Goal: Task Accomplishment & Management: Manage account settings

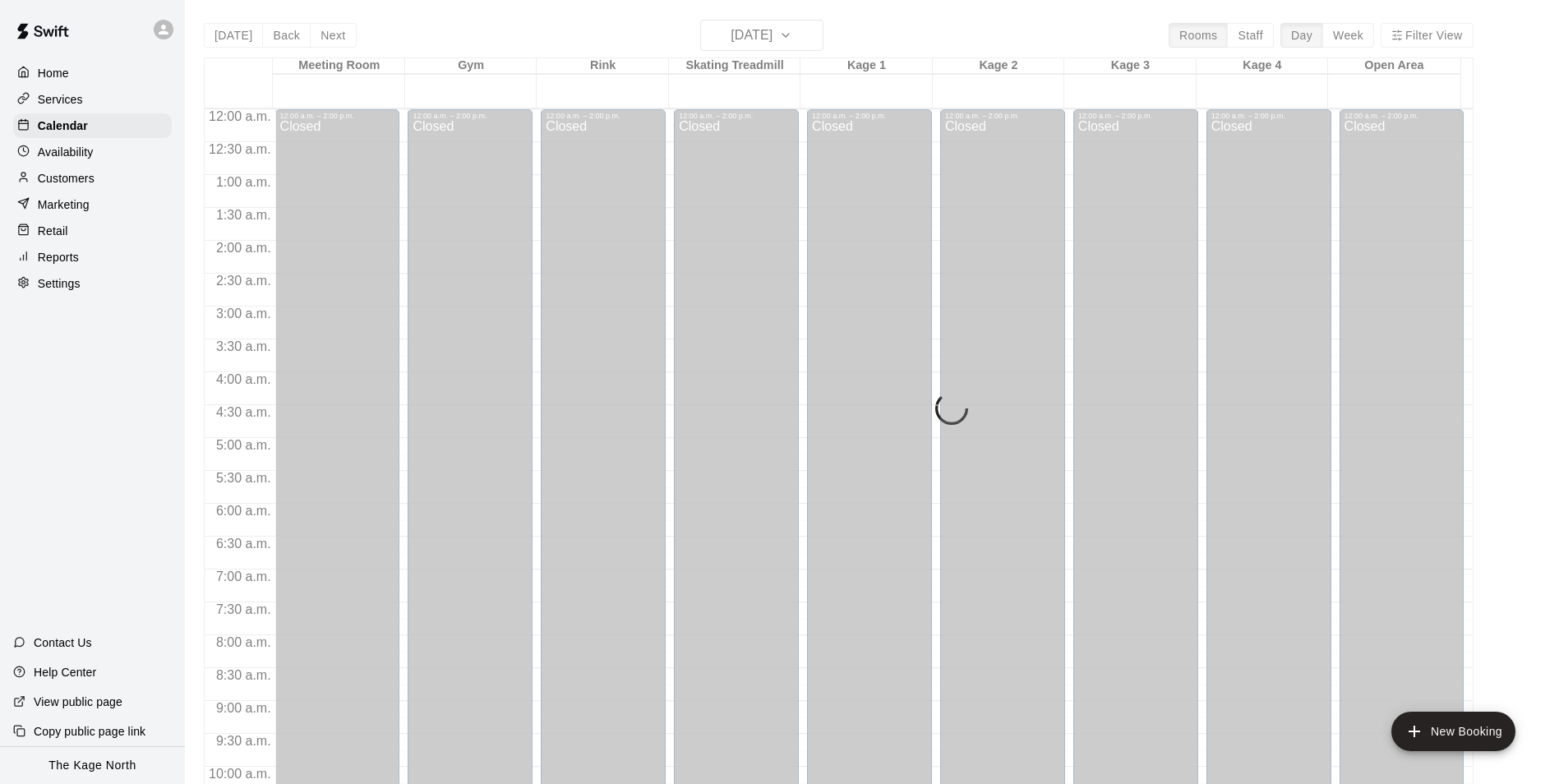
scroll to position [886, 0]
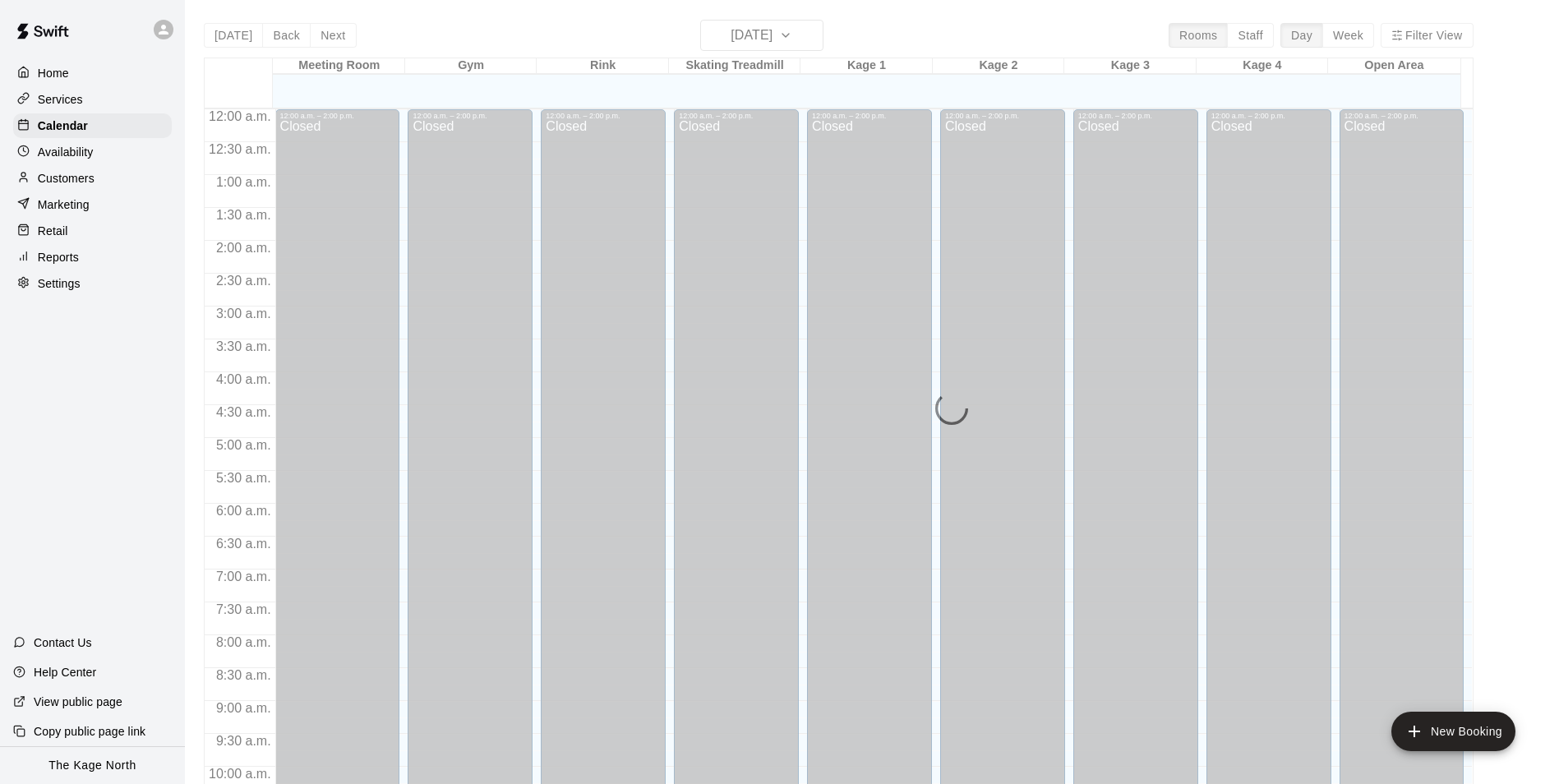
scroll to position [835, 0]
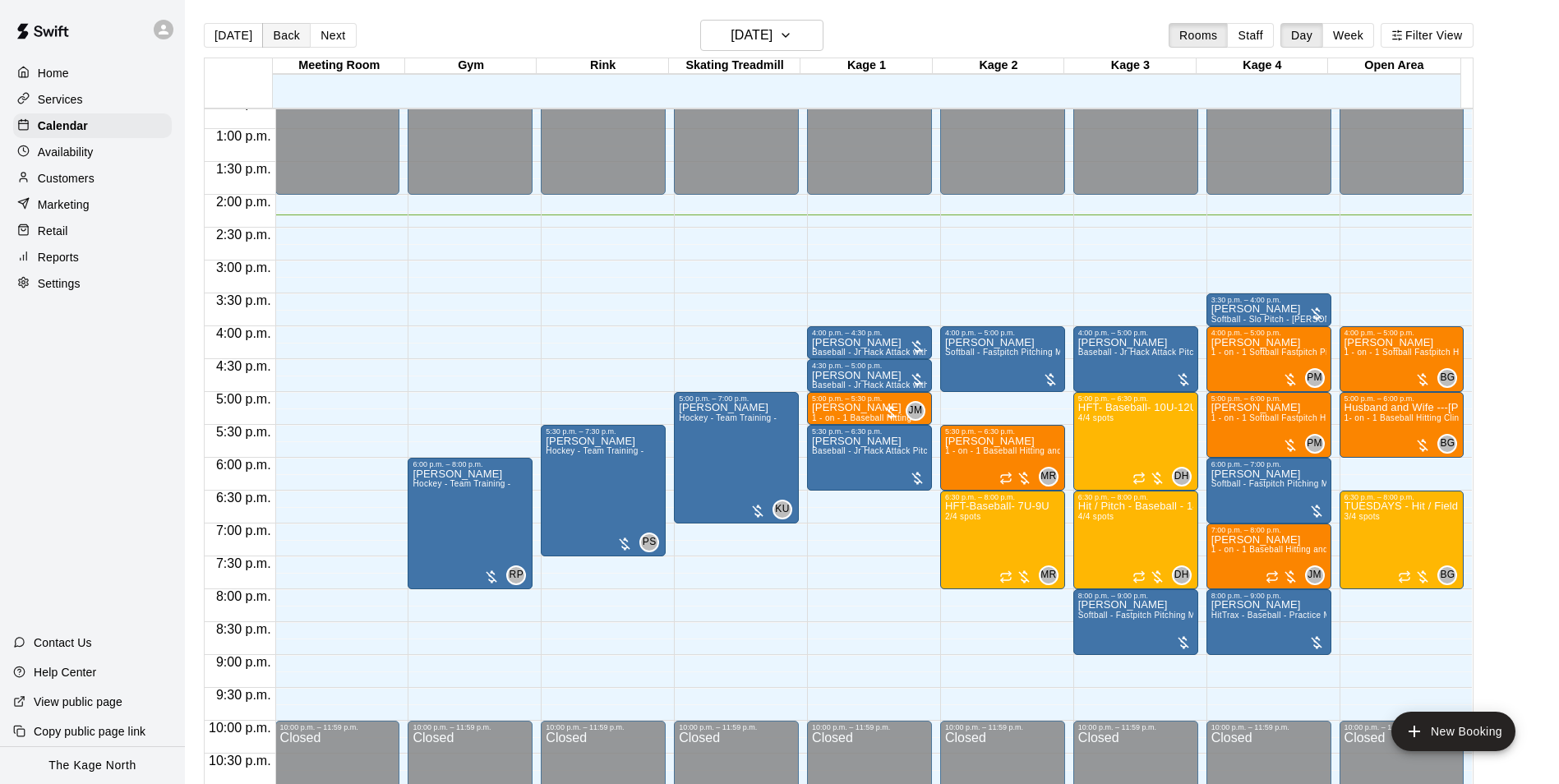
click at [284, 36] on button "Back" at bounding box center [286, 35] width 48 height 25
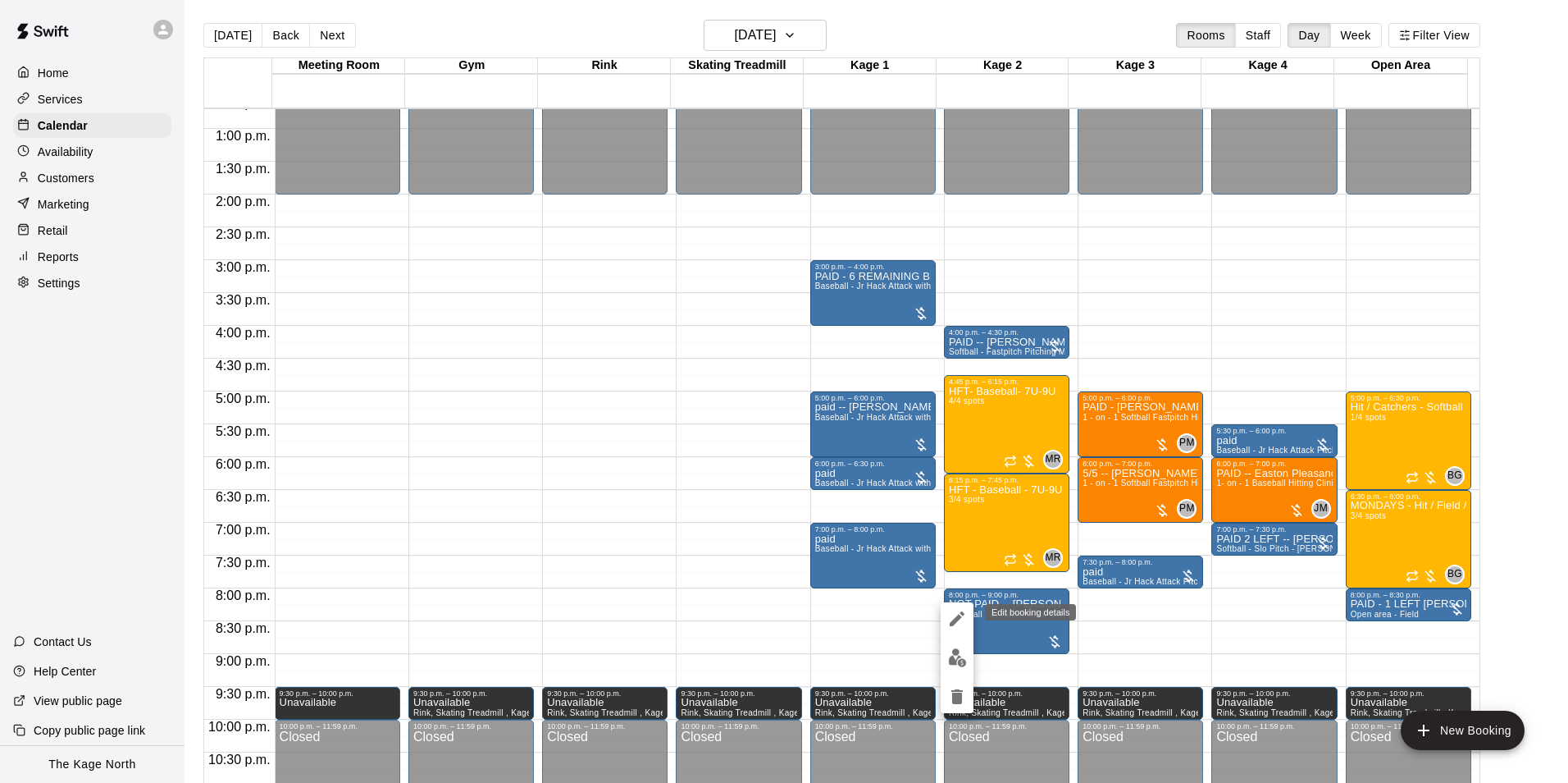
click at [954, 620] on icon "edit" at bounding box center [957, 619] width 15 height 15
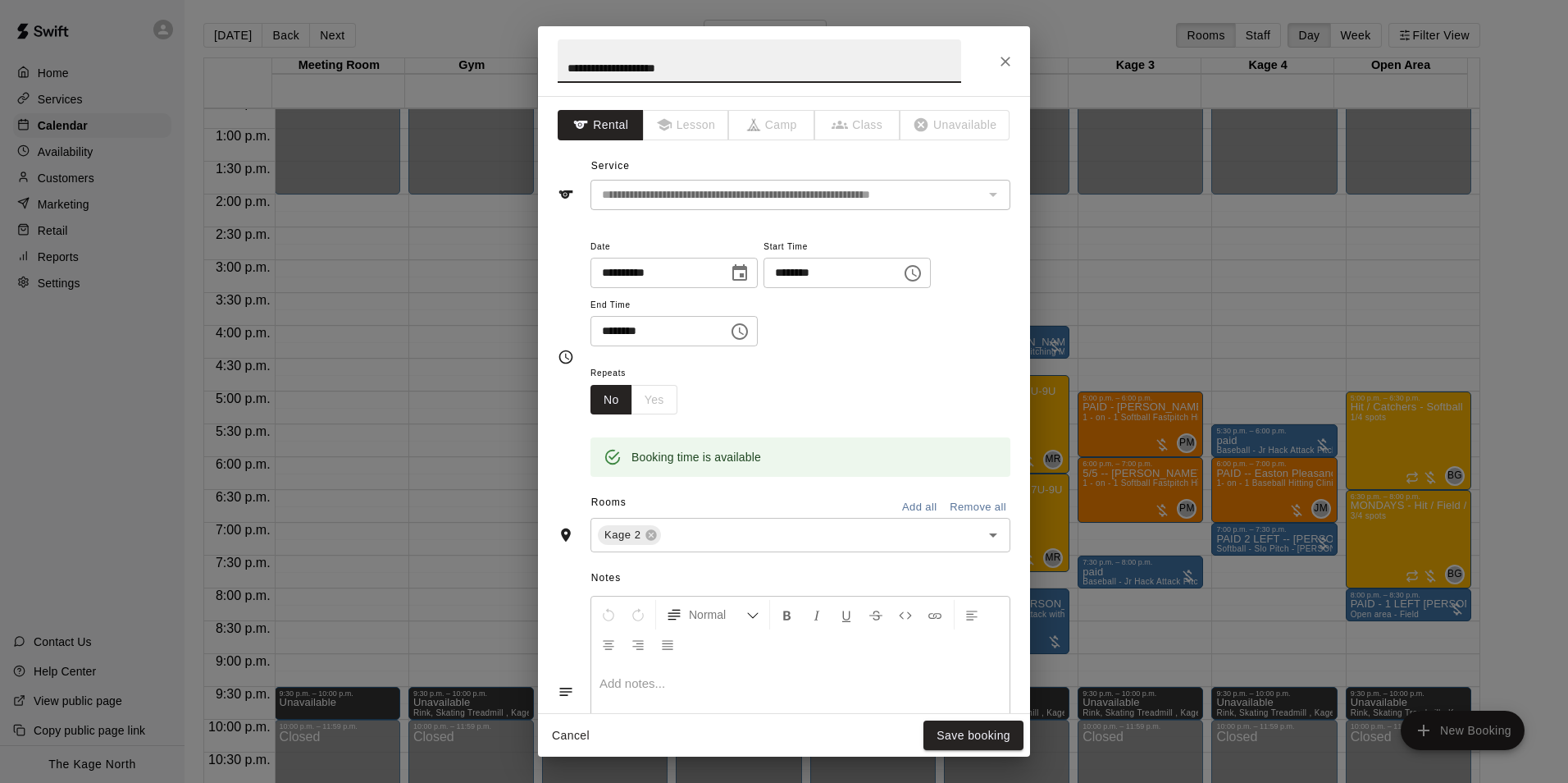
drag, startPoint x: 592, startPoint y: 65, endPoint x: 491, endPoint y: 49, distance: 102.3
click at [493, 49] on div "**********" at bounding box center [784, 391] width 1568 height 783
type input "**********"
click at [997, 725] on button "Save booking" at bounding box center [973, 736] width 100 height 31
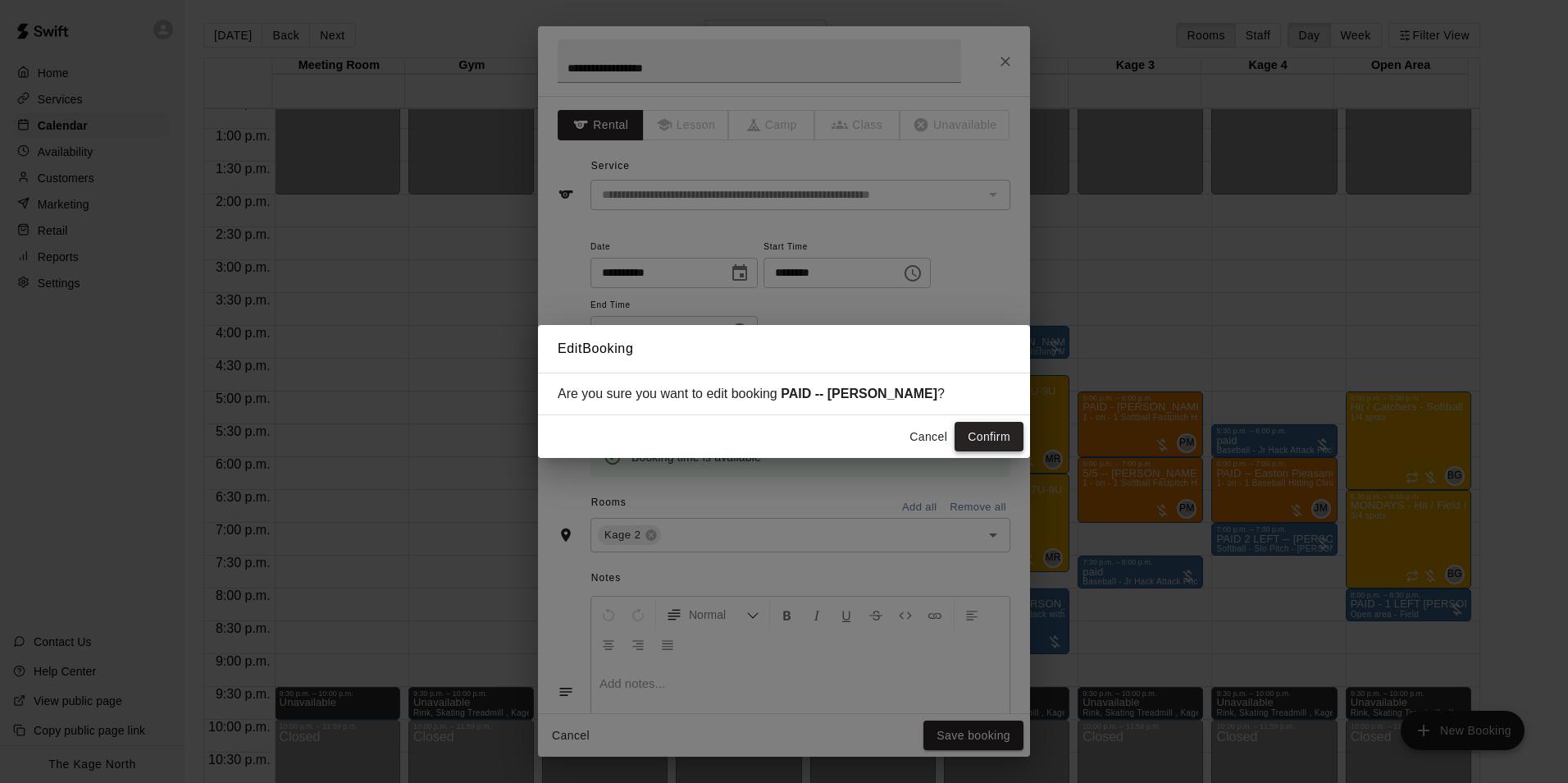
click at [989, 443] on button "Confirm" at bounding box center [989, 437] width 69 height 31
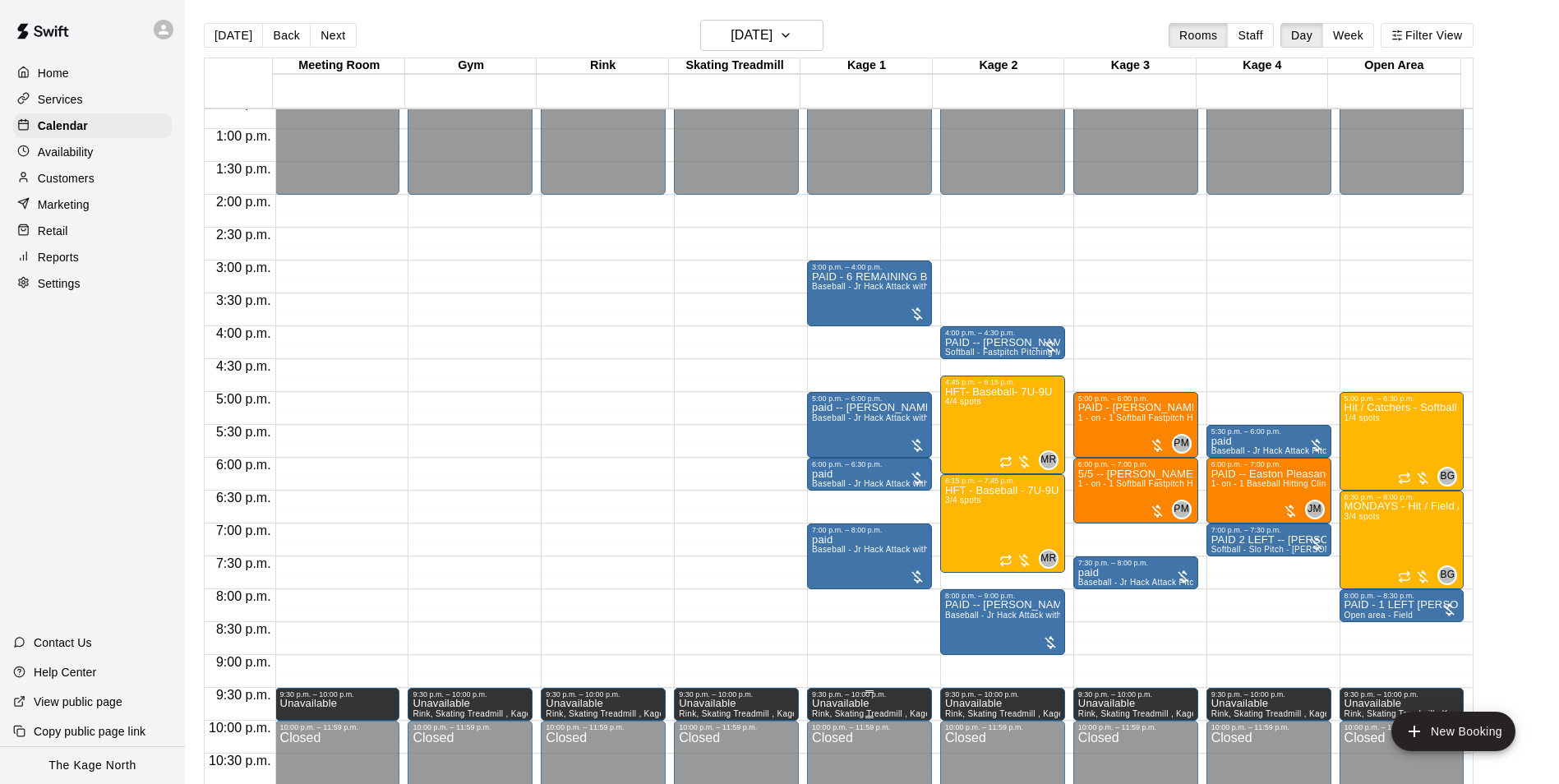
click at [835, 703] on p "Unavailable" at bounding box center [870, 703] width 115 height 0
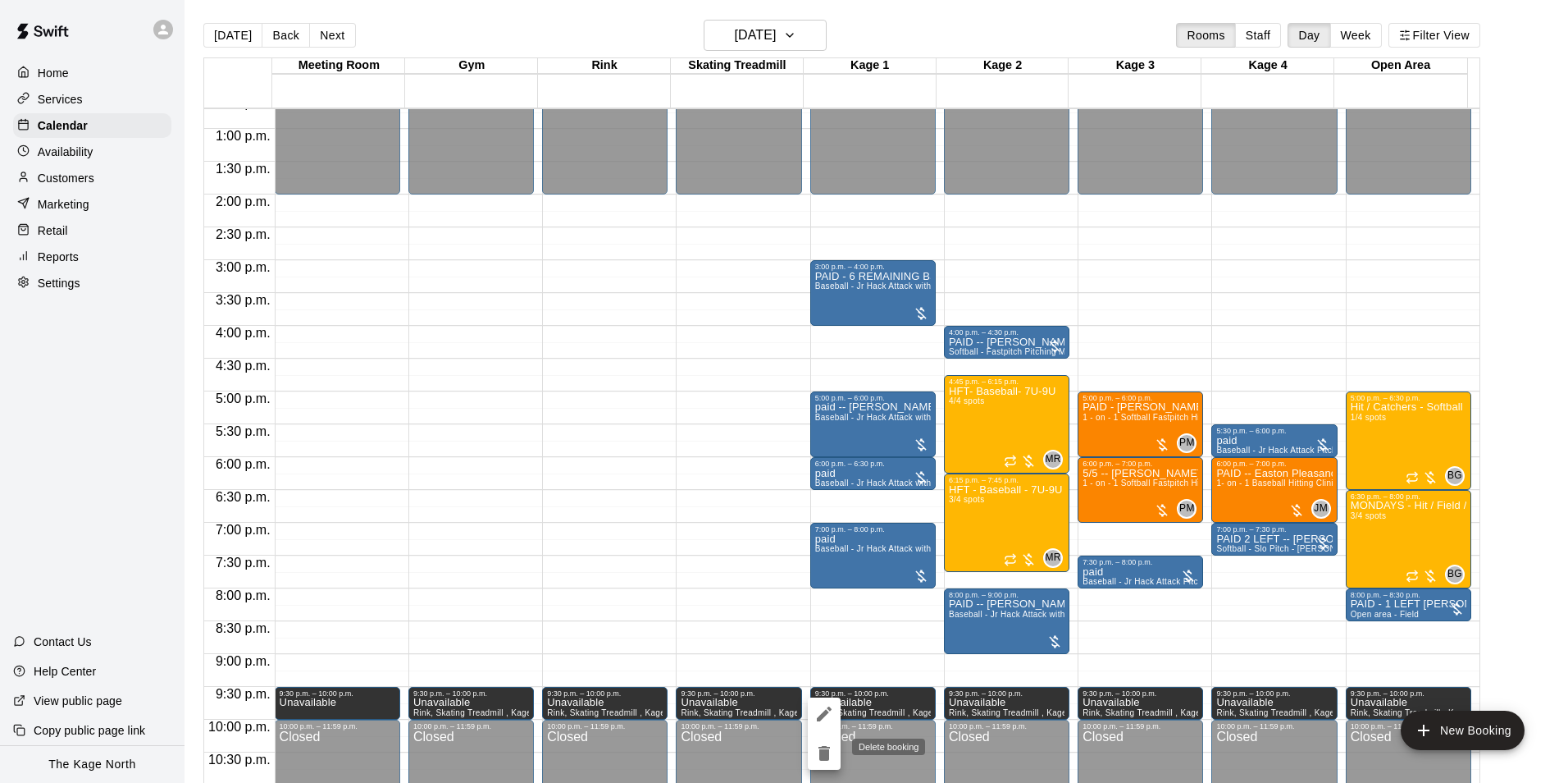
click at [827, 754] on icon "delete" at bounding box center [824, 753] width 11 height 15
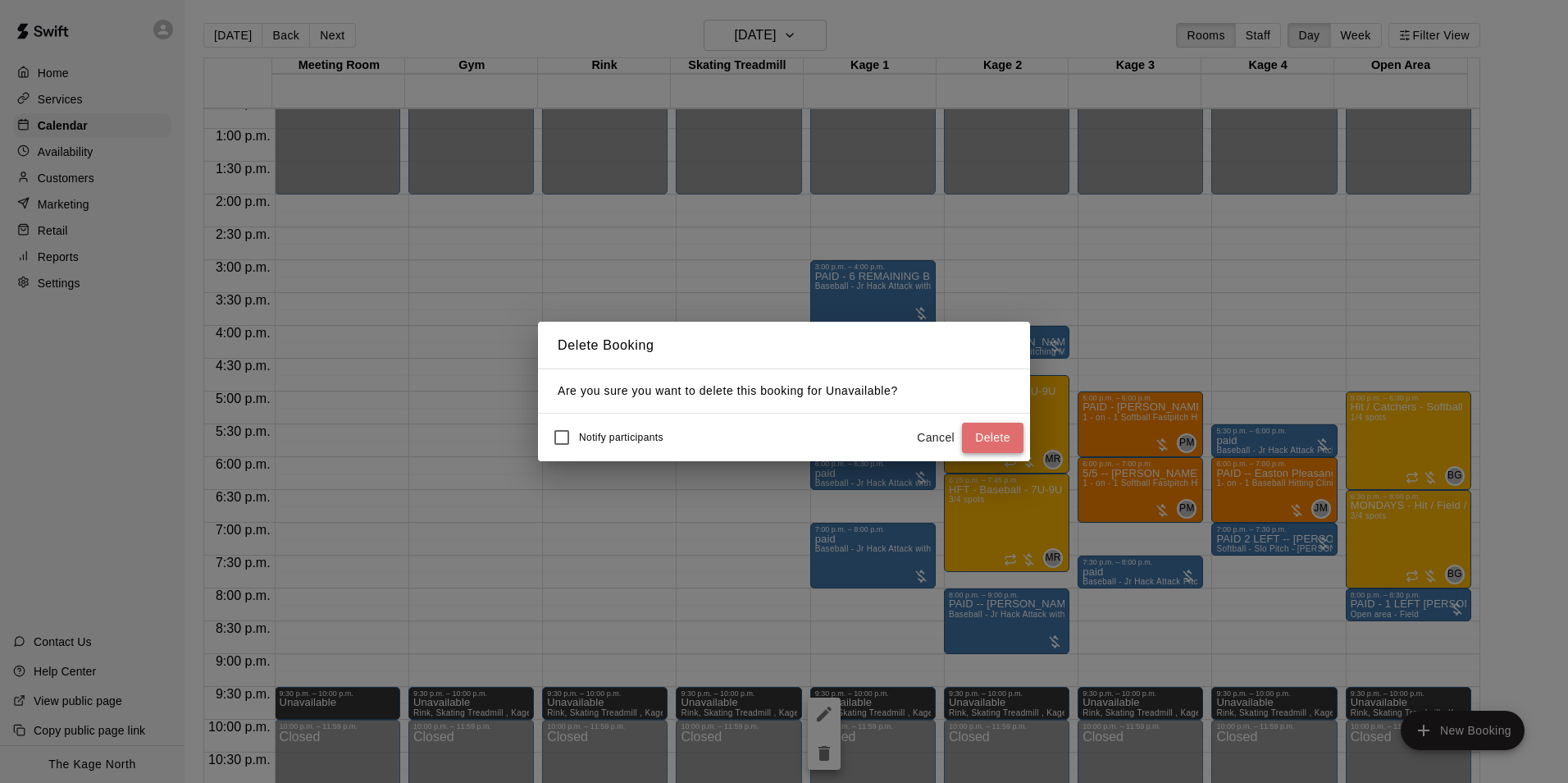
click at [986, 439] on button "Delete" at bounding box center [993, 438] width 61 height 31
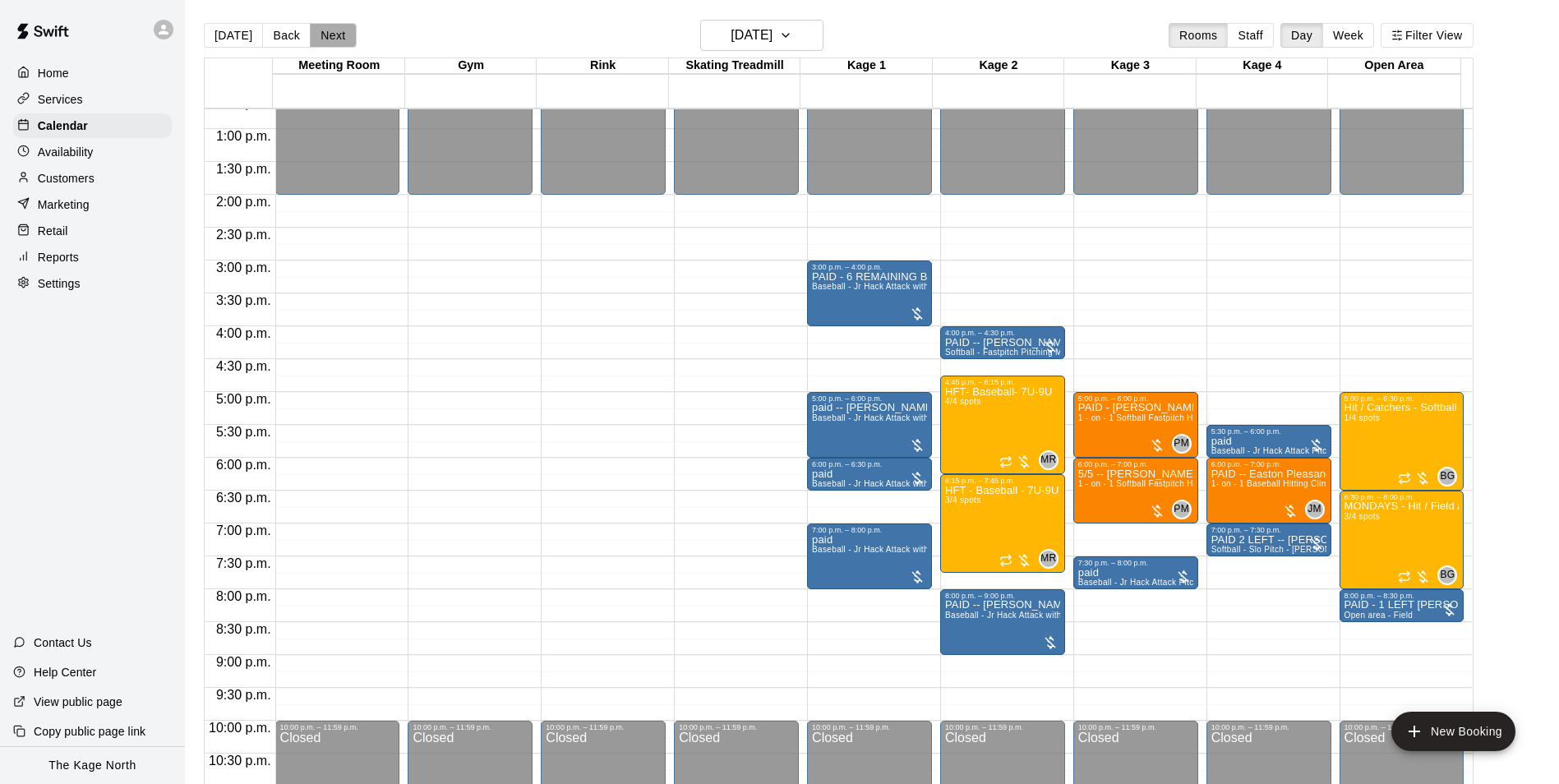
click at [324, 41] on button "Next" at bounding box center [333, 35] width 46 height 25
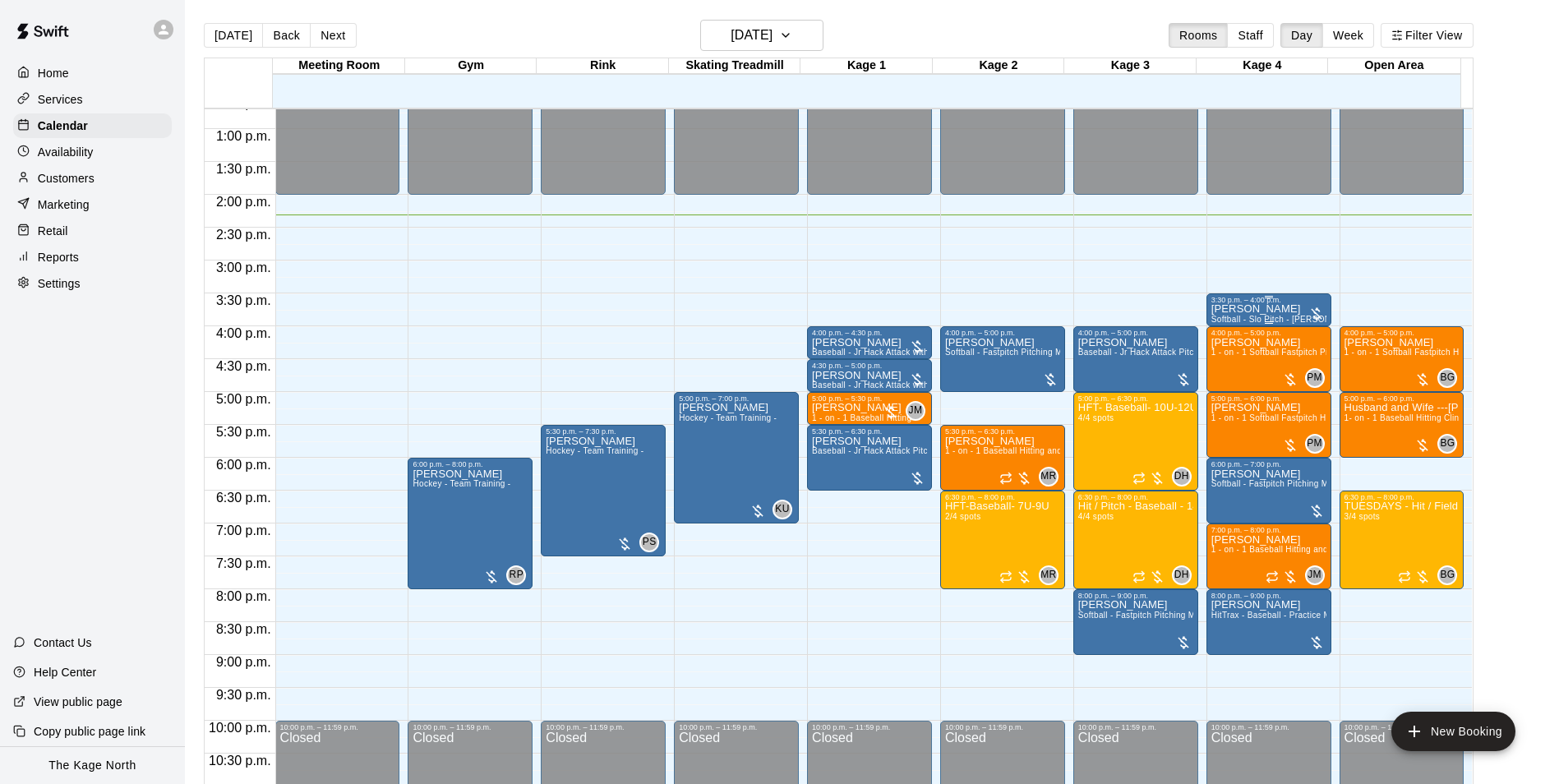
click at [1253, 309] on p "Heather Anderson" at bounding box center [1269, 309] width 115 height 0
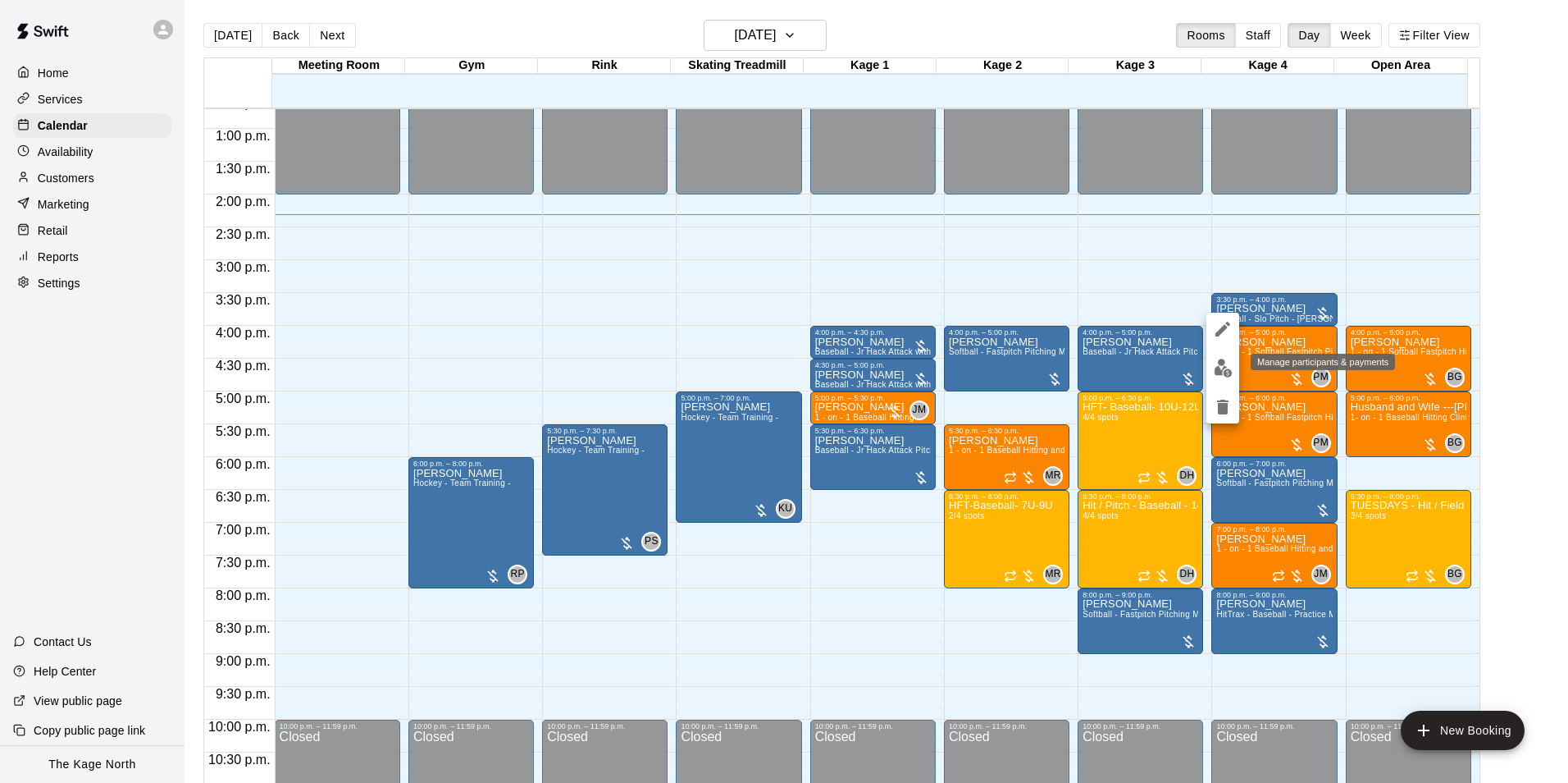
click at [1220, 363] on img "edit" at bounding box center [1223, 367] width 18 height 18
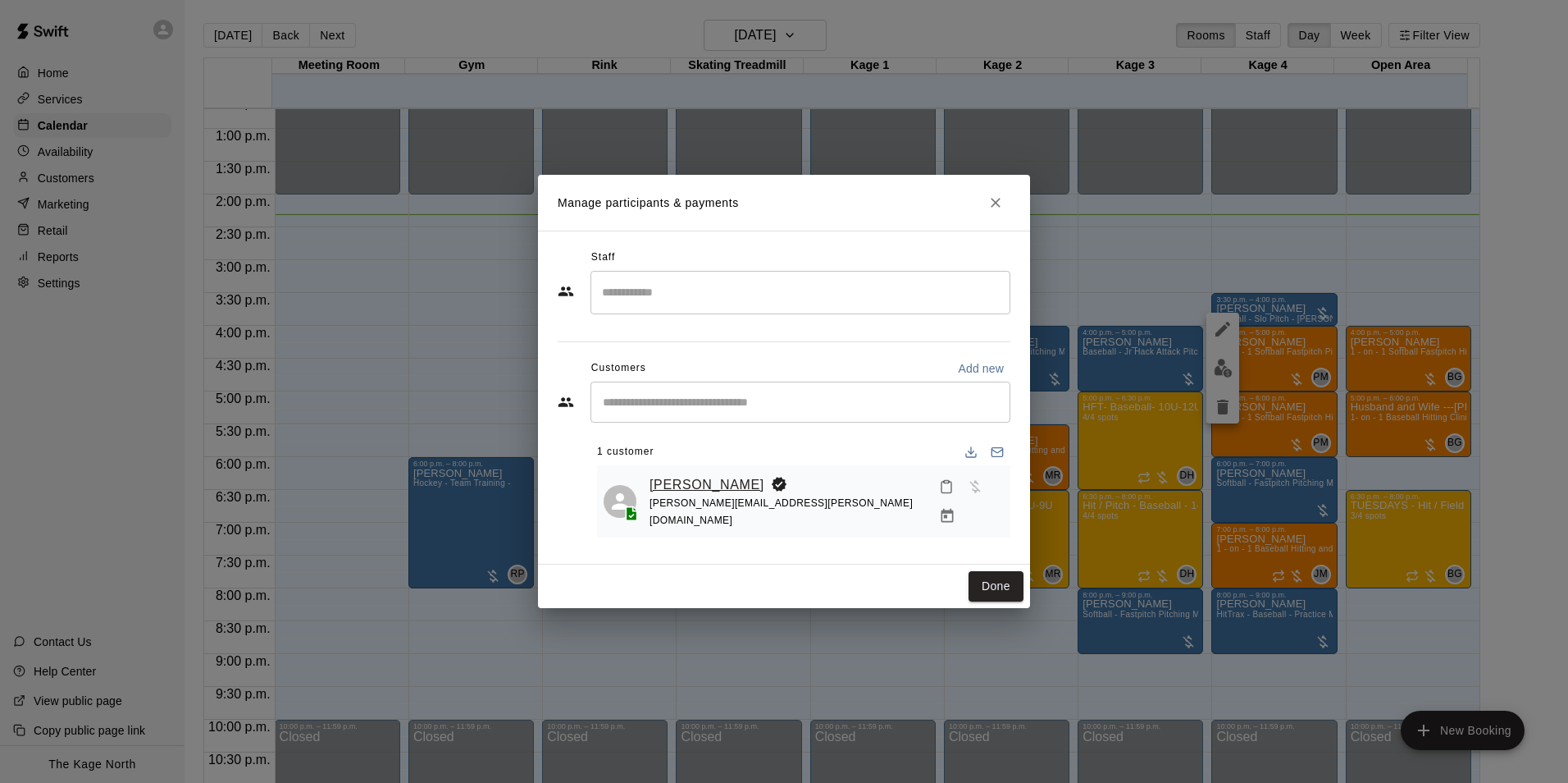
click at [671, 491] on link "Heather Anderson" at bounding box center [707, 485] width 115 height 21
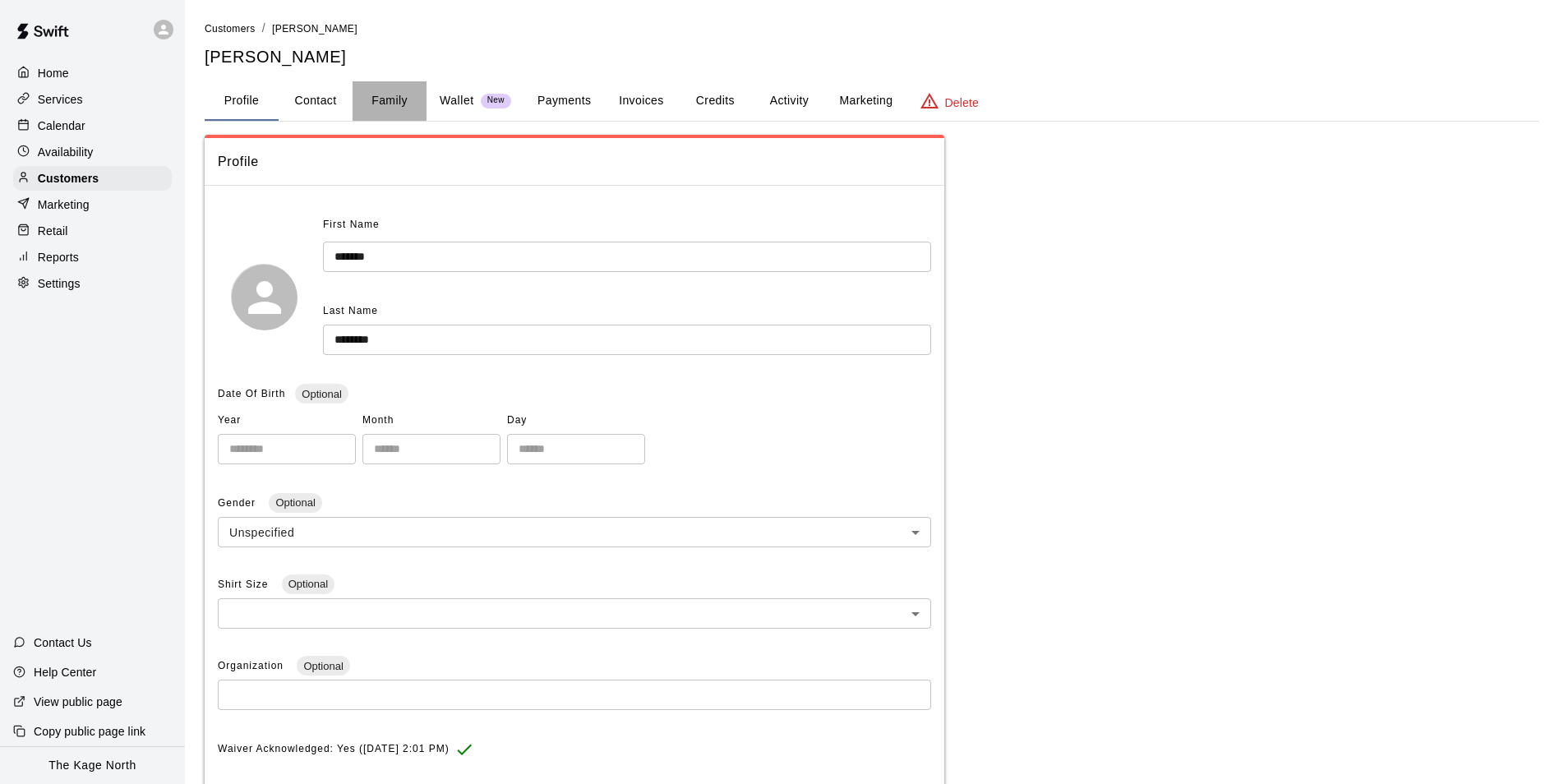
click at [379, 100] on button "Family" at bounding box center [390, 100] width 74 height 40
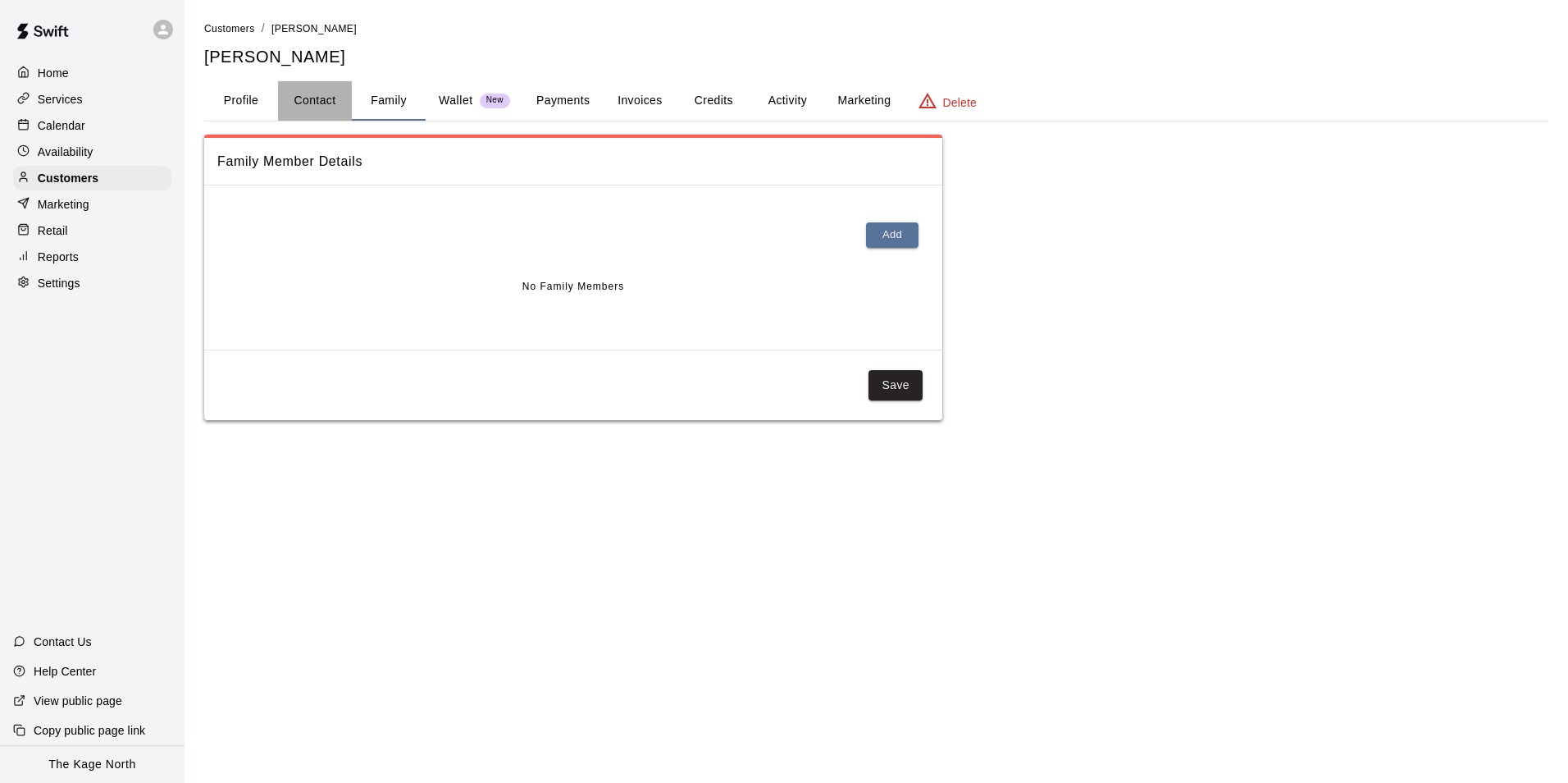
click at [324, 100] on button "Contact" at bounding box center [315, 100] width 74 height 40
select select "**"
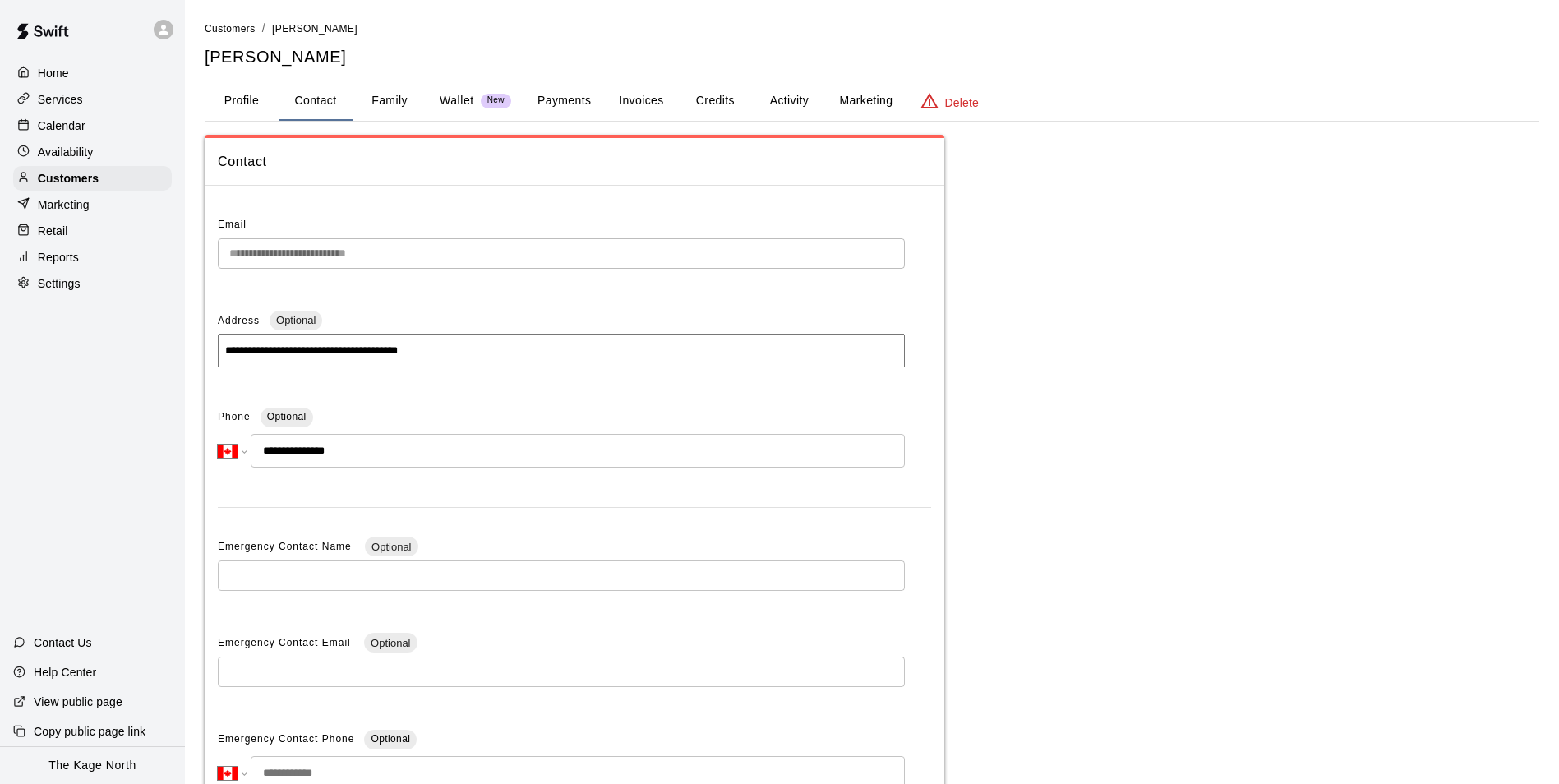
click at [67, 133] on p "Calendar" at bounding box center [62, 126] width 48 height 17
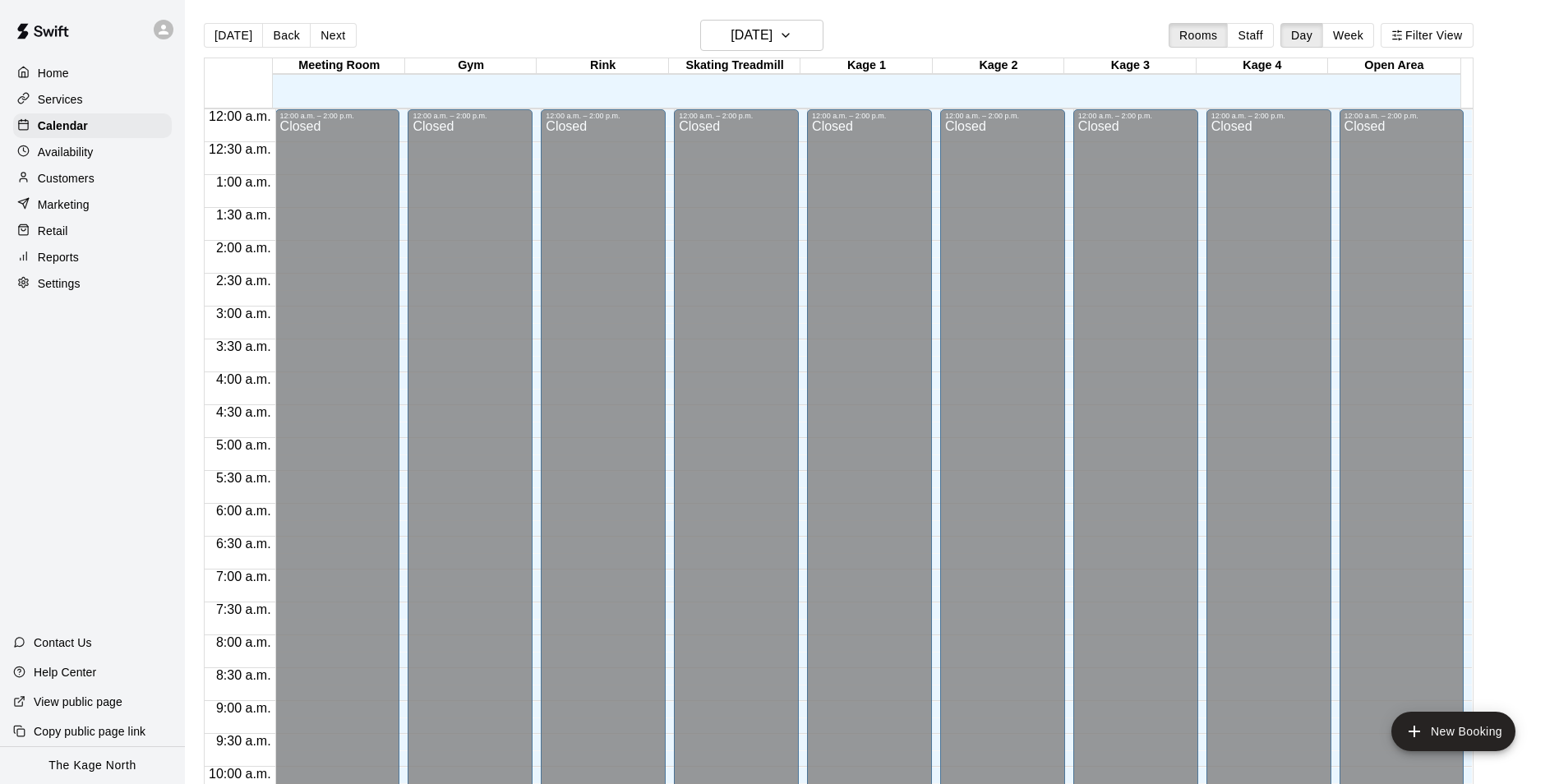
scroll to position [835, 0]
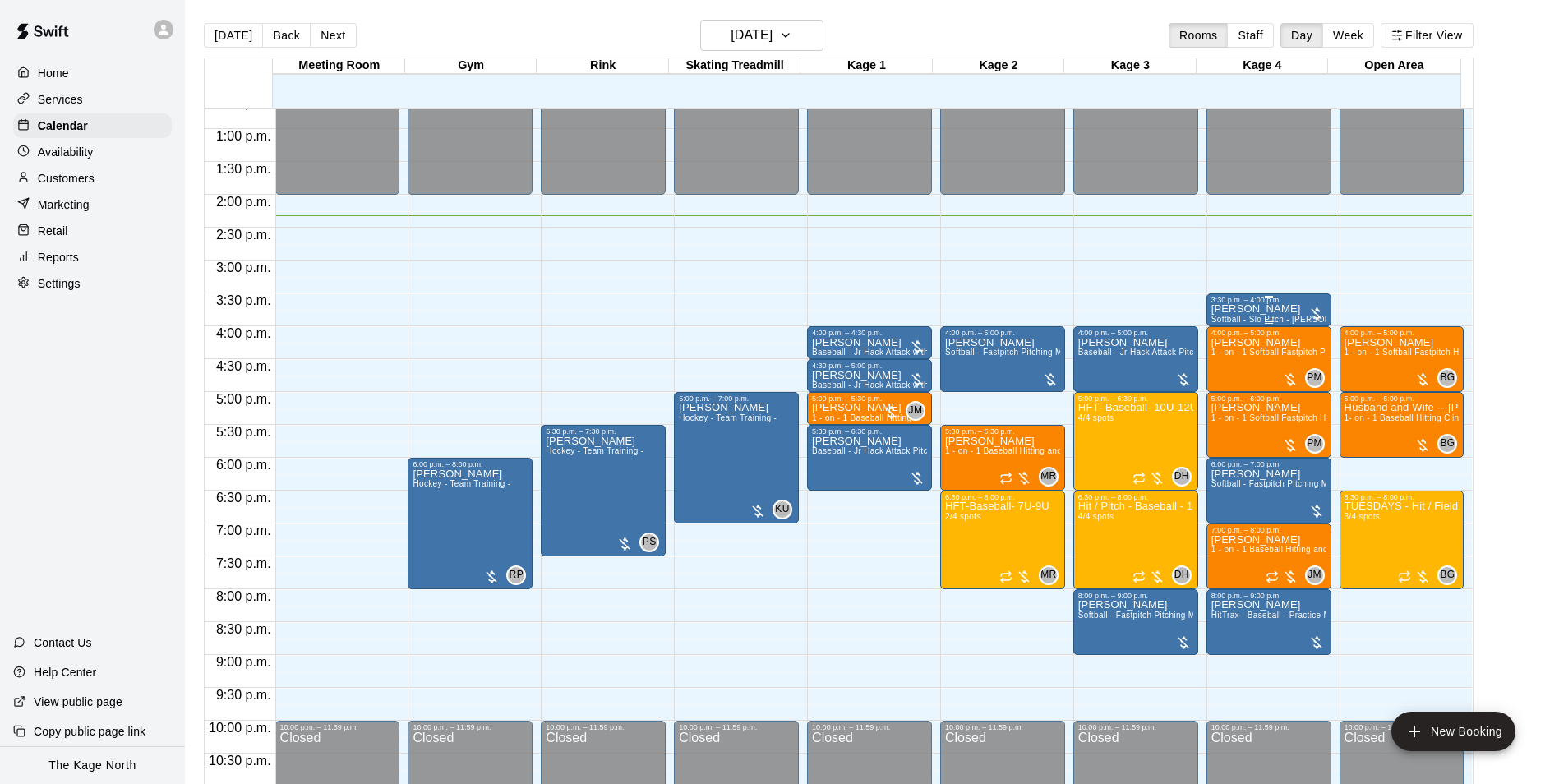
click at [1247, 309] on p "Heather Anderson" at bounding box center [1269, 309] width 115 height 0
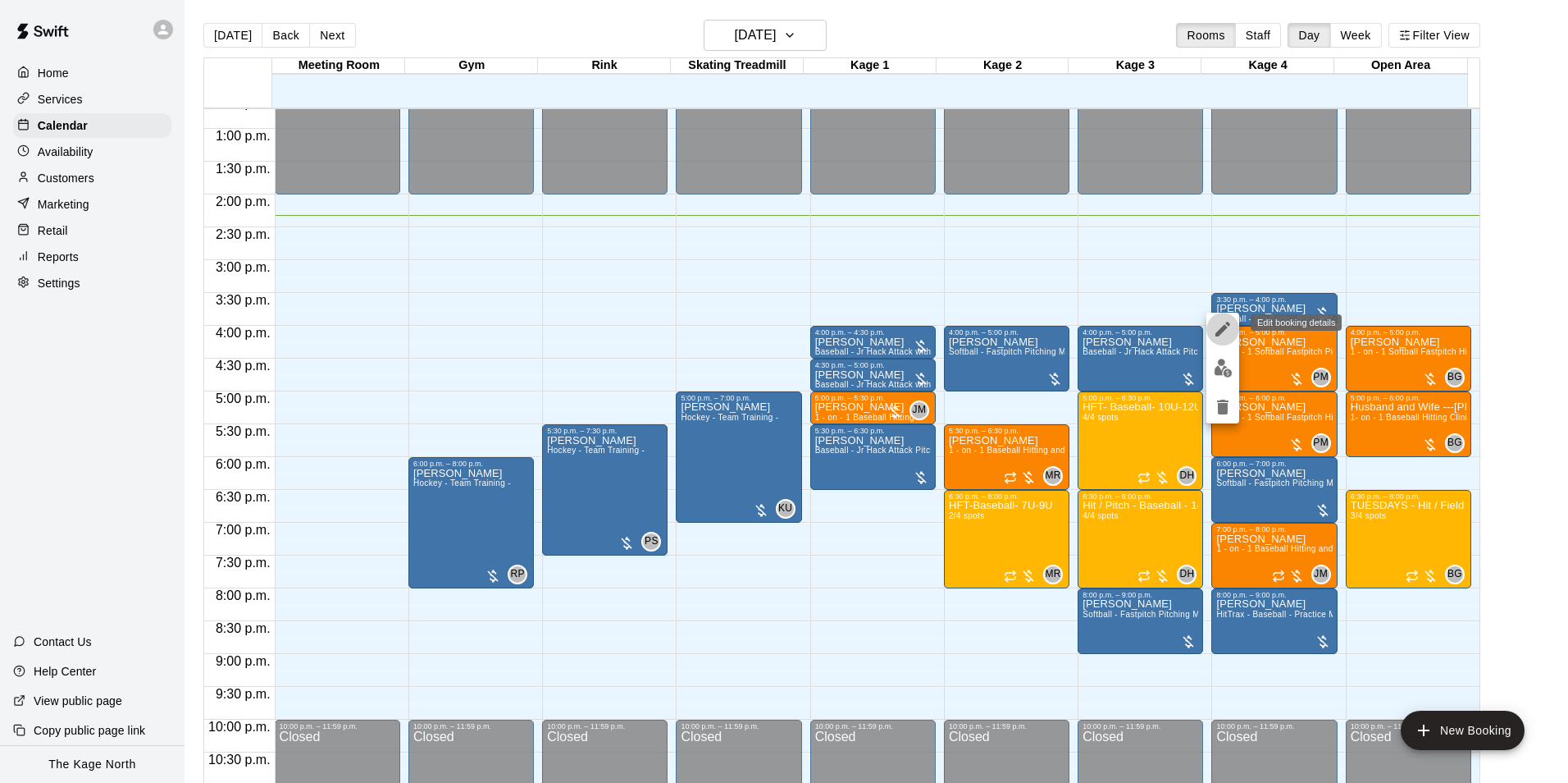
click at [1222, 328] on icon "edit" at bounding box center [1223, 329] width 15 height 15
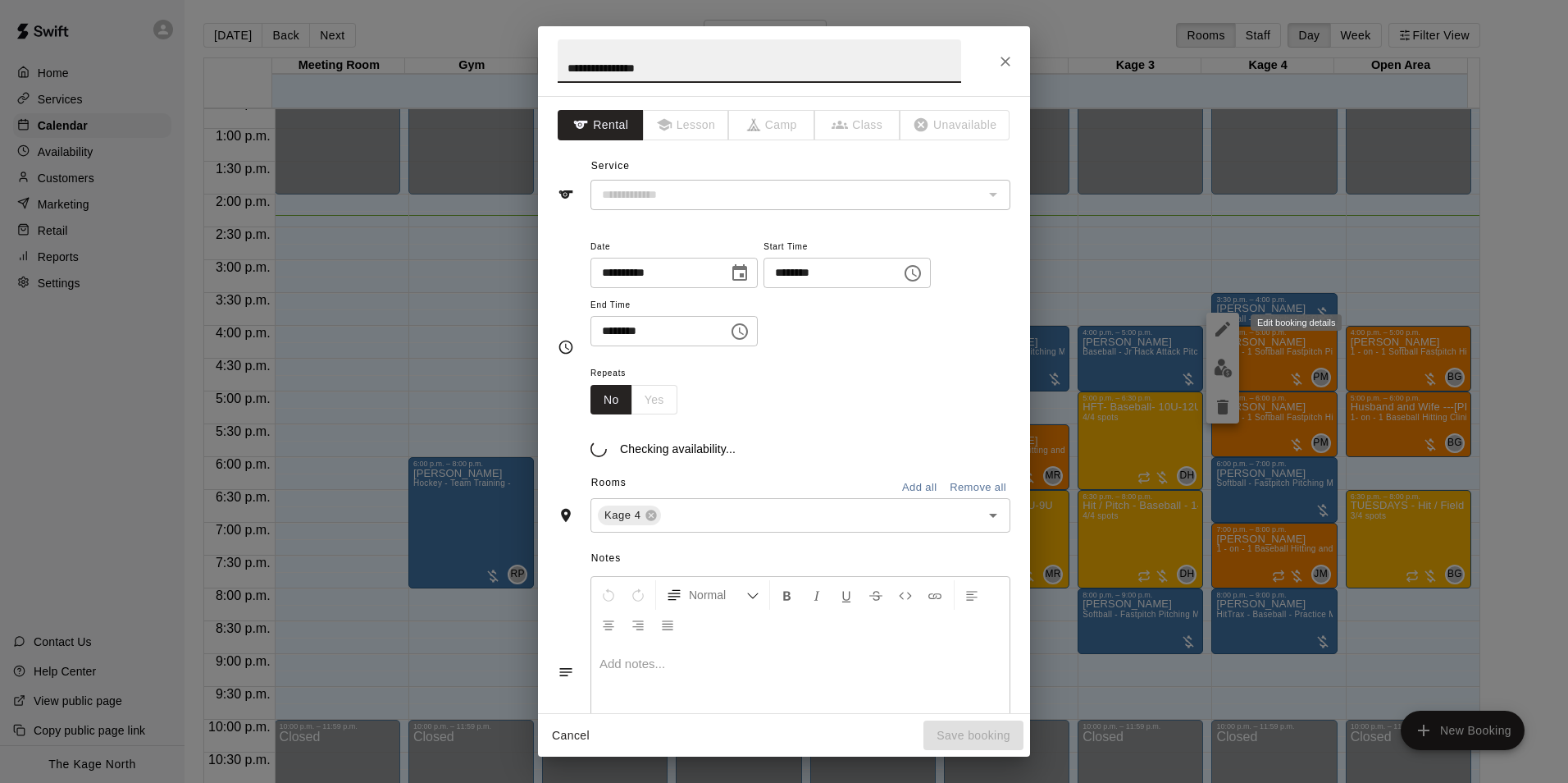
type input "**********"
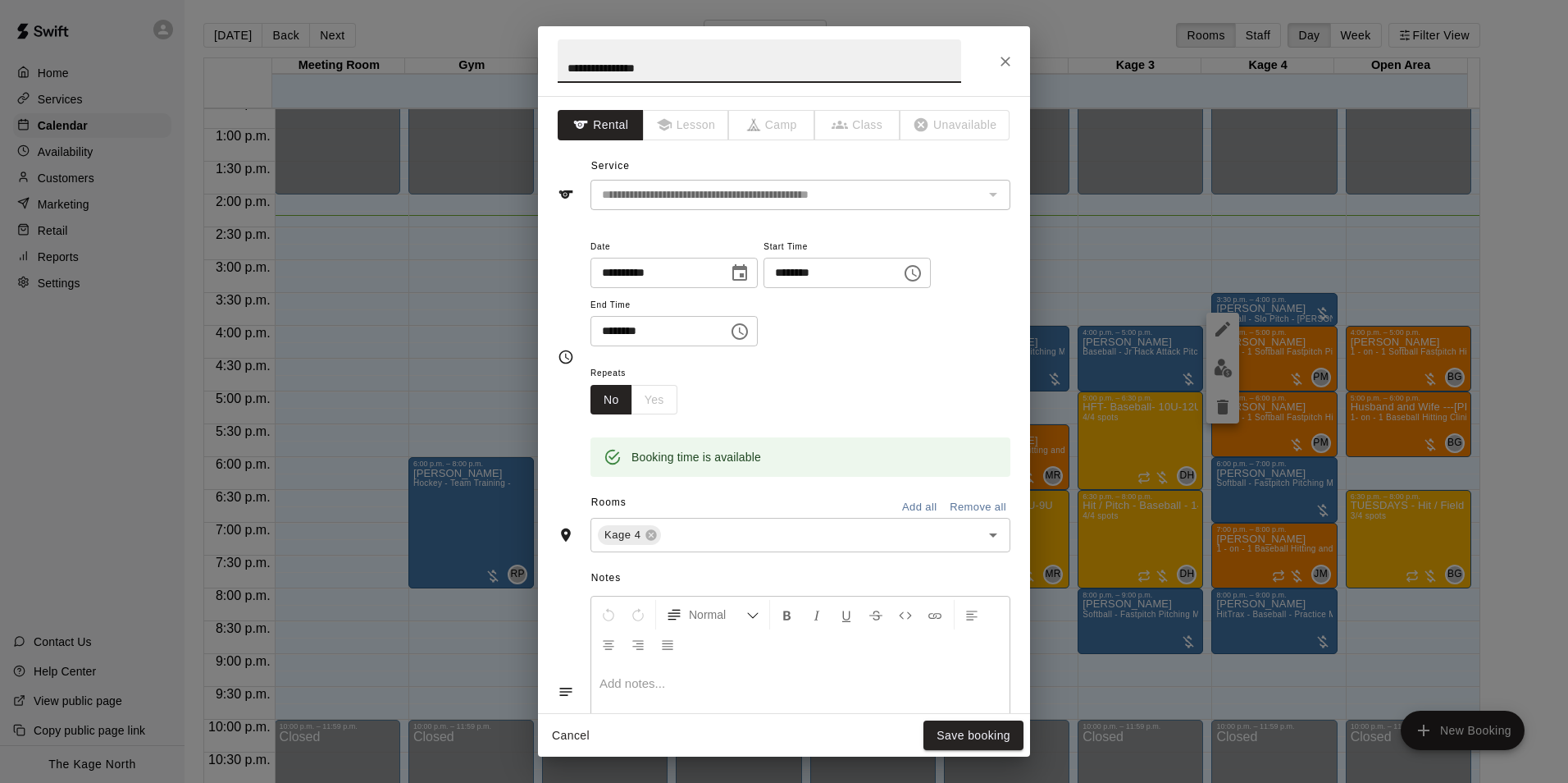
click at [564, 65] on input "**********" at bounding box center [759, 61] width 403 height 43
type input "**********"
click at [980, 736] on button "Save booking" at bounding box center [973, 736] width 100 height 31
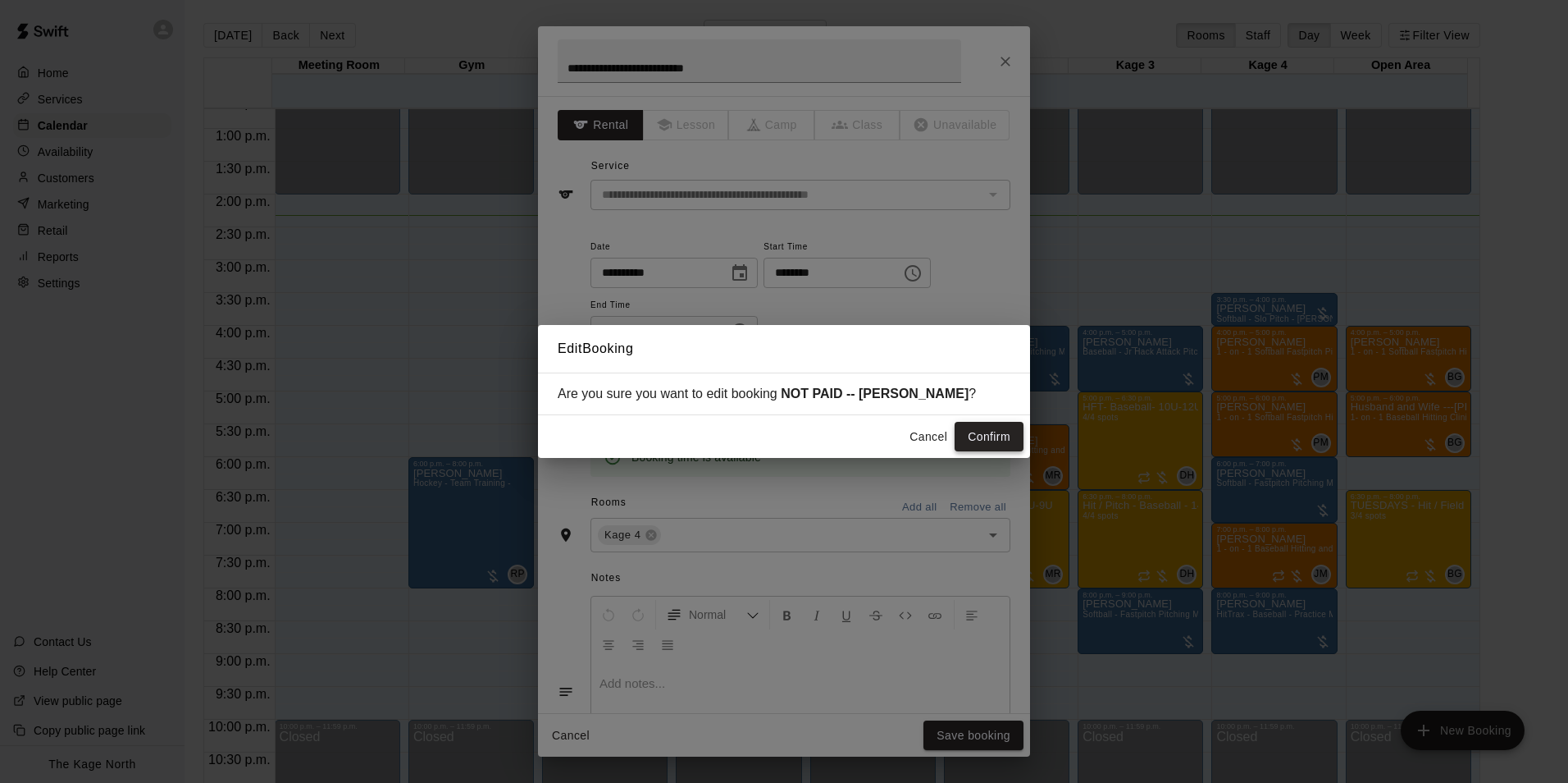
click at [984, 436] on button "Confirm" at bounding box center [989, 437] width 69 height 31
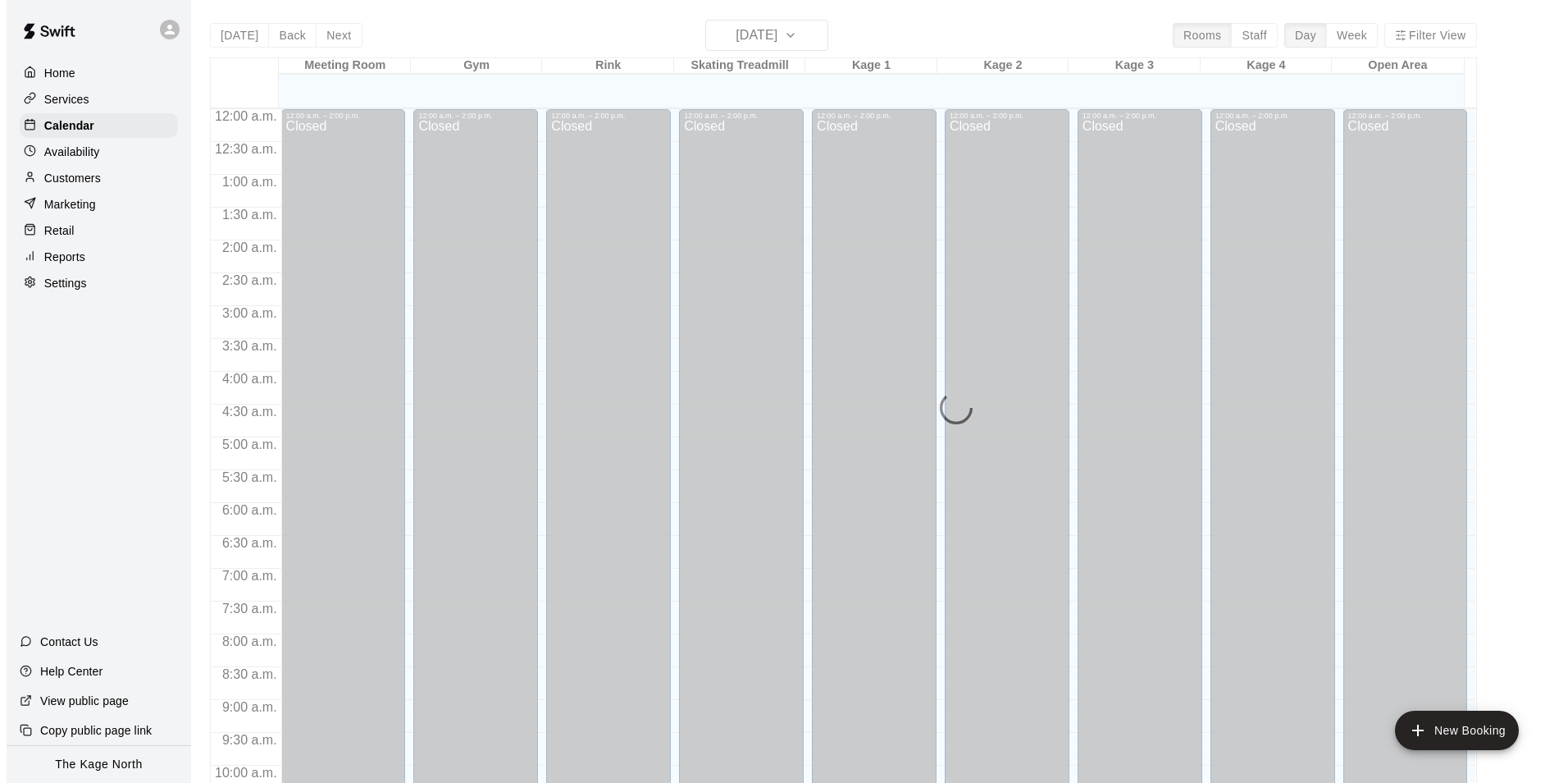
scroll to position [834, 0]
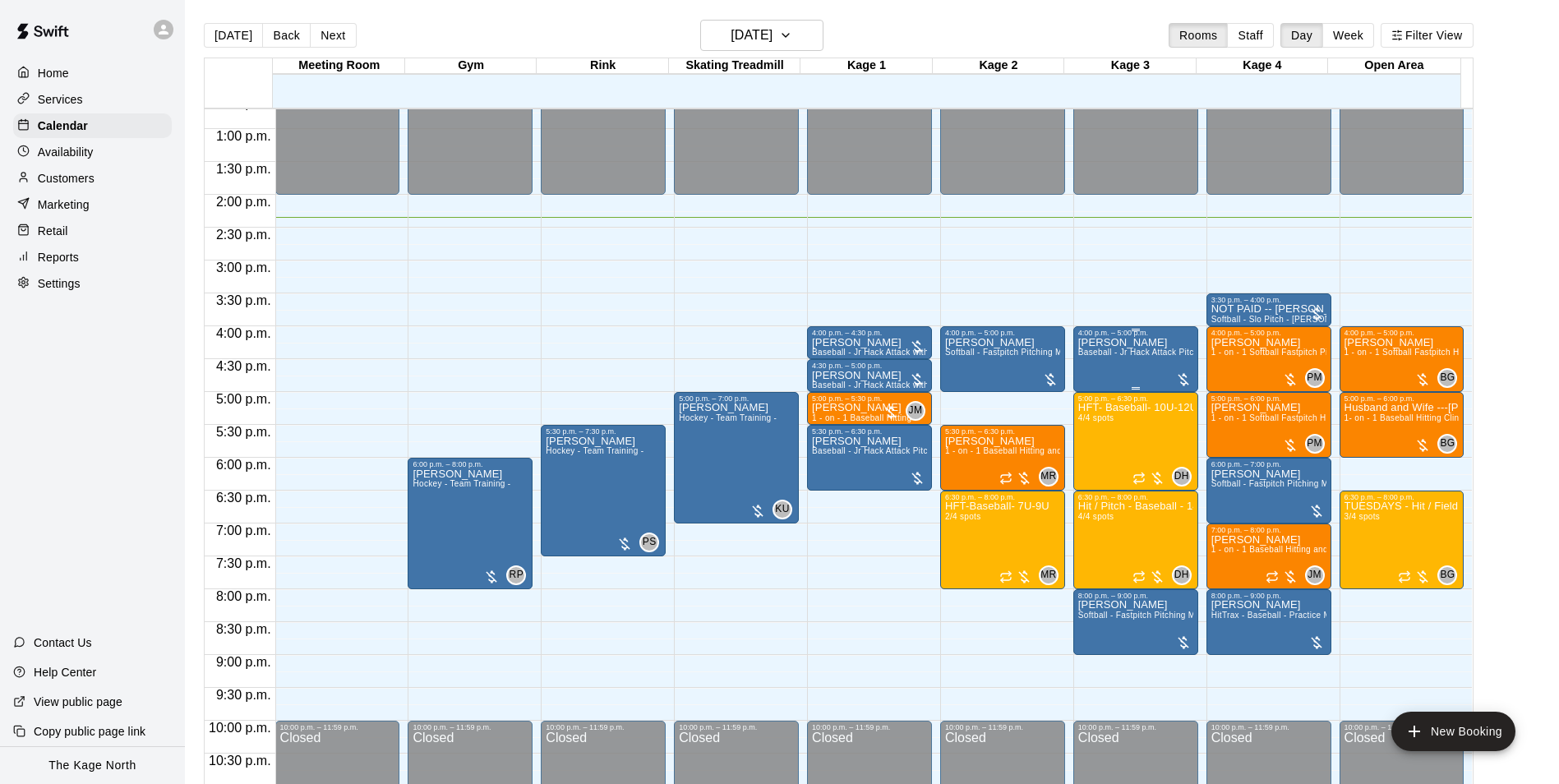
click at [1094, 369] on div "Brett Caswell Baseball - Jr Hack Attack Pitching Machine - Perfect for all ages…" at bounding box center [1136, 729] width 115 height 784
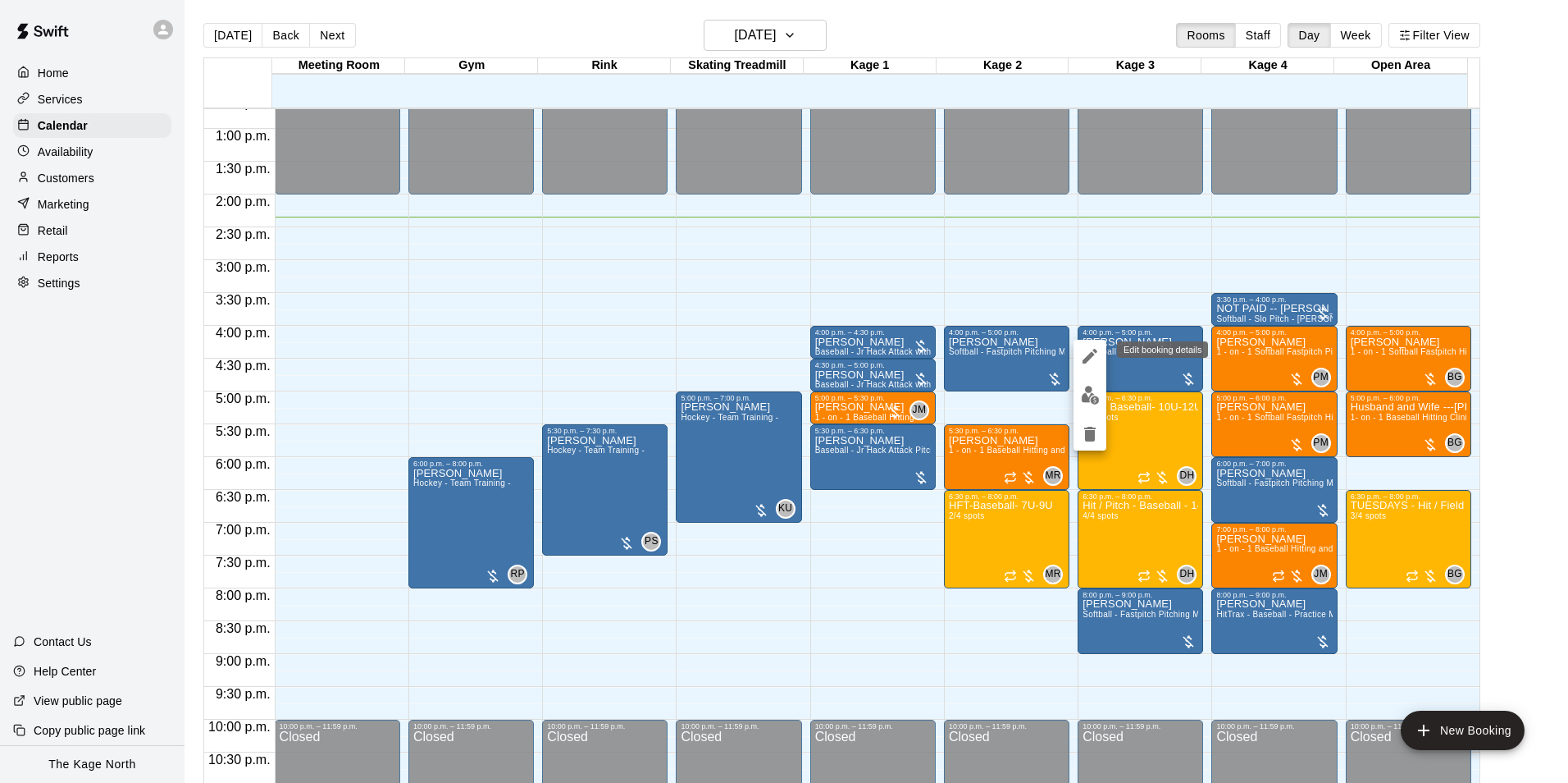
click at [1092, 357] on icon "edit" at bounding box center [1090, 356] width 15 height 15
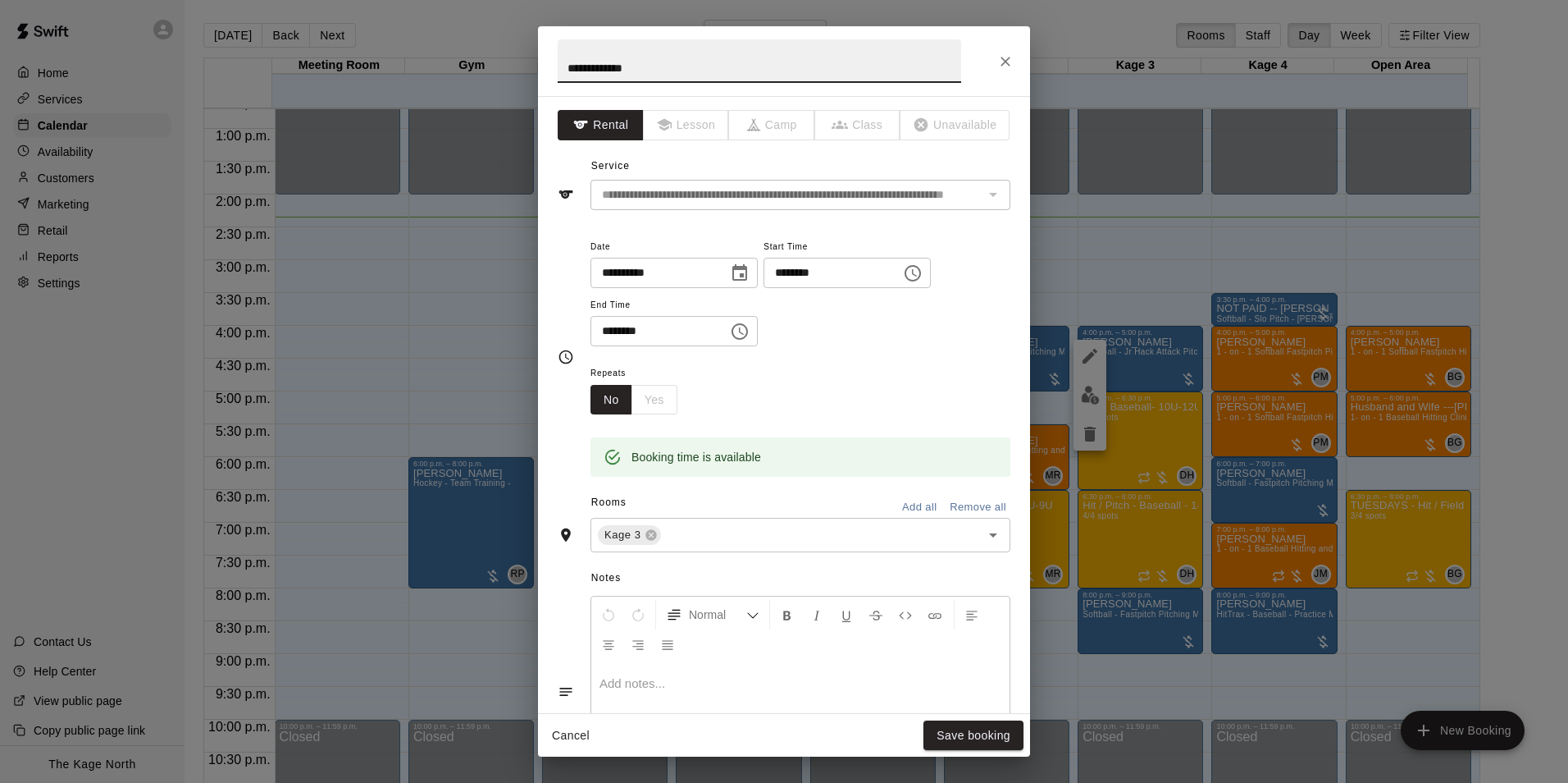
click at [563, 66] on input "**********" at bounding box center [759, 61] width 403 height 43
type input "**********"
click at [947, 733] on button "Save booking" at bounding box center [973, 736] width 100 height 31
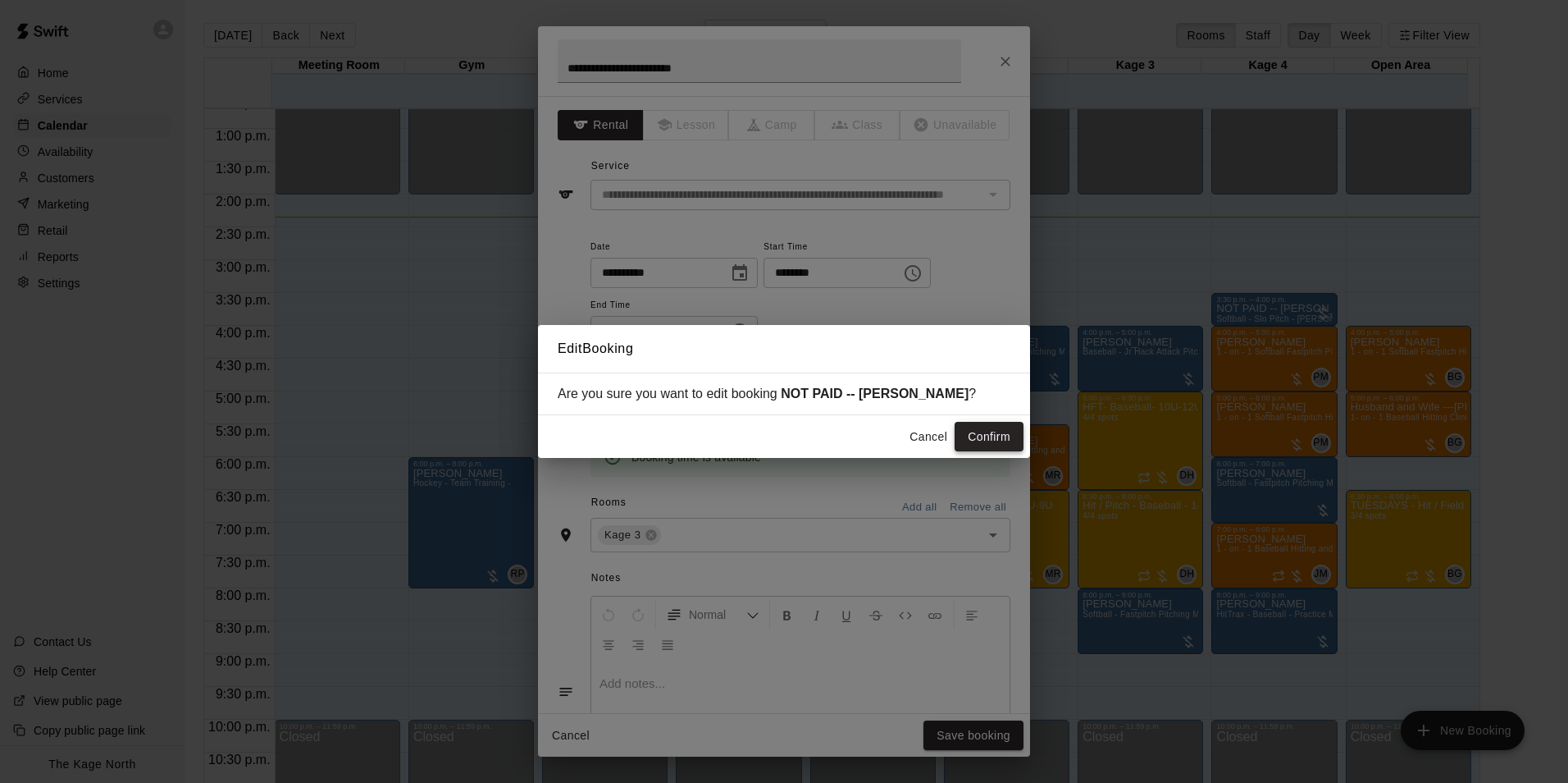
click at [985, 435] on button "Confirm" at bounding box center [989, 437] width 69 height 31
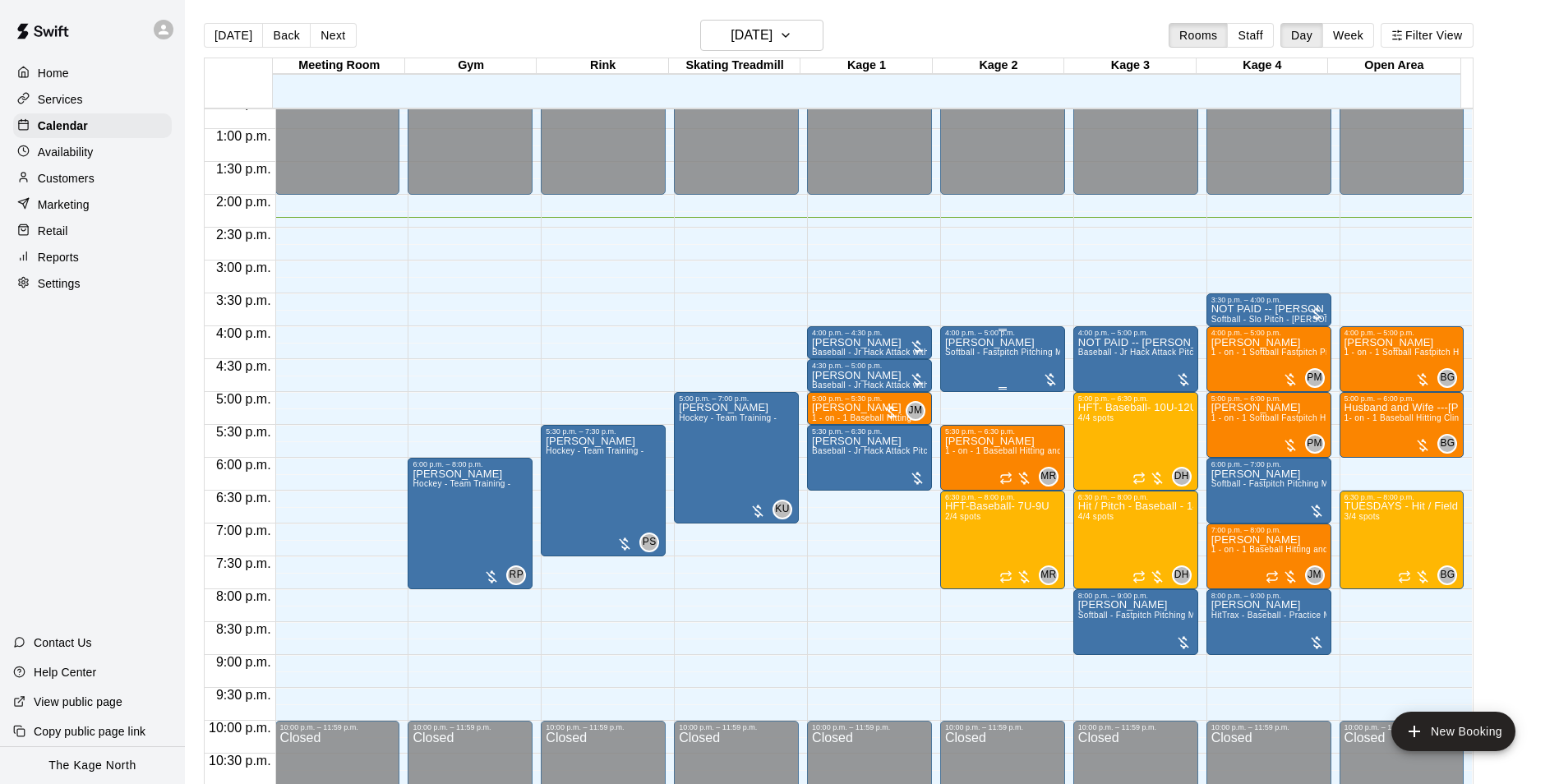
click at [965, 373] on div "Anne Miller Softball - Fastpitch Pitching Machine - Requires second person to f…" at bounding box center [1003, 729] width 115 height 784
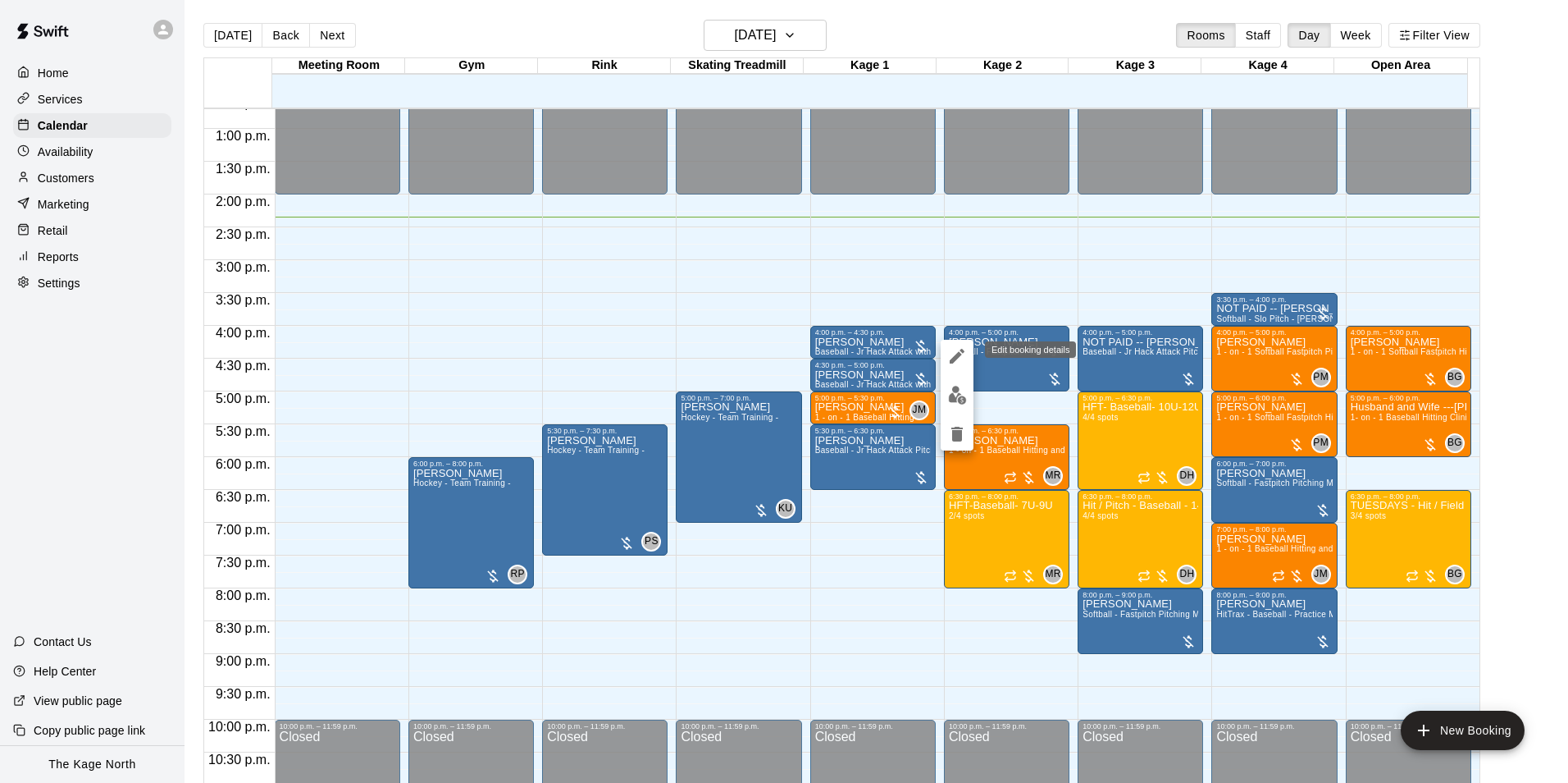
click at [953, 359] on icon "edit" at bounding box center [957, 356] width 15 height 15
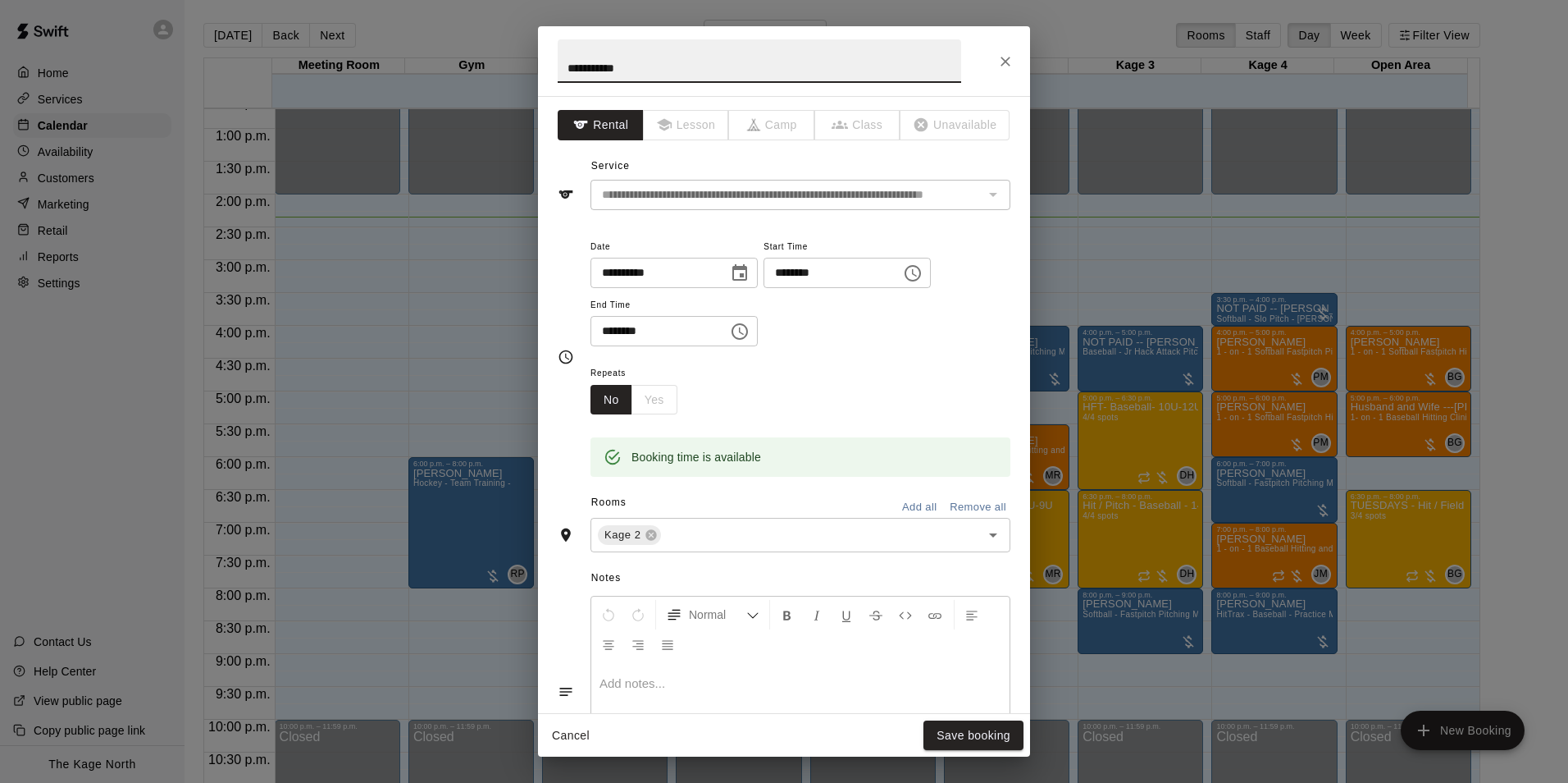
click at [565, 66] on input "**********" at bounding box center [759, 61] width 403 height 43
type input "**********"
click at [987, 736] on button "Save booking" at bounding box center [973, 736] width 100 height 31
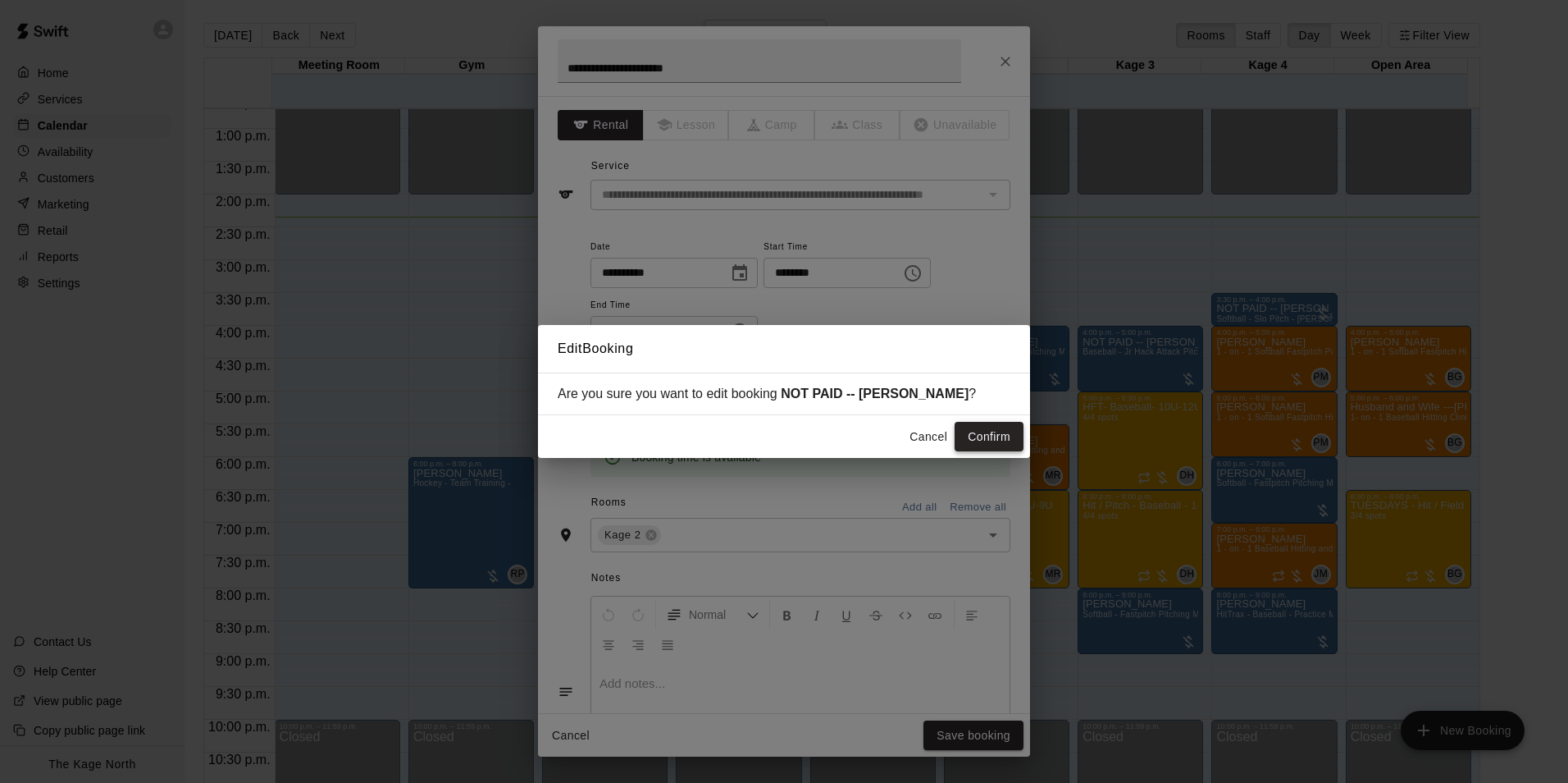
click at [980, 437] on button "Confirm" at bounding box center [989, 437] width 69 height 31
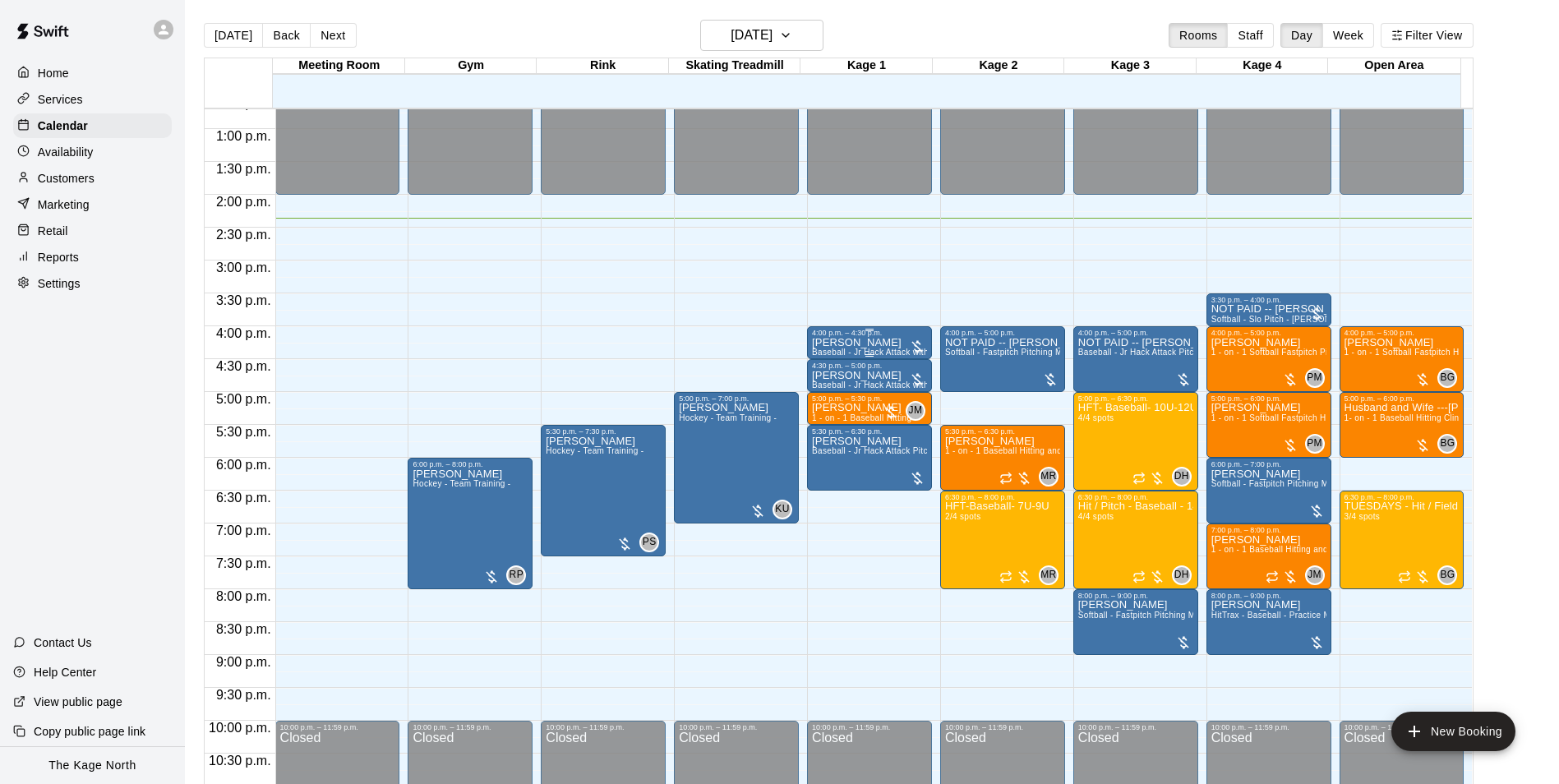
click at [846, 342] on p "Jim Edwards" at bounding box center [870, 342] width 115 height 0
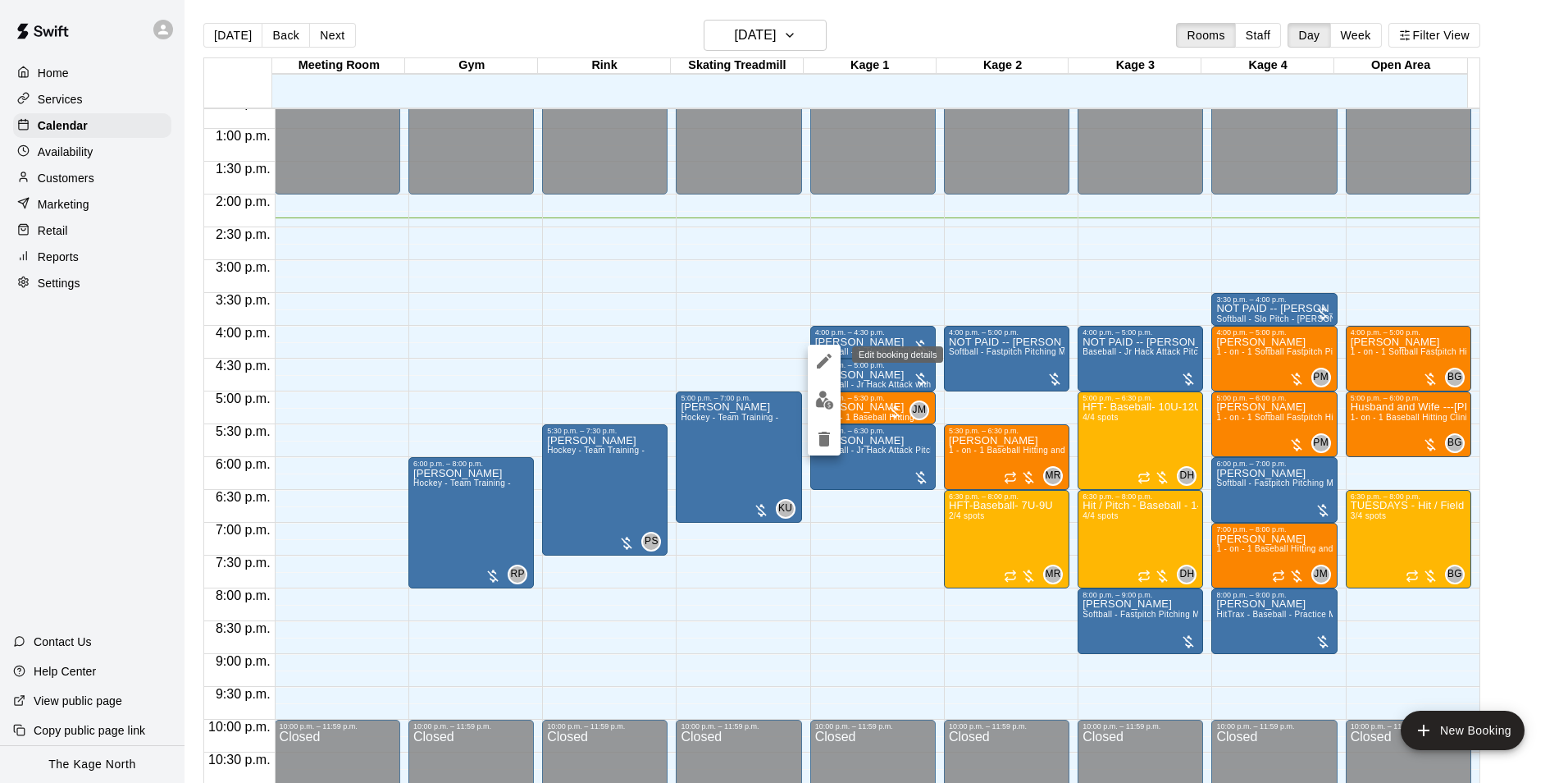
click at [827, 357] on icon "edit" at bounding box center [824, 361] width 19 height 19
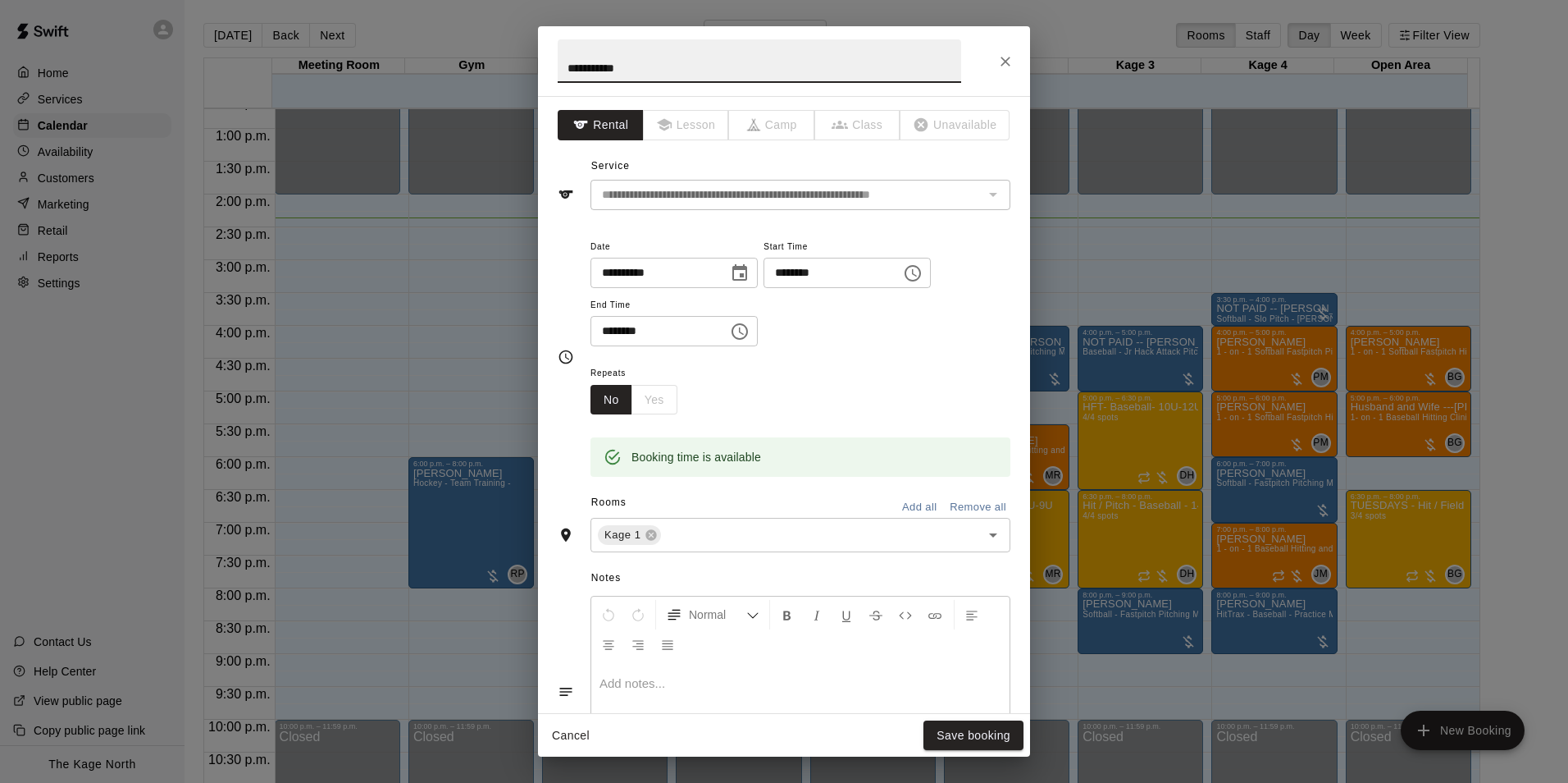
click at [563, 63] on input "**********" at bounding box center [759, 61] width 403 height 43
type input "**********"
click at [974, 733] on button "Save booking" at bounding box center [973, 736] width 100 height 31
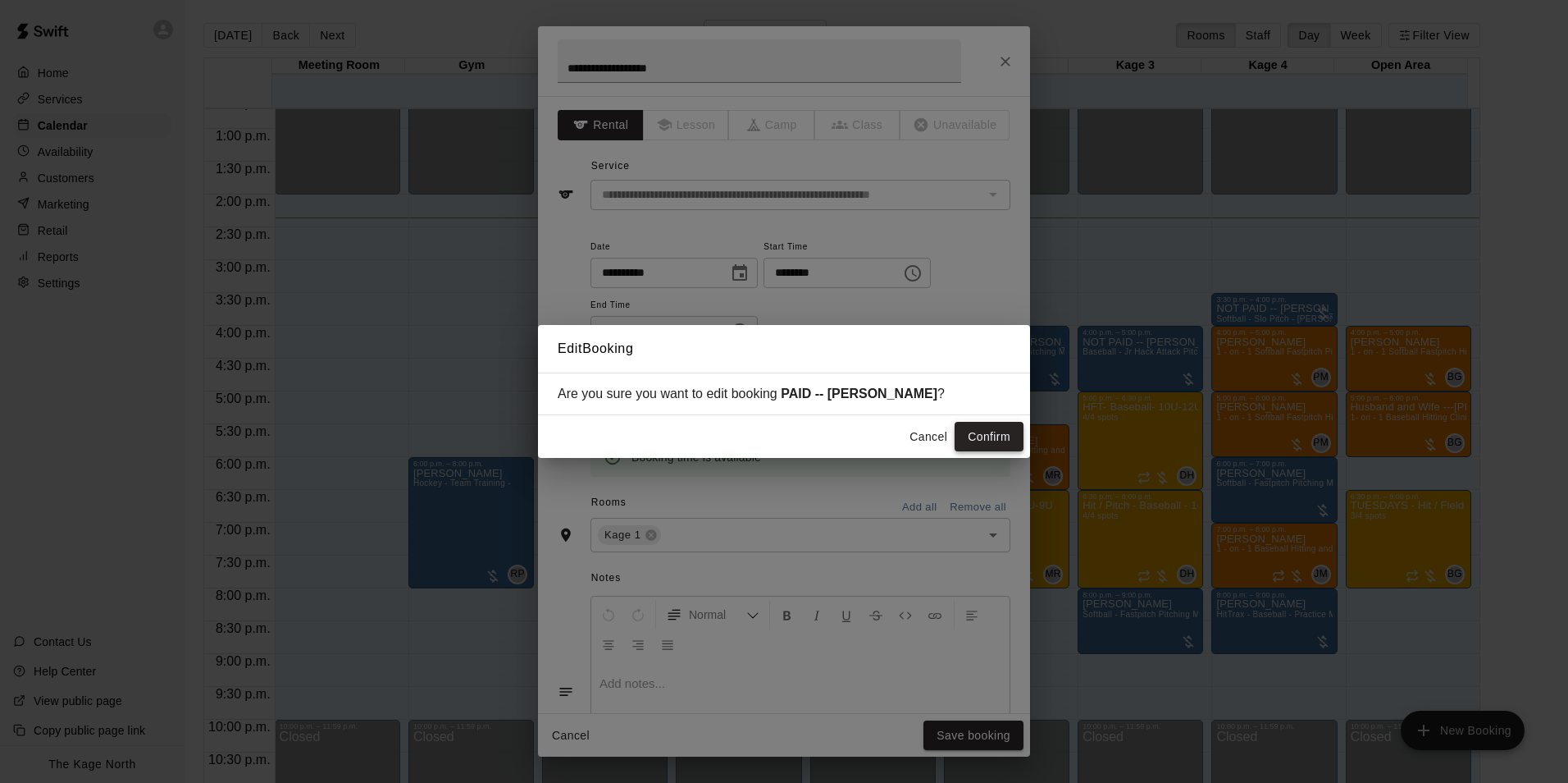
click at [991, 439] on button "Confirm" at bounding box center [989, 437] width 69 height 31
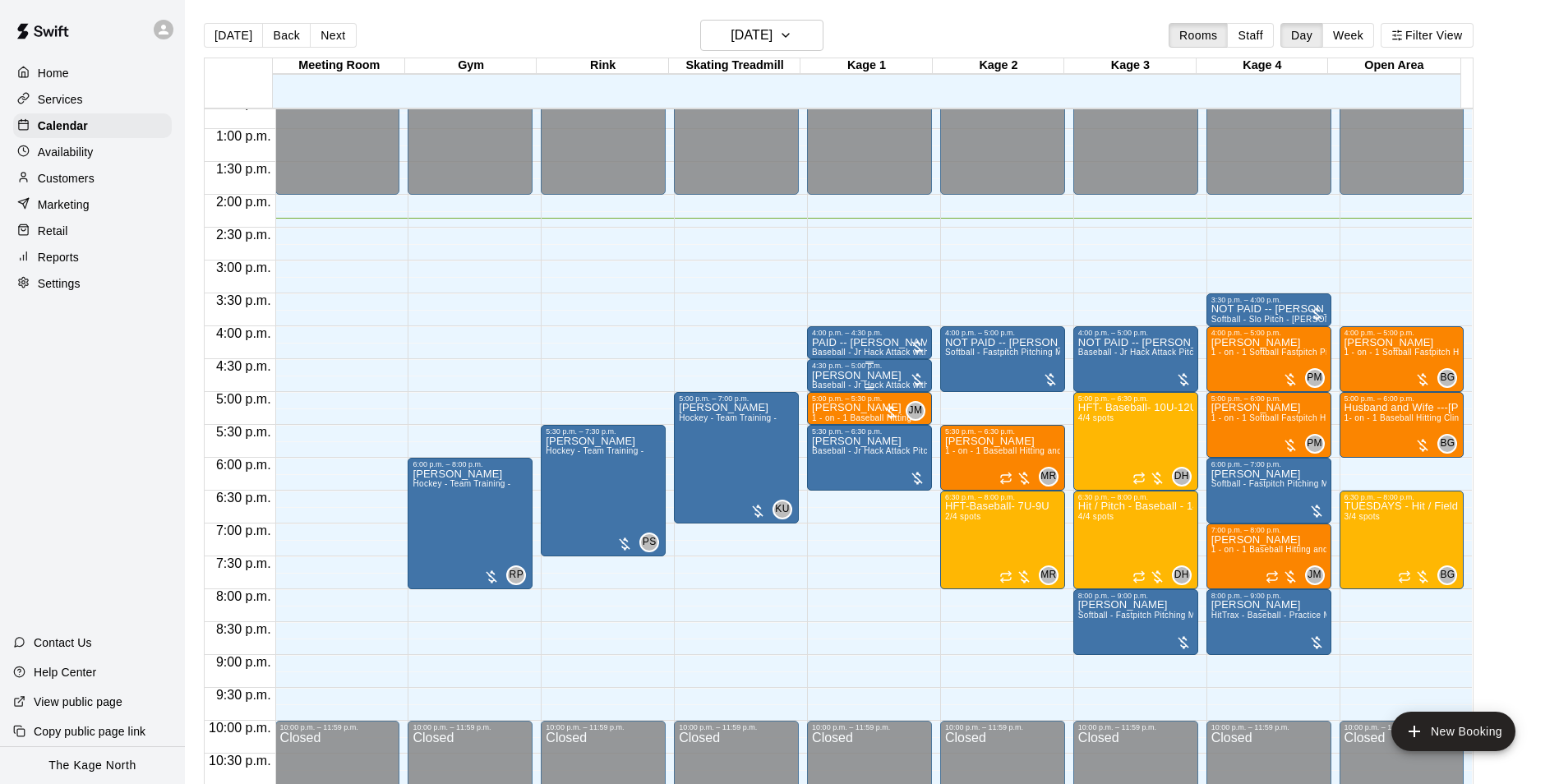
click at [813, 376] on p "Jim Edwards" at bounding box center [870, 376] width 115 height 0
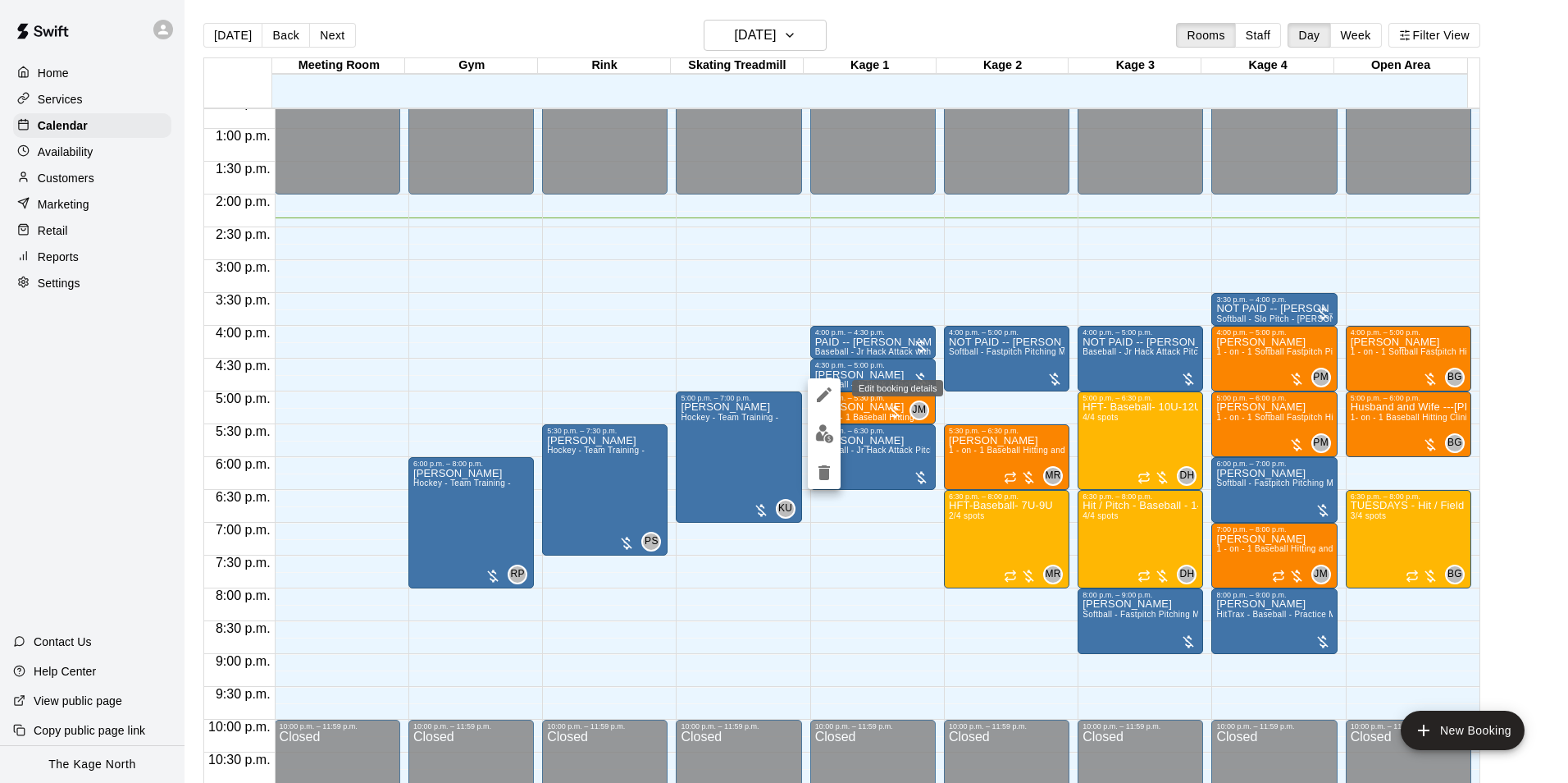
click at [822, 389] on icon "edit" at bounding box center [824, 395] width 19 height 19
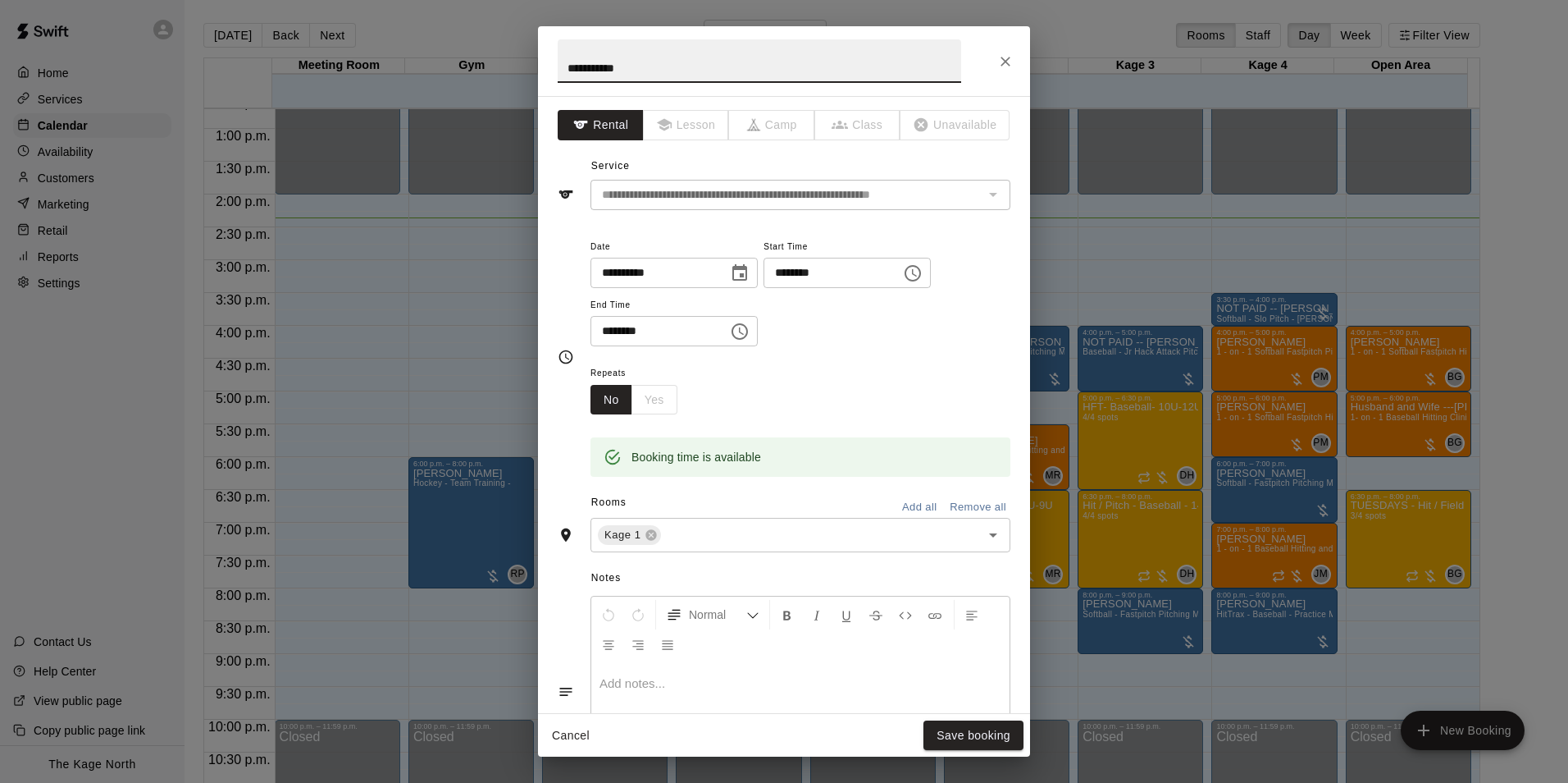
click at [567, 67] on input "**********" at bounding box center [759, 61] width 403 height 43
type input "**********"
click at [994, 736] on button "Save booking" at bounding box center [973, 736] width 100 height 31
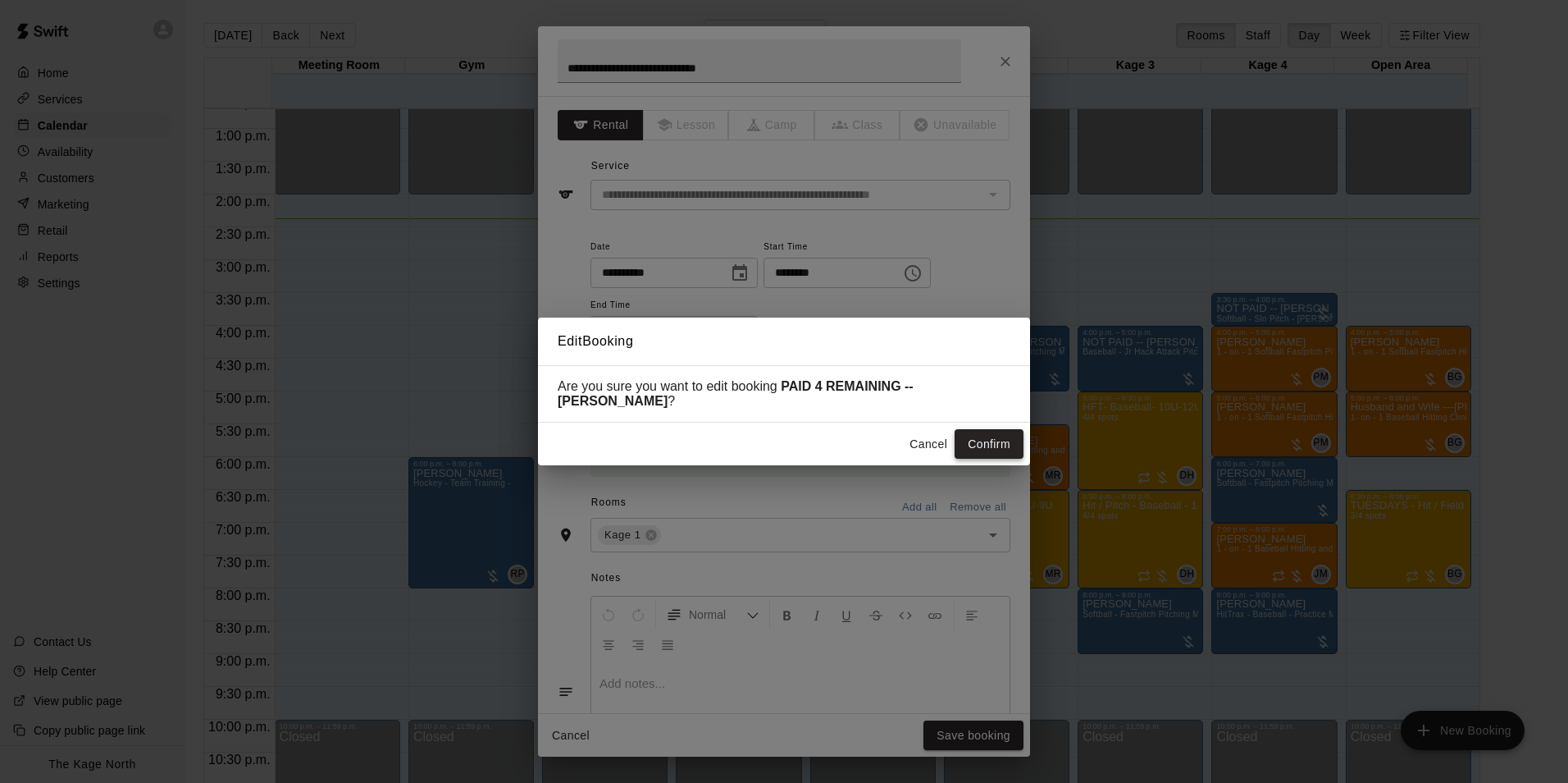
click at [990, 443] on button "Confirm" at bounding box center [989, 444] width 69 height 31
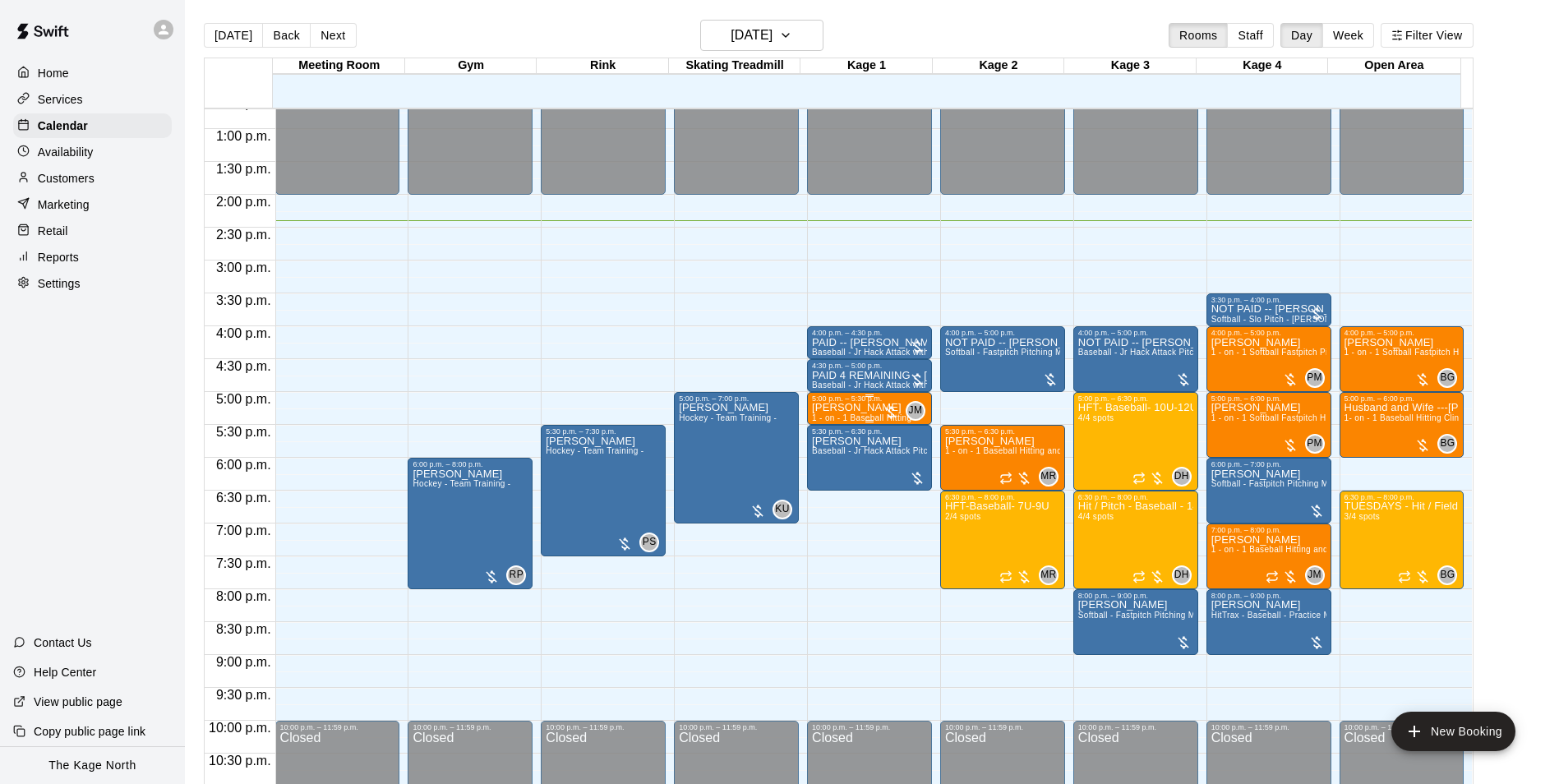
click at [845, 407] on p "Cameron Chippett" at bounding box center [862, 407] width 99 height 0
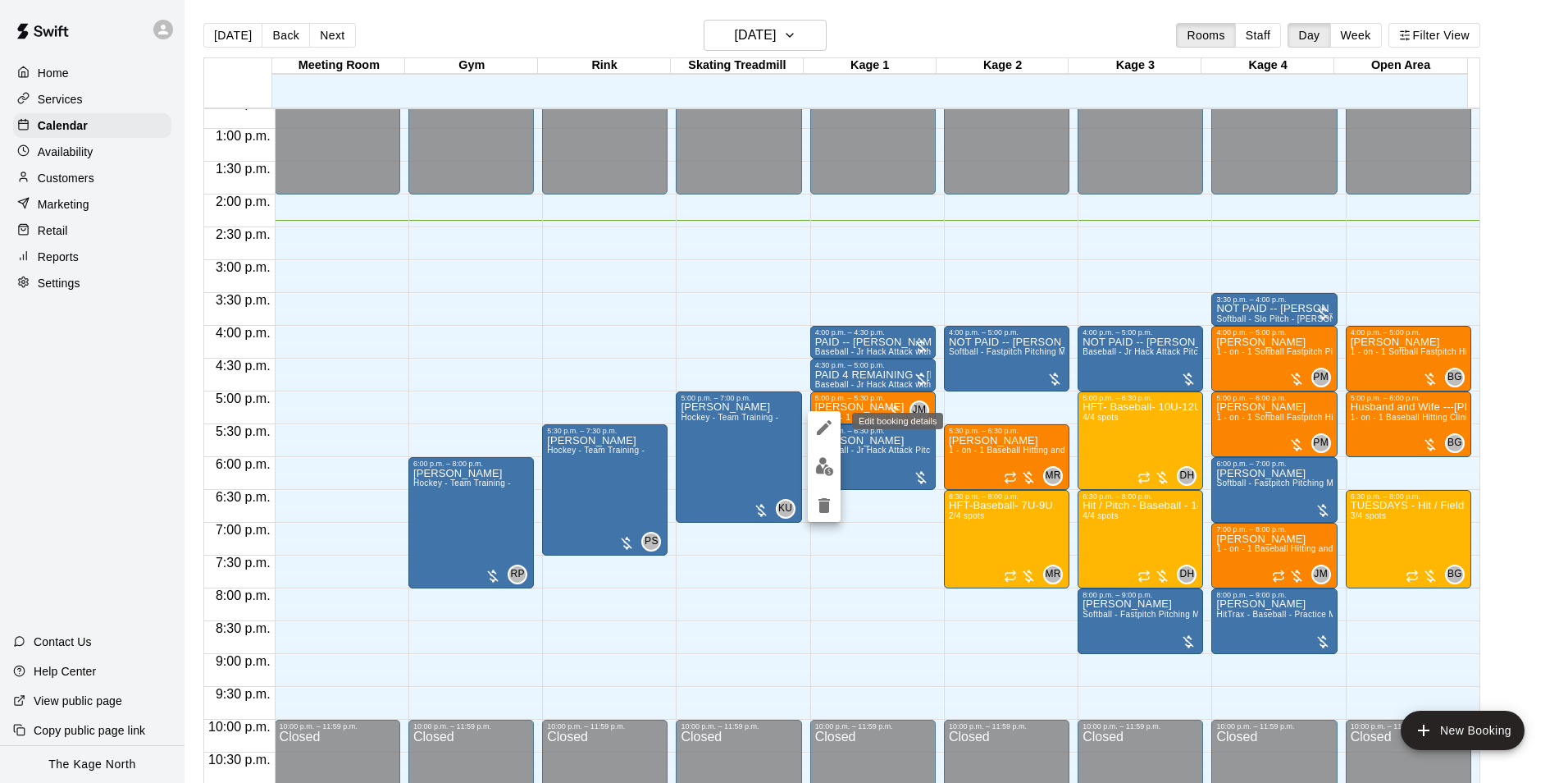
click at [828, 424] on icon "edit" at bounding box center [824, 427] width 19 height 19
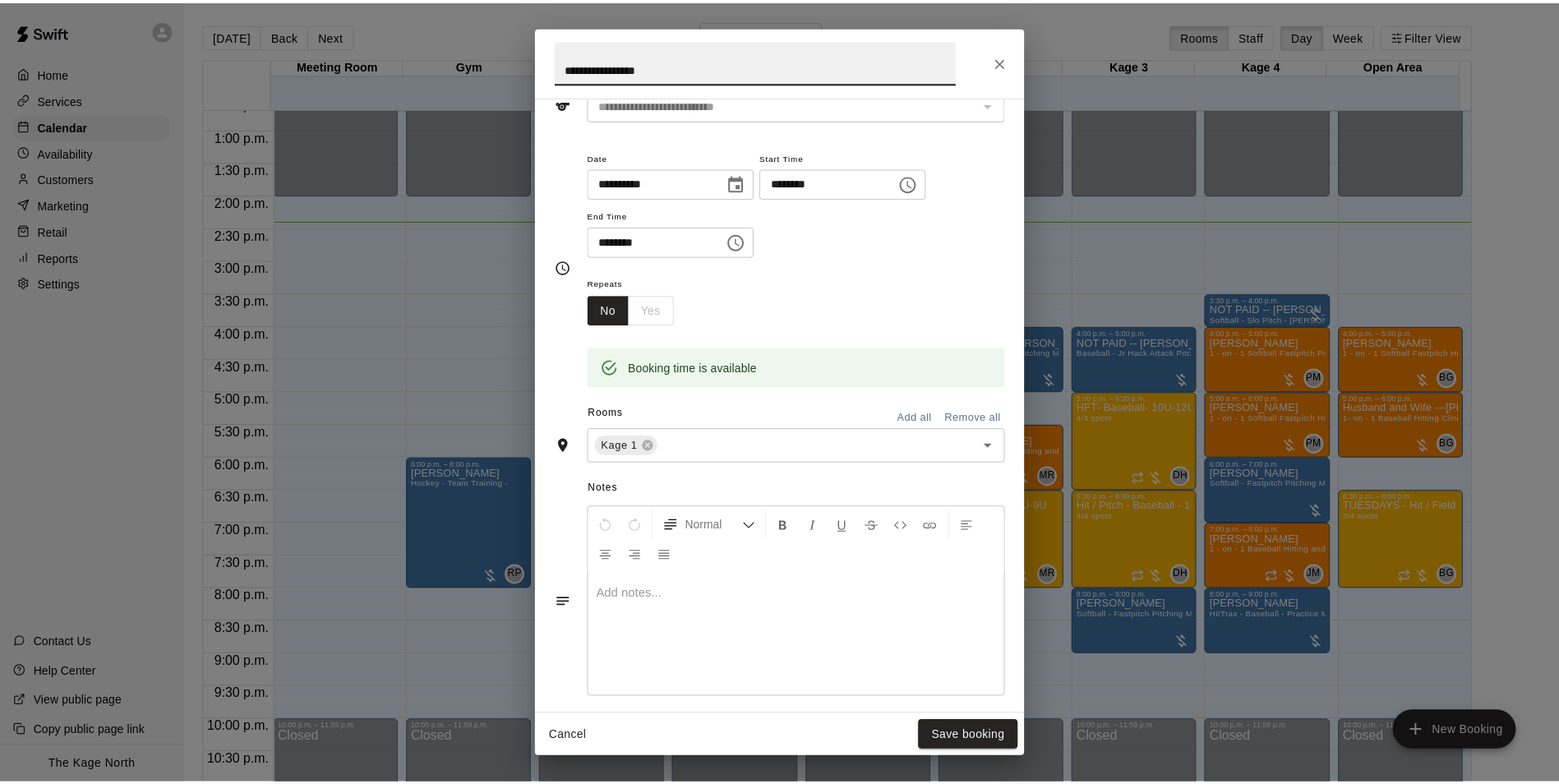
scroll to position [311, 0]
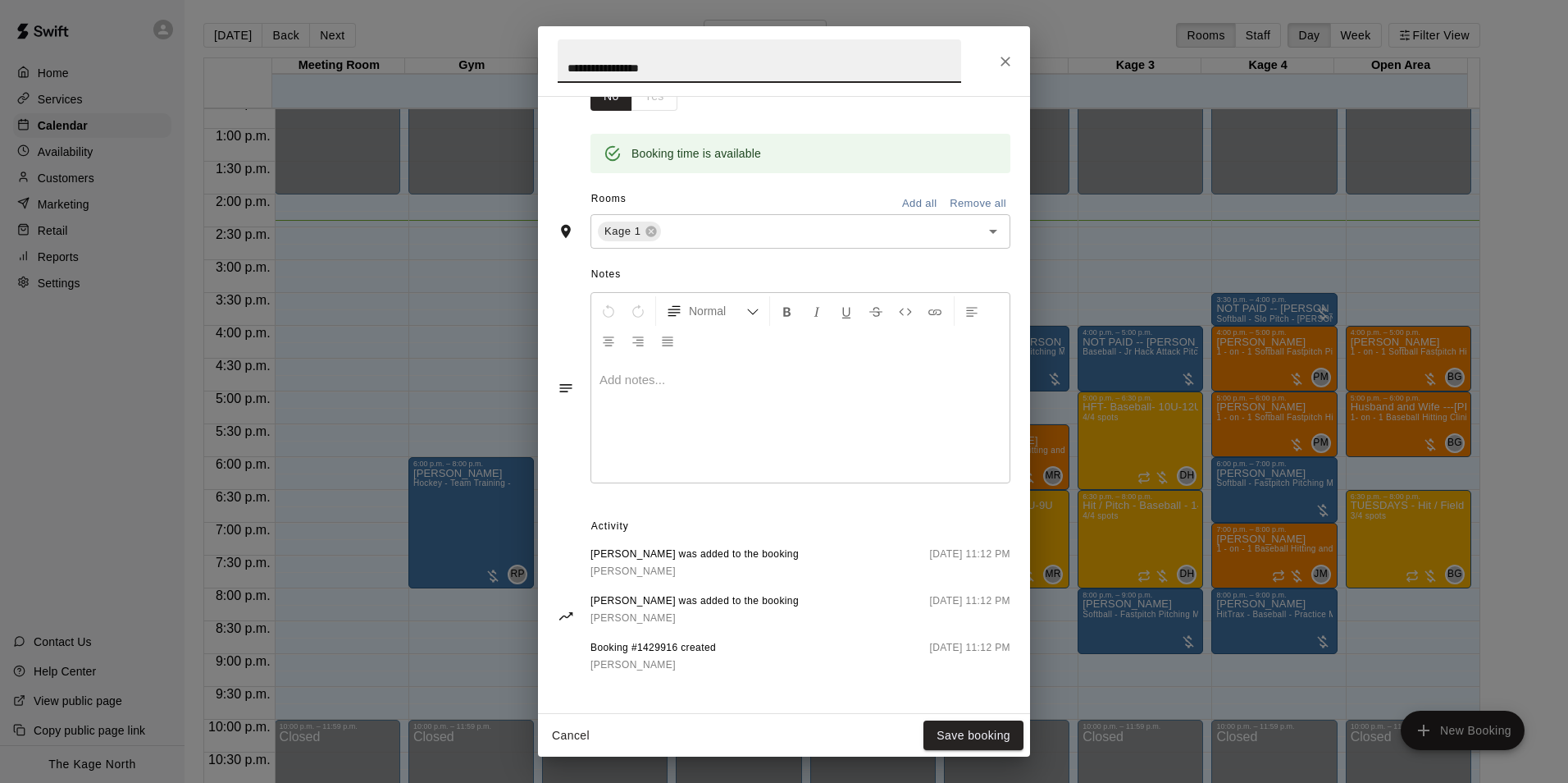
click at [1004, 61] on icon "Close" at bounding box center [1005, 62] width 17 height 17
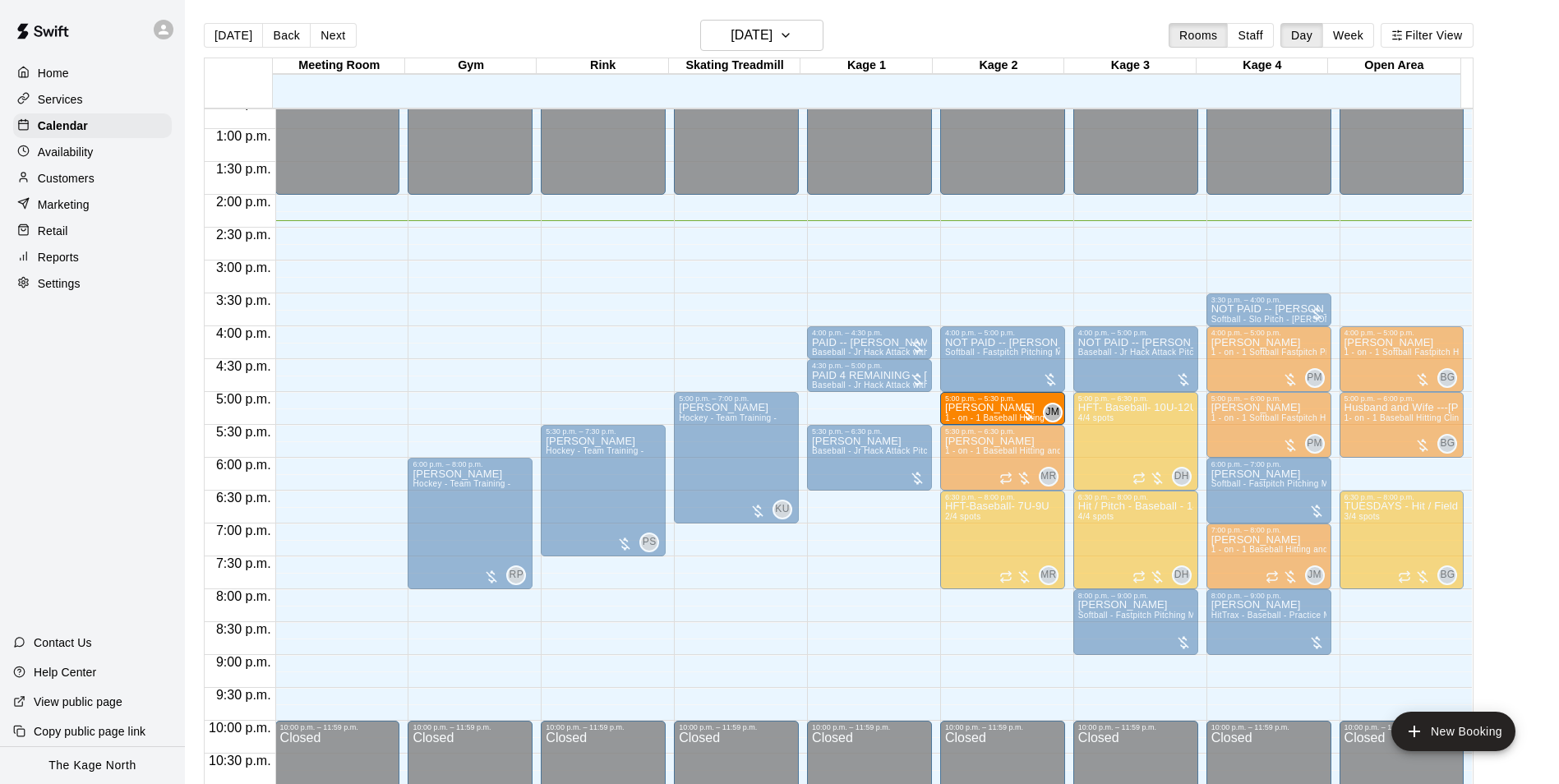
drag, startPoint x: 848, startPoint y: 414, endPoint x: 1002, endPoint y: 416, distance: 154.0
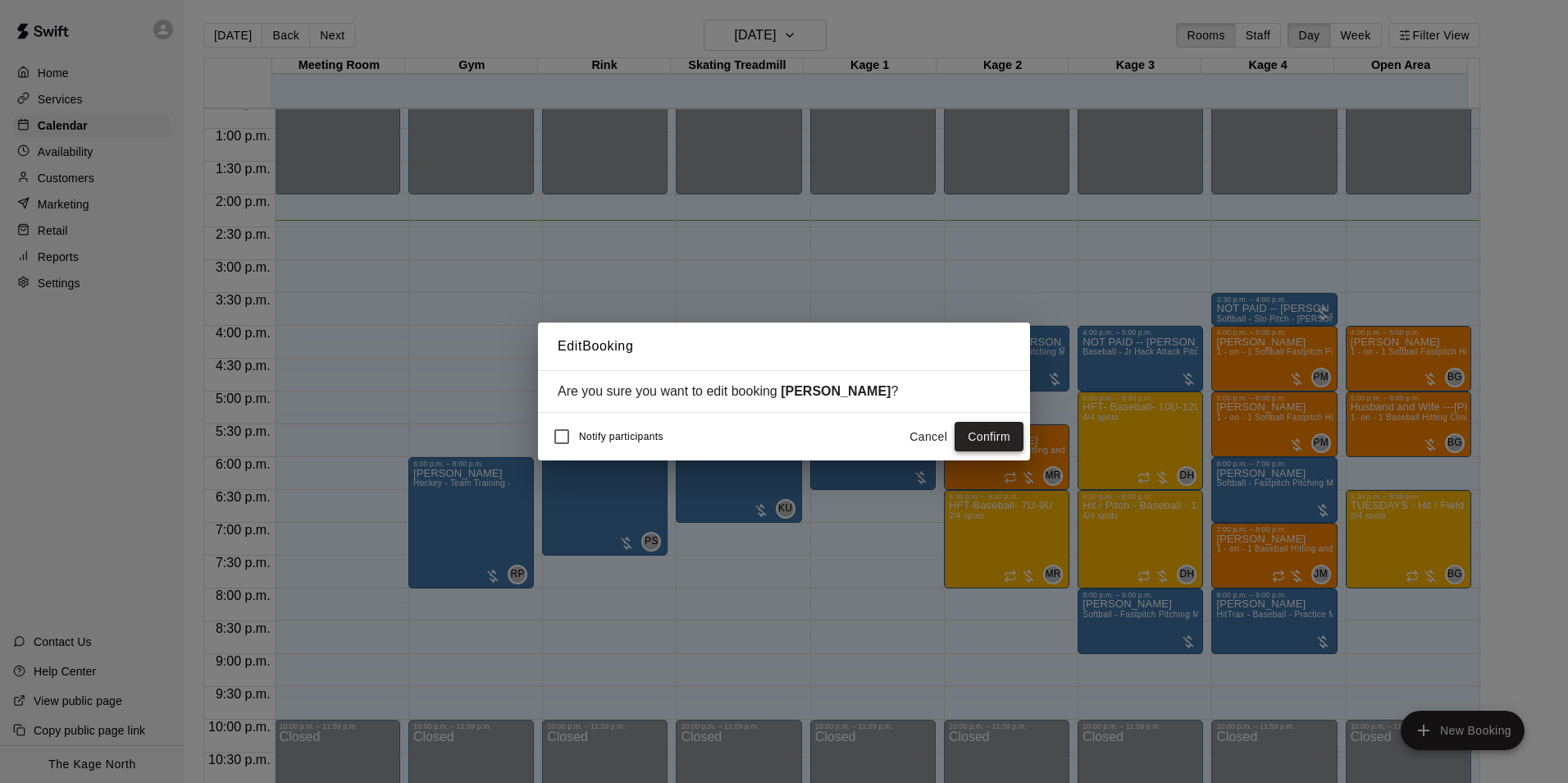
click at [987, 441] on button "Confirm" at bounding box center [989, 437] width 69 height 31
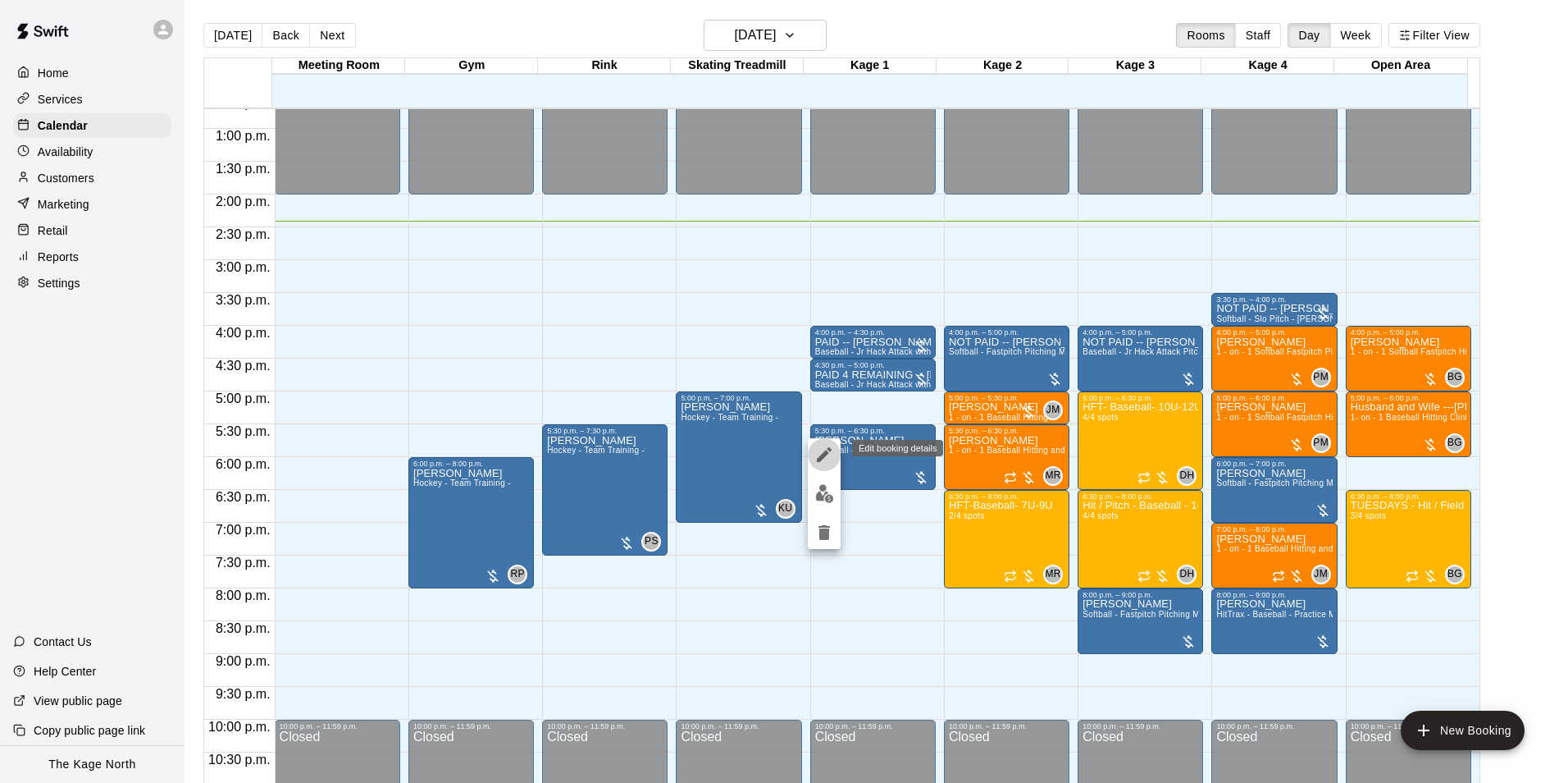
click at [827, 458] on icon "edit" at bounding box center [824, 454] width 19 height 19
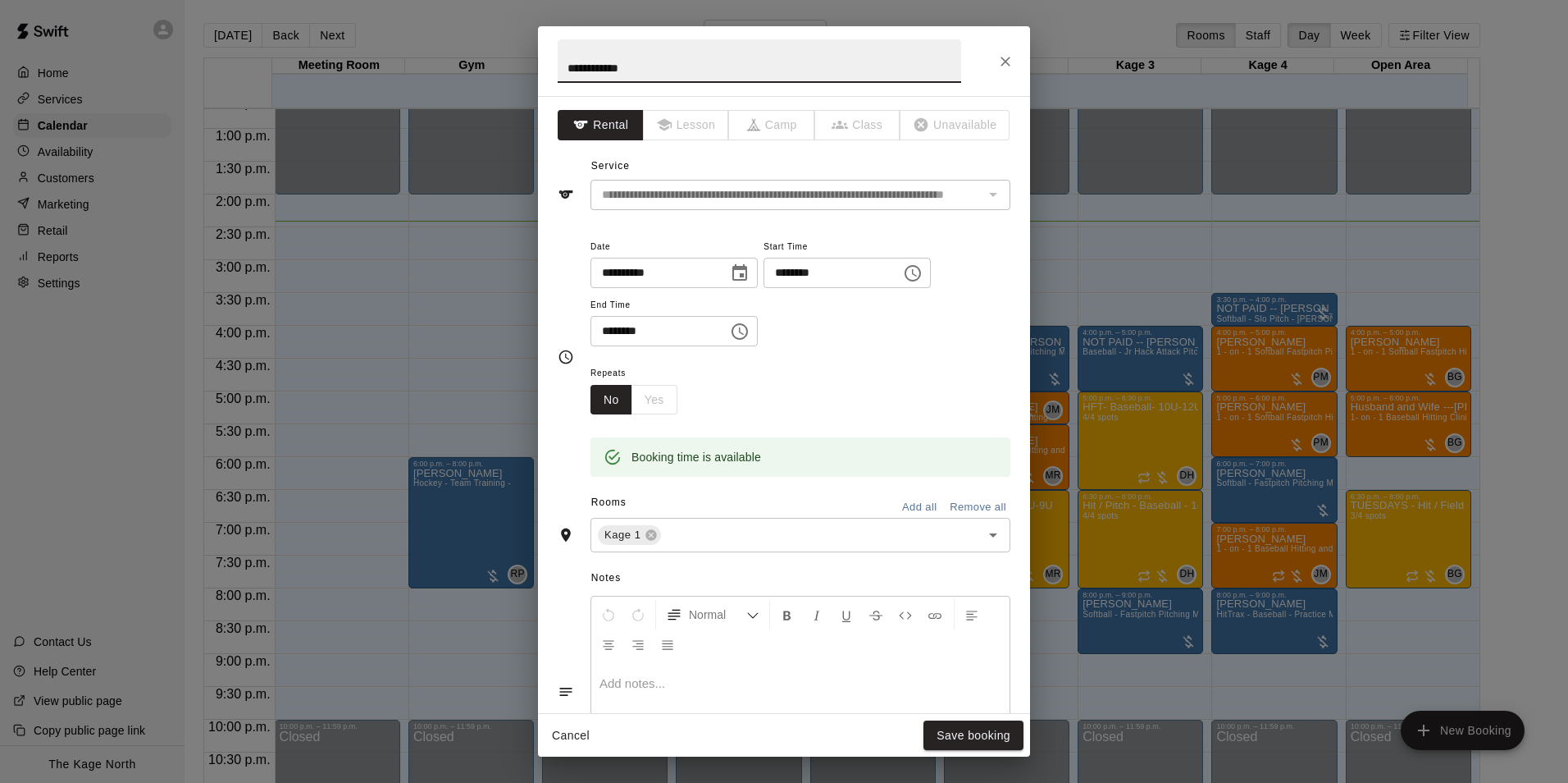
click at [561, 66] on input "**********" at bounding box center [759, 61] width 403 height 43
type input "**********"
click at [959, 736] on button "Save booking" at bounding box center [973, 736] width 100 height 31
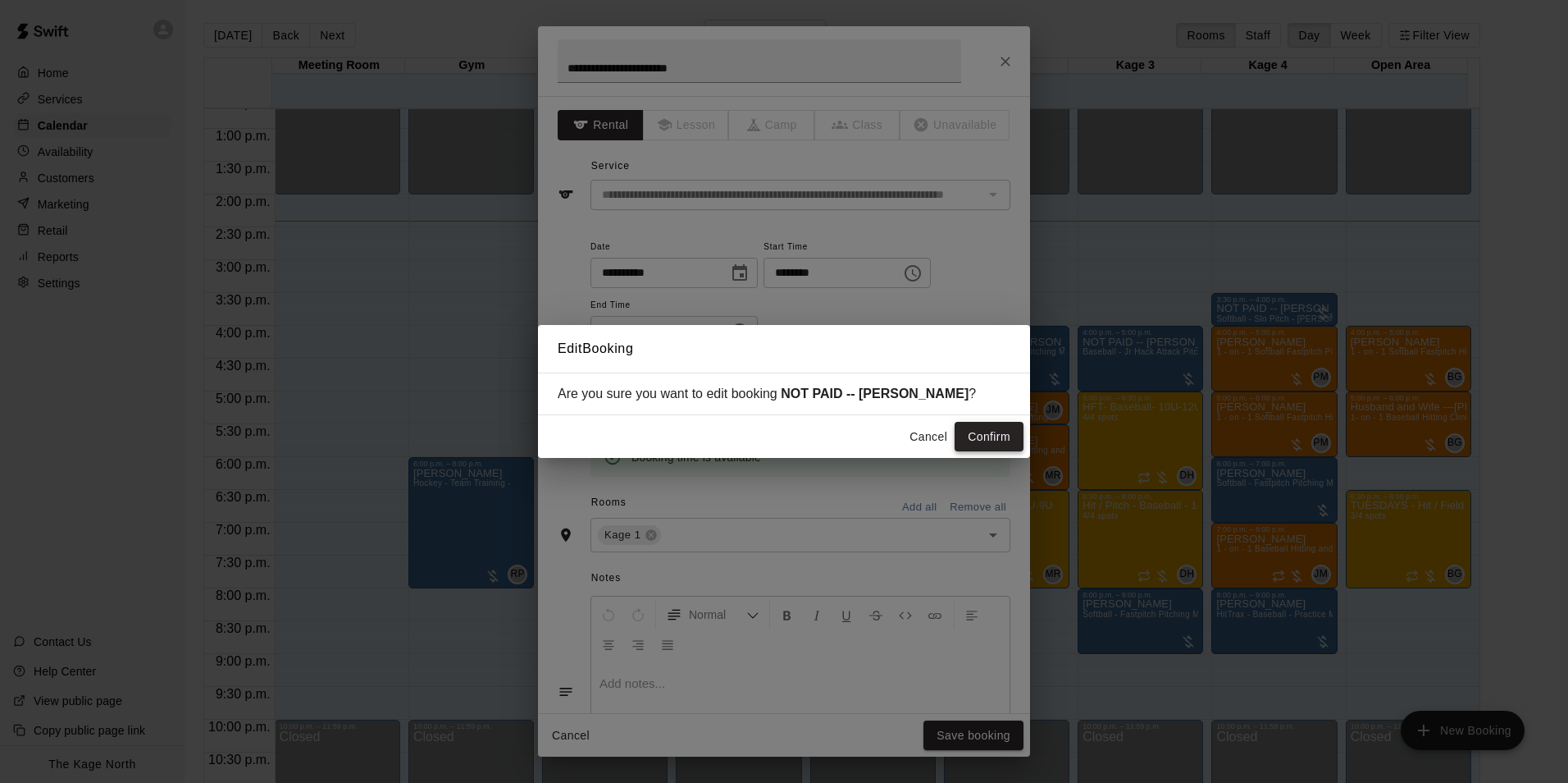
click at [983, 440] on button "Confirm" at bounding box center [989, 437] width 69 height 31
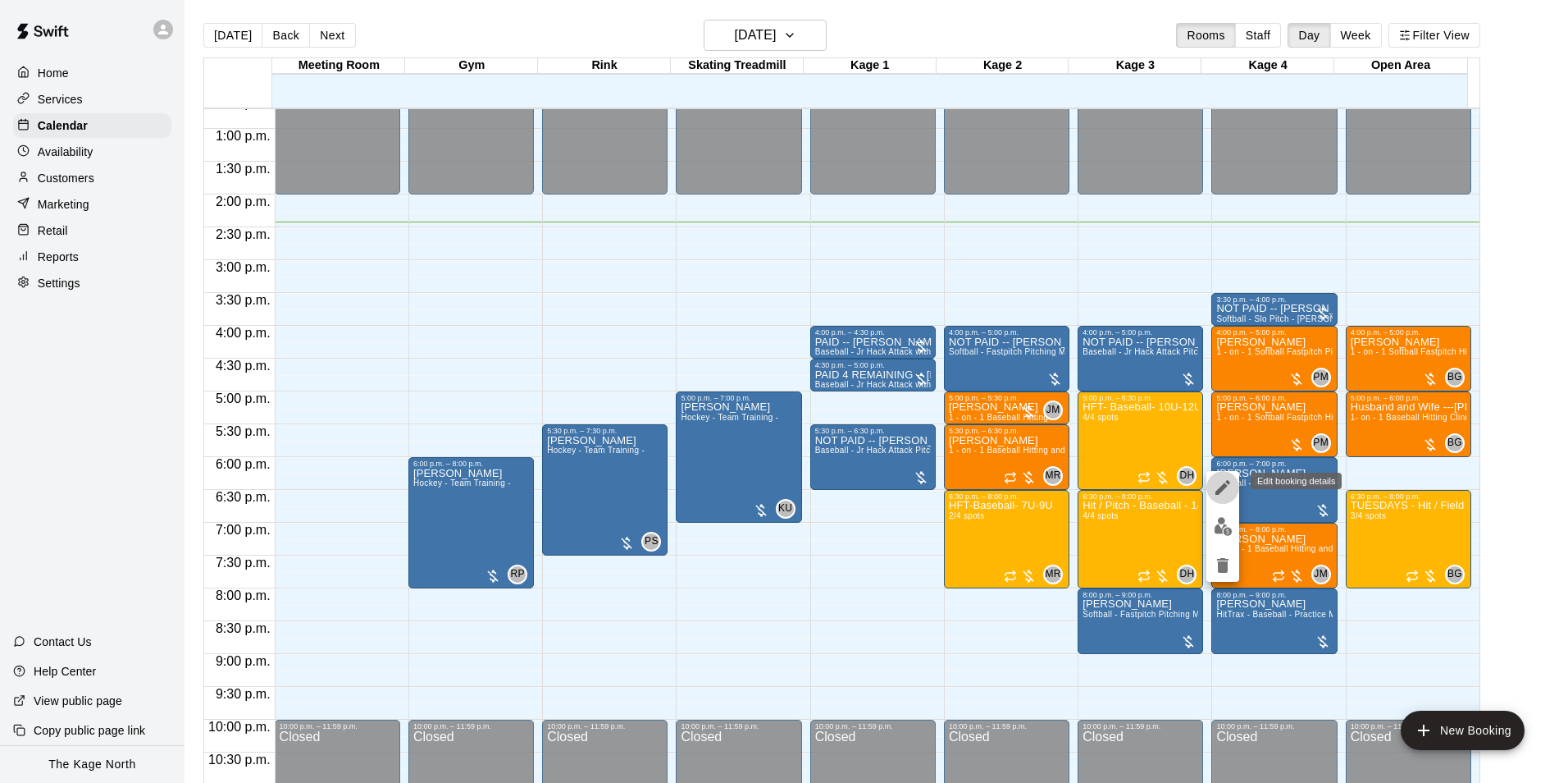
click at [1221, 489] on icon "edit" at bounding box center [1223, 487] width 15 height 15
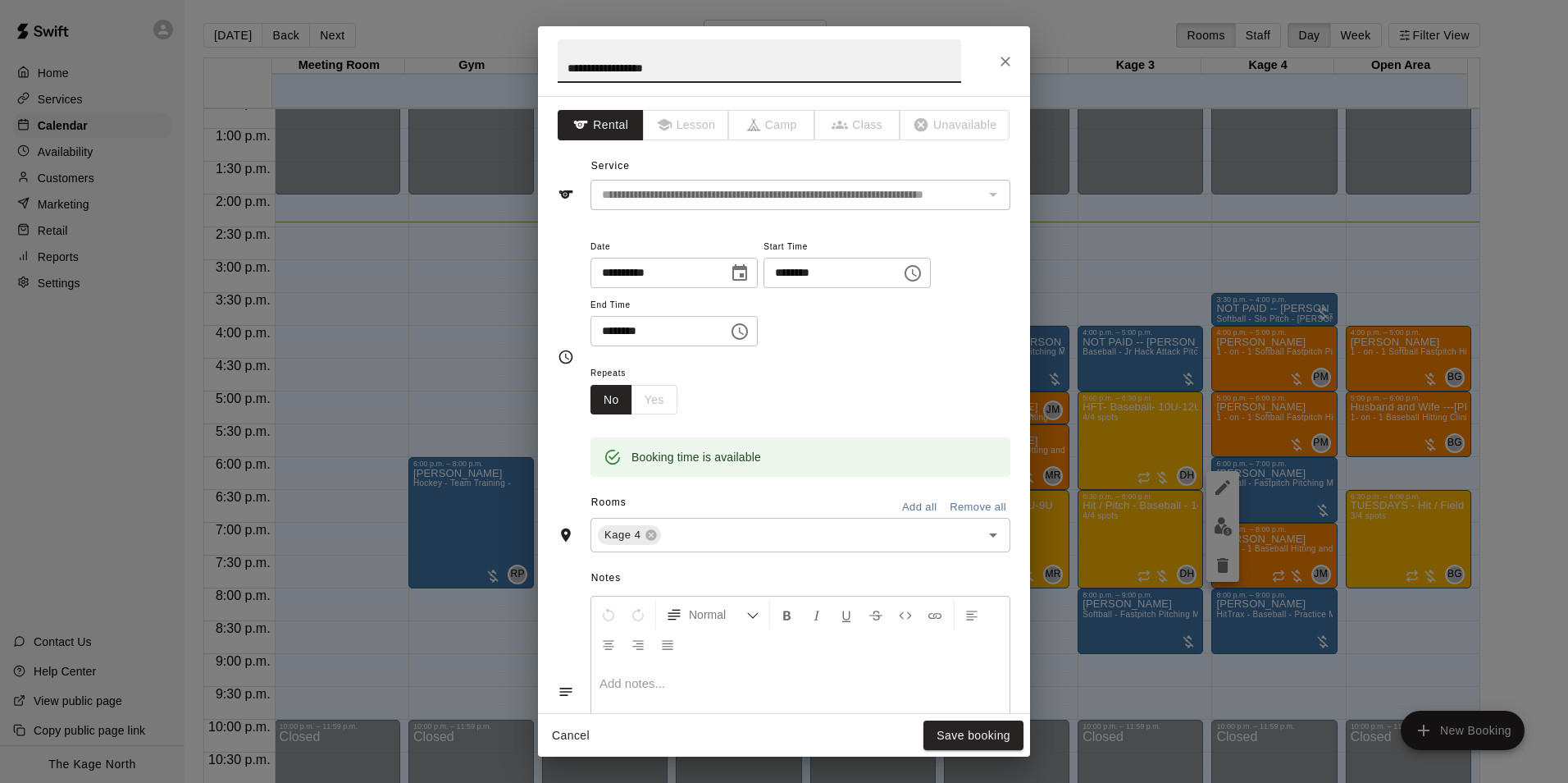
click at [565, 63] on input "**********" at bounding box center [759, 61] width 403 height 43
type input "**********"
click at [997, 737] on button "Save booking" at bounding box center [973, 736] width 100 height 31
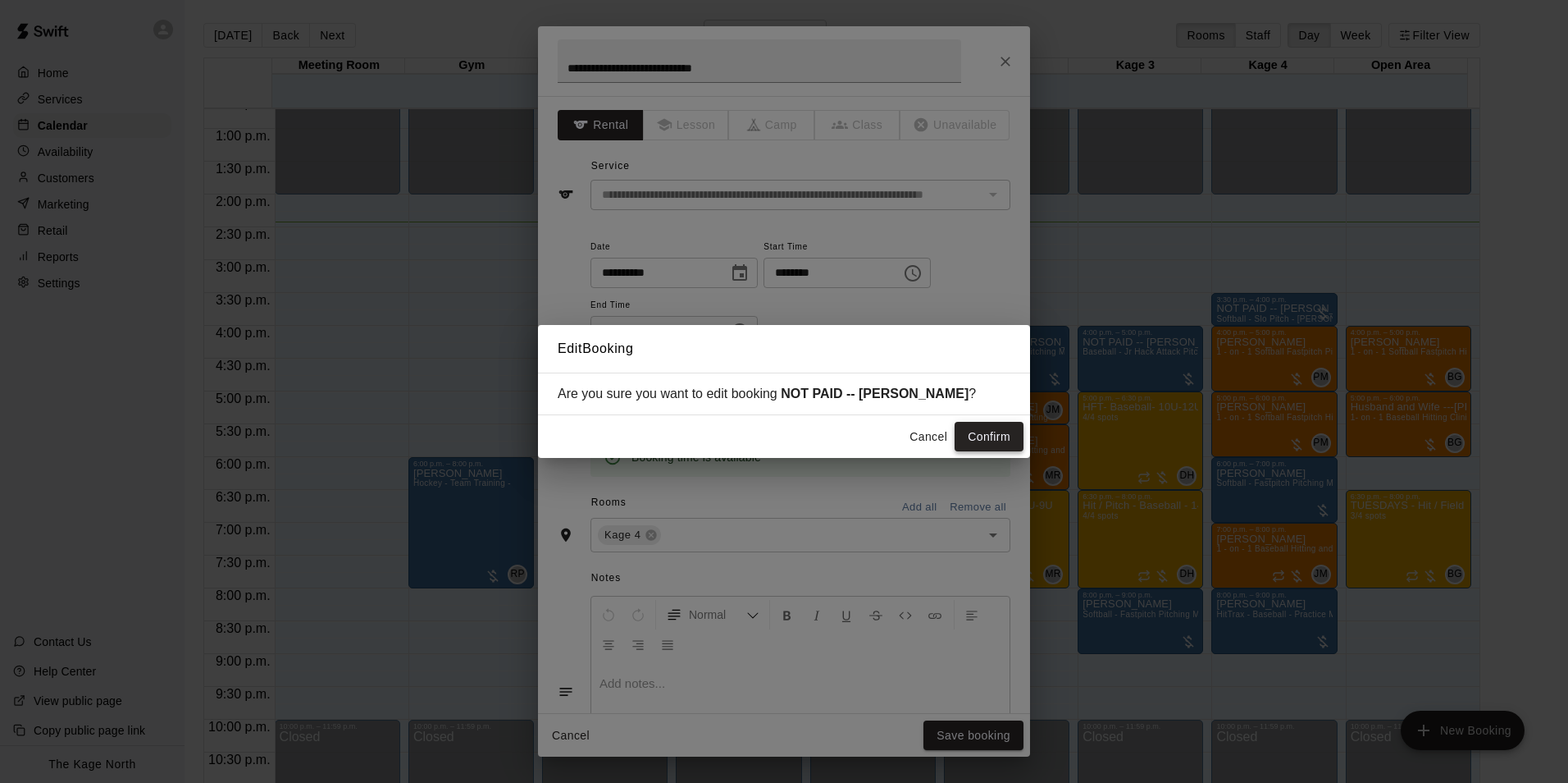
click at [985, 441] on button "Confirm" at bounding box center [989, 437] width 69 height 31
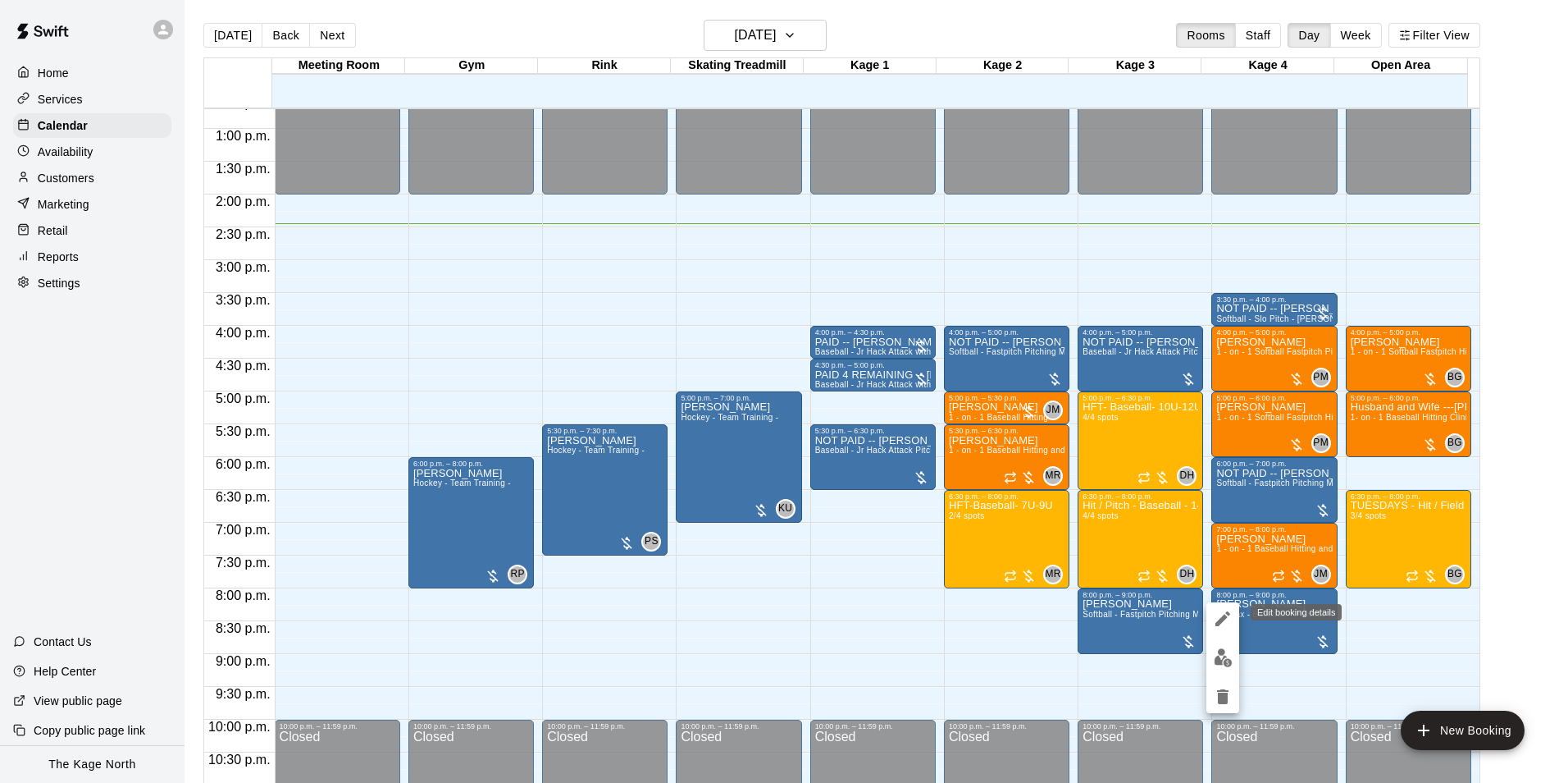
click at [1221, 619] on icon "edit" at bounding box center [1223, 619] width 15 height 15
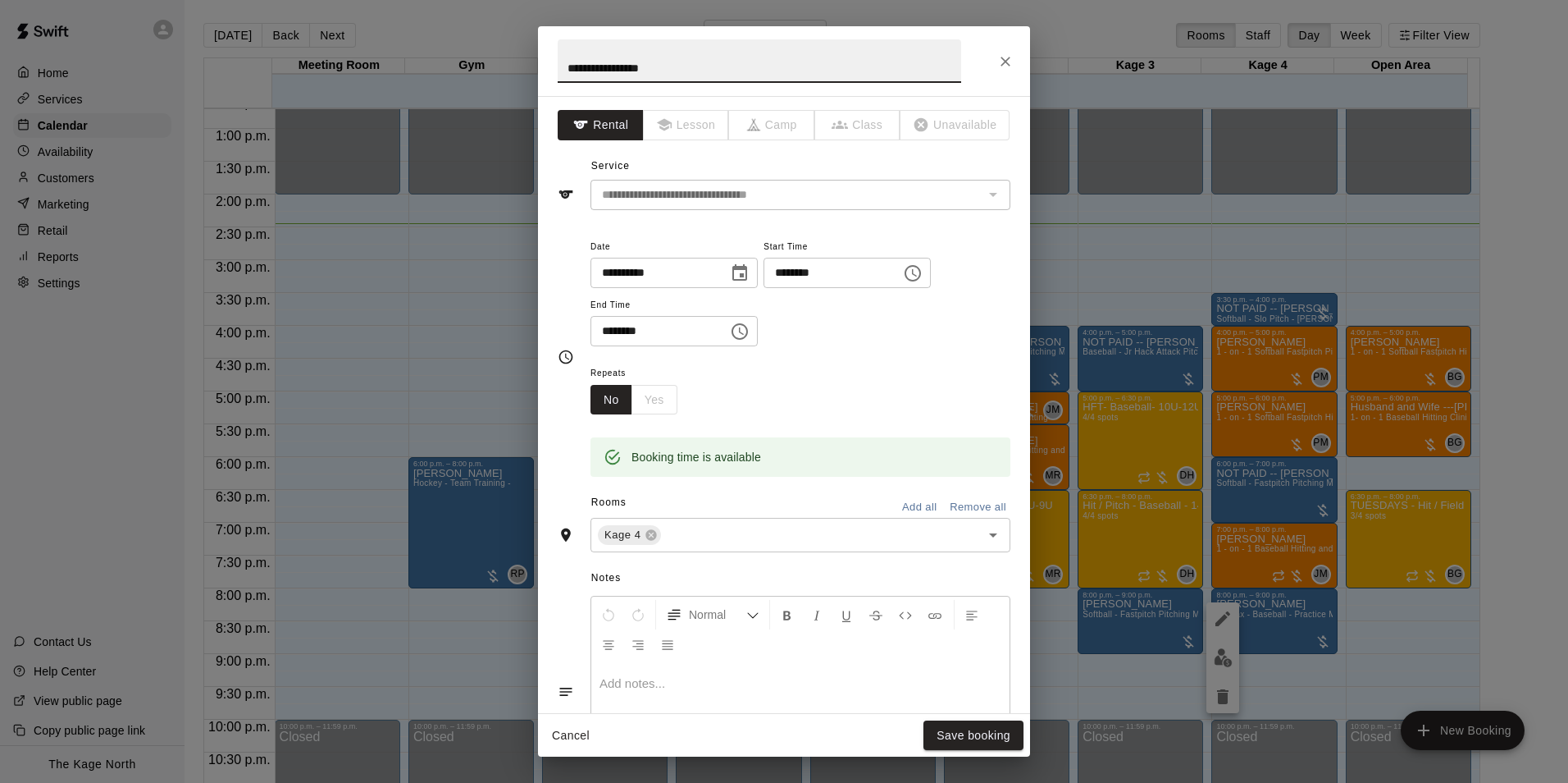
click at [567, 65] on input "**********" at bounding box center [759, 61] width 403 height 43
type input "**********"
click at [985, 740] on button "Save booking" at bounding box center [973, 736] width 100 height 31
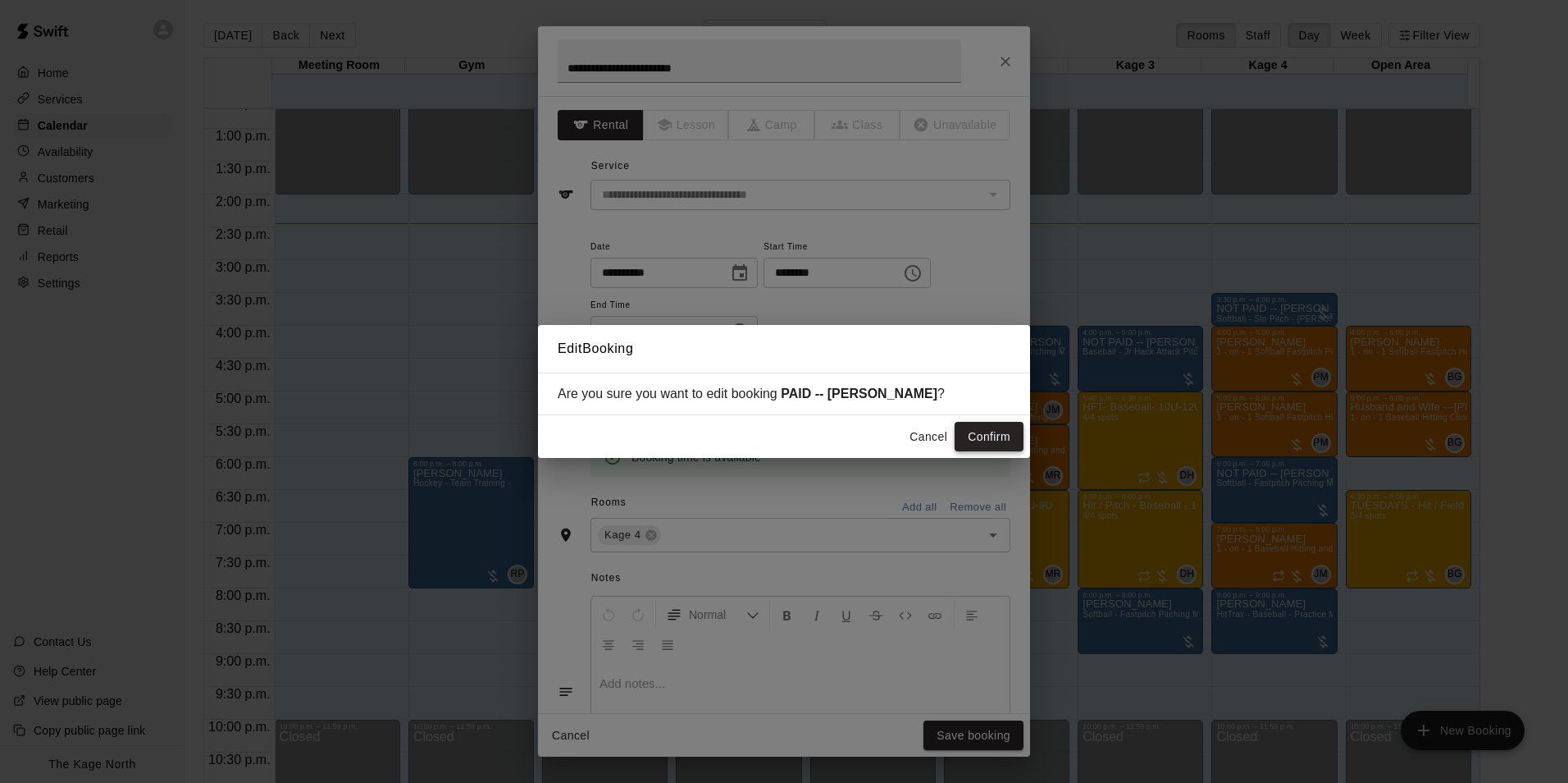
click at [989, 446] on button "Confirm" at bounding box center [989, 437] width 69 height 31
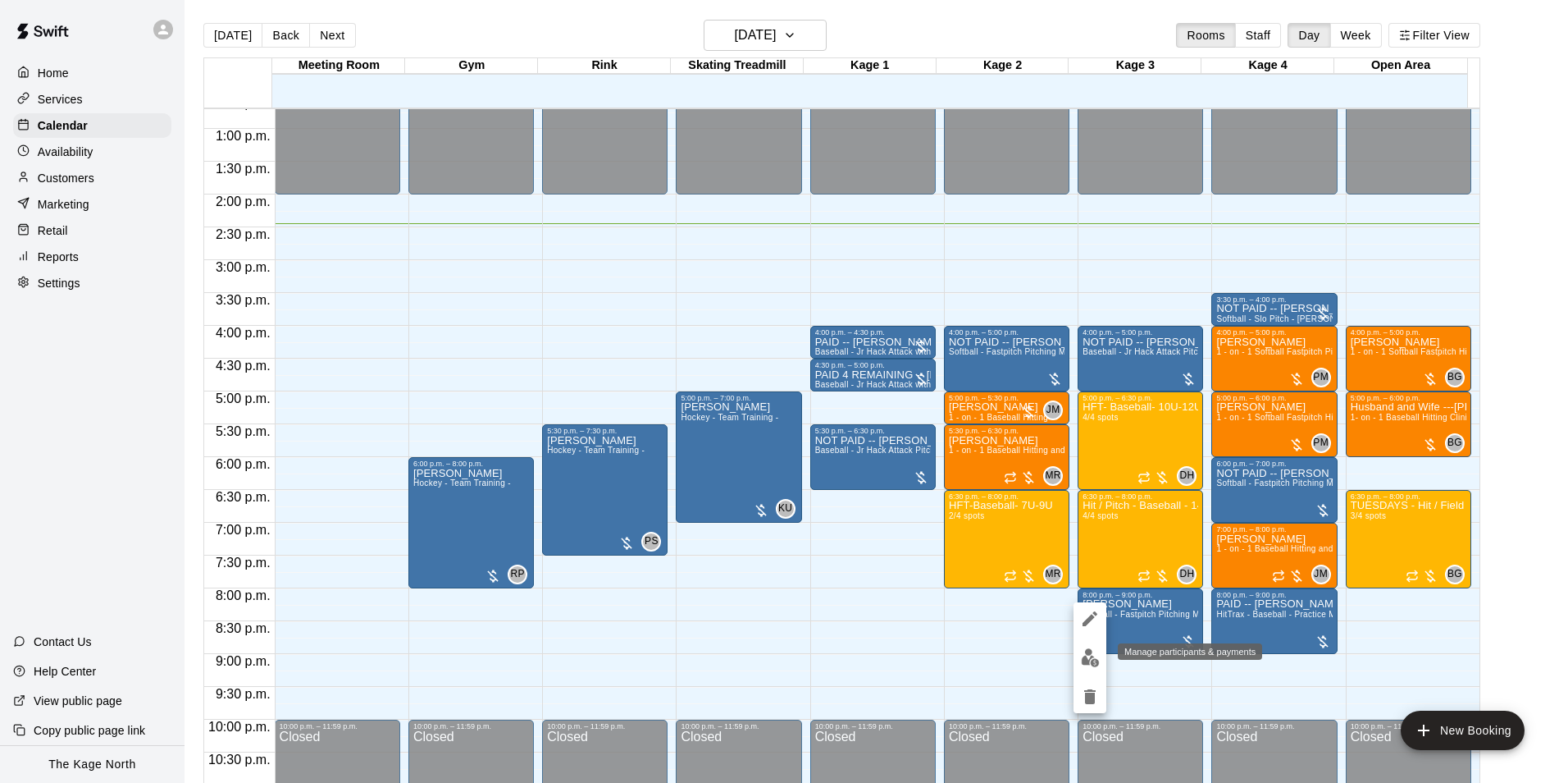
click at [1087, 662] on img "edit" at bounding box center [1090, 657] width 18 height 18
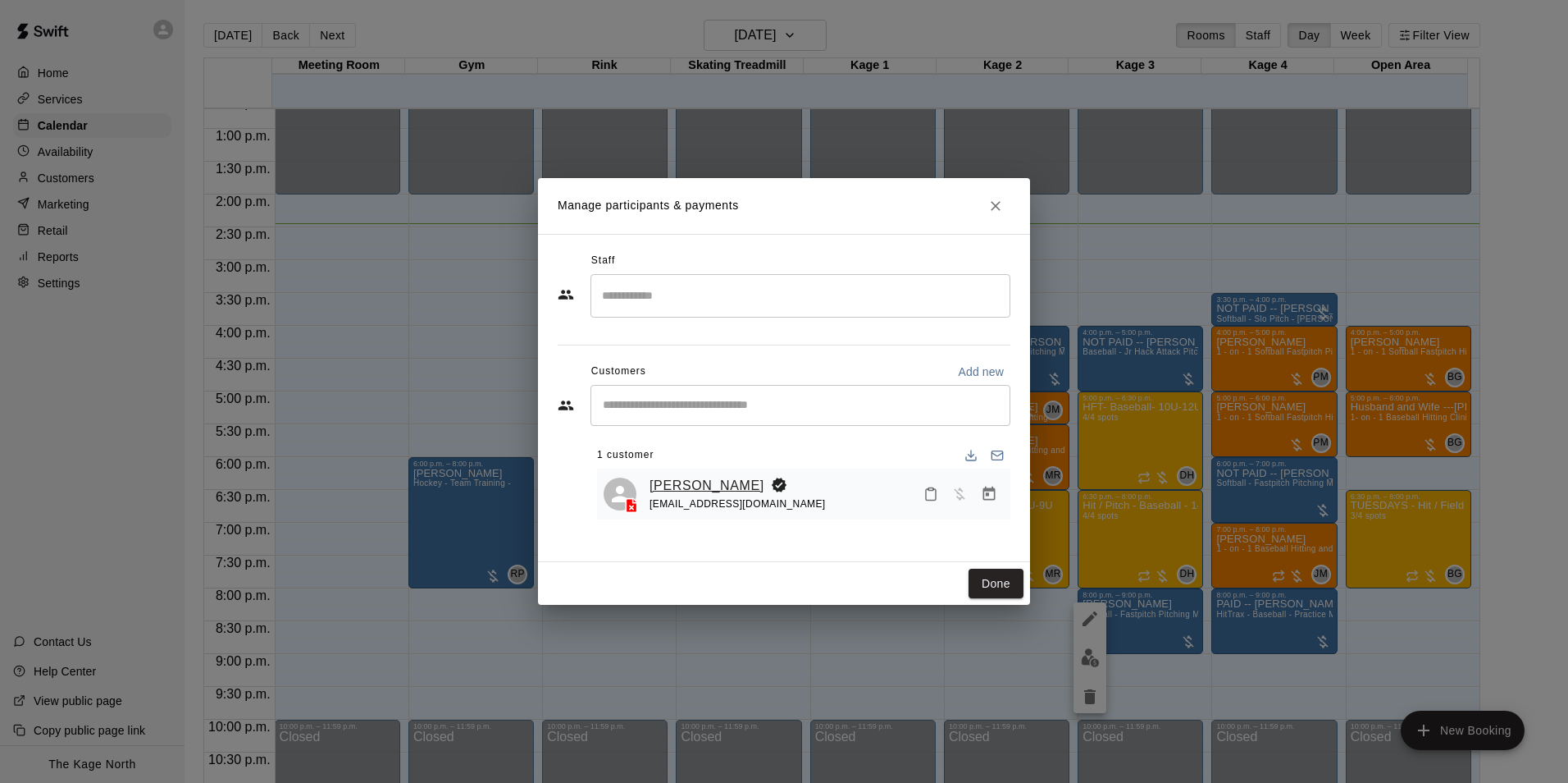
click at [702, 489] on link "[PERSON_NAME]" at bounding box center [707, 486] width 115 height 21
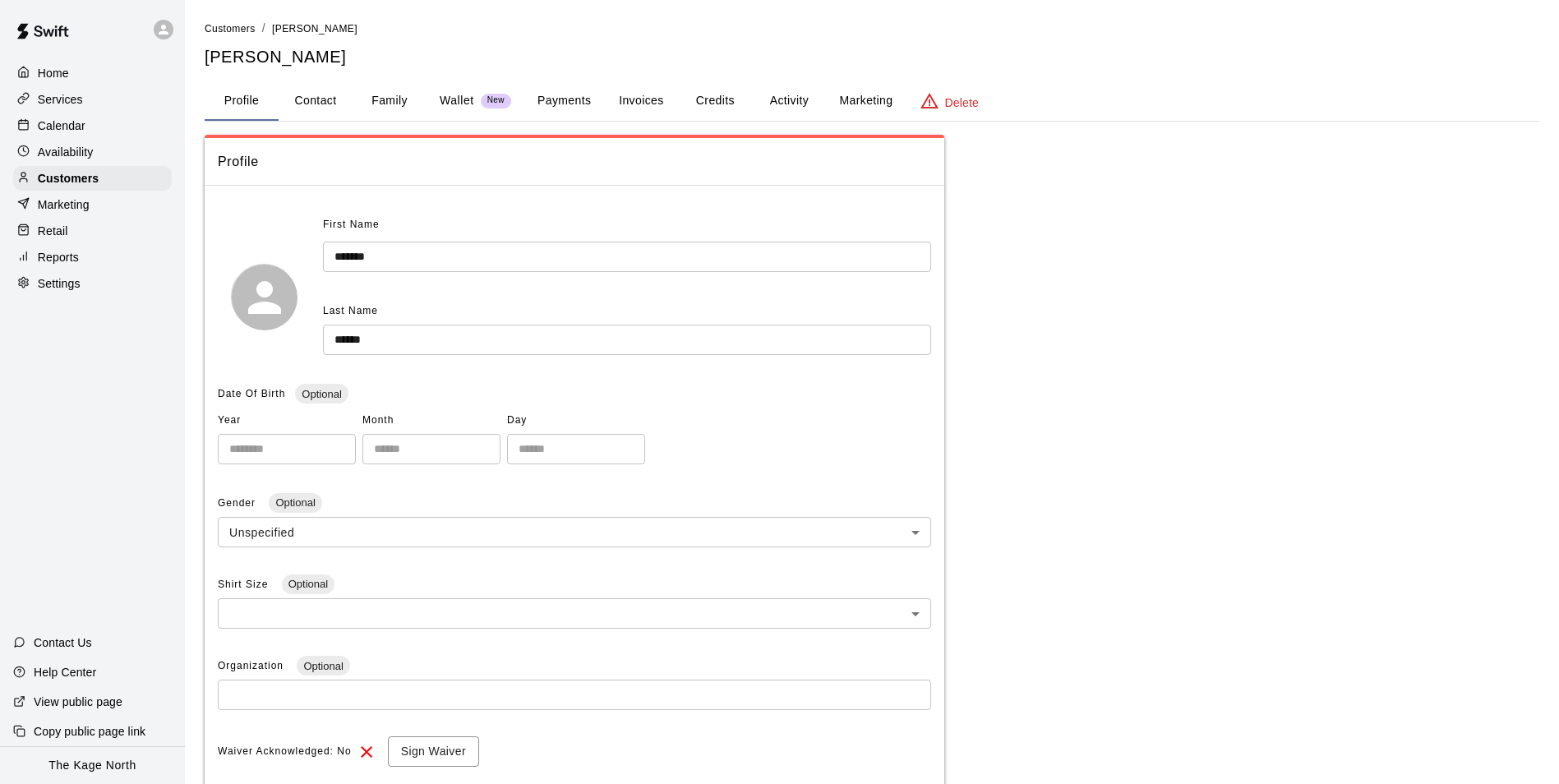
click at [372, 97] on button "Family" at bounding box center [390, 100] width 74 height 40
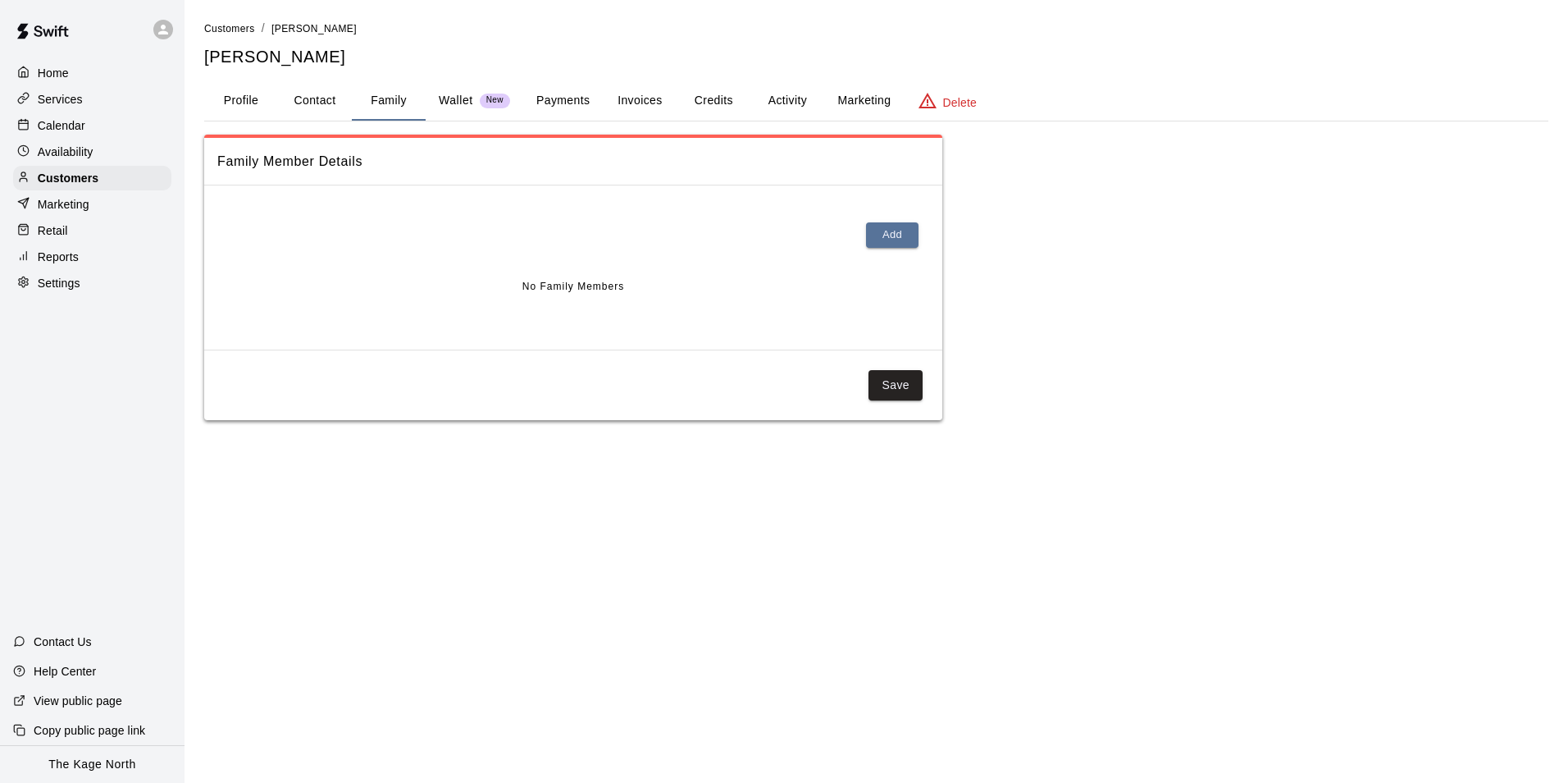
click at [328, 100] on button "Contact" at bounding box center [315, 100] width 74 height 40
select select "**"
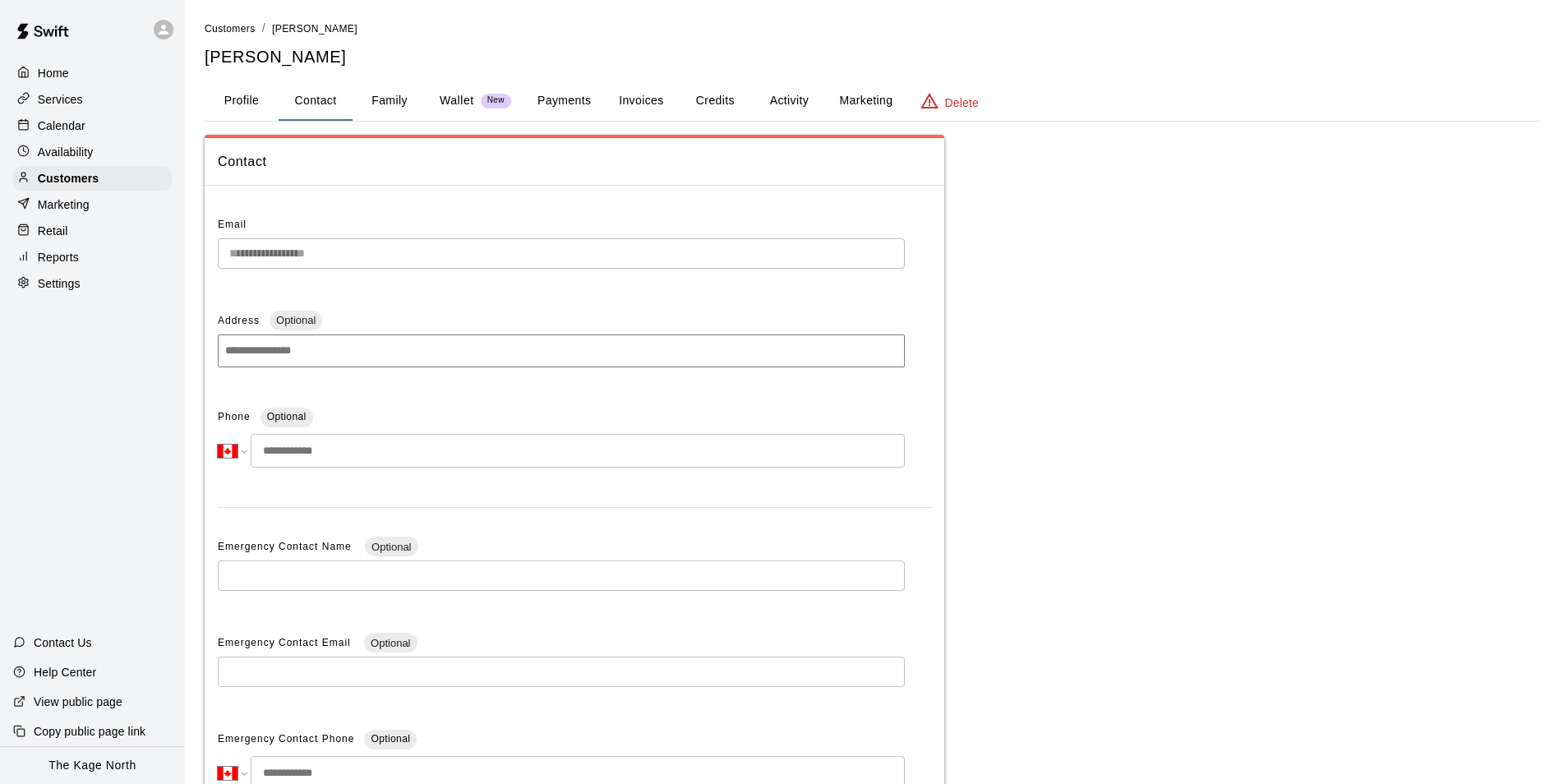
click at [46, 124] on p "Calendar" at bounding box center [62, 126] width 48 height 17
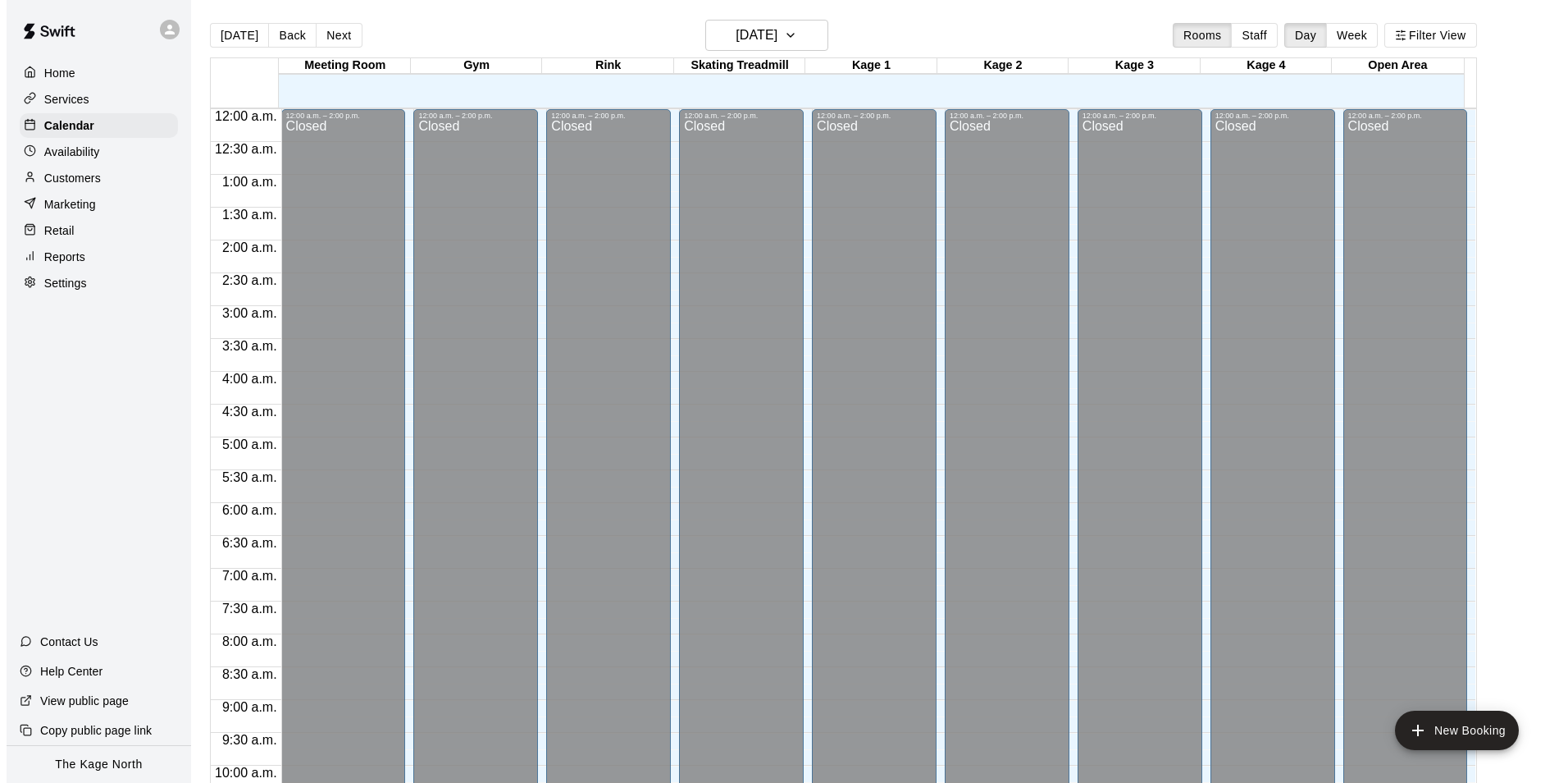
scroll to position [834, 0]
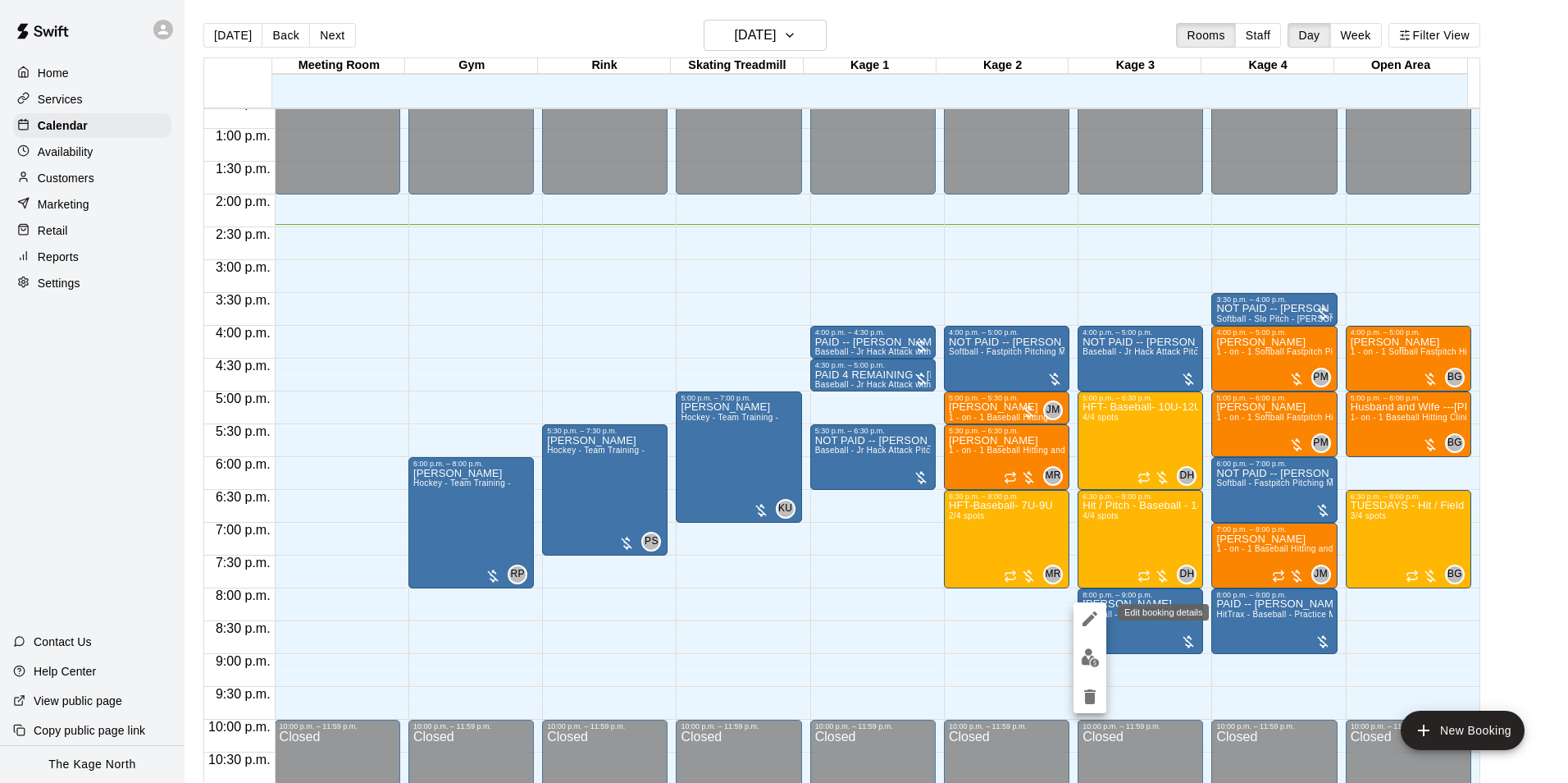
click at [1085, 616] on icon "edit" at bounding box center [1090, 619] width 19 height 19
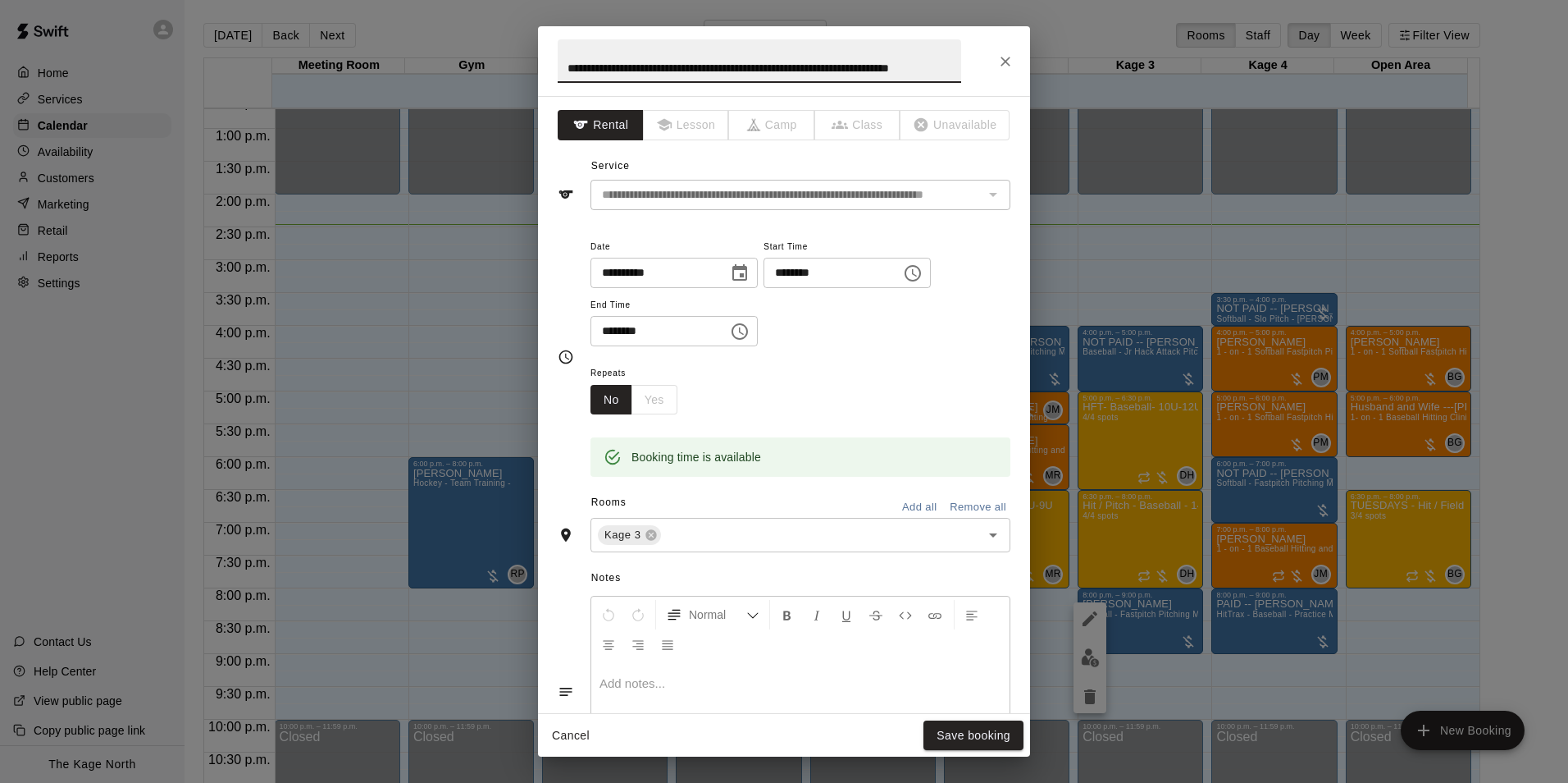
scroll to position [0, 55]
click at [596, 67] on input "**********" at bounding box center [759, 61] width 403 height 43
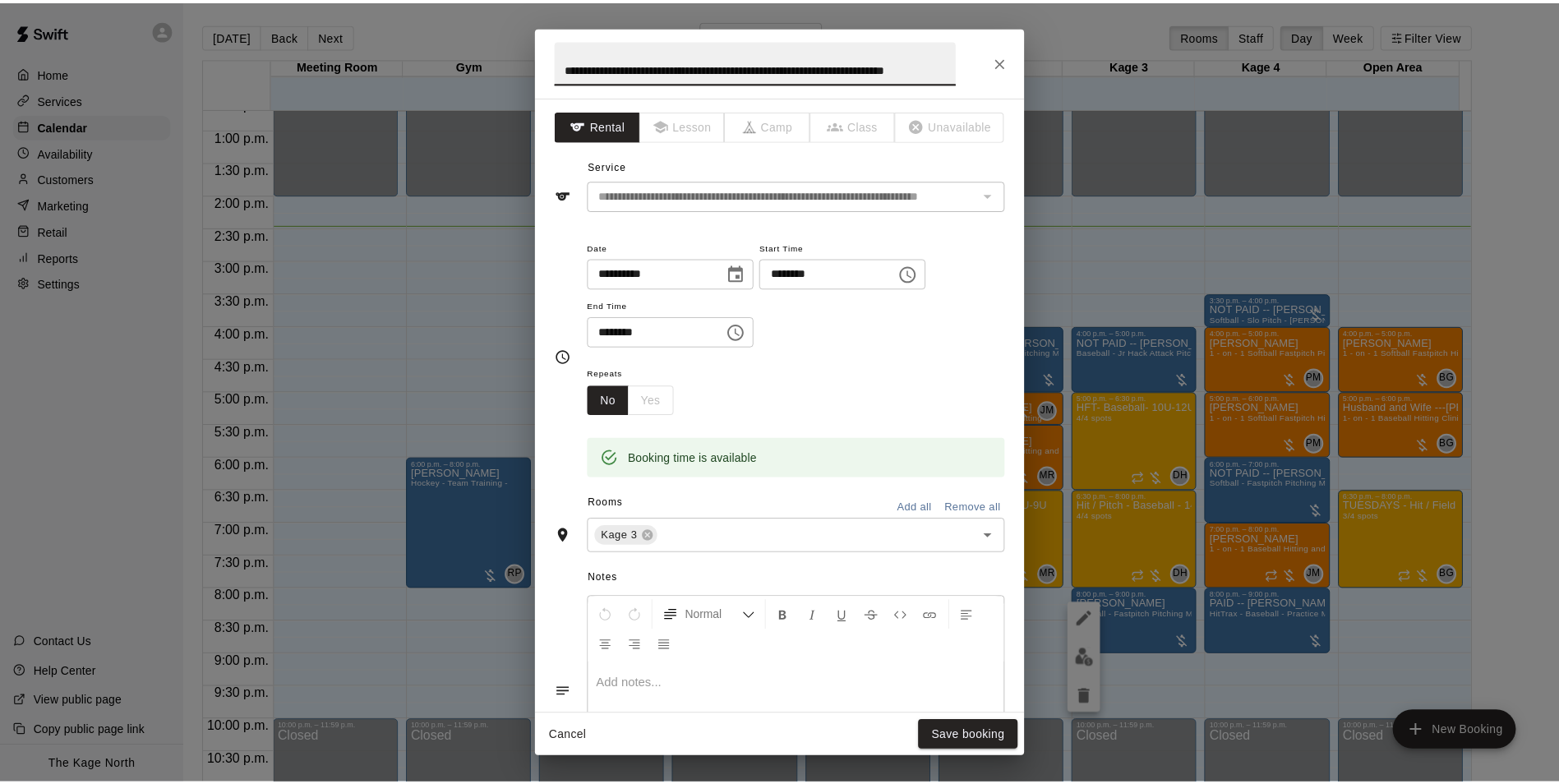
scroll to position [0, 0]
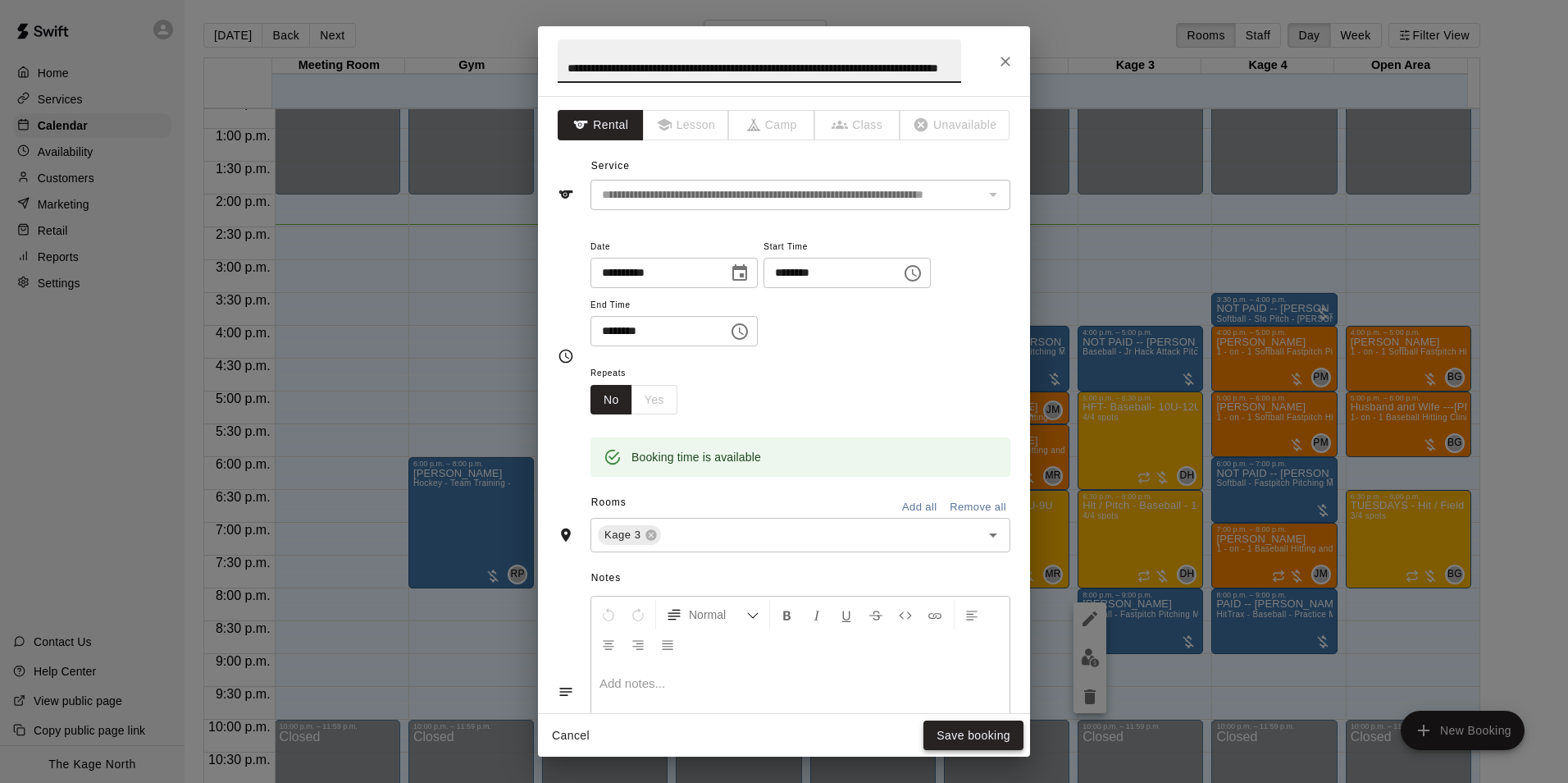
type input "**********"
click at [994, 736] on button "Save booking" at bounding box center [973, 736] width 100 height 31
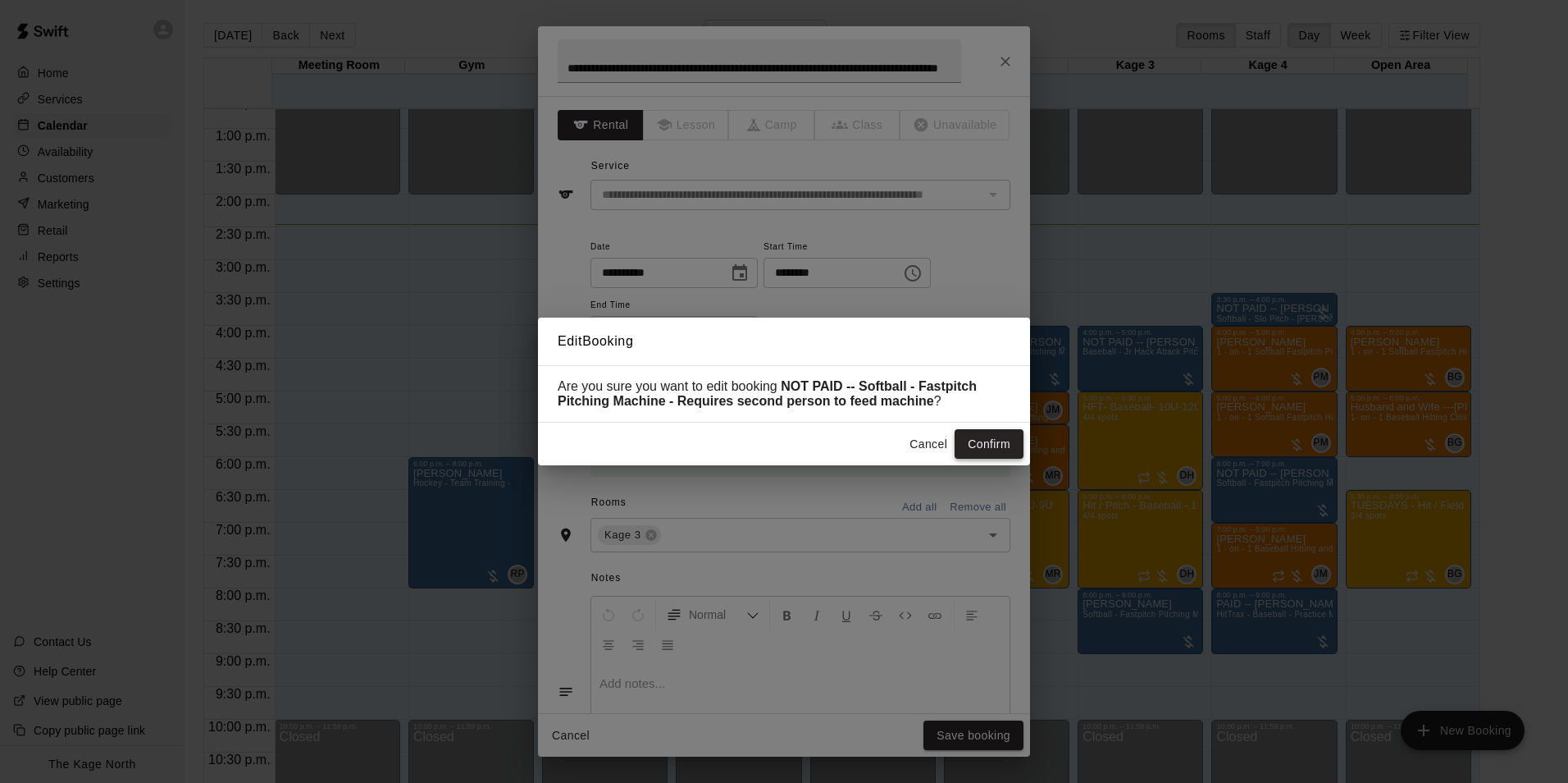
click at [983, 450] on button "Confirm" at bounding box center [989, 444] width 69 height 31
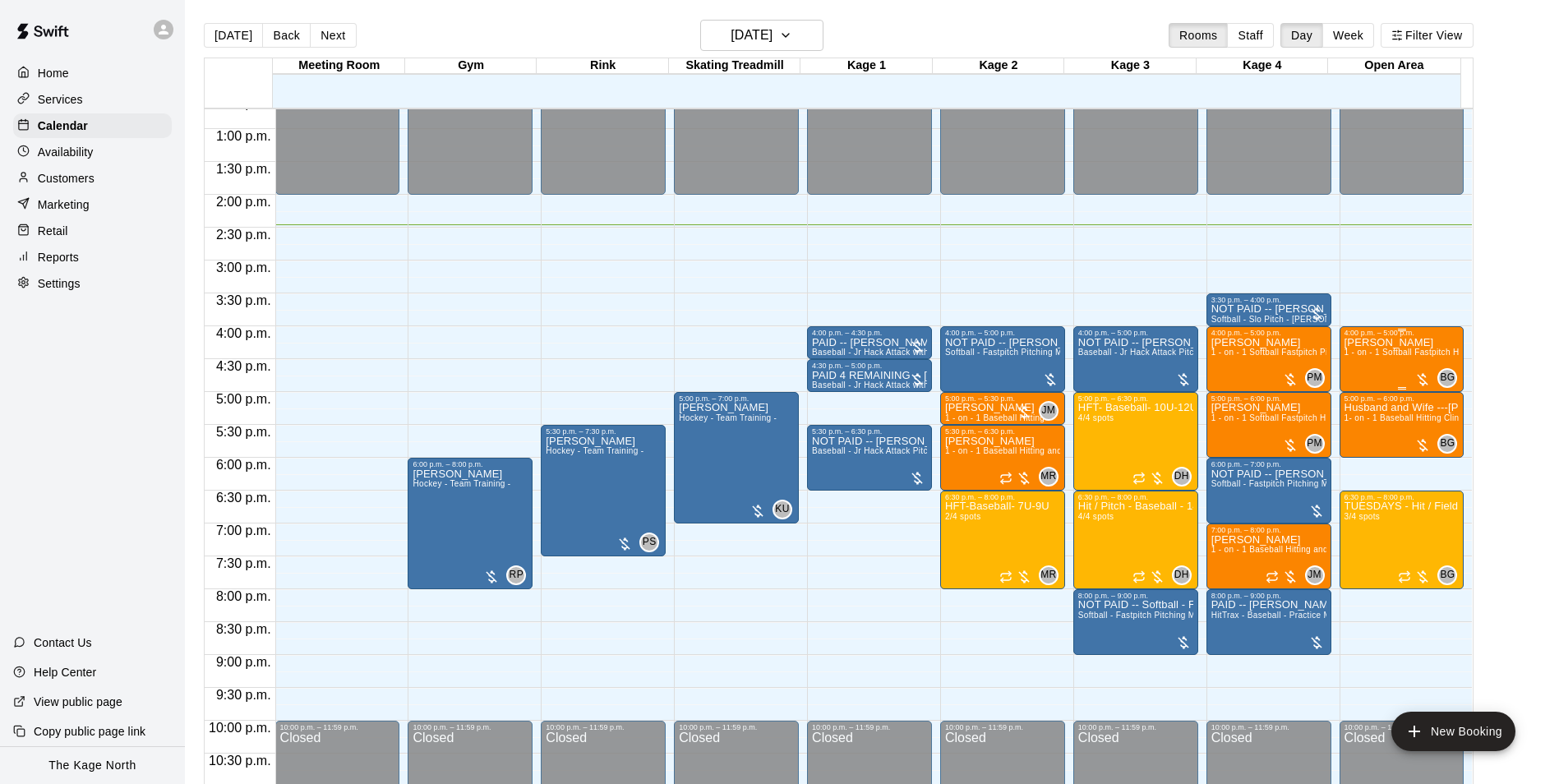
click at [1355, 378] on div "Aislyn Reilly 1 - on - 1 Softball Fastpitch Hitting and Pitching Clinic" at bounding box center [1402, 729] width 115 height 784
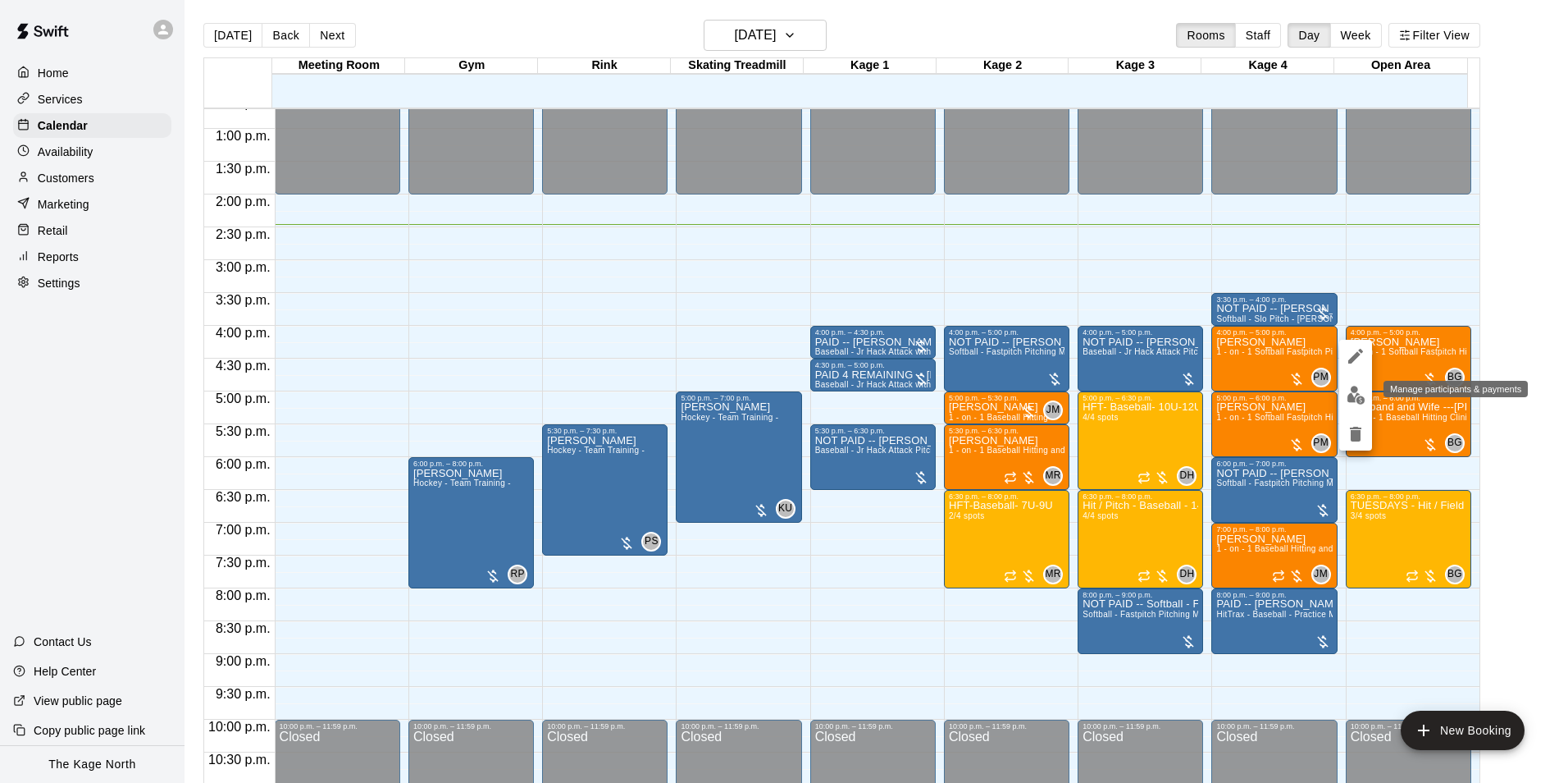
click at [1355, 398] on img "edit" at bounding box center [1355, 395] width 18 height 18
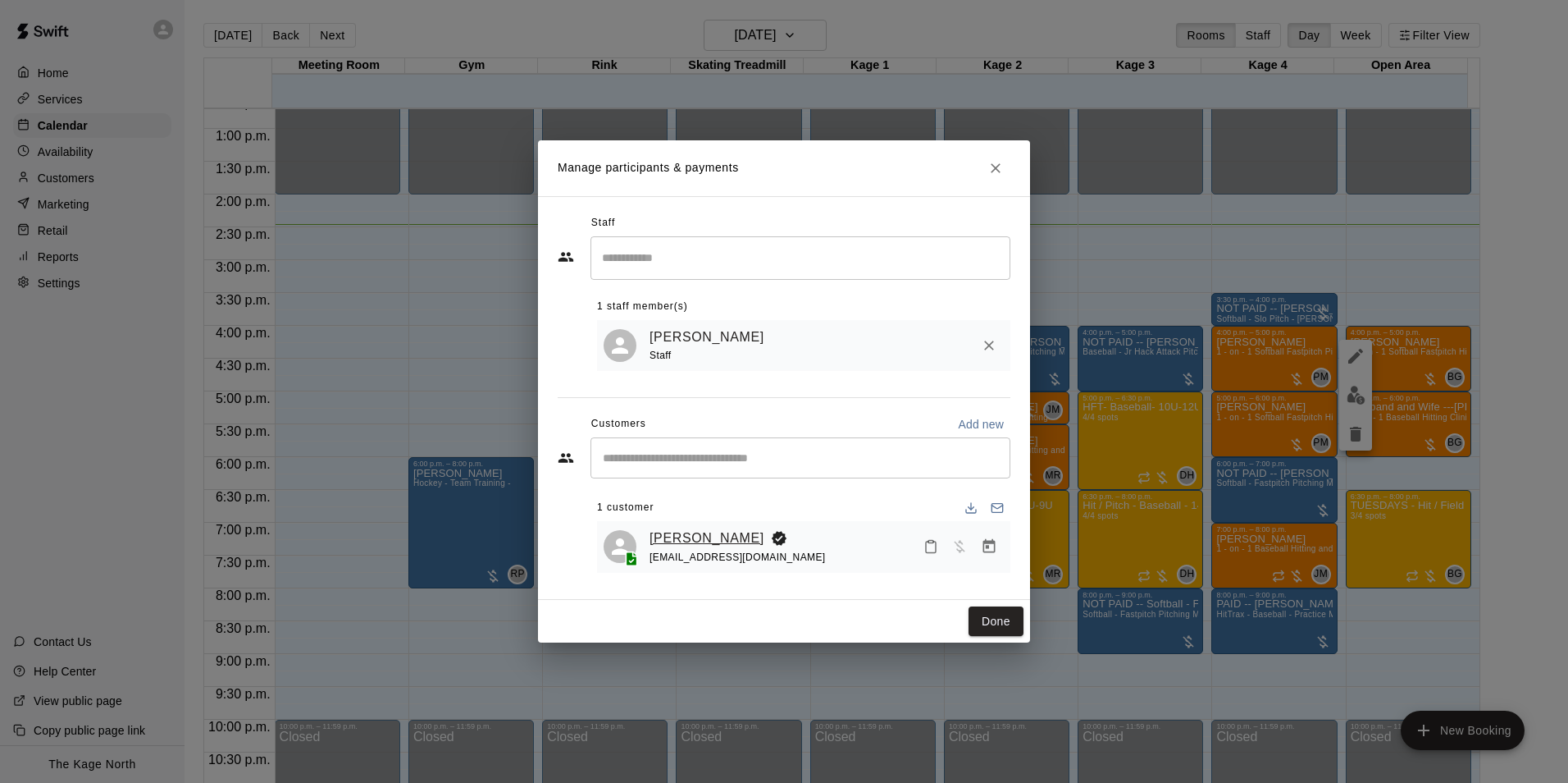
click at [681, 535] on link "Aislyn Reilly" at bounding box center [707, 538] width 115 height 21
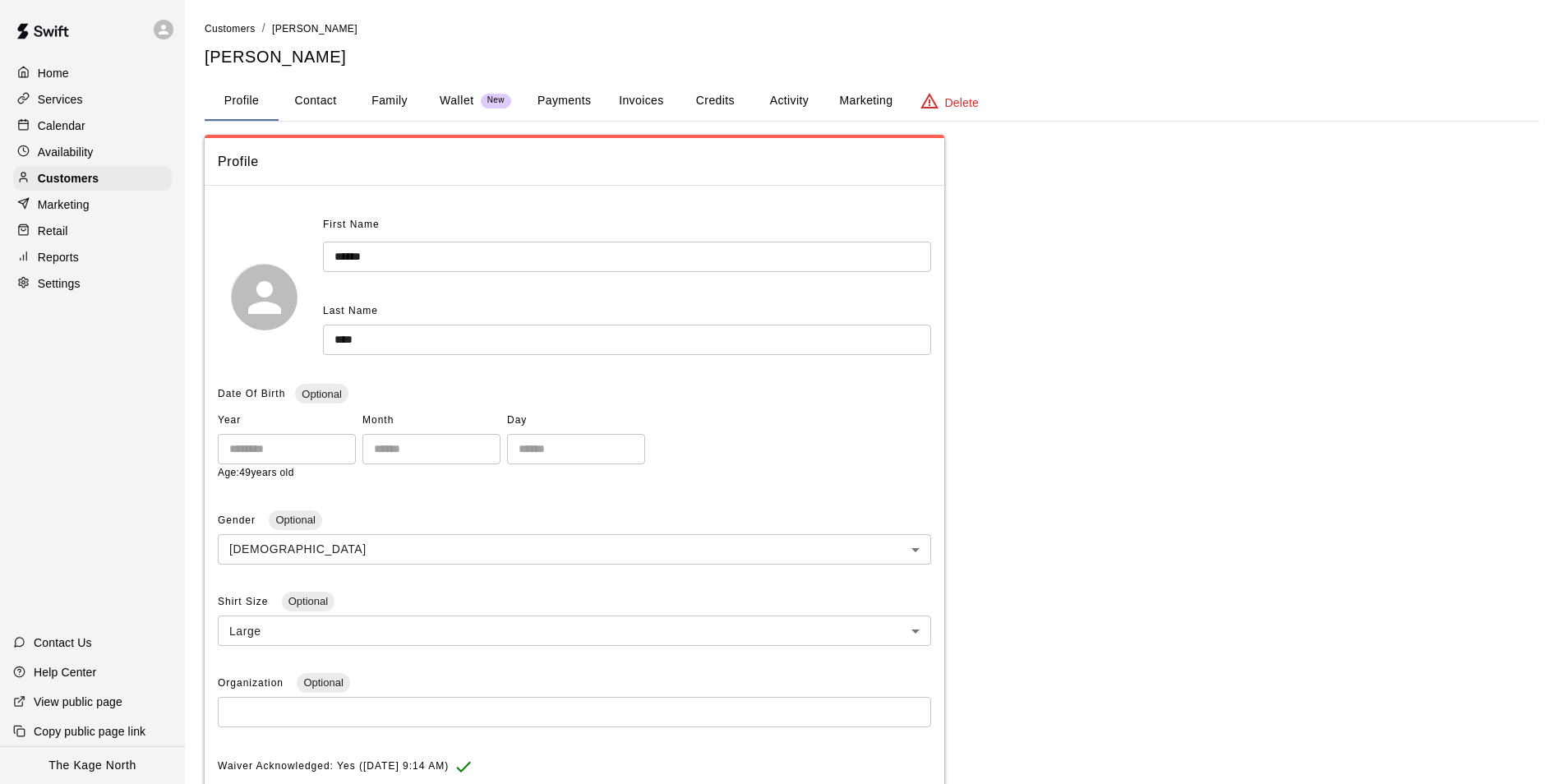
click at [784, 99] on button "Activity" at bounding box center [789, 100] width 74 height 40
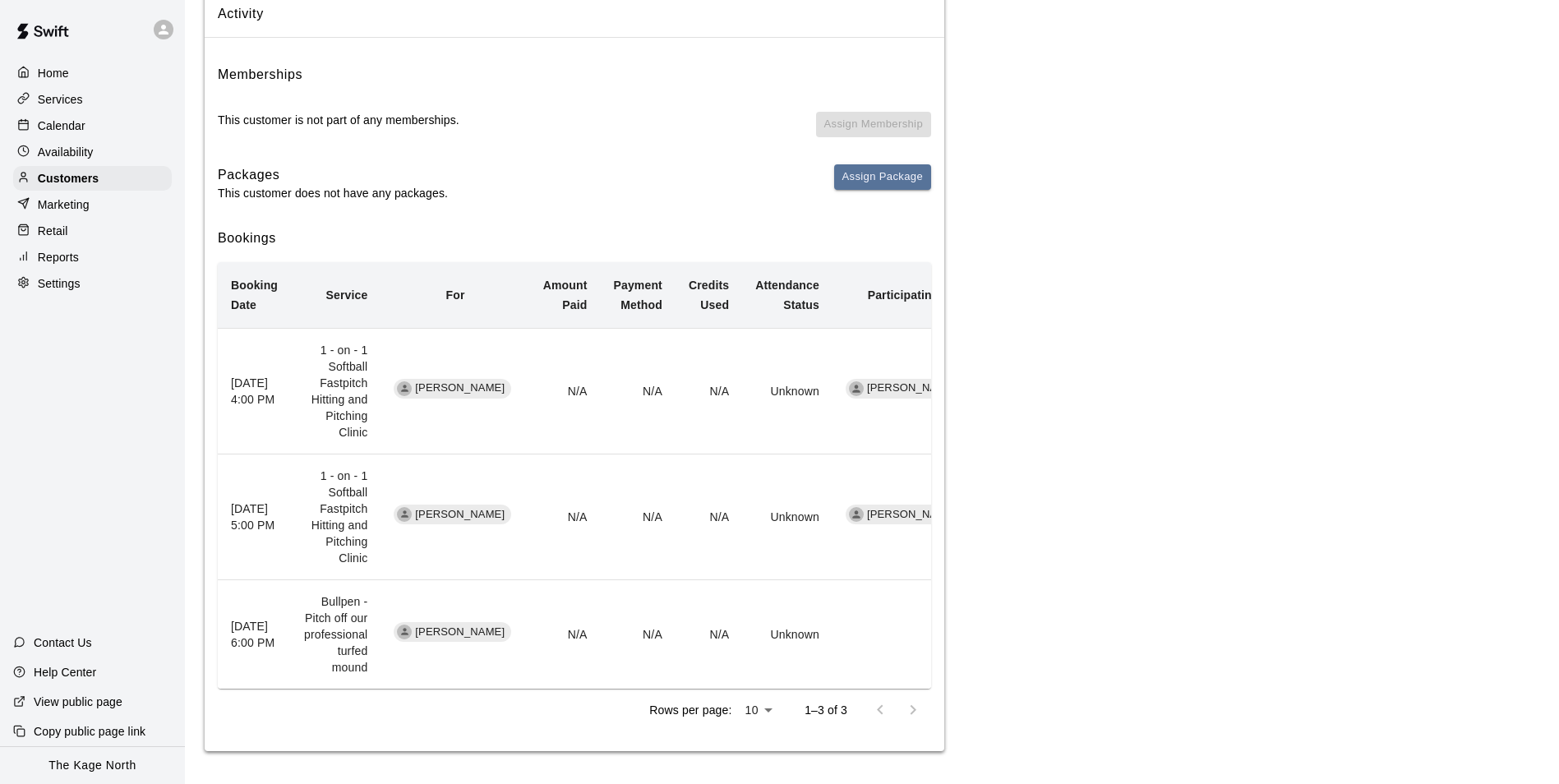
scroll to position [160, 0]
click at [73, 125] on p "Calendar" at bounding box center [62, 126] width 48 height 17
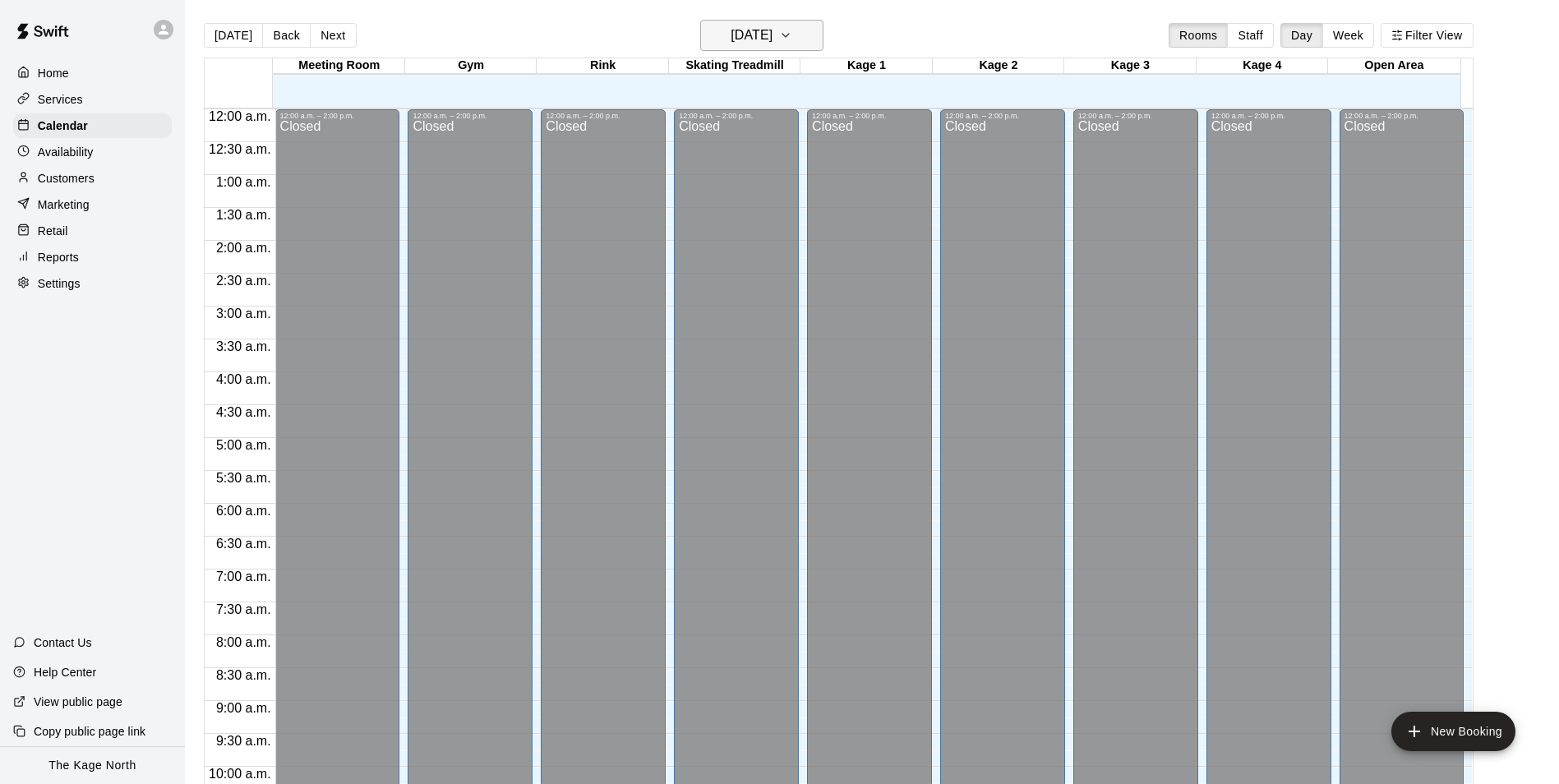
scroll to position [835, 0]
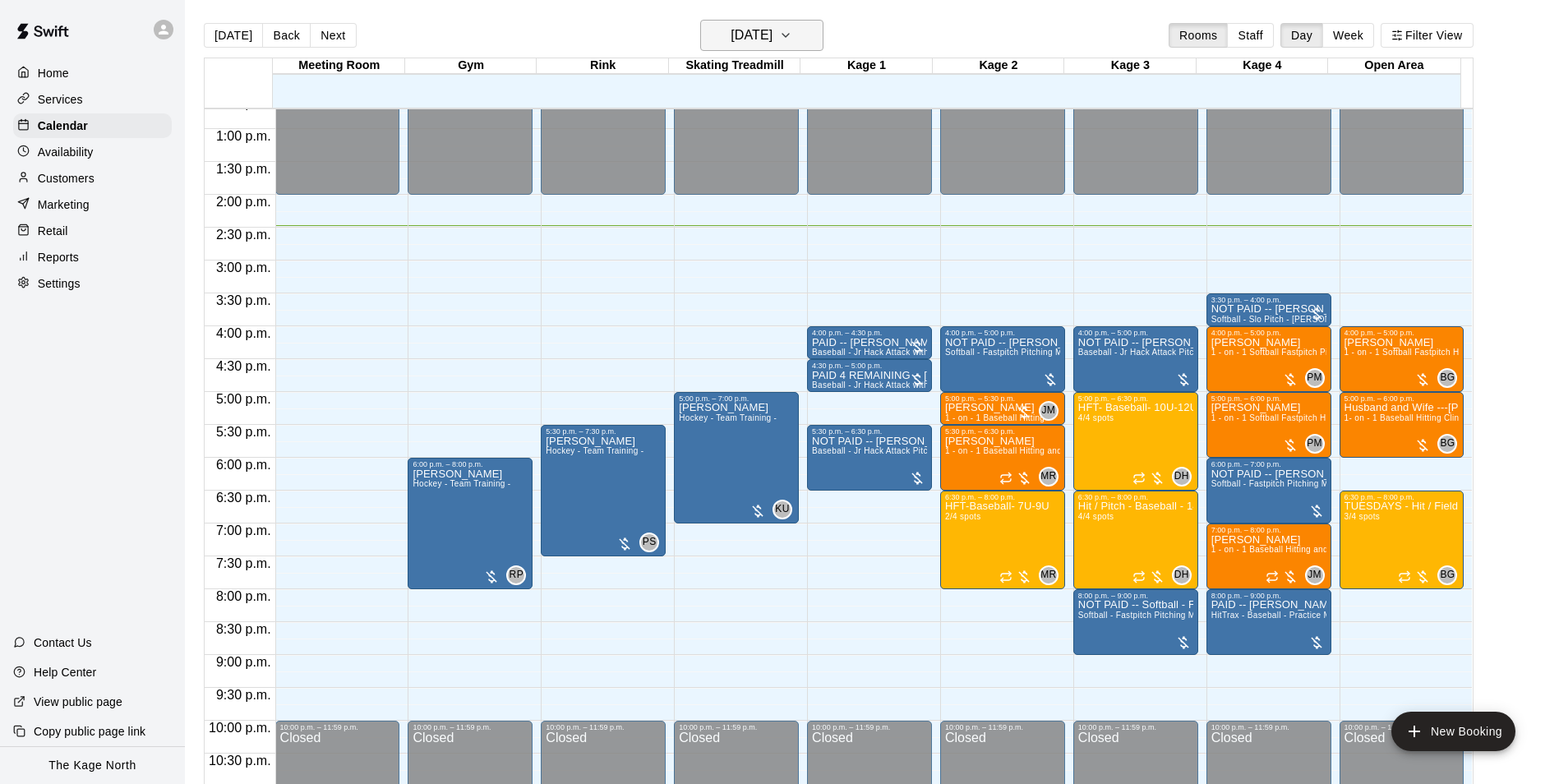
click at [792, 40] on icon "button" at bounding box center [785, 35] width 13 height 19
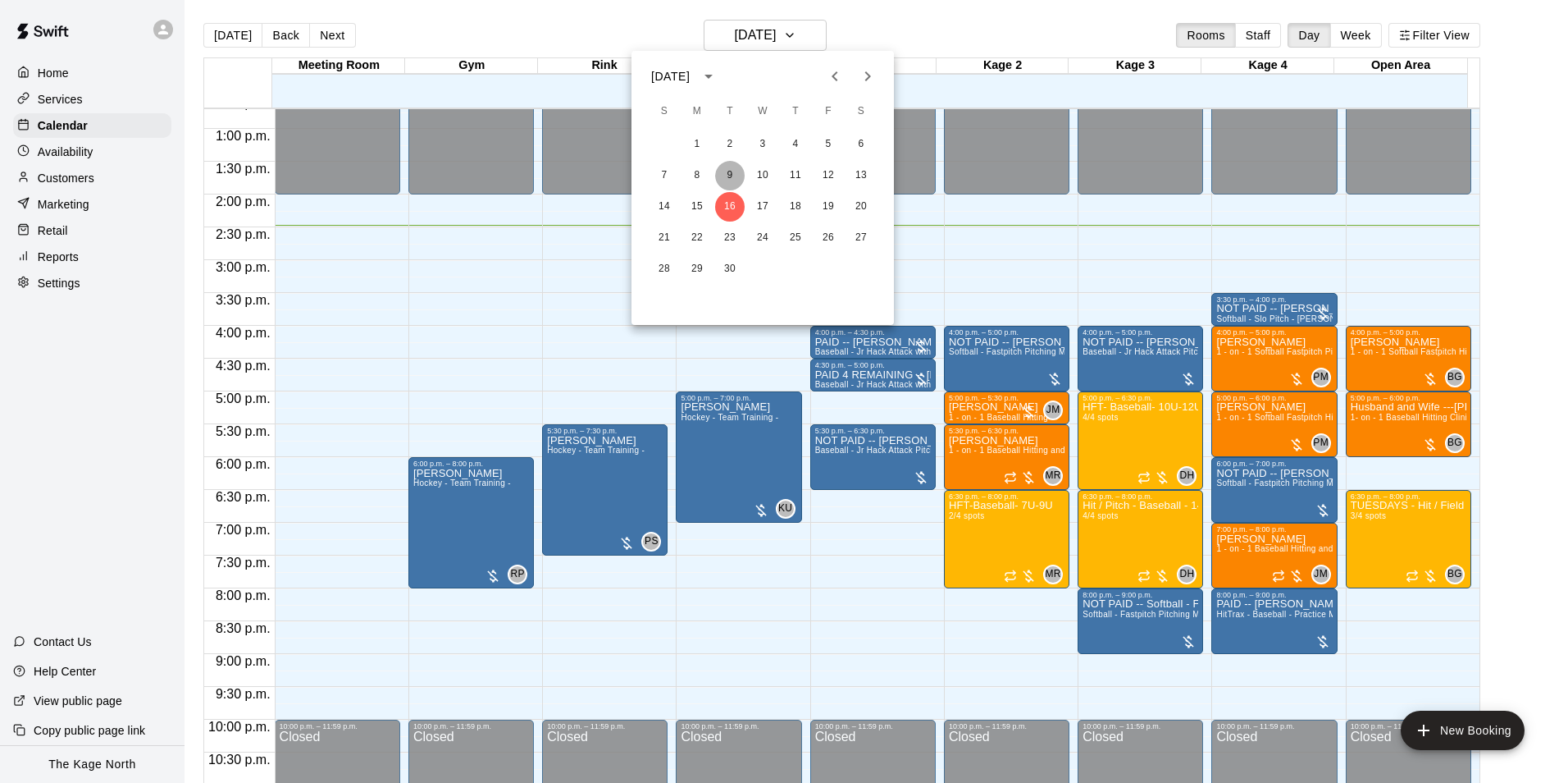
click at [726, 176] on button "9" at bounding box center [730, 176] width 30 height 30
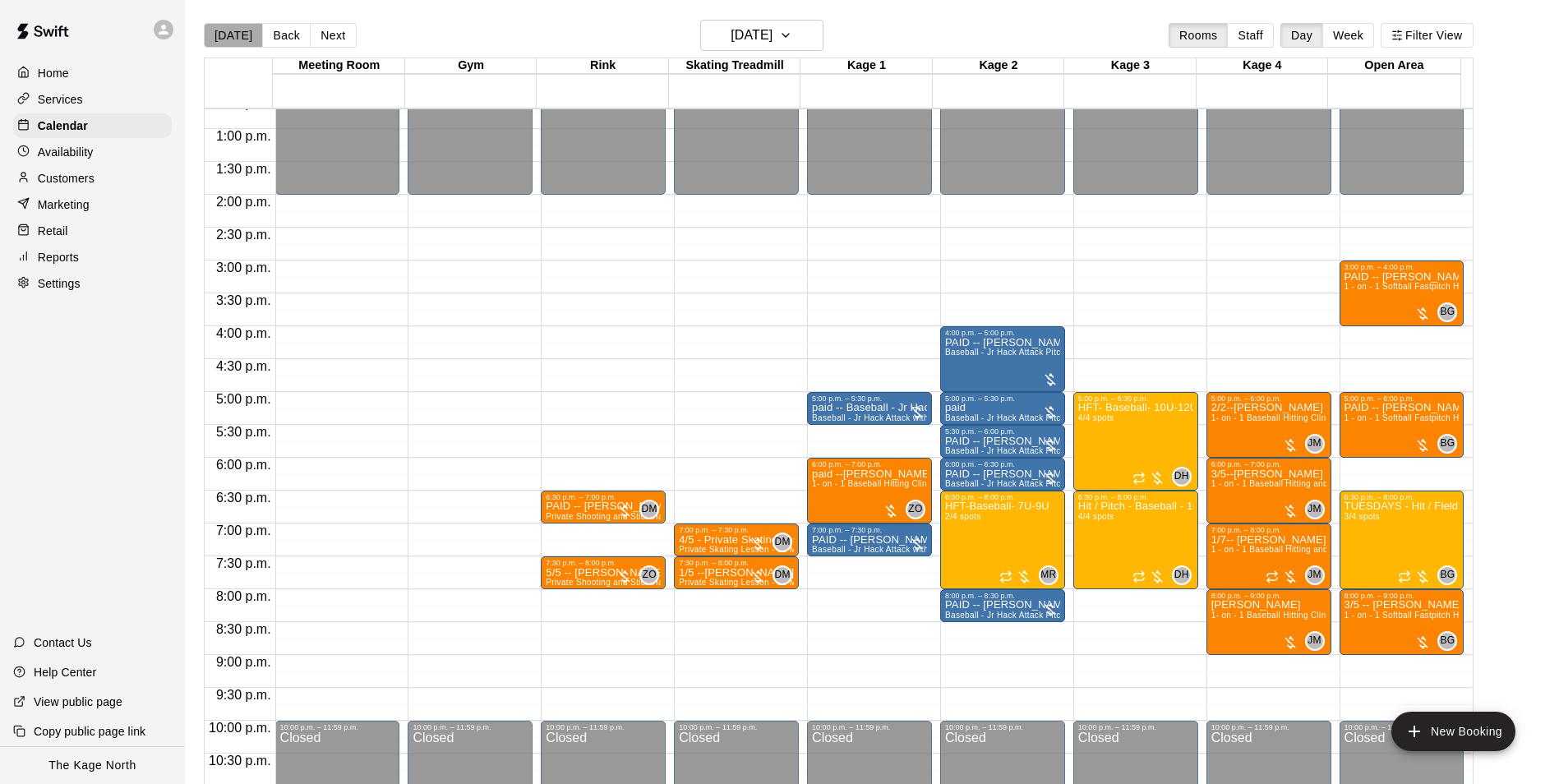
click at [240, 44] on button "[DATE]" at bounding box center [233, 35] width 59 height 25
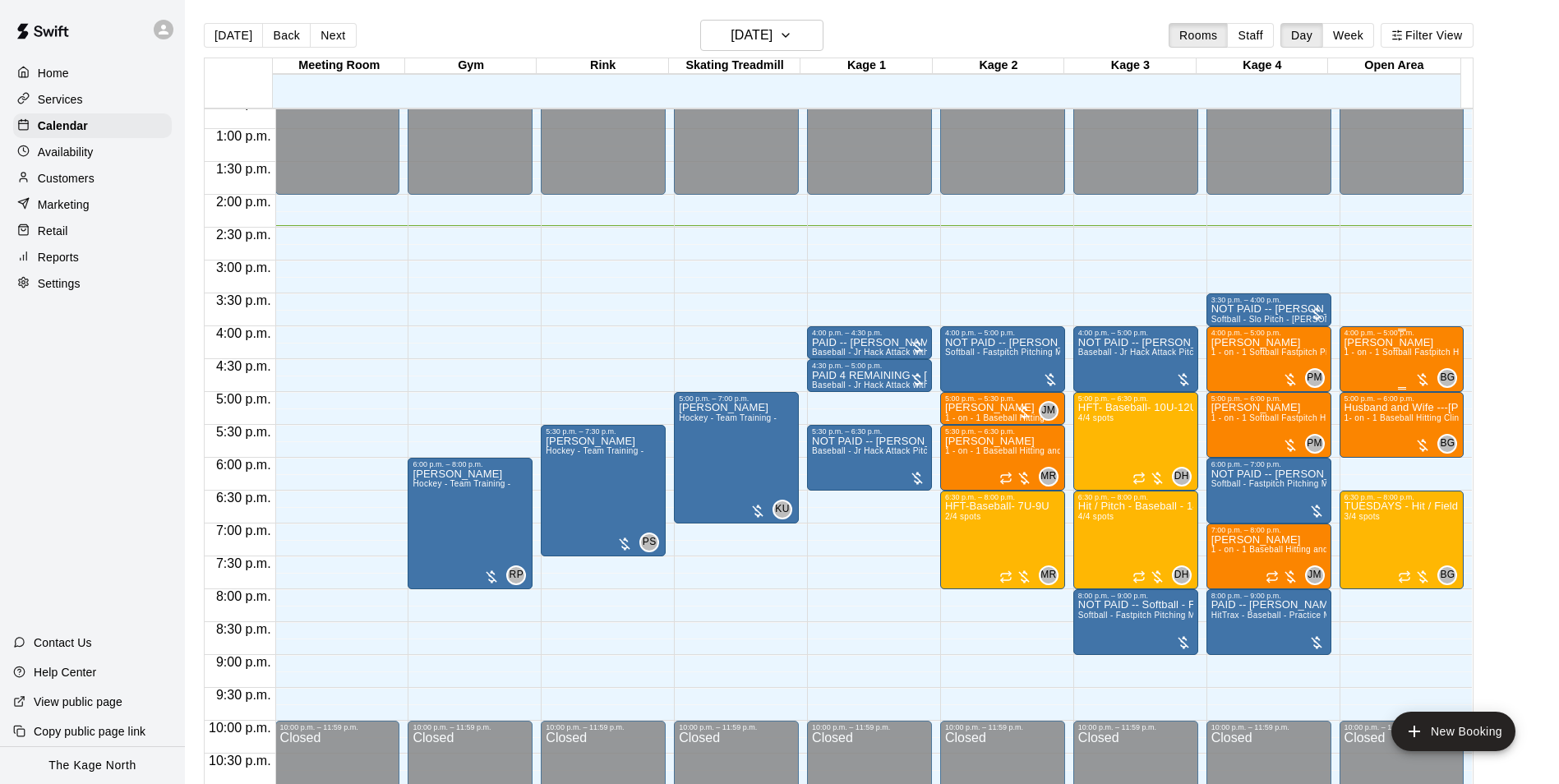
click at [1353, 375] on div "Aislyn Reilly 1 - on - 1 Softball Fastpitch Hitting and Pitching Clinic" at bounding box center [1402, 729] width 115 height 784
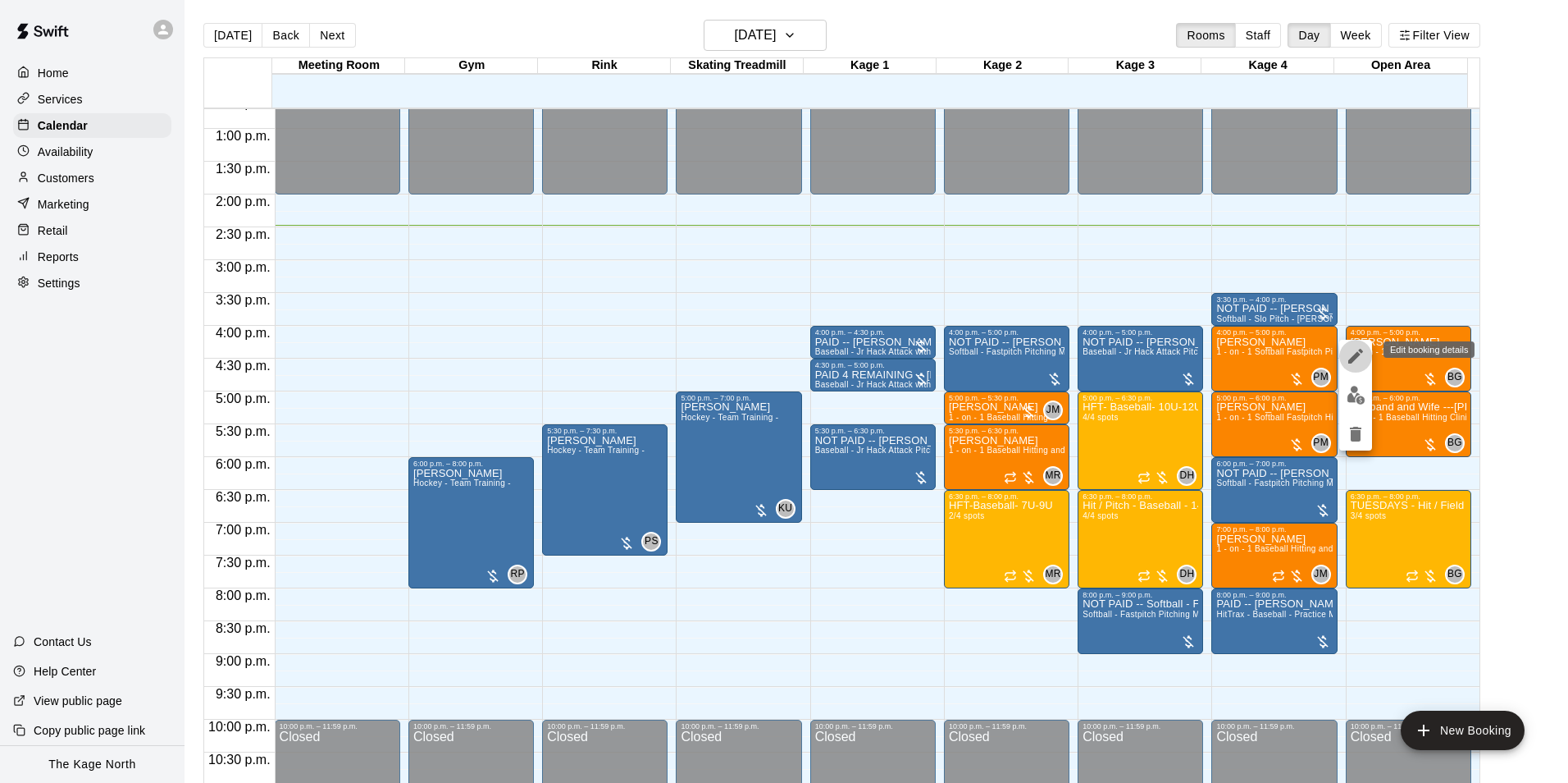
click at [1353, 354] on icon "edit" at bounding box center [1355, 356] width 19 height 19
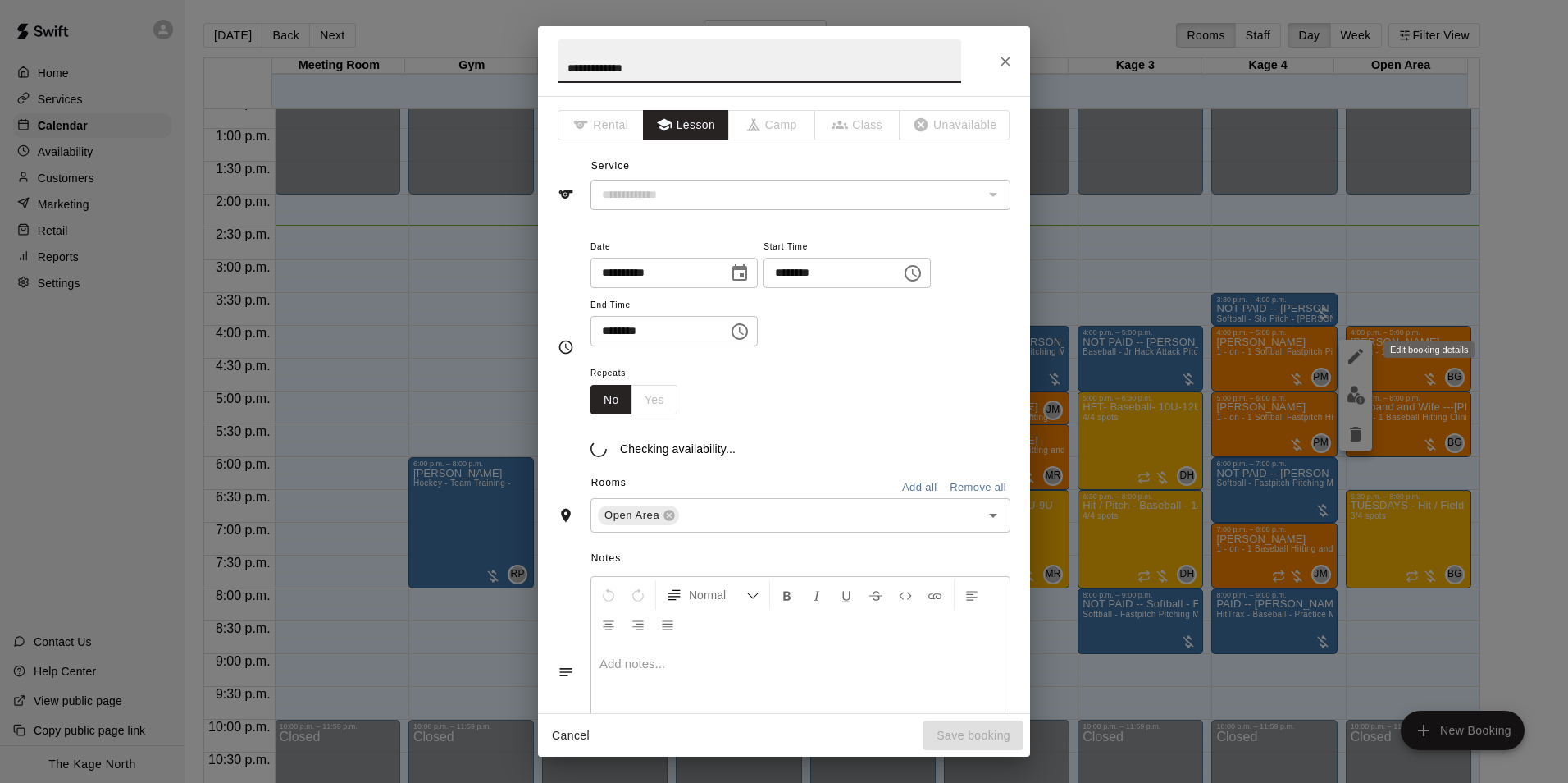
type input "**********"
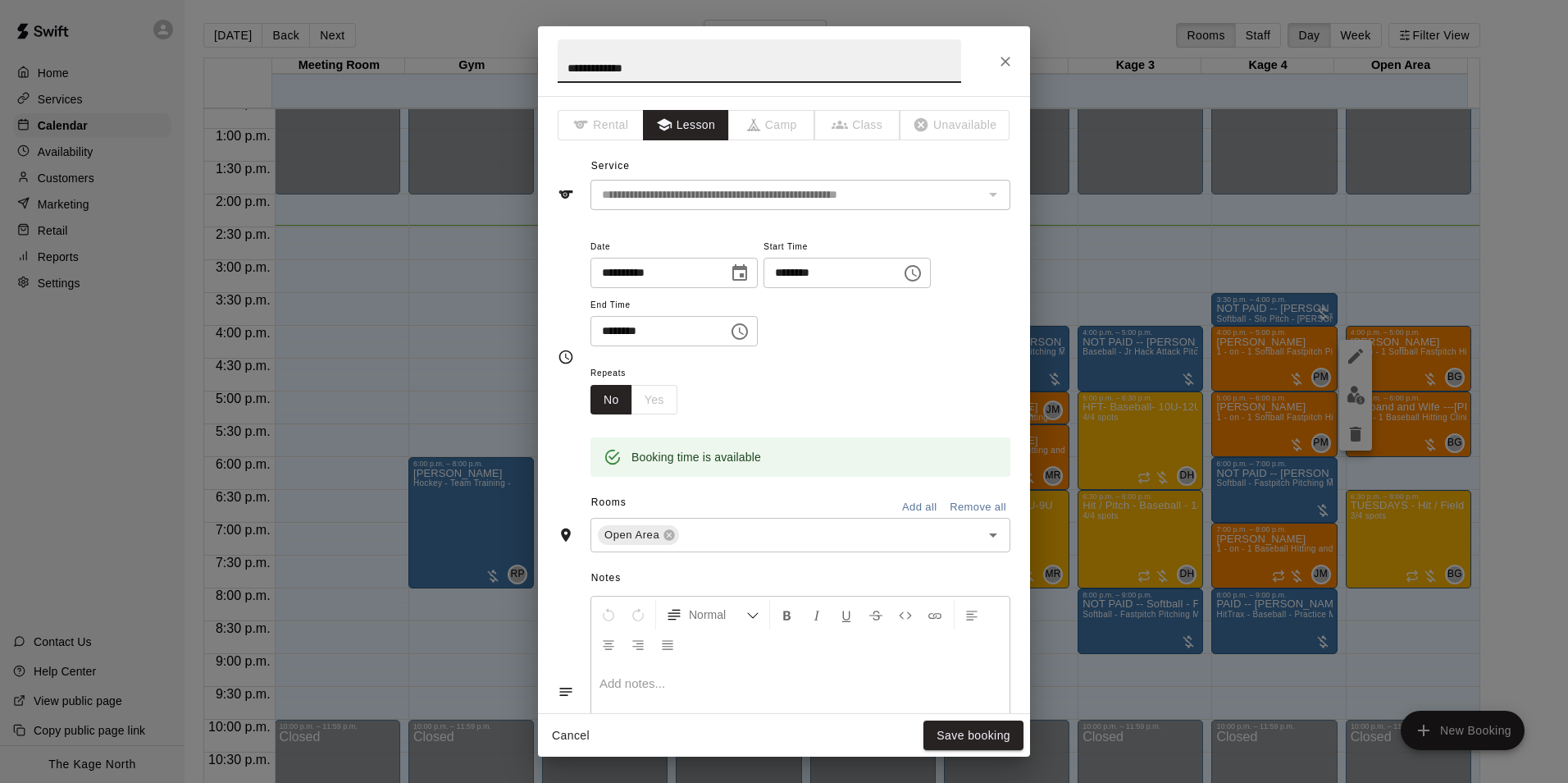
click at [562, 64] on input "**********" at bounding box center [759, 61] width 403 height 43
type input "**********"
click at [971, 731] on button "Save booking" at bounding box center [973, 736] width 100 height 31
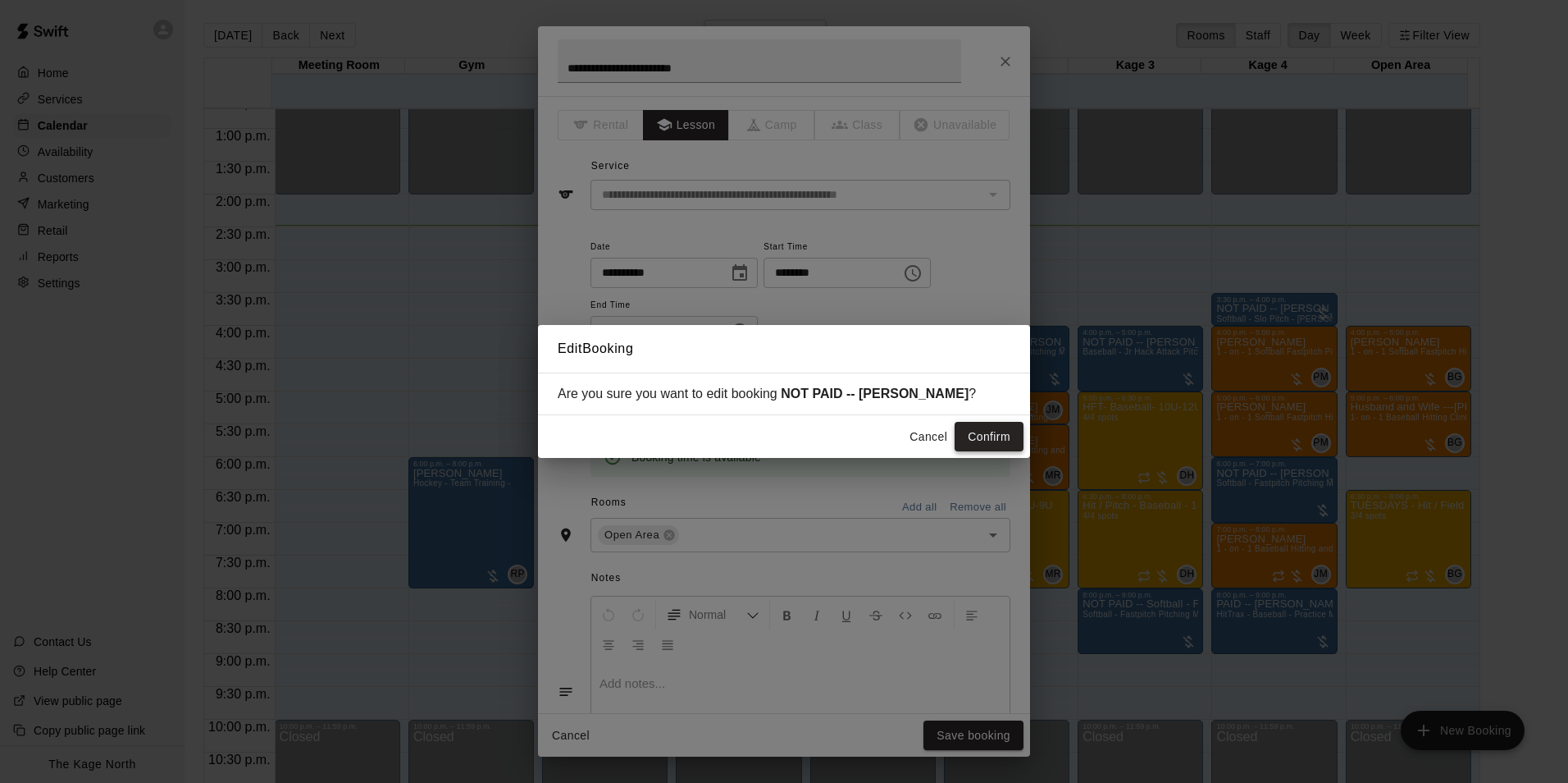
click at [992, 444] on button "Confirm" at bounding box center [989, 437] width 69 height 31
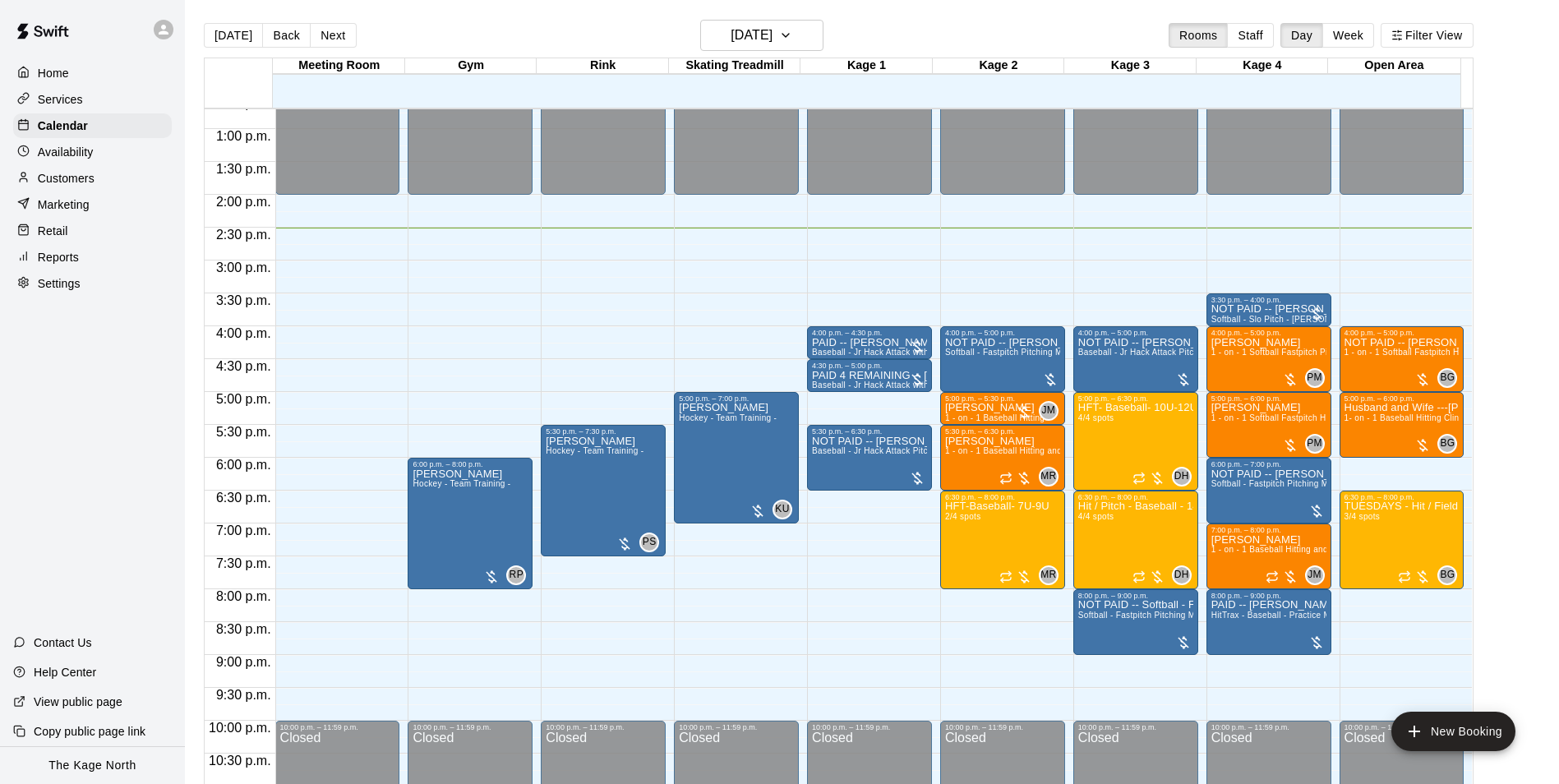
click at [1387, 648] on div "12:00 a.m. – 2:00 p.m. Closed 4:00 p.m. – 5:00 p.m. NOT PAID -- Aislyn Reilly 1…" at bounding box center [1402, 62] width 125 height 1578
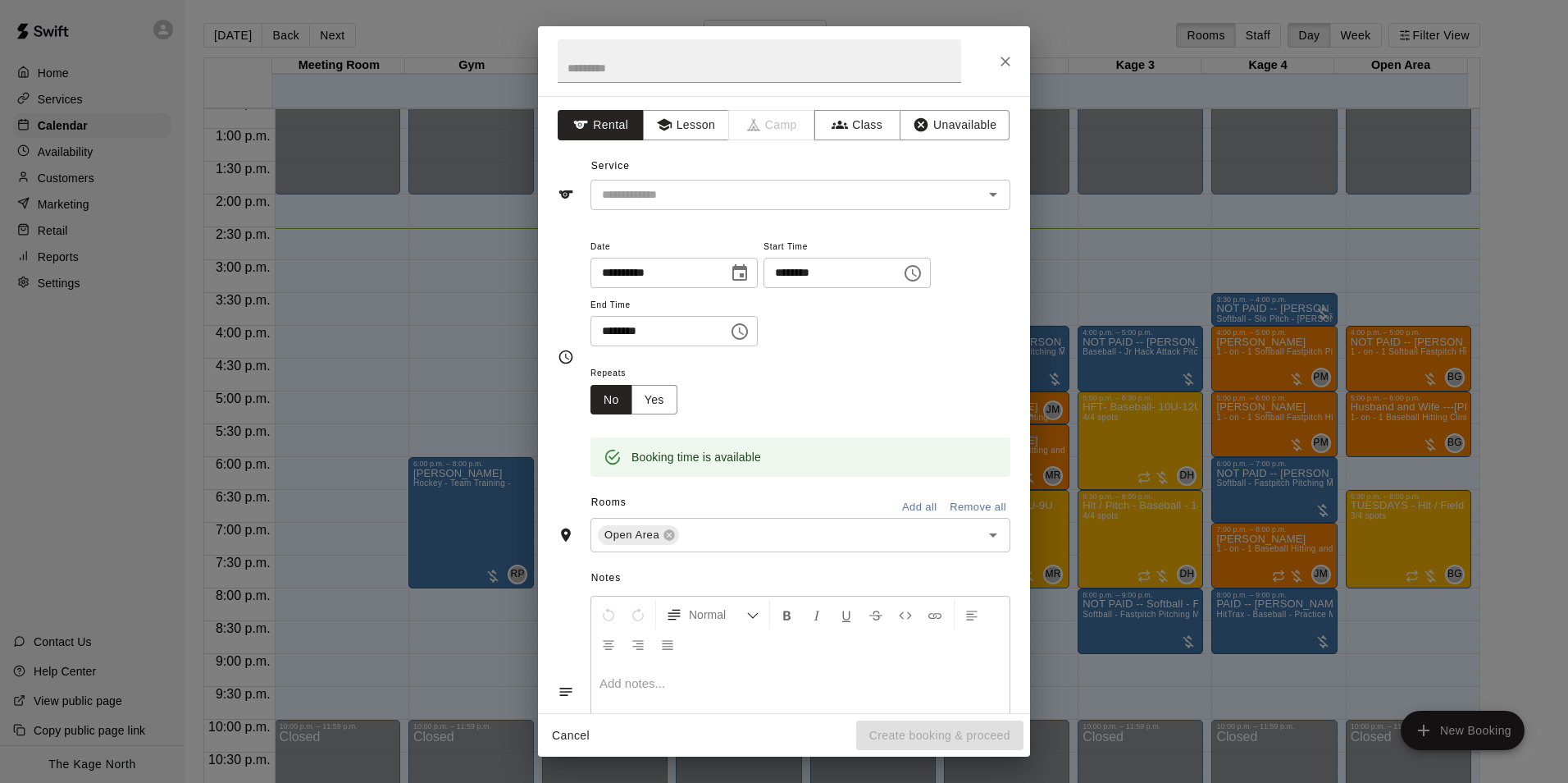
click at [1384, 648] on div "**********" at bounding box center [784, 391] width 1568 height 783
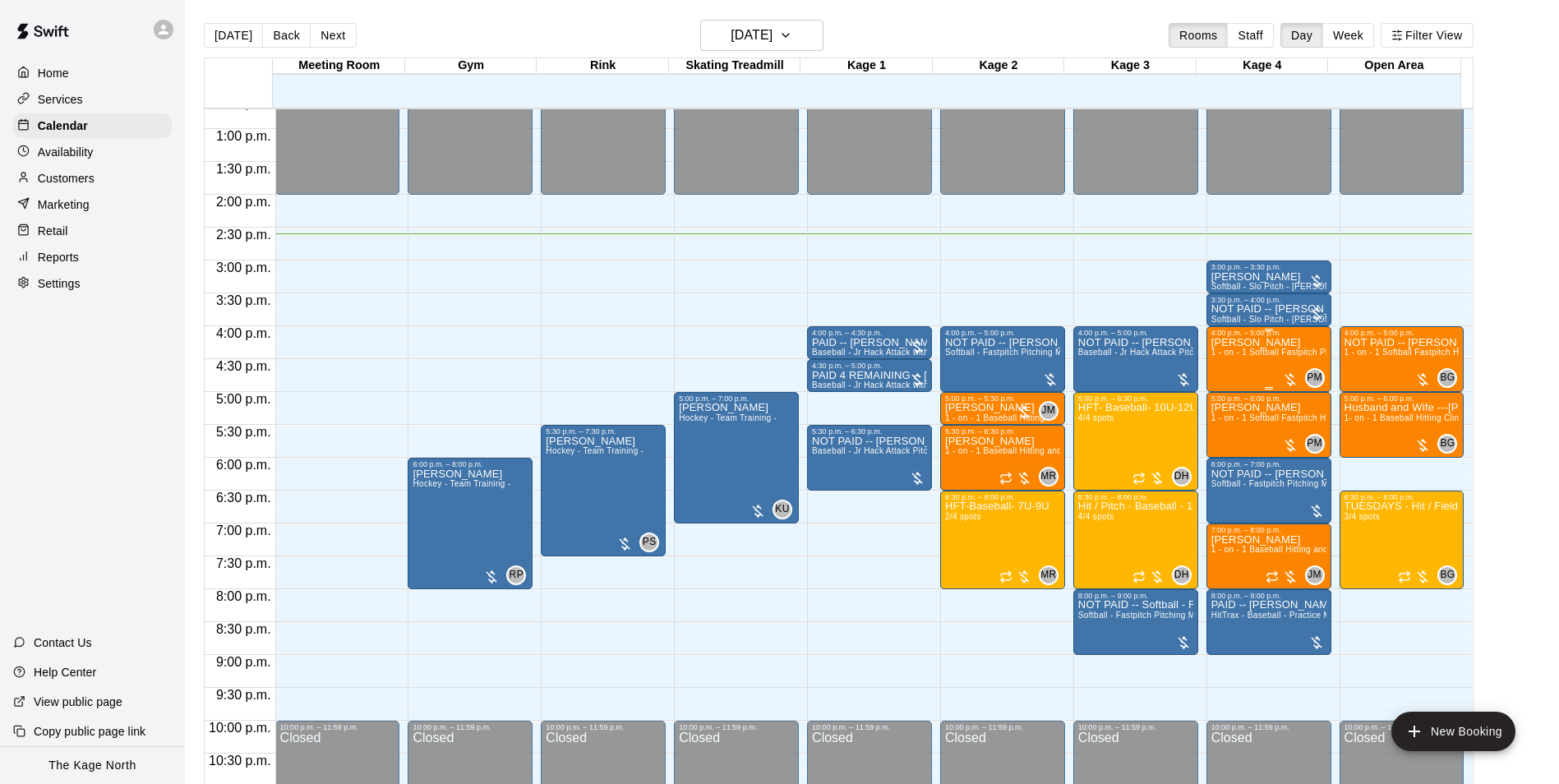
click at [1232, 376] on div "Charley Peat 1 - on - 1 Softball Fastpitch Pitching Clinic" at bounding box center [1269, 729] width 115 height 784
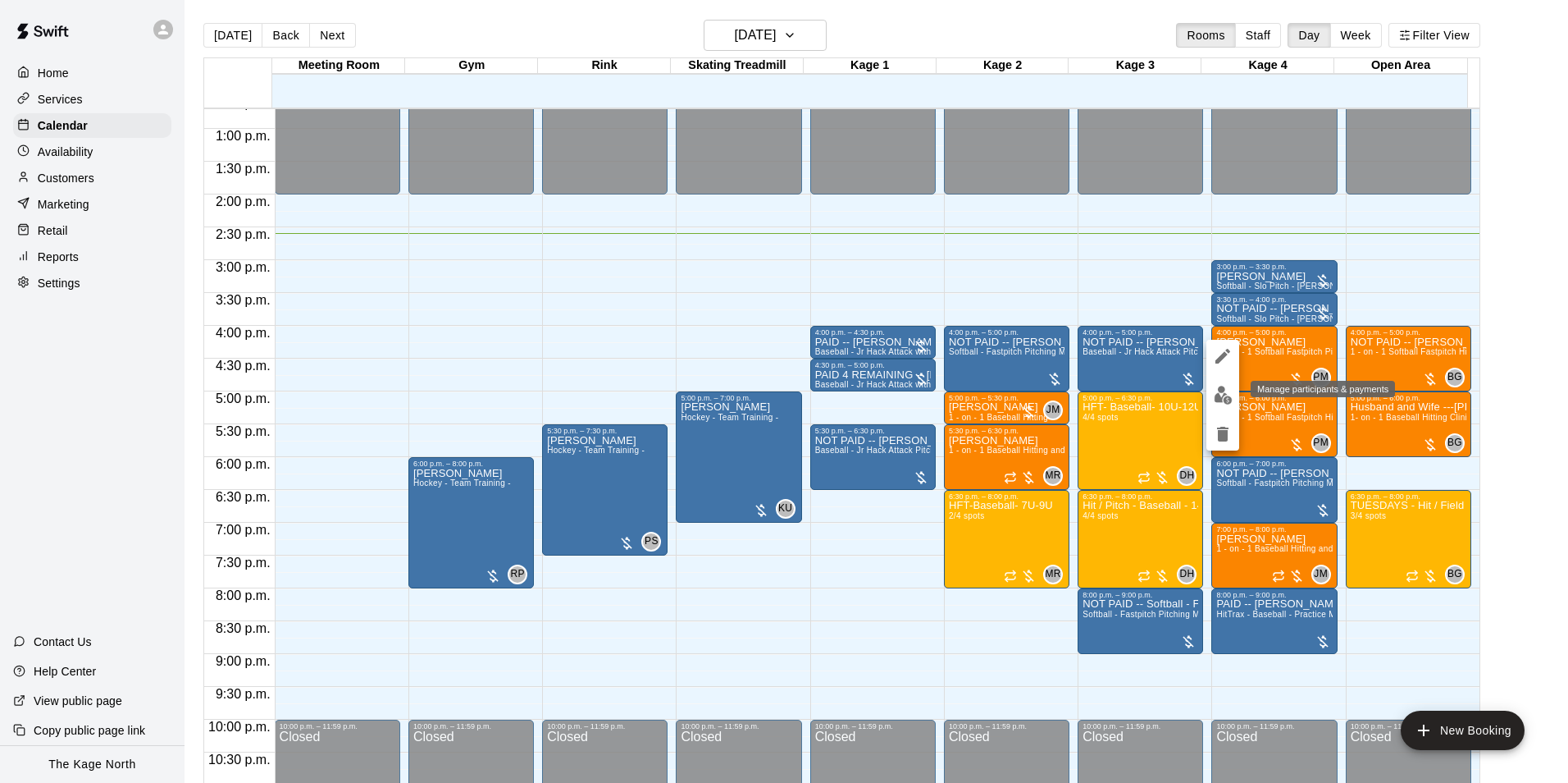
click at [1226, 401] on img "edit" at bounding box center [1223, 395] width 18 height 18
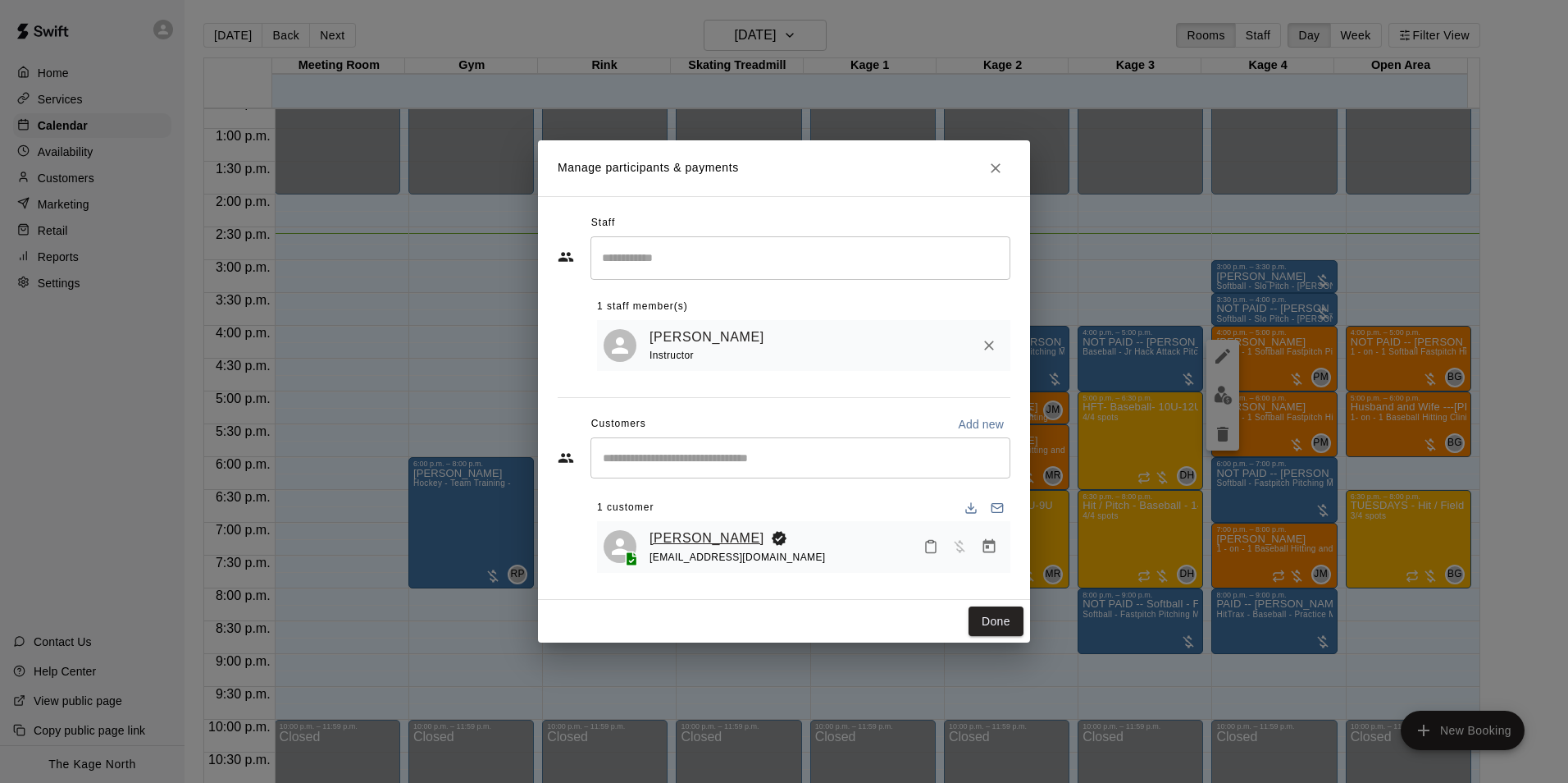
click at [677, 536] on link "Charley Peat" at bounding box center [707, 538] width 115 height 21
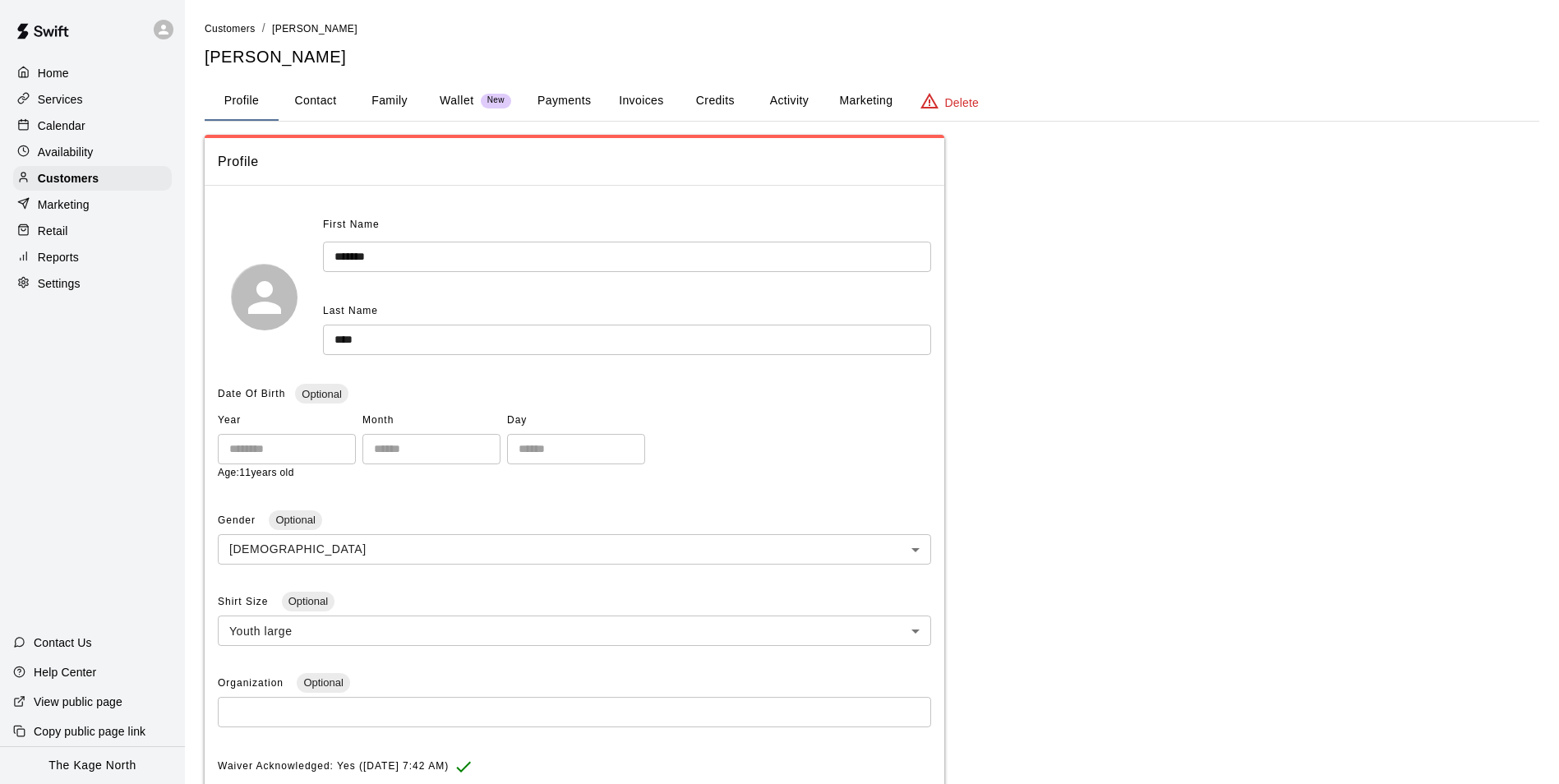
click at [790, 101] on button "Activity" at bounding box center [789, 100] width 74 height 40
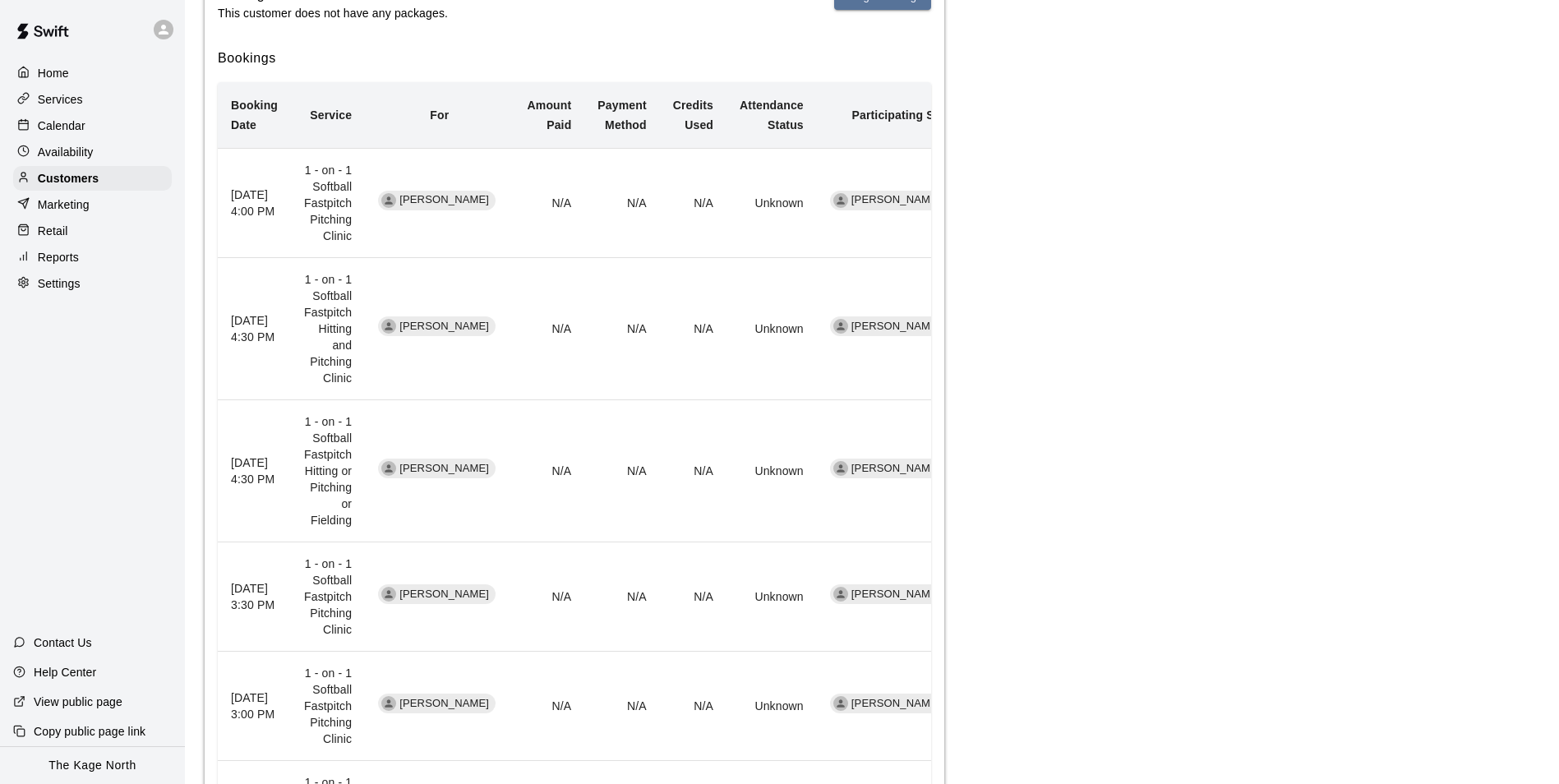
scroll to position [411, 0]
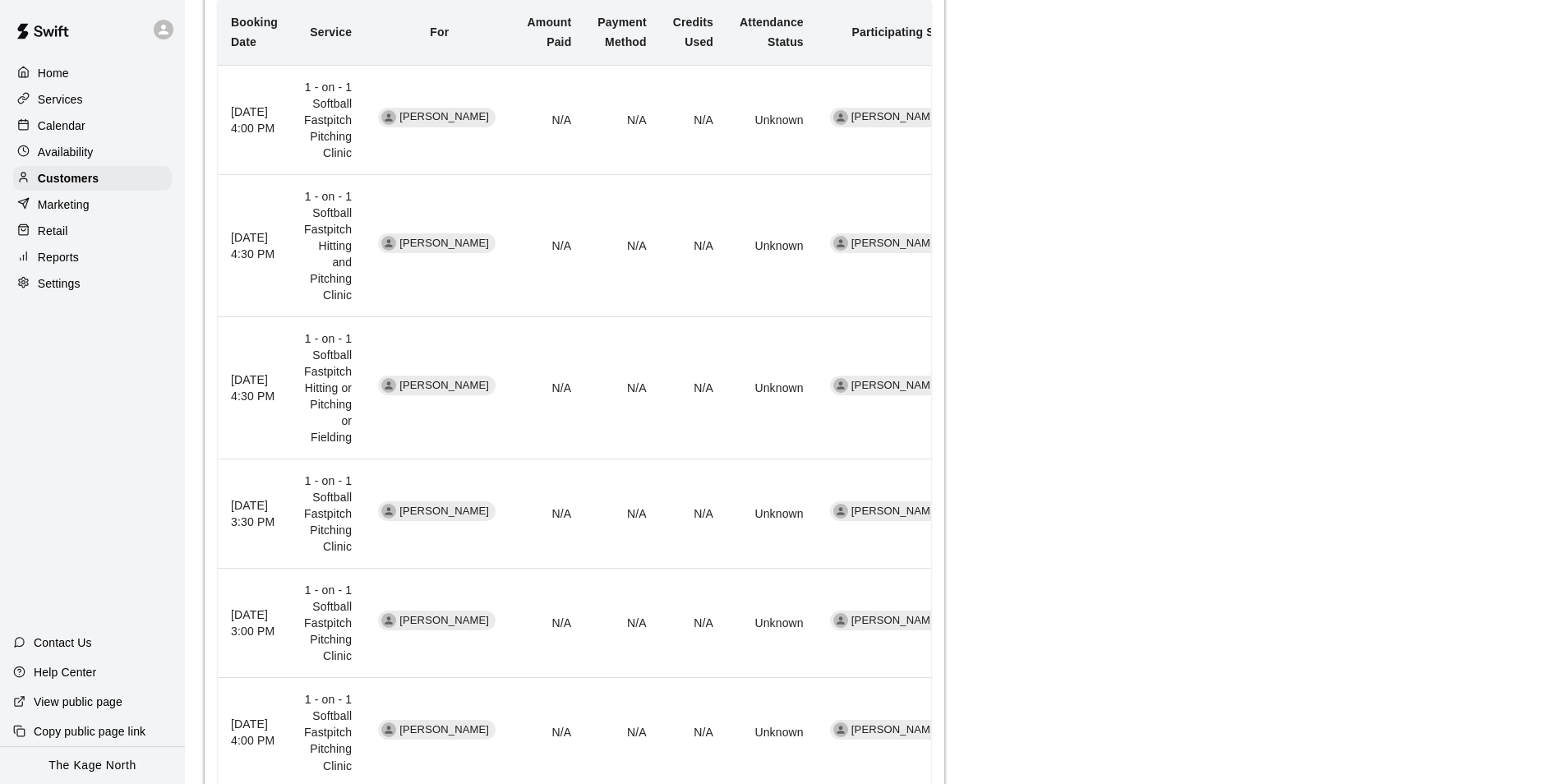
click at [48, 118] on div "Calendar" at bounding box center [92, 126] width 158 height 25
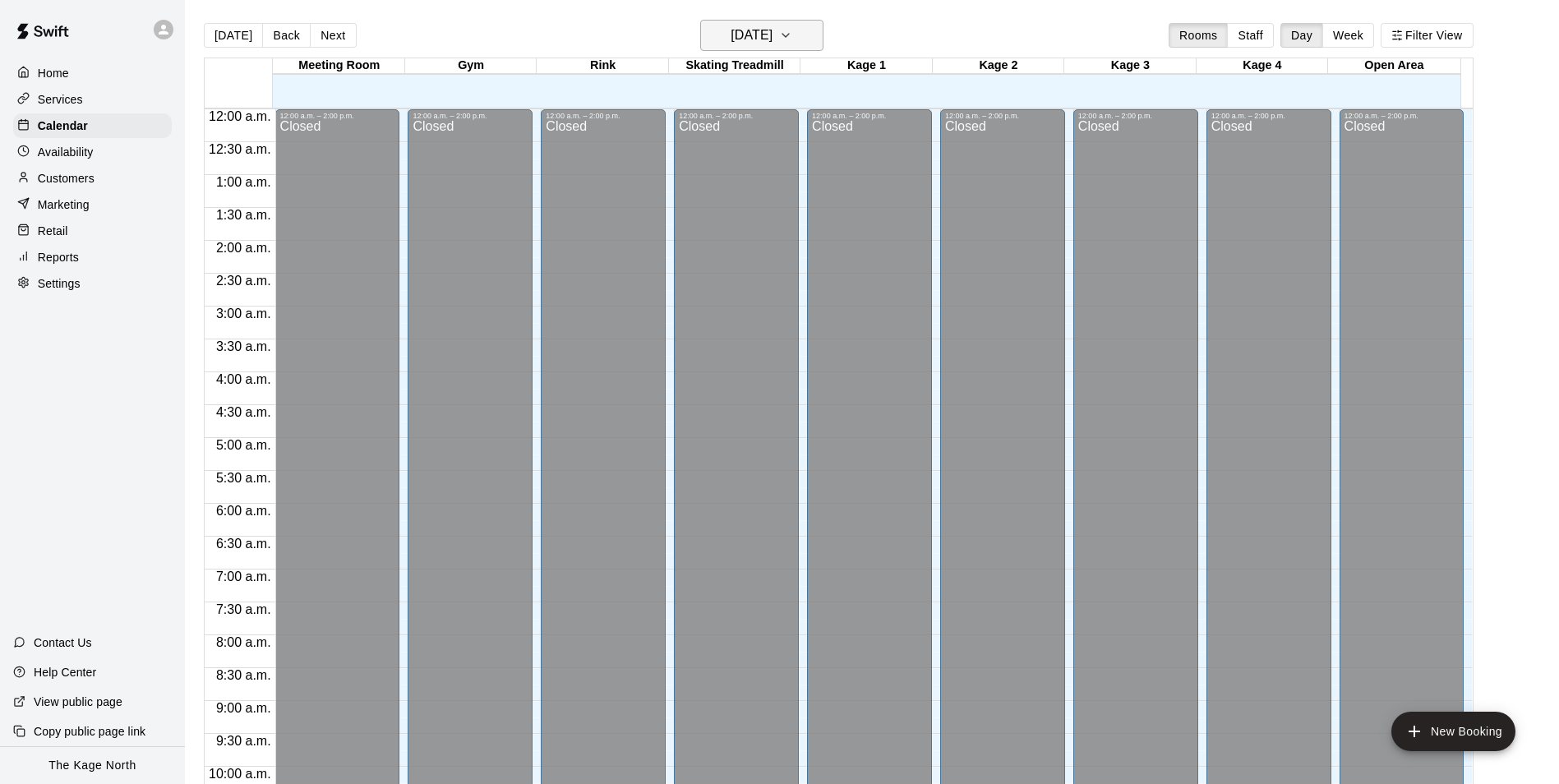
scroll to position [835, 0]
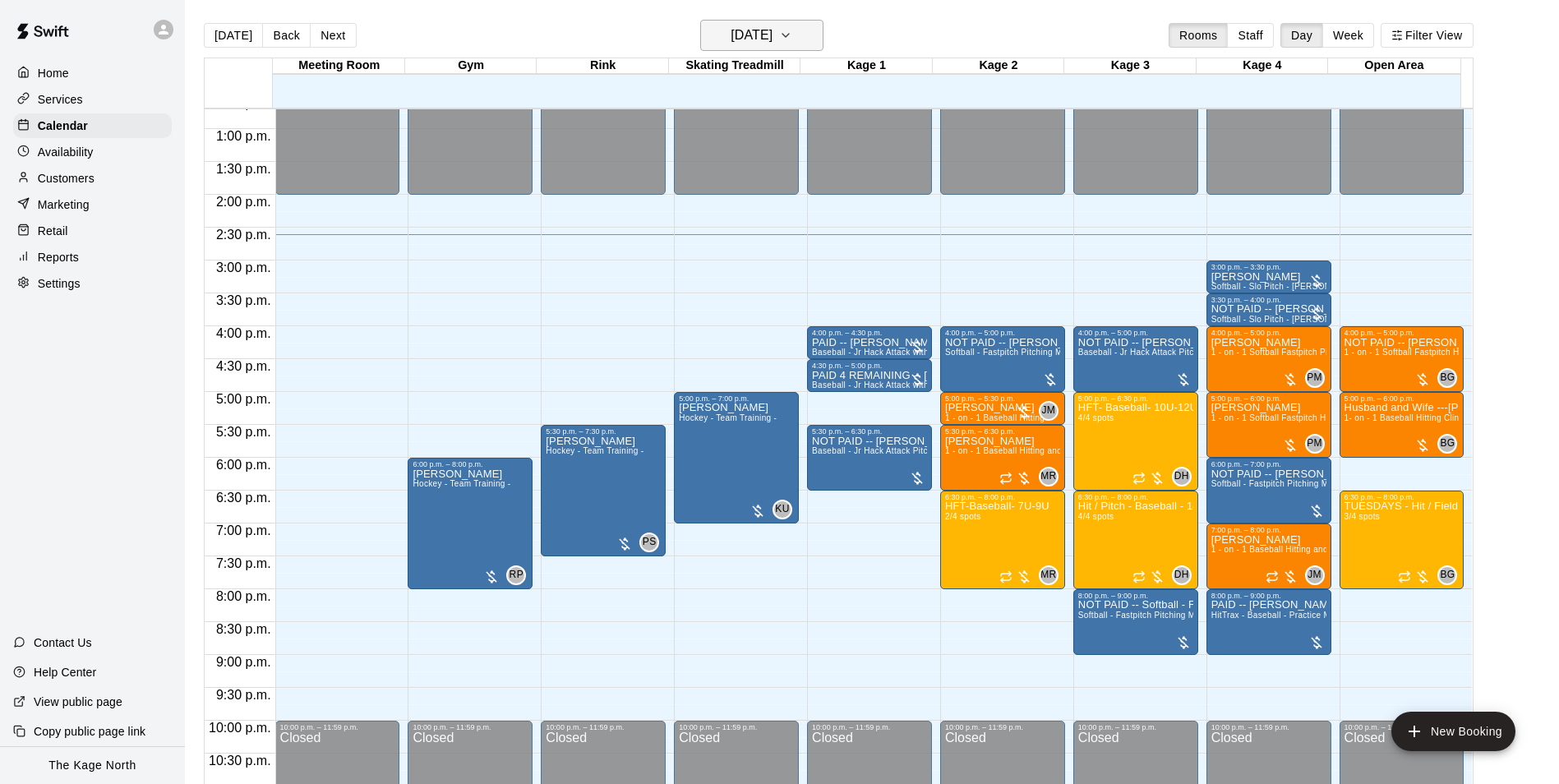
click at [792, 33] on icon "button" at bounding box center [785, 35] width 13 height 19
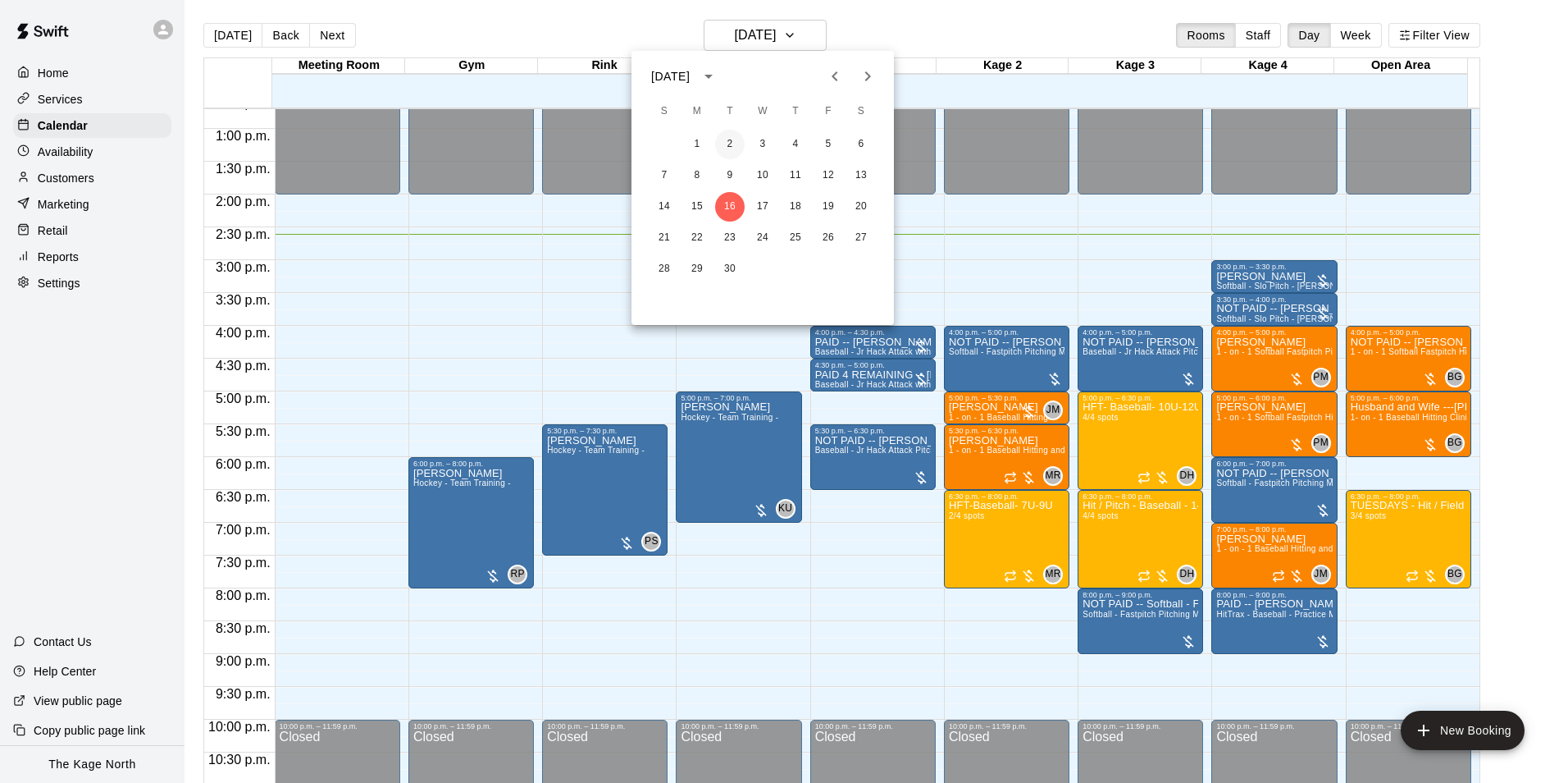
click at [726, 146] on button "2" at bounding box center [730, 145] width 30 height 30
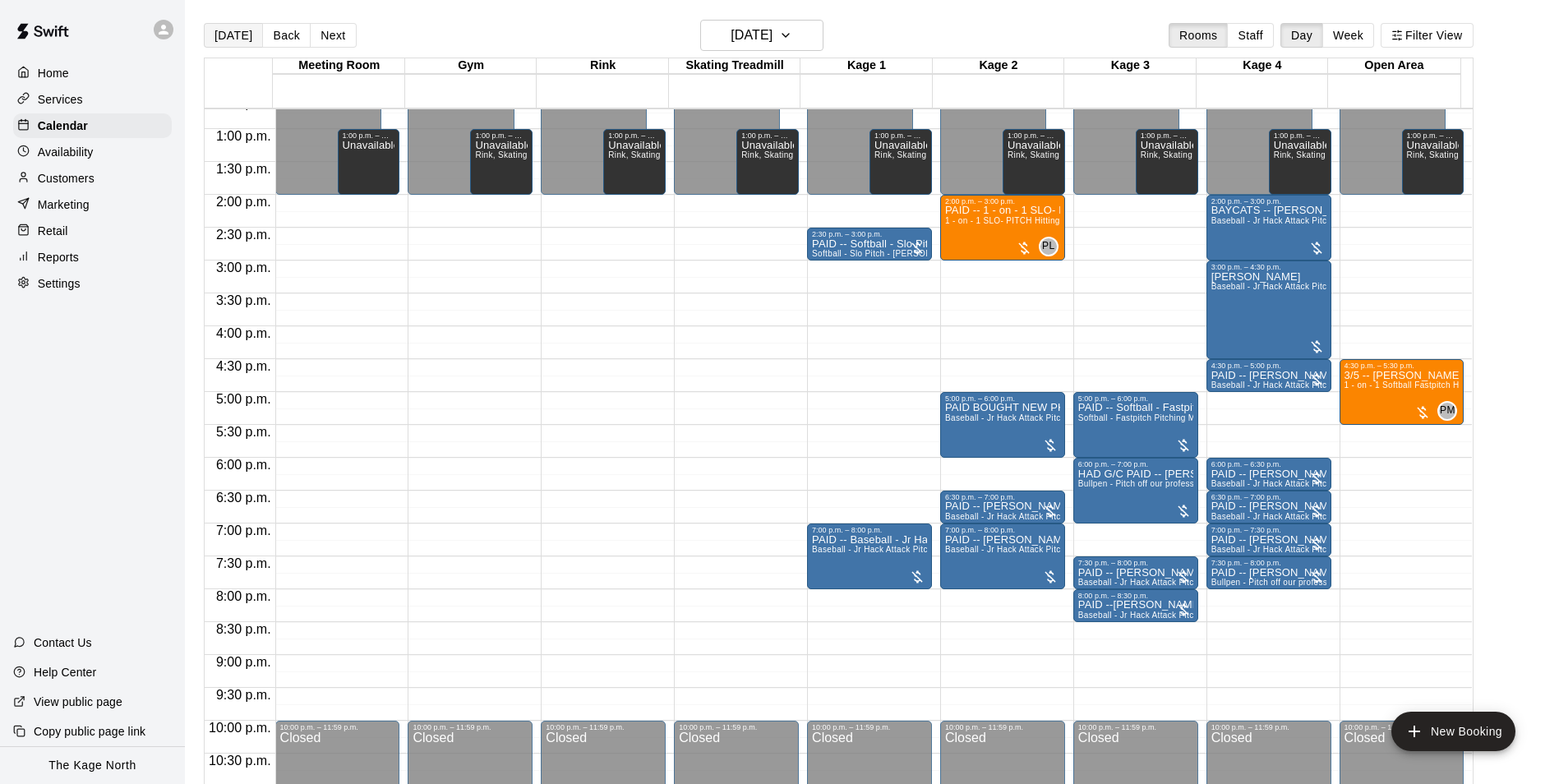
click at [227, 37] on button "[DATE]" at bounding box center [233, 35] width 59 height 25
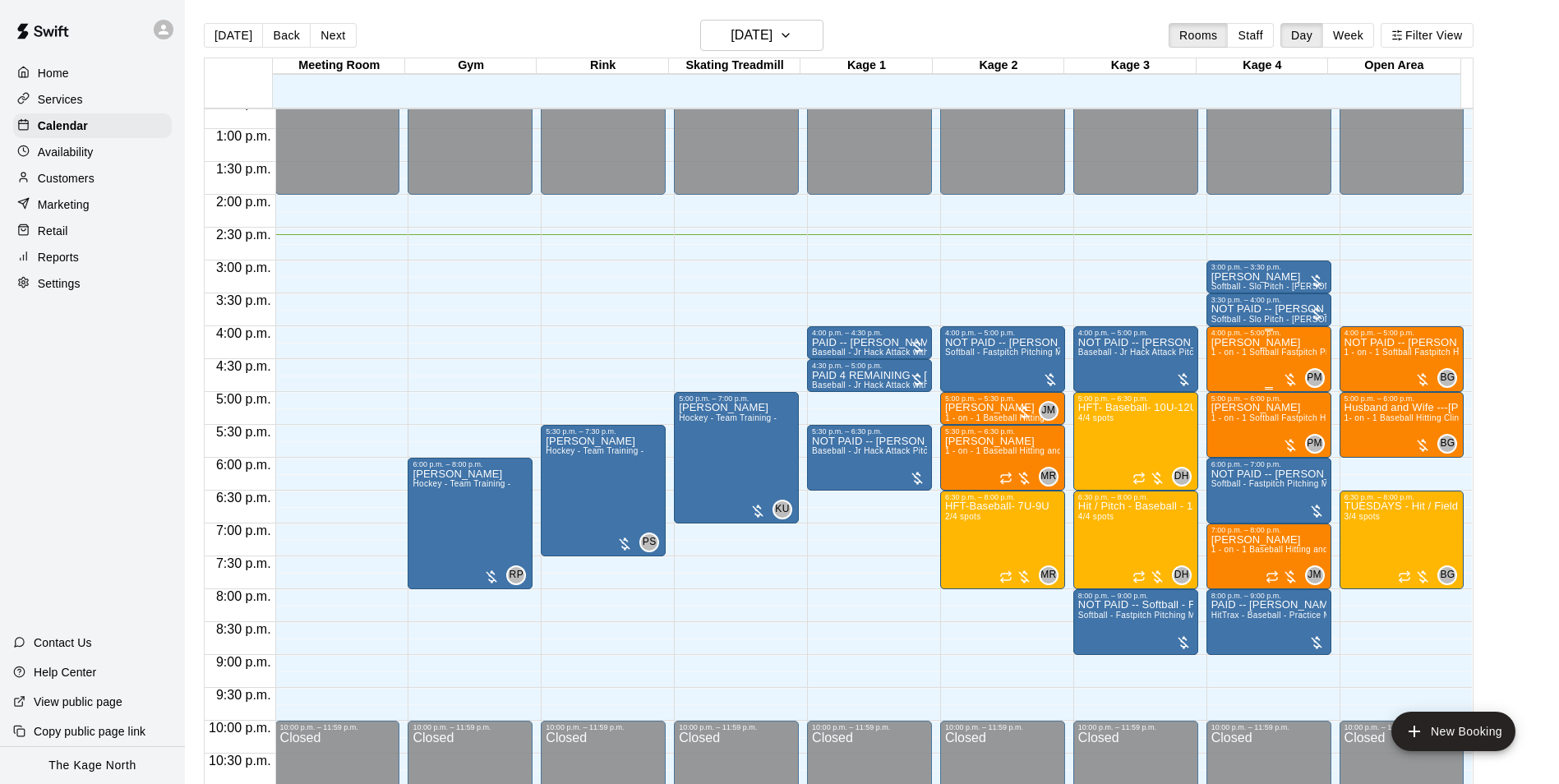
click at [1239, 369] on div "Charley Peat 1 - on - 1 Softball Fastpitch Pitching Clinic" at bounding box center [1269, 729] width 115 height 784
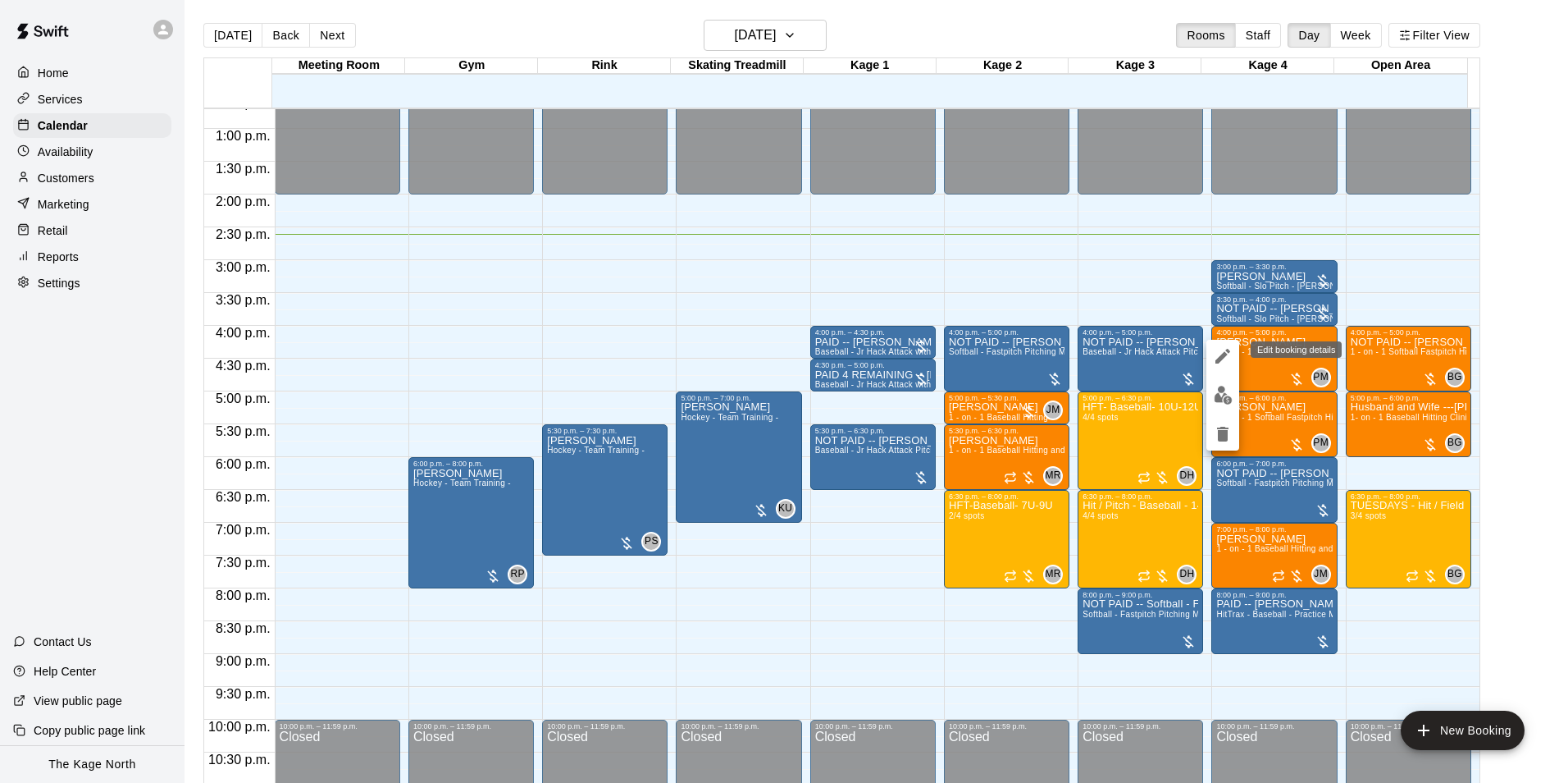
click at [1225, 359] on icon "edit" at bounding box center [1223, 356] width 19 height 19
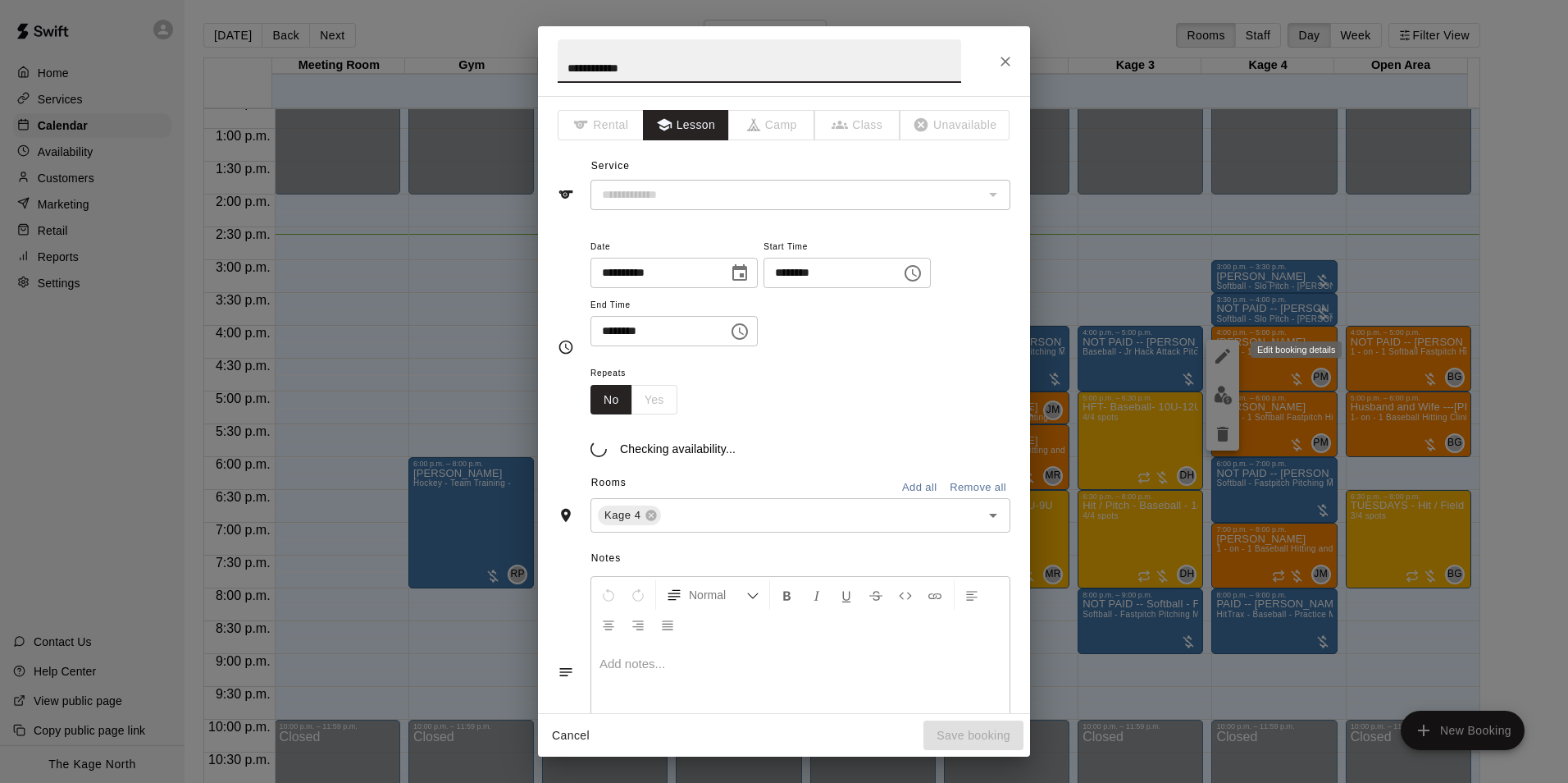
type input "**********"
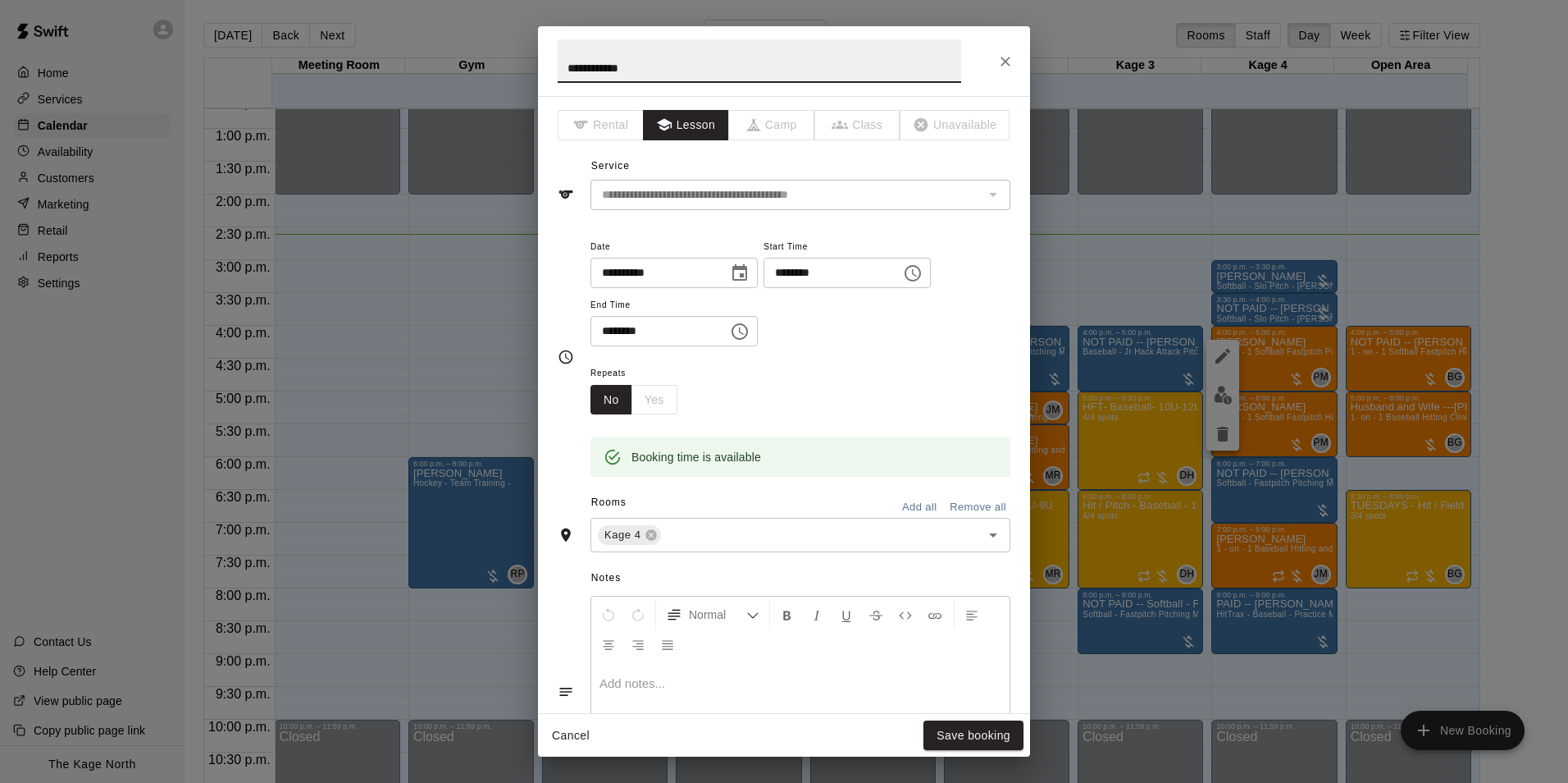
click at [566, 71] on input "**********" at bounding box center [759, 61] width 403 height 43
type input "**********"
click at [958, 738] on button "Save booking" at bounding box center [973, 736] width 100 height 31
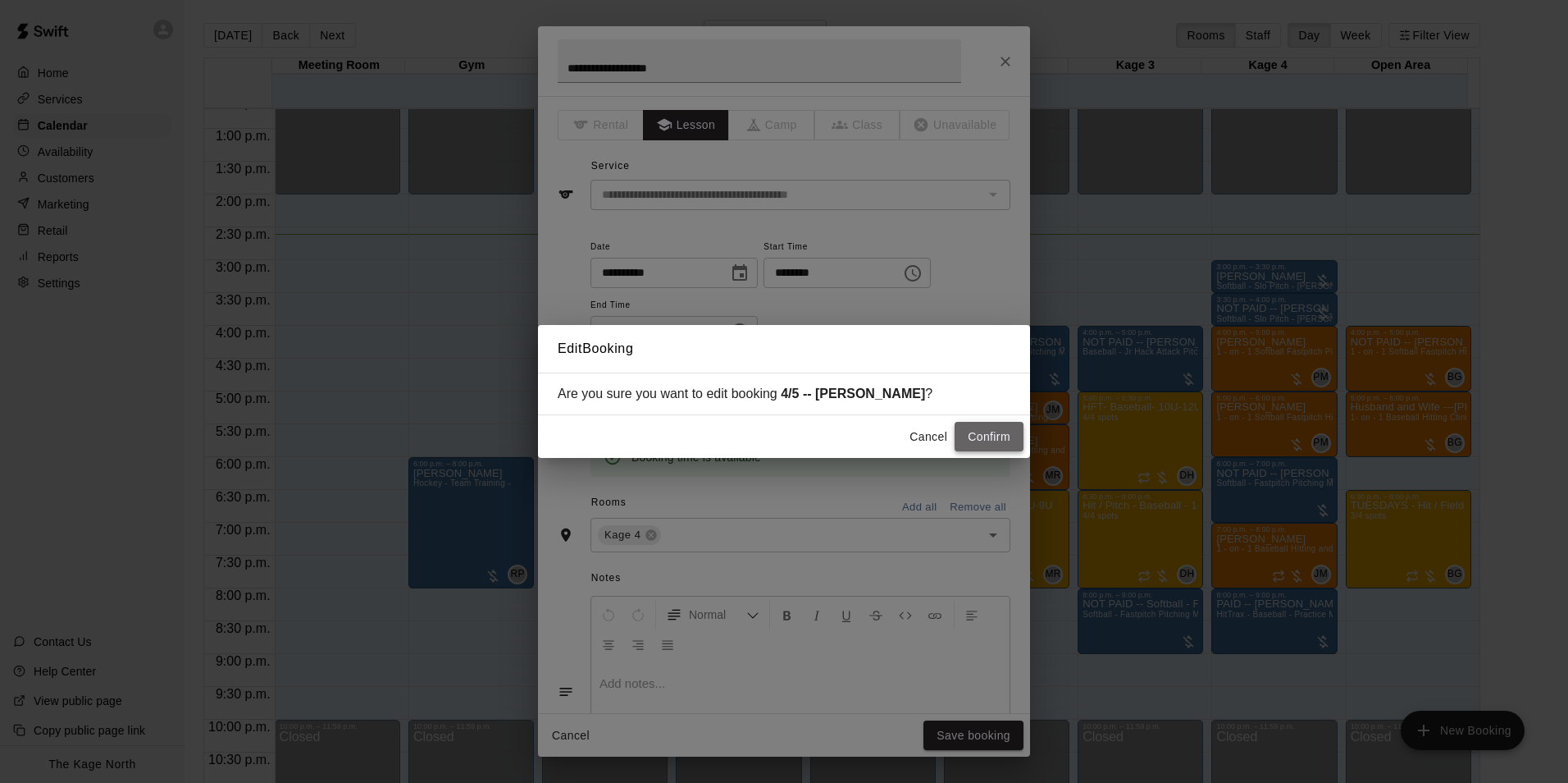
click at [991, 437] on button "Confirm" at bounding box center [989, 437] width 69 height 31
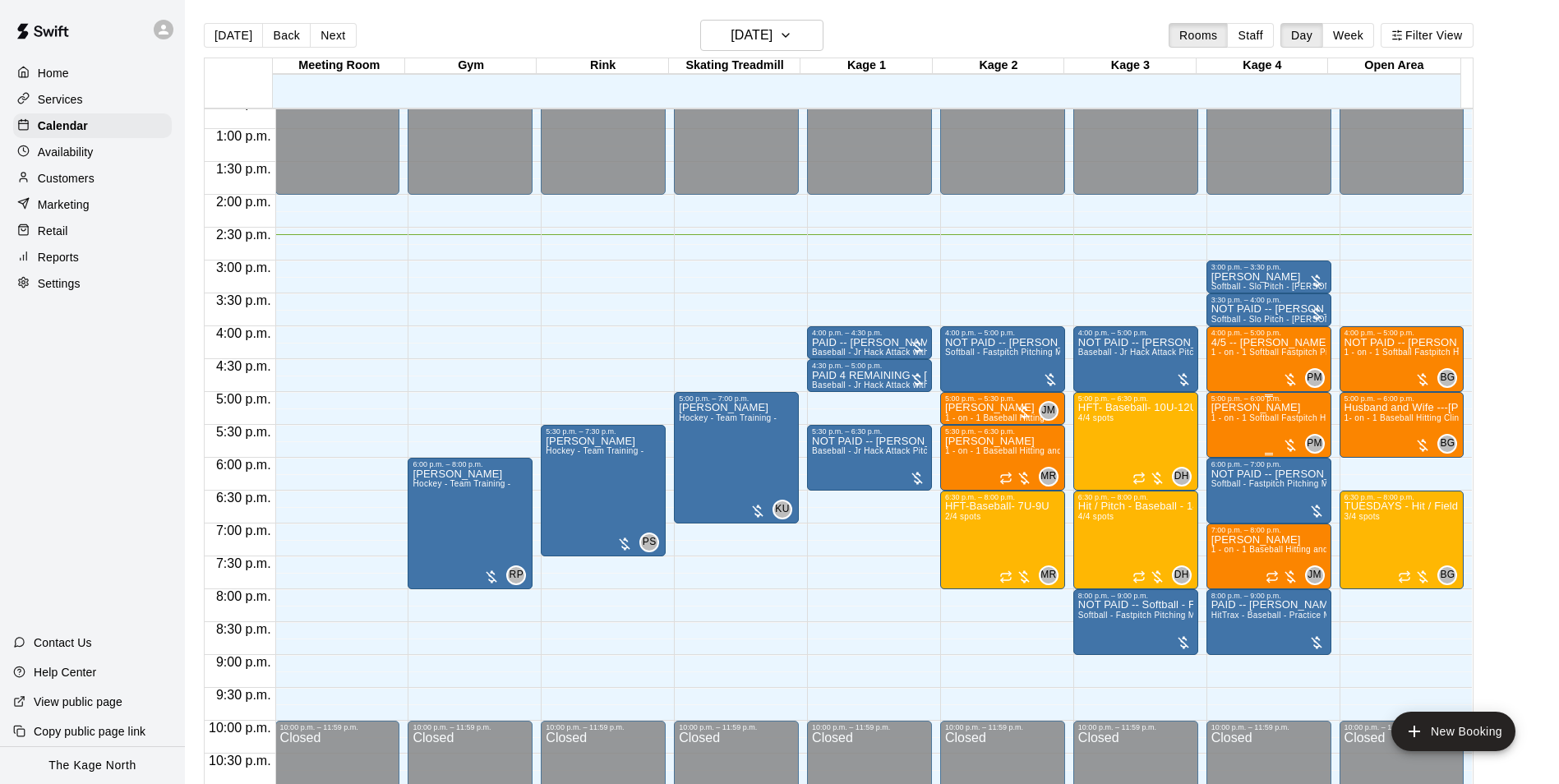
click at [1230, 438] on div "Grace Sefton 1 - on - 1 Softball Fastpitch Hitting and Pitching Clinic" at bounding box center [1269, 795] width 115 height 784
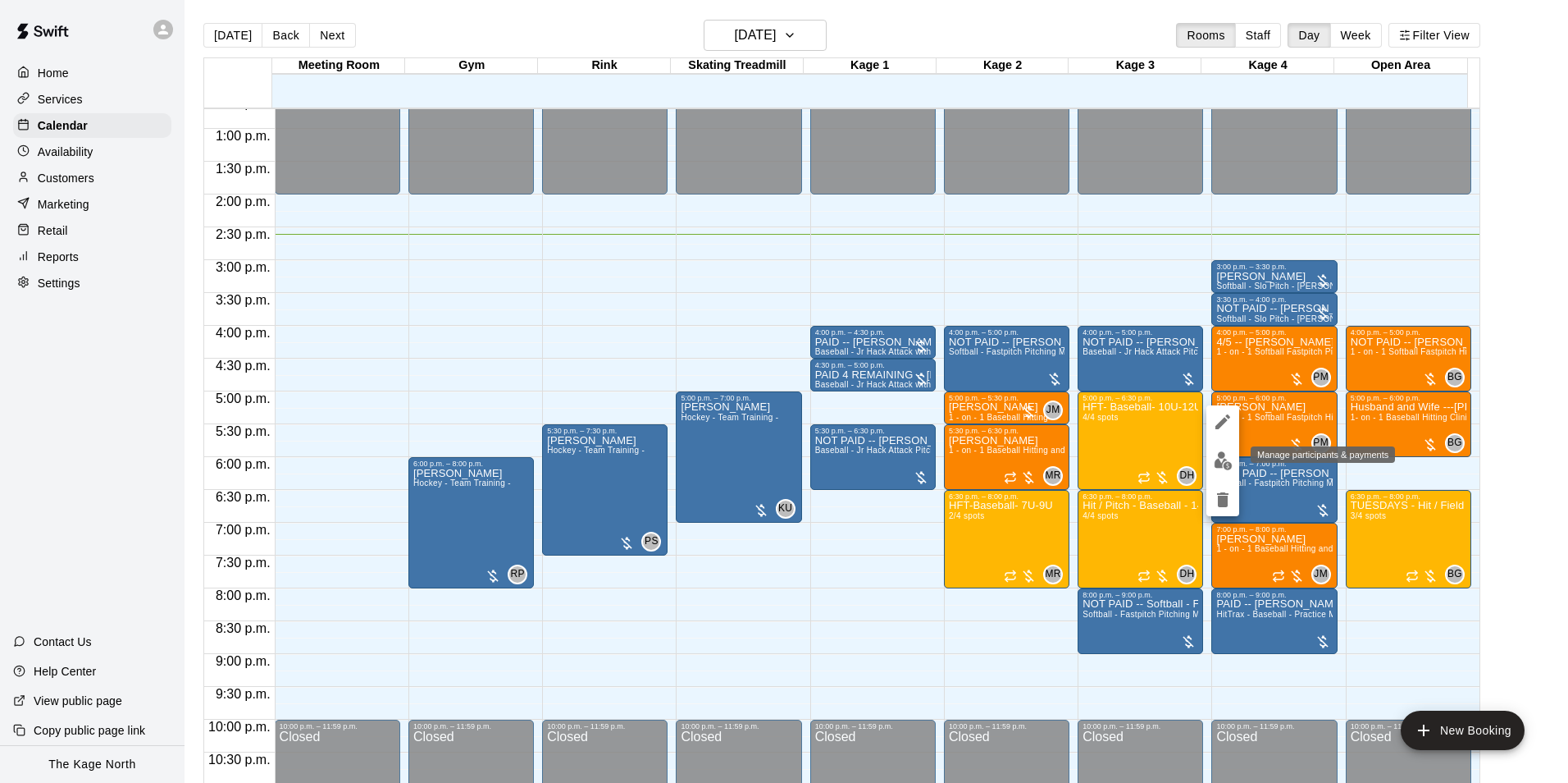
click at [1225, 462] on img "edit" at bounding box center [1223, 460] width 18 height 18
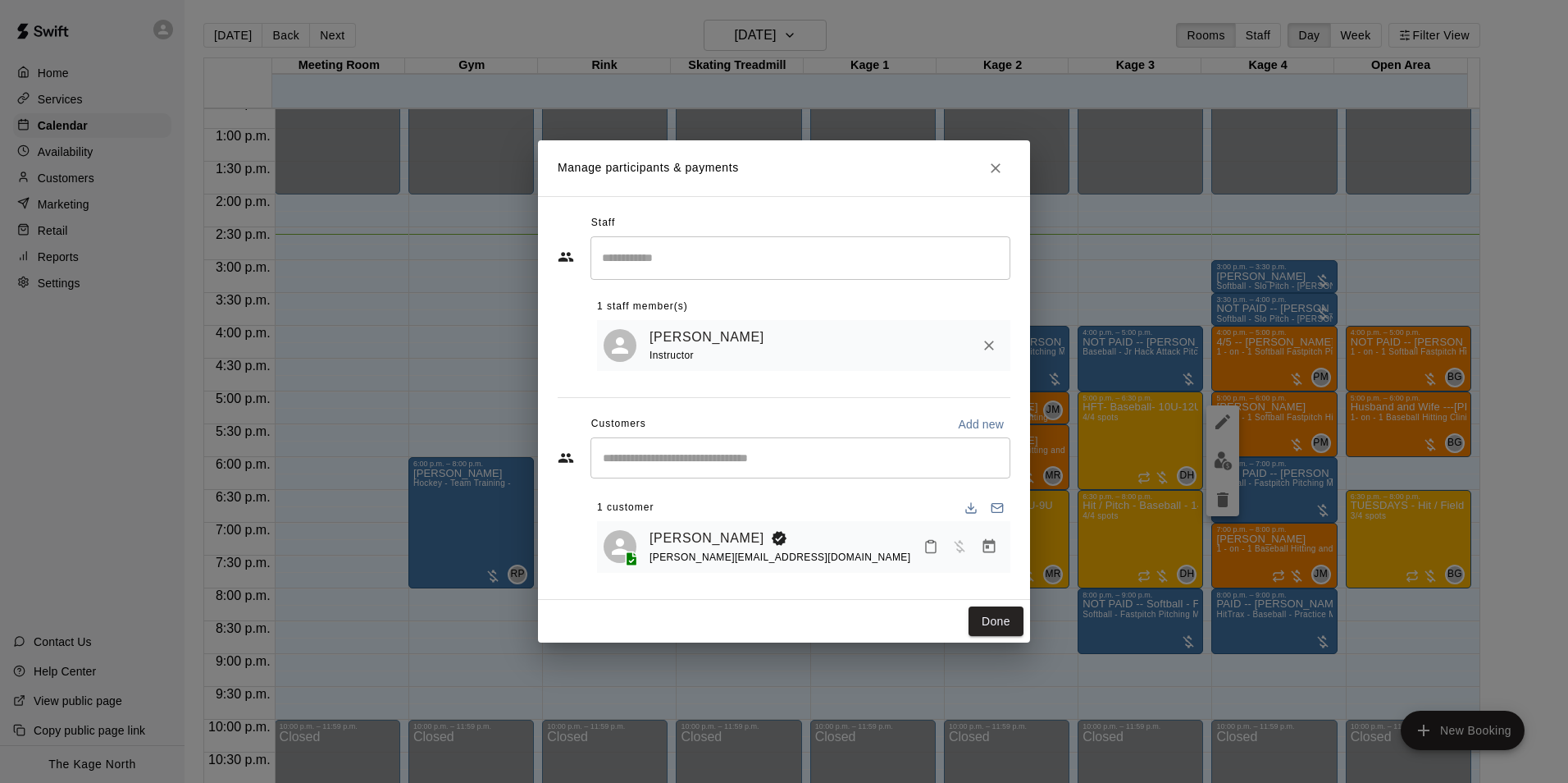
click at [694, 526] on div "Grace Sefton scott_sefton@hotmail.com" at bounding box center [804, 547] width 414 height 52
click at [692, 536] on link "Grace Sefton" at bounding box center [707, 538] width 115 height 21
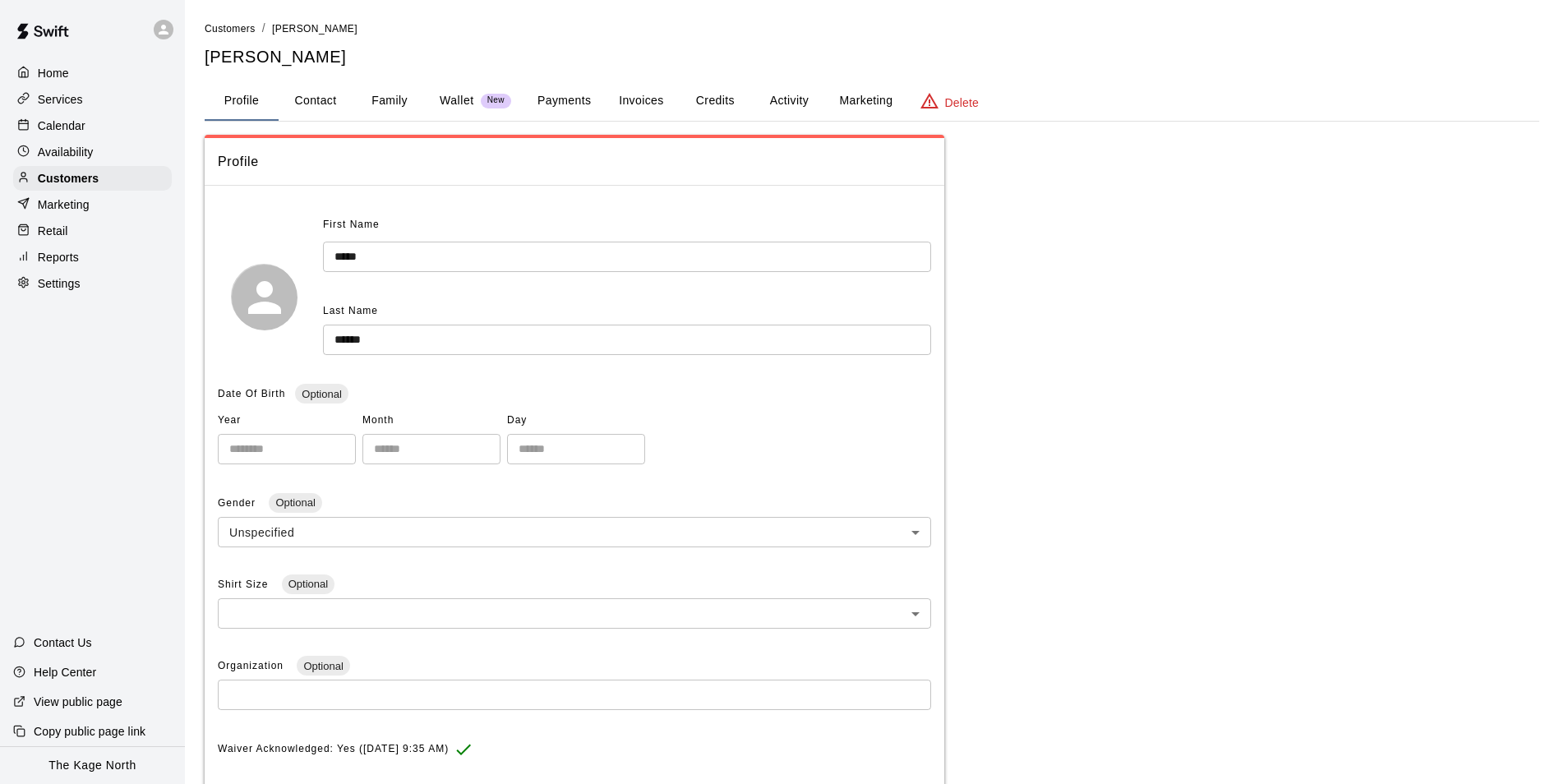
click at [799, 102] on button "Activity" at bounding box center [789, 100] width 74 height 40
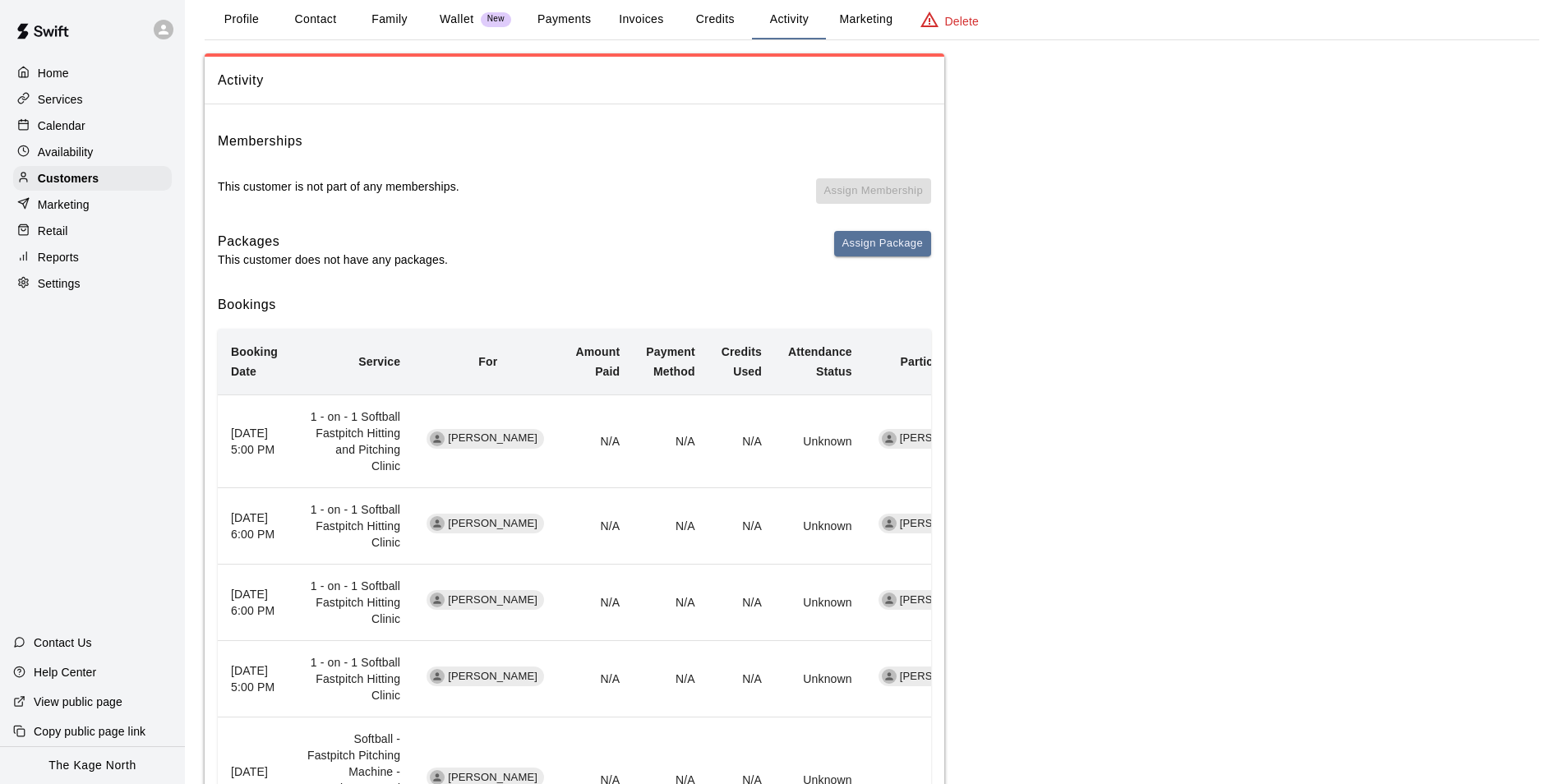
scroll to position [82, 0]
click at [71, 128] on p "Calendar" at bounding box center [62, 126] width 48 height 17
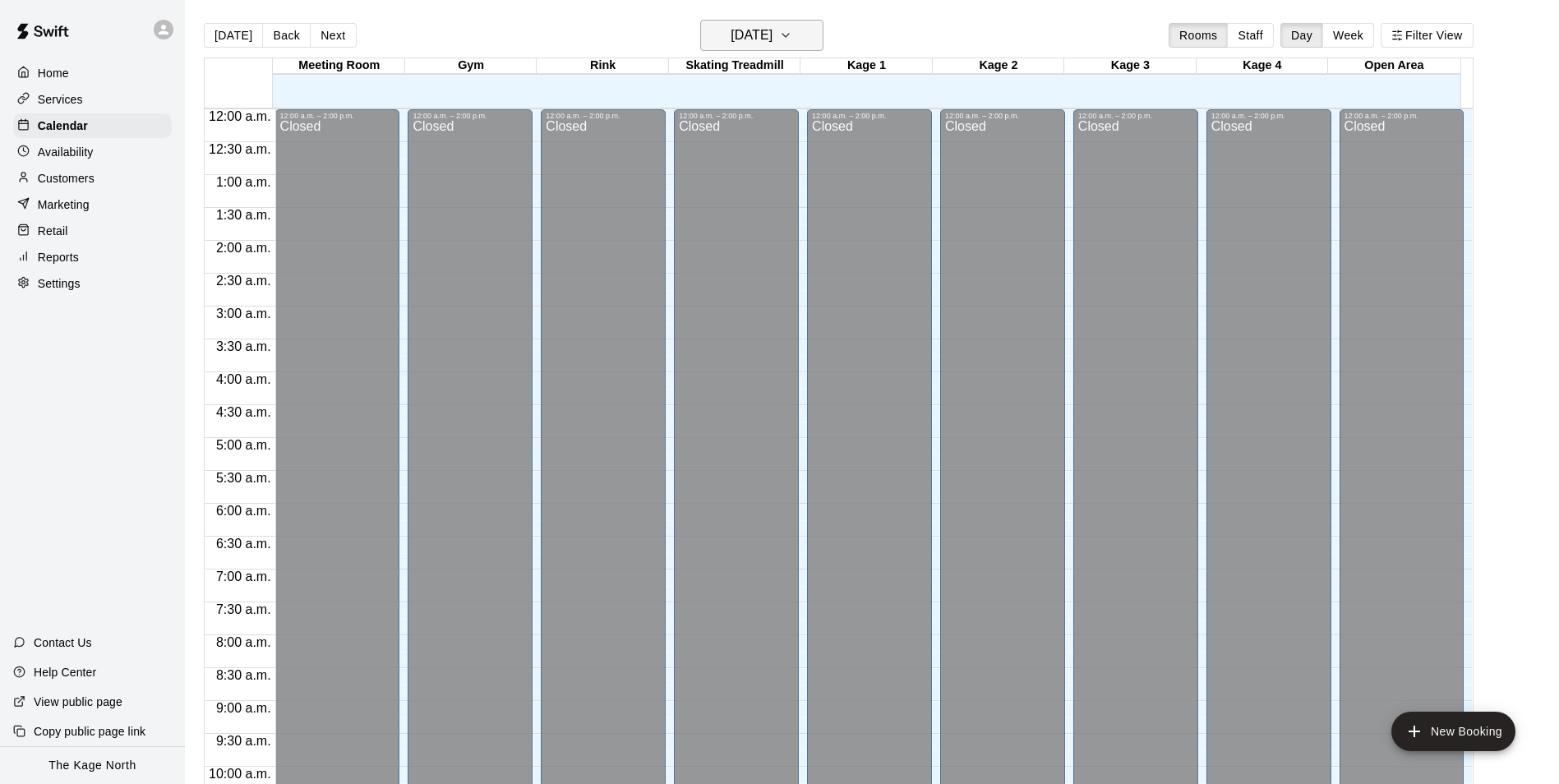
scroll to position [835, 0]
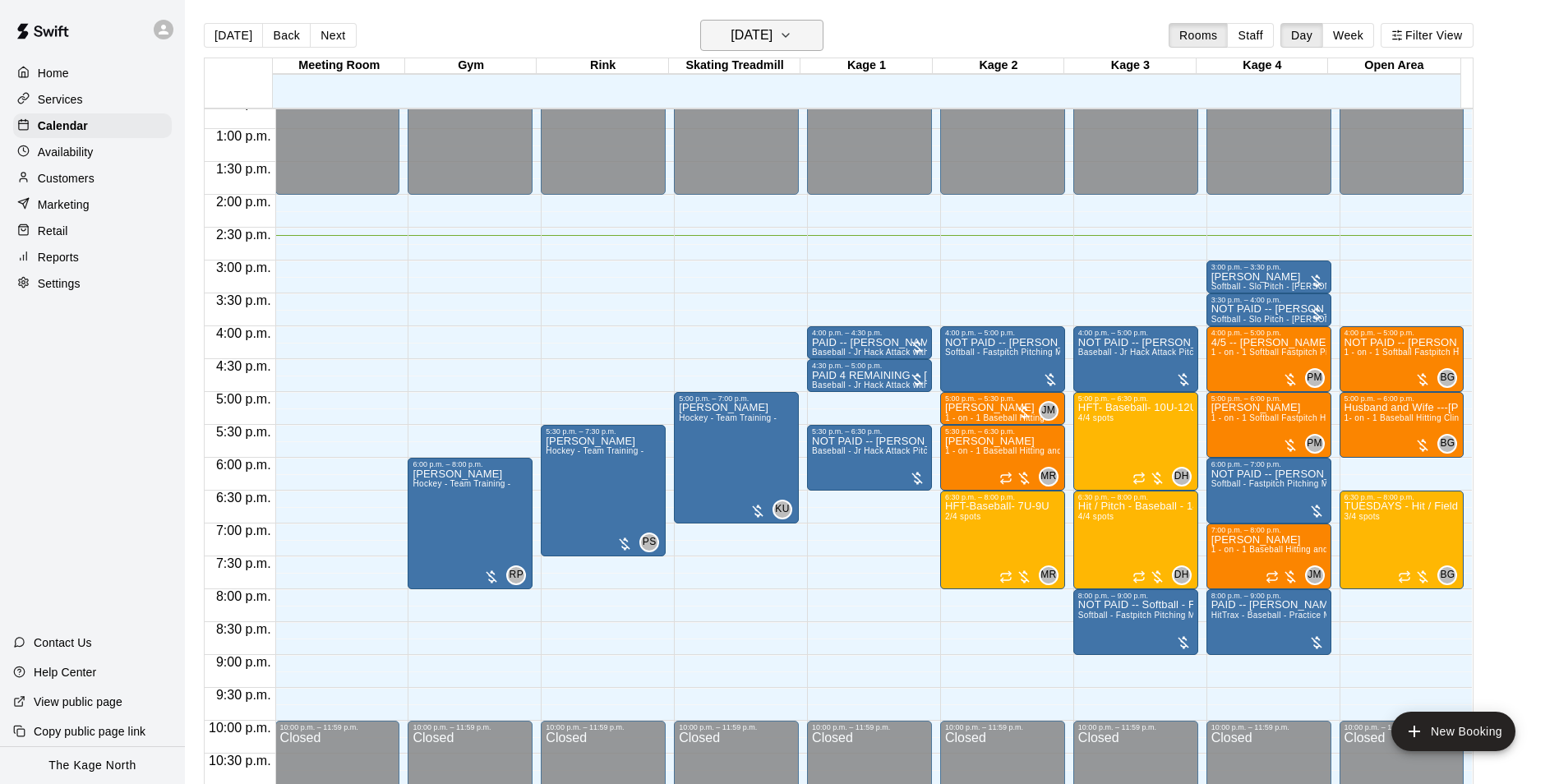
click at [805, 36] on button "[DATE]" at bounding box center [762, 34] width 123 height 31
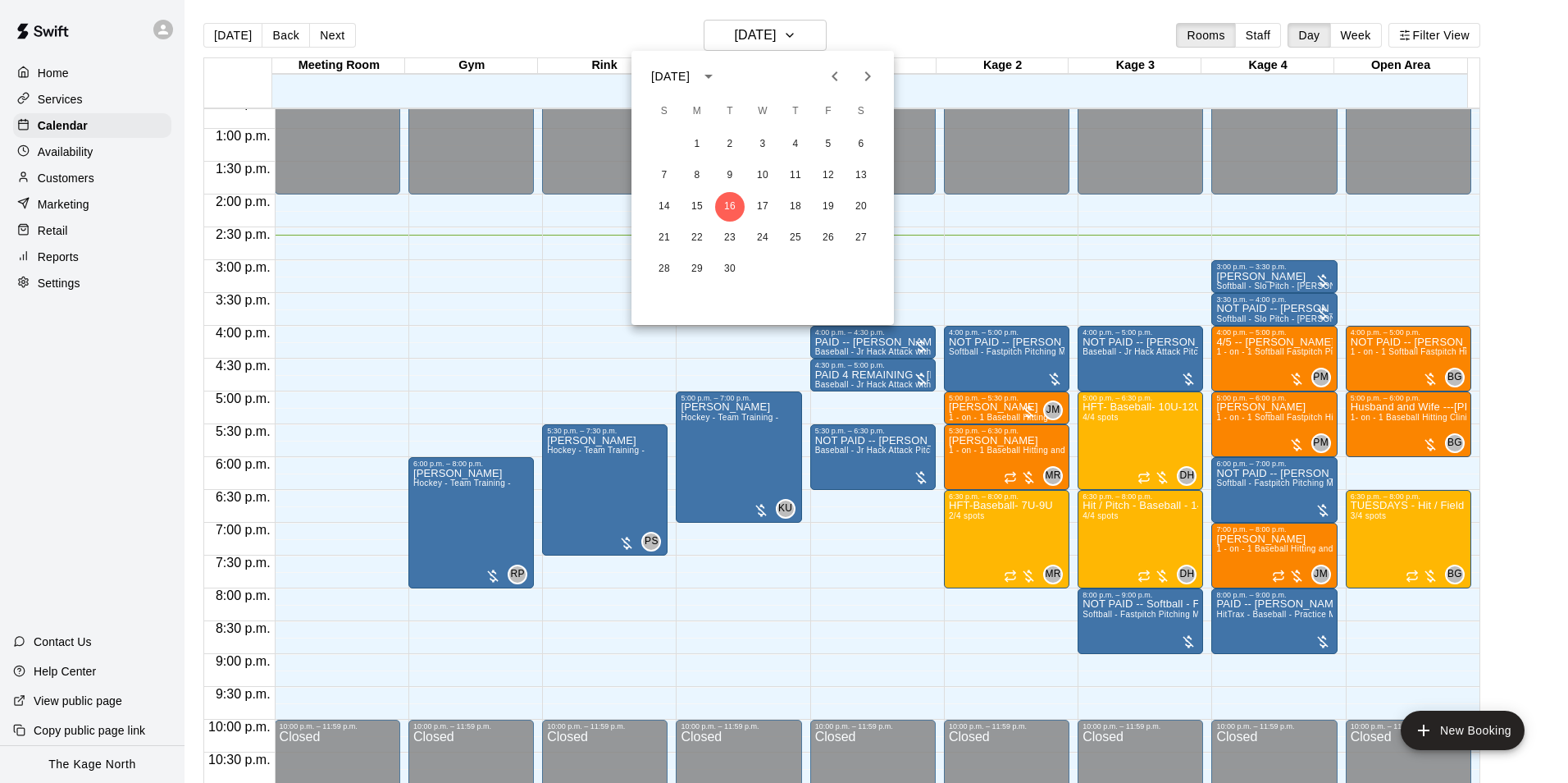
click at [838, 76] on icon "Previous month" at bounding box center [835, 76] width 19 height 19
click at [825, 167] on button "8" at bounding box center [828, 176] width 30 height 30
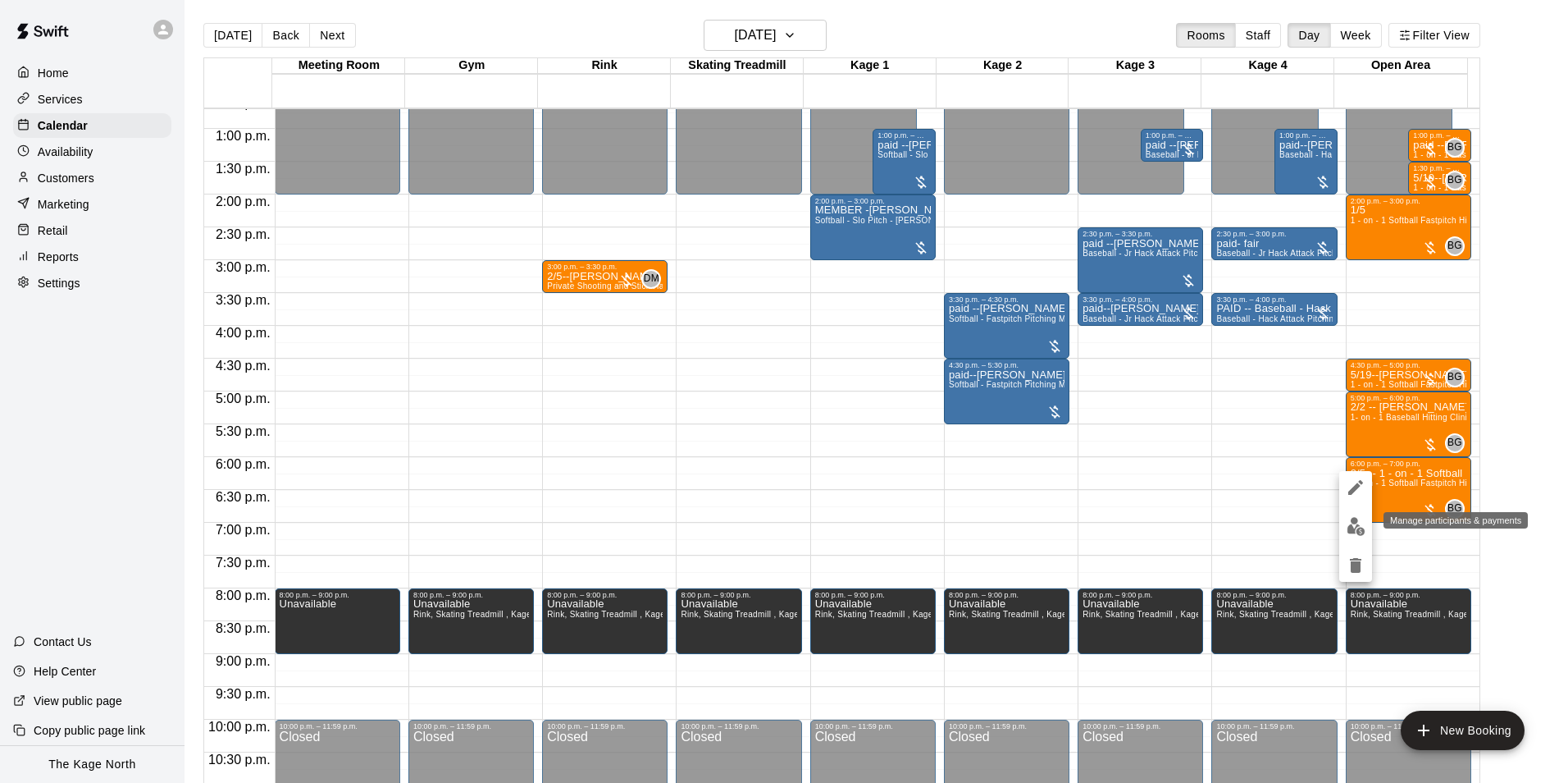
click at [1357, 528] on img "edit" at bounding box center [1355, 526] width 18 height 18
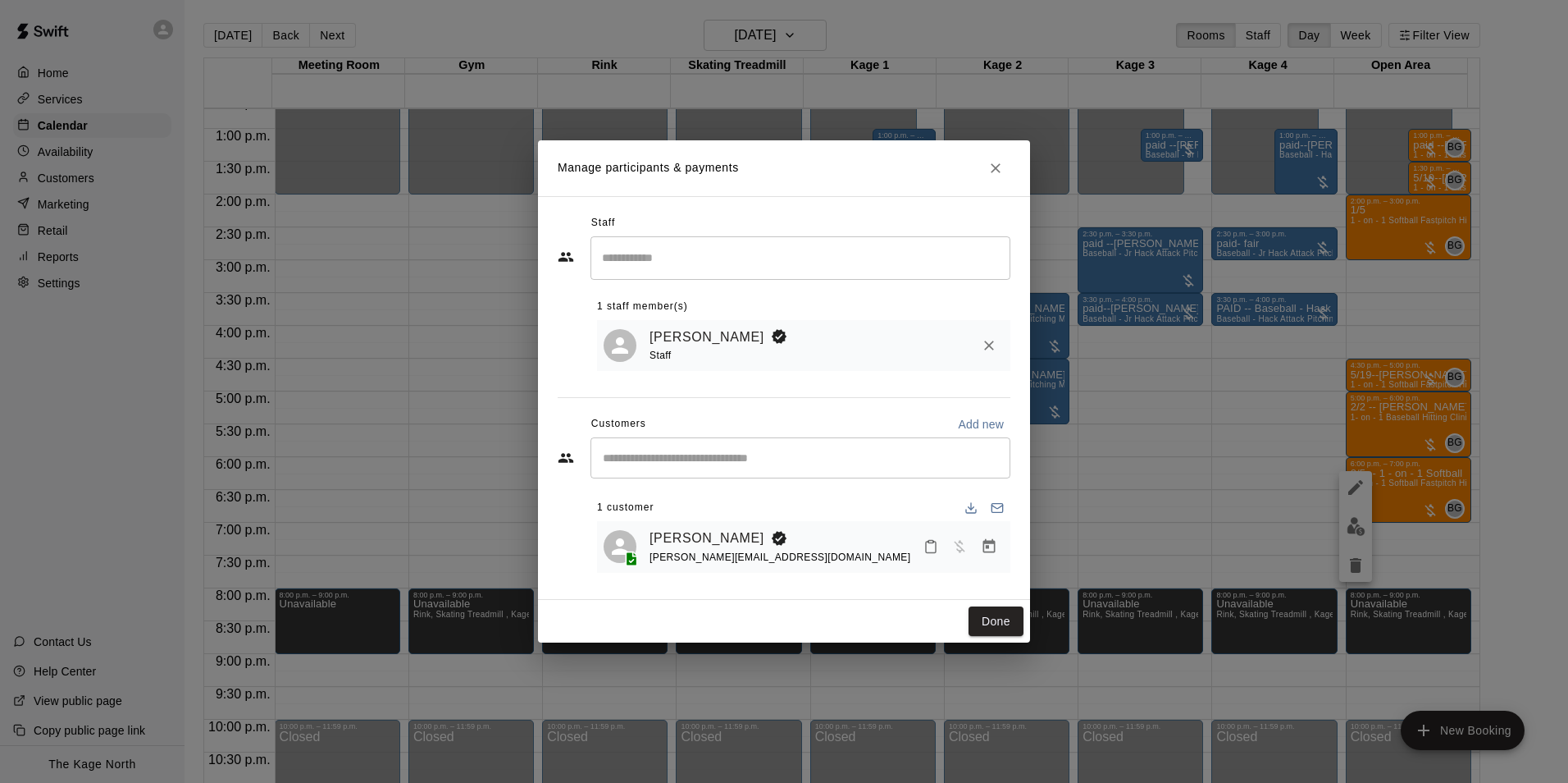
click at [1148, 388] on div "Manage participants & payments Staff ​ 1 staff member(s) Brittani Goettsch Staf…" at bounding box center [784, 391] width 1568 height 783
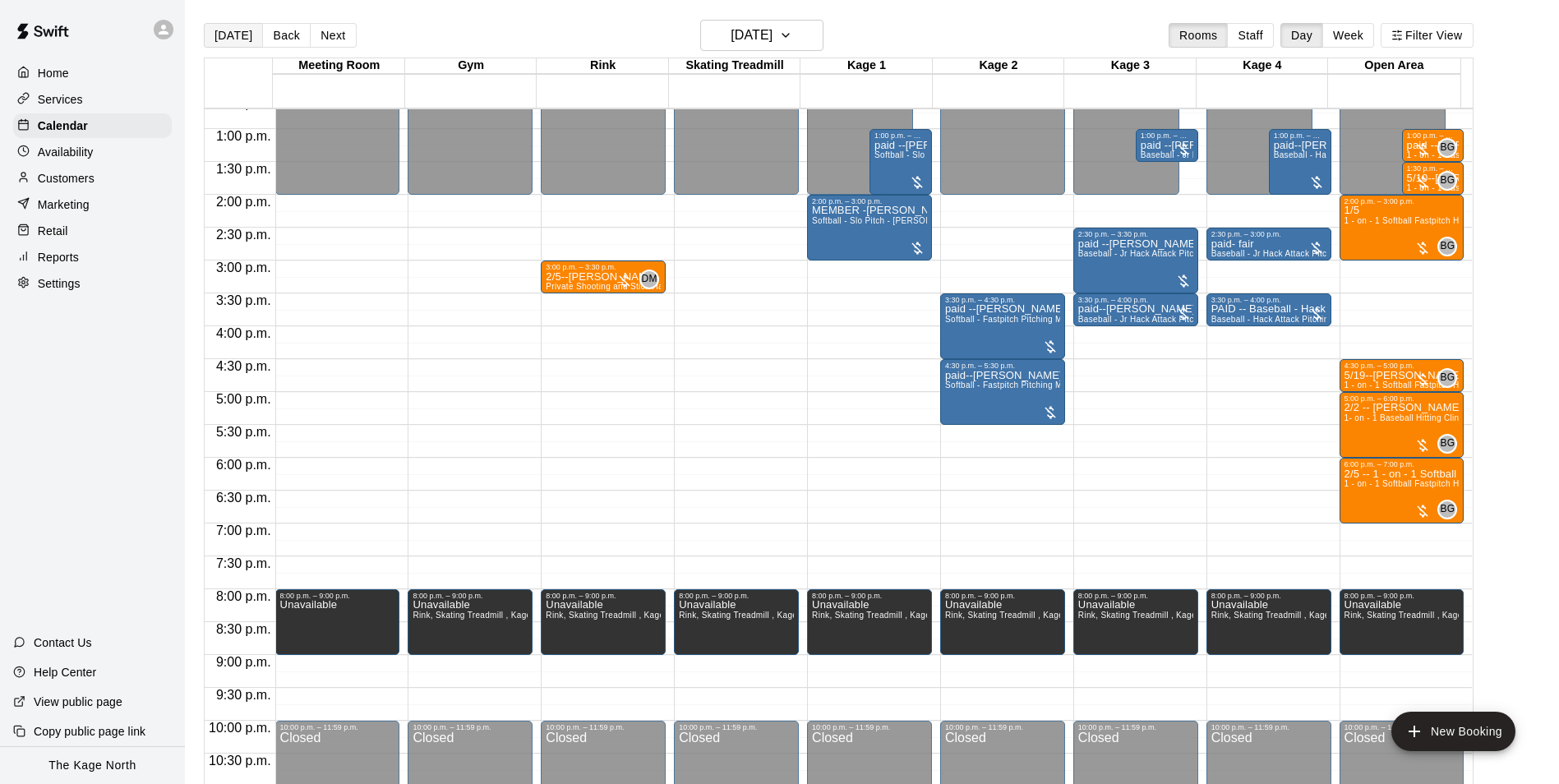
click at [230, 40] on button "[DATE]" at bounding box center [233, 35] width 59 height 25
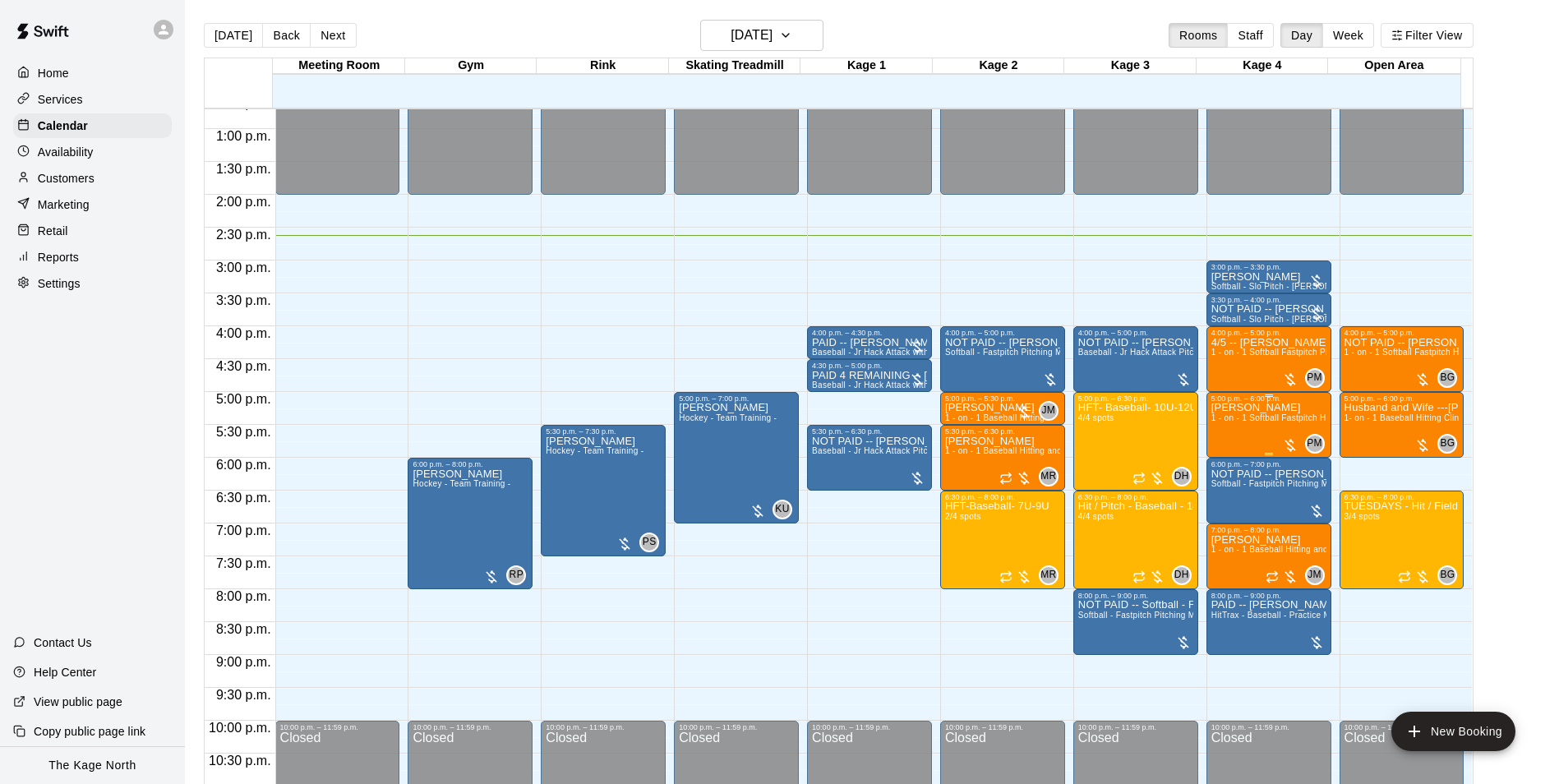
click at [1224, 439] on div "Grace Sefton 1 - on - 1 Softball Fastpitch Hitting and Pitching Clinic" at bounding box center [1269, 795] width 115 height 784
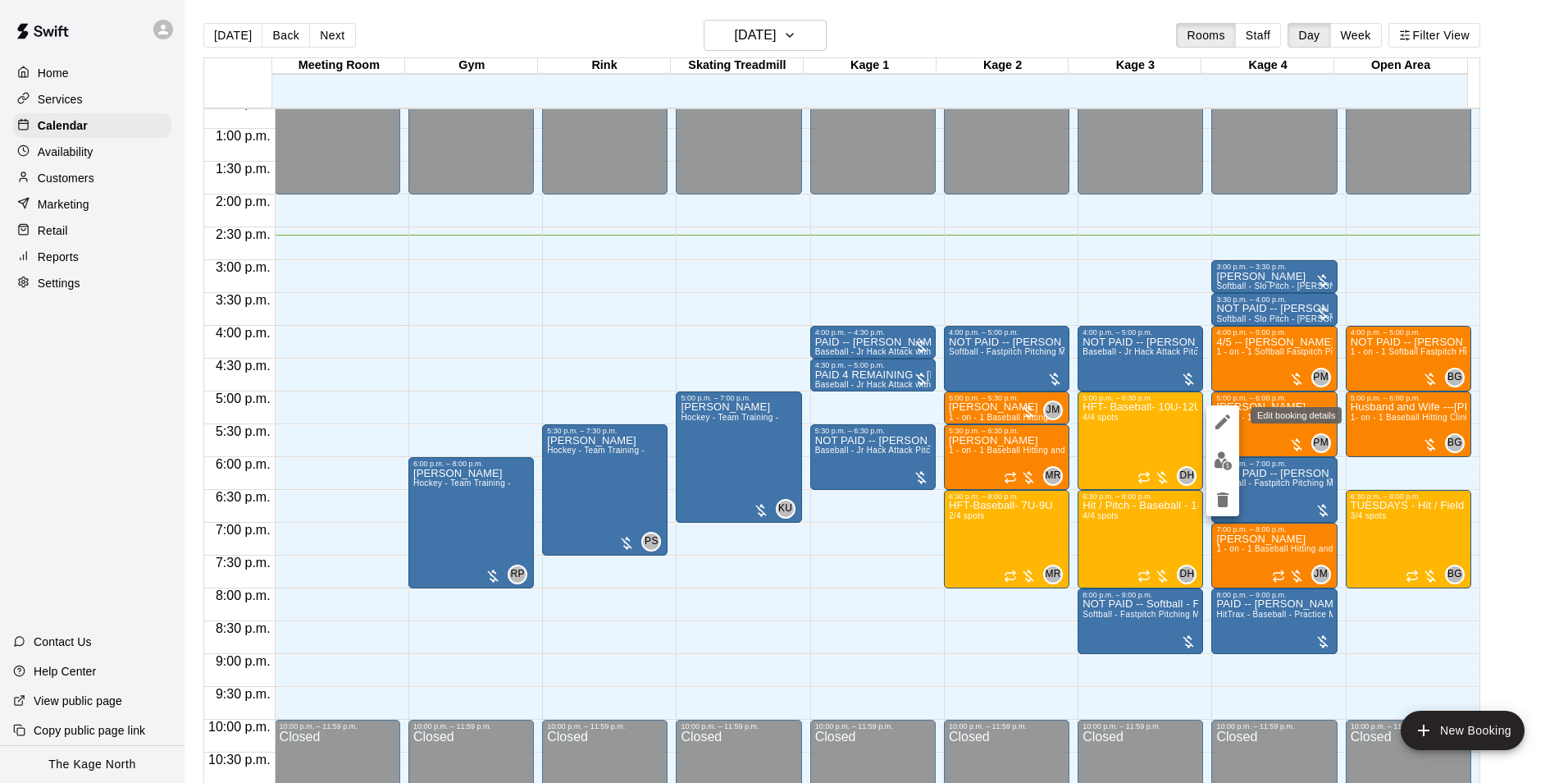
click at [1219, 419] on icon "edit" at bounding box center [1223, 422] width 19 height 19
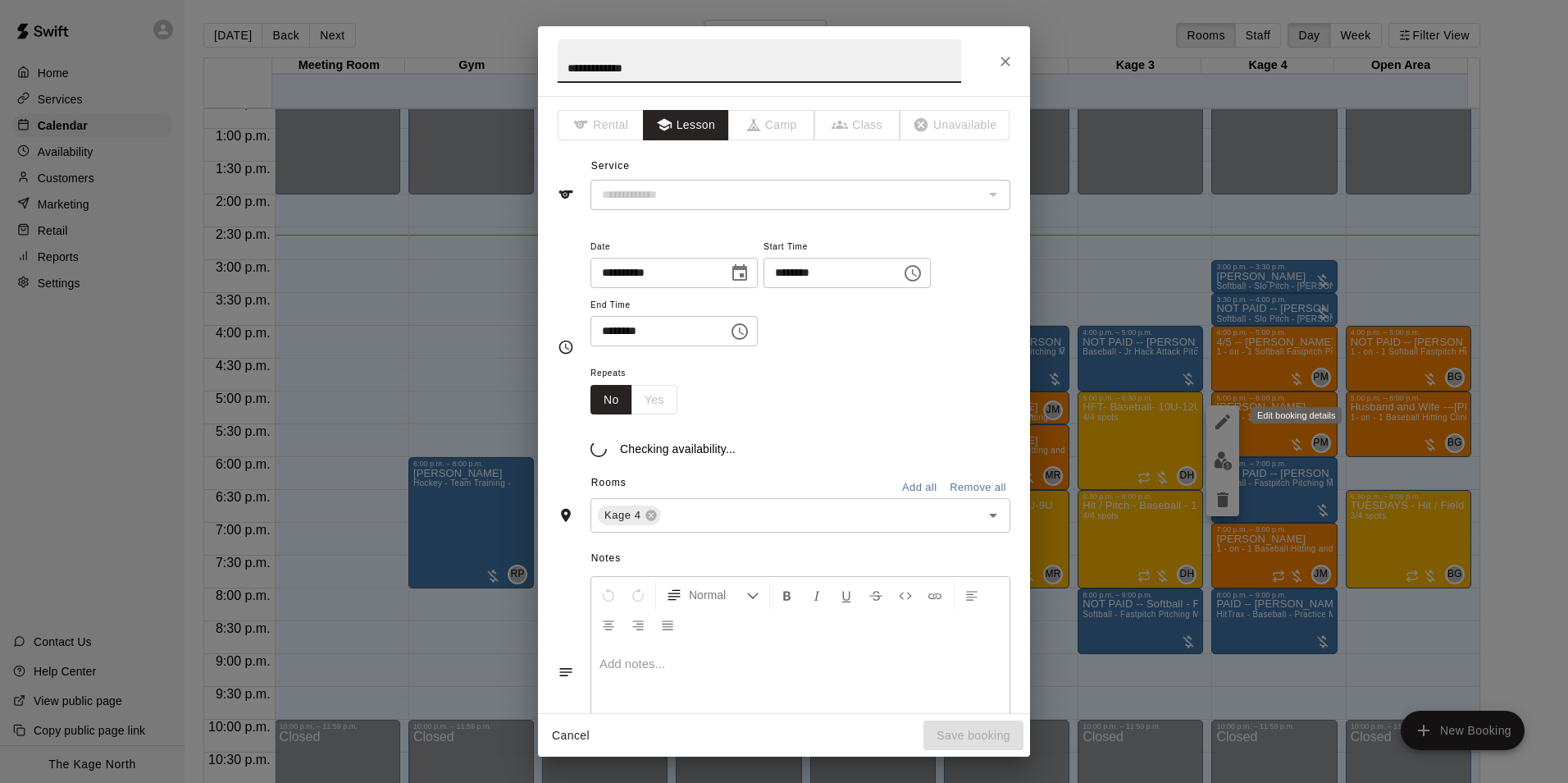
type input "**********"
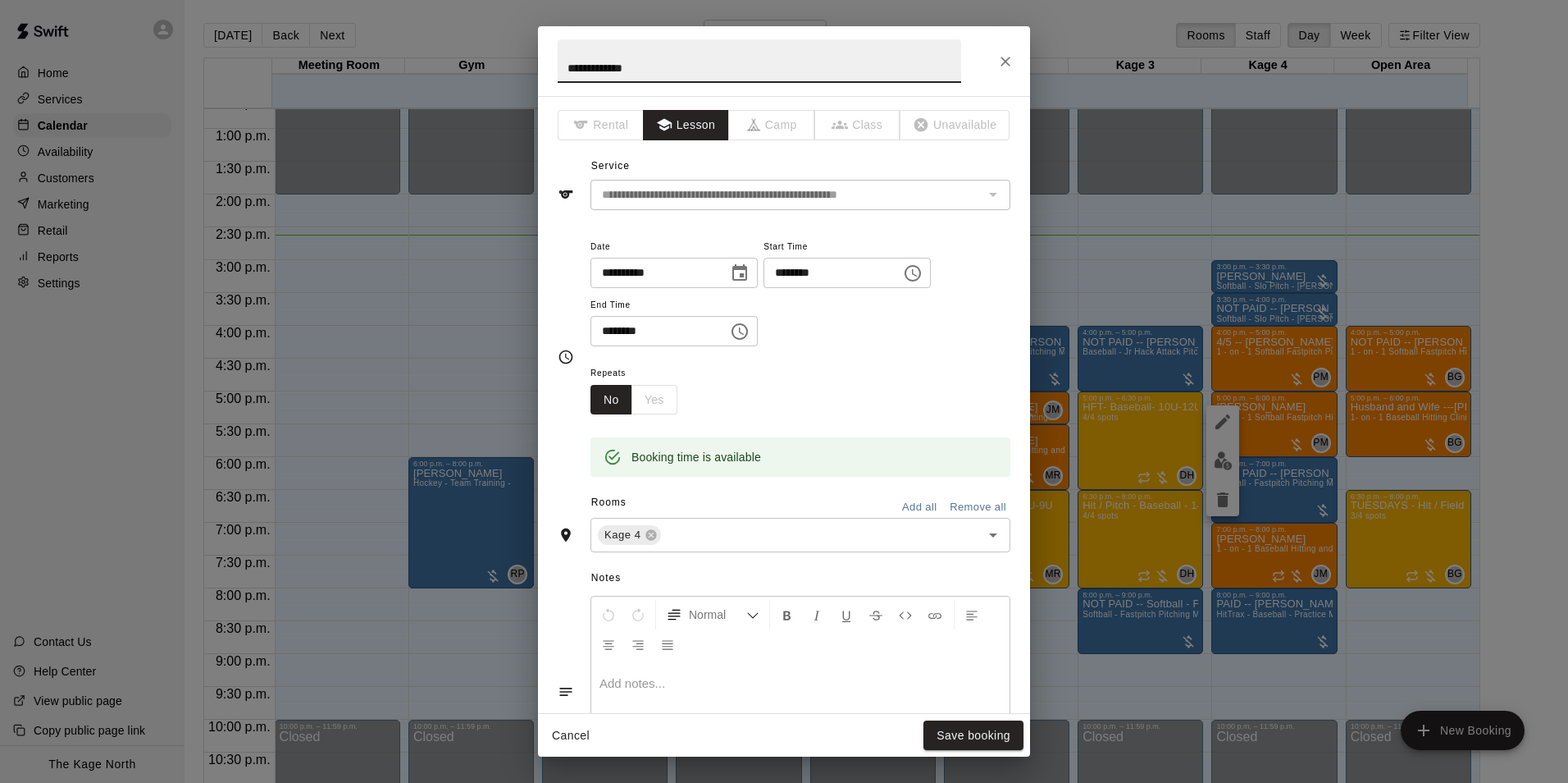
click at [566, 69] on input "**********" at bounding box center [759, 61] width 403 height 43
type input "**********"
click at [968, 729] on button "Save booking" at bounding box center [973, 736] width 100 height 31
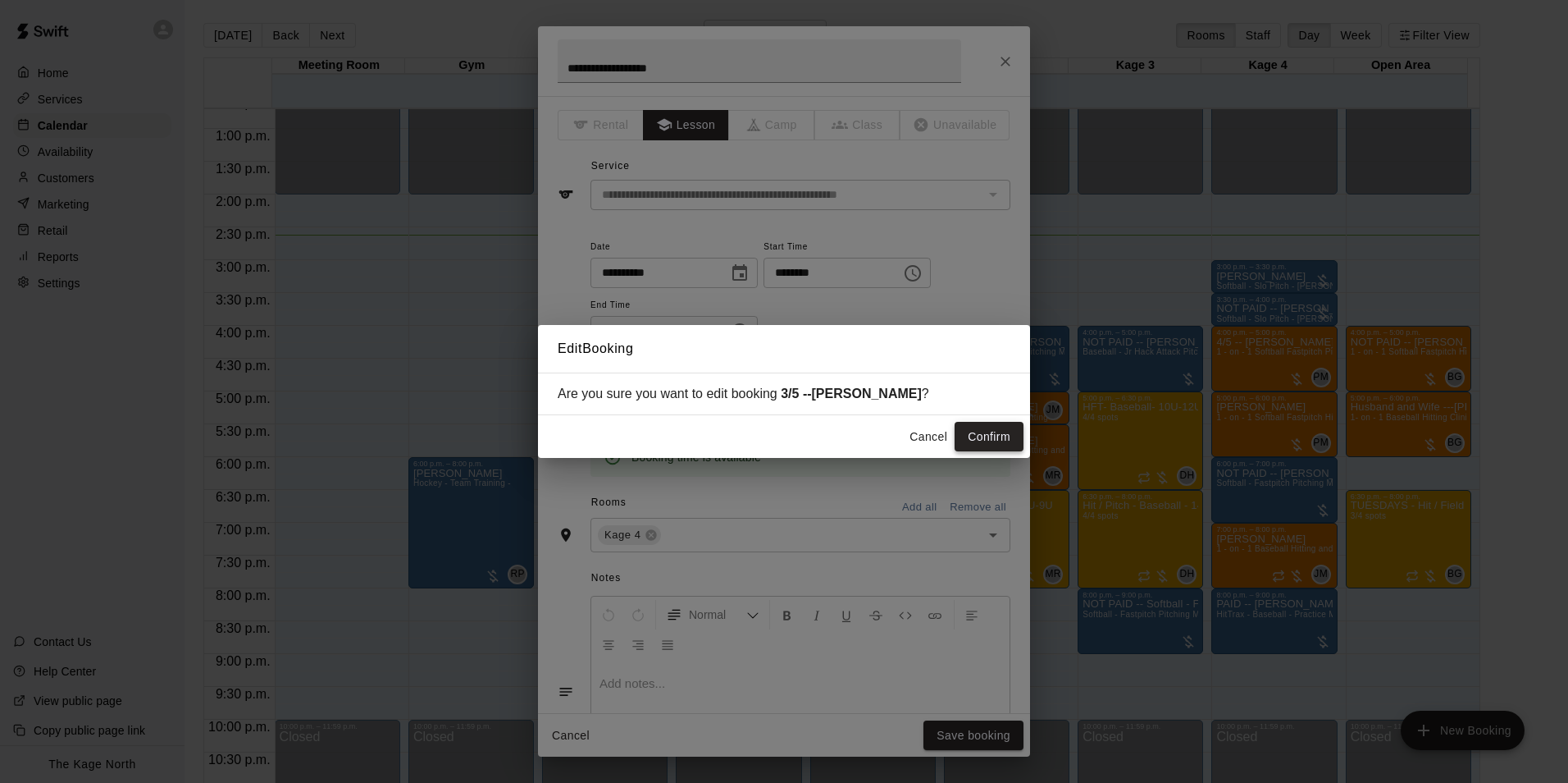
click at [1001, 437] on button "Confirm" at bounding box center [989, 437] width 69 height 31
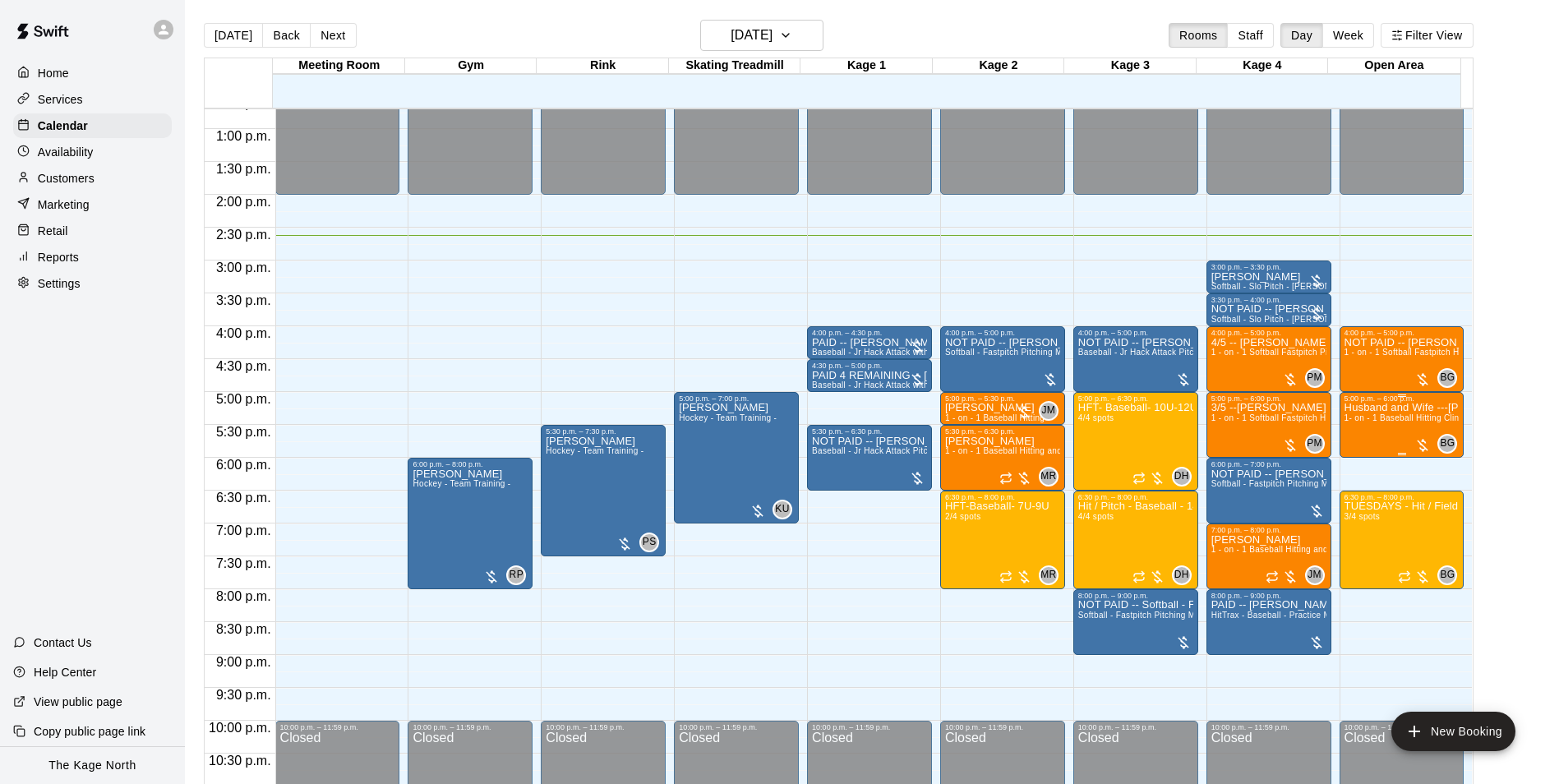
click at [1389, 434] on div "Husband and Wife ---Jon Bahen 1- on - 1 Baseball Hitting Clinic" at bounding box center [1402, 795] width 115 height 784
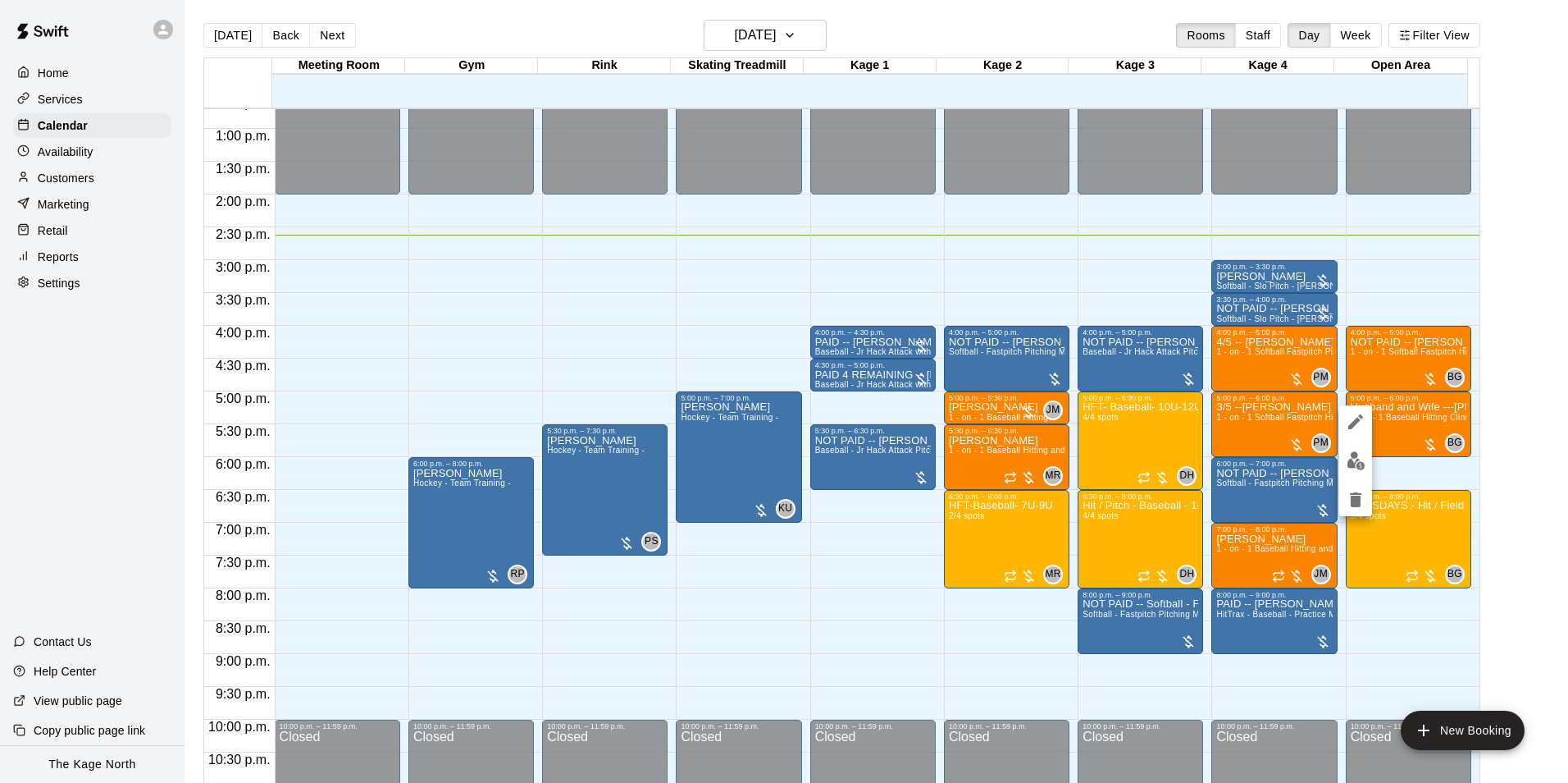
click at [1360, 458] on img "edit" at bounding box center [1355, 460] width 18 height 18
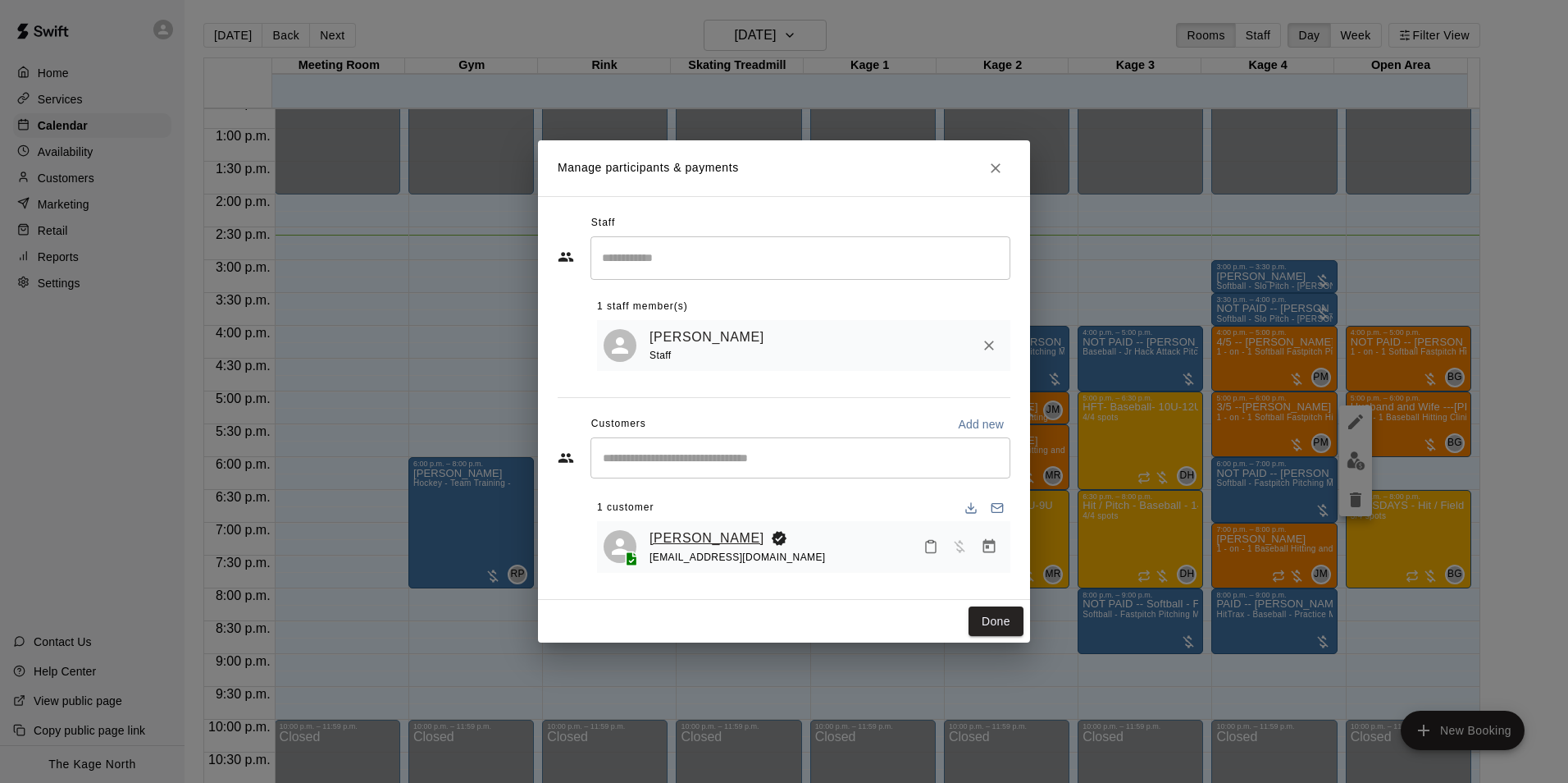
click at [671, 540] on link "Jon Bahen" at bounding box center [707, 538] width 115 height 21
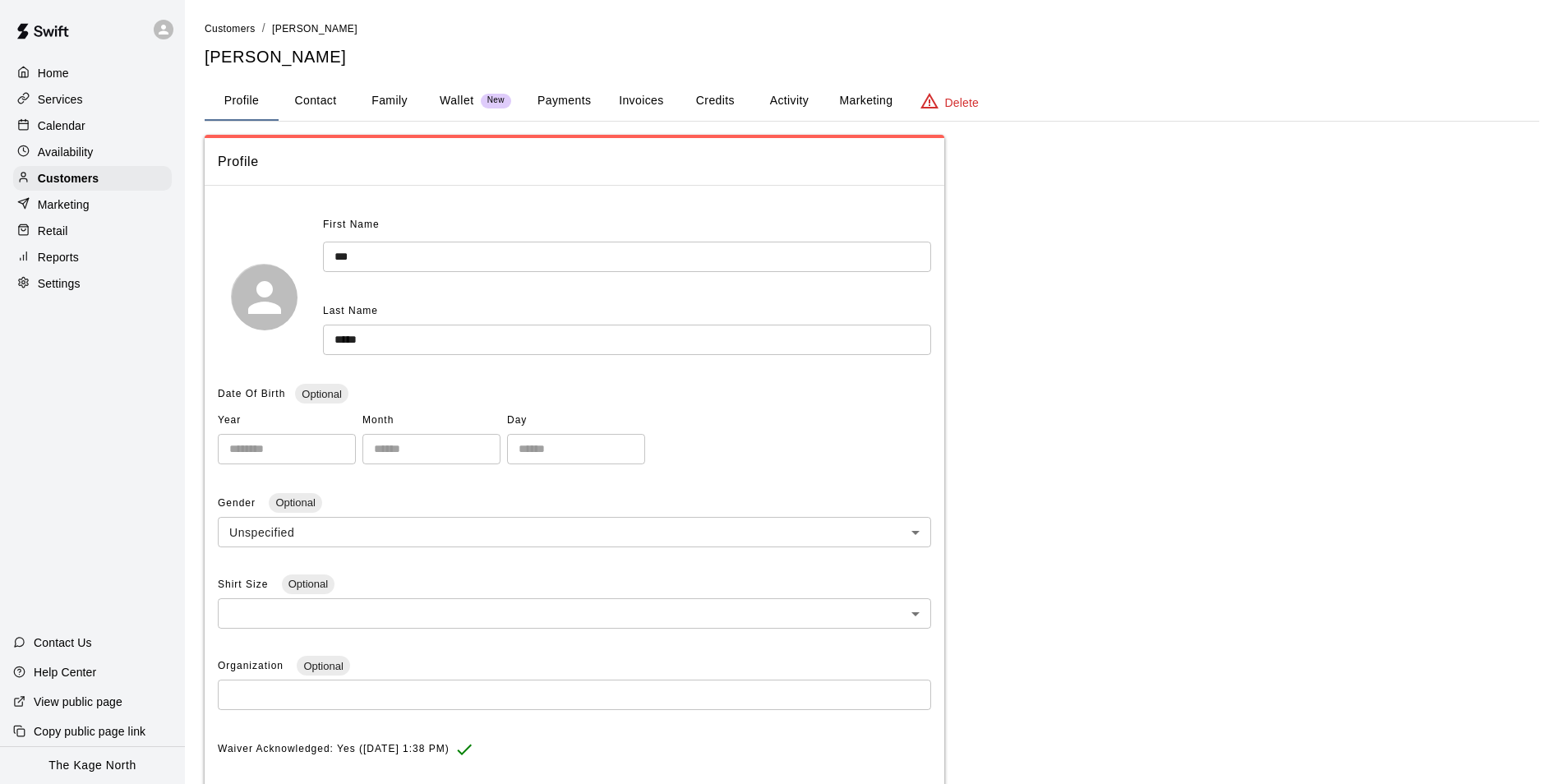
click at [793, 98] on button "Activity" at bounding box center [789, 100] width 74 height 40
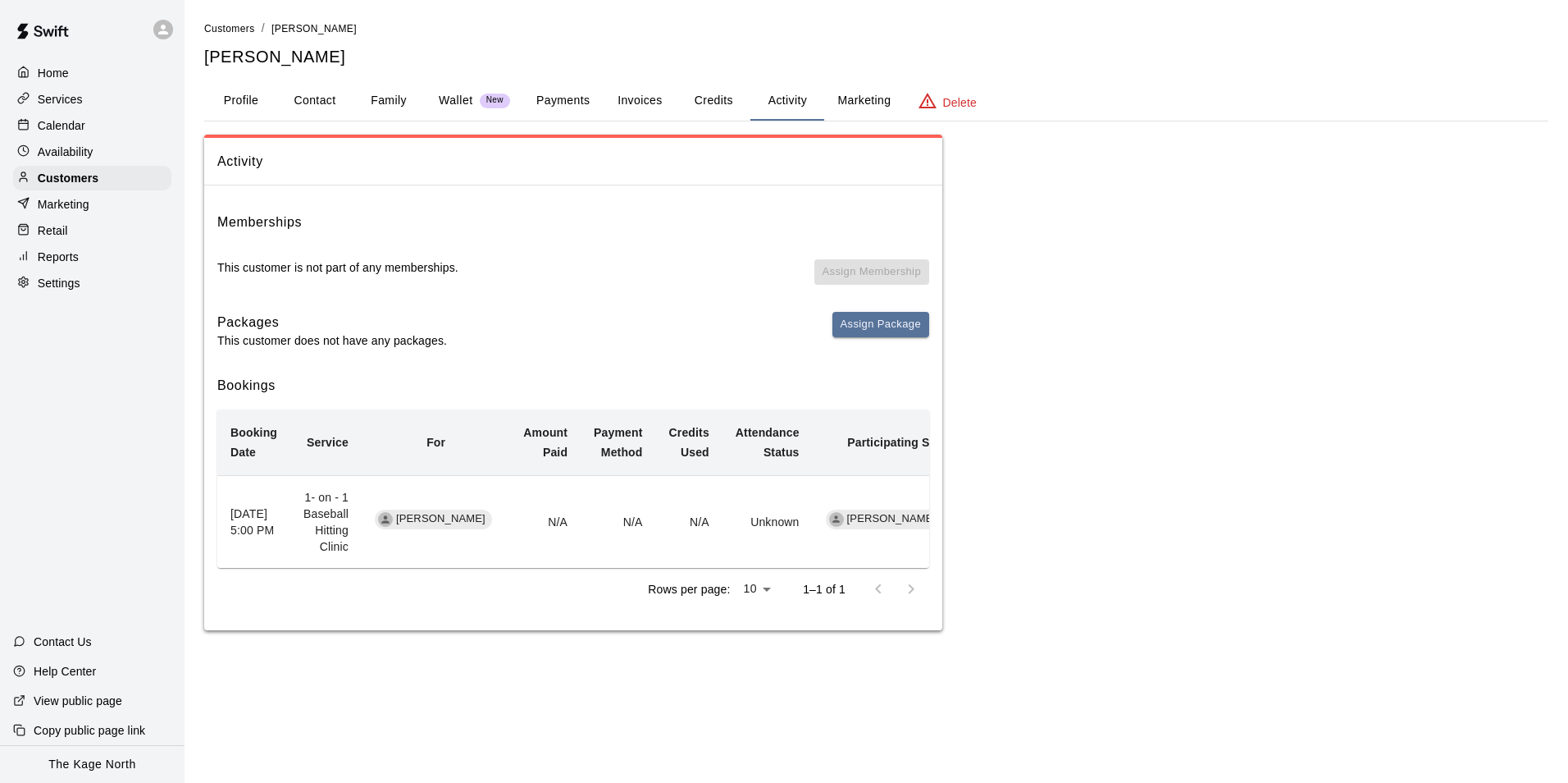
click at [47, 134] on p "Calendar" at bounding box center [61, 126] width 47 height 17
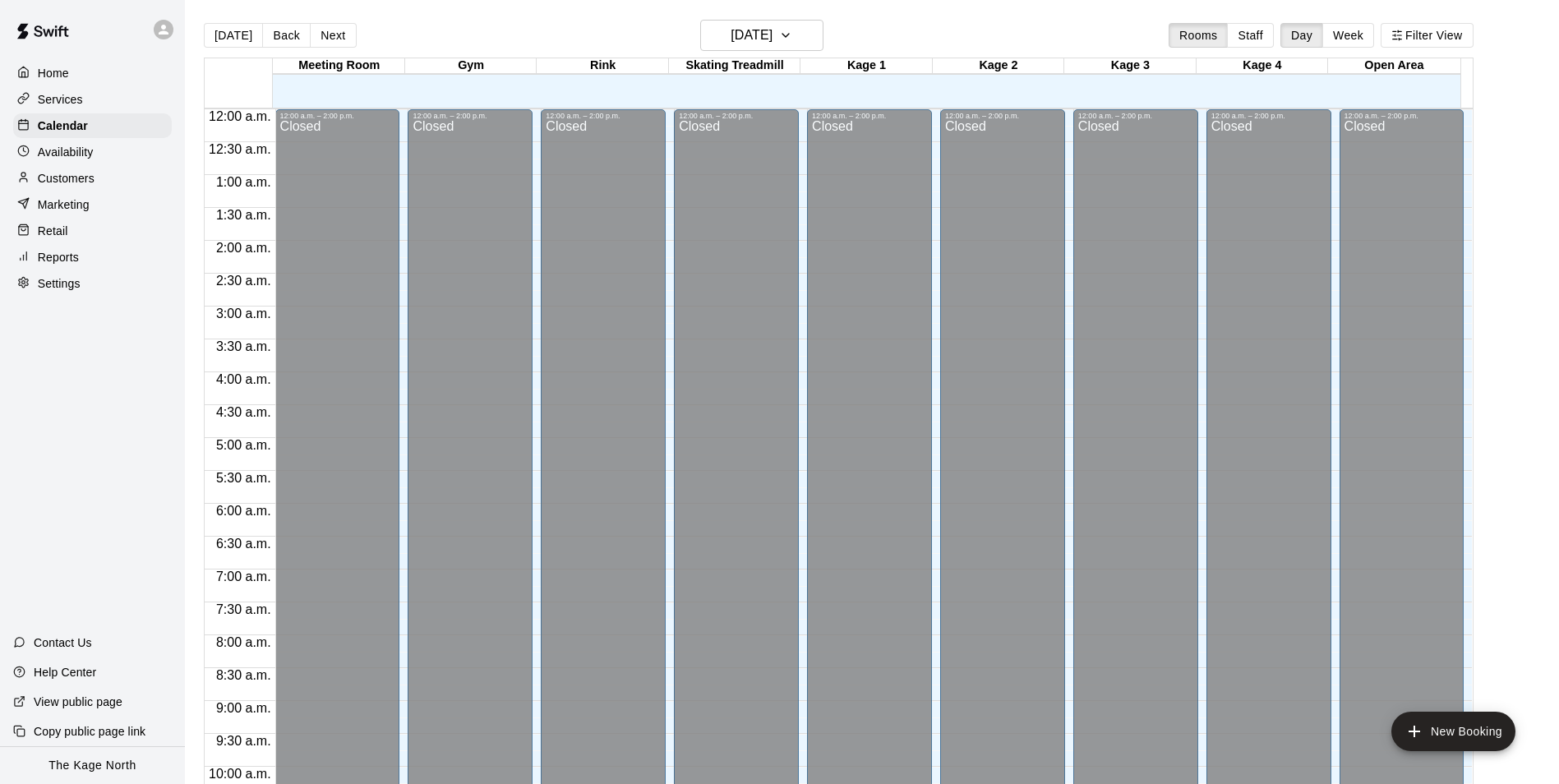
scroll to position [835, 0]
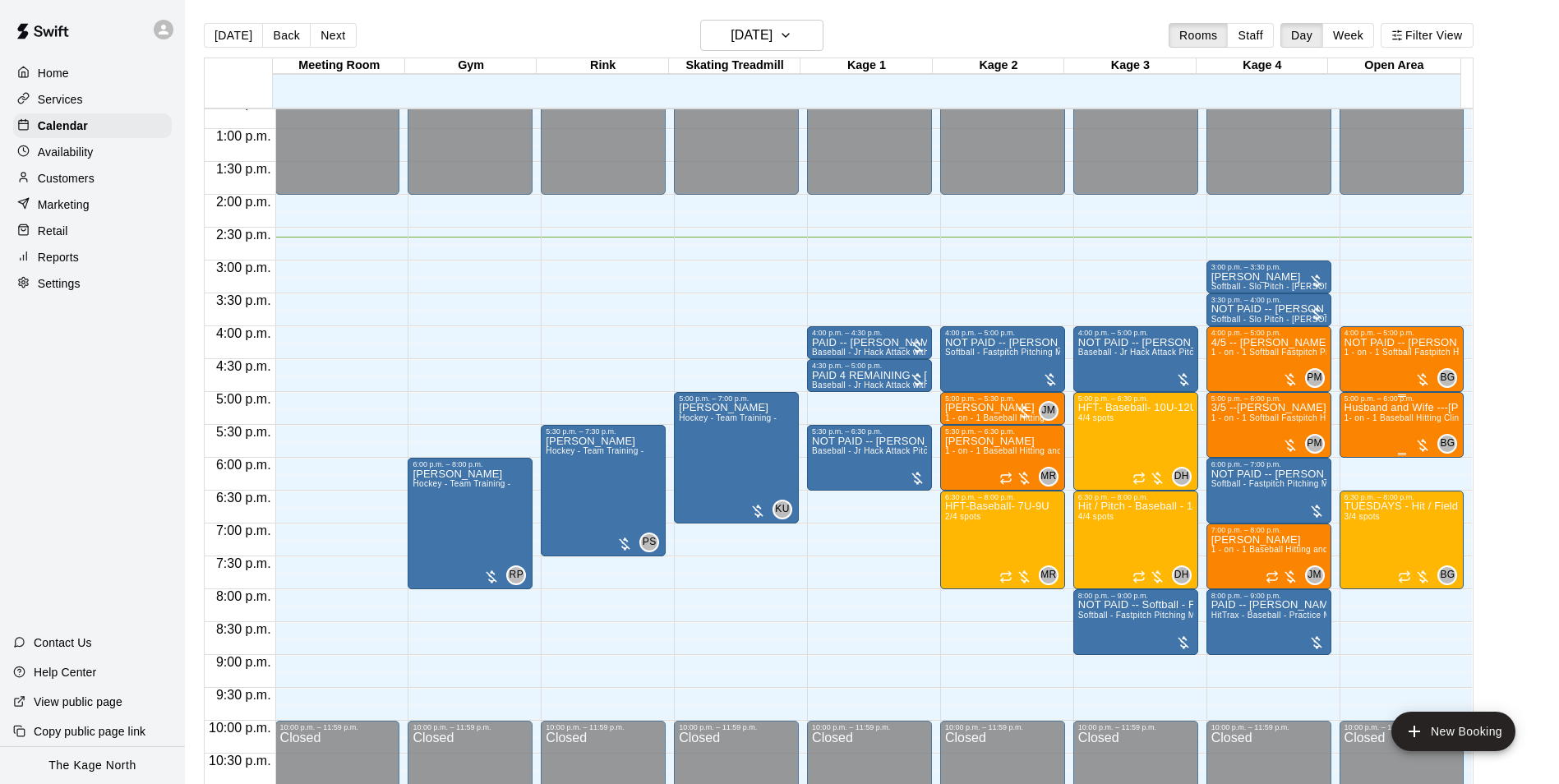
click at [1357, 433] on div "Husband and Wife ---Jon Bahen 1- on - 1 Baseball Hitting Clinic" at bounding box center [1402, 795] width 115 height 784
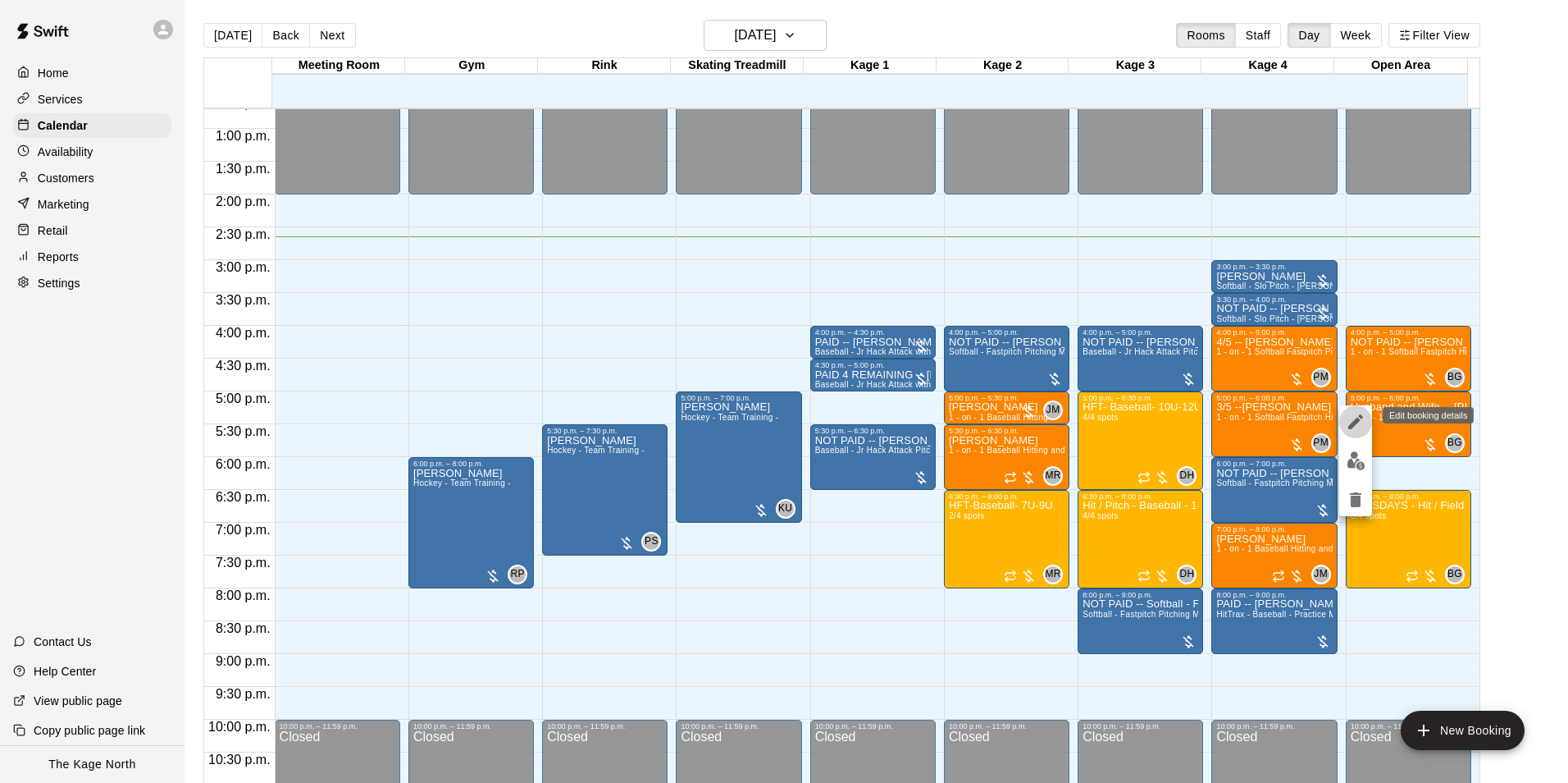
click at [1353, 420] on icon "edit" at bounding box center [1355, 422] width 19 height 19
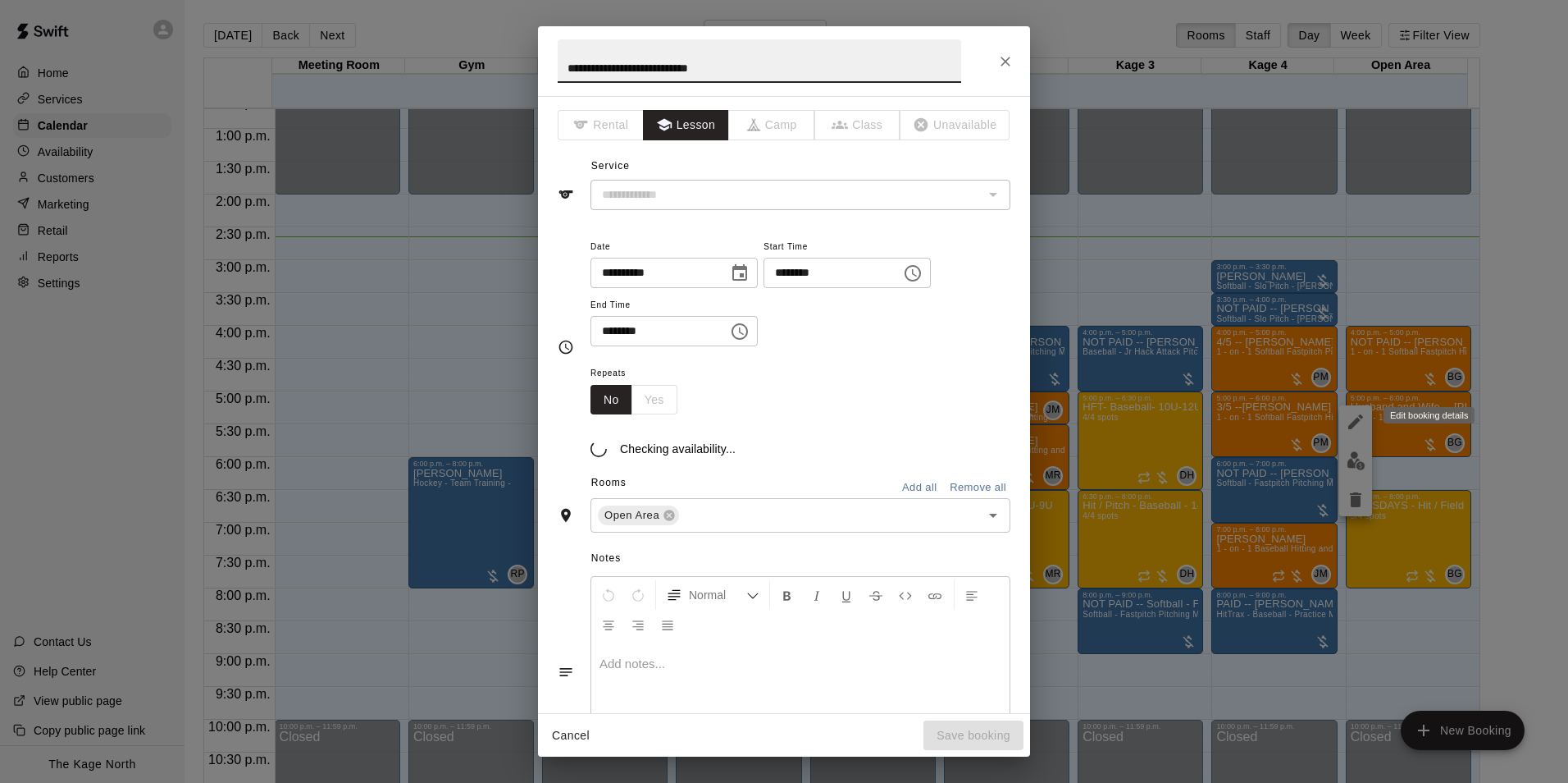
type input "**********"
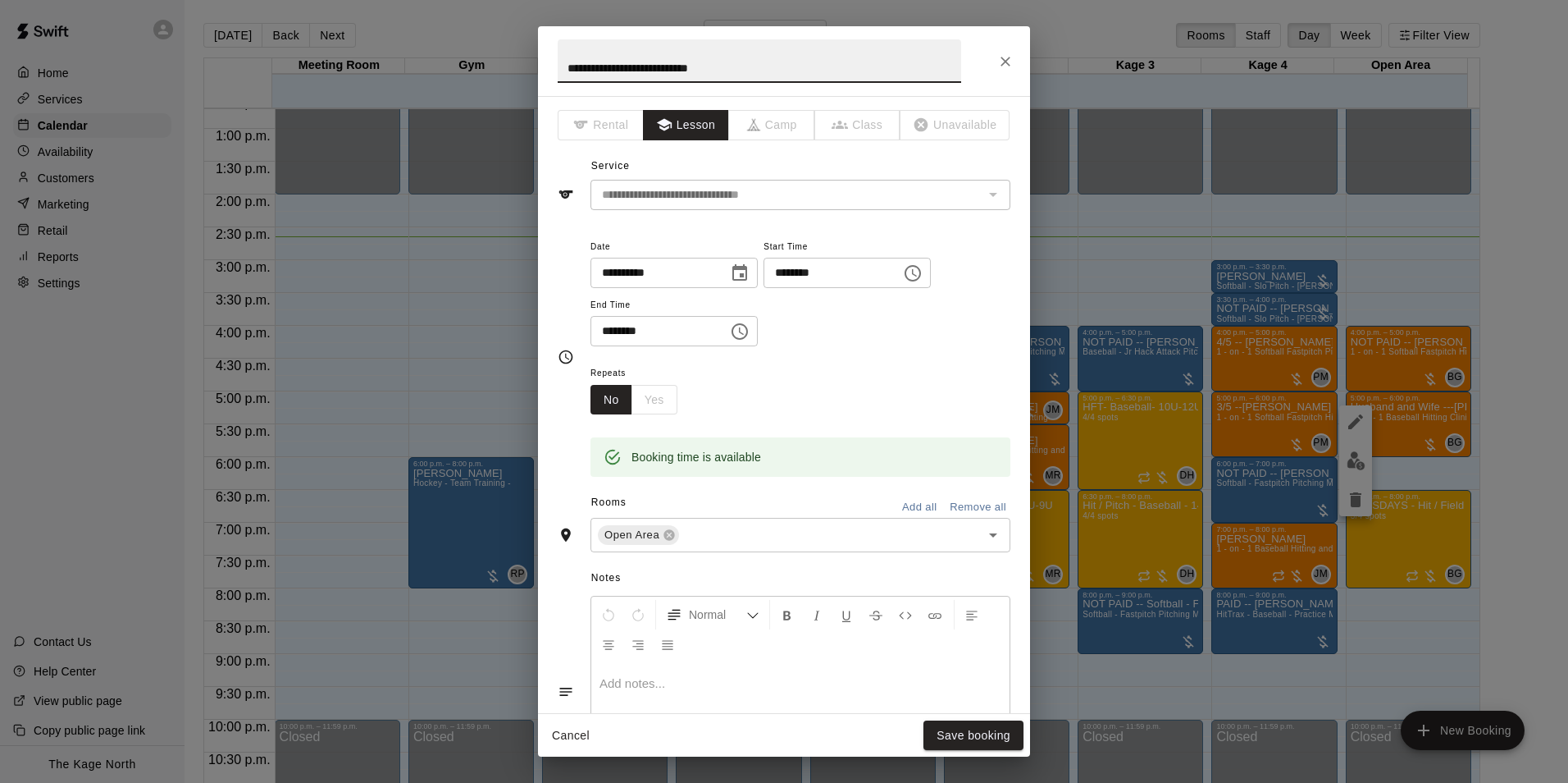
click at [564, 69] on input "**********" at bounding box center [759, 61] width 403 height 43
type input "**********"
click at [1001, 736] on button "Save booking" at bounding box center [973, 736] width 100 height 31
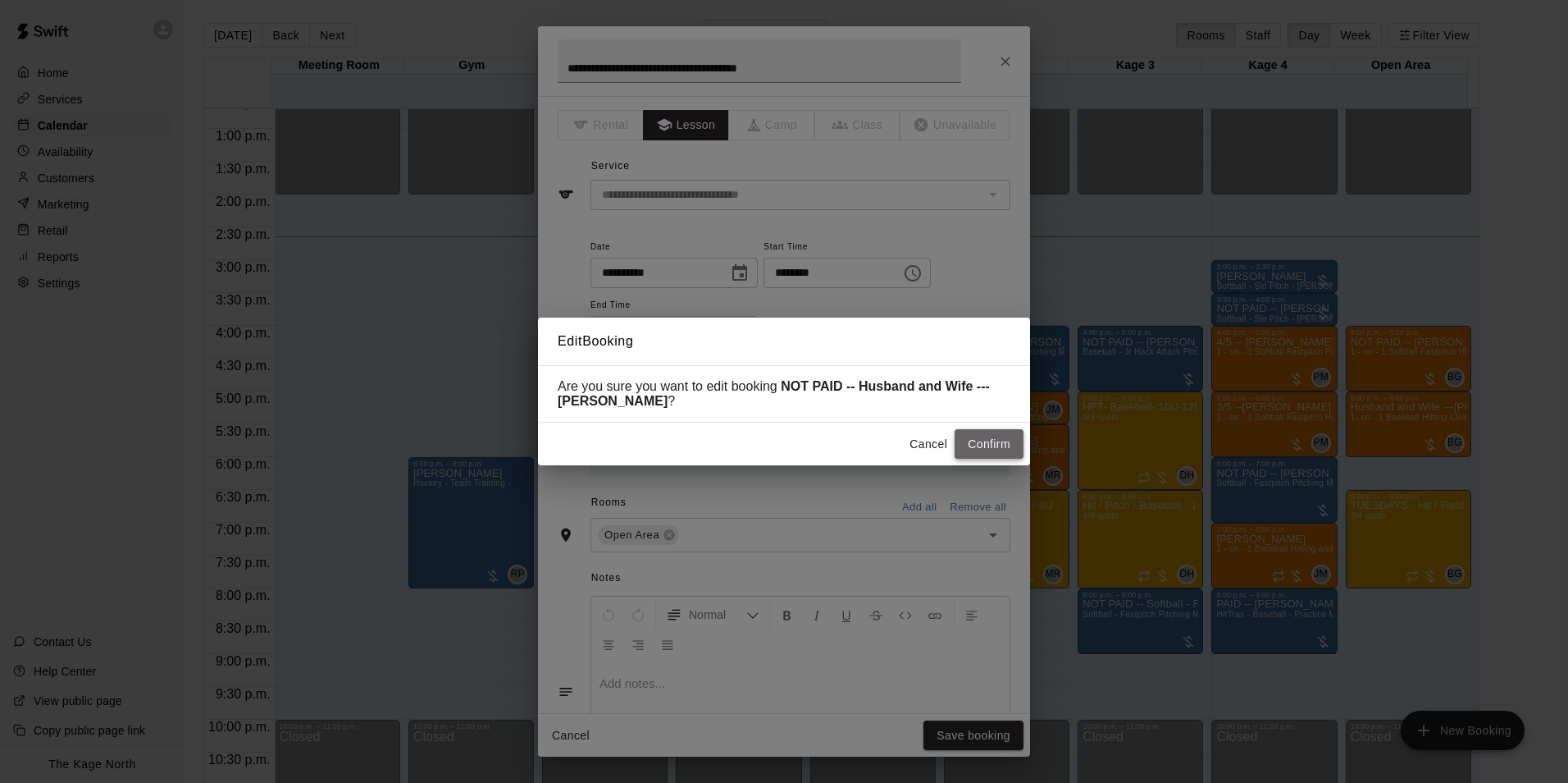
click at [985, 446] on button "Confirm" at bounding box center [989, 444] width 69 height 31
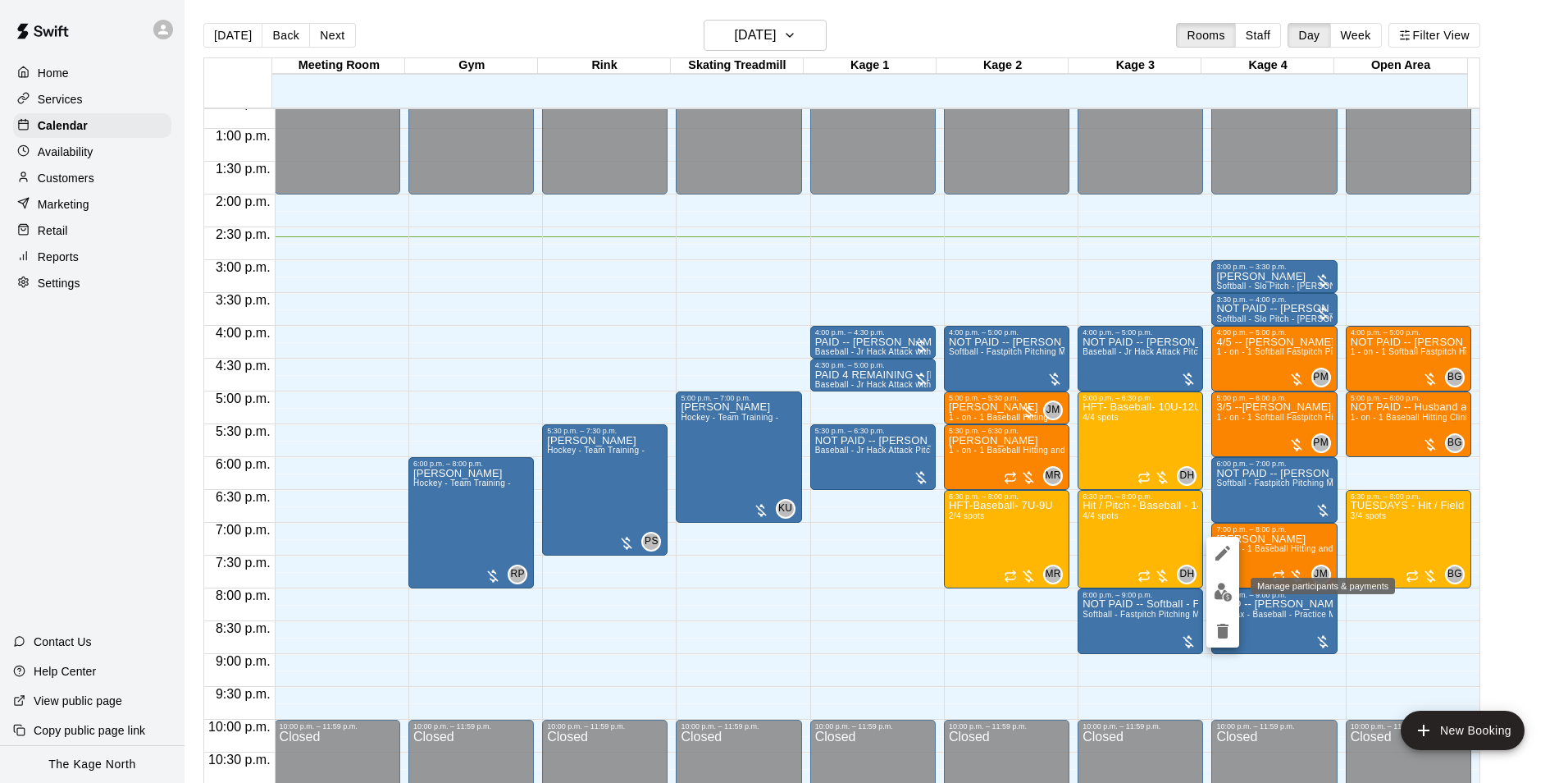
click at [1223, 597] on img "edit" at bounding box center [1223, 591] width 18 height 18
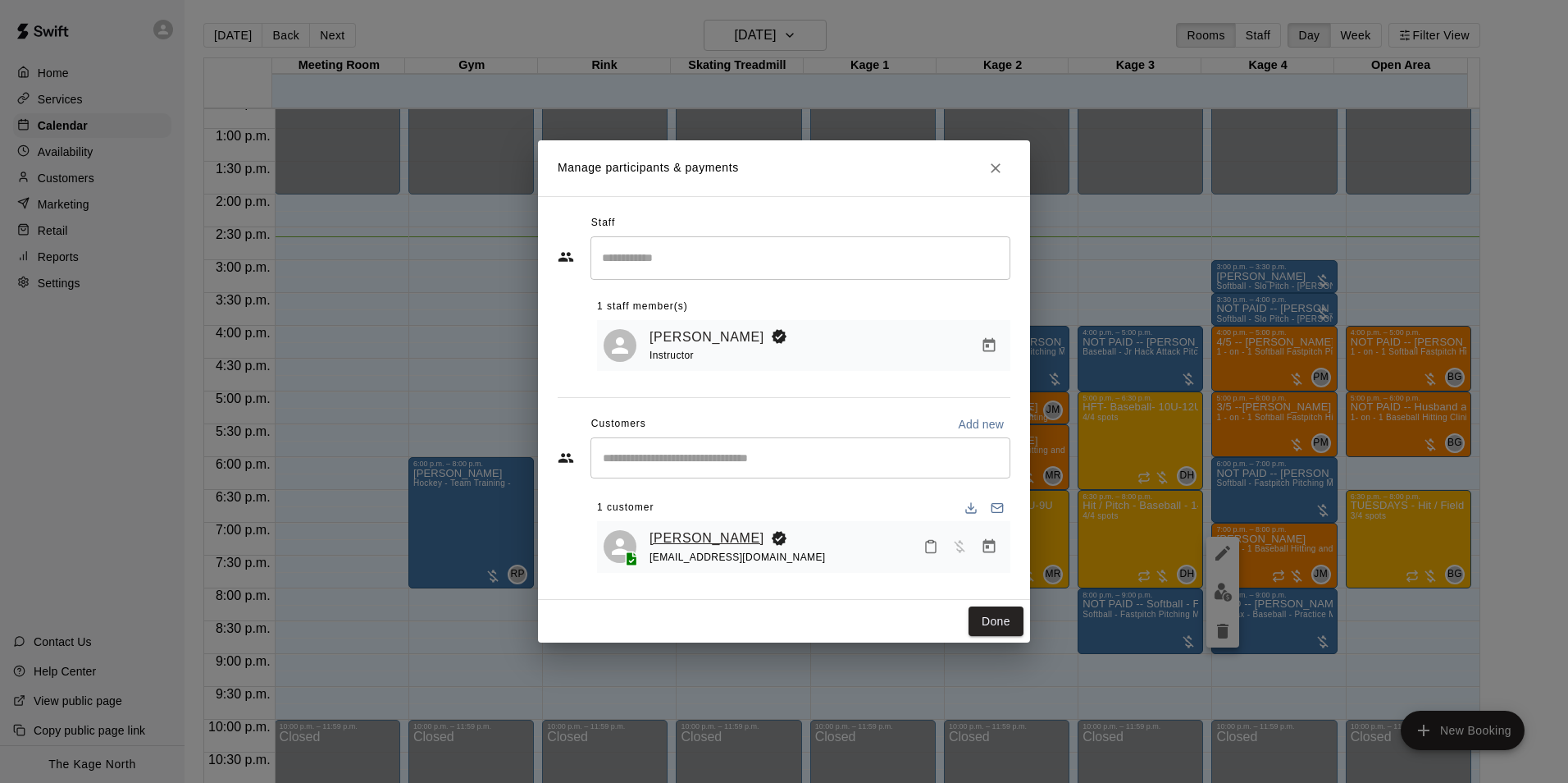
click at [690, 536] on link "[PERSON_NAME]" at bounding box center [707, 538] width 115 height 21
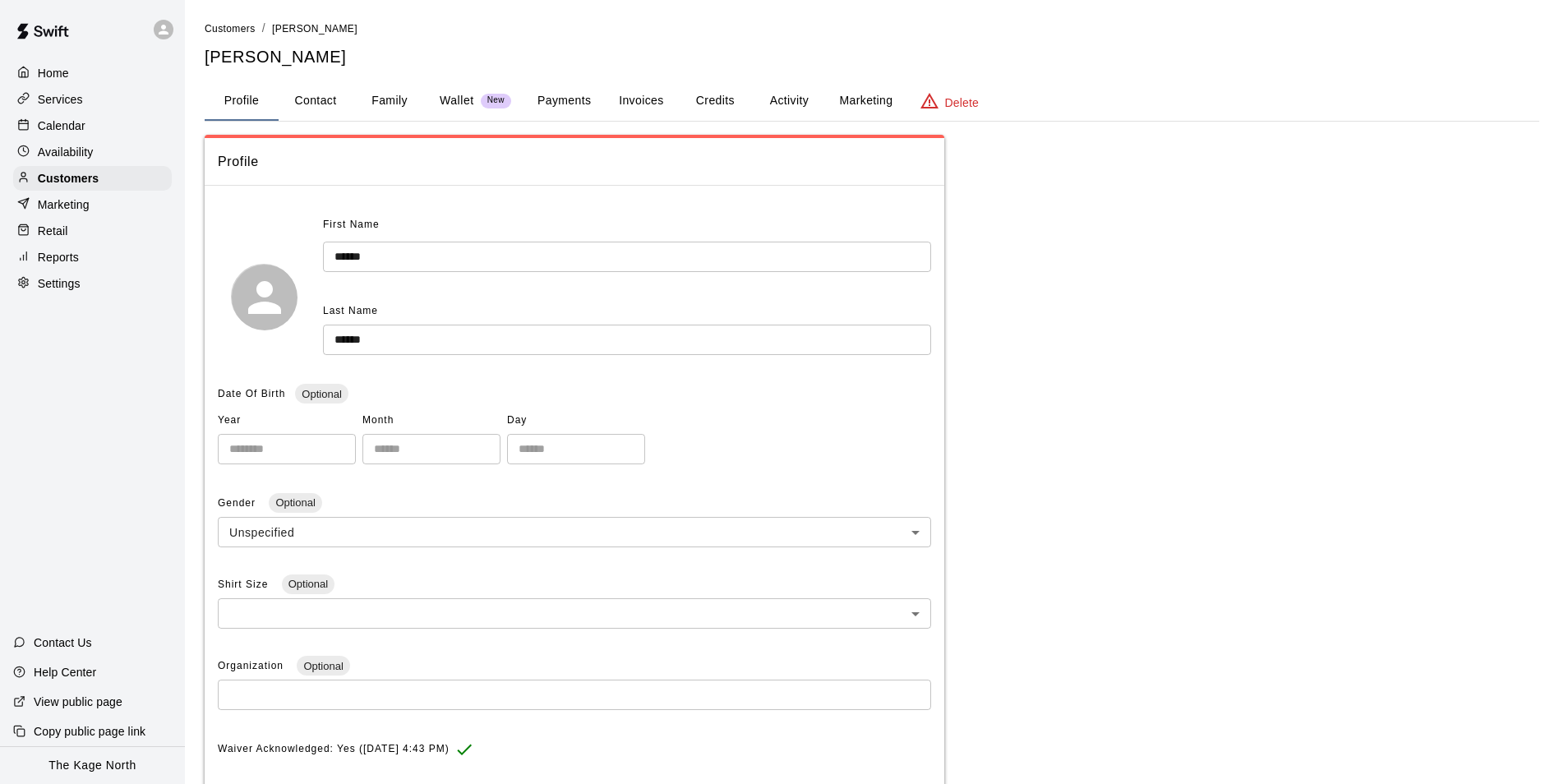
click at [785, 105] on button "Activity" at bounding box center [789, 100] width 74 height 40
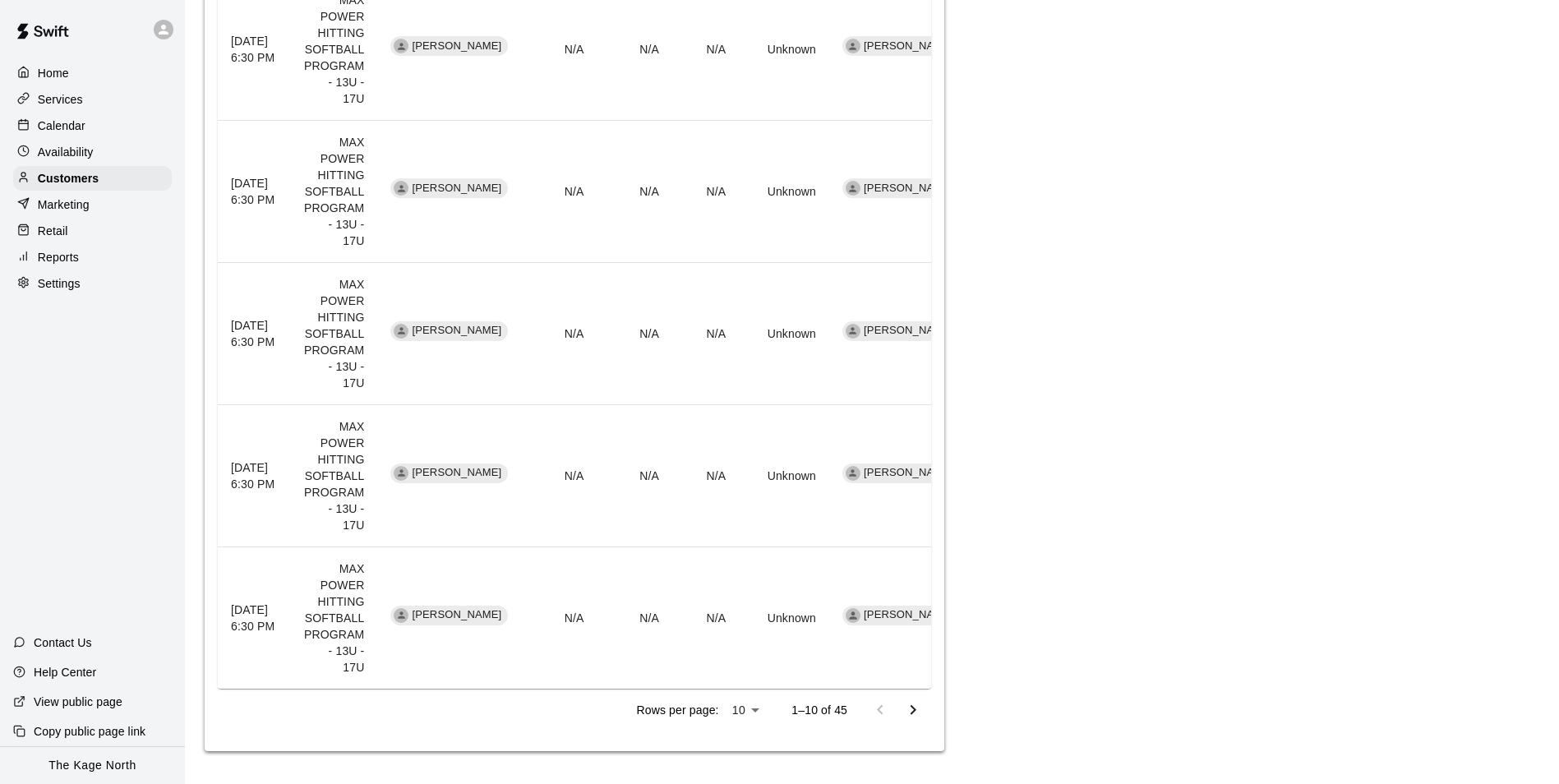
scroll to position [1221, 0]
click at [74, 121] on p "Calendar" at bounding box center [62, 126] width 48 height 17
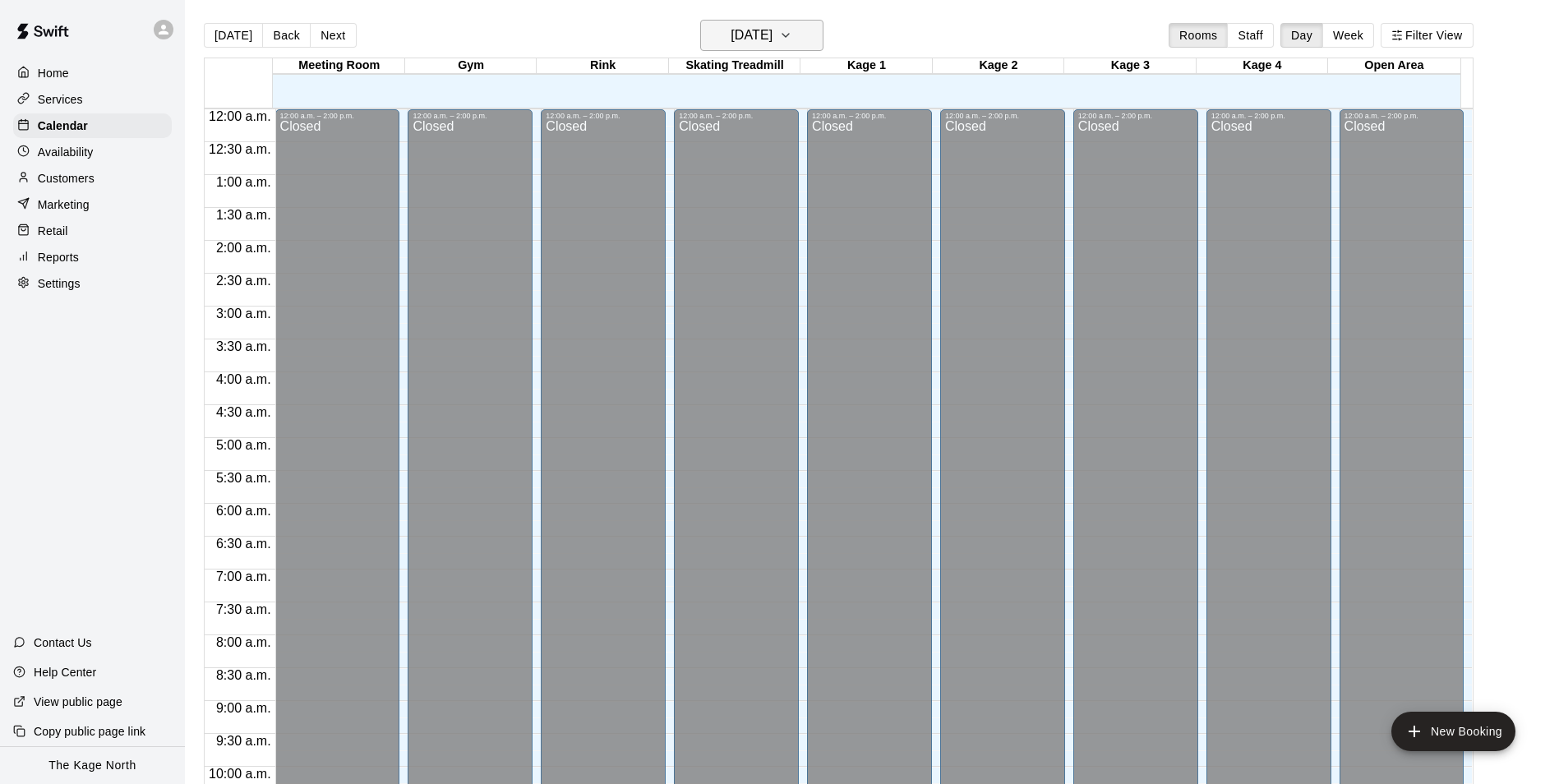
scroll to position [835, 0]
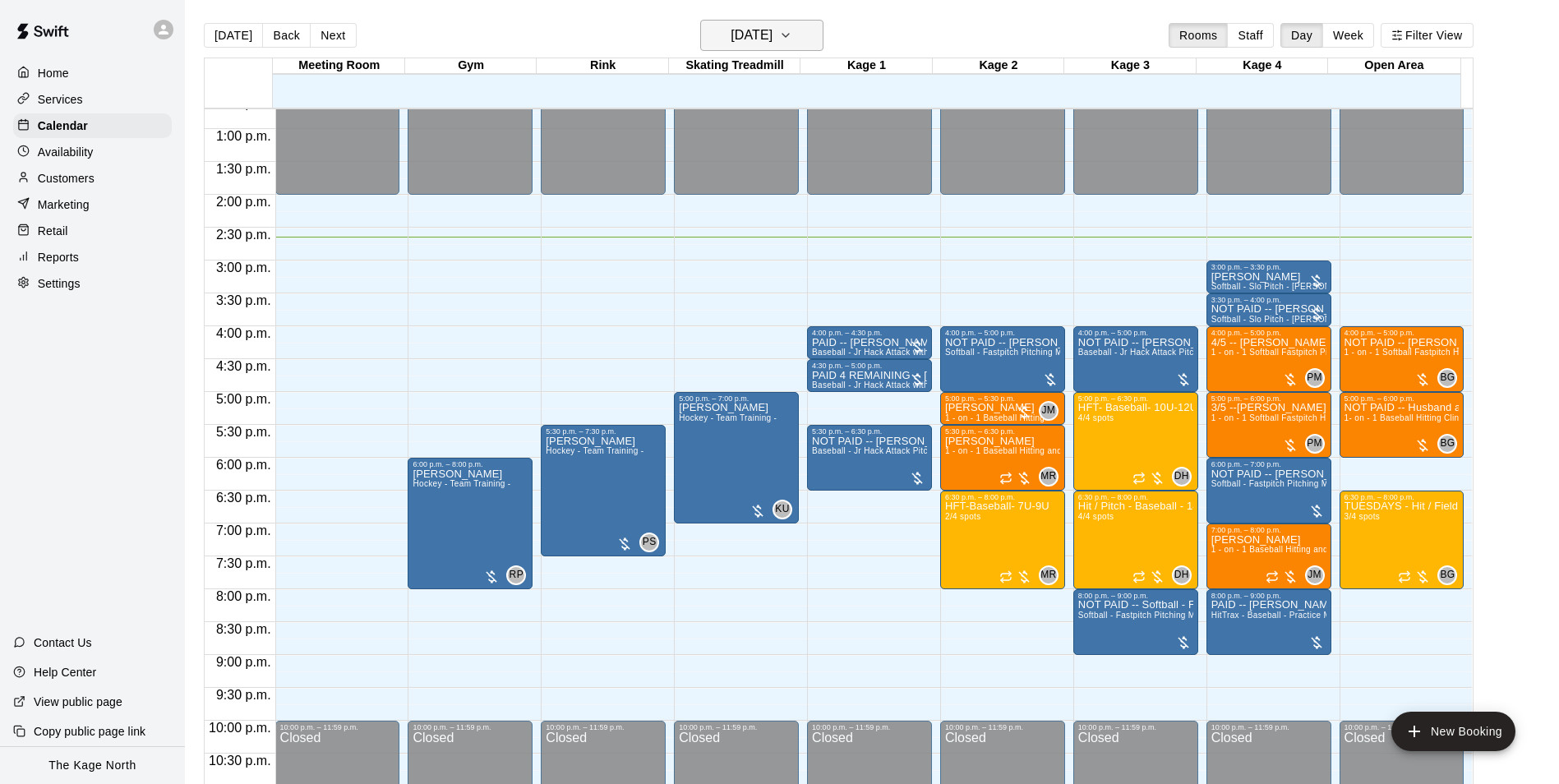
click at [792, 43] on icon "button" at bounding box center [785, 35] width 13 height 19
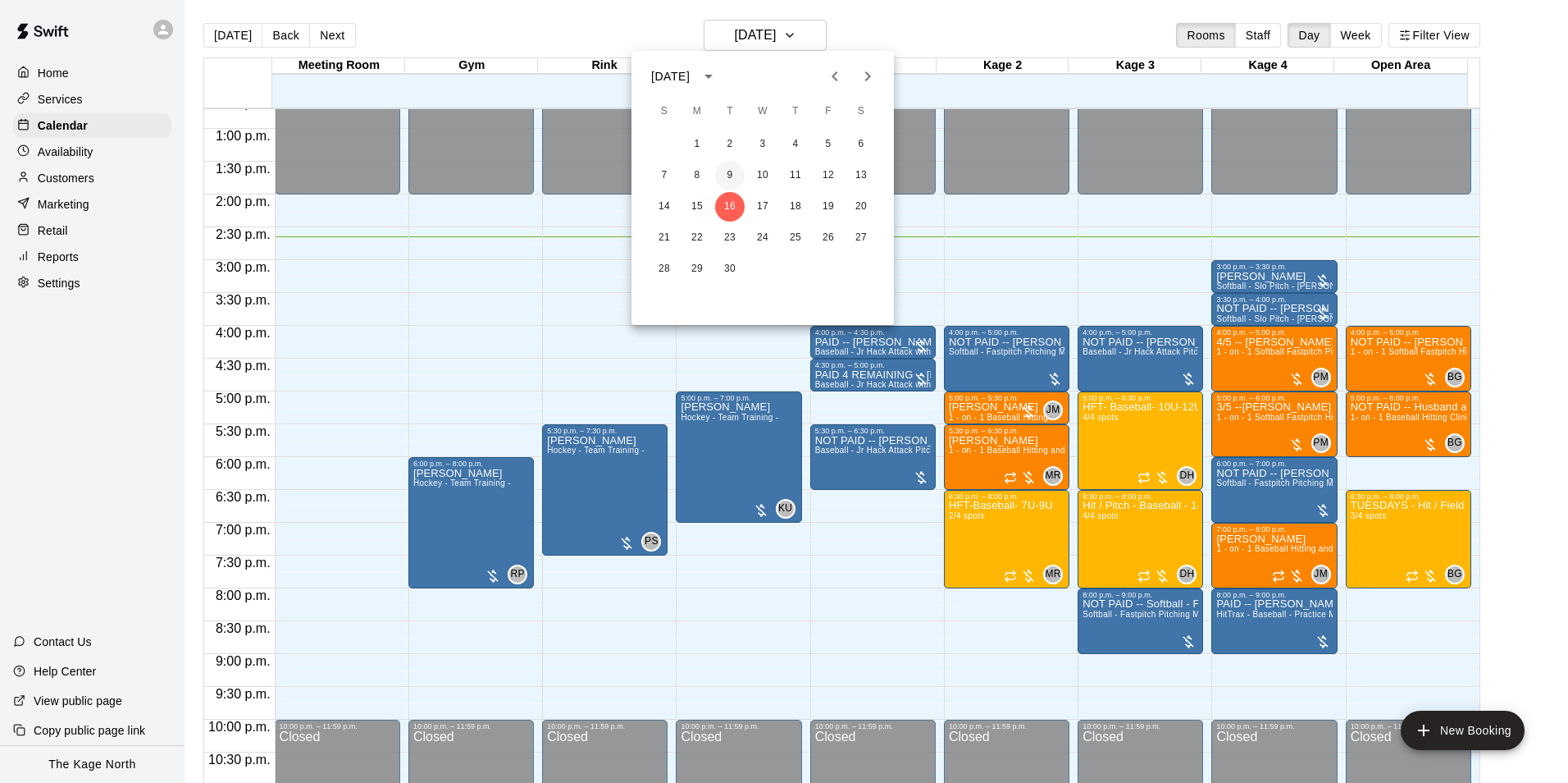
click at [728, 176] on button "9" at bounding box center [730, 176] width 30 height 30
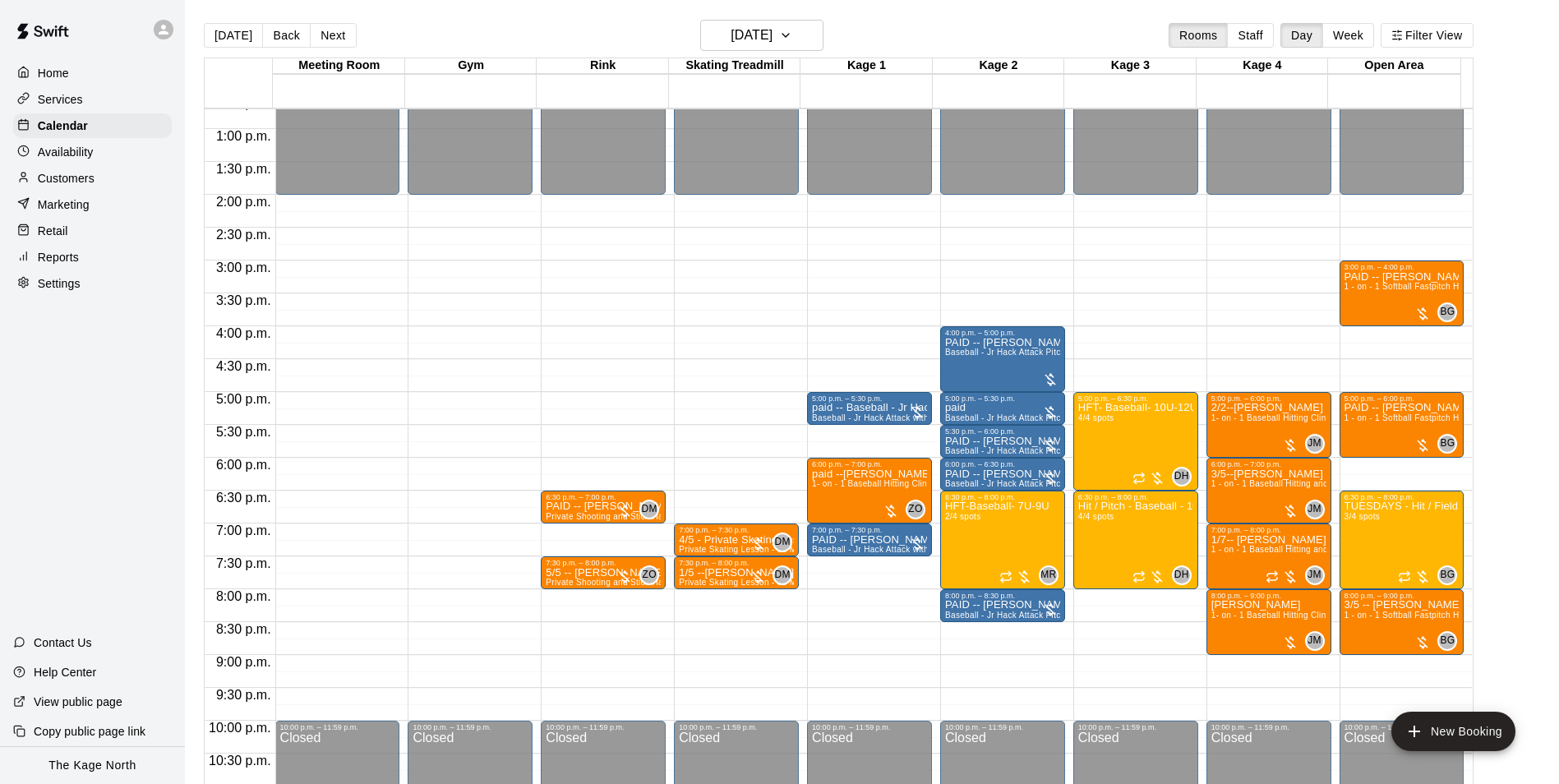
drag, startPoint x: 223, startPoint y: 35, endPoint x: 877, endPoint y: 405, distance: 751.4
click at [223, 35] on button "[DATE]" at bounding box center [233, 35] width 59 height 25
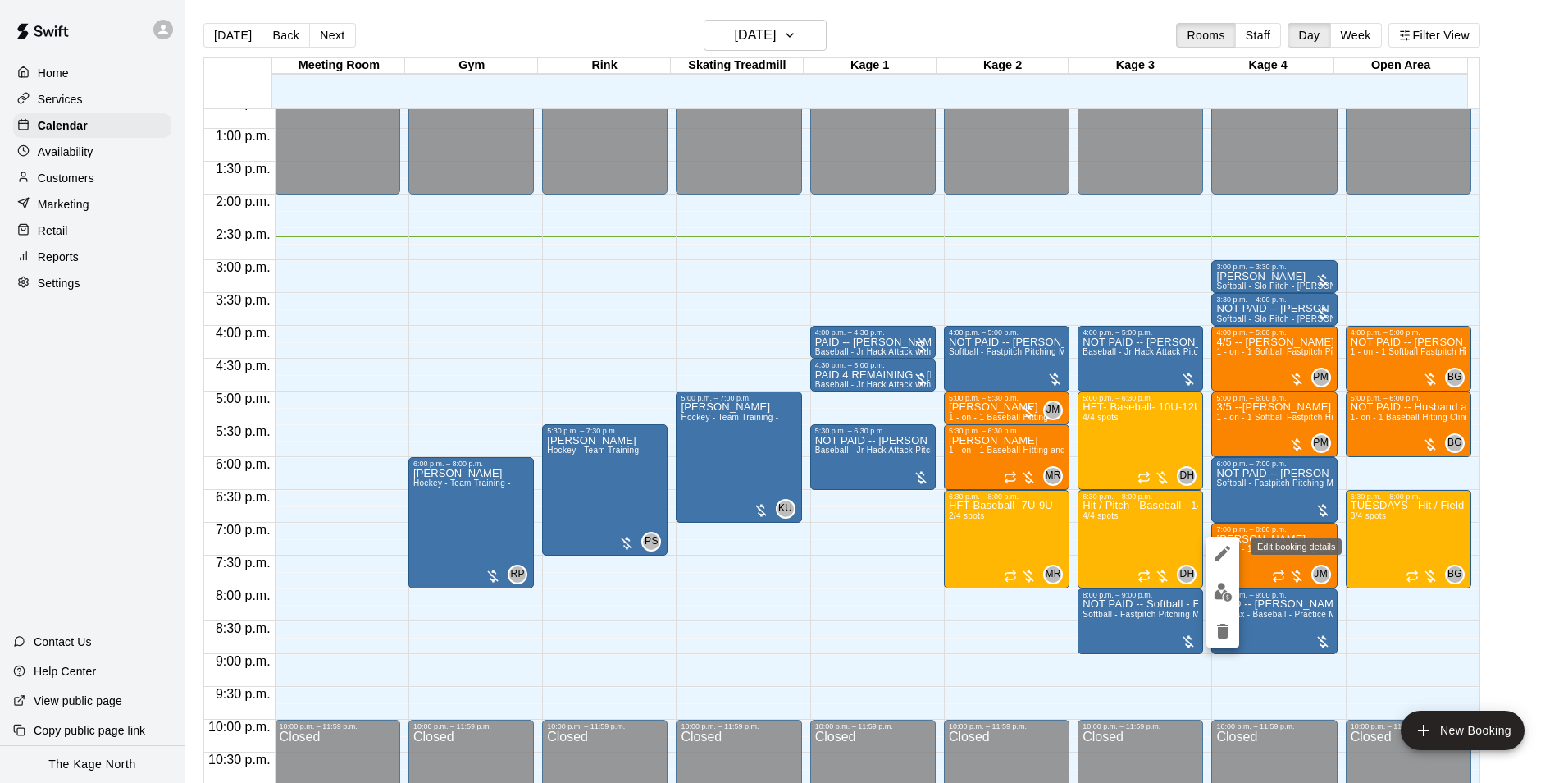
click at [1219, 555] on icon "edit" at bounding box center [1223, 553] width 15 height 15
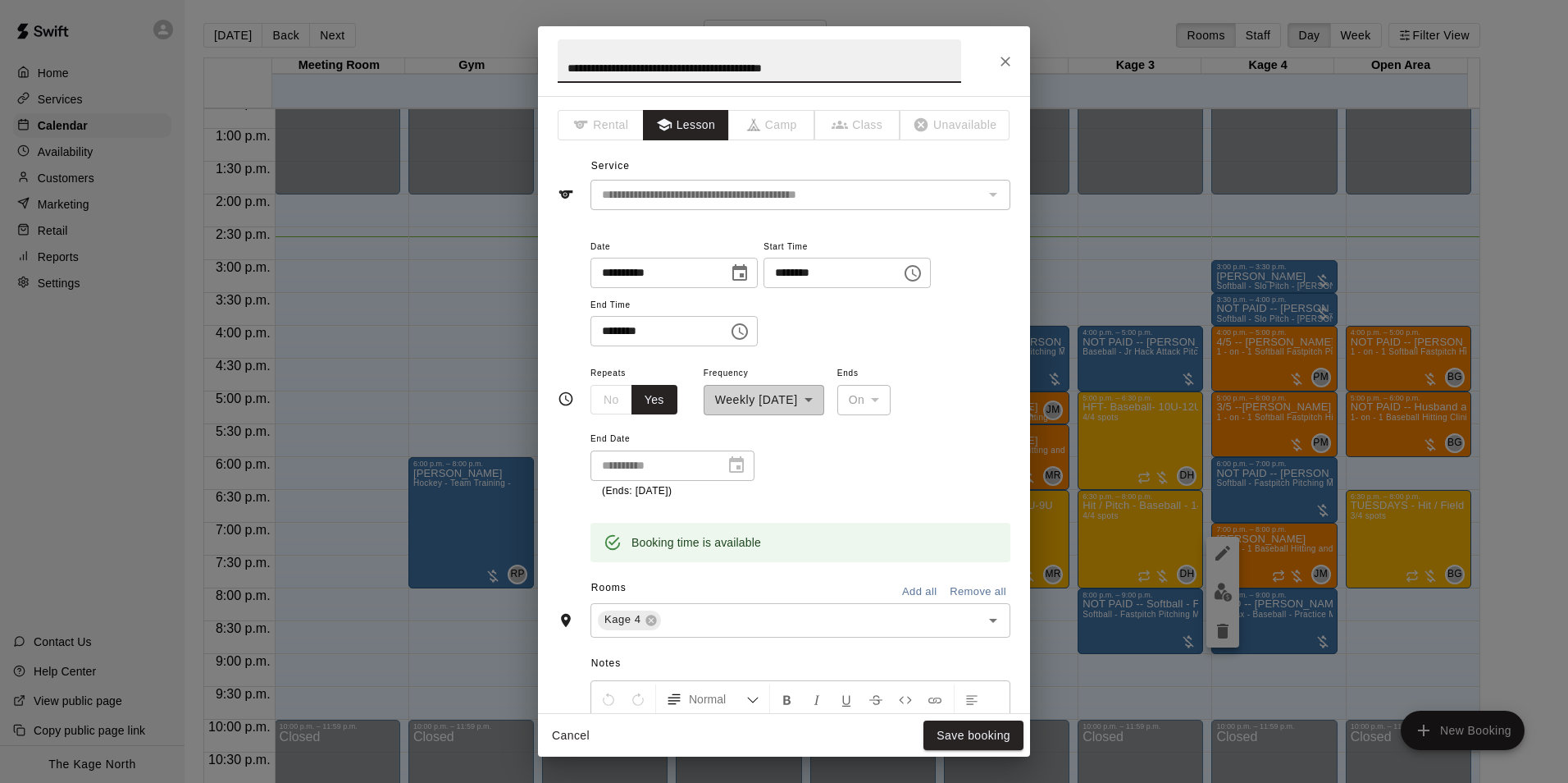
click at [556, 60] on h2 "**********" at bounding box center [760, 61] width 443 height 69
click at [567, 68] on input "**********" at bounding box center [759, 61] width 403 height 43
type input "**********"
click at [977, 737] on button "Save booking" at bounding box center [973, 736] width 100 height 31
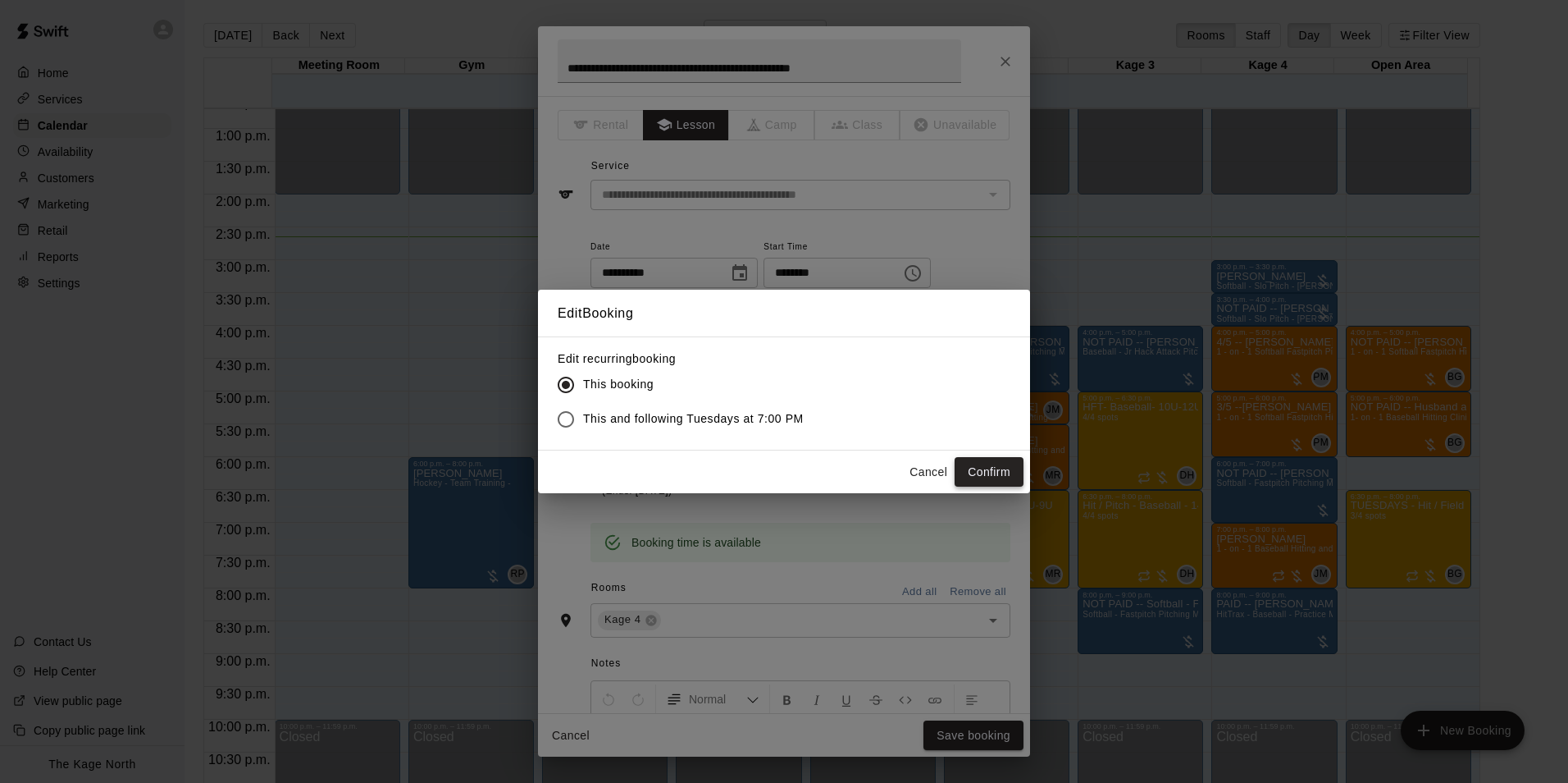
click at [976, 469] on button "Confirm" at bounding box center [989, 472] width 69 height 31
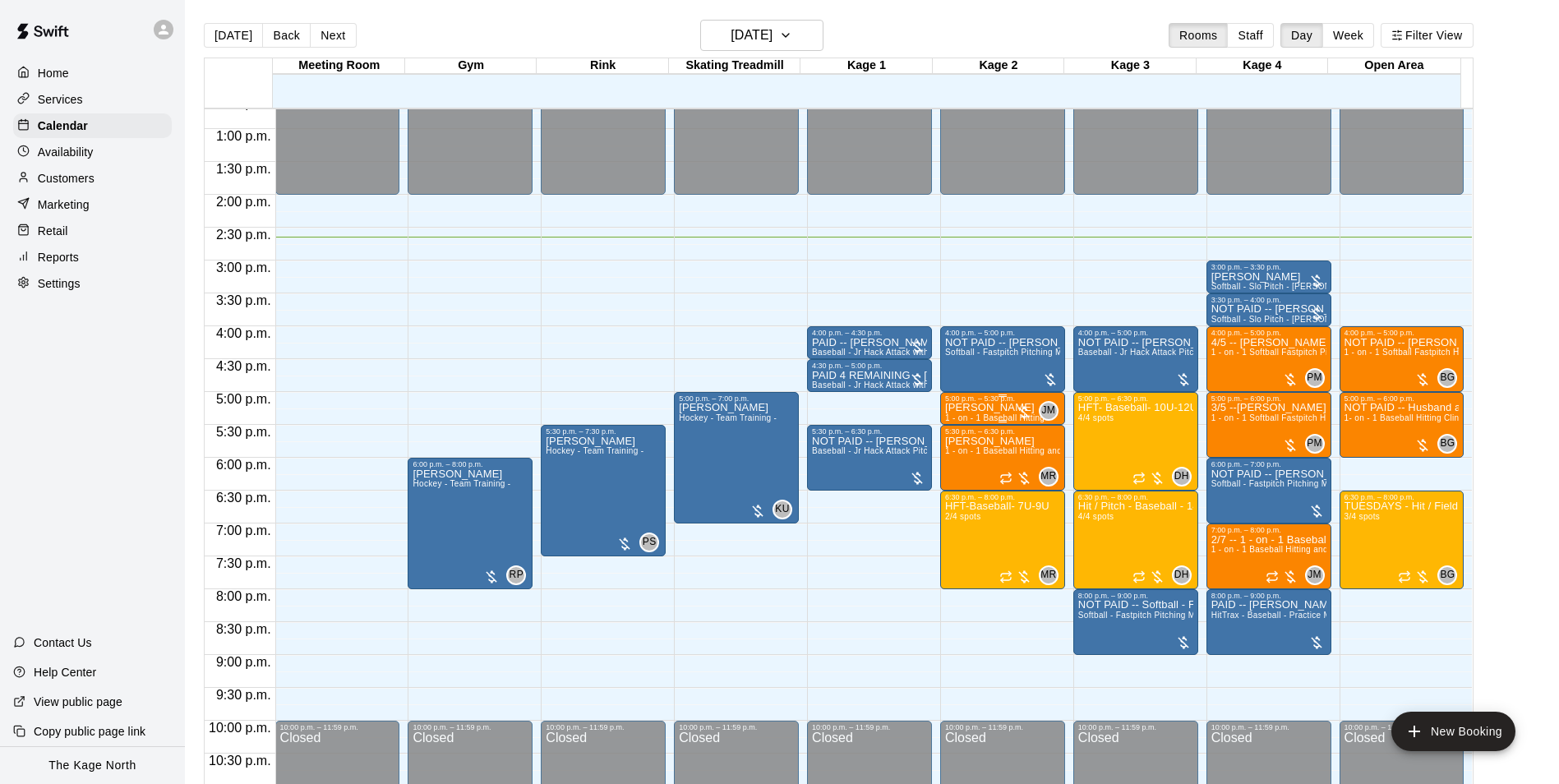
click at [963, 407] on p "Cameron Chippett" at bounding box center [995, 407] width 99 height 0
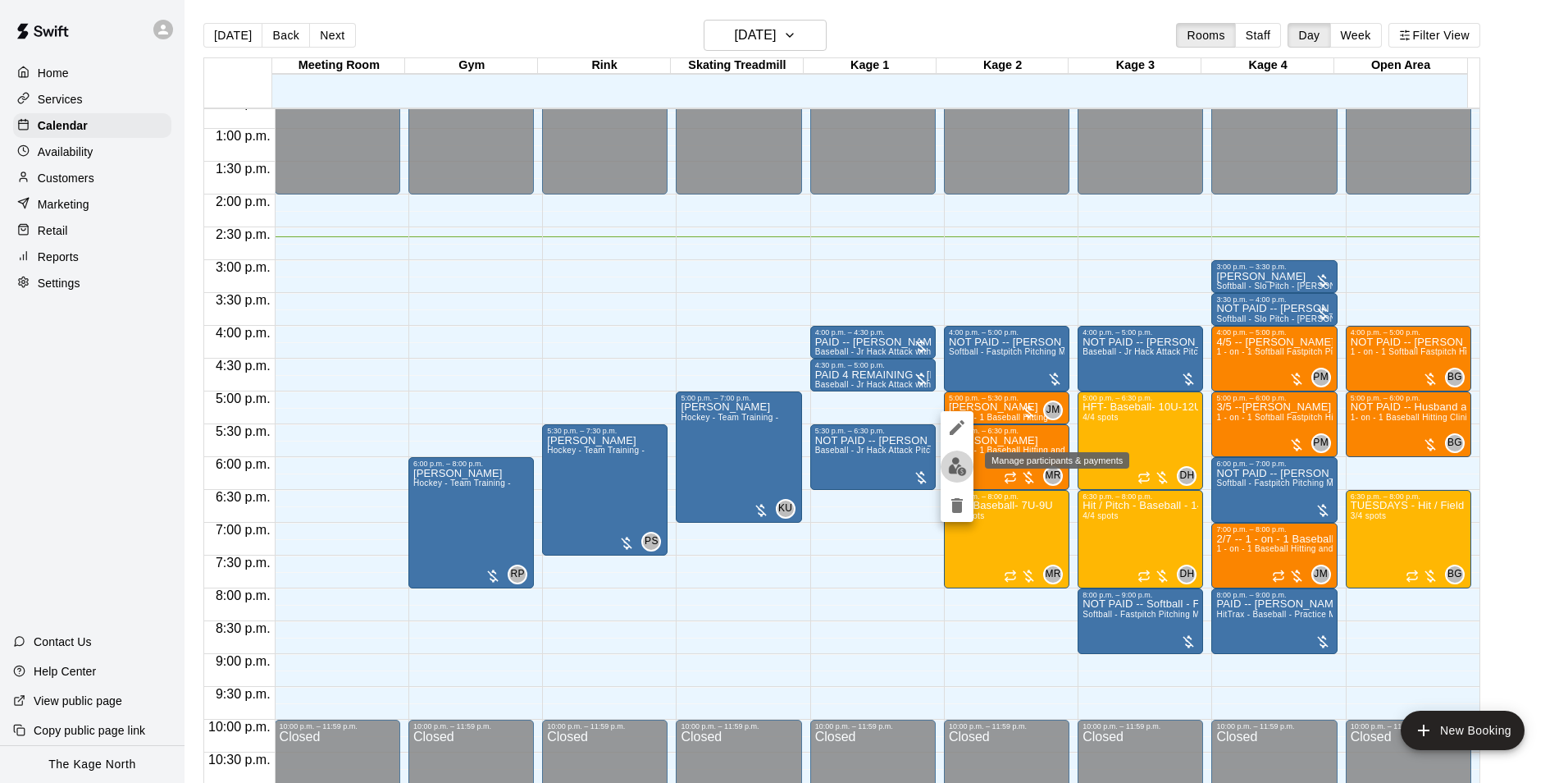
click at [959, 465] on img "edit" at bounding box center [957, 466] width 18 height 18
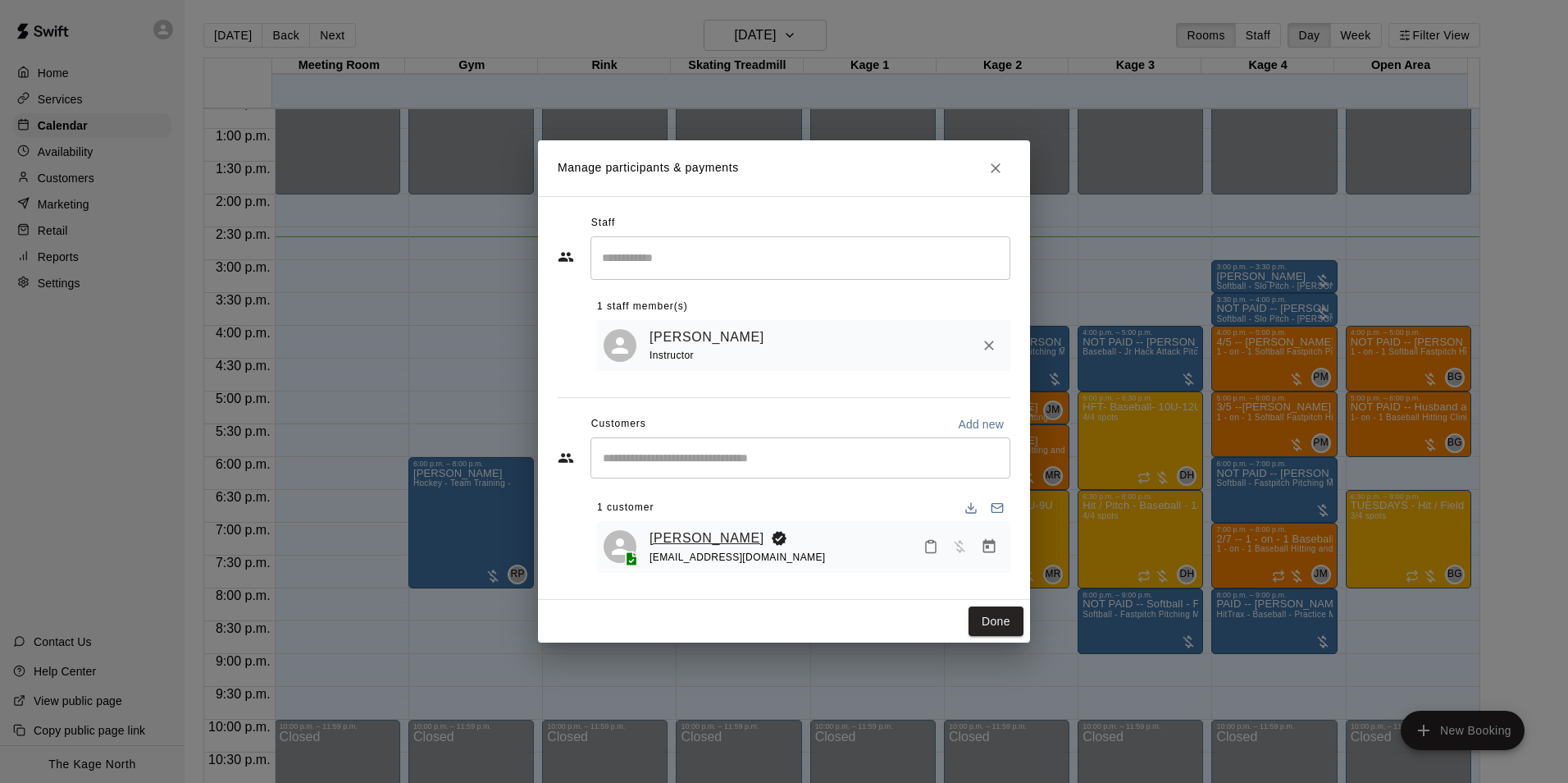
click at [675, 541] on link "Cameron Chippett" at bounding box center [707, 538] width 115 height 21
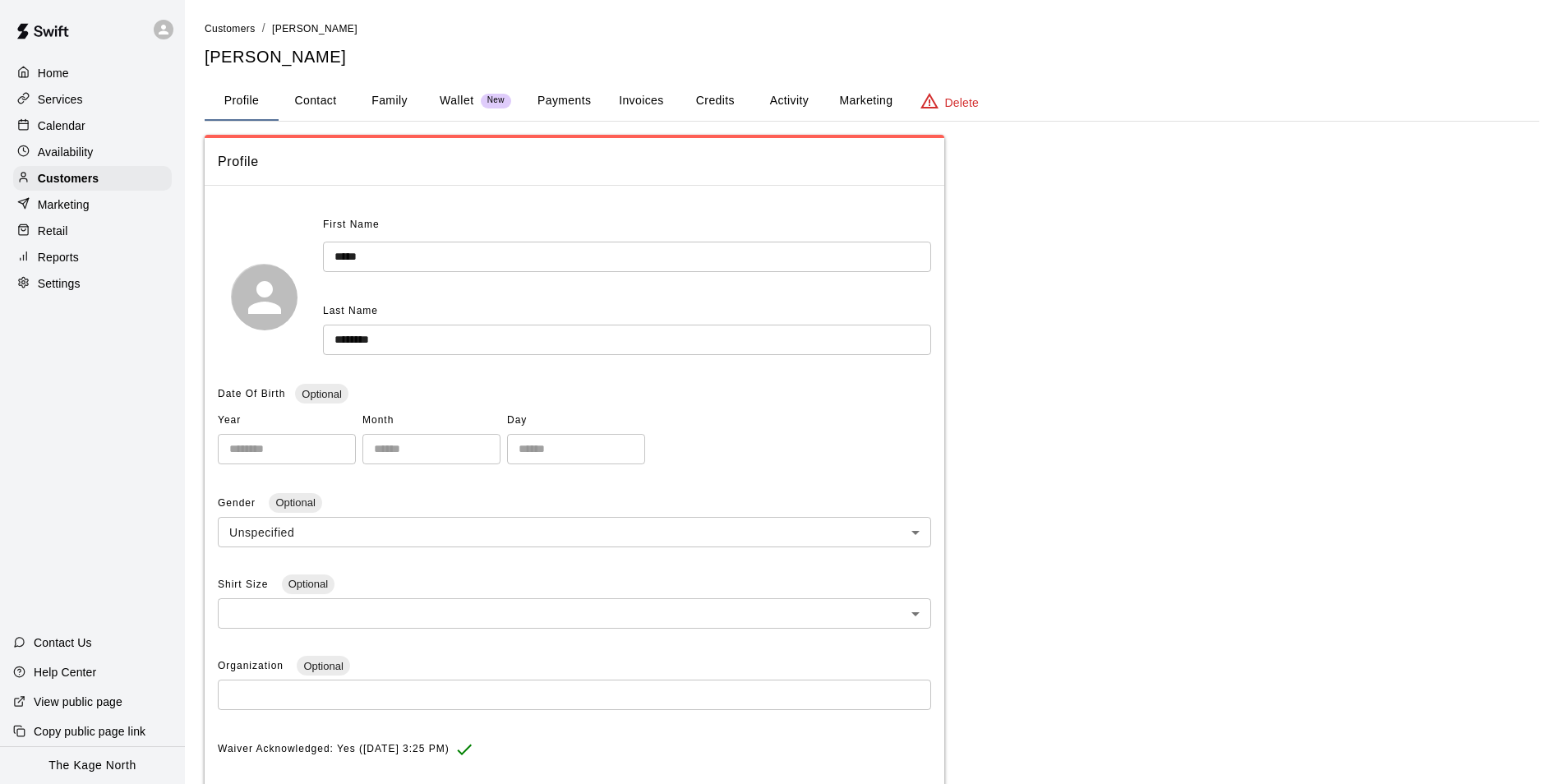
click at [790, 93] on button "Activity" at bounding box center [789, 100] width 74 height 40
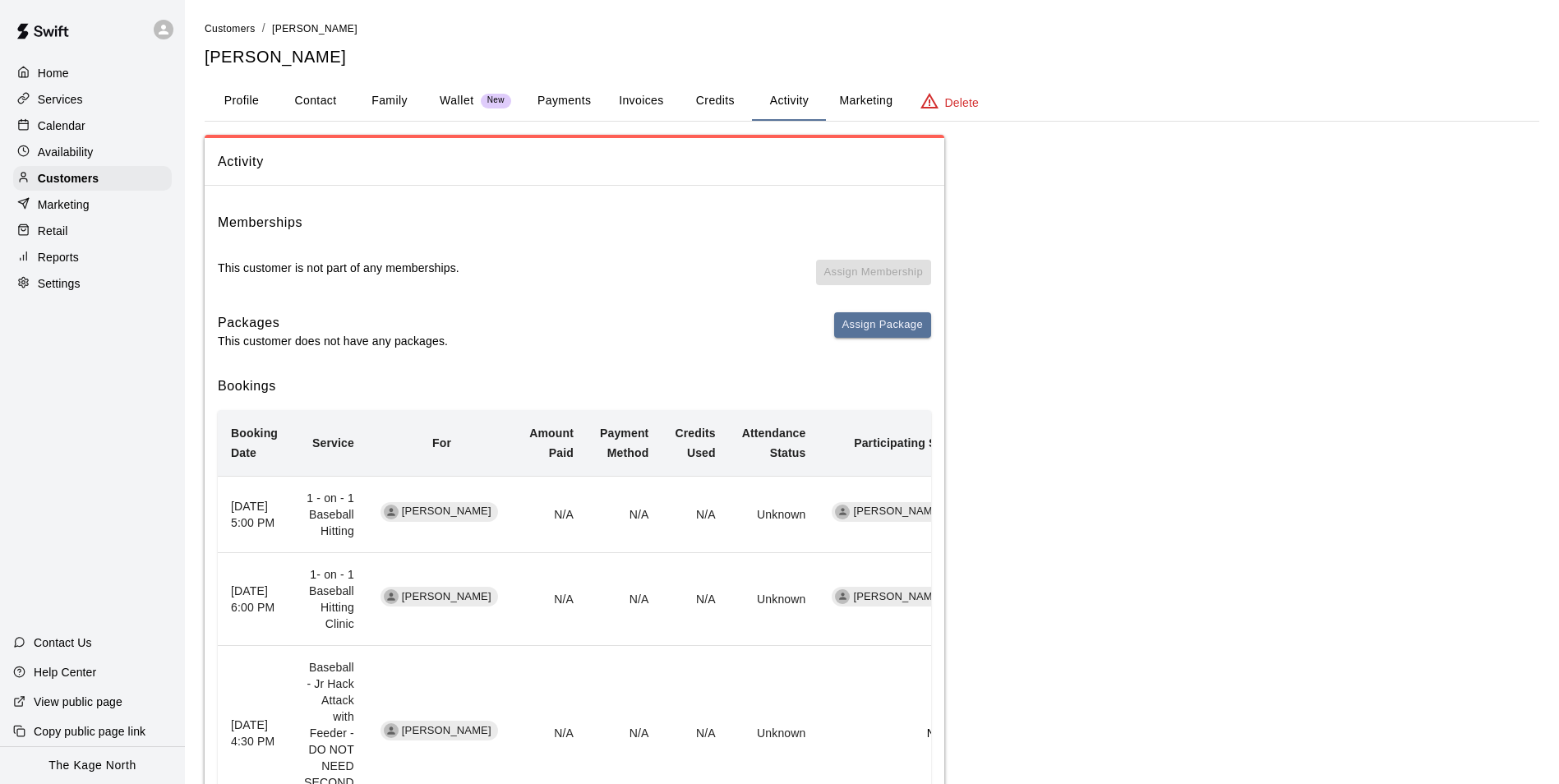
click at [73, 131] on p "Calendar" at bounding box center [62, 126] width 48 height 17
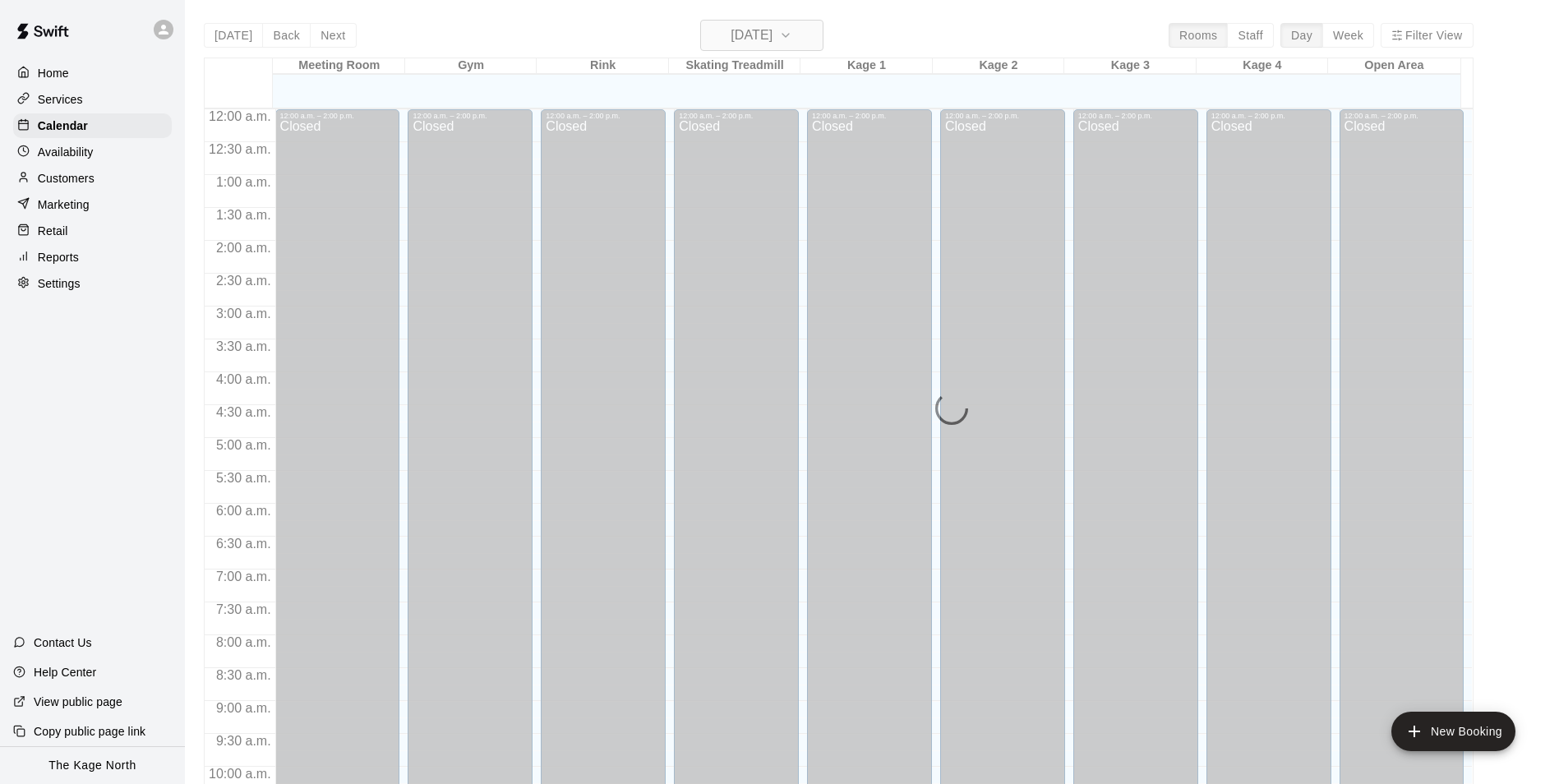
scroll to position [835, 0]
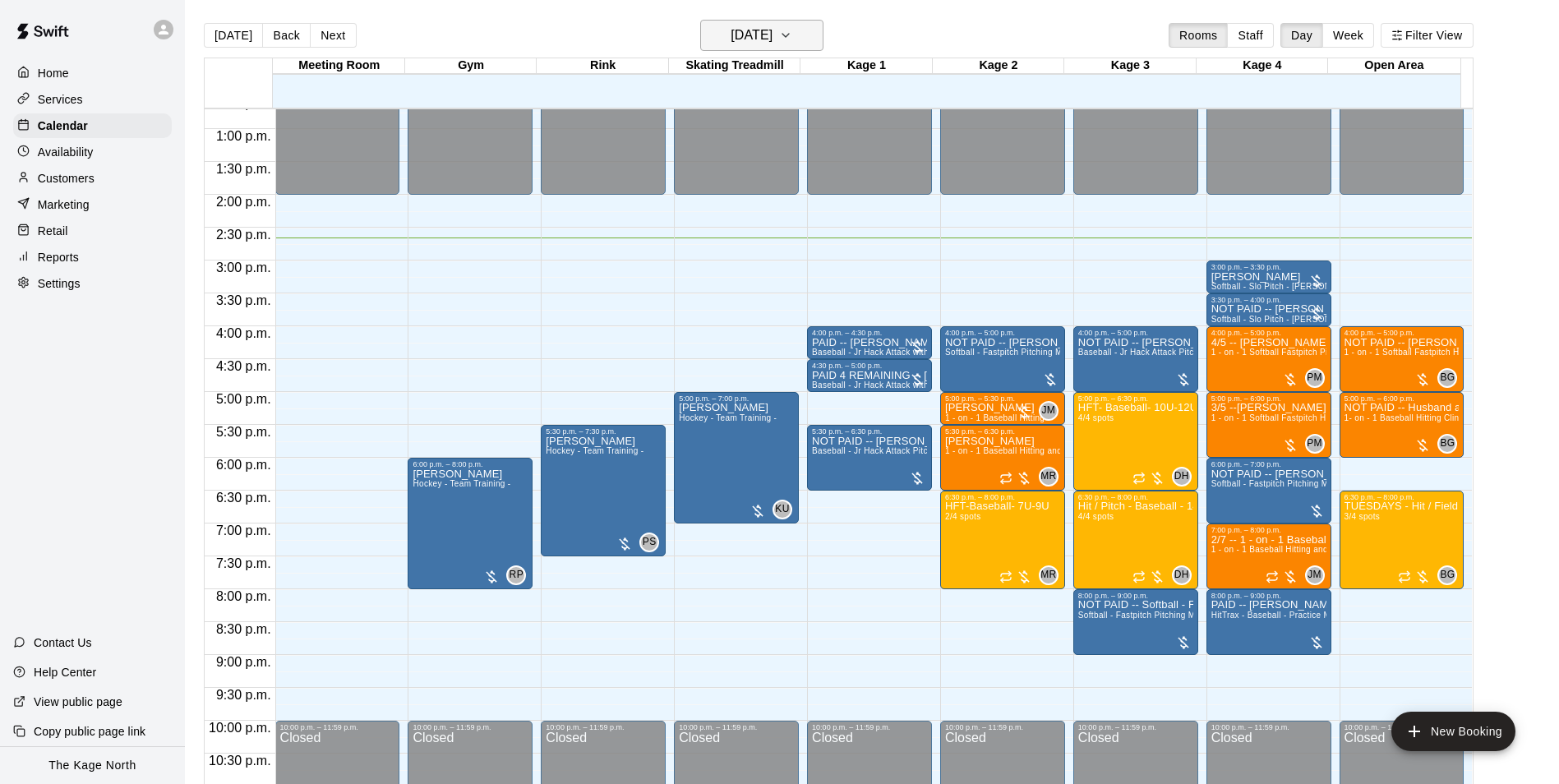
click at [773, 42] on h6 "[DATE]" at bounding box center [752, 35] width 42 height 23
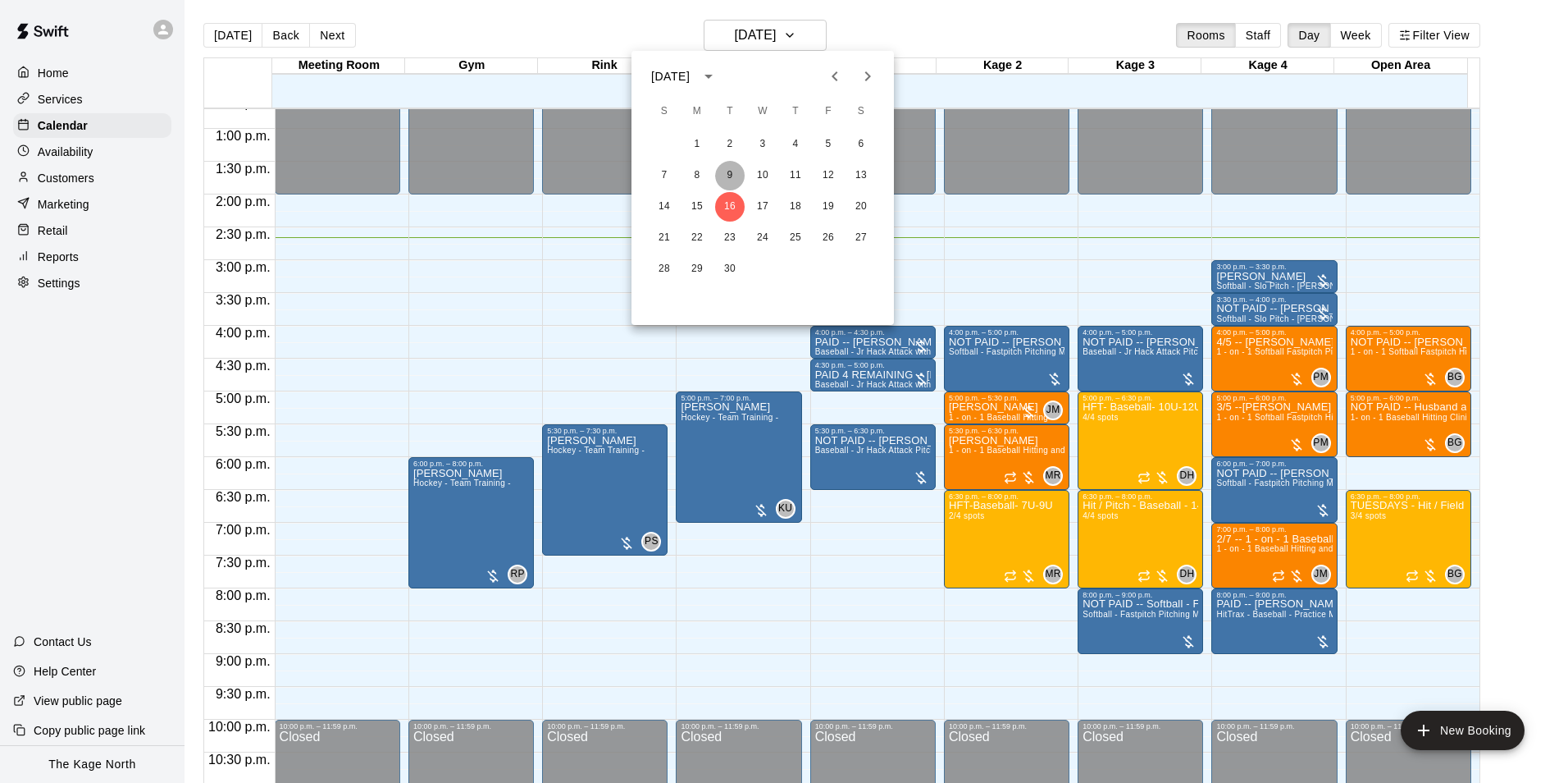
click at [729, 177] on button "9" at bounding box center [730, 176] width 30 height 30
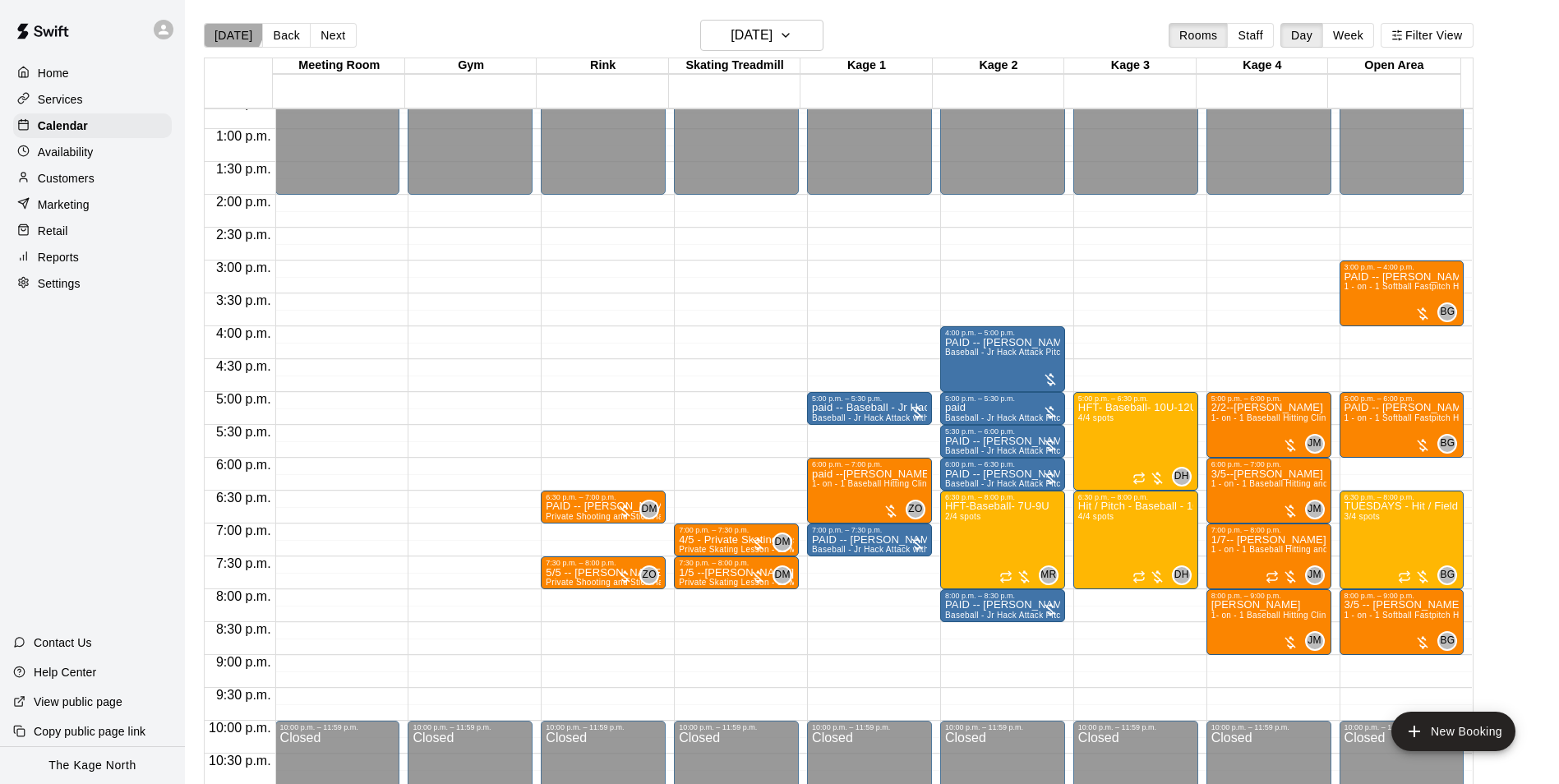
click at [228, 28] on button "[DATE]" at bounding box center [233, 35] width 59 height 25
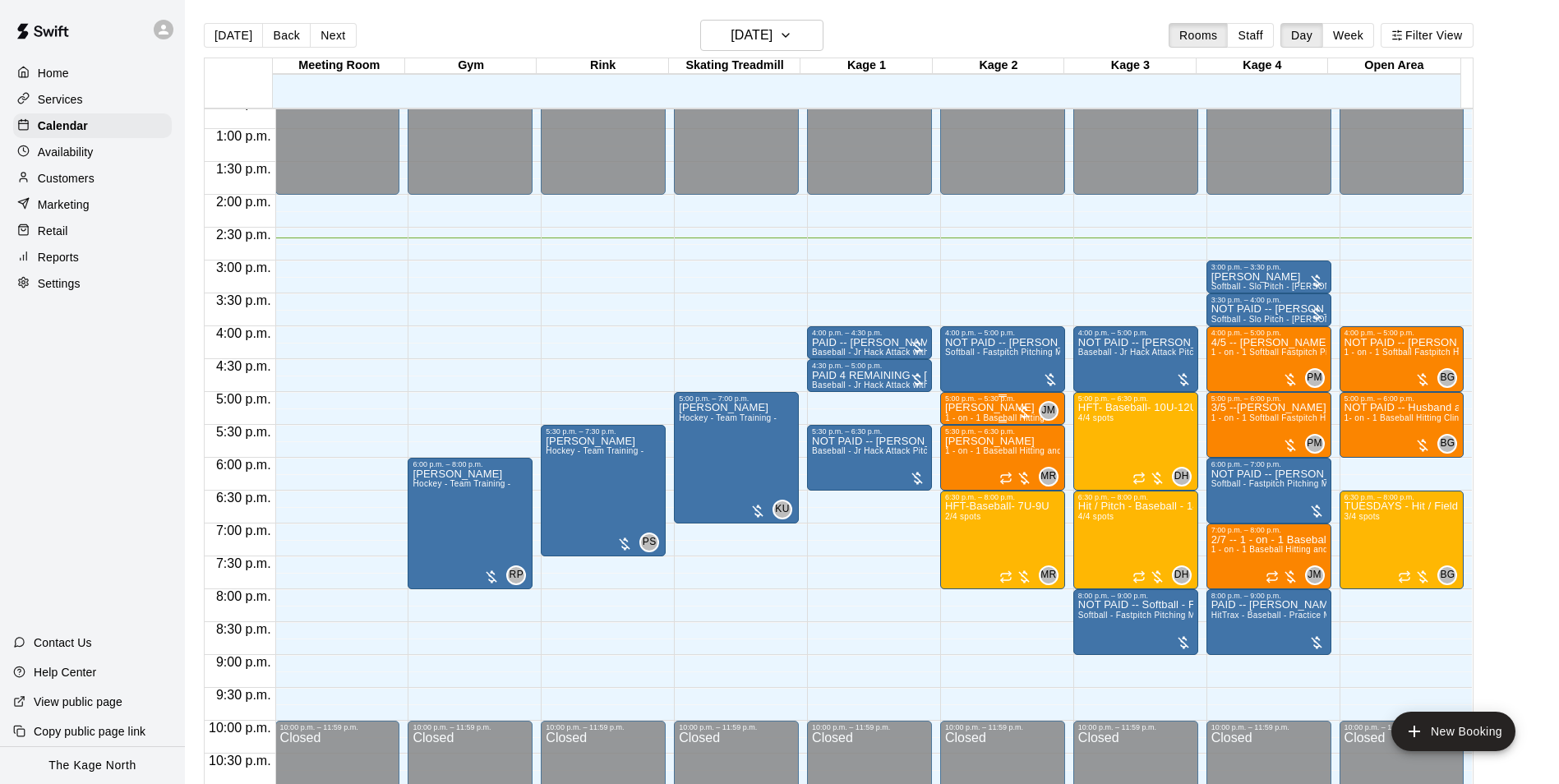
click at [961, 407] on p "Cameron Chippett" at bounding box center [995, 407] width 99 height 0
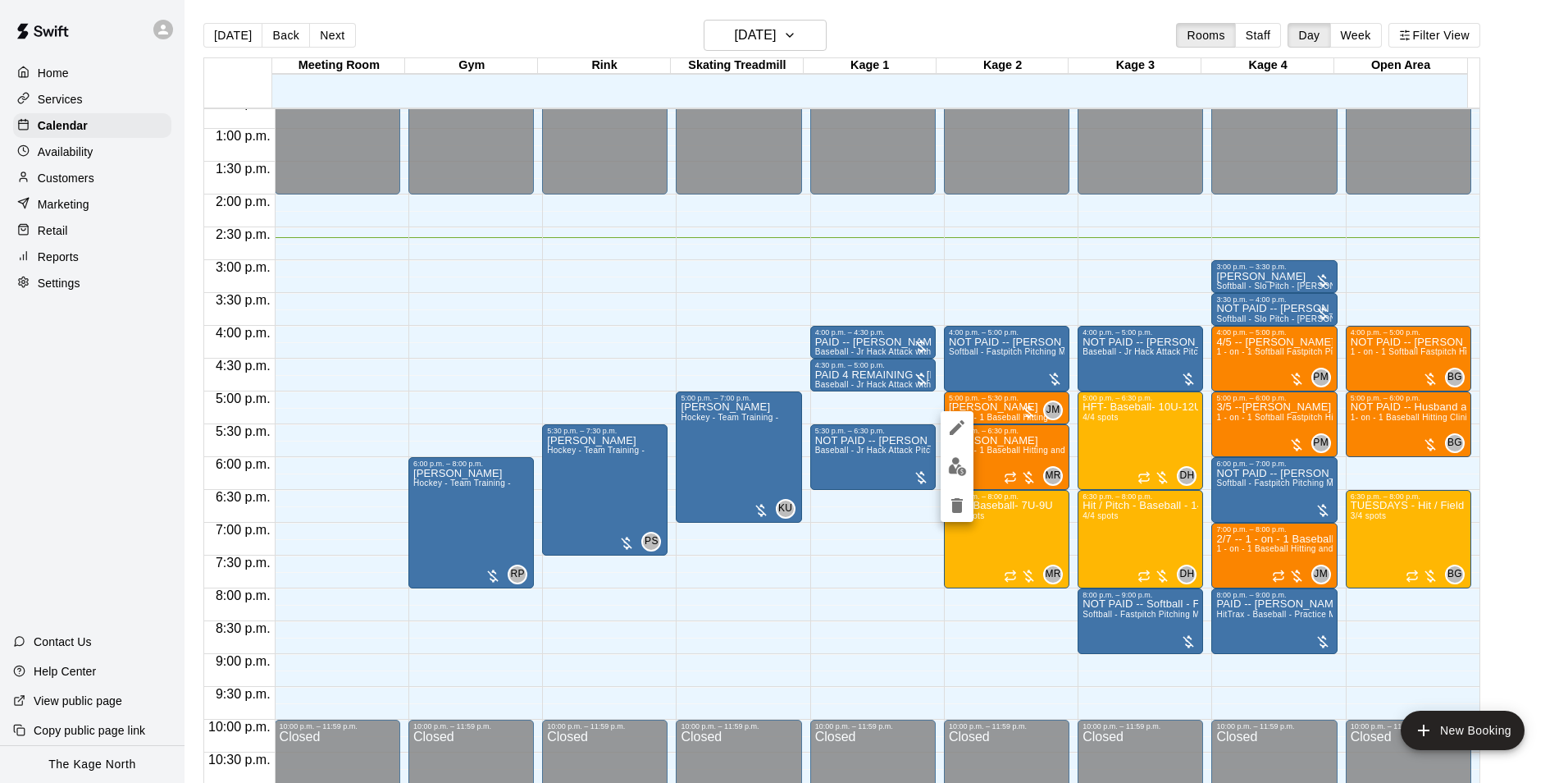
click at [959, 426] on icon "edit" at bounding box center [957, 427] width 15 height 15
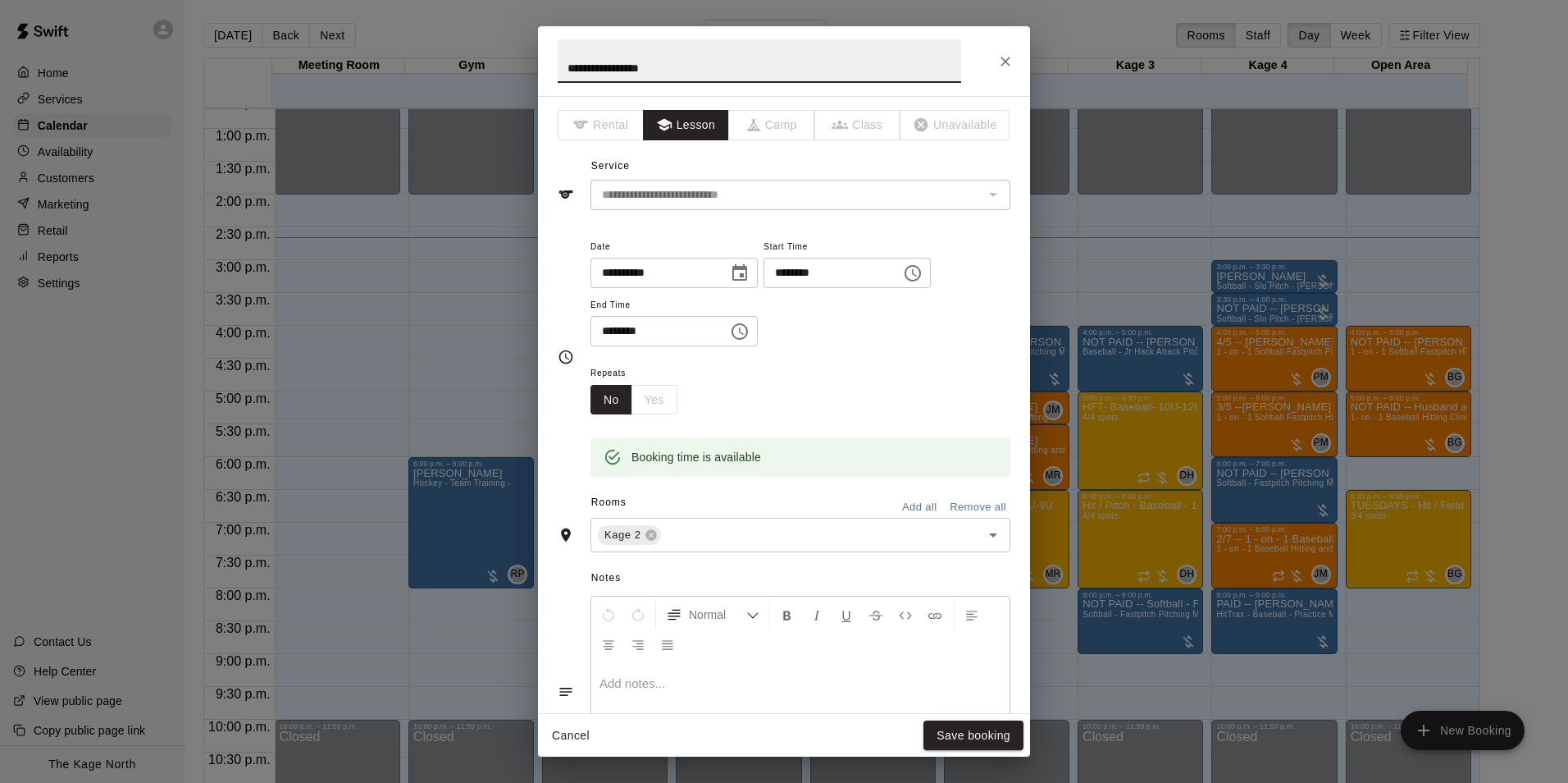
click at [565, 64] on input "**********" at bounding box center [759, 61] width 403 height 43
type input "**********"
click at [970, 731] on button "Save booking" at bounding box center [973, 736] width 100 height 31
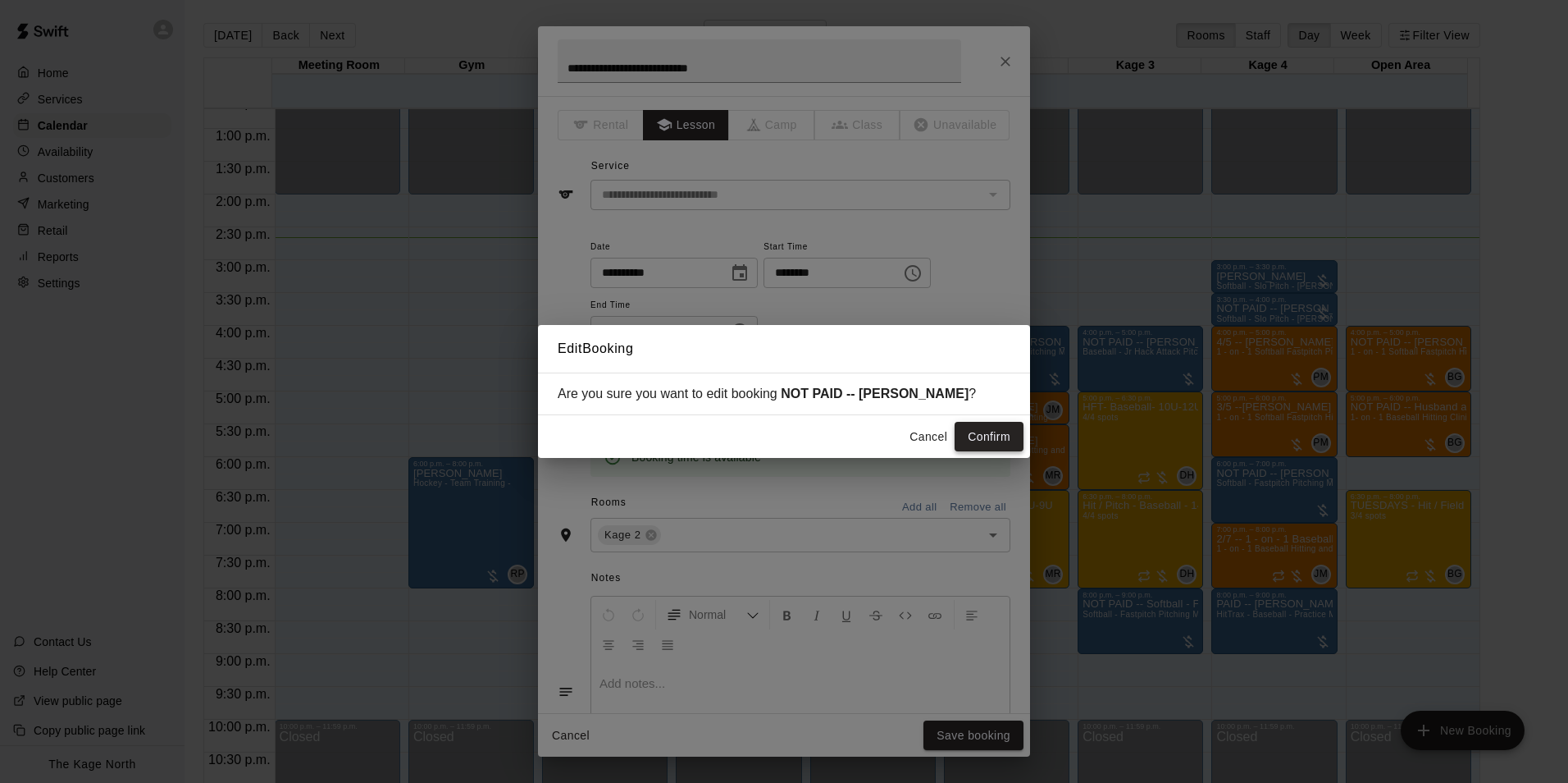
click at [982, 439] on button "Confirm" at bounding box center [989, 437] width 69 height 31
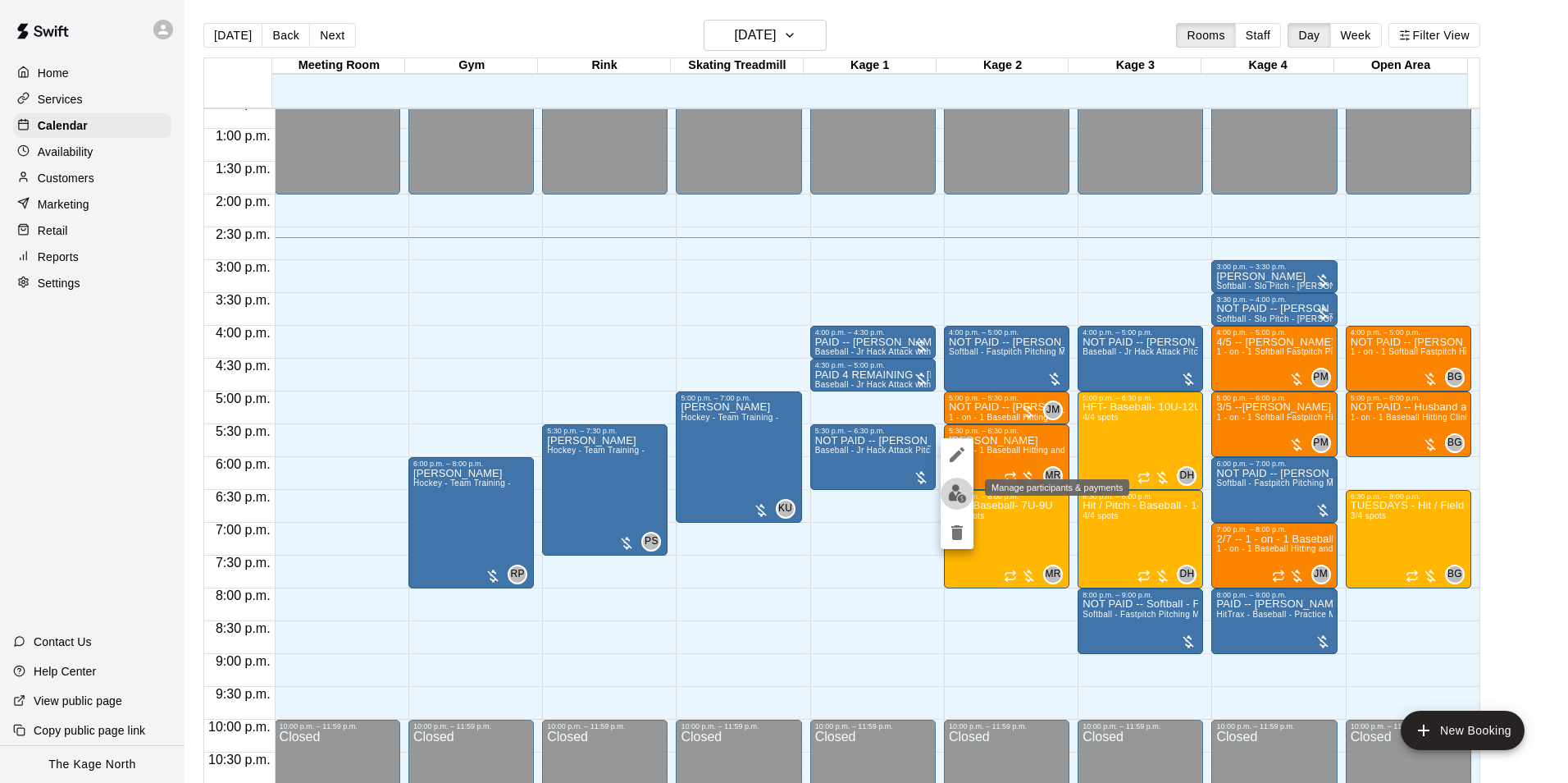
click at [958, 492] on img "edit" at bounding box center [957, 493] width 18 height 18
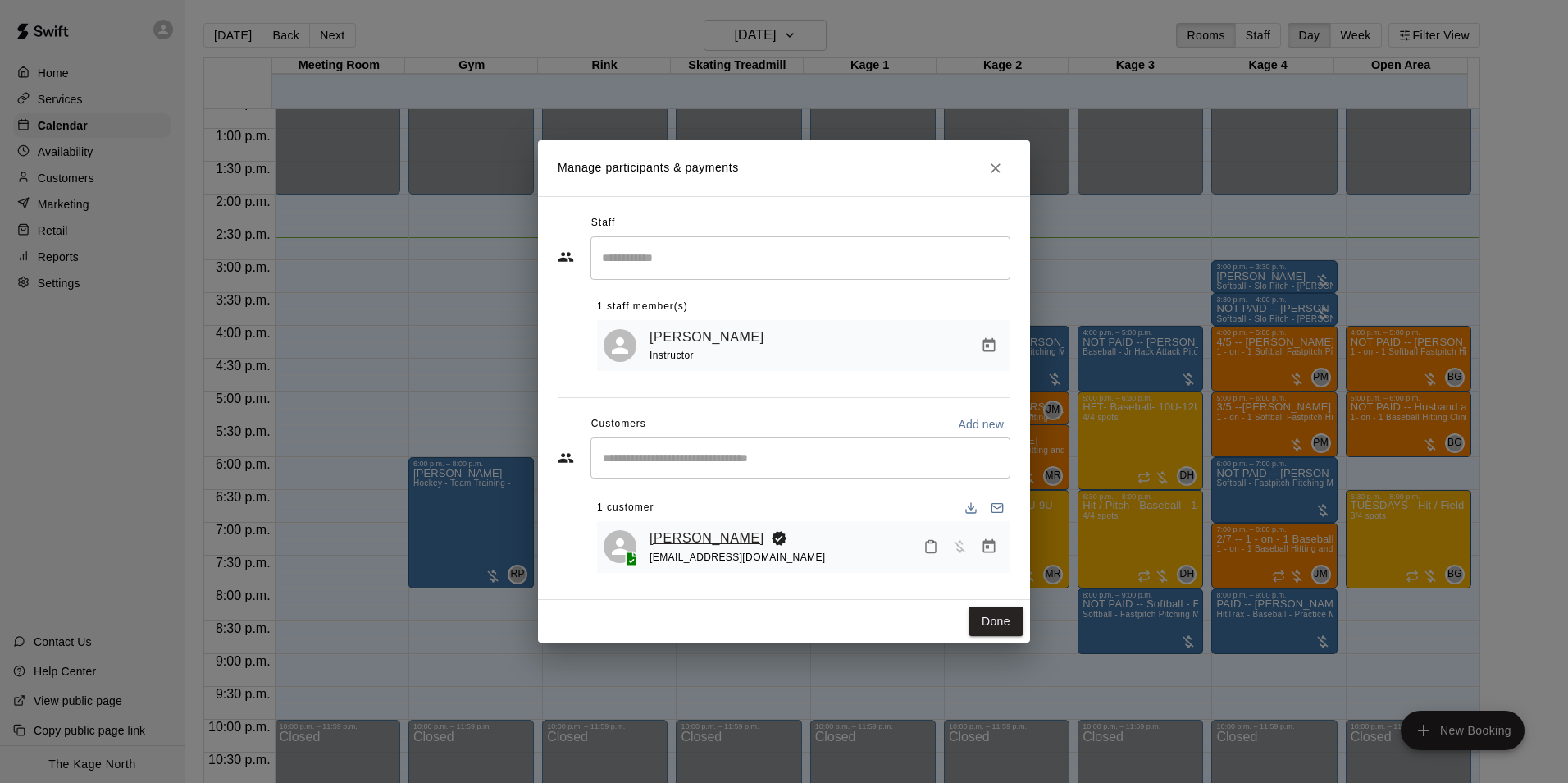
click at [679, 532] on link "[PERSON_NAME]" at bounding box center [707, 538] width 115 height 21
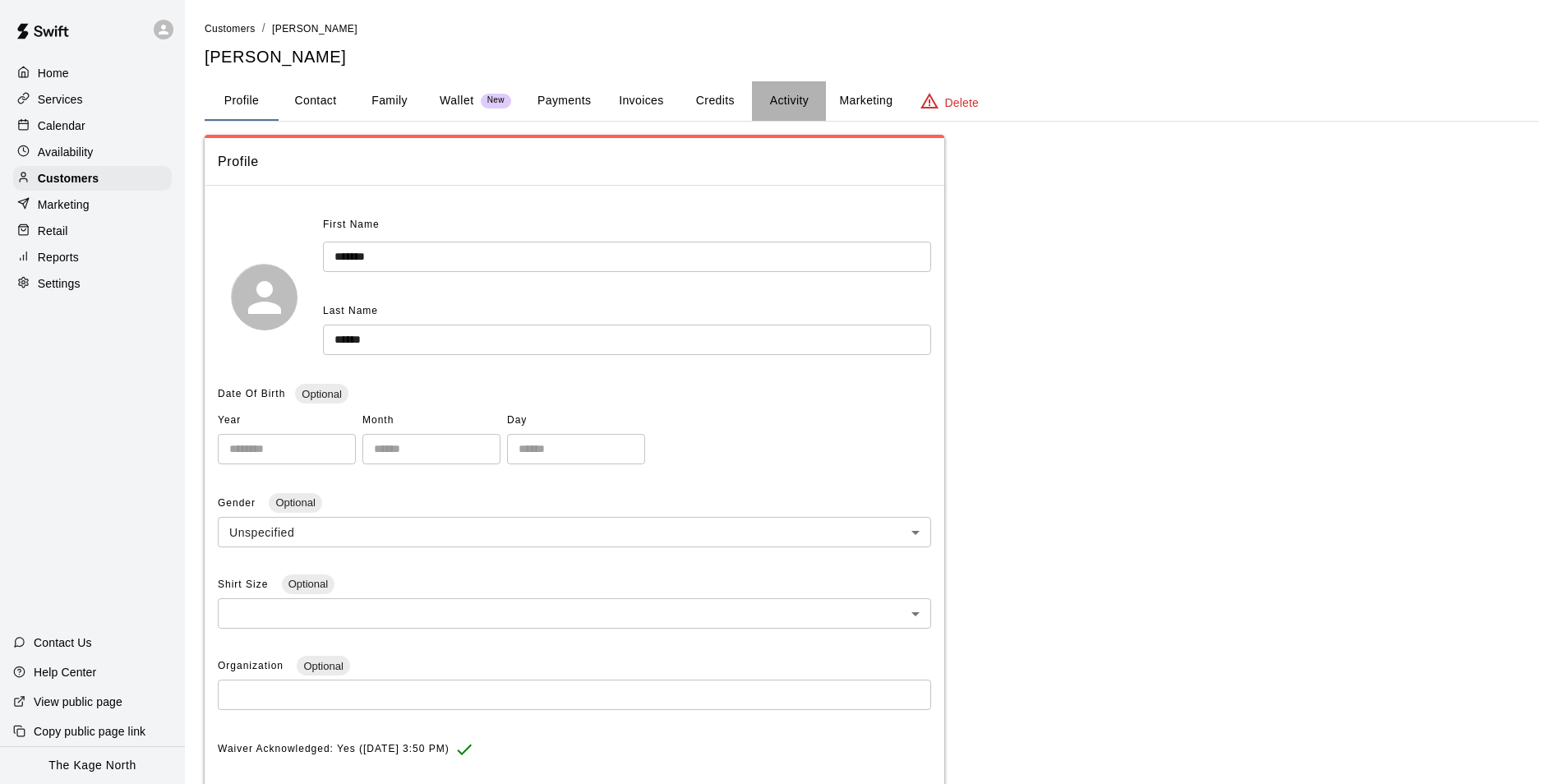
click at [799, 101] on button "Activity" at bounding box center [789, 100] width 74 height 40
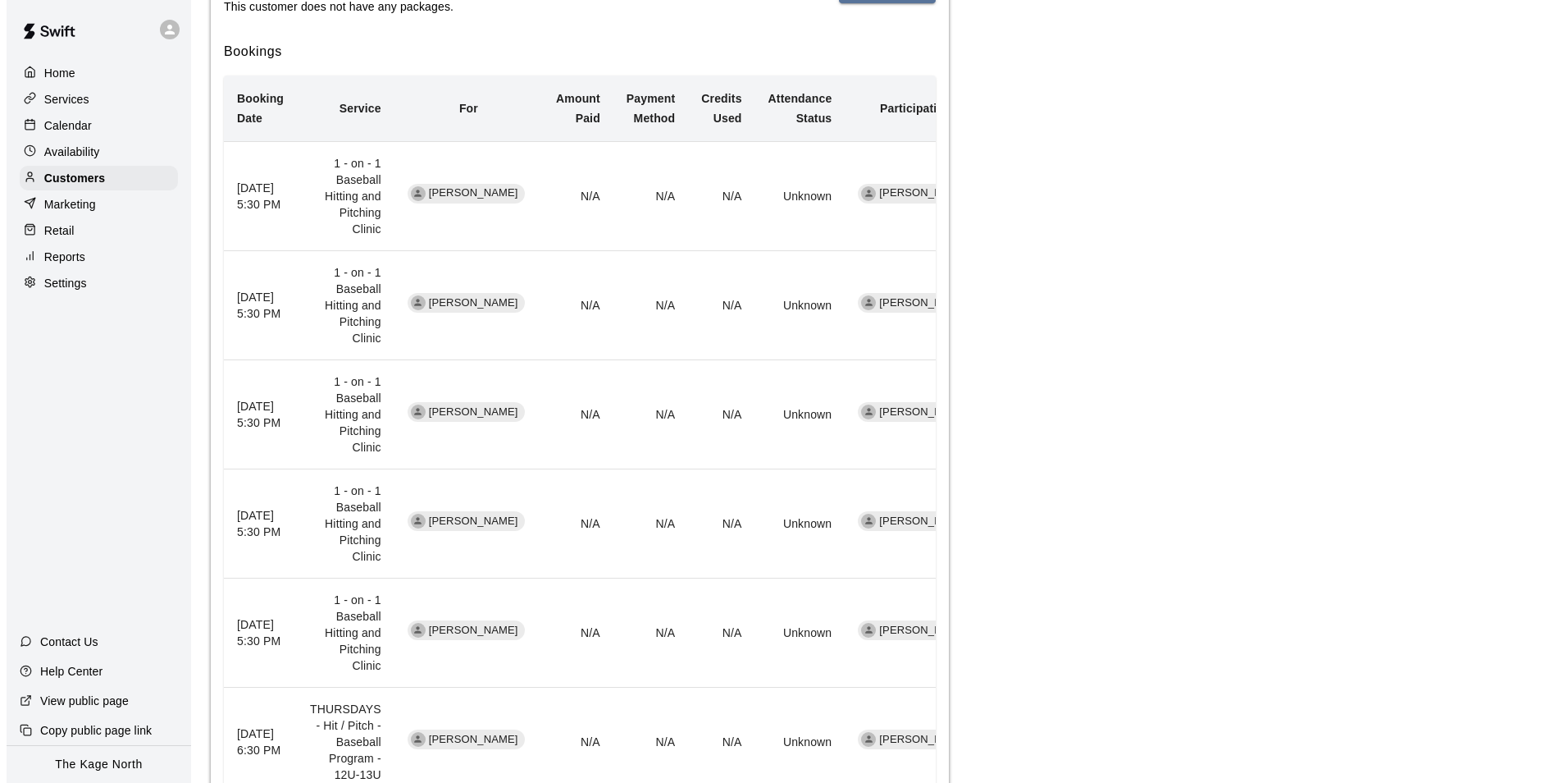
scroll to position [82, 0]
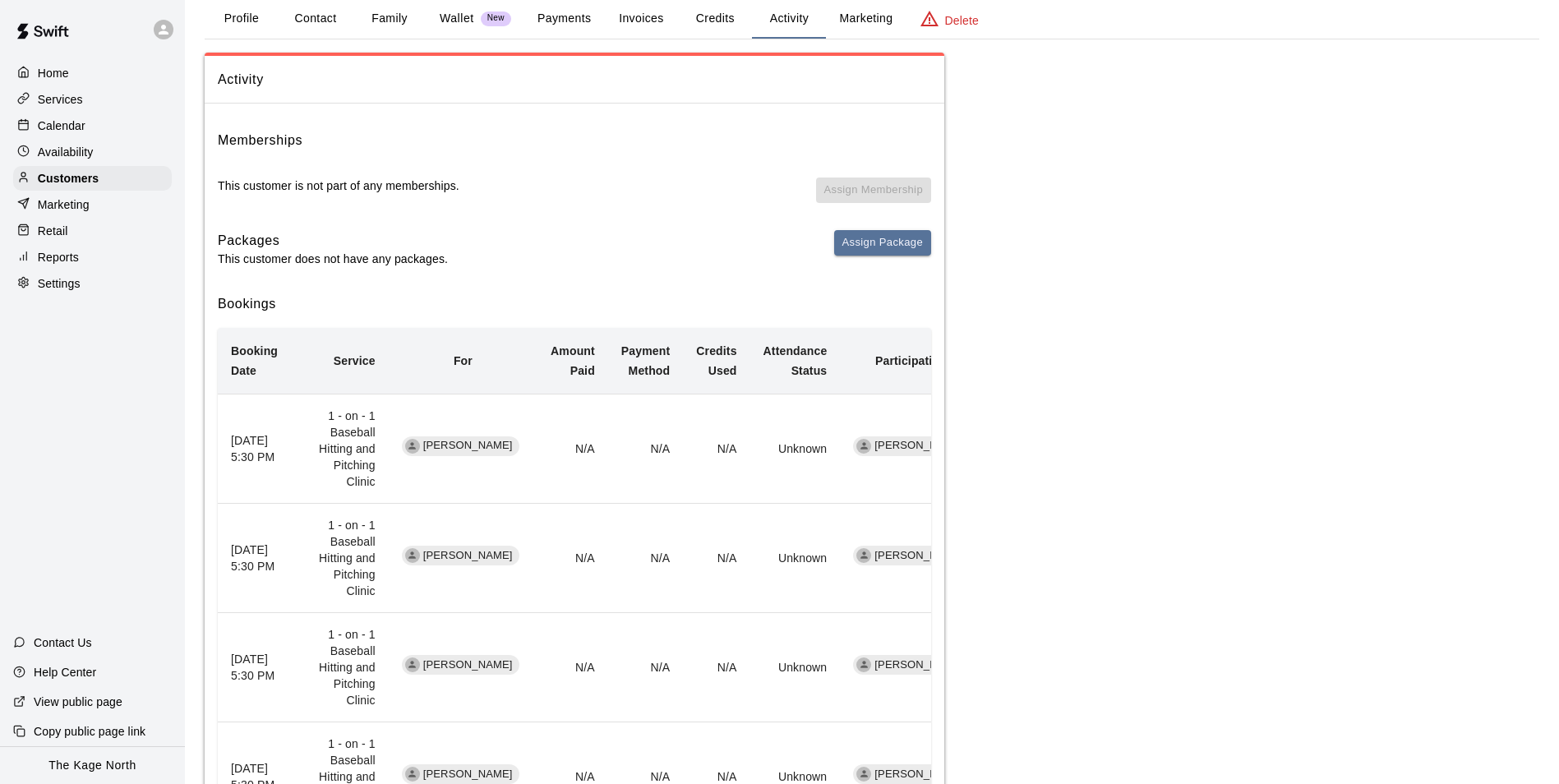
click at [155, 23] on div at bounding box center [164, 29] width 19 height 19
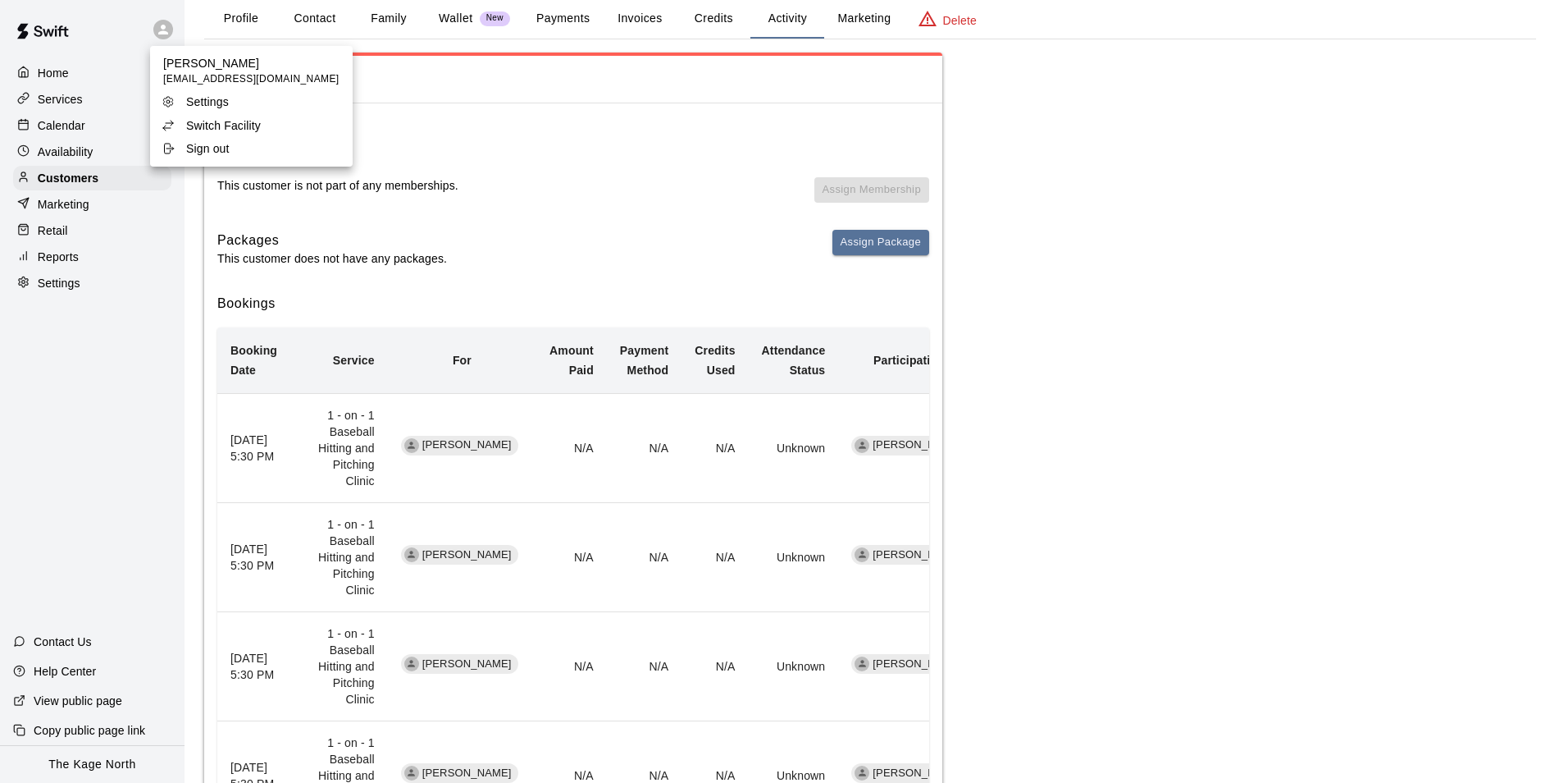
click at [230, 127] on p "Switch Facility" at bounding box center [223, 126] width 75 height 17
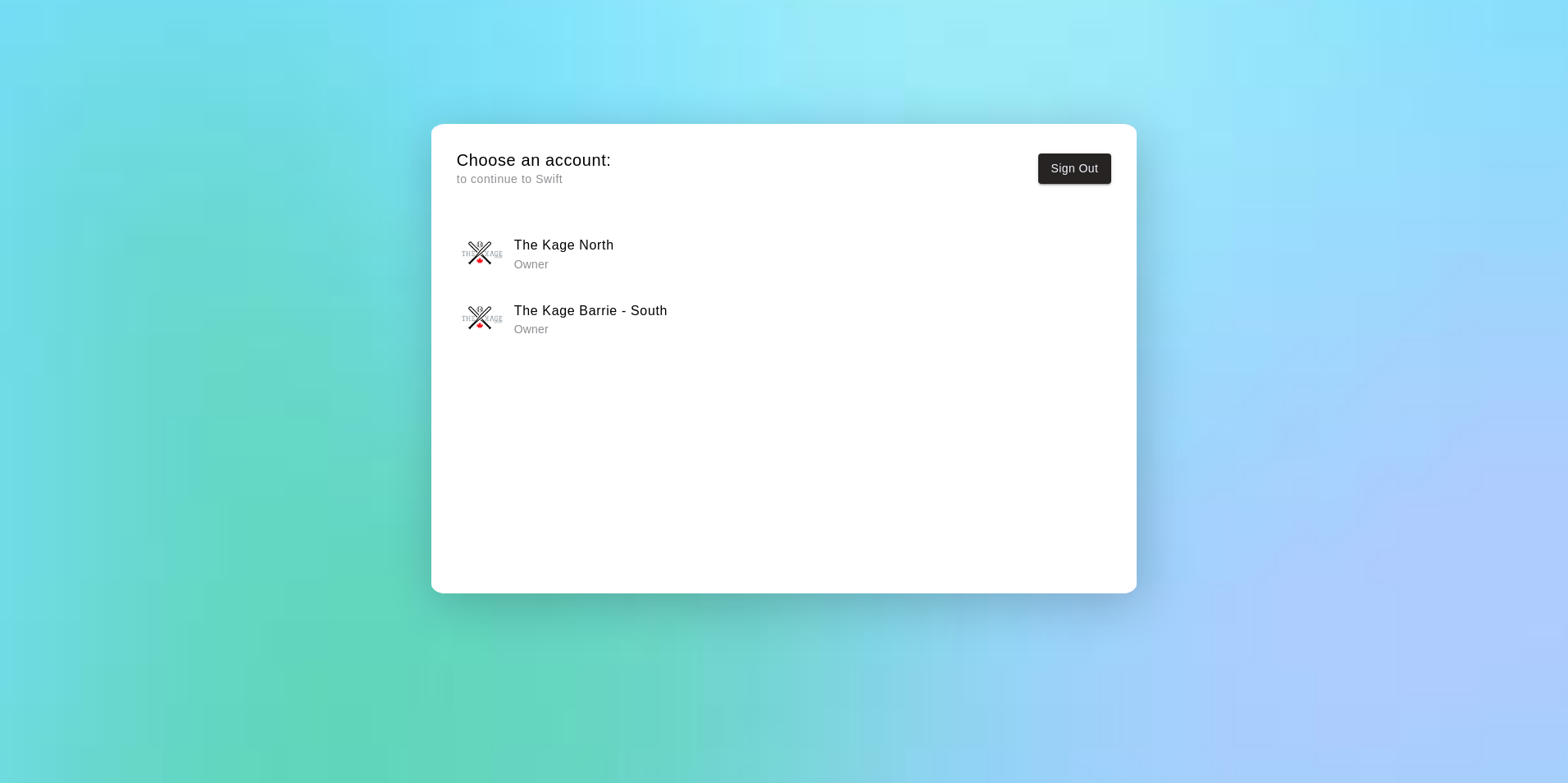
click at [590, 320] on h6 "The Kage Barrie - South" at bounding box center [590, 311] width 154 height 21
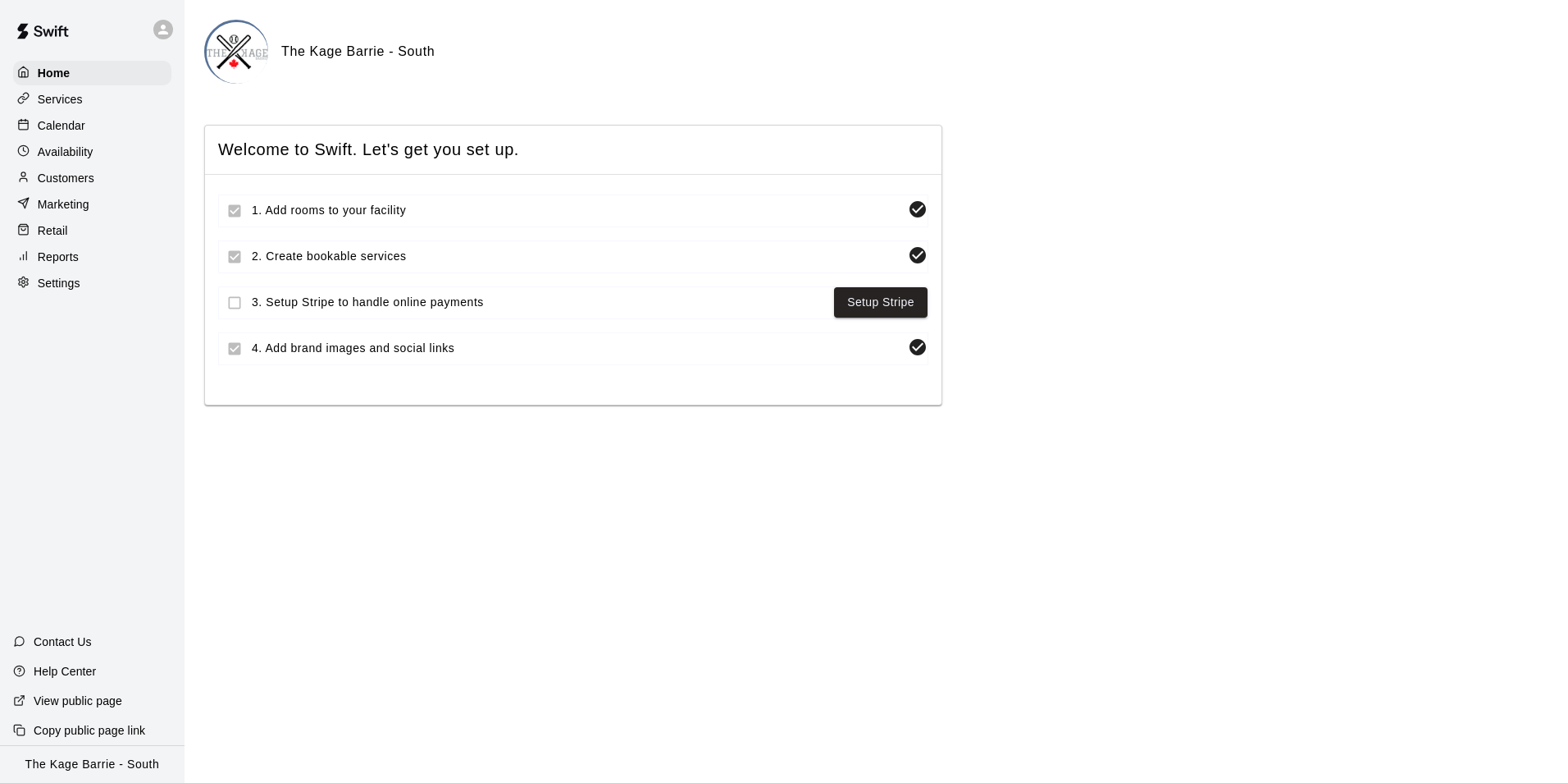
click at [83, 180] on p "Customers" at bounding box center [66, 178] width 56 height 17
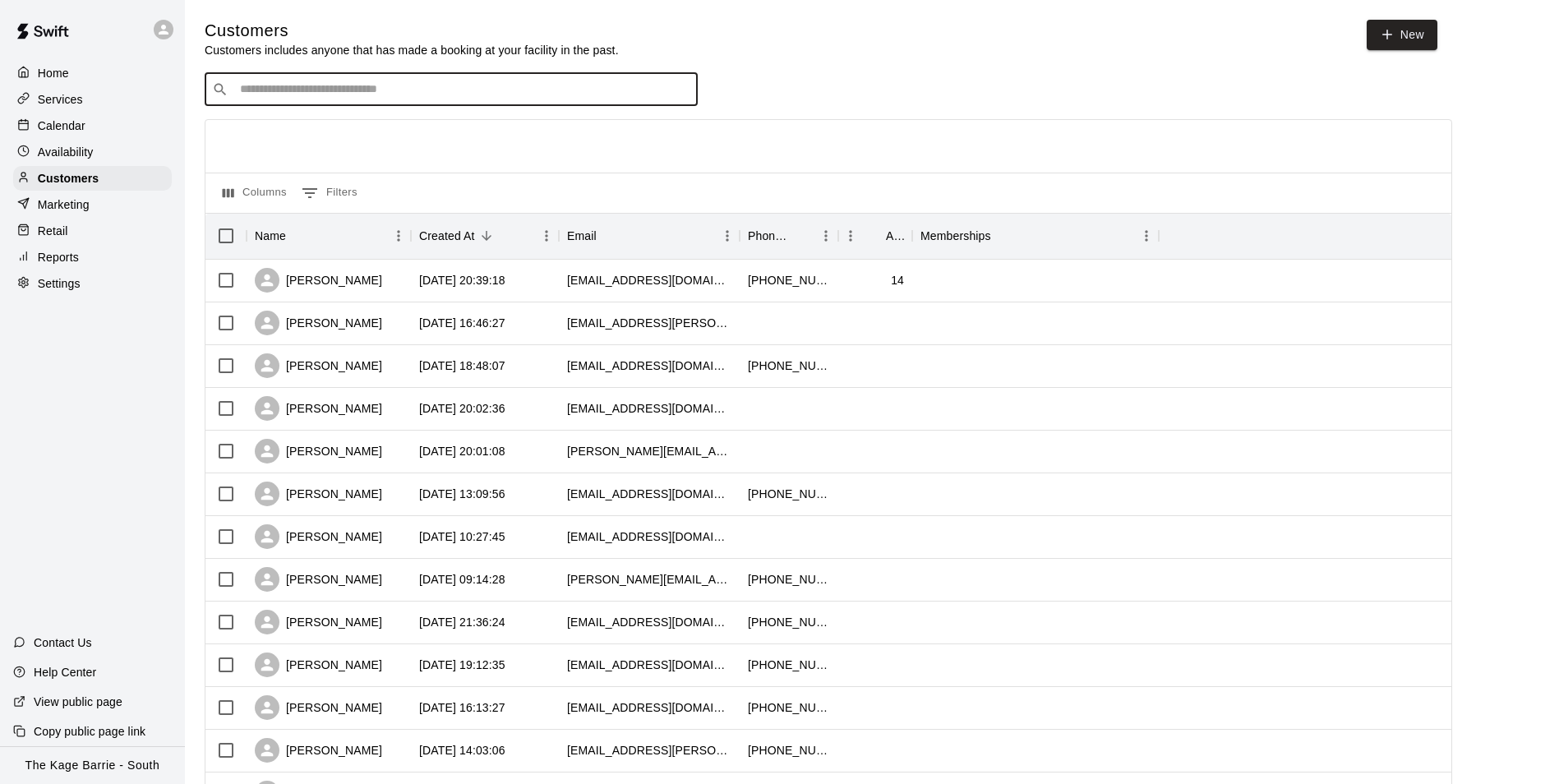
click at [290, 92] on input "Search customers by name or email" at bounding box center [462, 89] width 455 height 17
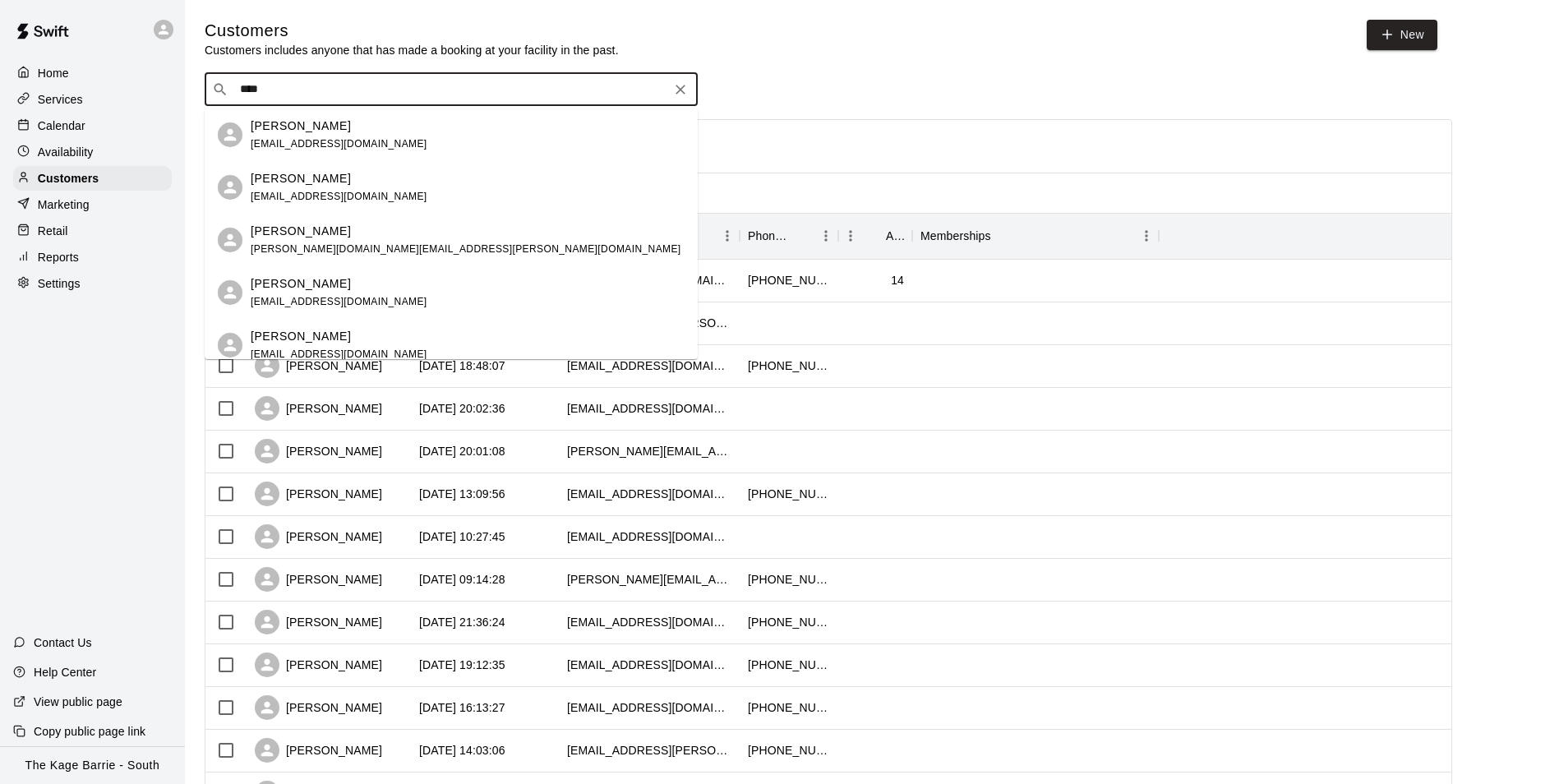
type input "*****"
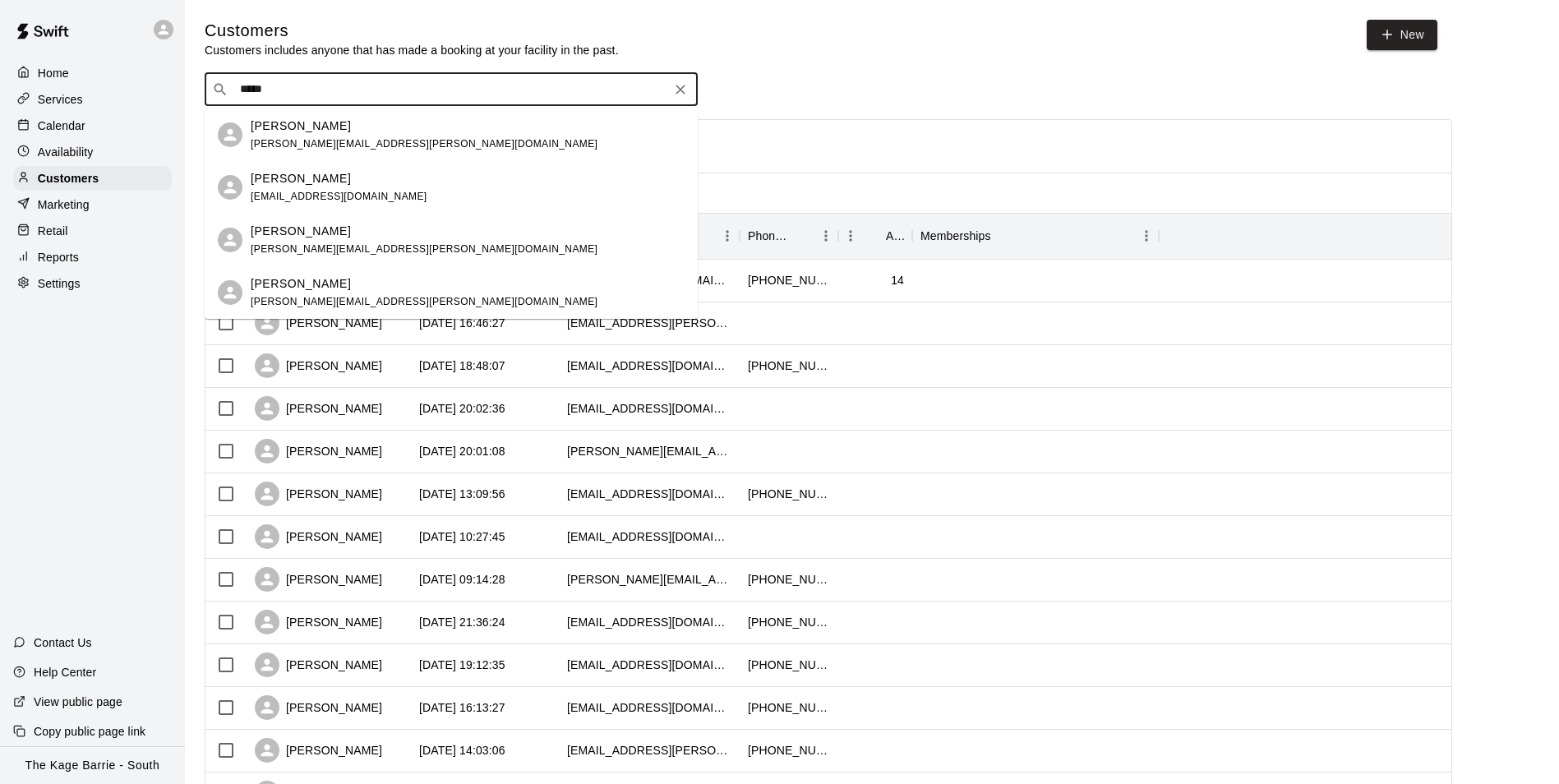
click at [311, 191] on span "analisadelmas@hotmail.com" at bounding box center [339, 196] width 177 height 11
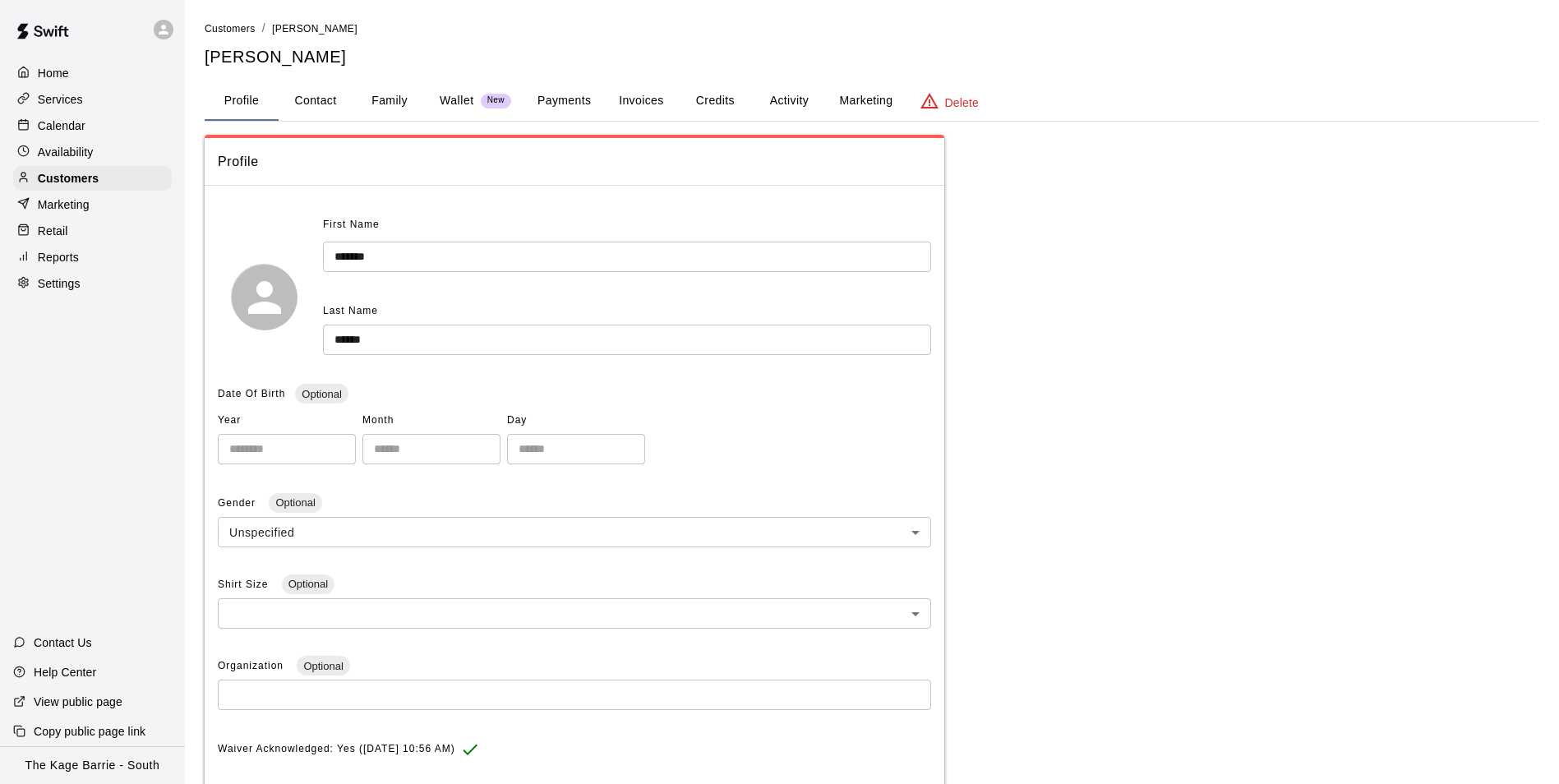
click at [787, 104] on button "Activity" at bounding box center [789, 100] width 74 height 40
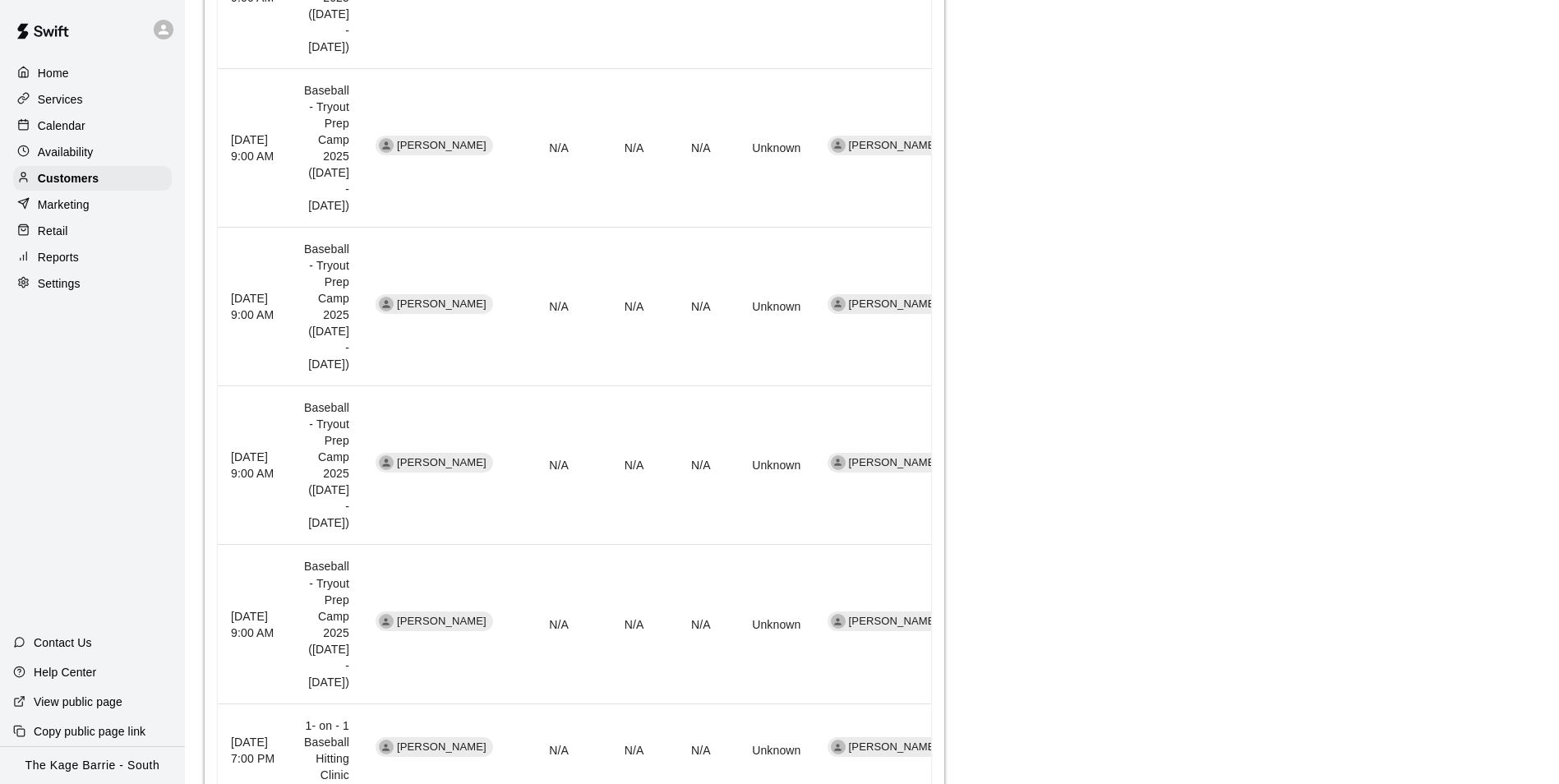
scroll to position [575, 0]
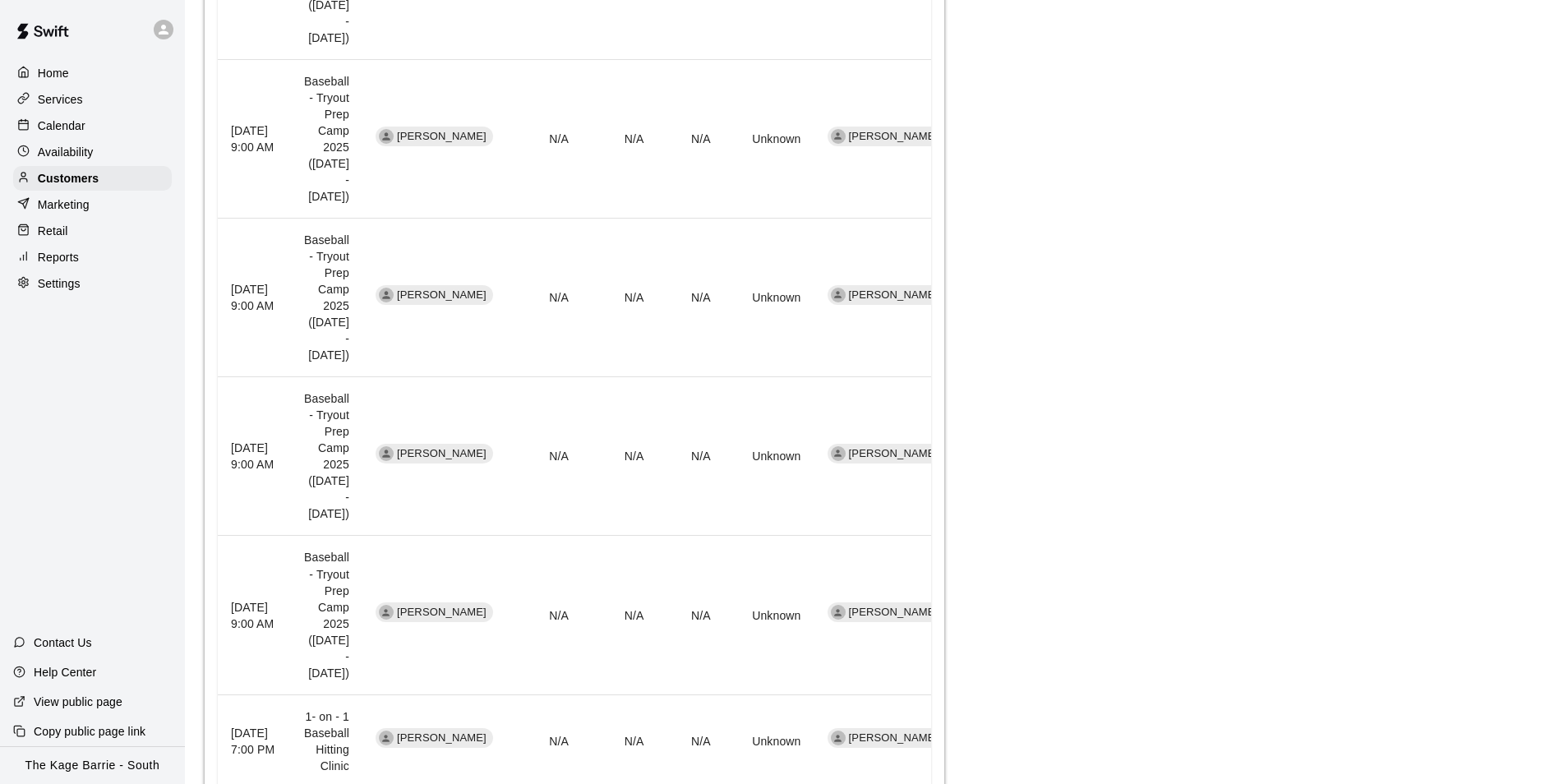
click at [70, 120] on p "Calendar" at bounding box center [62, 126] width 48 height 17
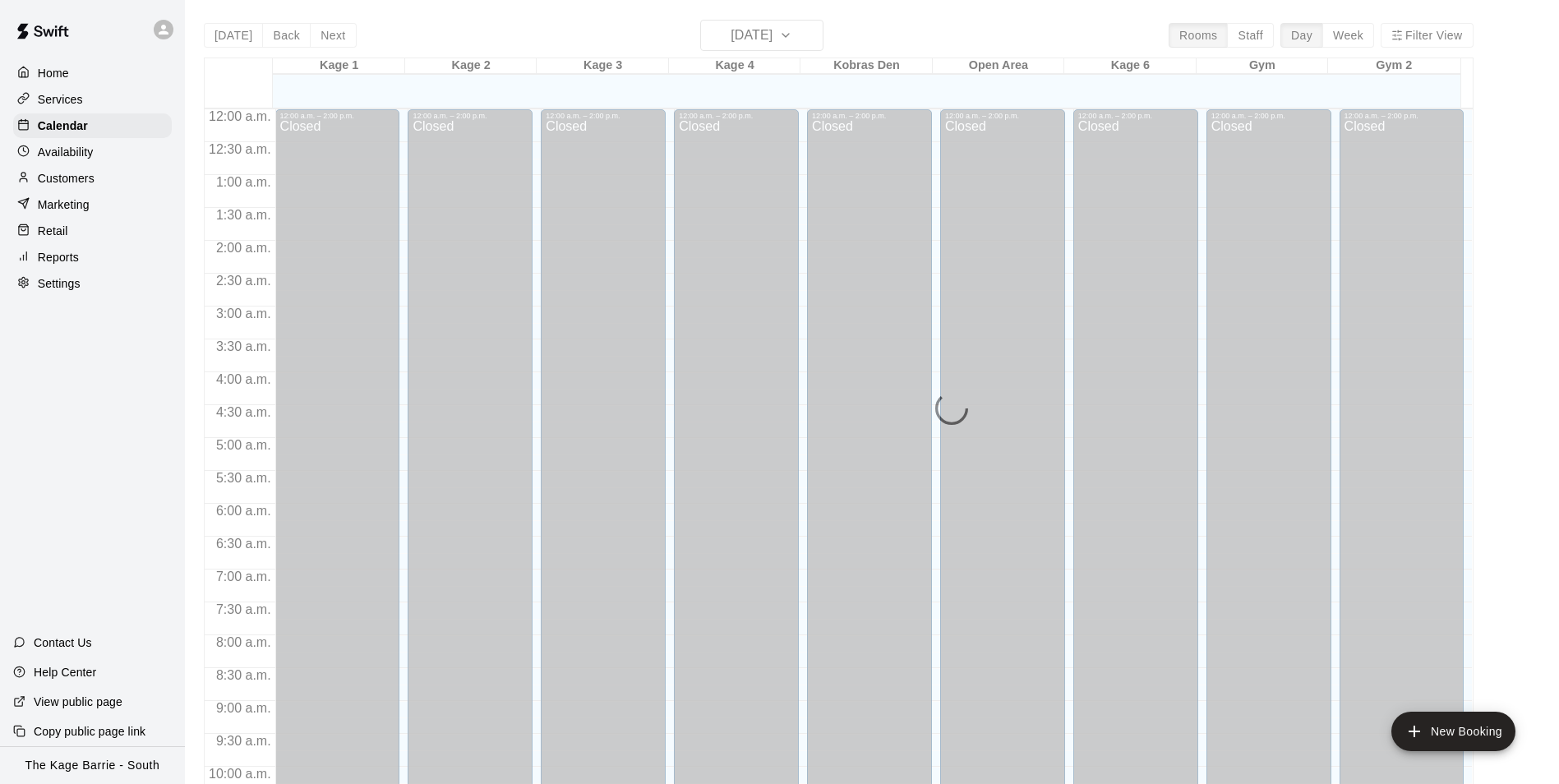
scroll to position [835, 0]
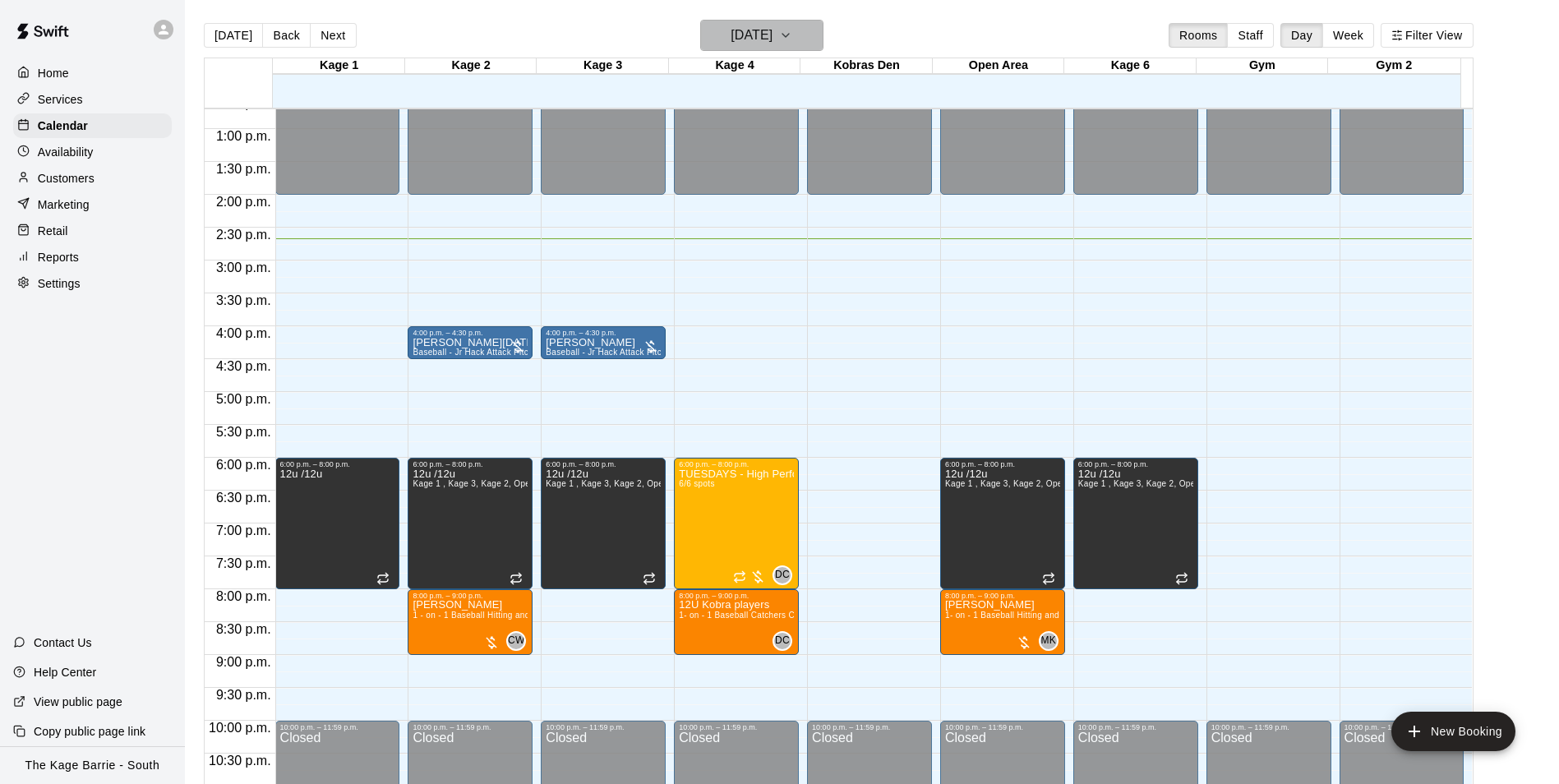
click at [824, 38] on button "[DATE]" at bounding box center [762, 34] width 123 height 31
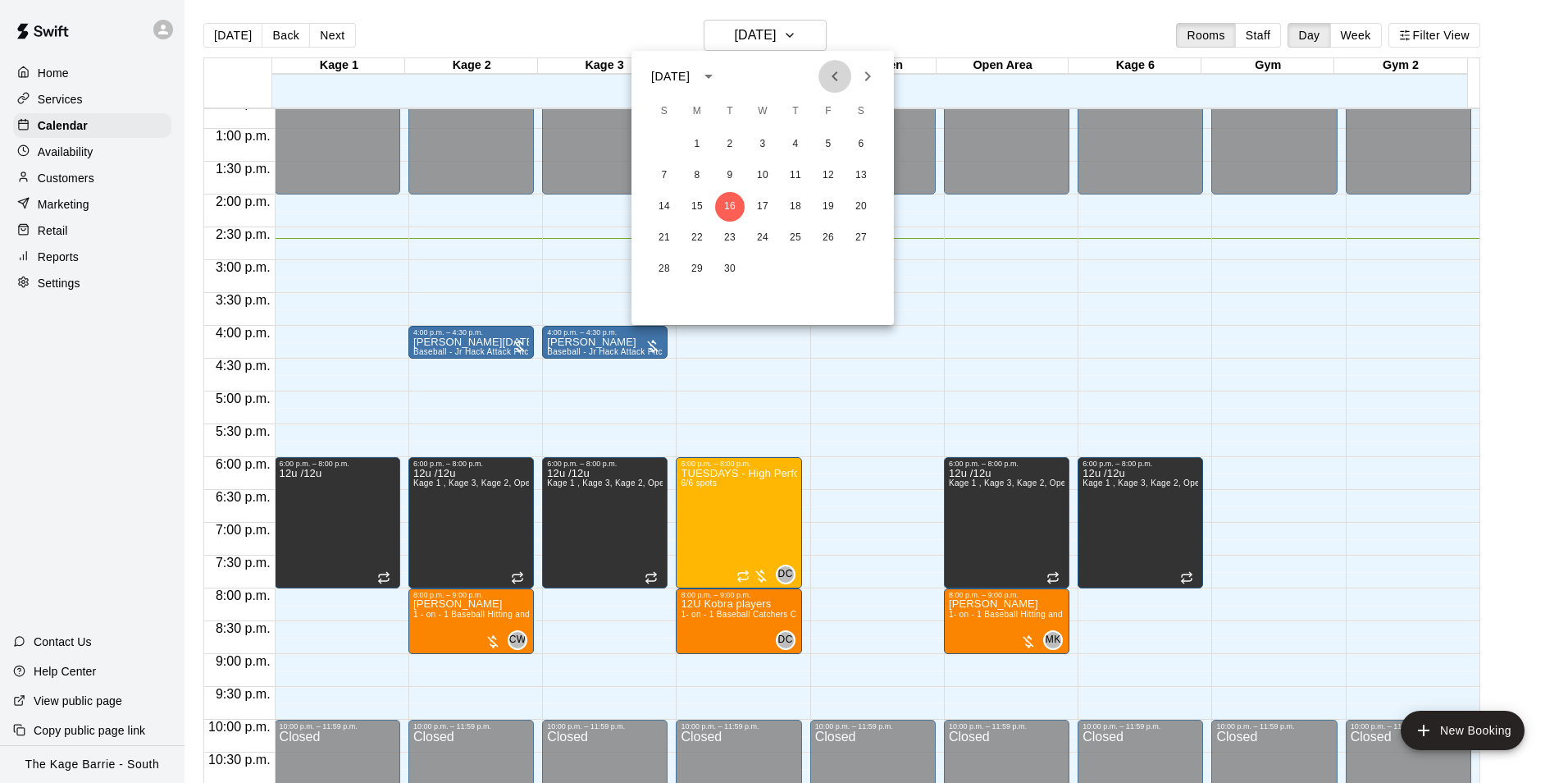
click at [837, 82] on icon "Previous month" at bounding box center [835, 76] width 19 height 19
click at [829, 170] on button "8" at bounding box center [828, 176] width 30 height 30
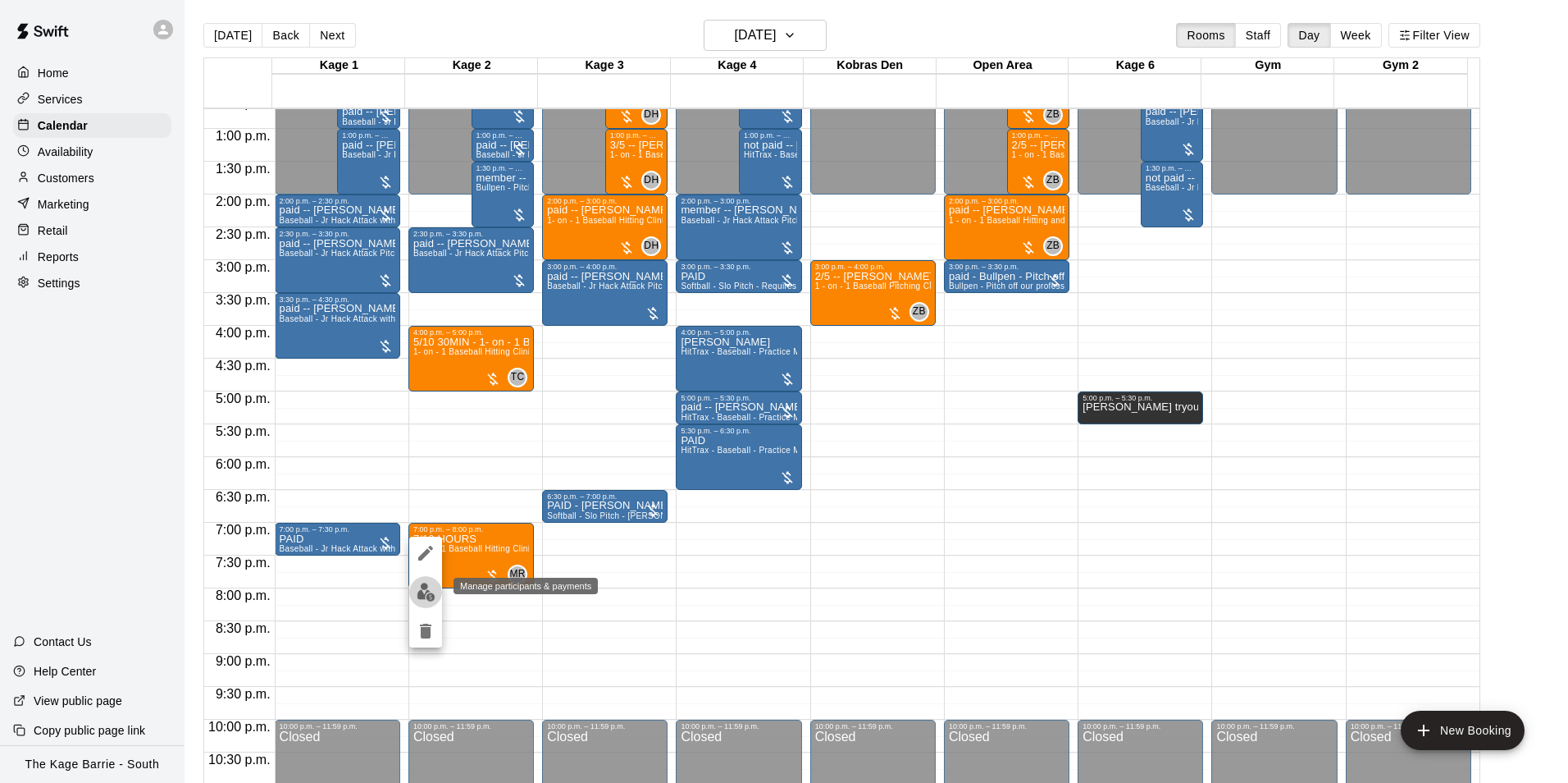
click at [422, 582] on button "edit" at bounding box center [425, 591] width 33 height 32
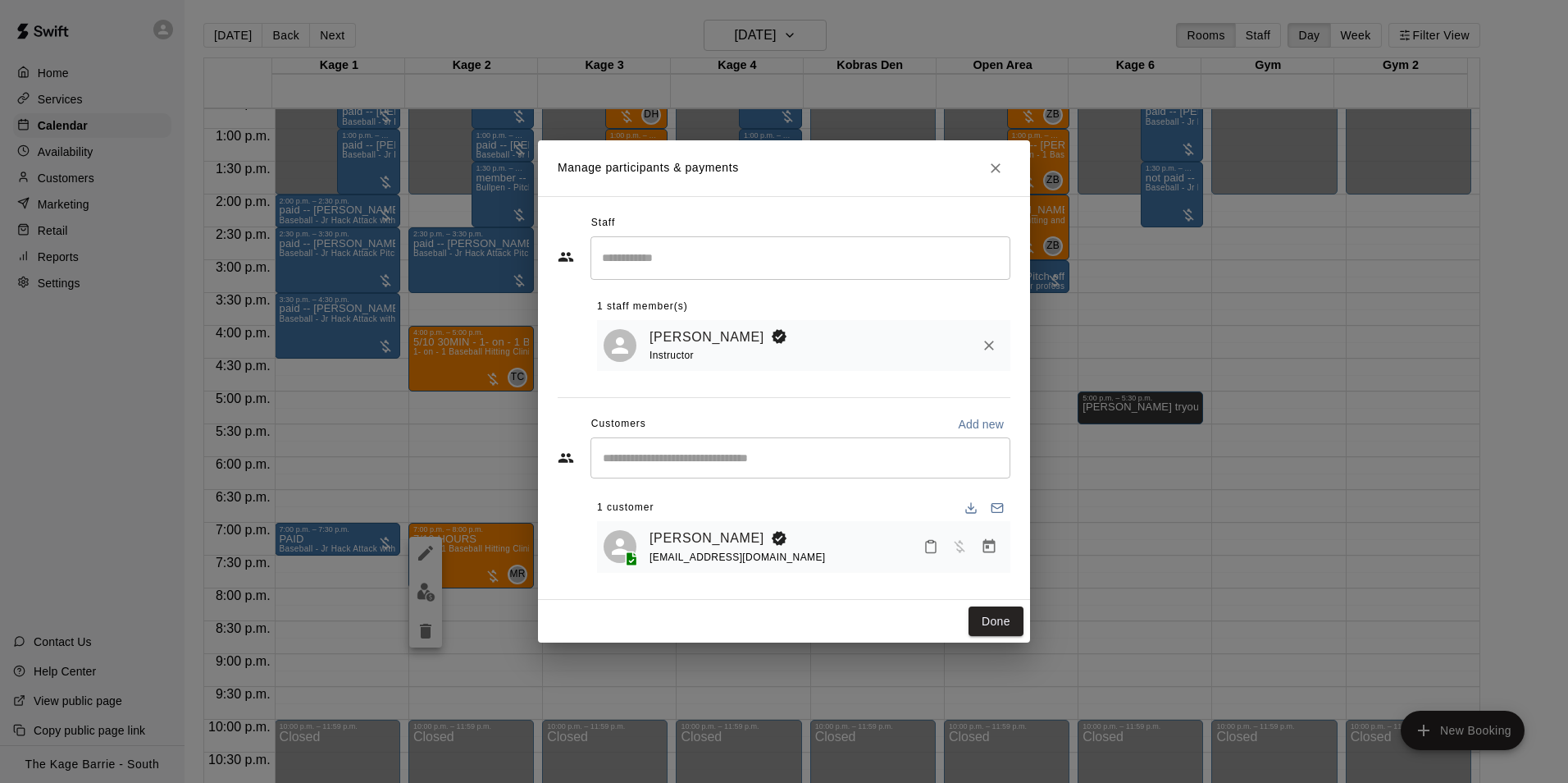
click at [1138, 308] on div "Manage participants & payments Staff ​ 1 staff member(s) Murray Roach Instructo…" at bounding box center [784, 391] width 1568 height 783
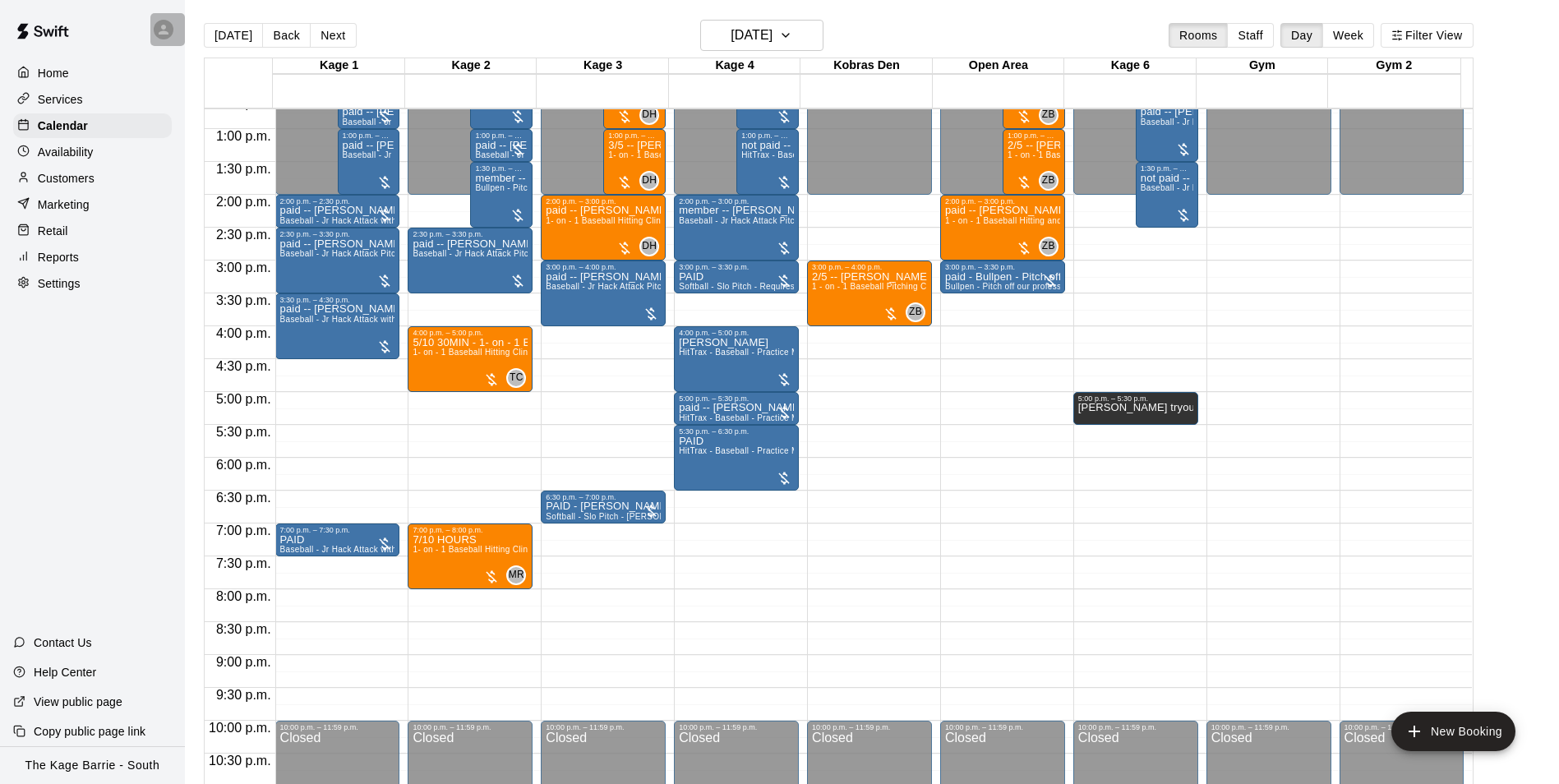
click at [167, 33] on icon at bounding box center [163, 29] width 10 height 10
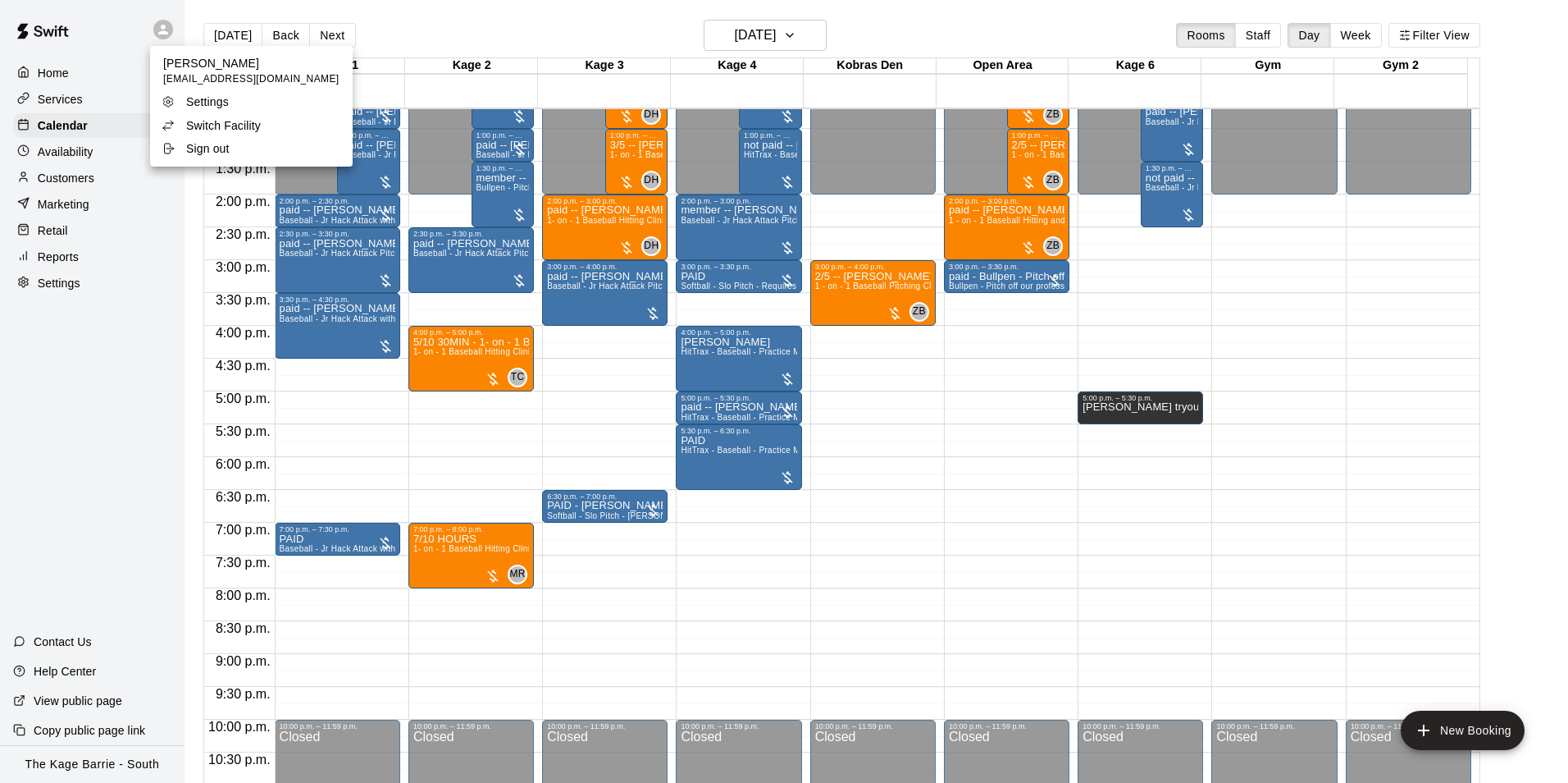
click at [237, 127] on p "Switch Facility" at bounding box center [223, 126] width 75 height 17
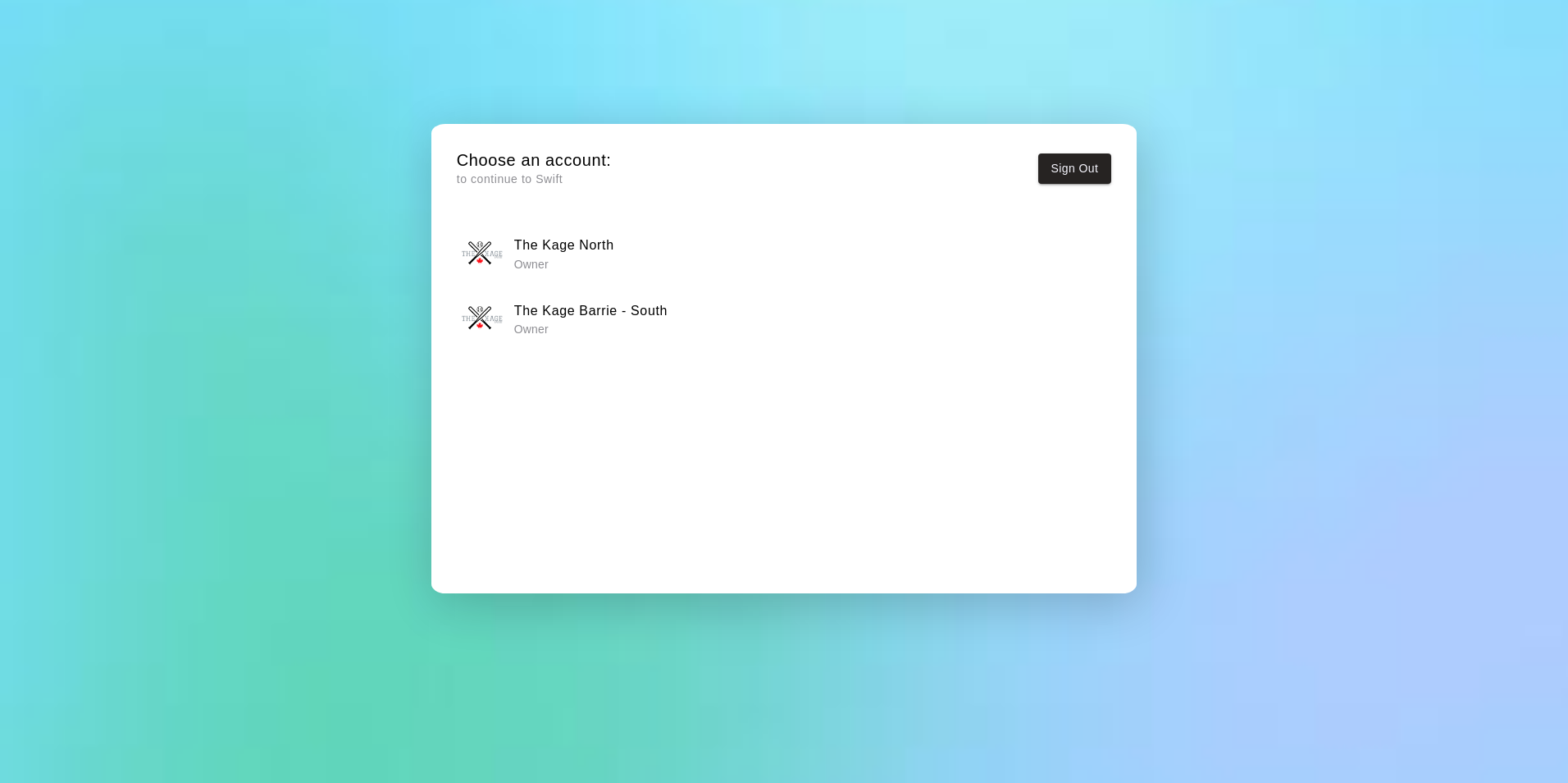
click at [532, 266] on p "Owner" at bounding box center [564, 264] width 100 height 17
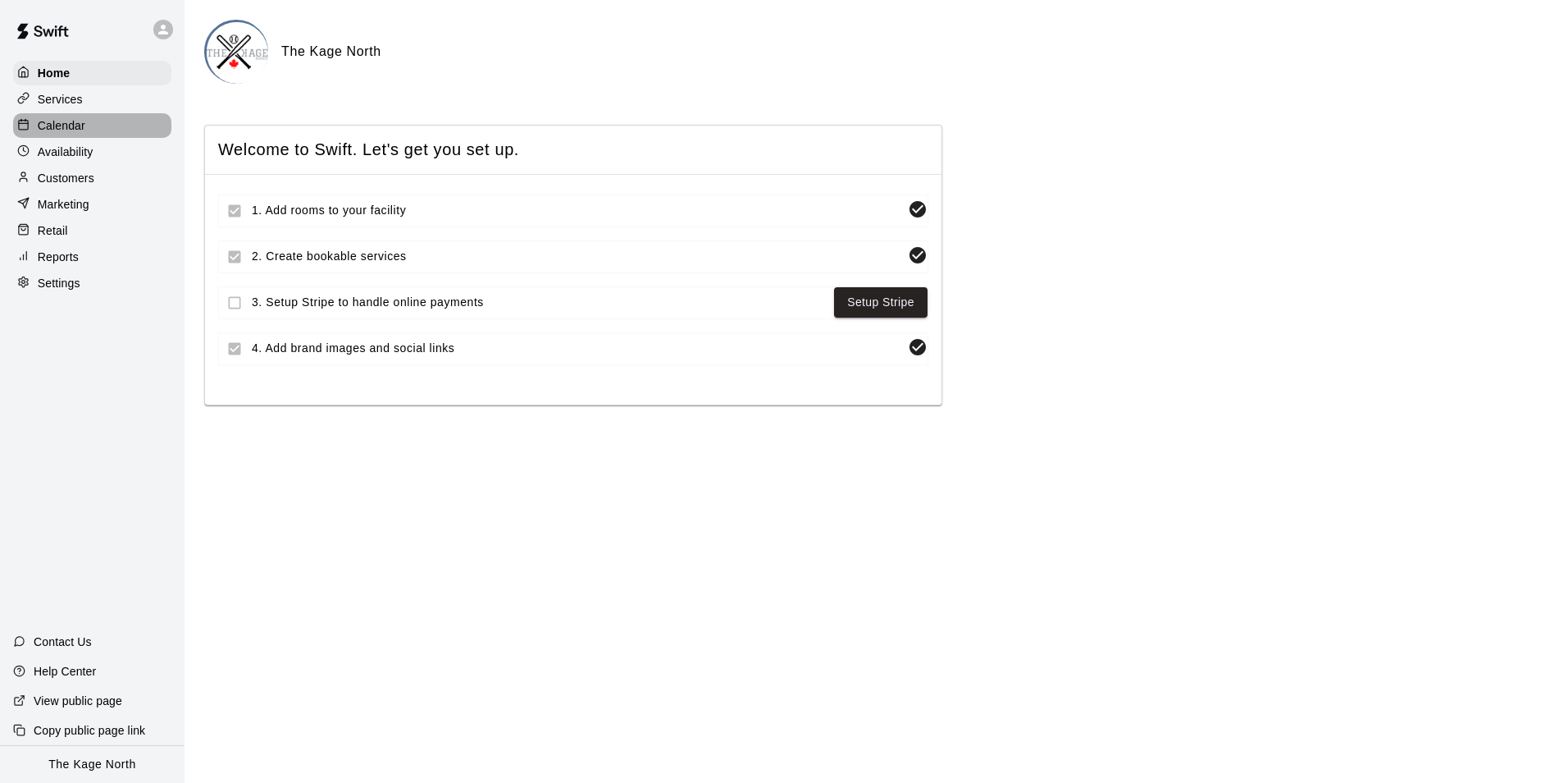
click at [70, 134] on p "Calendar" at bounding box center [61, 126] width 47 height 17
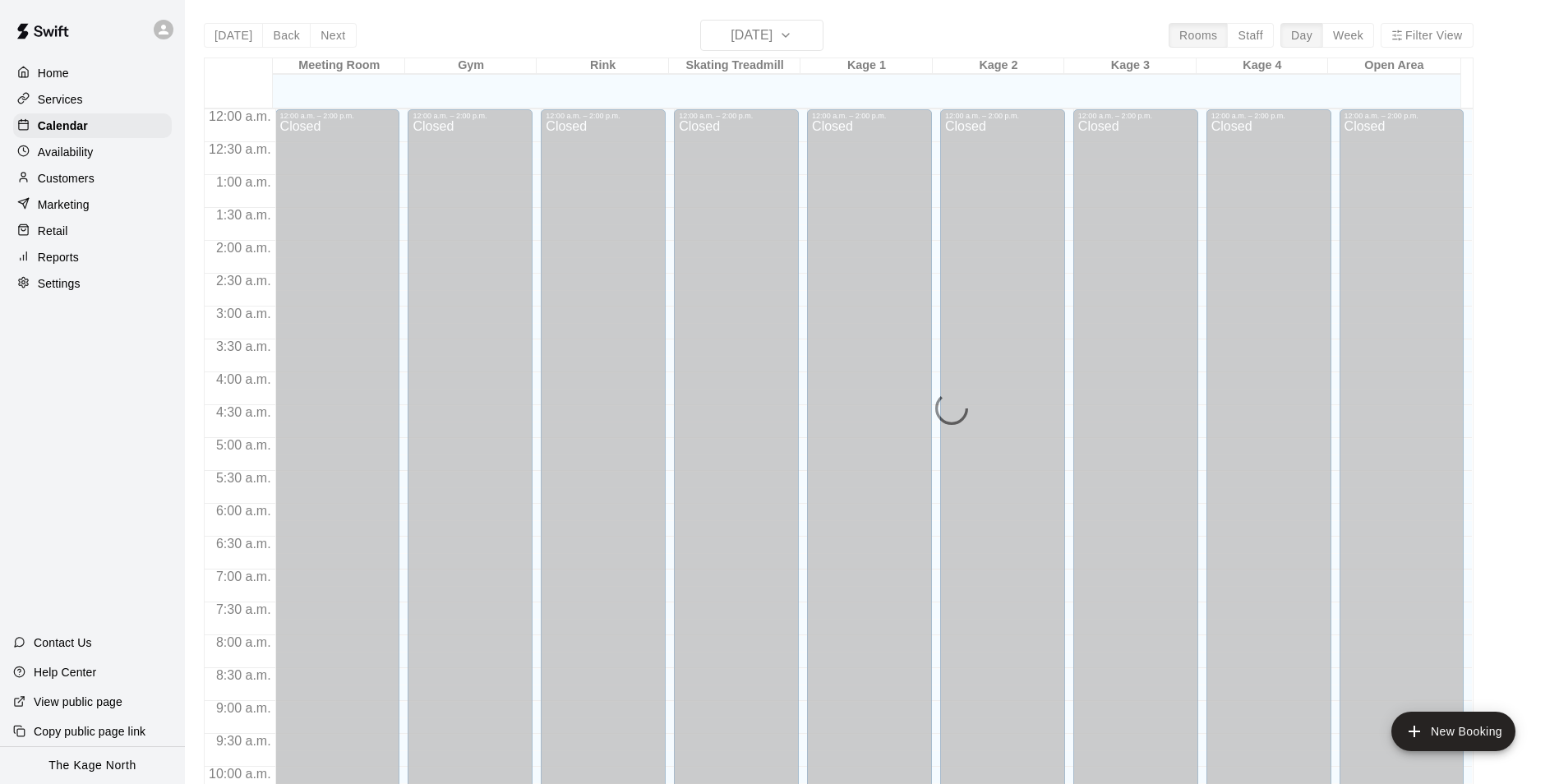
scroll to position [835, 0]
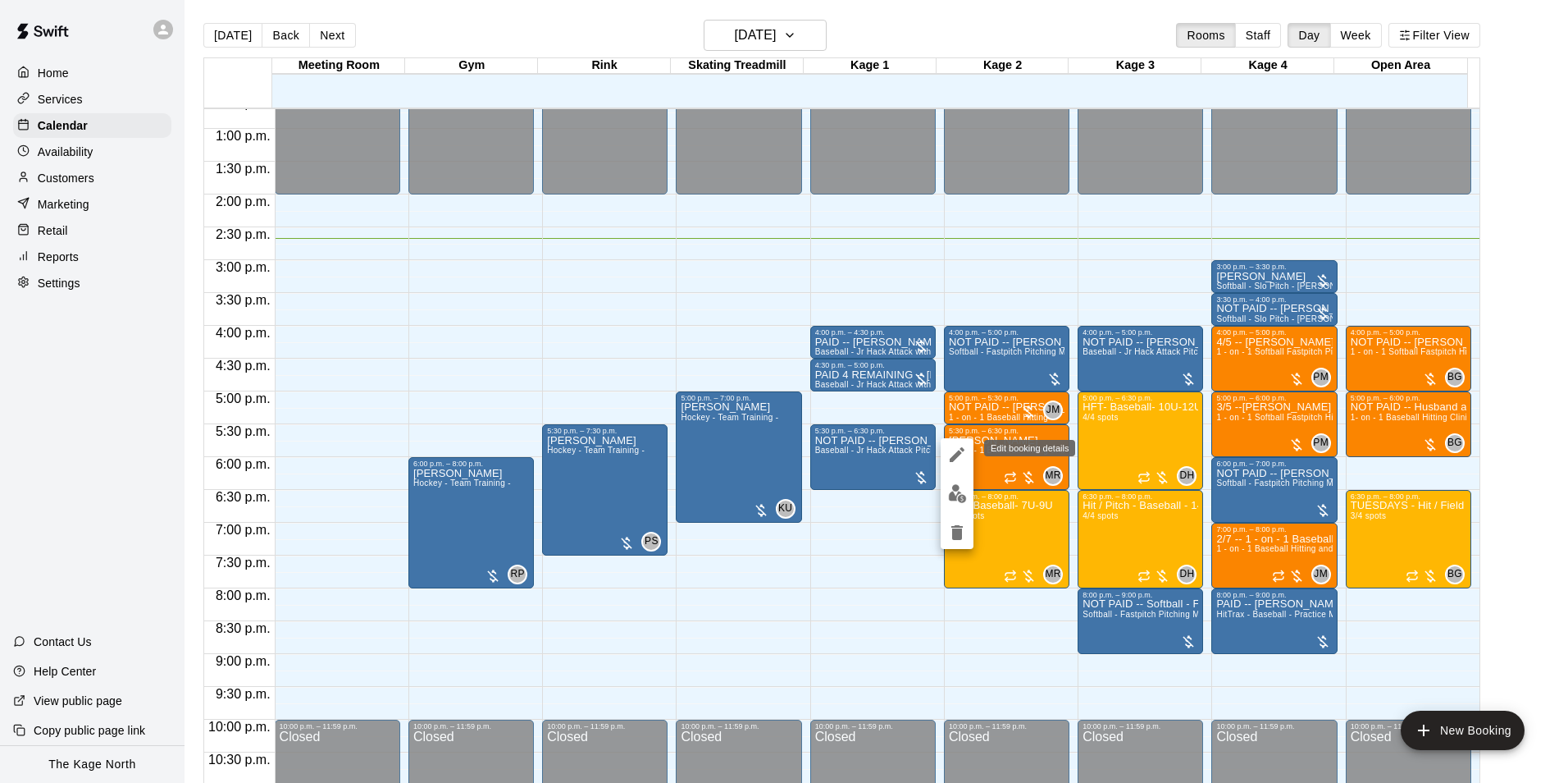
click at [957, 452] on icon "edit" at bounding box center [957, 454] width 15 height 15
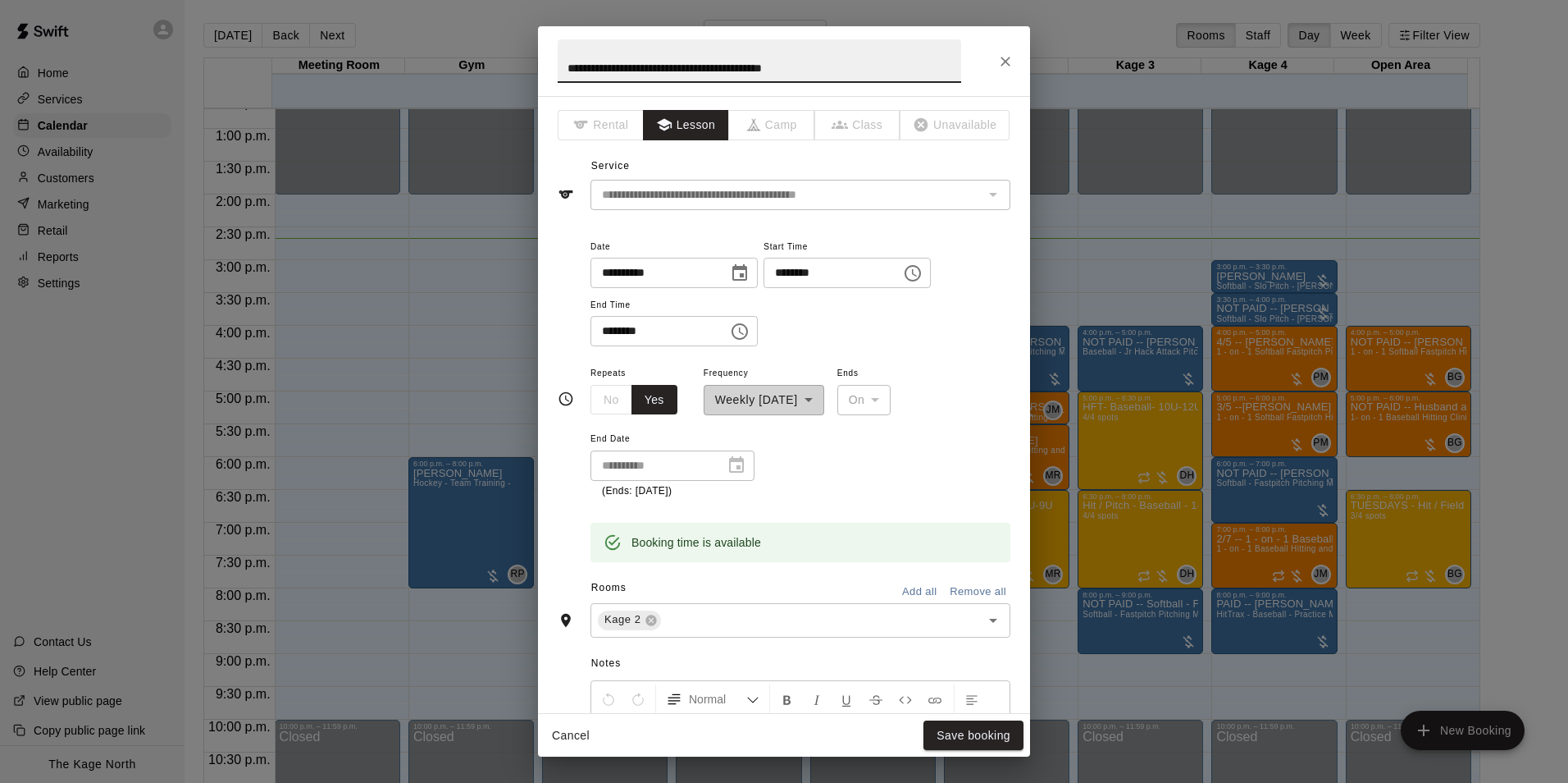
click at [563, 65] on input "**********" at bounding box center [759, 61] width 403 height 43
type input "**********"
click at [985, 726] on button "Save booking" at bounding box center [973, 736] width 100 height 31
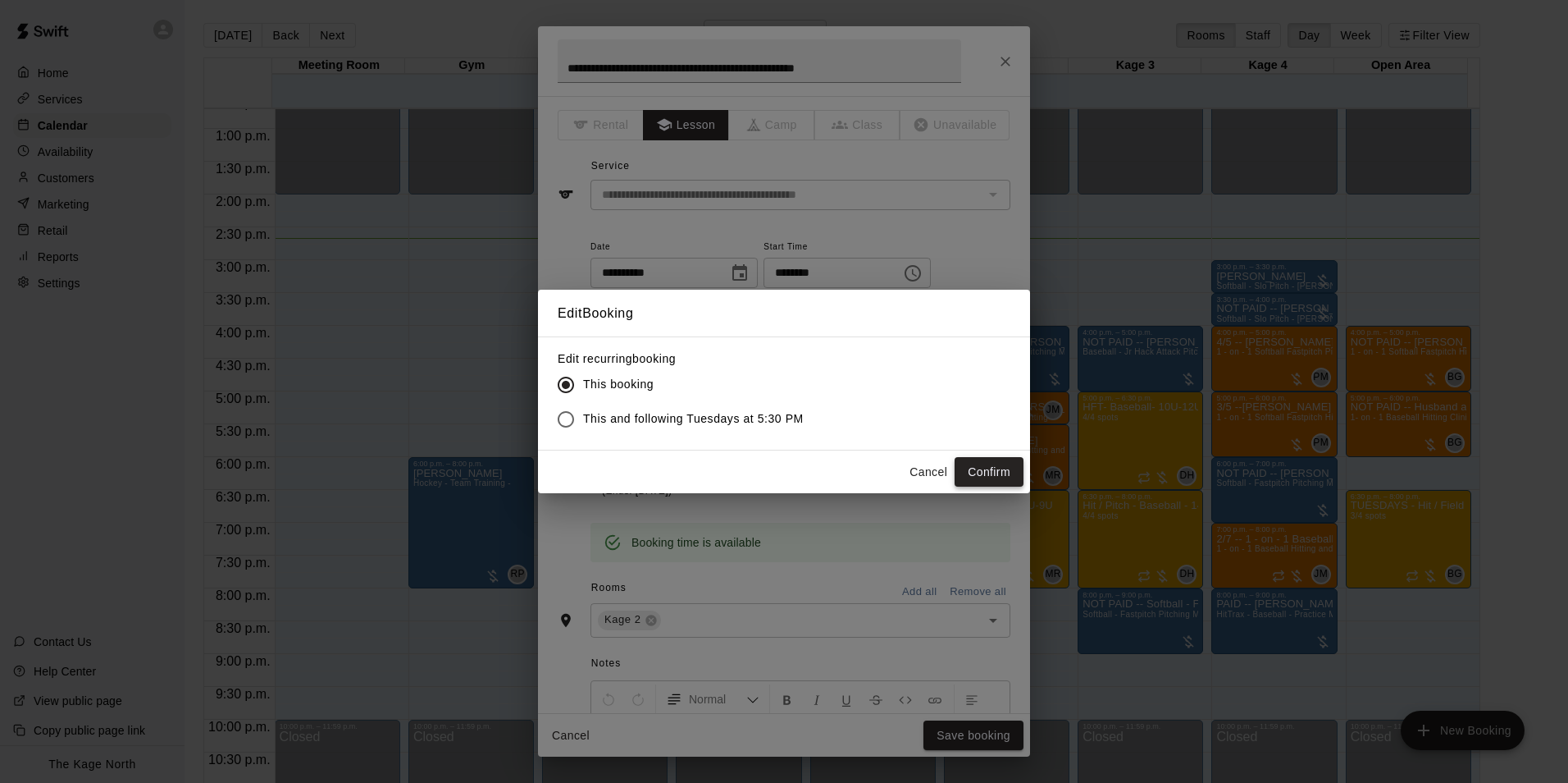
click at [972, 472] on button "Confirm" at bounding box center [989, 472] width 69 height 31
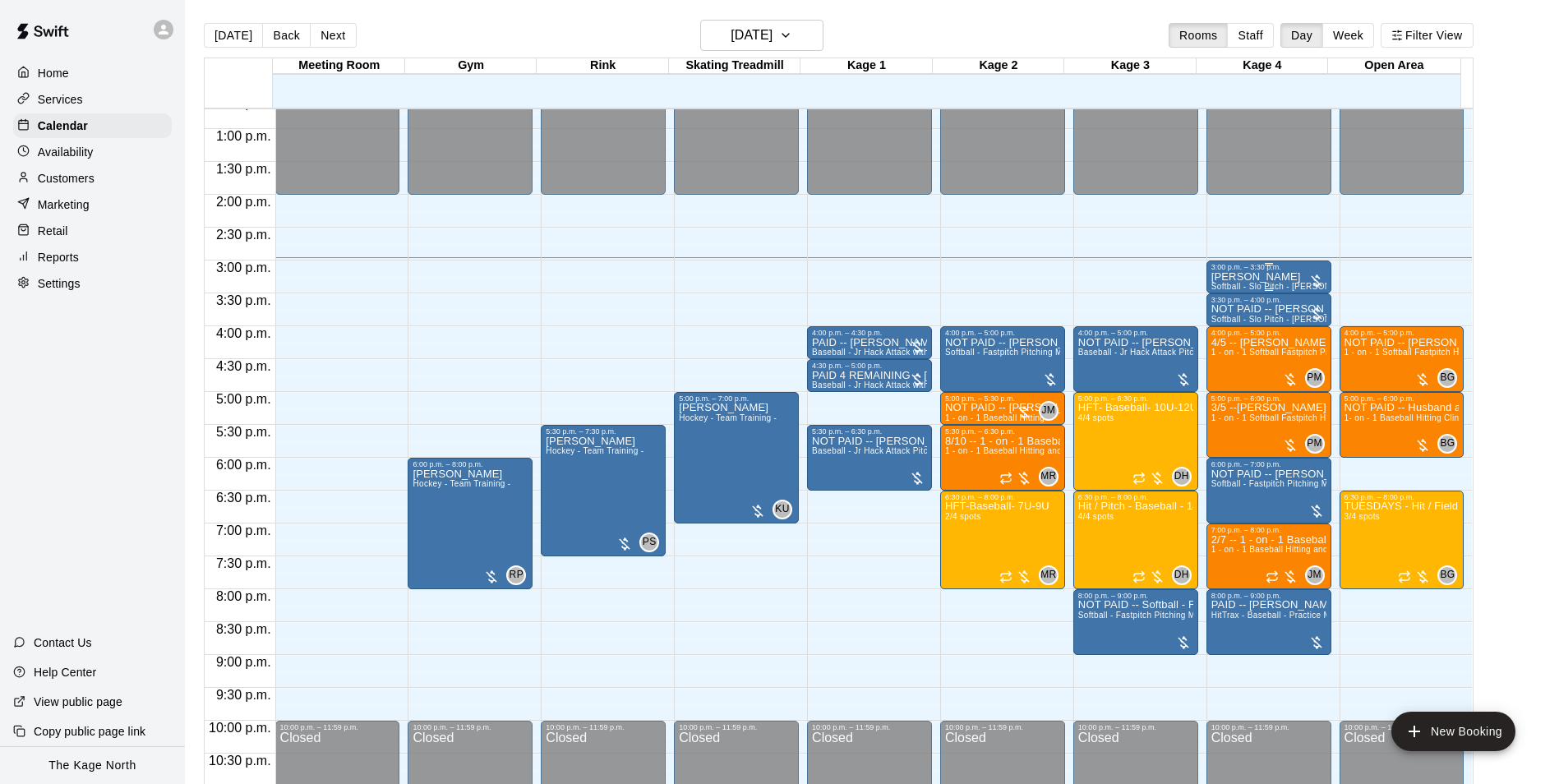
click at [1258, 277] on p "Drew Gillespie" at bounding box center [1269, 277] width 115 height 0
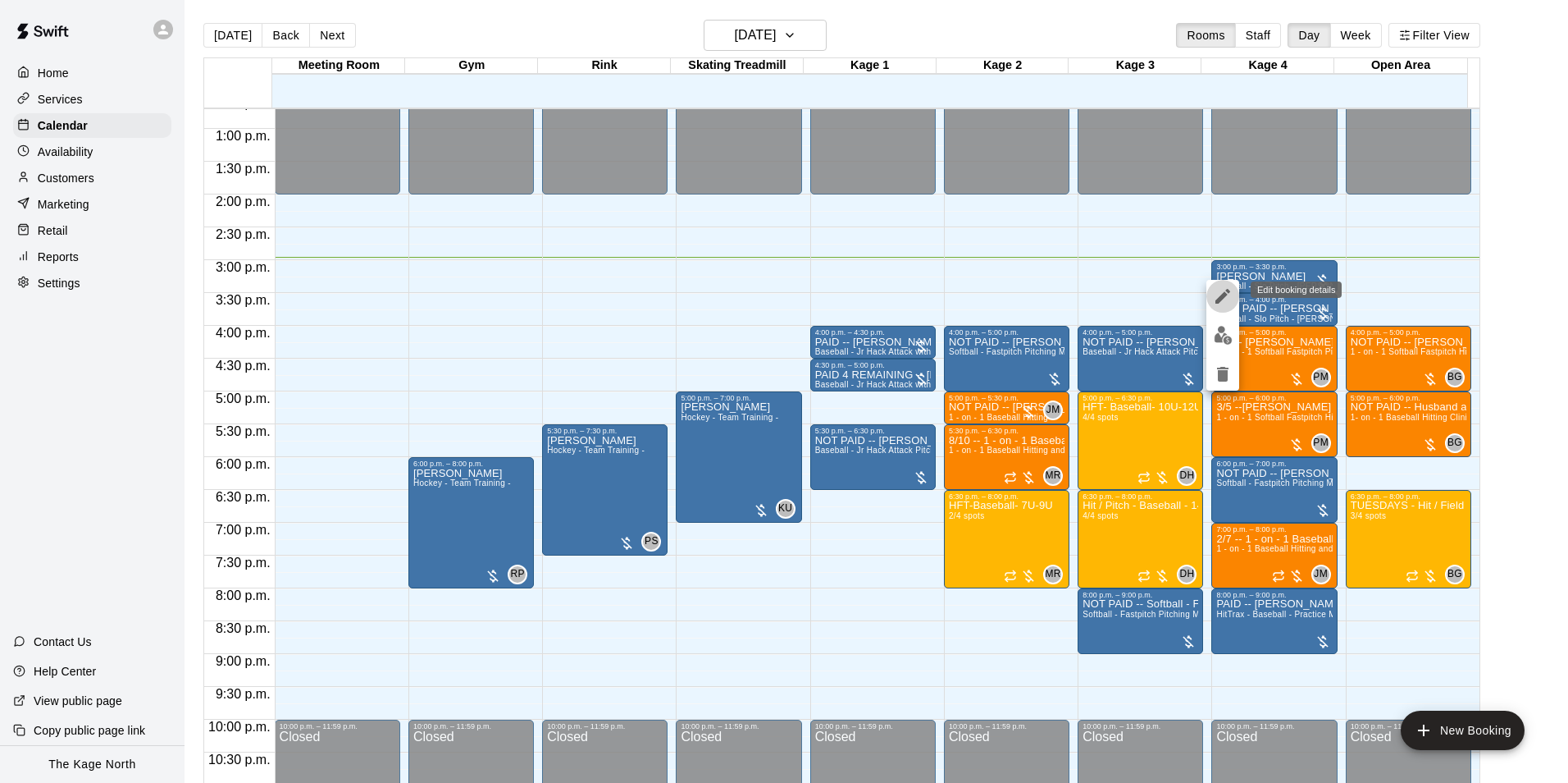
click at [1217, 299] on icon "edit" at bounding box center [1223, 296] width 19 height 19
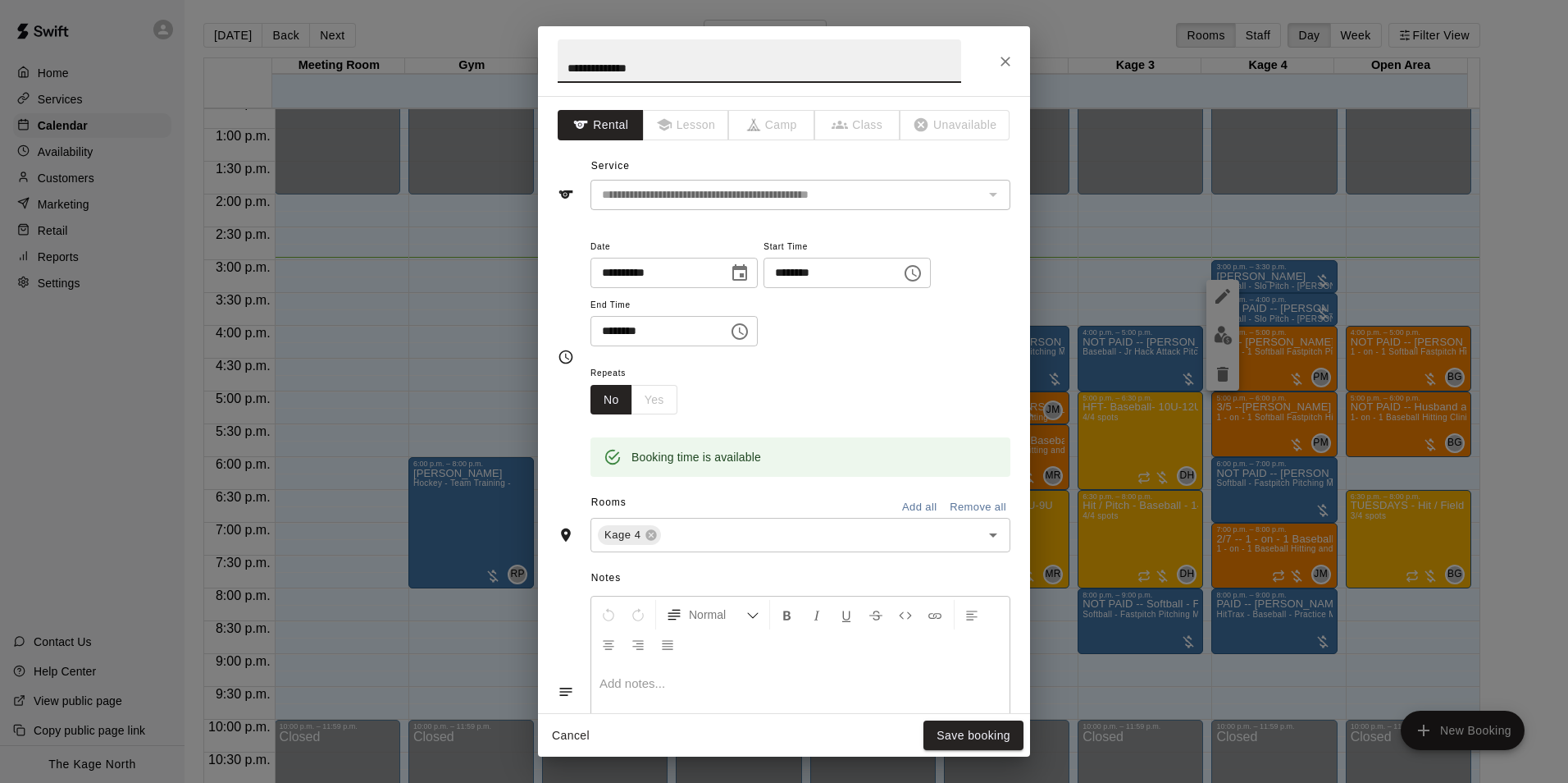
click at [566, 68] on input "**********" at bounding box center [759, 61] width 403 height 43
type input "**********"
click at [991, 739] on button "Save booking" at bounding box center [973, 736] width 100 height 31
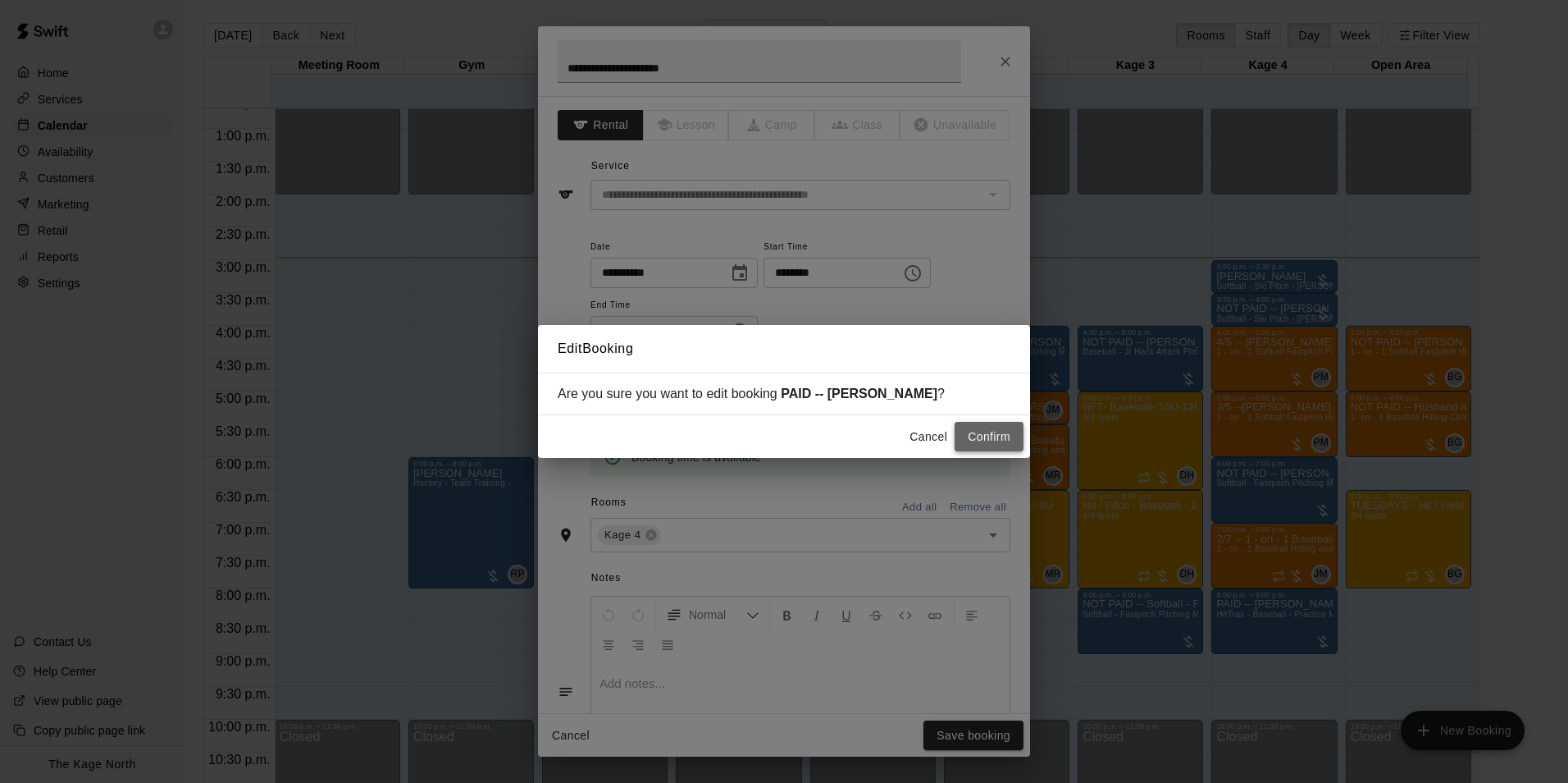
click at [985, 432] on button "Confirm" at bounding box center [989, 437] width 69 height 31
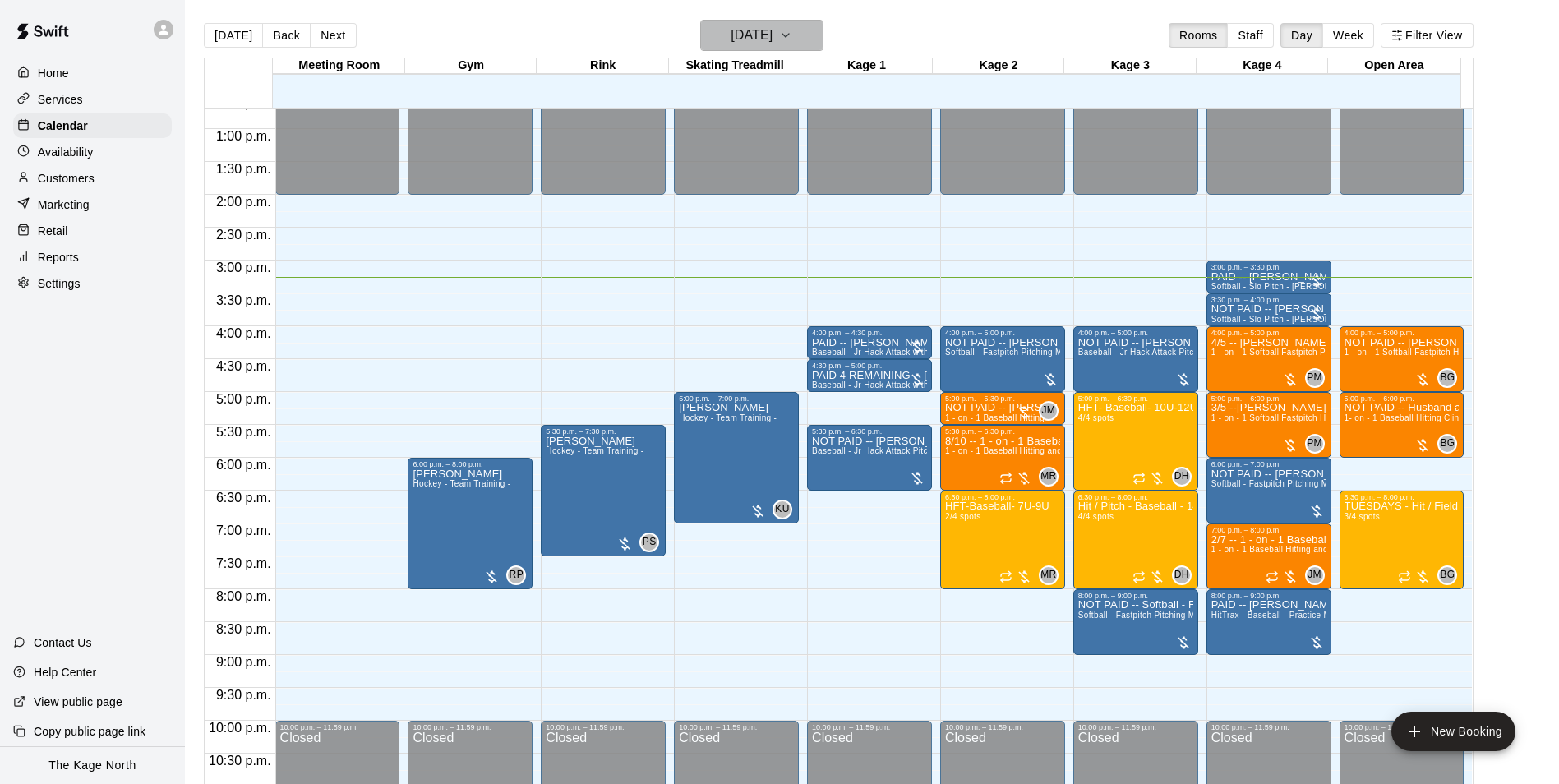
click at [792, 38] on icon "button" at bounding box center [785, 35] width 13 height 19
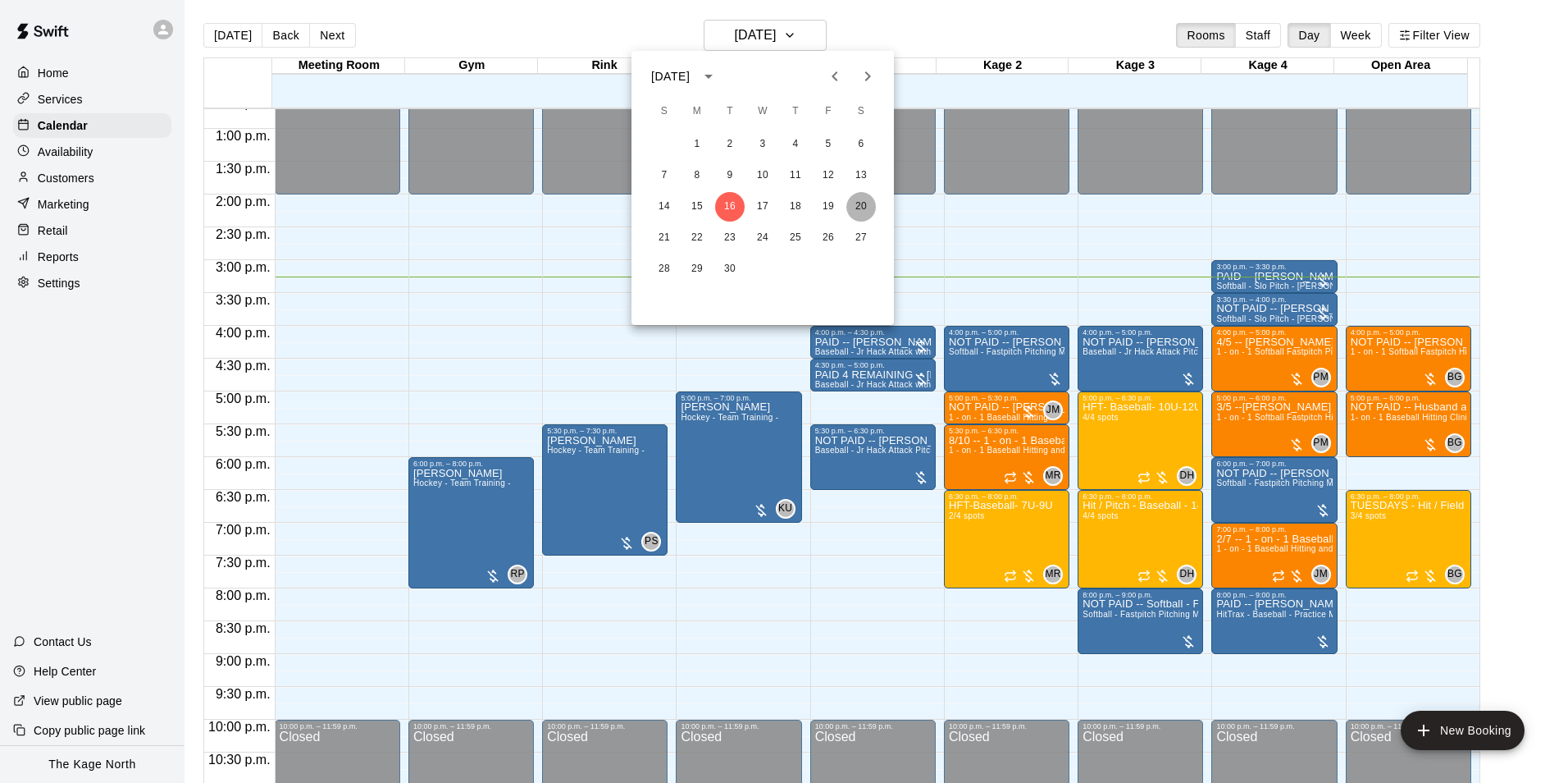
click at [870, 208] on button "20" at bounding box center [862, 207] width 30 height 30
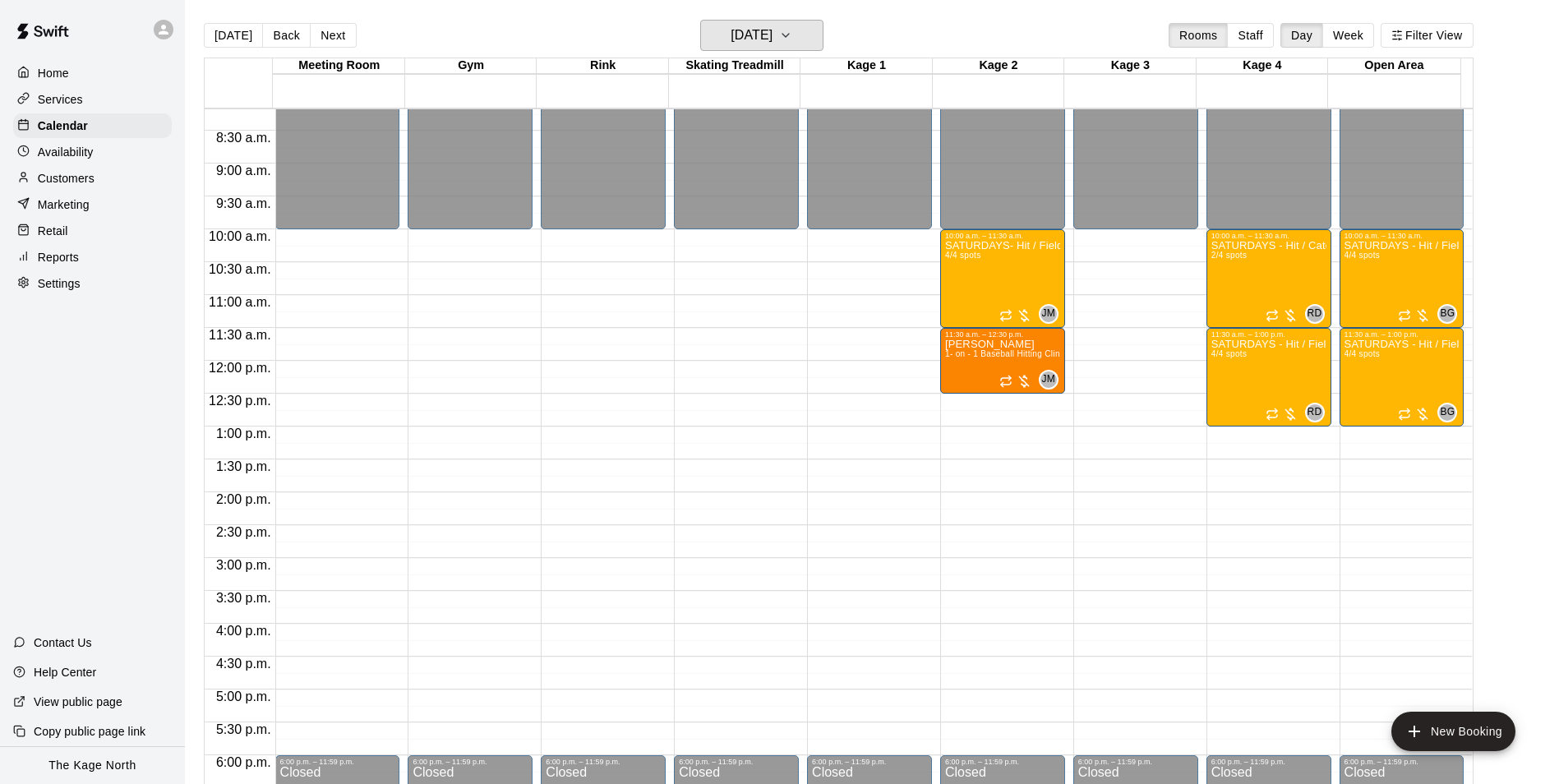
scroll to position [506, 0]
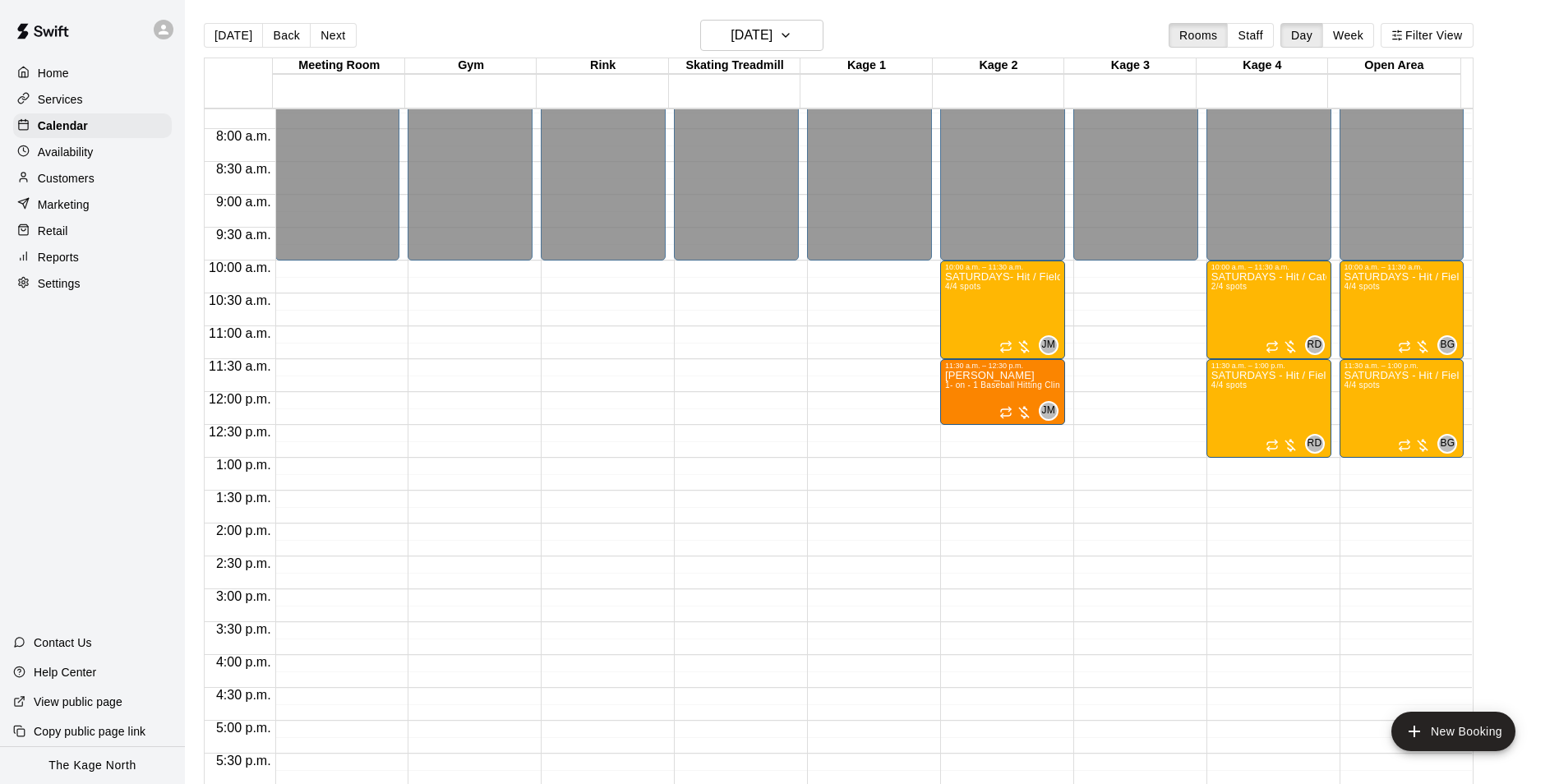
click at [71, 152] on p "Availability" at bounding box center [65, 151] width 55 height 17
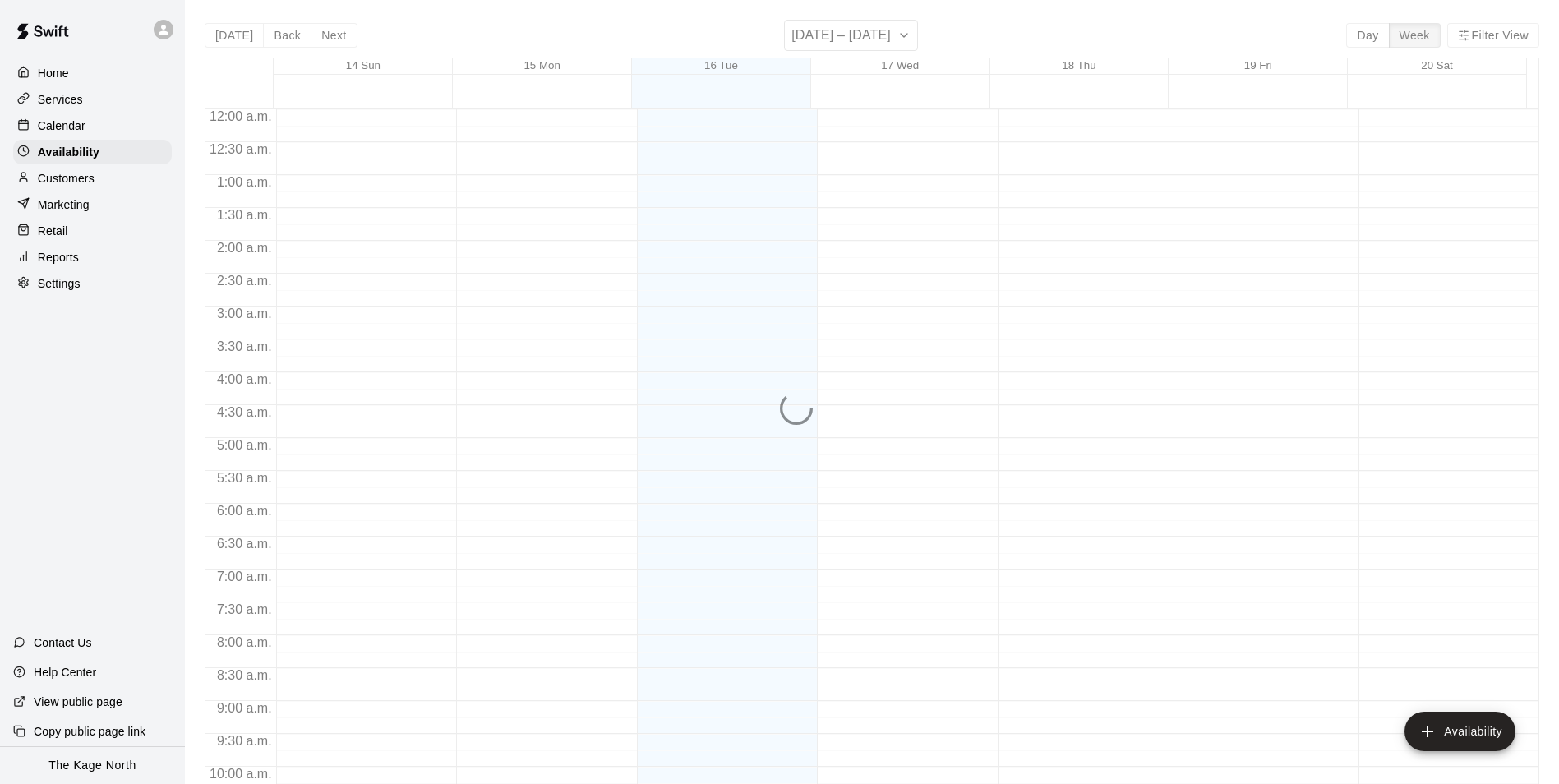
scroll to position [885, 0]
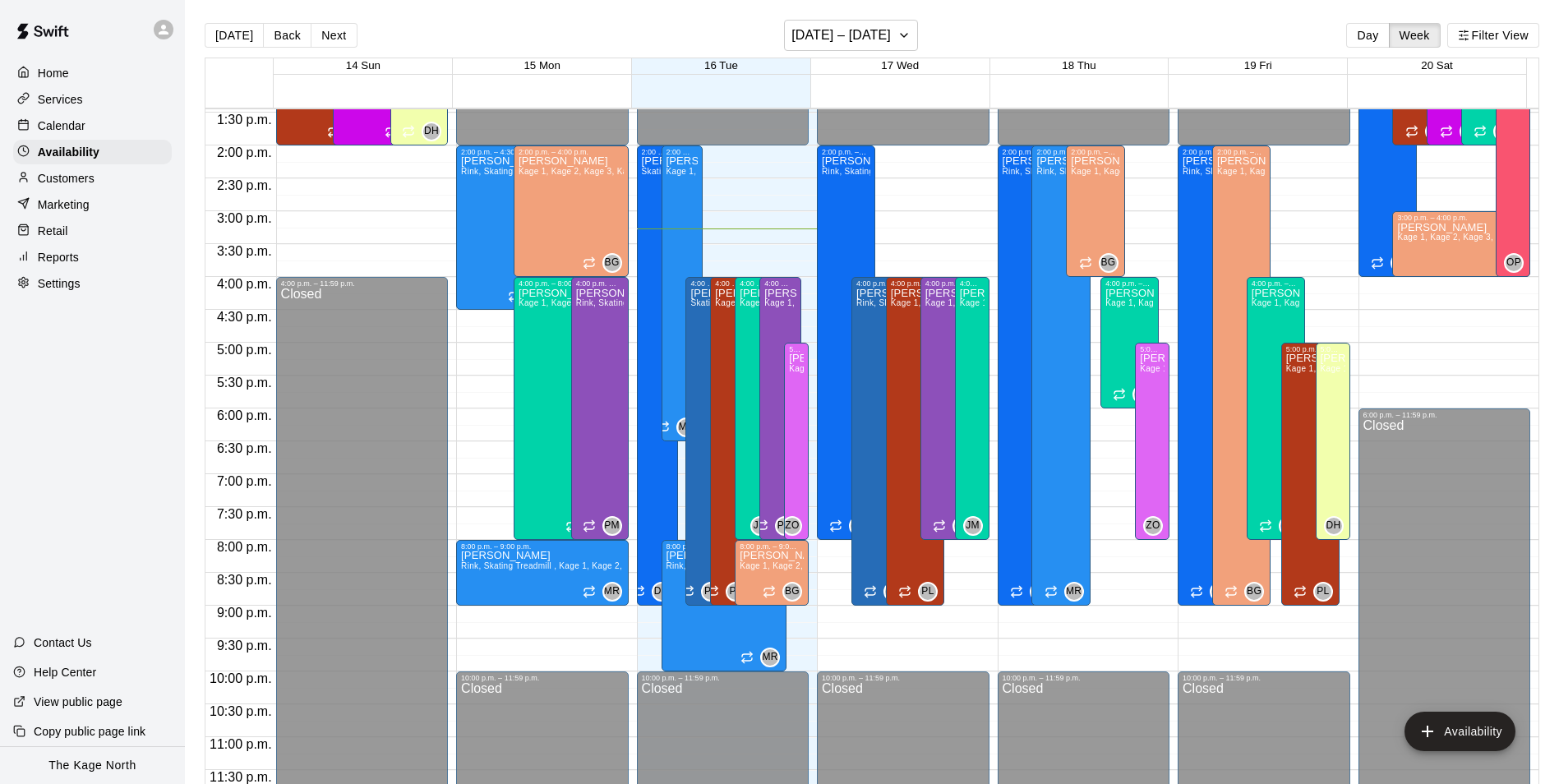
click at [70, 125] on p "Calendar" at bounding box center [62, 126] width 48 height 17
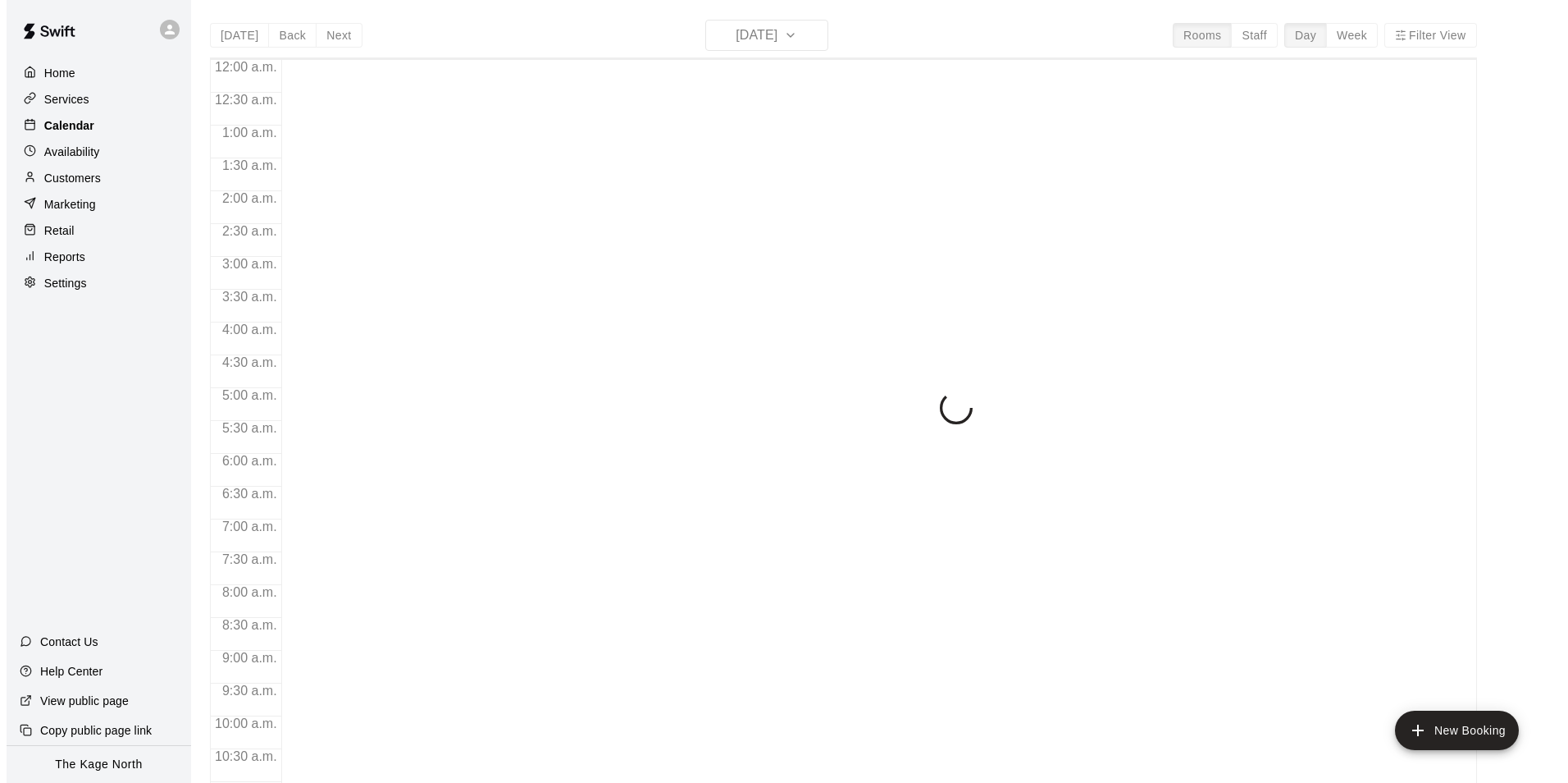
scroll to position [834, 0]
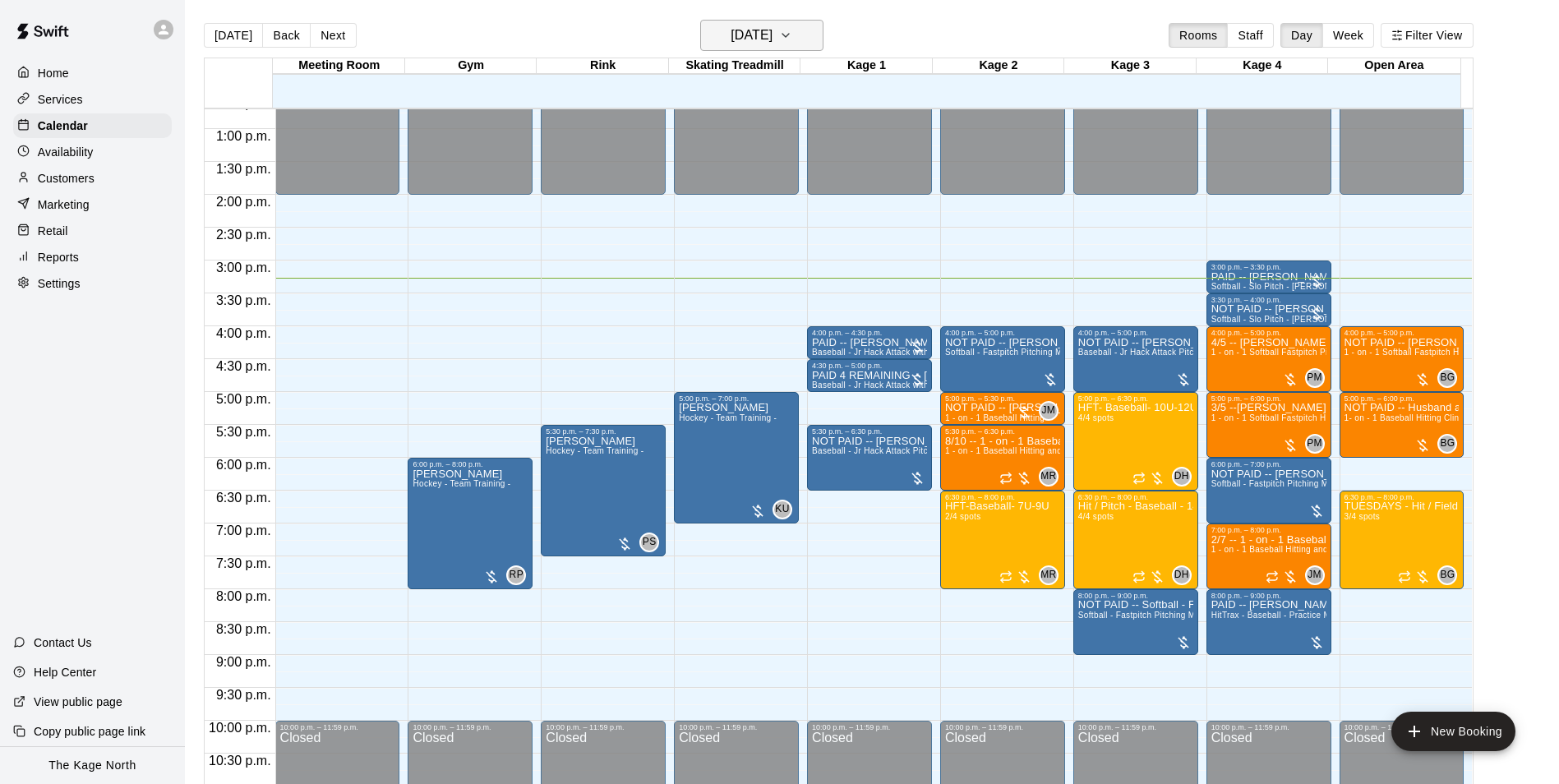
click at [773, 36] on h6 "[DATE]" at bounding box center [752, 35] width 42 height 23
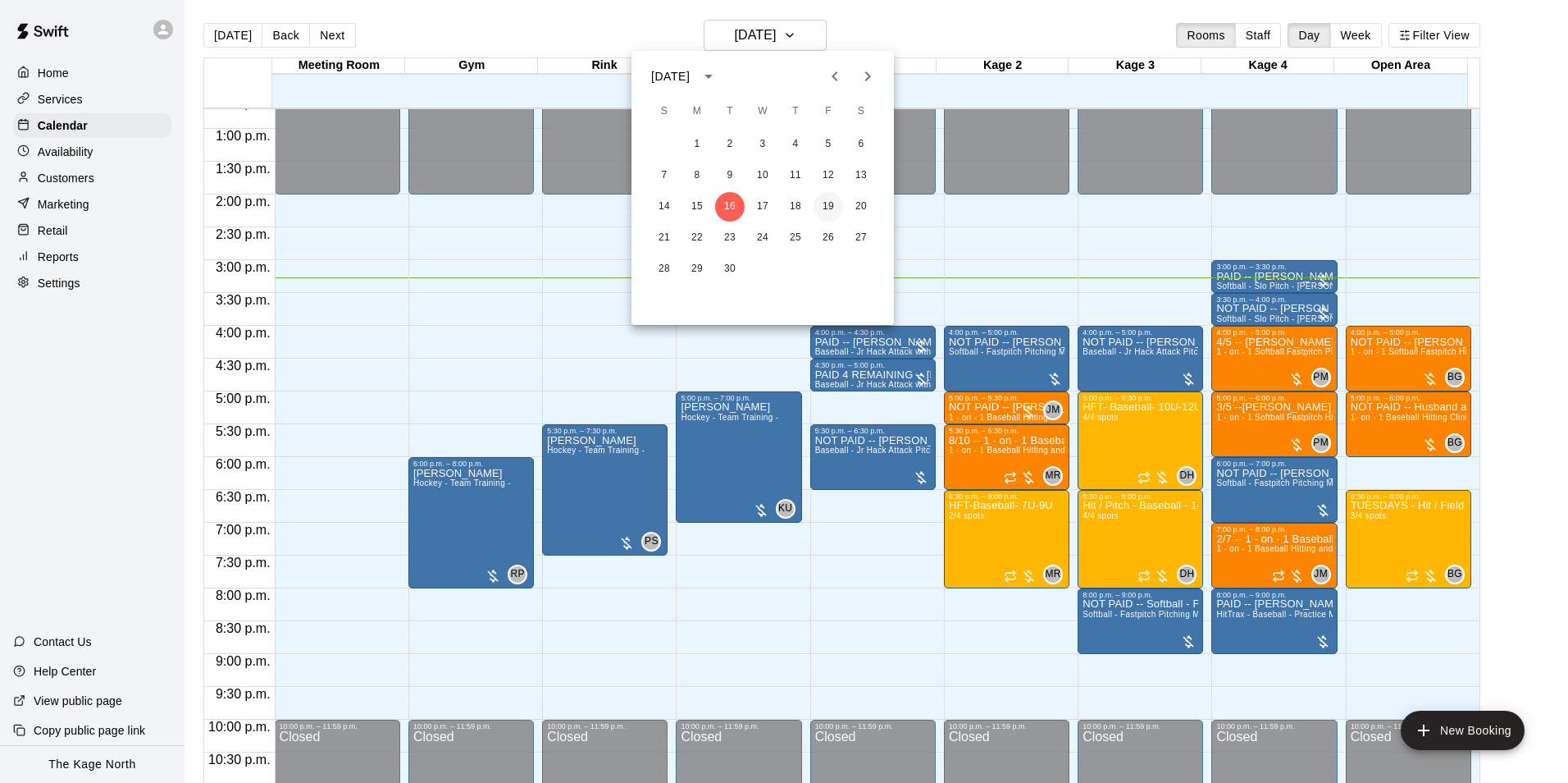
click at [829, 203] on button "19" at bounding box center [828, 207] width 30 height 30
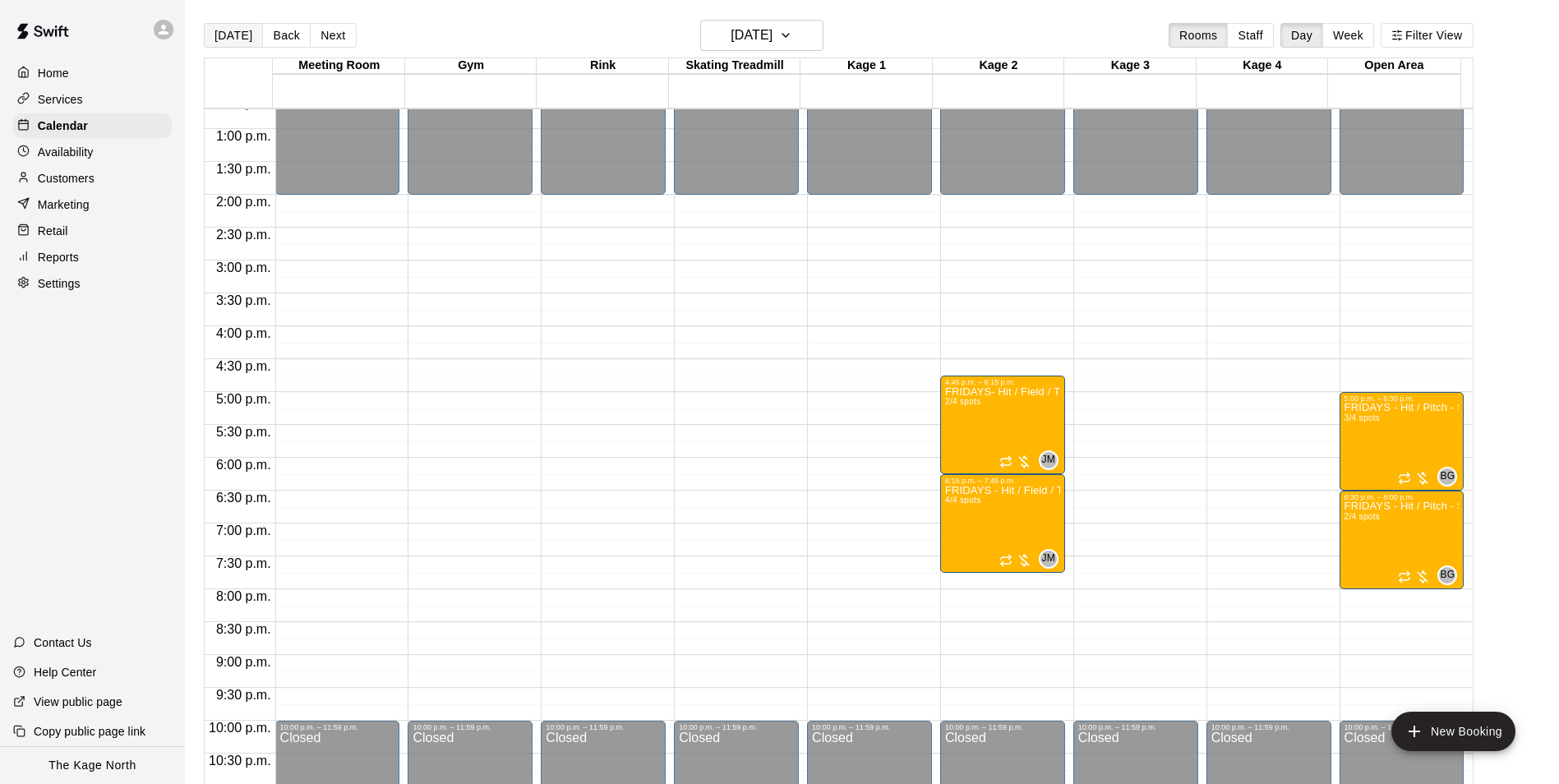
click at [228, 35] on button "[DATE]" at bounding box center [233, 35] width 59 height 25
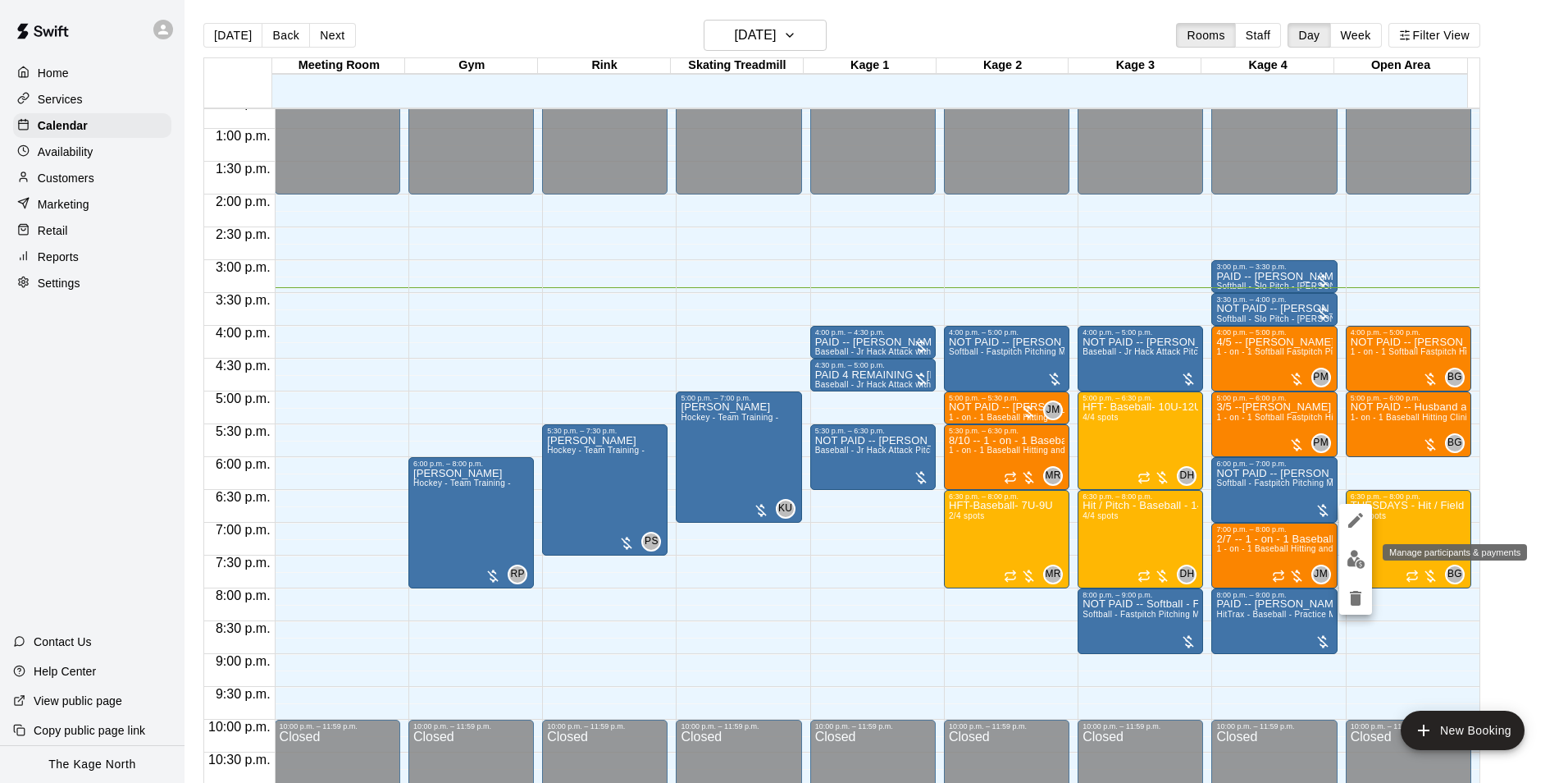
click at [1357, 555] on img "edit" at bounding box center [1355, 559] width 18 height 18
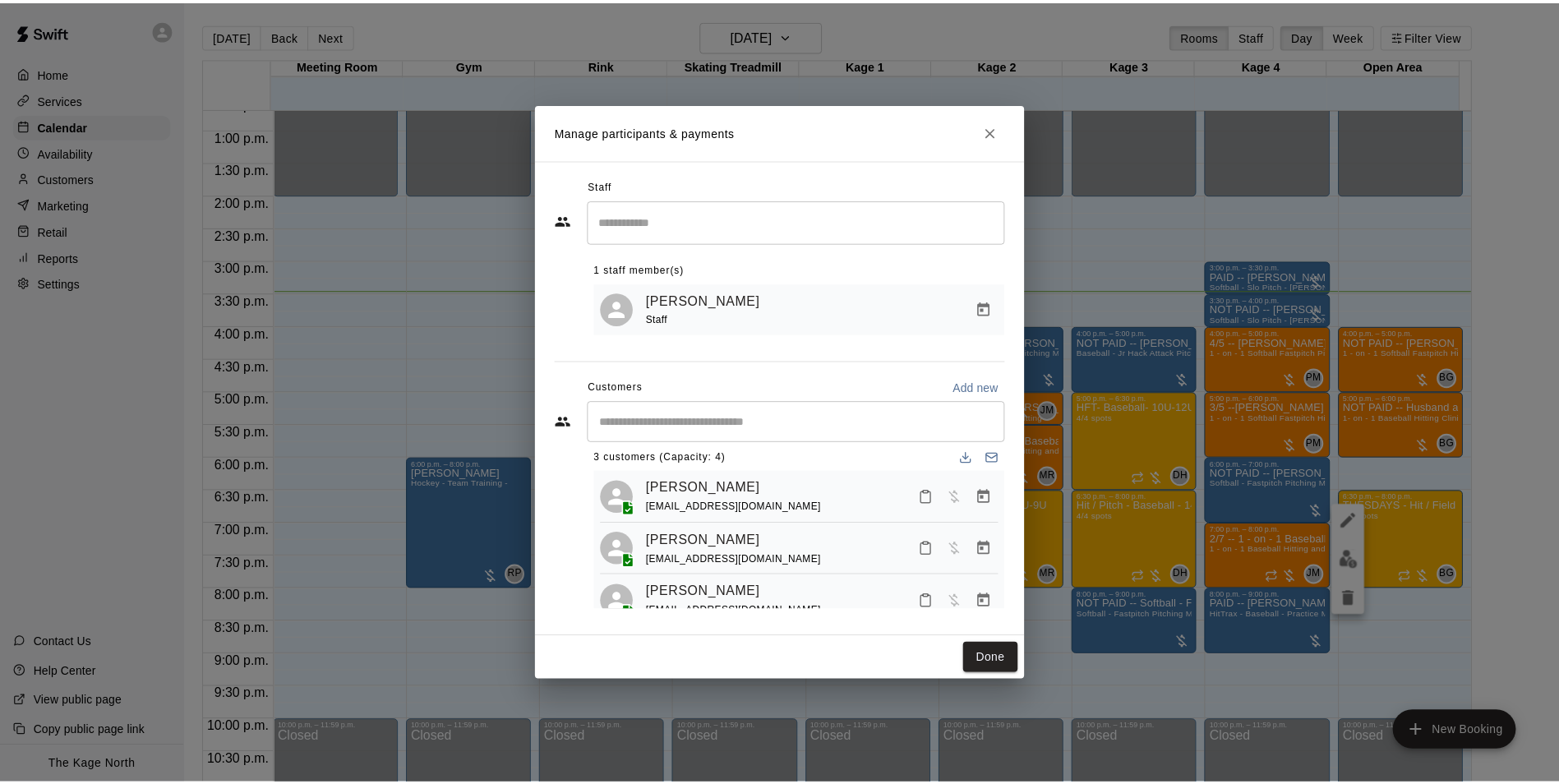
scroll to position [0, 0]
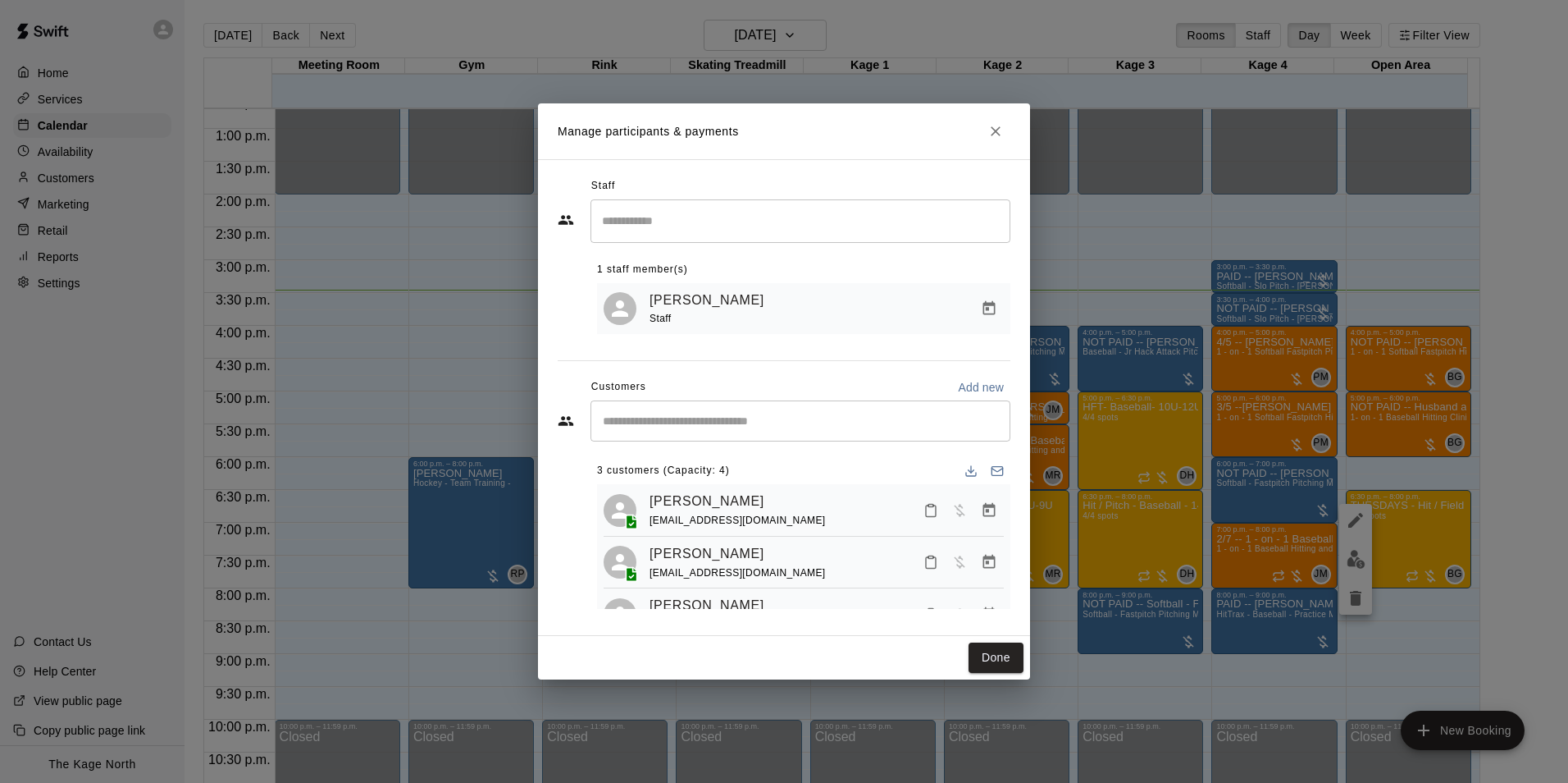
click at [998, 134] on icon "Close" at bounding box center [995, 131] width 17 height 17
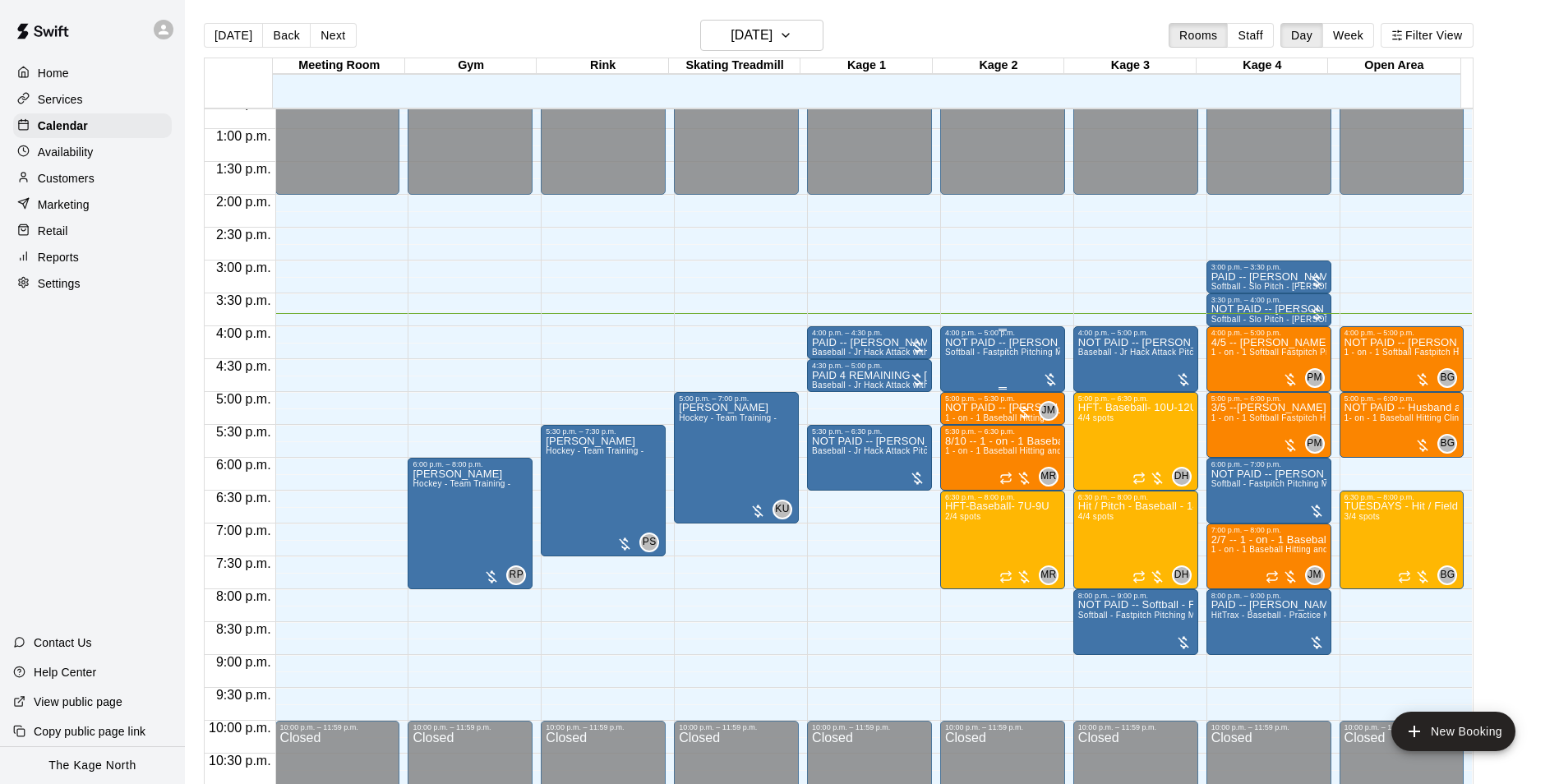
click at [973, 376] on div "NOT PAID -- Anne Miller Softball - Fastpitch Pitching Machine - Requires second…" at bounding box center [1003, 729] width 115 height 784
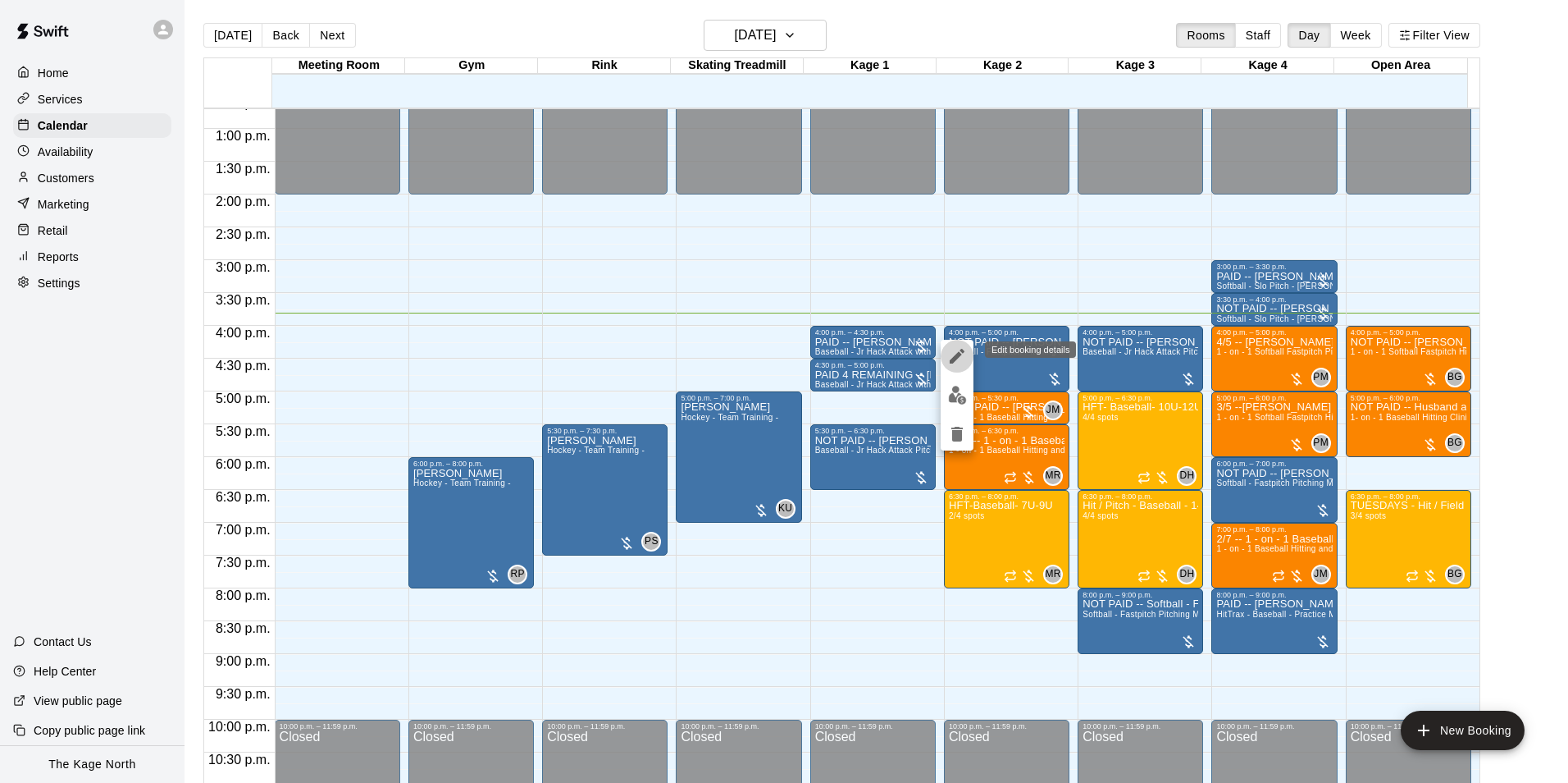
click at [959, 349] on icon "edit" at bounding box center [957, 356] width 19 height 19
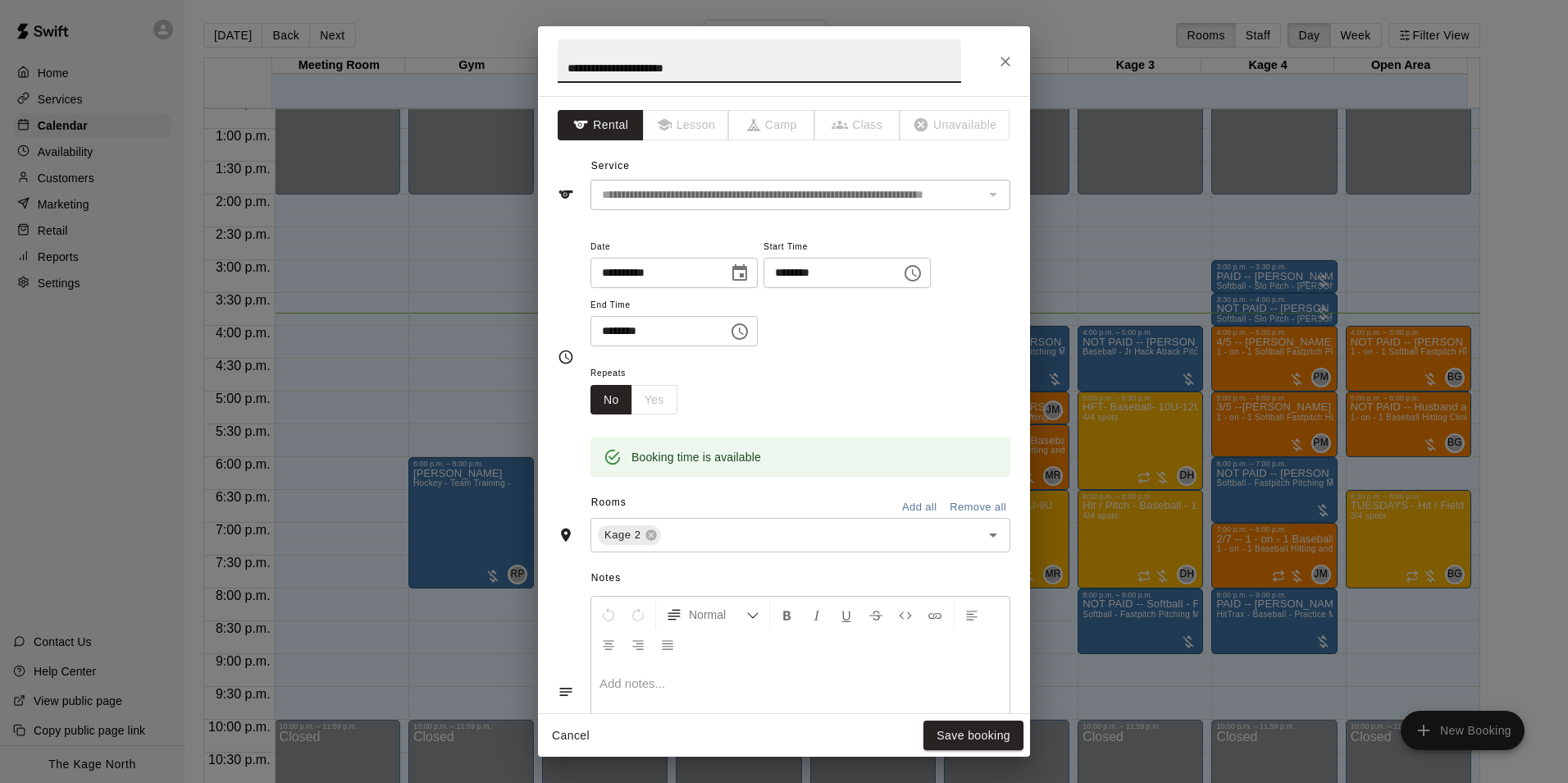
drag, startPoint x: 592, startPoint y: 69, endPoint x: 445, endPoint y: 62, distance: 147.2
click at [458, 66] on div "**********" at bounding box center [784, 391] width 1568 height 783
type input "**********"
click at [964, 736] on button "Save booking" at bounding box center [973, 736] width 100 height 31
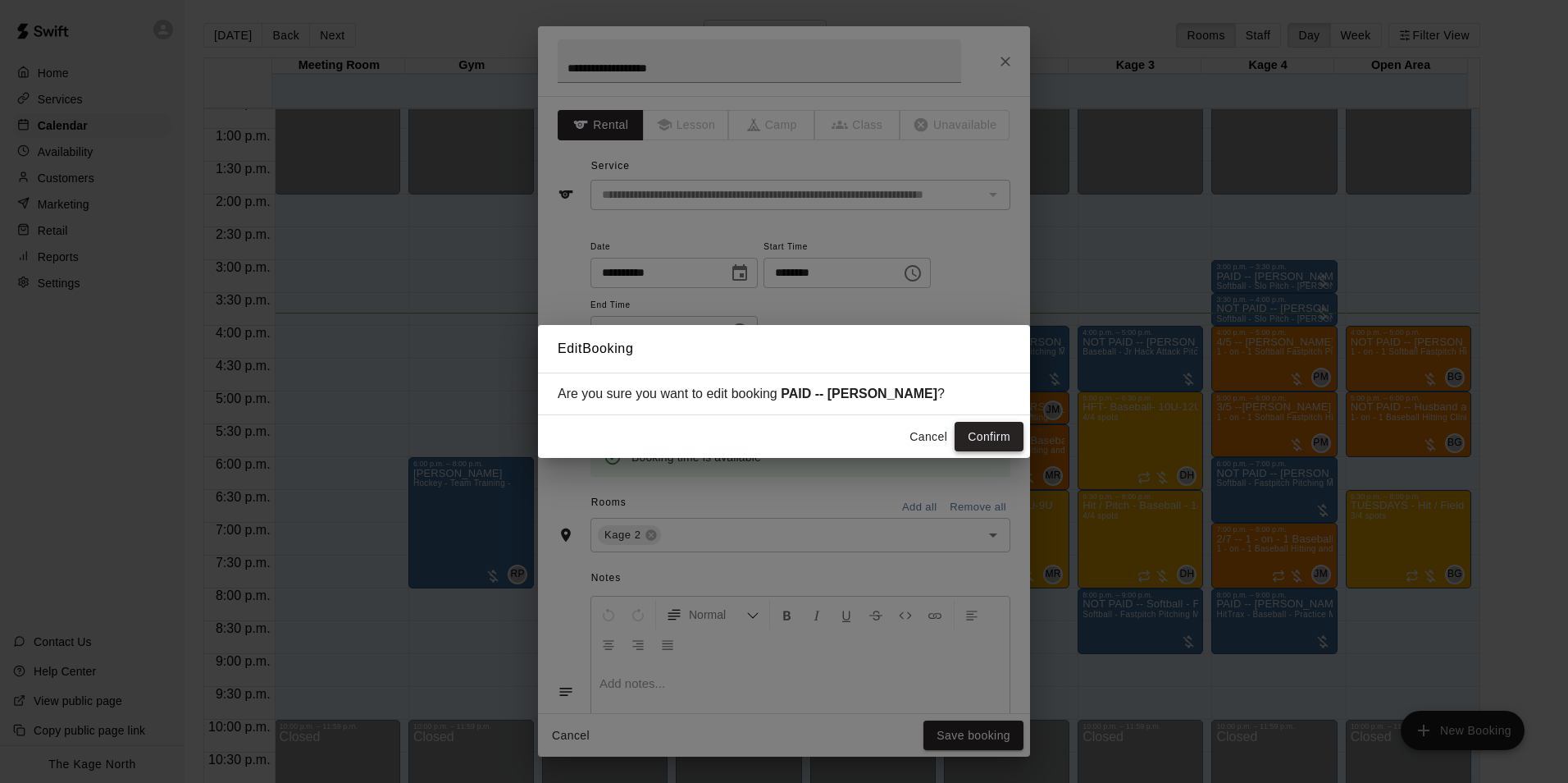
click at [1004, 439] on button "Confirm" at bounding box center [989, 437] width 69 height 31
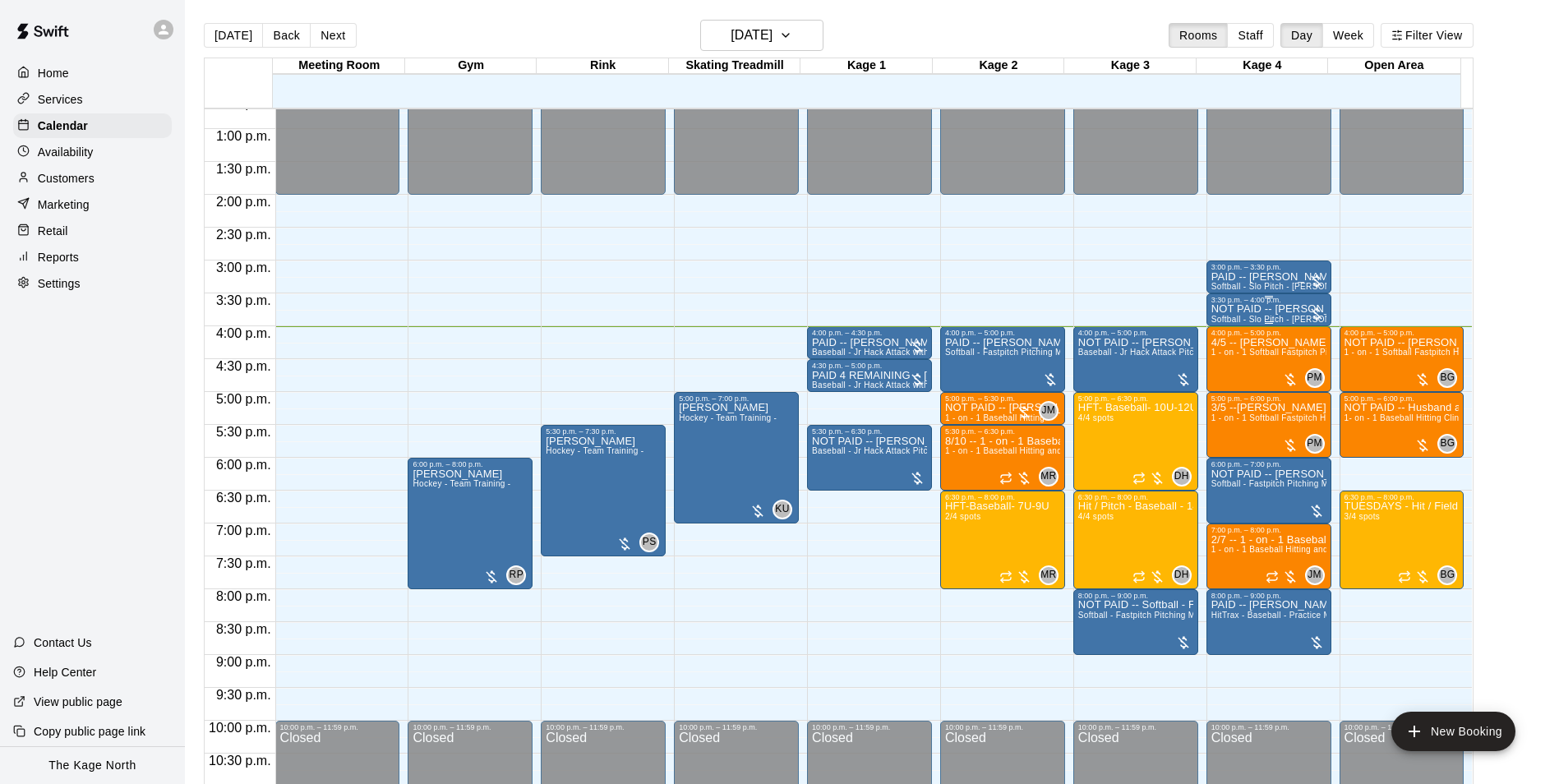
click at [1257, 309] on p "NOT PAID -- Heather Anderson" at bounding box center [1269, 309] width 115 height 0
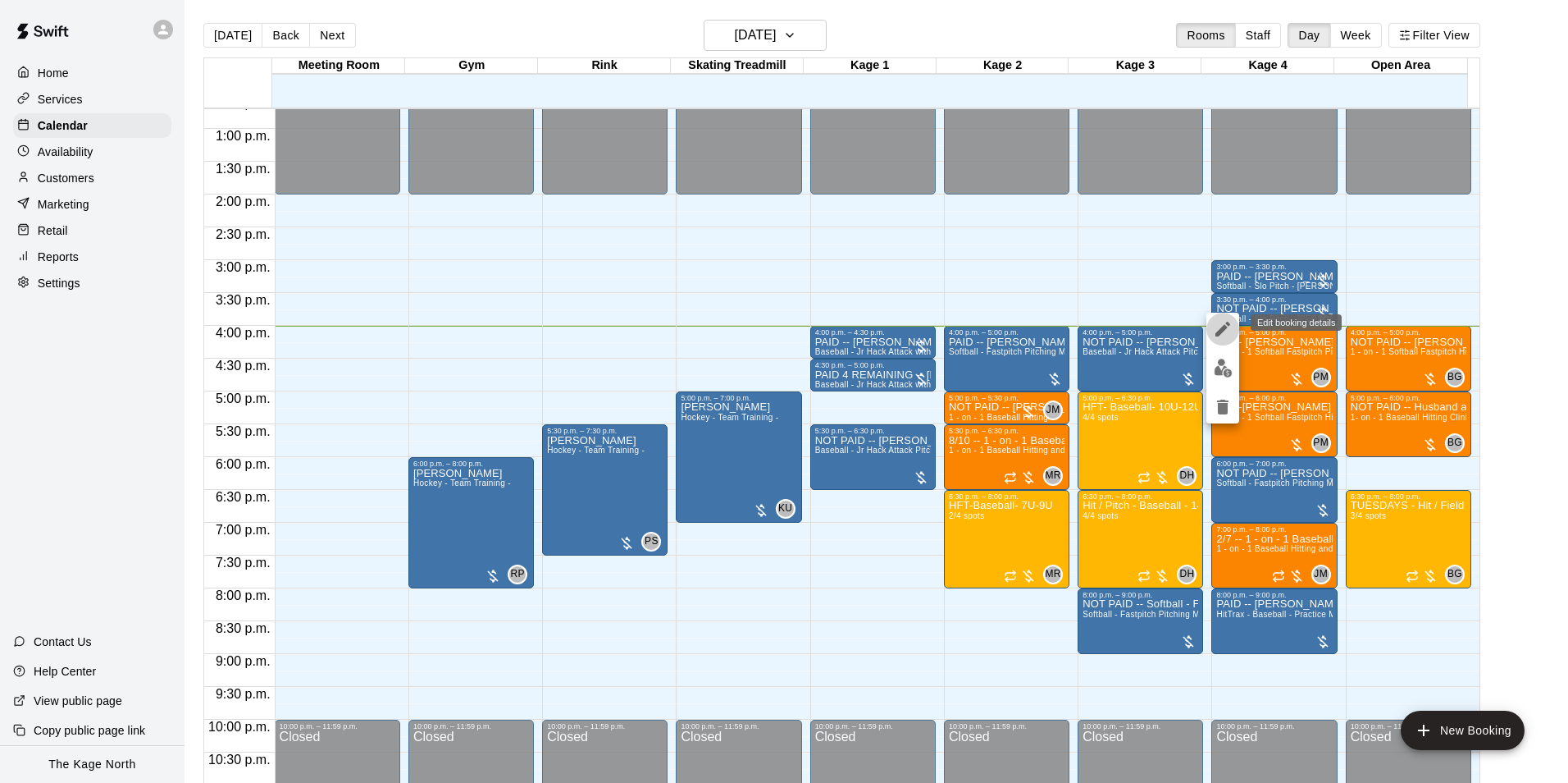
click at [1219, 329] on icon "edit" at bounding box center [1223, 329] width 19 height 19
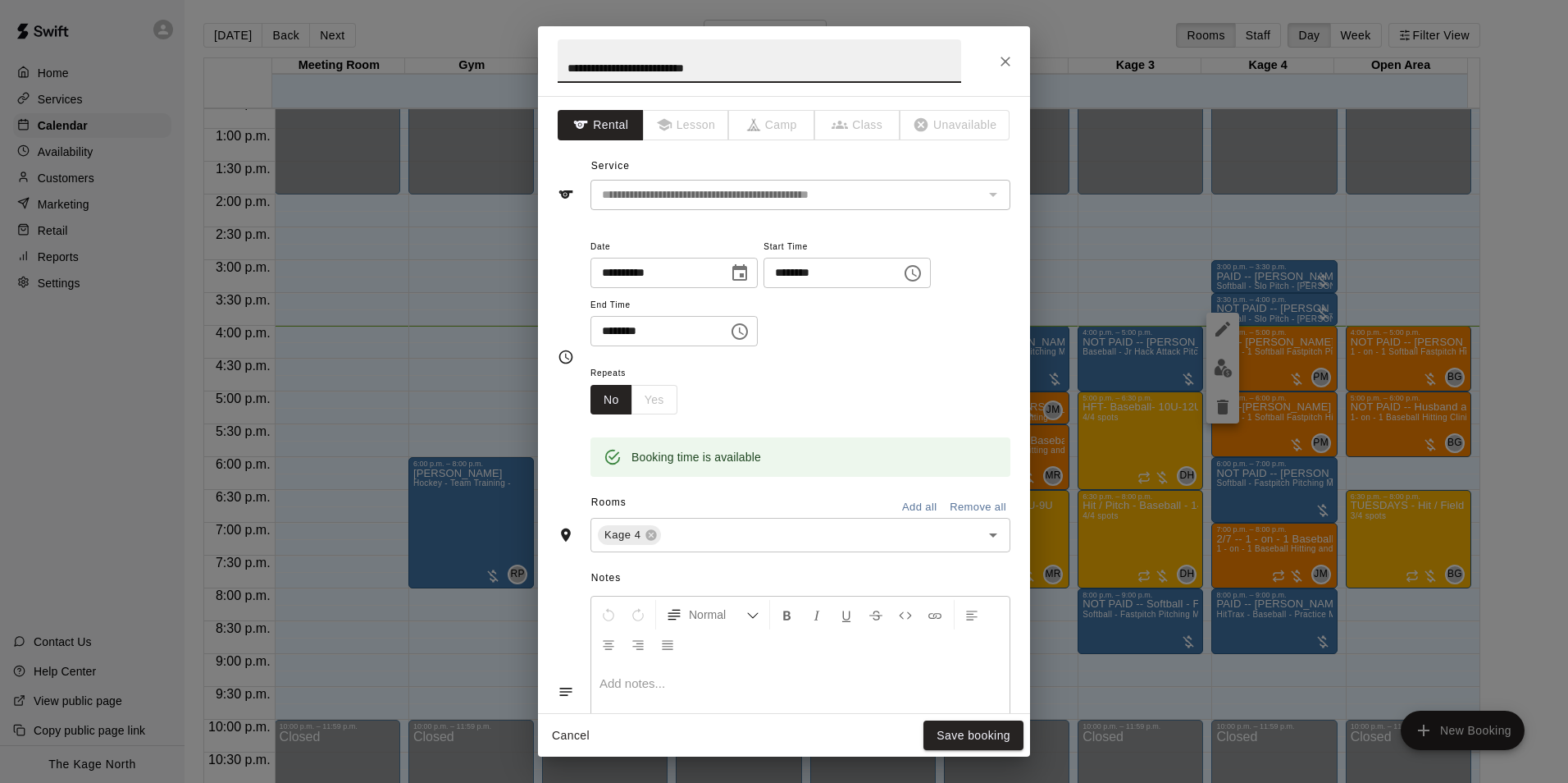
drag, startPoint x: 596, startPoint y: 69, endPoint x: 532, endPoint y: 65, distance: 64.1
click at [532, 65] on div "**********" at bounding box center [784, 391] width 1568 height 783
type input "**********"
click at [983, 729] on button "Save booking" at bounding box center [973, 736] width 100 height 31
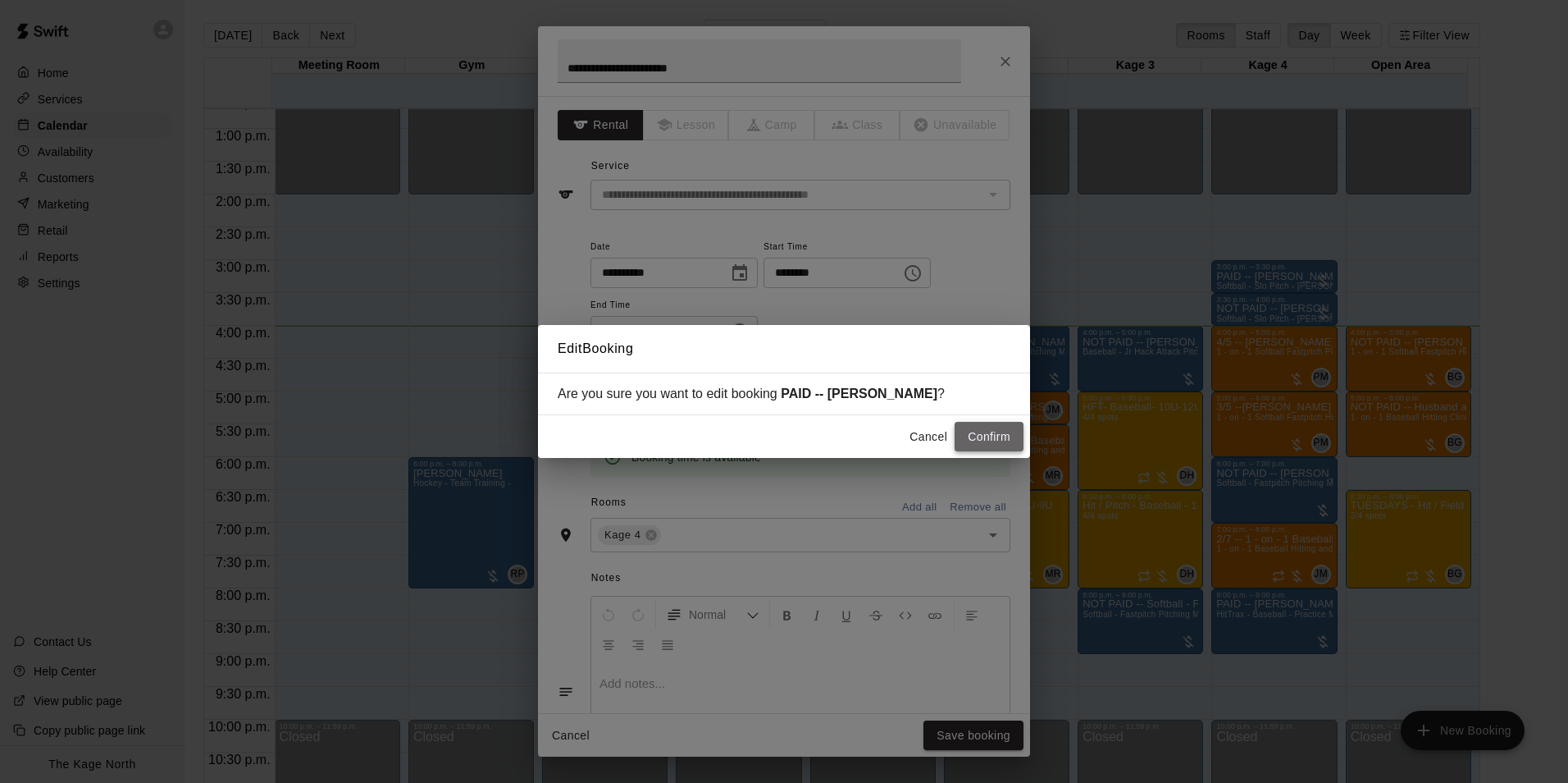
click at [993, 439] on button "Confirm" at bounding box center [989, 437] width 69 height 31
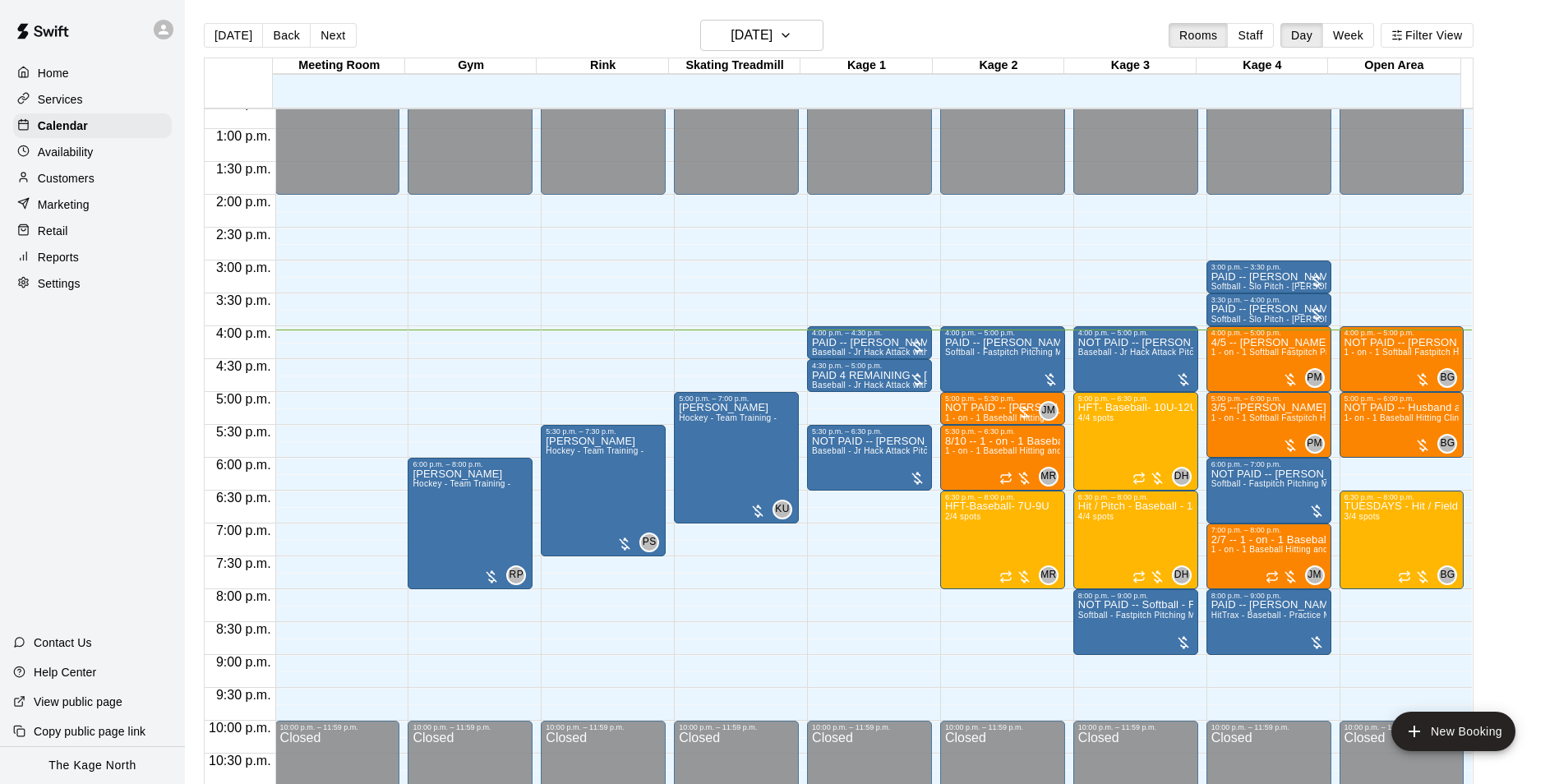
click at [106, 180] on div "Customers" at bounding box center [92, 179] width 158 height 25
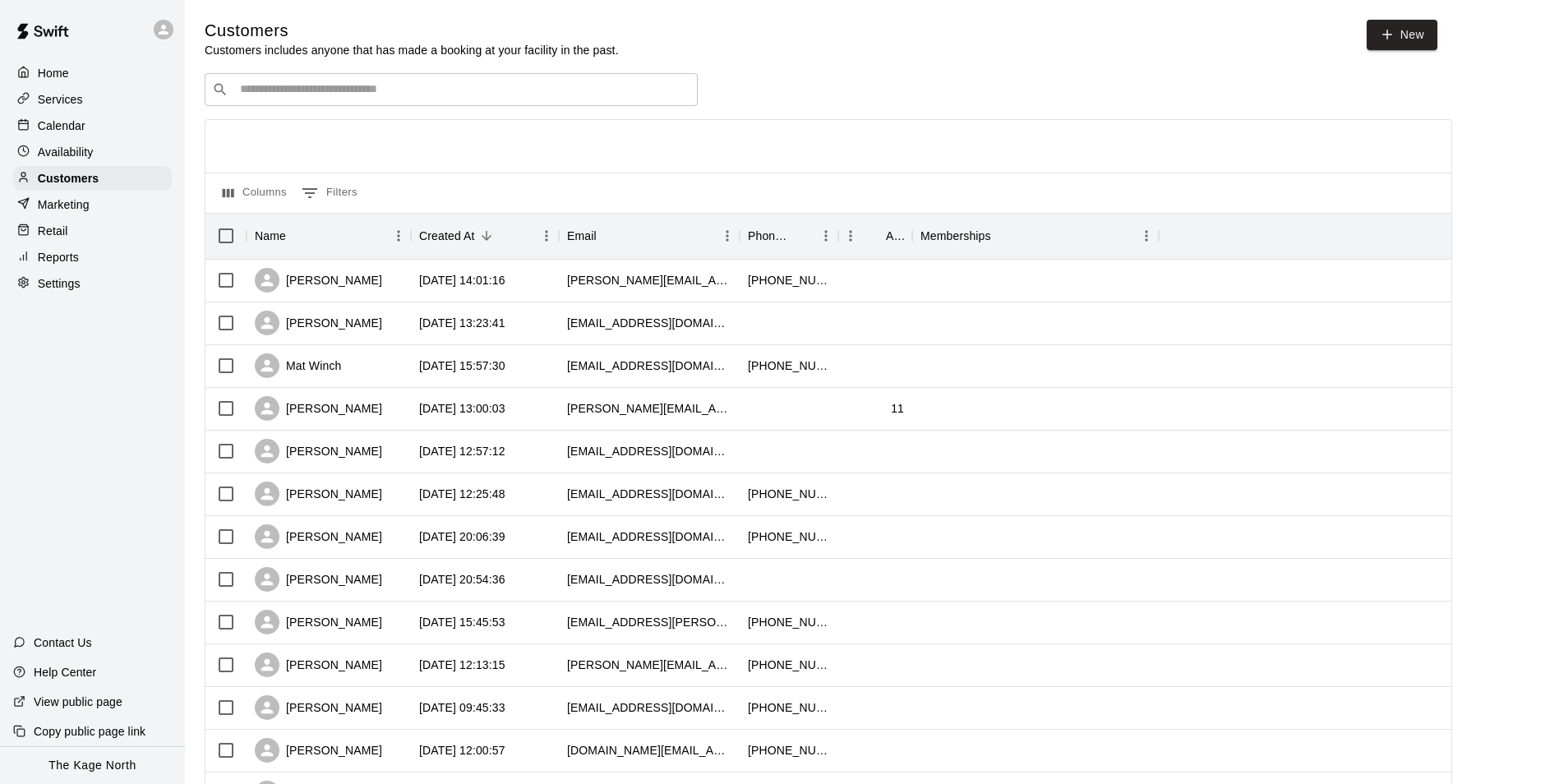
click at [55, 127] on p "Calendar" at bounding box center [62, 126] width 48 height 17
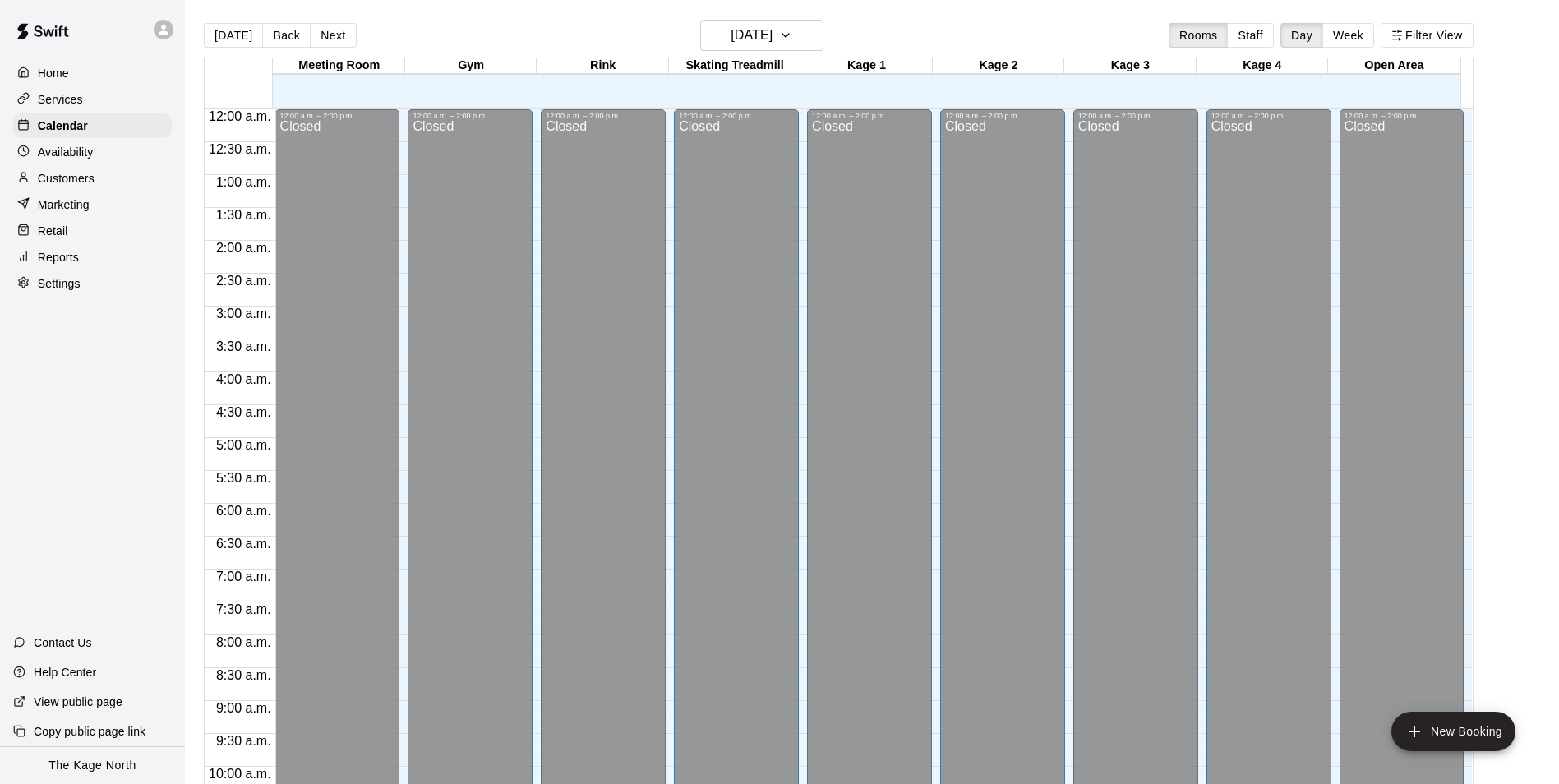
scroll to position [835, 0]
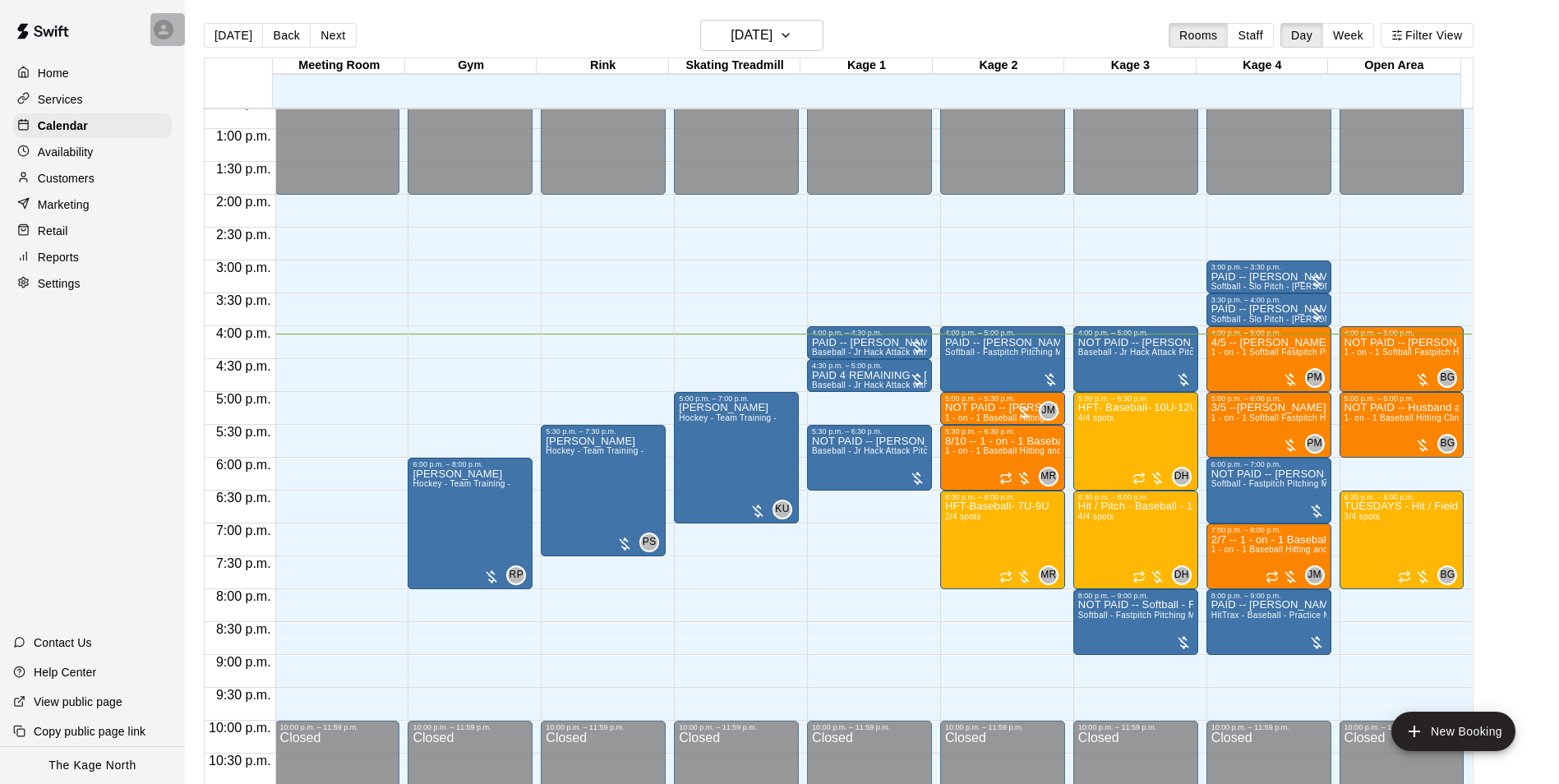
click at [165, 30] on icon at bounding box center [163, 29] width 15 height 15
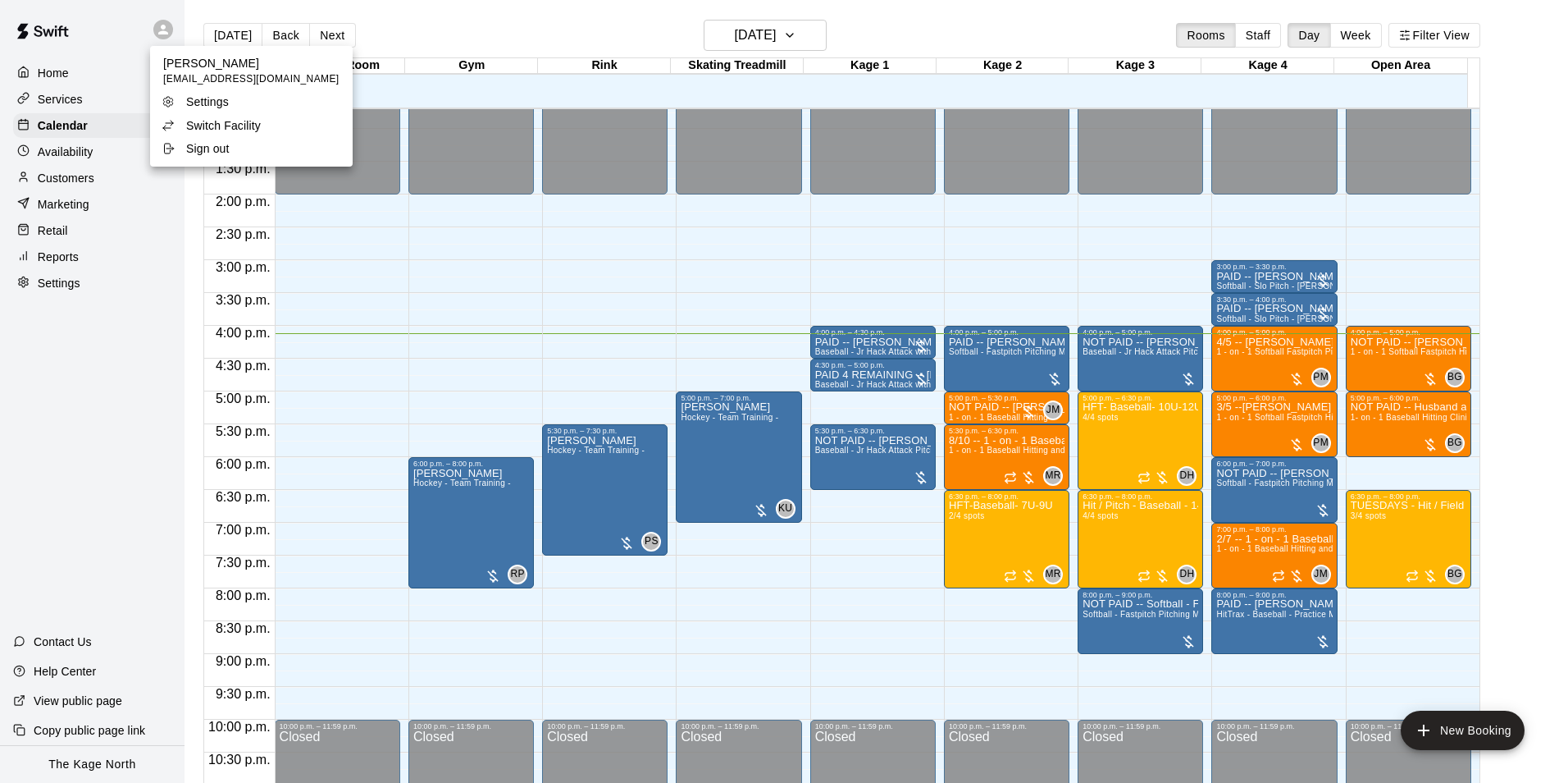
click at [223, 126] on p "Switch Facility" at bounding box center [223, 126] width 75 height 17
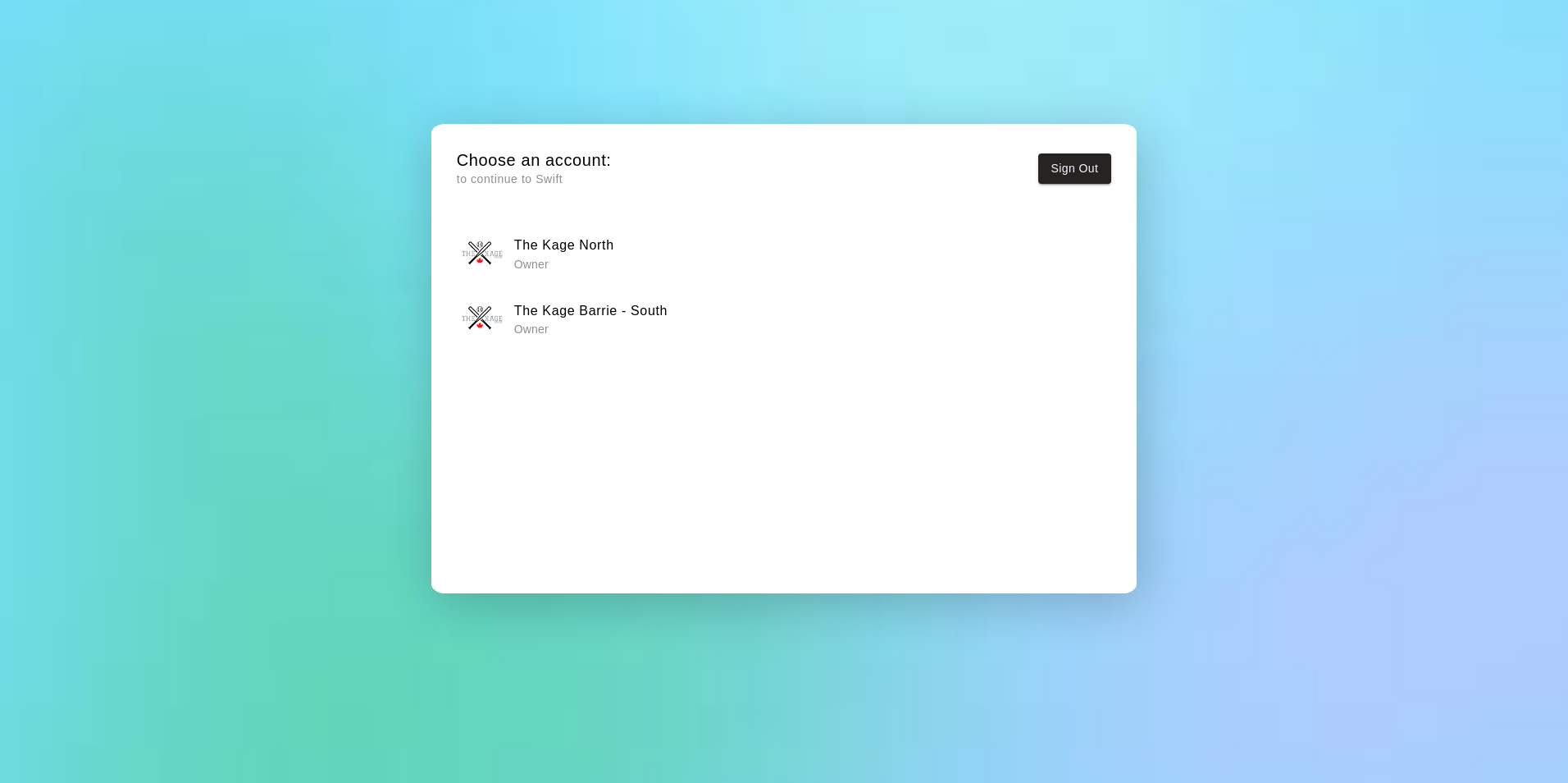
click at [650, 312] on h6 "The Kage Barrie - South" at bounding box center [590, 311] width 154 height 21
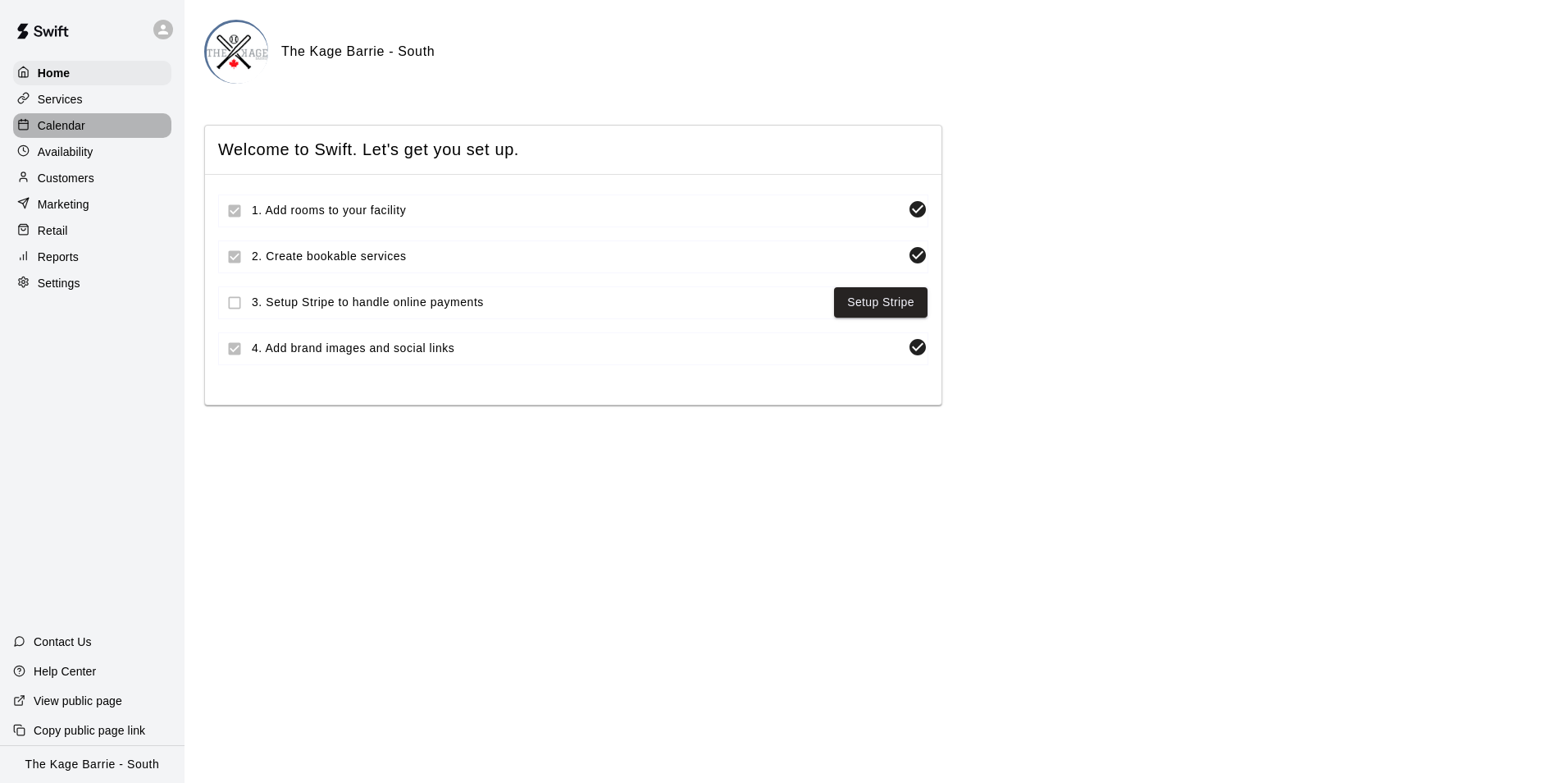
click at [78, 131] on p "Calendar" at bounding box center [61, 126] width 47 height 17
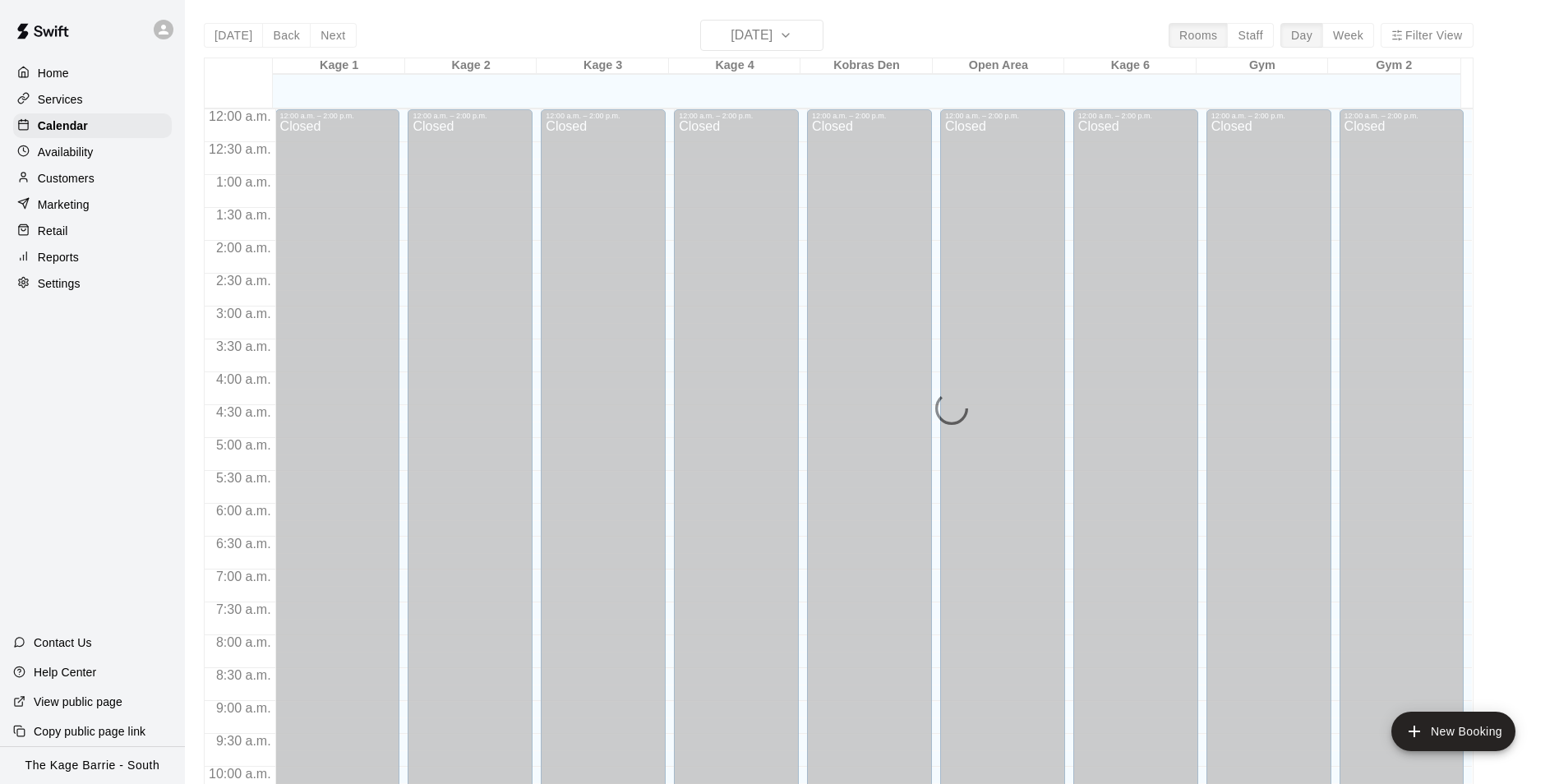
scroll to position [835, 0]
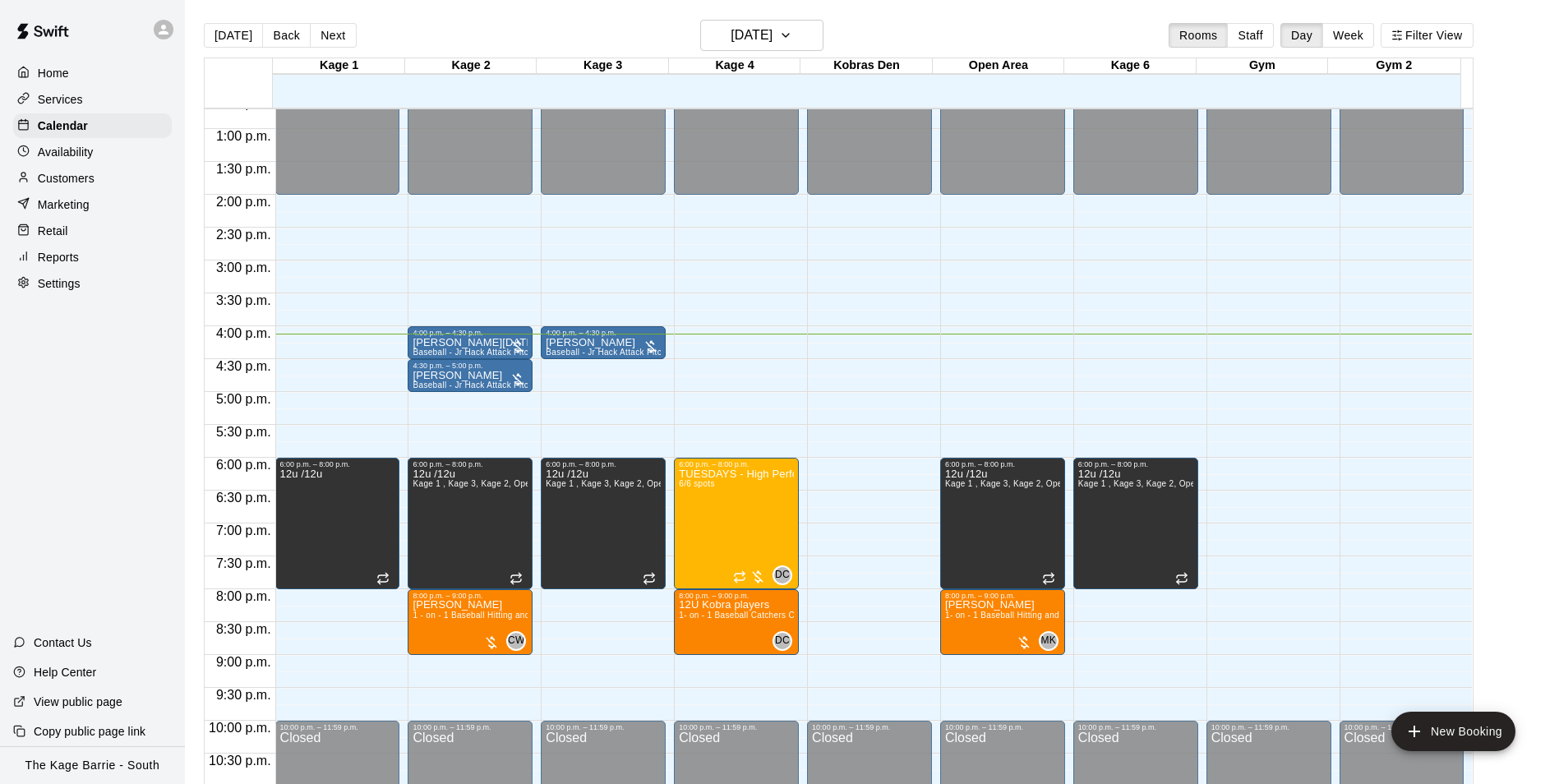
click at [81, 176] on p "Customers" at bounding box center [66, 178] width 56 height 17
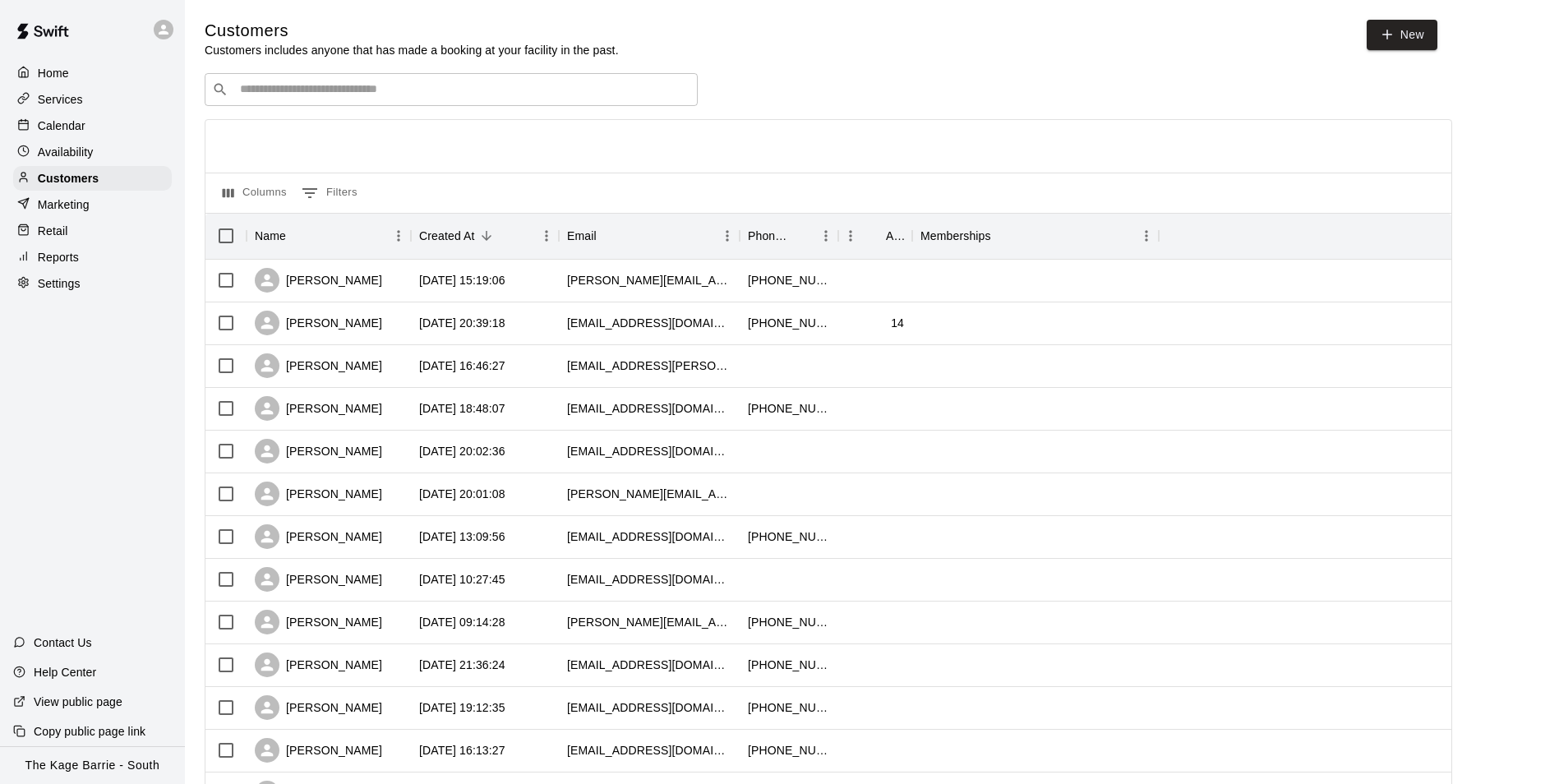
click at [343, 87] on input "Search customers by name or email" at bounding box center [462, 89] width 455 height 17
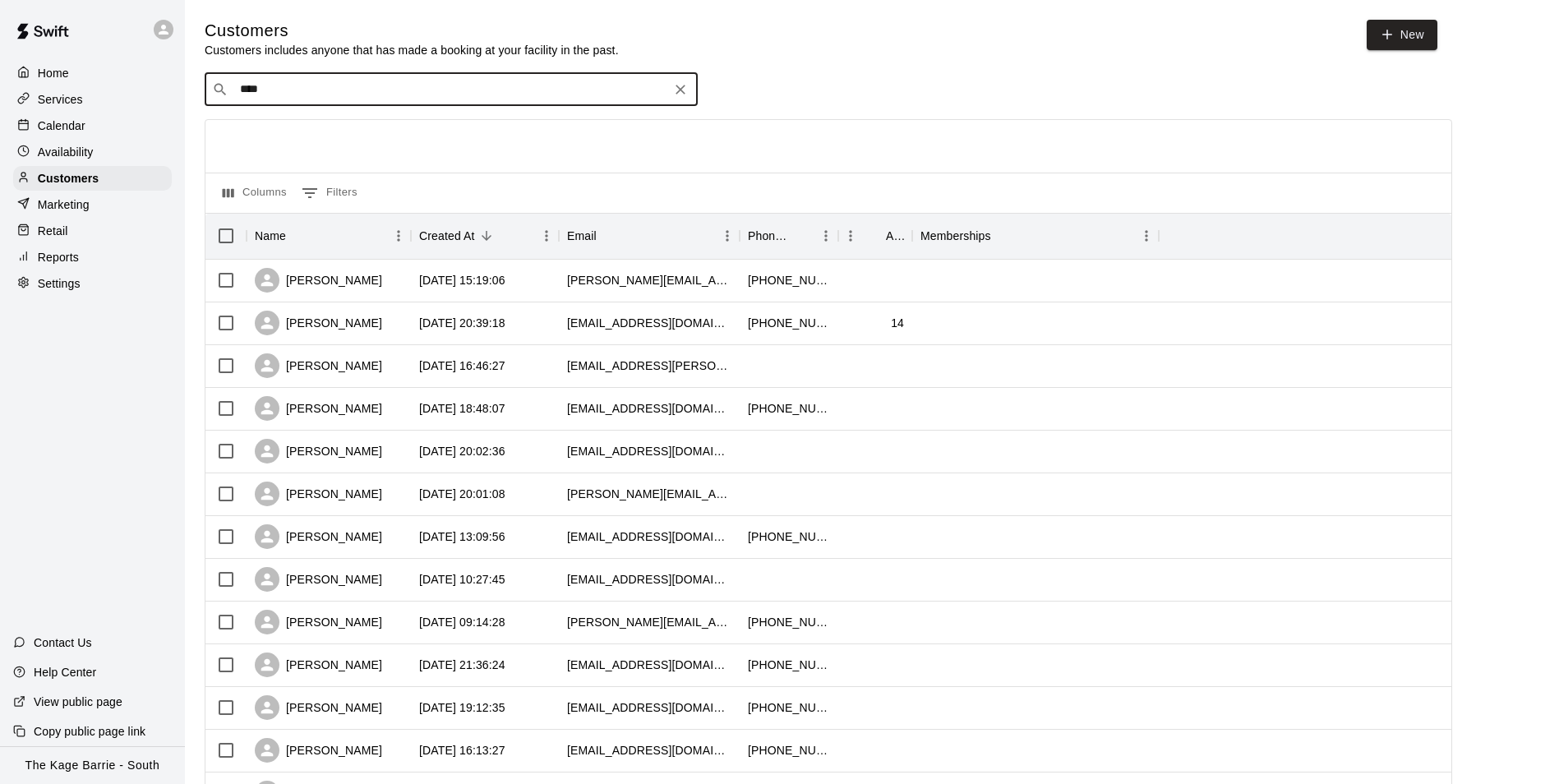
type input "*****"
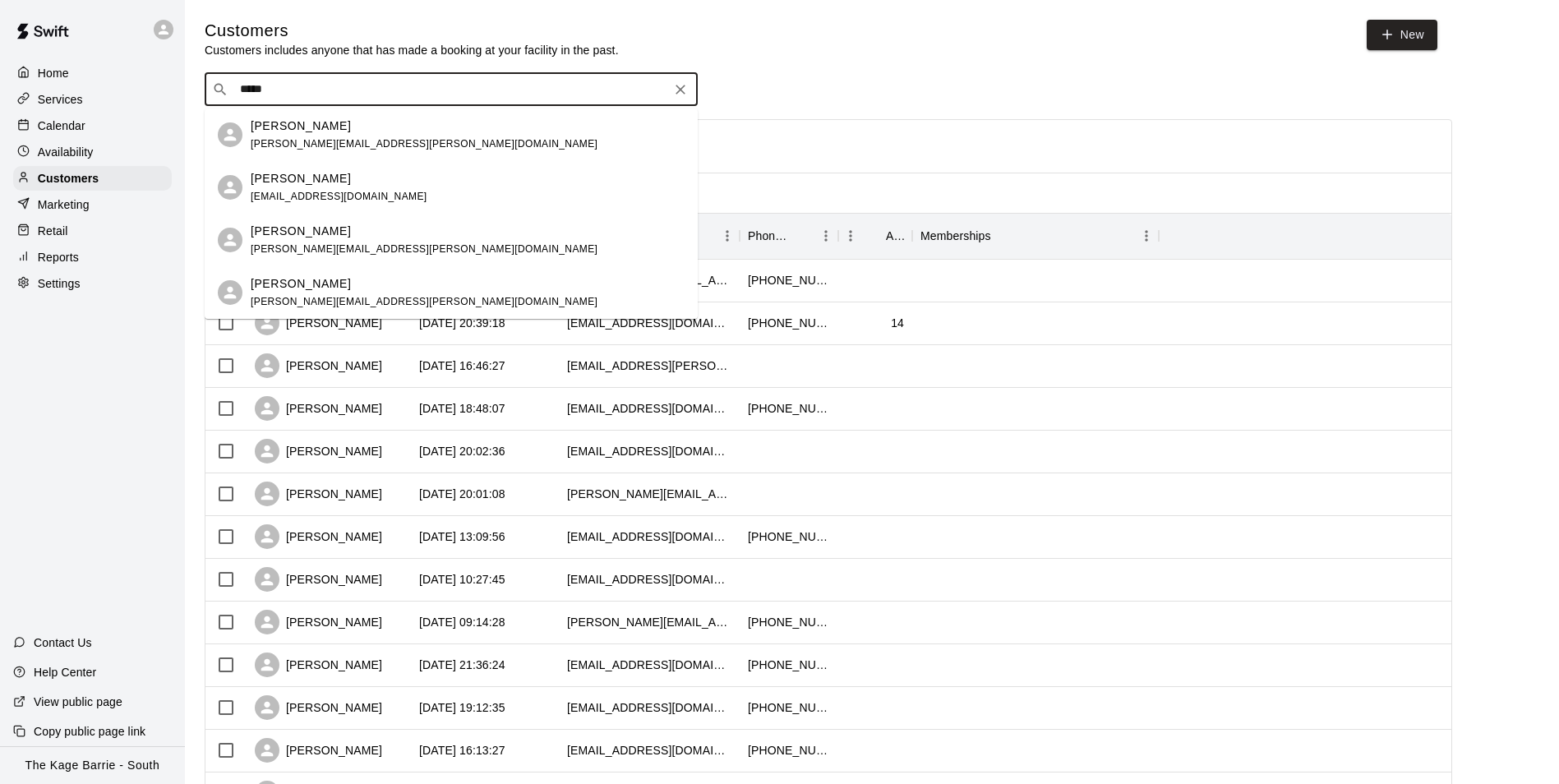
click at [354, 191] on span "analisadelmas@hotmail.com" at bounding box center [339, 196] width 177 height 11
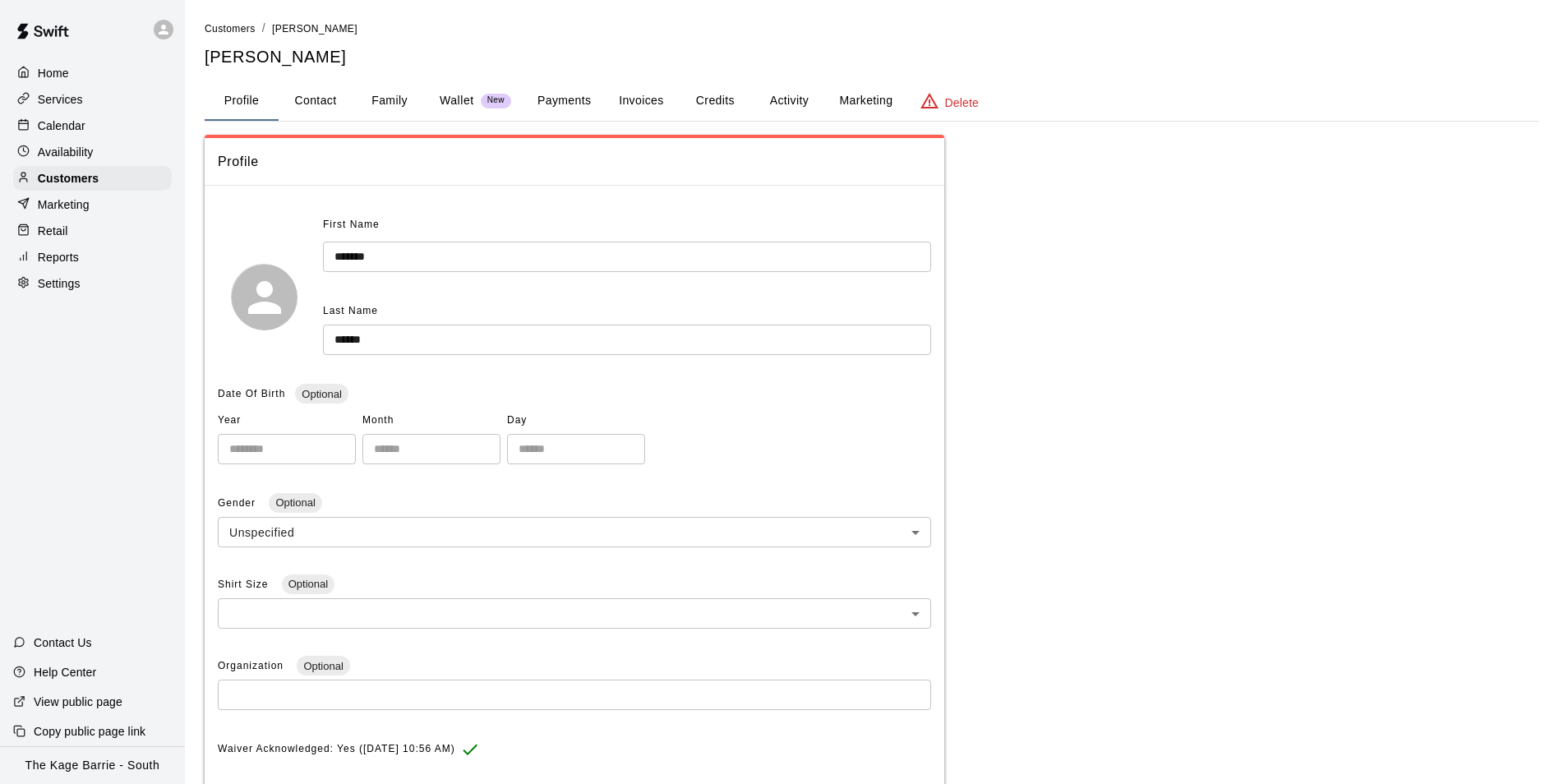
click at [787, 103] on button "Activity" at bounding box center [789, 100] width 74 height 40
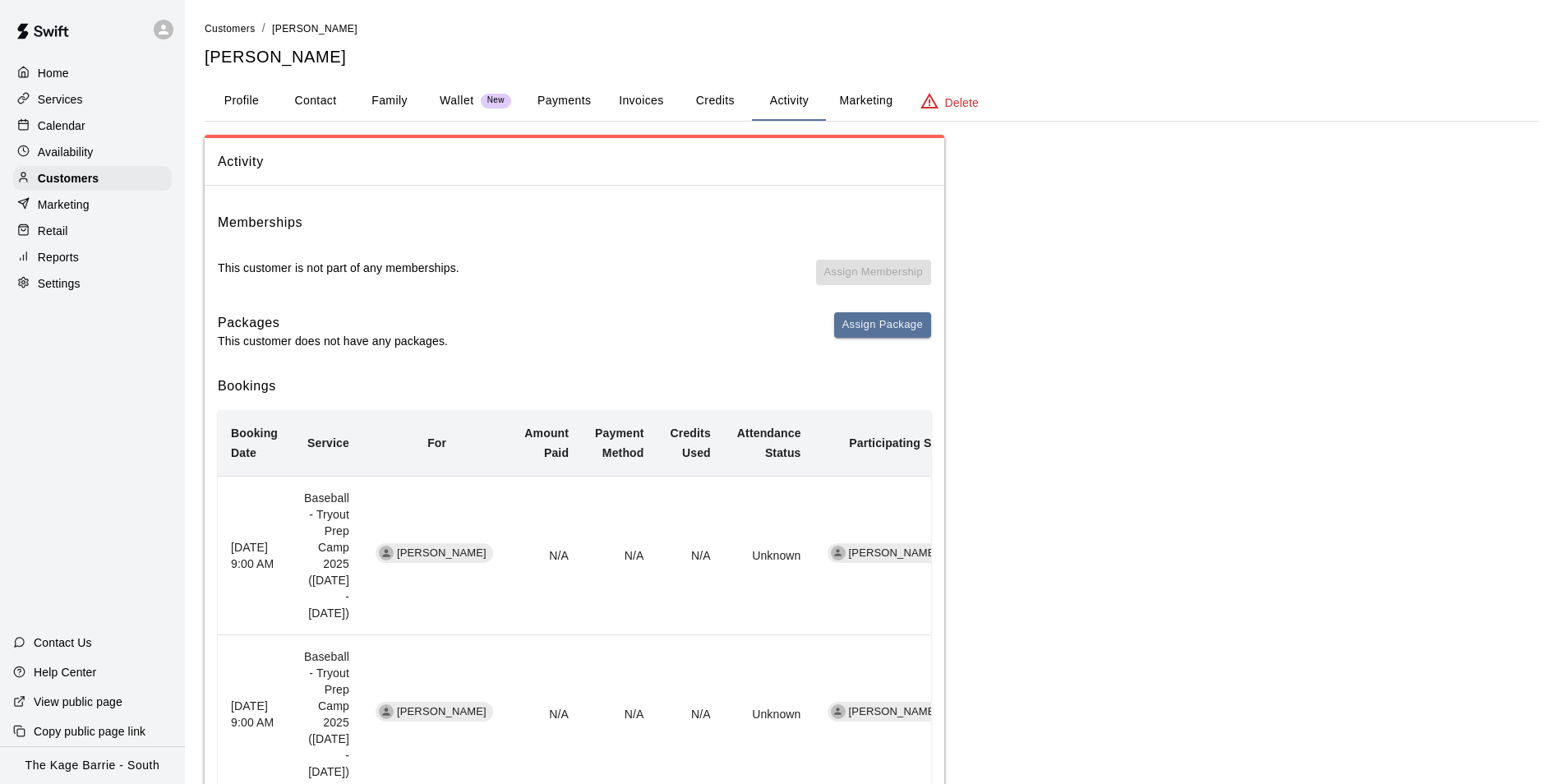
click at [49, 126] on p "Calendar" at bounding box center [62, 126] width 48 height 17
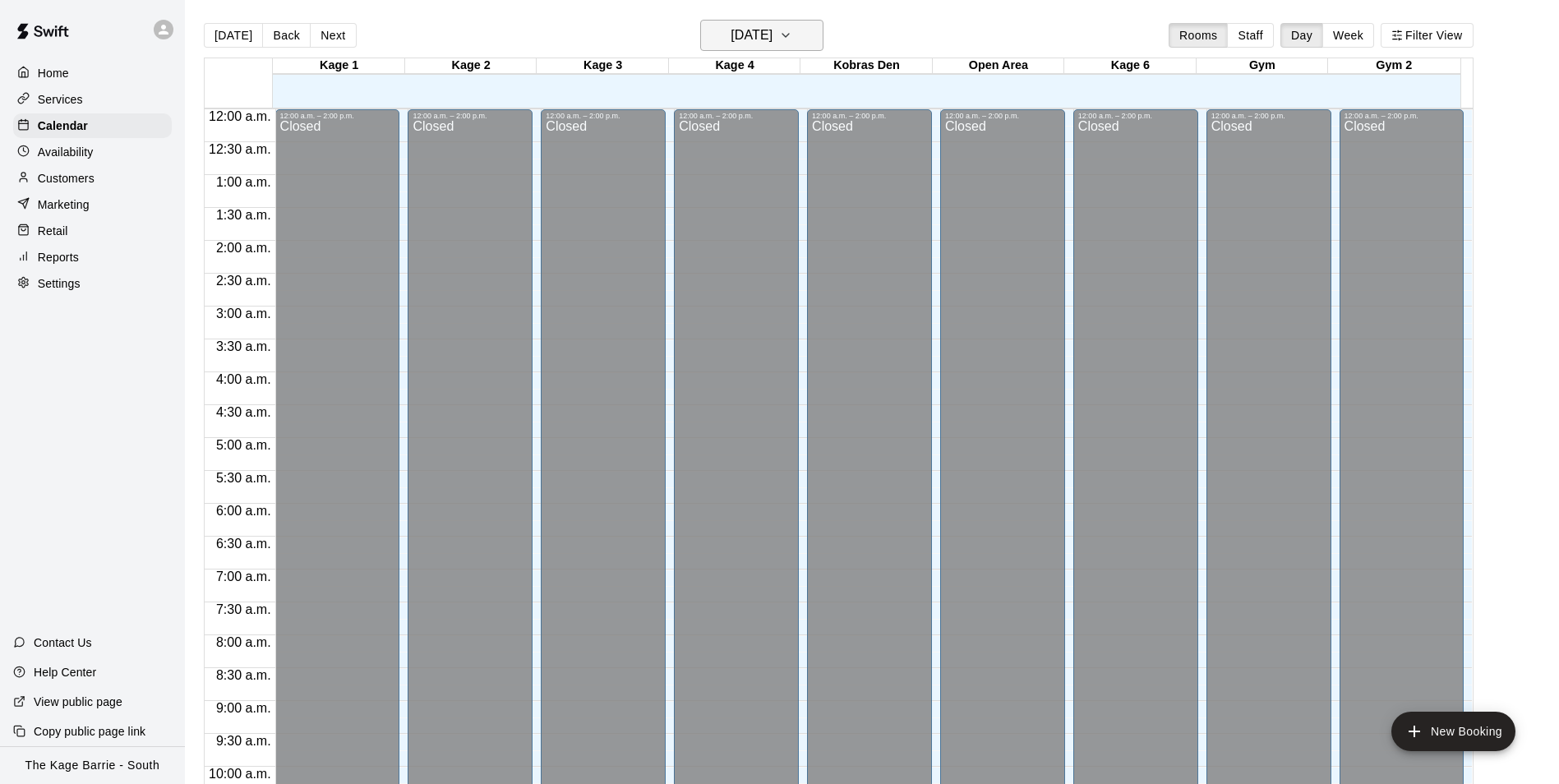
scroll to position [835, 0]
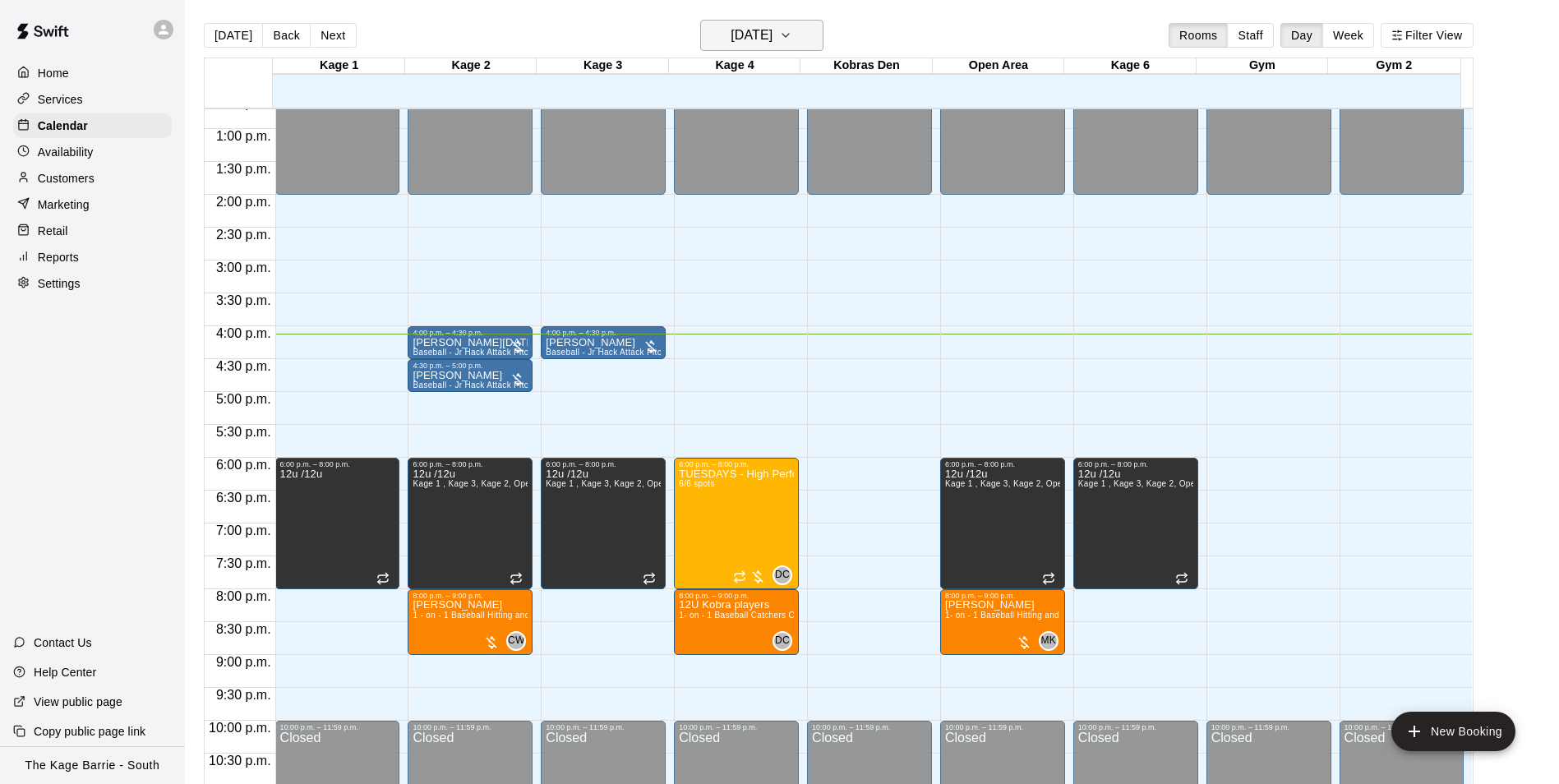
click at [773, 36] on h6 "[DATE]" at bounding box center [752, 35] width 42 height 23
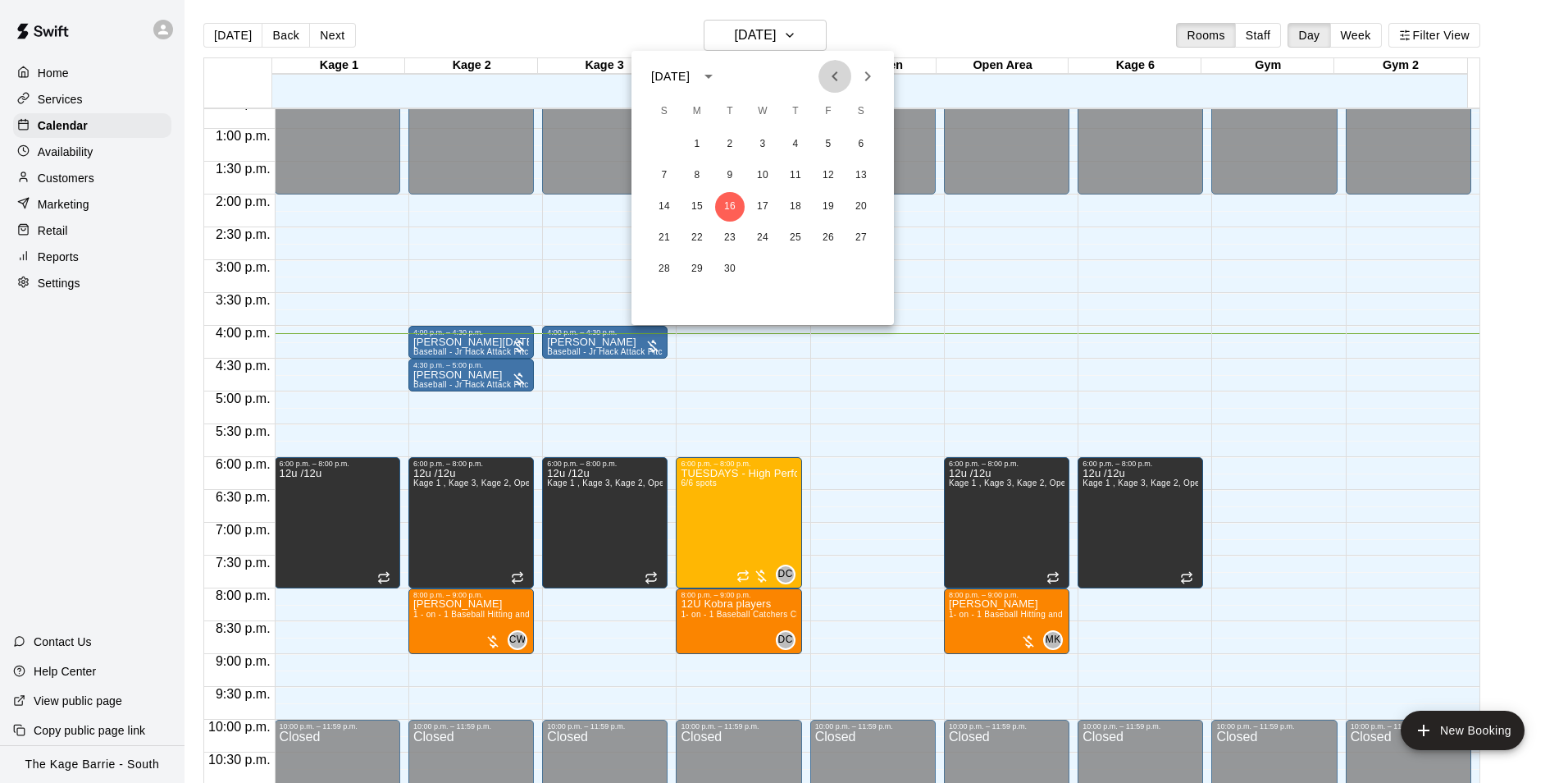
click at [829, 68] on icon "Previous month" at bounding box center [835, 76] width 19 height 19
click at [828, 170] on button "8" at bounding box center [828, 176] width 30 height 30
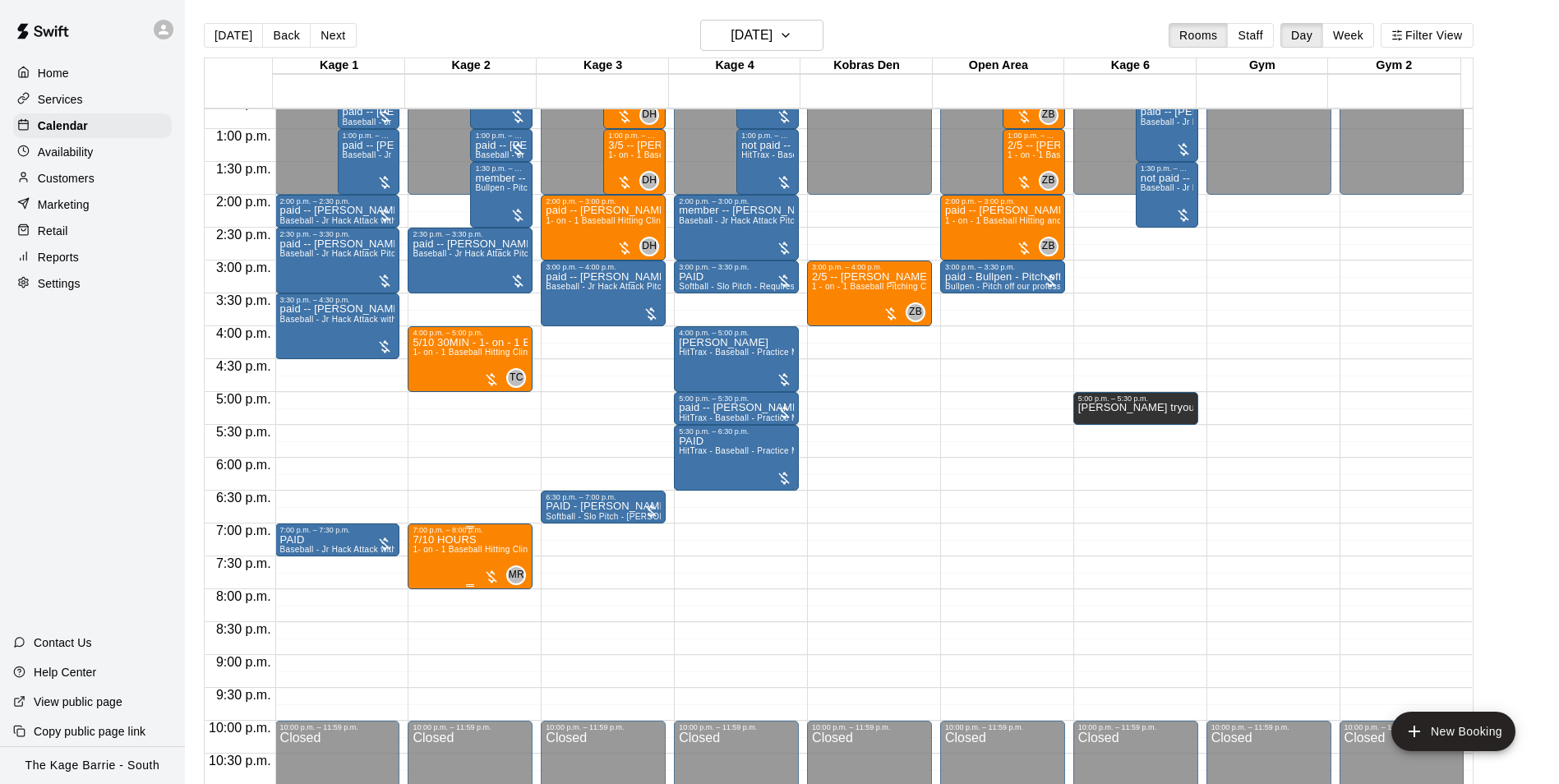
click at [474, 552] on span "1- on - 1 Baseball Hitting Clinic" at bounding box center [474, 549] width 121 height 9
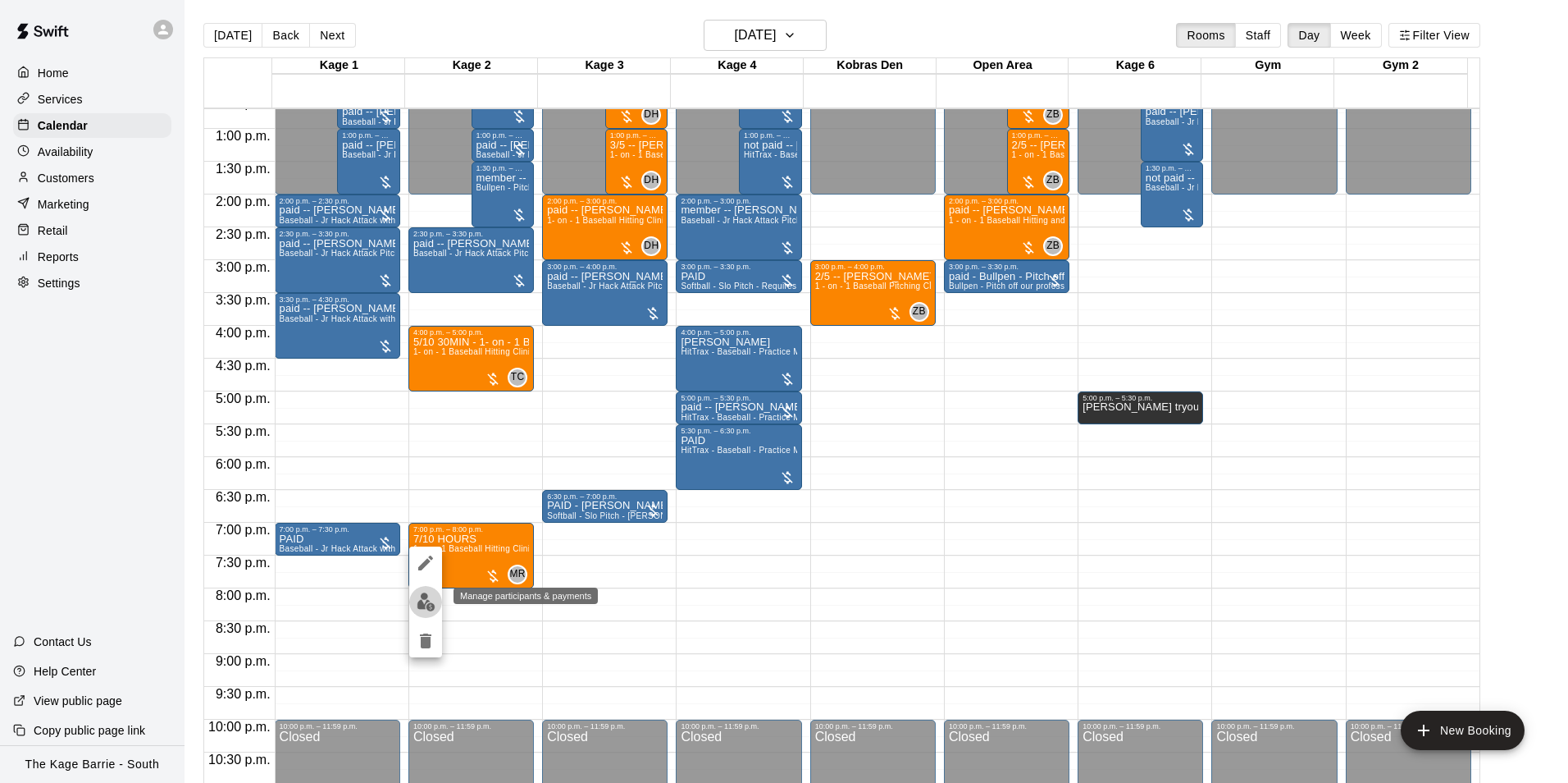
click at [438, 605] on button "edit" at bounding box center [425, 602] width 33 height 32
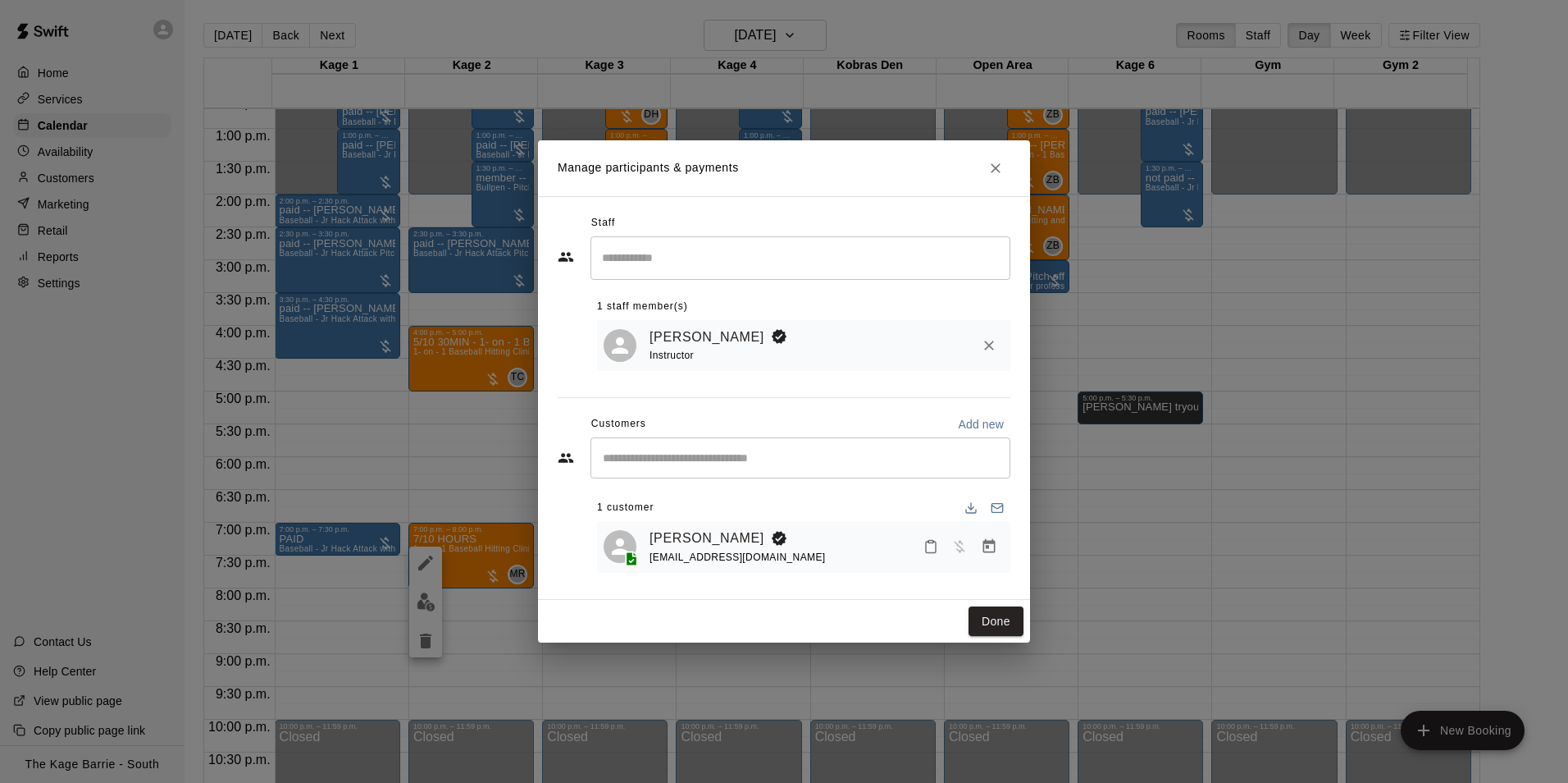
click at [997, 160] on icon "Close" at bounding box center [995, 168] width 17 height 17
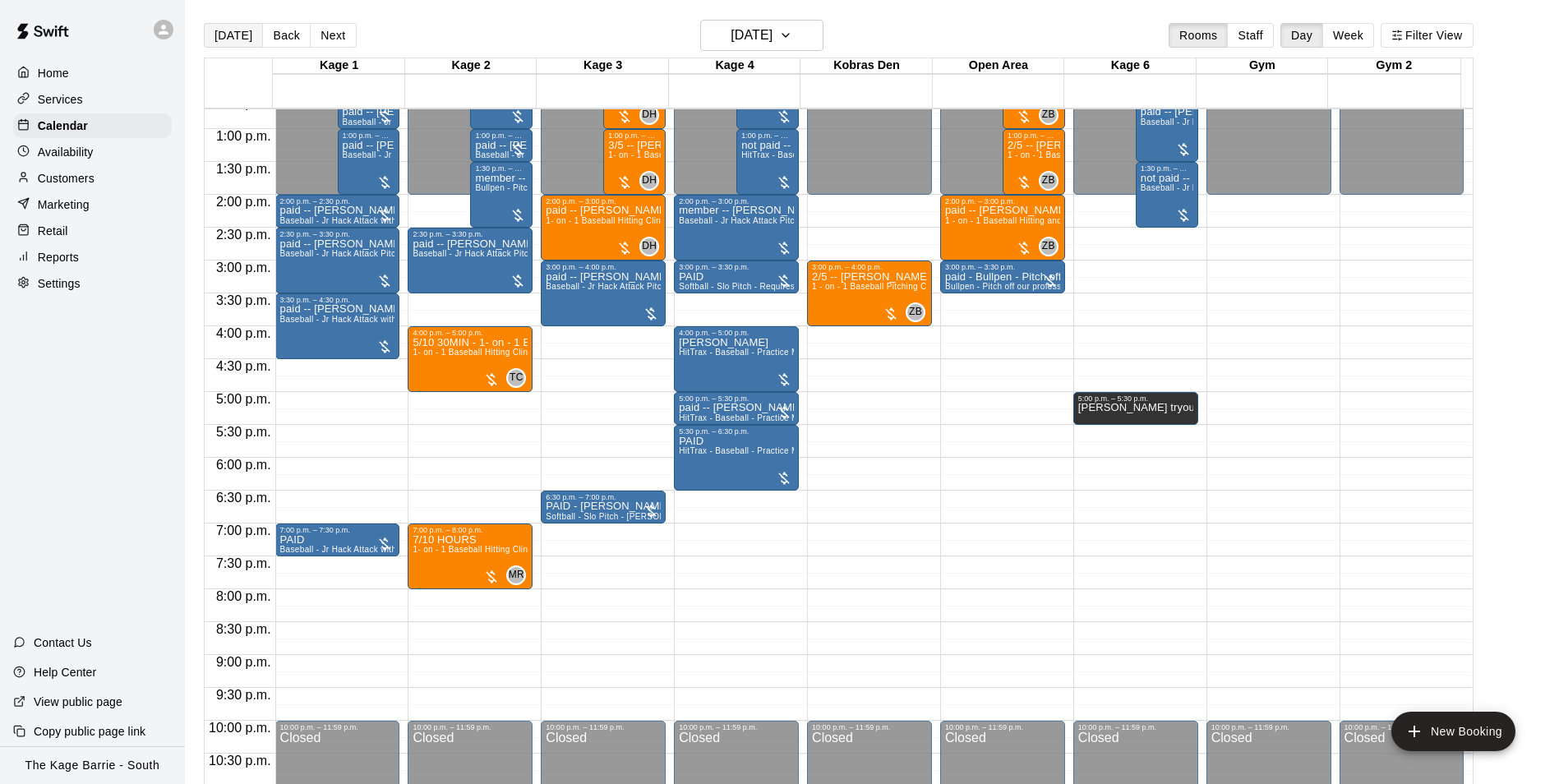
click at [229, 34] on button "[DATE]" at bounding box center [233, 35] width 59 height 25
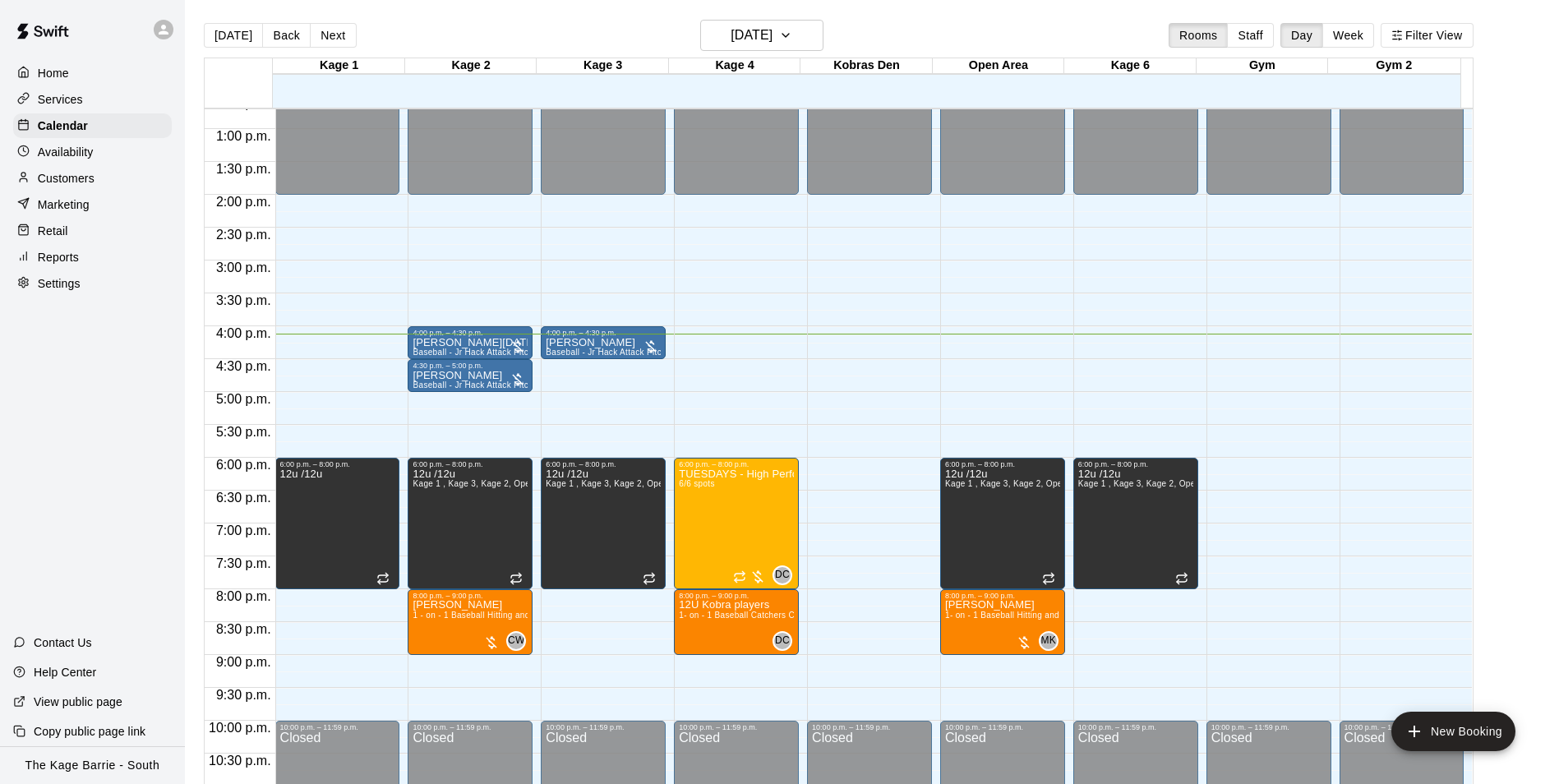
click at [163, 24] on icon at bounding box center [163, 29] width 15 height 15
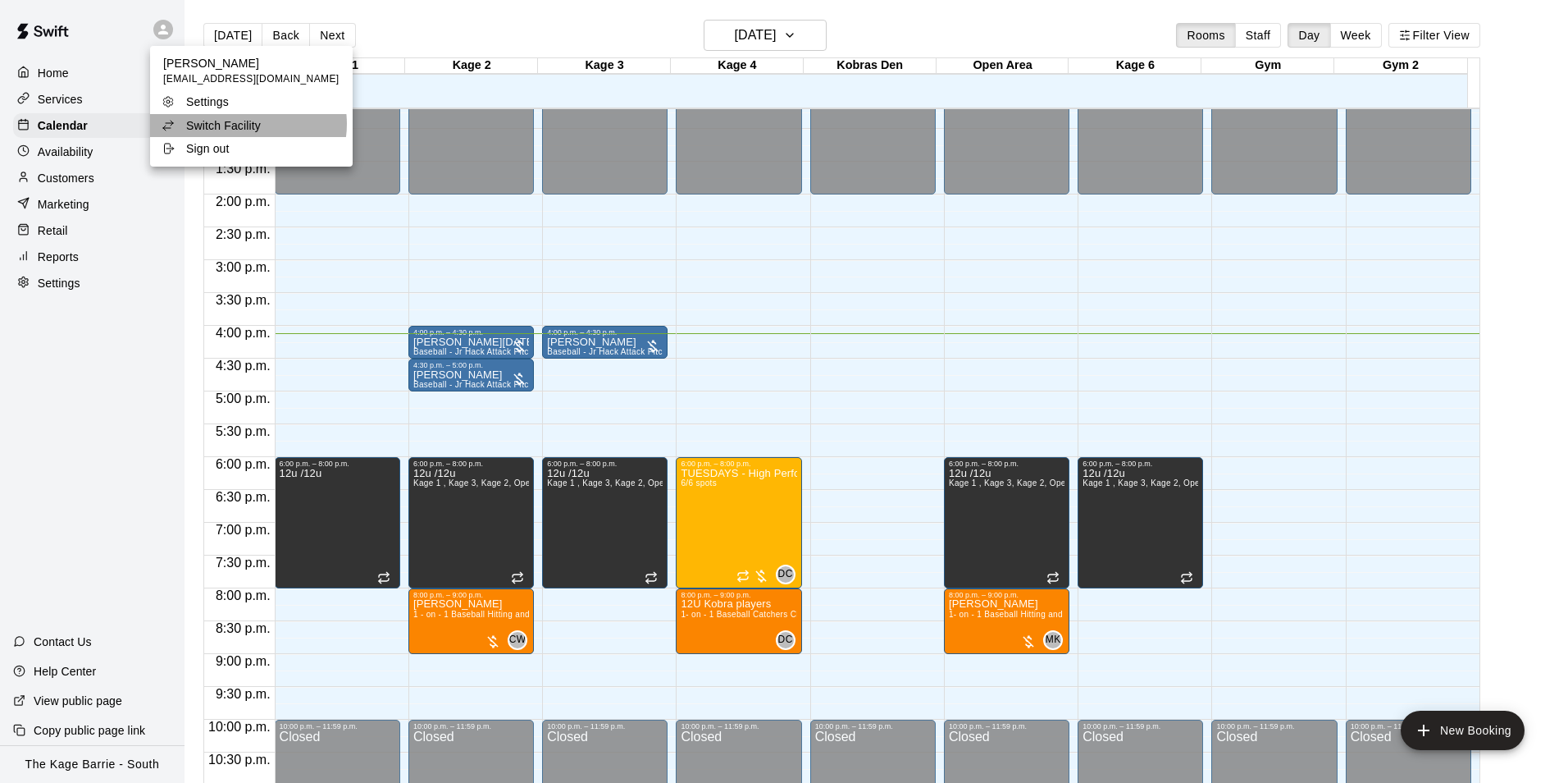
click at [248, 124] on p "Switch Facility" at bounding box center [223, 126] width 75 height 17
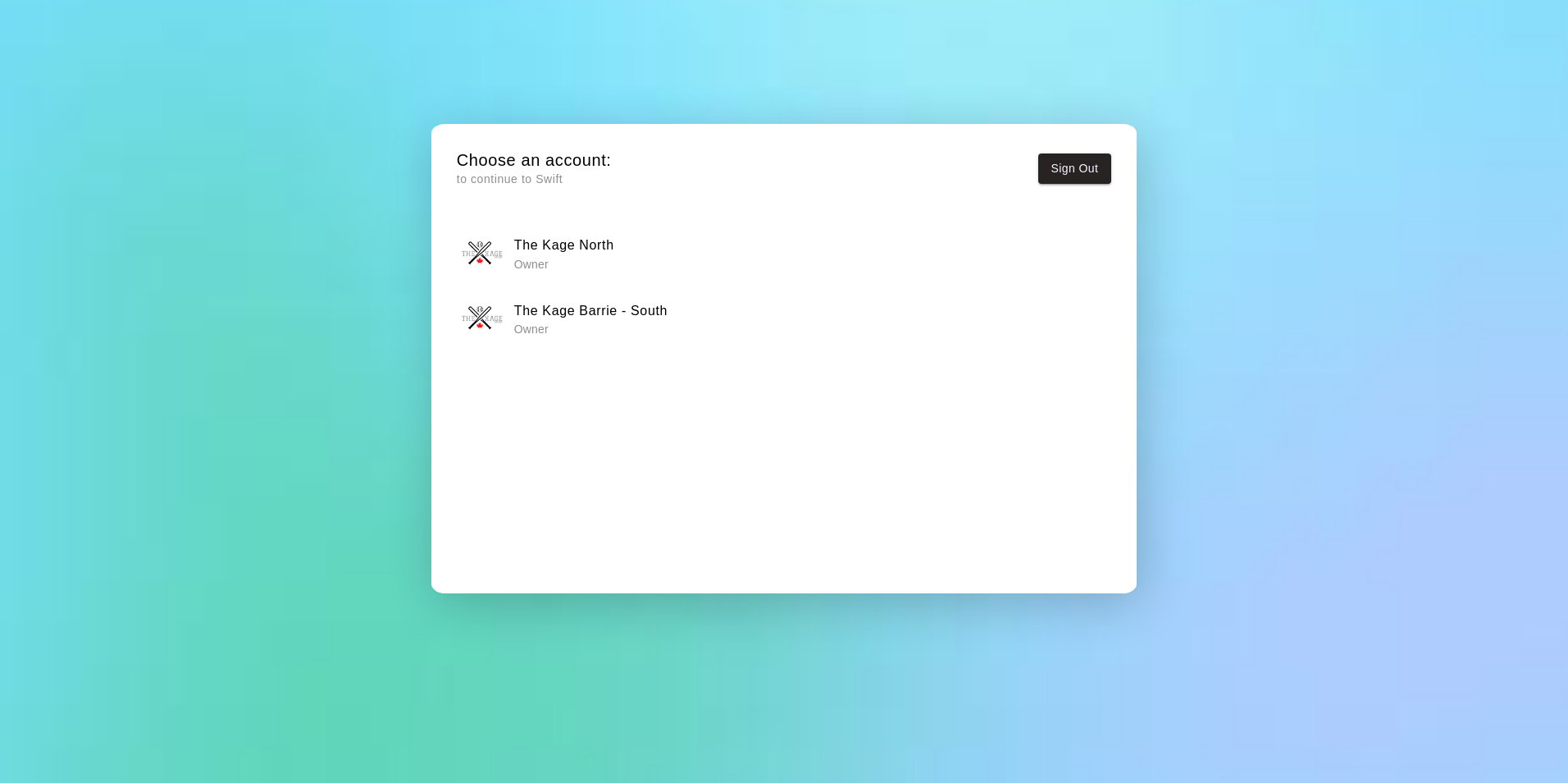
click at [651, 242] on div "The Kage North Owner" at bounding box center [784, 253] width 644 height 41
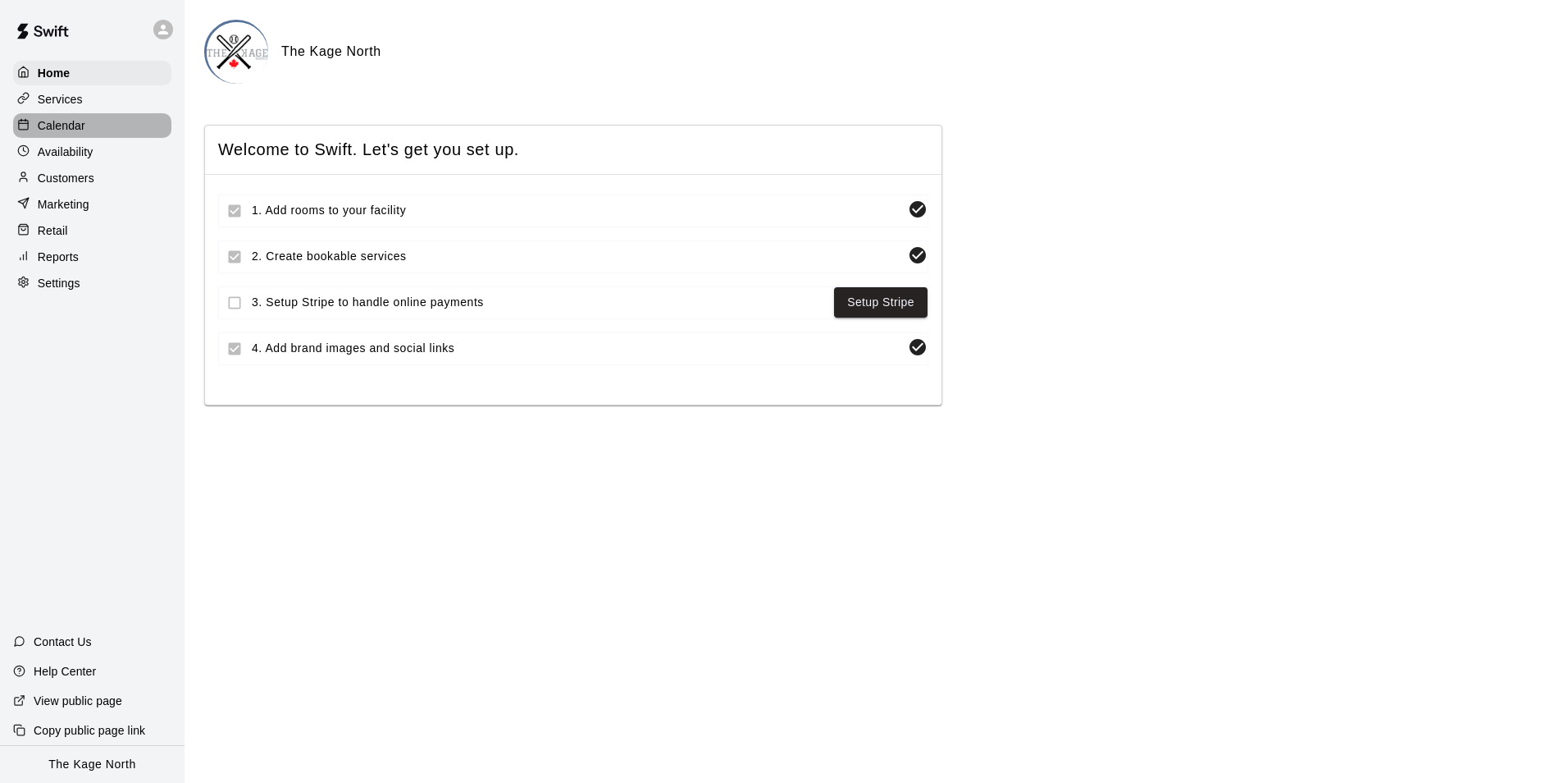
click at [47, 120] on p "Calendar" at bounding box center [61, 126] width 47 height 17
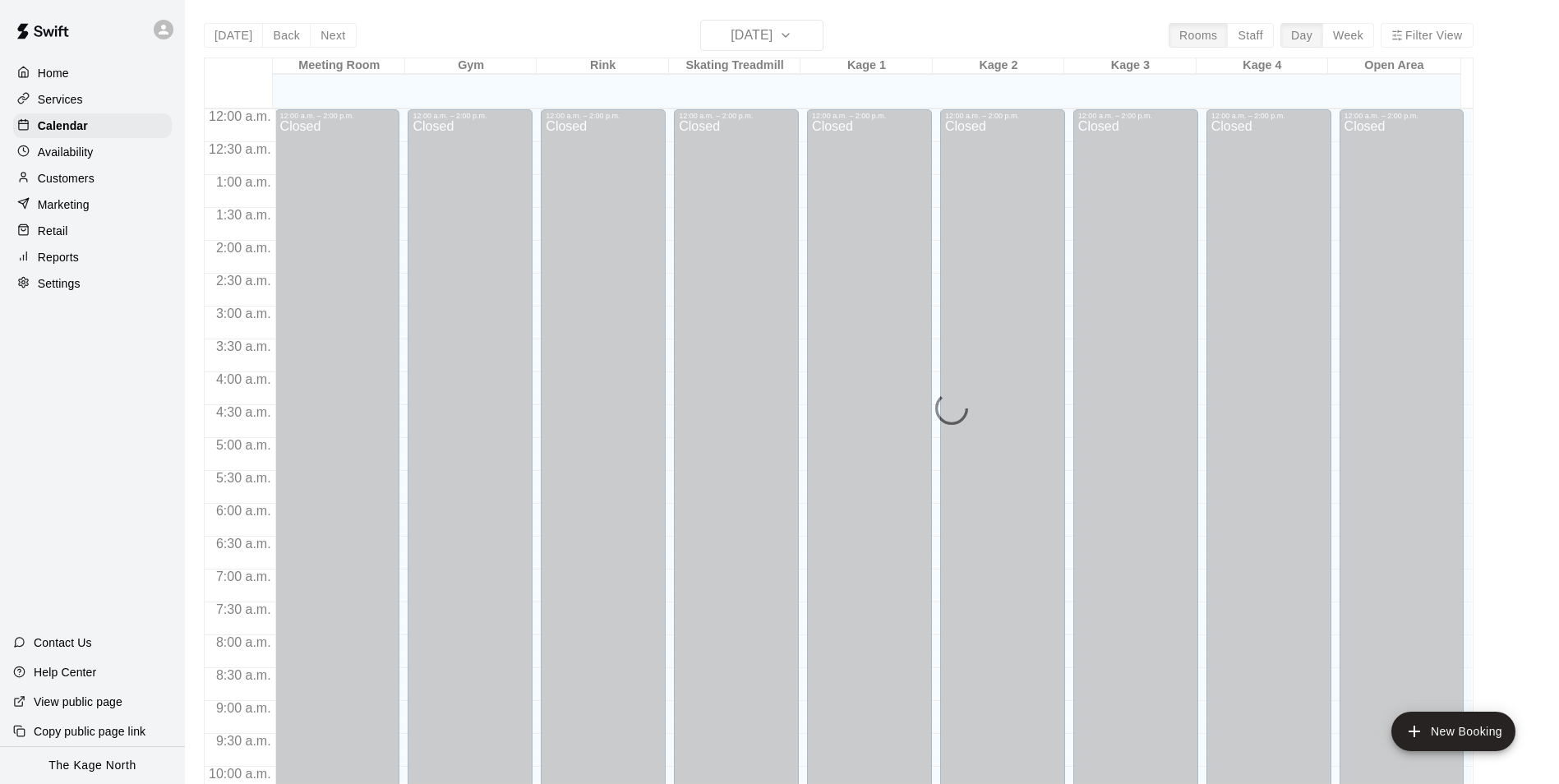
scroll to position [835, 0]
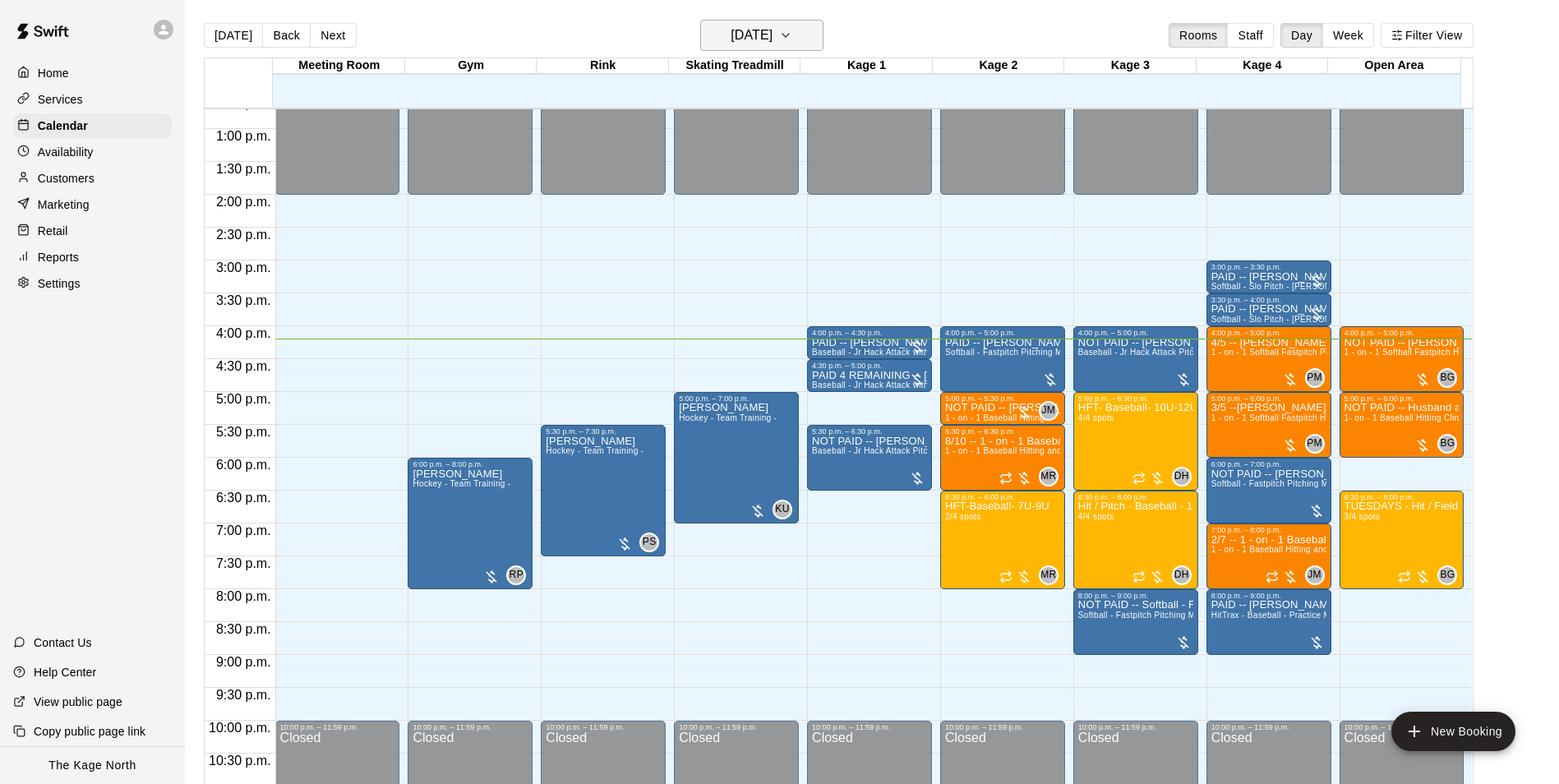
click at [783, 21] on button "[DATE]" at bounding box center [762, 34] width 123 height 31
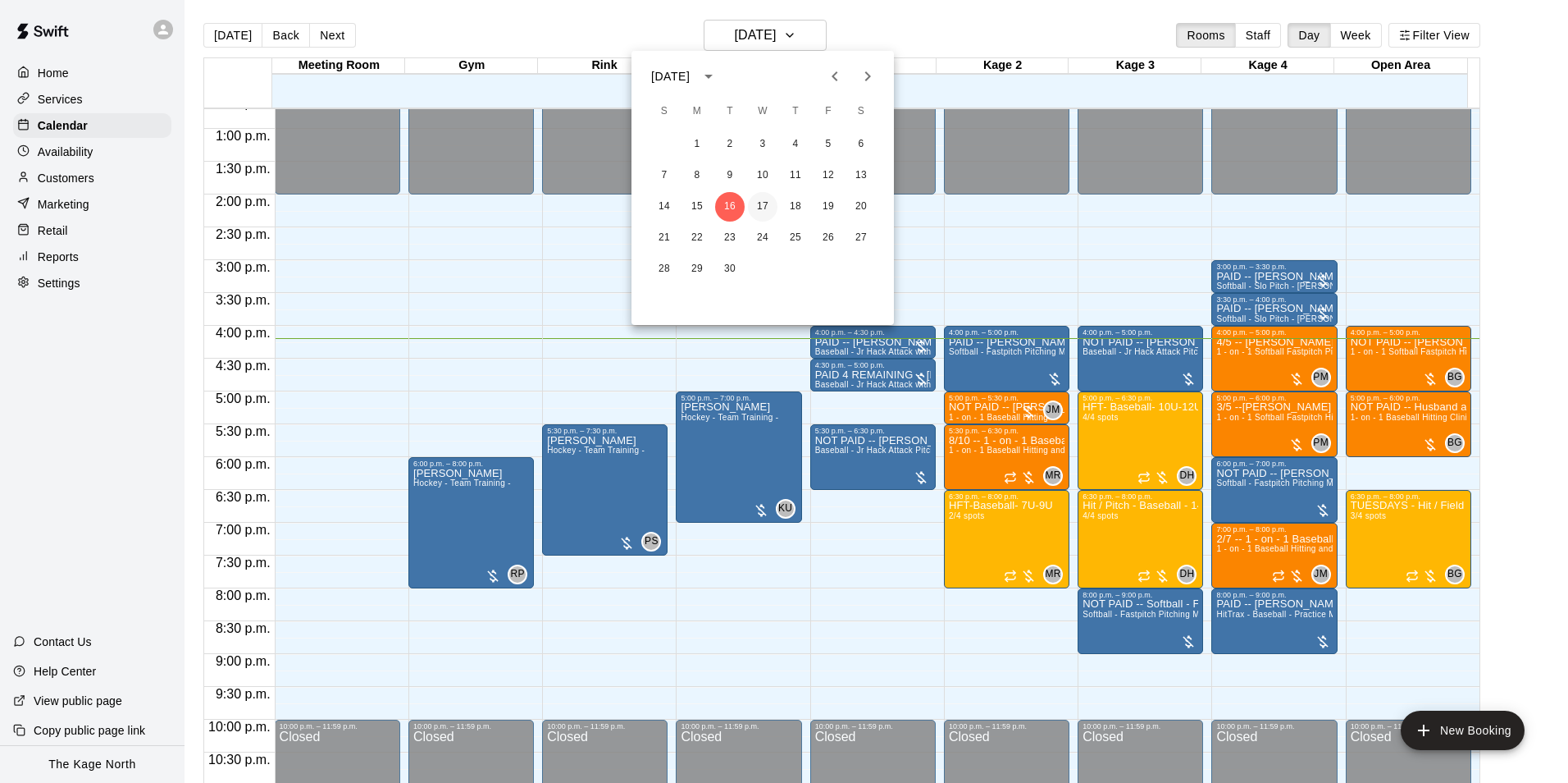
click at [762, 205] on button "17" at bounding box center [763, 207] width 30 height 30
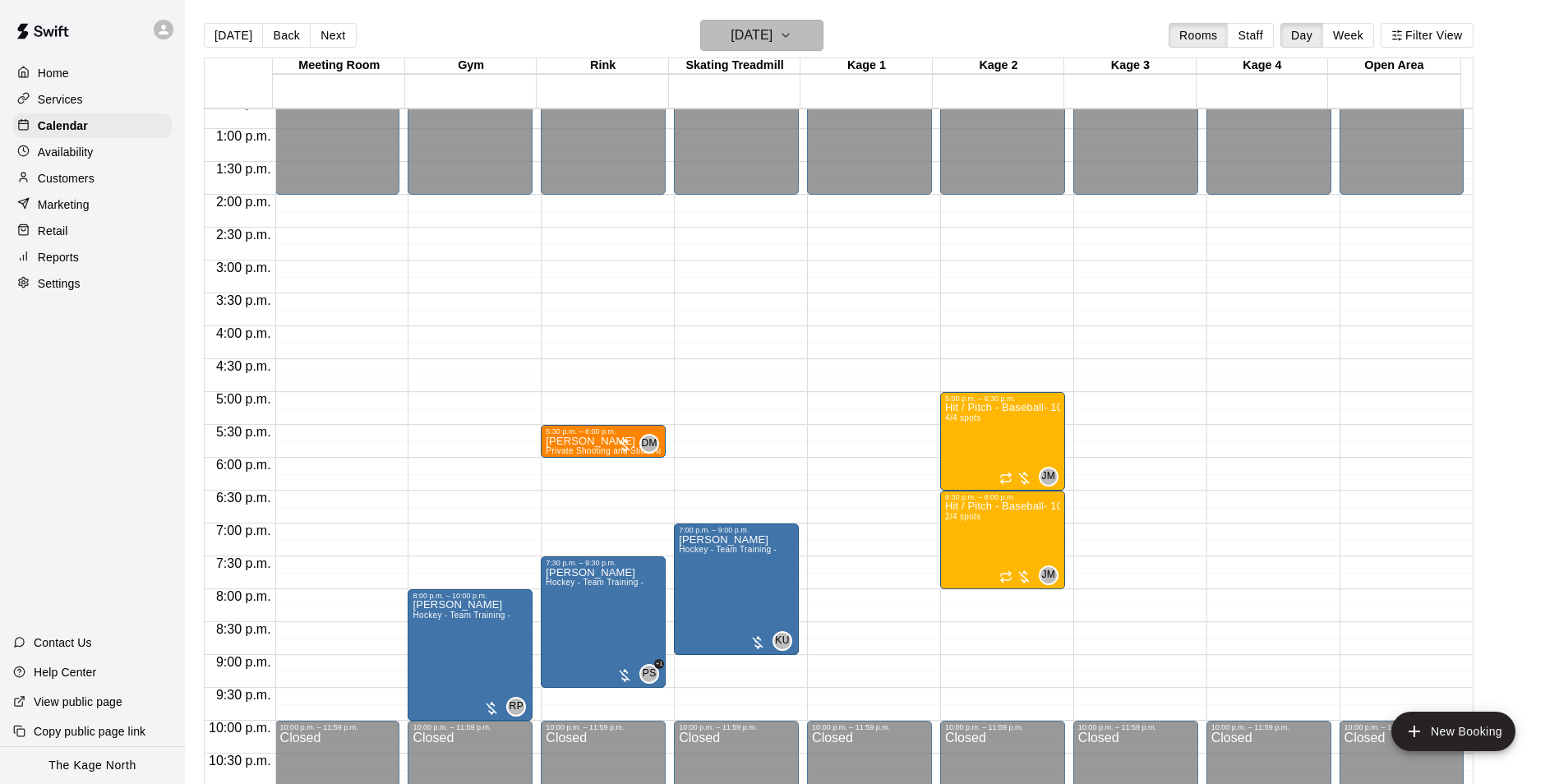
click at [773, 35] on h6 "[DATE]" at bounding box center [752, 35] width 42 height 23
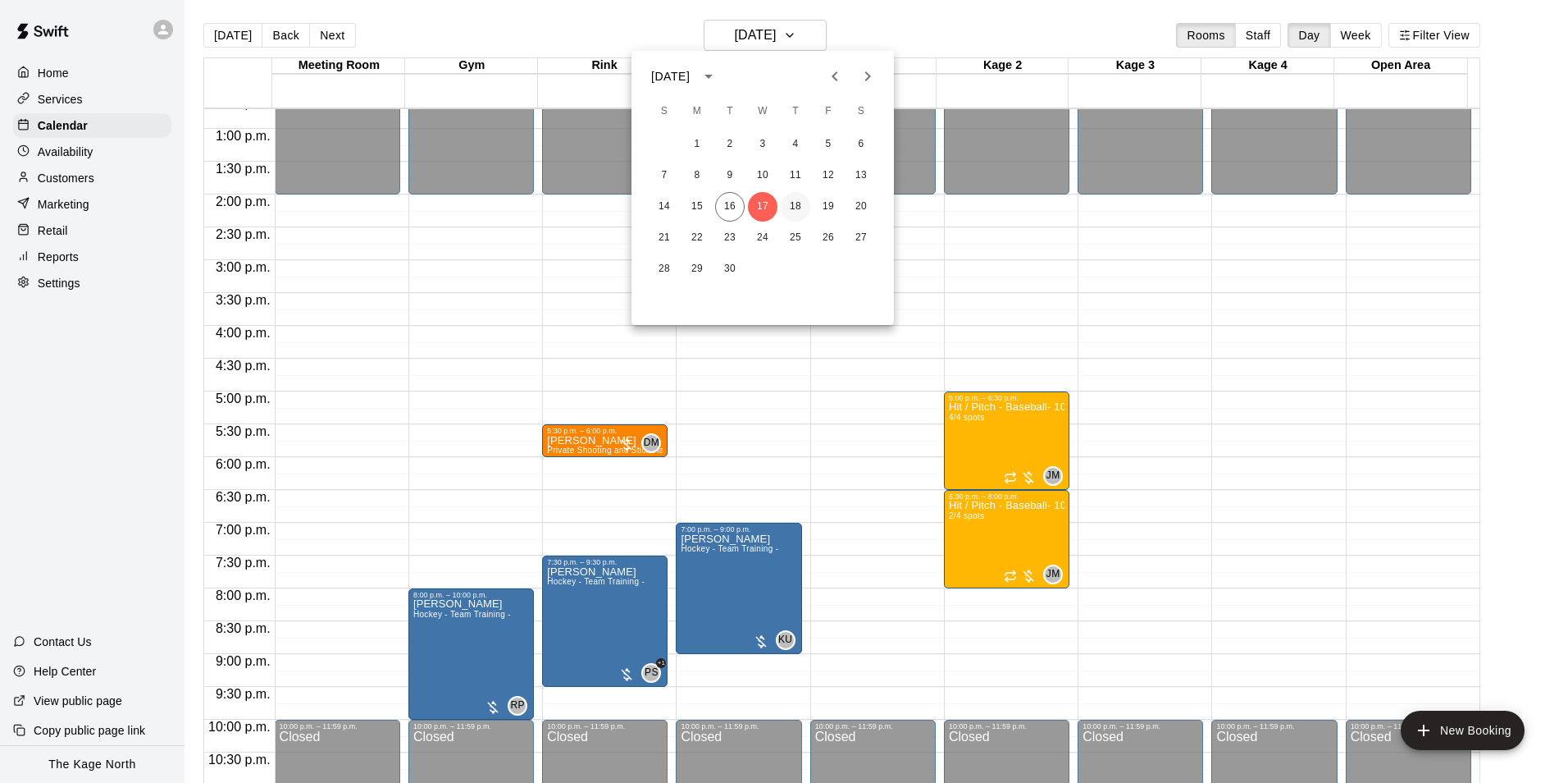
click at [793, 204] on button "18" at bounding box center [796, 207] width 30 height 30
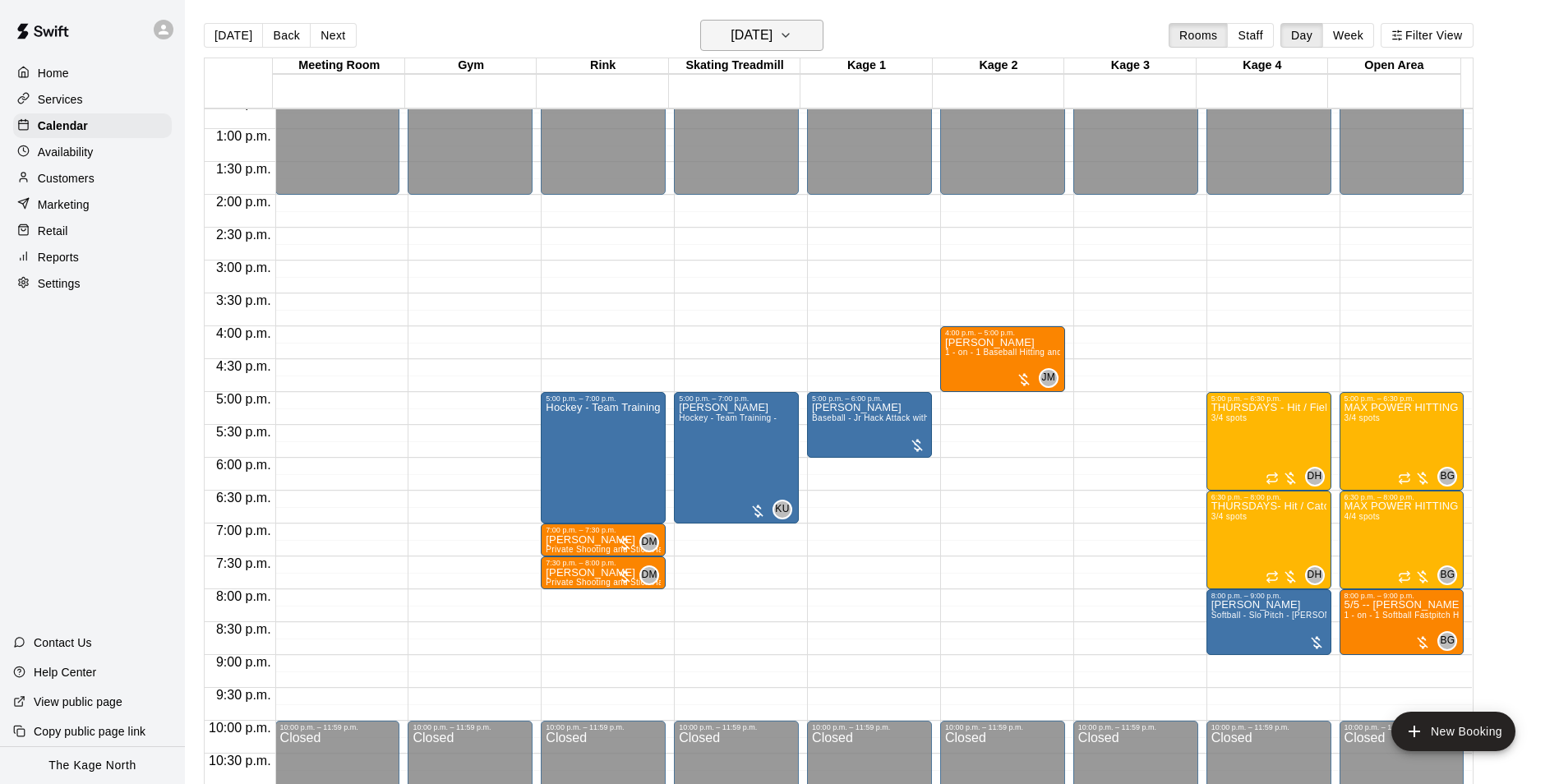
click at [773, 42] on h6 "[DATE]" at bounding box center [752, 35] width 42 height 23
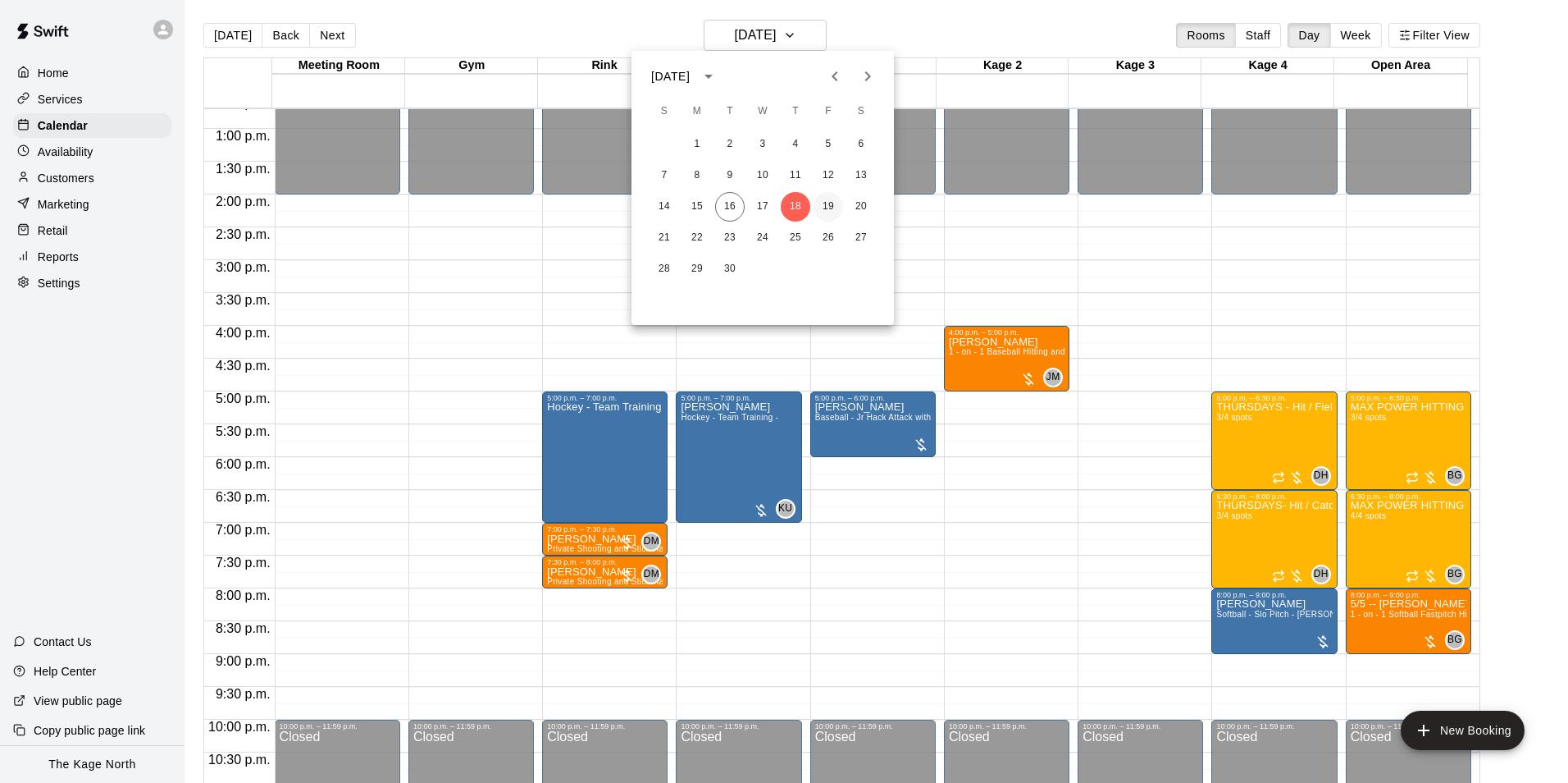
click at [829, 205] on button "19" at bounding box center [828, 207] width 30 height 30
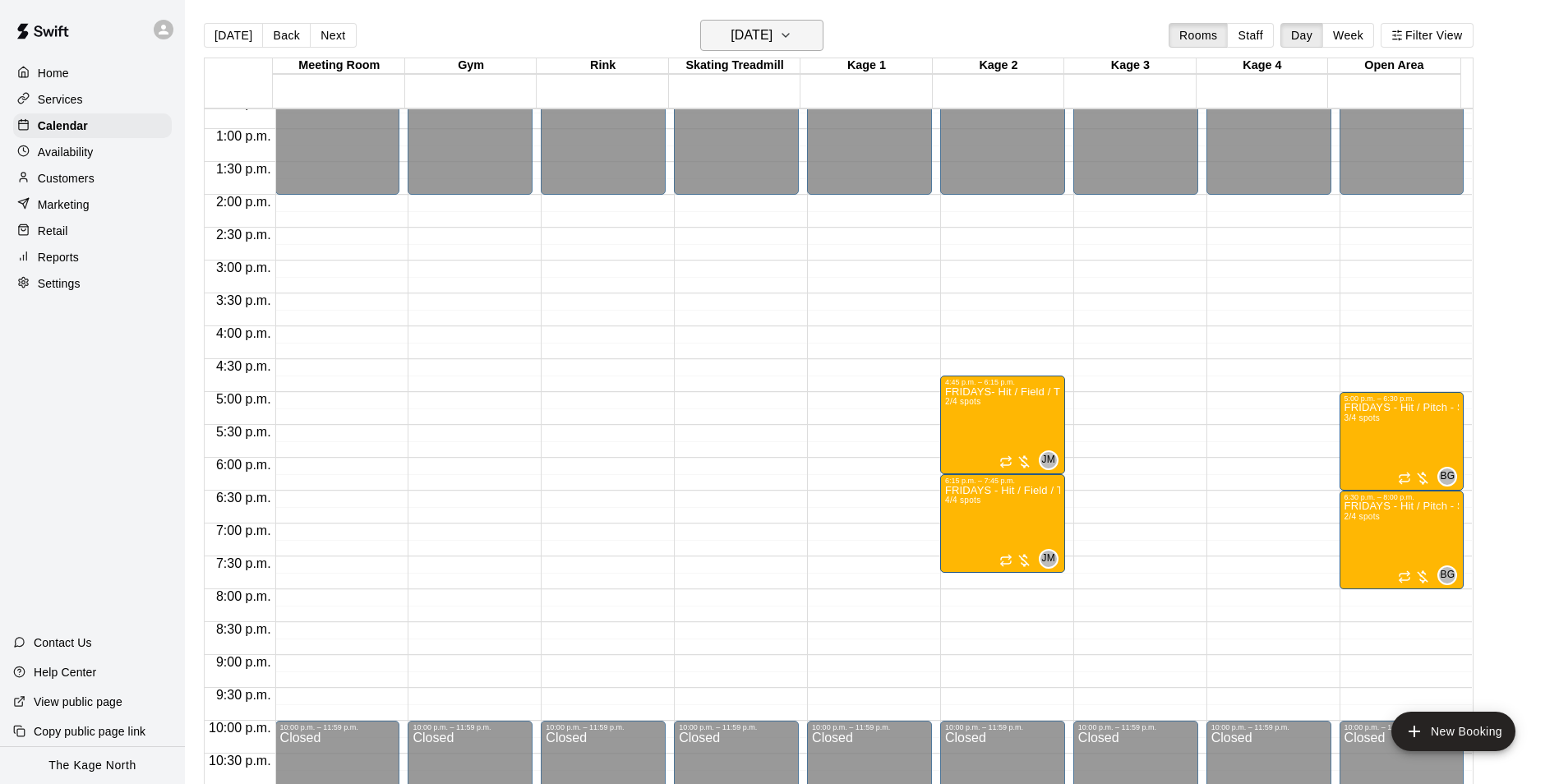
click at [772, 29] on h6 "[DATE]" at bounding box center [752, 35] width 42 height 23
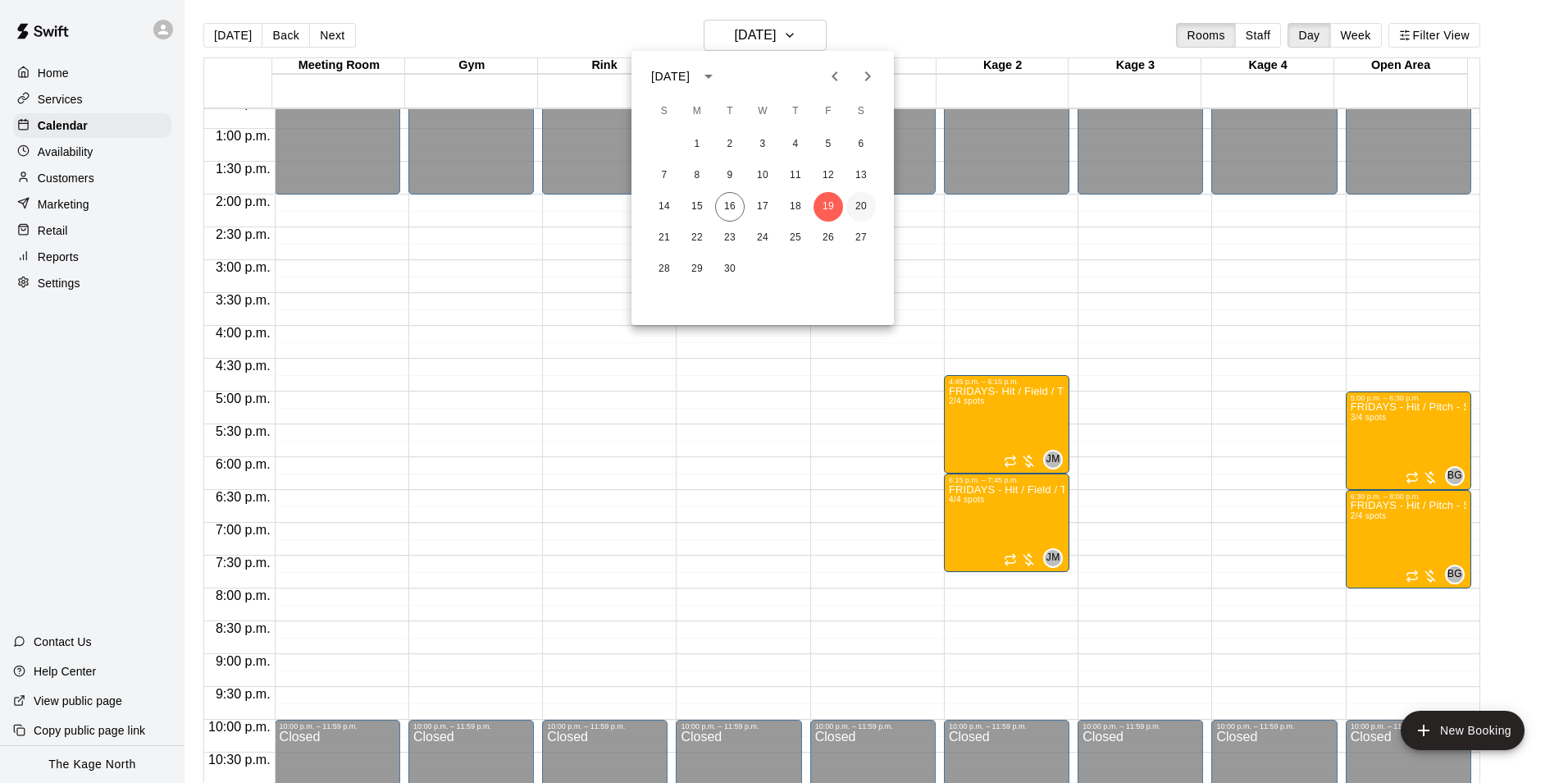
click at [861, 211] on button "20" at bounding box center [862, 207] width 30 height 30
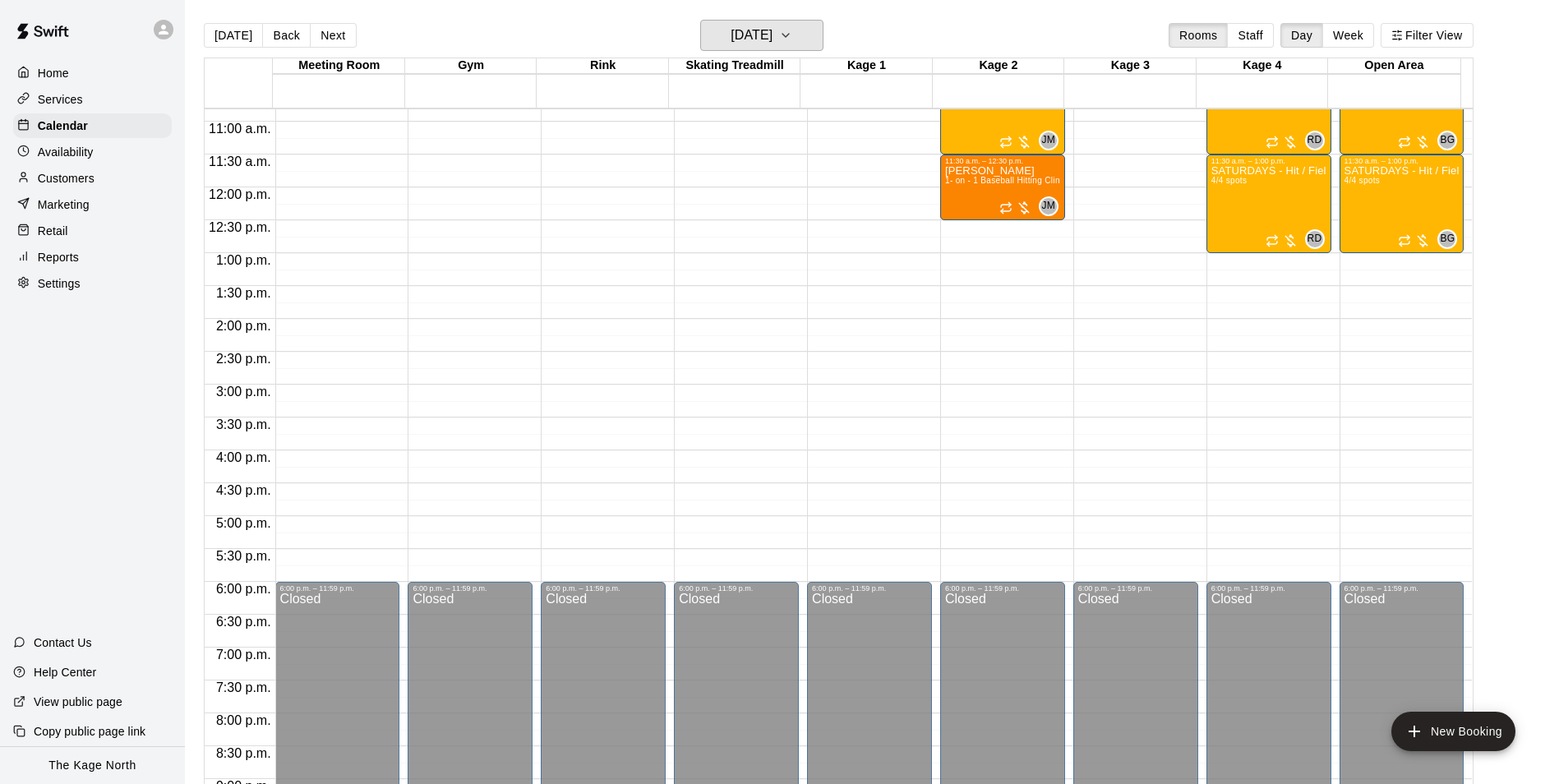
scroll to position [589, 0]
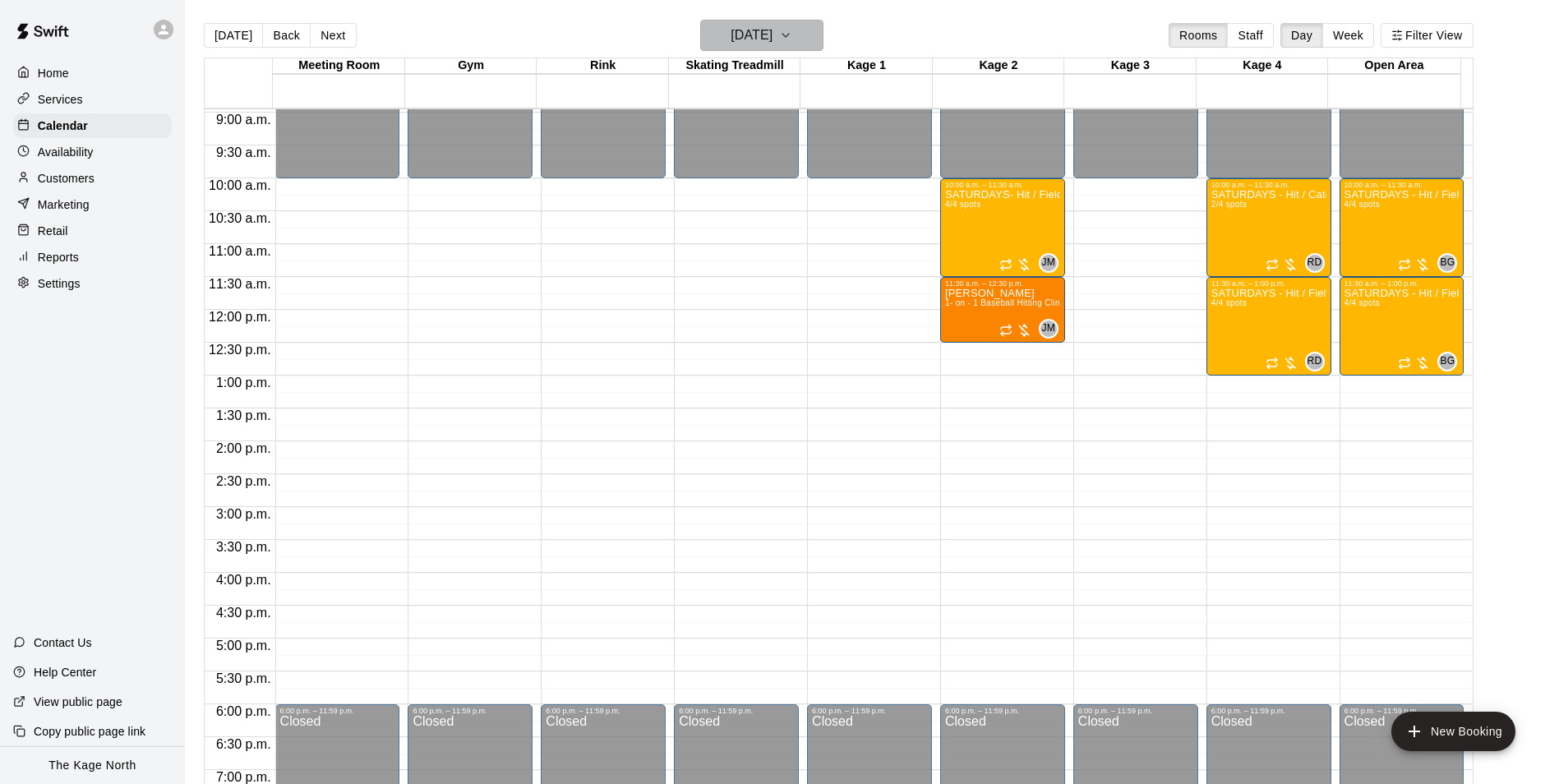
click at [772, 48] on button "[DATE]" at bounding box center [762, 34] width 123 height 31
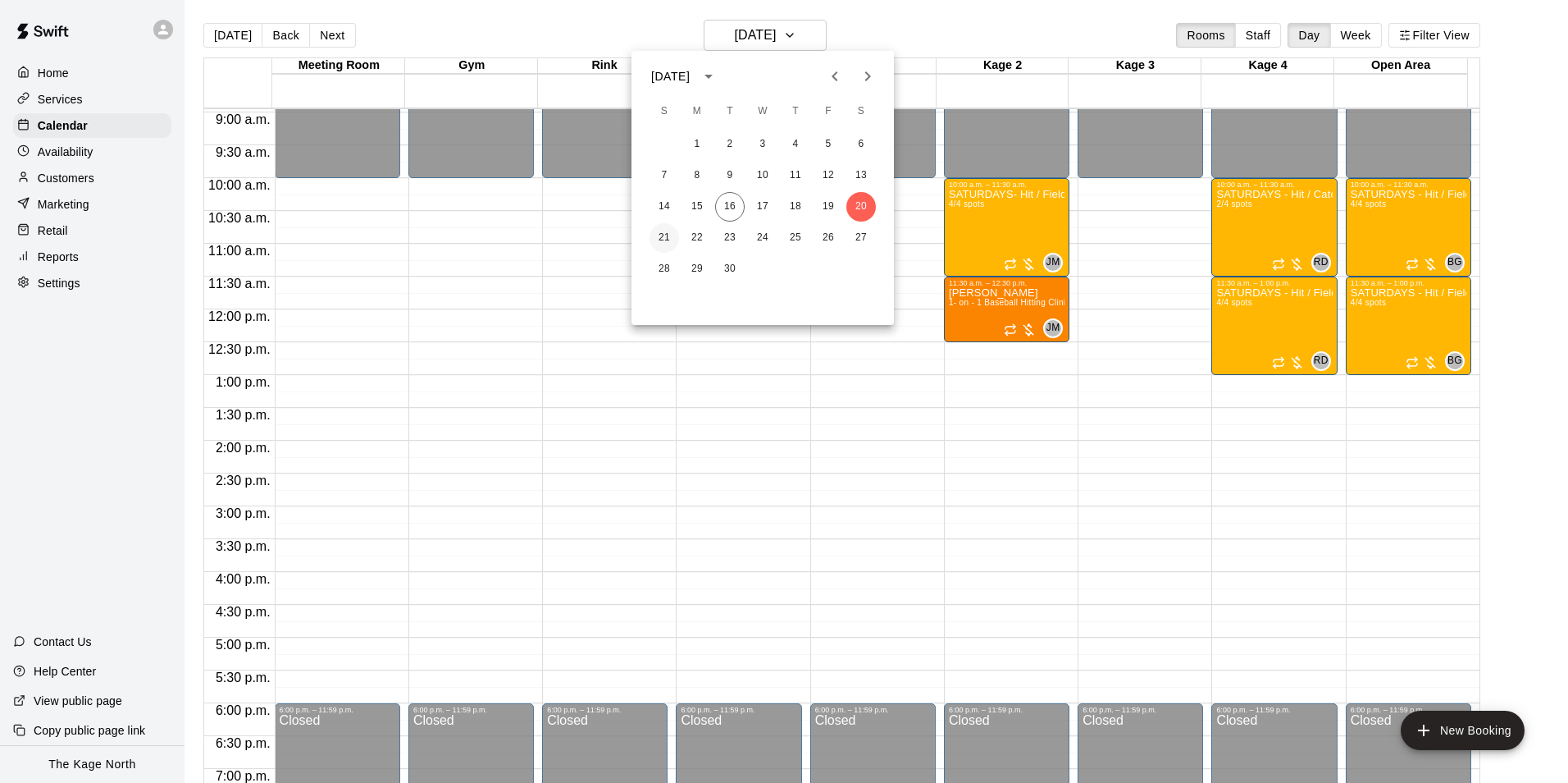
click at [667, 229] on button "21" at bounding box center [665, 238] width 30 height 30
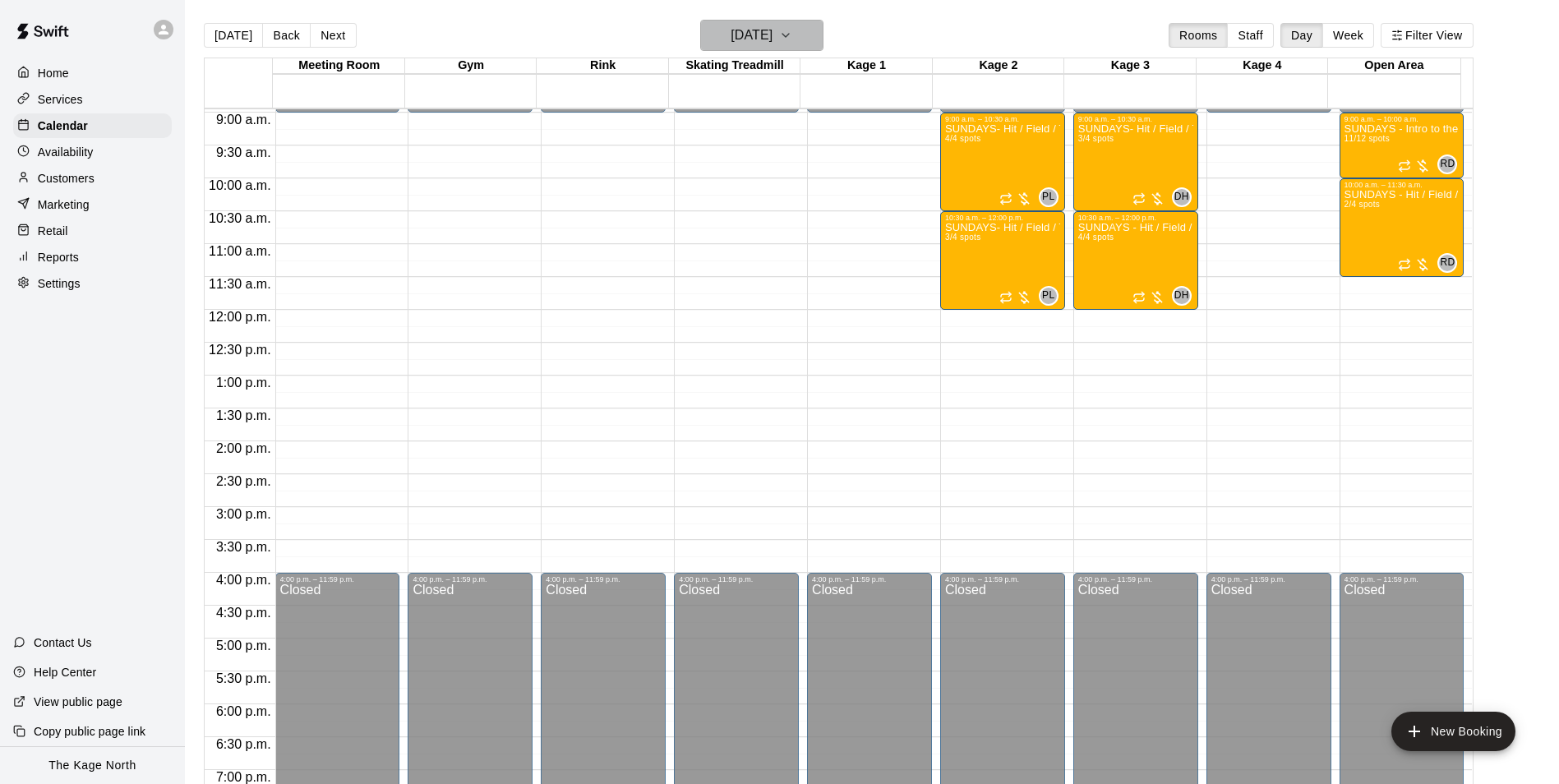
click at [764, 28] on h6 "[DATE]" at bounding box center [752, 35] width 42 height 23
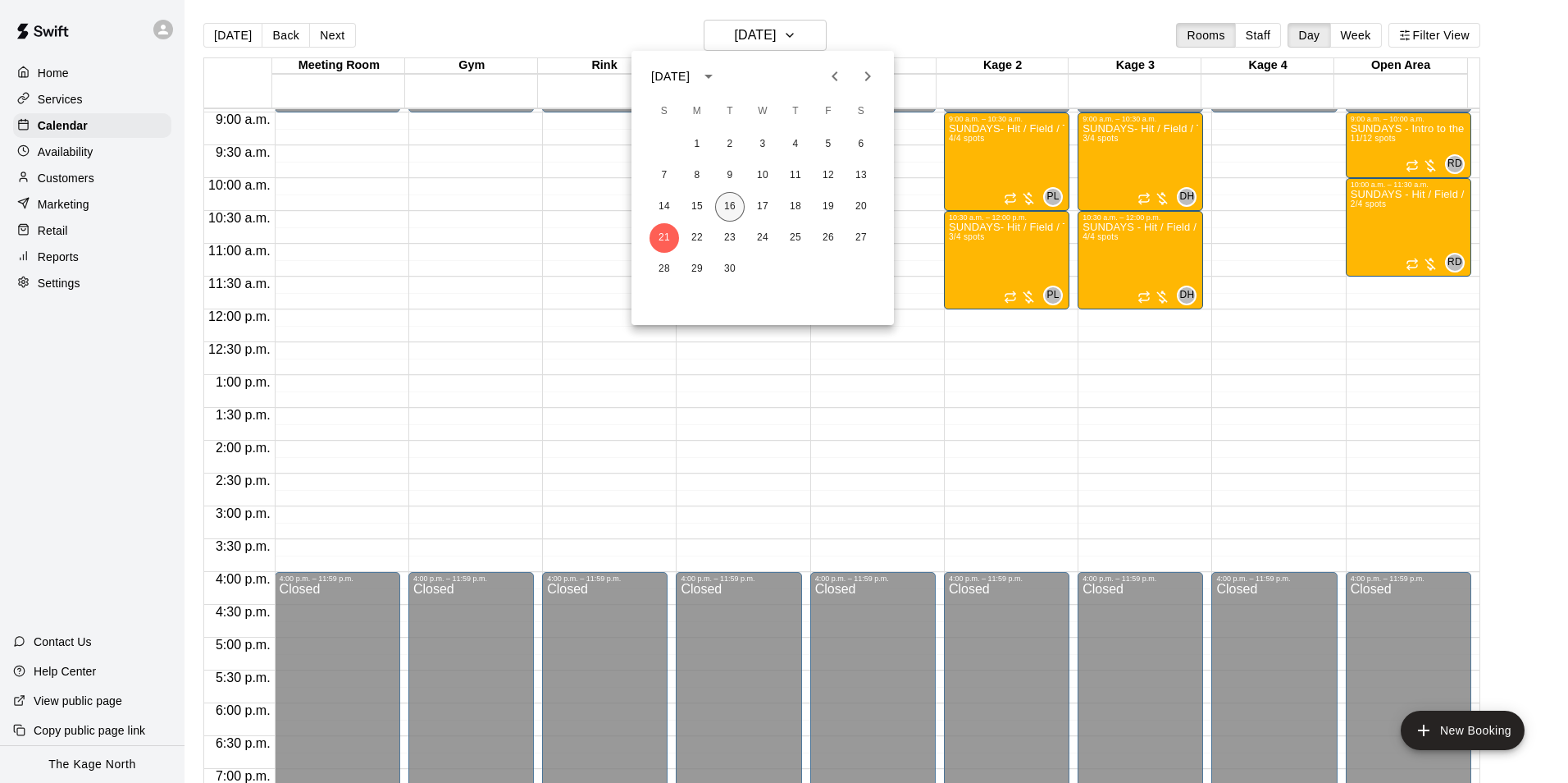
click at [725, 207] on button "16" at bounding box center [730, 207] width 30 height 30
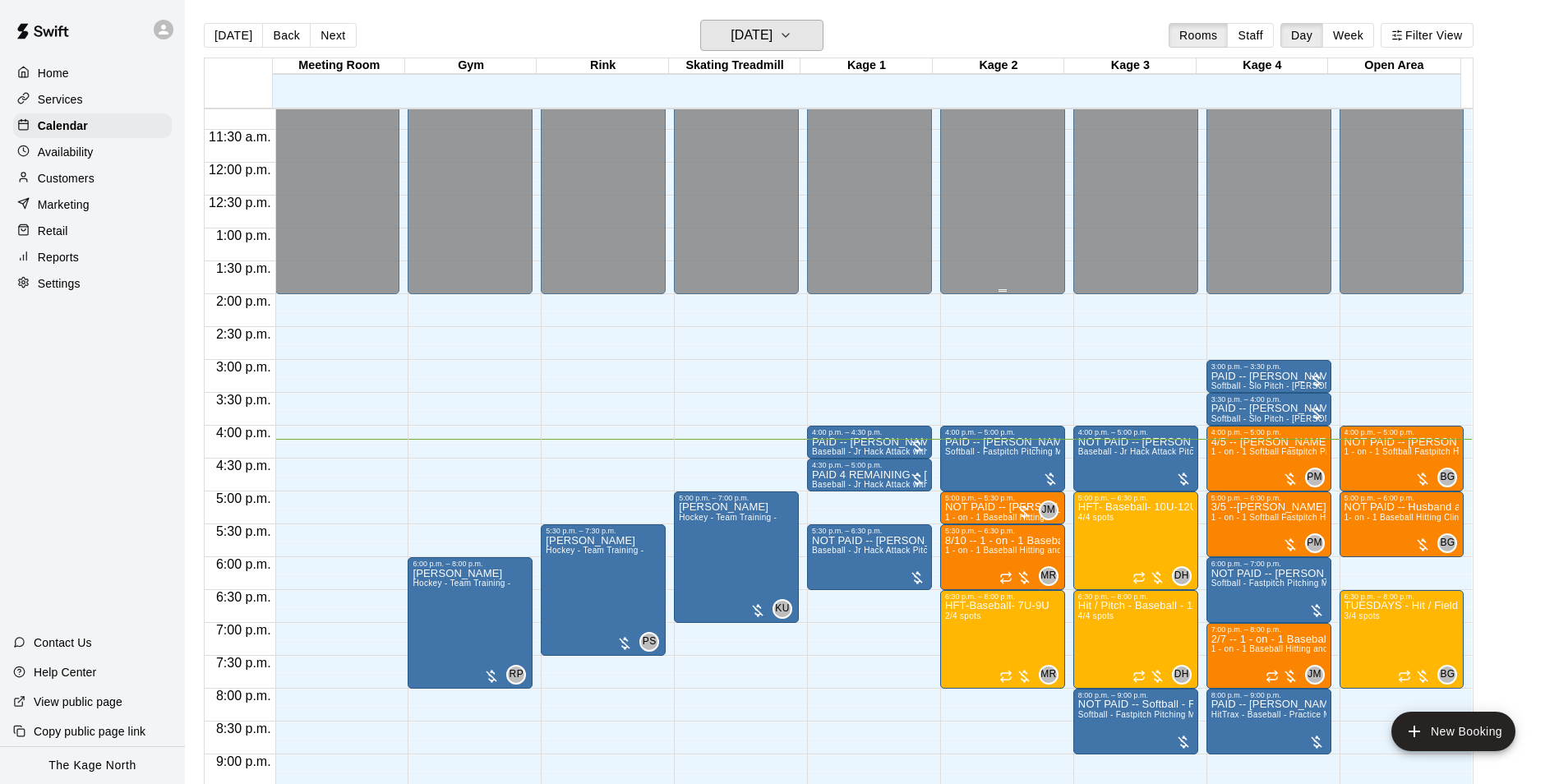
scroll to position [886, 0]
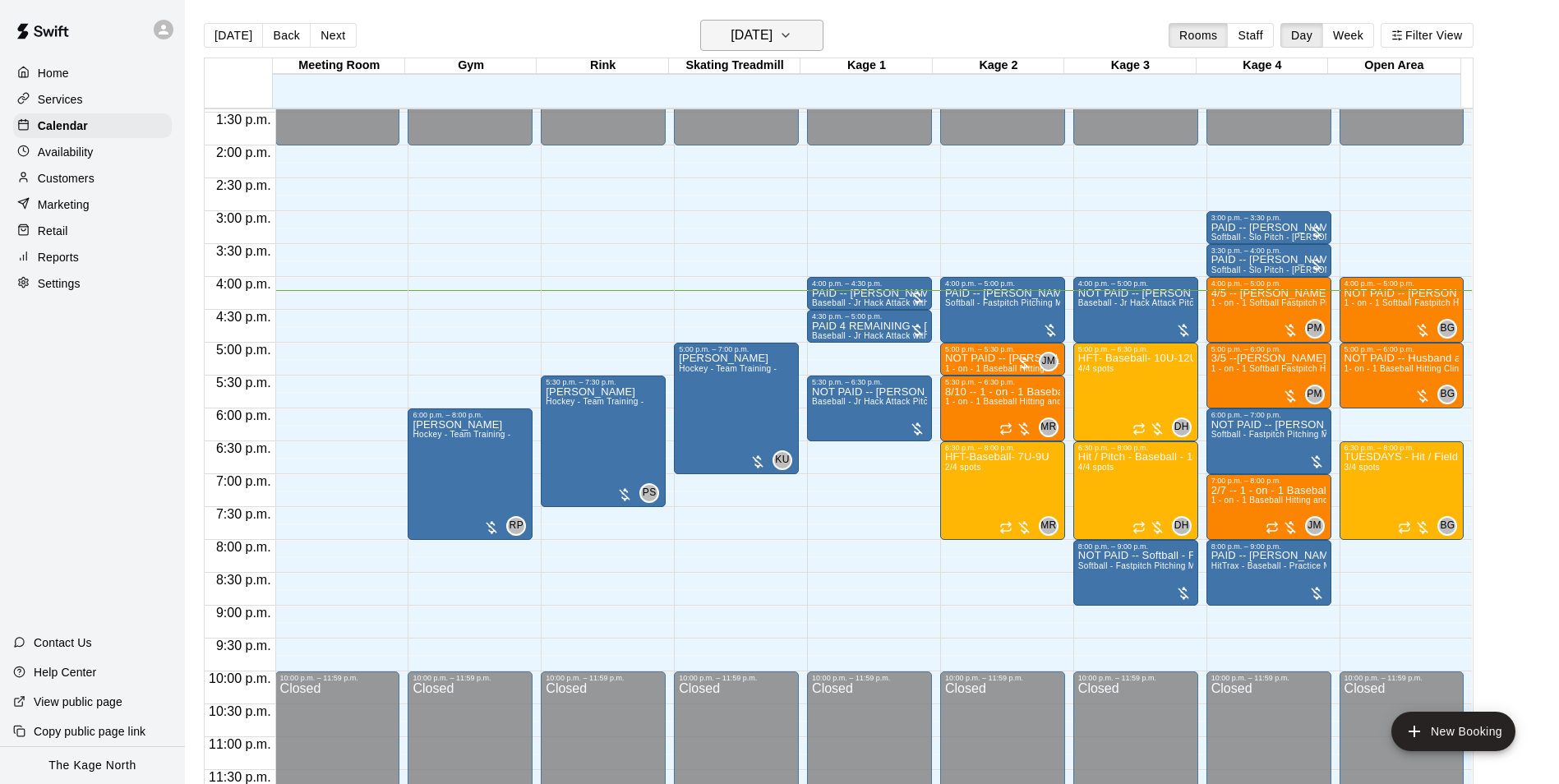
click at [773, 37] on h6 "[DATE]" at bounding box center [752, 35] width 42 height 23
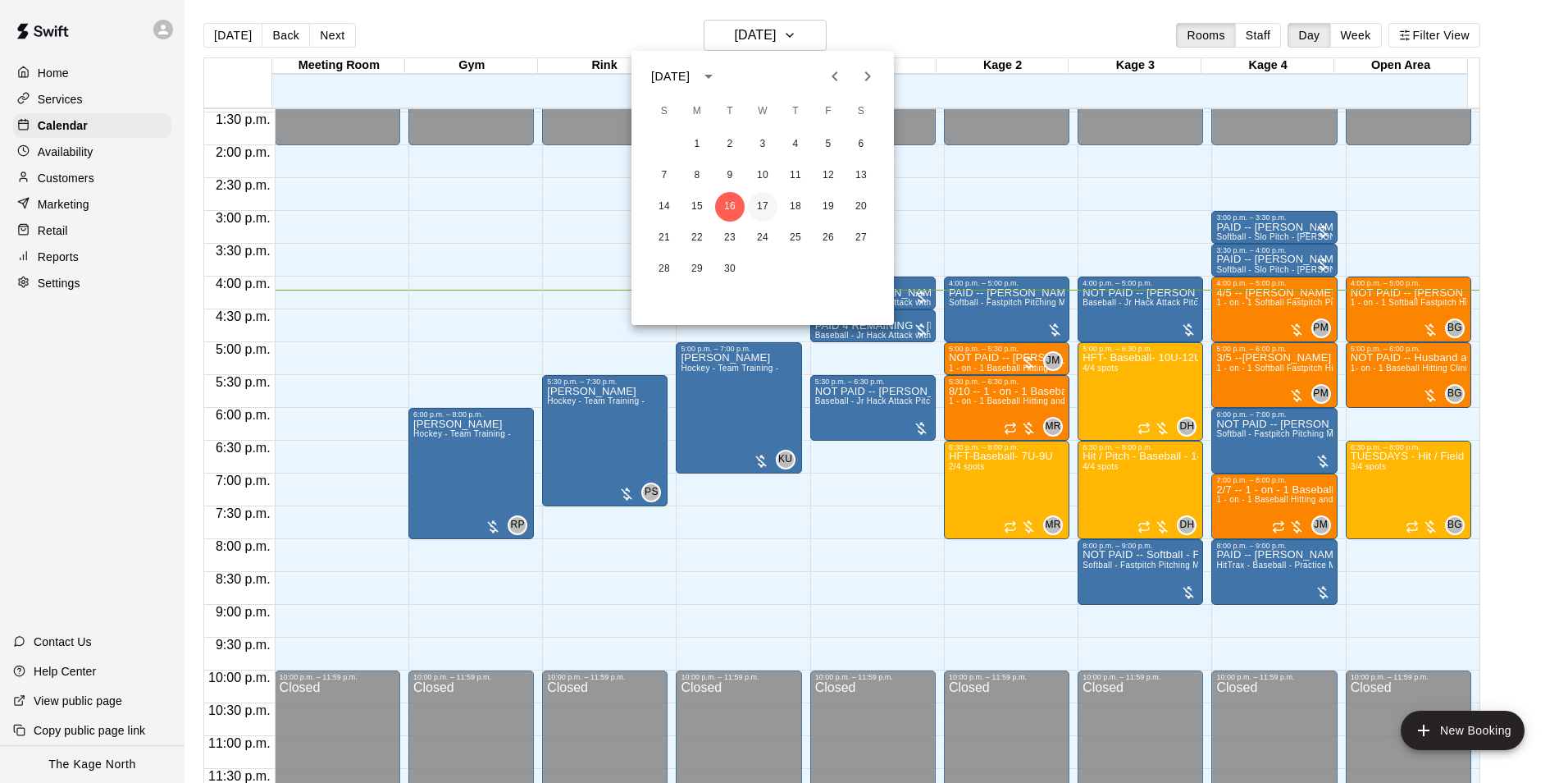
click at [762, 204] on button "17" at bounding box center [763, 207] width 30 height 30
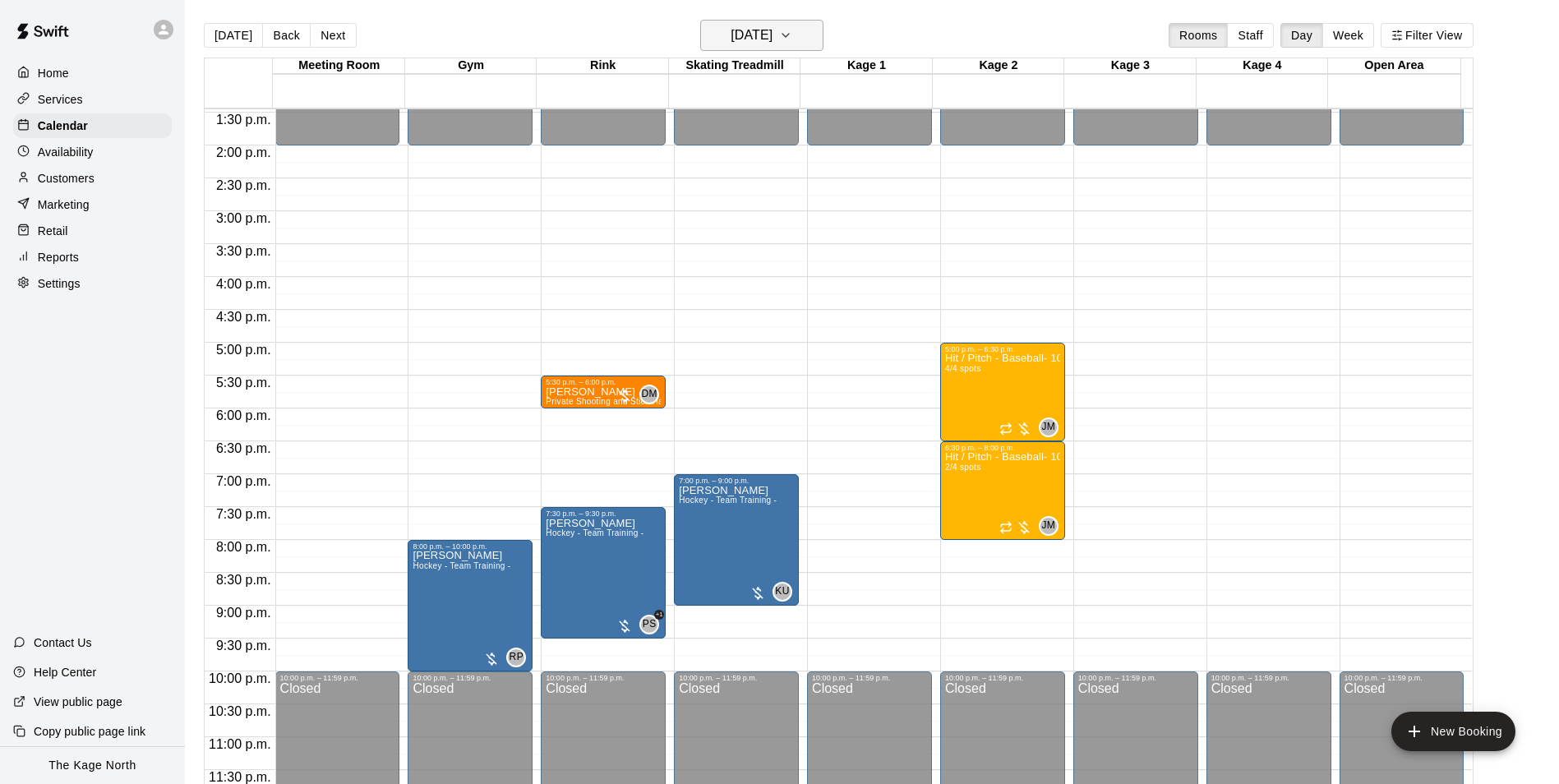
click at [773, 33] on h6 "[DATE]" at bounding box center [752, 35] width 42 height 23
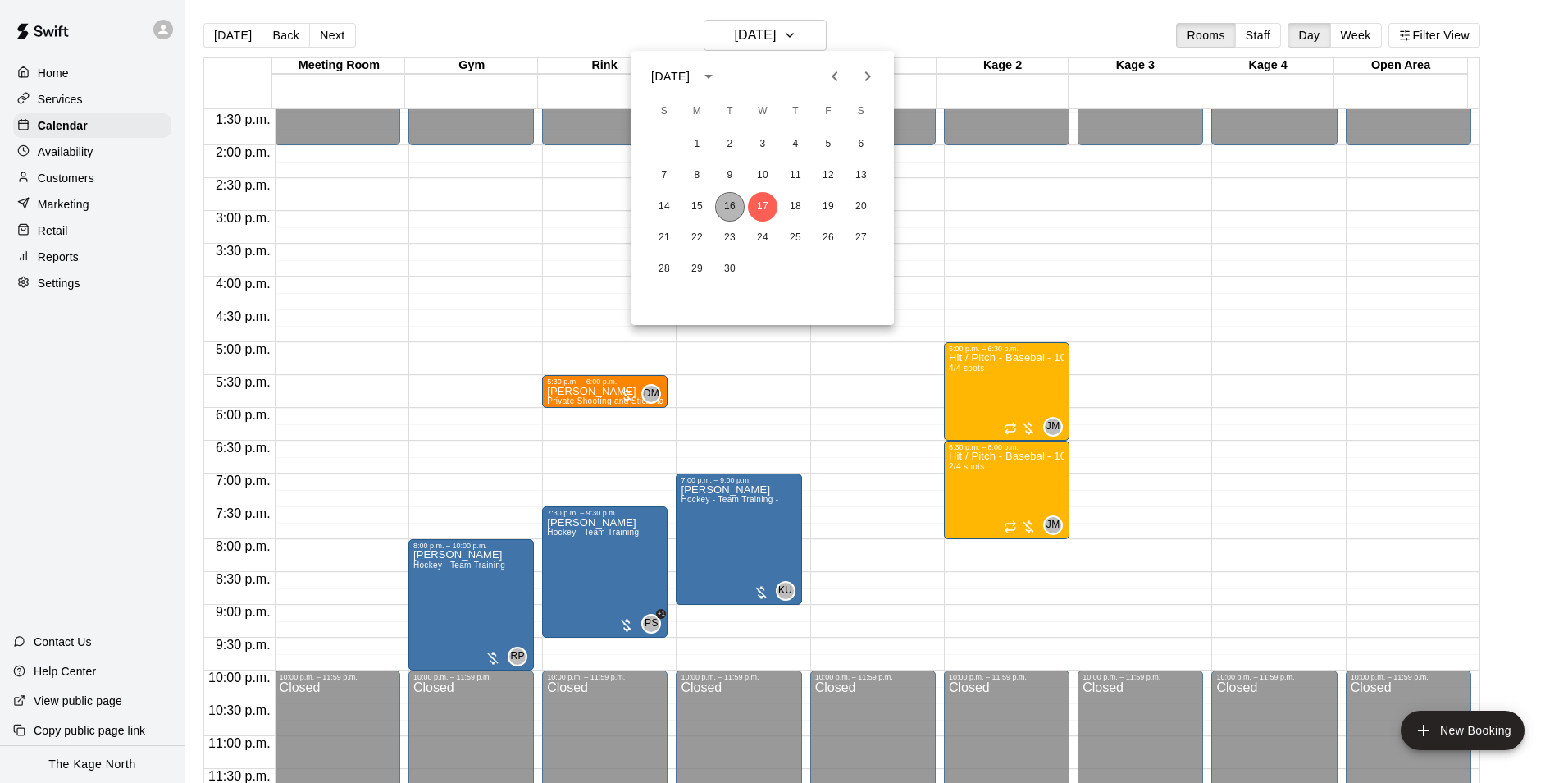
click at [730, 206] on button "16" at bounding box center [730, 207] width 30 height 30
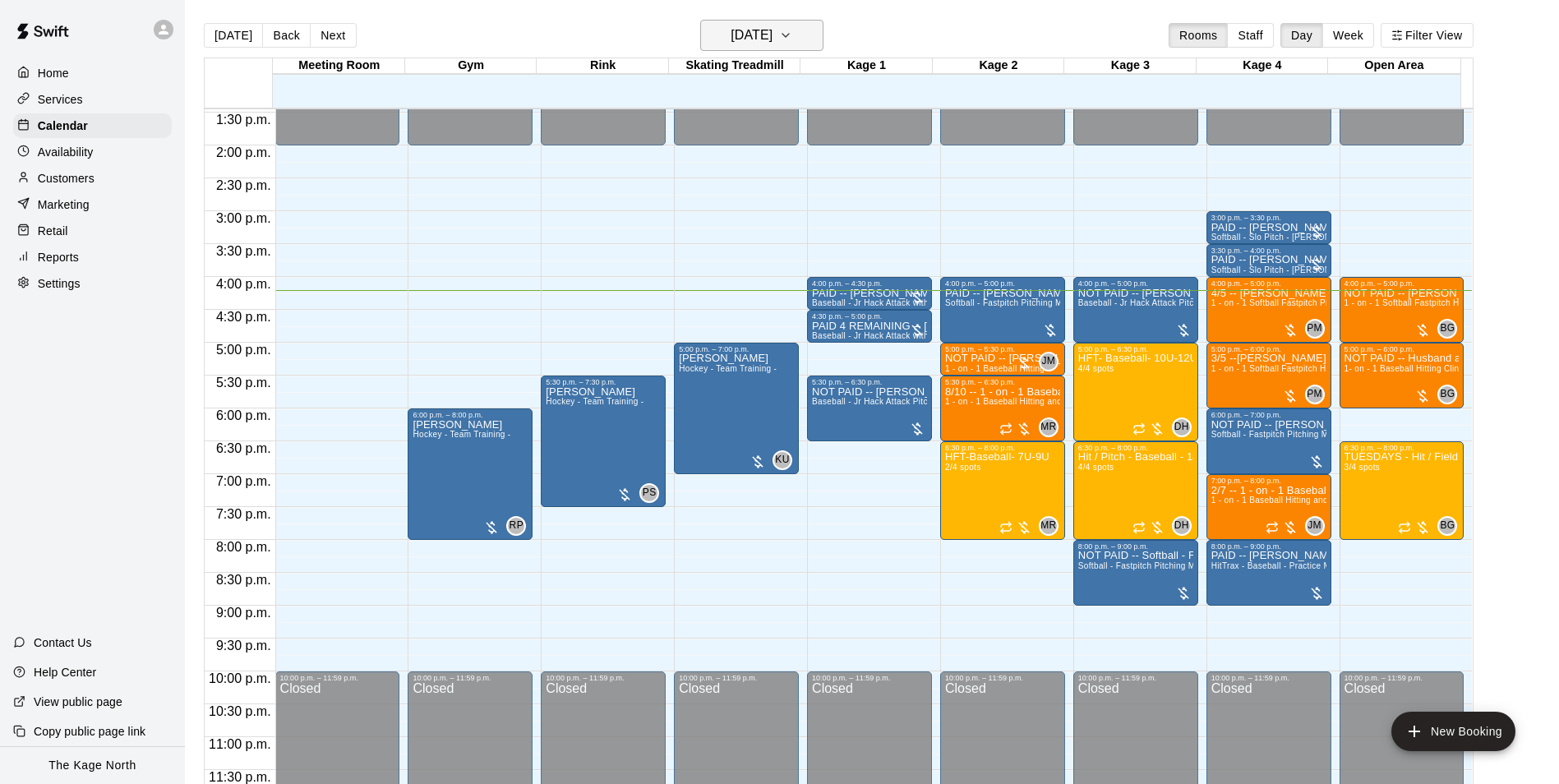
click at [773, 31] on h6 "[DATE]" at bounding box center [752, 35] width 42 height 23
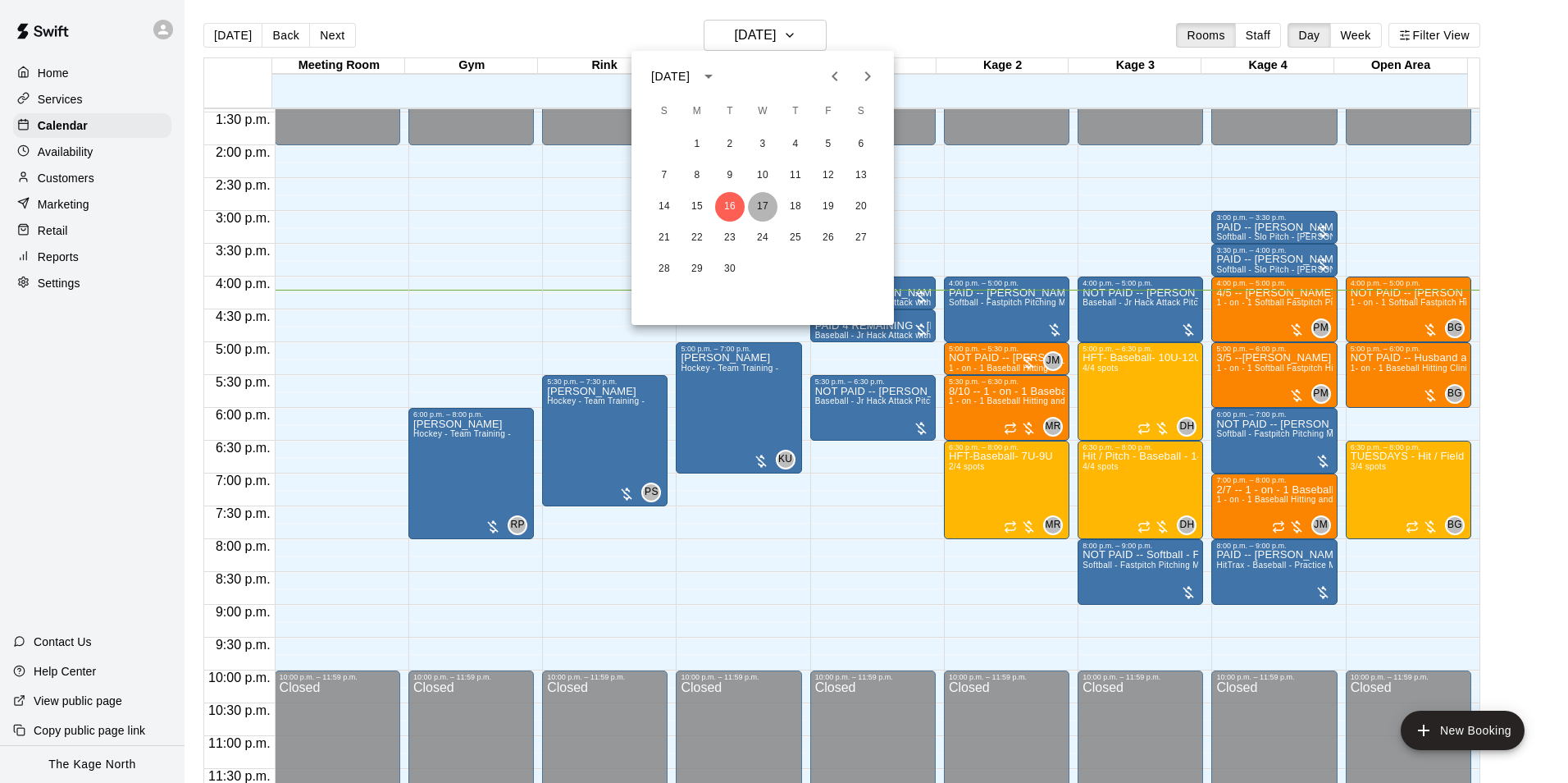
click at [759, 201] on button "17" at bounding box center [763, 207] width 30 height 30
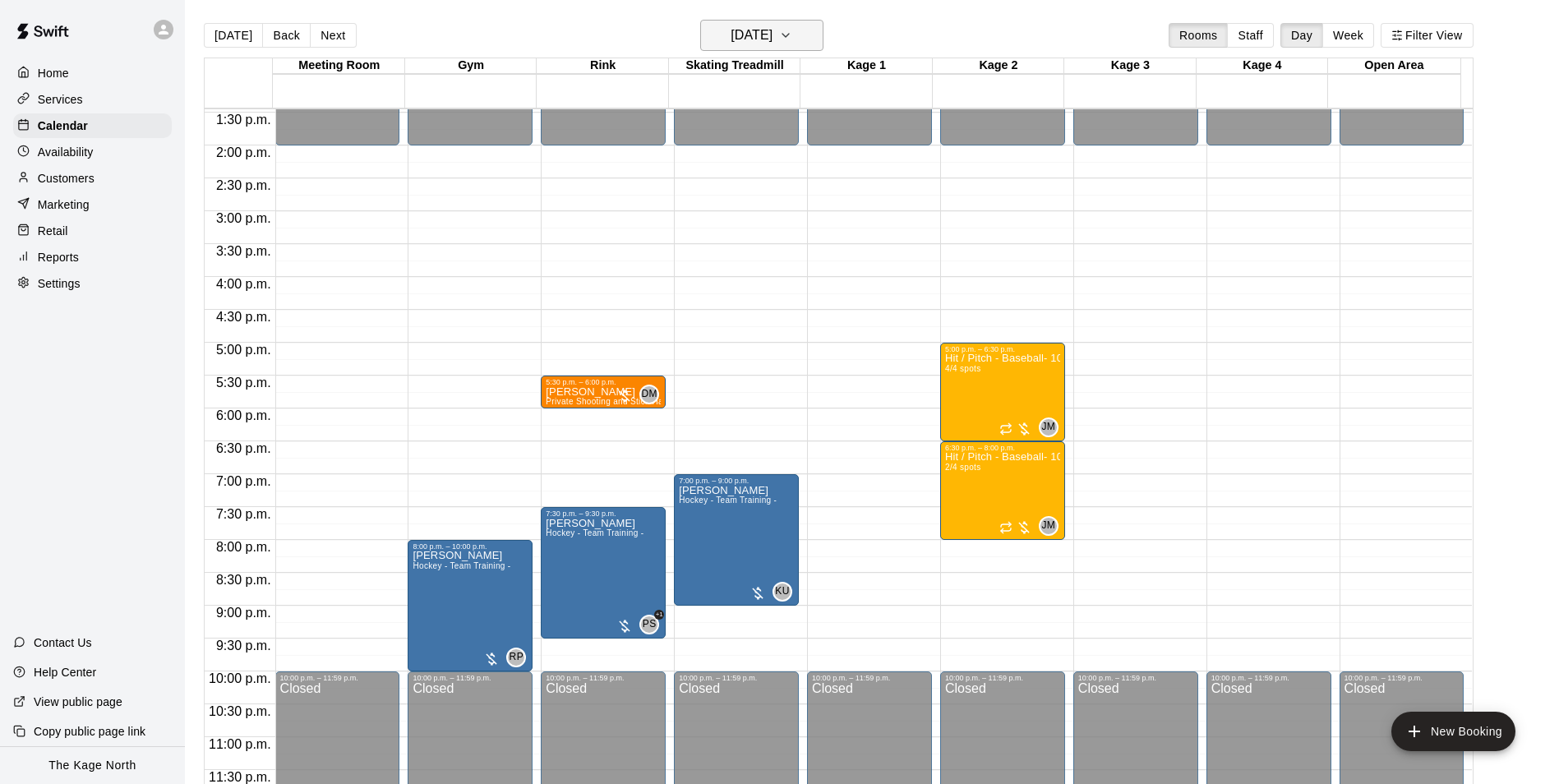
click at [773, 32] on h6 "[DATE]" at bounding box center [752, 35] width 42 height 23
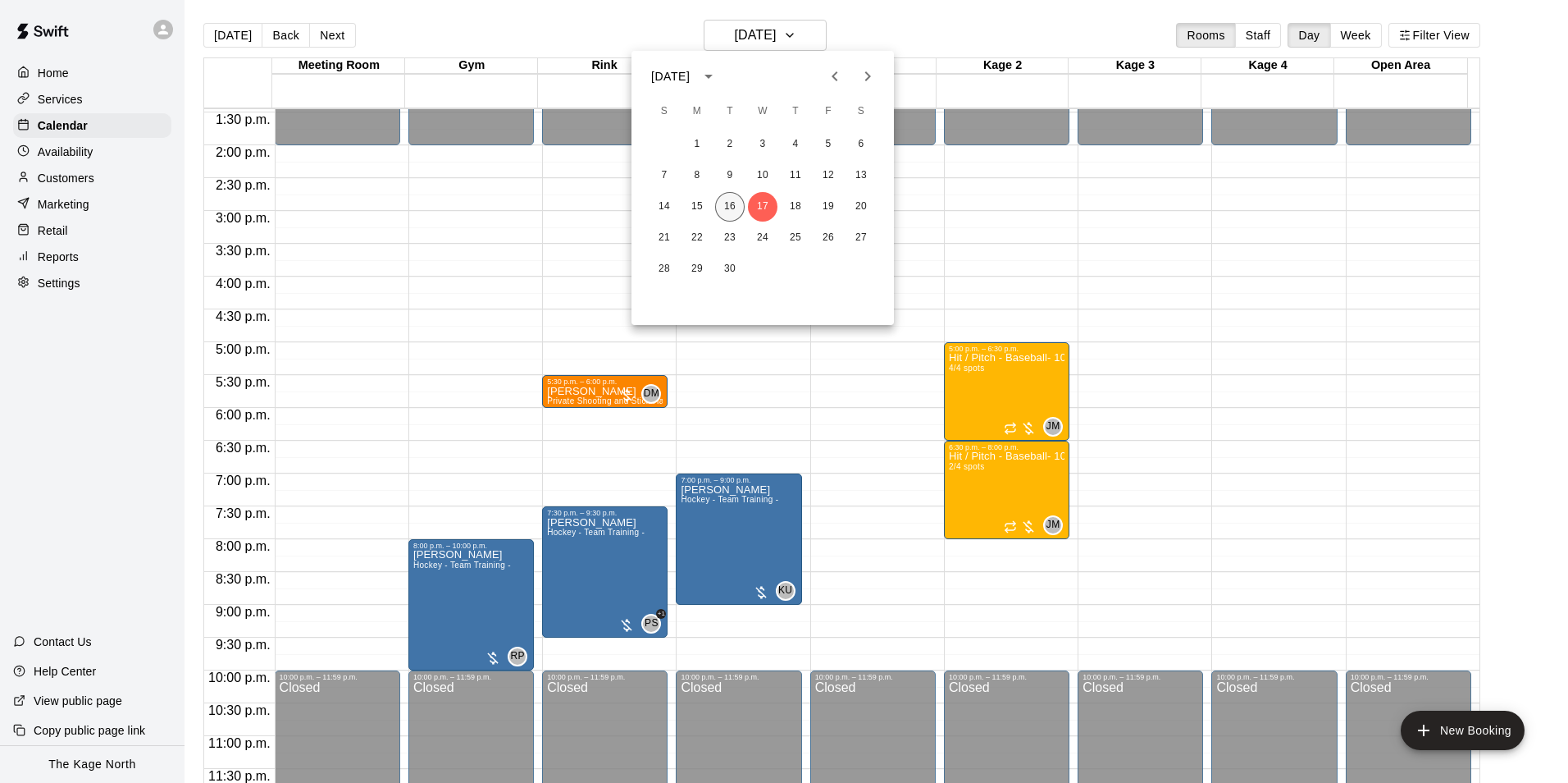
click at [720, 205] on button "16" at bounding box center [730, 207] width 30 height 30
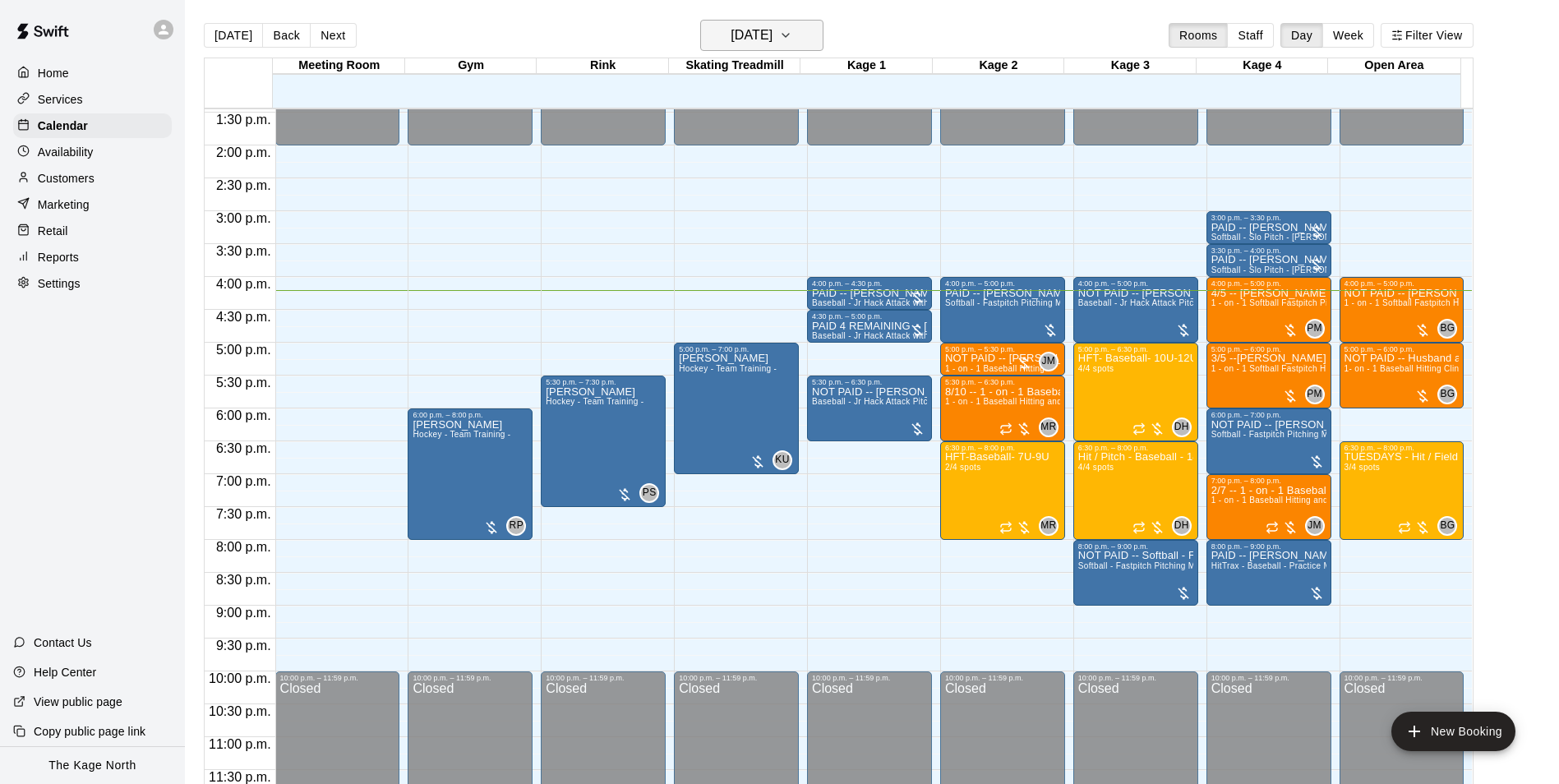
click at [773, 29] on h6 "[DATE]" at bounding box center [752, 35] width 42 height 23
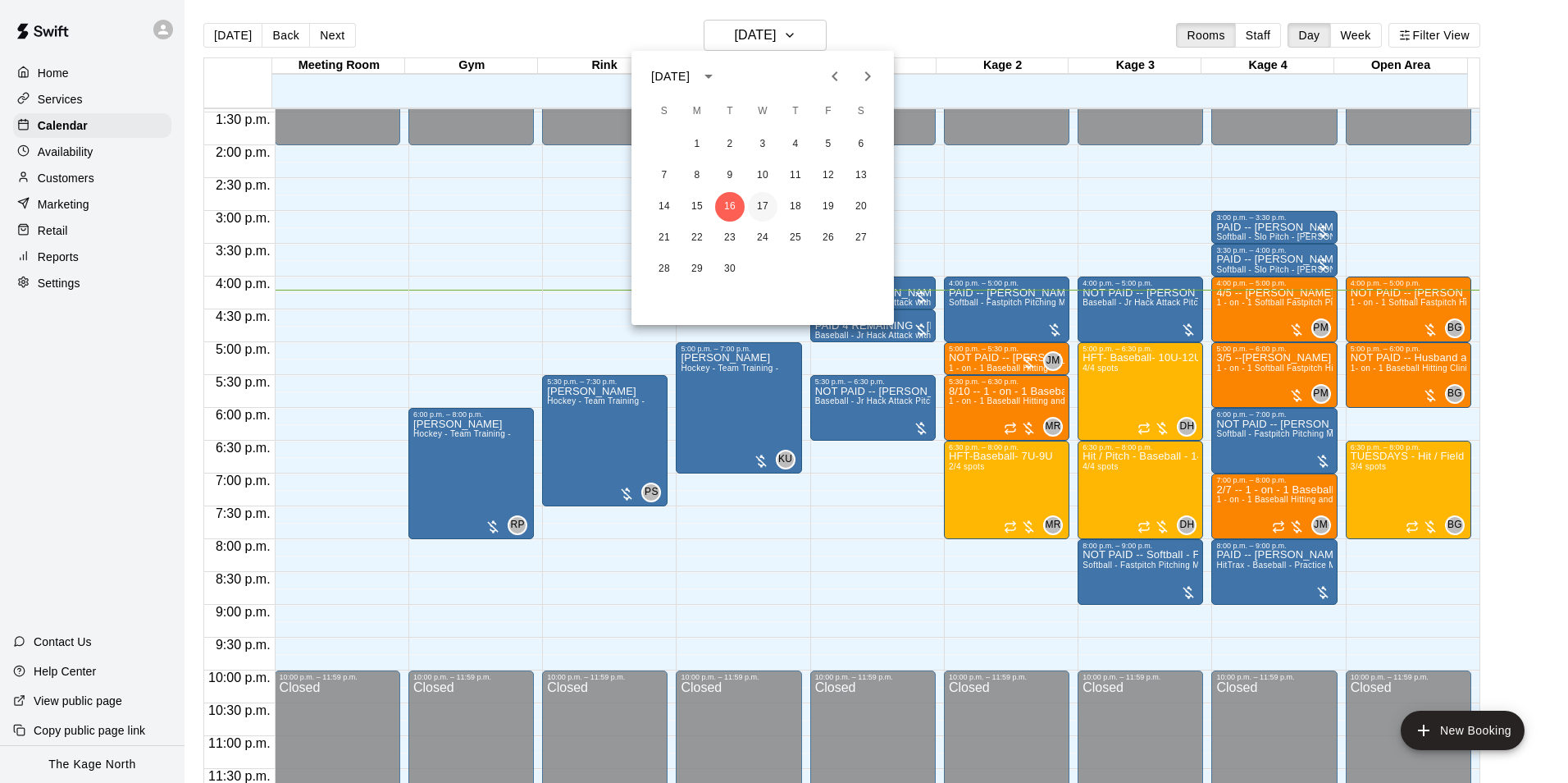
click at [761, 199] on button "17" at bounding box center [763, 207] width 30 height 30
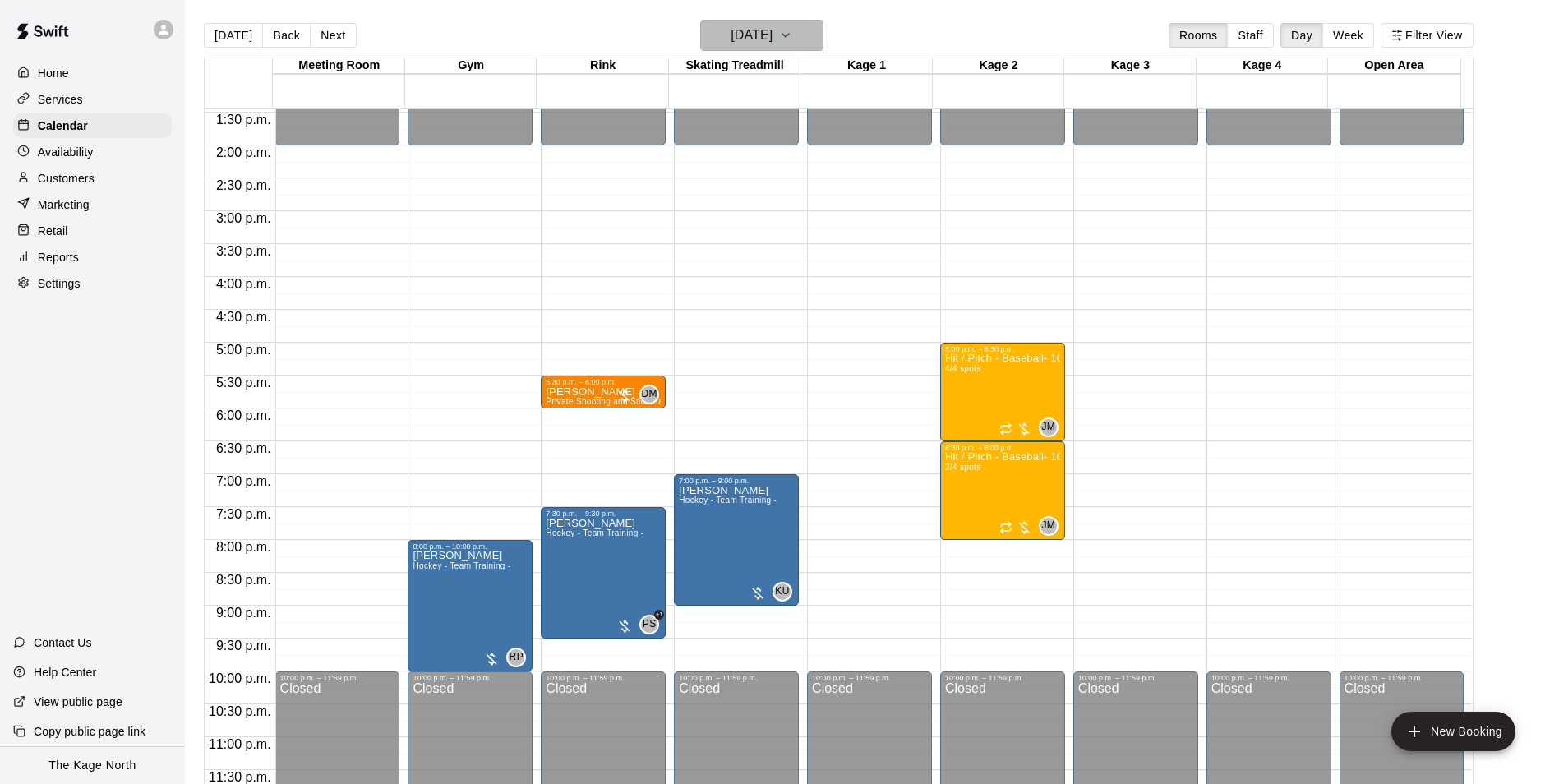
click at [773, 40] on h6 "[DATE]" at bounding box center [752, 35] width 42 height 23
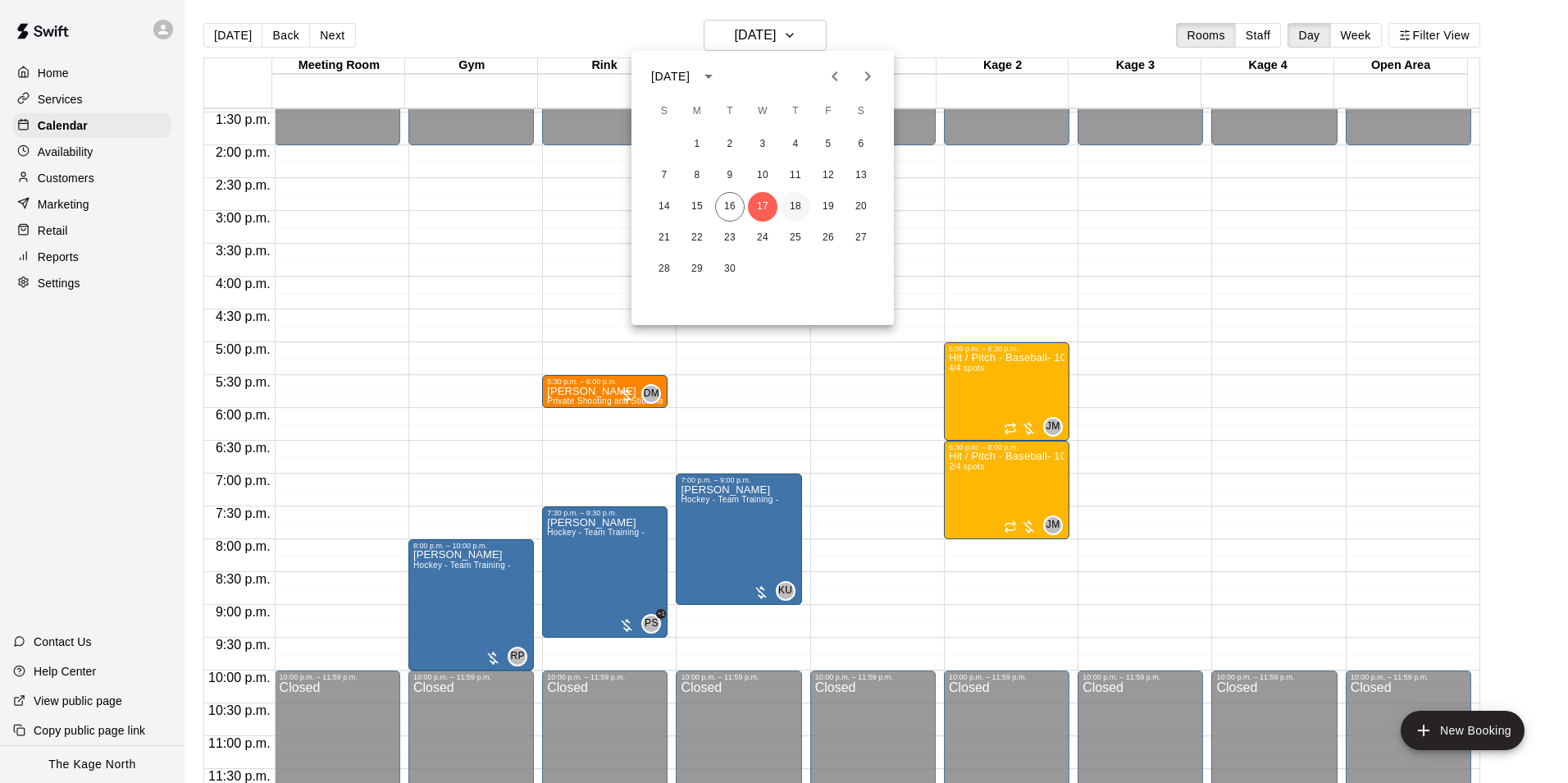
click at [791, 203] on button "18" at bounding box center [796, 207] width 30 height 30
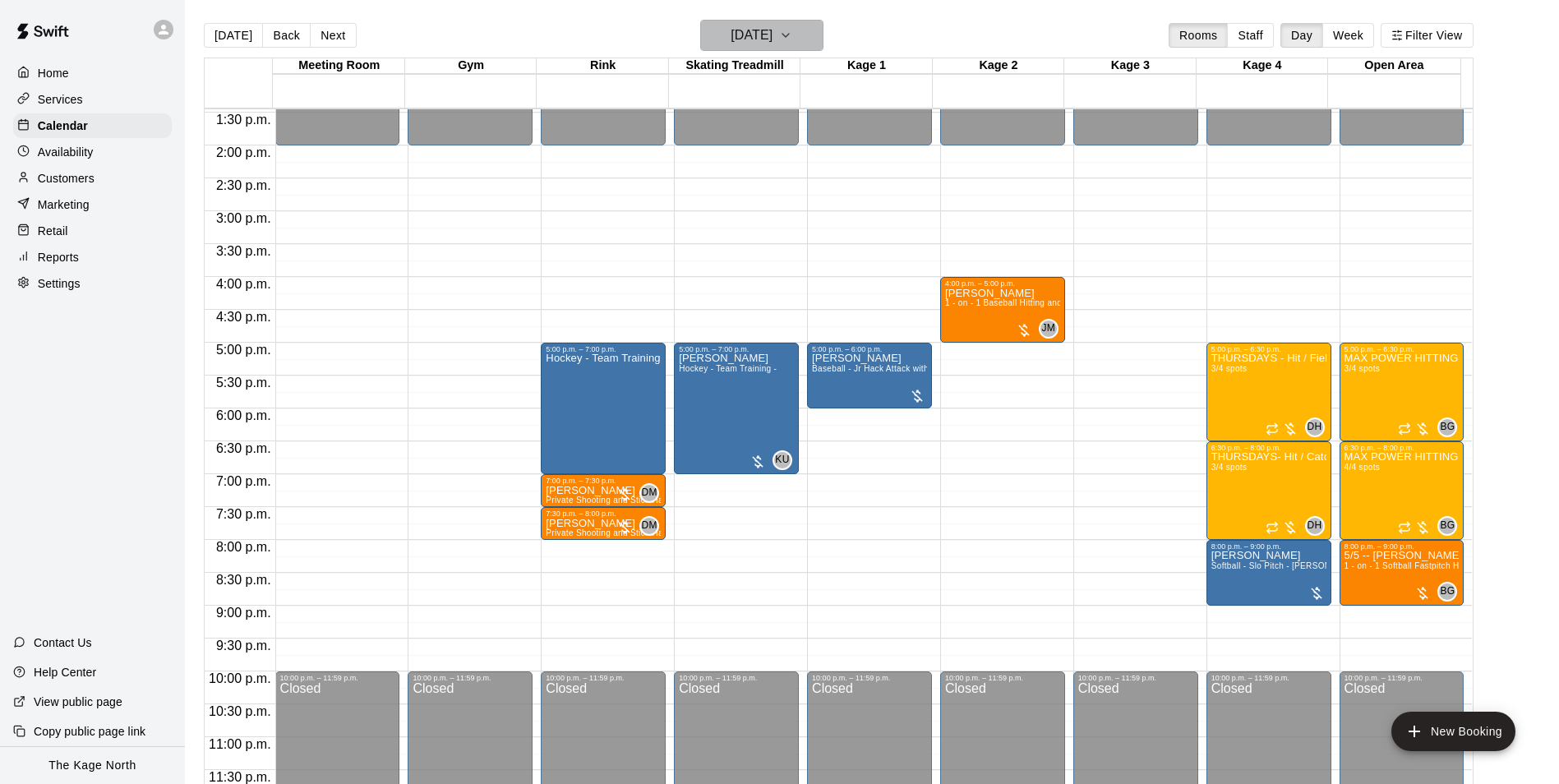
click at [773, 33] on h6 "[DATE]" at bounding box center [752, 35] width 42 height 23
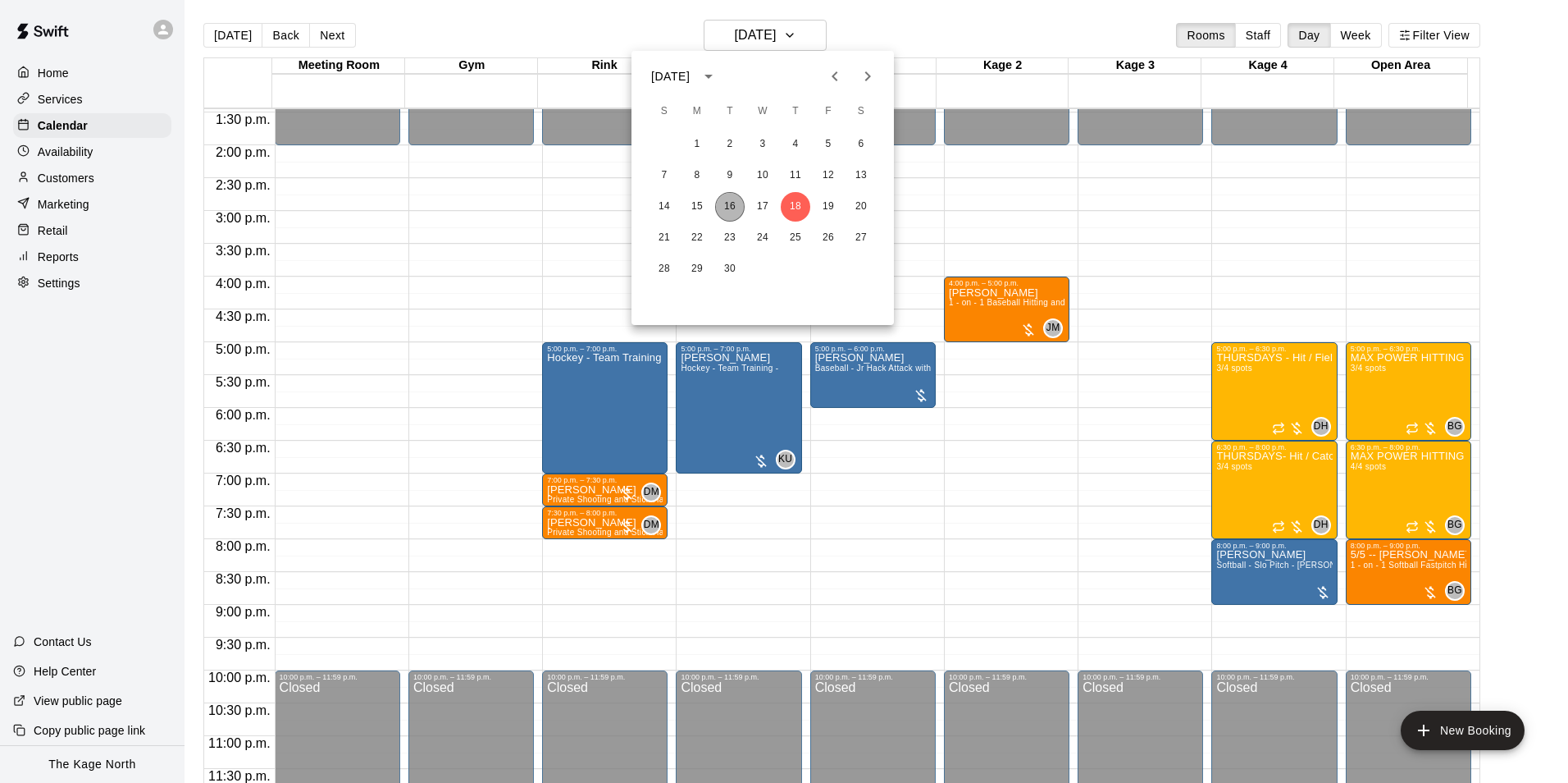
click at [725, 209] on button "16" at bounding box center [730, 207] width 30 height 30
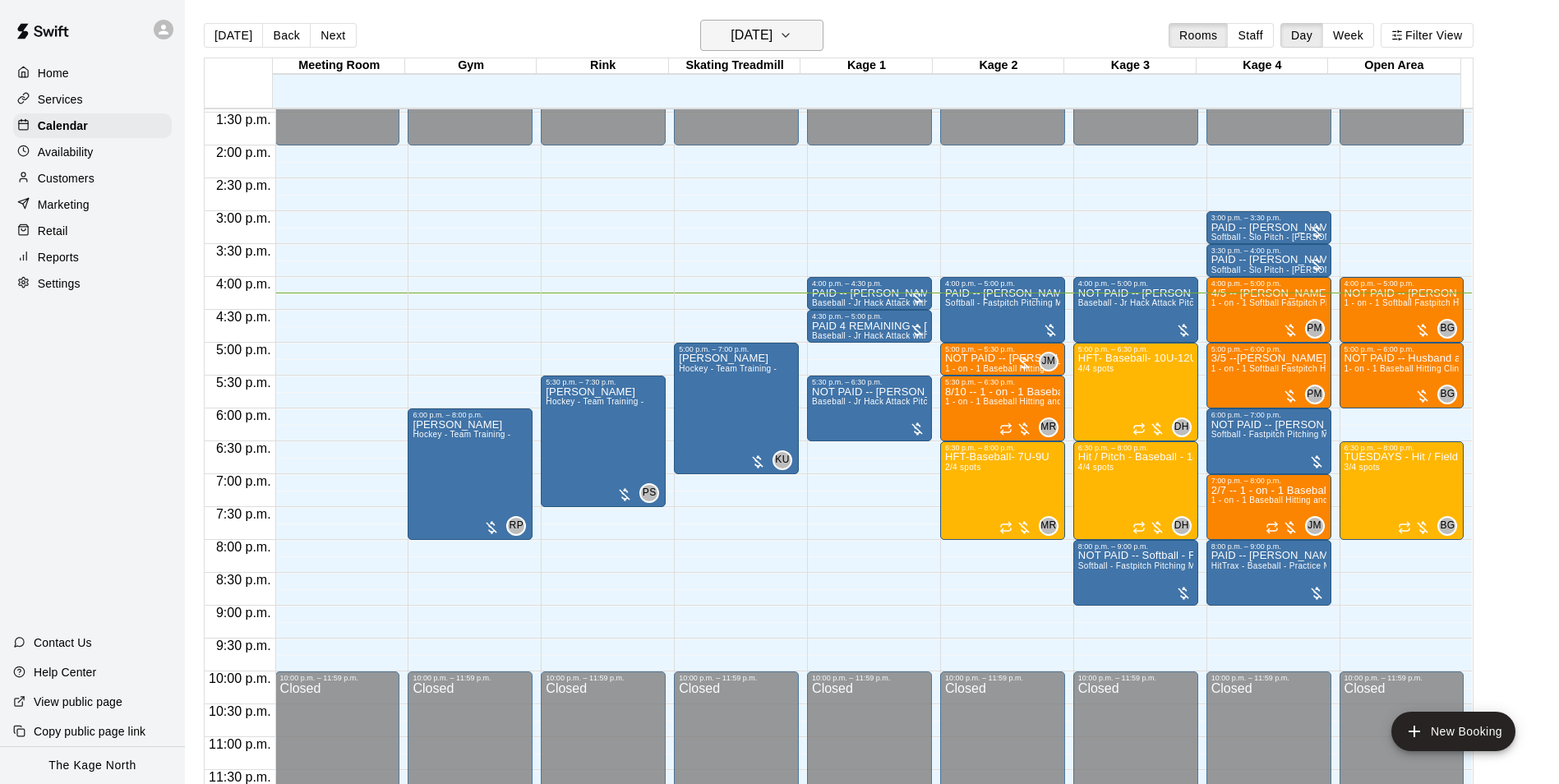
click at [773, 36] on h6 "[DATE]" at bounding box center [752, 35] width 42 height 23
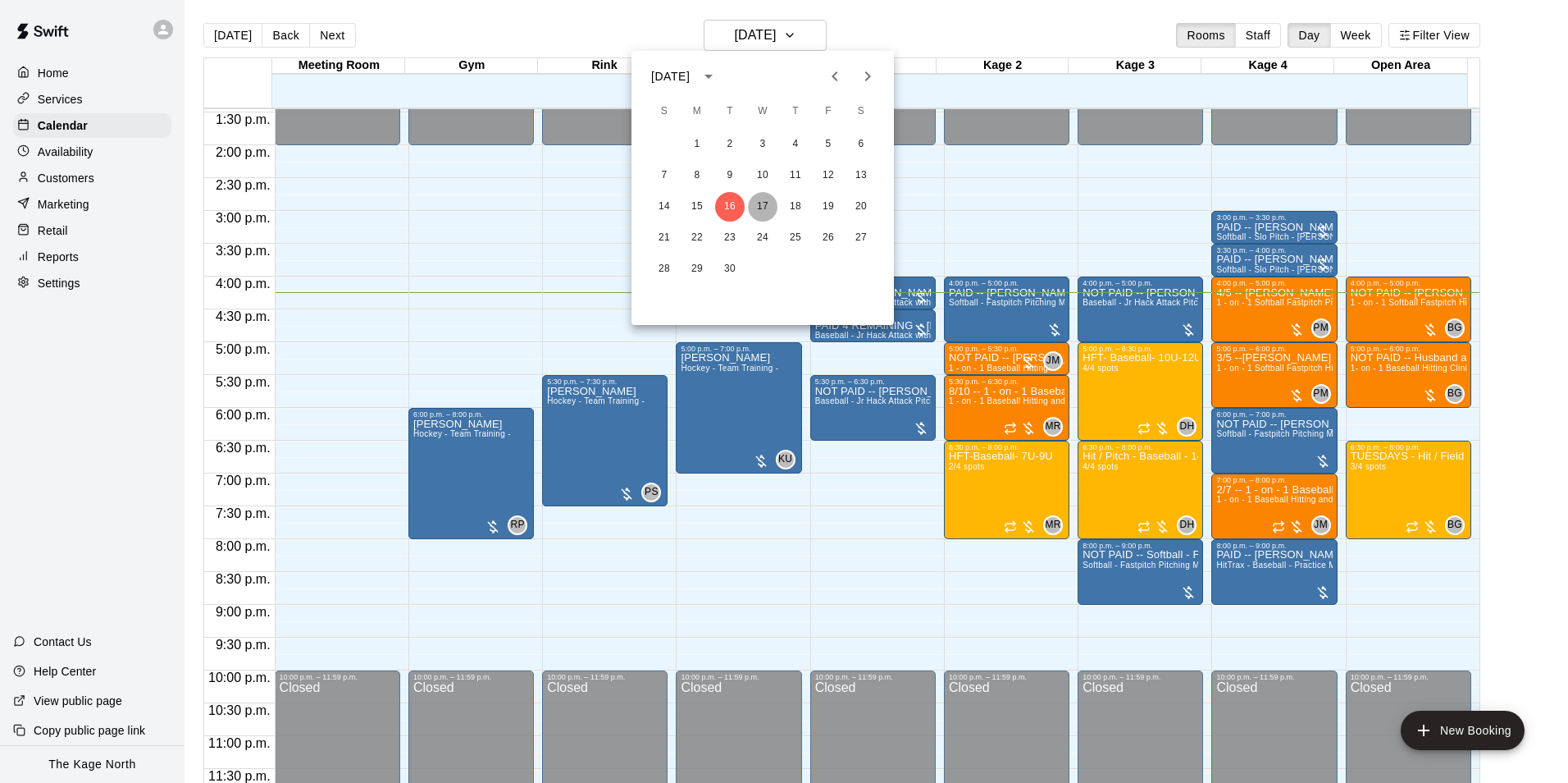
click at [763, 211] on button "17" at bounding box center [763, 207] width 30 height 30
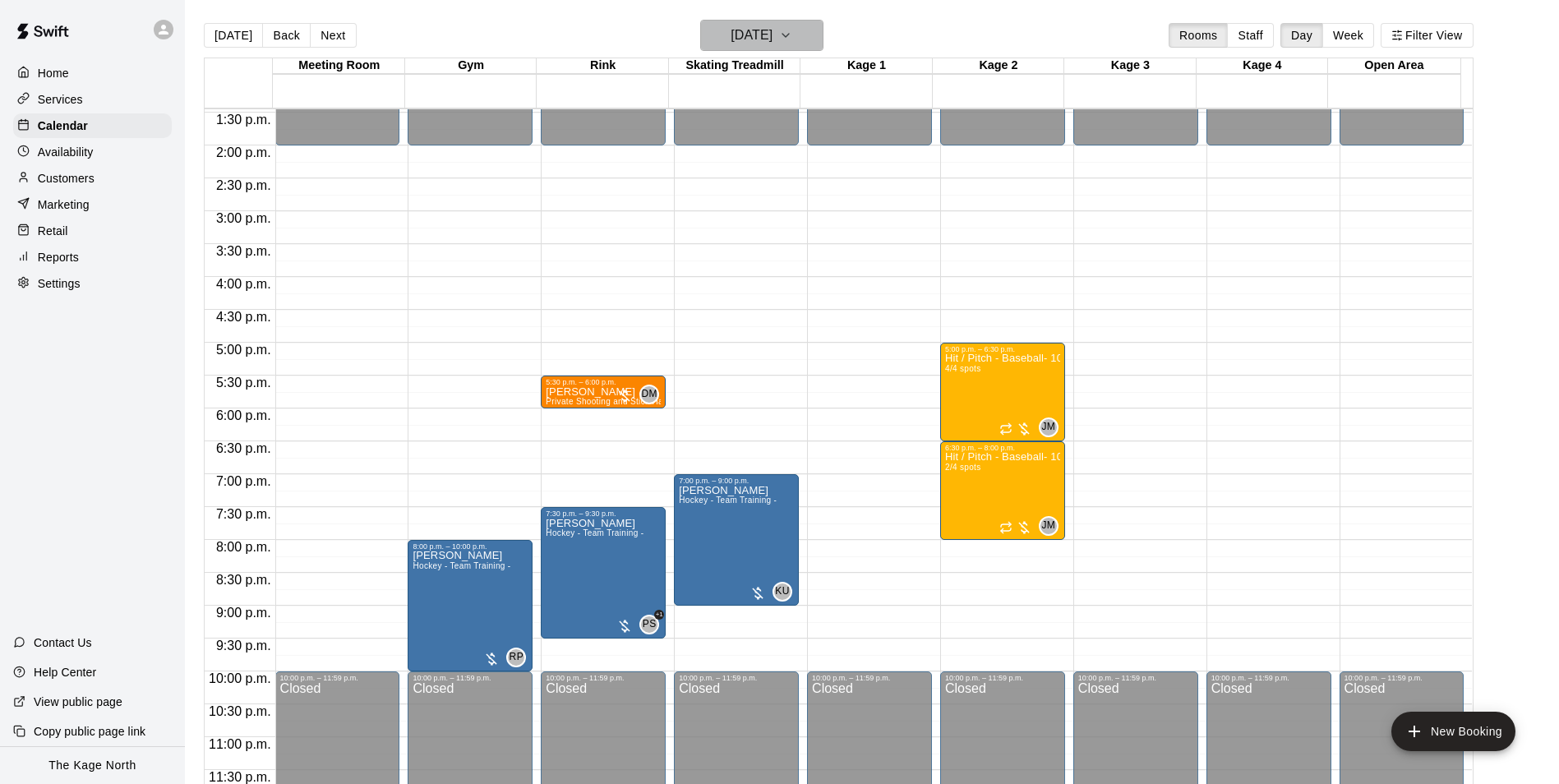
click at [773, 35] on h6 "[DATE]" at bounding box center [752, 35] width 42 height 23
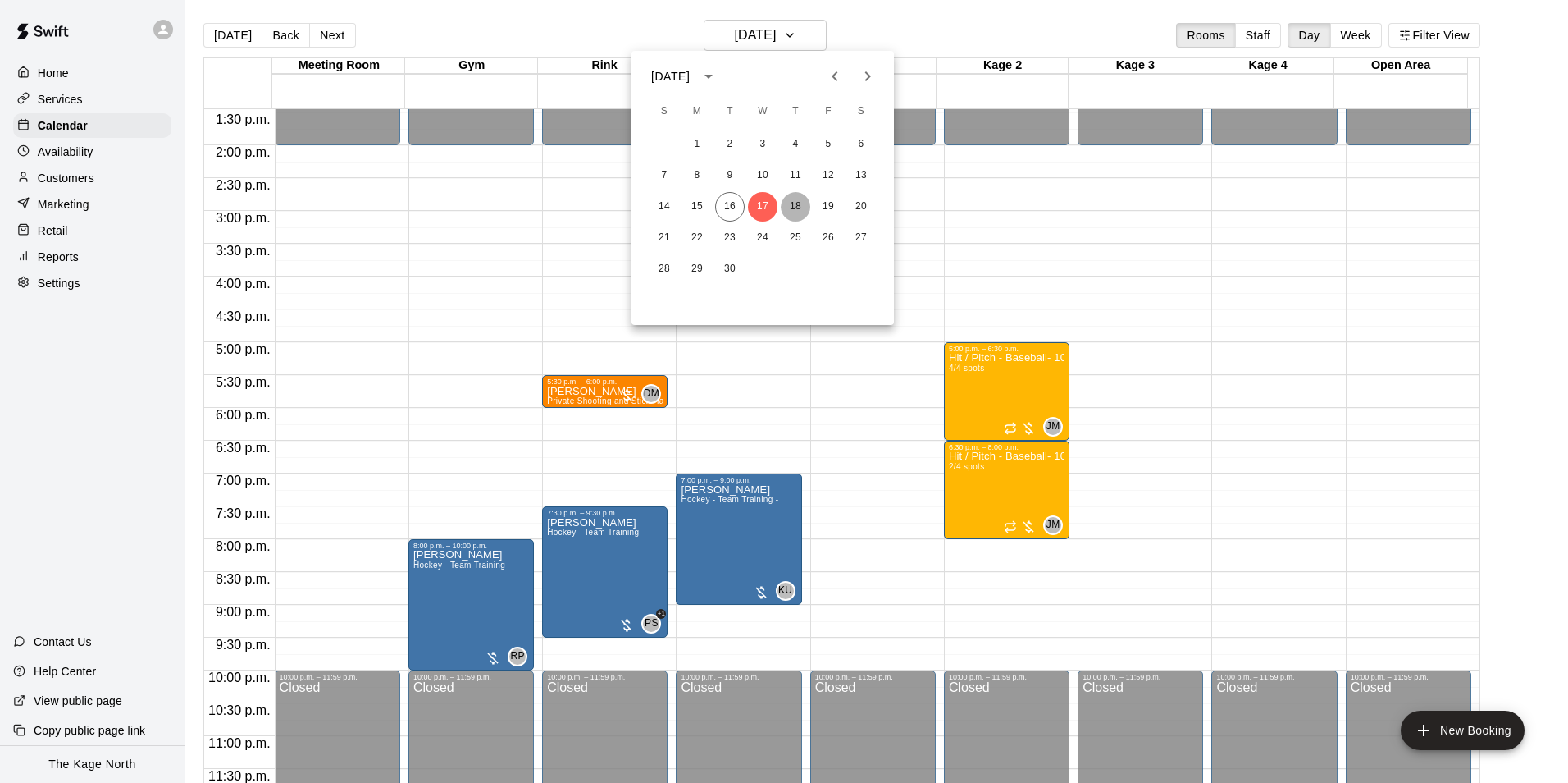
click at [794, 207] on button "18" at bounding box center [796, 207] width 30 height 30
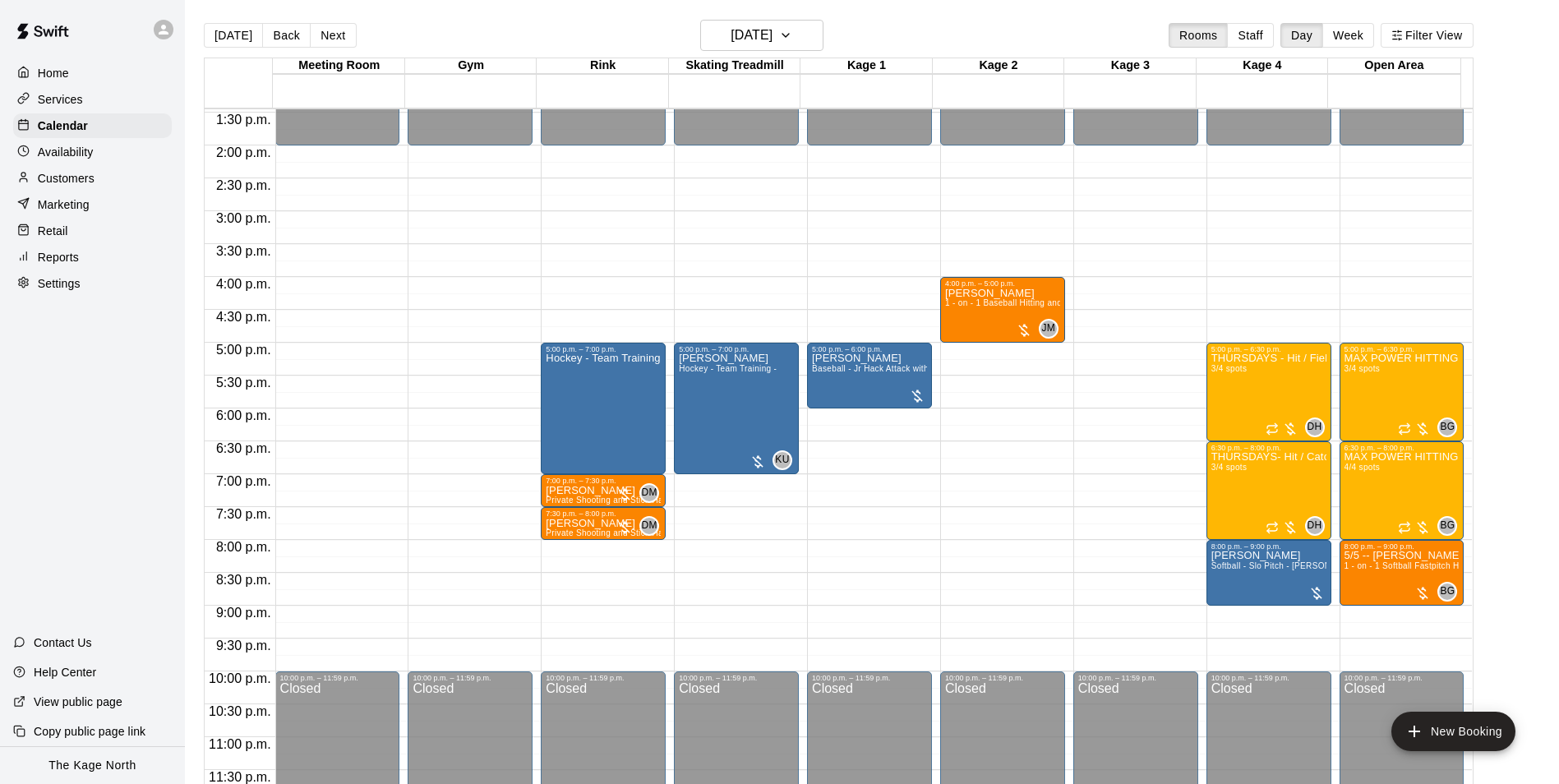
click at [165, 29] on icon at bounding box center [163, 29] width 10 height 10
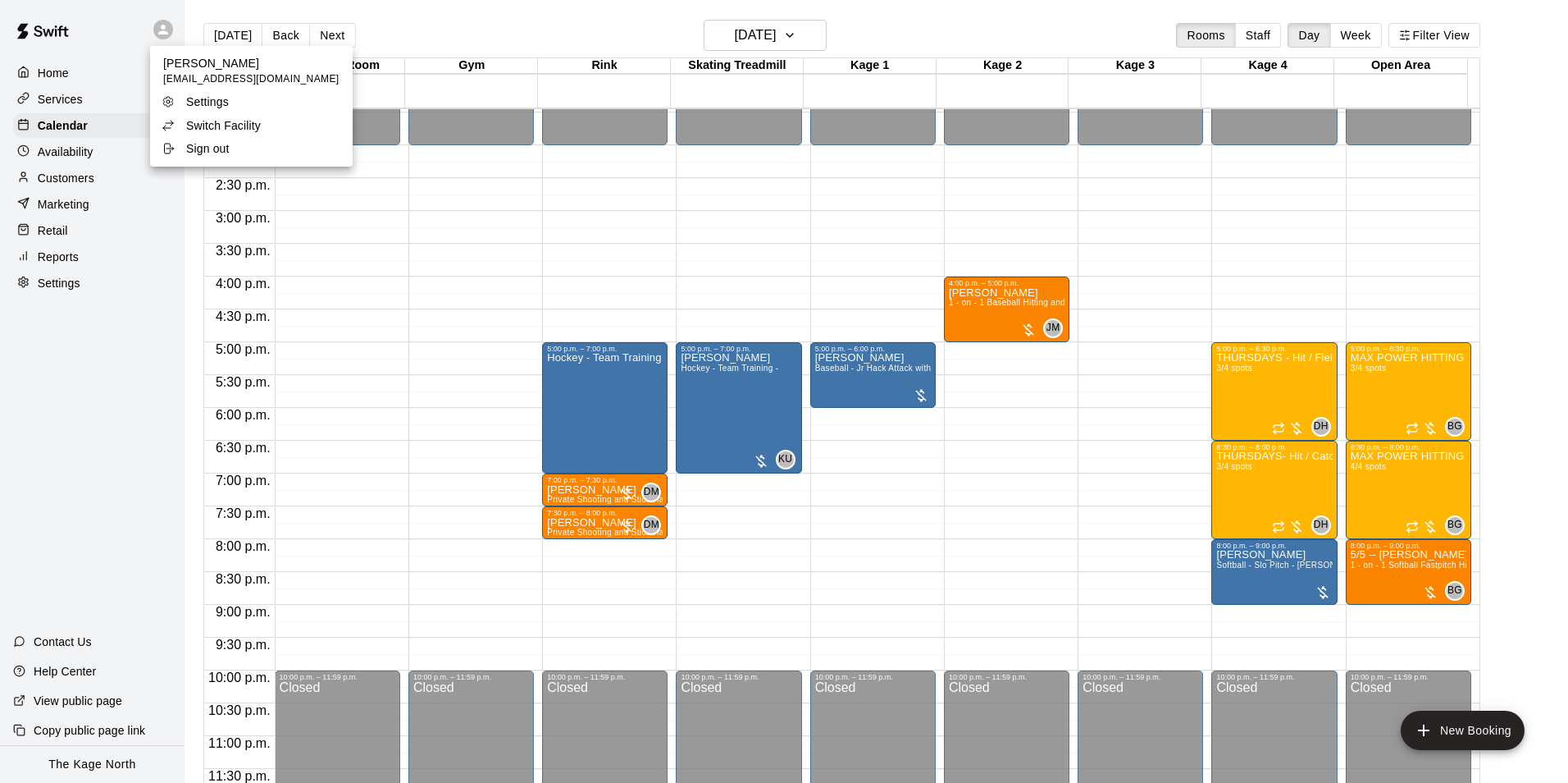
click at [254, 124] on p "Switch Facility" at bounding box center [223, 126] width 75 height 17
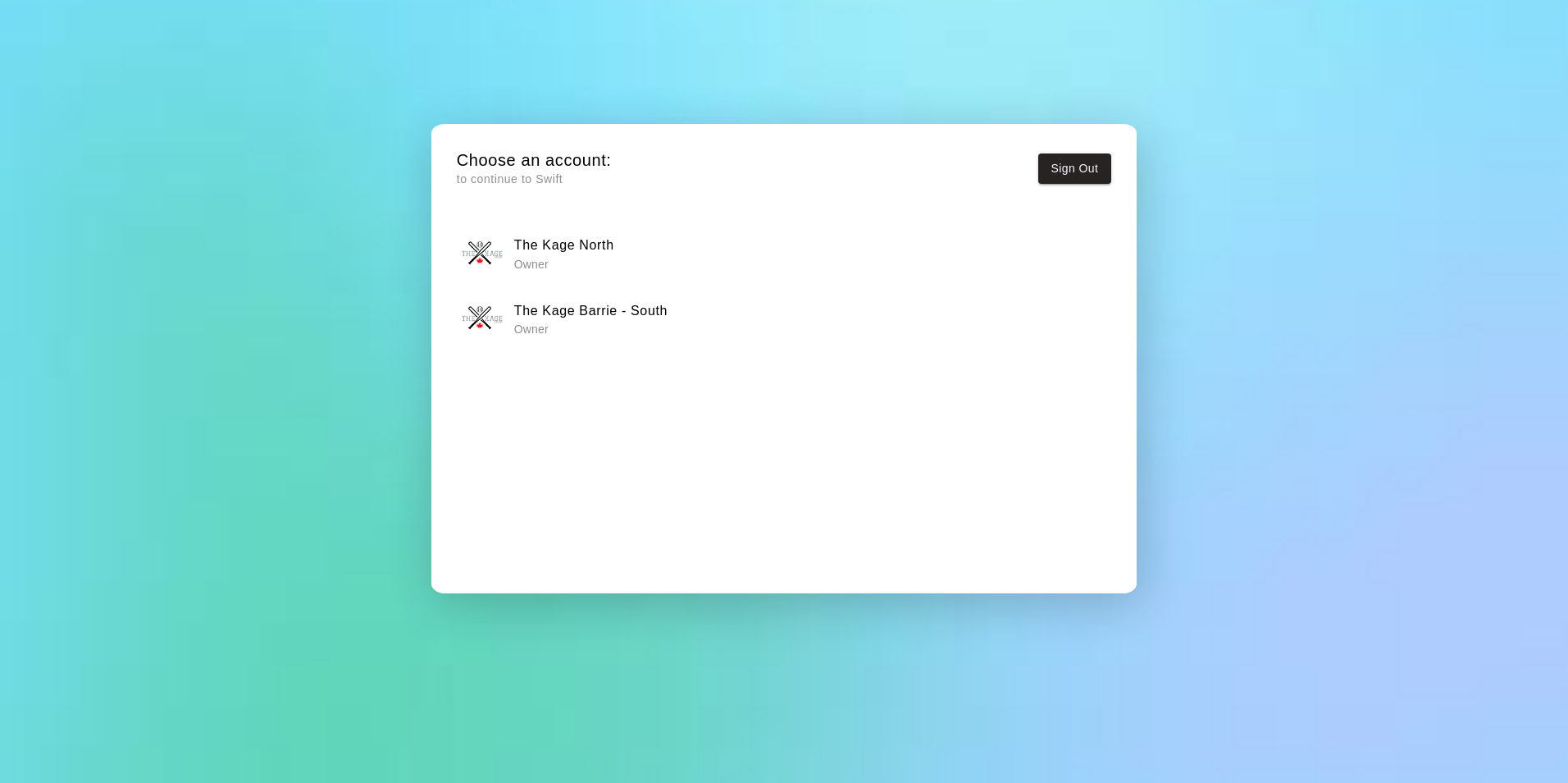
click at [636, 257] on div "The Kage North Owner" at bounding box center [784, 253] width 644 height 41
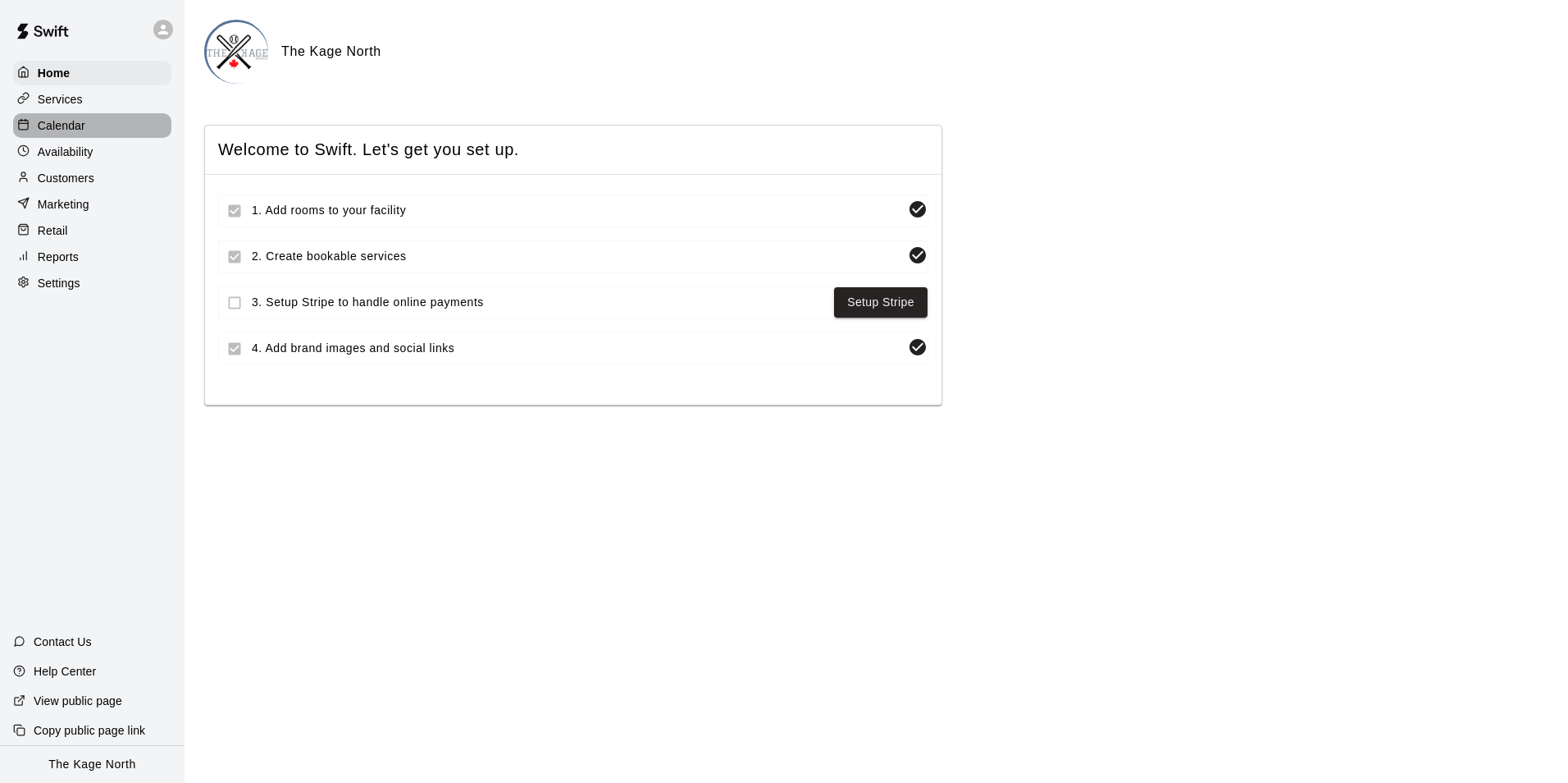
click at [54, 118] on div "Calendar" at bounding box center [92, 126] width 158 height 25
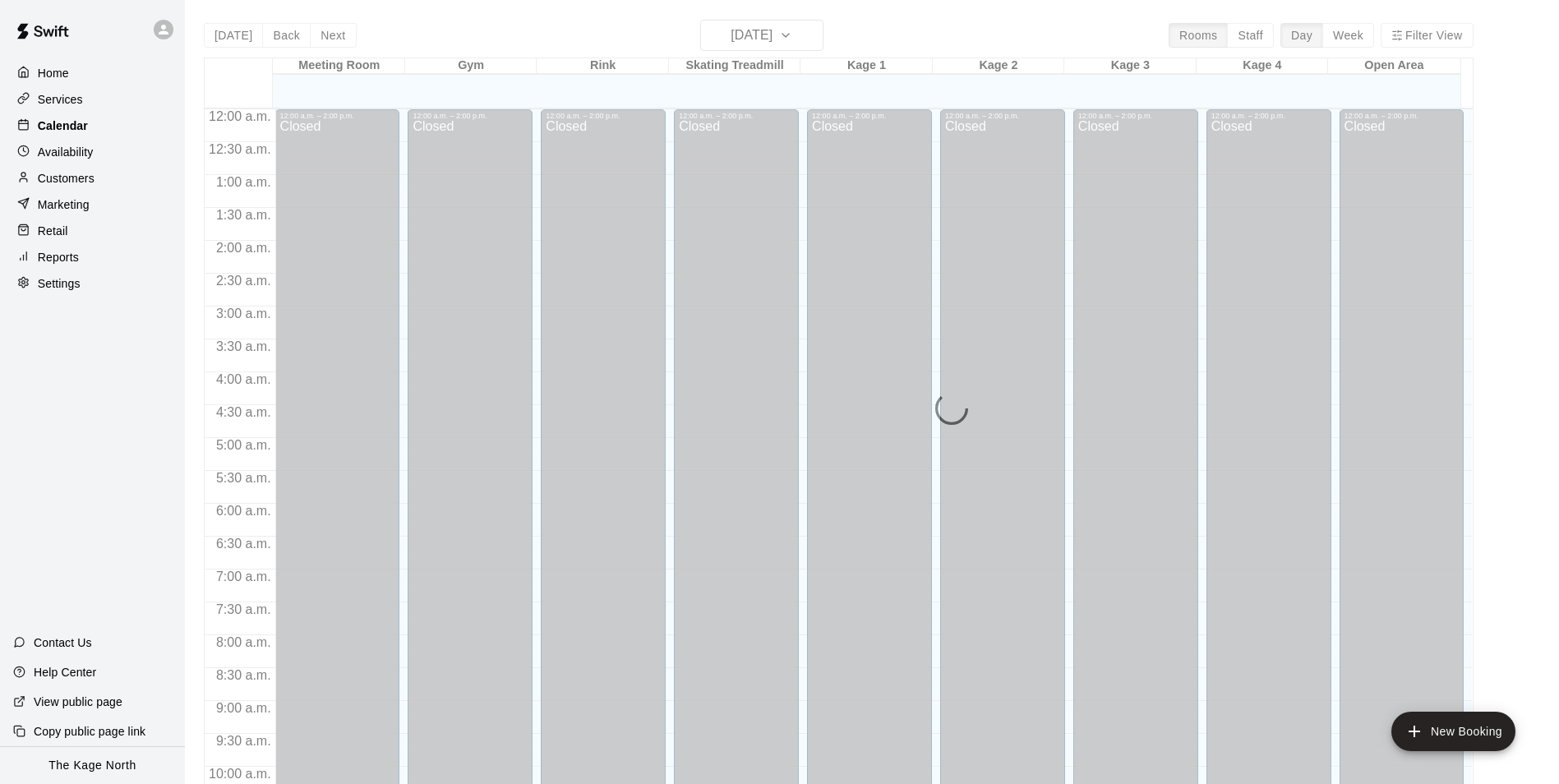
scroll to position [835, 0]
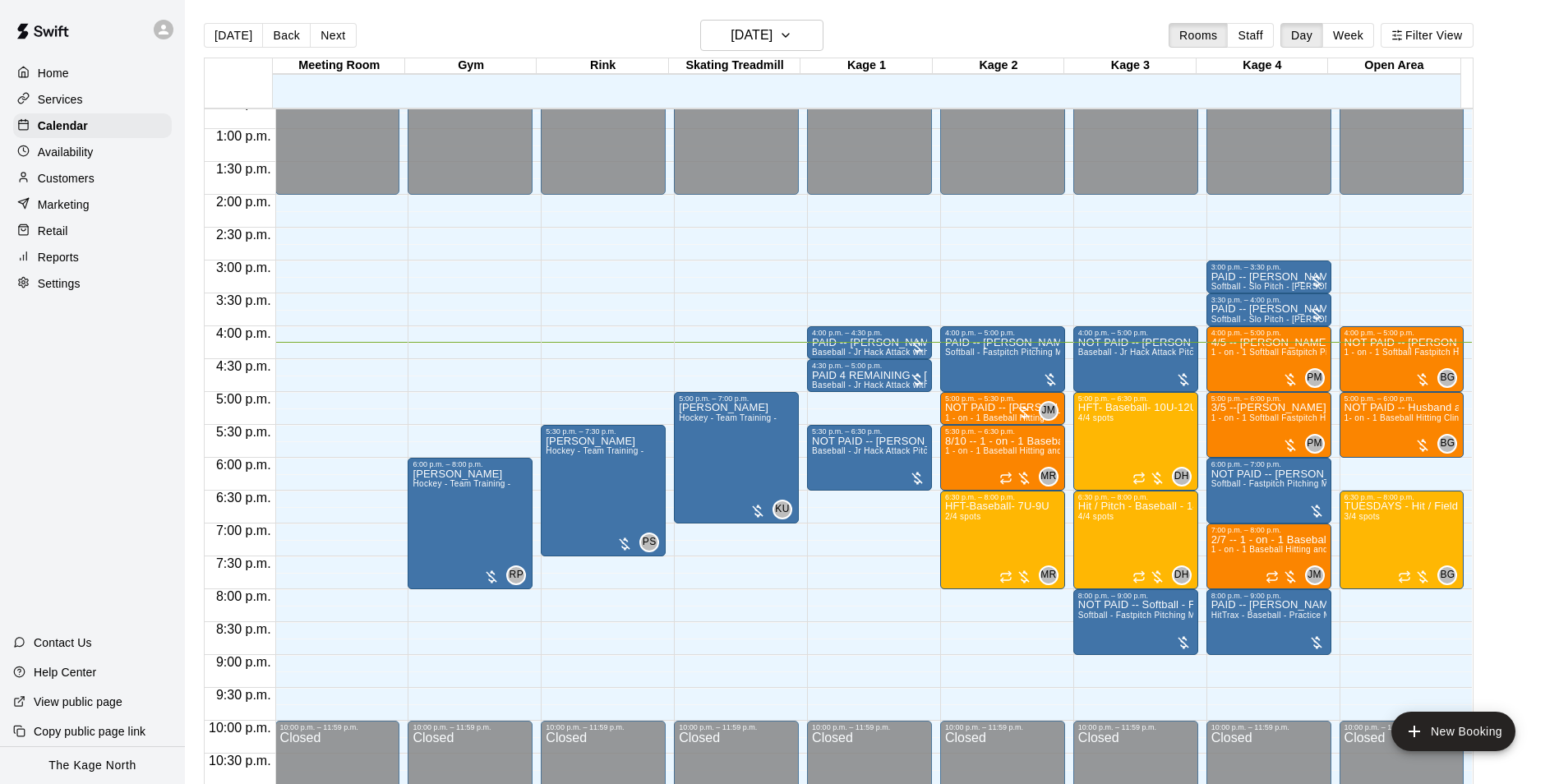
click at [166, 36] on icon at bounding box center [163, 29] width 15 height 15
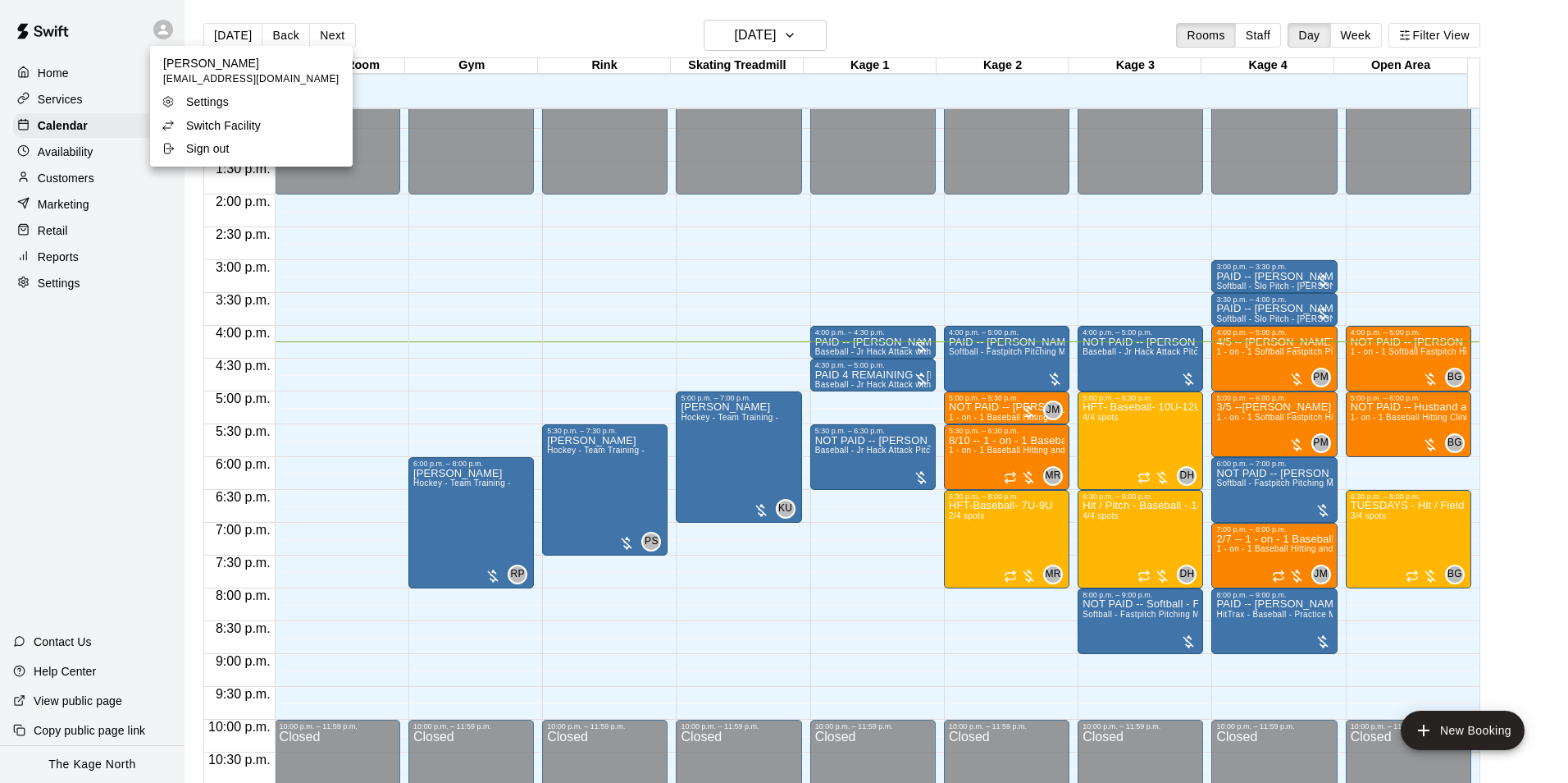
click at [246, 127] on p "Switch Facility" at bounding box center [223, 126] width 75 height 17
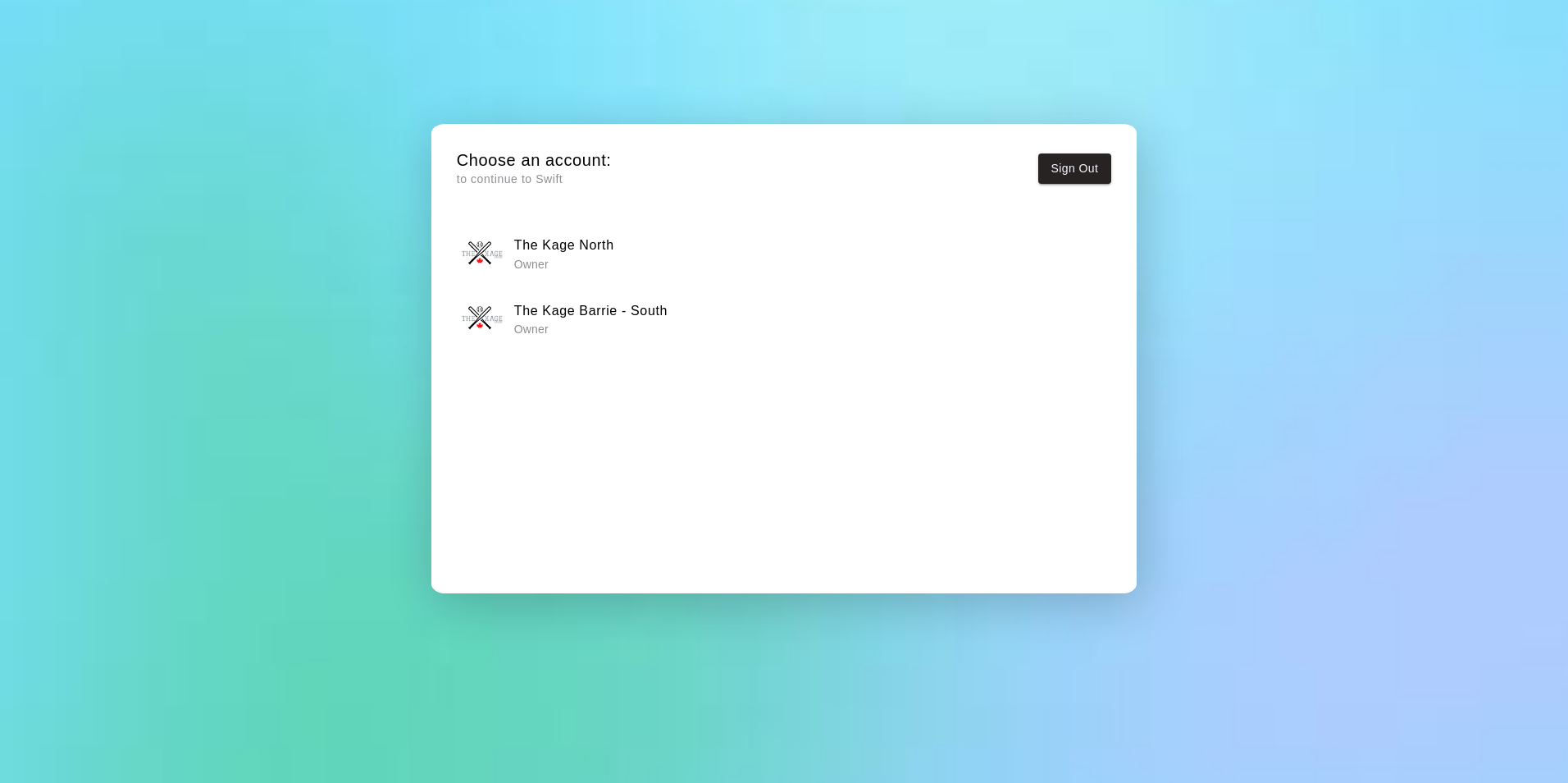
click at [637, 323] on p "Owner" at bounding box center [590, 329] width 154 height 17
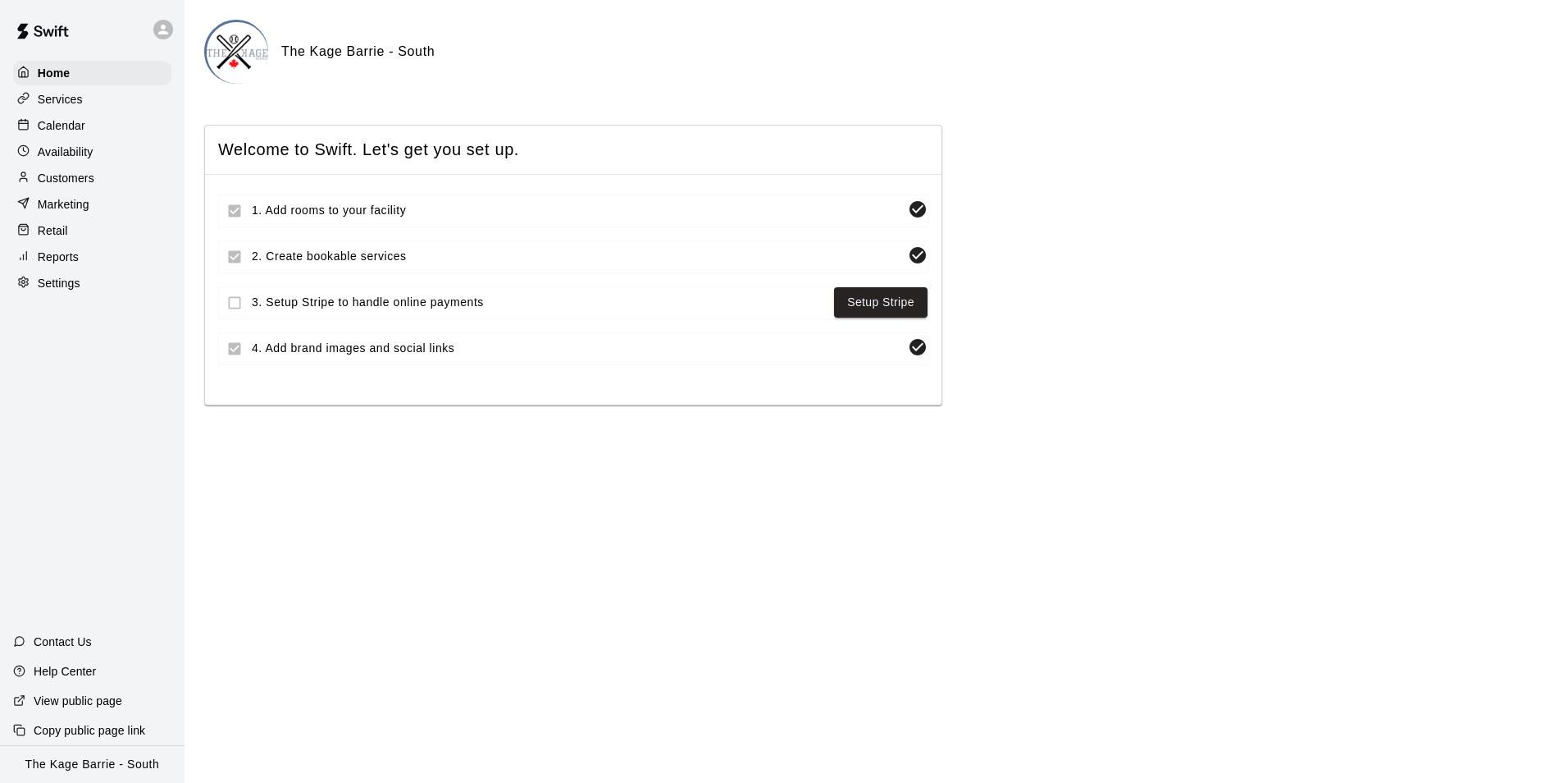
click at [73, 119] on p "Calendar" at bounding box center [61, 126] width 47 height 17
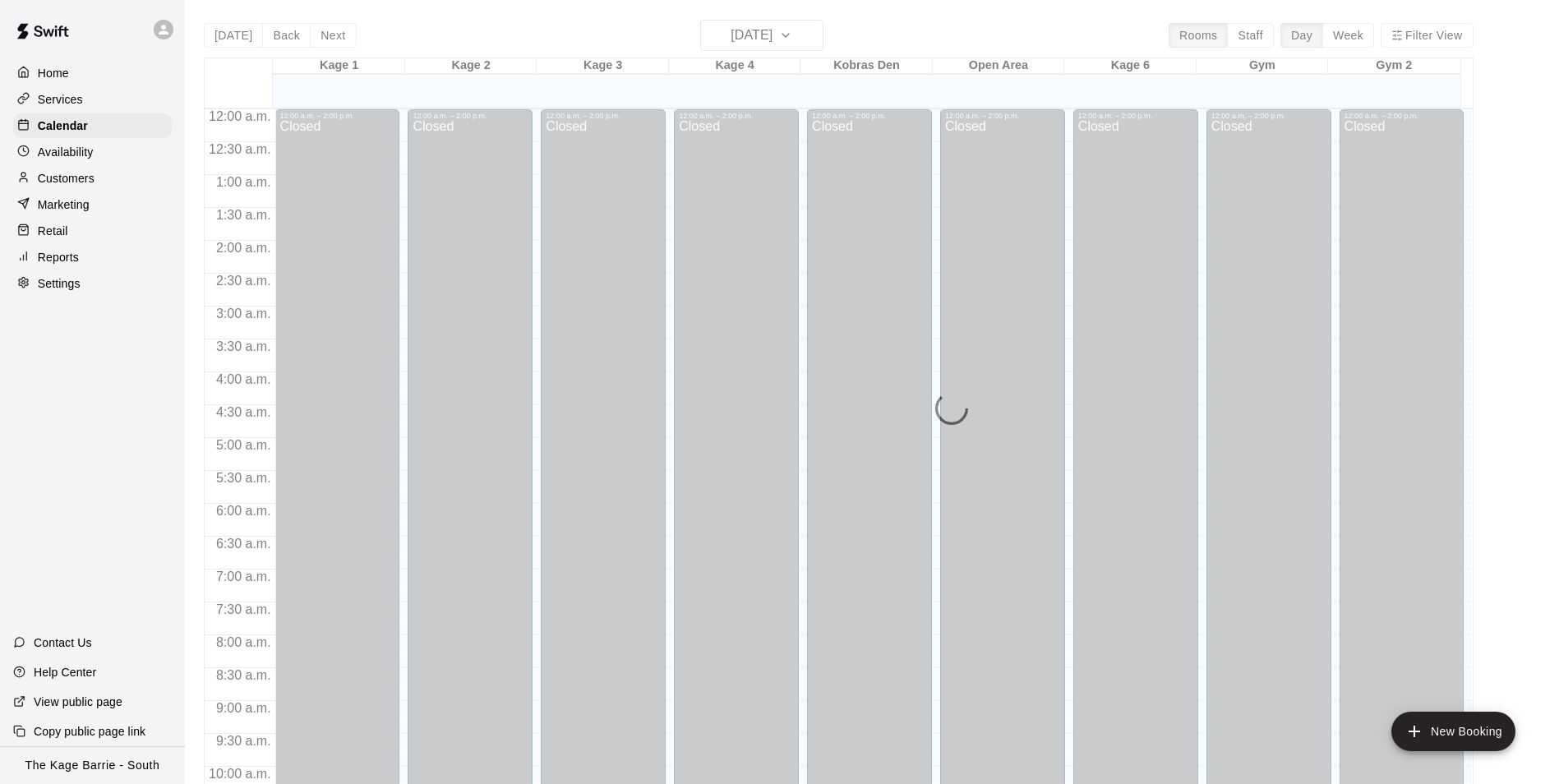
scroll to position [835, 0]
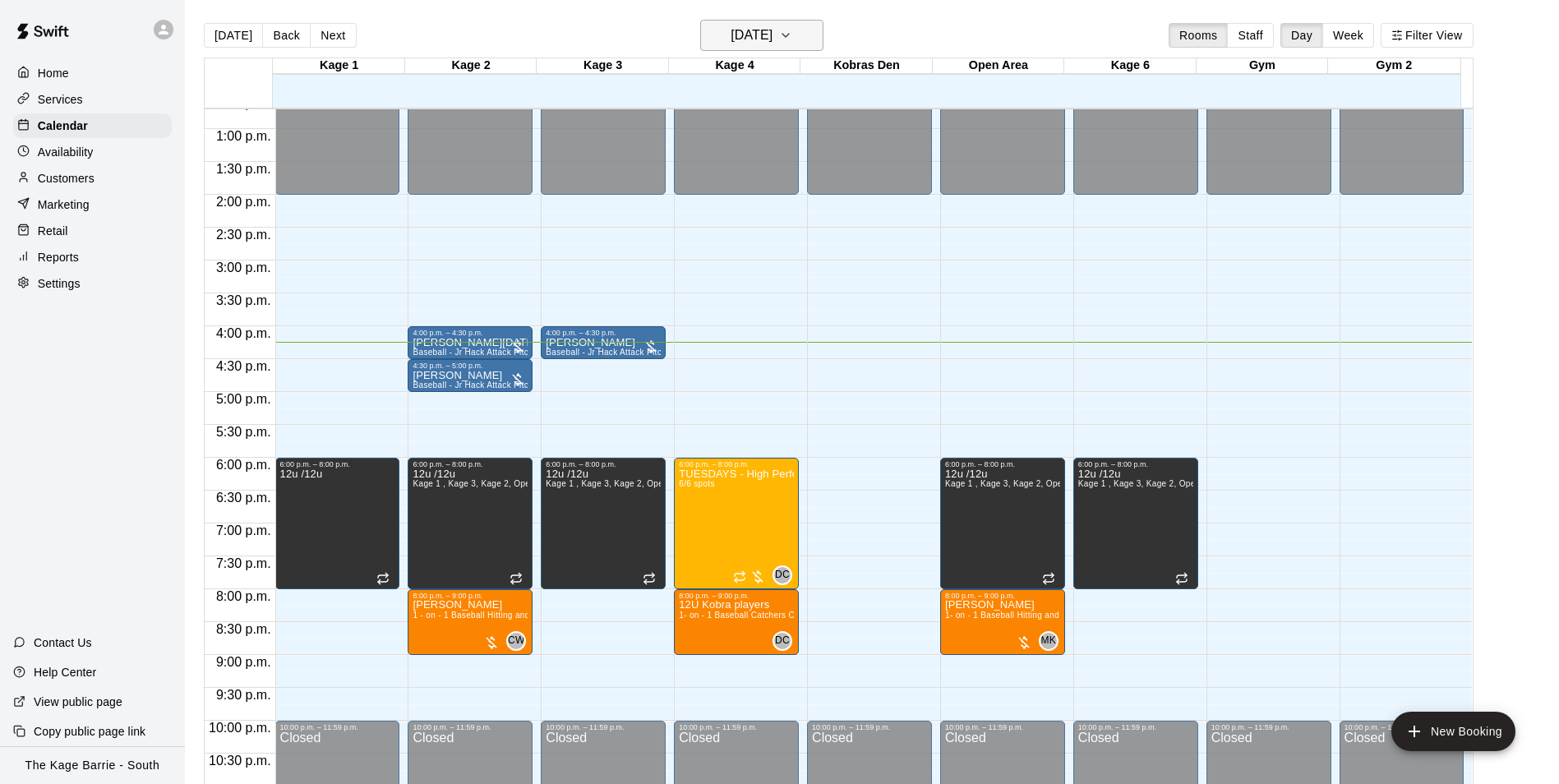
click at [789, 33] on icon "button" at bounding box center [785, 35] width 6 height 4
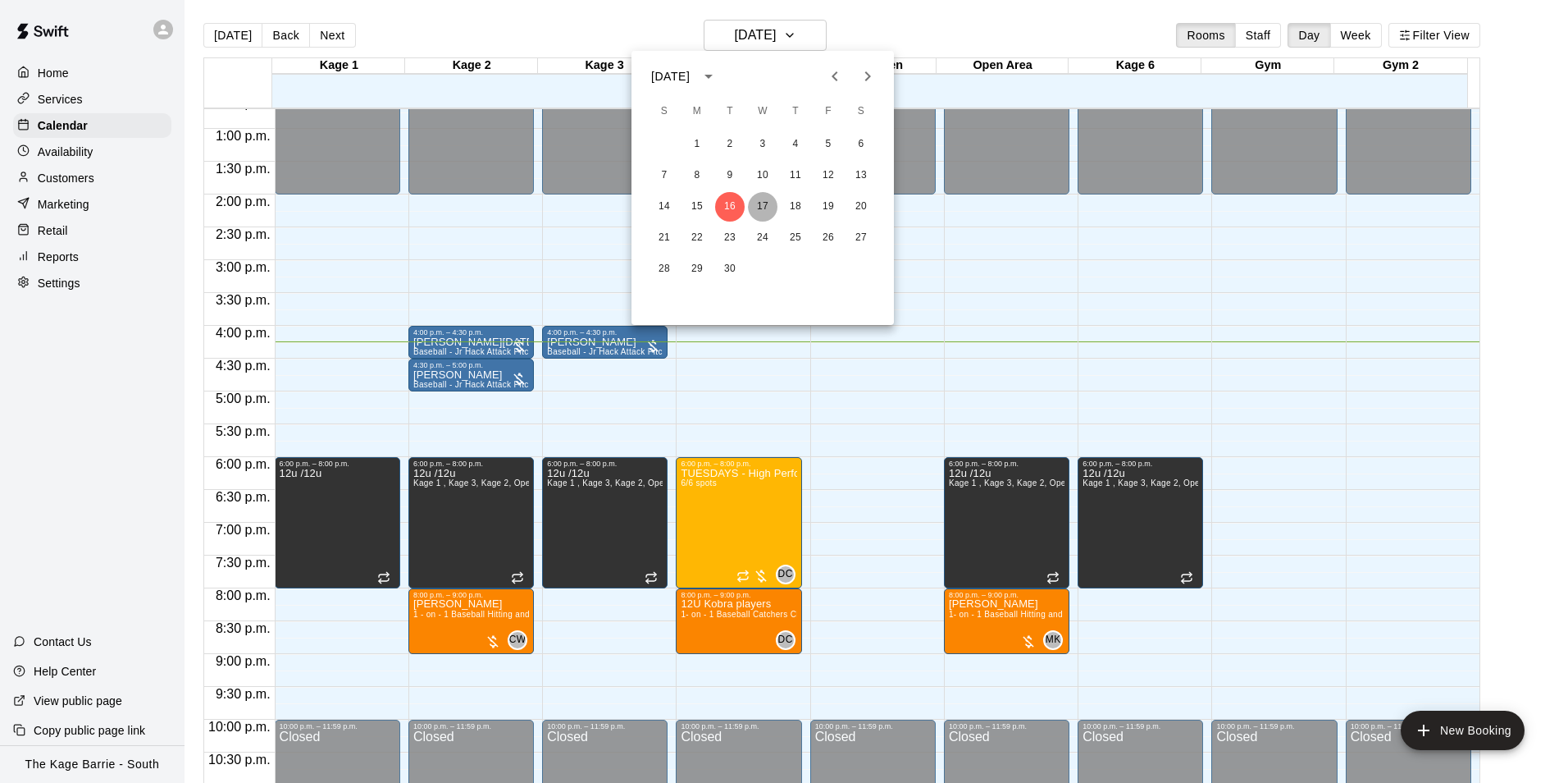
click at [765, 207] on button "17" at bounding box center [763, 207] width 30 height 30
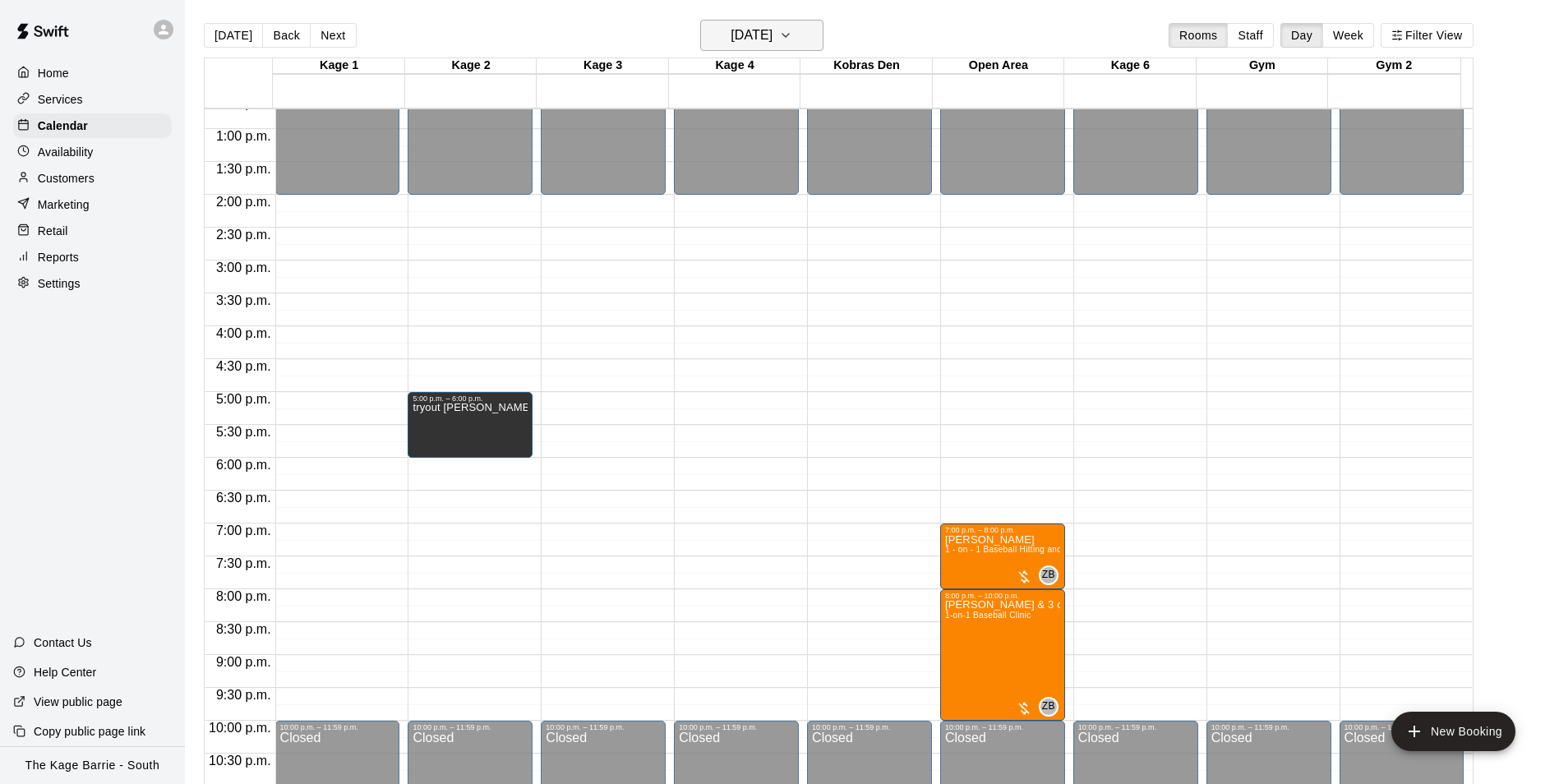
click at [768, 36] on h6 "[DATE]" at bounding box center [752, 35] width 42 height 23
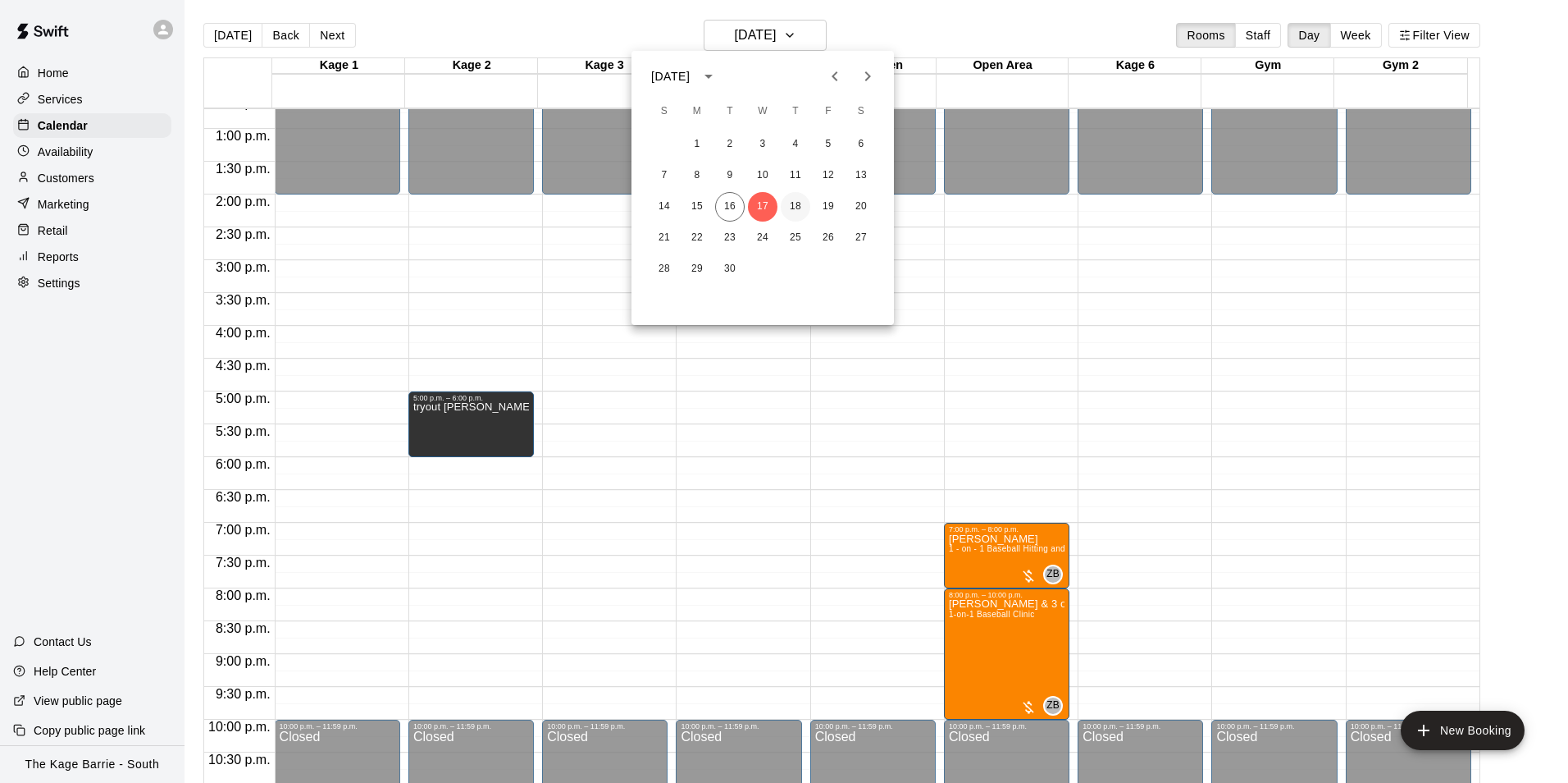
click at [791, 202] on button "18" at bounding box center [796, 207] width 30 height 30
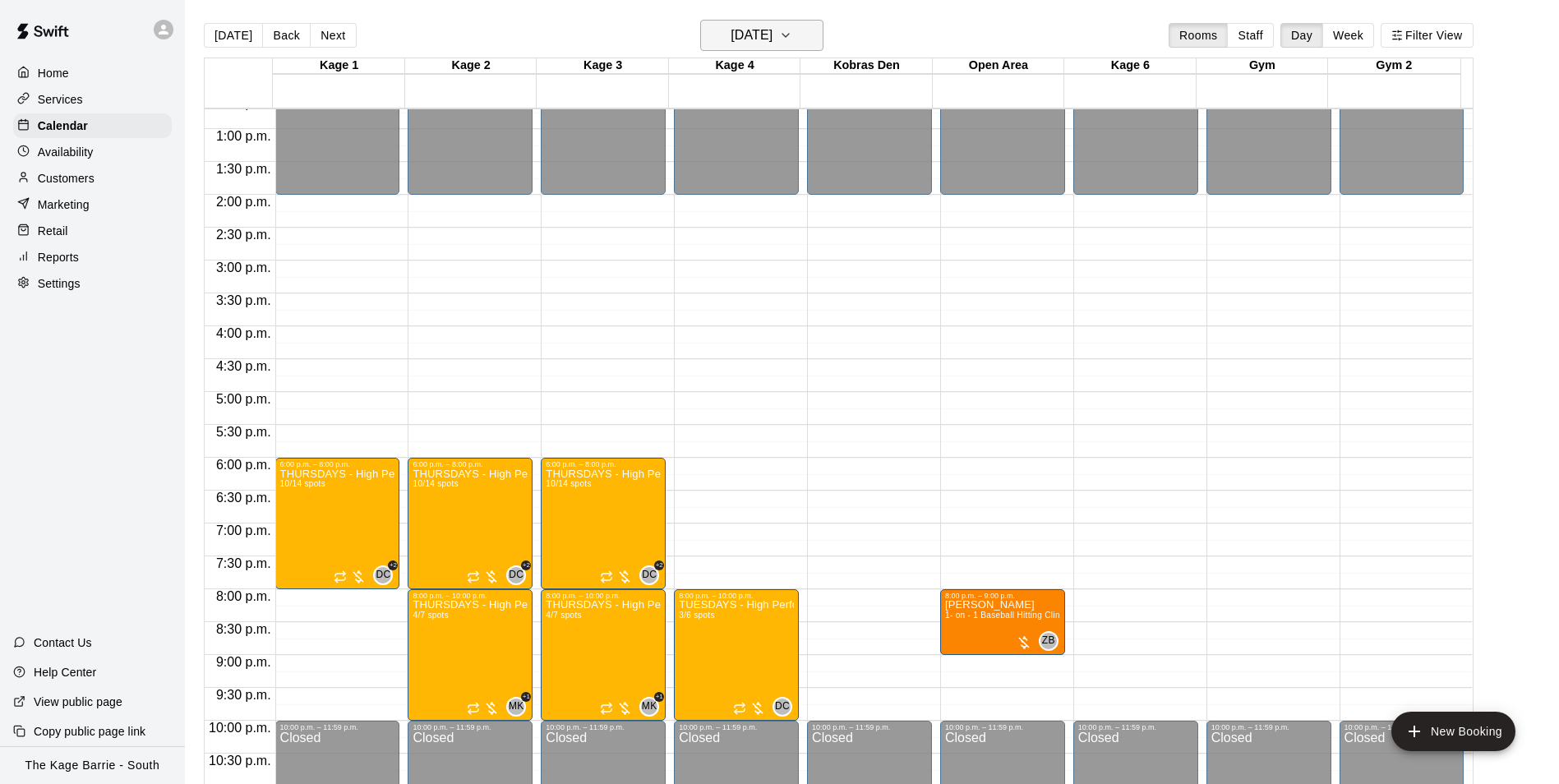
click at [790, 20] on button "[DATE]" at bounding box center [762, 34] width 123 height 31
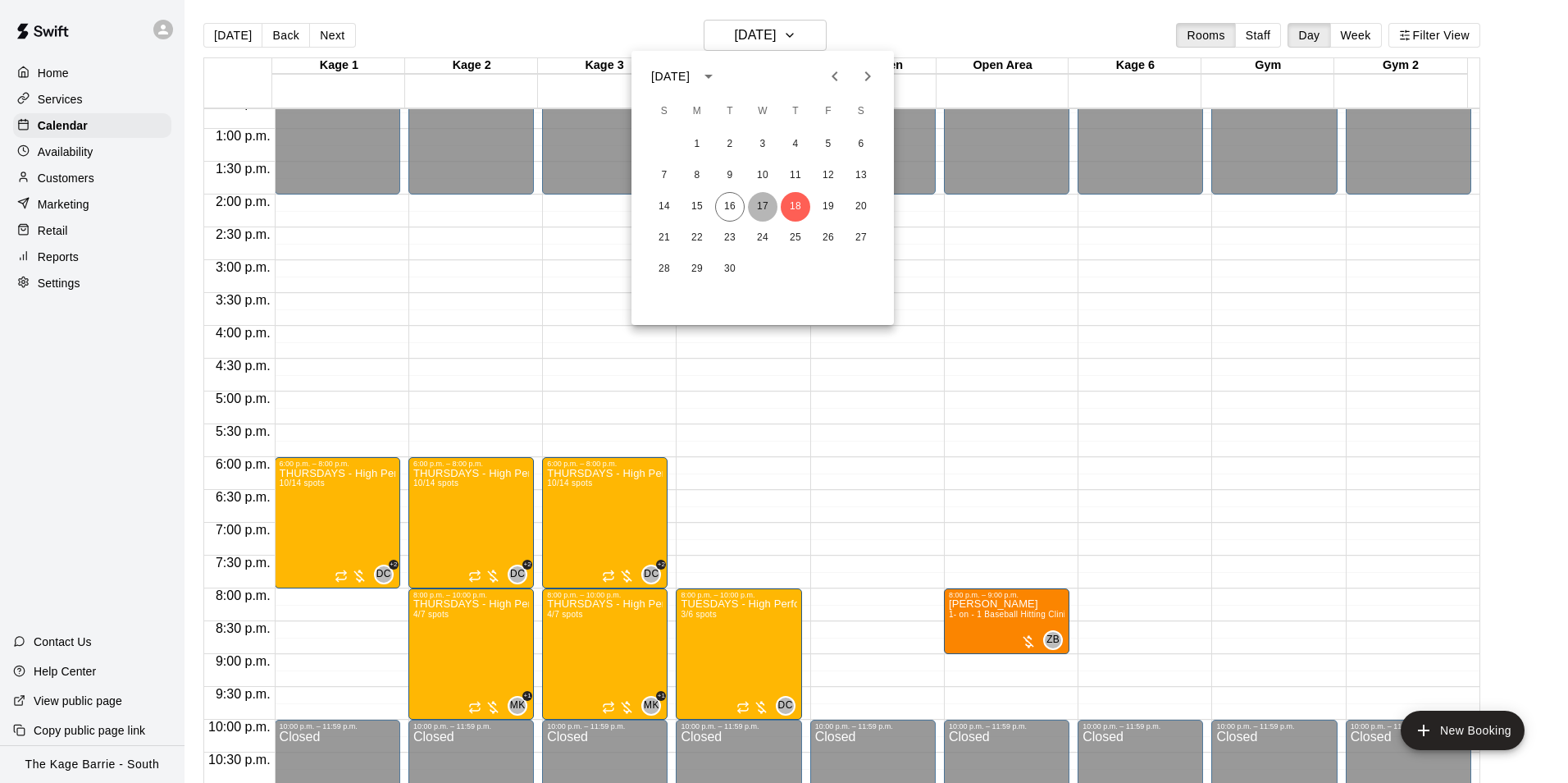
click at [762, 202] on button "17" at bounding box center [763, 207] width 30 height 30
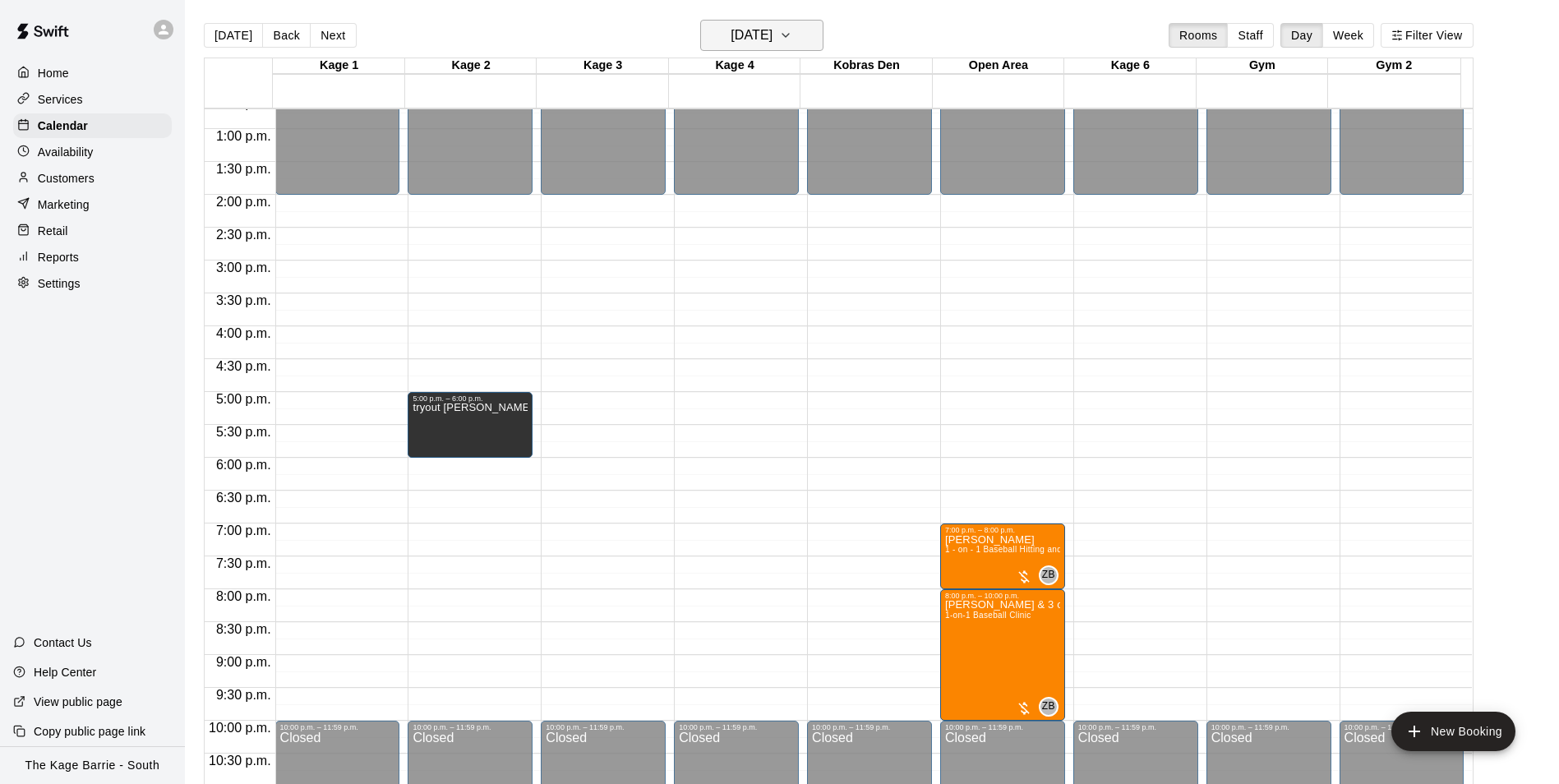
click at [766, 37] on h6 "[DATE]" at bounding box center [752, 35] width 42 height 23
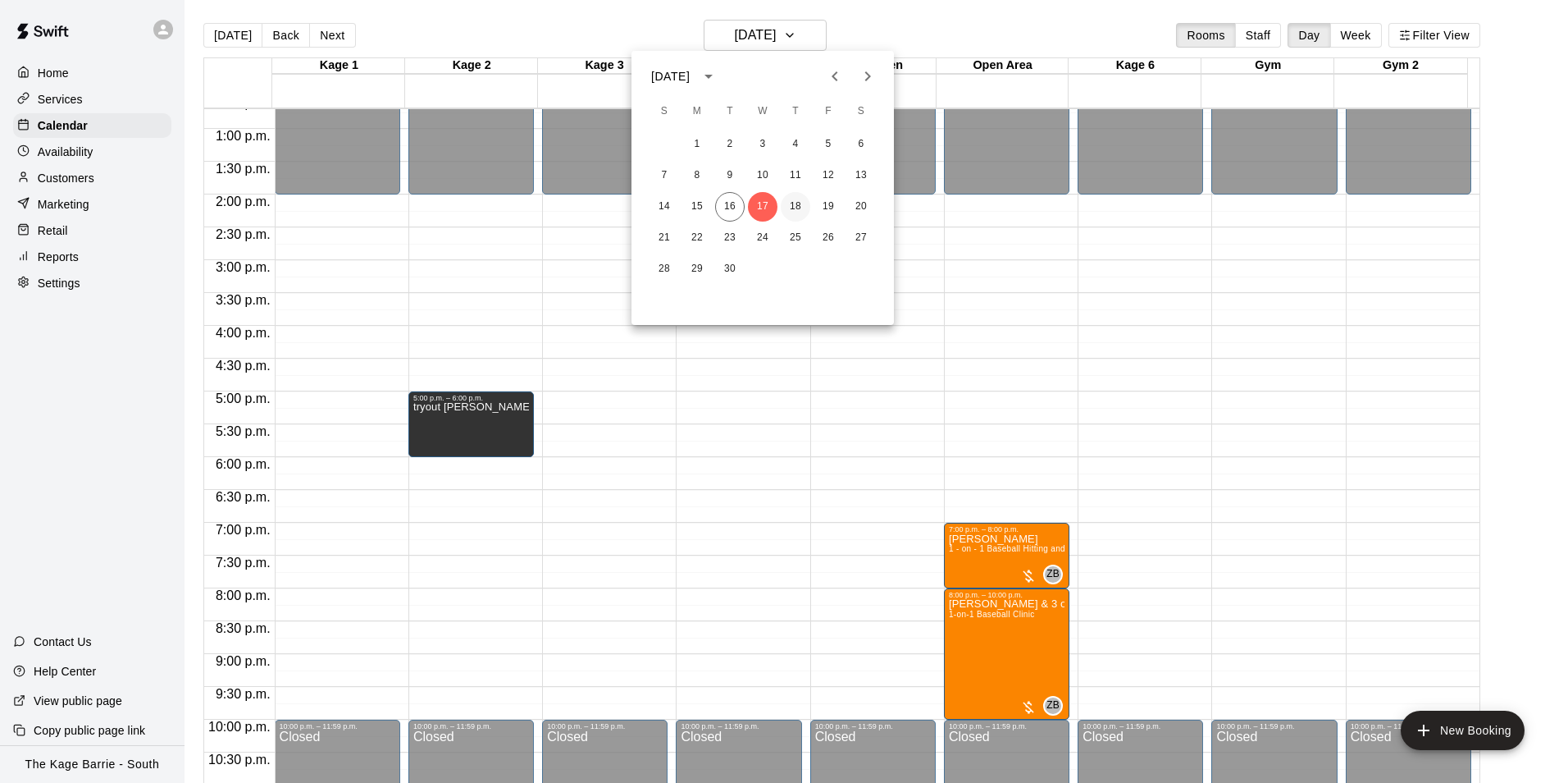
click at [797, 204] on button "18" at bounding box center [796, 207] width 30 height 30
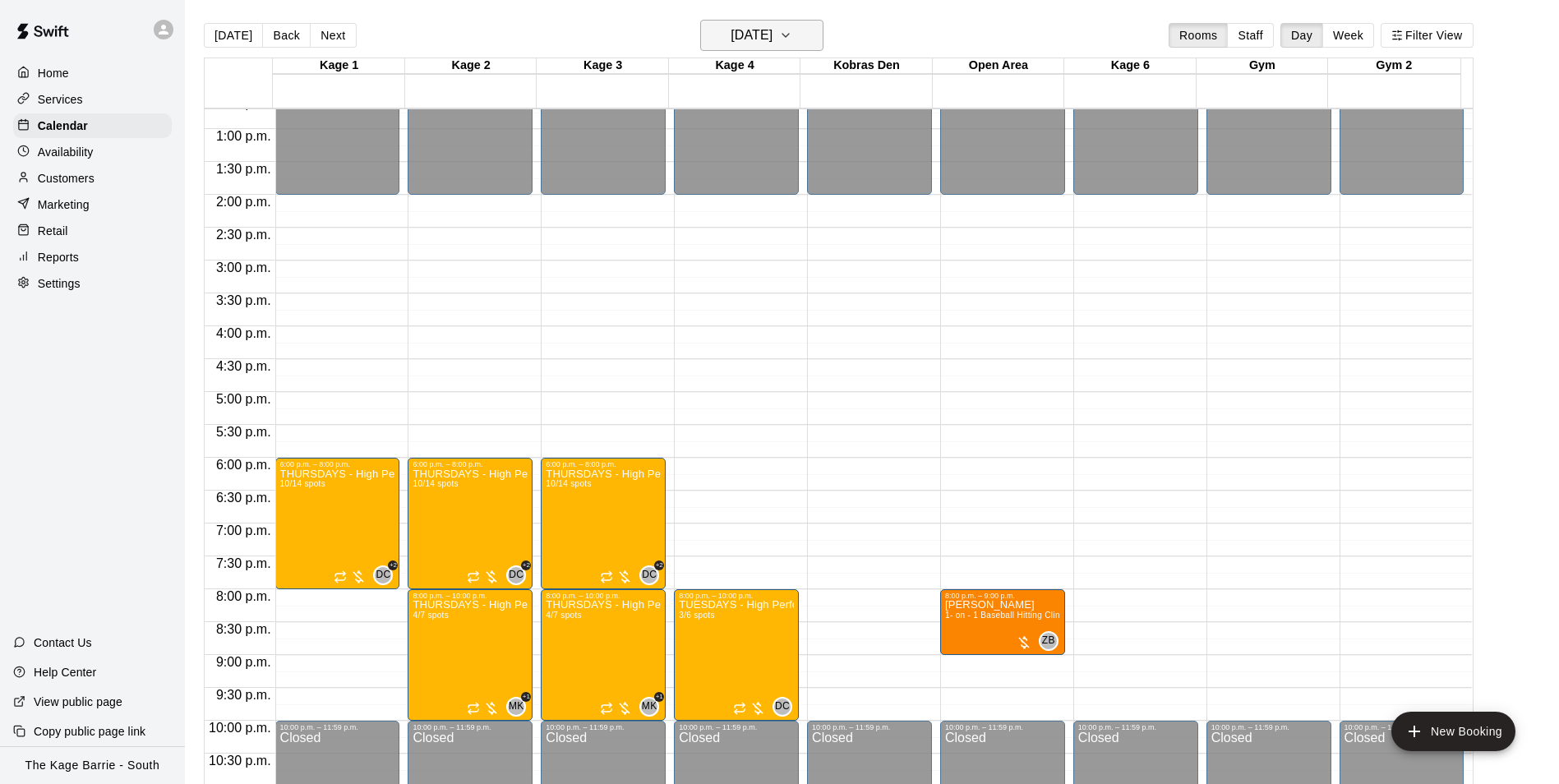
click at [773, 26] on h6 "[DATE]" at bounding box center [752, 35] width 42 height 23
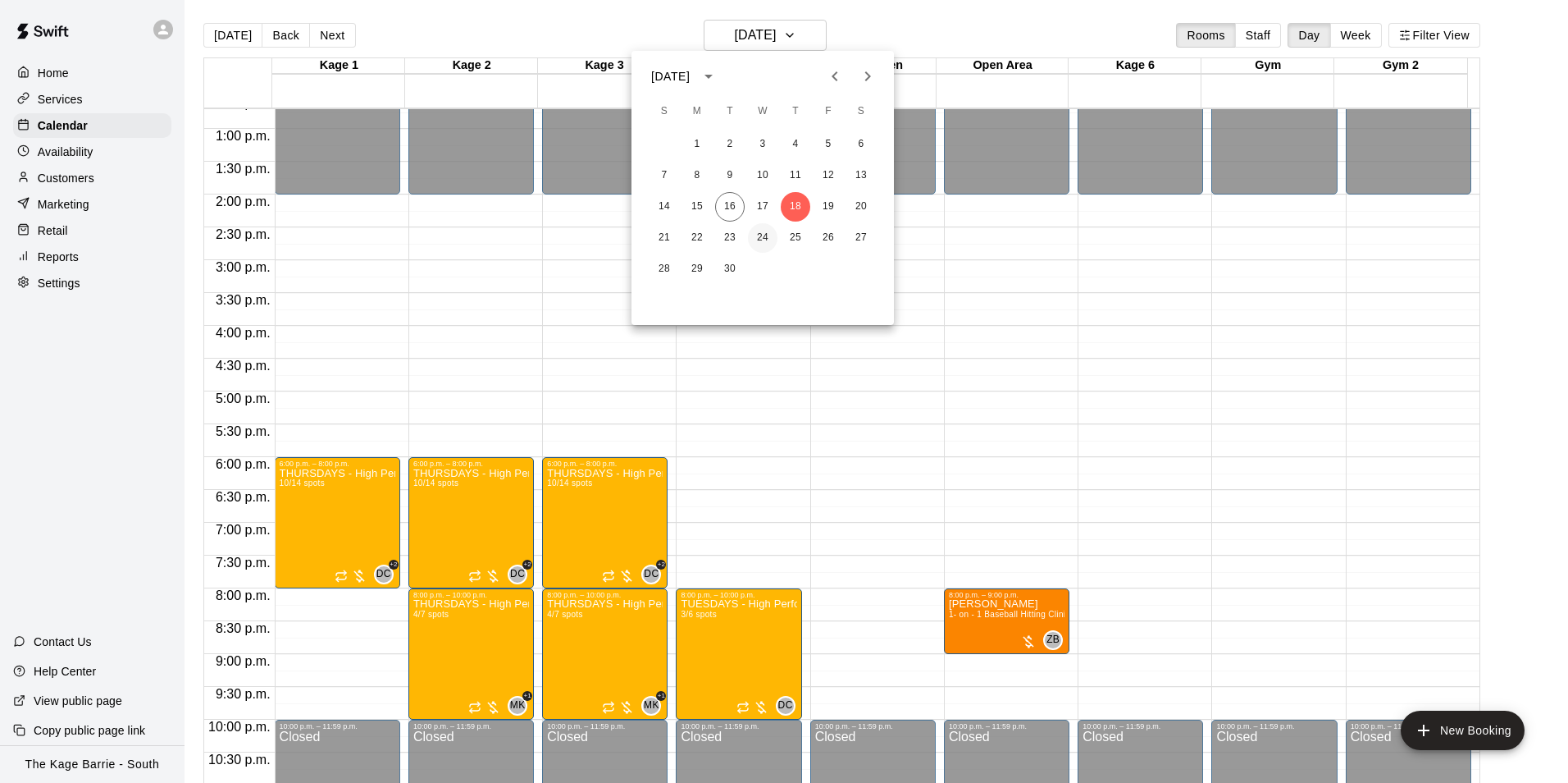
click at [757, 247] on button "24" at bounding box center [763, 238] width 30 height 30
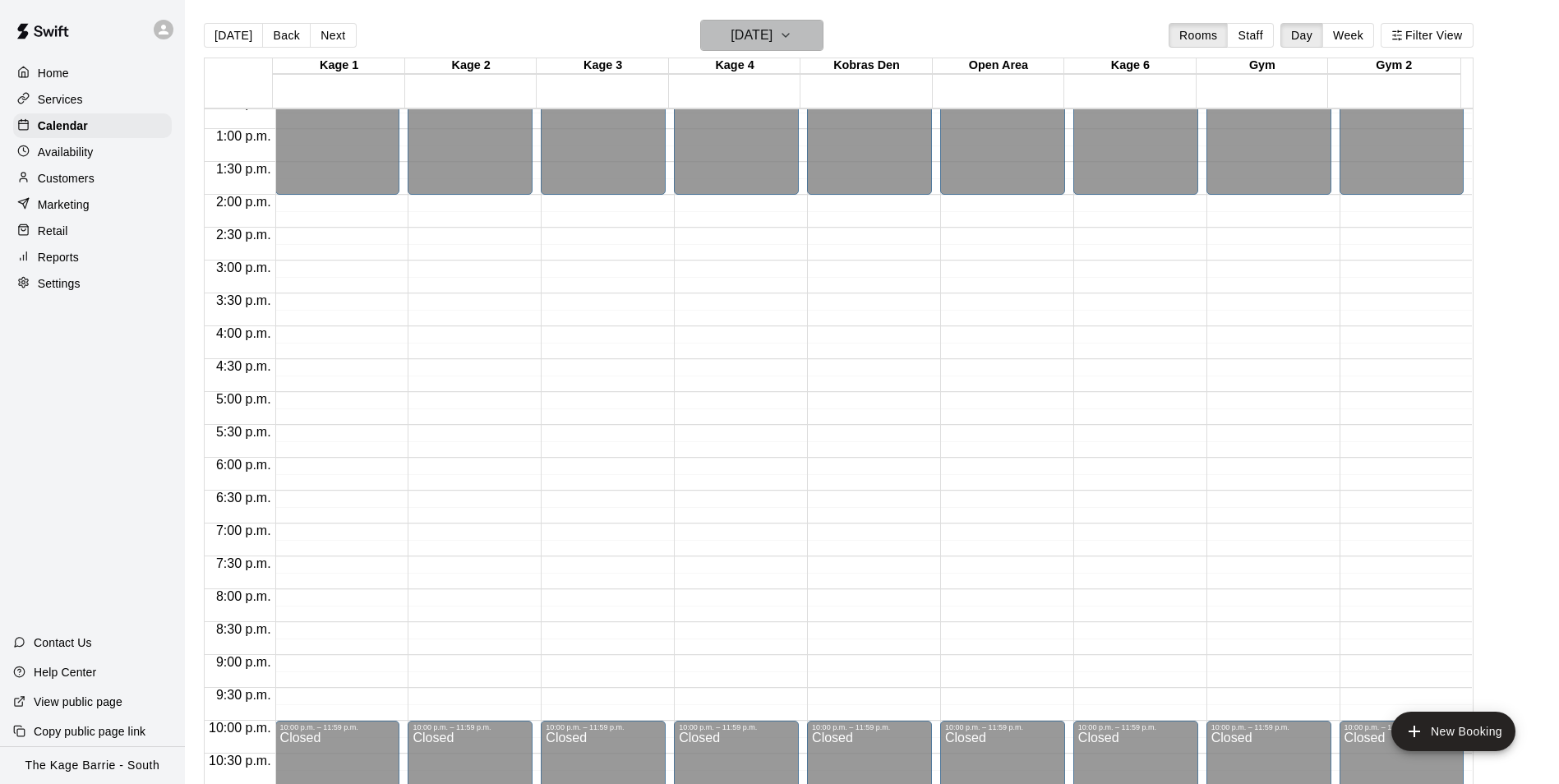
click at [773, 27] on h6 "[DATE]" at bounding box center [752, 35] width 42 height 23
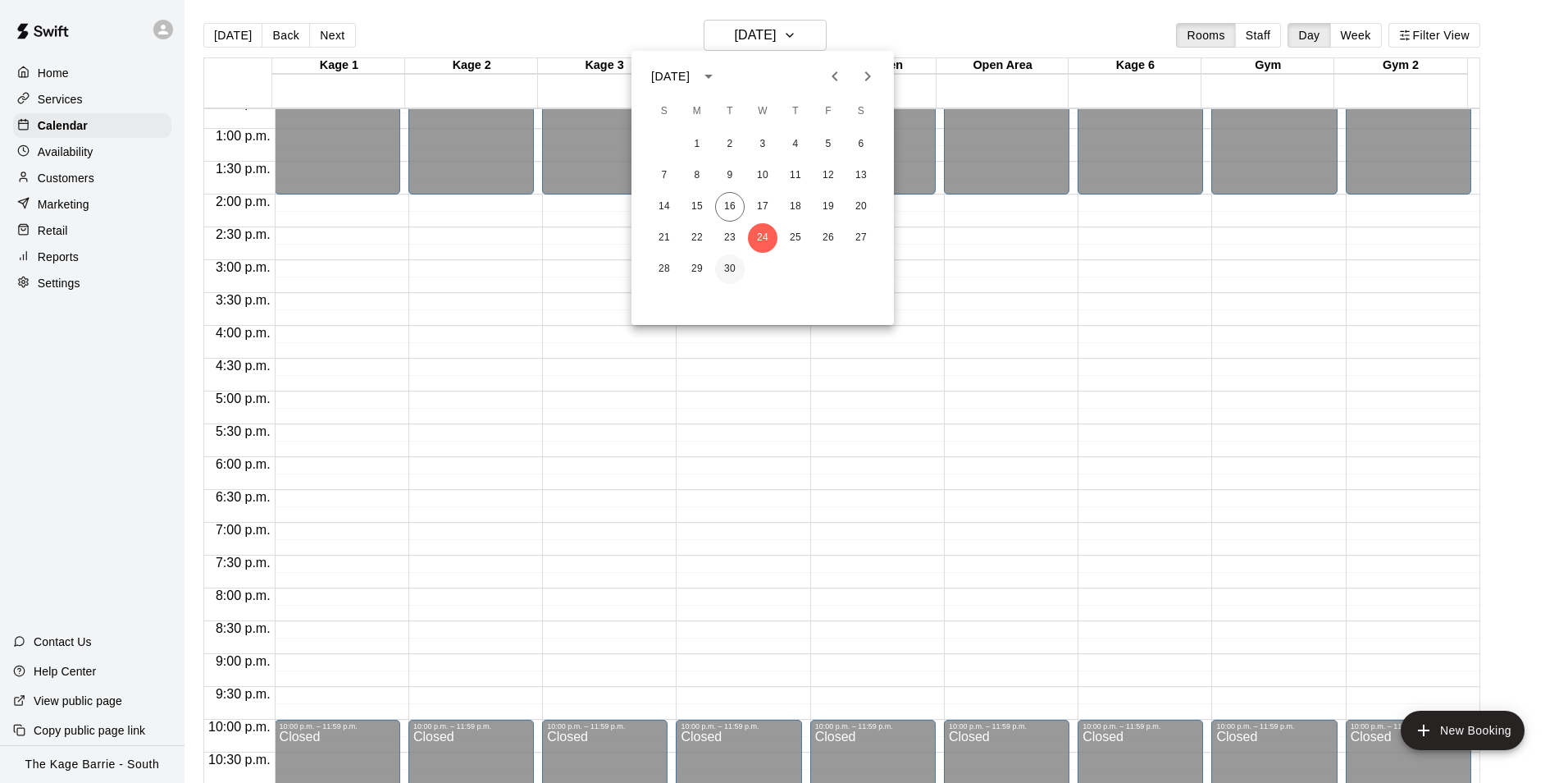
click at [726, 265] on button "30" at bounding box center [730, 269] width 30 height 30
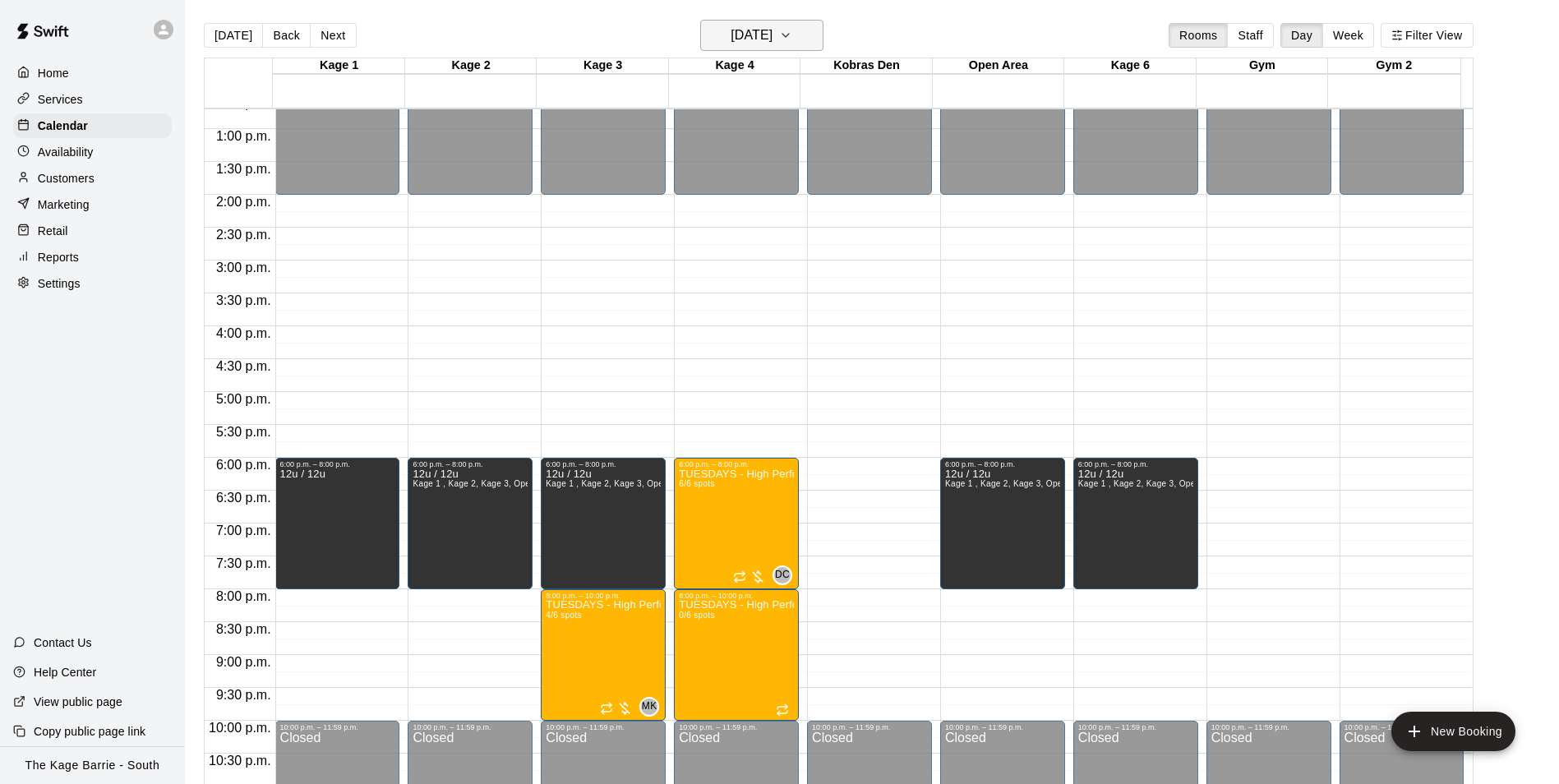
click at [758, 32] on h6 "Tuesday Sep 30" at bounding box center [752, 35] width 42 height 23
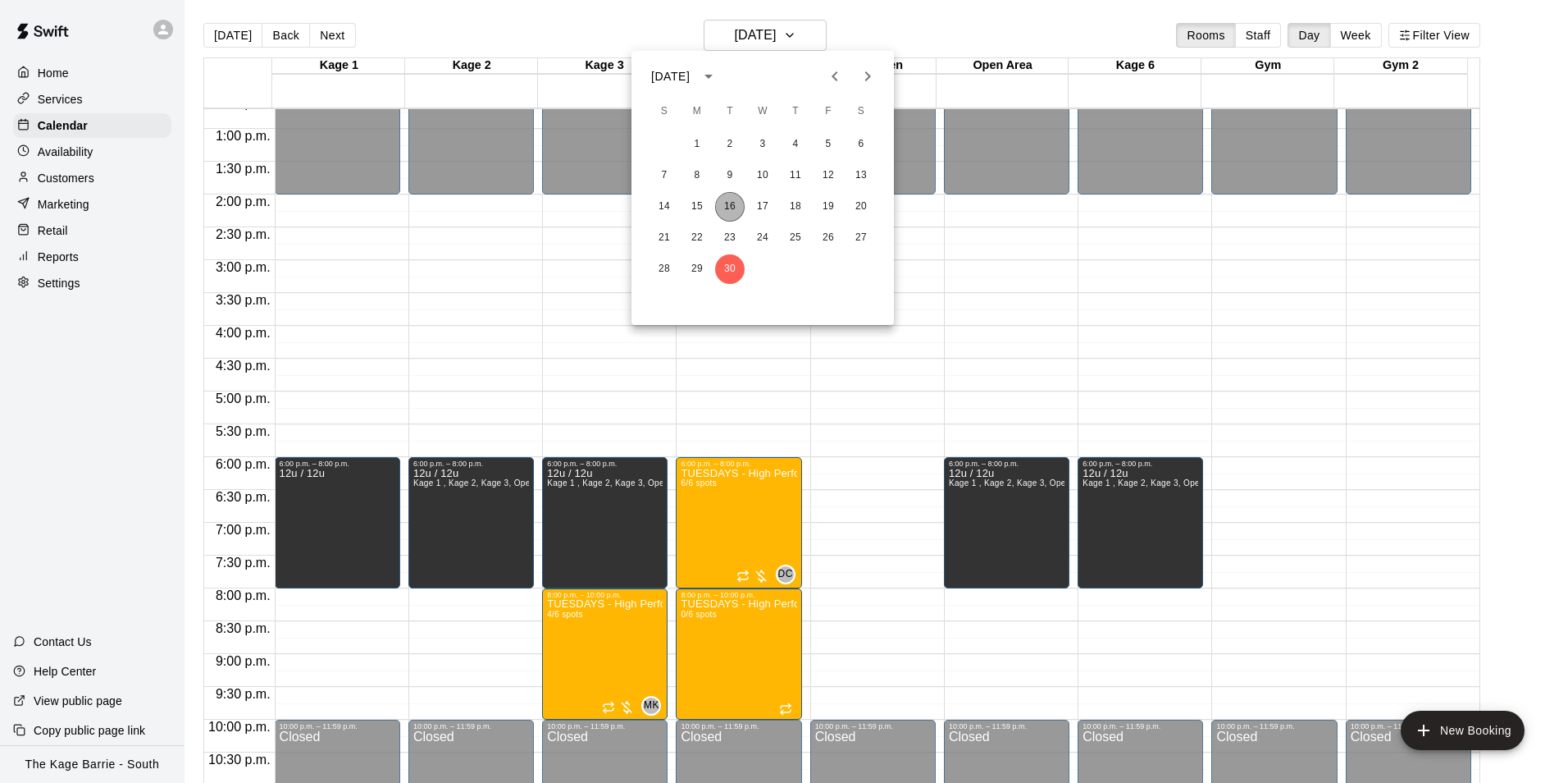
click at [728, 200] on button "16" at bounding box center [730, 207] width 30 height 30
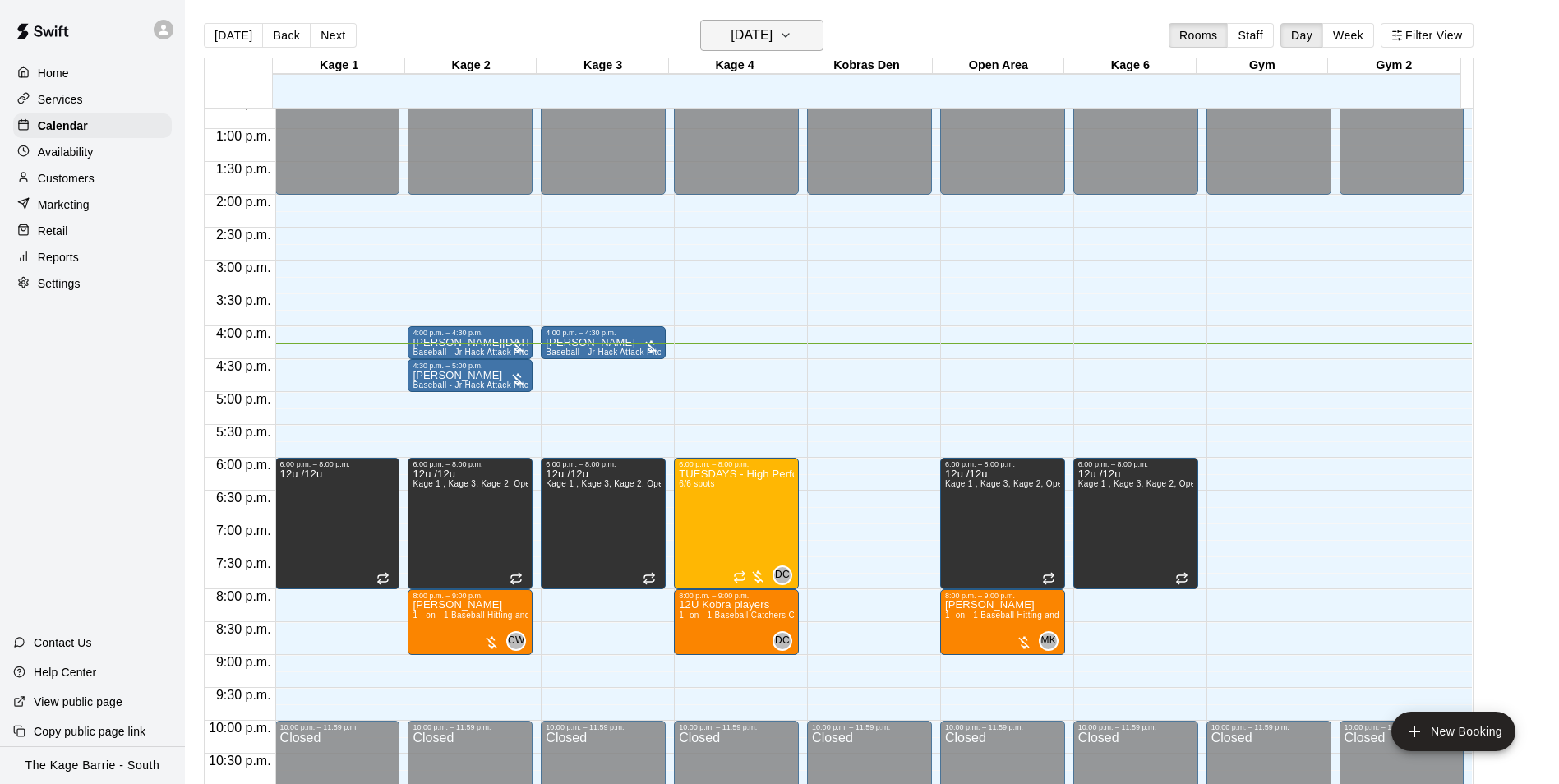
click at [773, 35] on h6 "[DATE]" at bounding box center [752, 35] width 42 height 23
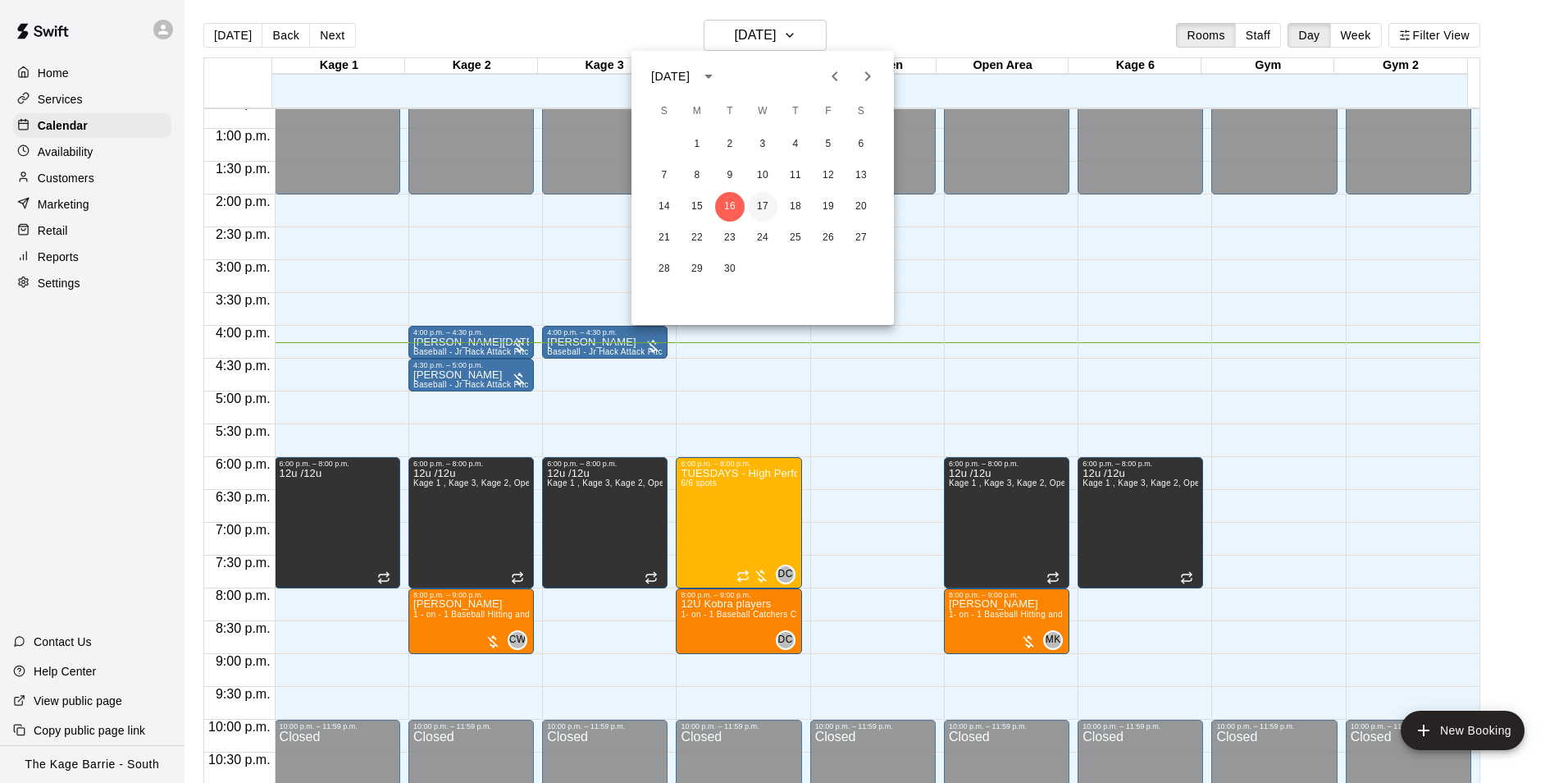
click at [762, 207] on button "17" at bounding box center [763, 207] width 30 height 30
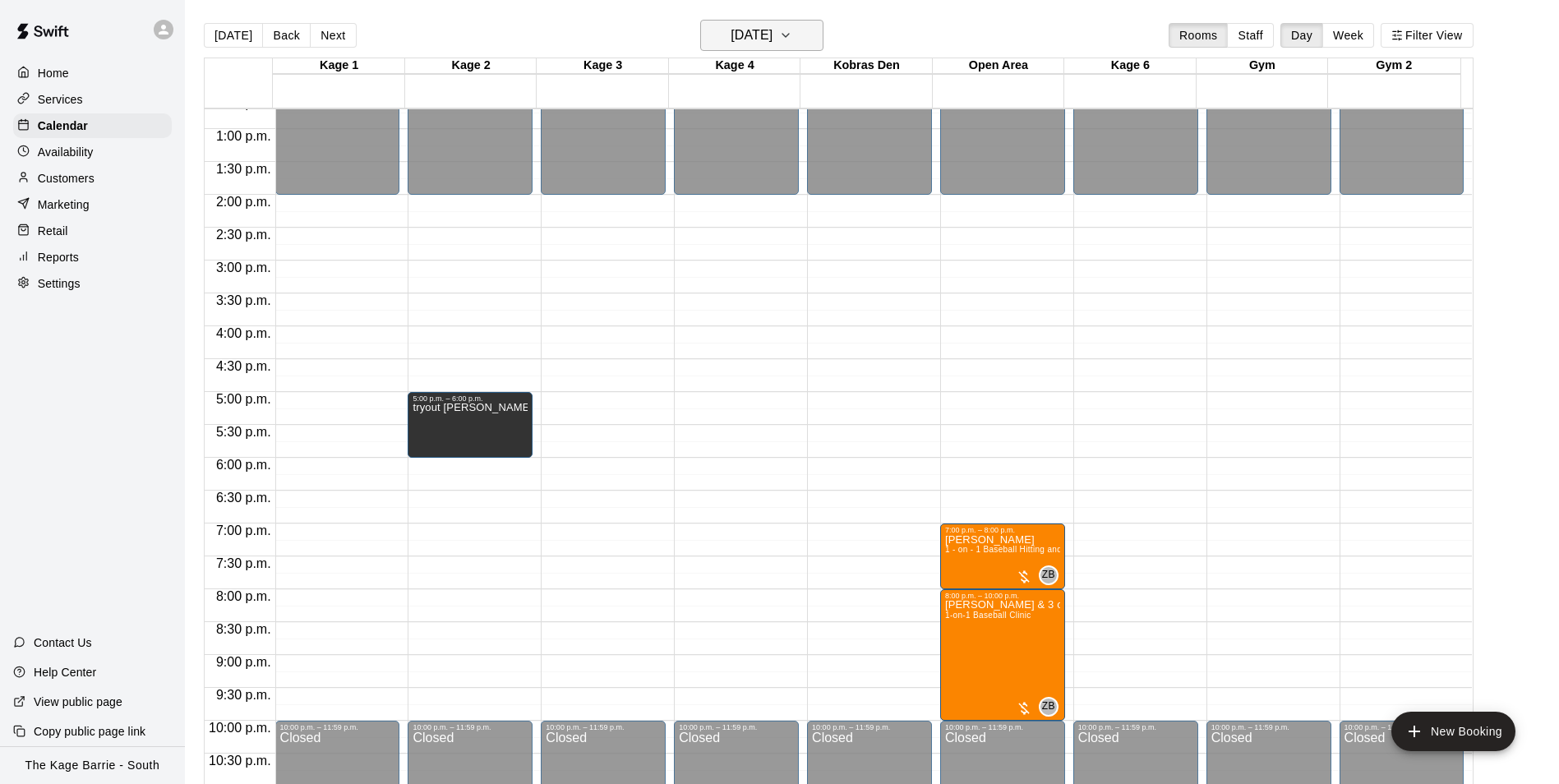
click at [765, 36] on h6 "[DATE]" at bounding box center [752, 35] width 42 height 23
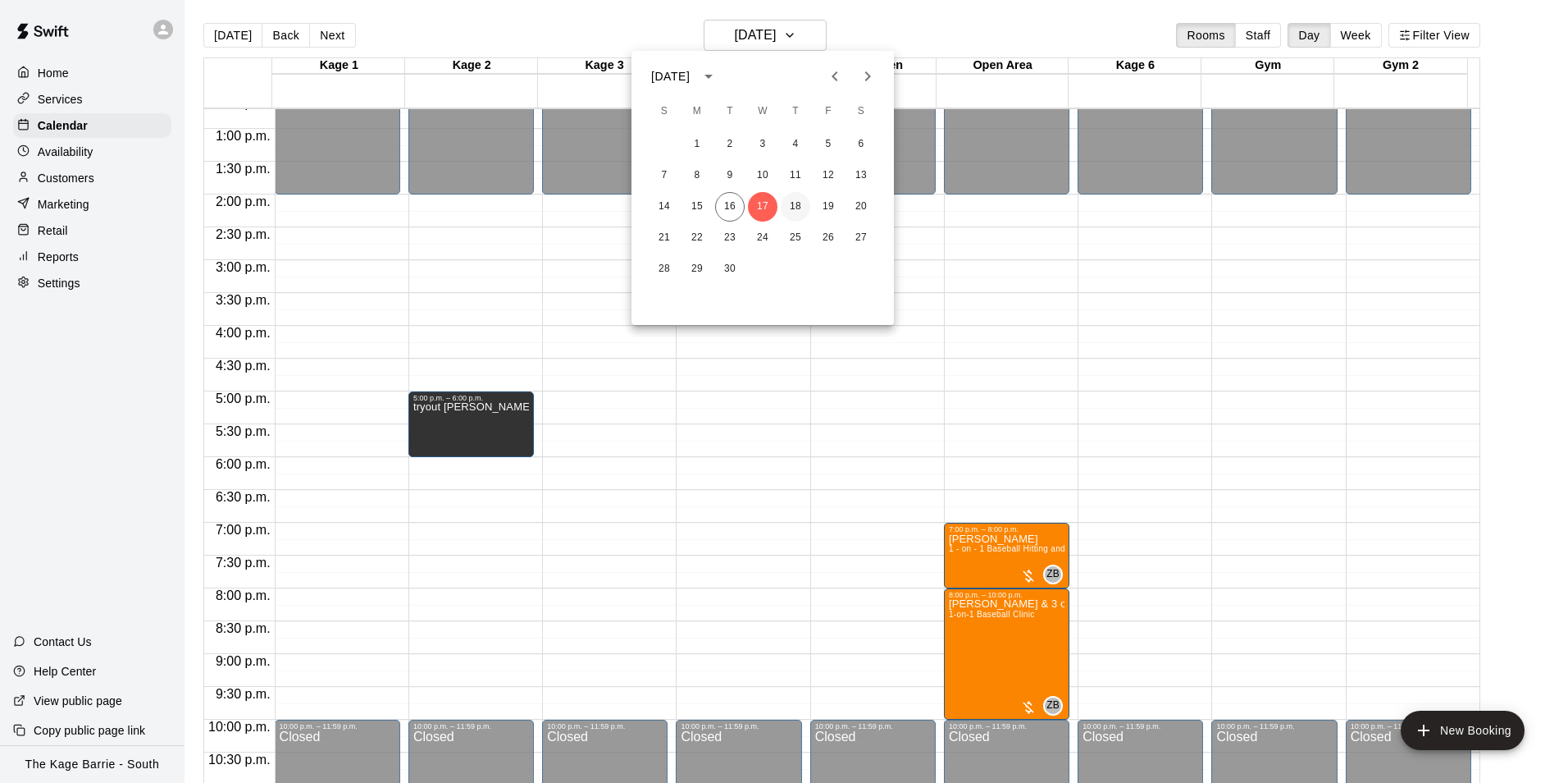
click at [792, 205] on button "18" at bounding box center [796, 207] width 30 height 30
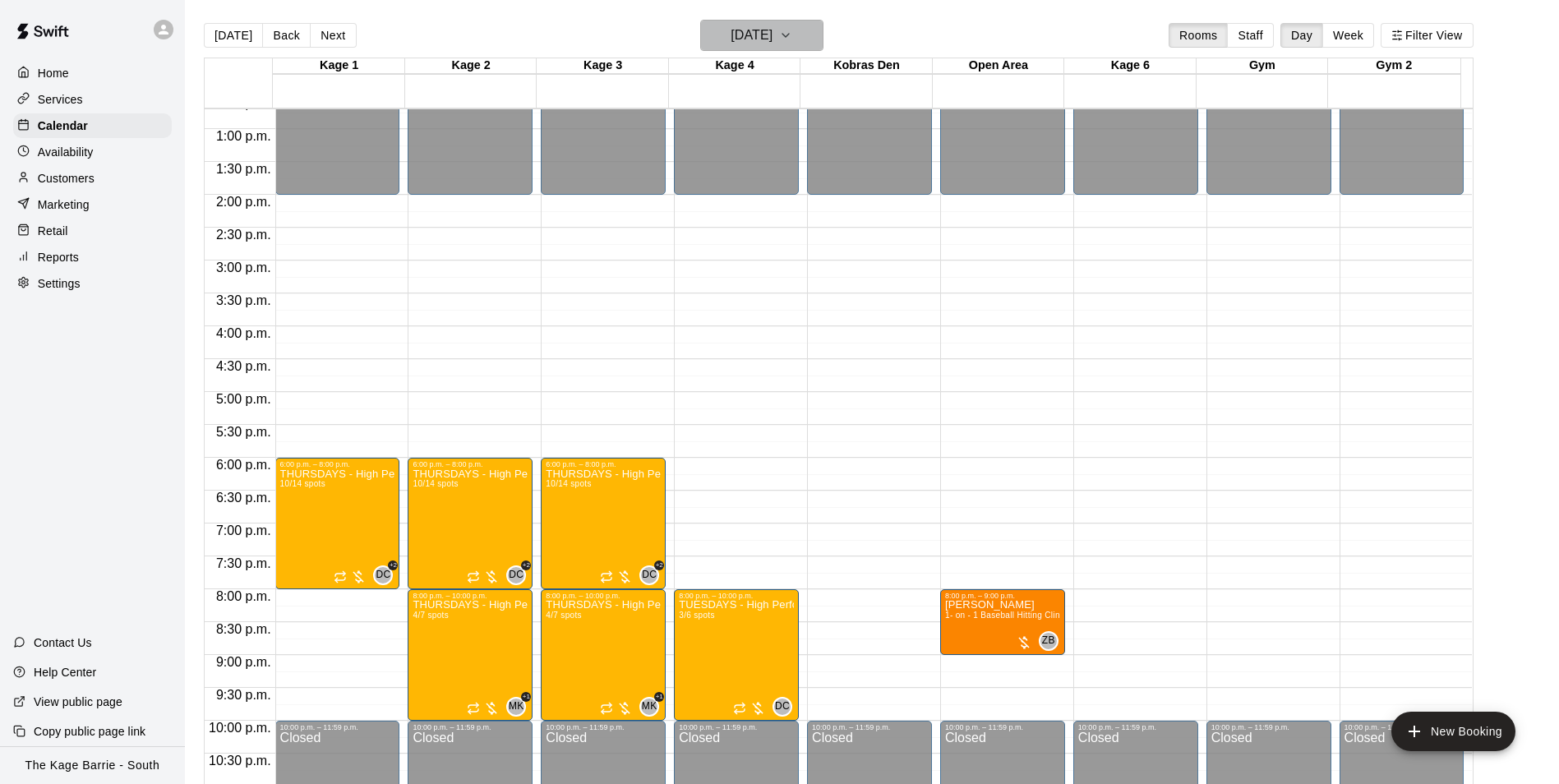
click at [773, 33] on h6 "[DATE]" at bounding box center [752, 35] width 42 height 23
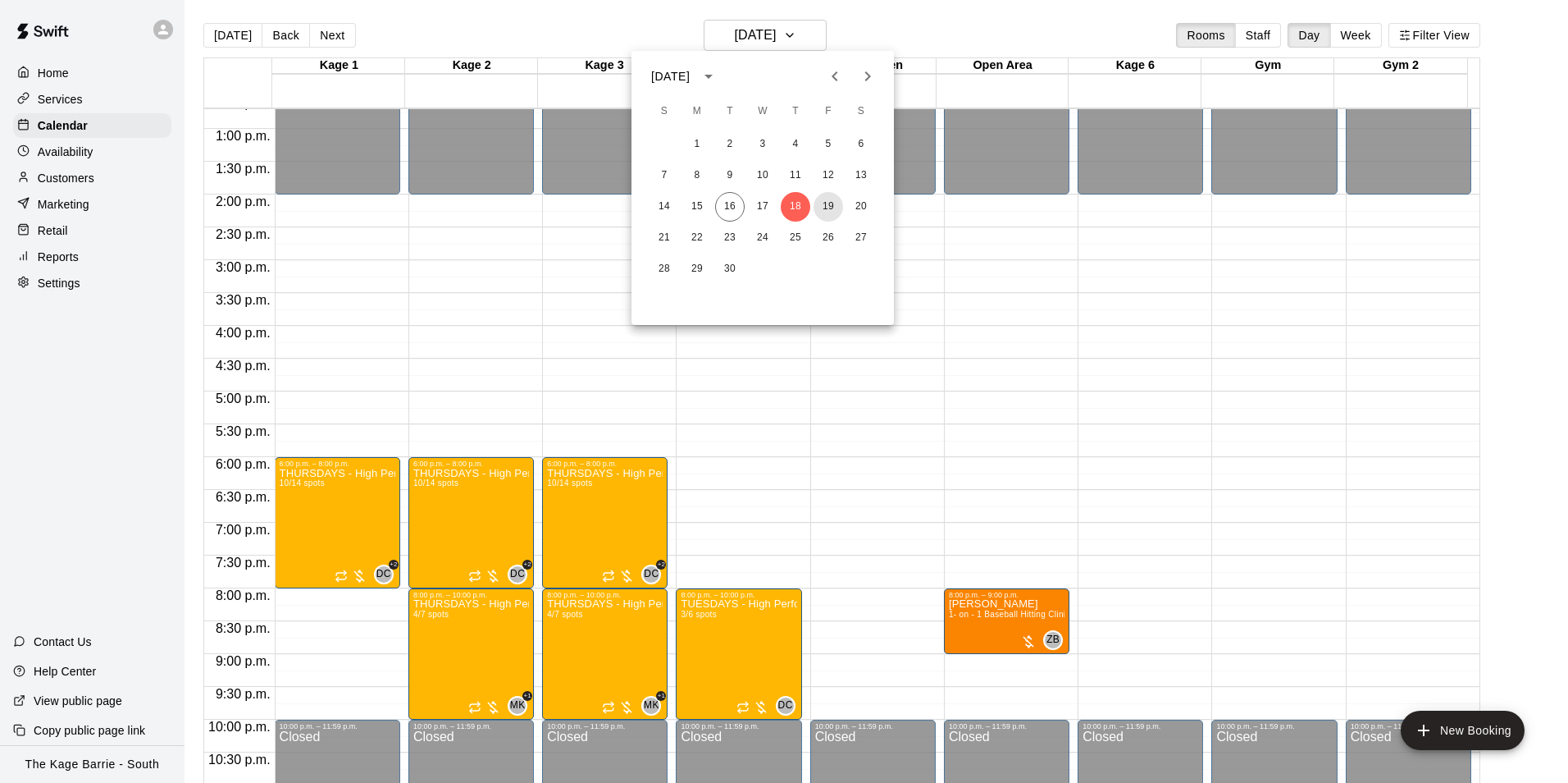
click at [830, 203] on button "19" at bounding box center [828, 207] width 30 height 30
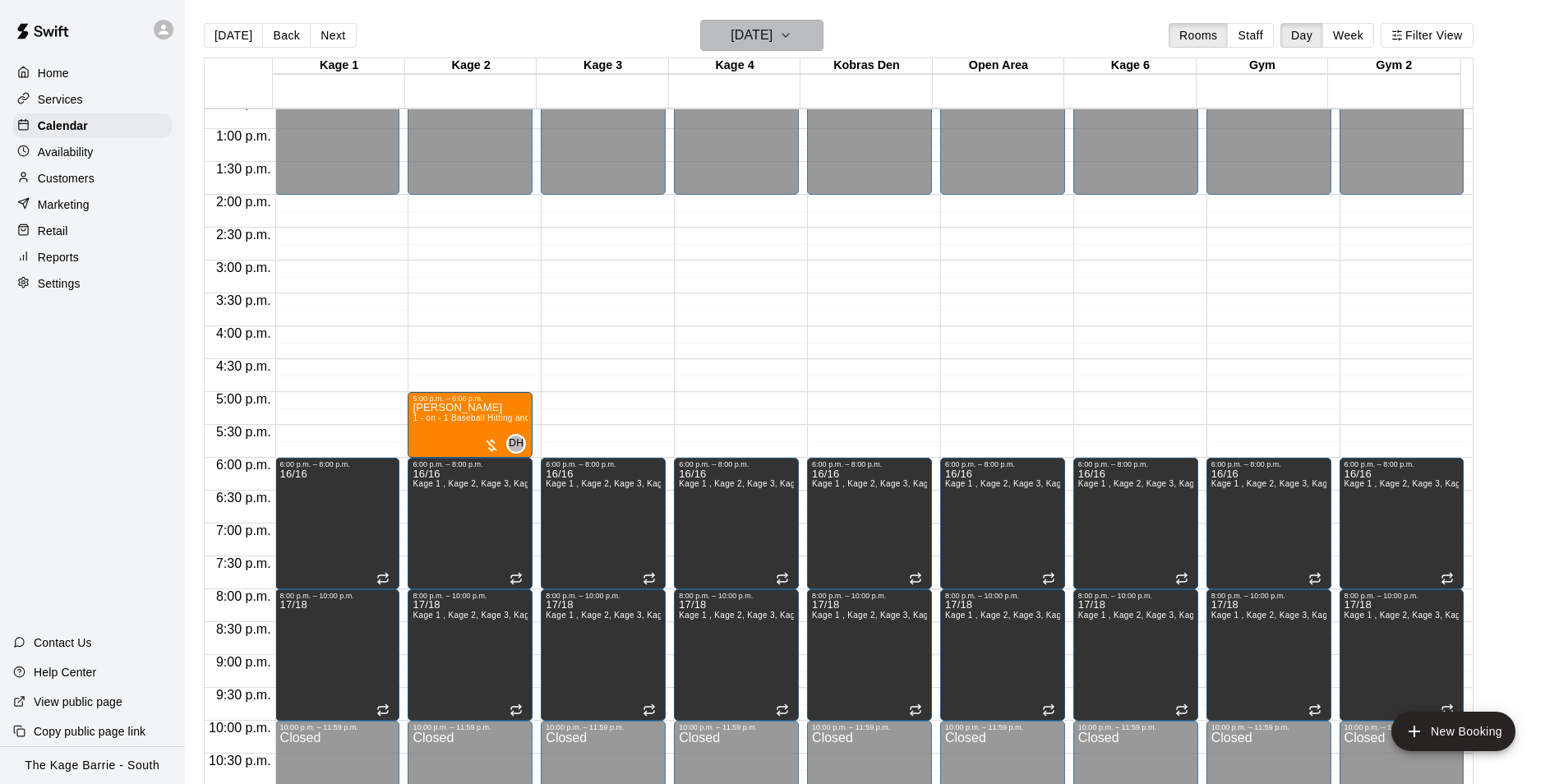
click at [773, 36] on h6 "[DATE]" at bounding box center [752, 35] width 42 height 23
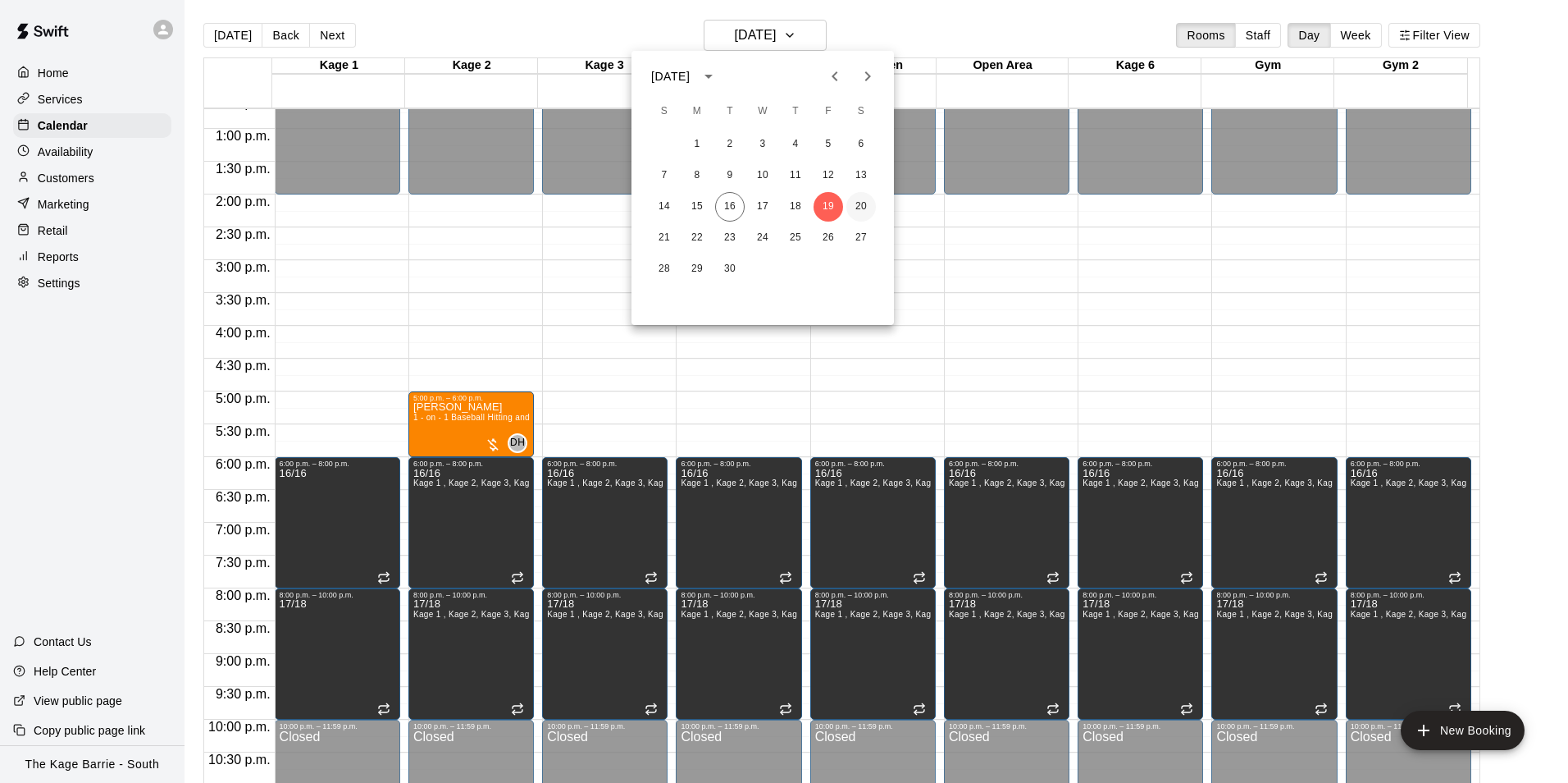
click at [862, 205] on button "20" at bounding box center [862, 207] width 30 height 30
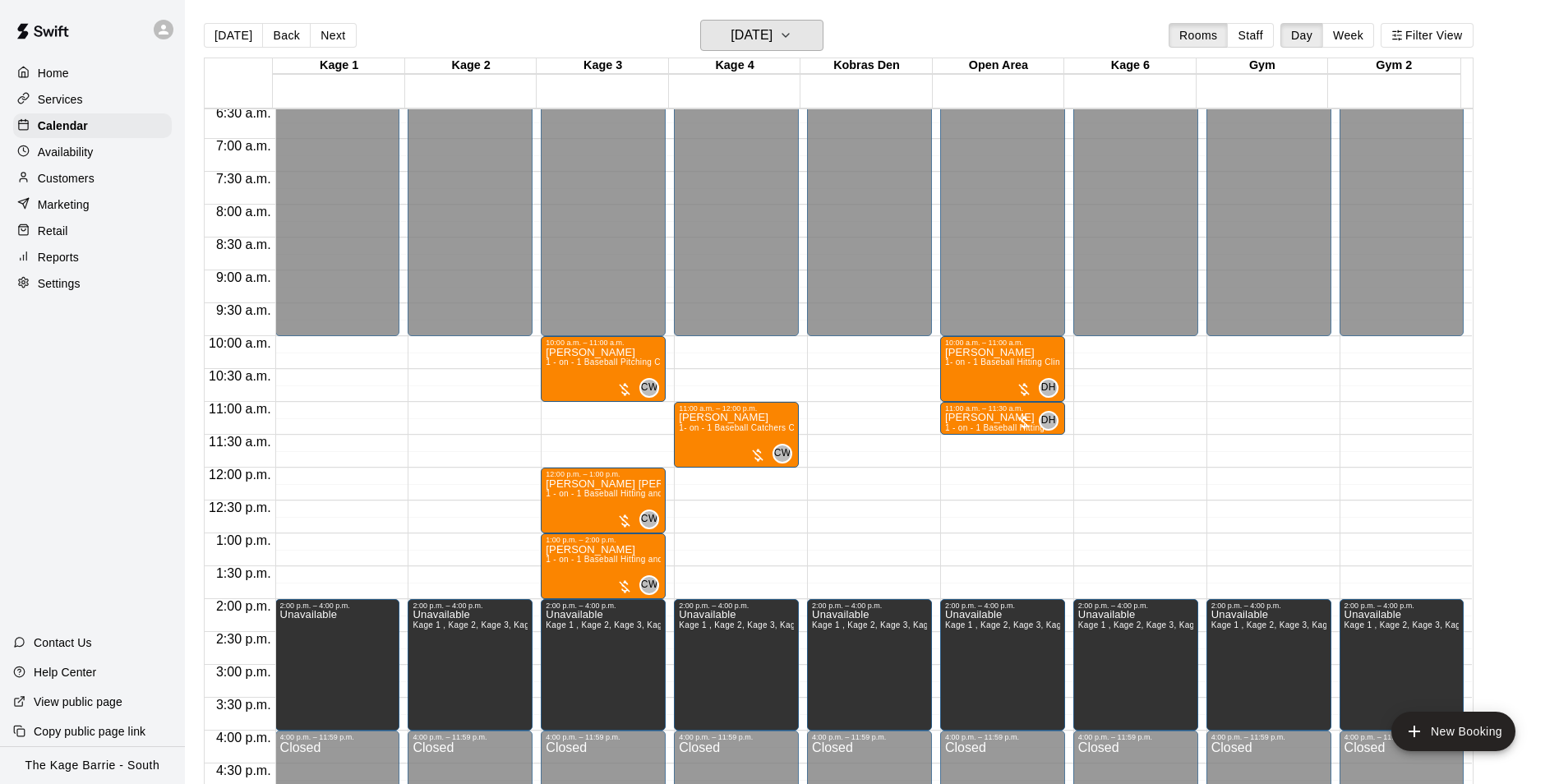
scroll to position [424, 0]
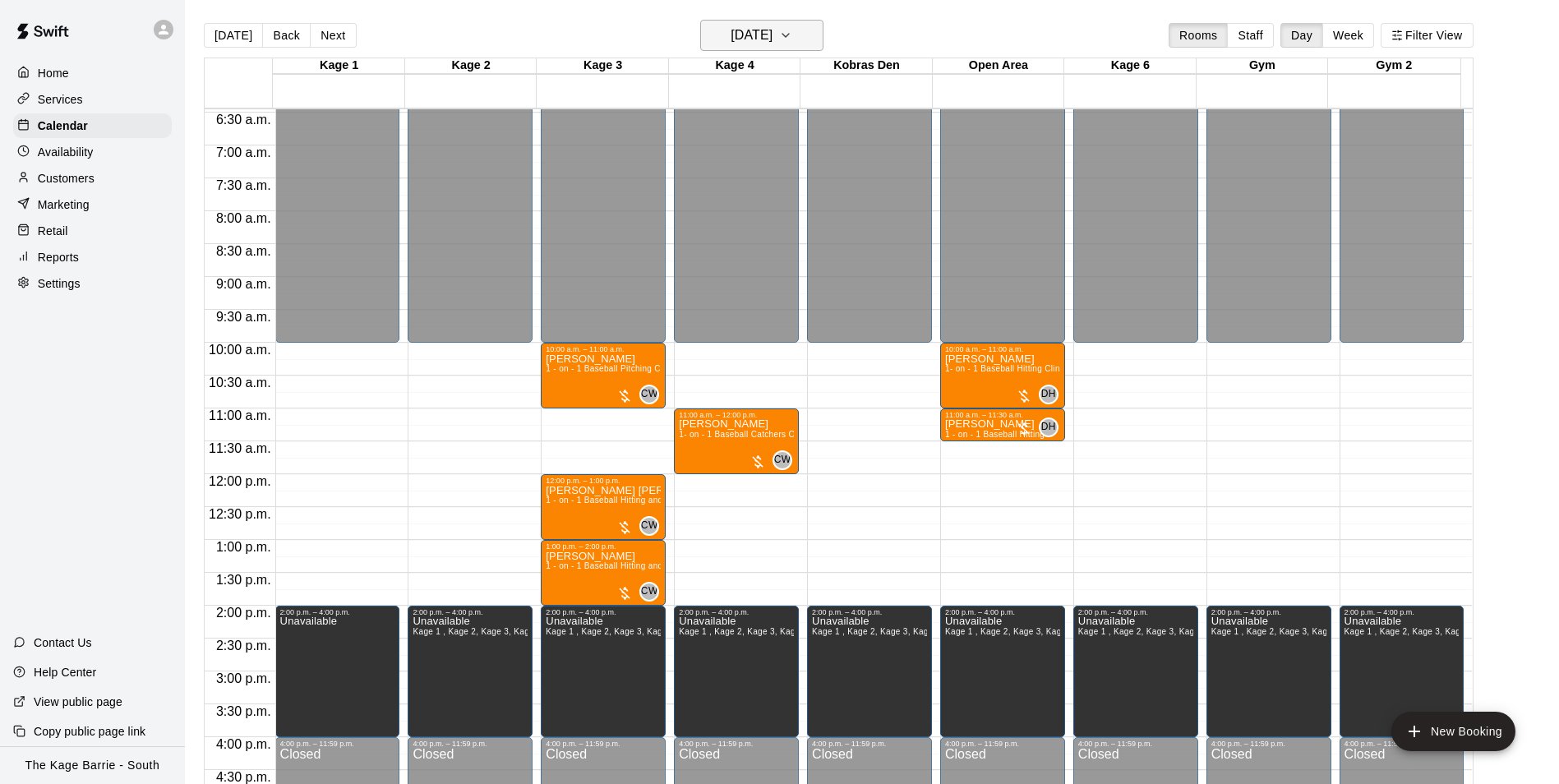
click at [773, 36] on h6 "[DATE]" at bounding box center [752, 35] width 42 height 23
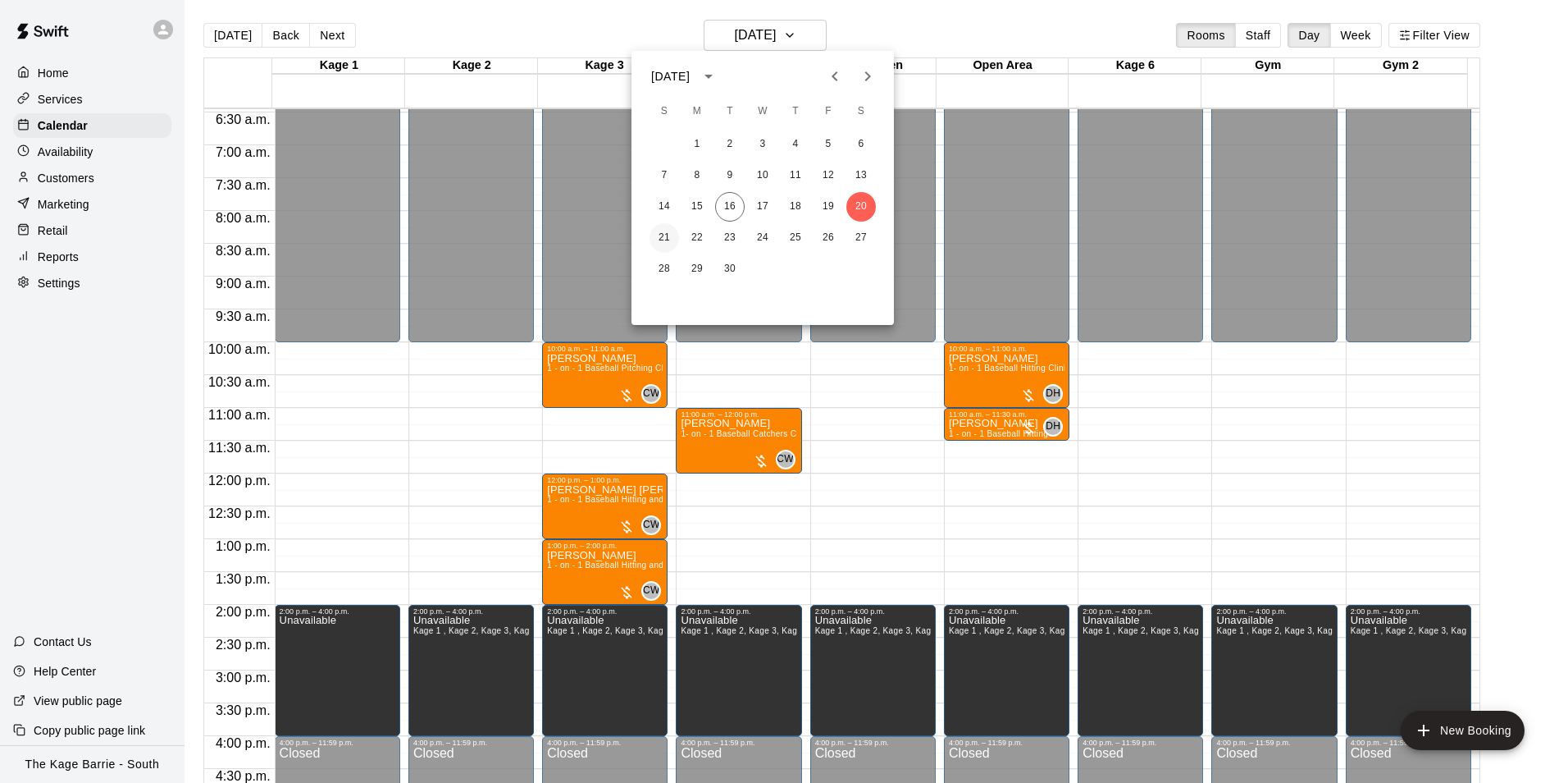
click at [667, 238] on button "21" at bounding box center [665, 238] width 30 height 30
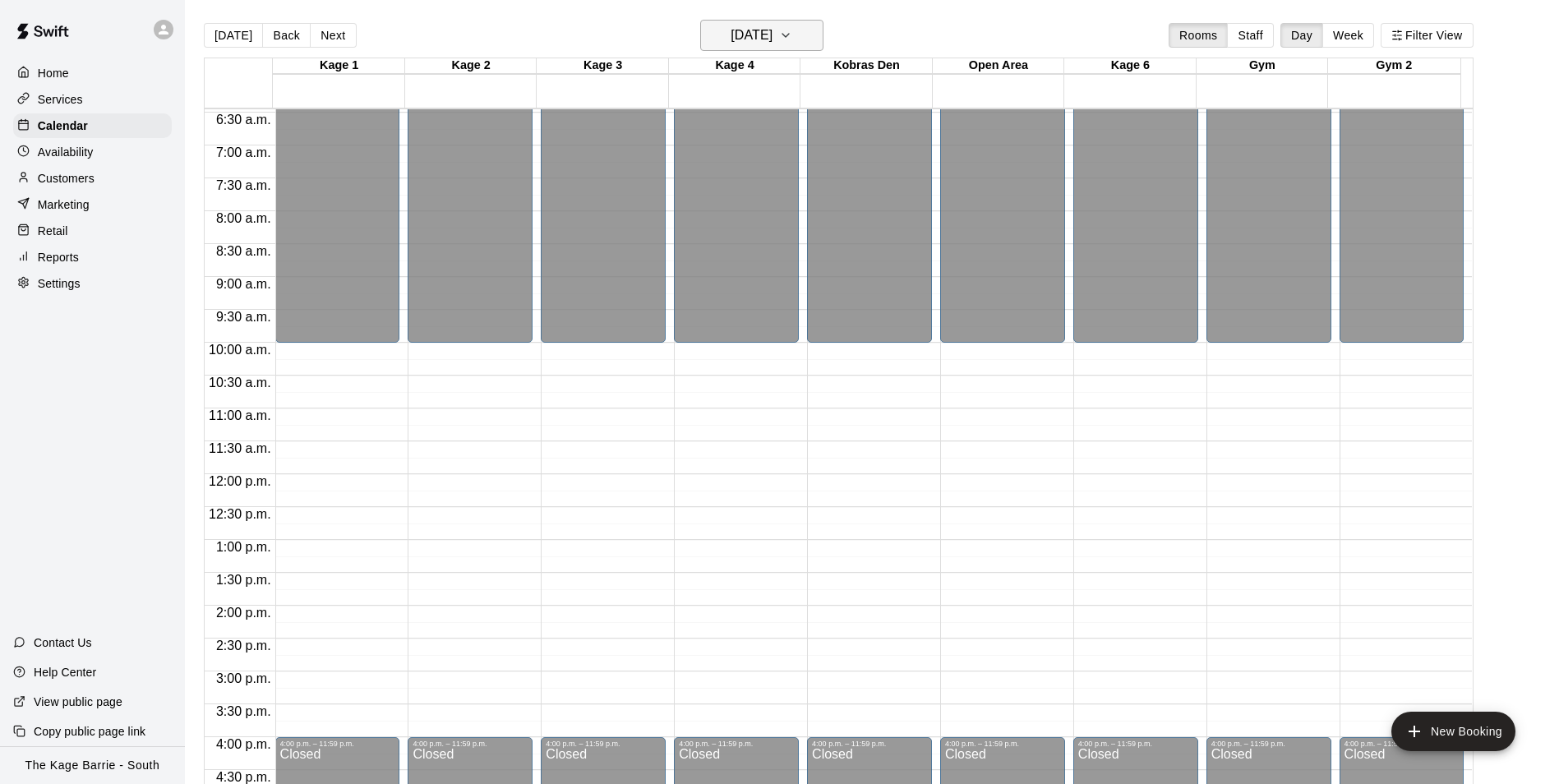
click at [804, 28] on button "[DATE]" at bounding box center [762, 34] width 123 height 31
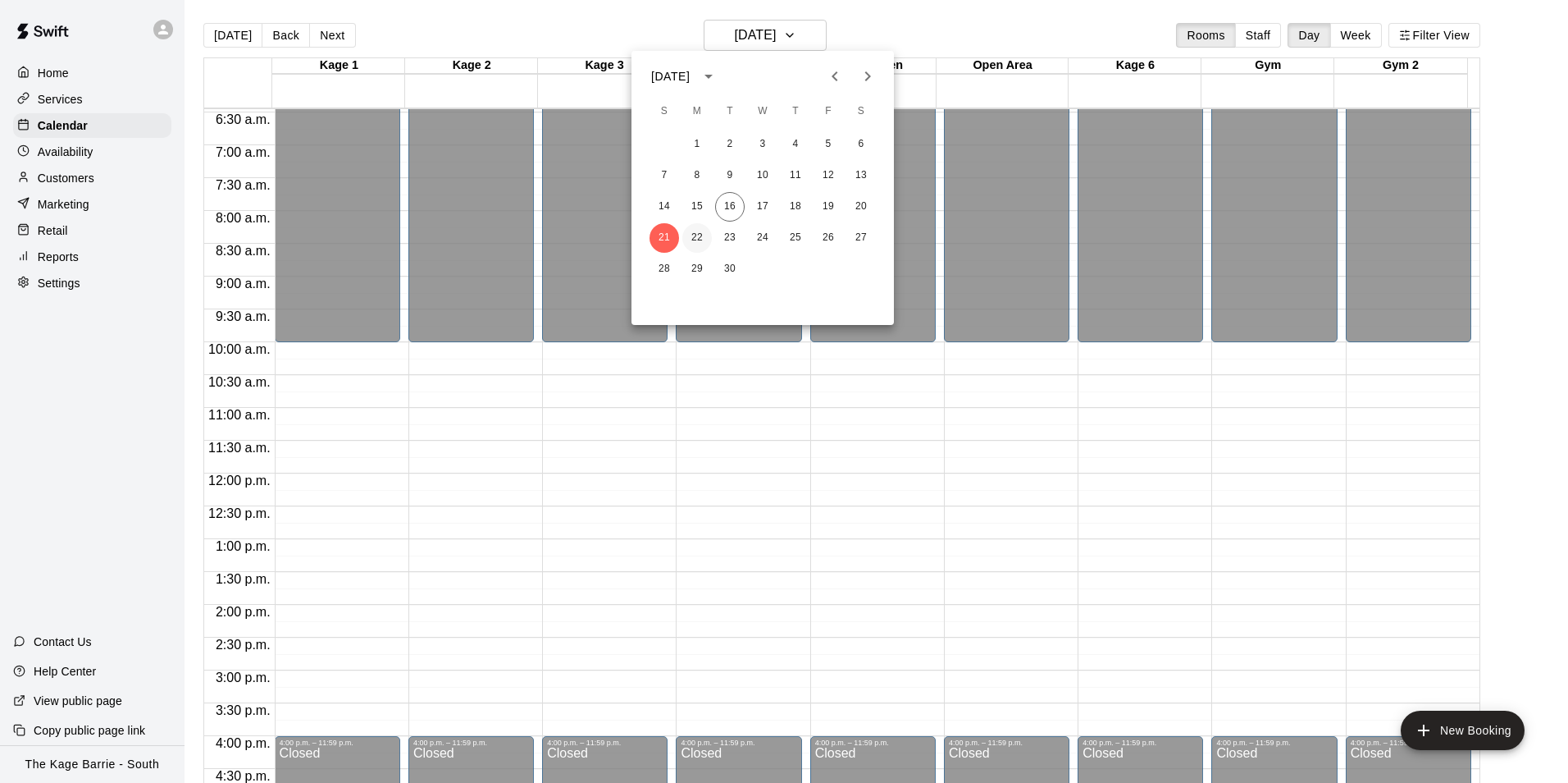
click at [703, 228] on button "22" at bounding box center [697, 238] width 30 height 30
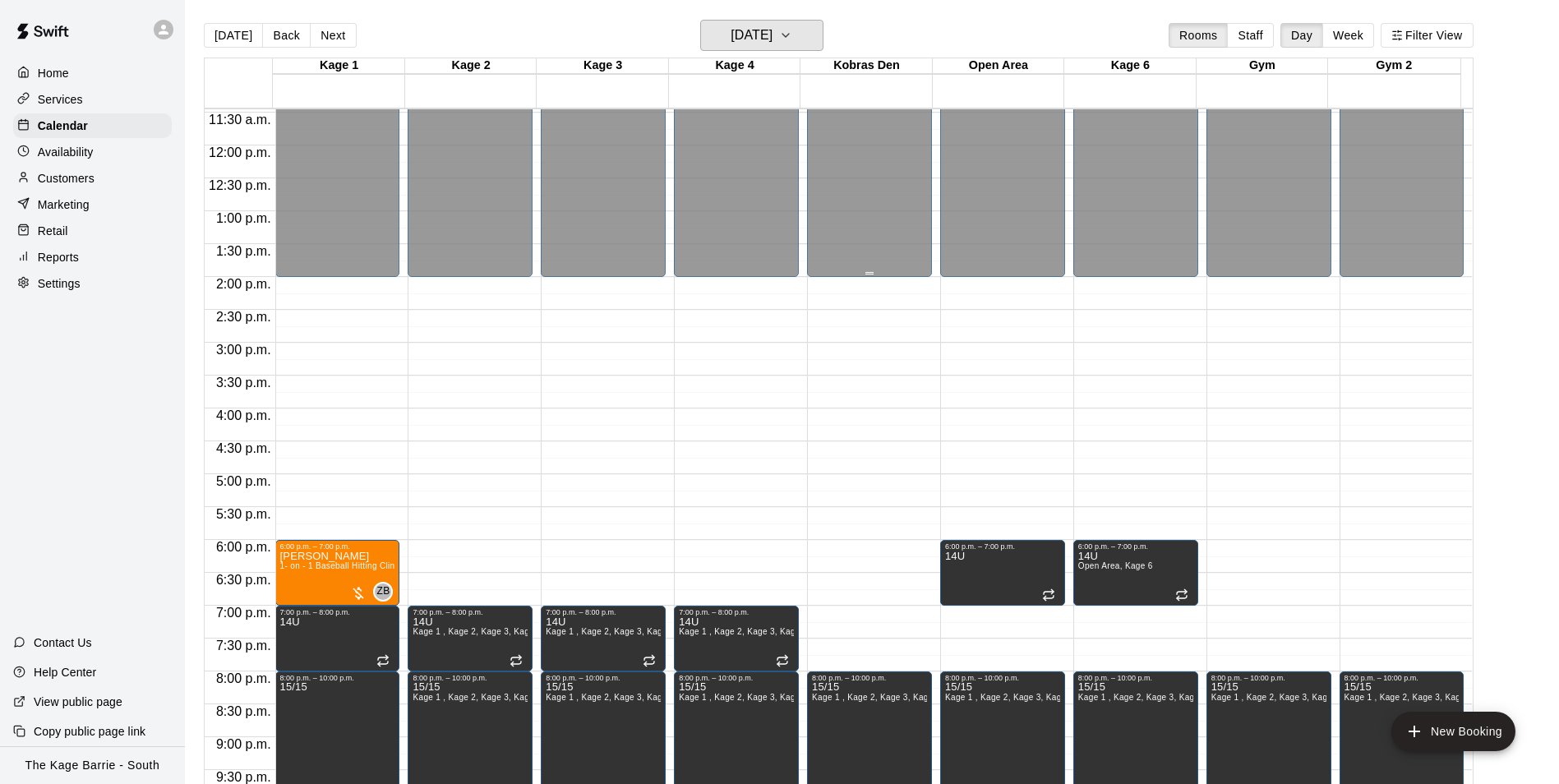
scroll to position [835, 0]
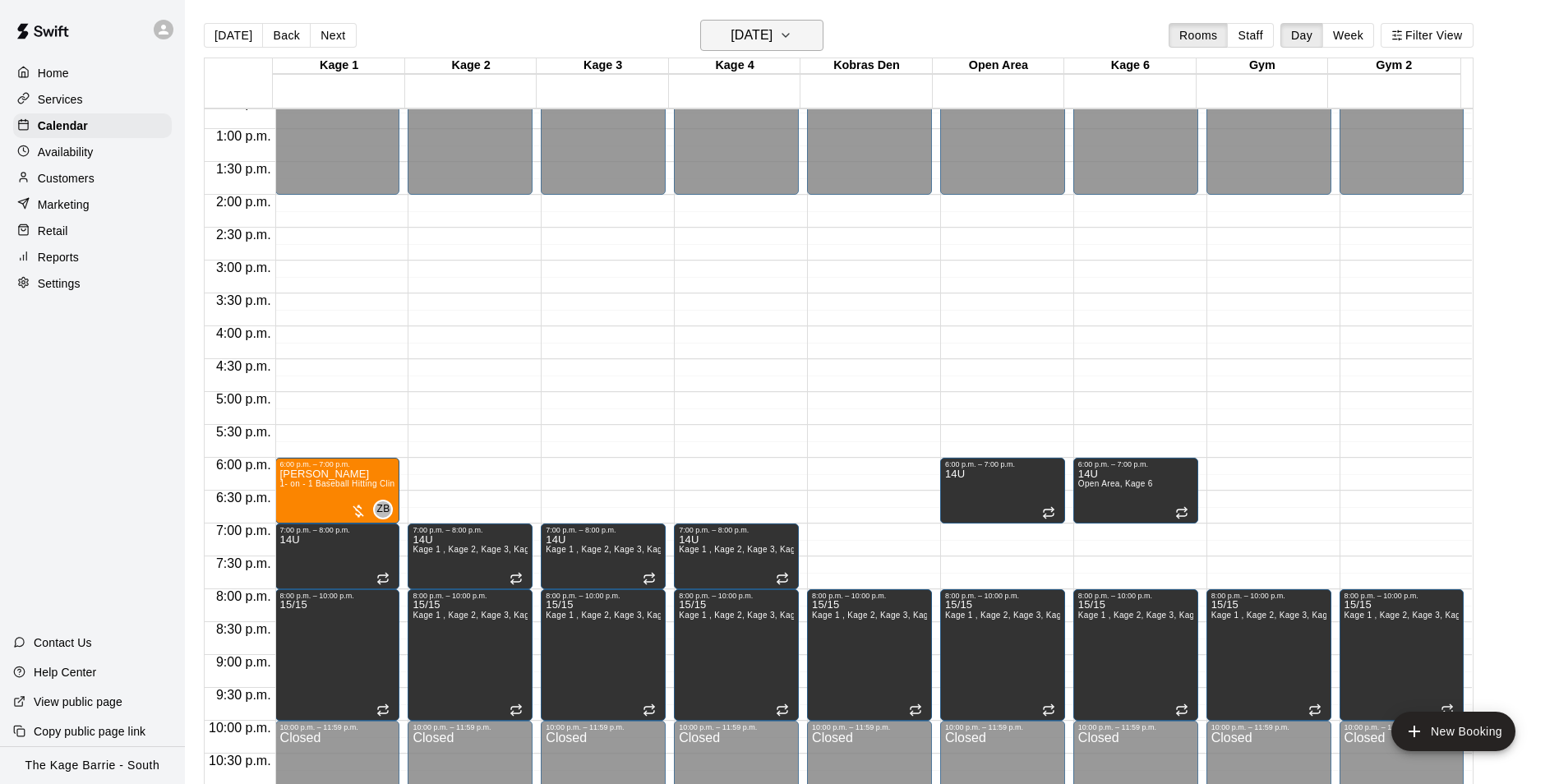
click at [773, 33] on h6 "[DATE]" at bounding box center [752, 35] width 42 height 23
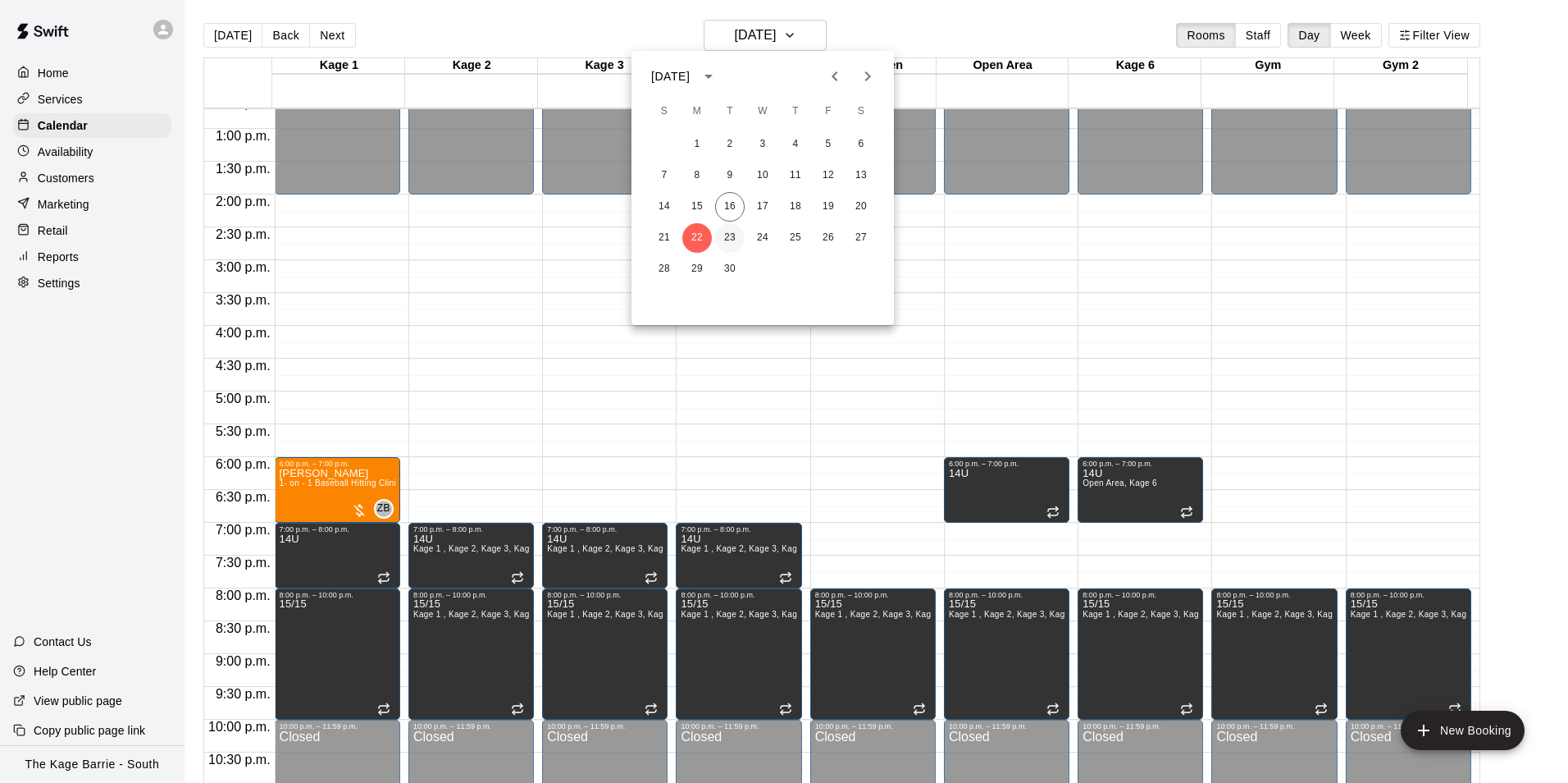
click at [731, 241] on button "23" at bounding box center [730, 238] width 30 height 30
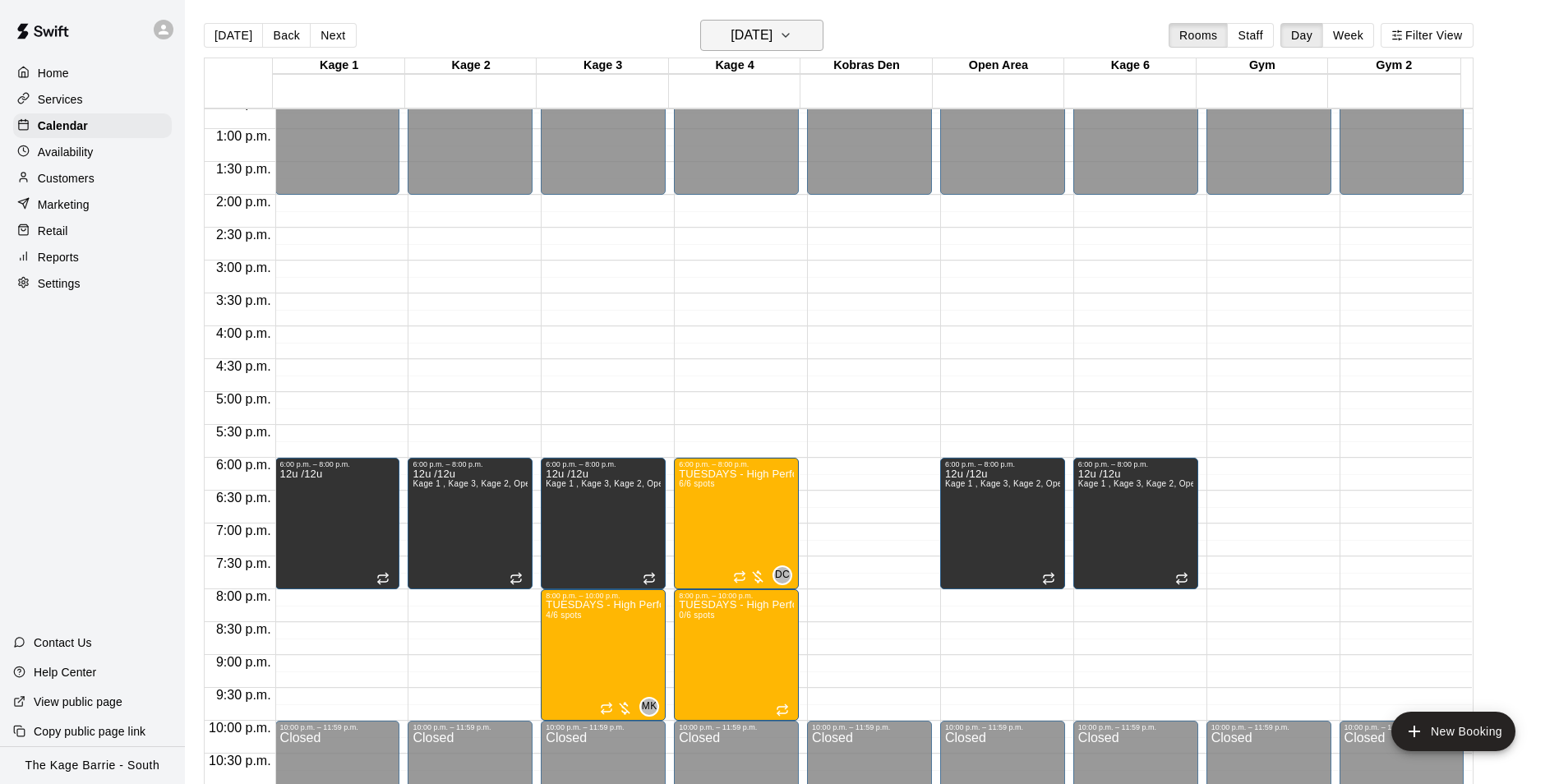
click at [773, 28] on h6 "[DATE]" at bounding box center [752, 35] width 42 height 23
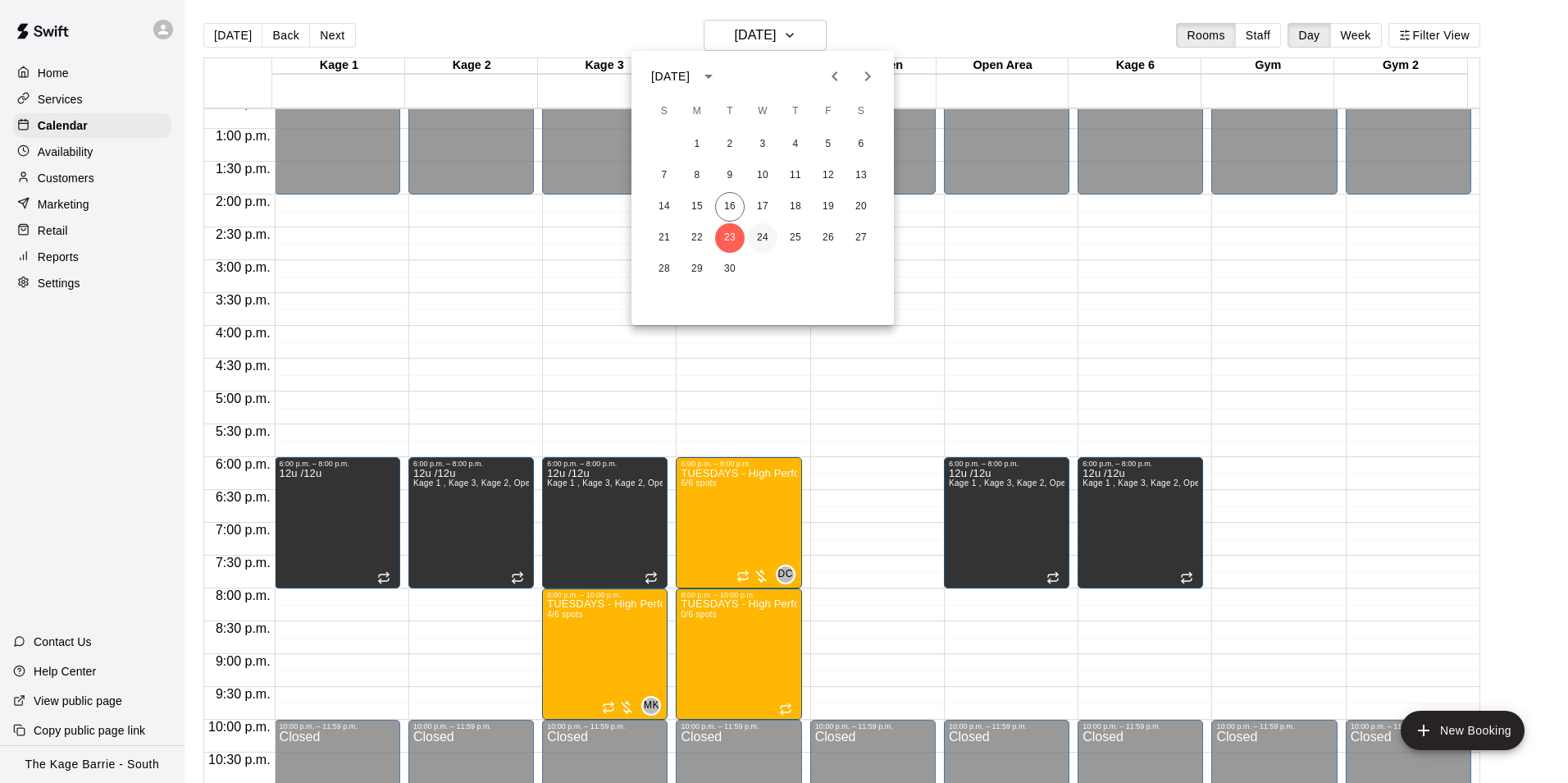
click at [767, 232] on button "24" at bounding box center [763, 238] width 30 height 30
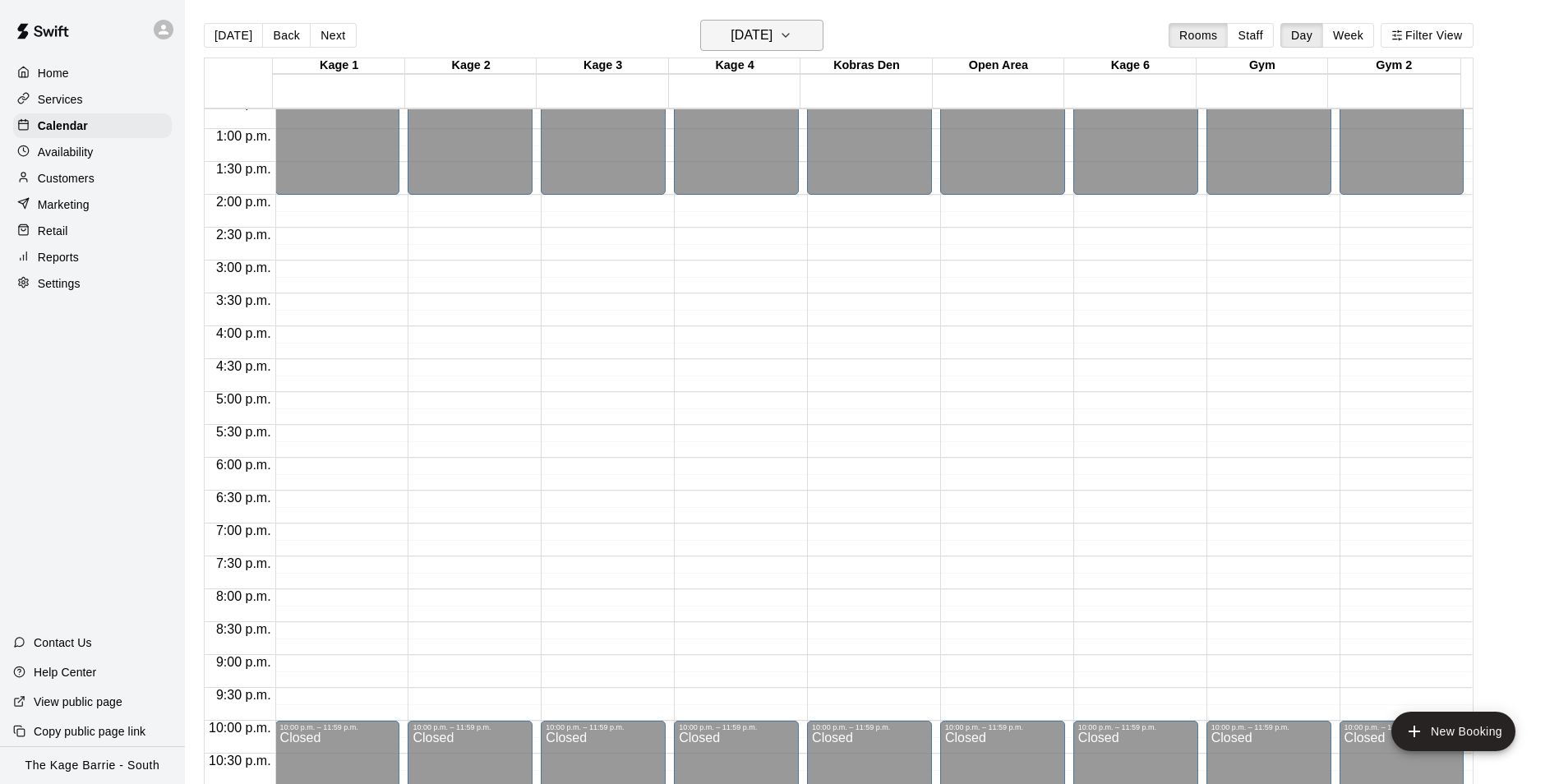
click at [773, 40] on h6 "[DATE]" at bounding box center [752, 35] width 42 height 23
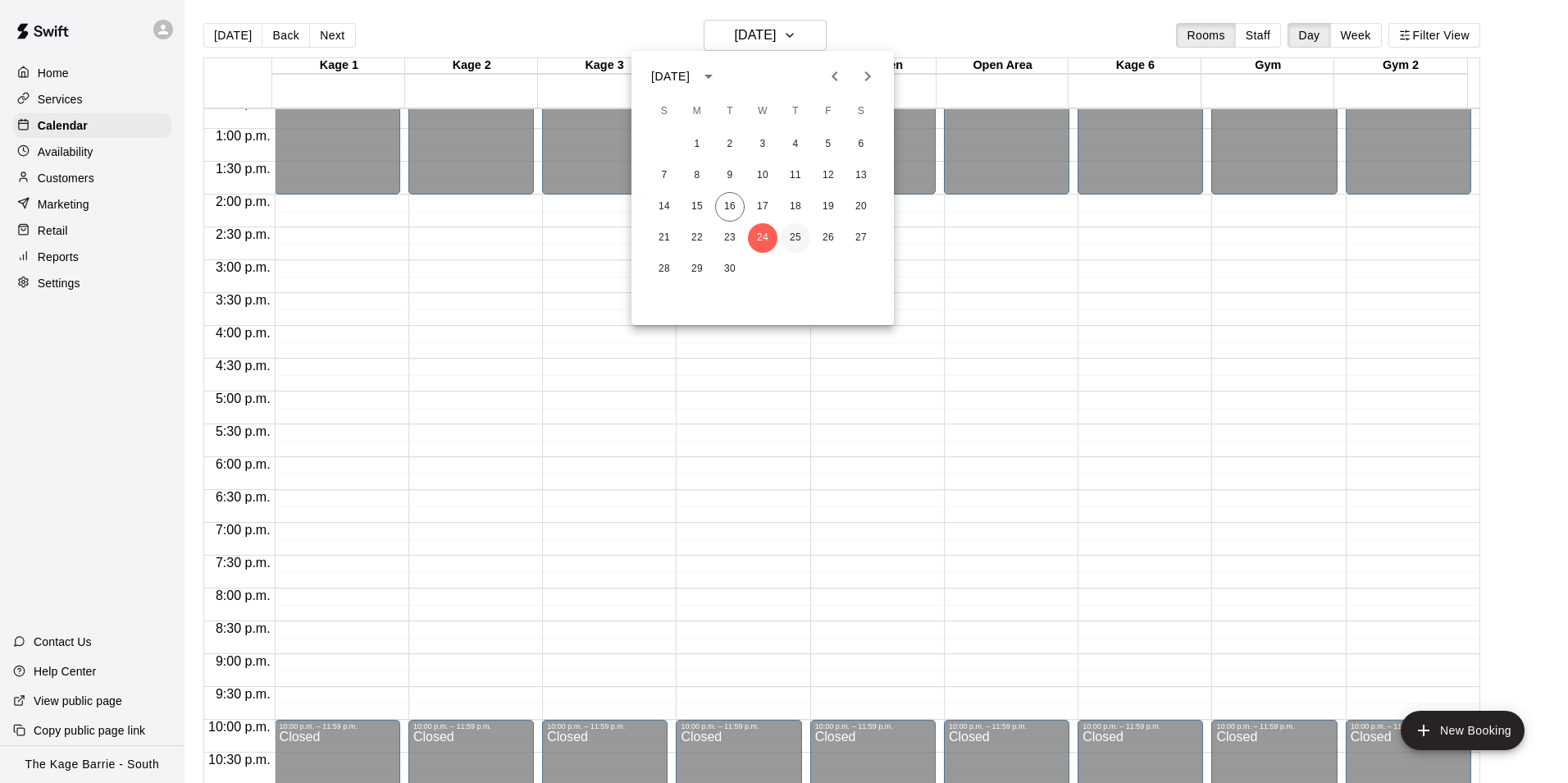
click at [797, 231] on button "25" at bounding box center [796, 238] width 30 height 30
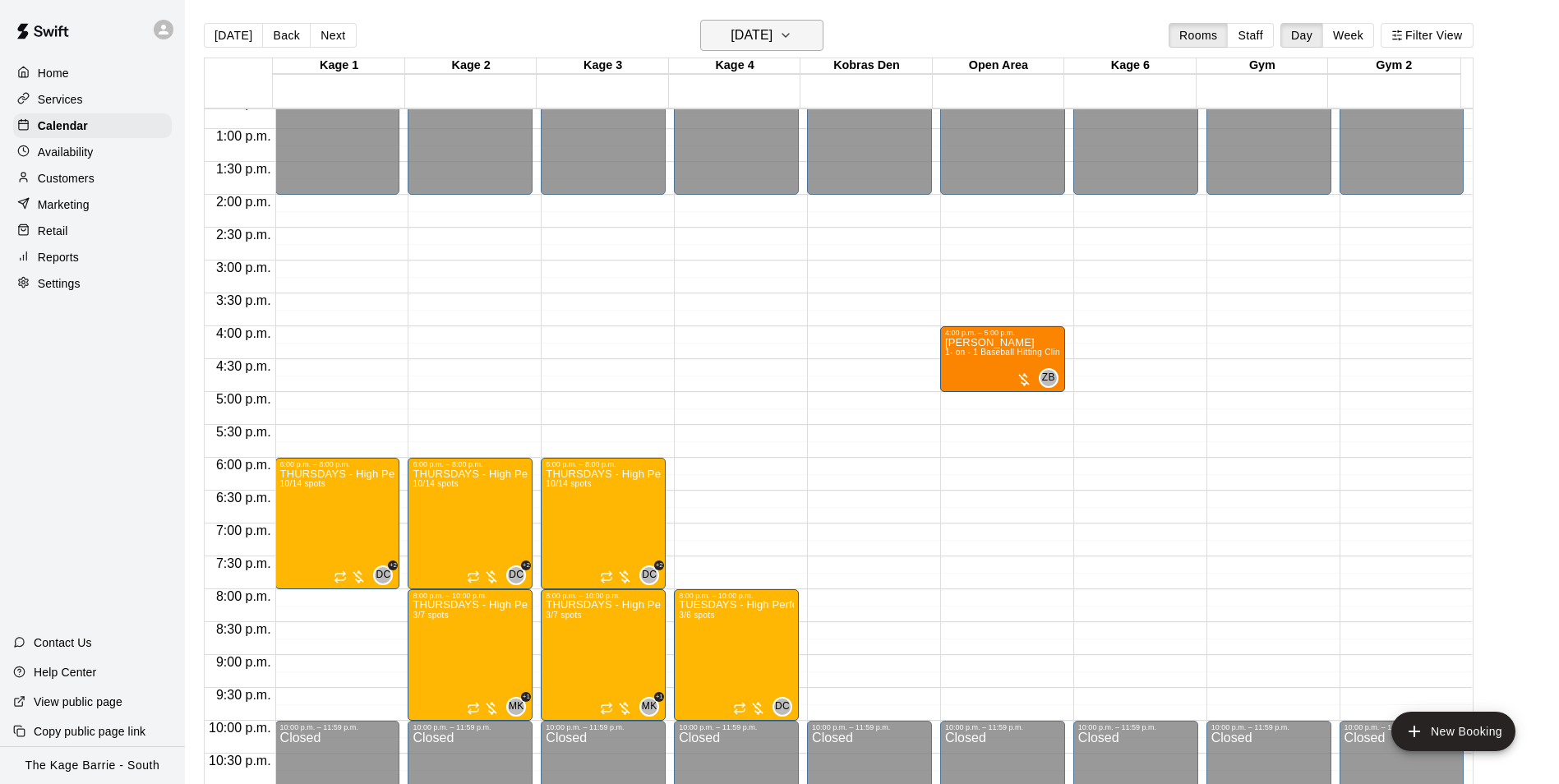
click at [773, 32] on h6 "[DATE]" at bounding box center [752, 35] width 42 height 23
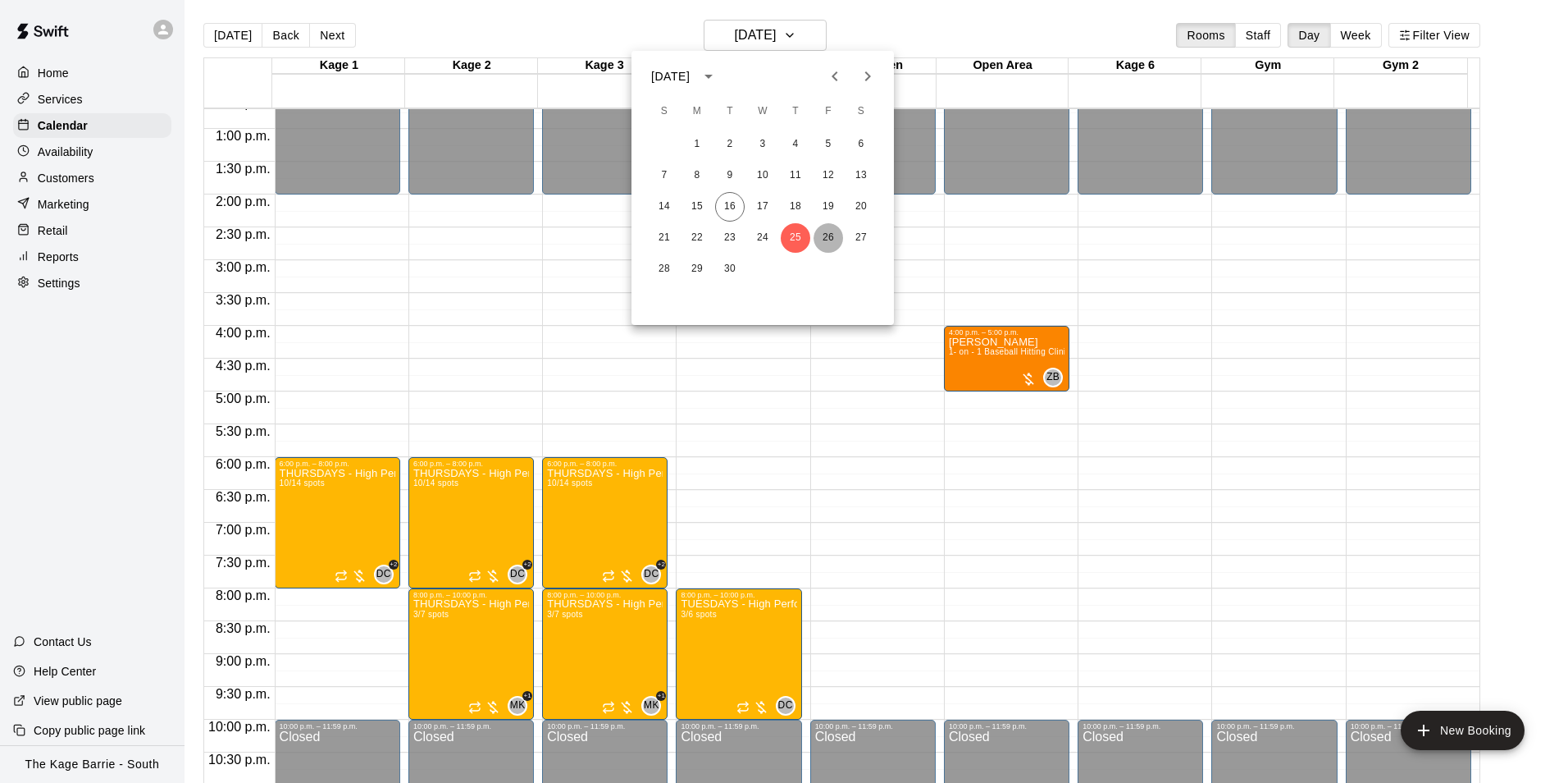
click at [823, 235] on button "26" at bounding box center [828, 238] width 30 height 30
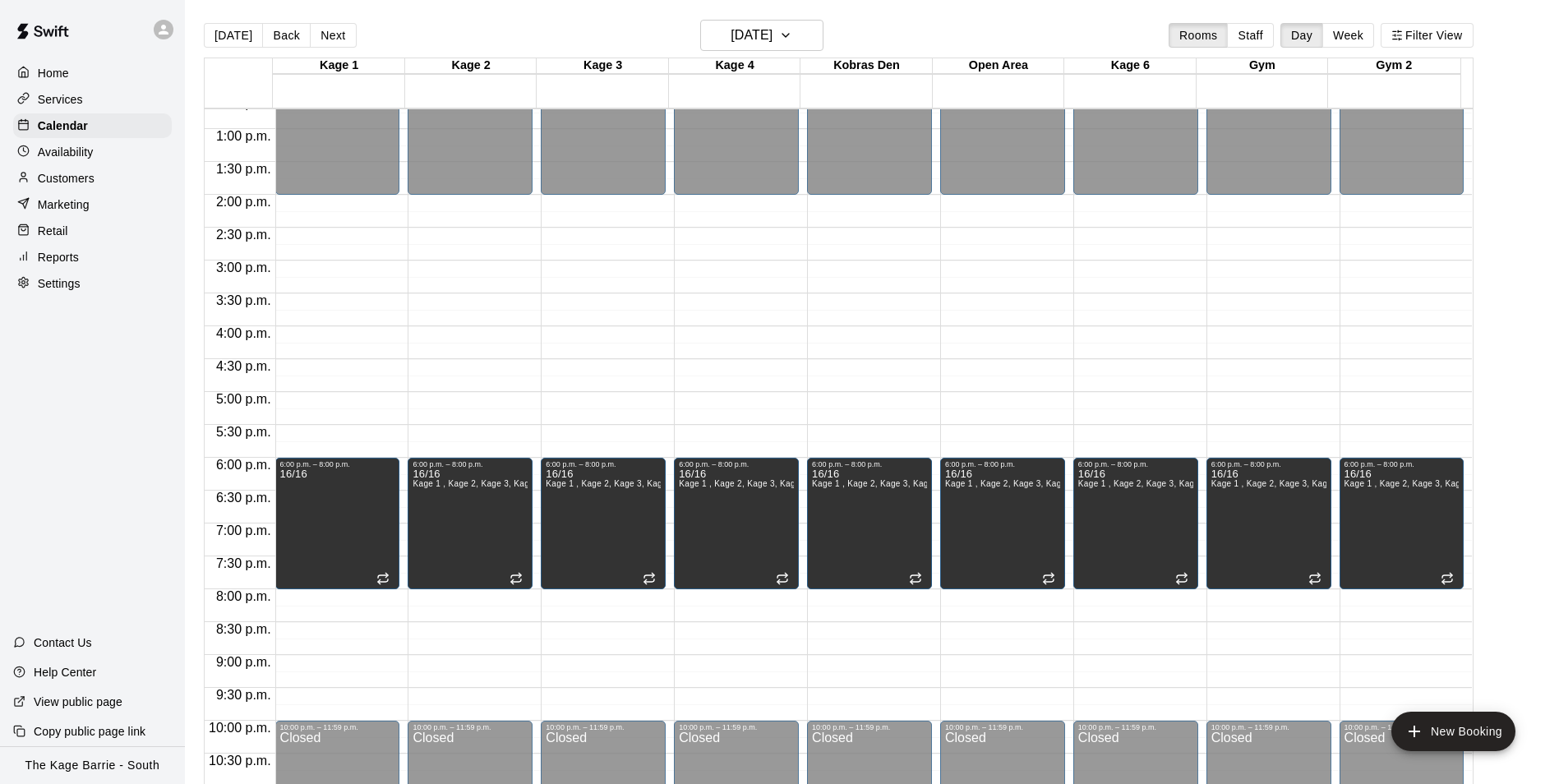
click at [798, 18] on main "Today Back Next Friday Sep 26 Rooms Staff Day Week Filter View Kage 1 26 Fri Ka…" at bounding box center [871, 405] width 1374 height 810
click at [798, 32] on button "[DATE]" at bounding box center [762, 34] width 123 height 31
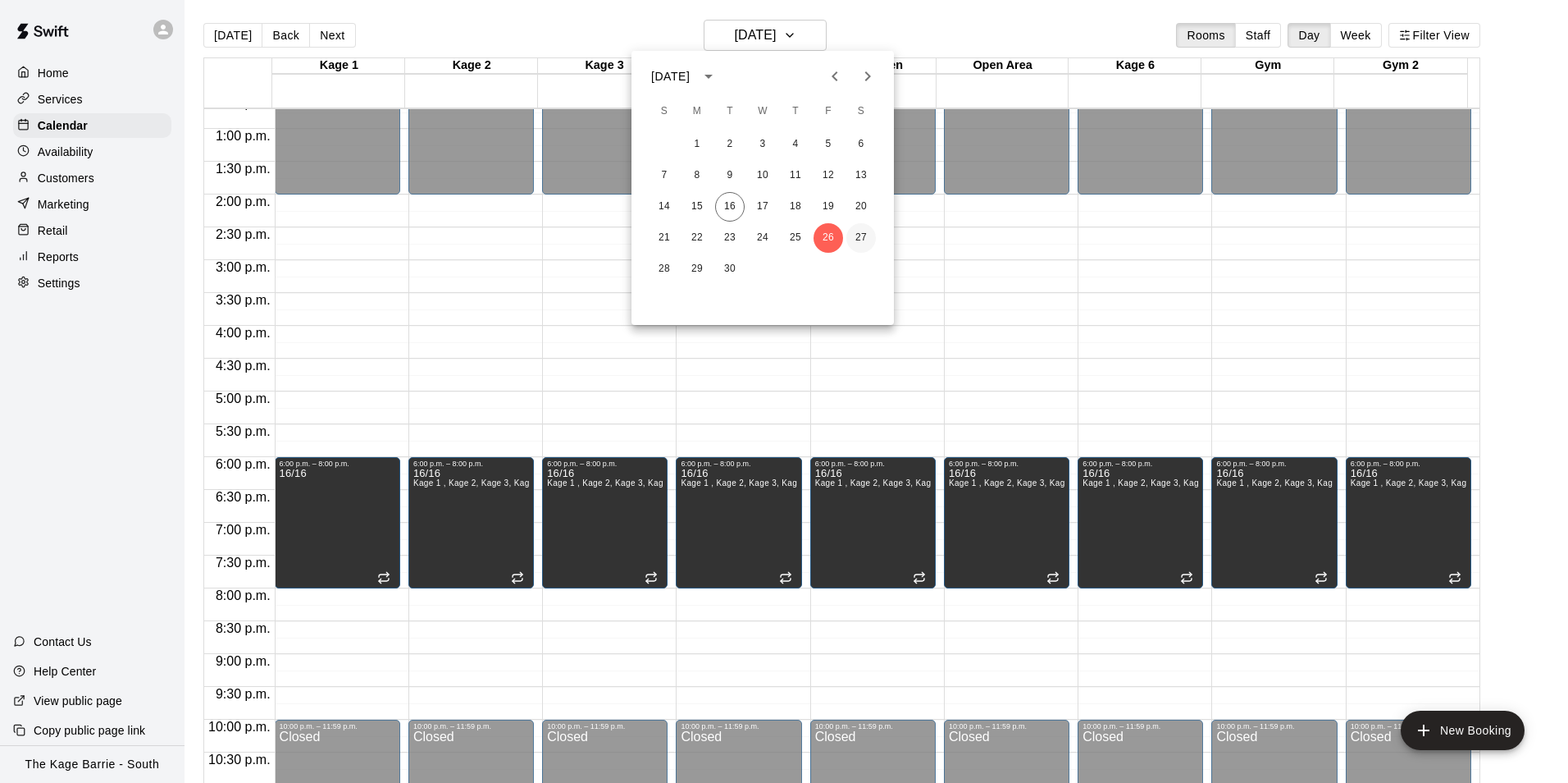
click at [861, 238] on button "27" at bounding box center [862, 238] width 30 height 30
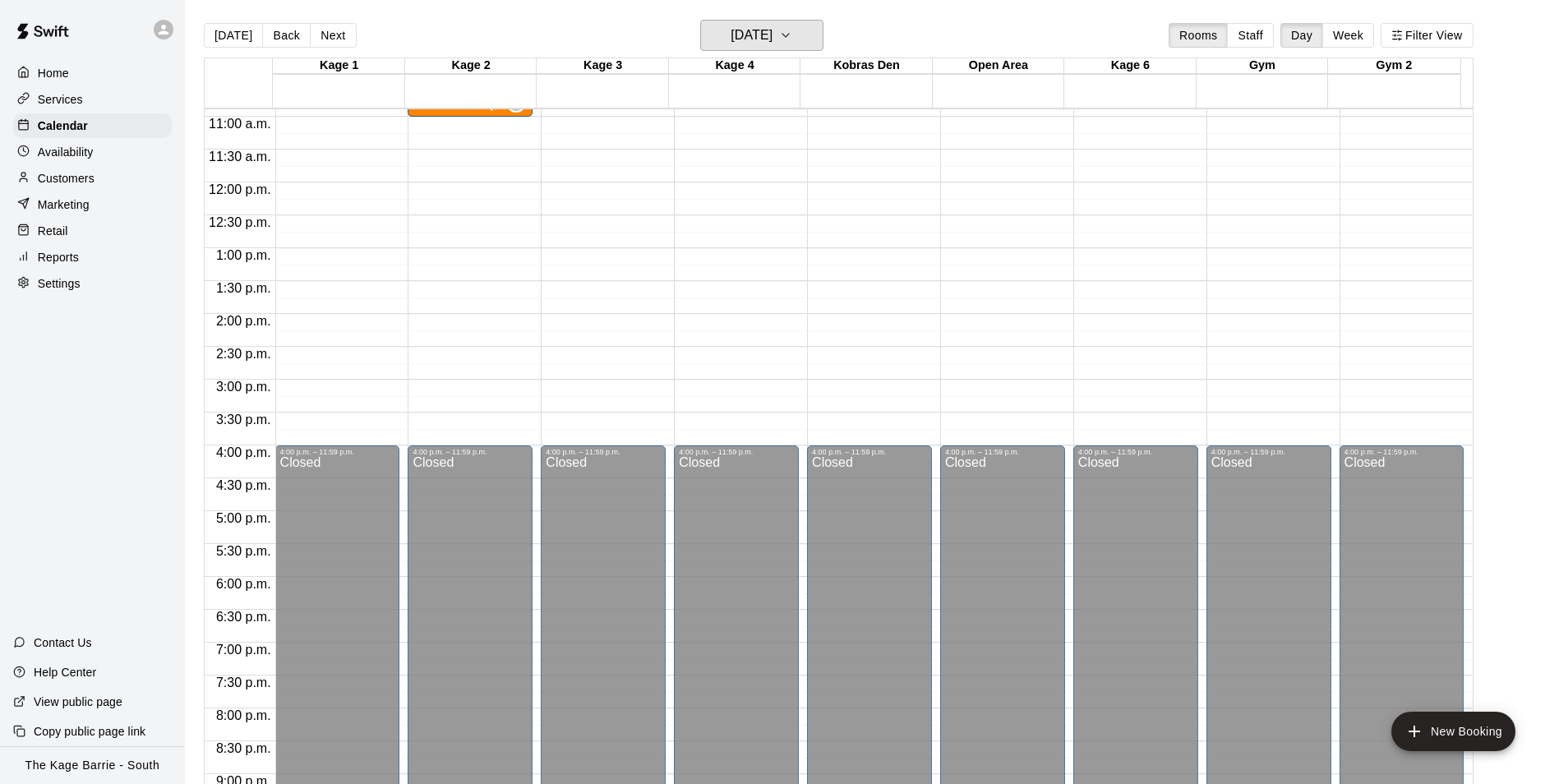
scroll to position [589, 0]
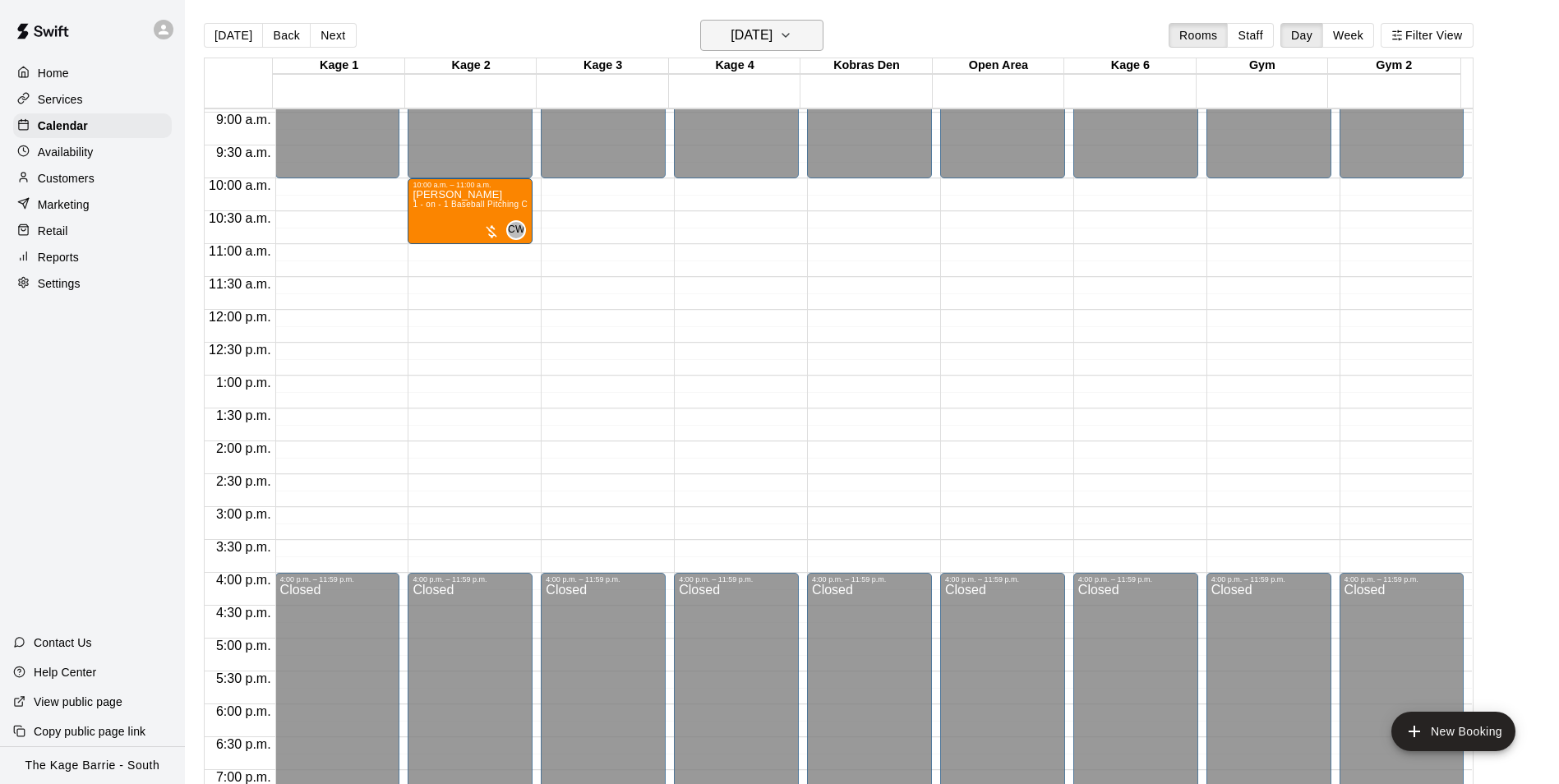
click at [773, 34] on h6 "[DATE]" at bounding box center [752, 35] width 42 height 23
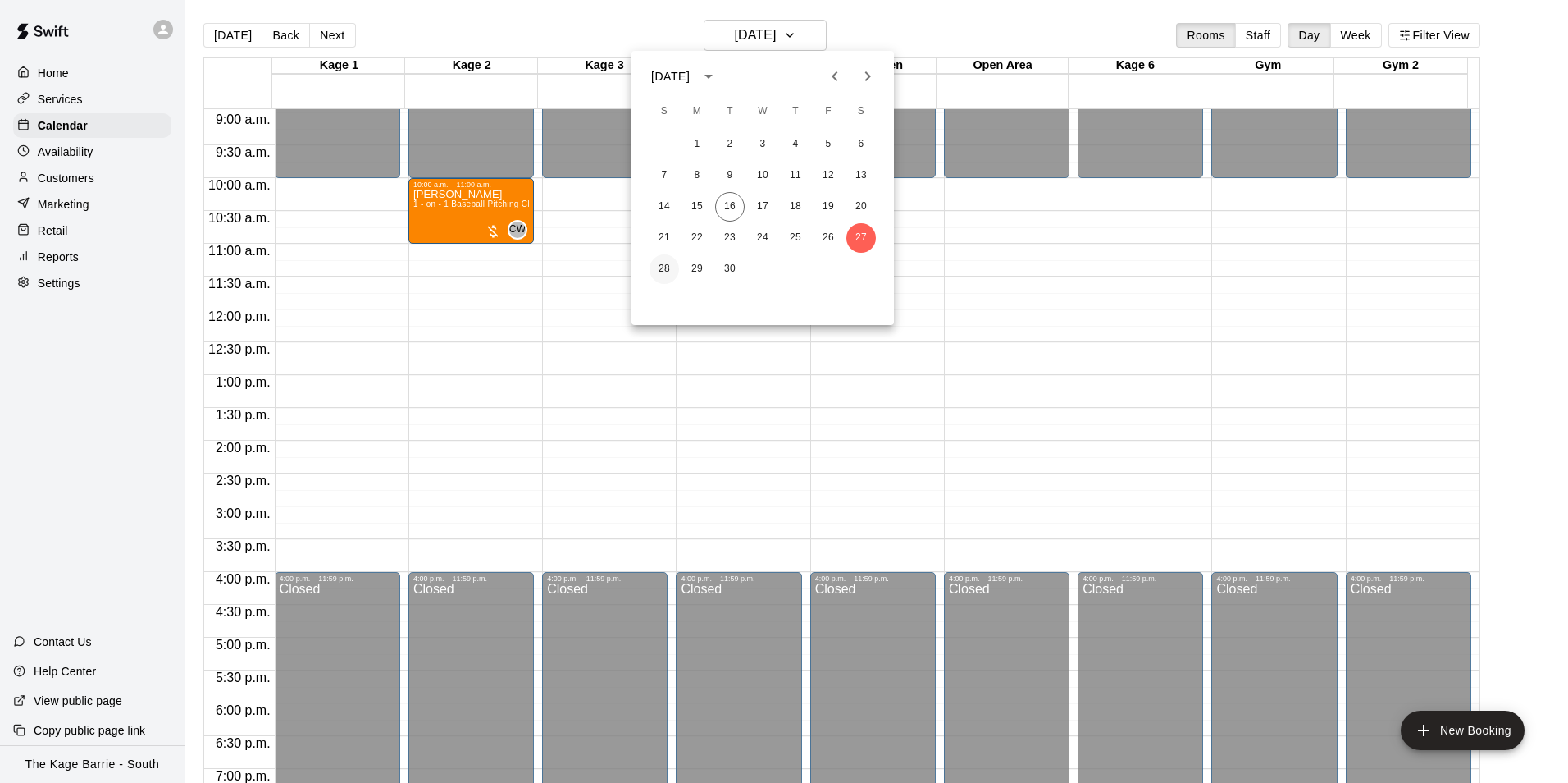
click at [662, 272] on button "28" at bounding box center [665, 269] width 30 height 30
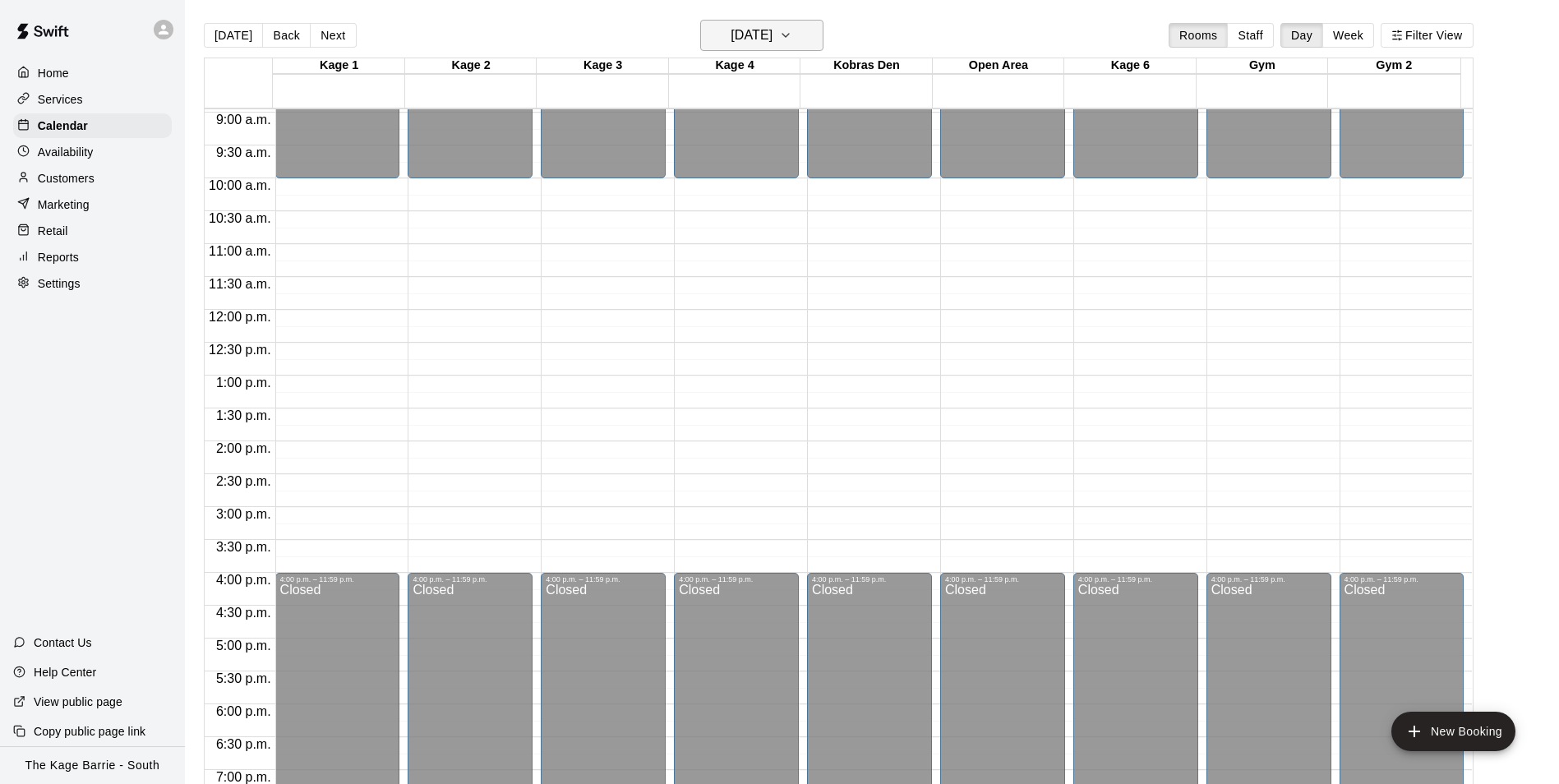
click at [773, 31] on h6 "[DATE]" at bounding box center [752, 35] width 42 height 23
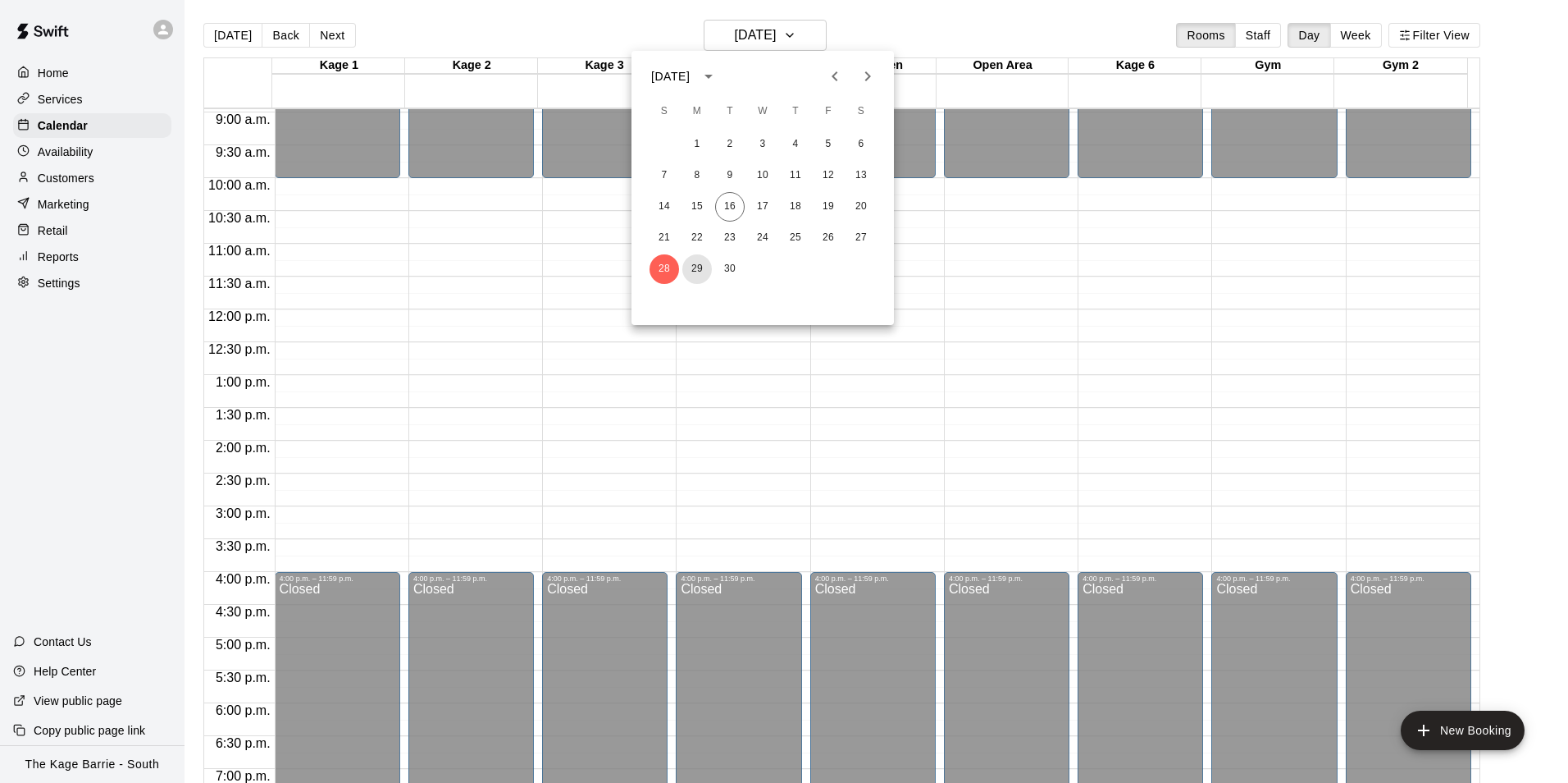
click at [698, 263] on button "29" at bounding box center [697, 269] width 30 height 30
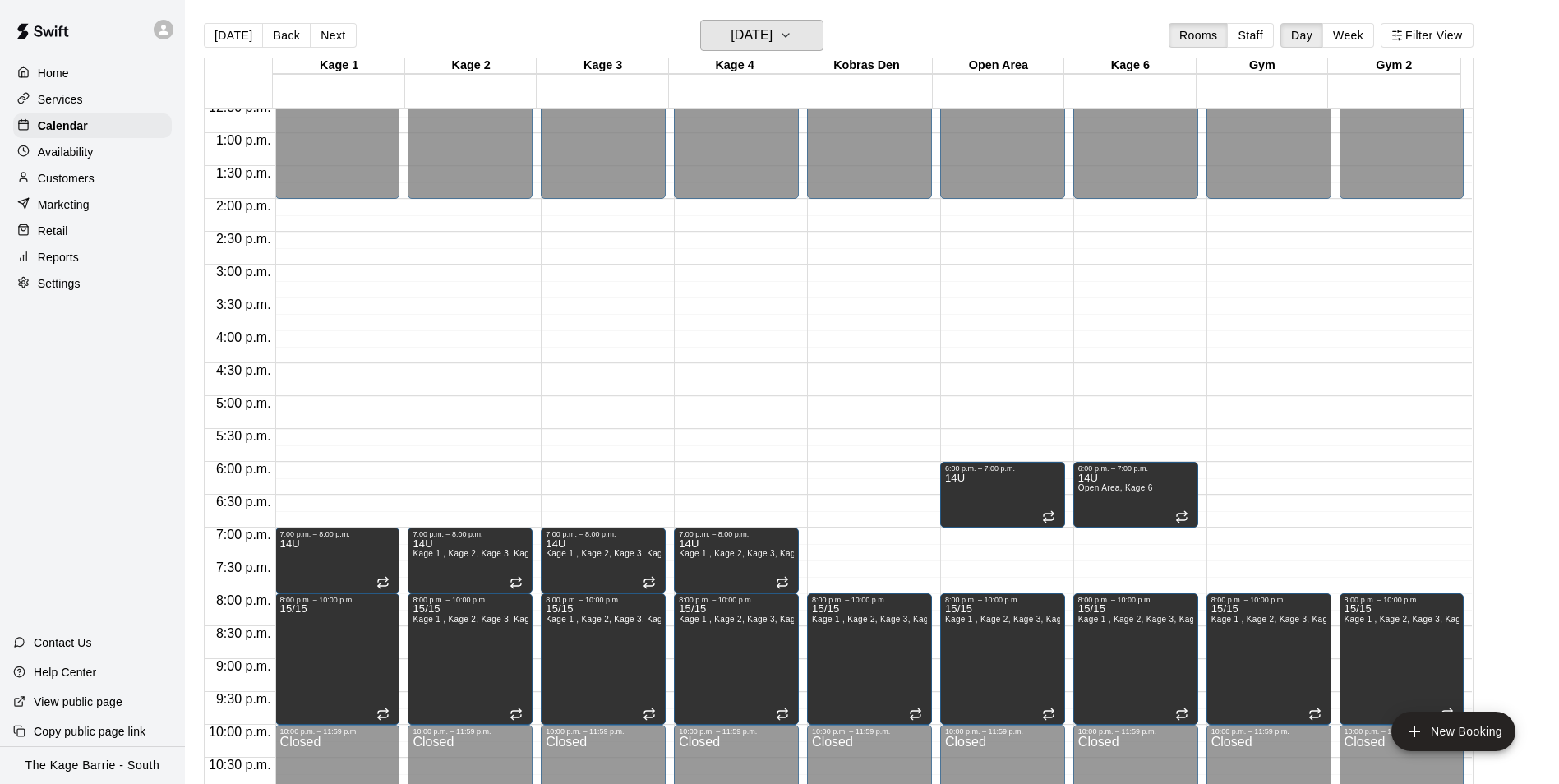
scroll to position [835, 0]
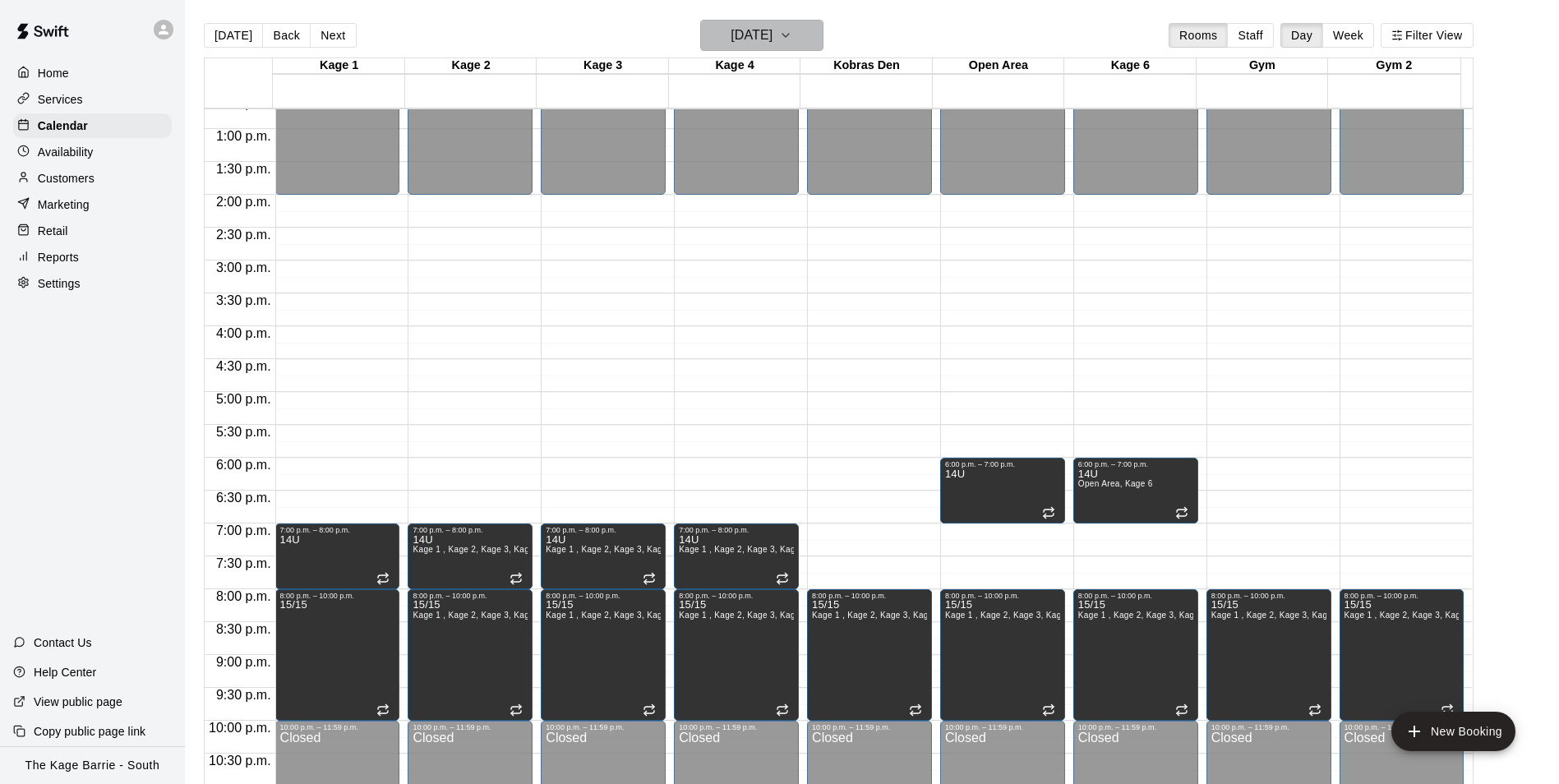
click at [770, 31] on h6 "[DATE]" at bounding box center [752, 35] width 42 height 23
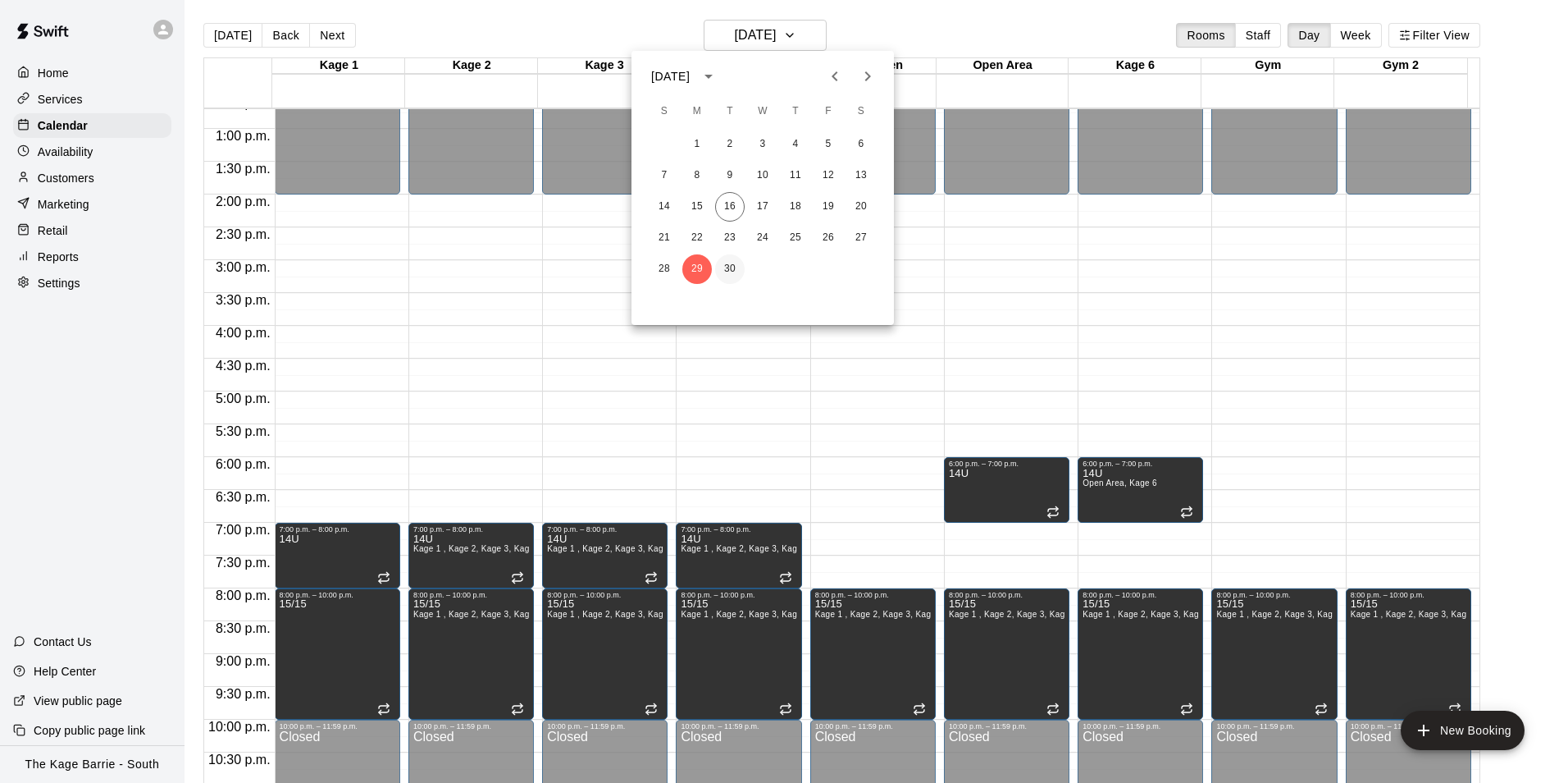
click at [728, 268] on button "30" at bounding box center [730, 269] width 30 height 30
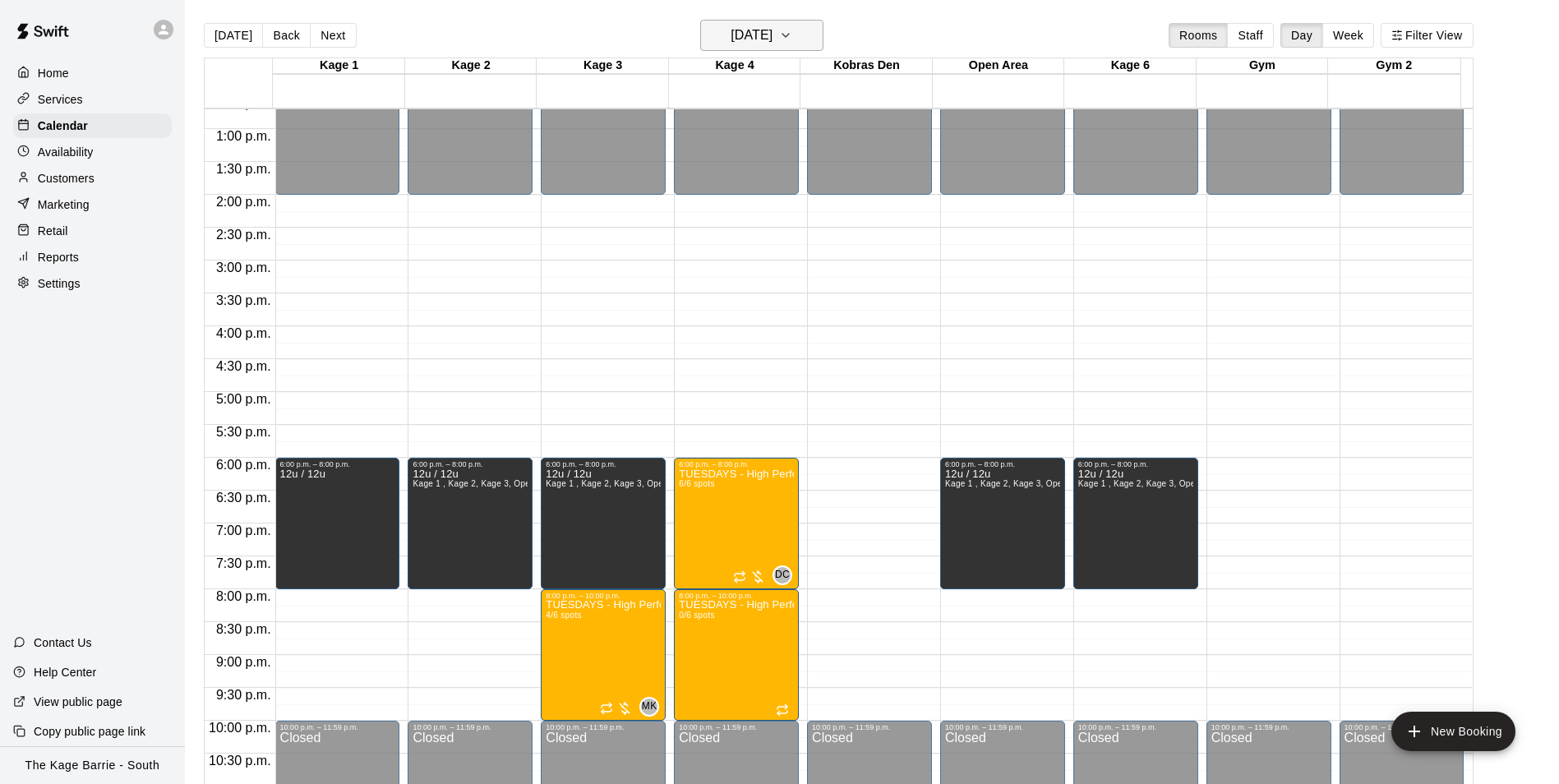
click at [773, 40] on h6 "Tuesday Sep 30" at bounding box center [752, 35] width 42 height 23
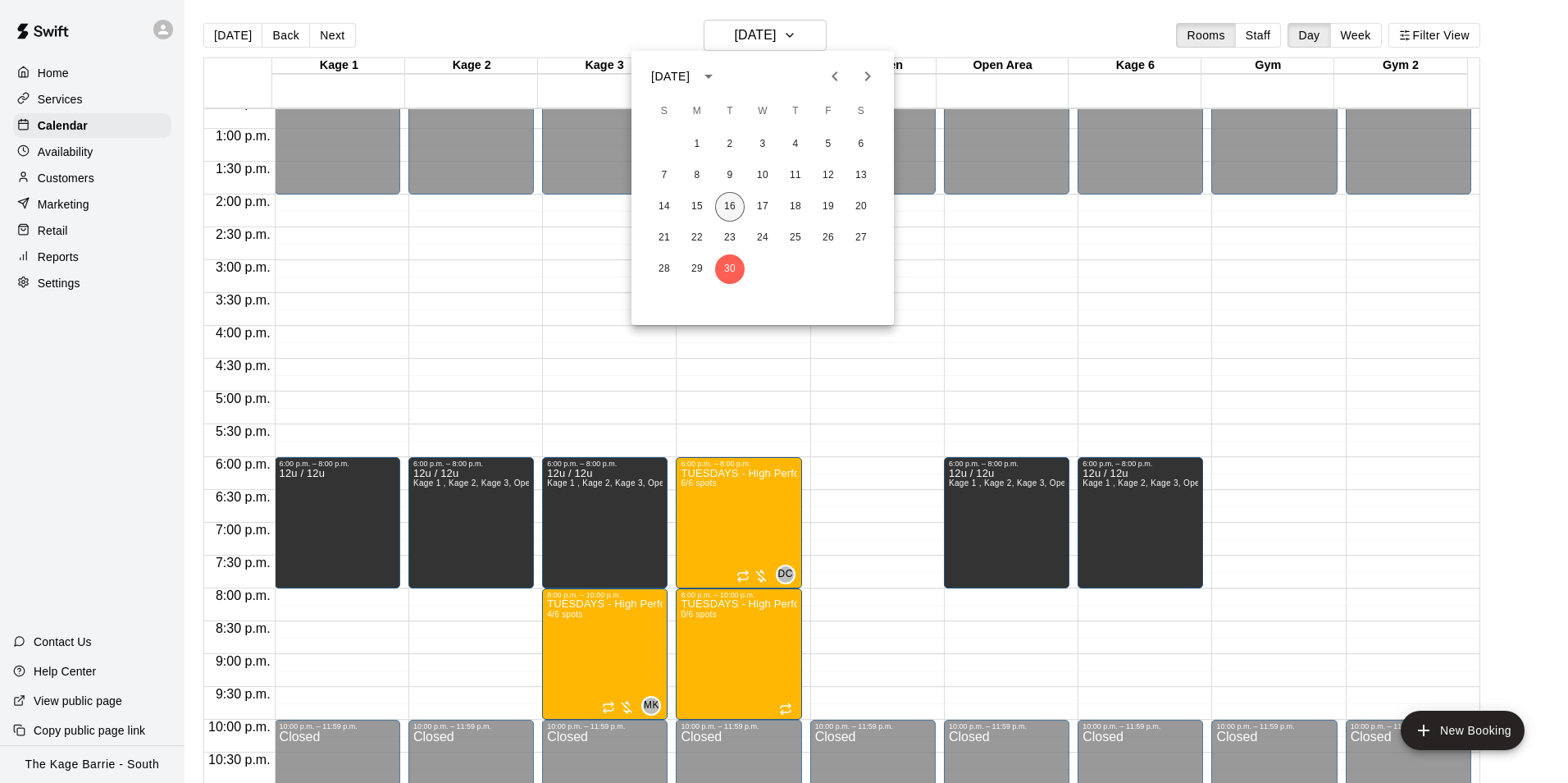
click at [735, 200] on button "16" at bounding box center [730, 207] width 30 height 30
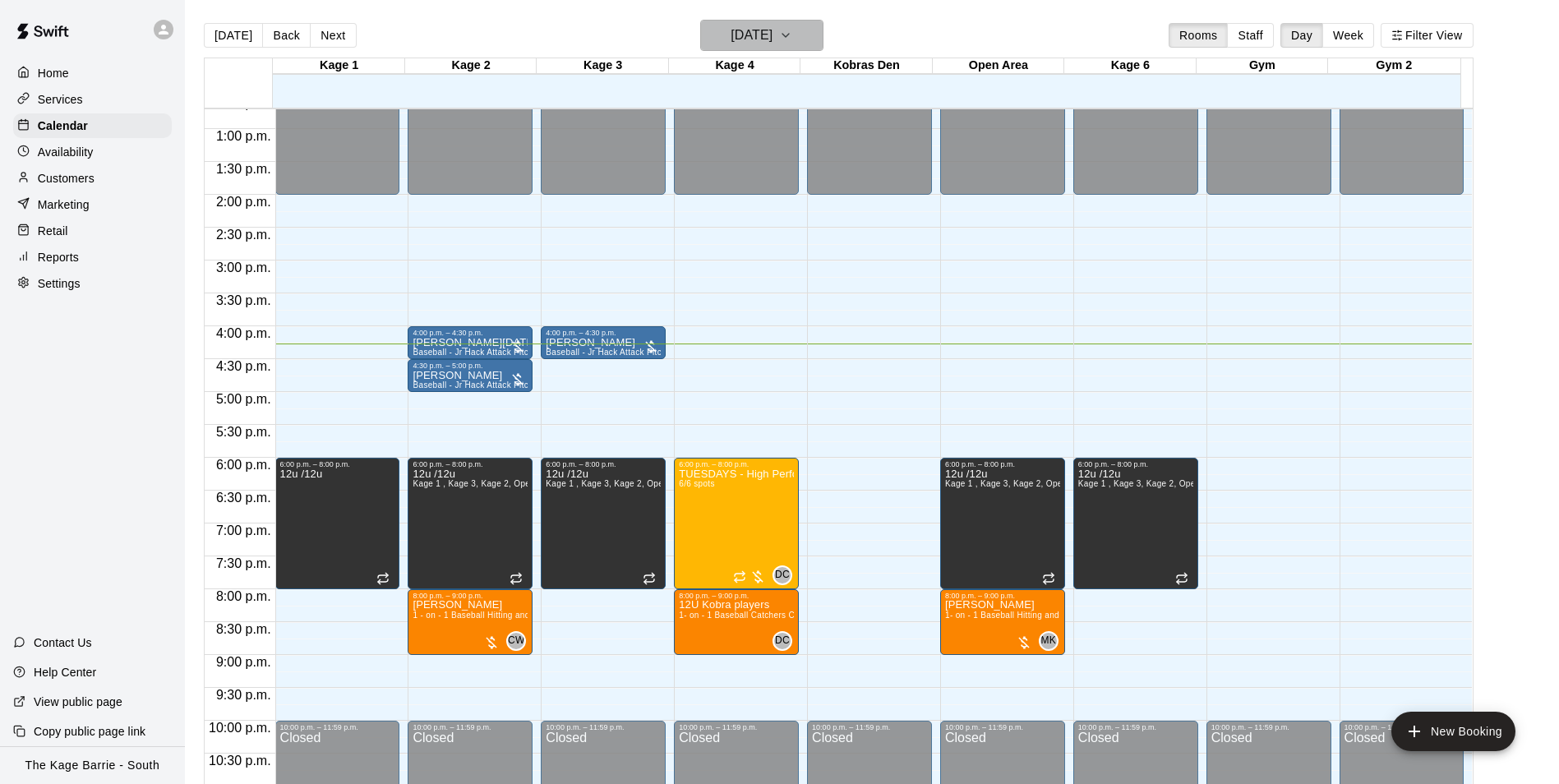
click at [773, 40] on h6 "[DATE]" at bounding box center [752, 35] width 42 height 23
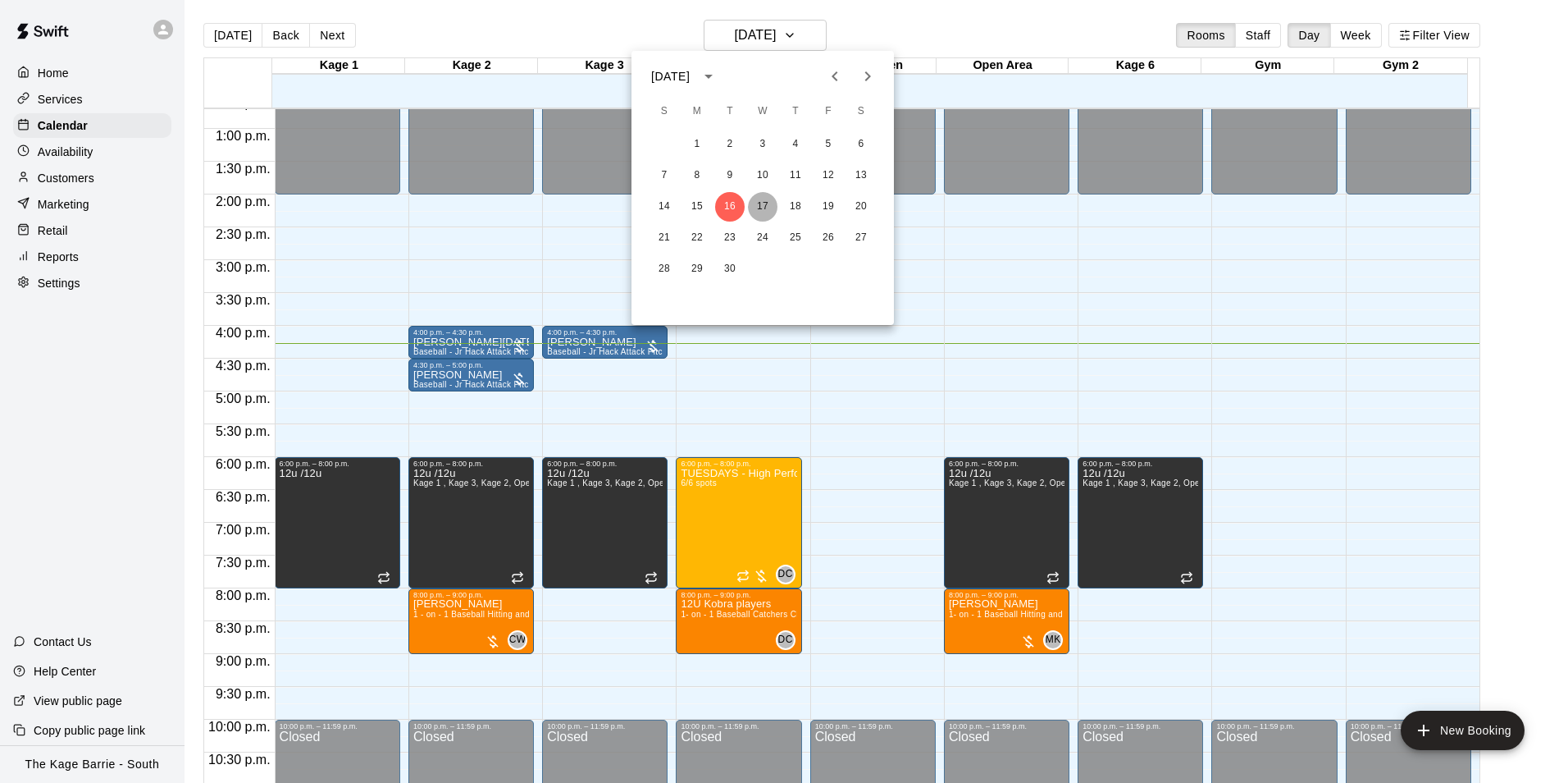
click at [762, 203] on button "17" at bounding box center [763, 207] width 30 height 30
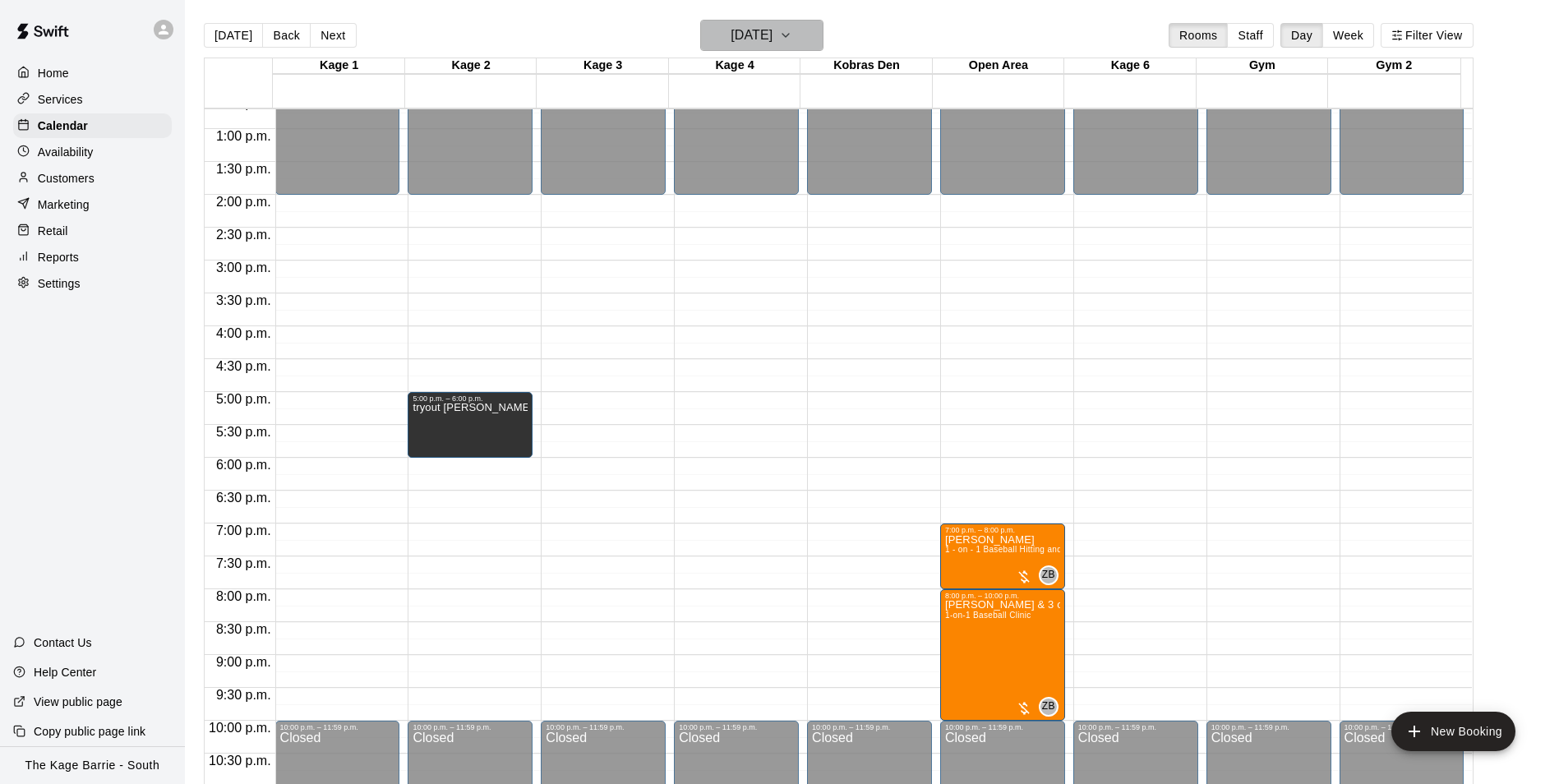
click at [773, 27] on h6 "[DATE]" at bounding box center [752, 35] width 42 height 23
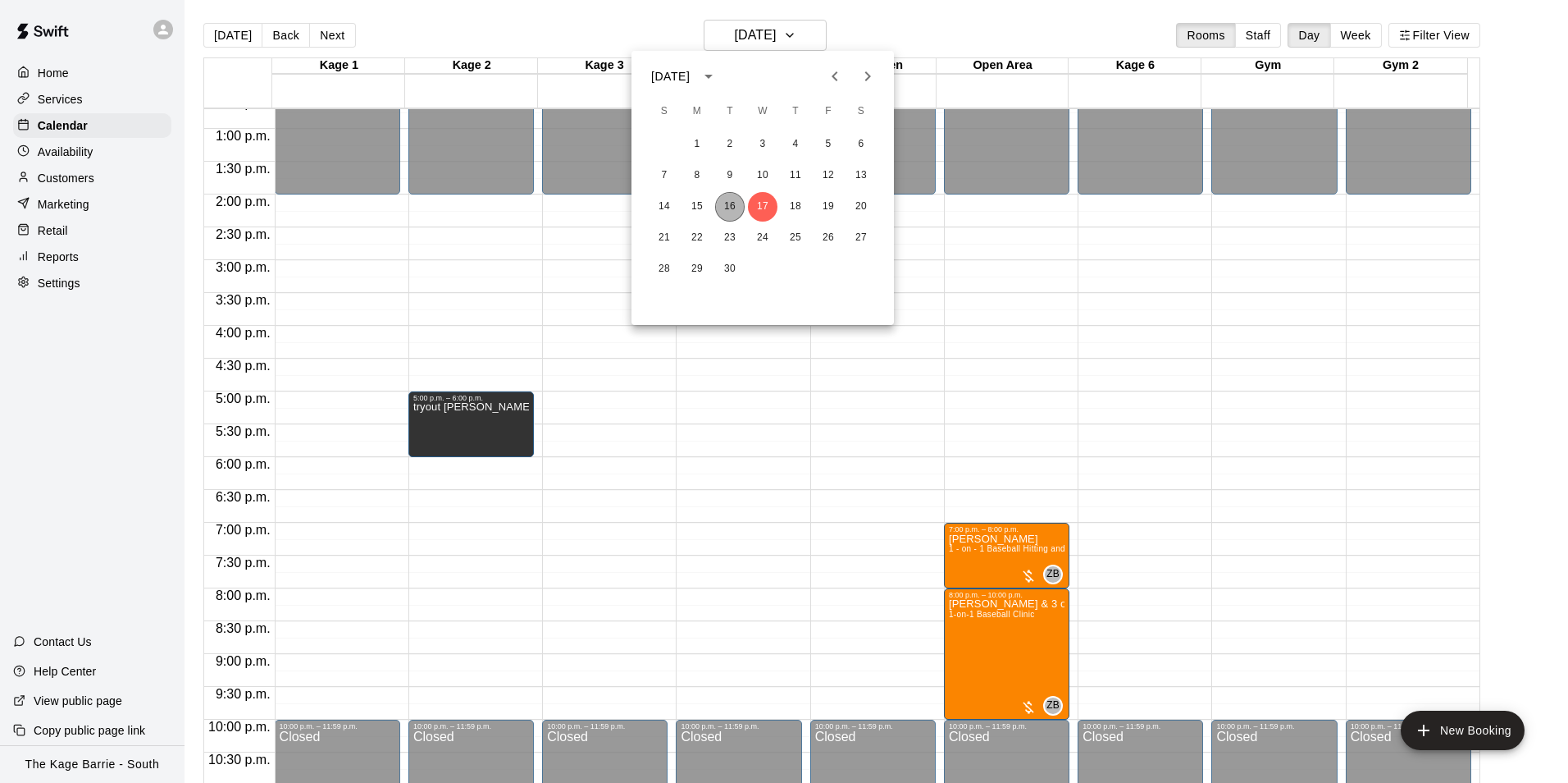
click at [725, 205] on button "16" at bounding box center [730, 207] width 30 height 30
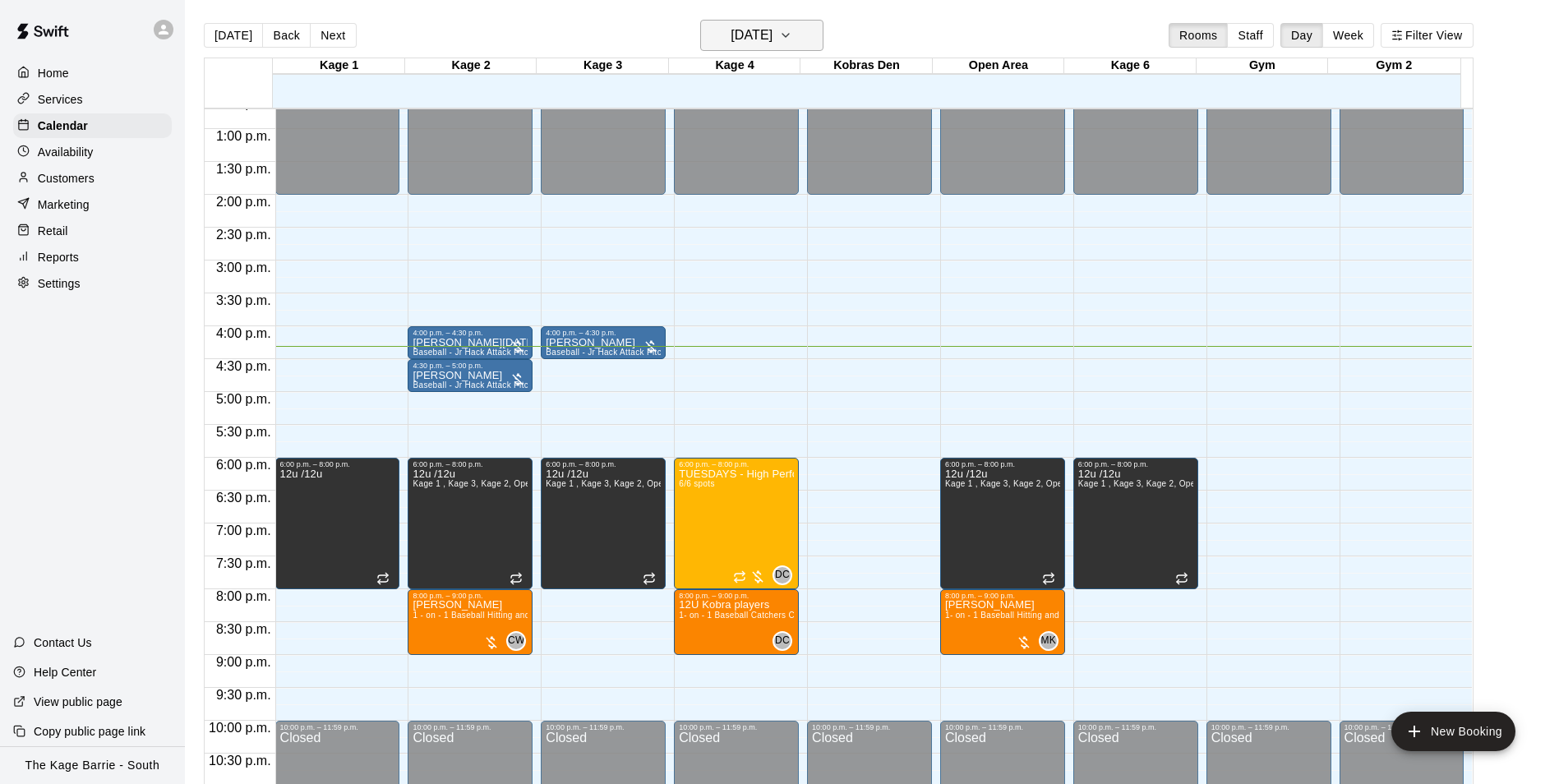
click at [773, 29] on h6 "[DATE]" at bounding box center [752, 35] width 42 height 23
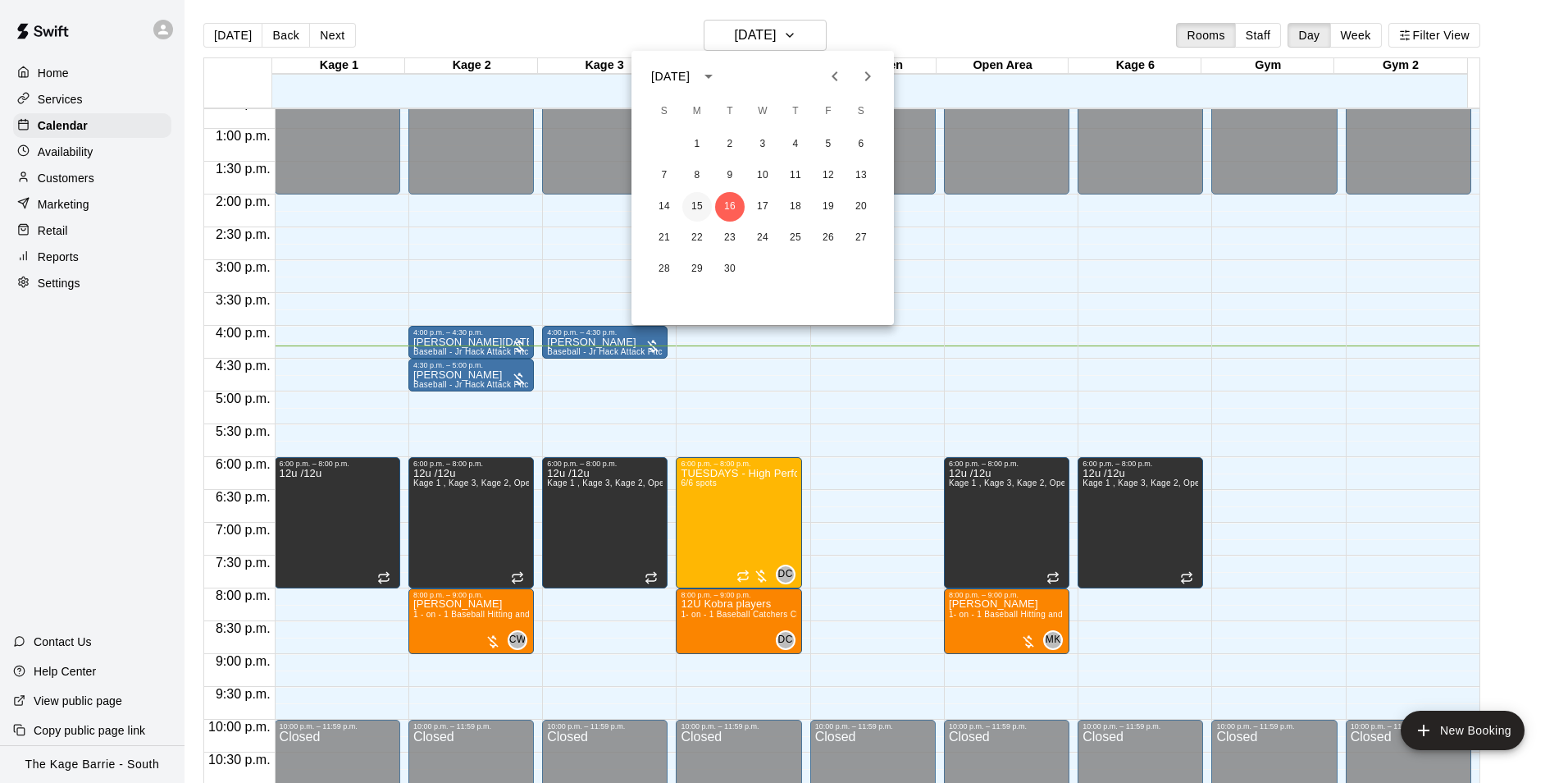
click at [698, 208] on button "15" at bounding box center [697, 207] width 30 height 30
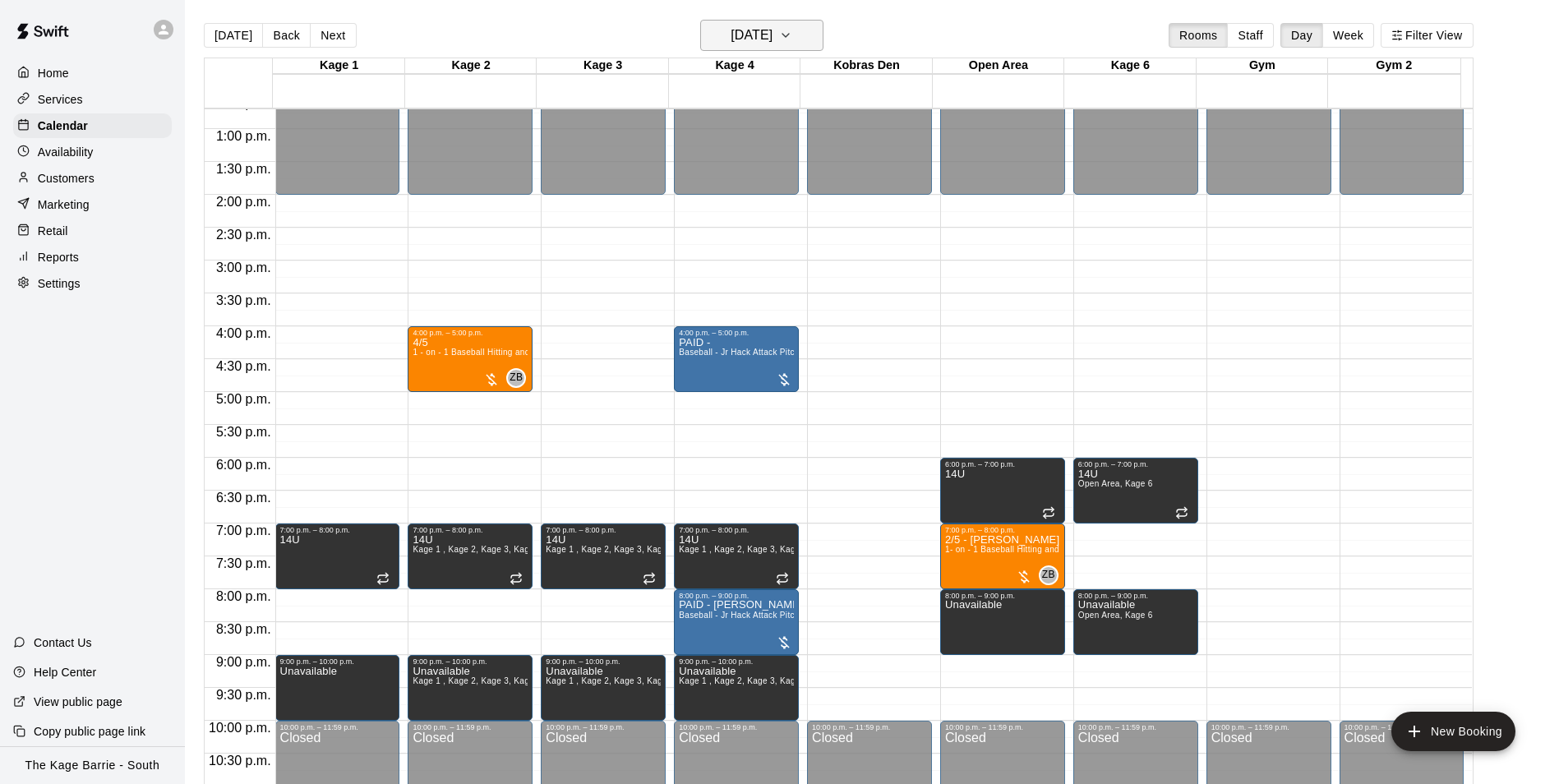
click at [766, 37] on h6 "[DATE]" at bounding box center [752, 35] width 42 height 23
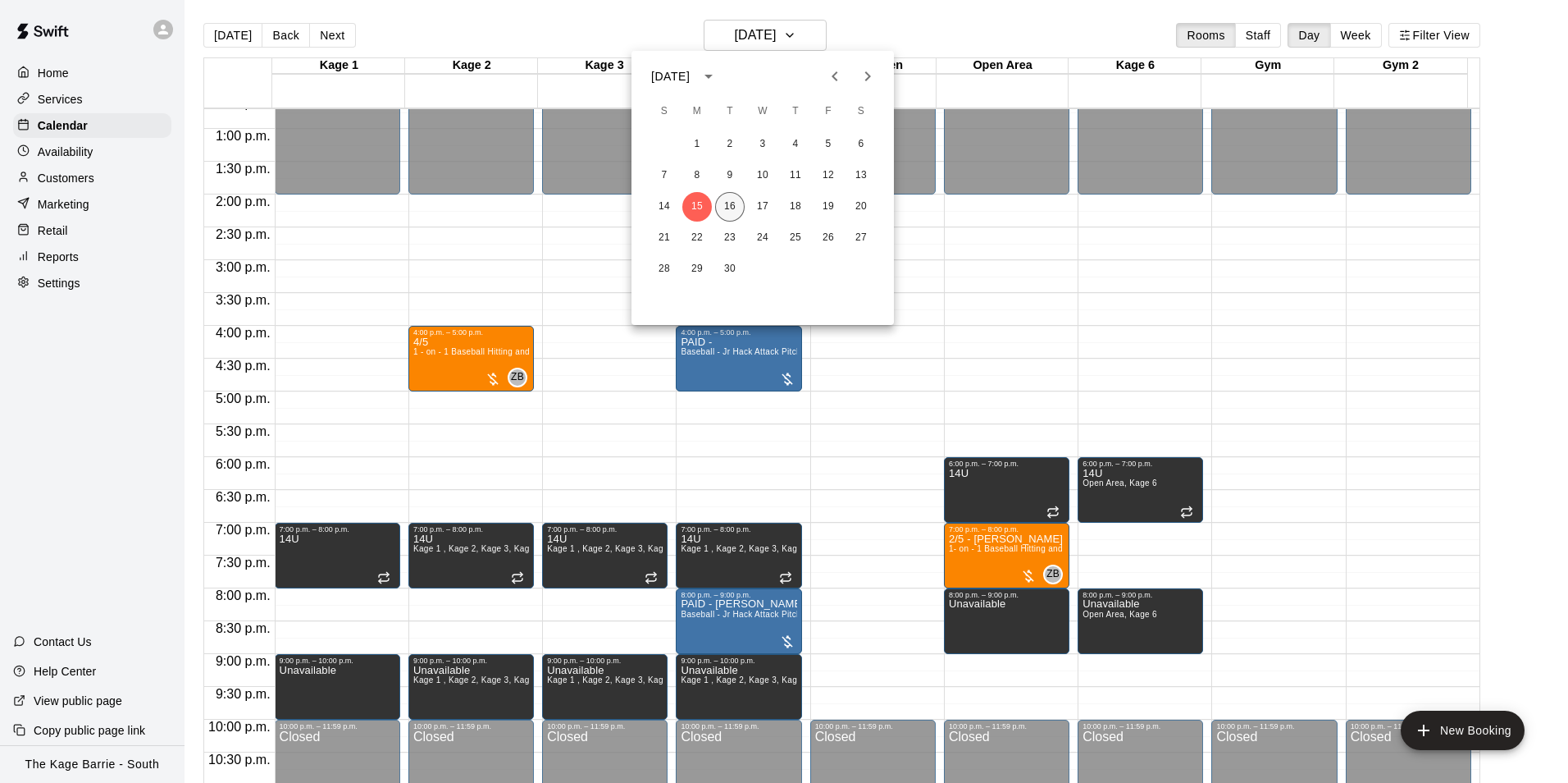
click at [733, 203] on button "16" at bounding box center [730, 207] width 30 height 30
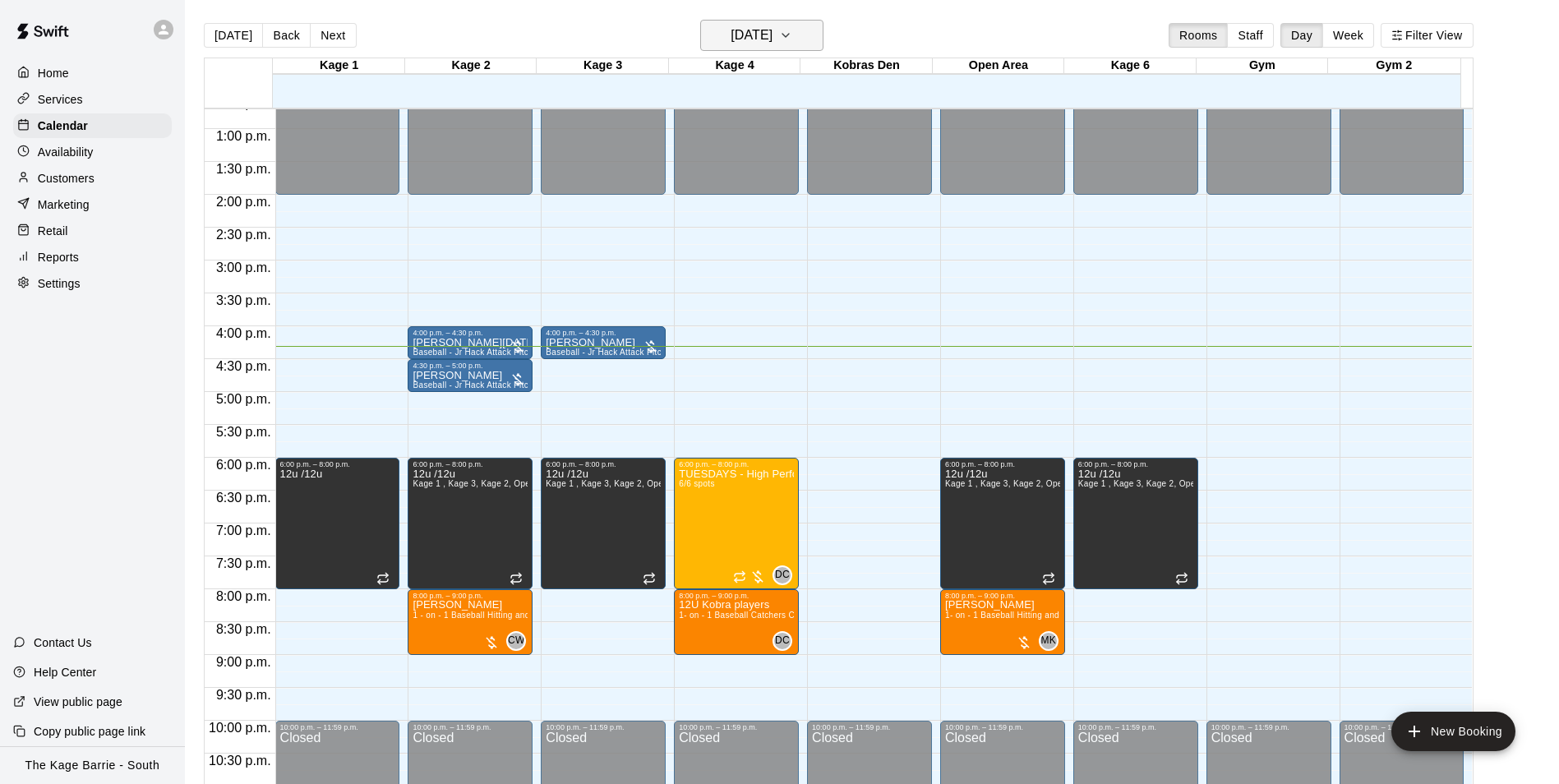
click at [773, 30] on h6 "[DATE]" at bounding box center [752, 35] width 42 height 23
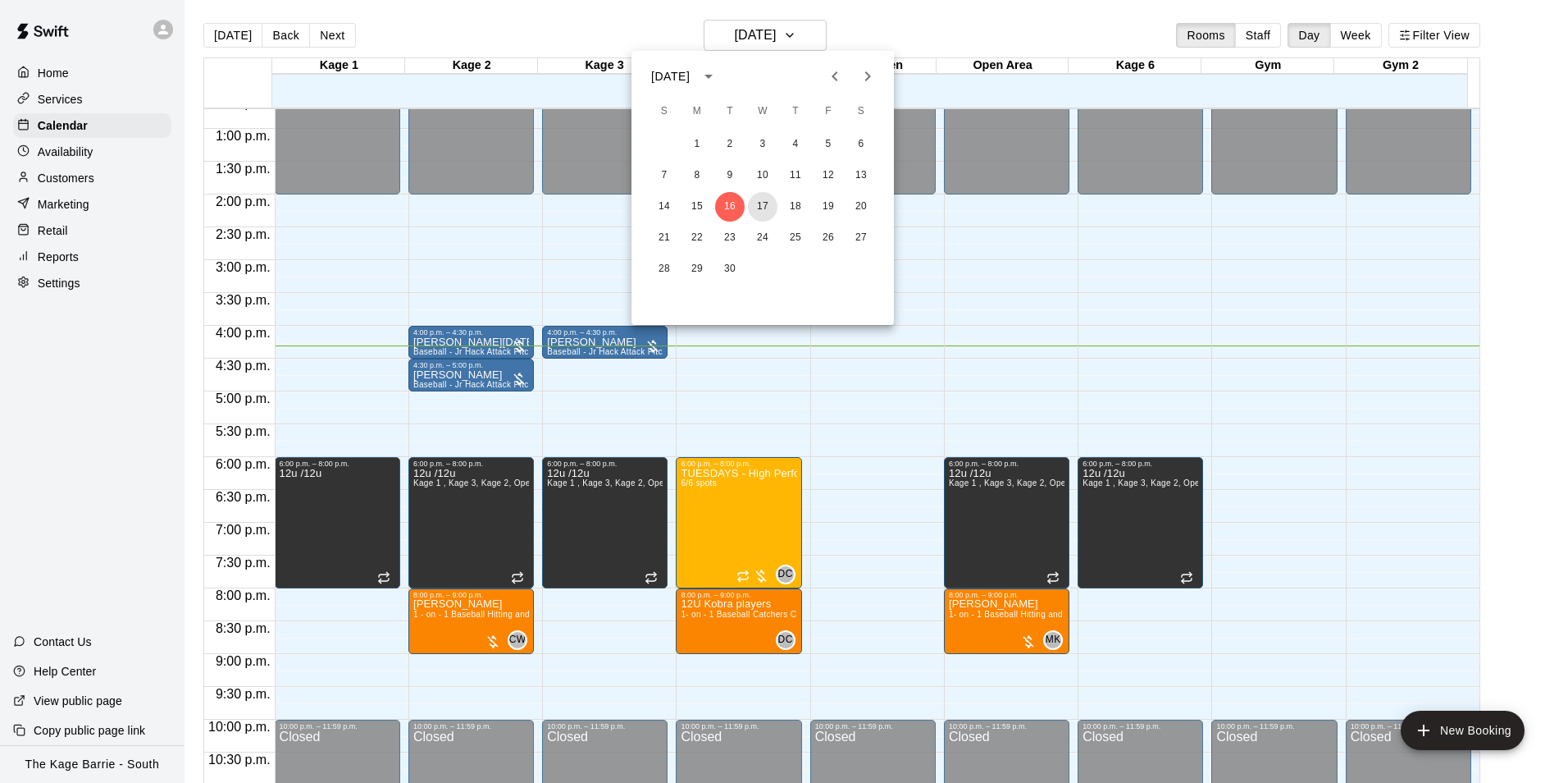
drag, startPoint x: 757, startPoint y: 212, endPoint x: 1364, endPoint y: 700, distance: 778.8
click at [757, 212] on button "17" at bounding box center [763, 207] width 30 height 30
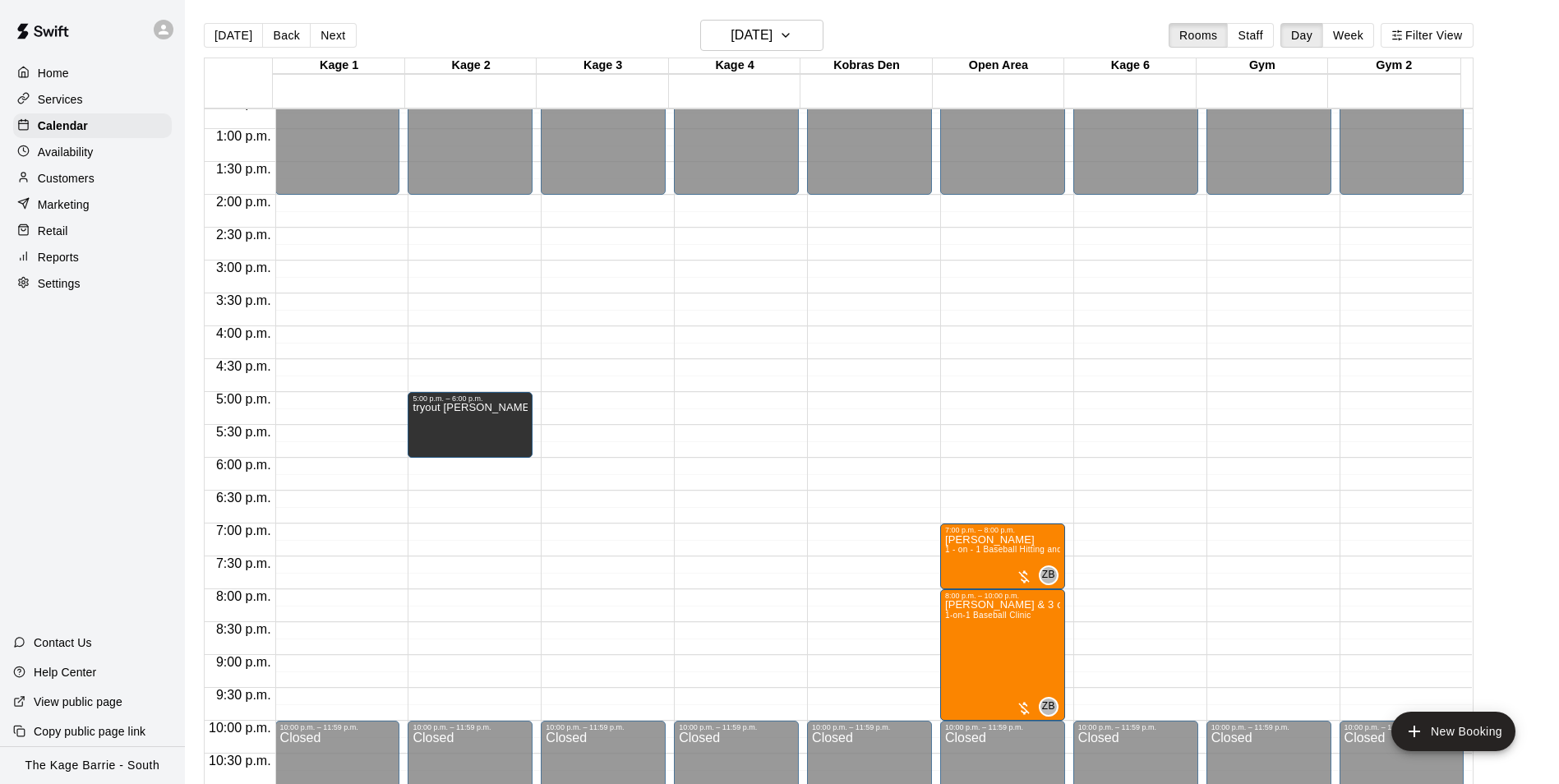
click at [160, 29] on icon at bounding box center [163, 29] width 15 height 15
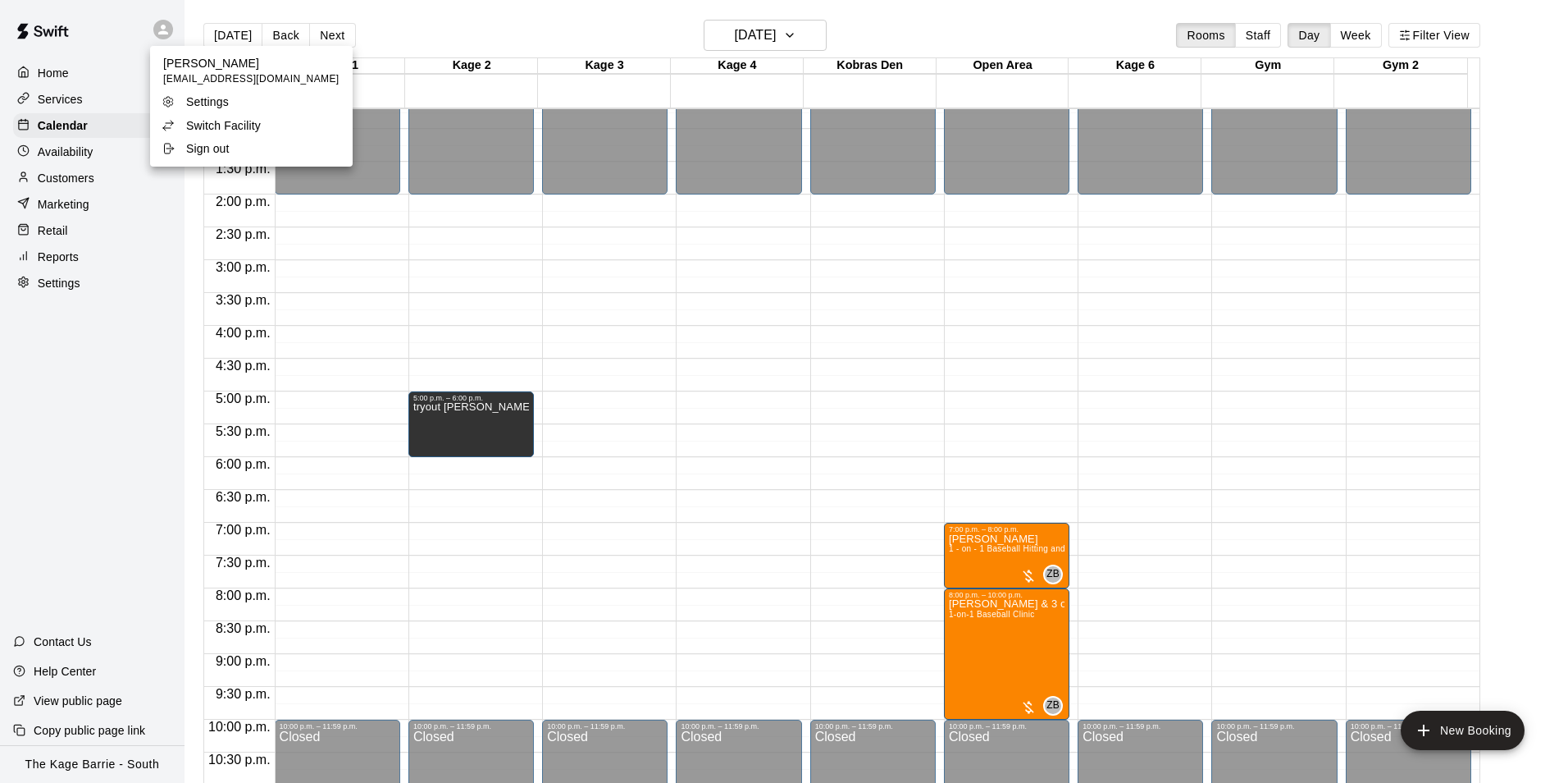
click at [242, 127] on p "Switch Facility" at bounding box center [223, 126] width 75 height 17
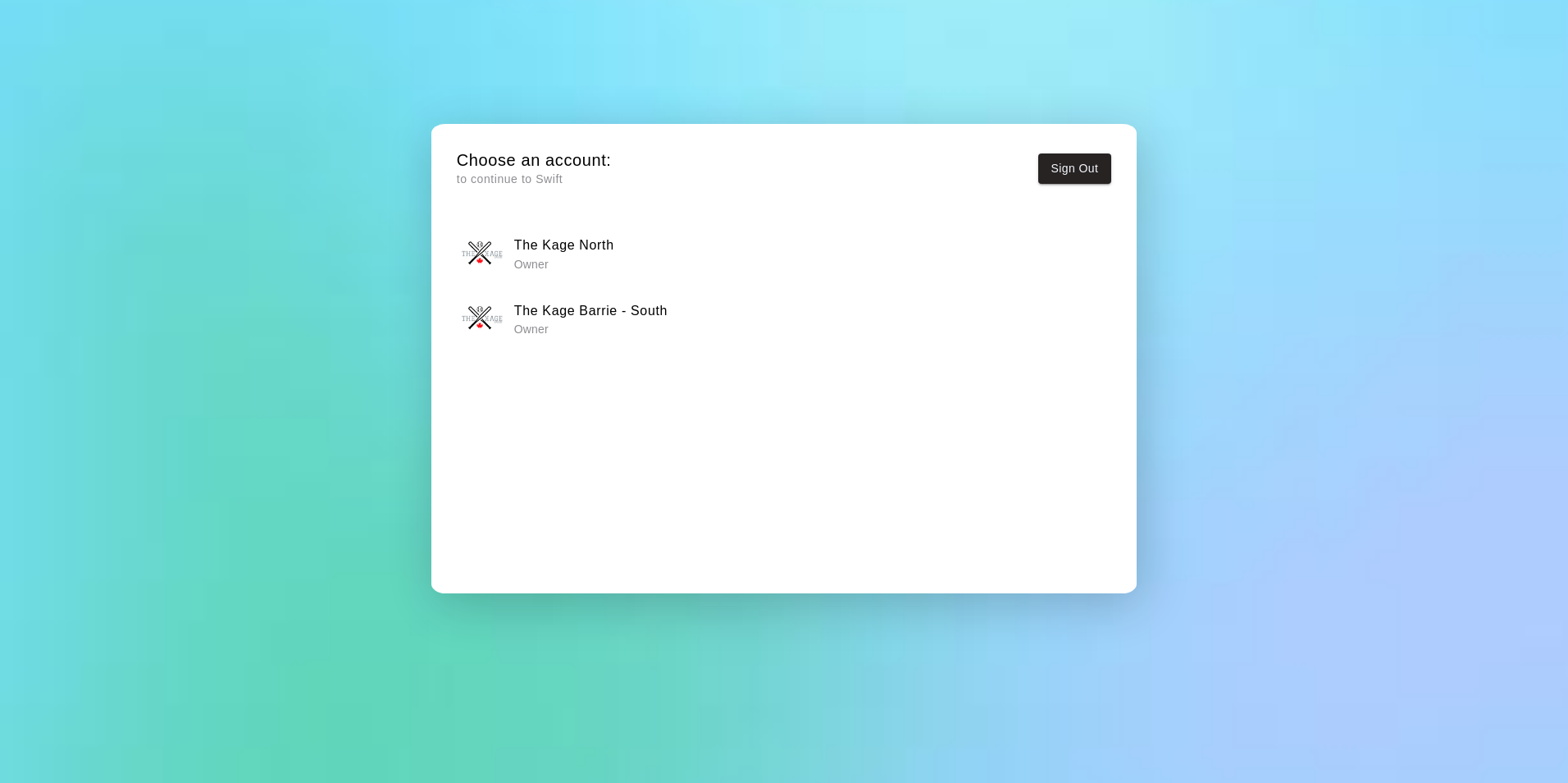
click at [626, 253] on div "The Kage North Owner" at bounding box center [784, 253] width 644 height 41
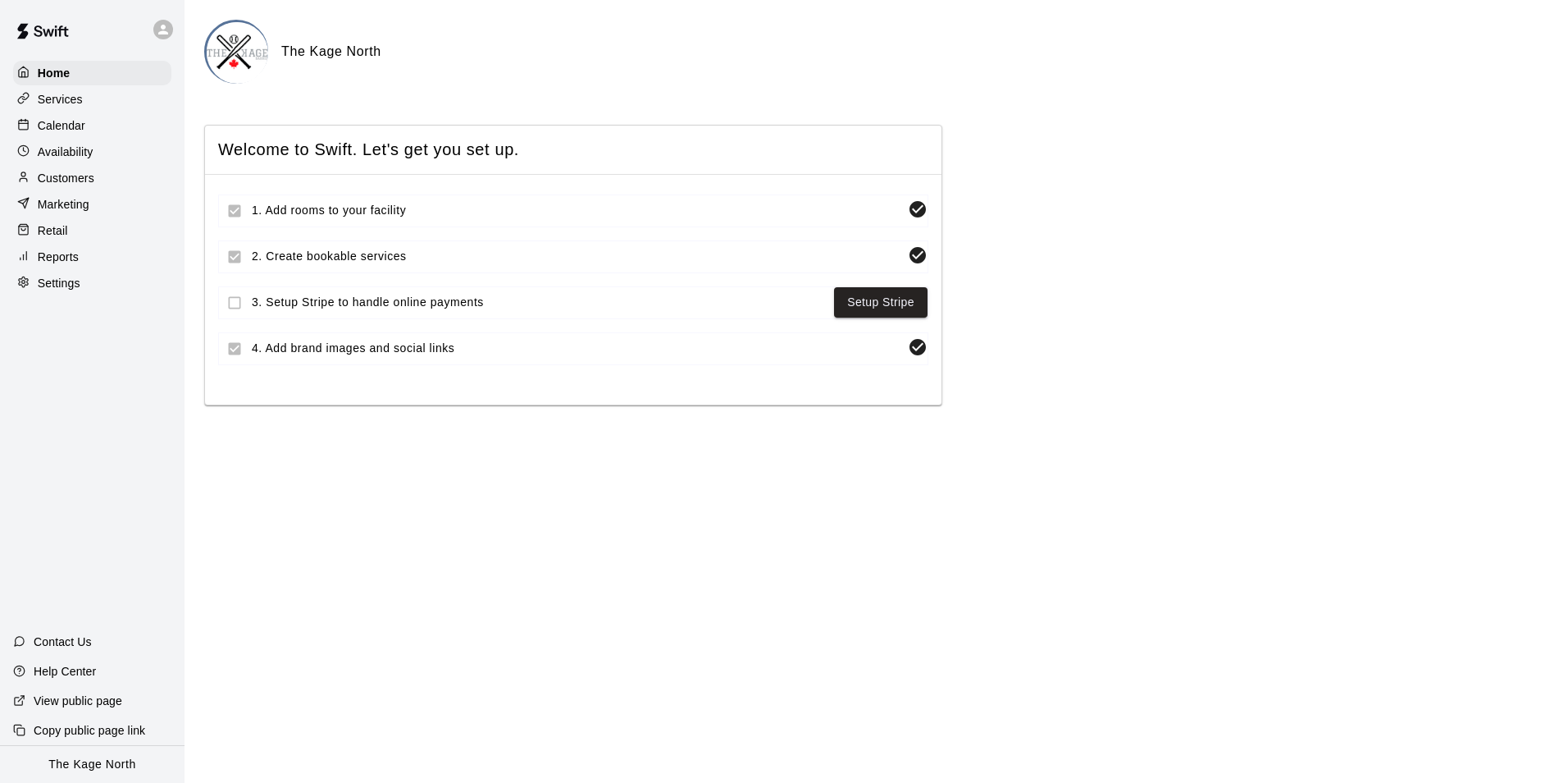
click at [81, 129] on p "Calendar" at bounding box center [61, 126] width 47 height 17
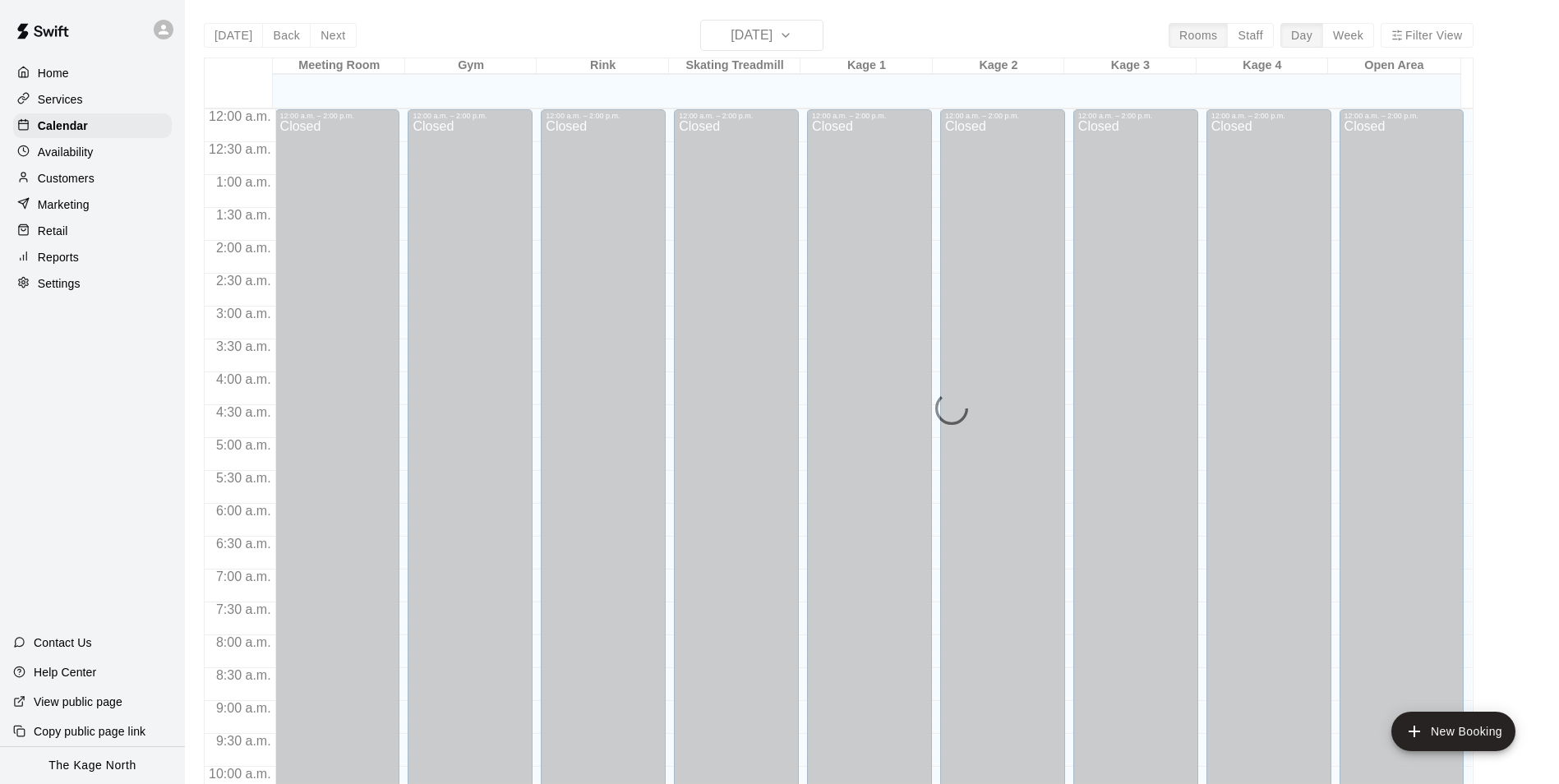
scroll to position [835, 0]
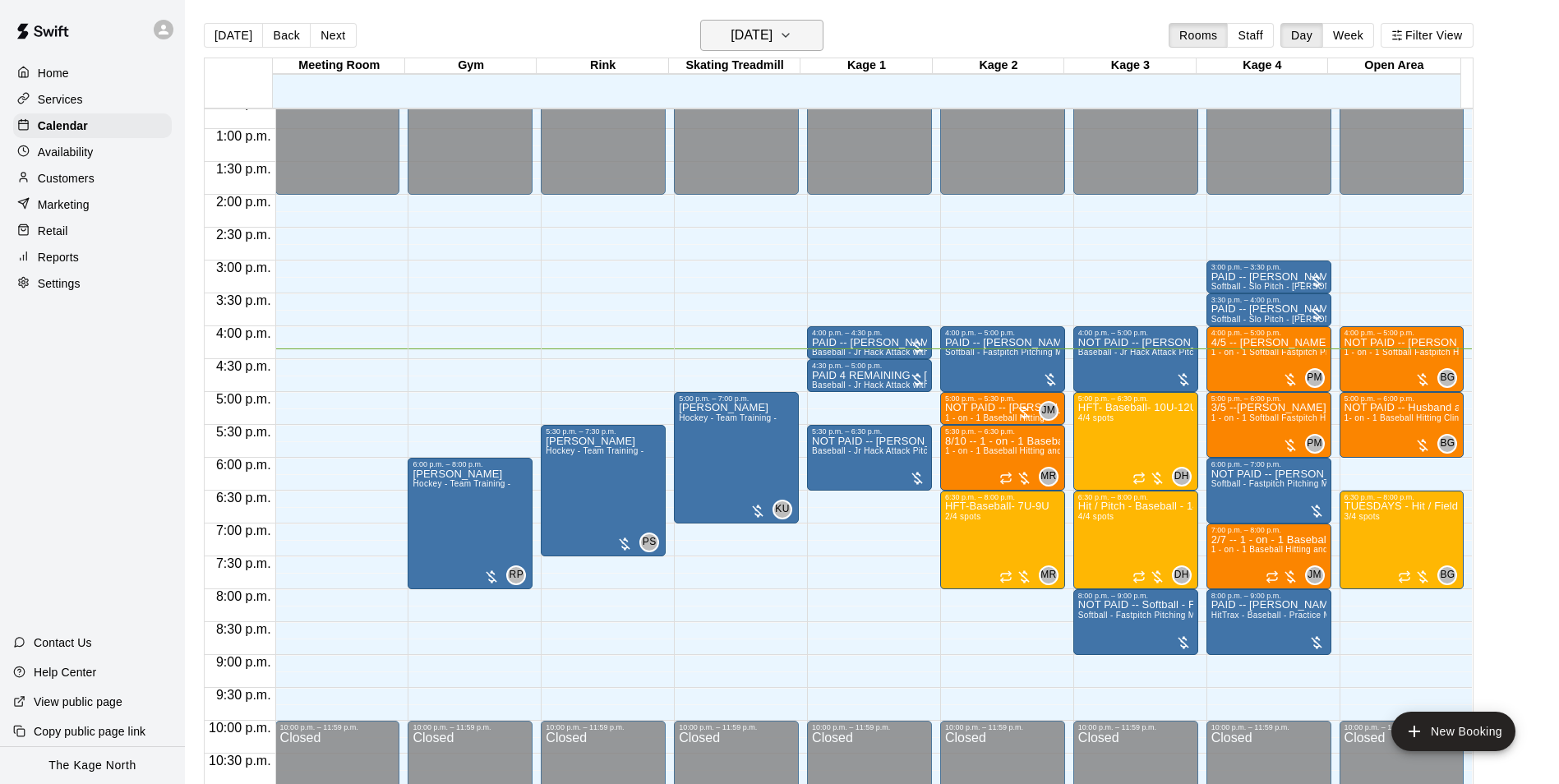
click at [773, 34] on h6 "[DATE]" at bounding box center [752, 35] width 42 height 23
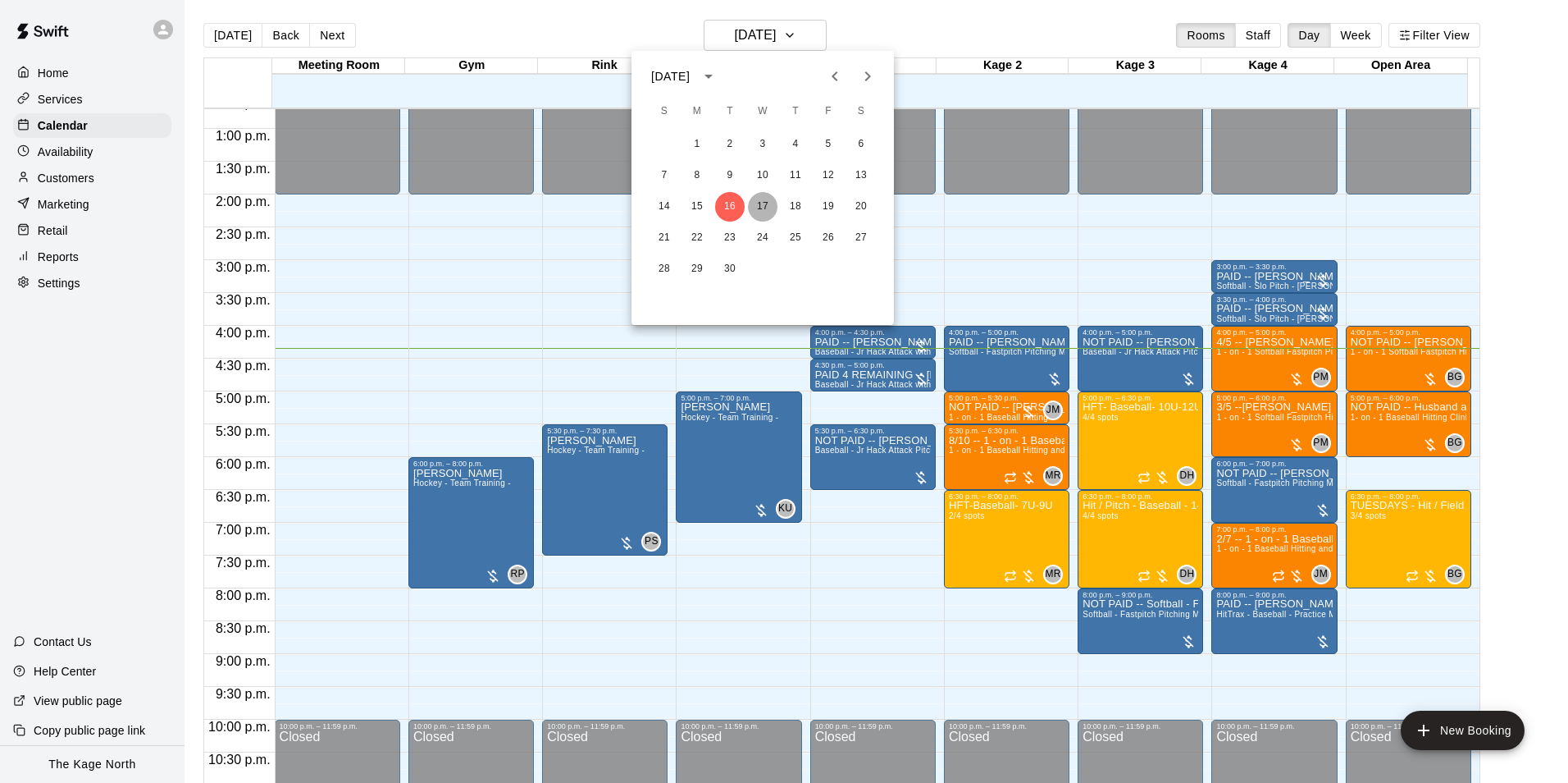
click at [767, 209] on button "17" at bounding box center [763, 207] width 30 height 30
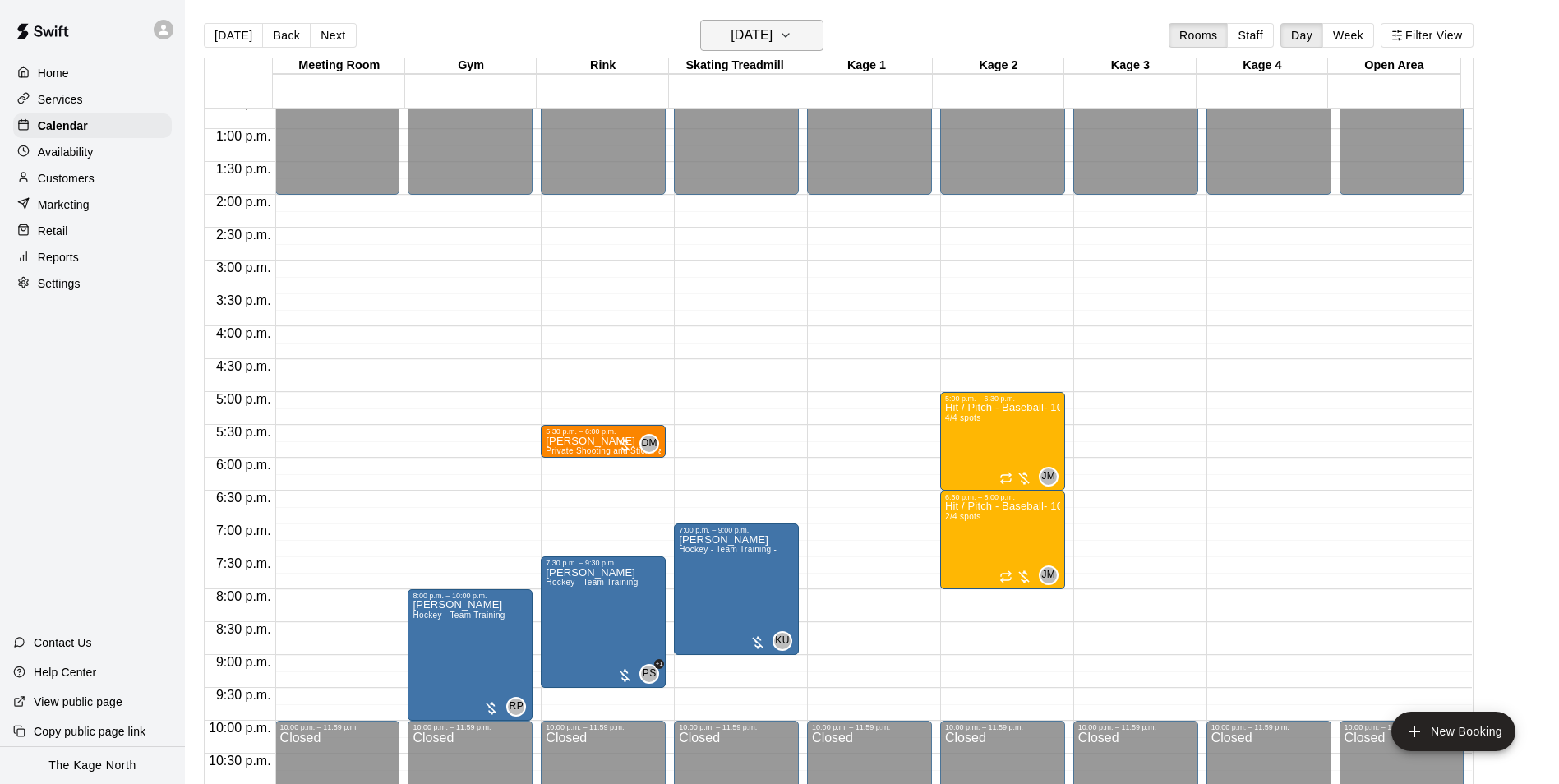
click at [773, 33] on h6 "[DATE]" at bounding box center [752, 35] width 42 height 23
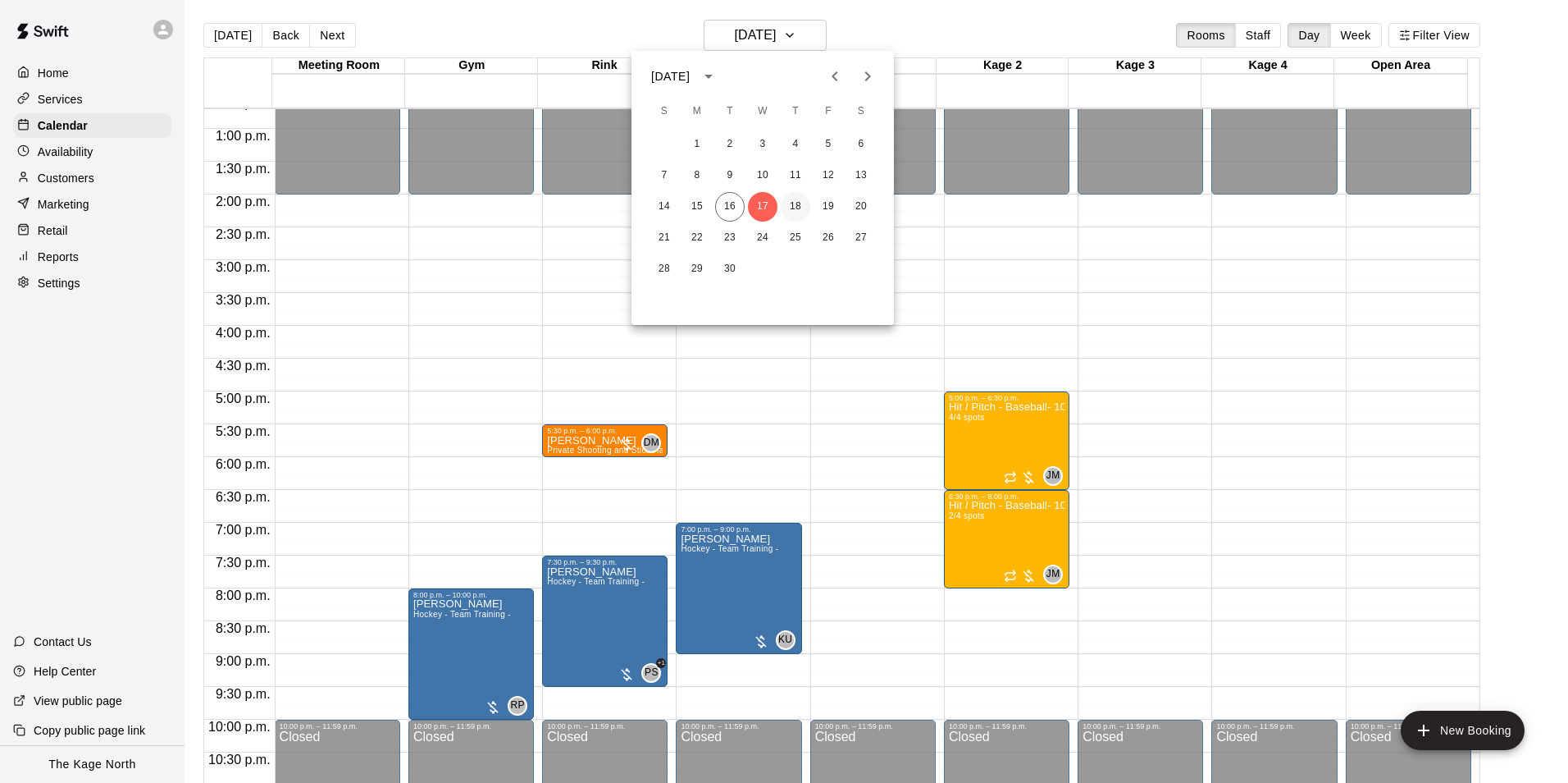
click at [805, 202] on button "18" at bounding box center [796, 207] width 30 height 30
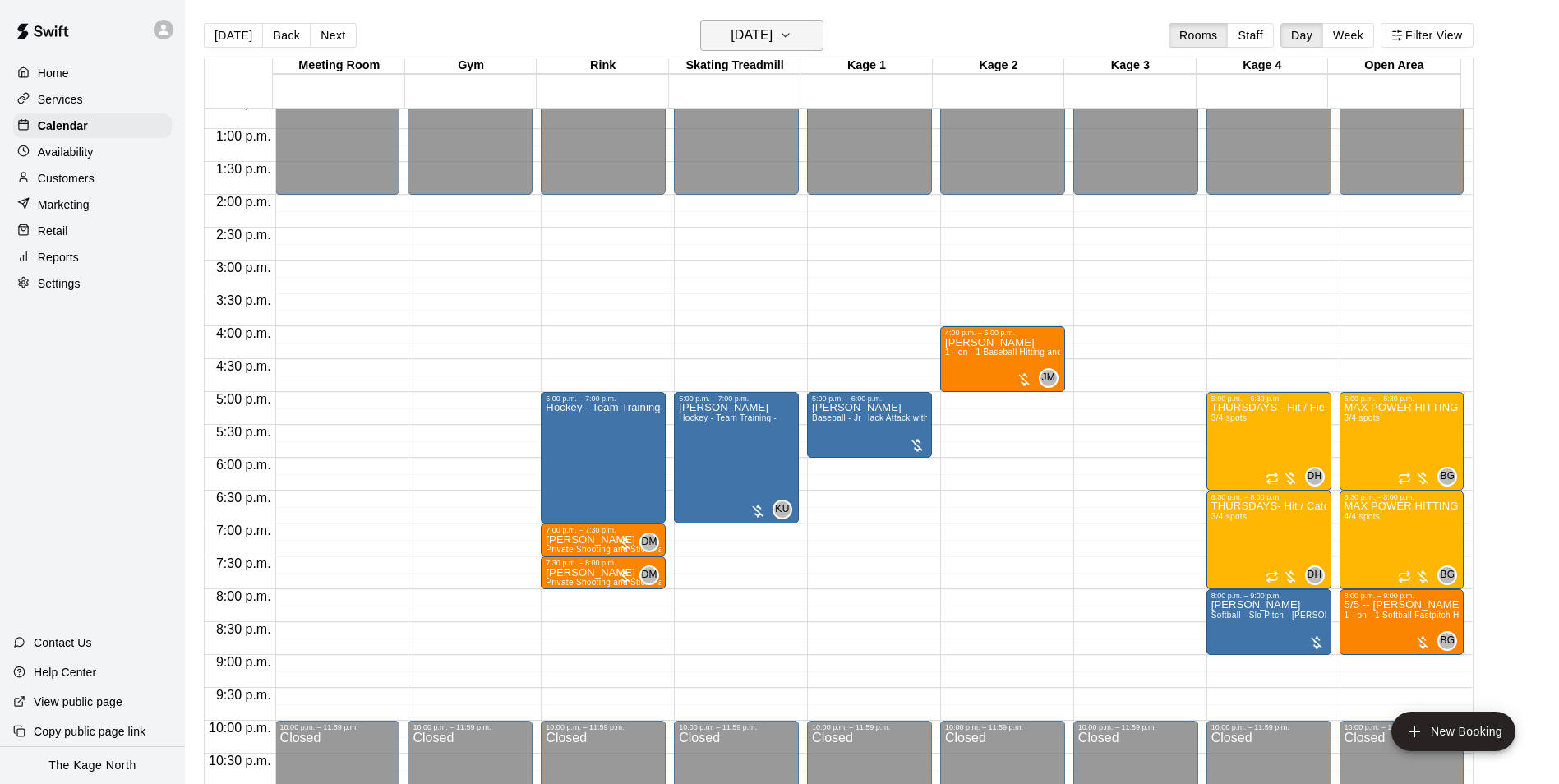
click at [773, 33] on h6 "[DATE]" at bounding box center [752, 35] width 42 height 23
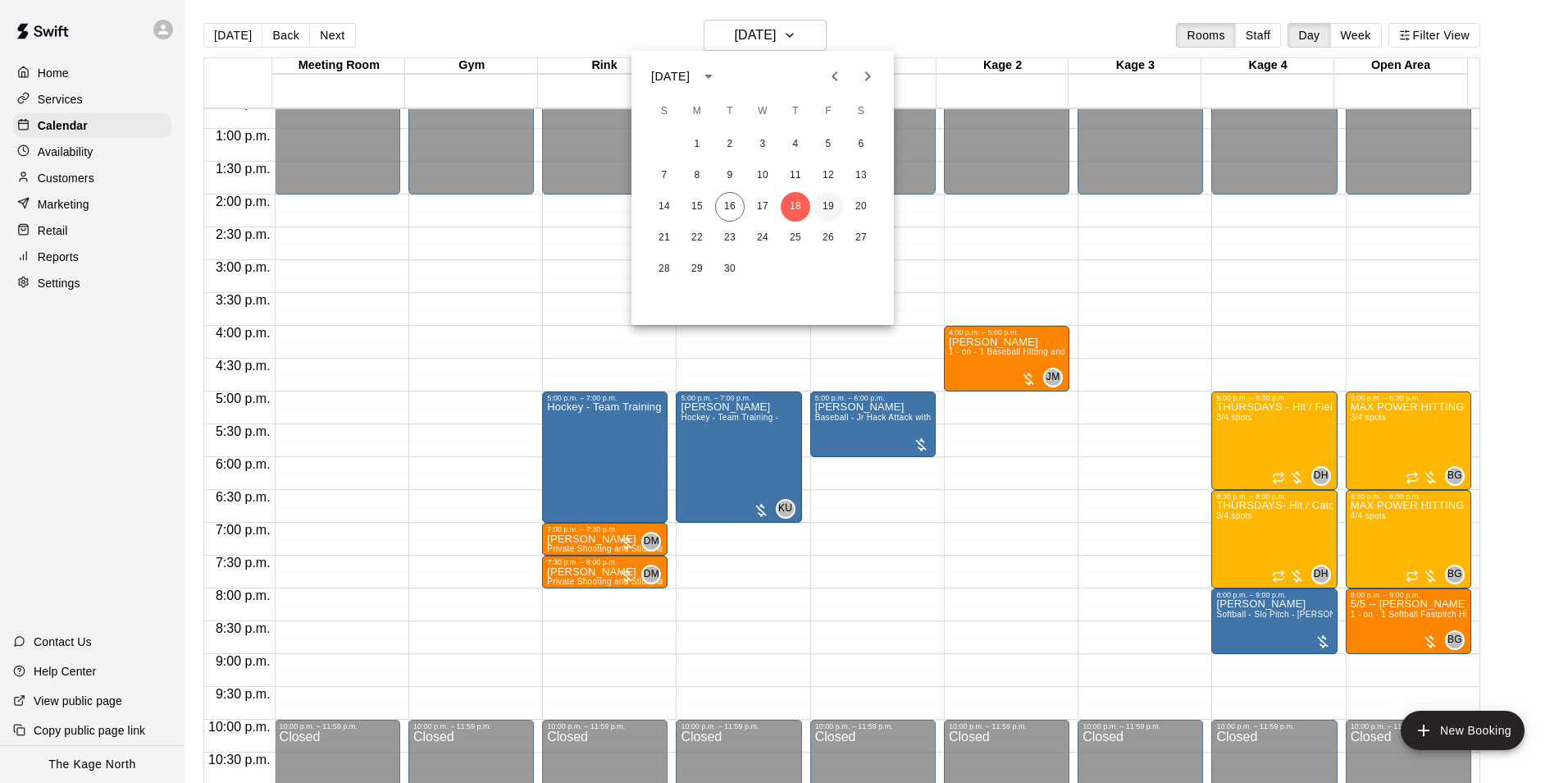
click at [828, 211] on button "19" at bounding box center [828, 207] width 30 height 30
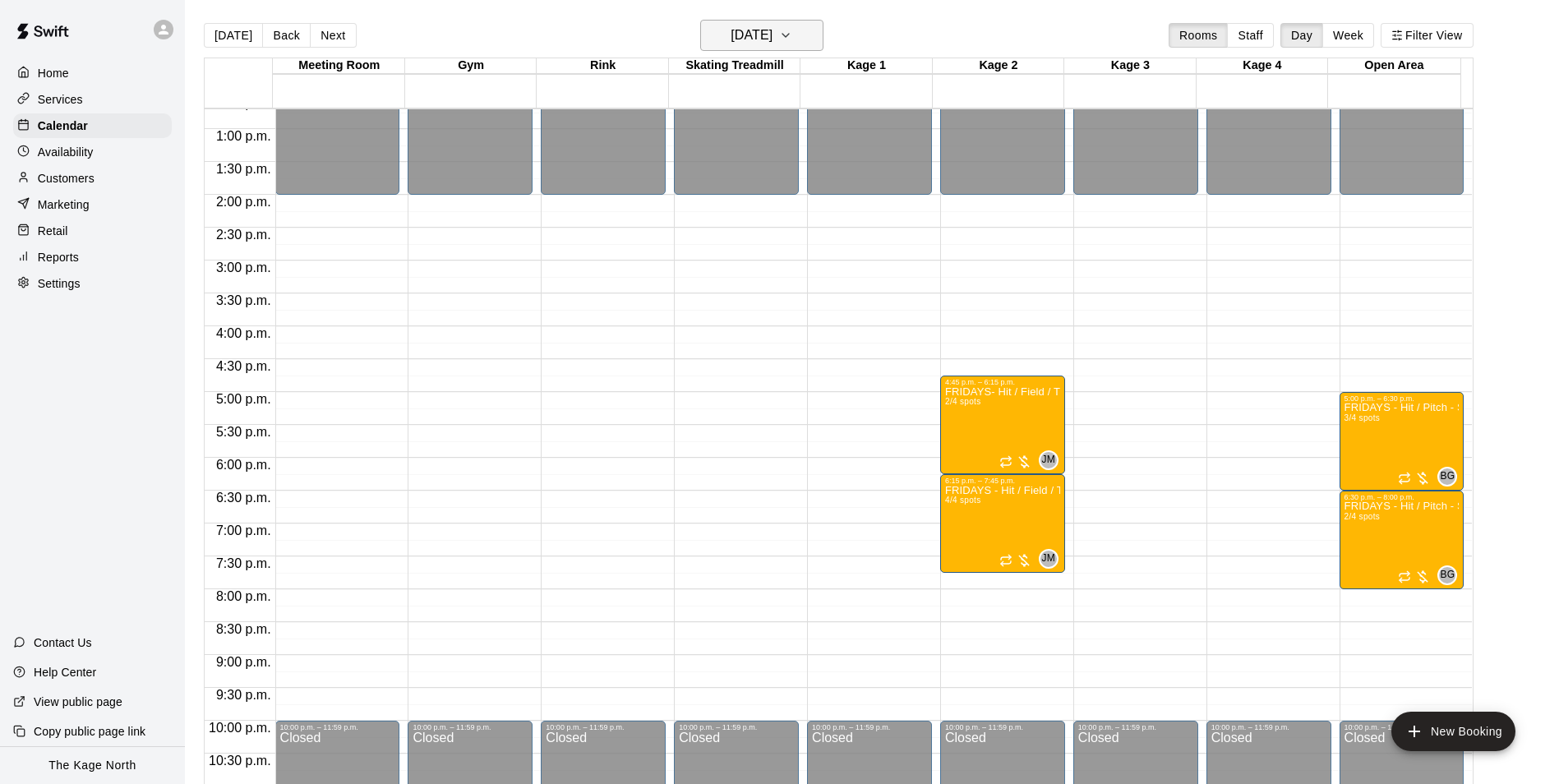
click at [773, 40] on h6 "[DATE]" at bounding box center [752, 35] width 42 height 23
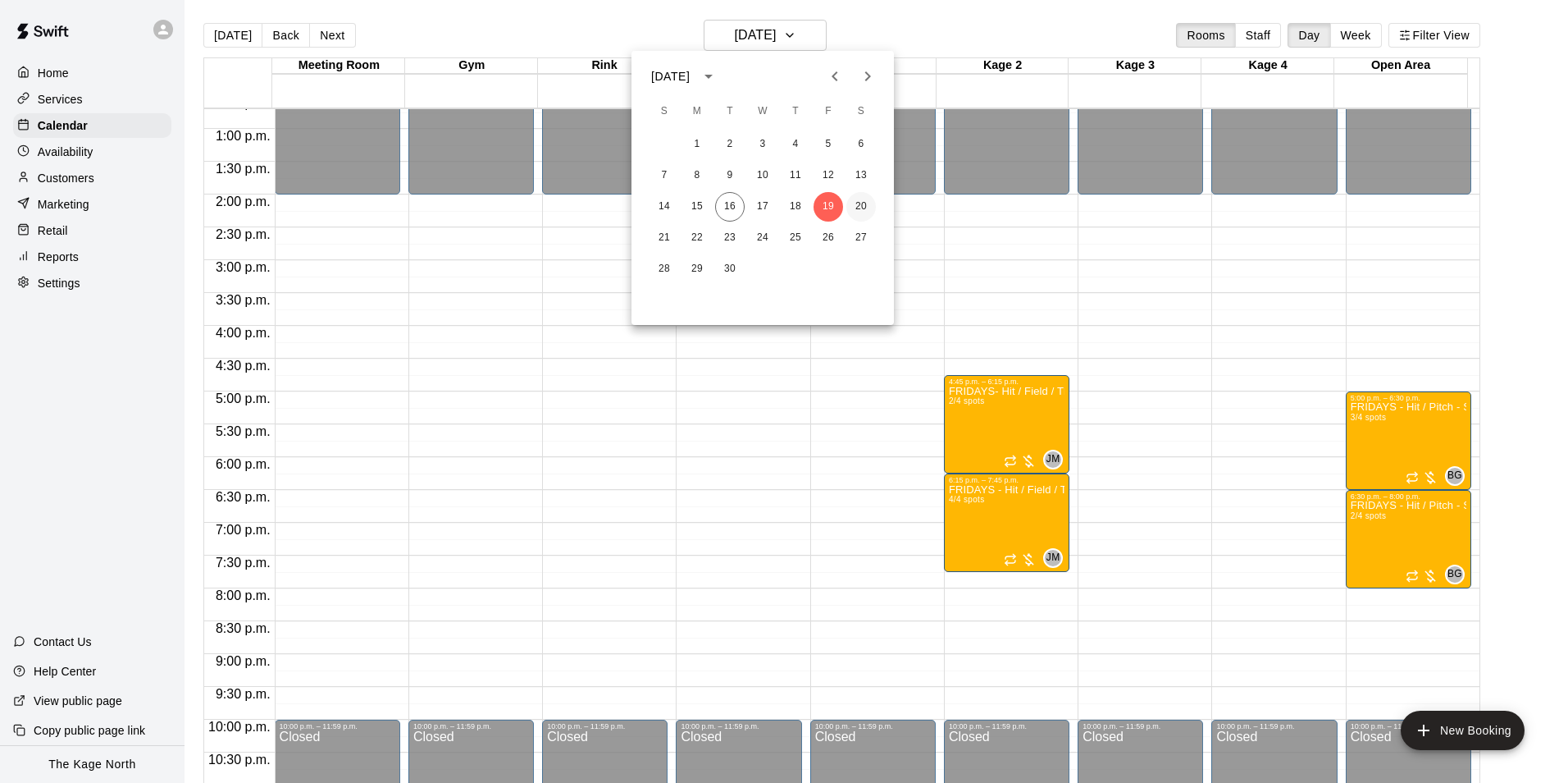
click at [863, 204] on button "20" at bounding box center [862, 207] width 30 height 30
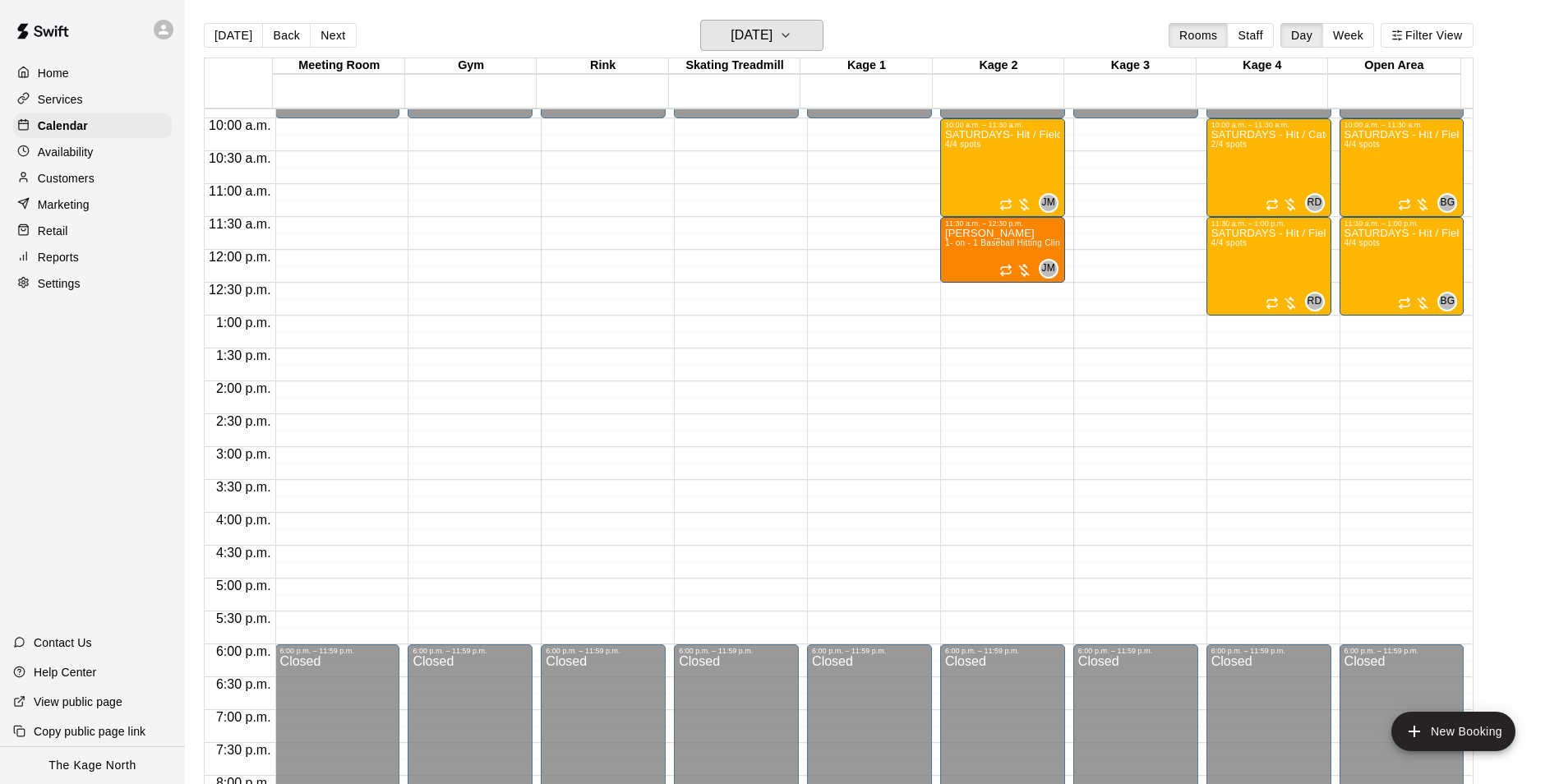
scroll to position [589, 0]
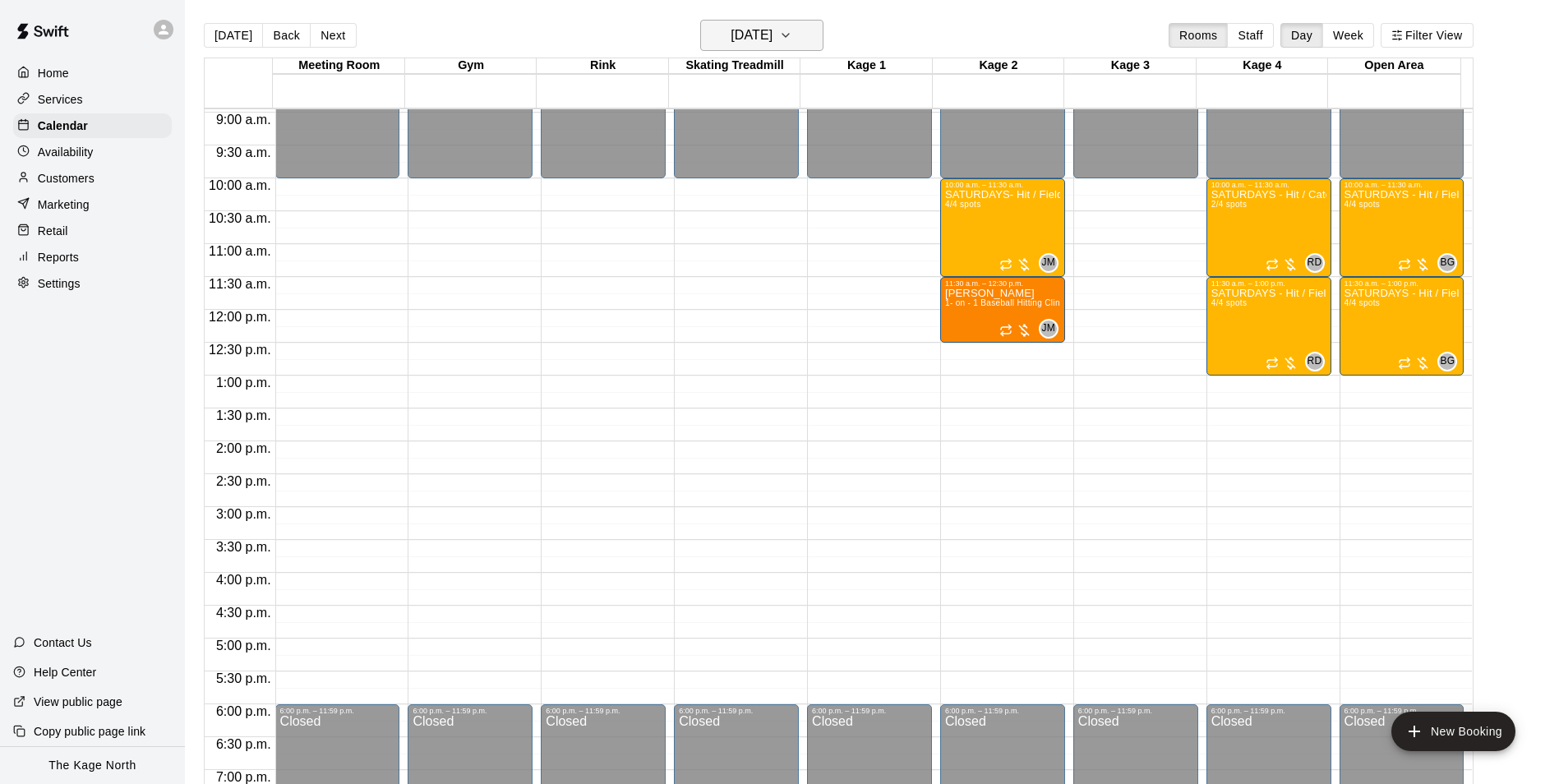
click at [773, 31] on h6 "[DATE]" at bounding box center [752, 35] width 42 height 23
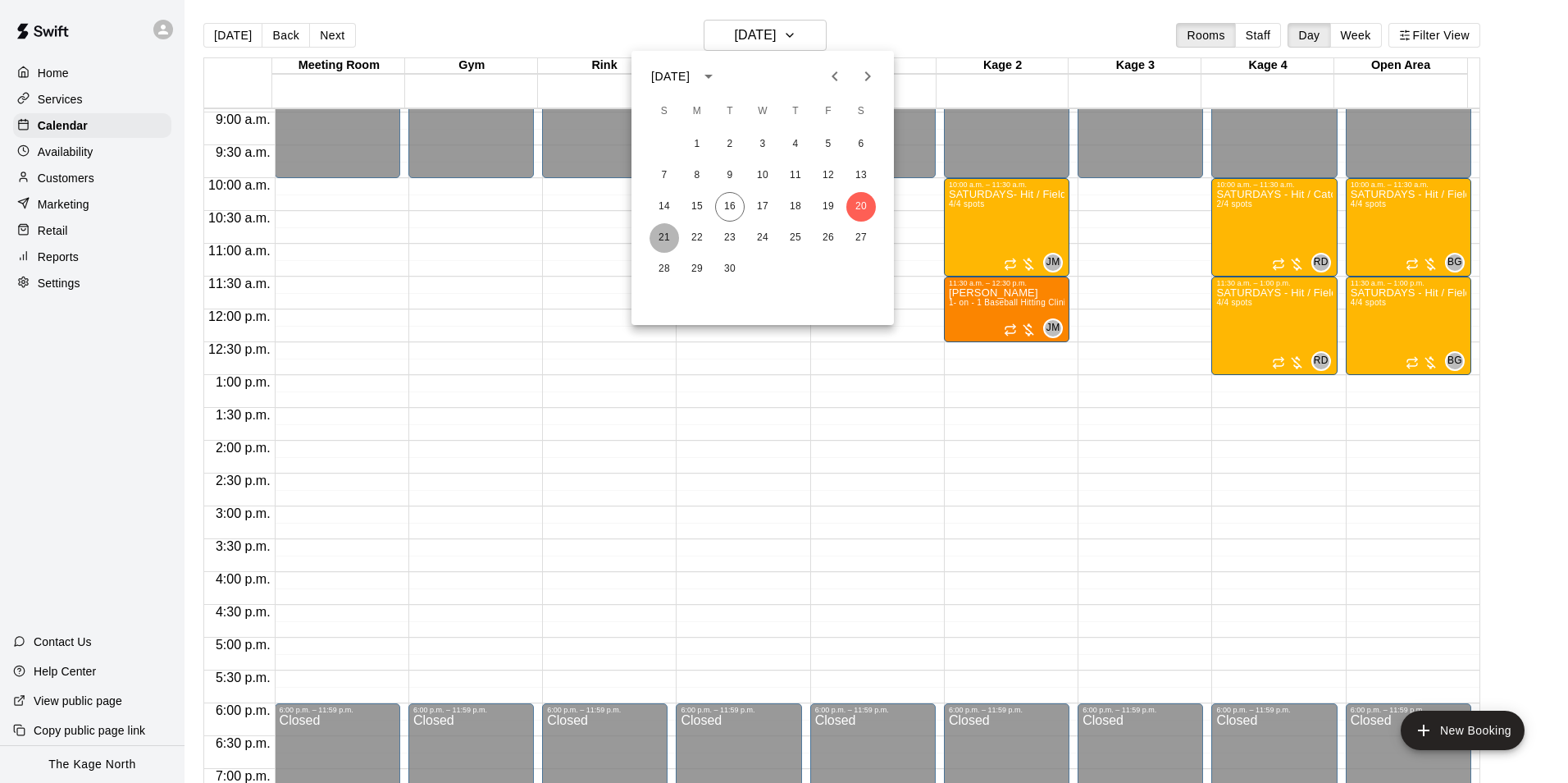
click at [665, 237] on button "21" at bounding box center [665, 238] width 30 height 30
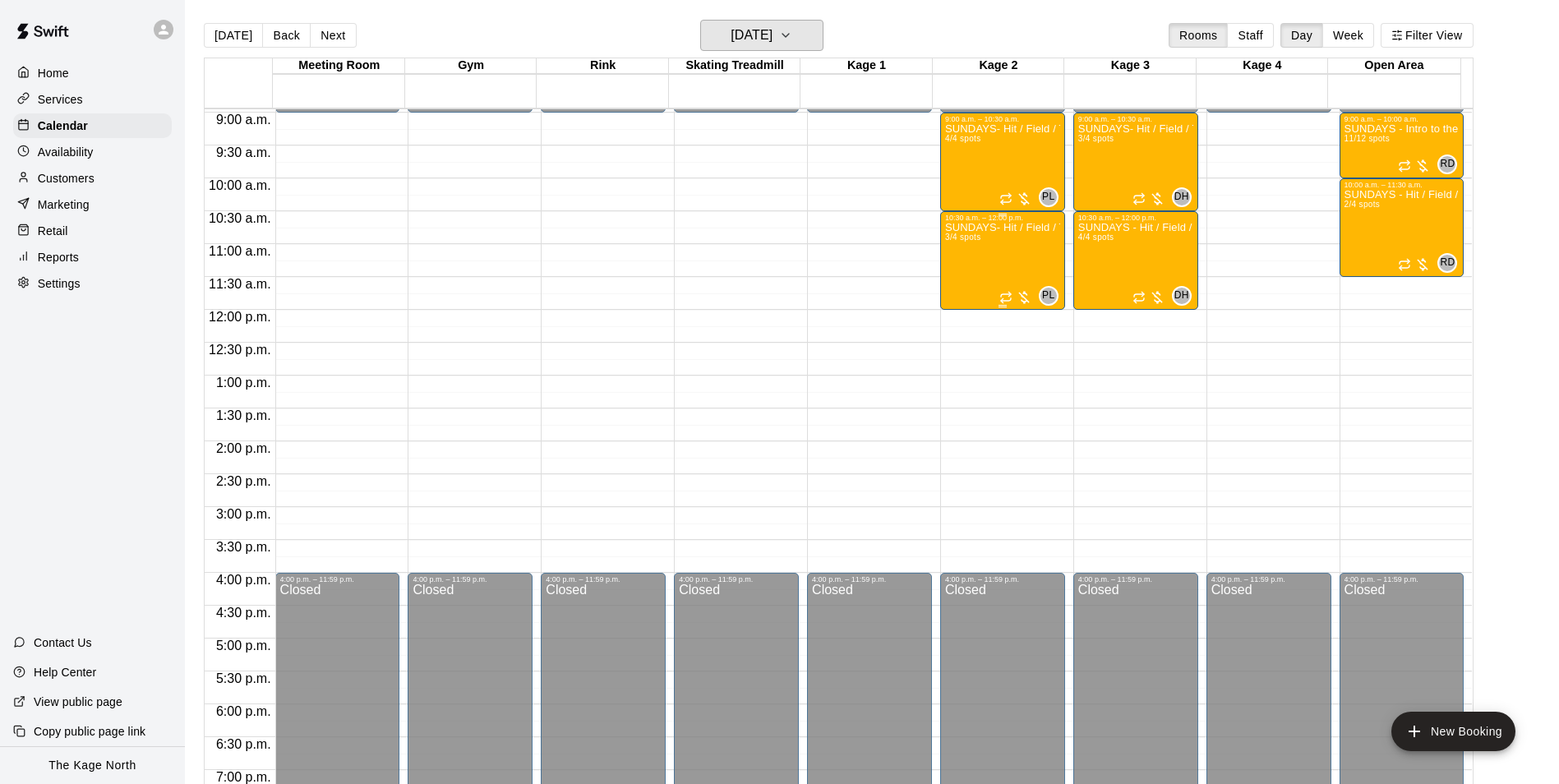
scroll to position [506, 0]
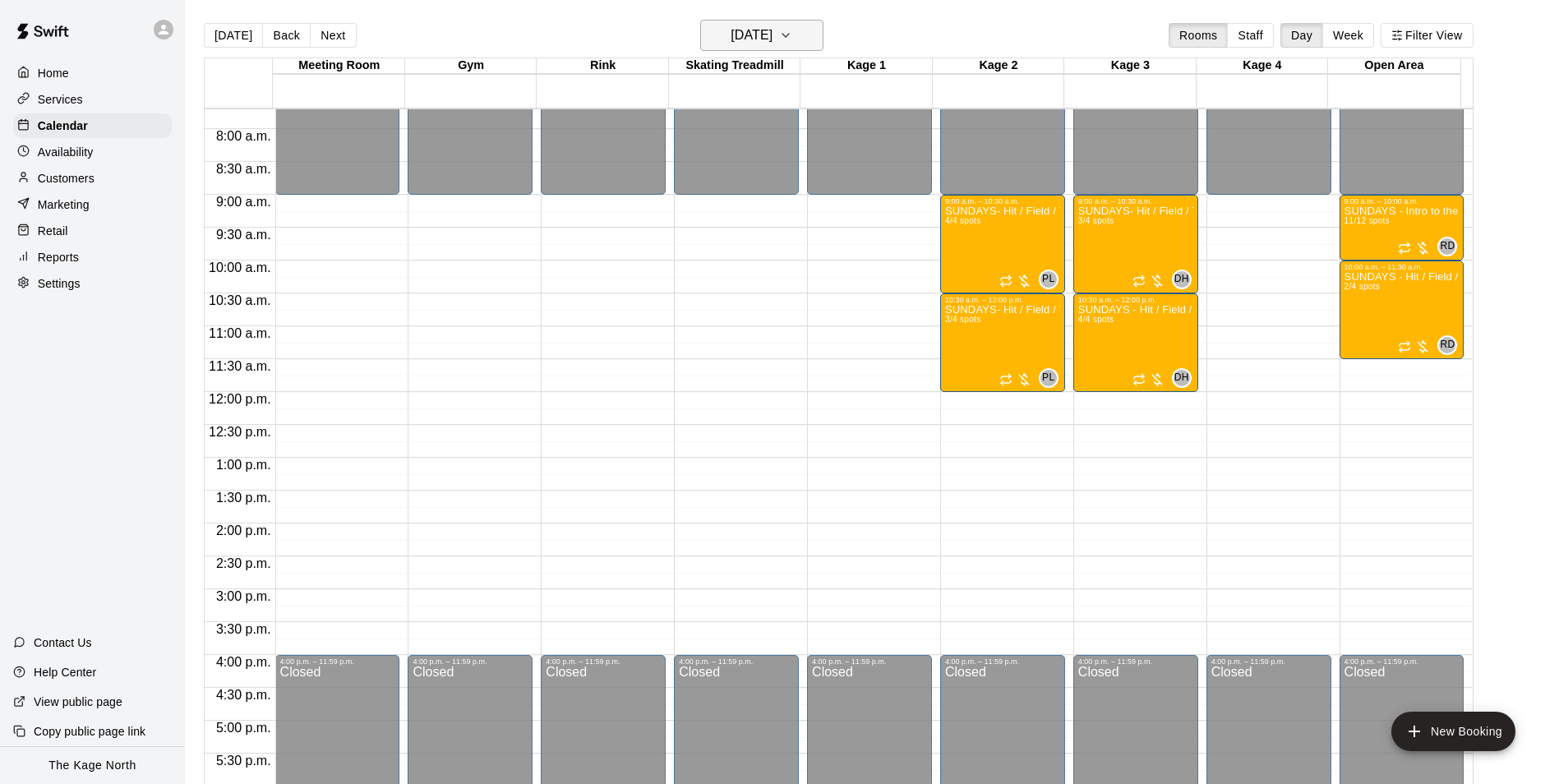
click at [804, 32] on button "[DATE]" at bounding box center [762, 34] width 123 height 31
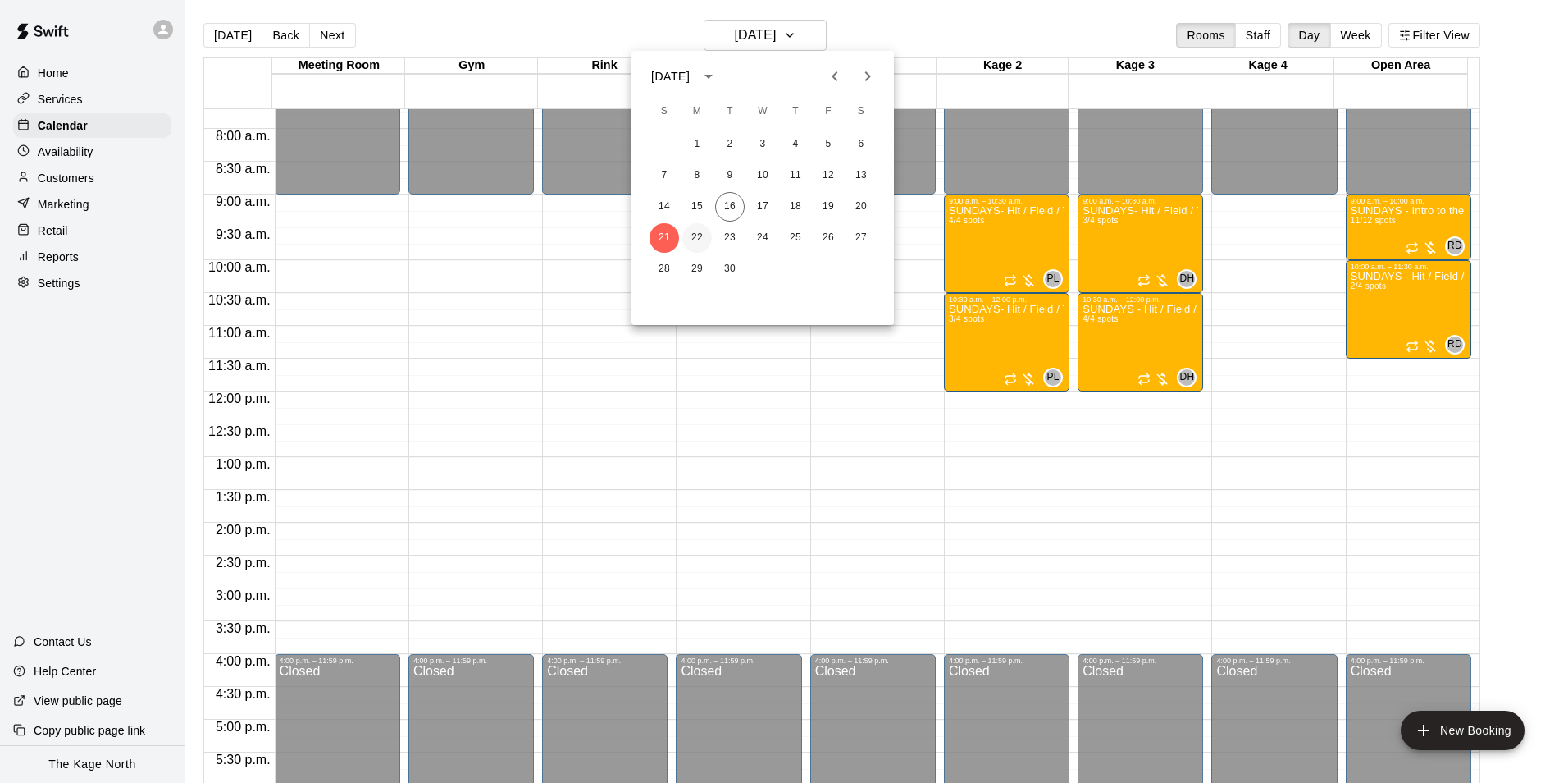
click at [704, 236] on button "22" at bounding box center [697, 238] width 30 height 30
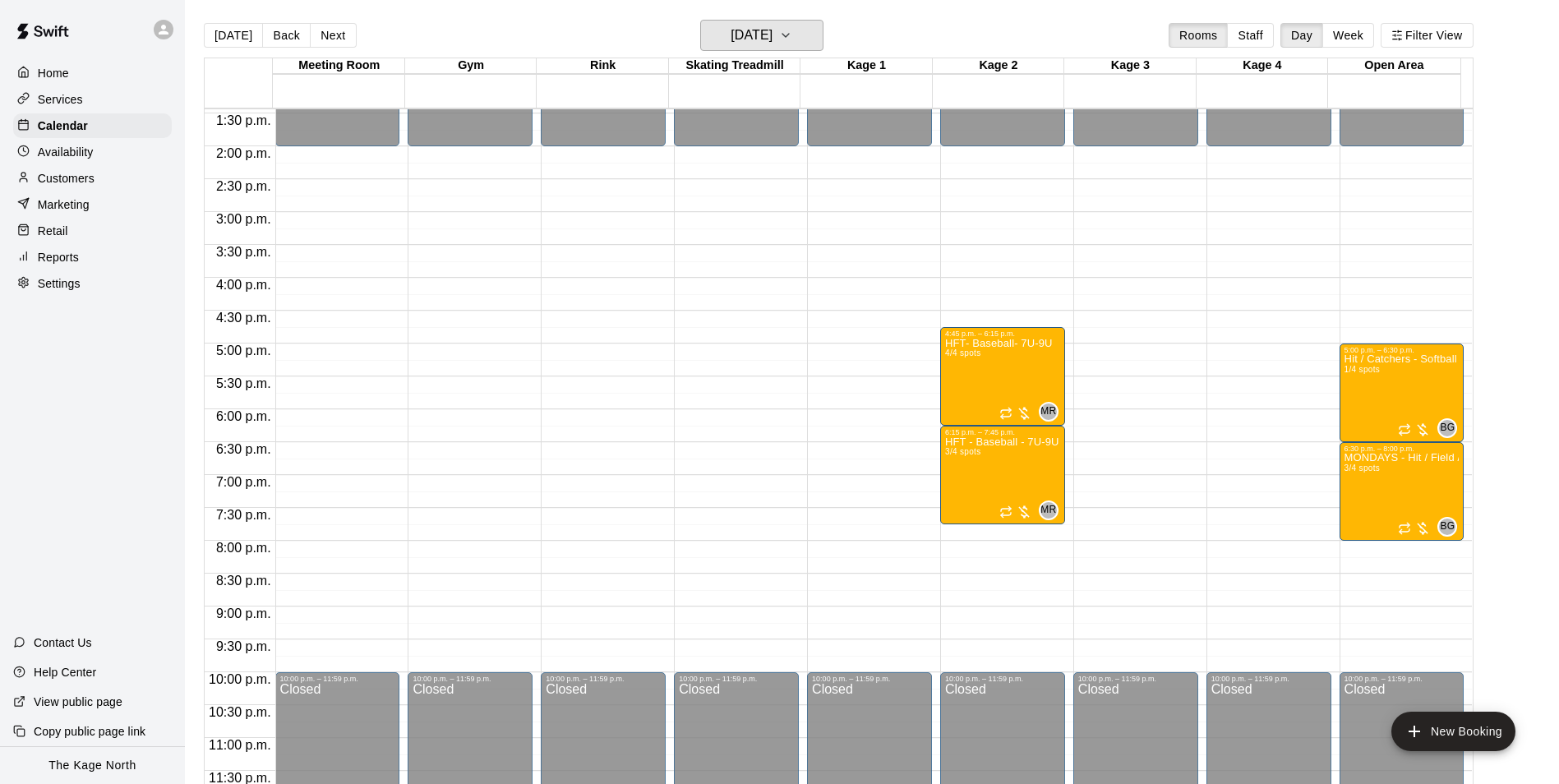
scroll to position [886, 0]
click at [773, 33] on h6 "[DATE]" at bounding box center [752, 35] width 42 height 23
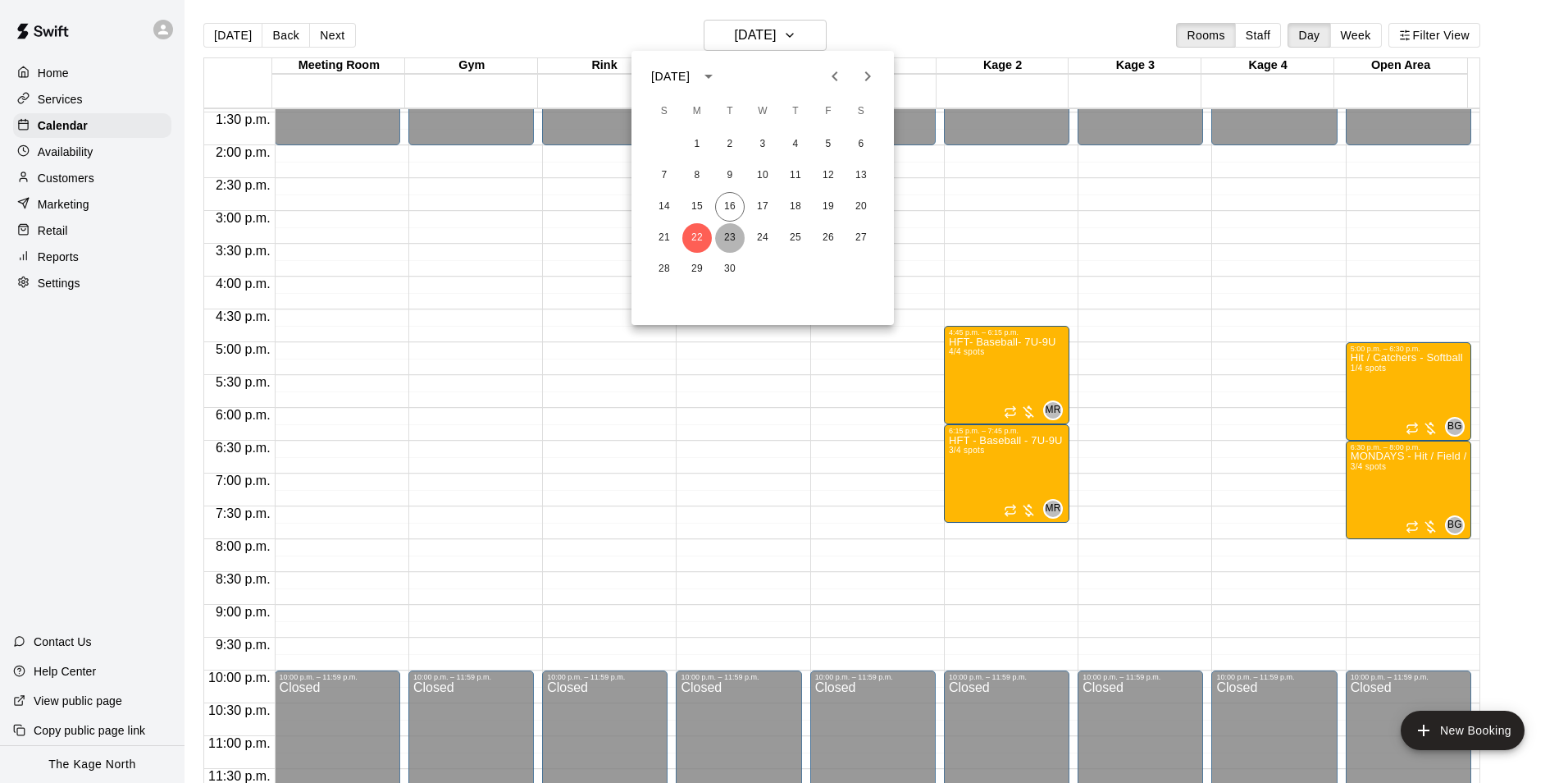
click at [729, 236] on button "23" at bounding box center [730, 238] width 30 height 30
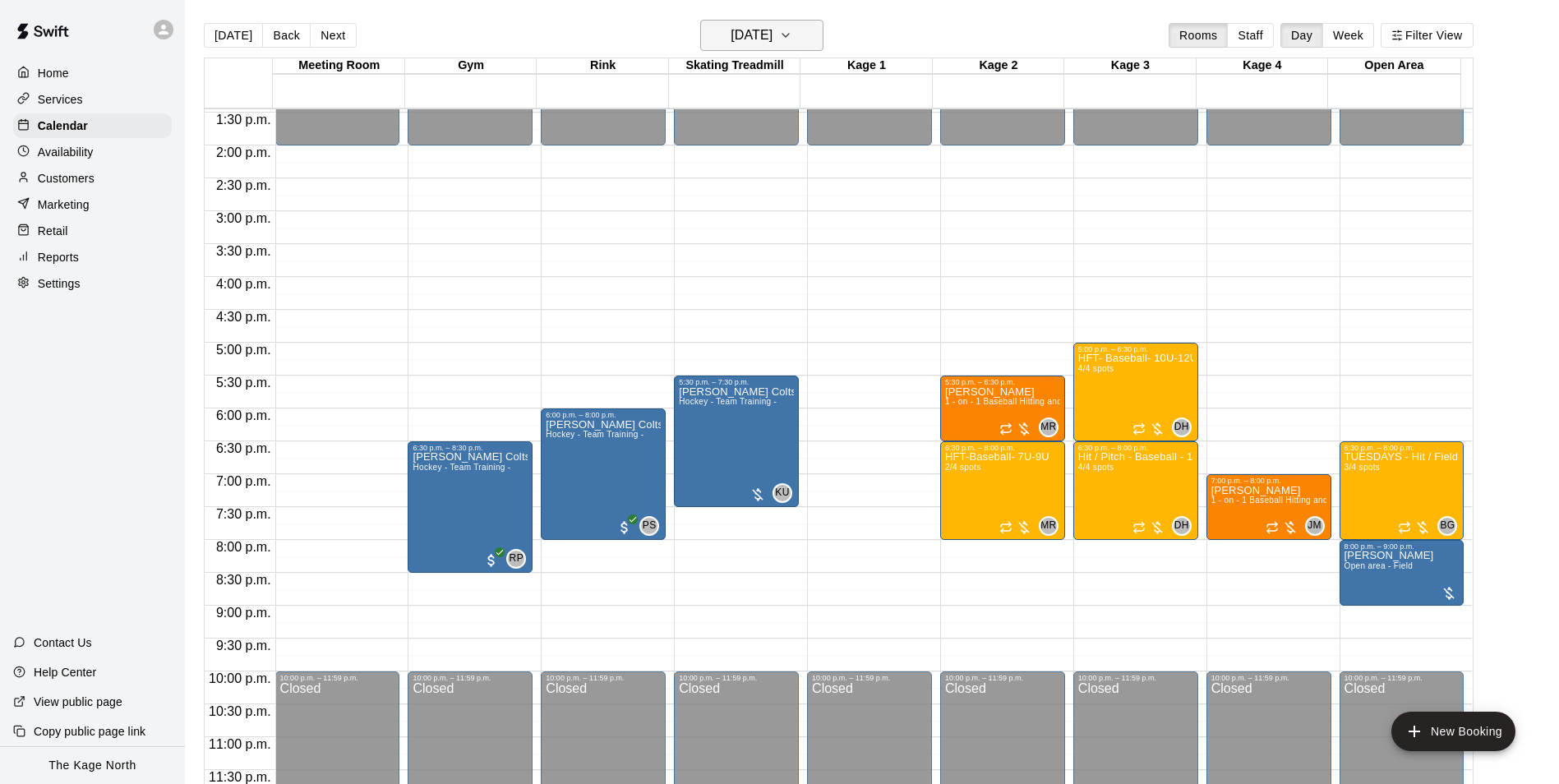
click at [773, 31] on h6 "[DATE]" at bounding box center [752, 35] width 42 height 23
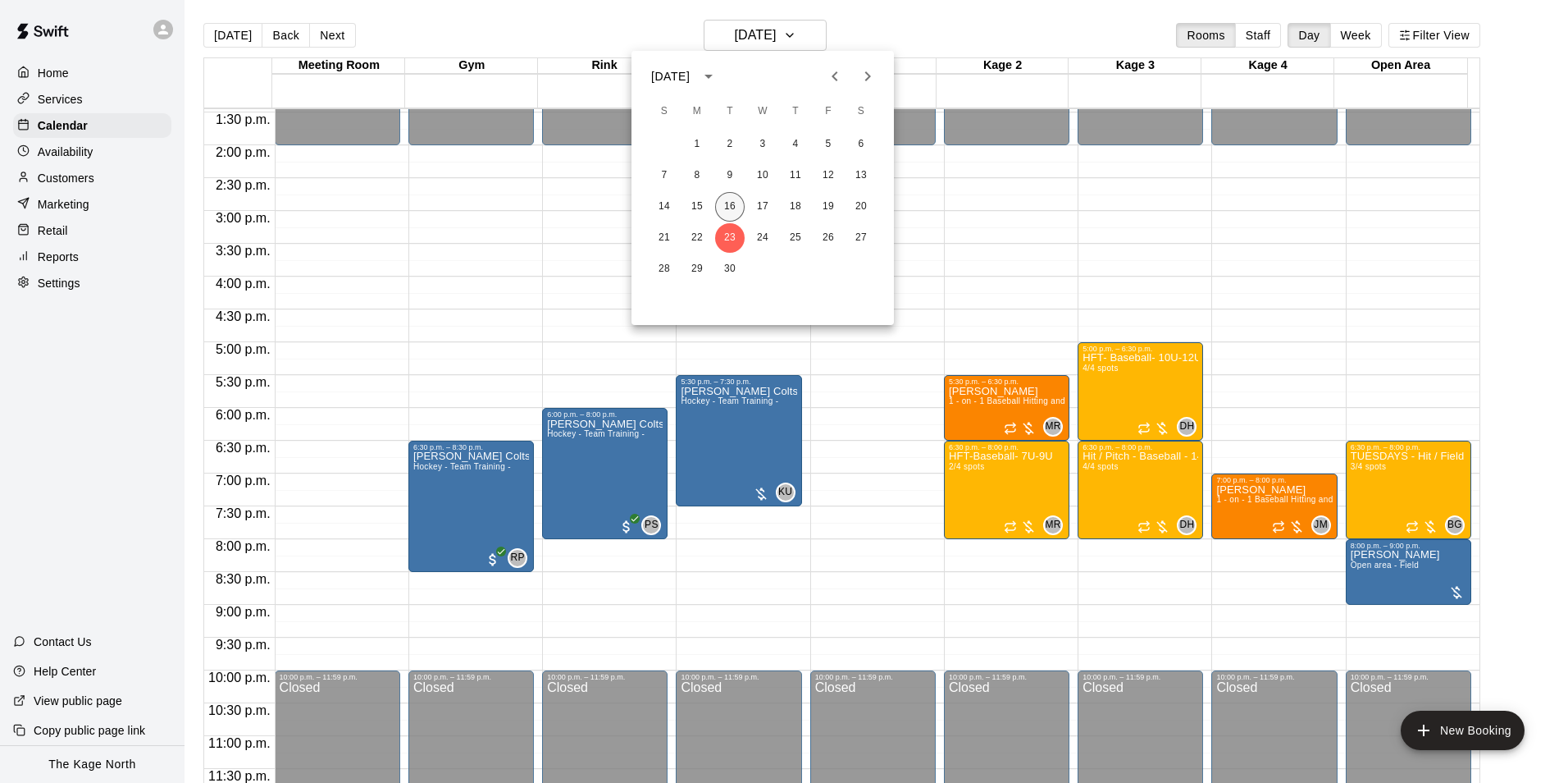
click at [729, 207] on button "16" at bounding box center [730, 207] width 30 height 30
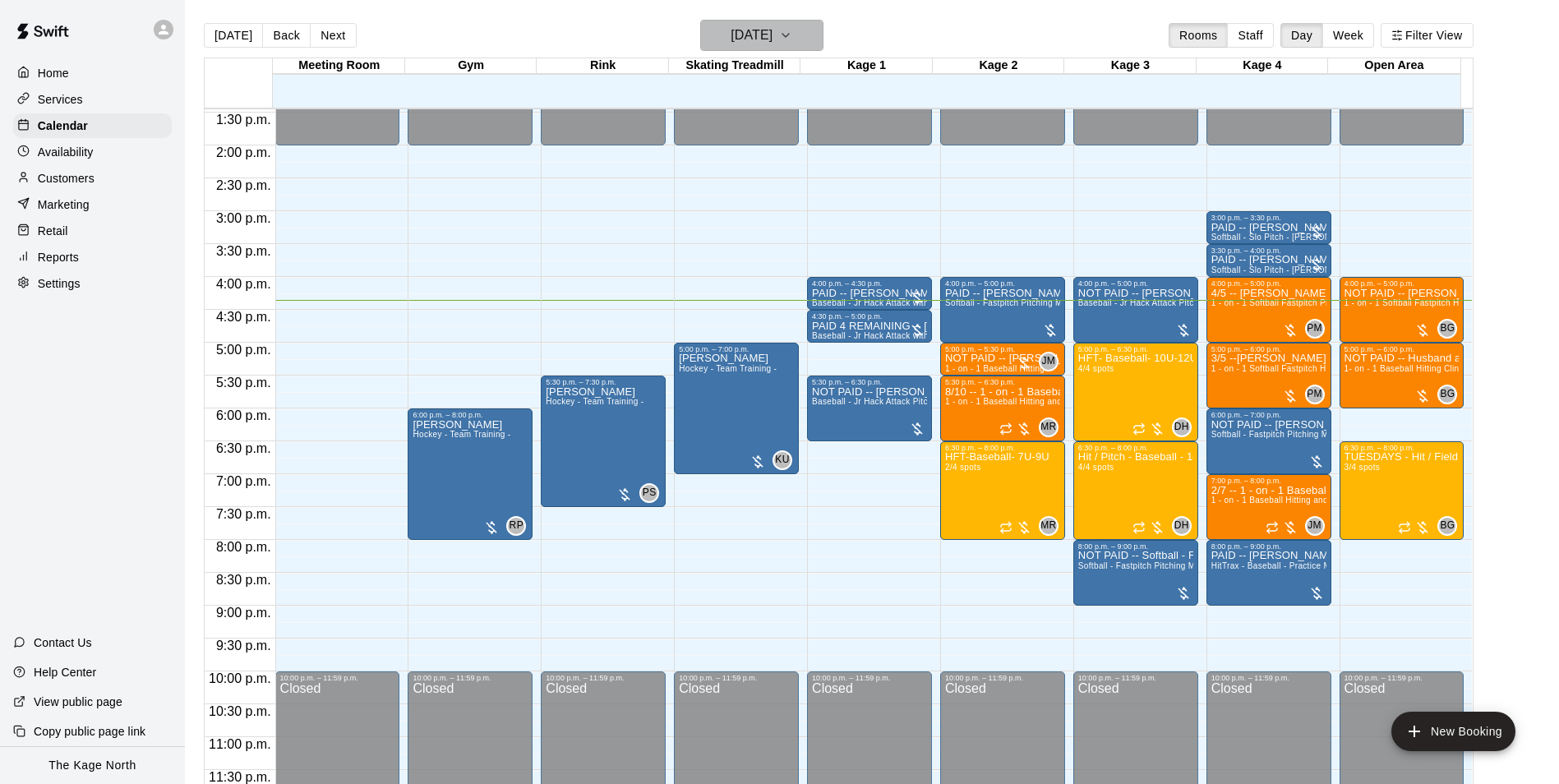
click at [773, 31] on h6 "[DATE]" at bounding box center [752, 35] width 42 height 23
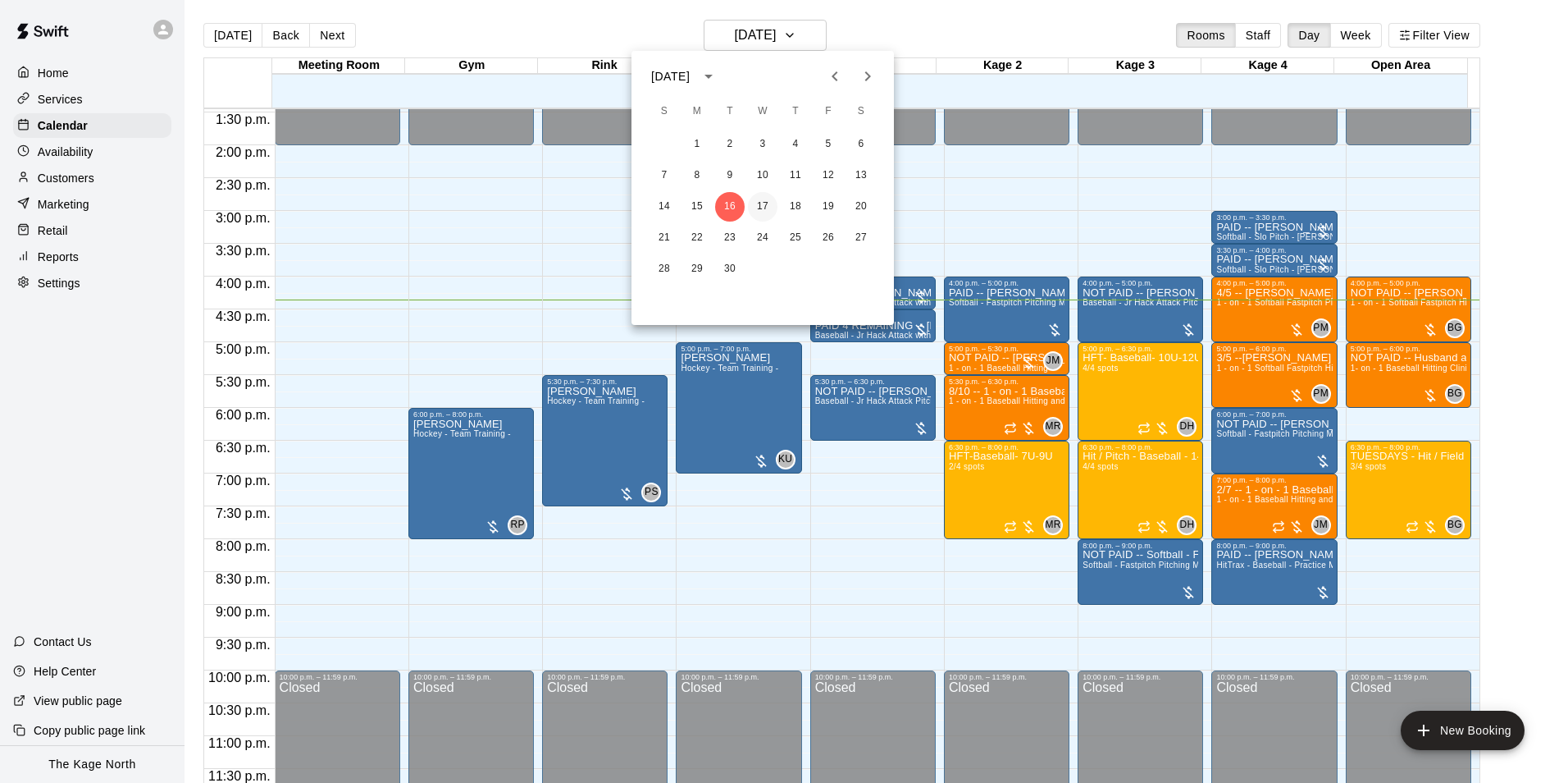
click at [762, 203] on button "17" at bounding box center [763, 207] width 30 height 30
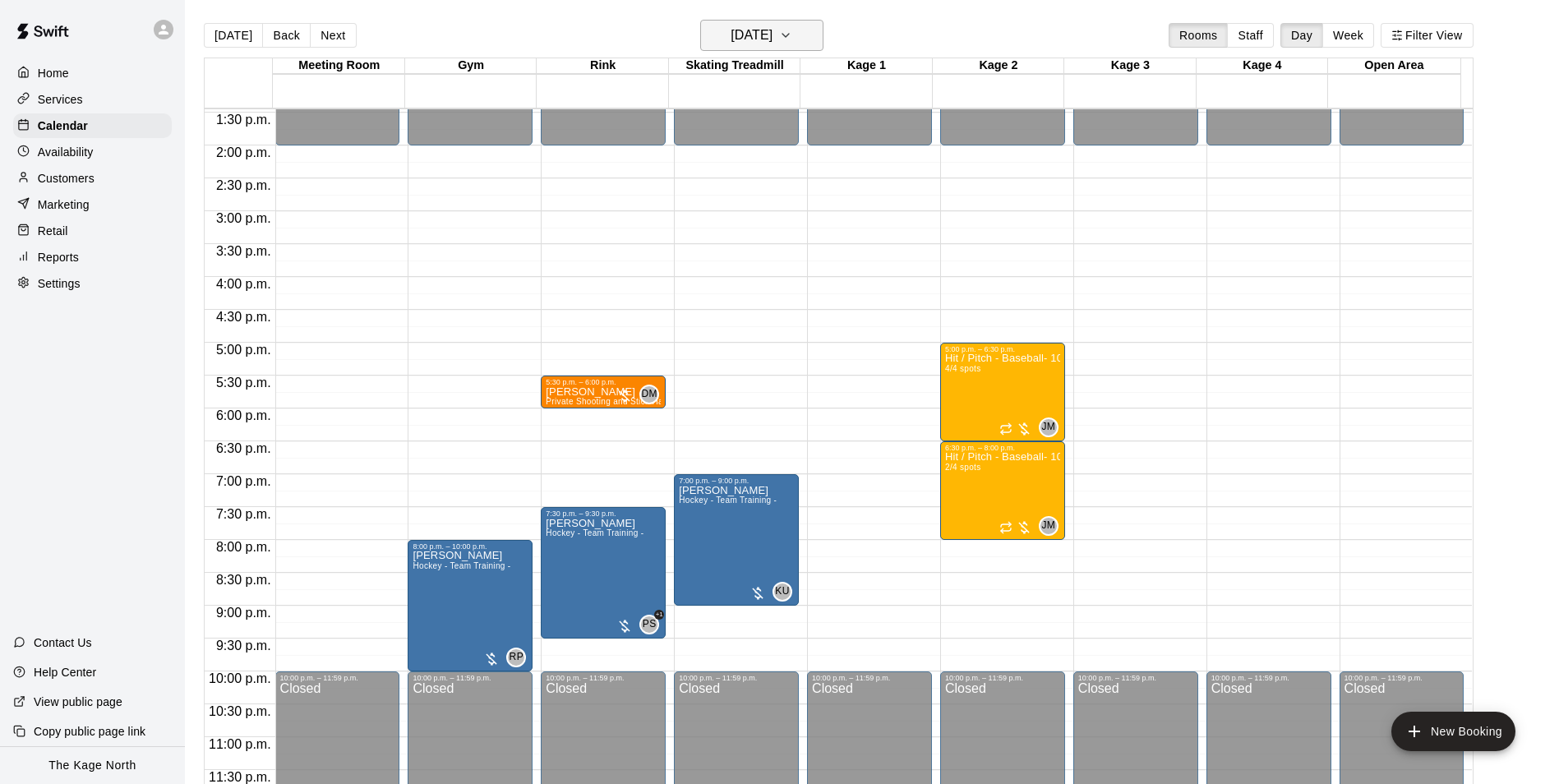
click at [773, 44] on h6 "[DATE]" at bounding box center [752, 35] width 42 height 23
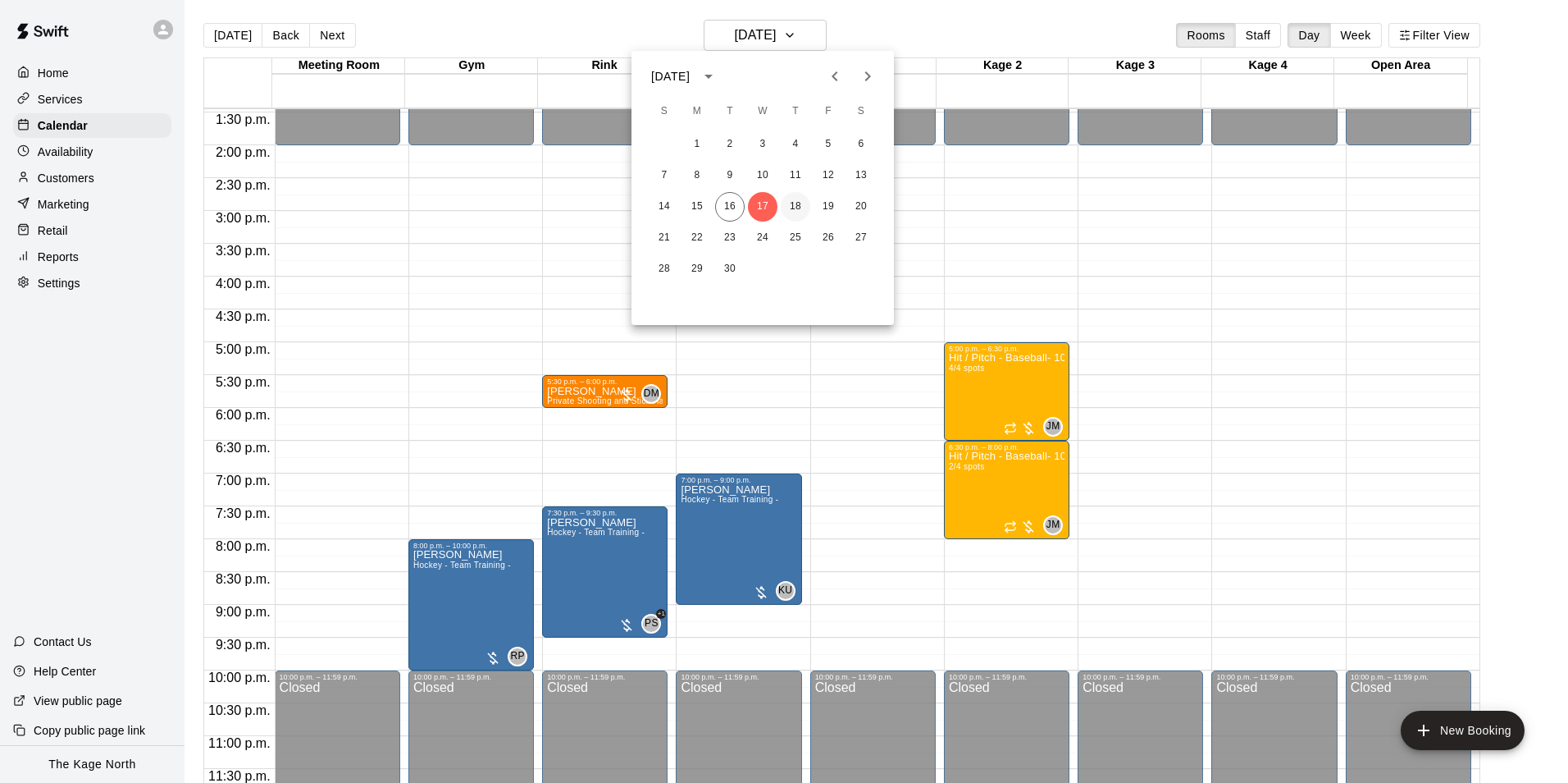
click at [796, 205] on button "18" at bounding box center [796, 207] width 30 height 30
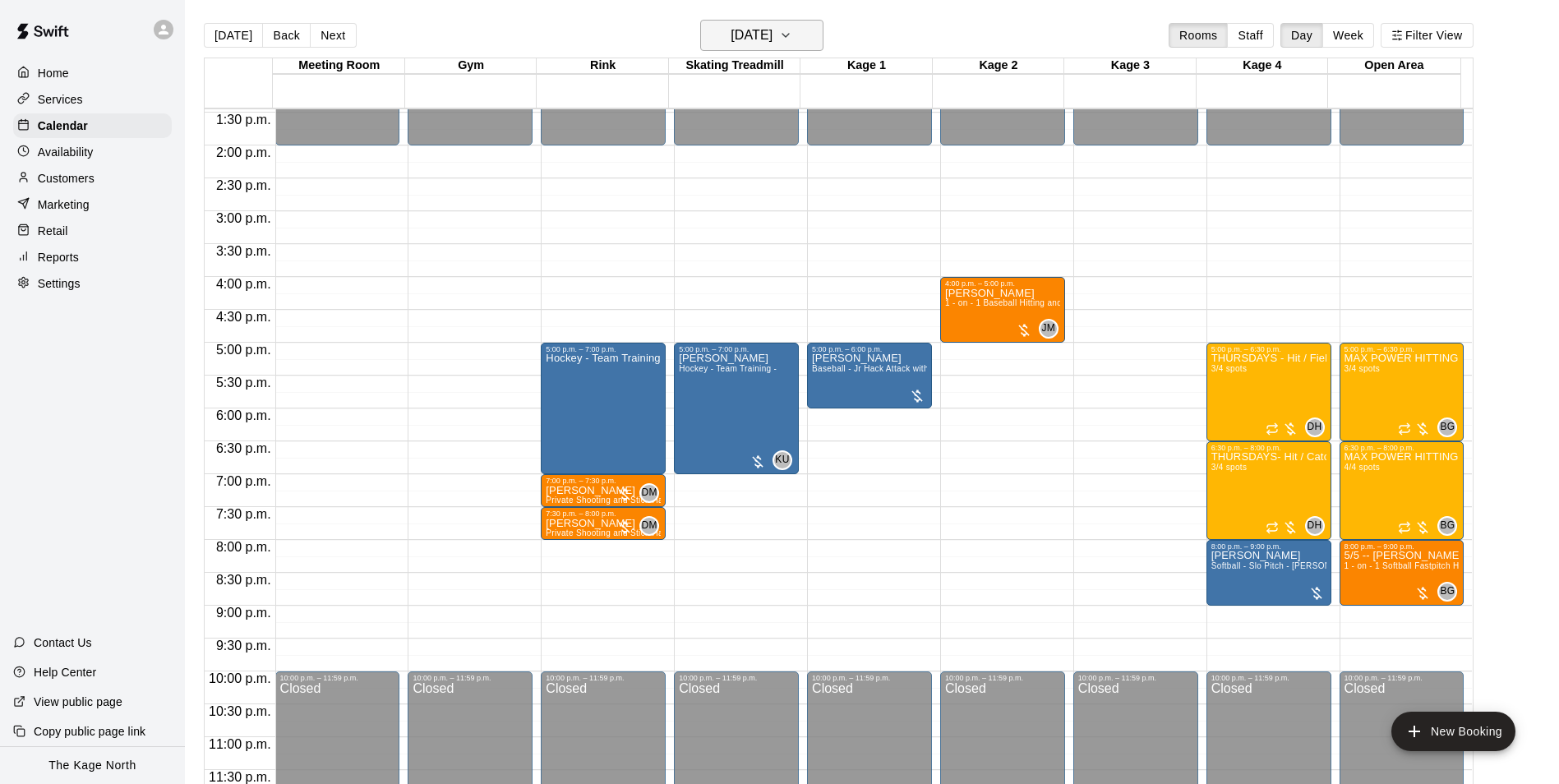
click at [773, 36] on h6 "[DATE]" at bounding box center [752, 35] width 42 height 23
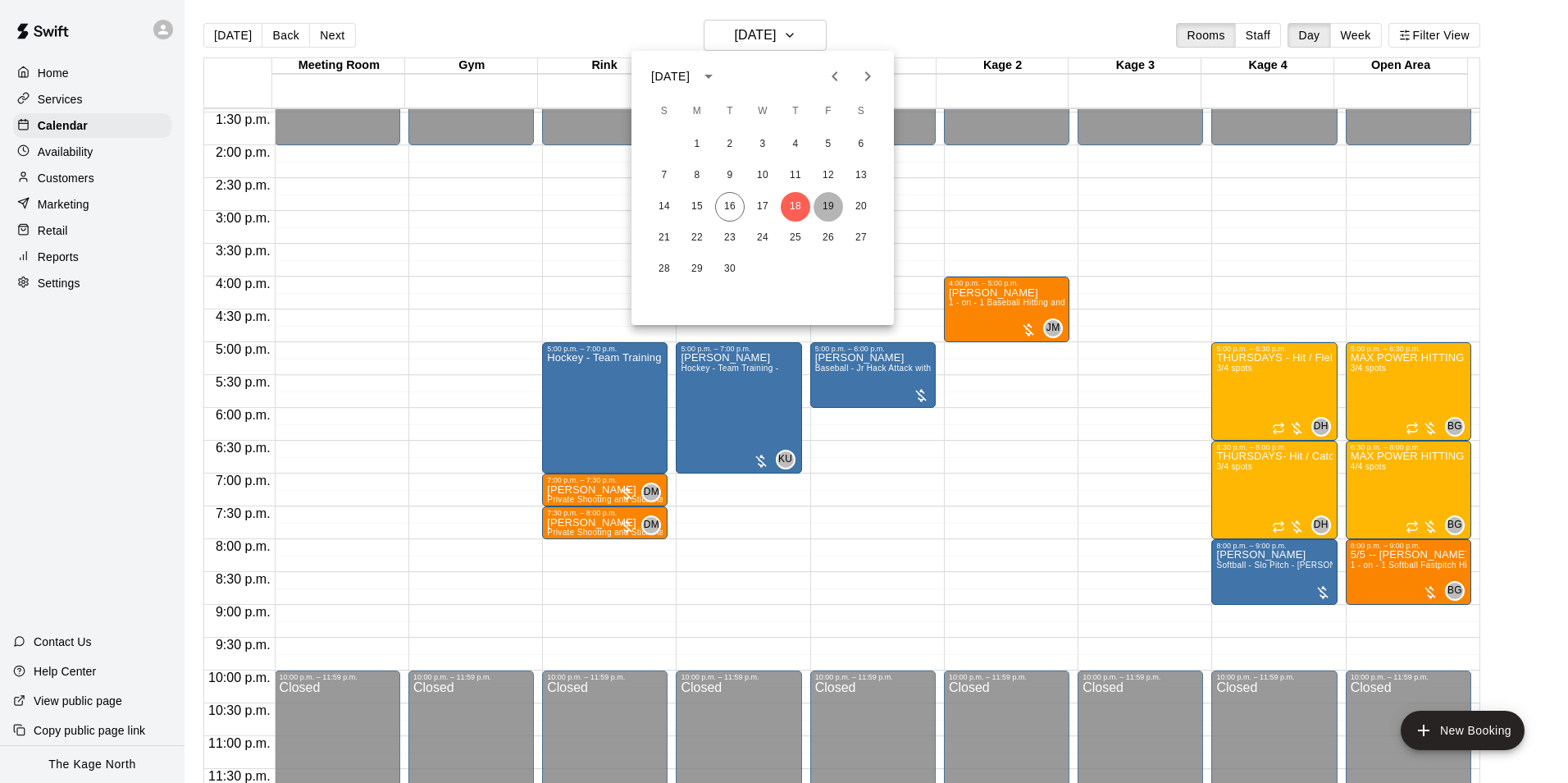
click at [825, 199] on button "19" at bounding box center [828, 207] width 30 height 30
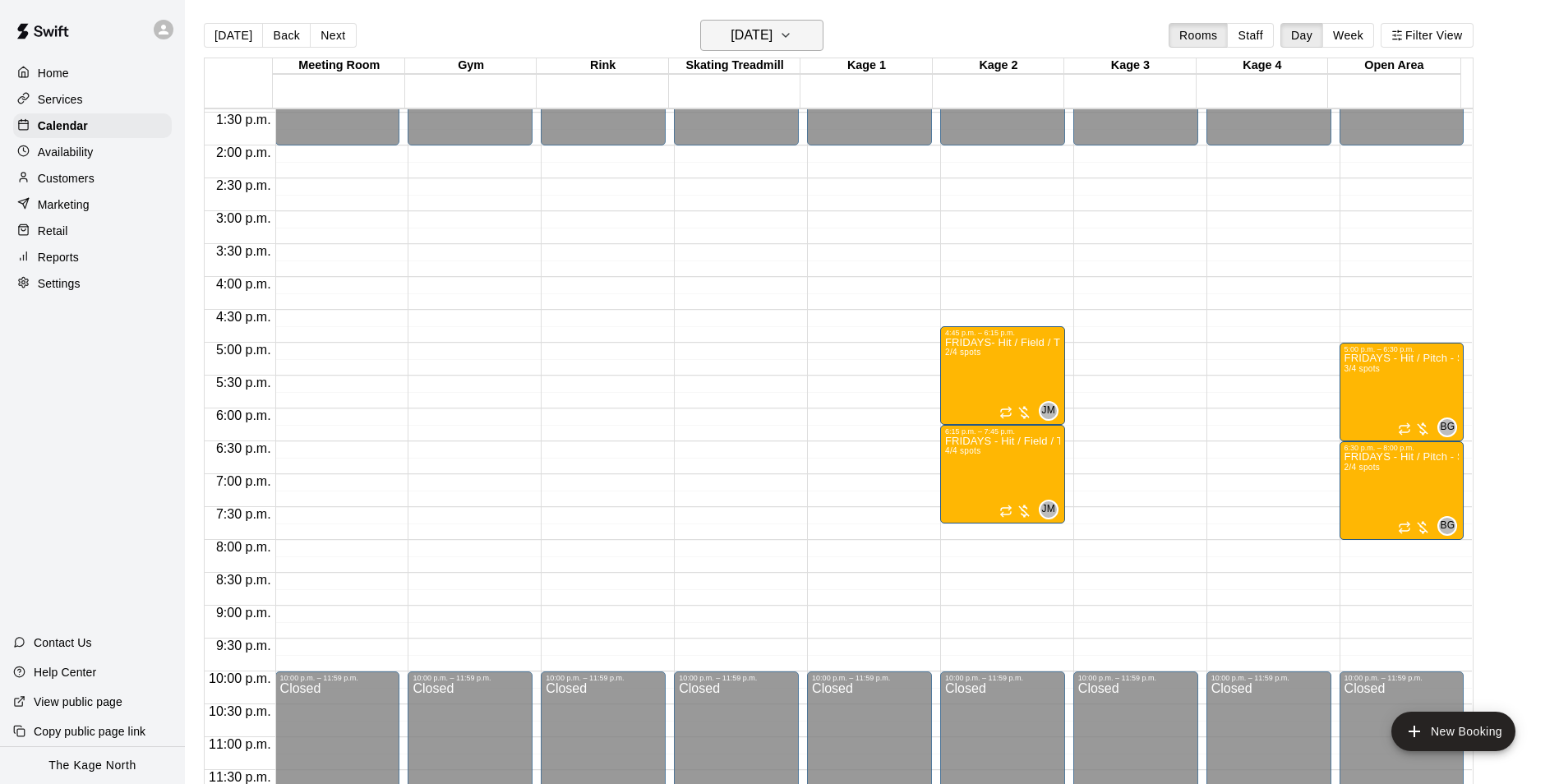
click at [792, 37] on icon "button" at bounding box center [785, 35] width 13 height 19
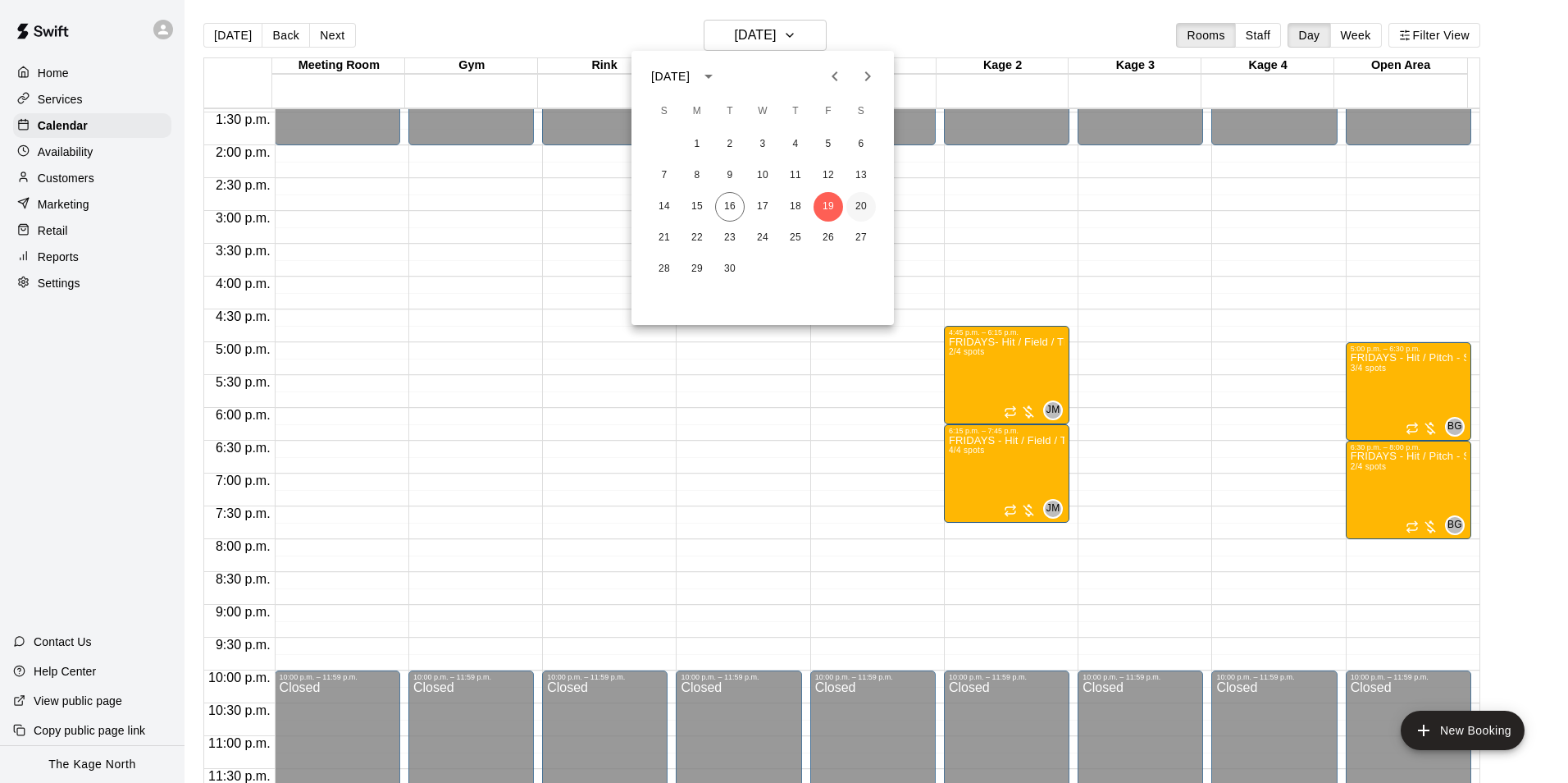
click at [855, 209] on button "20" at bounding box center [862, 207] width 30 height 30
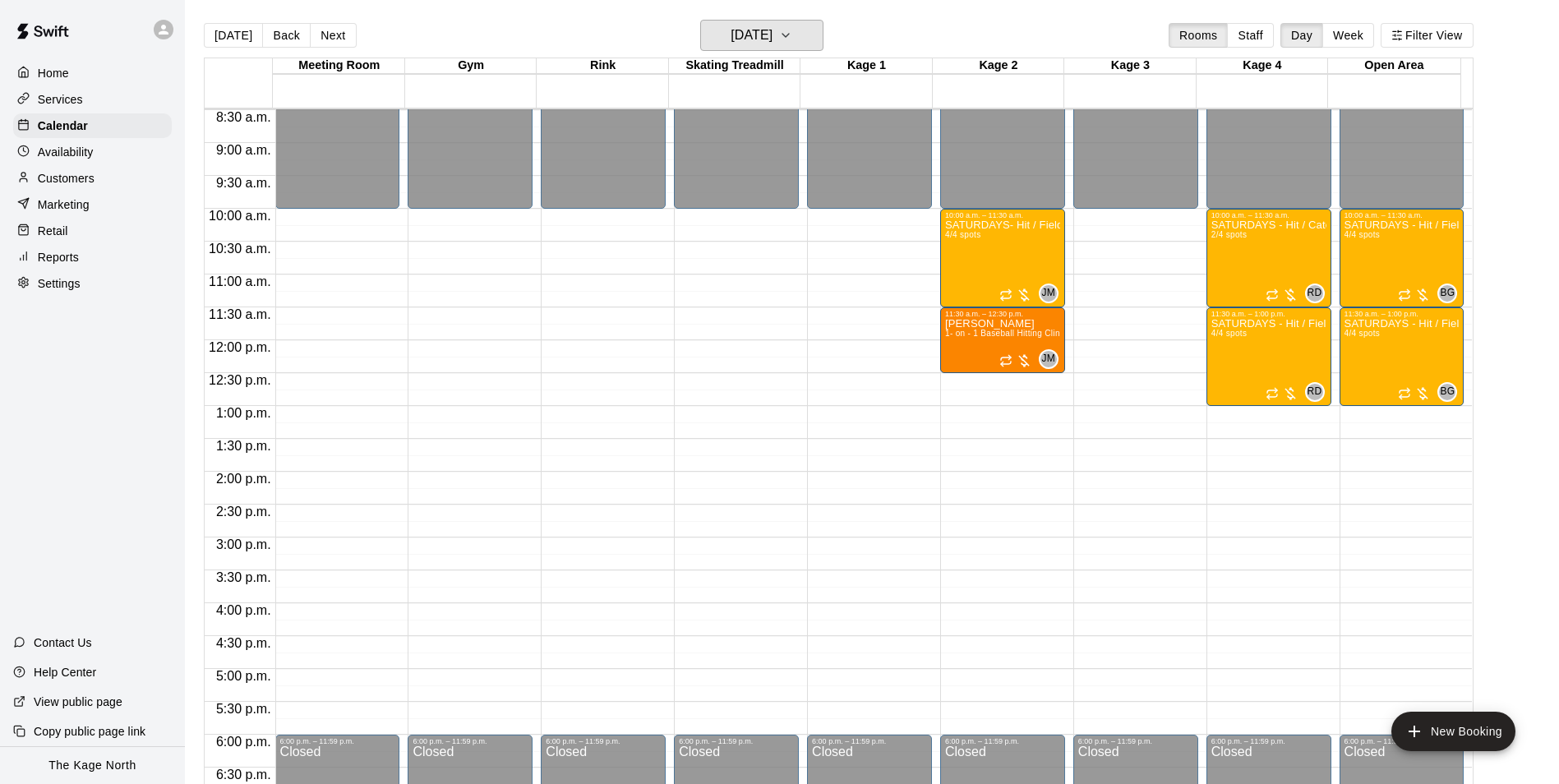
scroll to position [557, 0]
click at [773, 31] on h6 "[DATE]" at bounding box center [752, 35] width 42 height 23
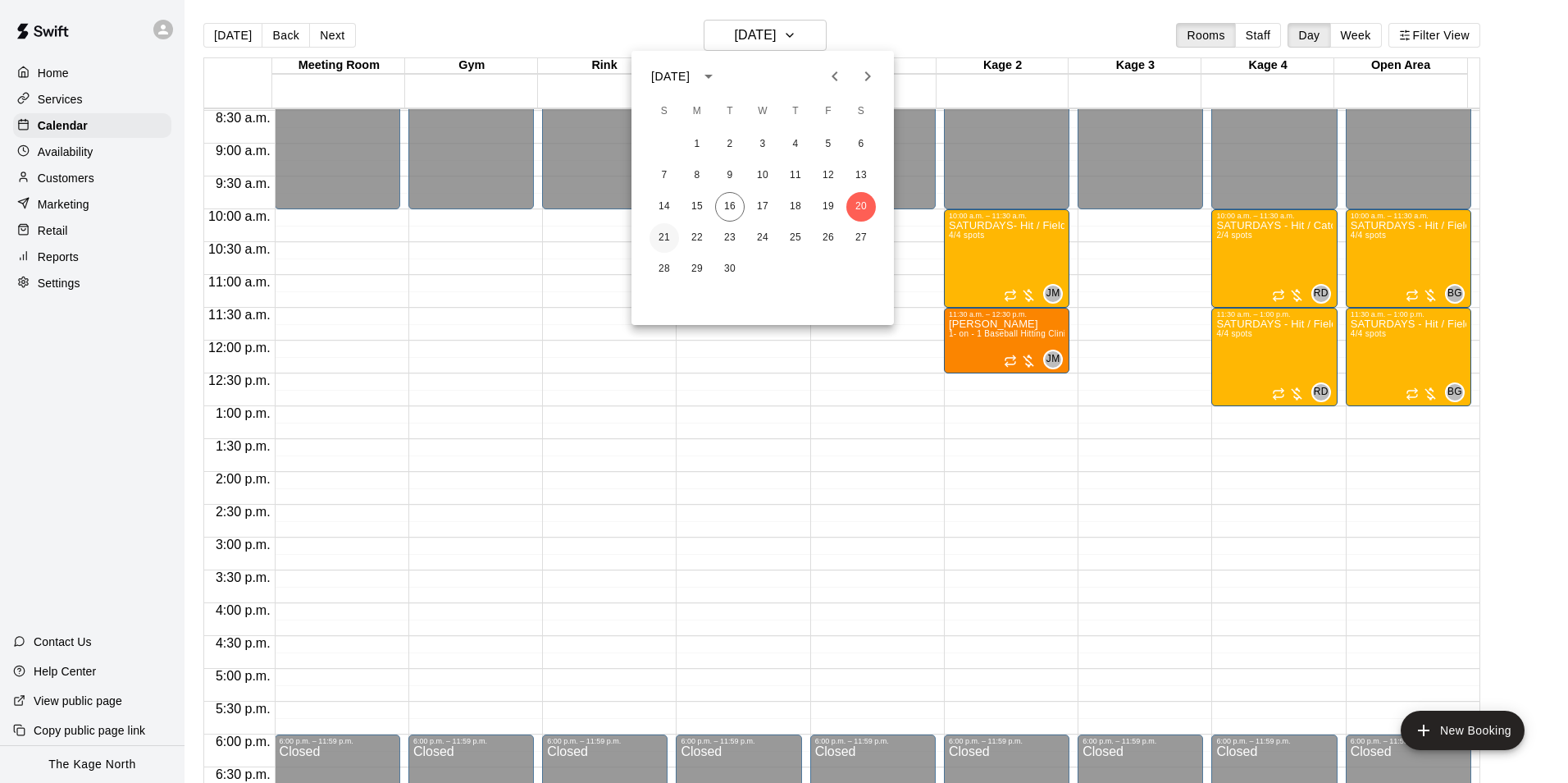
click at [654, 230] on button "21" at bounding box center [665, 238] width 30 height 30
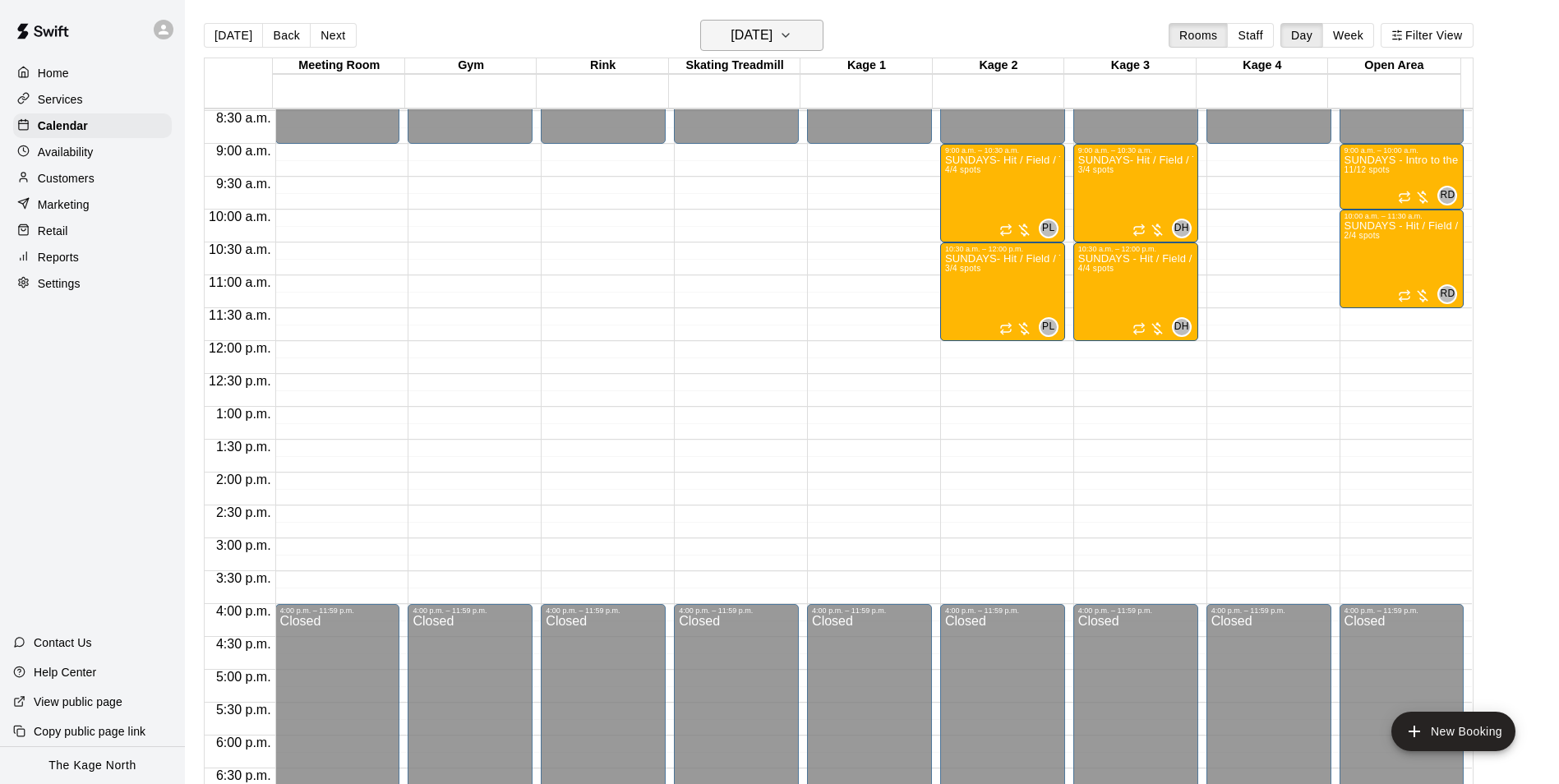
click at [773, 40] on h6 "[DATE]" at bounding box center [752, 35] width 42 height 23
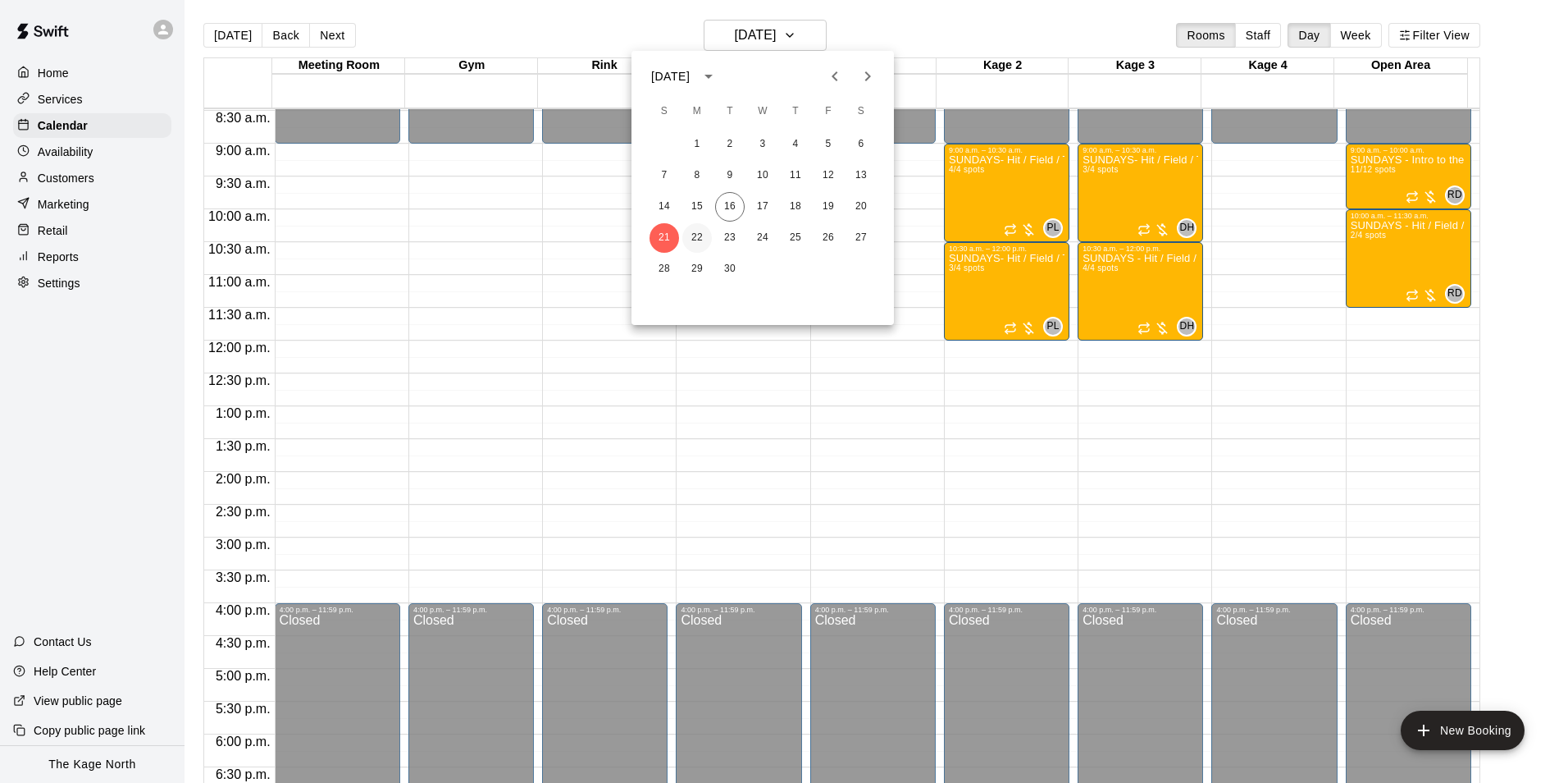
click at [707, 233] on button "22" at bounding box center [697, 238] width 30 height 30
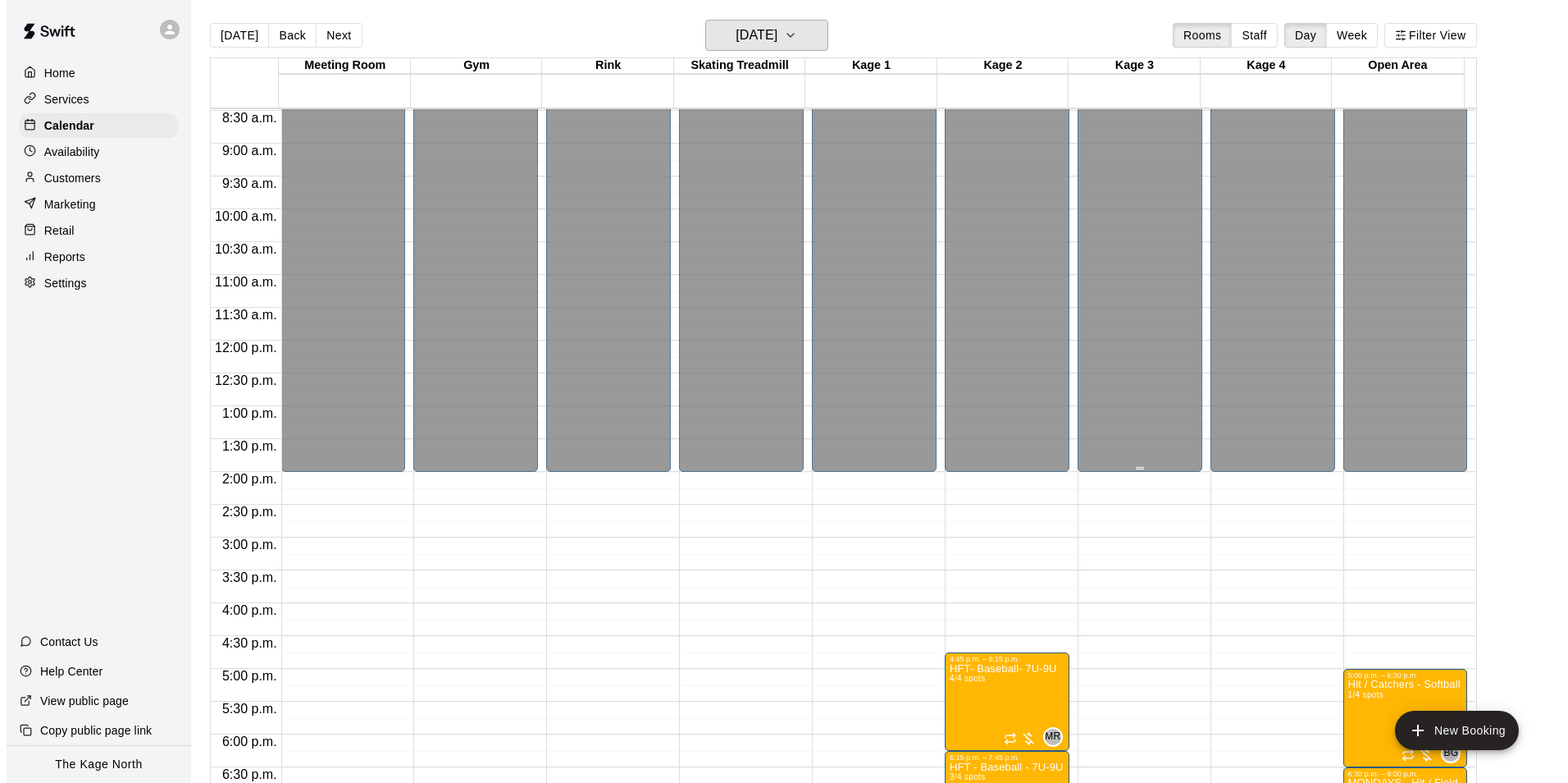
scroll to position [885, 0]
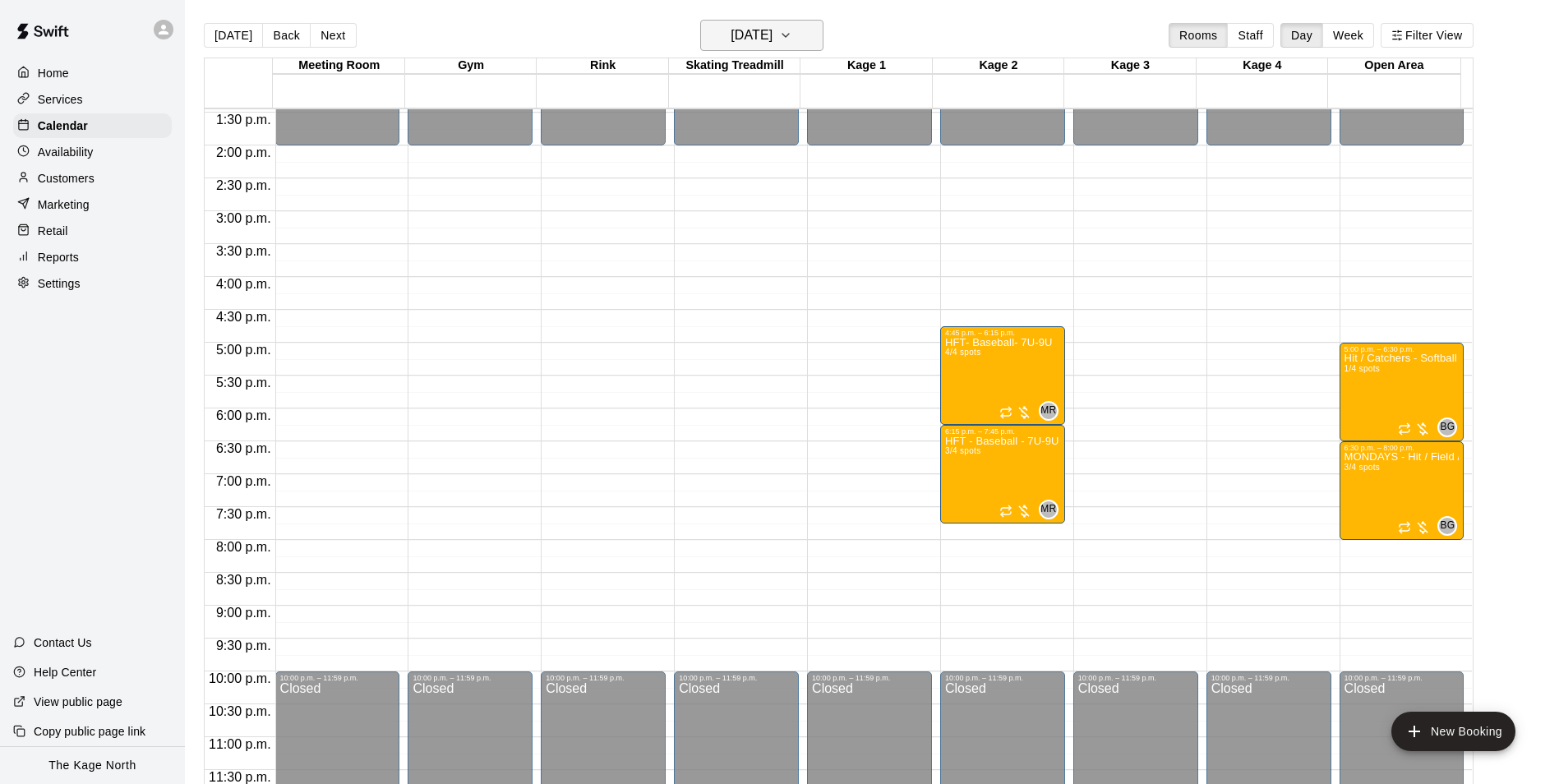
click at [767, 30] on h6 "[DATE]" at bounding box center [752, 35] width 42 height 23
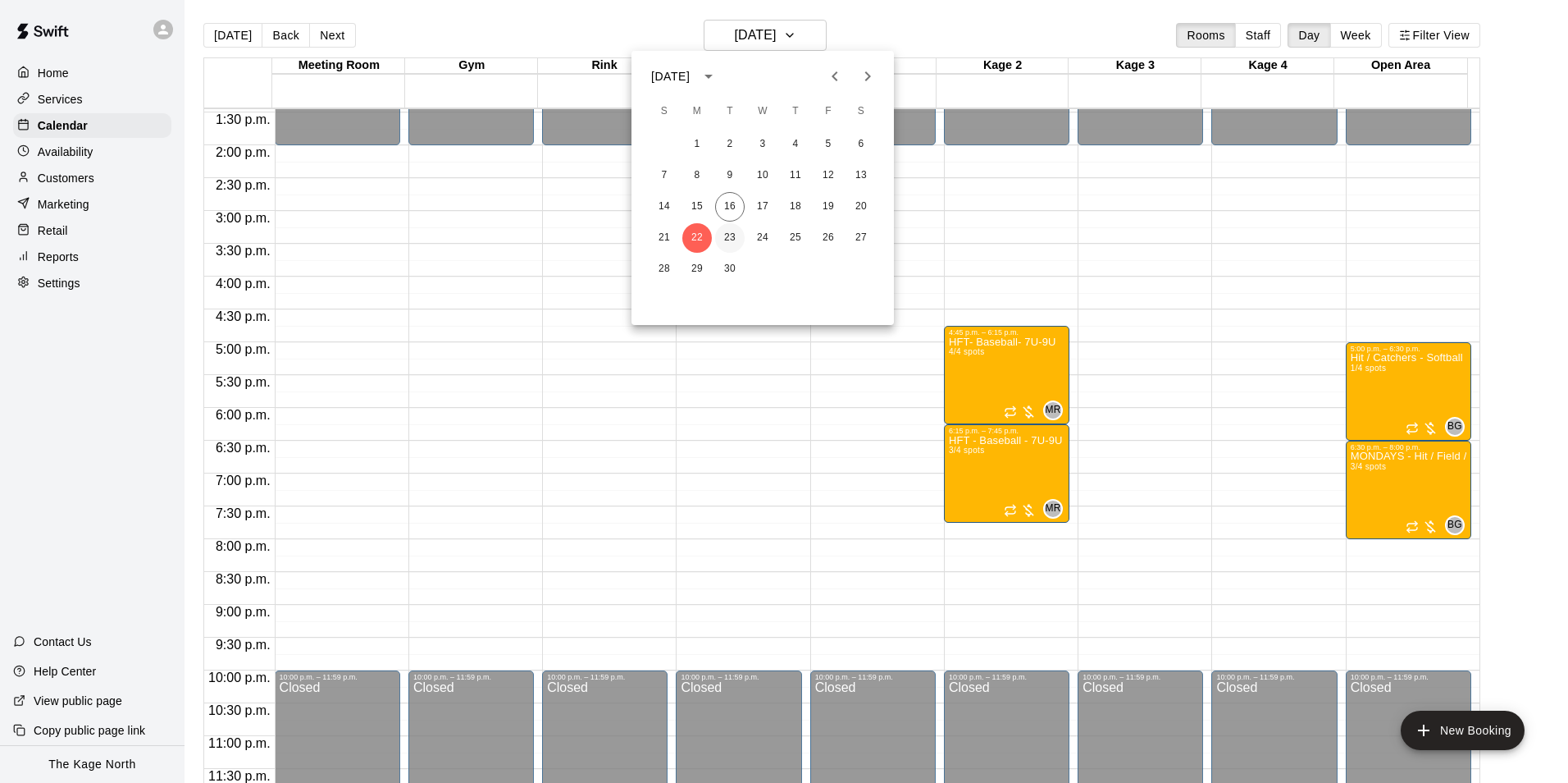
click at [727, 227] on button "23" at bounding box center [730, 238] width 30 height 30
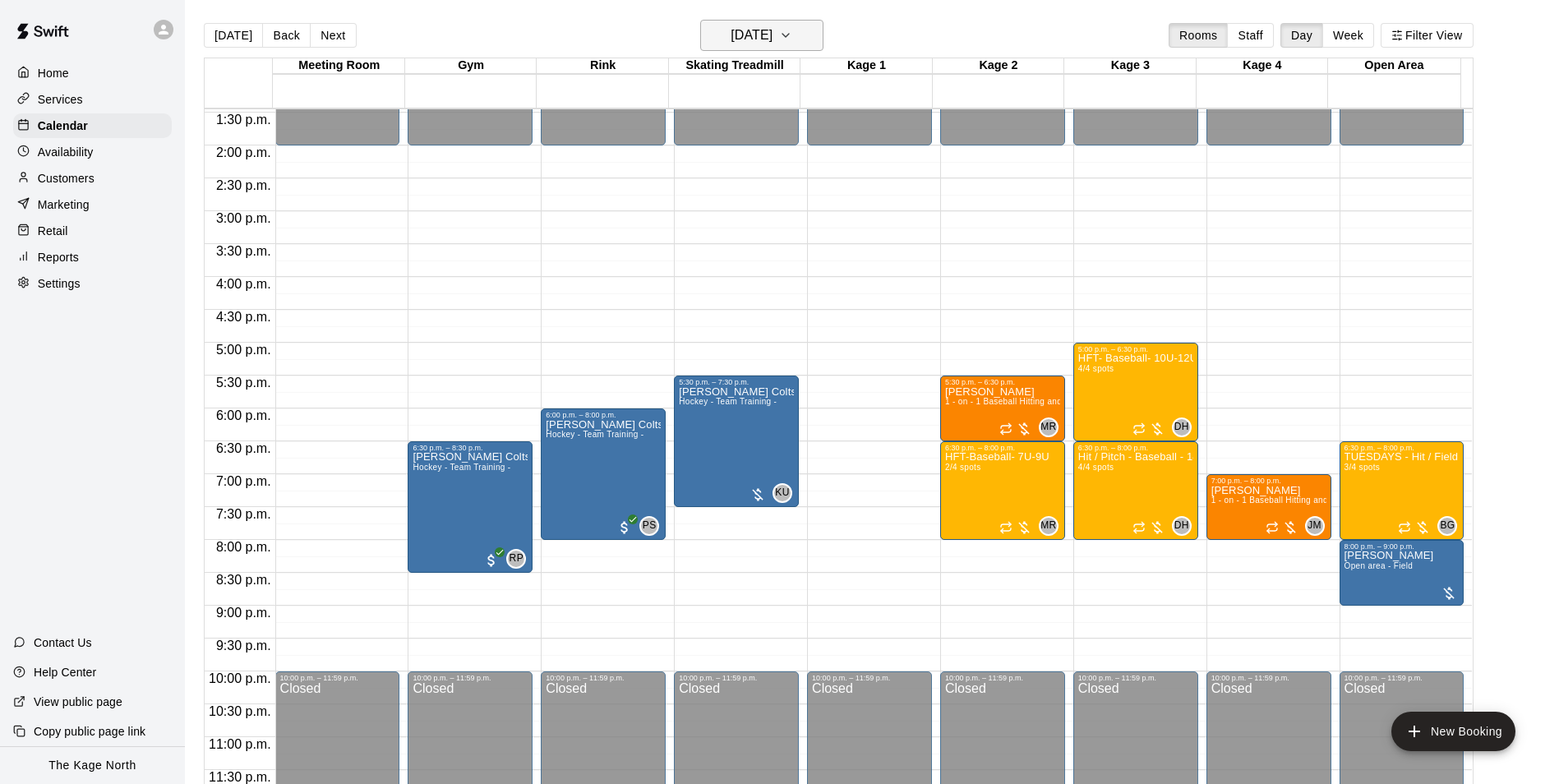
click at [773, 42] on h6 "[DATE]" at bounding box center [752, 35] width 42 height 23
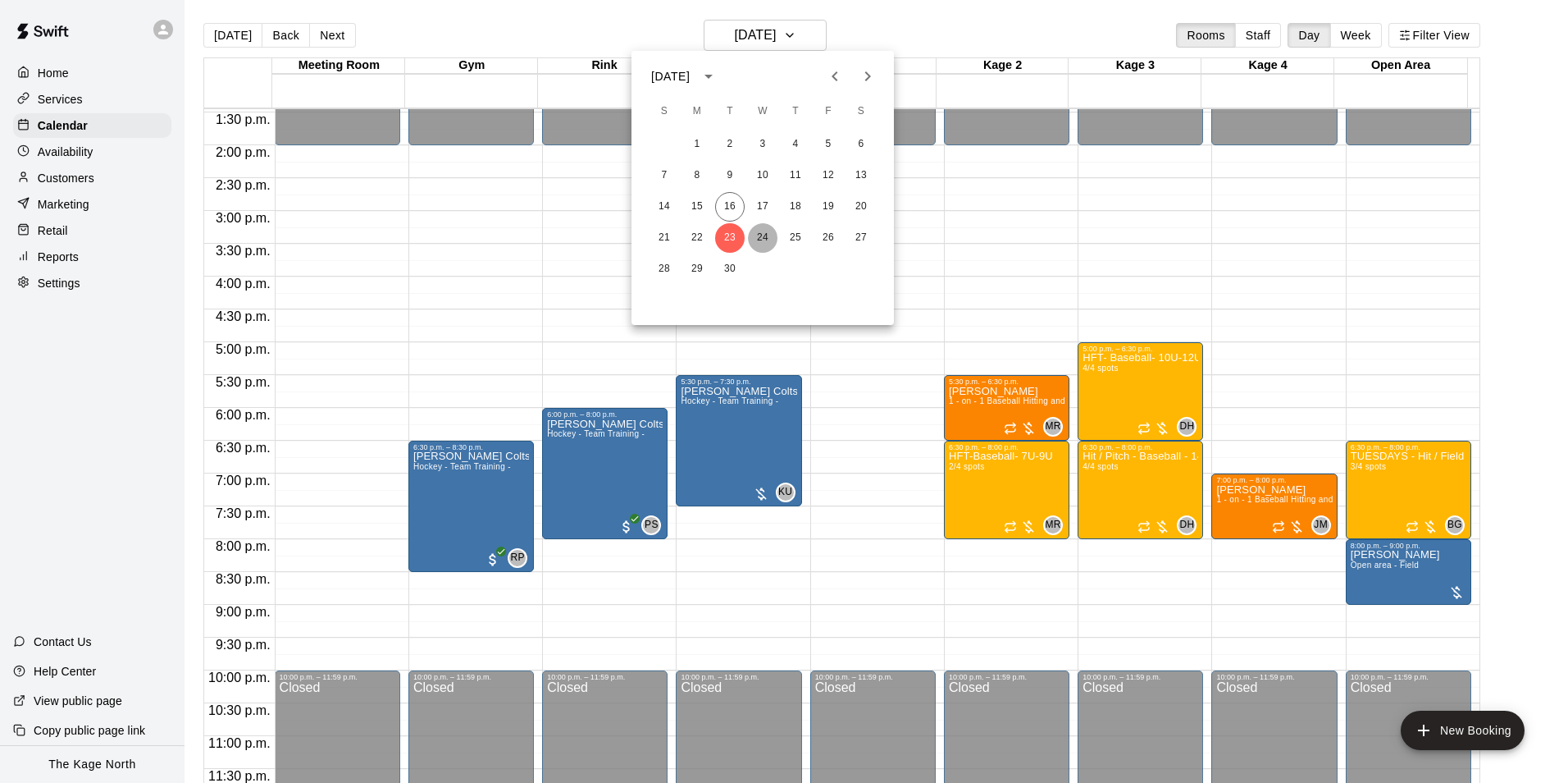
click at [755, 240] on button "24" at bounding box center [763, 238] width 30 height 30
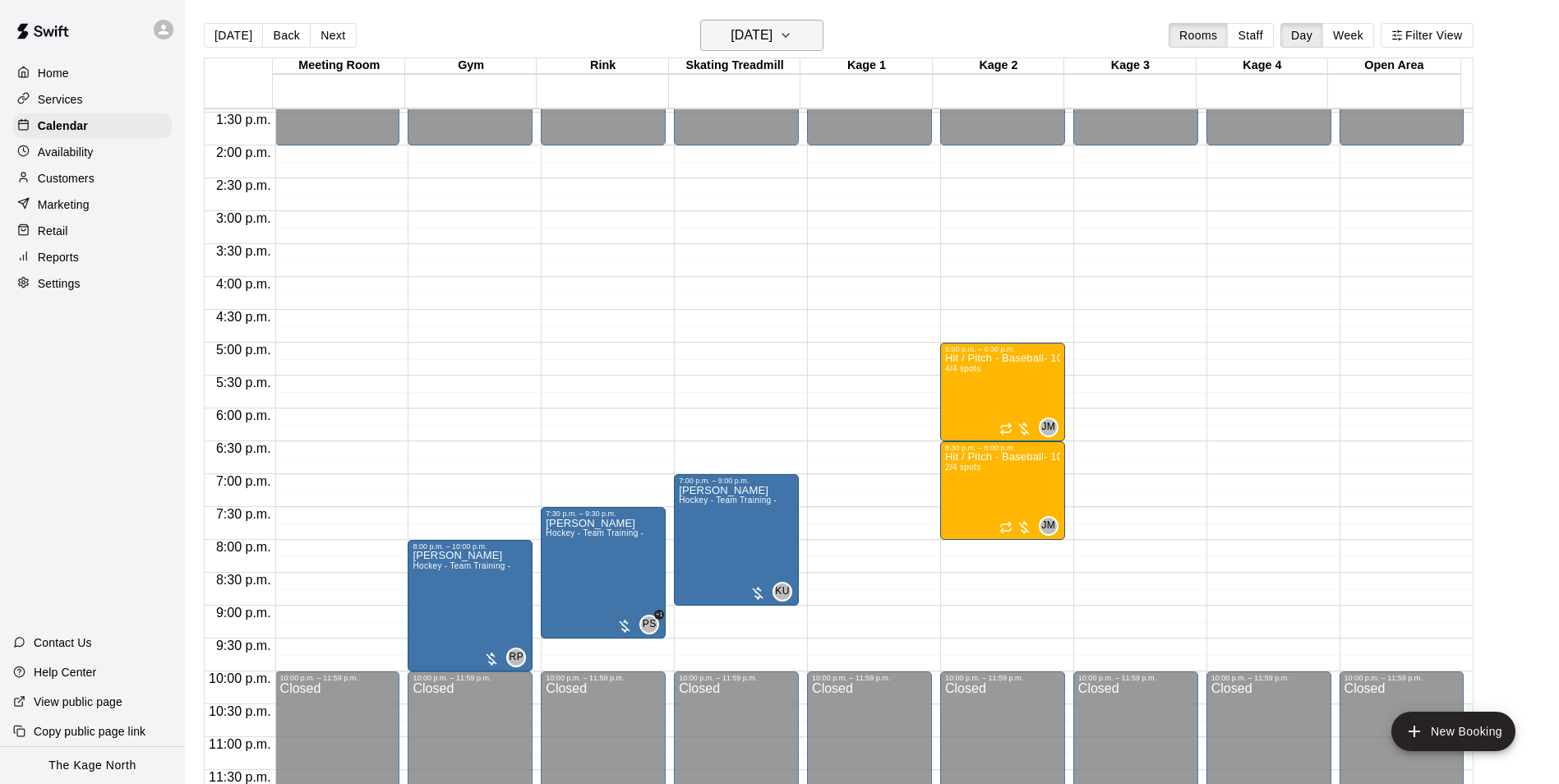
click at [792, 33] on icon "button" at bounding box center [785, 35] width 13 height 19
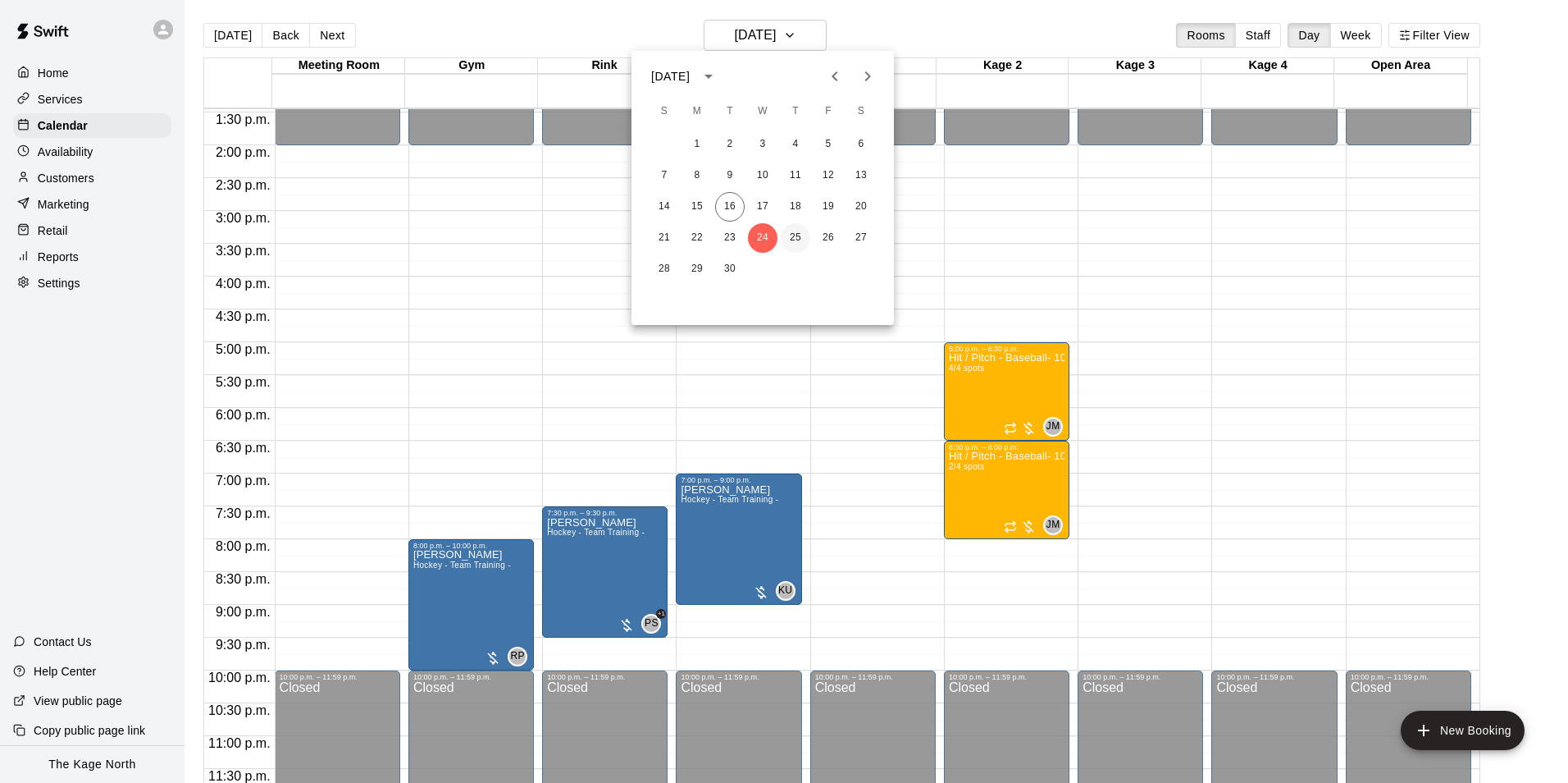
click at [798, 236] on button "25" at bounding box center [796, 238] width 30 height 30
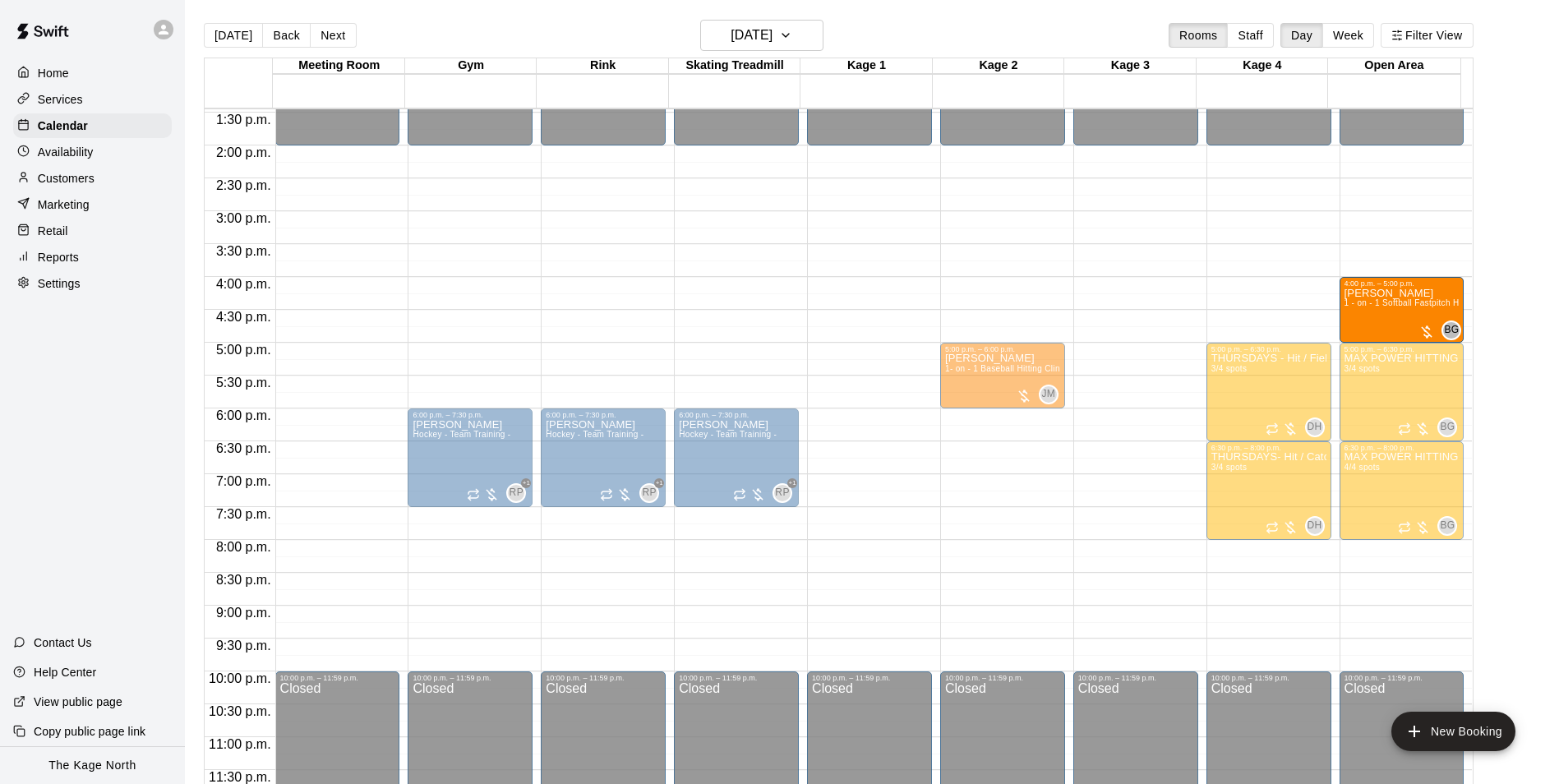
drag, startPoint x: 872, startPoint y: 292, endPoint x: 1416, endPoint y: 308, distance: 544.2
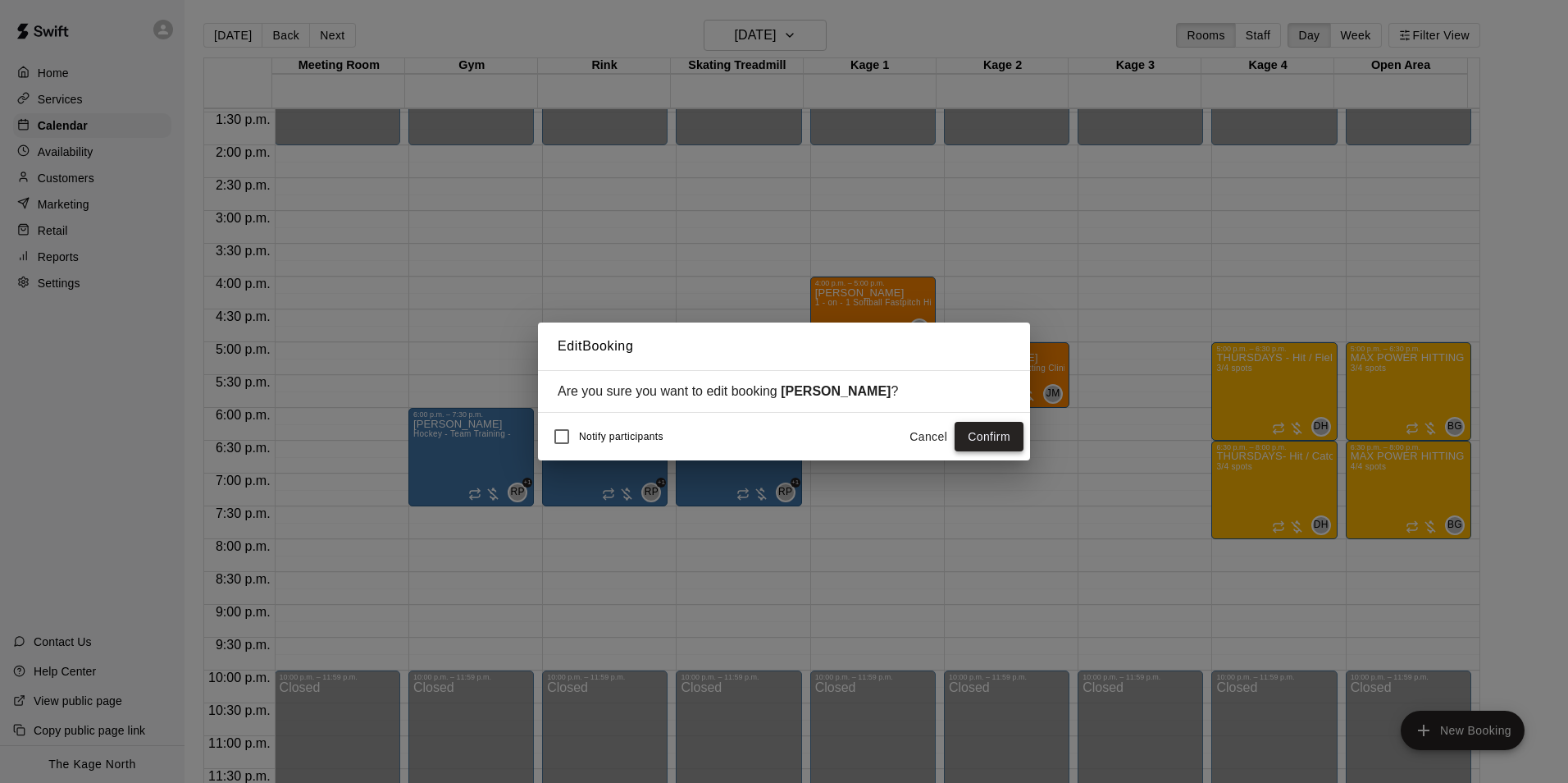
click at [985, 445] on button "Confirm" at bounding box center [989, 437] width 69 height 31
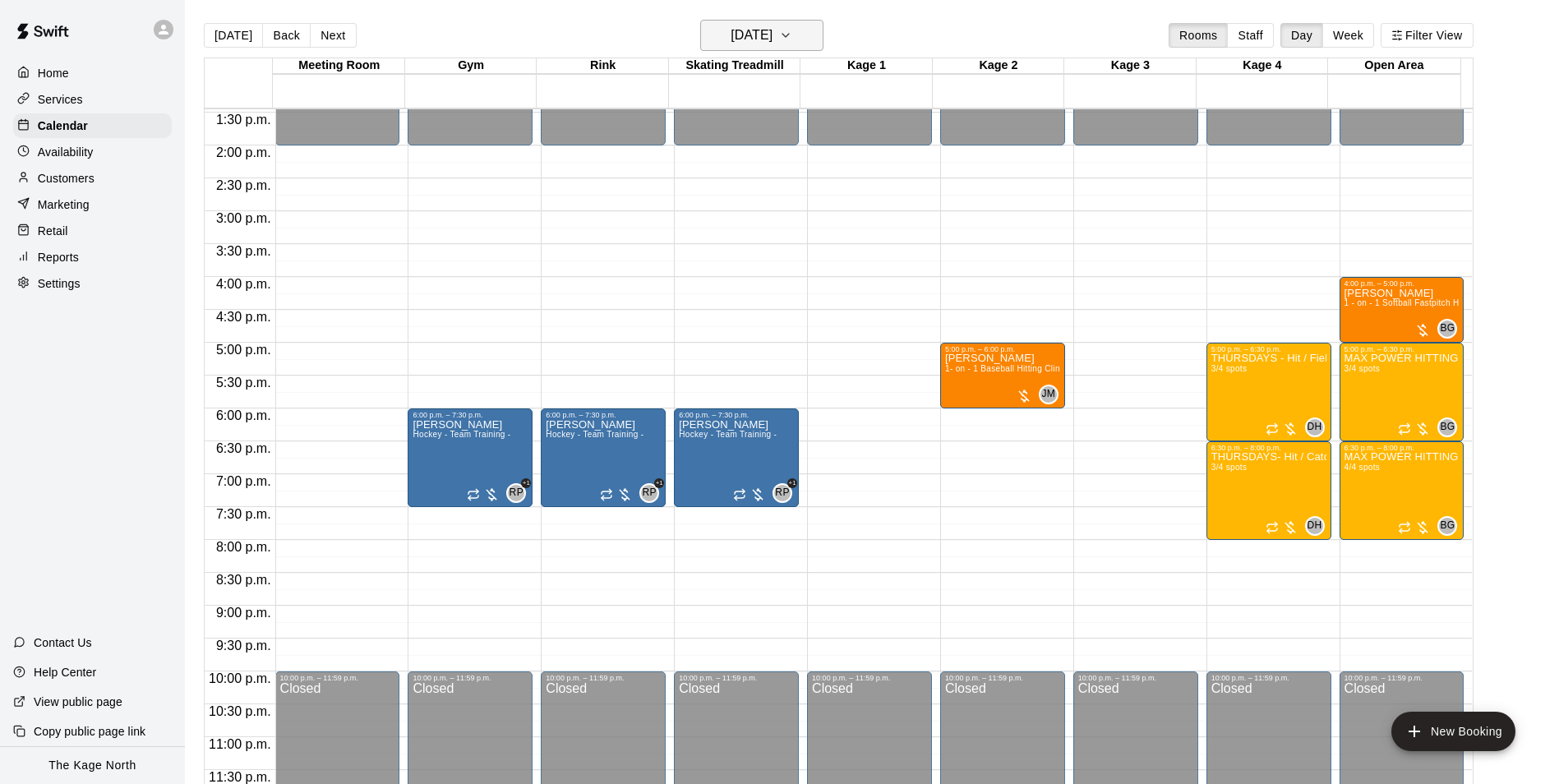
click at [773, 31] on h6 "[DATE]" at bounding box center [752, 35] width 42 height 23
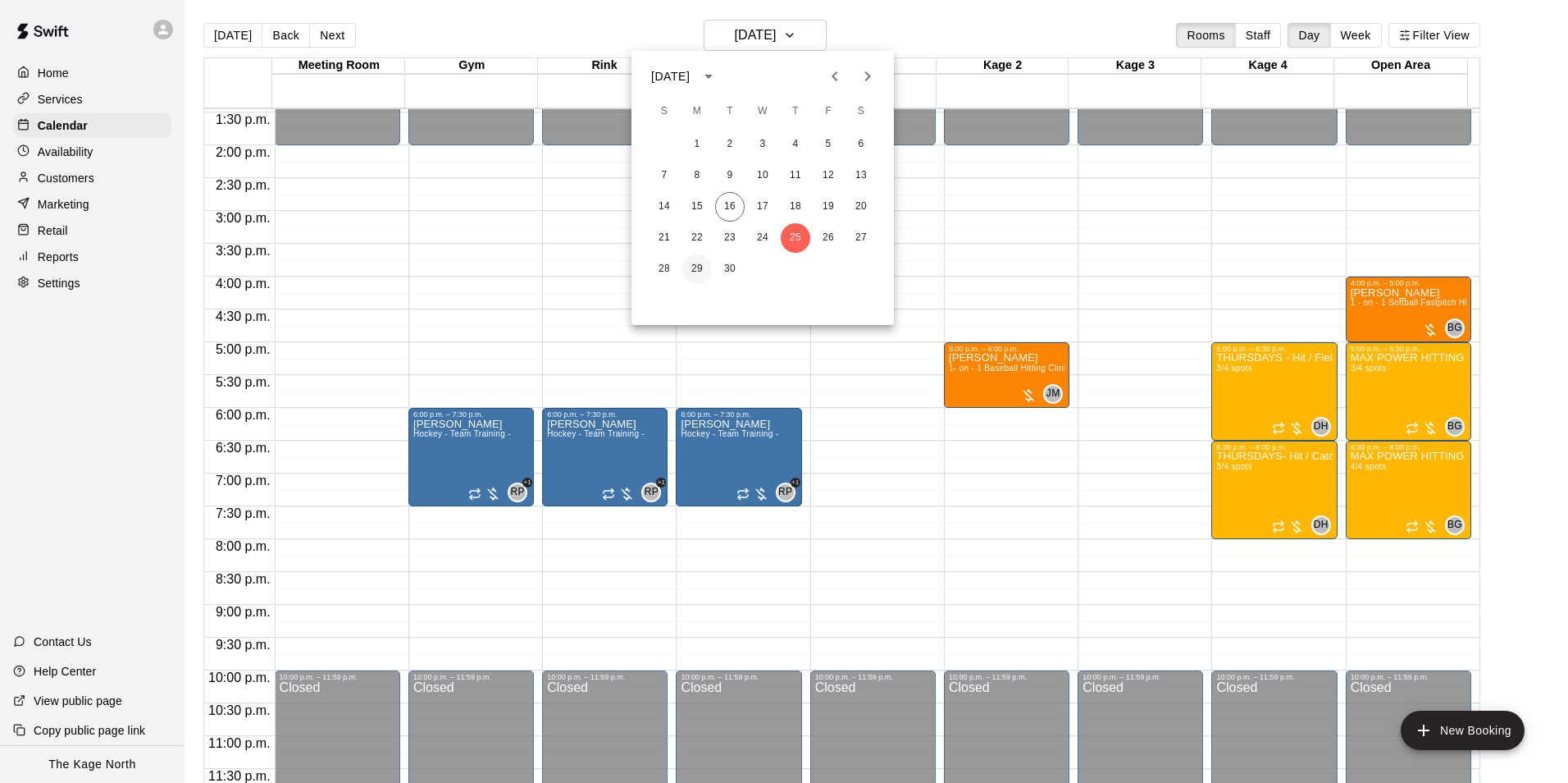
click at [704, 258] on button "29" at bounding box center [697, 269] width 30 height 30
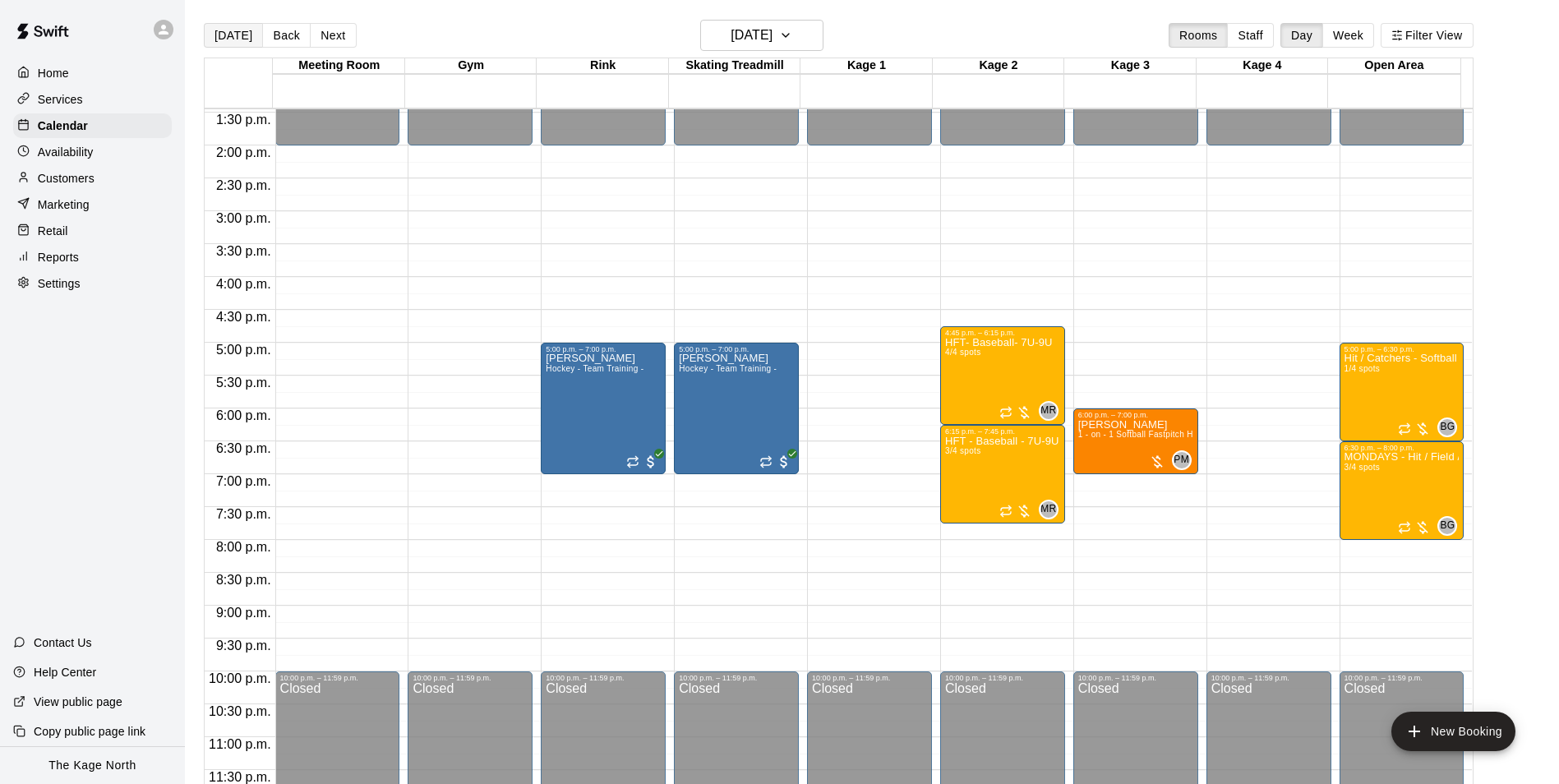
click at [230, 38] on button "[DATE]" at bounding box center [233, 35] width 59 height 25
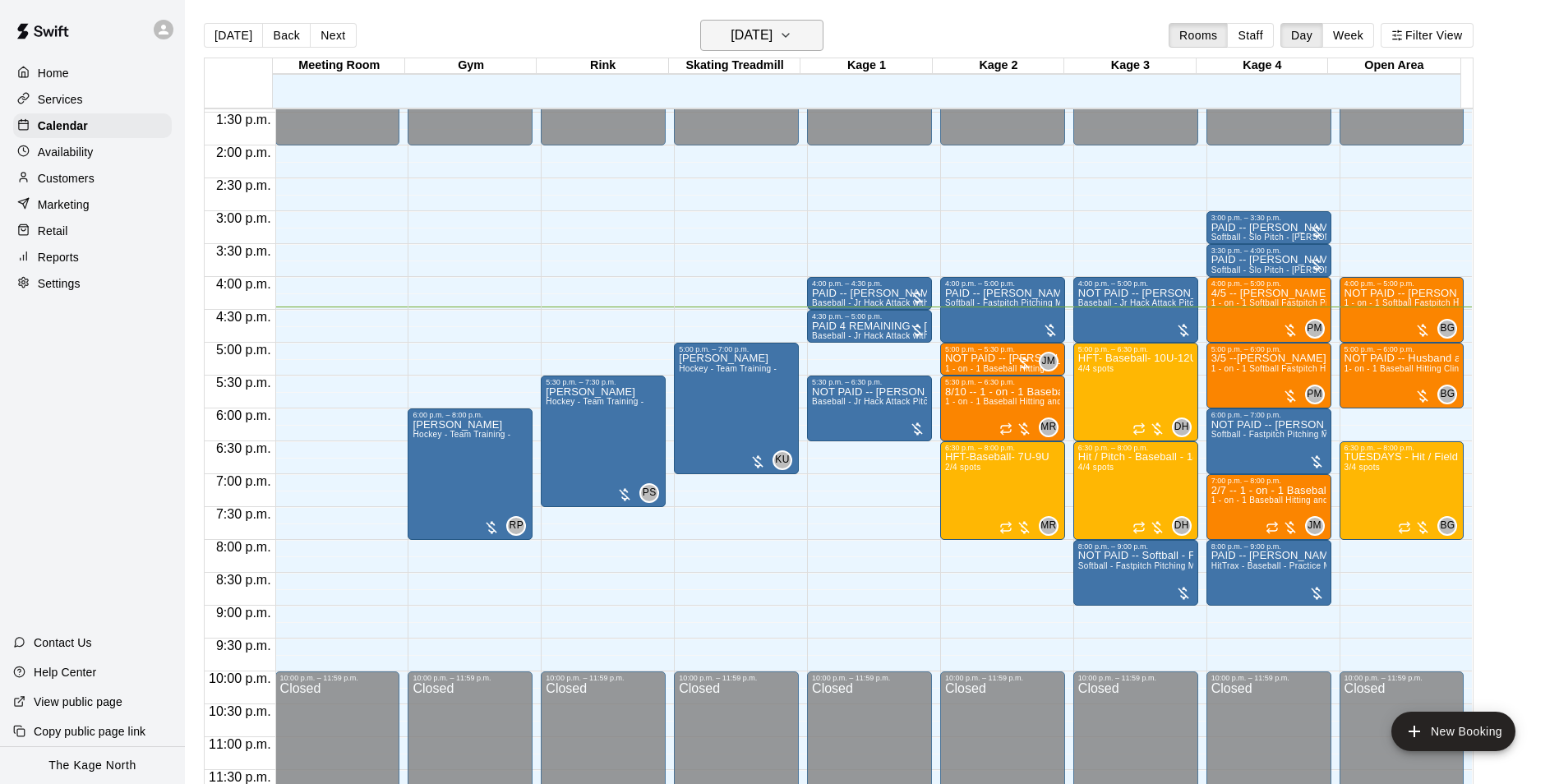
click at [763, 33] on h6 "[DATE]" at bounding box center [752, 35] width 42 height 23
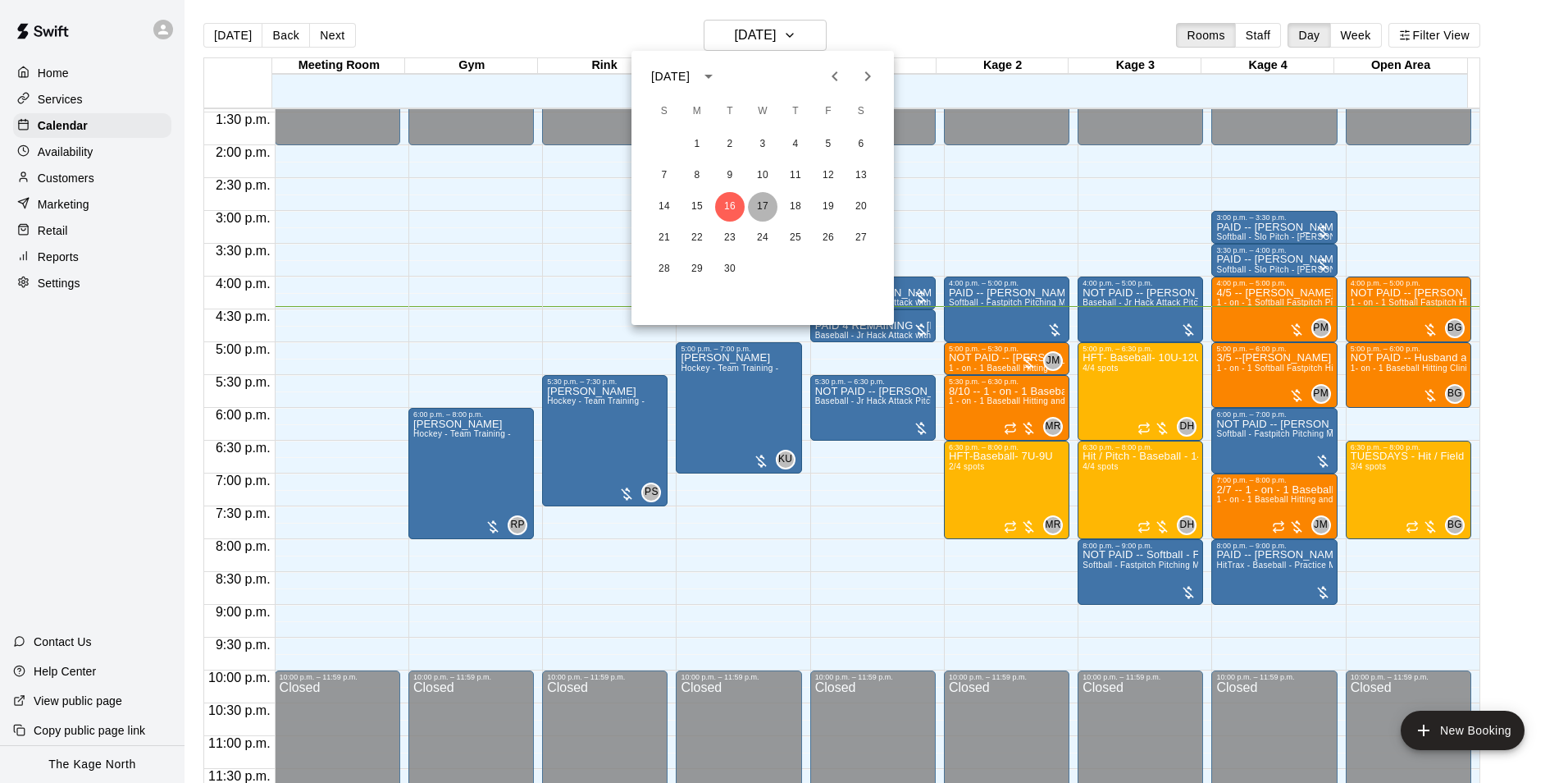
click at [755, 202] on button "17" at bounding box center [763, 207] width 30 height 30
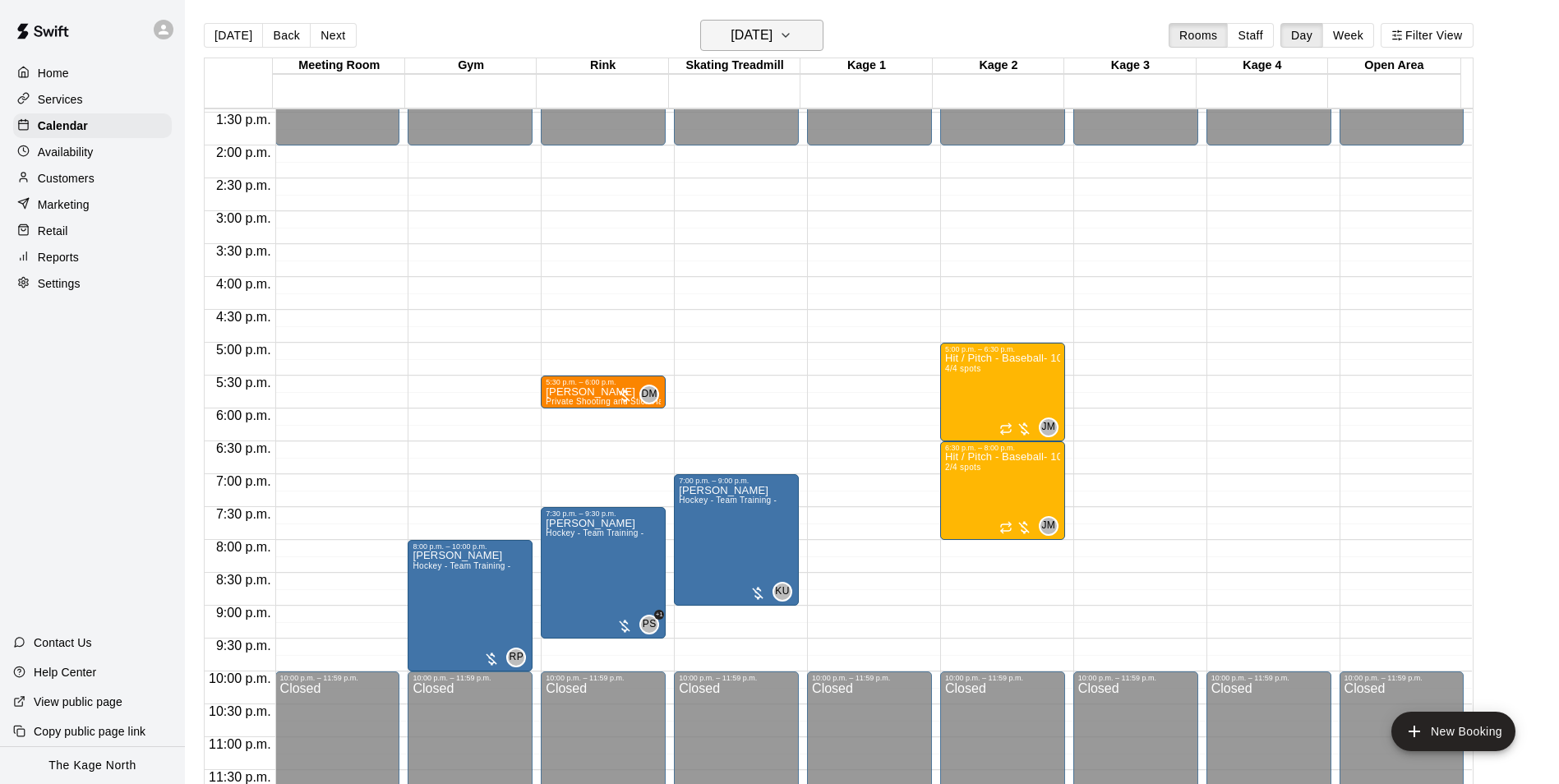
click at [773, 28] on h6 "[DATE]" at bounding box center [752, 35] width 42 height 23
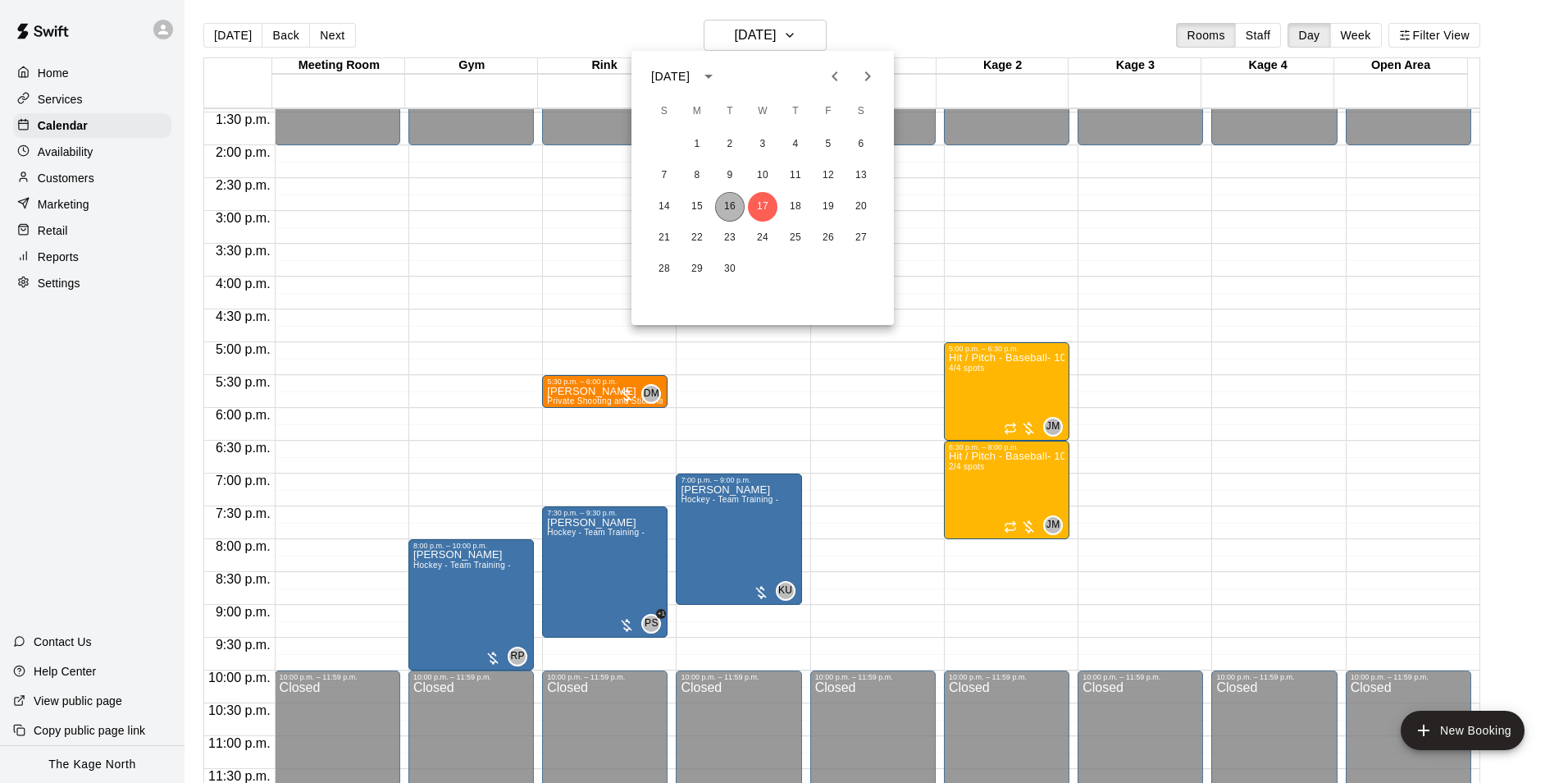
click at [724, 205] on button "16" at bounding box center [730, 207] width 30 height 30
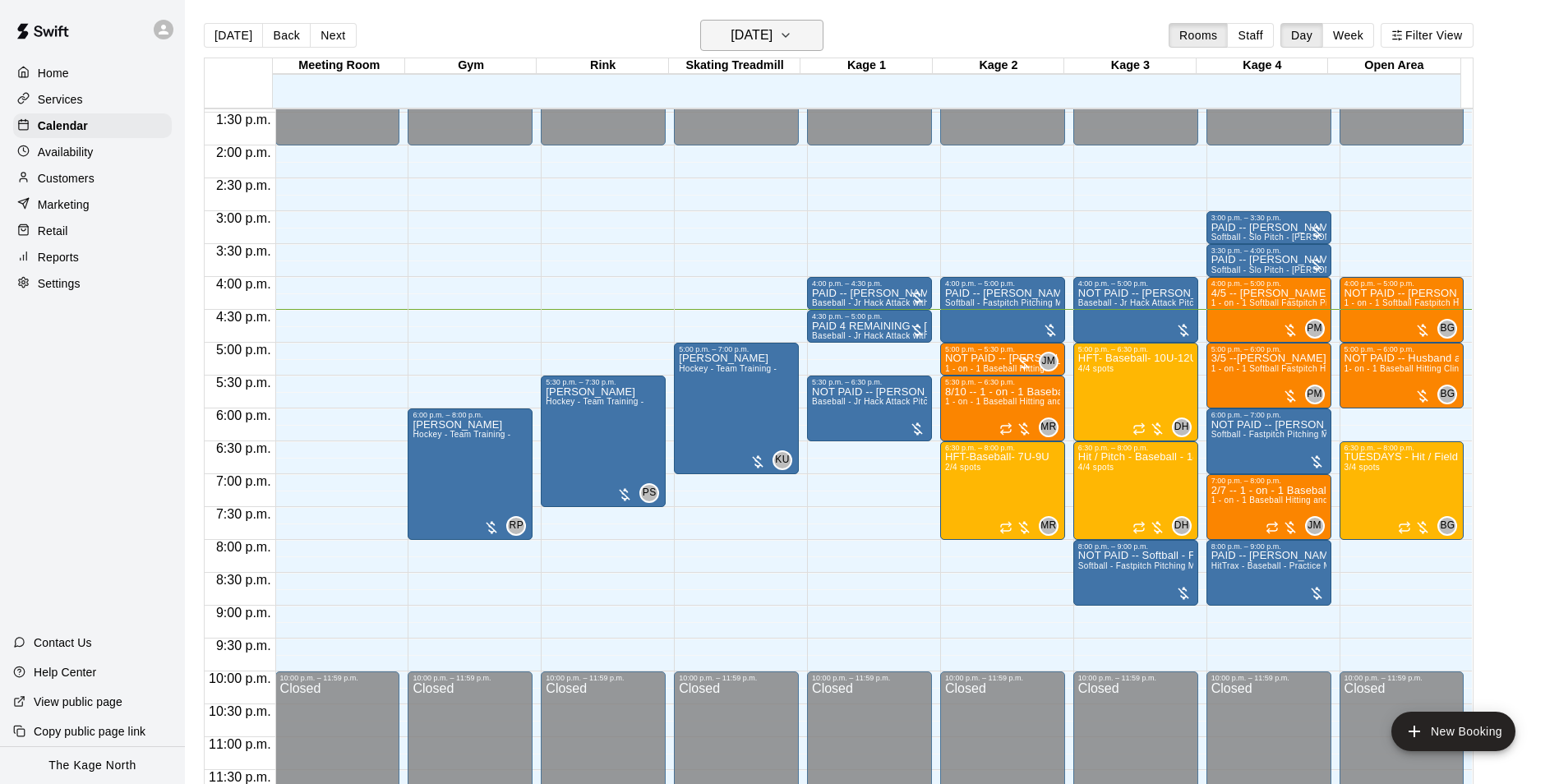
click at [772, 38] on h6 "[DATE]" at bounding box center [752, 35] width 42 height 23
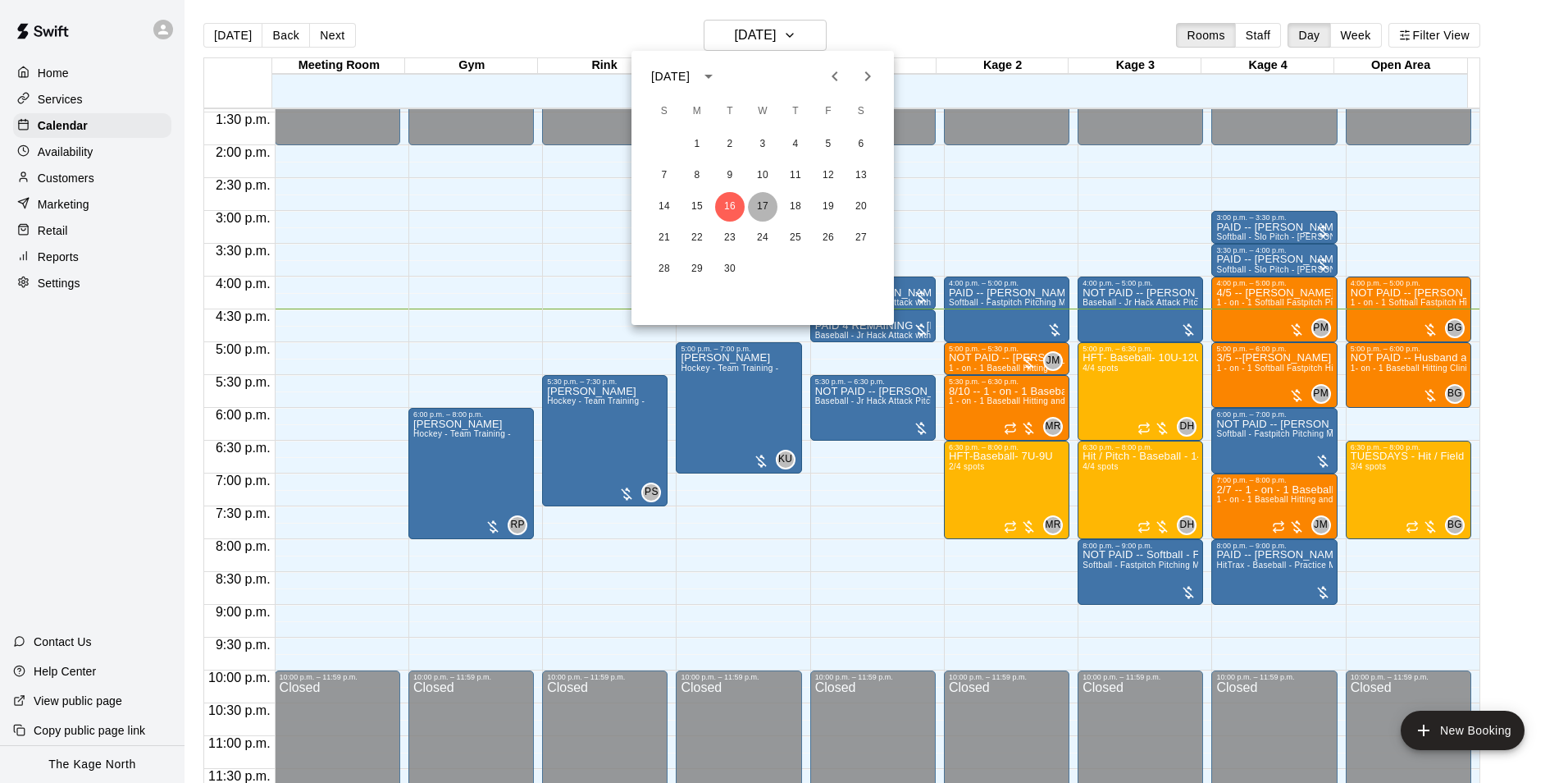
click at [764, 201] on button "17" at bounding box center [763, 207] width 30 height 30
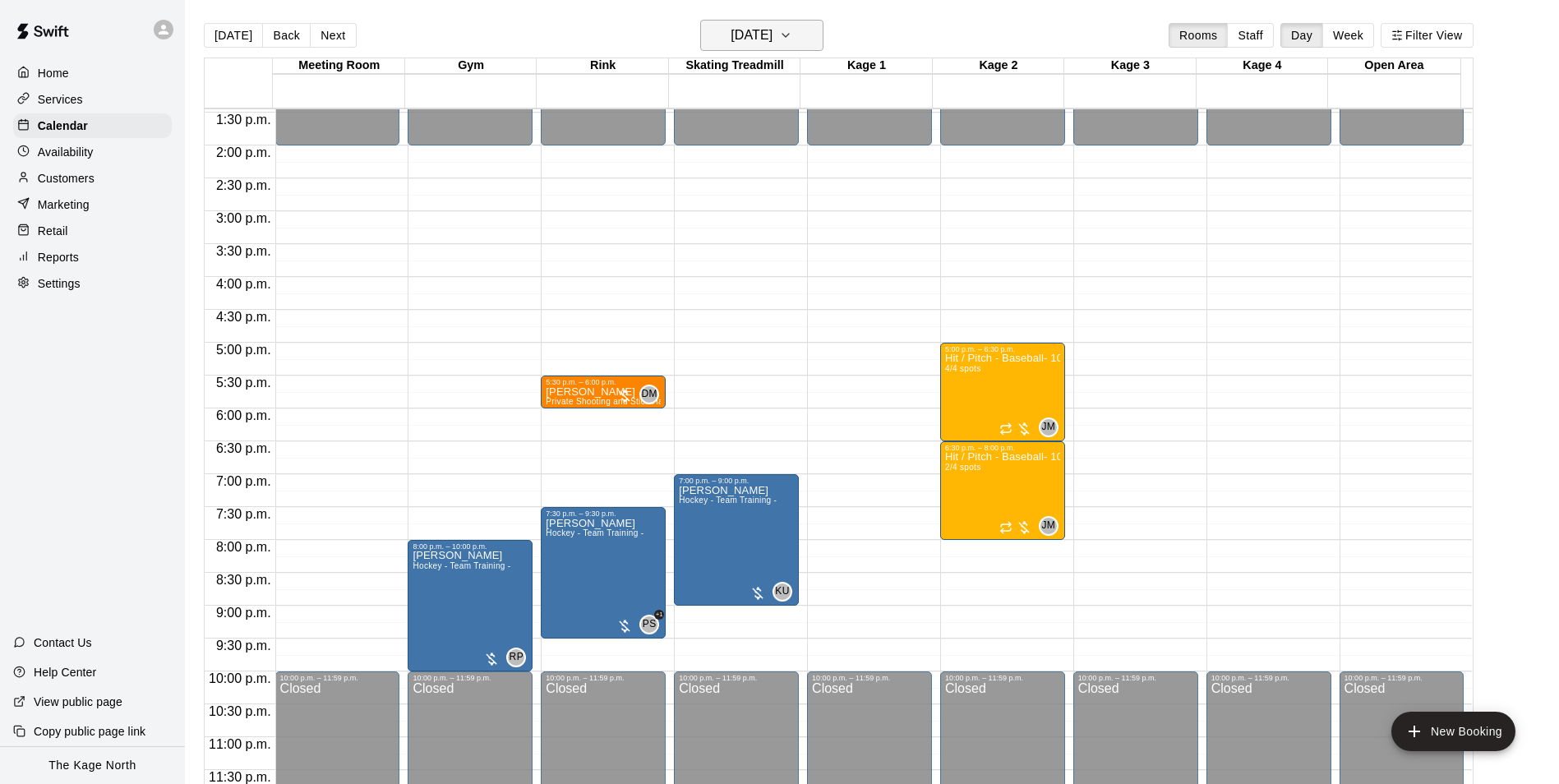
click at [773, 34] on h6 "[DATE]" at bounding box center [752, 35] width 42 height 23
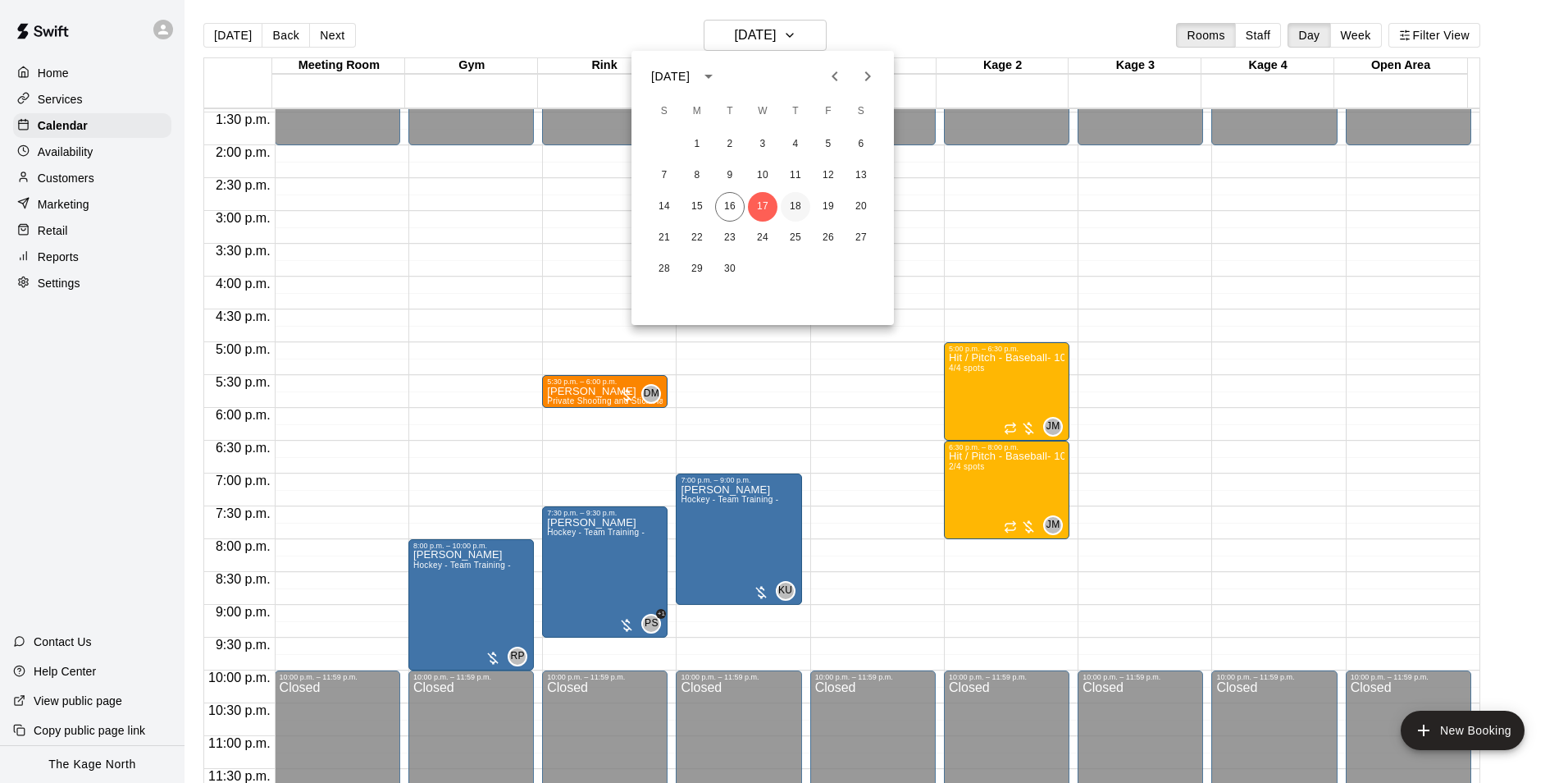
click at [798, 205] on button "18" at bounding box center [796, 207] width 30 height 30
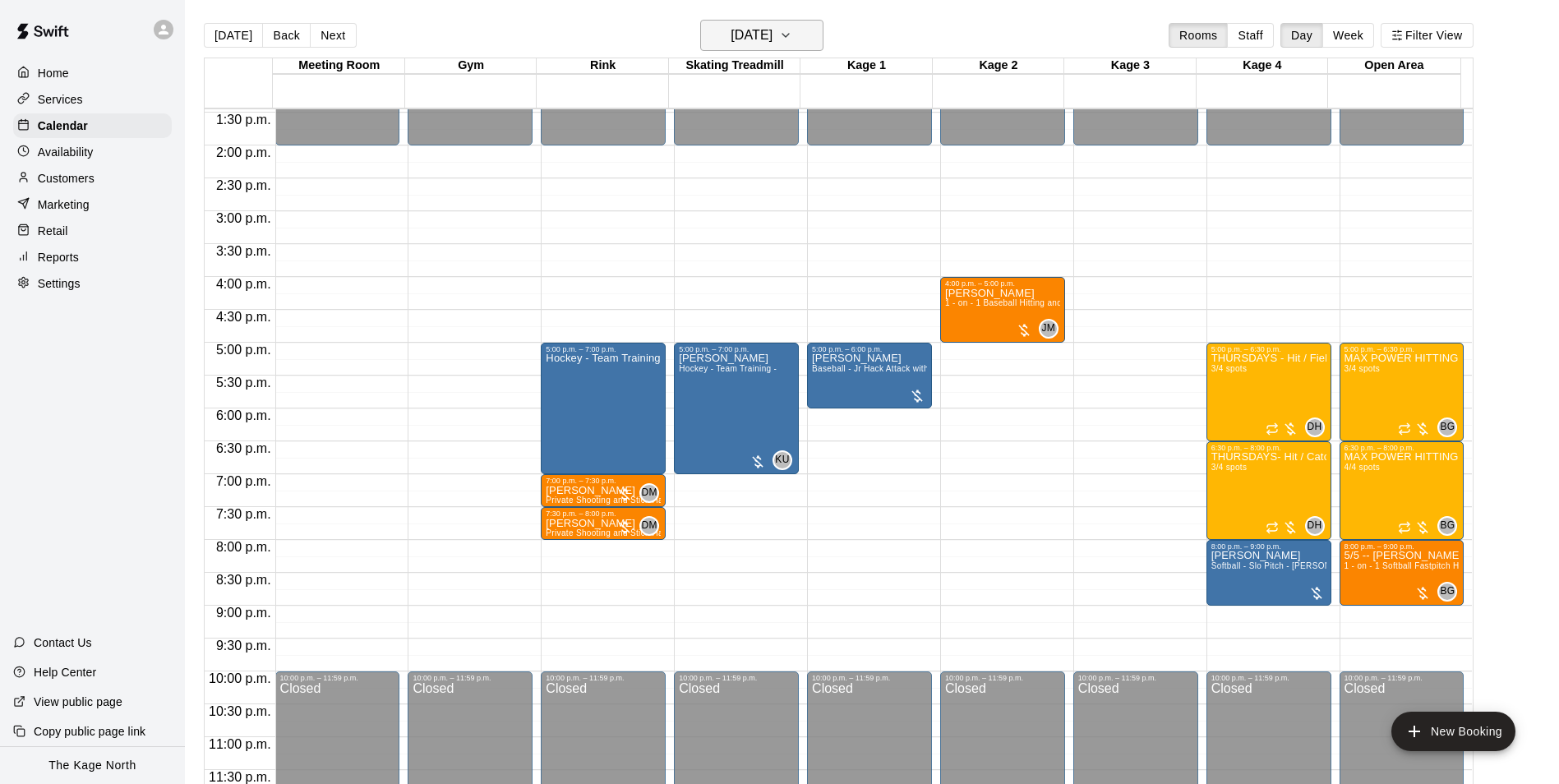
click at [773, 33] on h6 "[DATE]" at bounding box center [752, 35] width 42 height 23
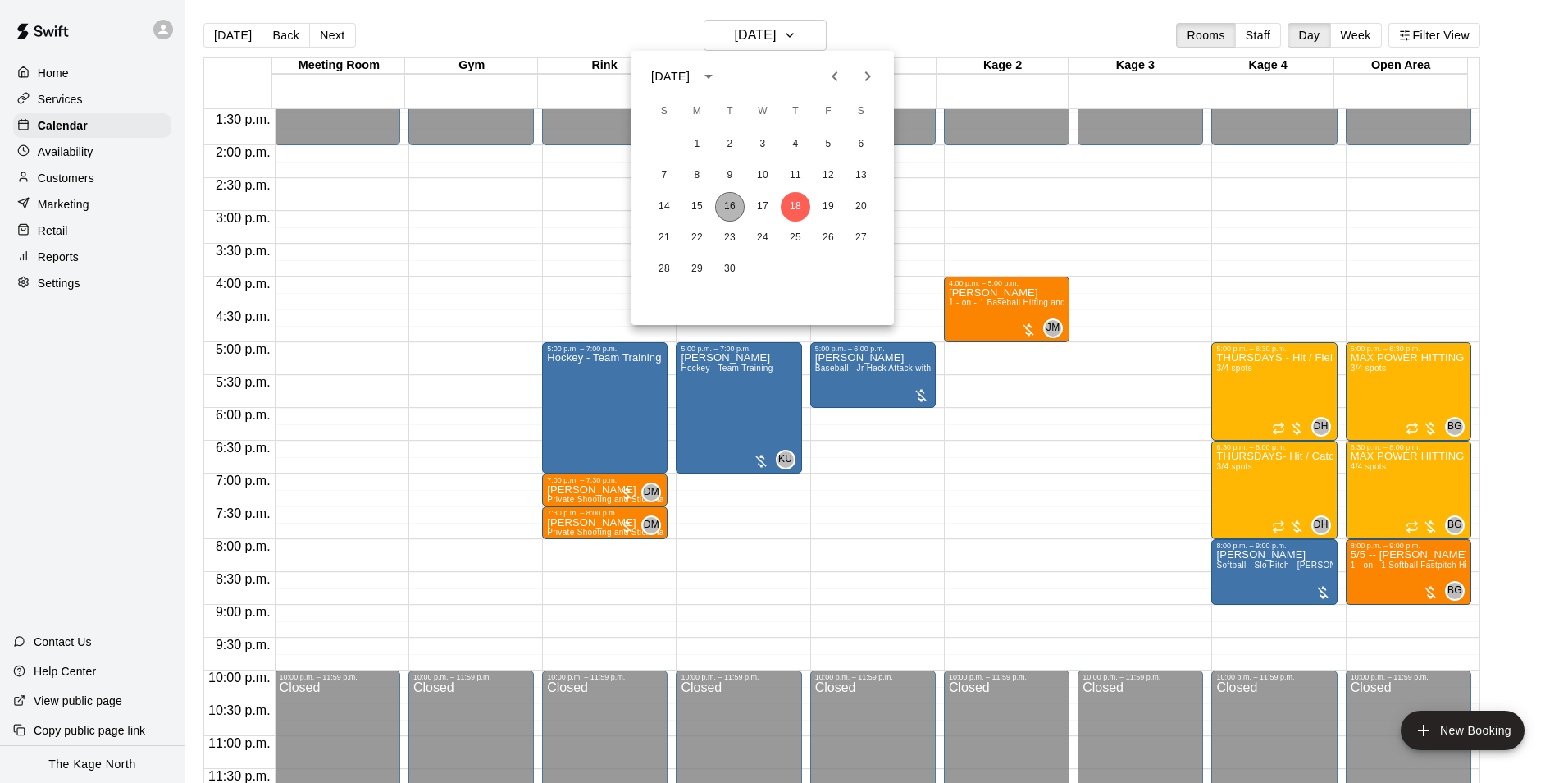
click at [734, 203] on button "16" at bounding box center [730, 207] width 30 height 30
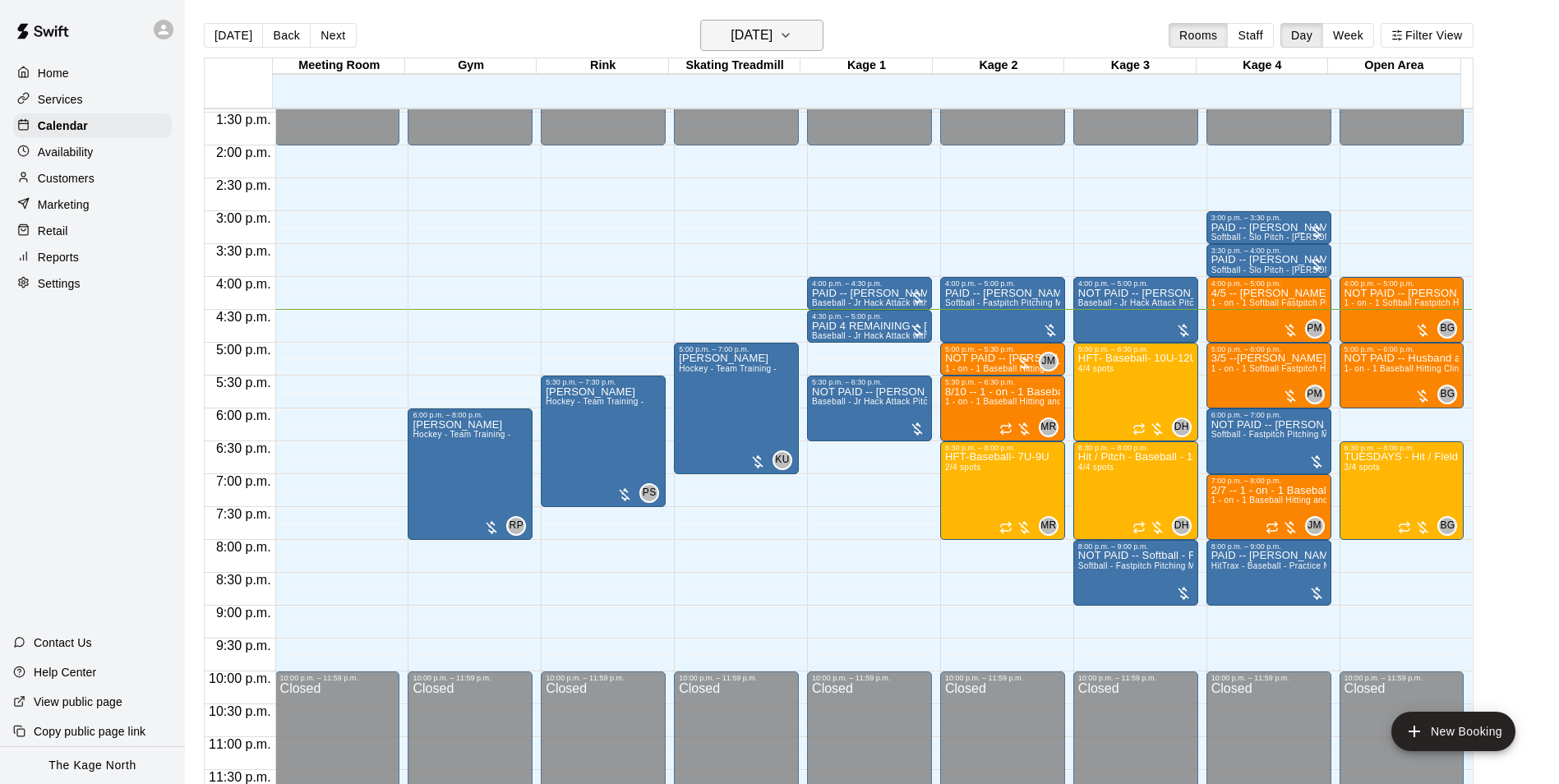
click at [773, 34] on h6 "[DATE]" at bounding box center [752, 35] width 42 height 23
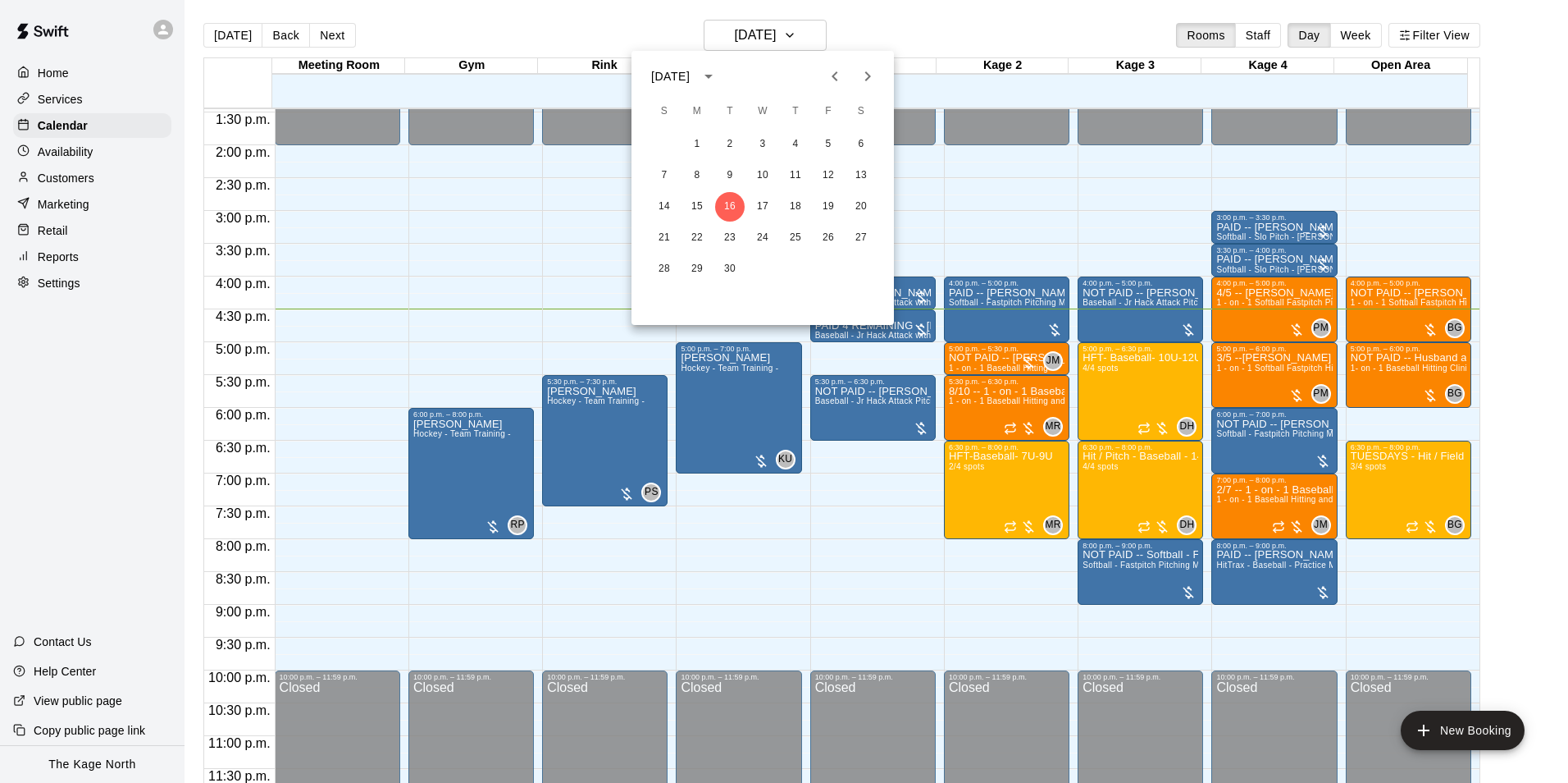
click at [900, 31] on div at bounding box center [784, 391] width 1568 height 783
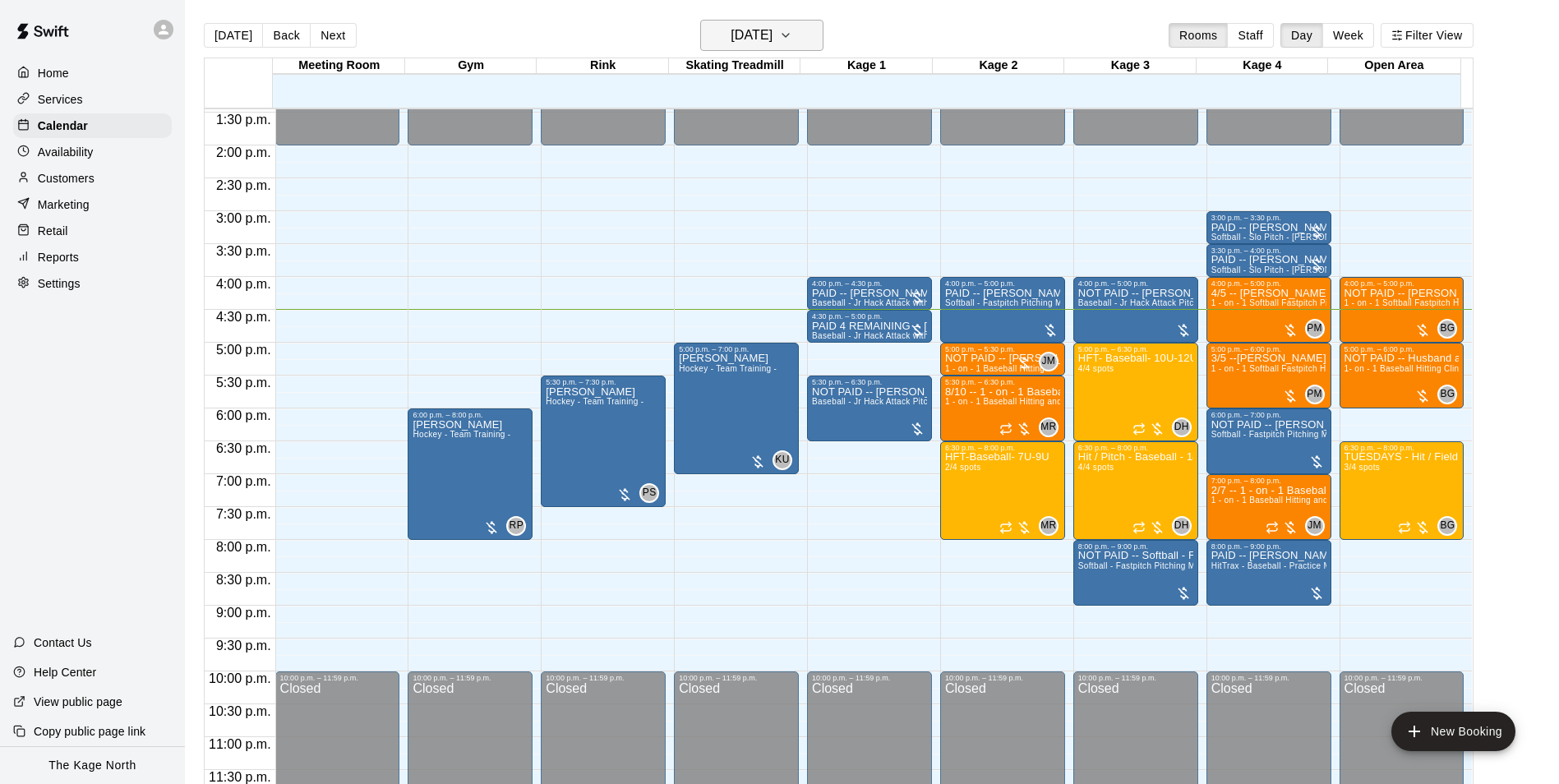
click at [807, 31] on button "[DATE]" at bounding box center [762, 34] width 123 height 31
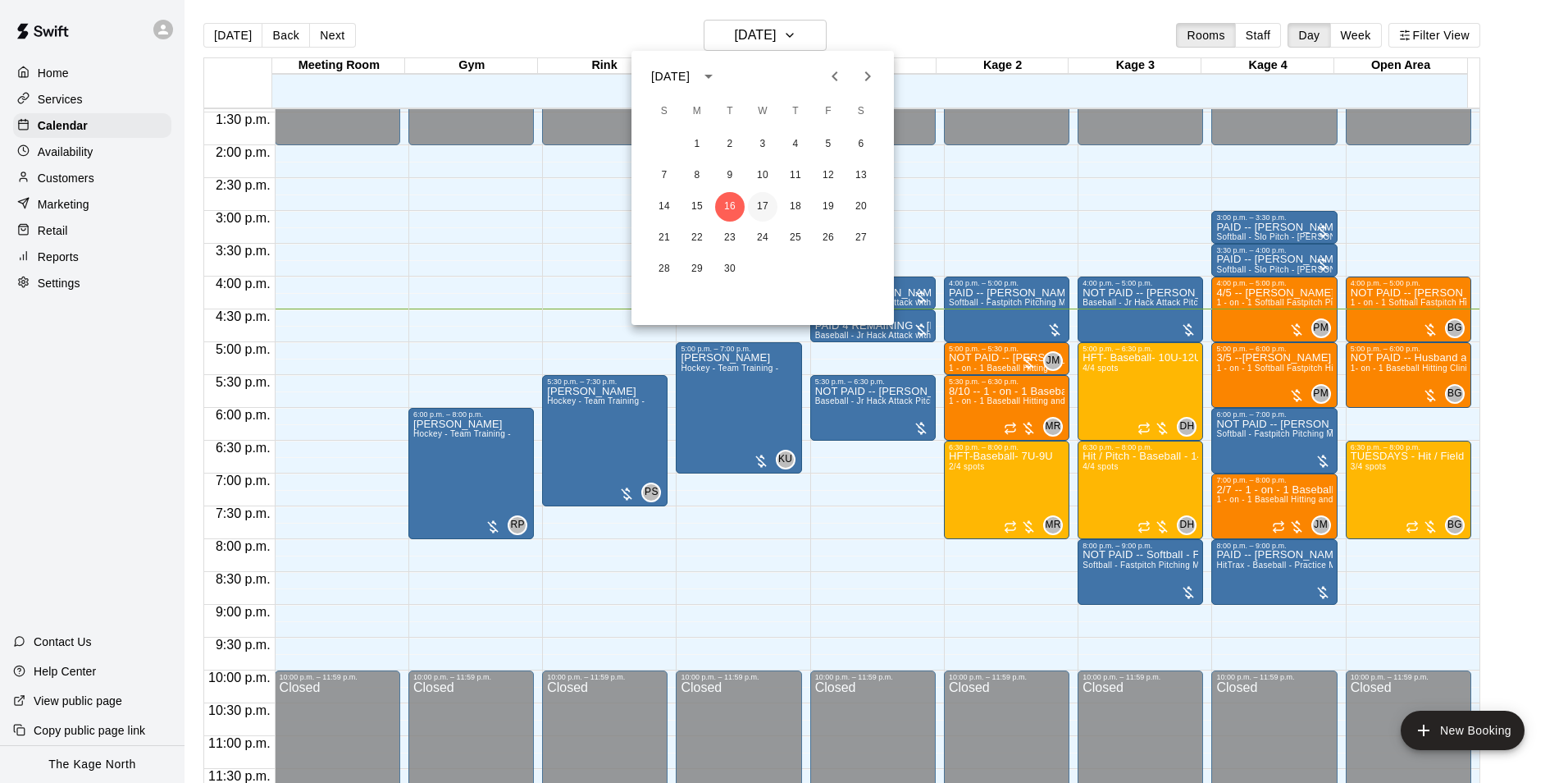
click at [755, 201] on button "17" at bounding box center [763, 207] width 30 height 30
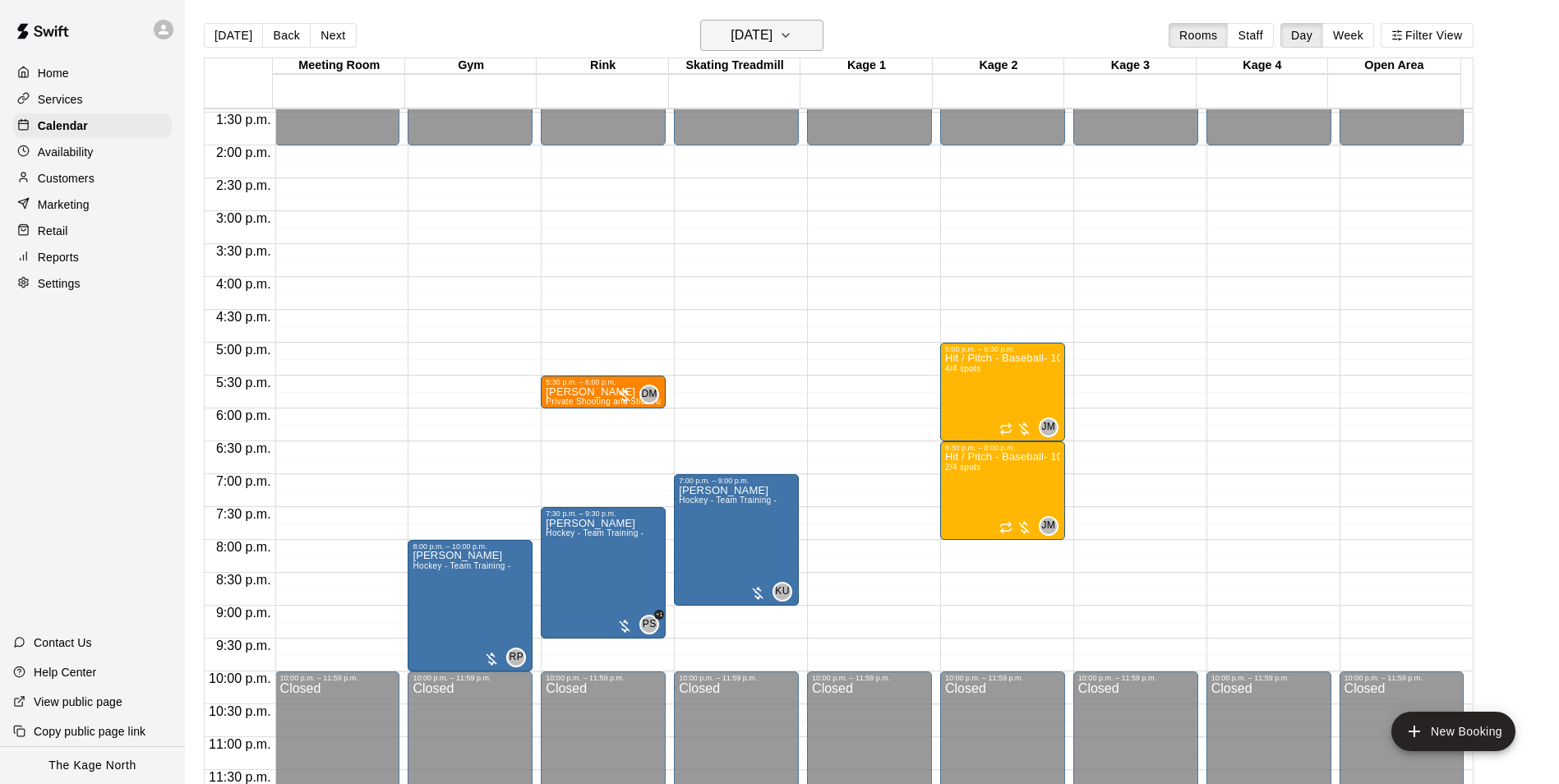
click at [773, 34] on h6 "[DATE]" at bounding box center [752, 35] width 42 height 23
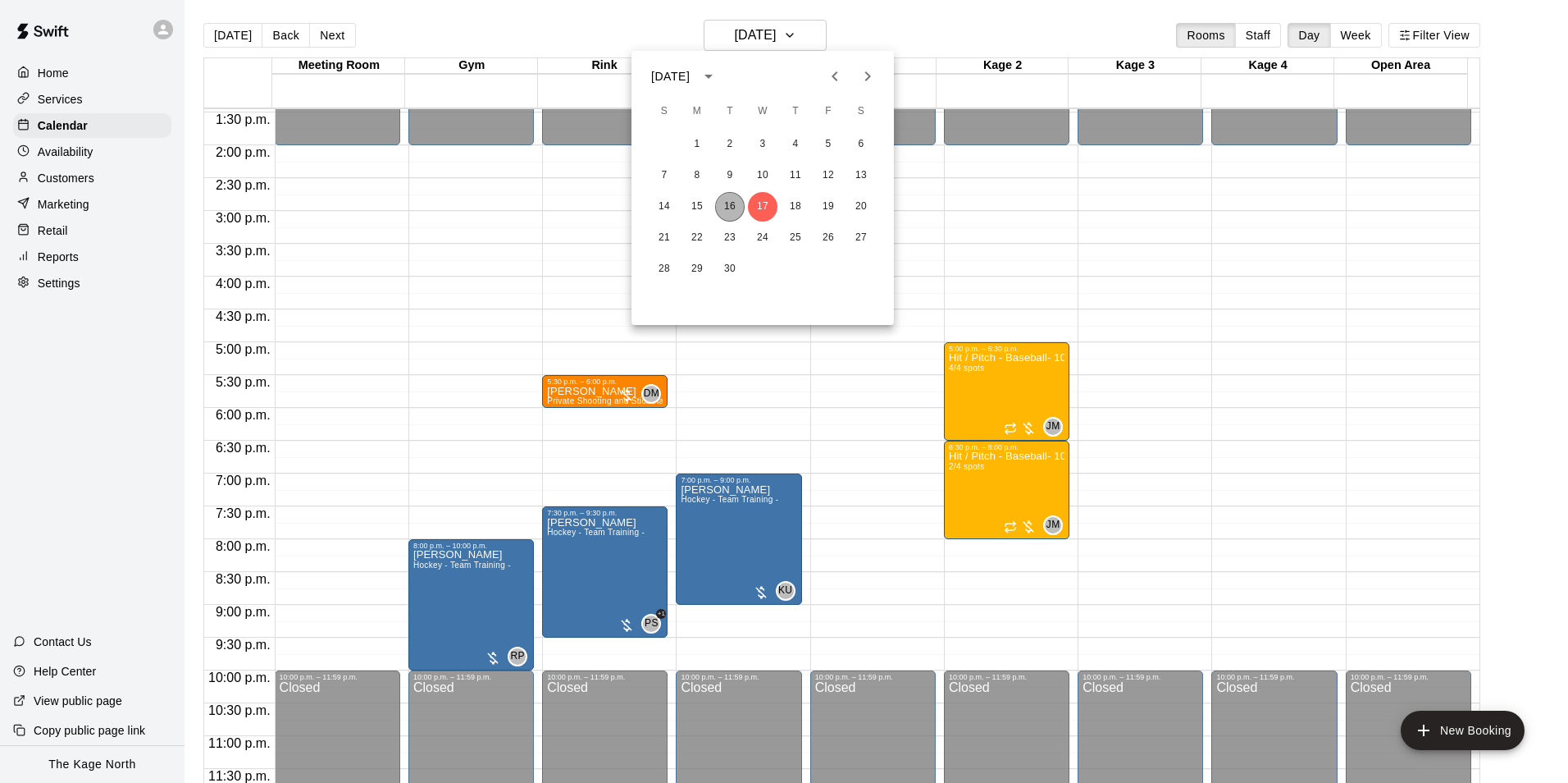
click at [725, 205] on button "16" at bounding box center [730, 207] width 30 height 30
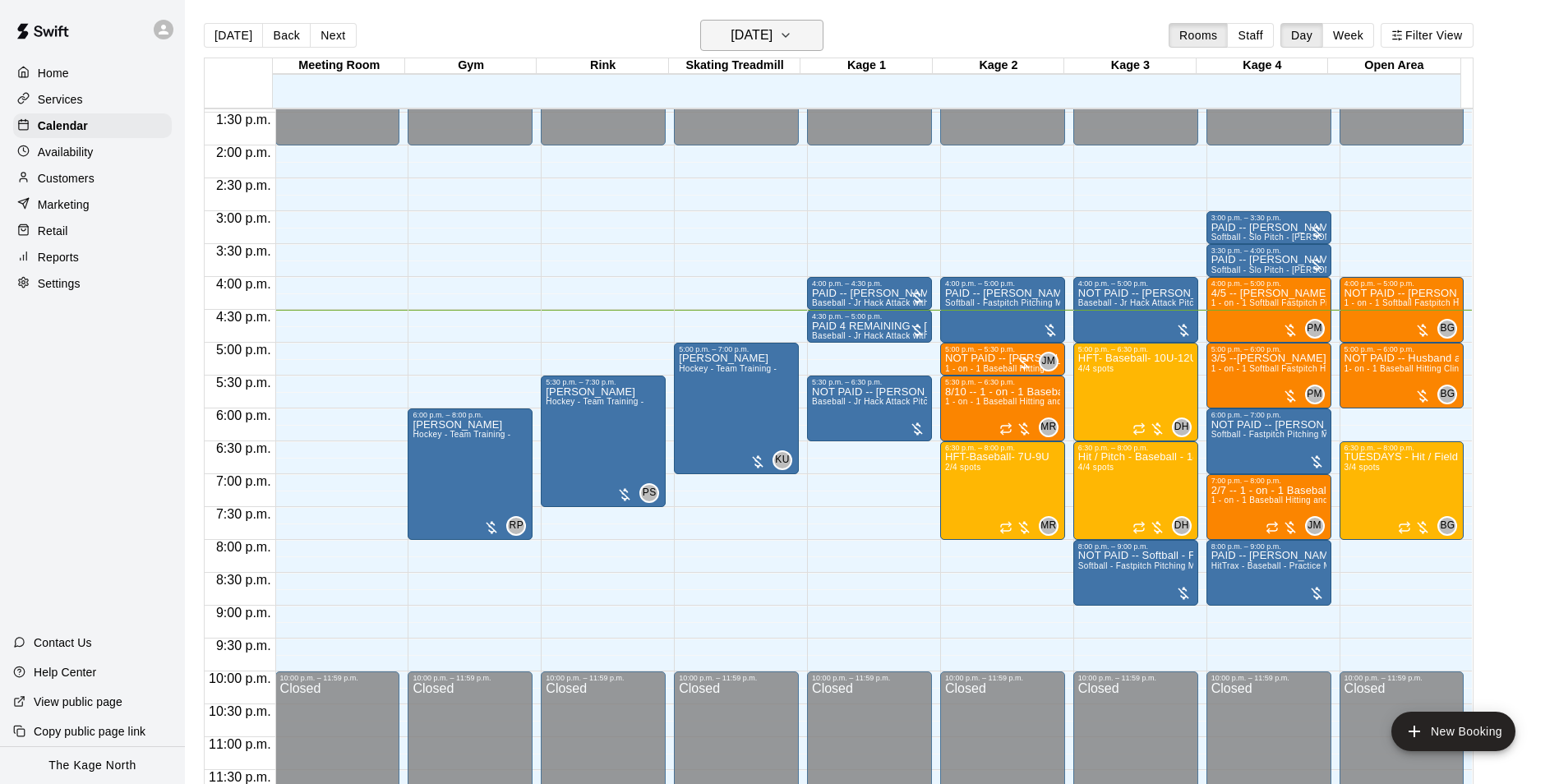
click at [773, 34] on h6 "[DATE]" at bounding box center [752, 35] width 42 height 23
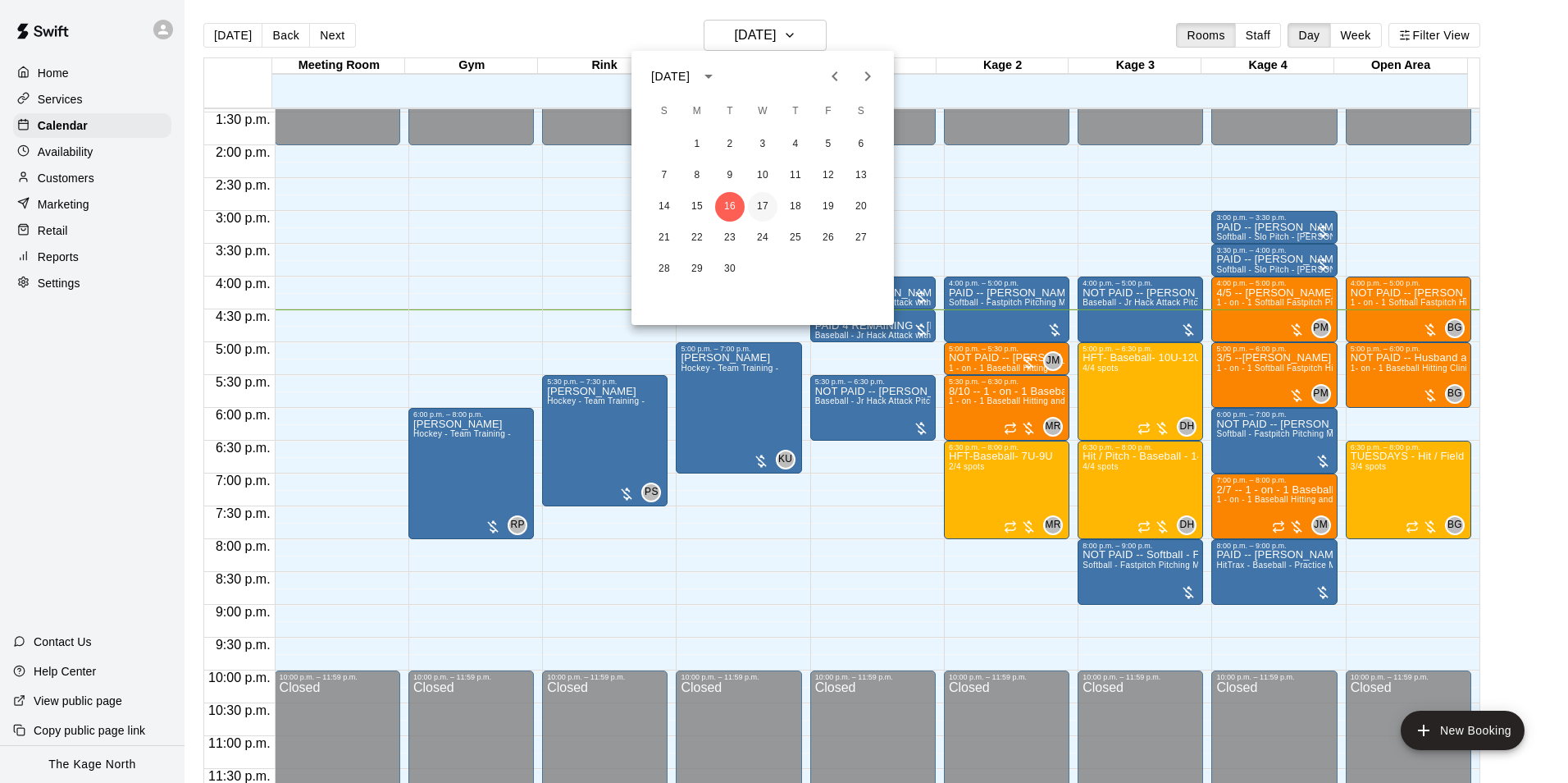
click at [762, 205] on button "17" at bounding box center [763, 207] width 30 height 30
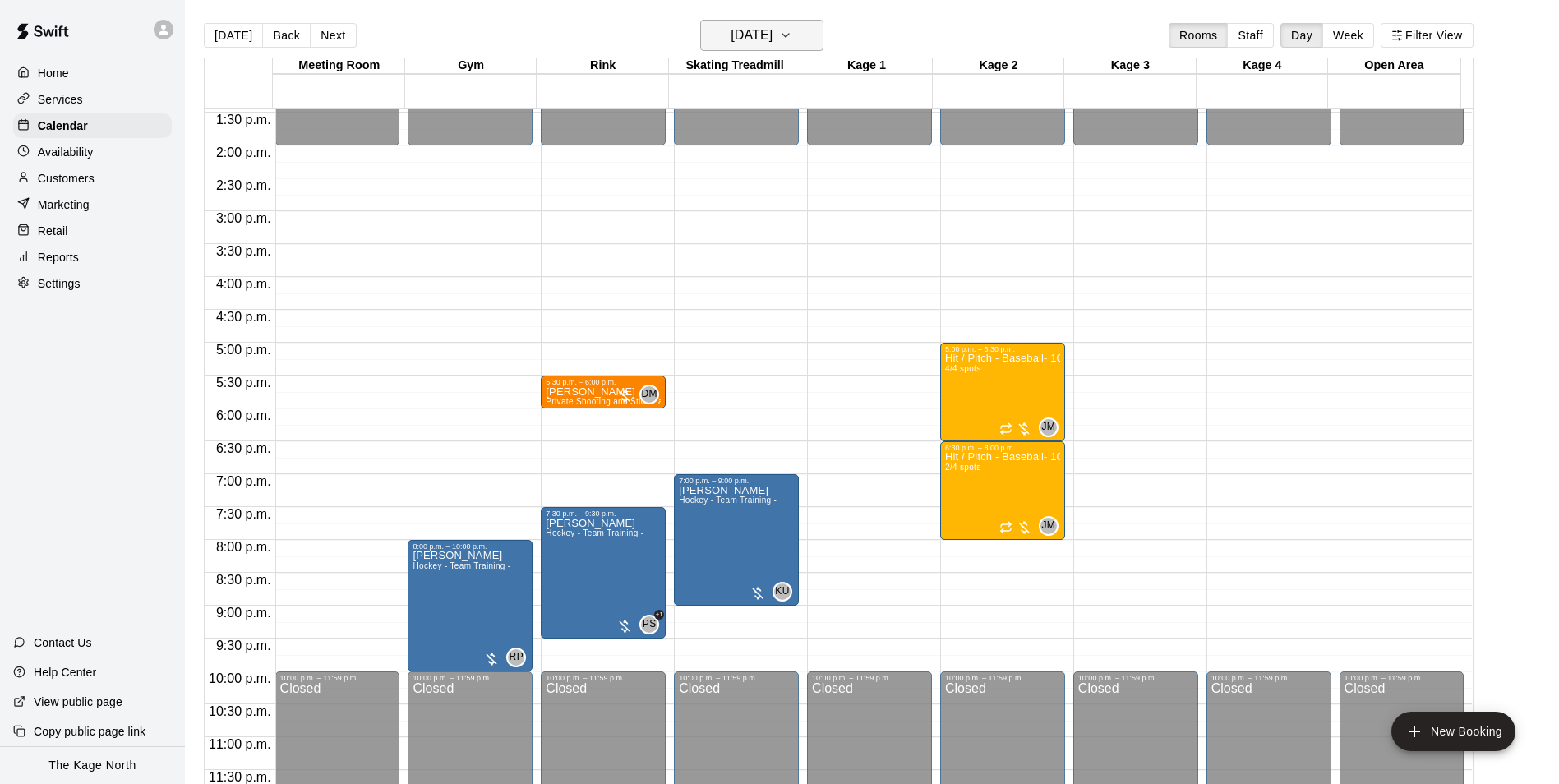
click at [746, 21] on button "[DATE]" at bounding box center [762, 34] width 123 height 31
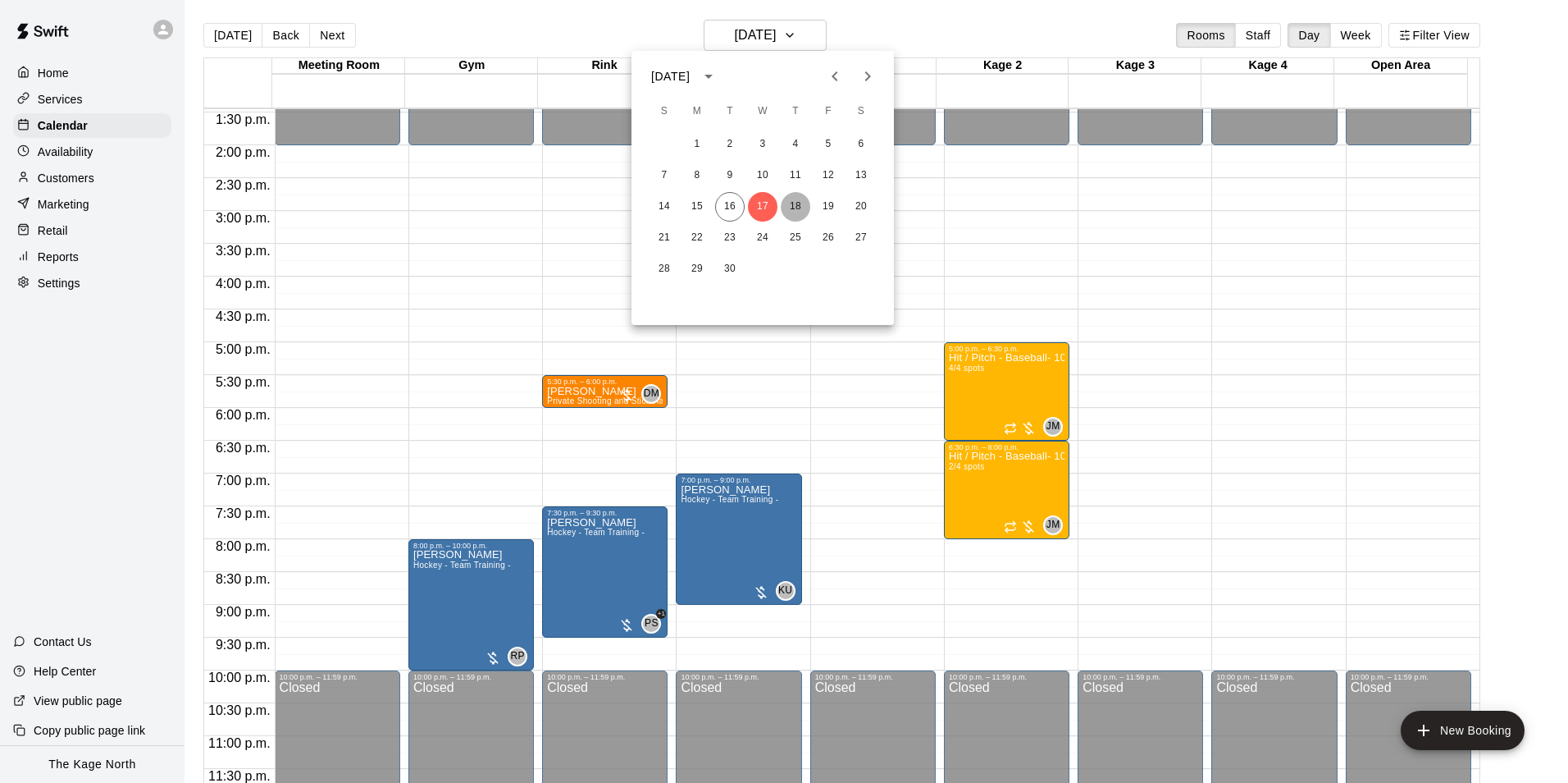
click at [791, 204] on button "18" at bounding box center [796, 207] width 30 height 30
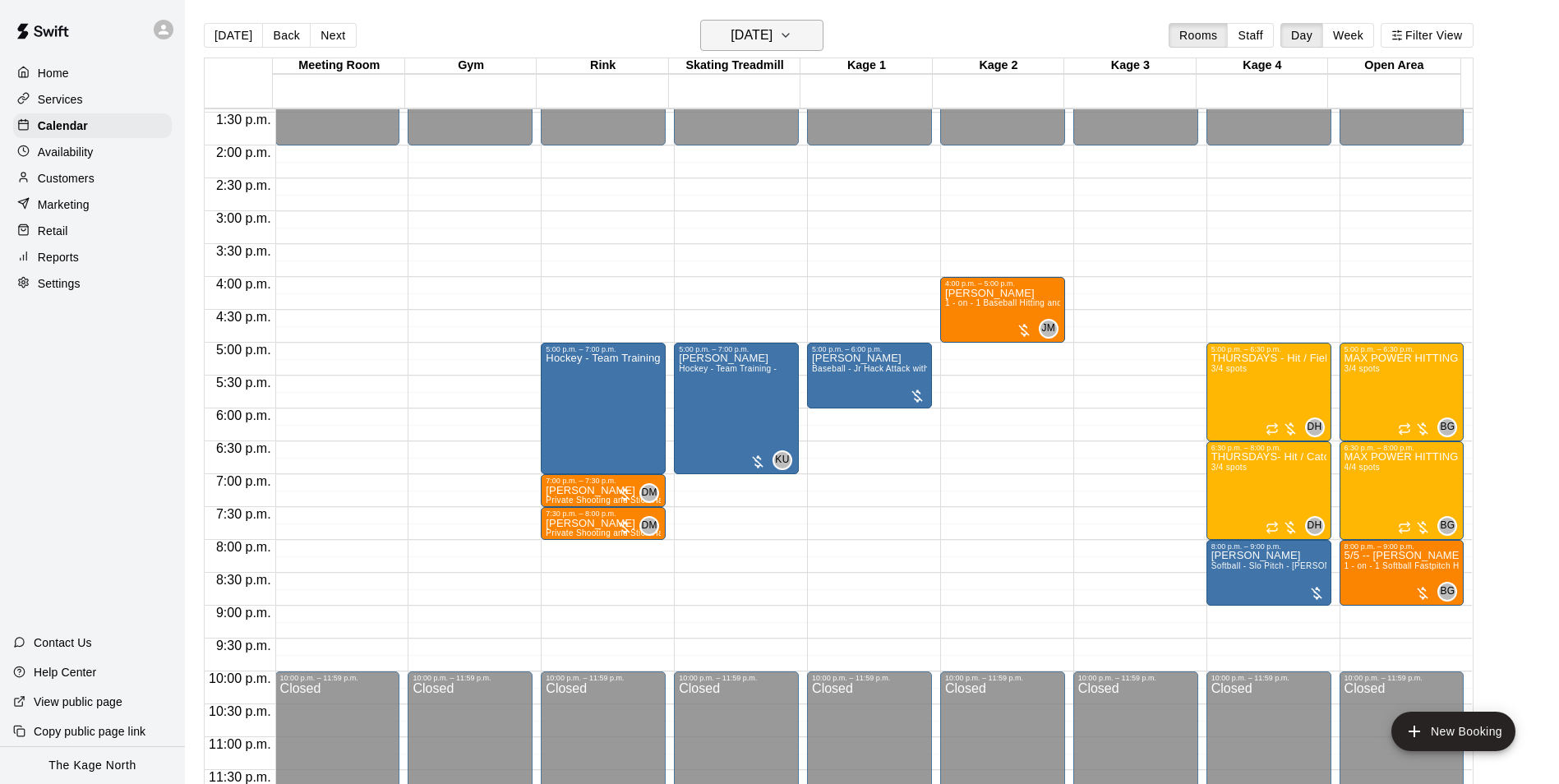
click at [763, 25] on h6 "[DATE]" at bounding box center [752, 35] width 42 height 23
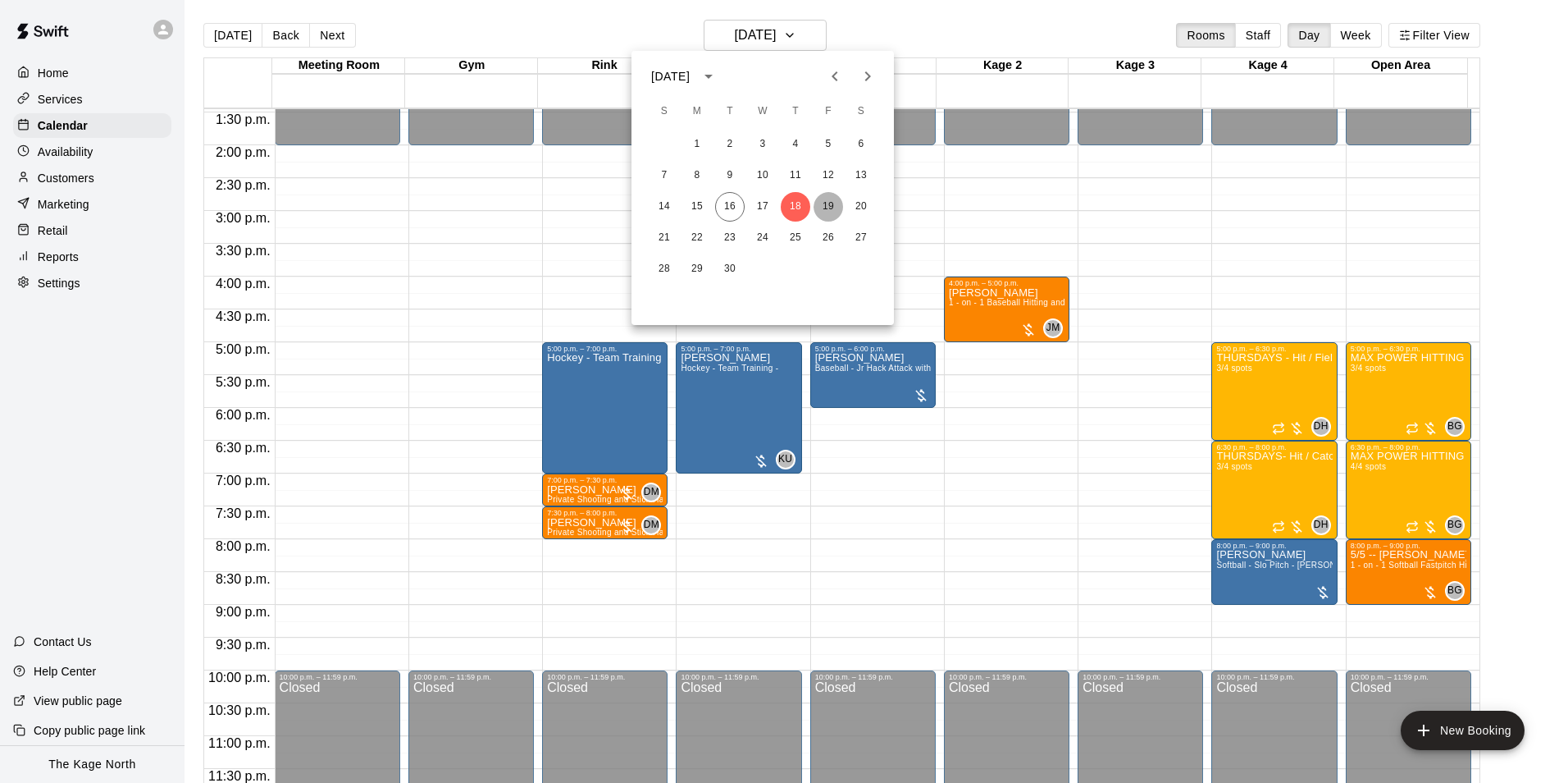
click at [829, 200] on button "19" at bounding box center [828, 207] width 30 height 30
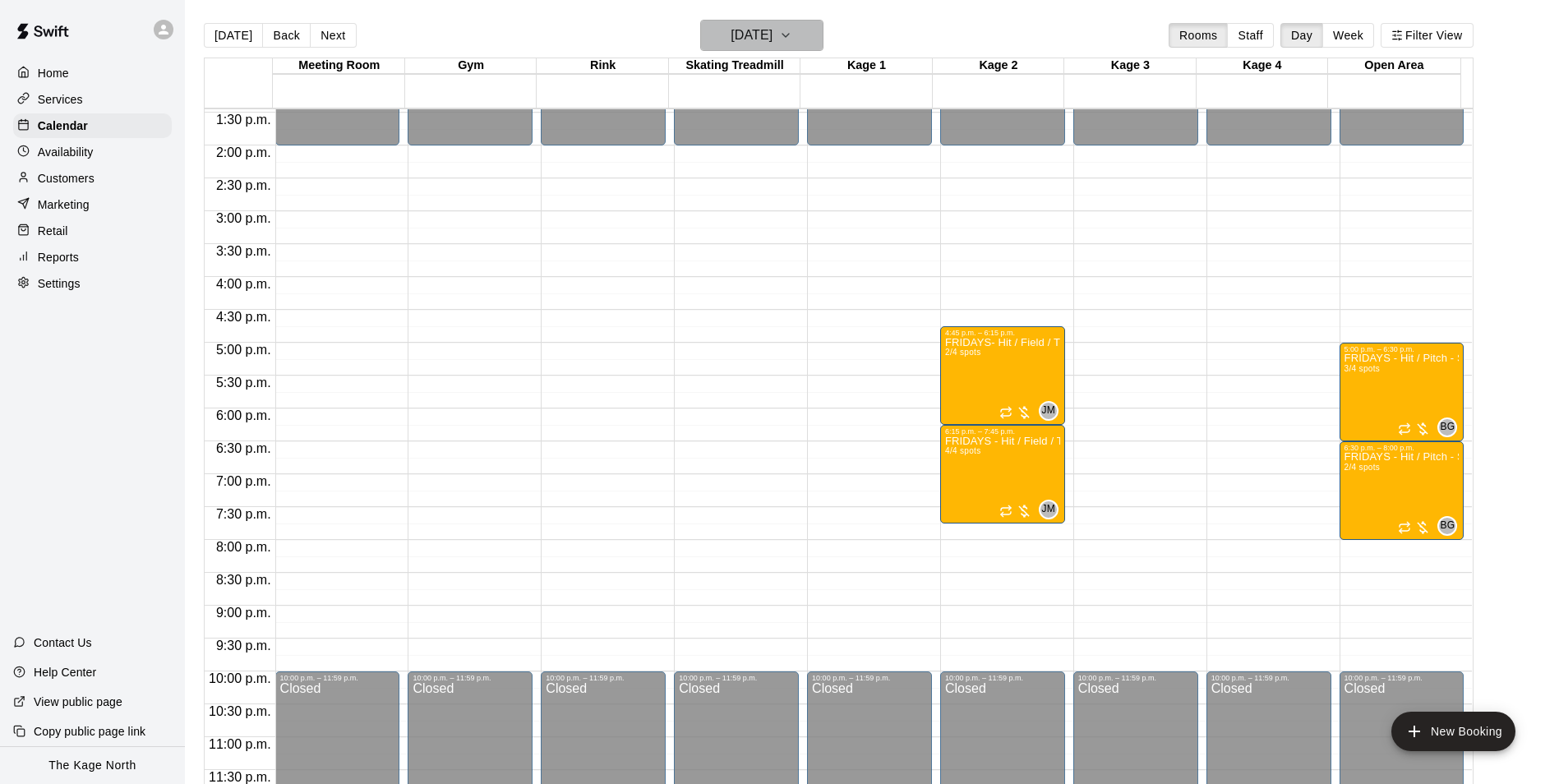
click at [773, 40] on h6 "[DATE]" at bounding box center [752, 35] width 42 height 23
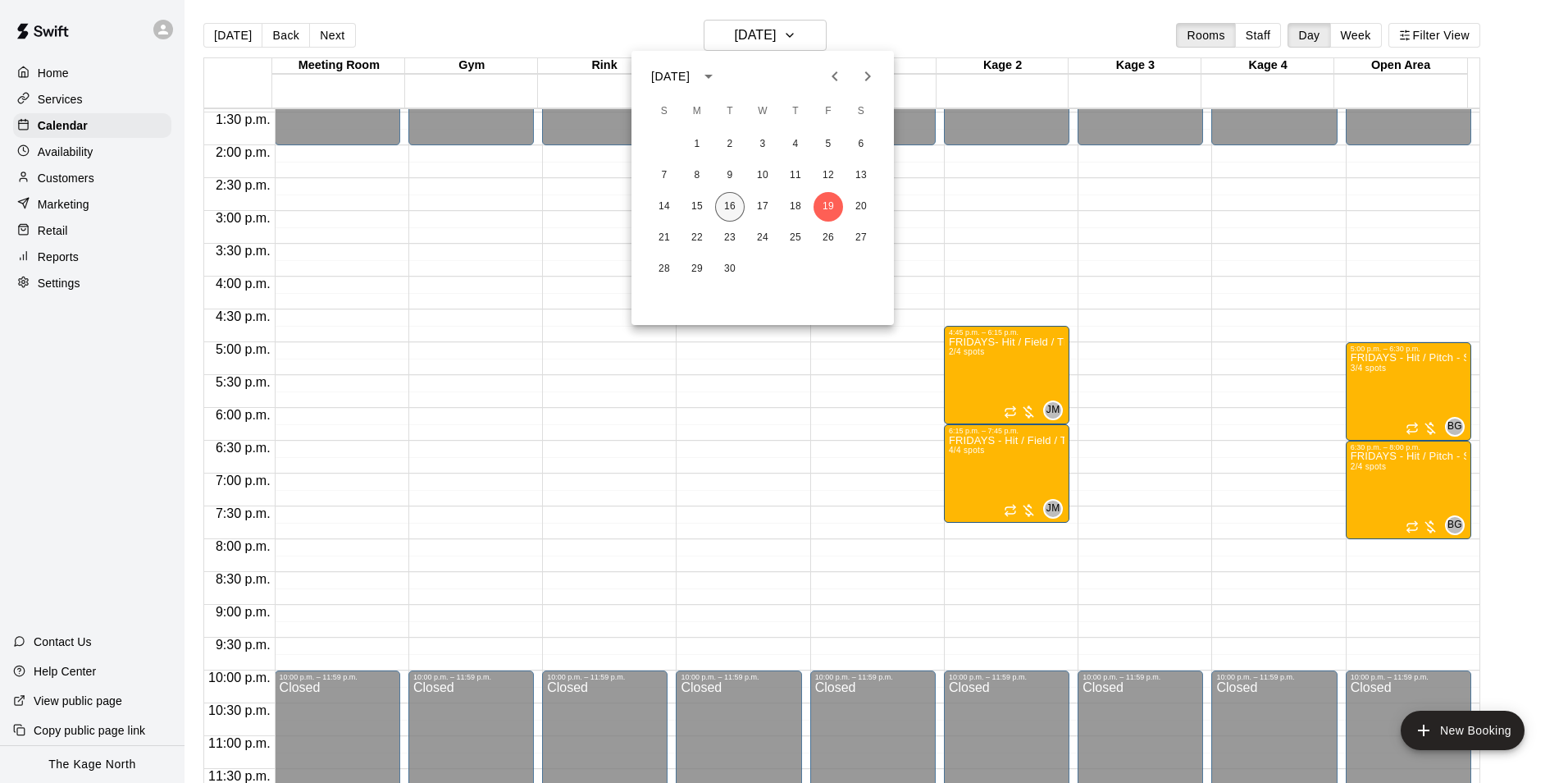
click at [724, 204] on button "16" at bounding box center [730, 207] width 30 height 30
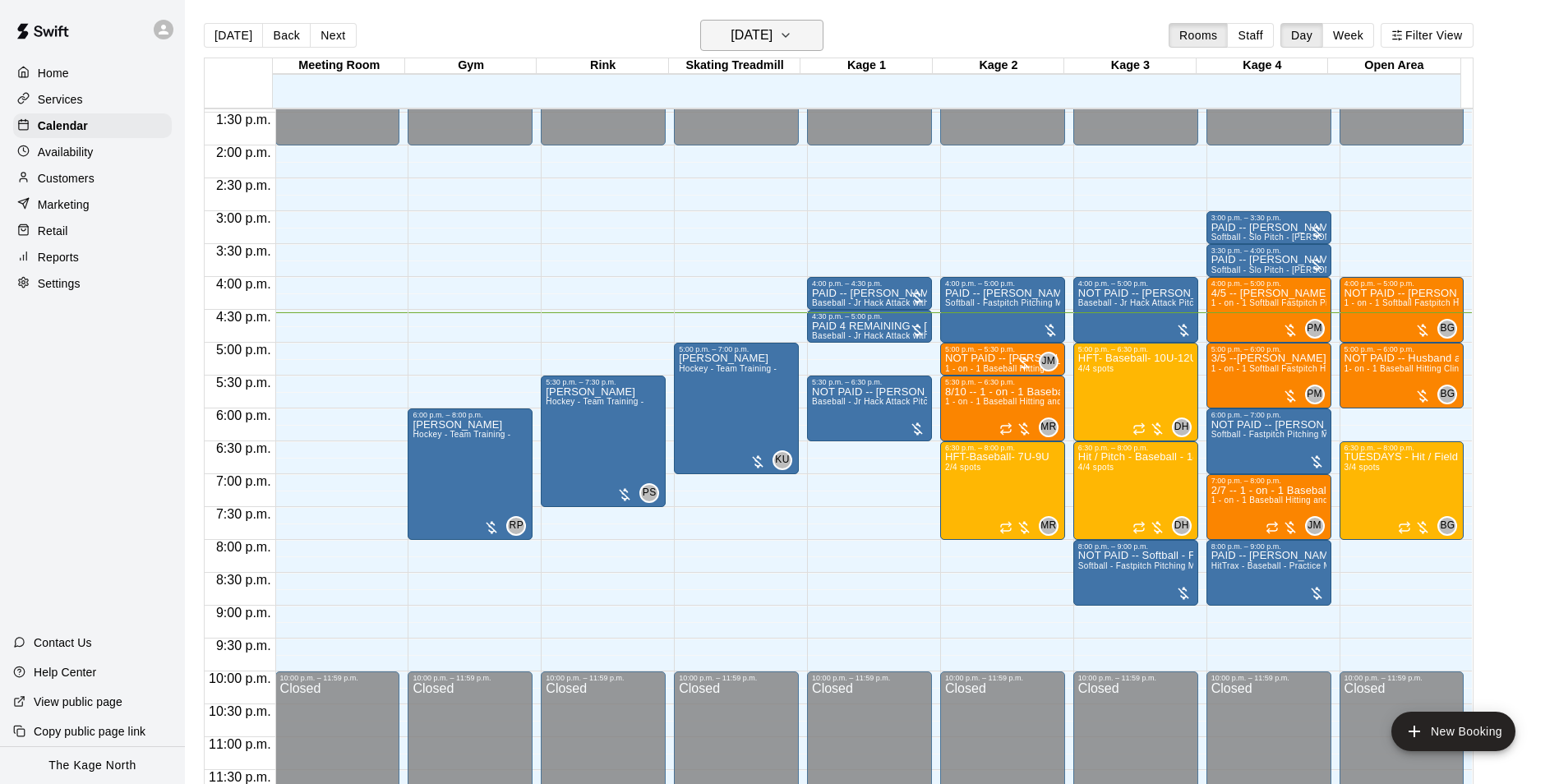
click at [773, 40] on h6 "[DATE]" at bounding box center [752, 35] width 42 height 23
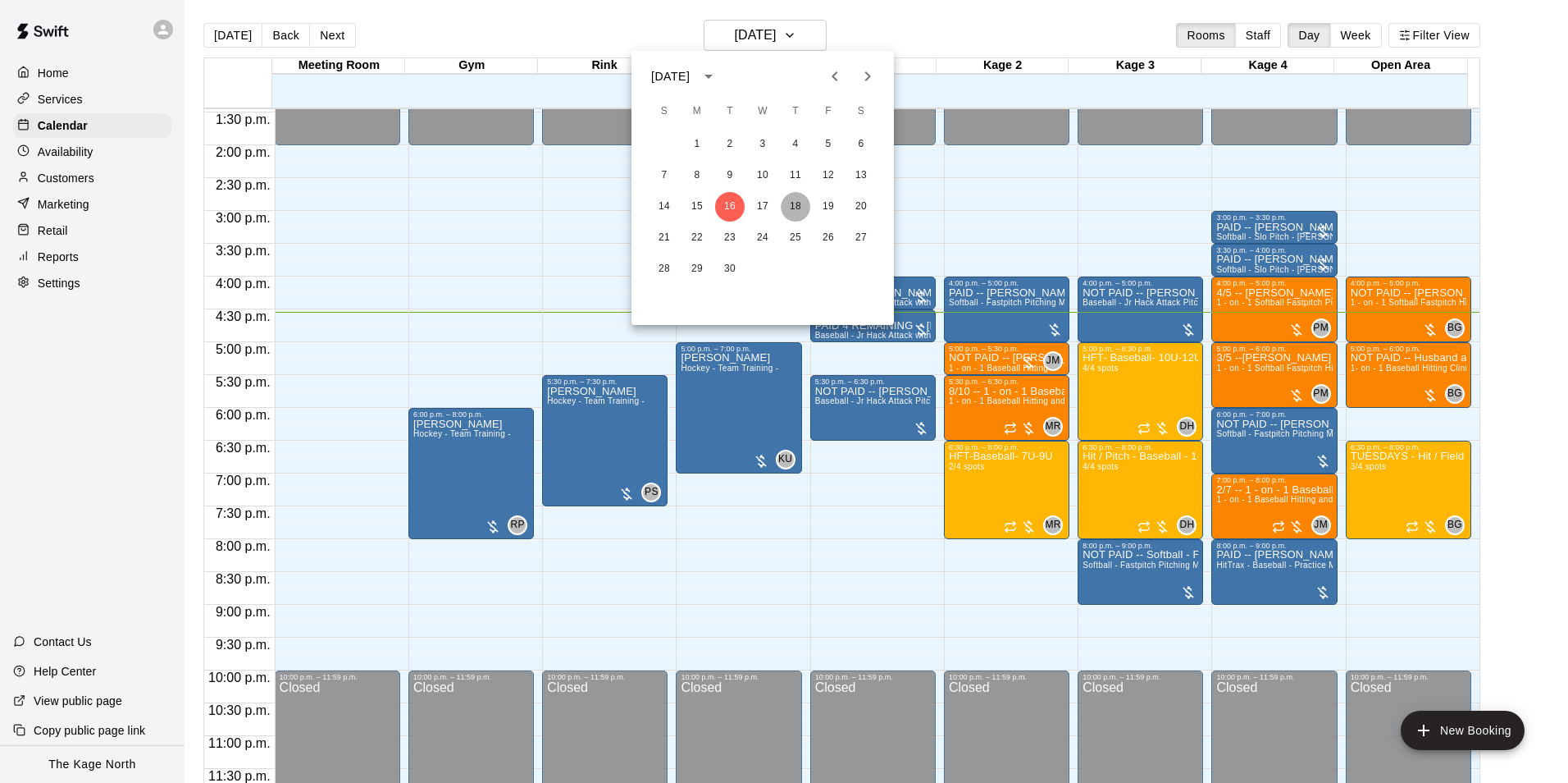
click at [797, 214] on button "18" at bounding box center [796, 207] width 30 height 30
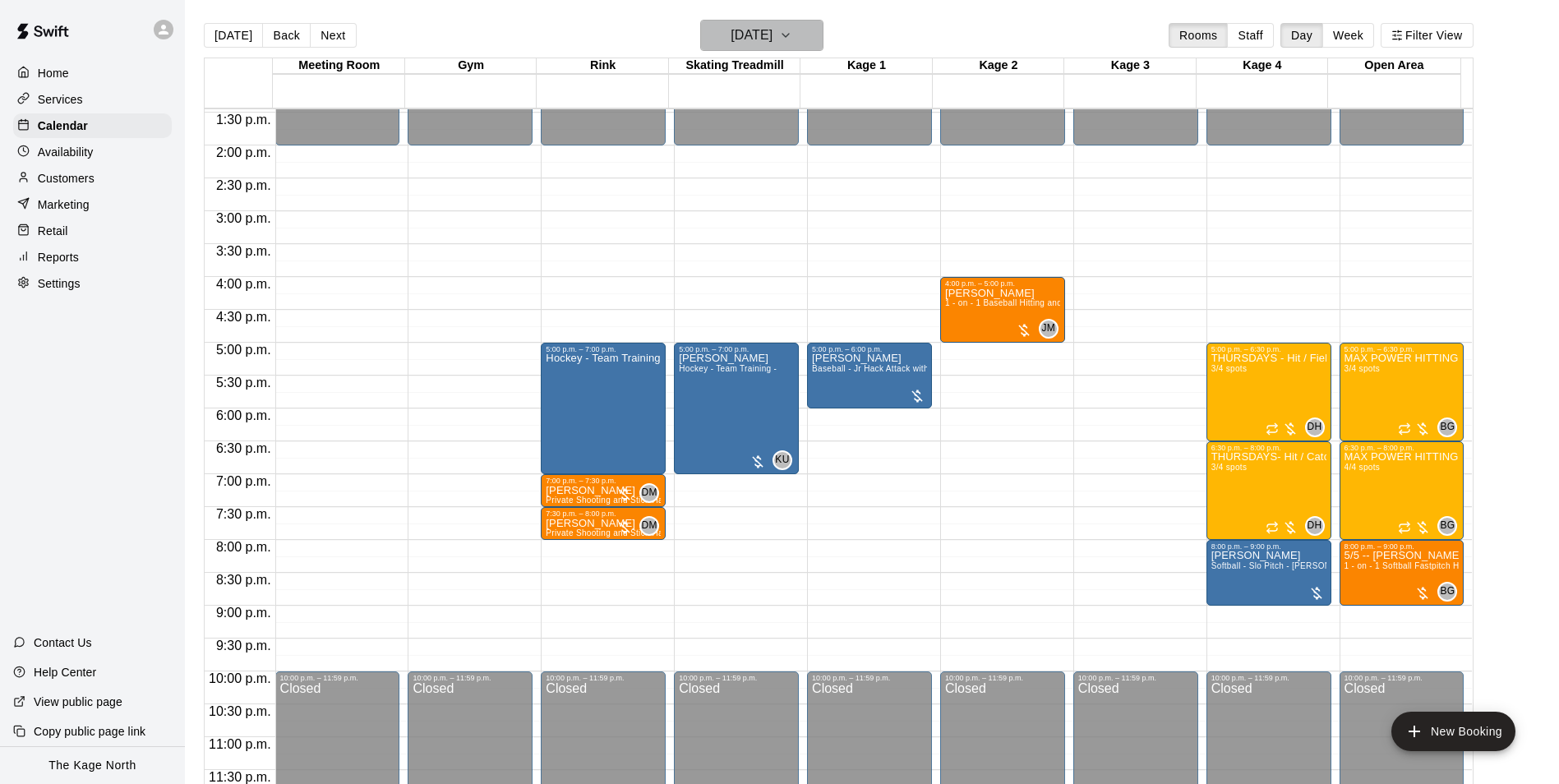
click at [773, 26] on h6 "[DATE]" at bounding box center [752, 35] width 42 height 23
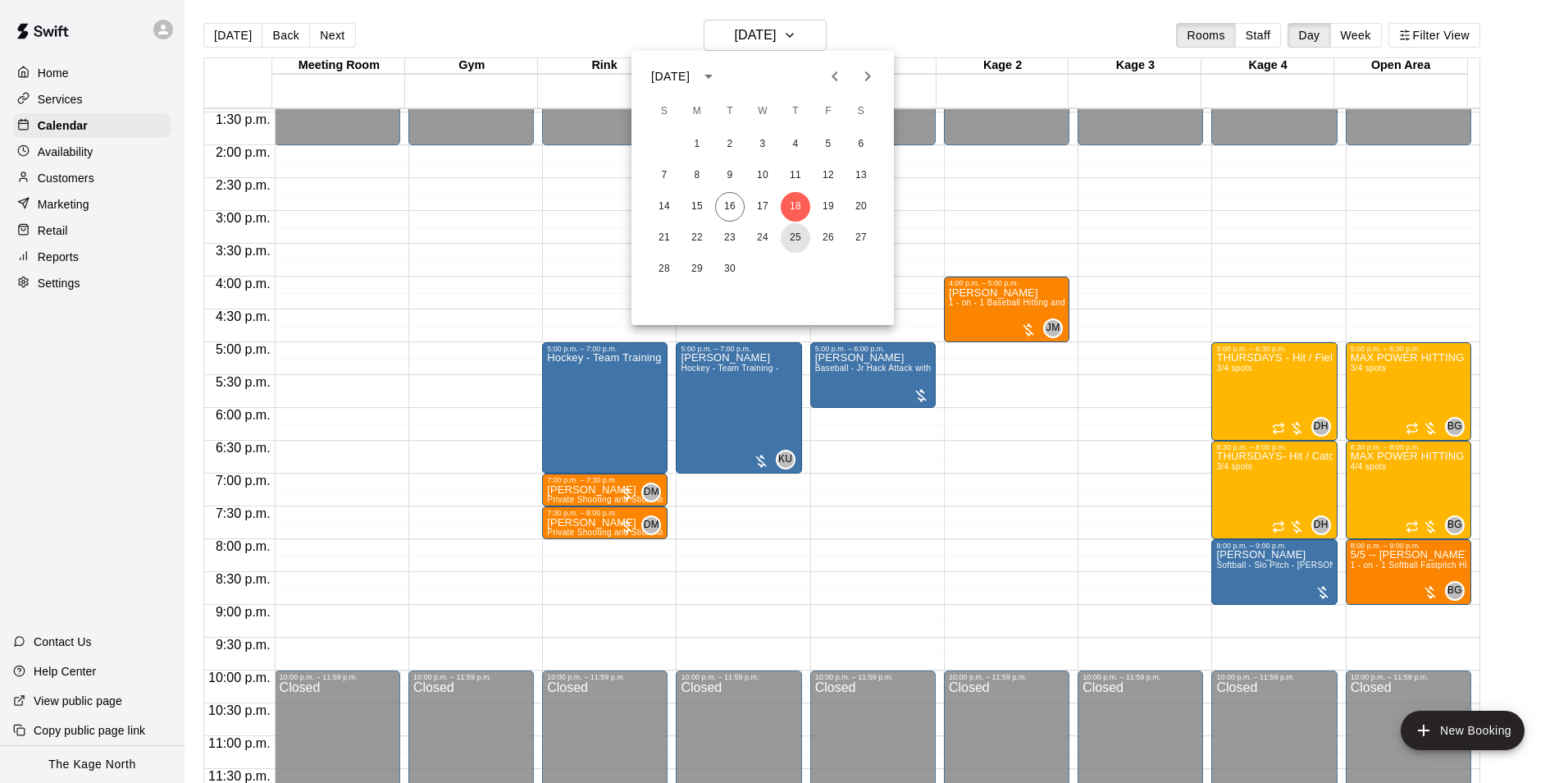
click at [795, 234] on button "25" at bounding box center [796, 238] width 30 height 30
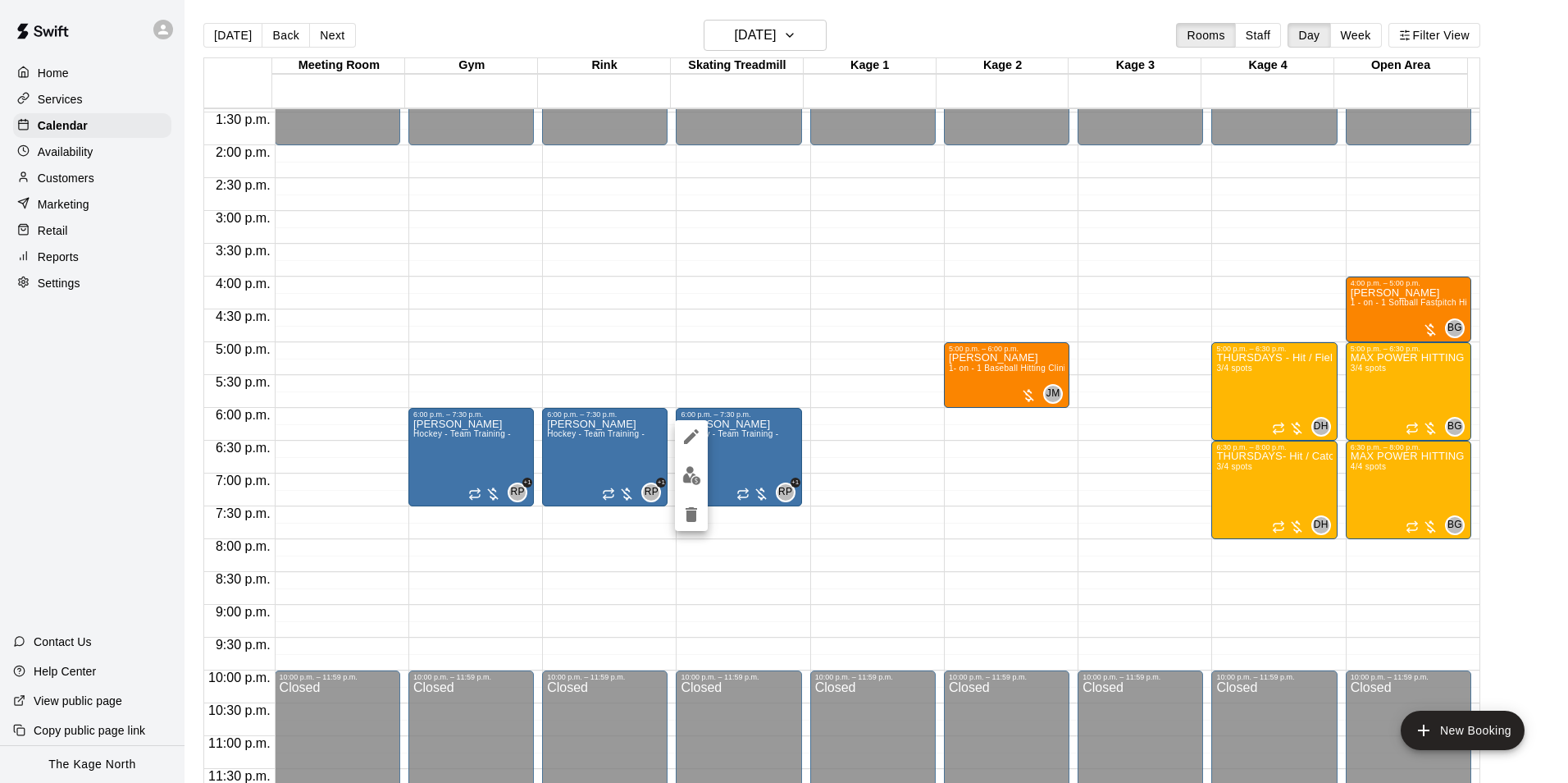
click at [695, 482] on img "edit" at bounding box center [691, 475] width 18 height 18
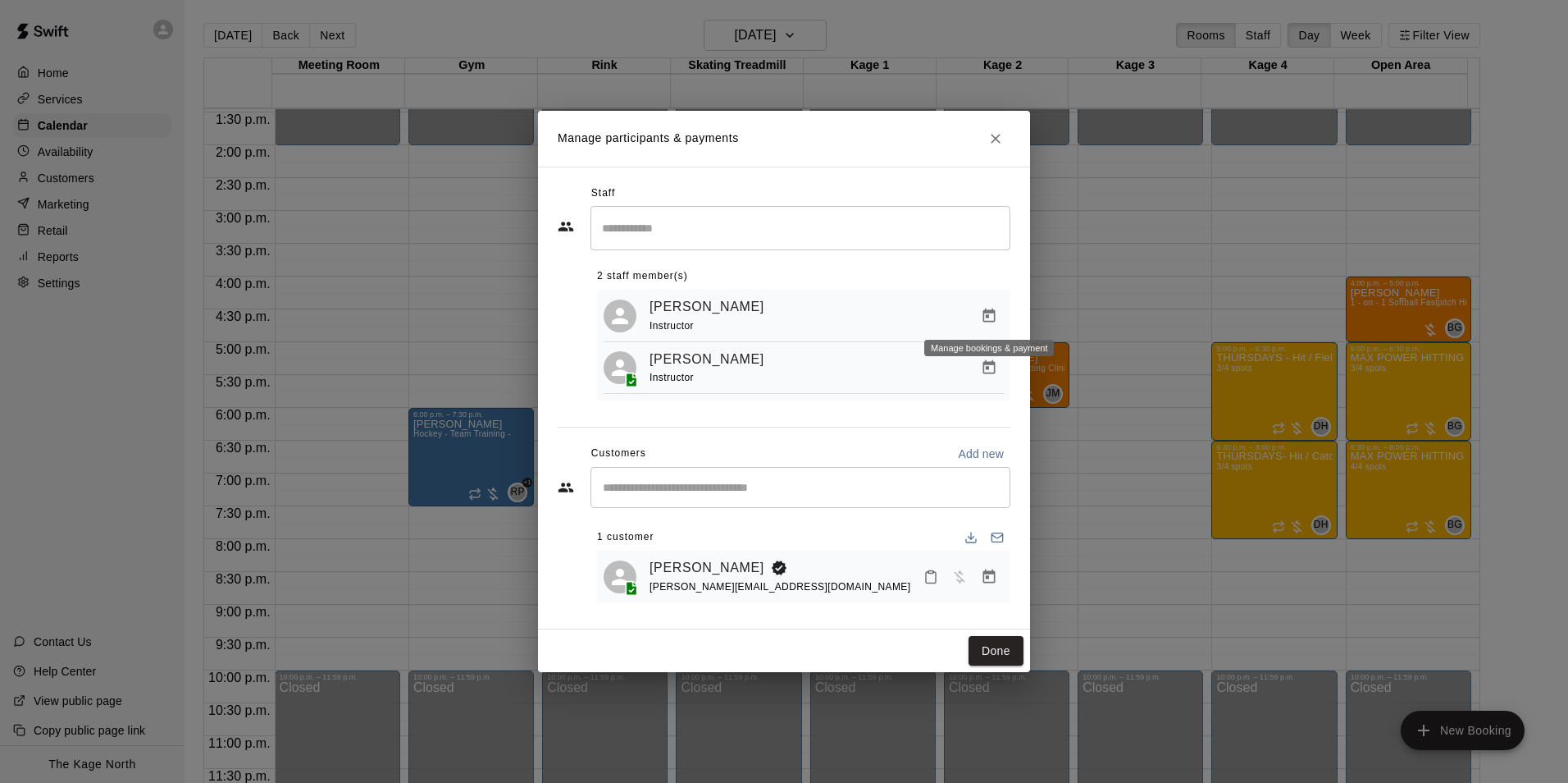
click at [989, 312] on icon "Manage bookings & payment" at bounding box center [990, 315] width 12 height 14
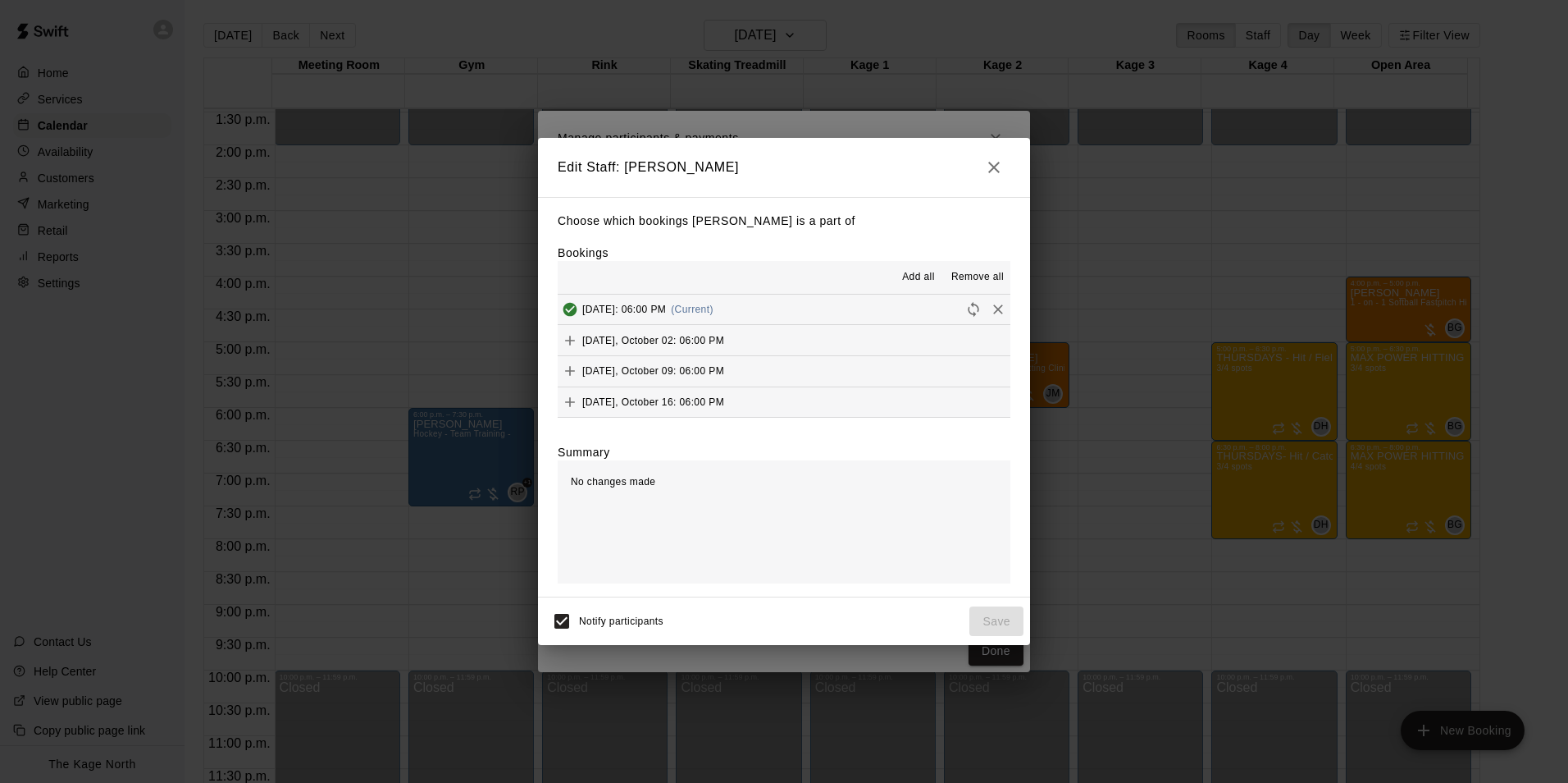
click at [967, 272] on span "Remove all" at bounding box center [978, 277] width 53 height 17
click at [811, 340] on button "Thursday, October 02: 06:00 PM" at bounding box center [784, 340] width 452 height 31
click at [816, 341] on button "Thursday, October 02: 06:00 PM" at bounding box center [784, 339] width 452 height 31
click at [767, 511] on span "Add" at bounding box center [751, 513] width 32 height 12
click at [993, 168] on icon "button" at bounding box center [994, 166] width 19 height 19
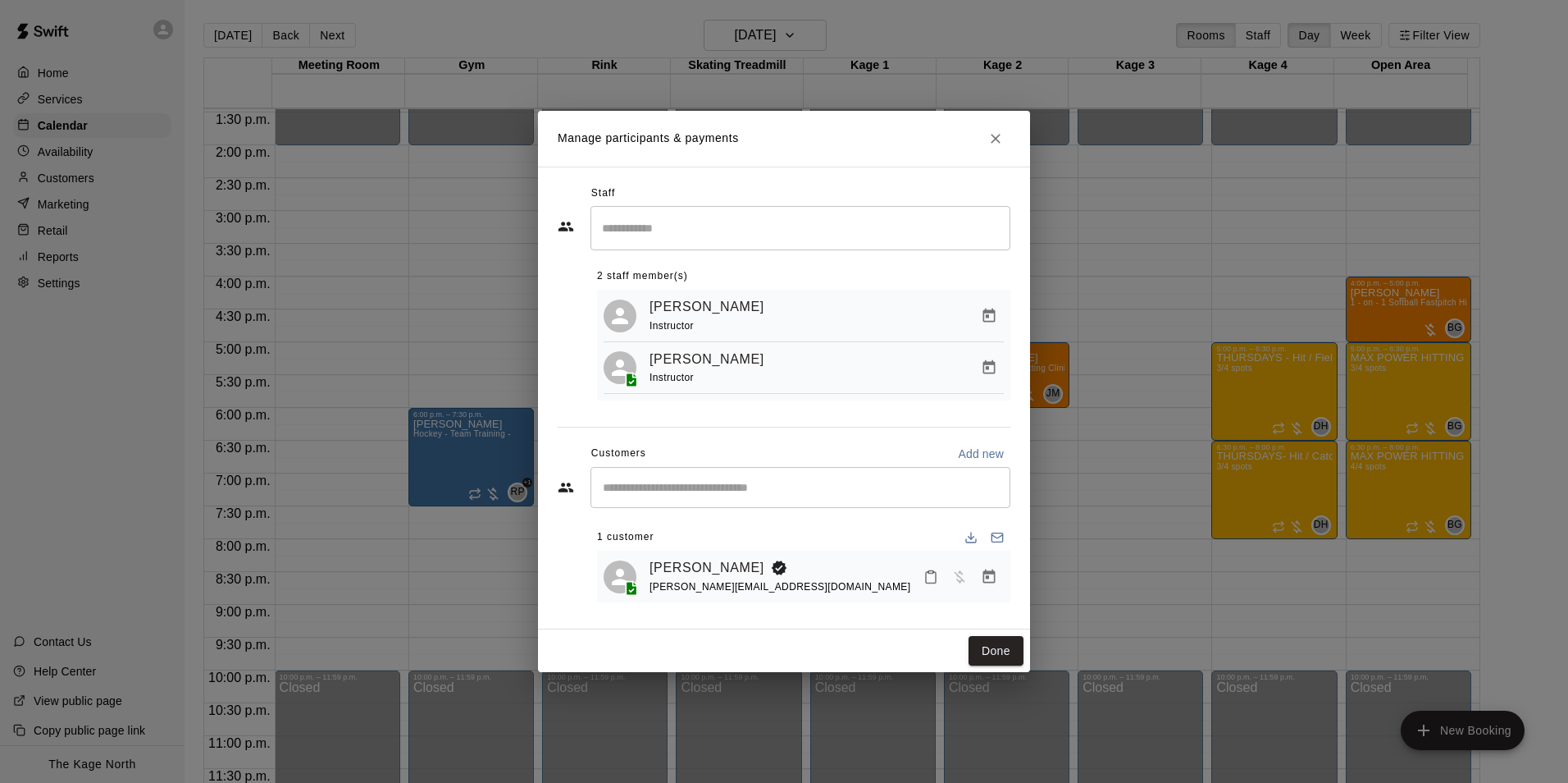
click at [986, 308] on icon "Manage bookings & payment" at bounding box center [990, 315] width 12 height 14
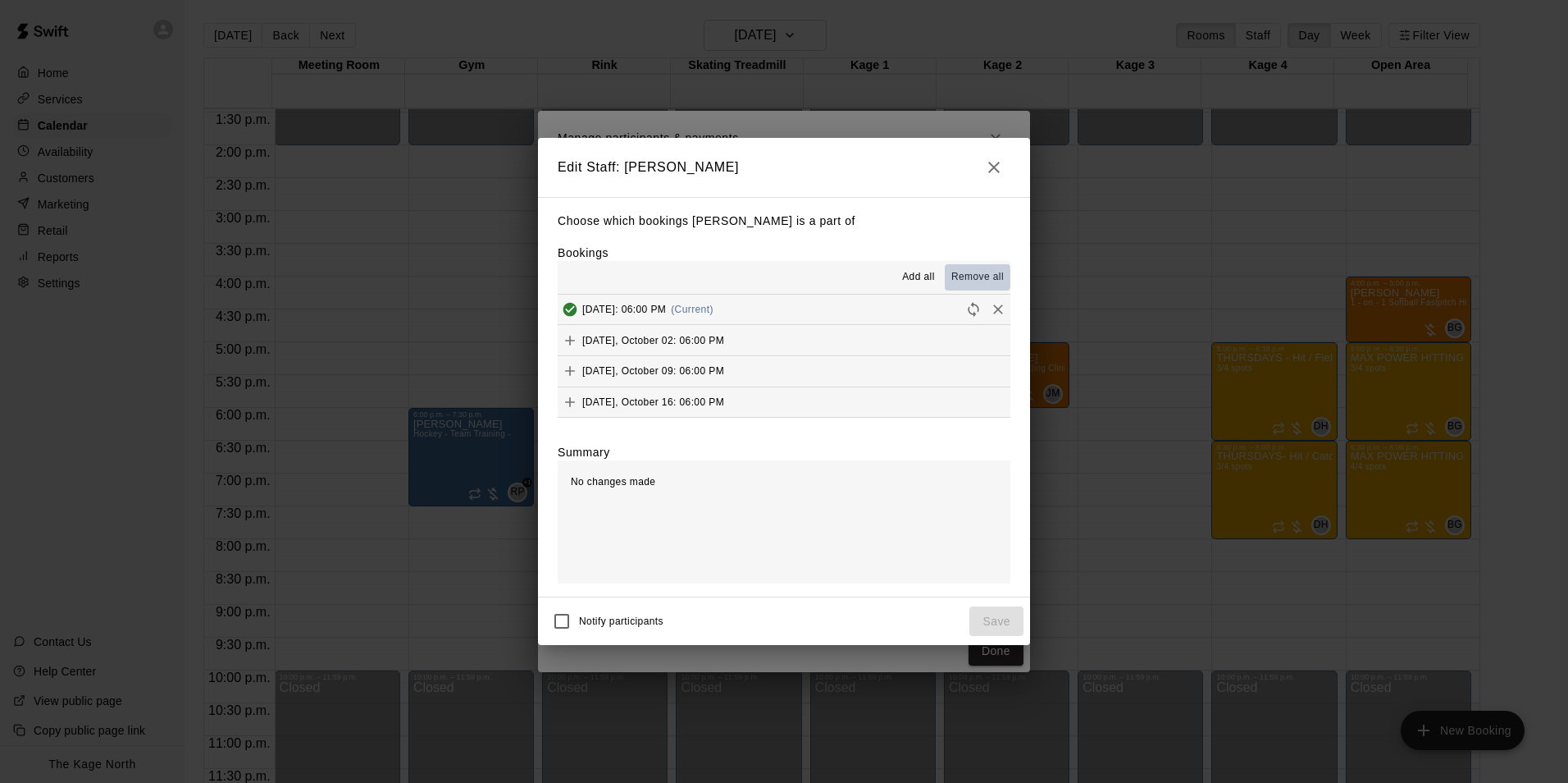
click at [958, 279] on span "Remove all" at bounding box center [978, 277] width 53 height 17
click at [997, 618] on button "Save" at bounding box center [997, 621] width 54 height 31
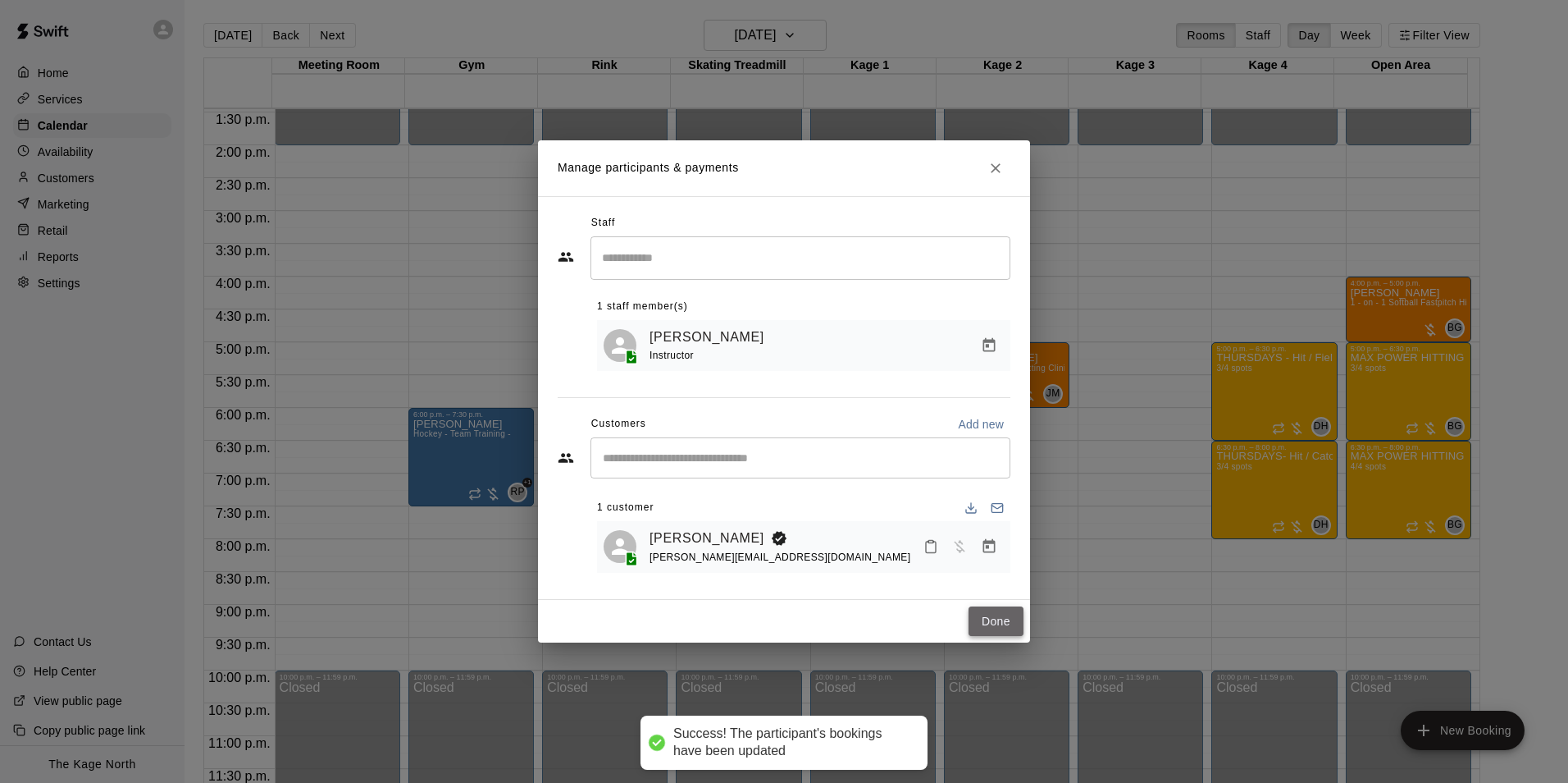
click at [1009, 625] on button "Done" at bounding box center [996, 621] width 55 height 31
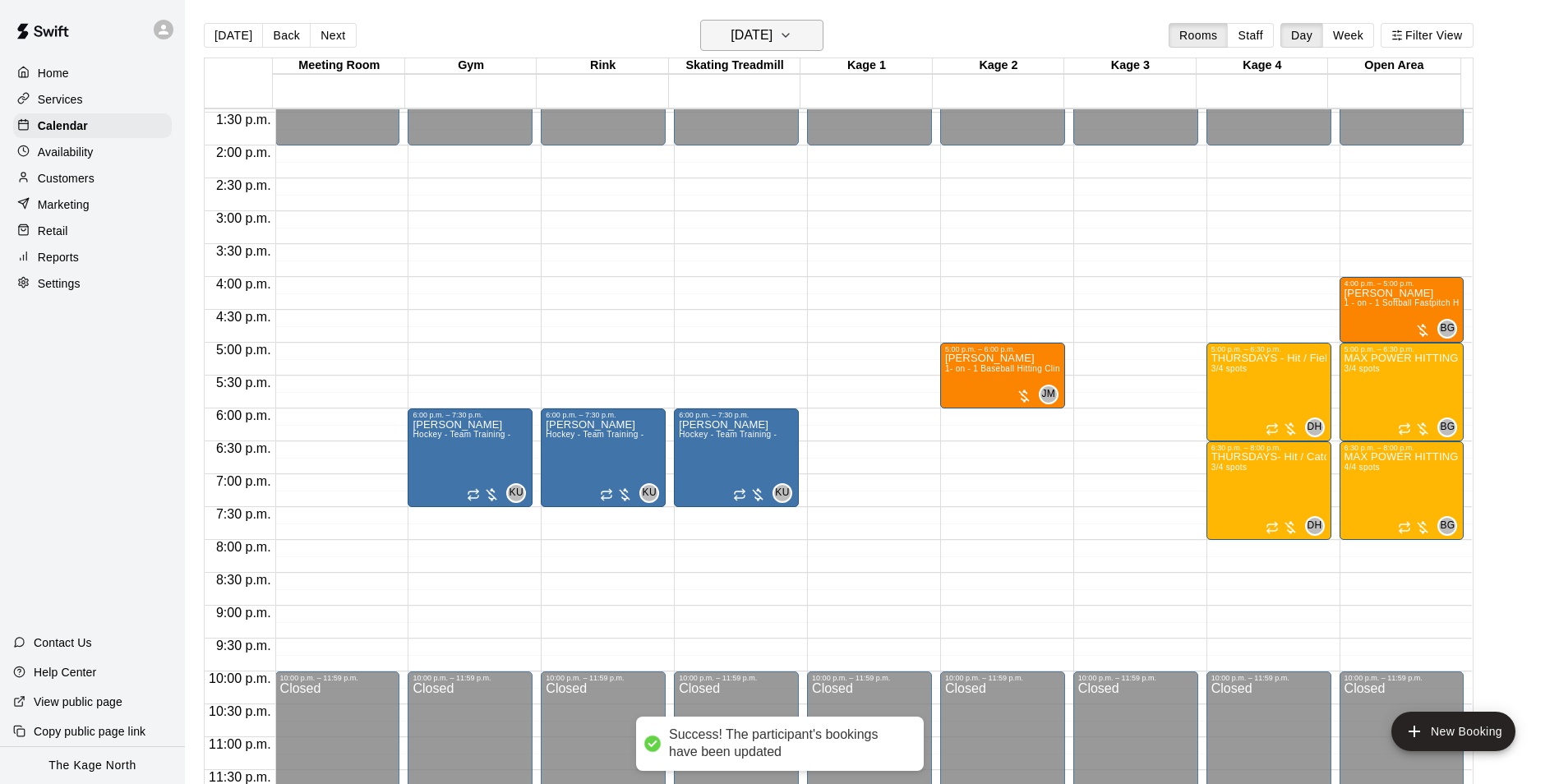
click at [773, 35] on h6 "[DATE]" at bounding box center [752, 35] width 42 height 23
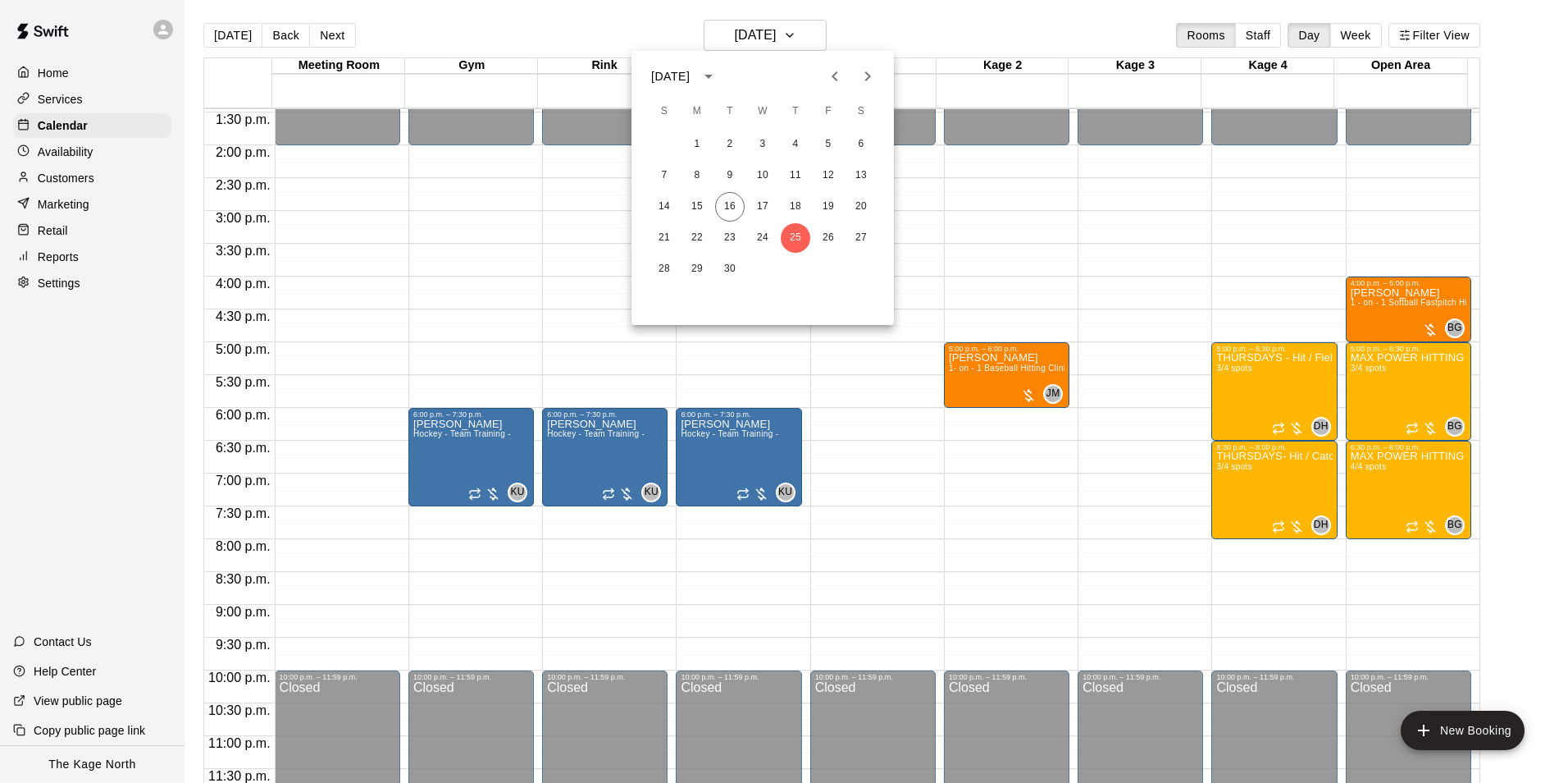
click at [868, 77] on icon "Next month" at bounding box center [868, 76] width 19 height 19
click at [795, 141] on button "2" at bounding box center [796, 145] width 30 height 30
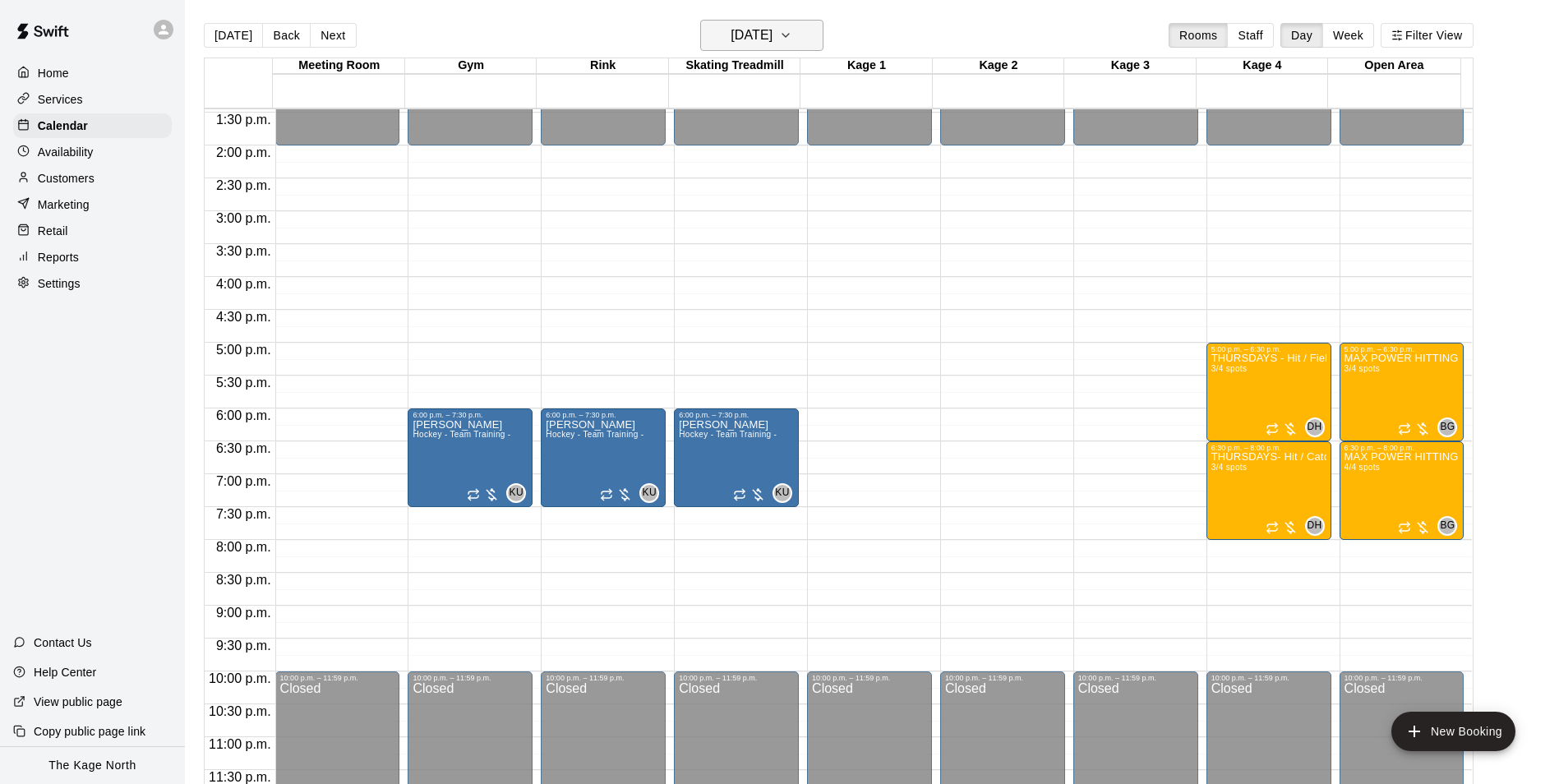
click at [805, 23] on button "Thursday Oct 02" at bounding box center [762, 34] width 123 height 31
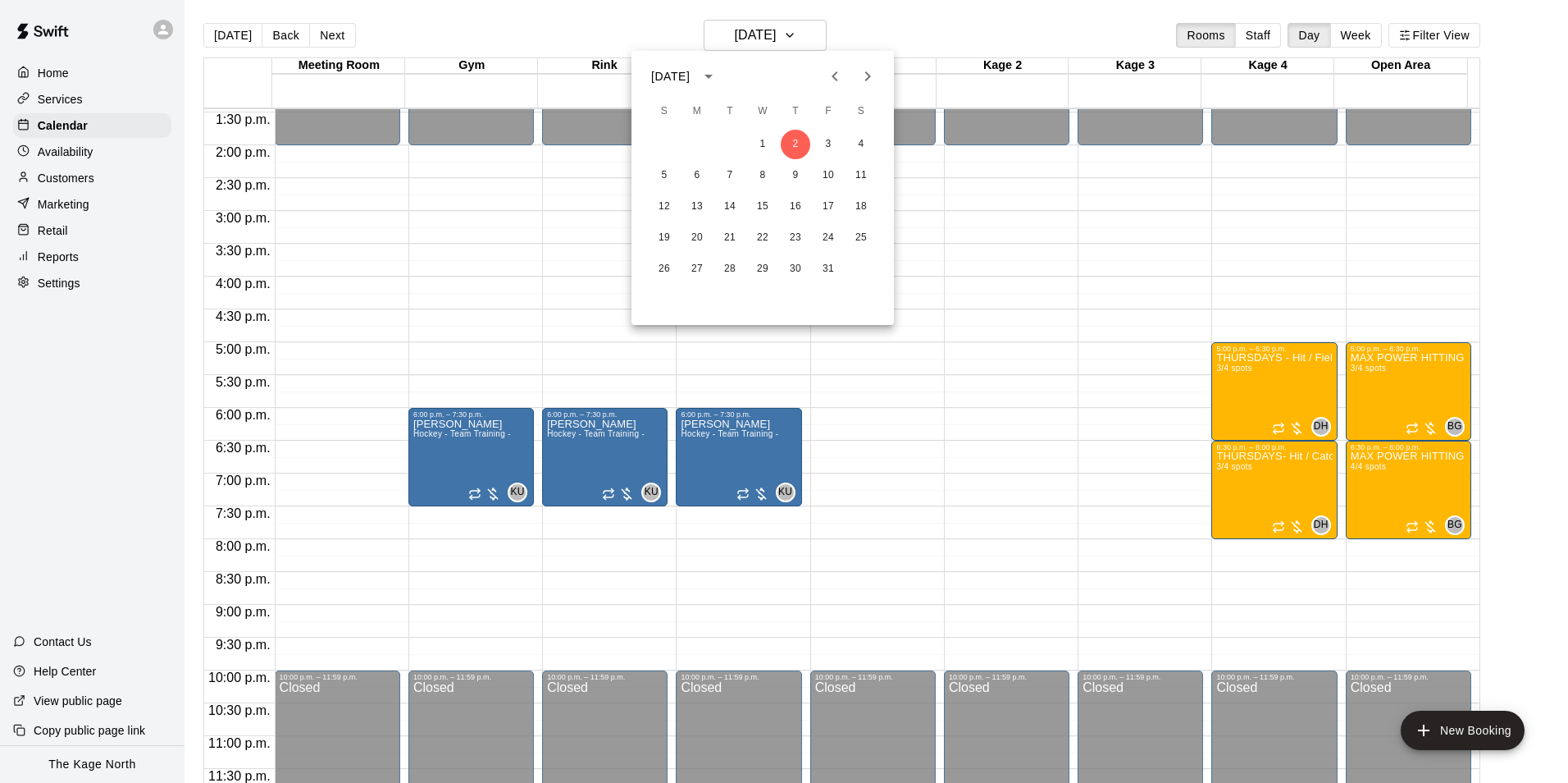
click at [835, 73] on icon "Previous month" at bounding box center [835, 76] width 6 height 10
click at [729, 206] on button "16" at bounding box center [730, 207] width 30 height 30
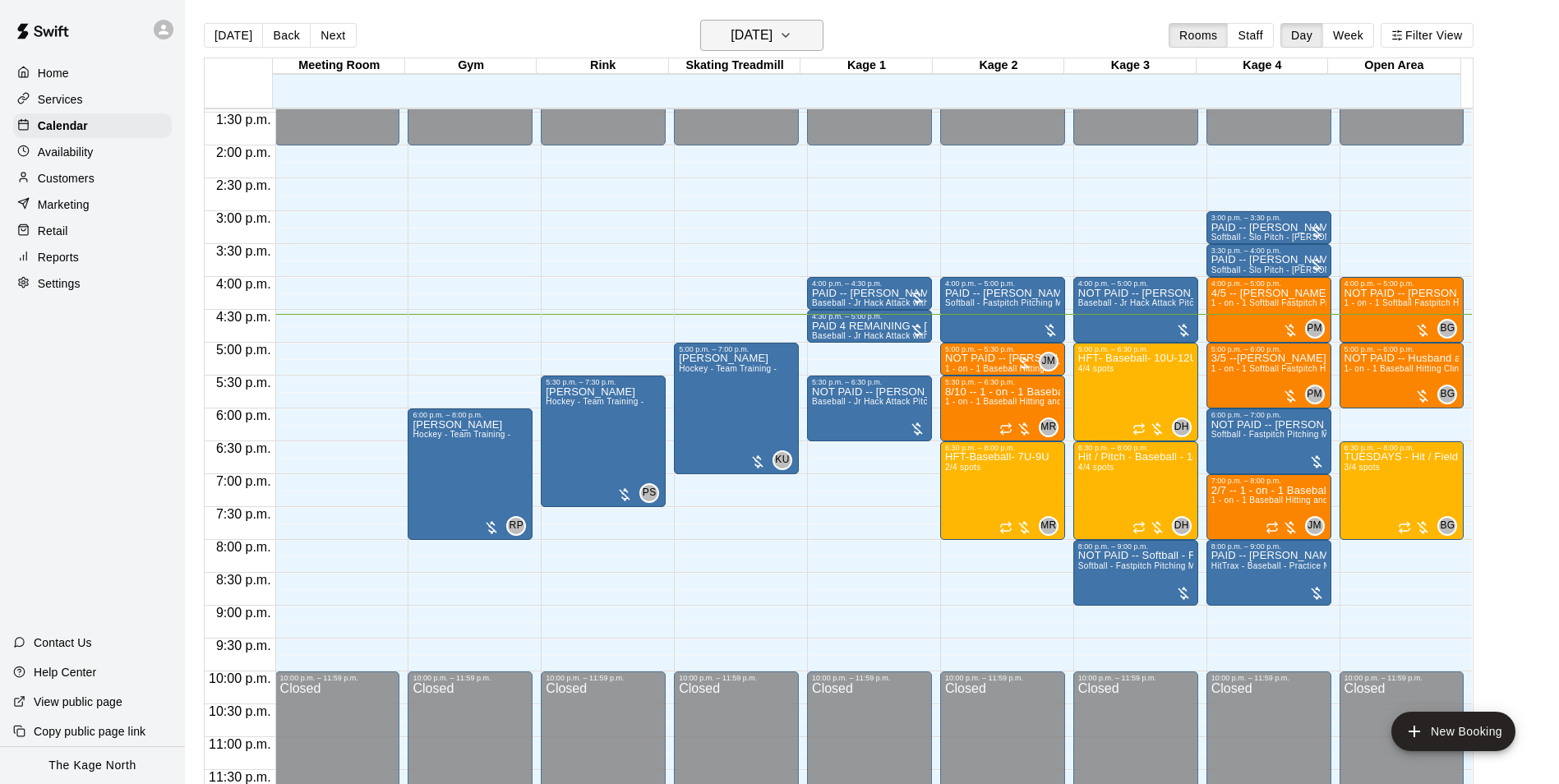
click at [773, 26] on h6 "[DATE]" at bounding box center [752, 35] width 42 height 23
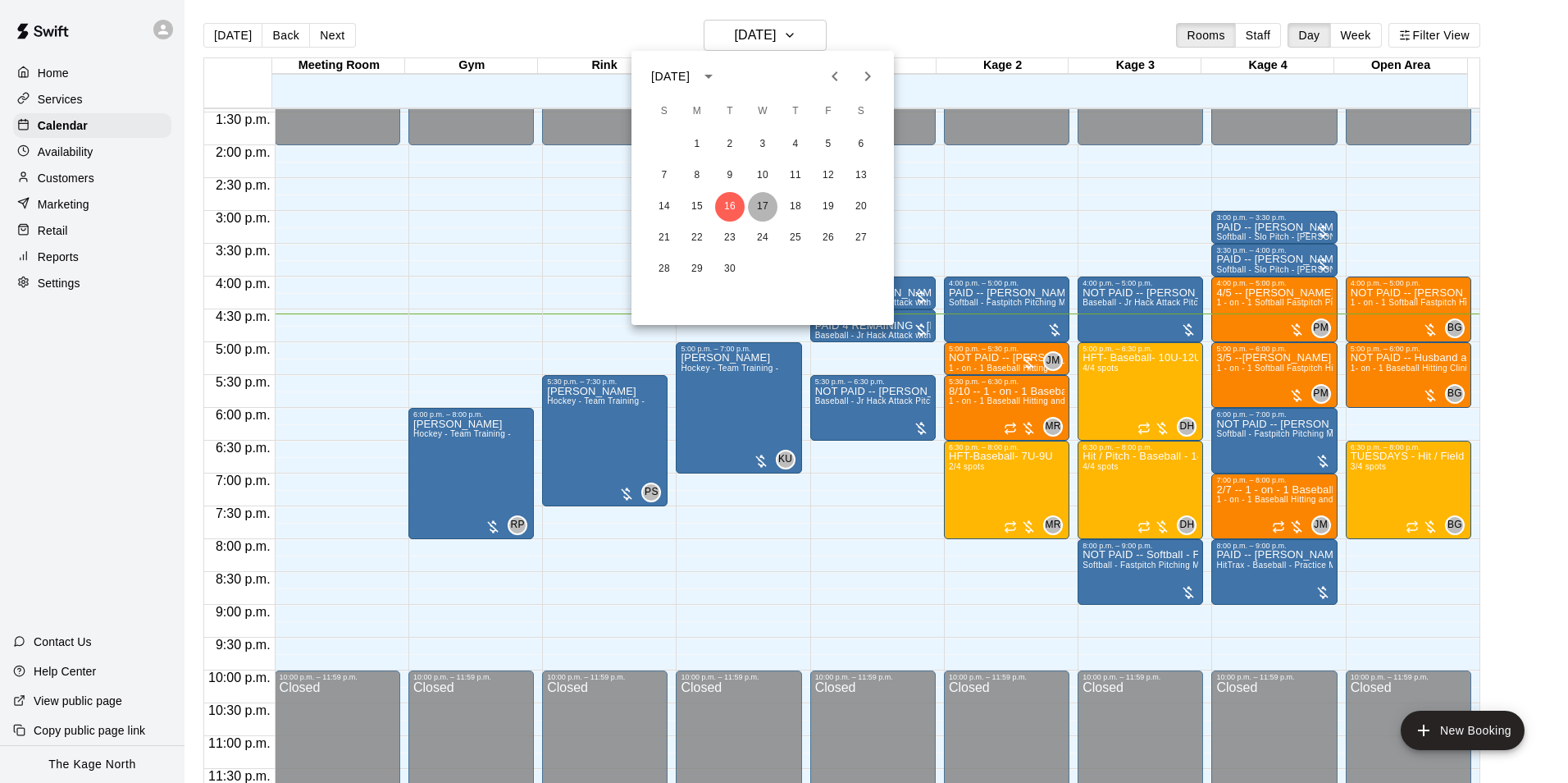
click at [749, 214] on button "17" at bounding box center [763, 207] width 30 height 30
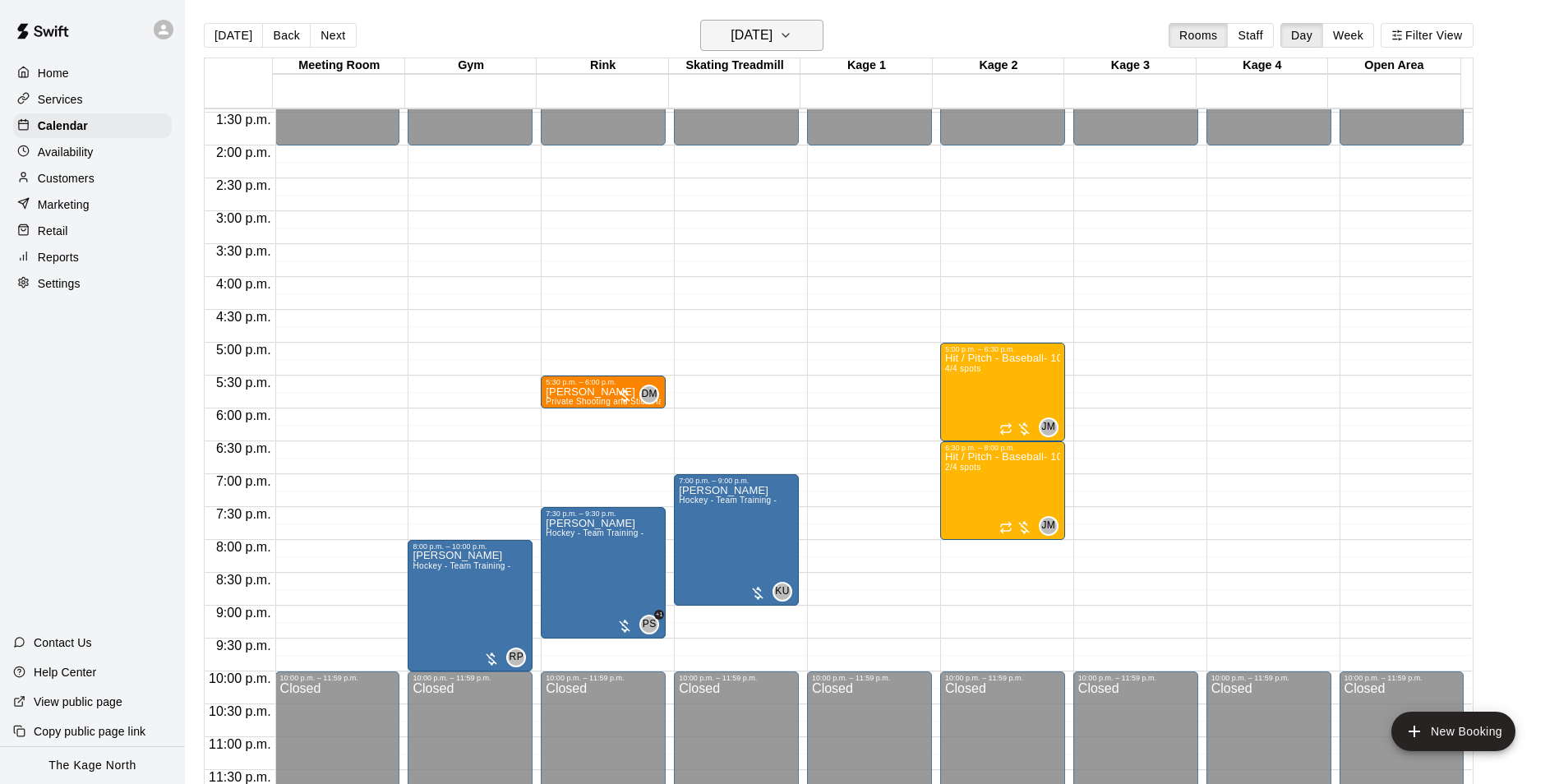
click at [773, 31] on h6 "[DATE]" at bounding box center [752, 35] width 42 height 23
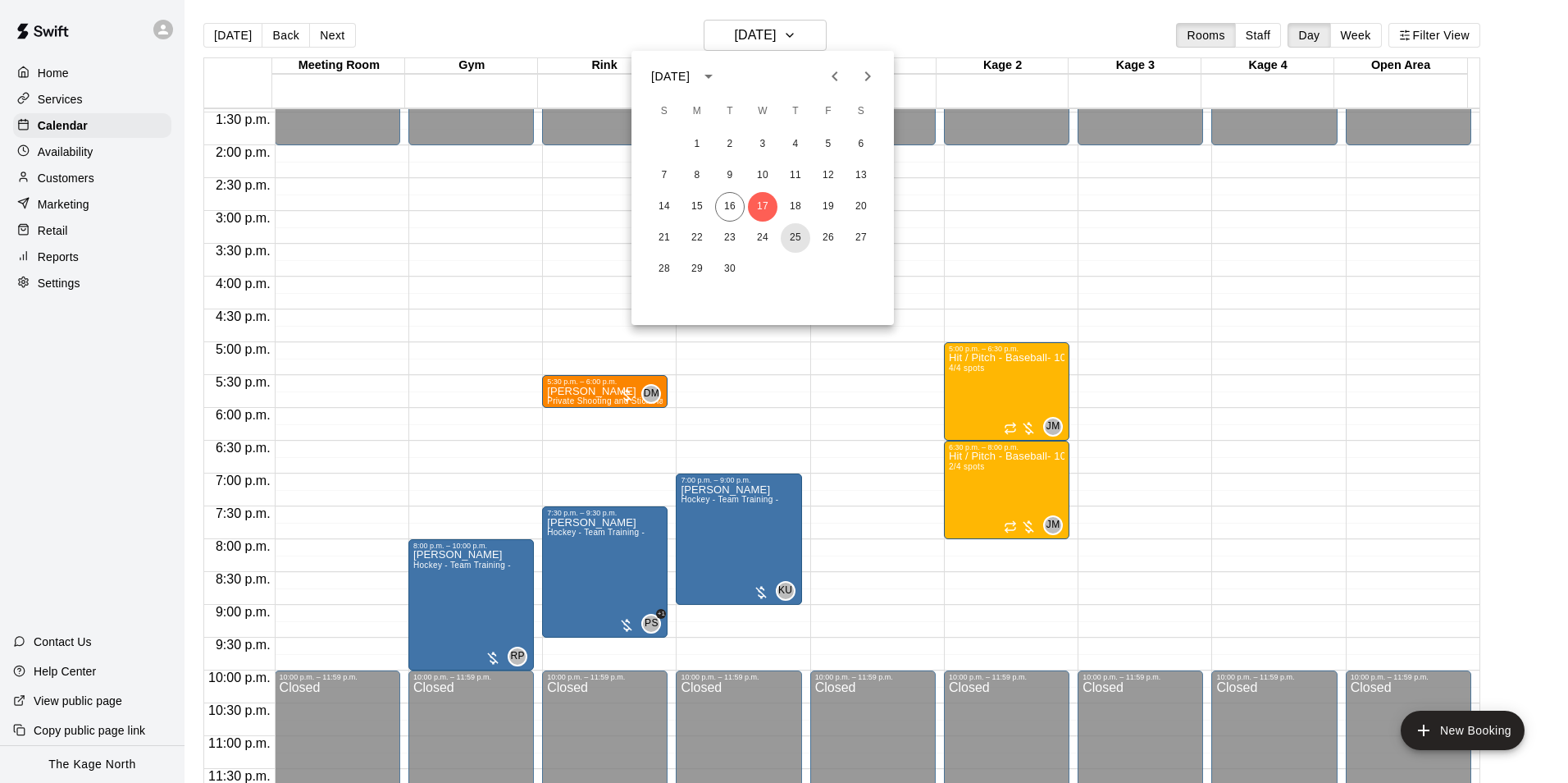
click at [795, 232] on button "25" at bounding box center [796, 238] width 30 height 30
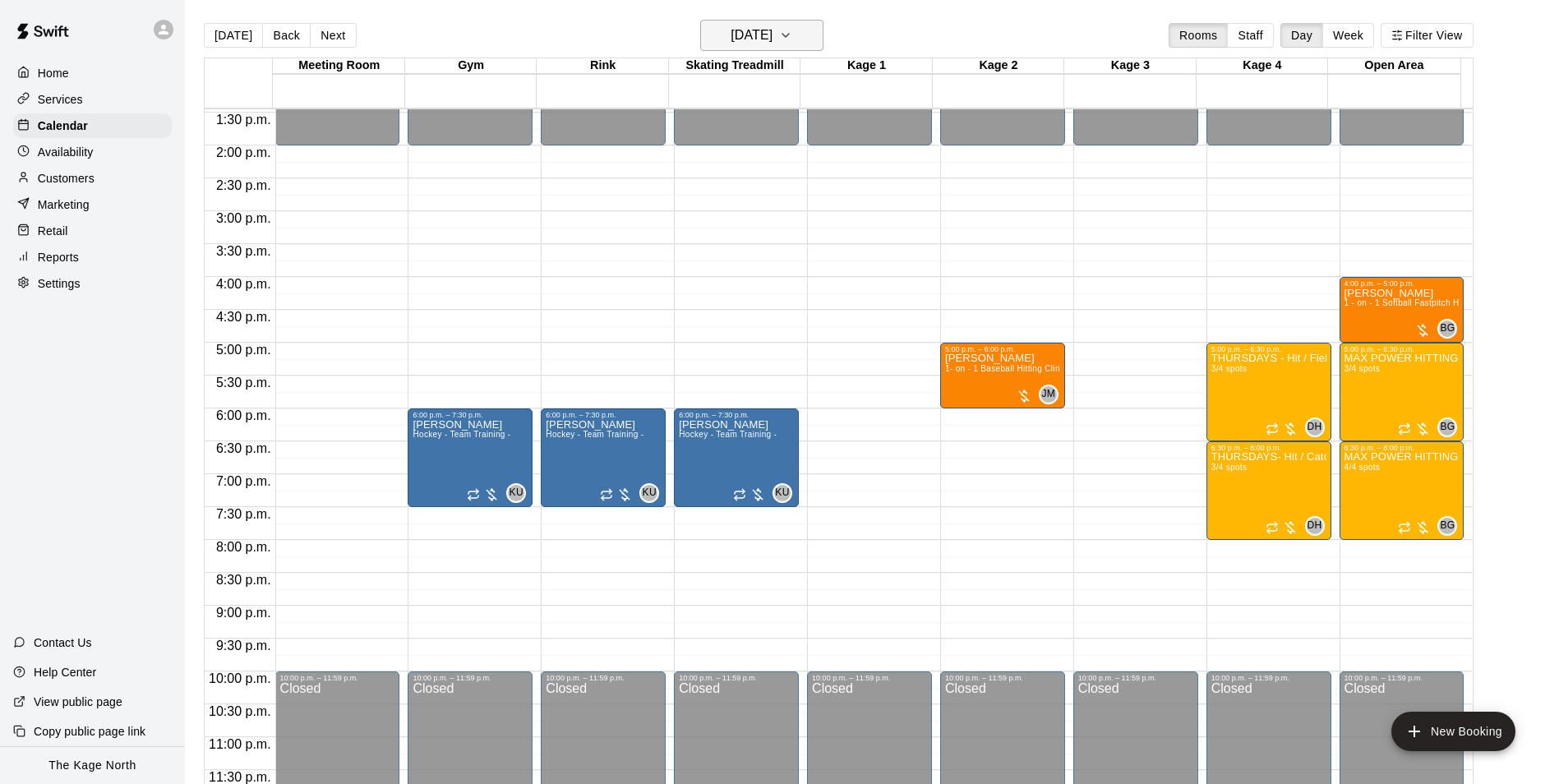
click at [773, 36] on h6 "[DATE]" at bounding box center [752, 35] width 42 height 23
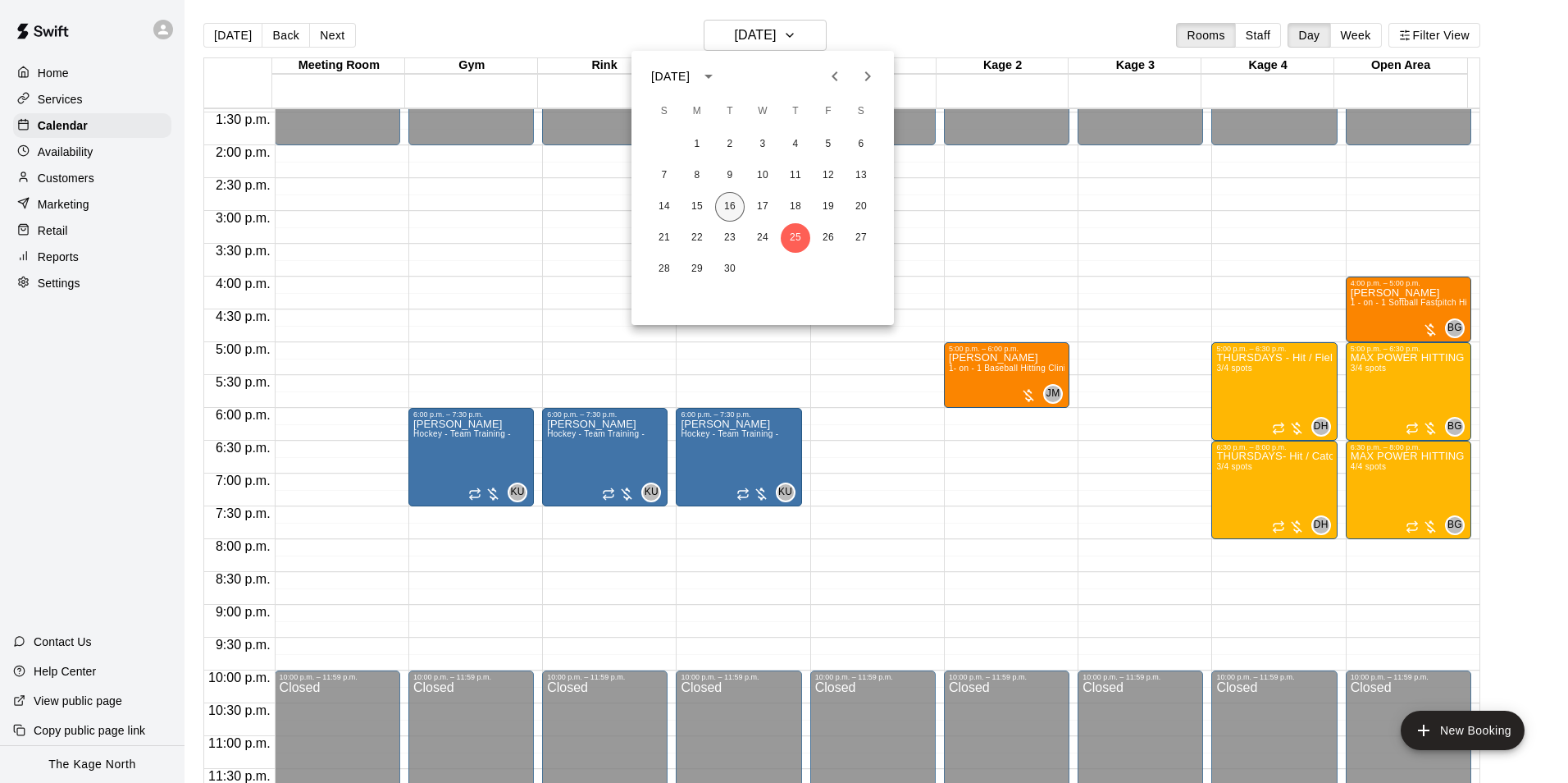
click at [722, 200] on button "16" at bounding box center [730, 207] width 30 height 30
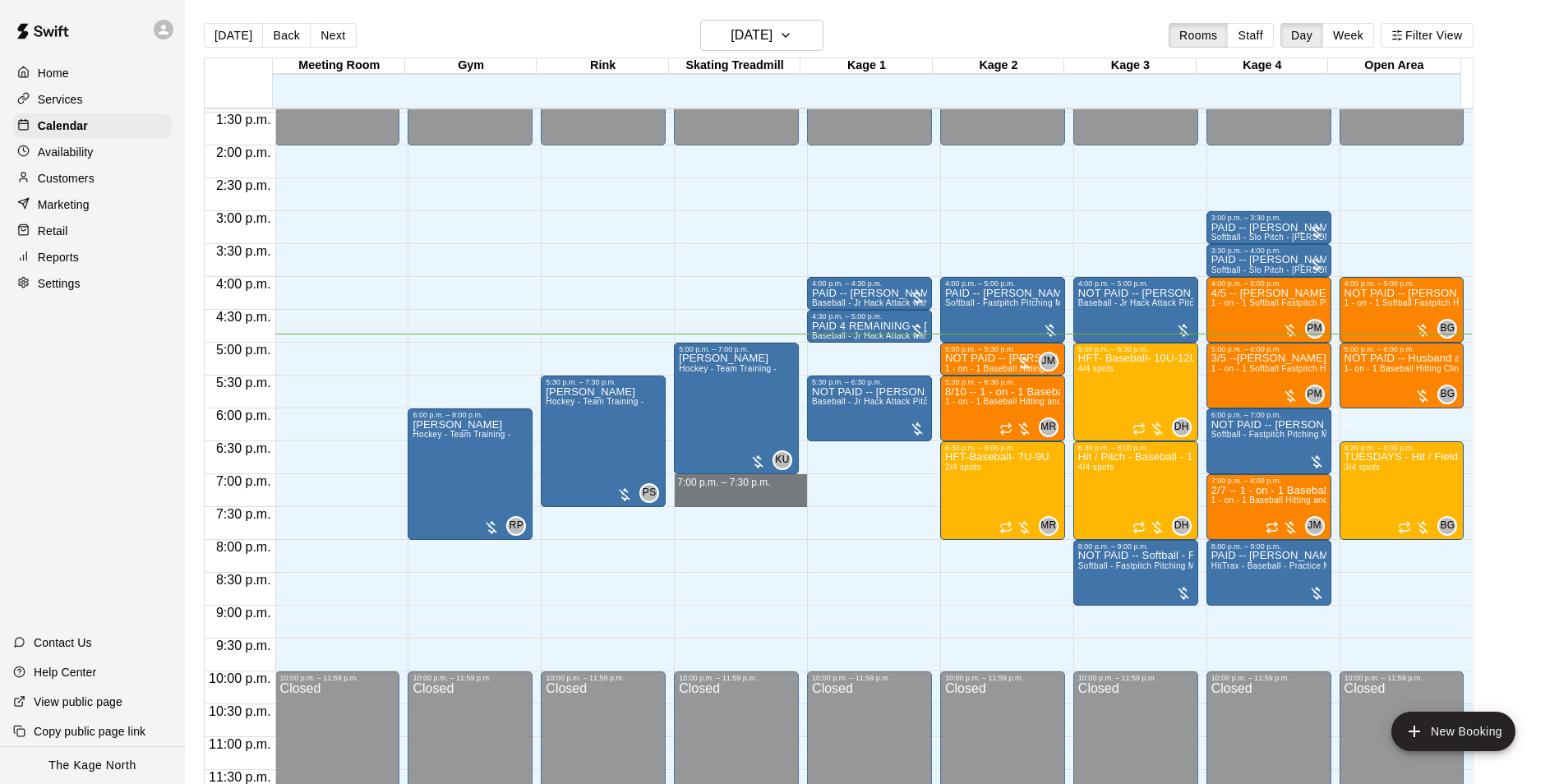
drag, startPoint x: 759, startPoint y: 476, endPoint x: 760, endPoint y: 491, distance: 15.0
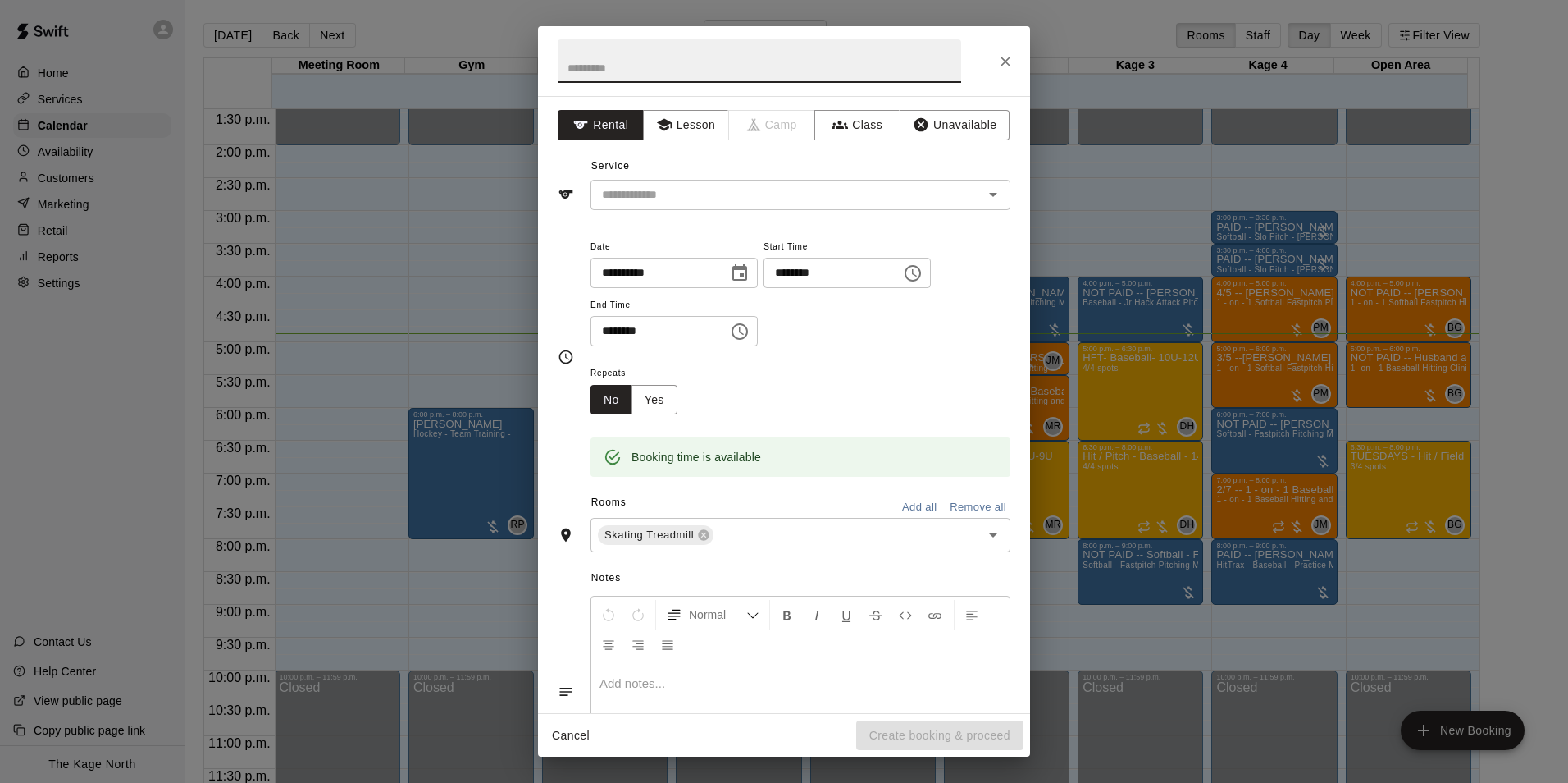
drag, startPoint x: 1007, startPoint y: 62, endPoint x: 995, endPoint y: 232, distance: 170.4
click at [1007, 62] on icon "Close" at bounding box center [1005, 61] width 10 height 10
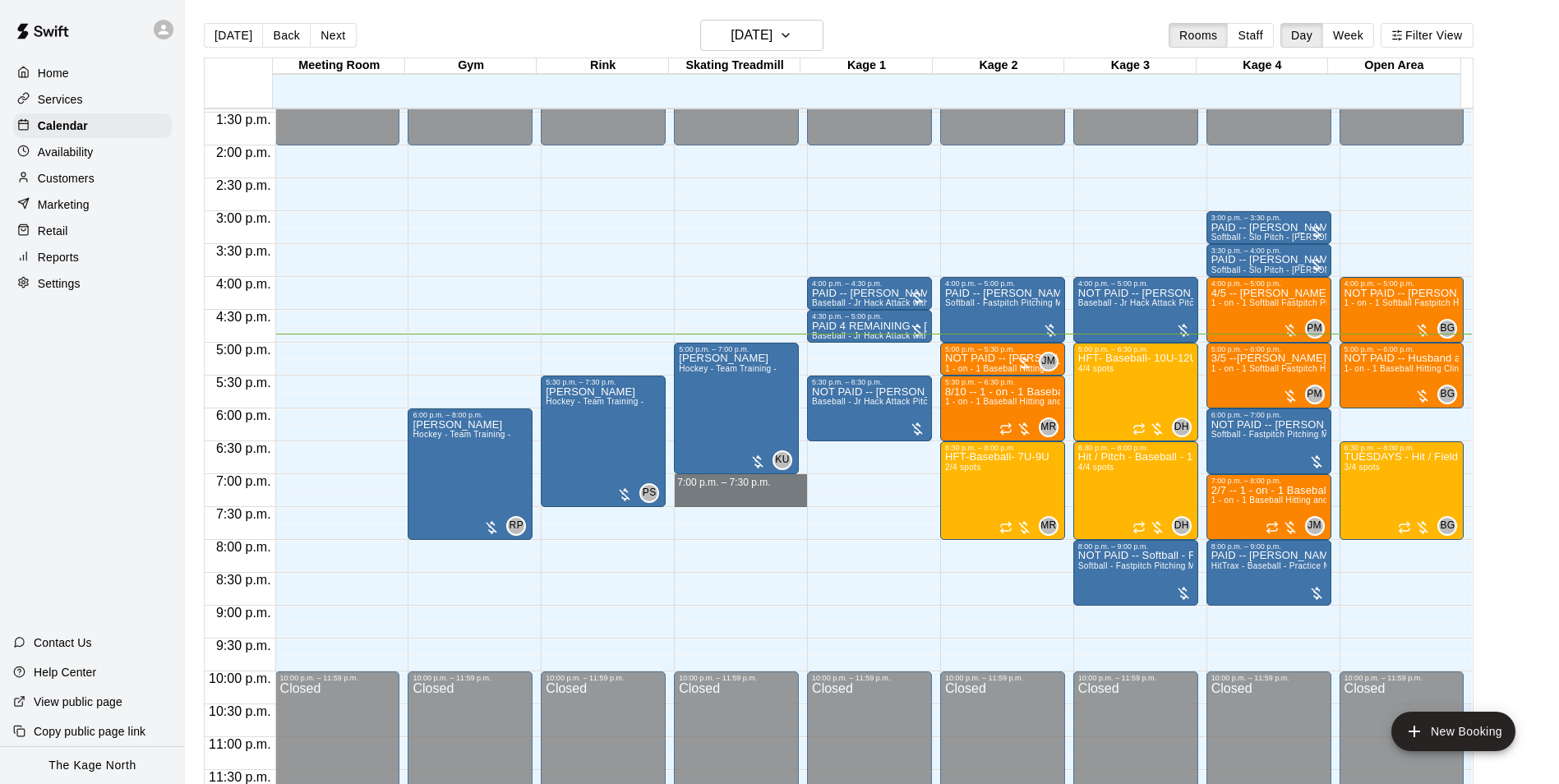
drag, startPoint x: 765, startPoint y: 481, endPoint x: 768, endPoint y: 502, distance: 21.2
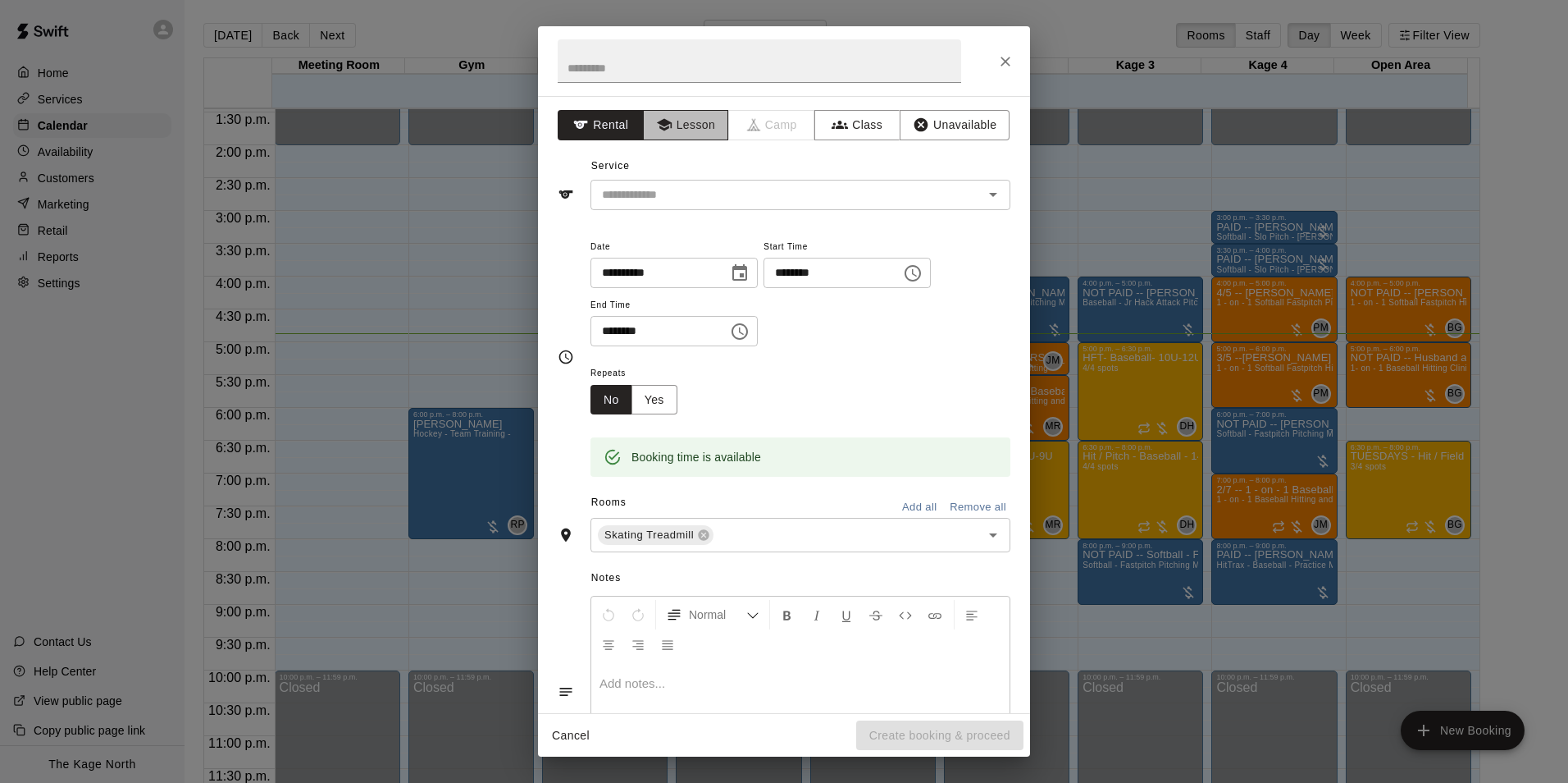
click at [687, 128] on button "Lesson" at bounding box center [686, 125] width 86 height 31
click at [989, 194] on icon "Open" at bounding box center [994, 194] width 19 height 19
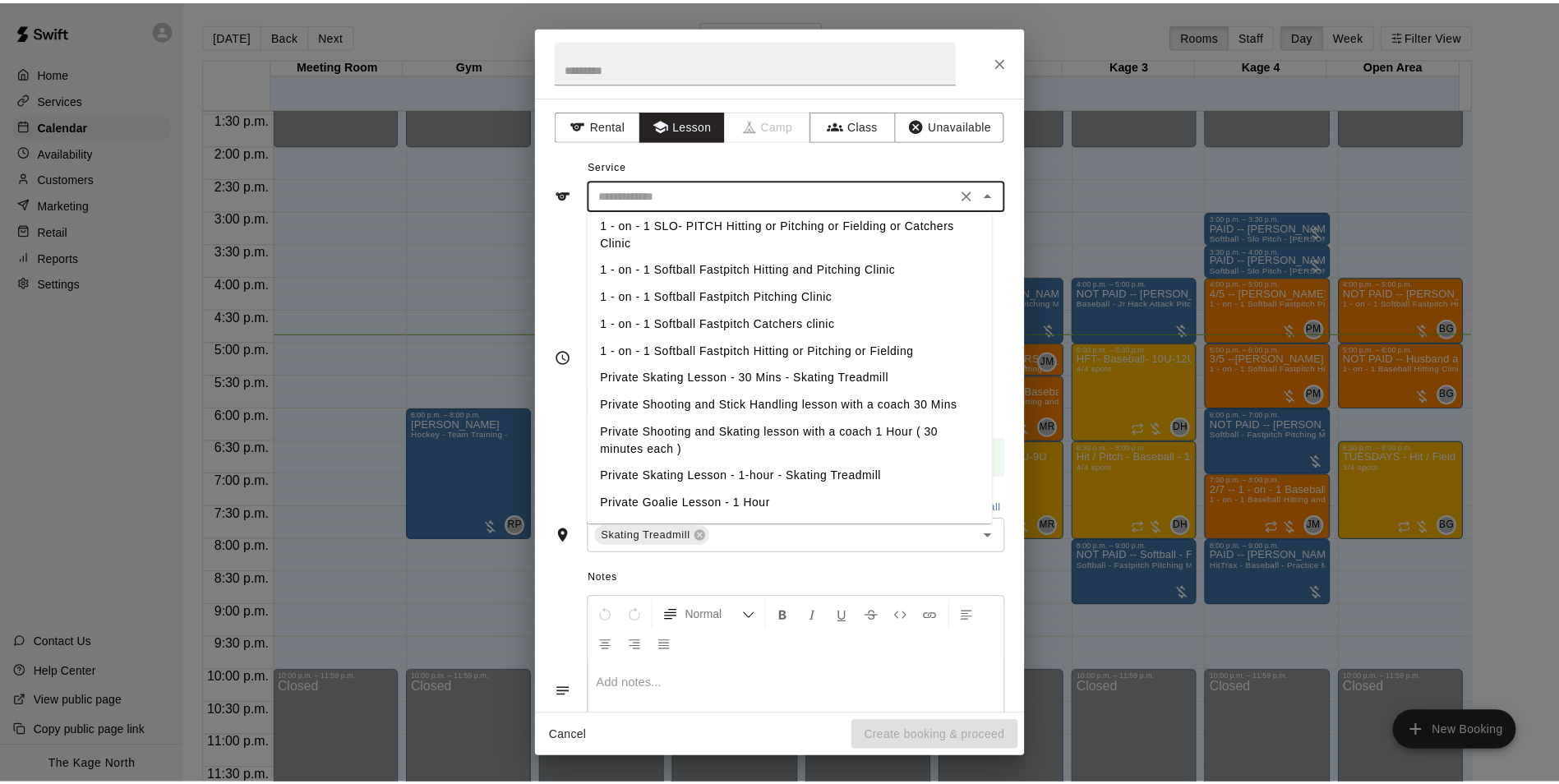
scroll to position [130, 0]
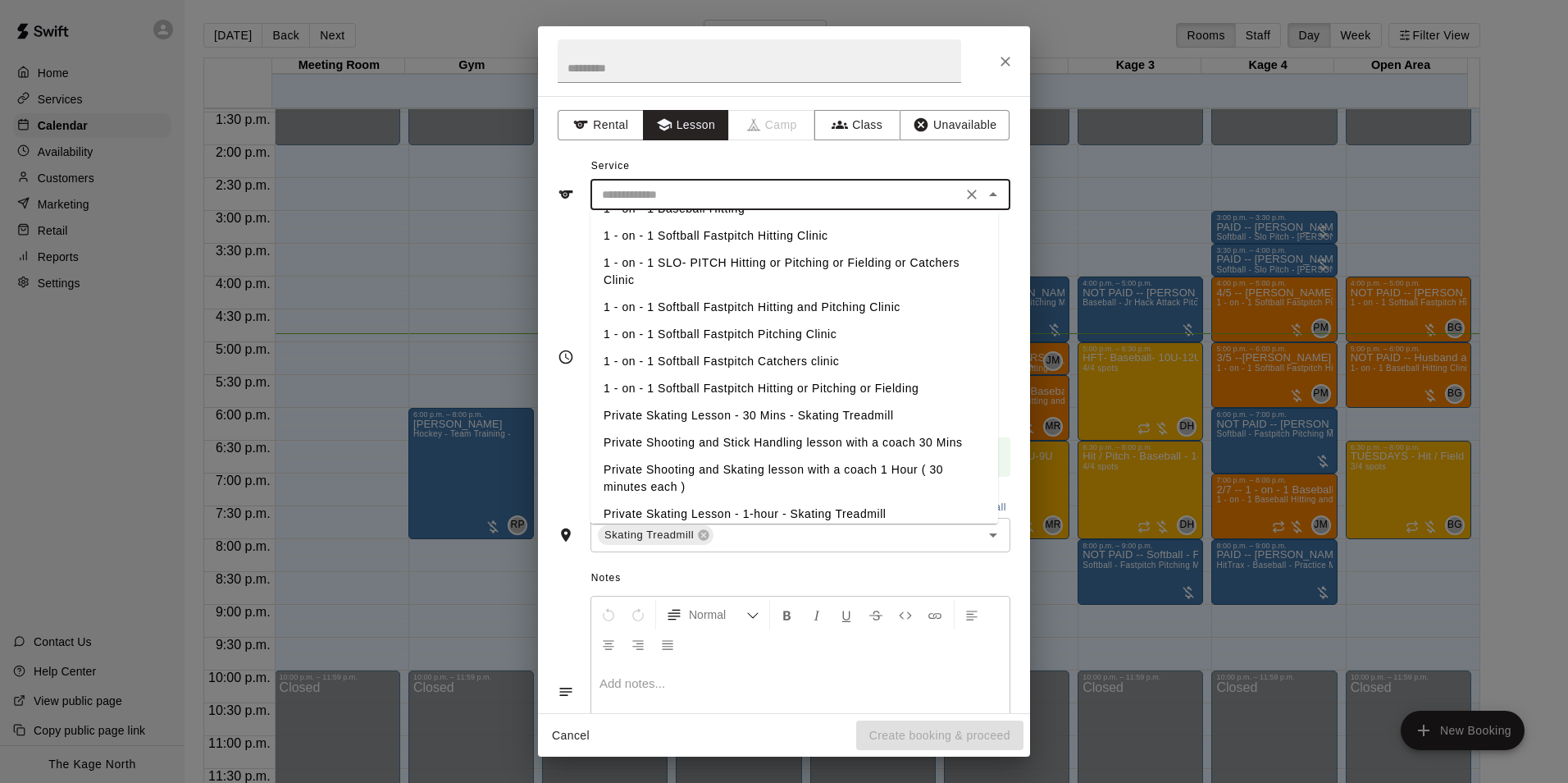
click at [770, 422] on li "Private Skating Lesson - 30 Mins - Skating Treadmill" at bounding box center [794, 416] width 408 height 27
type input "**********"
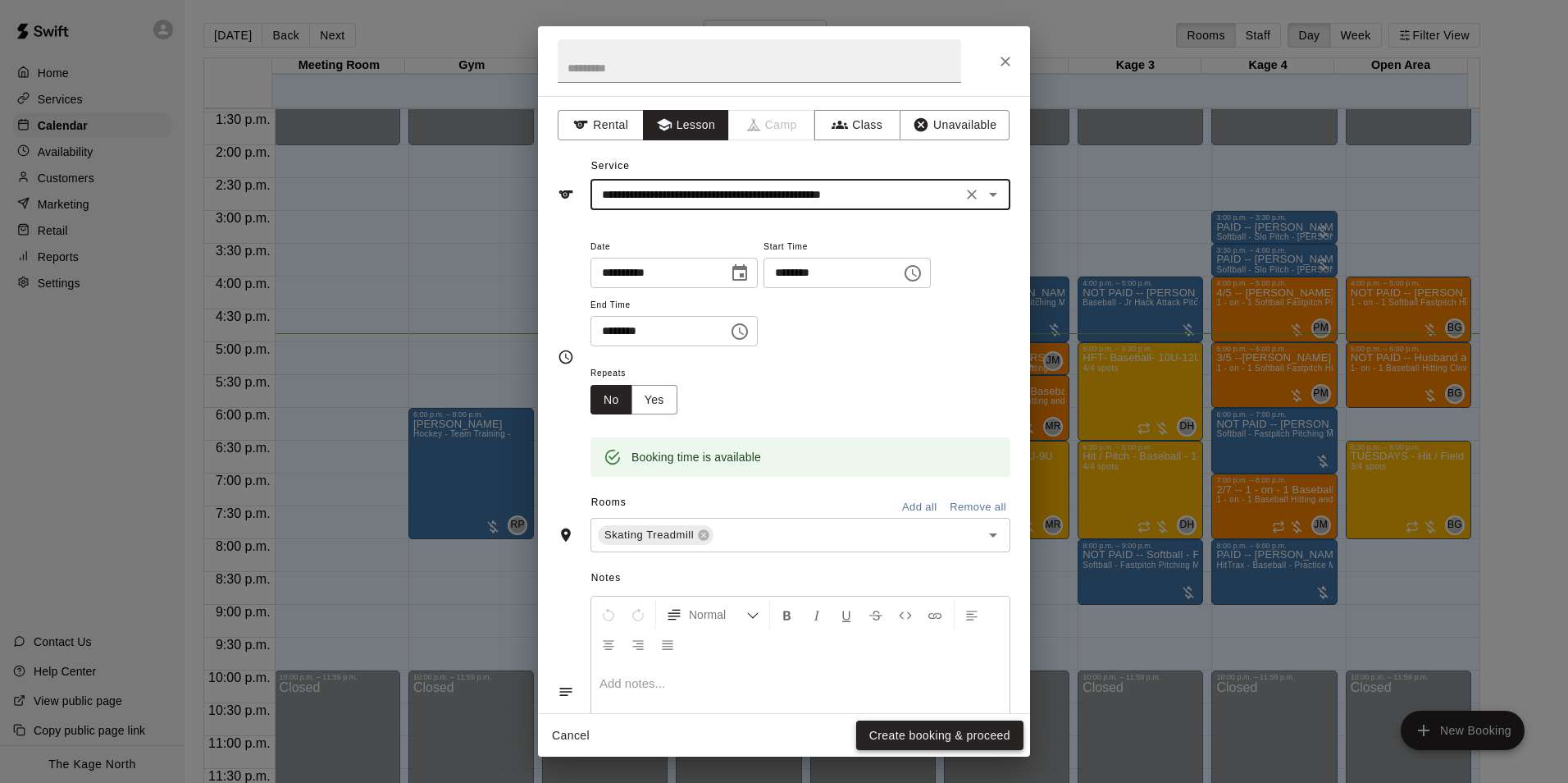
click at [959, 736] on button "Create booking & proceed" at bounding box center [940, 736] width 167 height 31
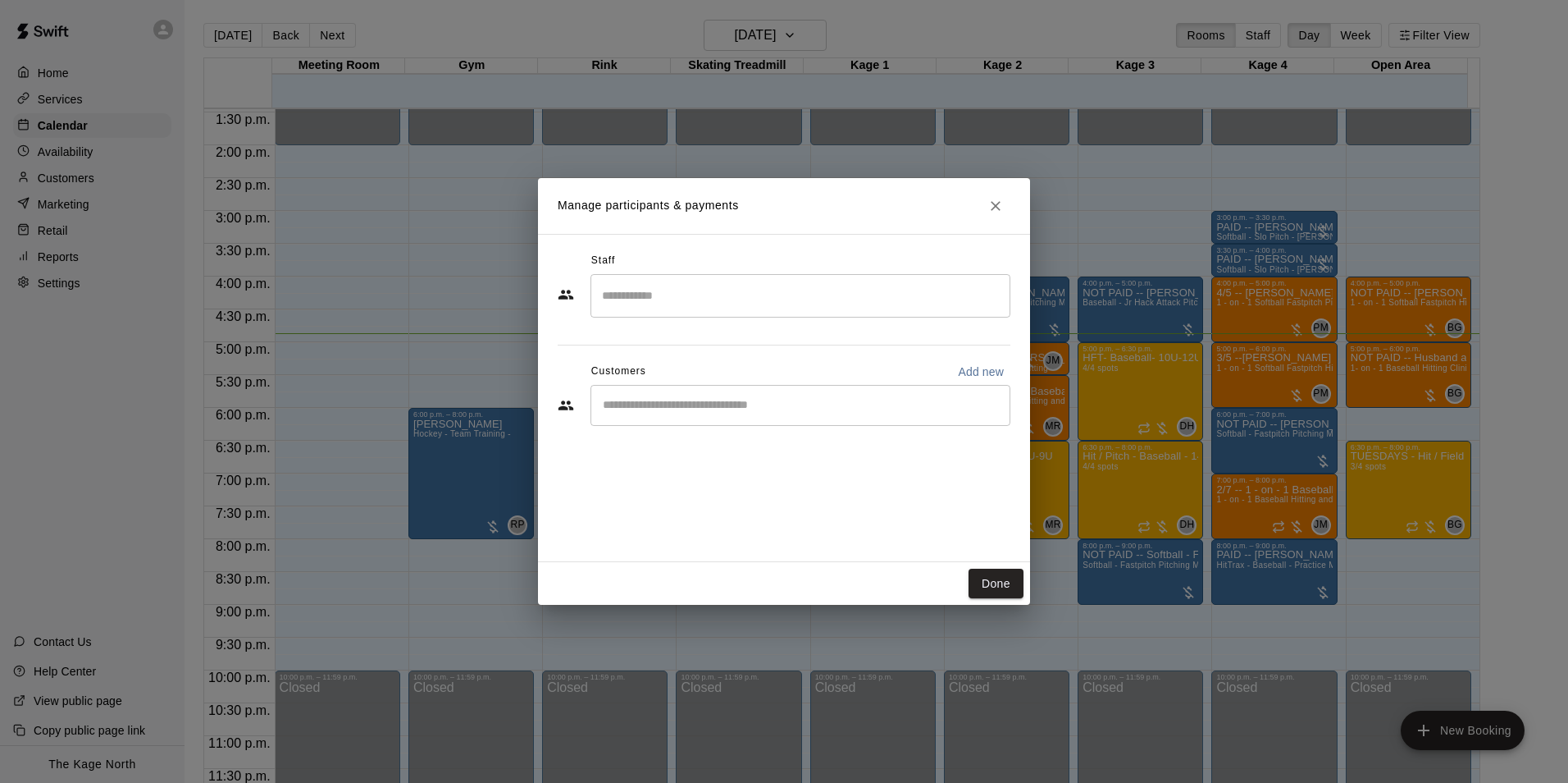
click at [719, 405] on input "Start typing to search customers..." at bounding box center [800, 405] width 405 height 17
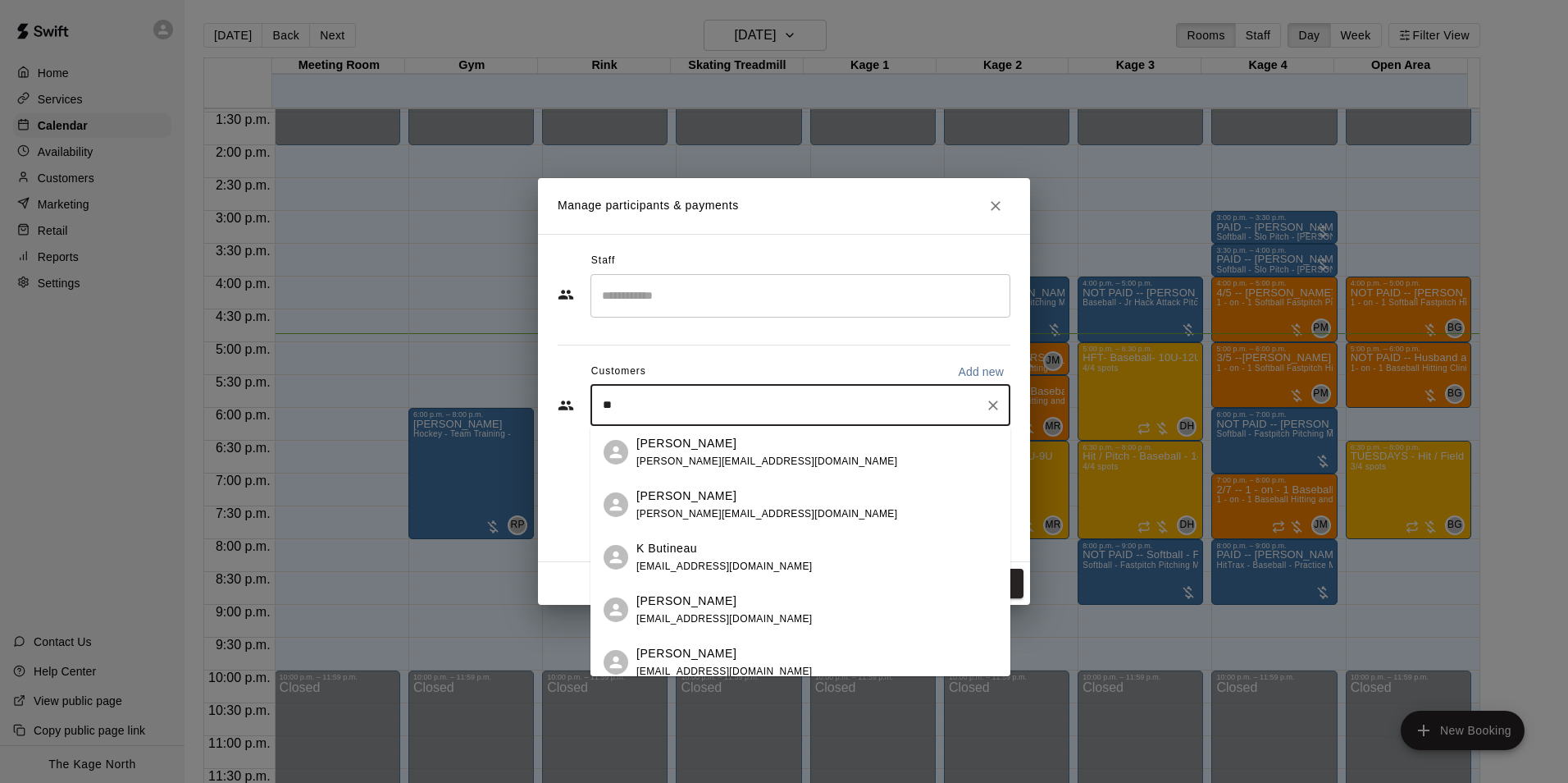
type input "*"
type input "********"
click at [791, 655] on div "Kris Anderson kriz2good@hotmail.com" at bounding box center [817, 663] width 361 height 35
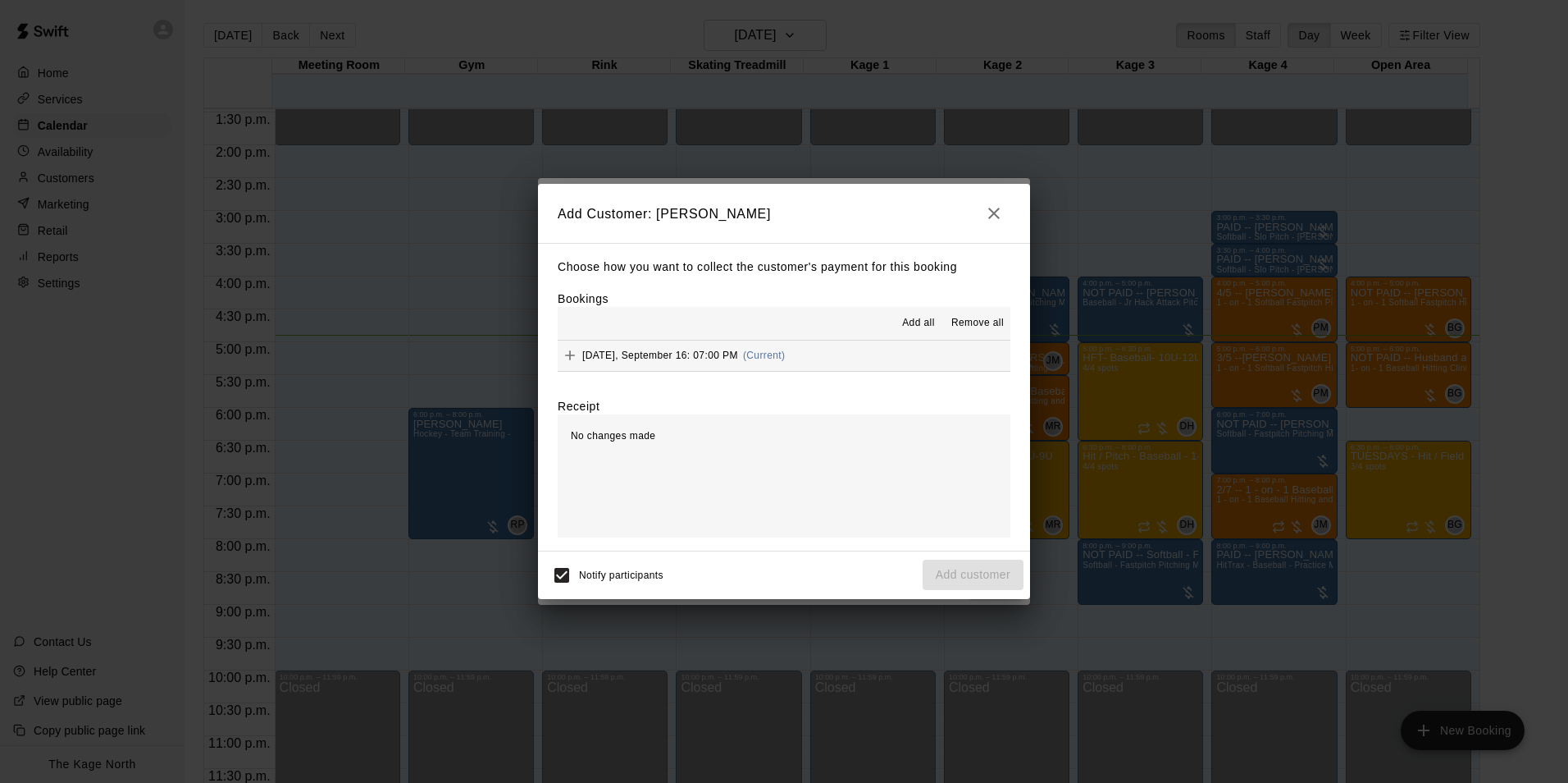
drag, startPoint x: 918, startPoint y: 319, endPoint x: 937, endPoint y: 341, distance: 29.1
click at [918, 321] on span "Add all" at bounding box center [918, 323] width 33 height 17
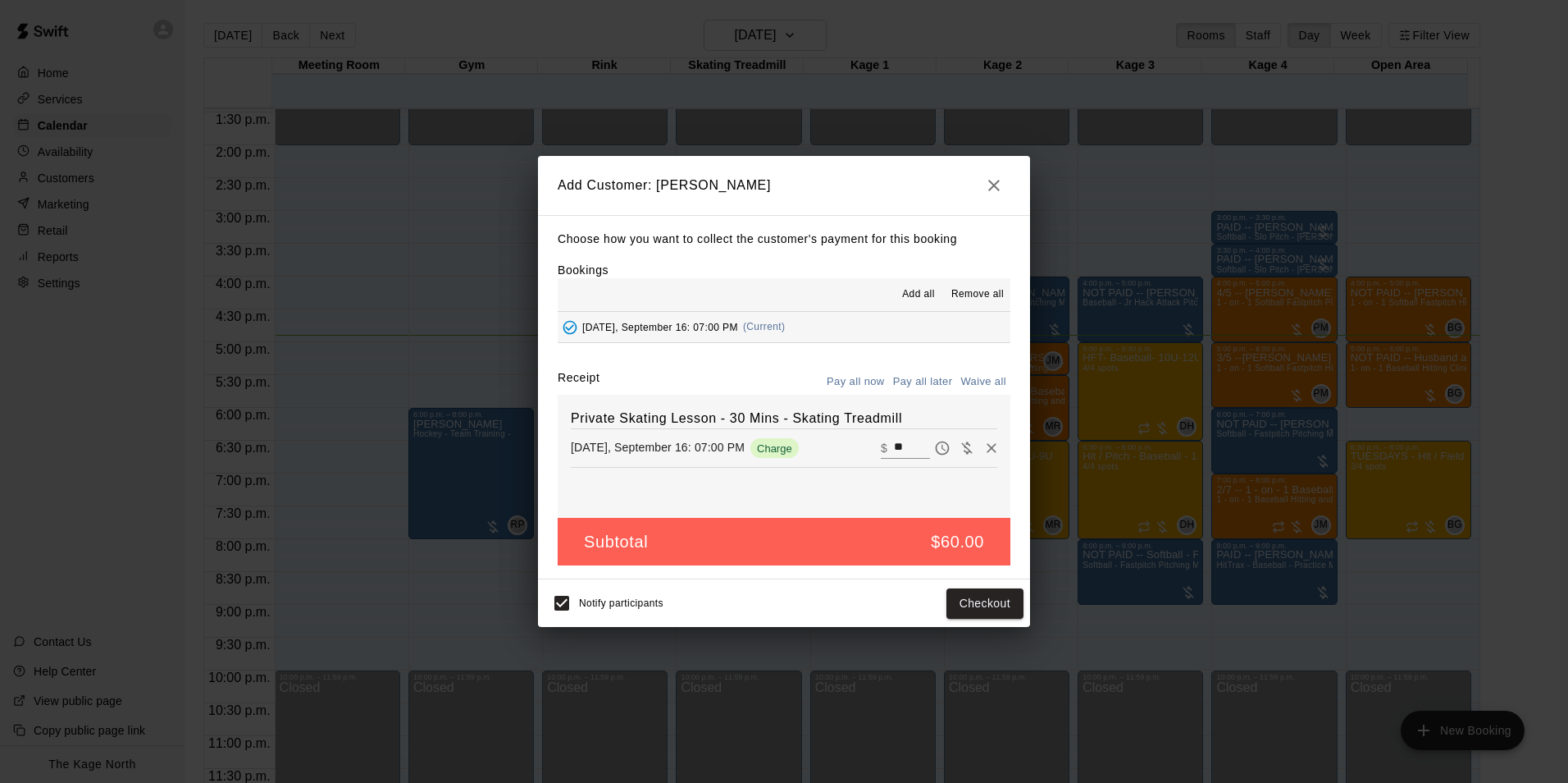
click at [924, 378] on button "Pay all later" at bounding box center [923, 381] width 69 height 25
click at [983, 591] on button "Add customer" at bounding box center [972, 604] width 101 height 31
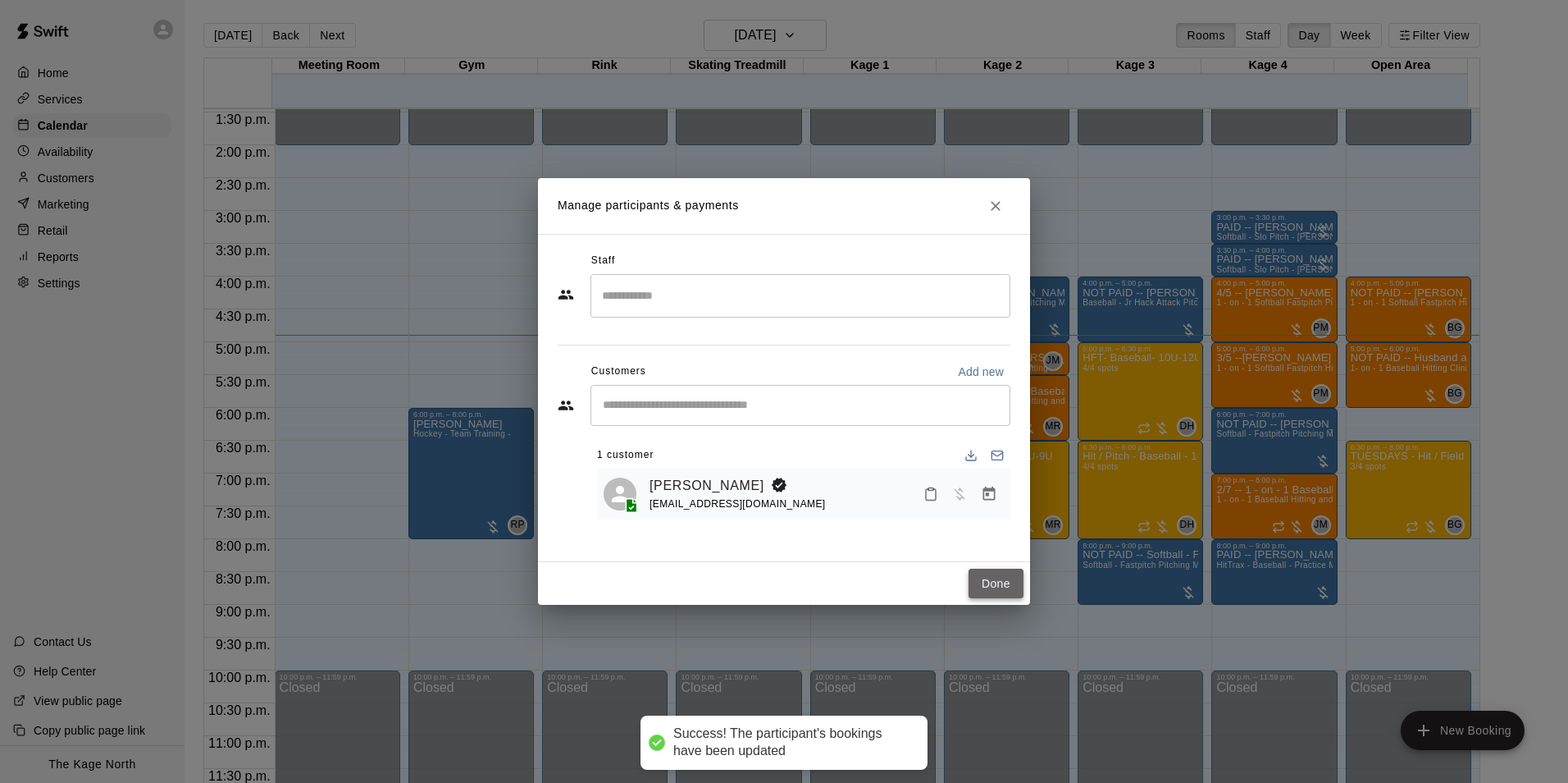
click at [1008, 581] on button "Done" at bounding box center [996, 584] width 55 height 31
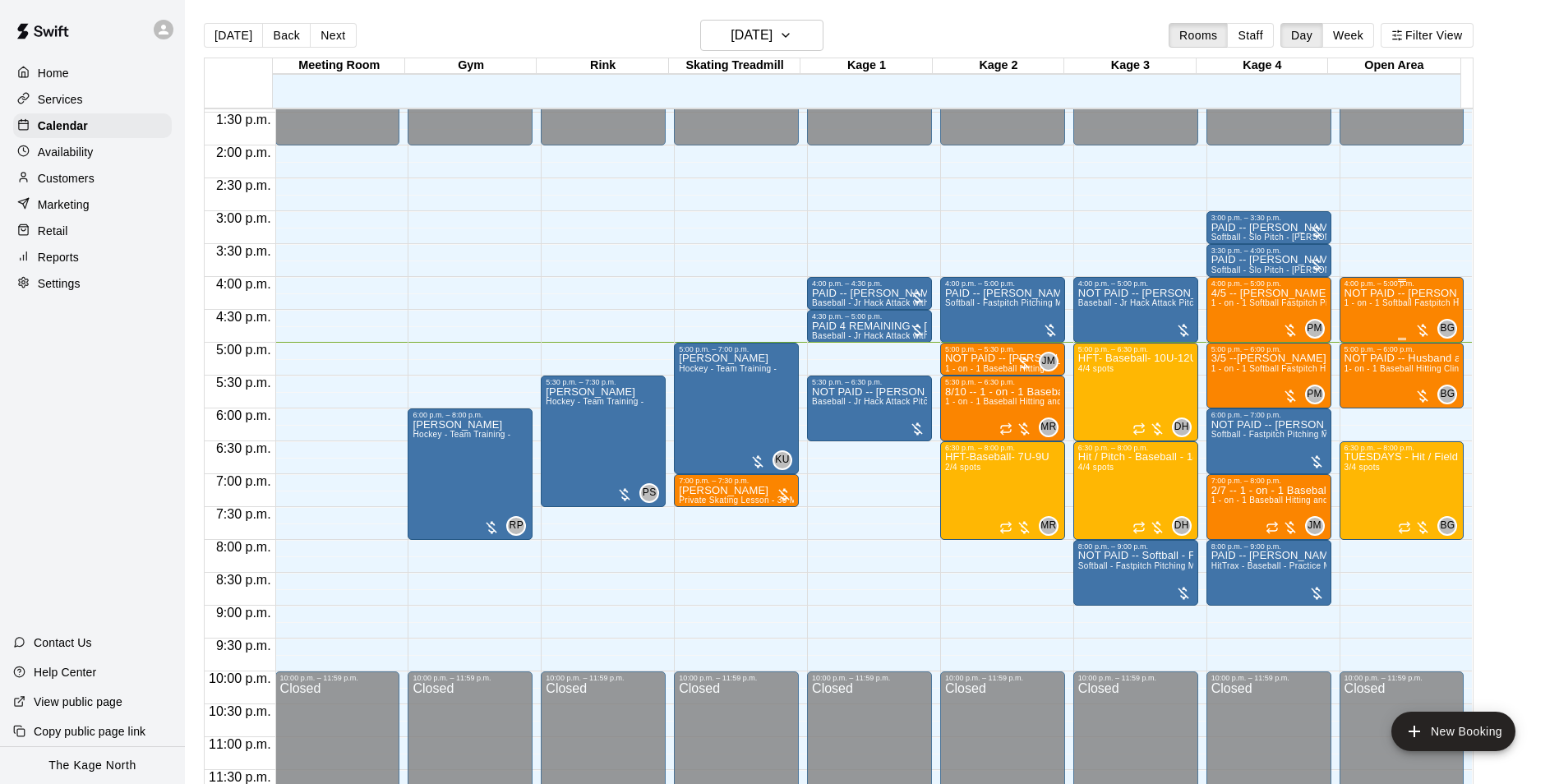
click at [1408, 306] on span "1 - on - 1 Softball Fastpitch Hitting and Pitching Clinic" at bounding box center [1450, 303] width 210 height 9
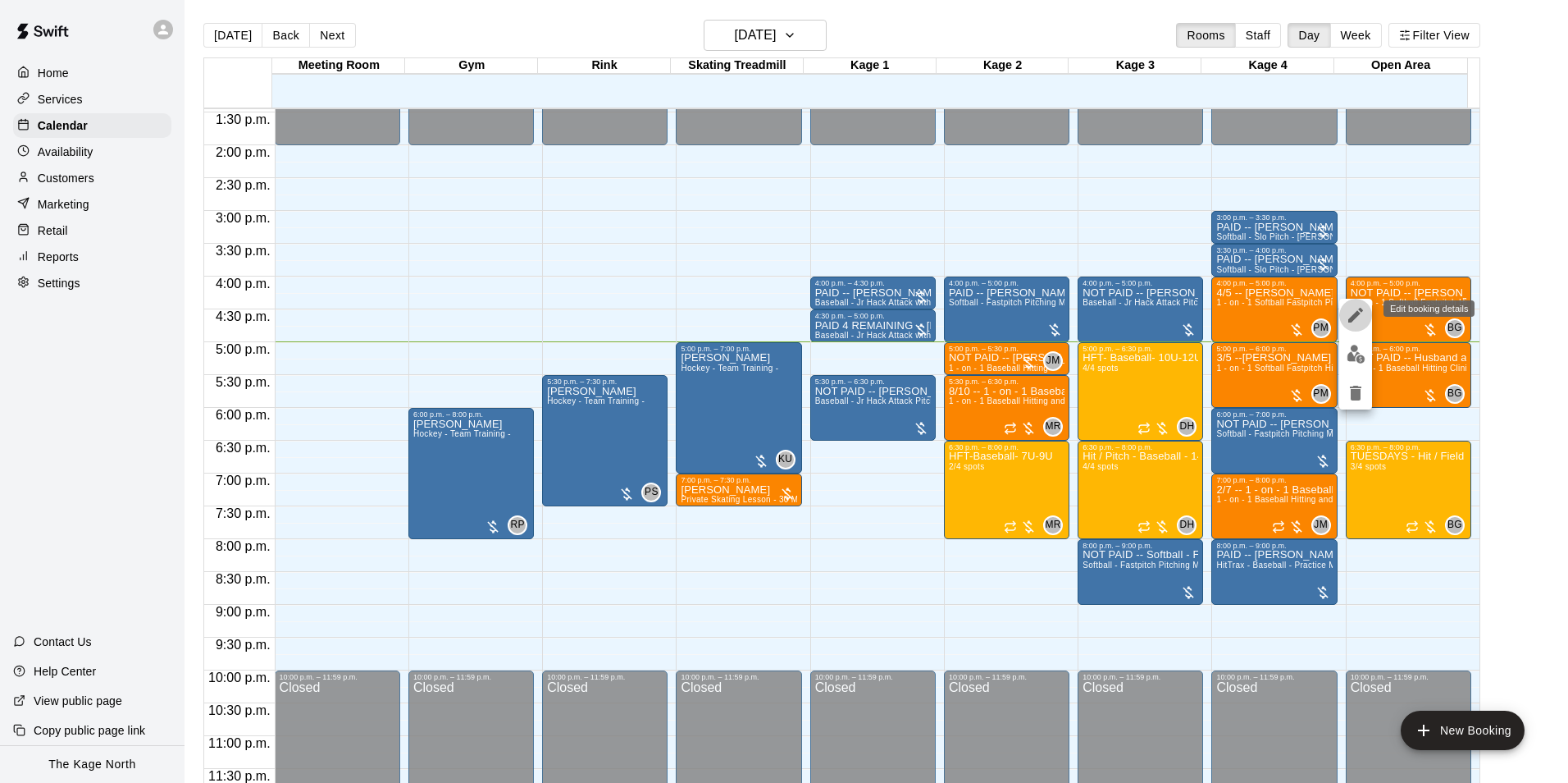
click at [1348, 323] on icon "edit" at bounding box center [1355, 315] width 15 height 15
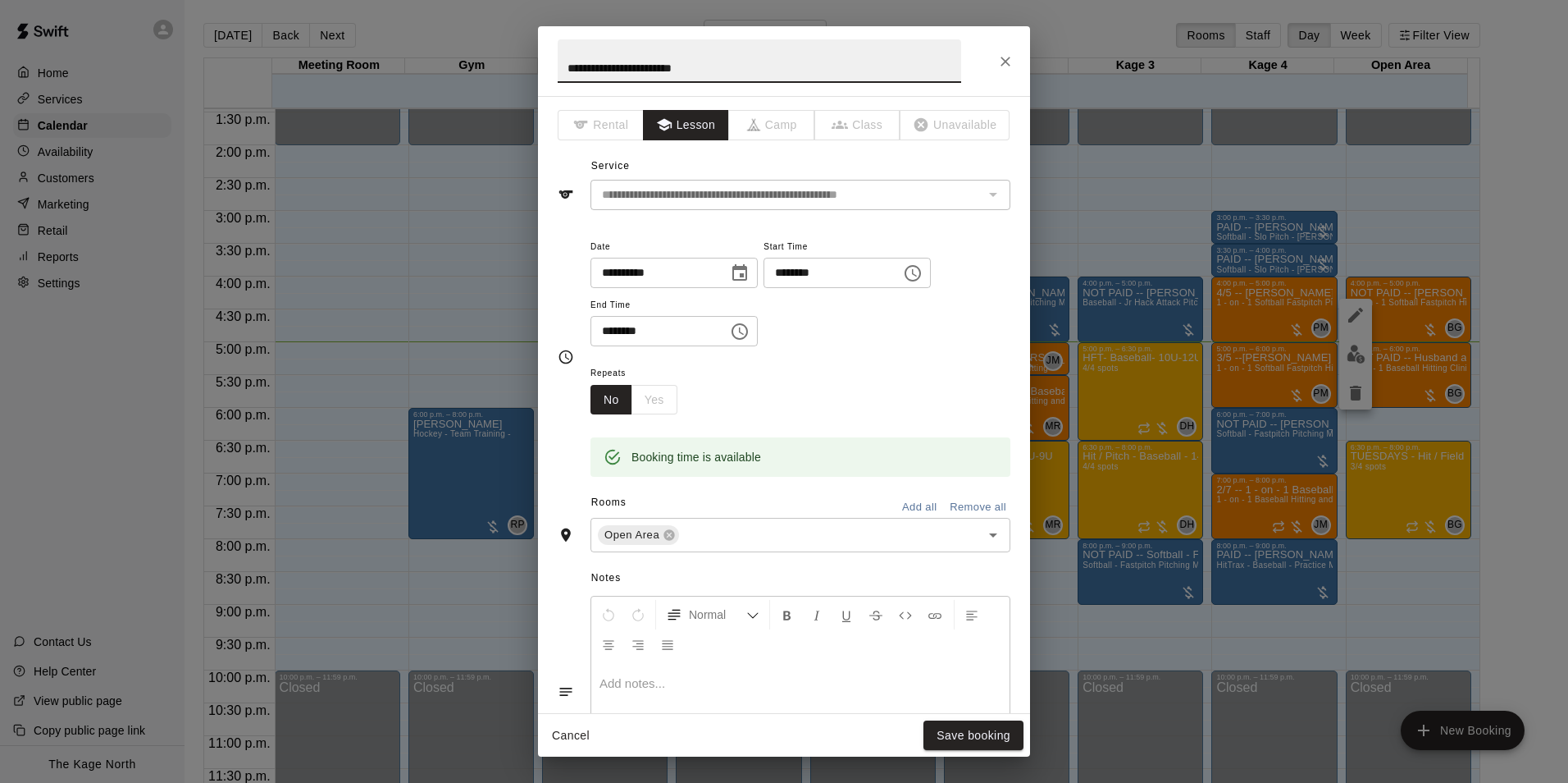
drag, startPoint x: 589, startPoint y: 66, endPoint x: 509, endPoint y: 64, distance: 80.0
click at [509, 65] on div "**********" at bounding box center [784, 391] width 1568 height 783
type input "**********"
click at [968, 737] on button "Save booking" at bounding box center [973, 736] width 100 height 31
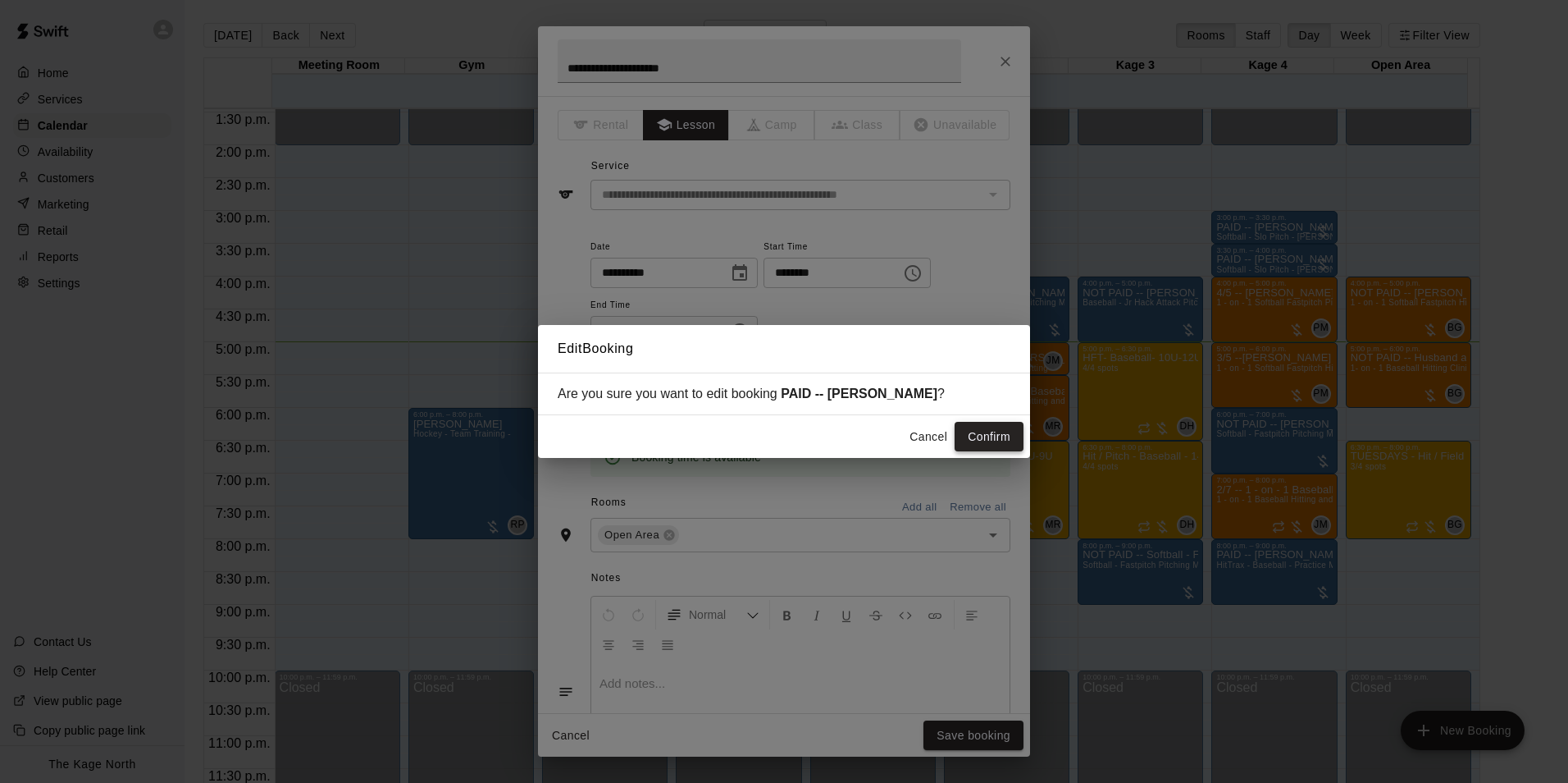
click at [1001, 435] on button "Confirm" at bounding box center [989, 437] width 69 height 31
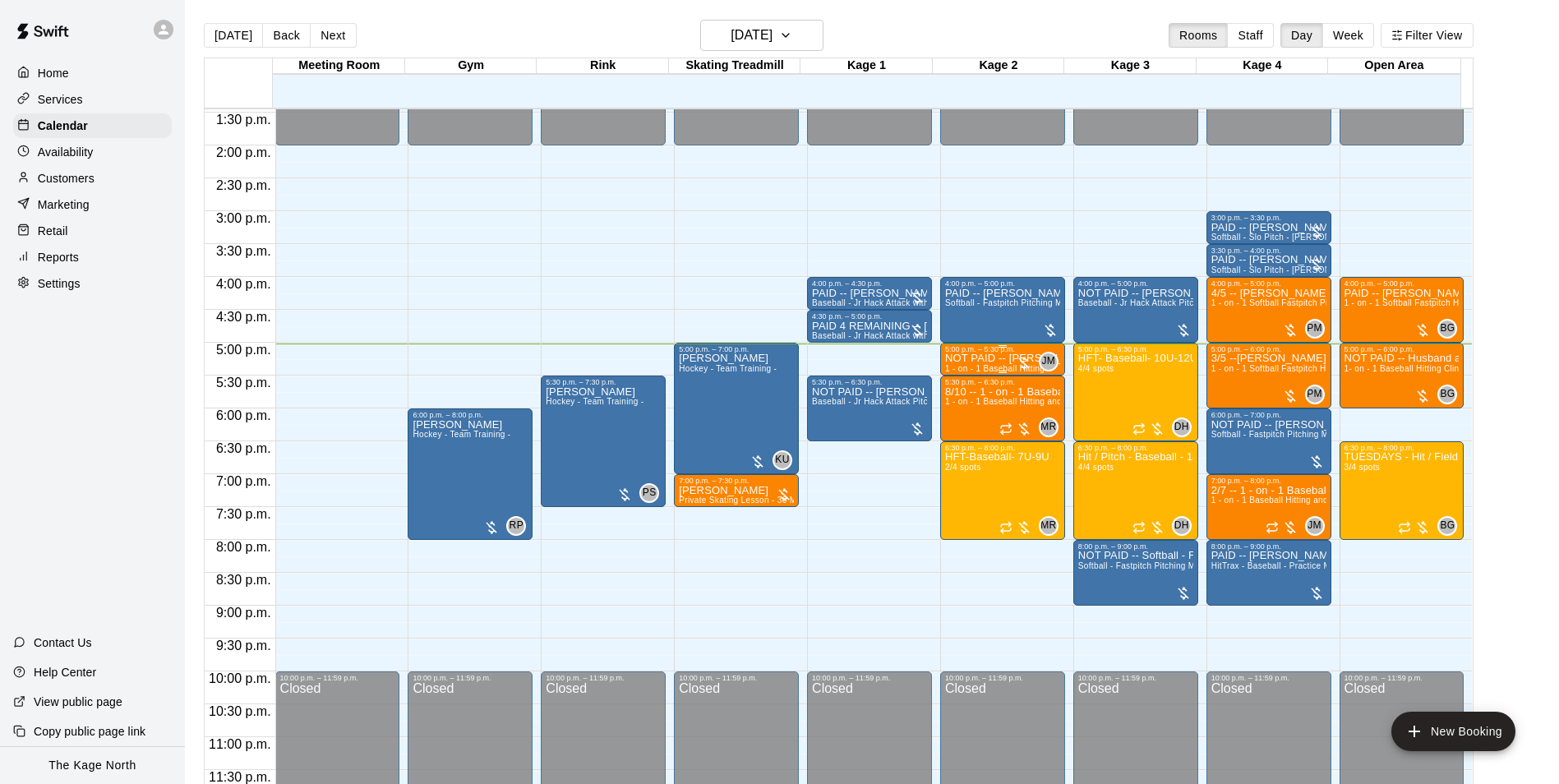
click at [972, 366] on span "1 - on - 1 Baseball Hitting" at bounding box center [995, 369] width 99 height 9
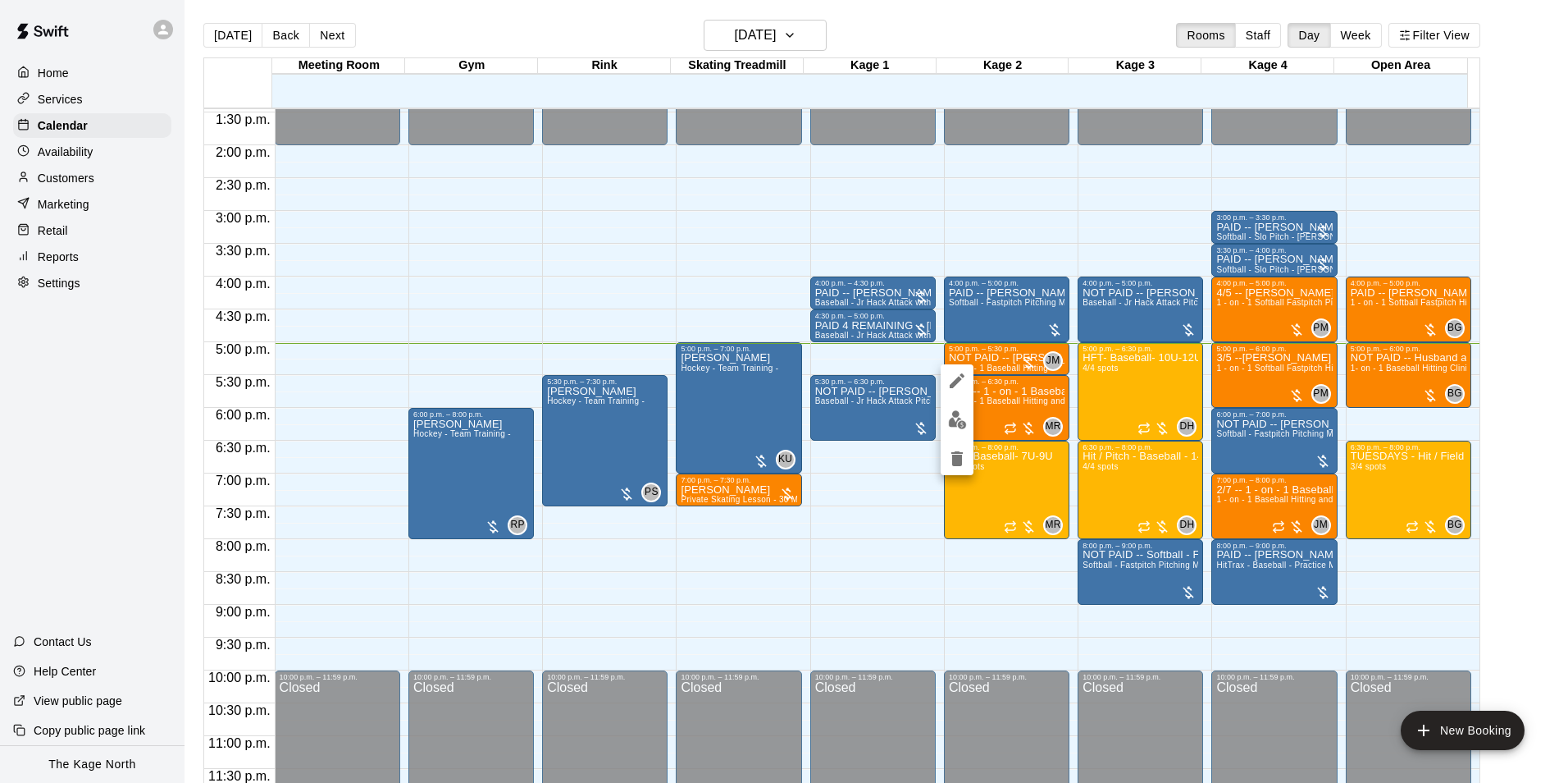
click at [959, 380] on icon "edit" at bounding box center [957, 381] width 15 height 15
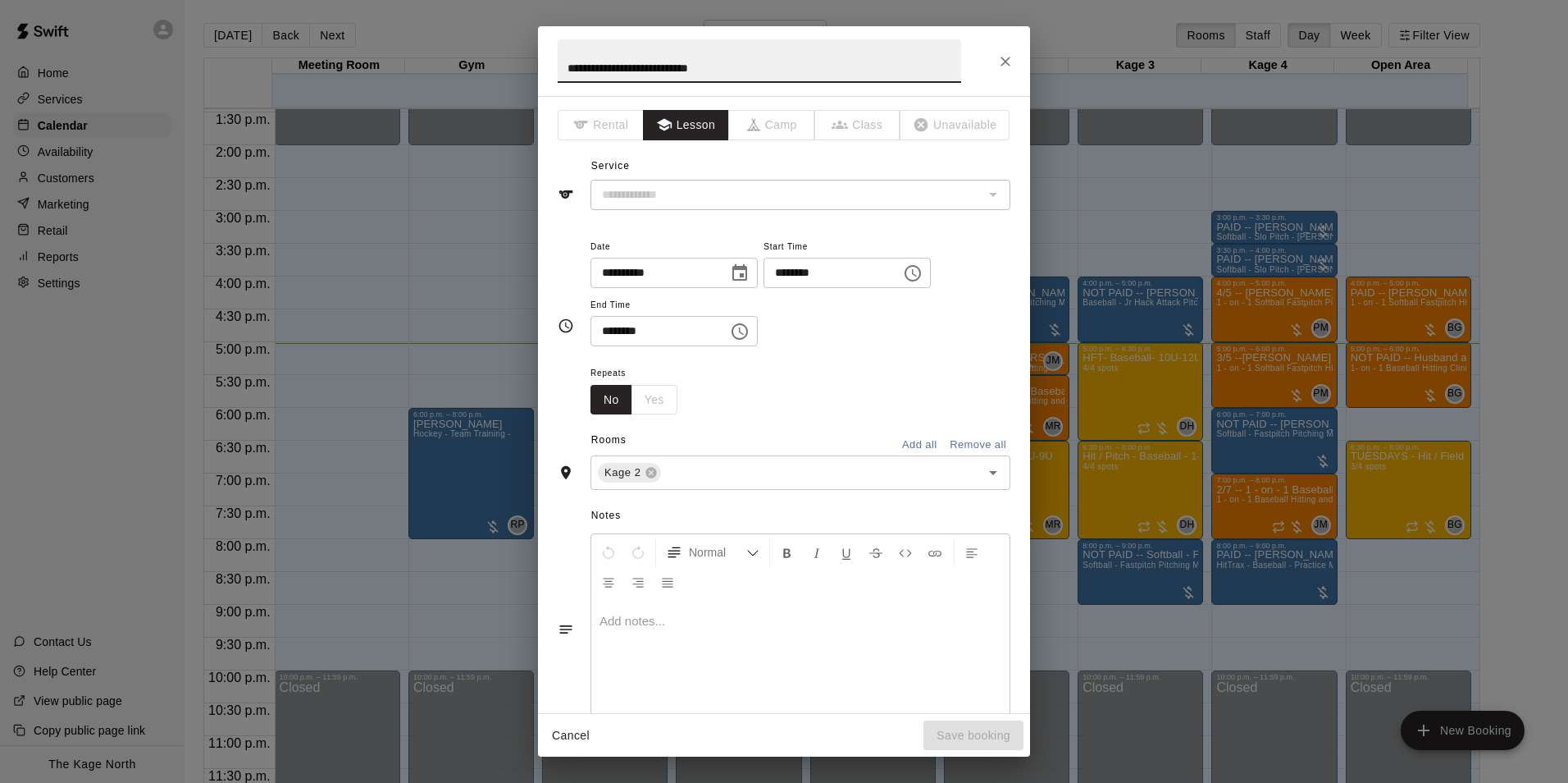
type input "**********"
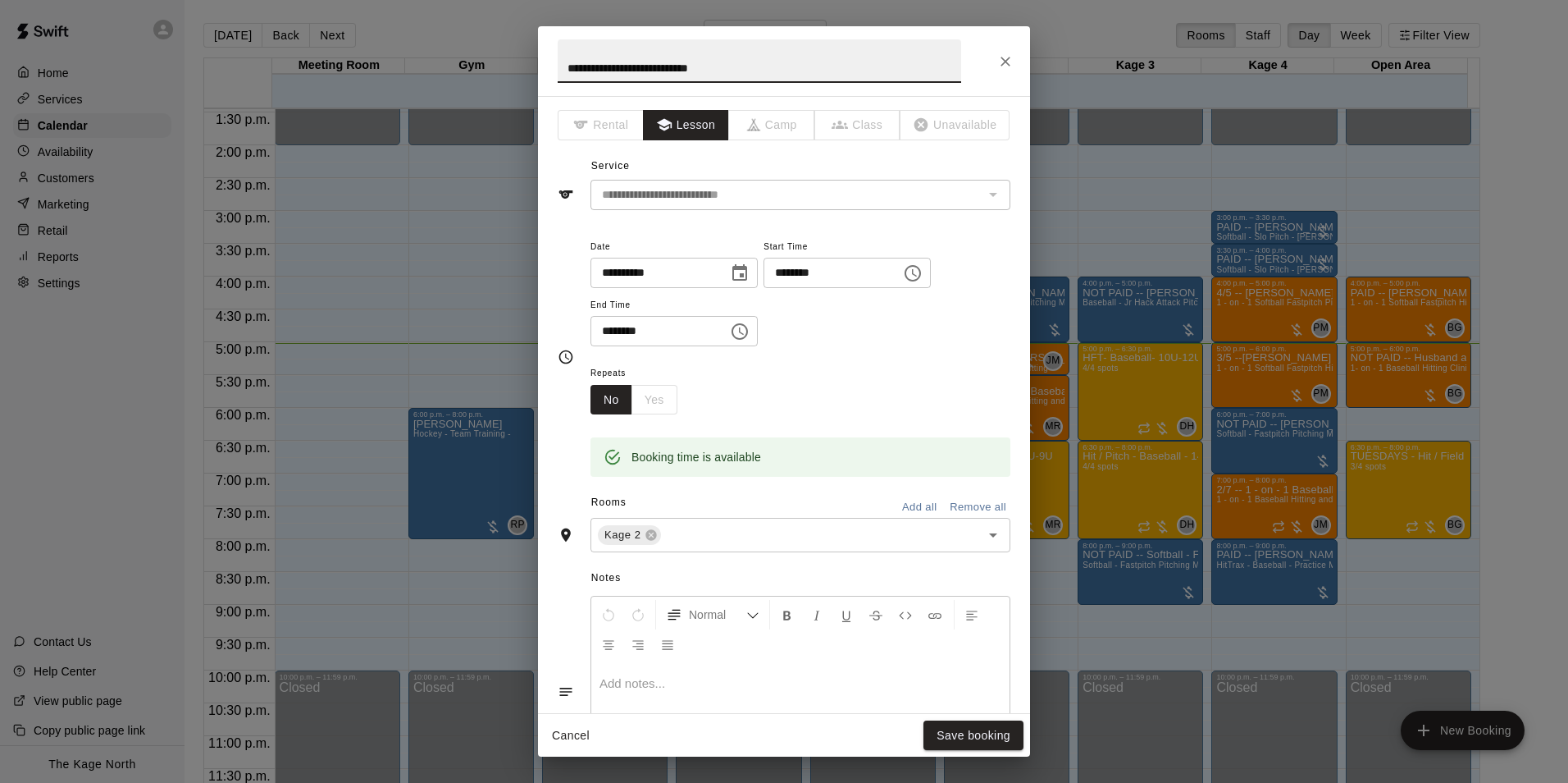
drag, startPoint x: 596, startPoint y: 64, endPoint x: 508, endPoint y: 61, distance: 88.1
click at [508, 61] on div "**********" at bounding box center [784, 391] width 1568 height 783
type input "**********"
click at [963, 726] on button "Save booking" at bounding box center [973, 736] width 100 height 31
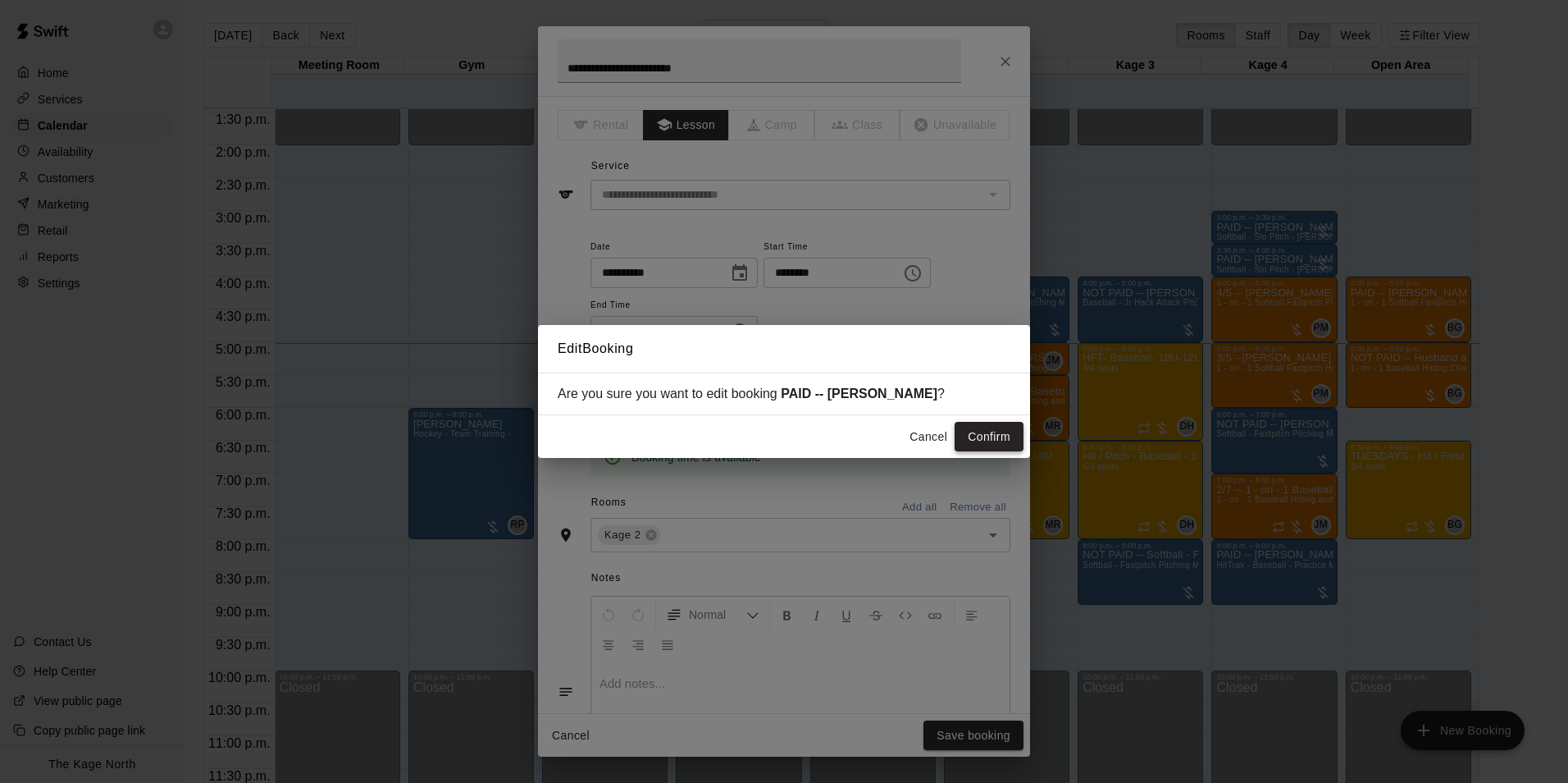
click at [999, 437] on button "Confirm" at bounding box center [989, 437] width 69 height 31
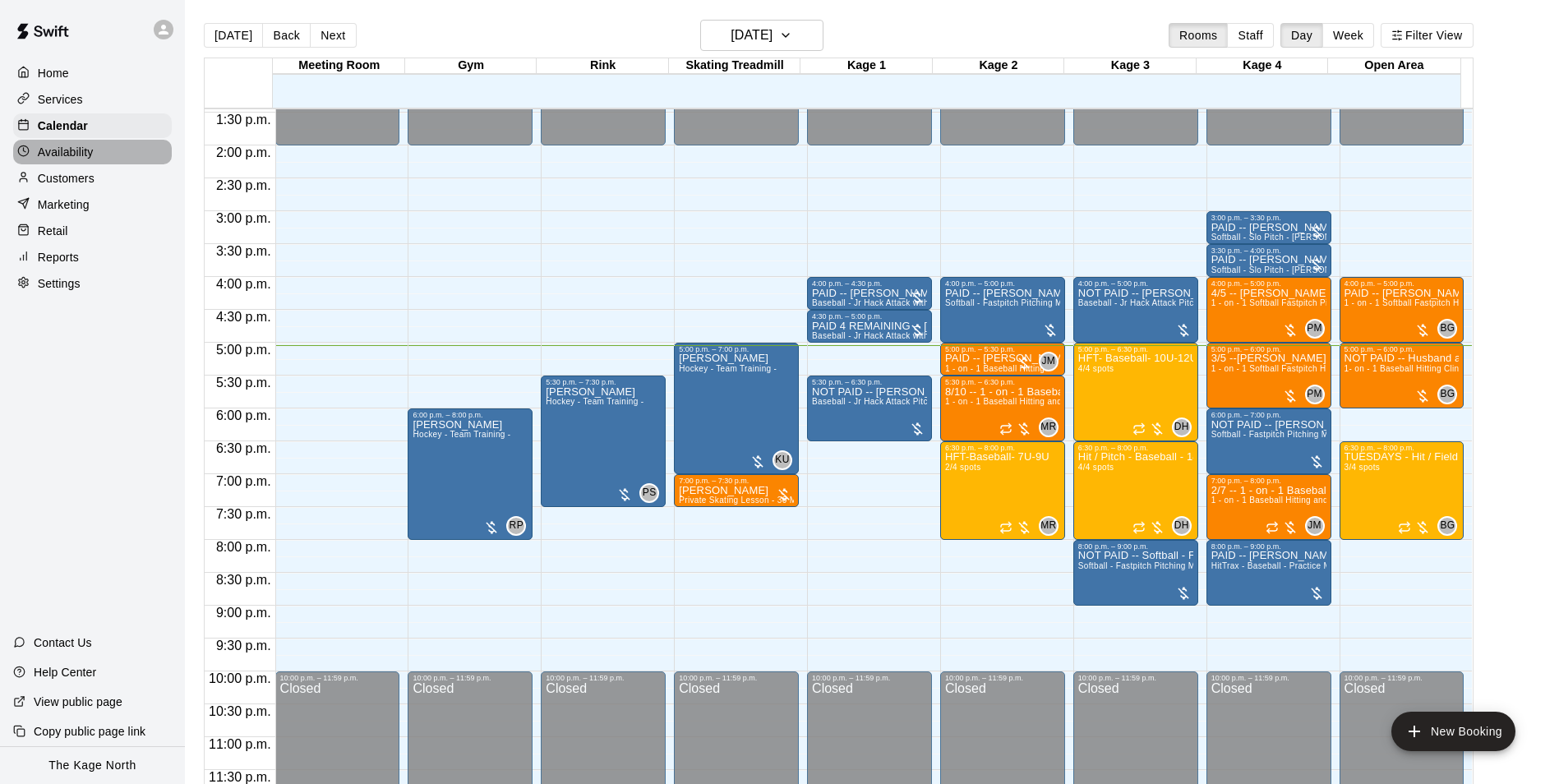
click at [60, 165] on div "Availability" at bounding box center [92, 152] width 158 height 25
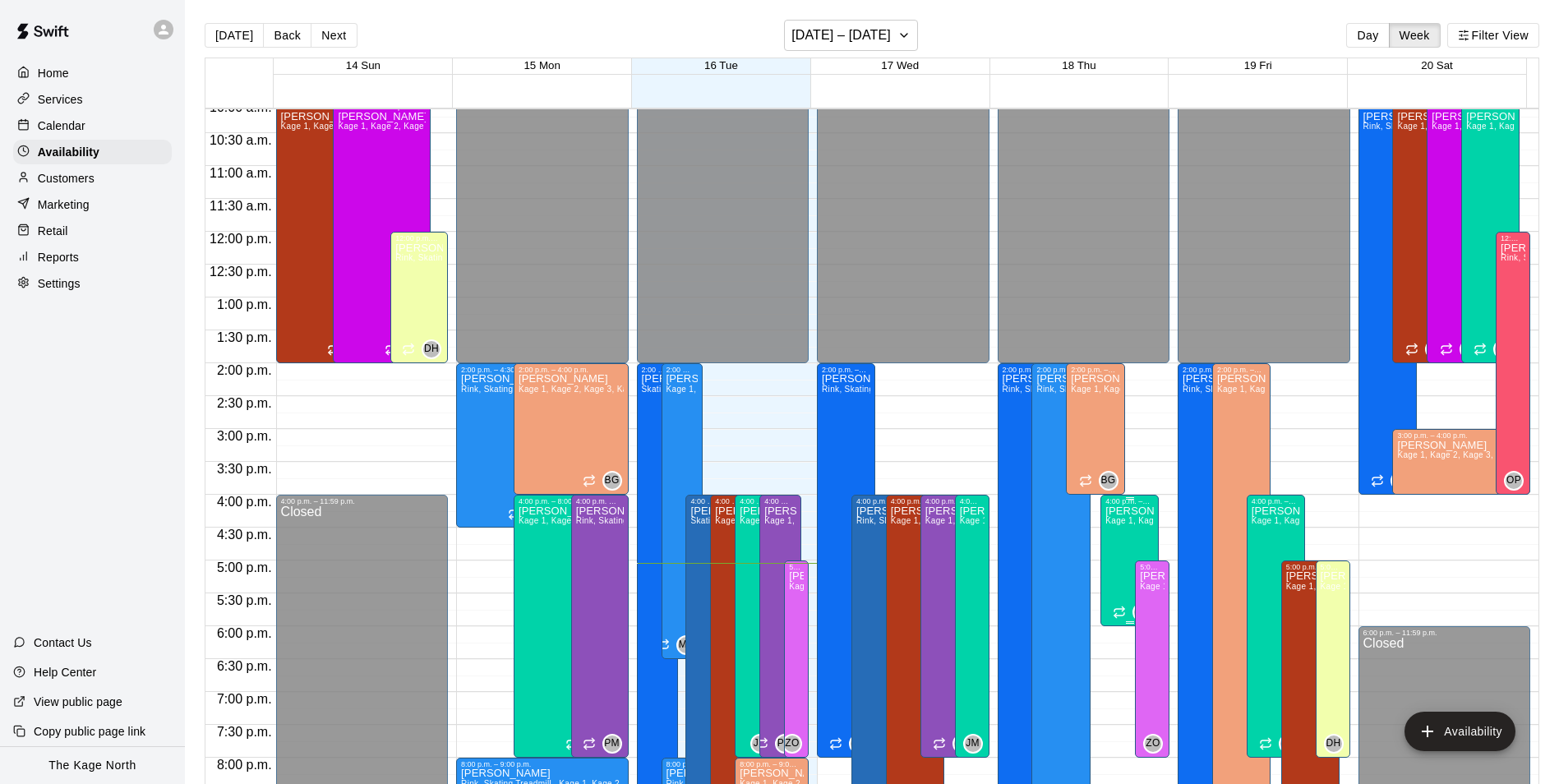
scroll to position [639, 0]
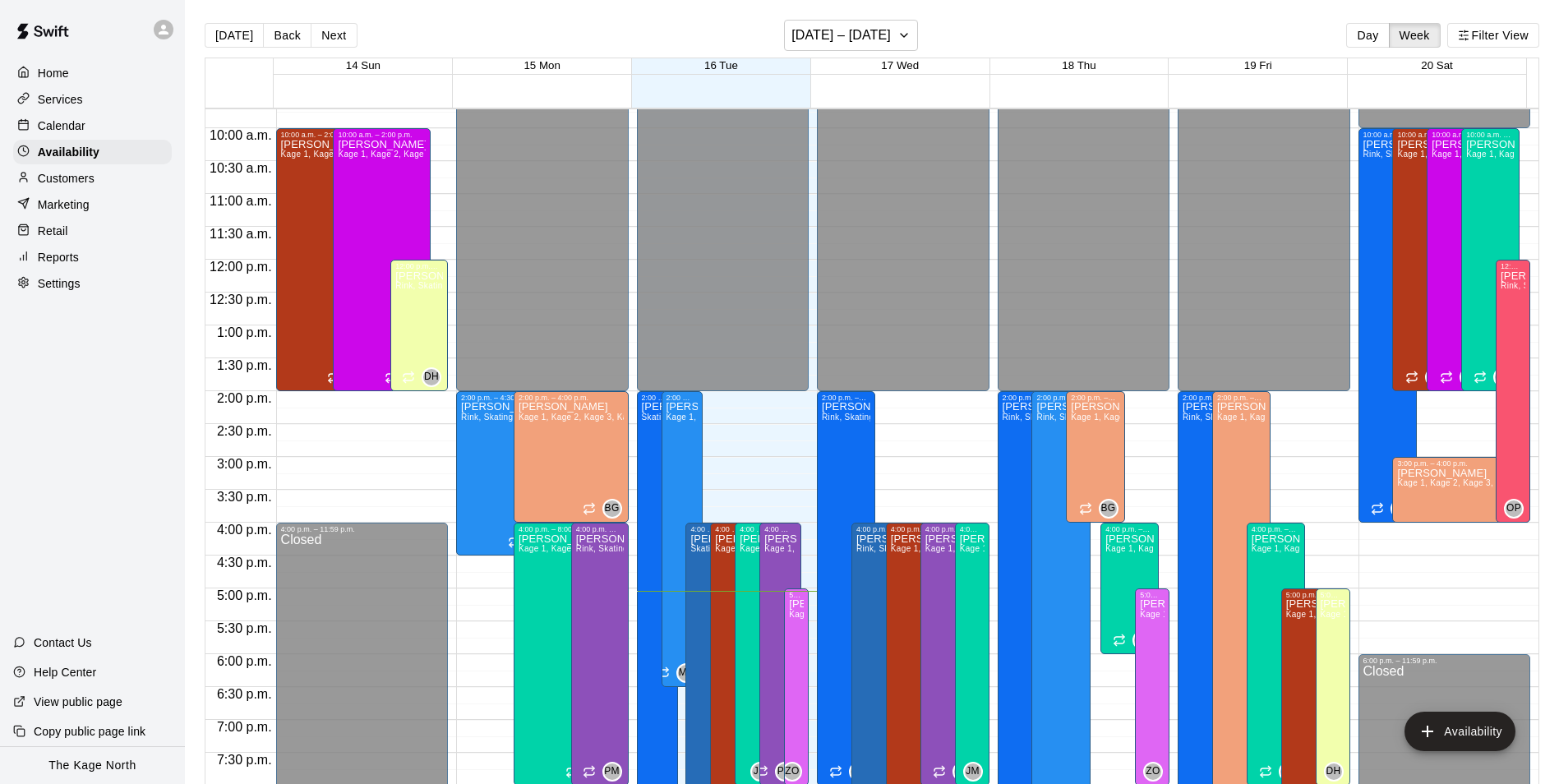
click at [31, 128] on div at bounding box center [27, 126] width 20 height 16
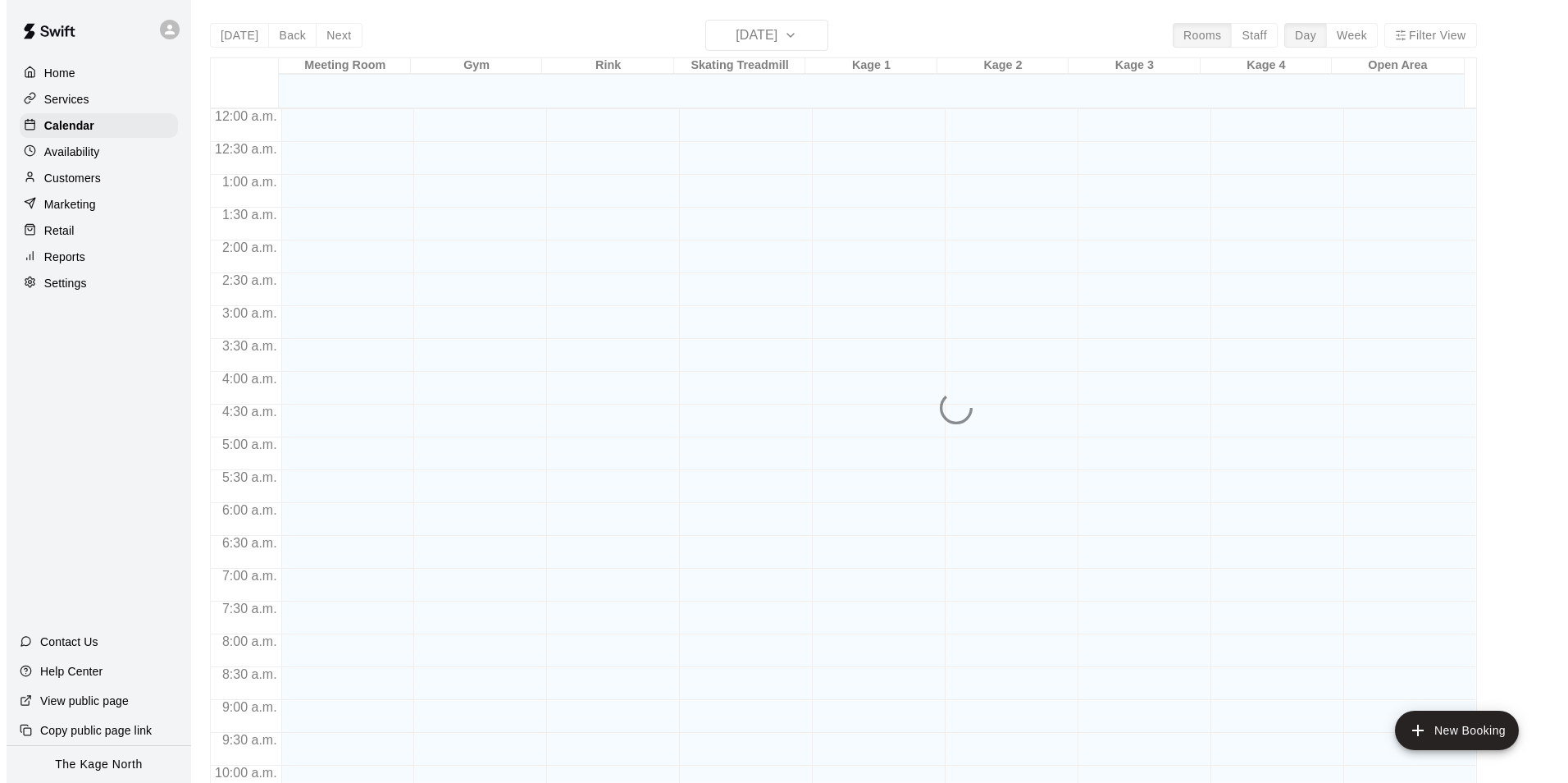
scroll to position [834, 0]
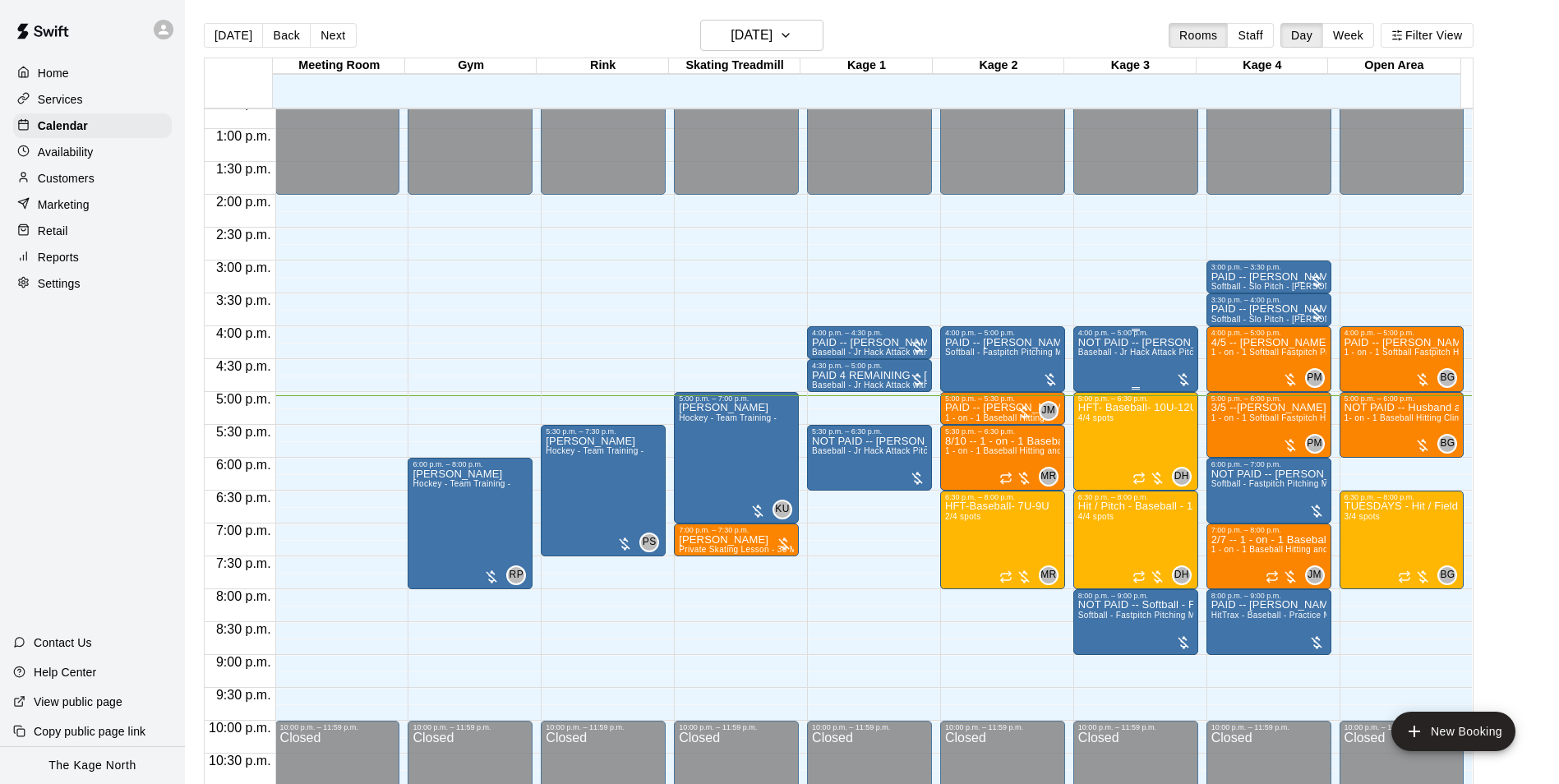
click at [1123, 349] on div "NOT PAID -- Brett Caswell Baseball - Jr Hack Attack Pitching Machine - Perfect …" at bounding box center [1136, 729] width 115 height 784
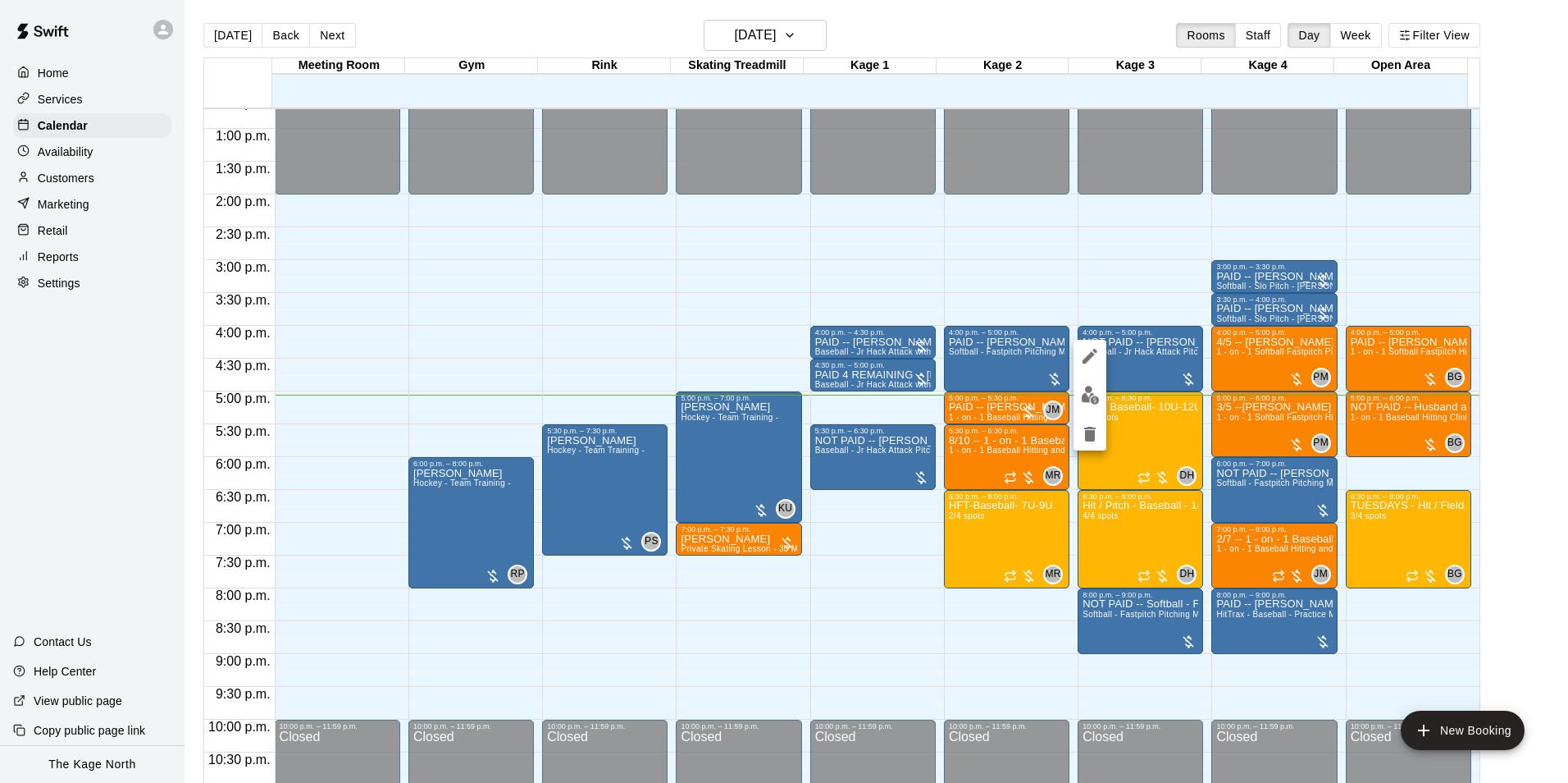
click at [1092, 363] on icon "edit" at bounding box center [1090, 356] width 19 height 19
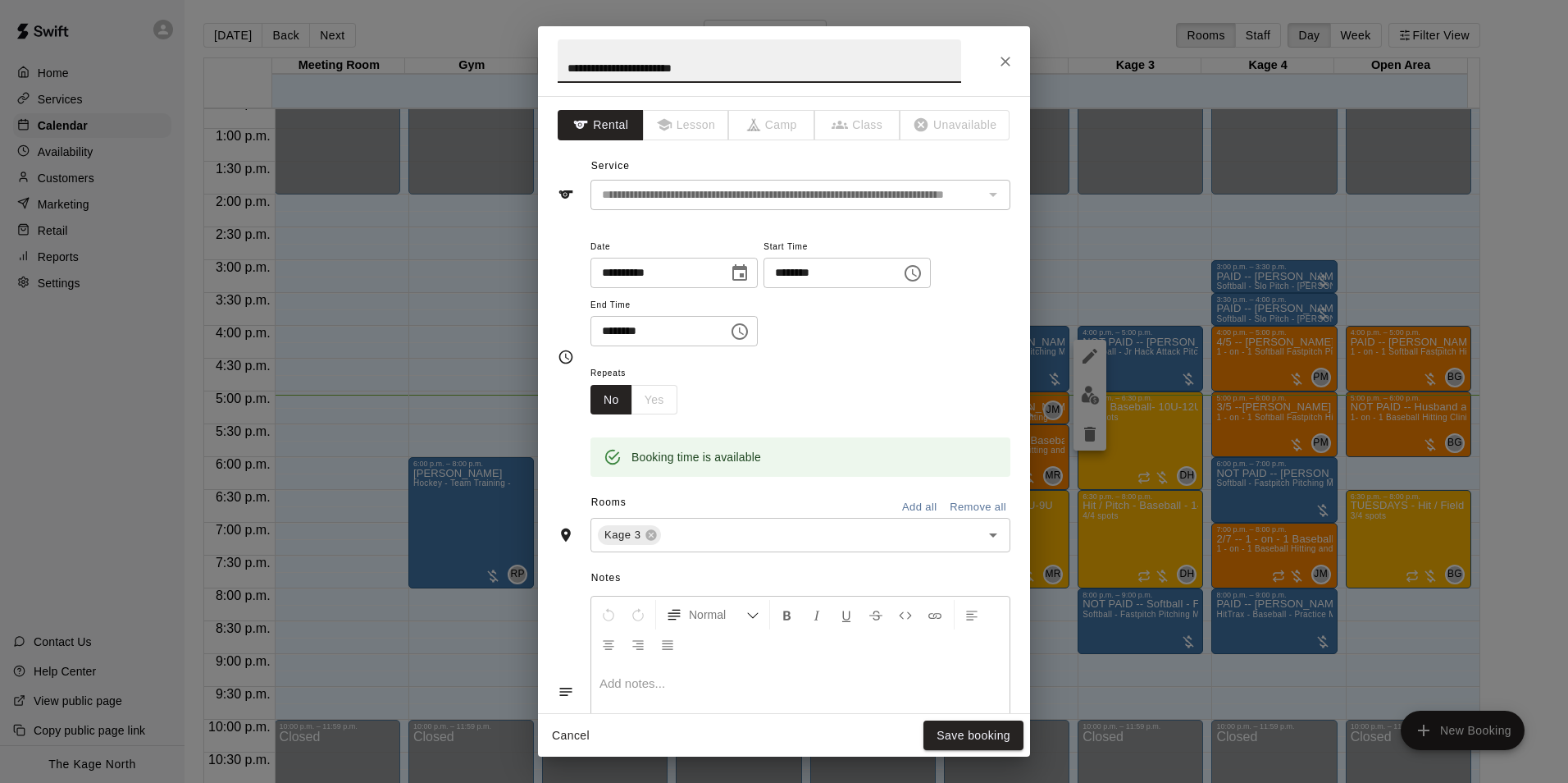
drag, startPoint x: 578, startPoint y: 70, endPoint x: 536, endPoint y: 71, distance: 42.0
click at [537, 71] on div "**********" at bounding box center [784, 391] width 1568 height 783
type input "**********"
click at [914, 715] on div "Cancel Save booking" at bounding box center [784, 735] width 492 height 43
click at [961, 730] on button "Save booking" at bounding box center [973, 736] width 100 height 31
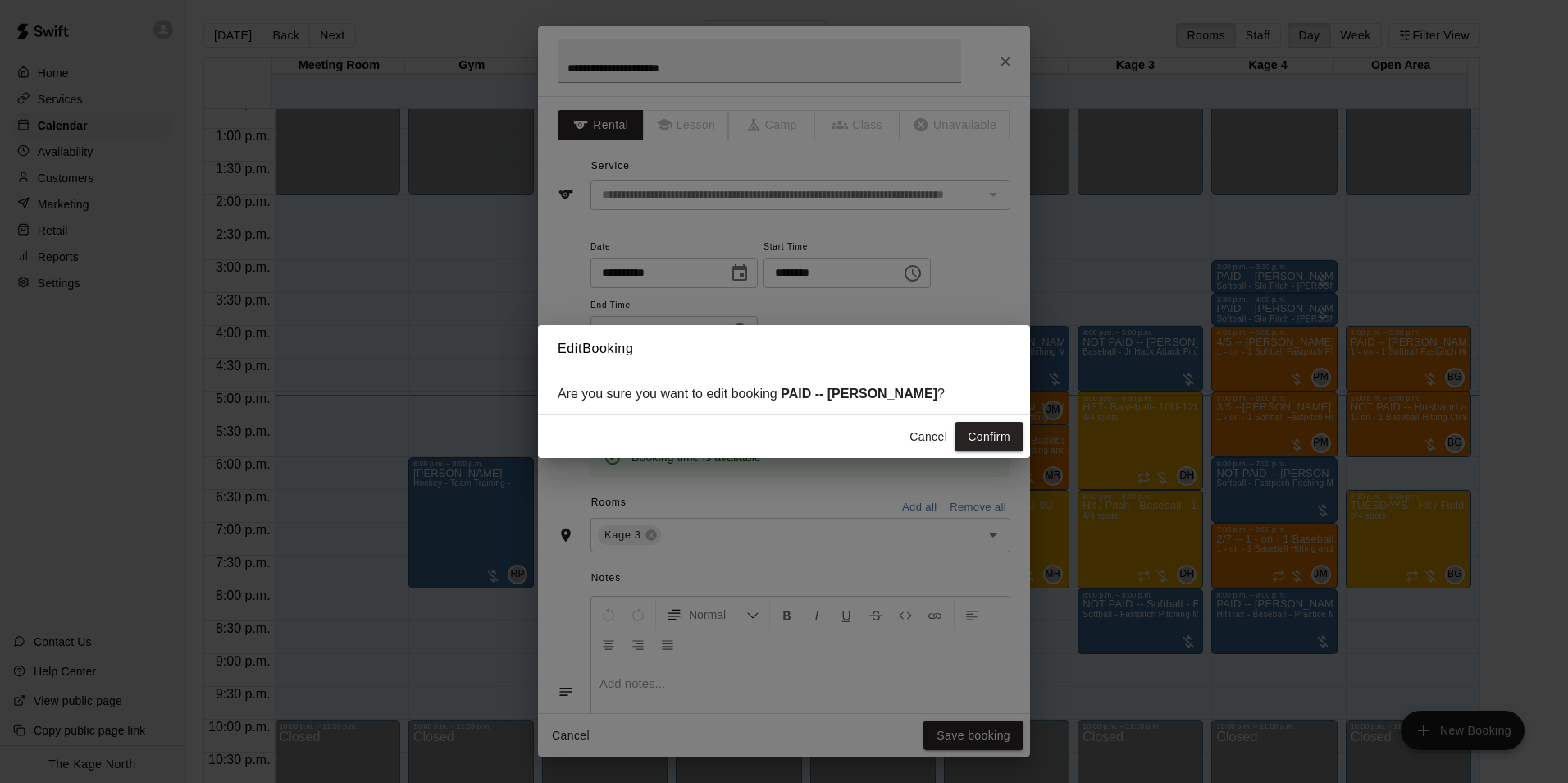
click at [1000, 442] on button "Confirm" at bounding box center [989, 437] width 69 height 31
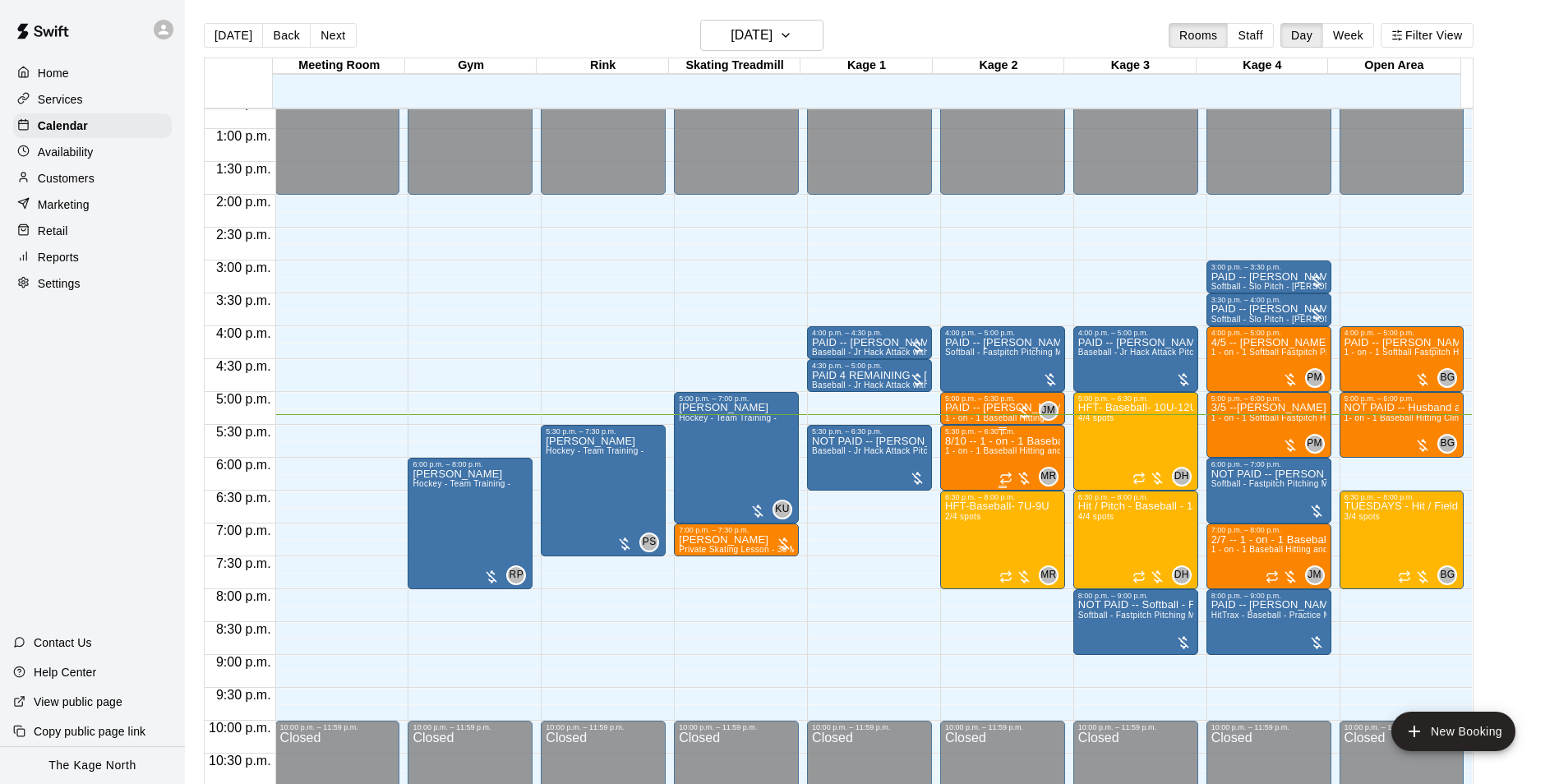
click at [983, 455] on span "1 - on - 1 Baseball Hitting and Pitching Clinic" at bounding box center [1033, 451] width 175 height 9
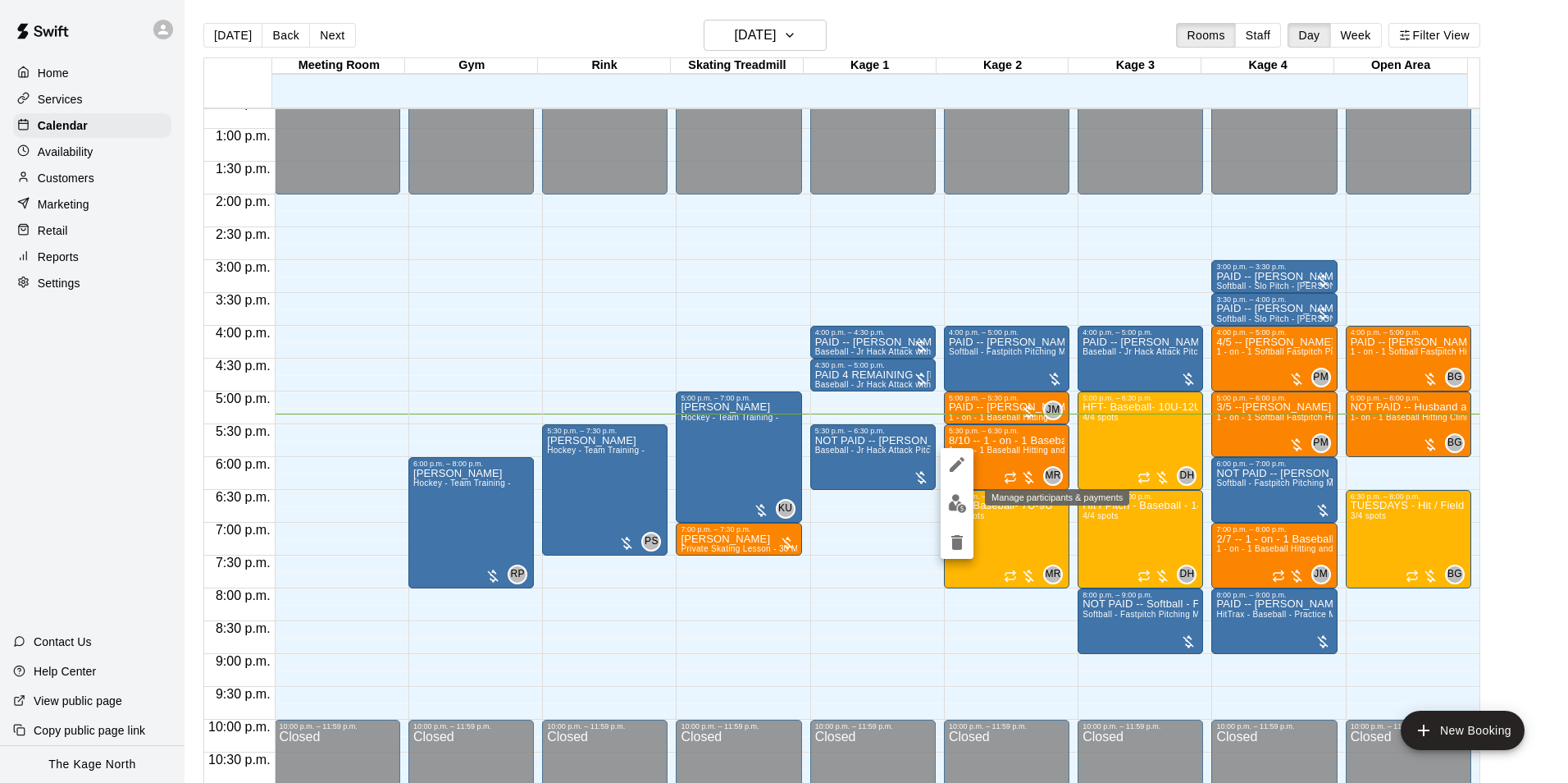
click at [962, 492] on button "edit" at bounding box center [957, 504] width 33 height 32
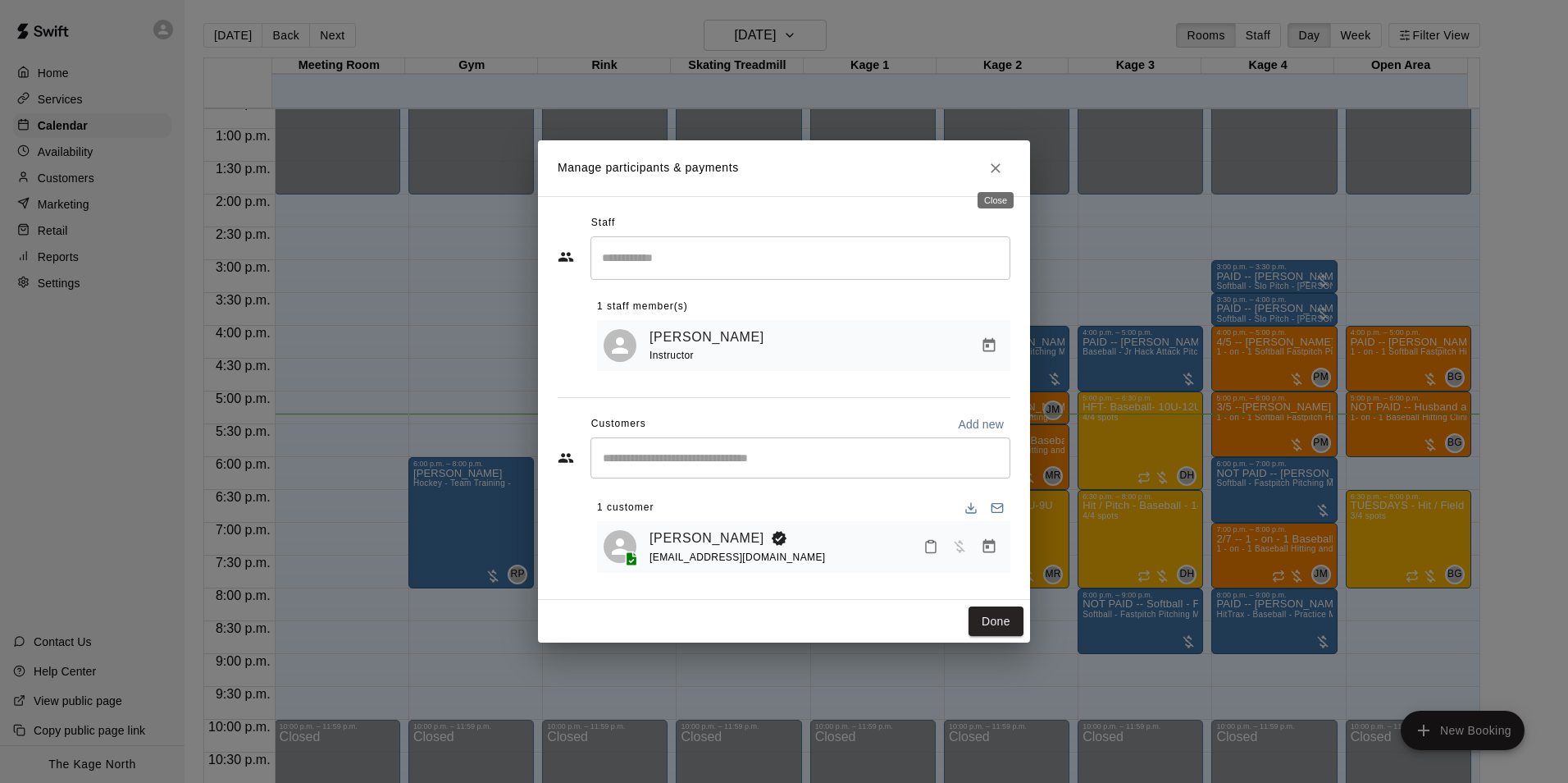
click at [1007, 159] on button "Close" at bounding box center [996, 169] width 30 height 30
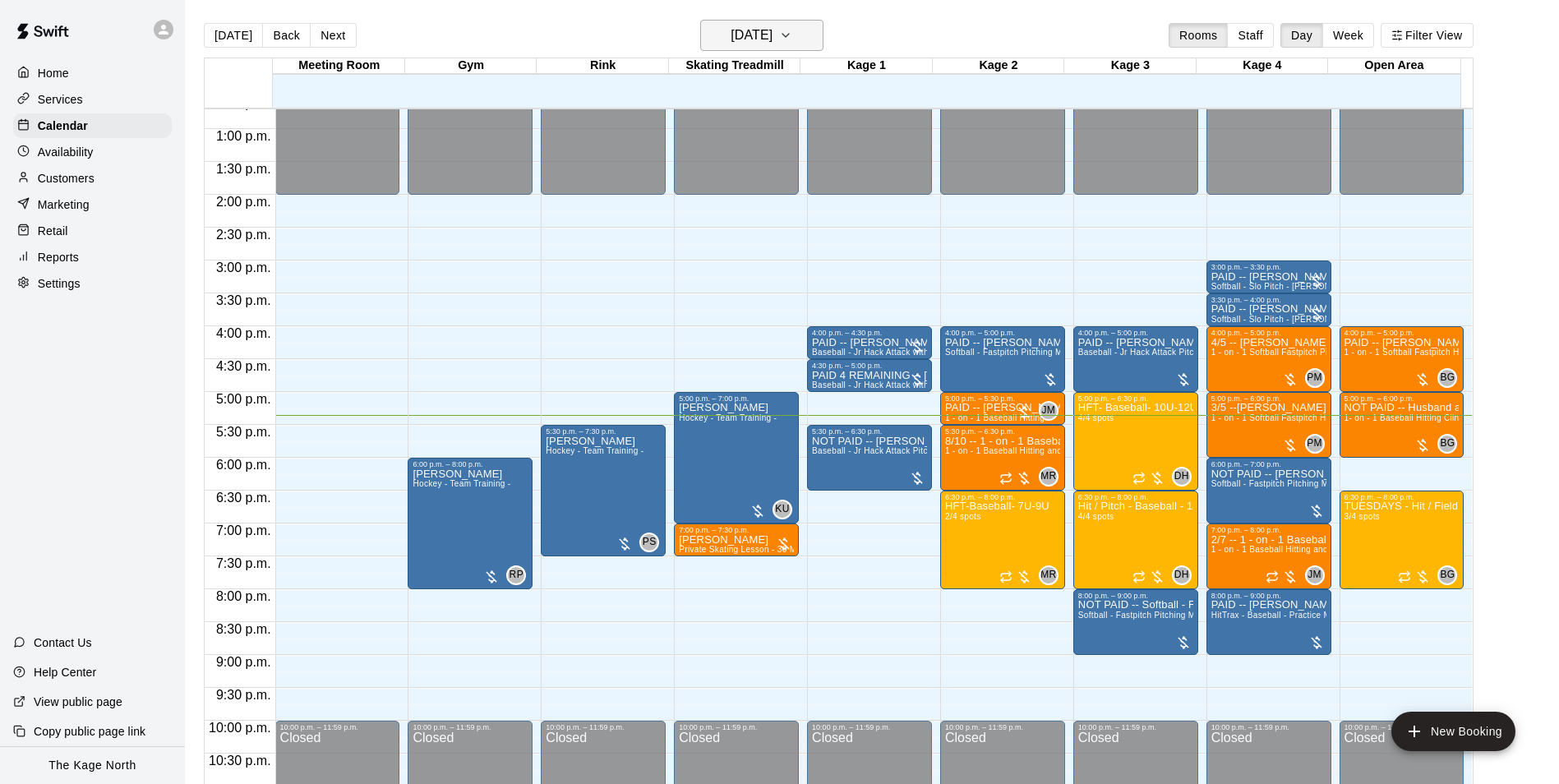
click at [773, 26] on h6 "[DATE]" at bounding box center [752, 35] width 42 height 23
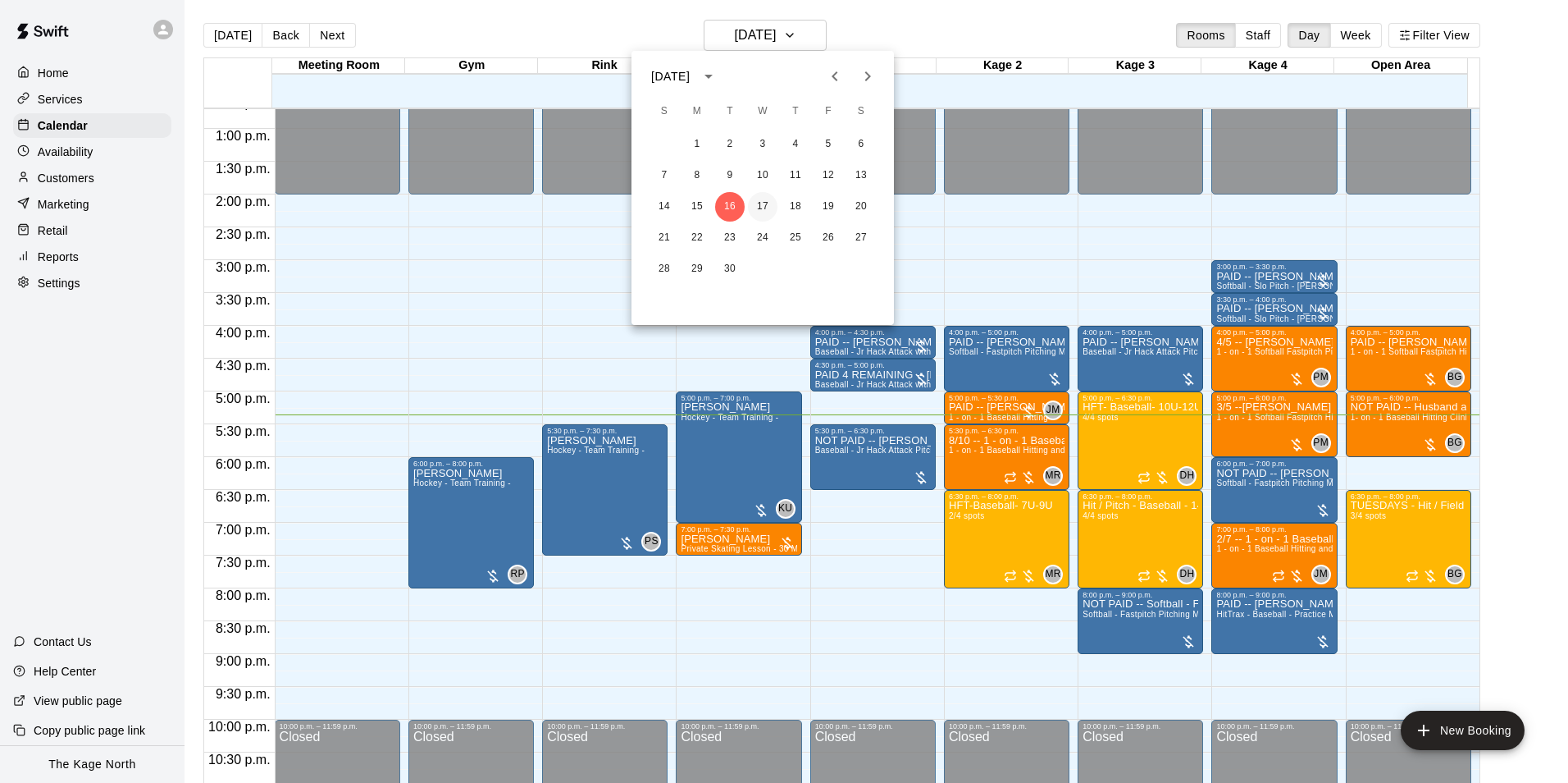
click at [762, 200] on button "17" at bounding box center [763, 207] width 30 height 30
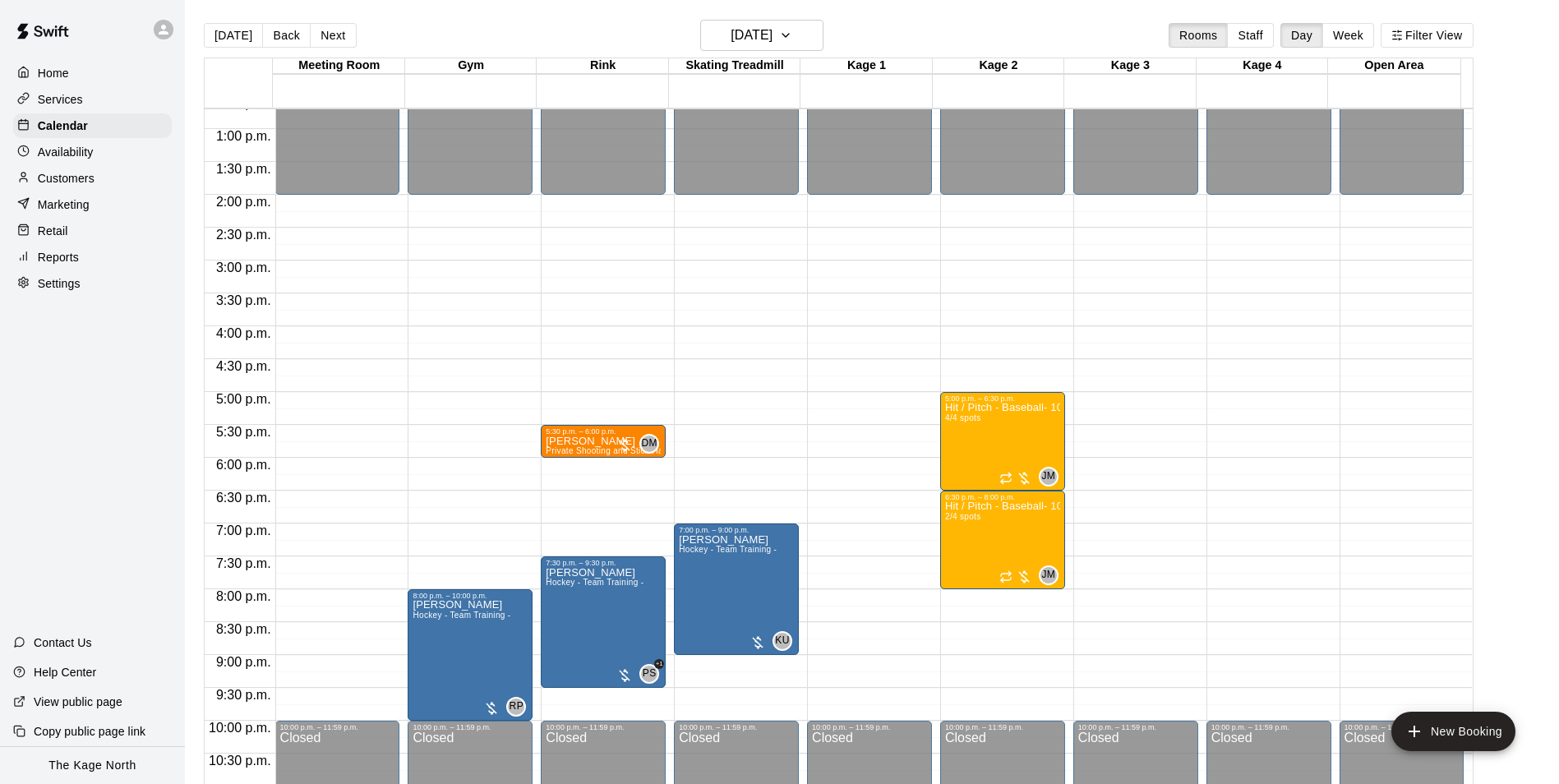
click at [798, 51] on div "Today Back Next Wednesday Sep 17 Rooms Staff Day Week Filter View" at bounding box center [839, 38] width 1270 height 38
click at [773, 31] on h6 "[DATE]" at bounding box center [752, 35] width 42 height 23
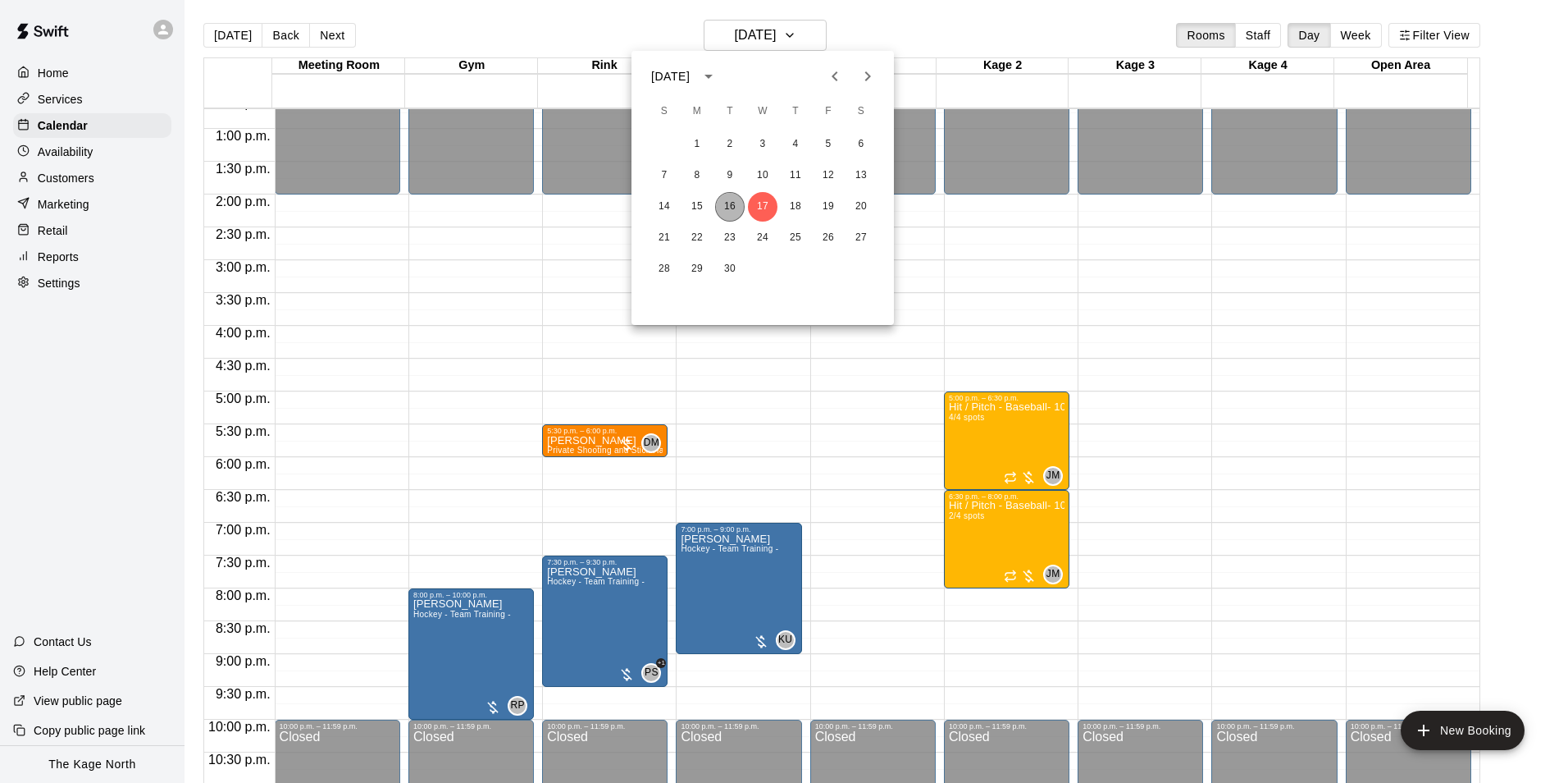
click at [726, 205] on button "16" at bounding box center [730, 207] width 30 height 30
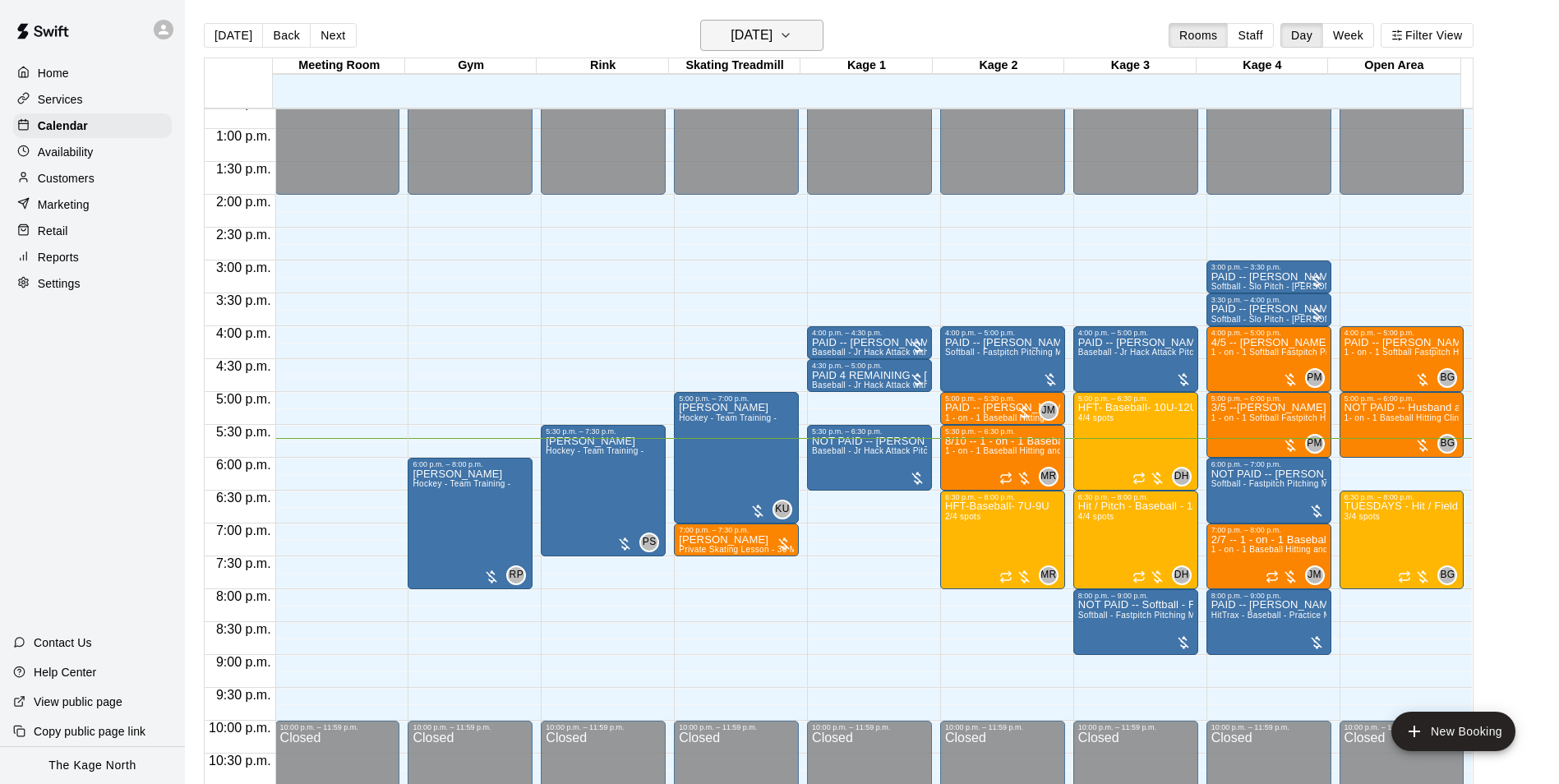
click at [773, 33] on h6 "[DATE]" at bounding box center [752, 35] width 42 height 23
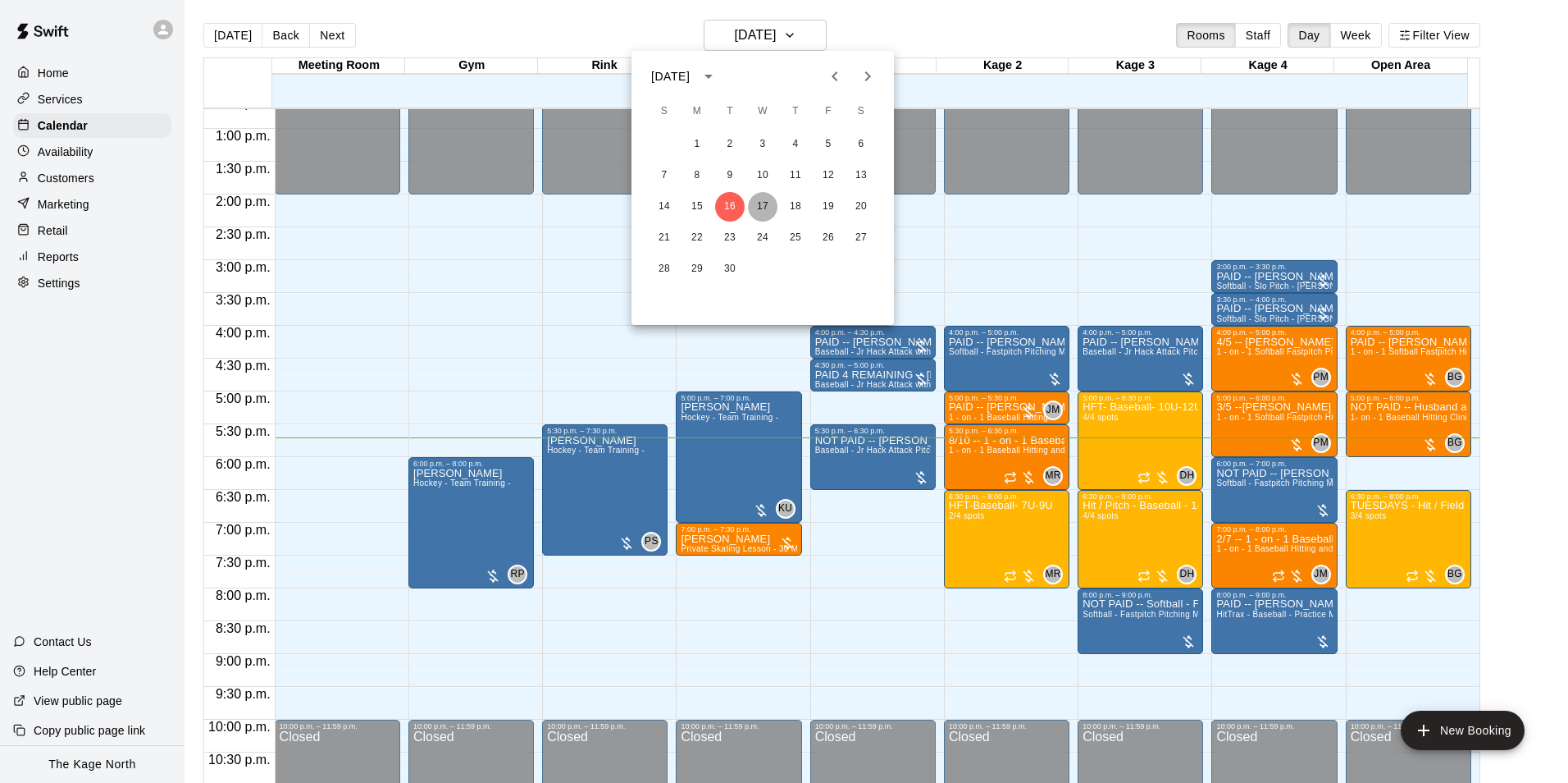
click at [767, 204] on button "17" at bounding box center [763, 207] width 30 height 30
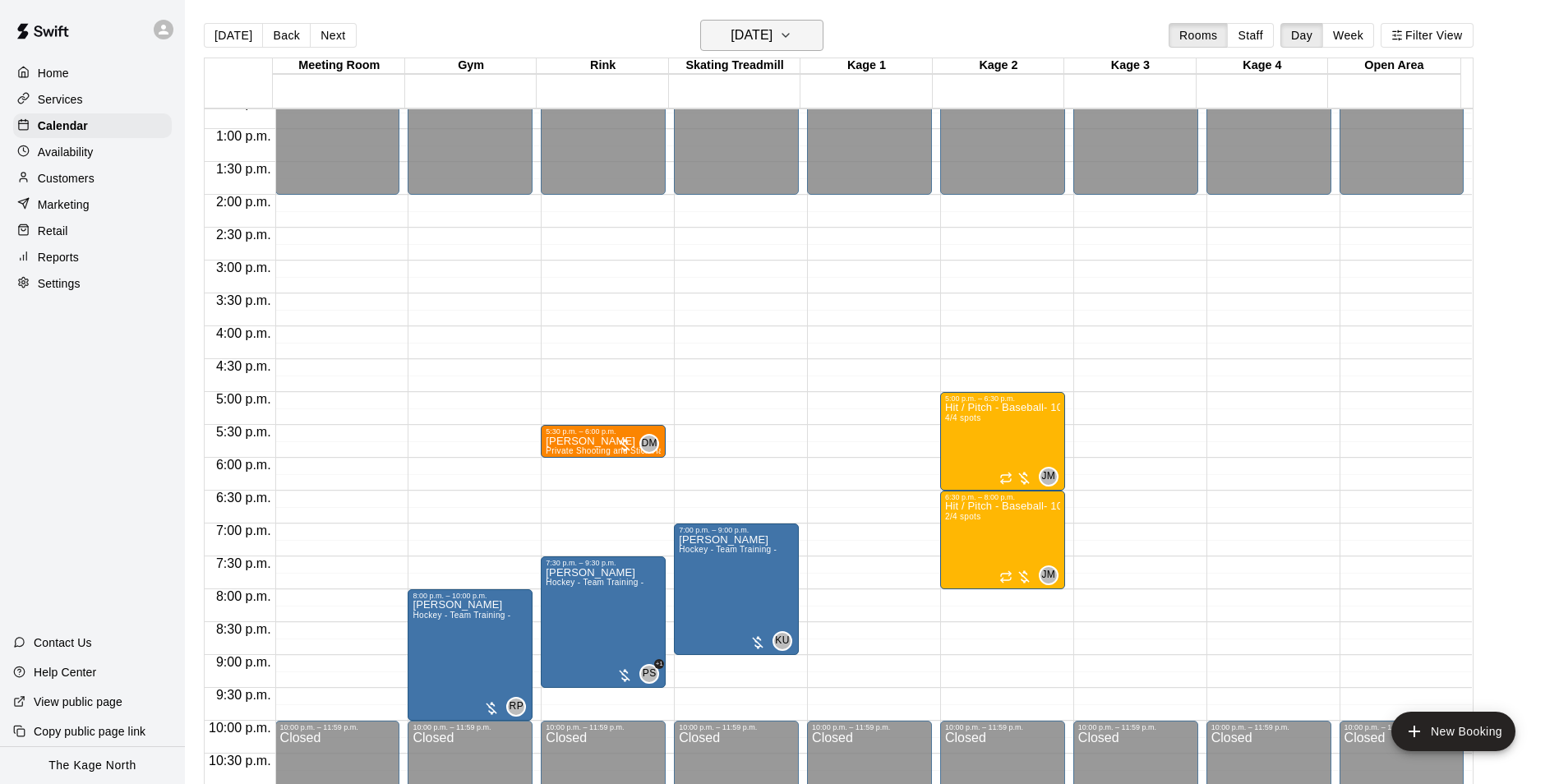
click at [773, 40] on h6 "[DATE]" at bounding box center [752, 35] width 42 height 23
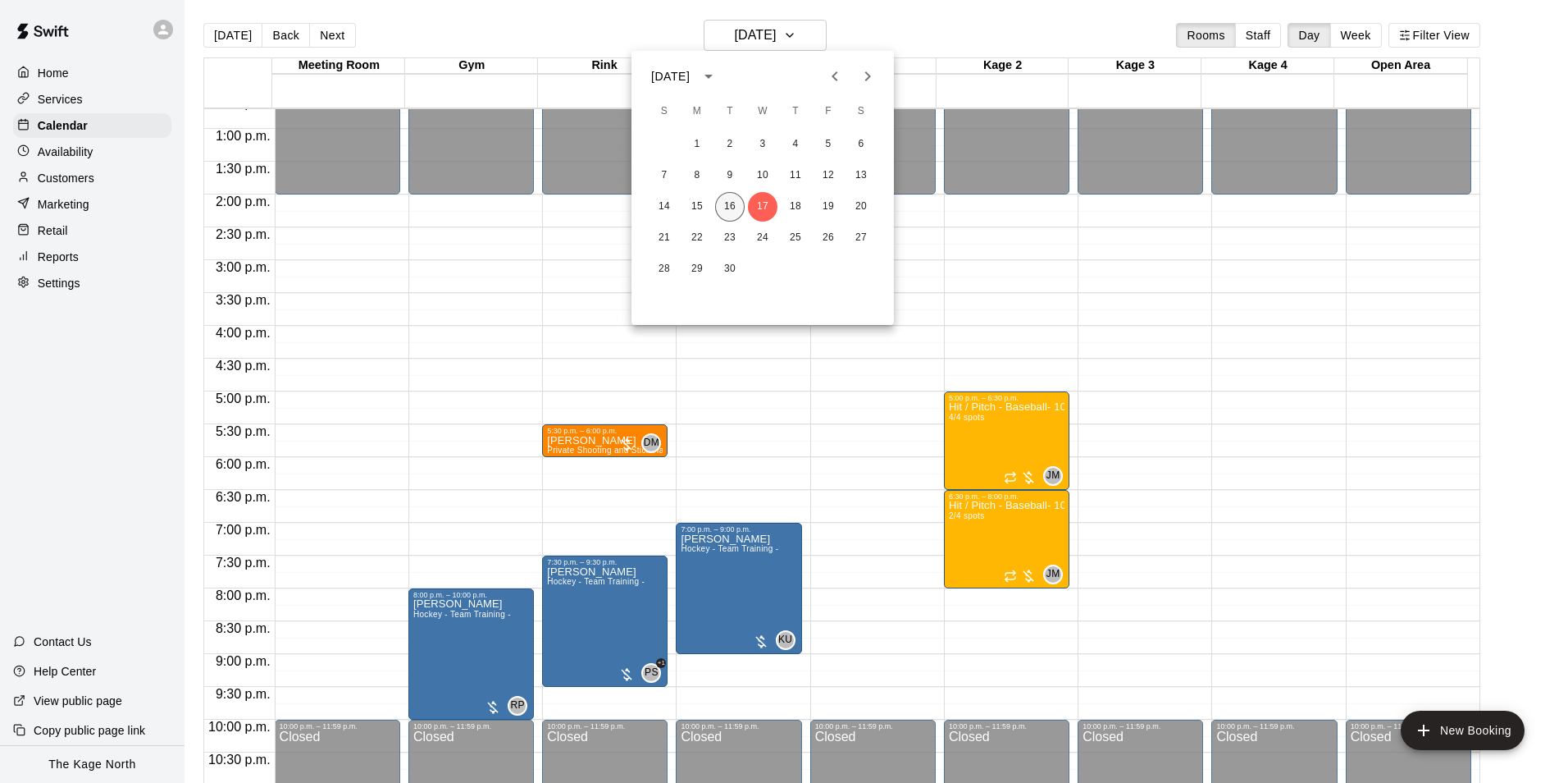
click at [737, 207] on button "16" at bounding box center [730, 207] width 30 height 30
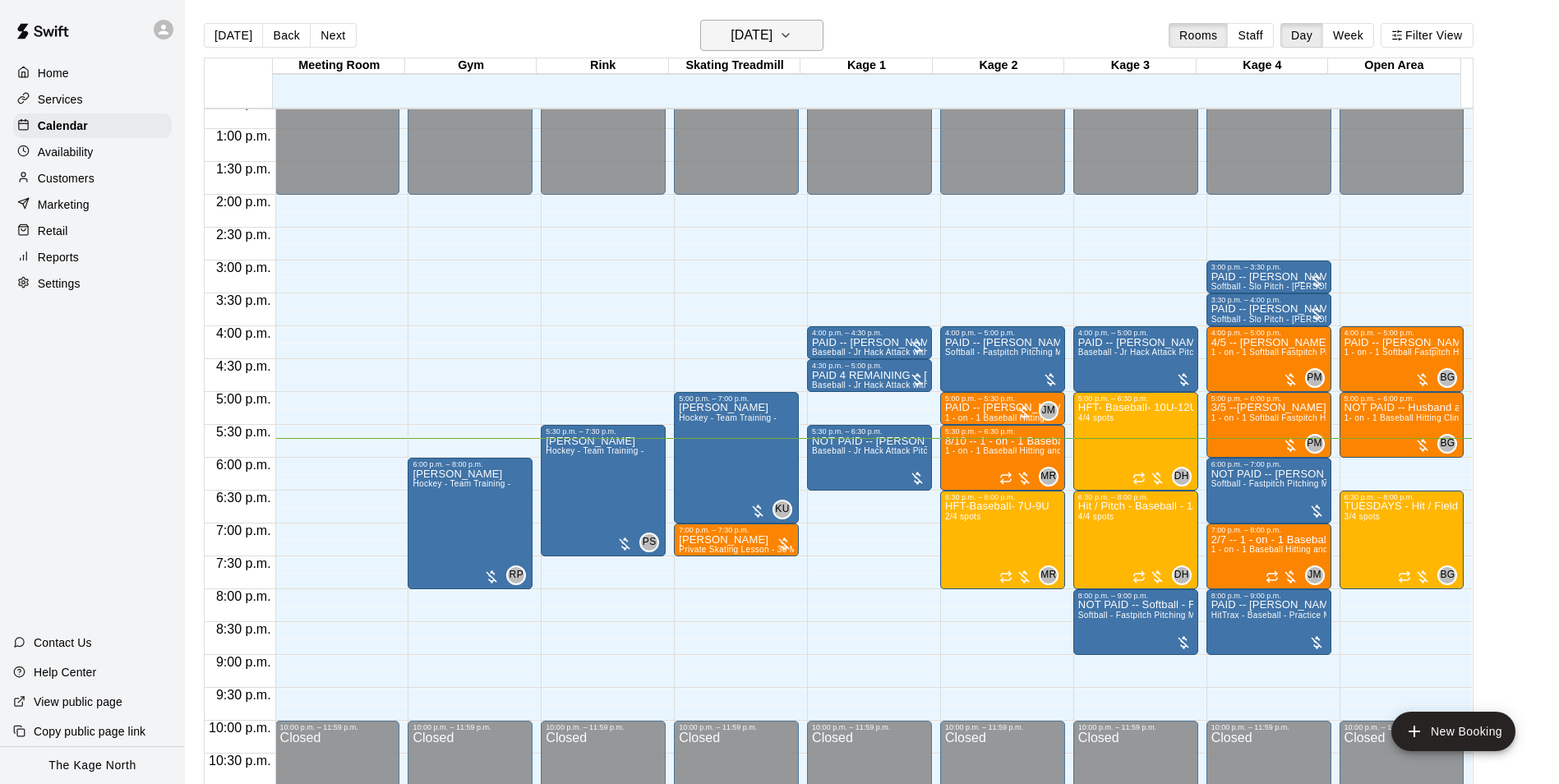
click at [773, 27] on h6 "[DATE]" at bounding box center [752, 35] width 42 height 23
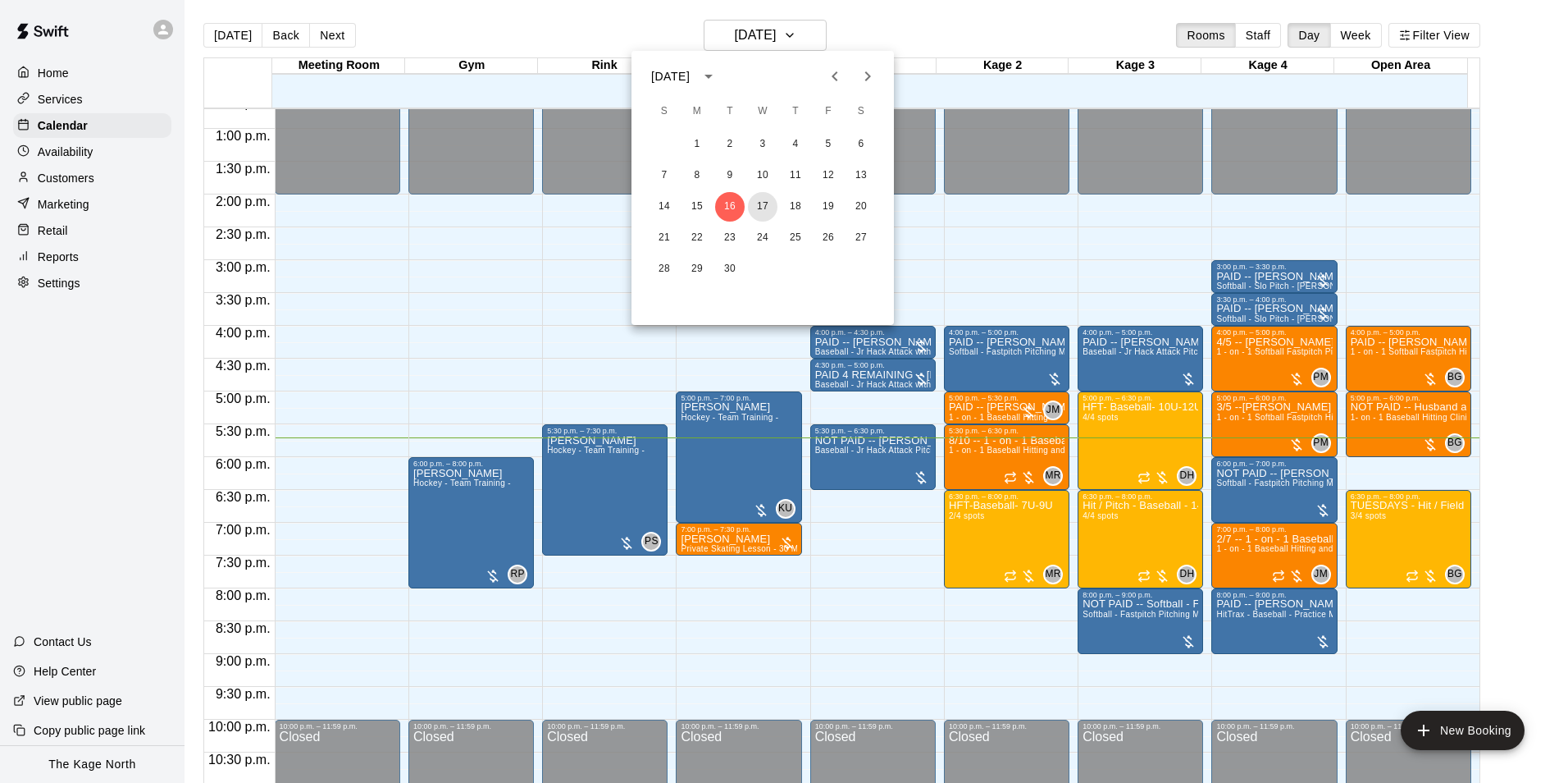
click at [763, 203] on button "17" at bounding box center [763, 207] width 30 height 30
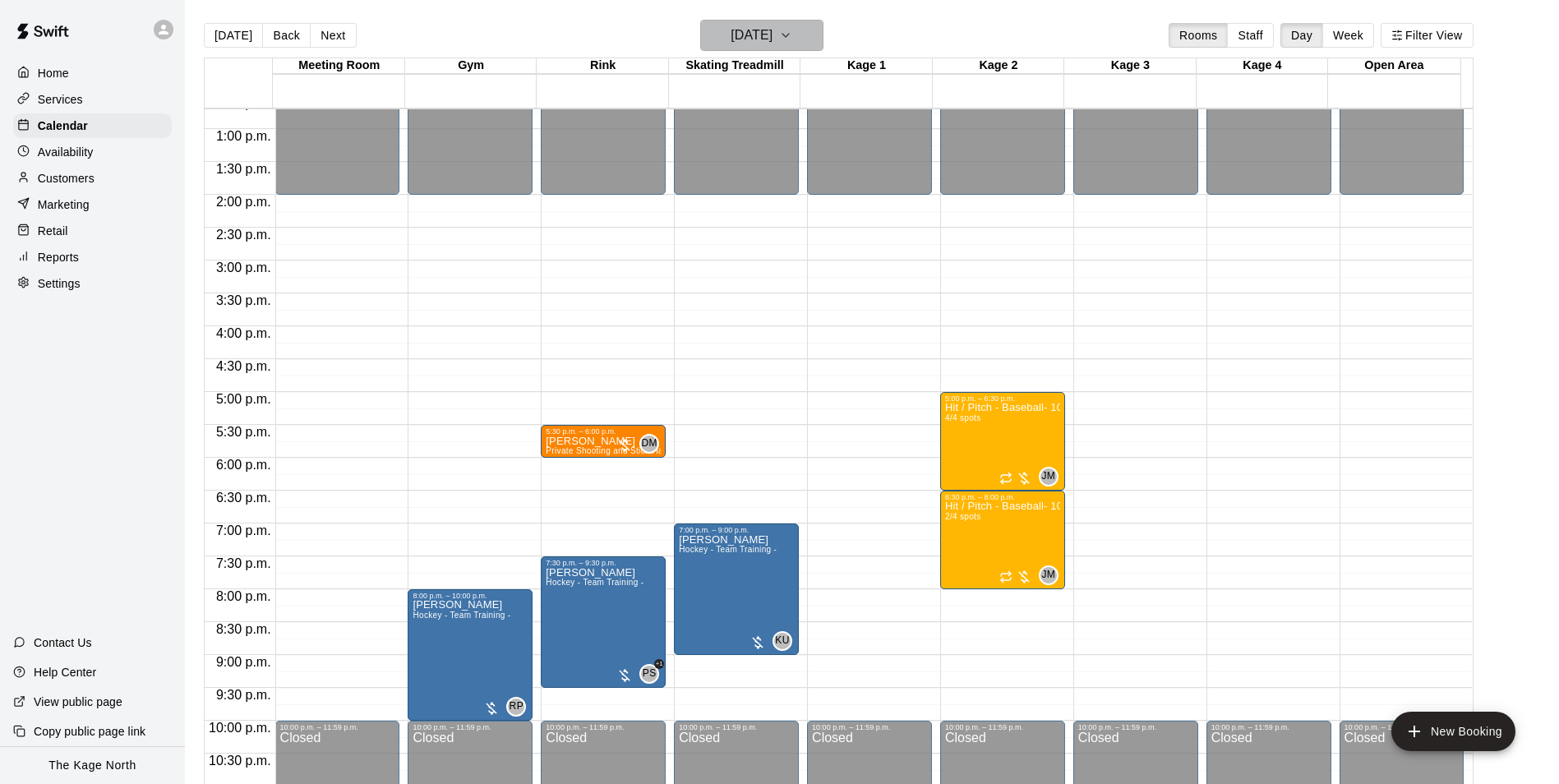
click at [773, 39] on h6 "[DATE]" at bounding box center [752, 35] width 42 height 23
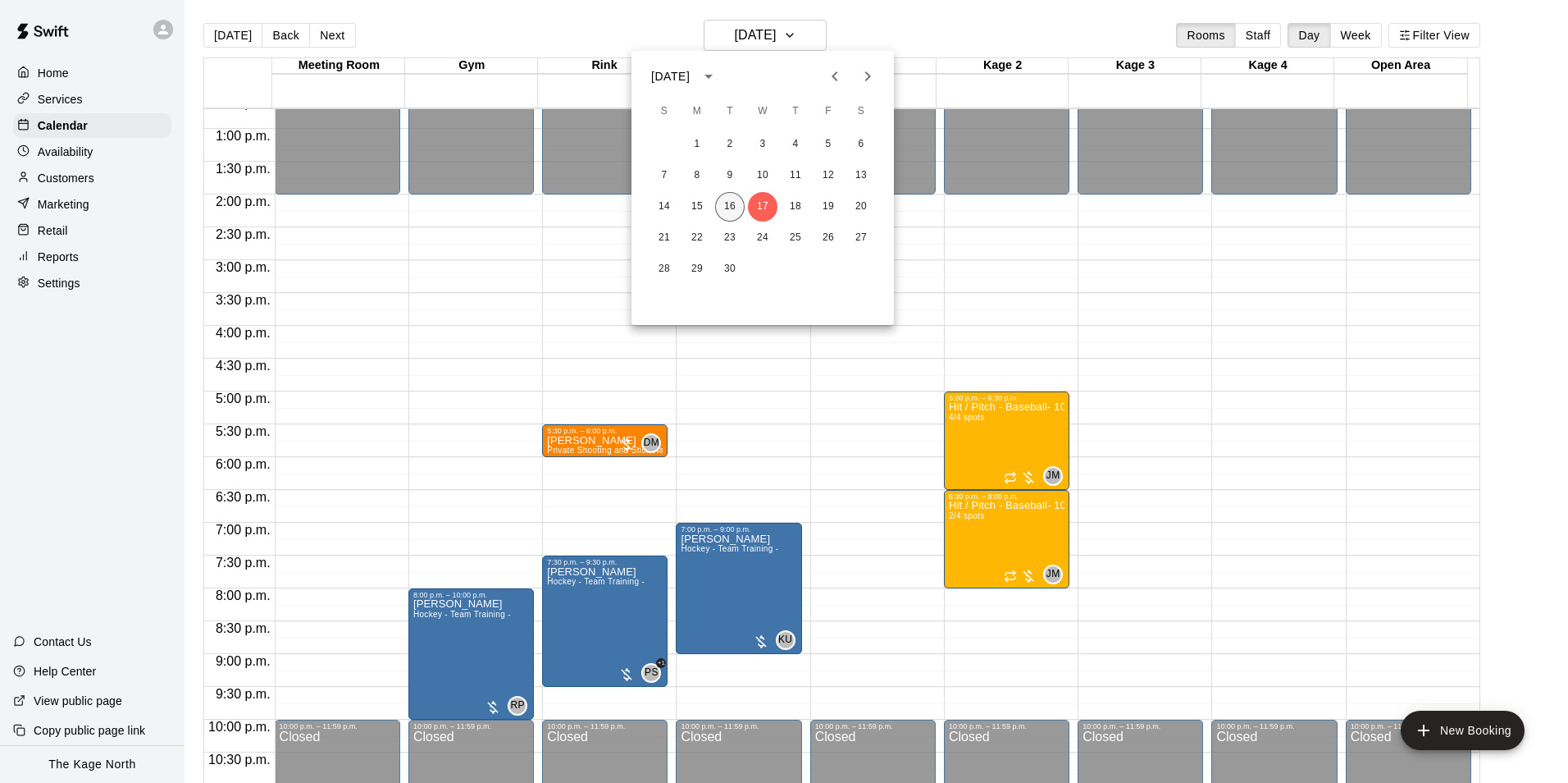
click at [728, 206] on button "16" at bounding box center [730, 207] width 30 height 30
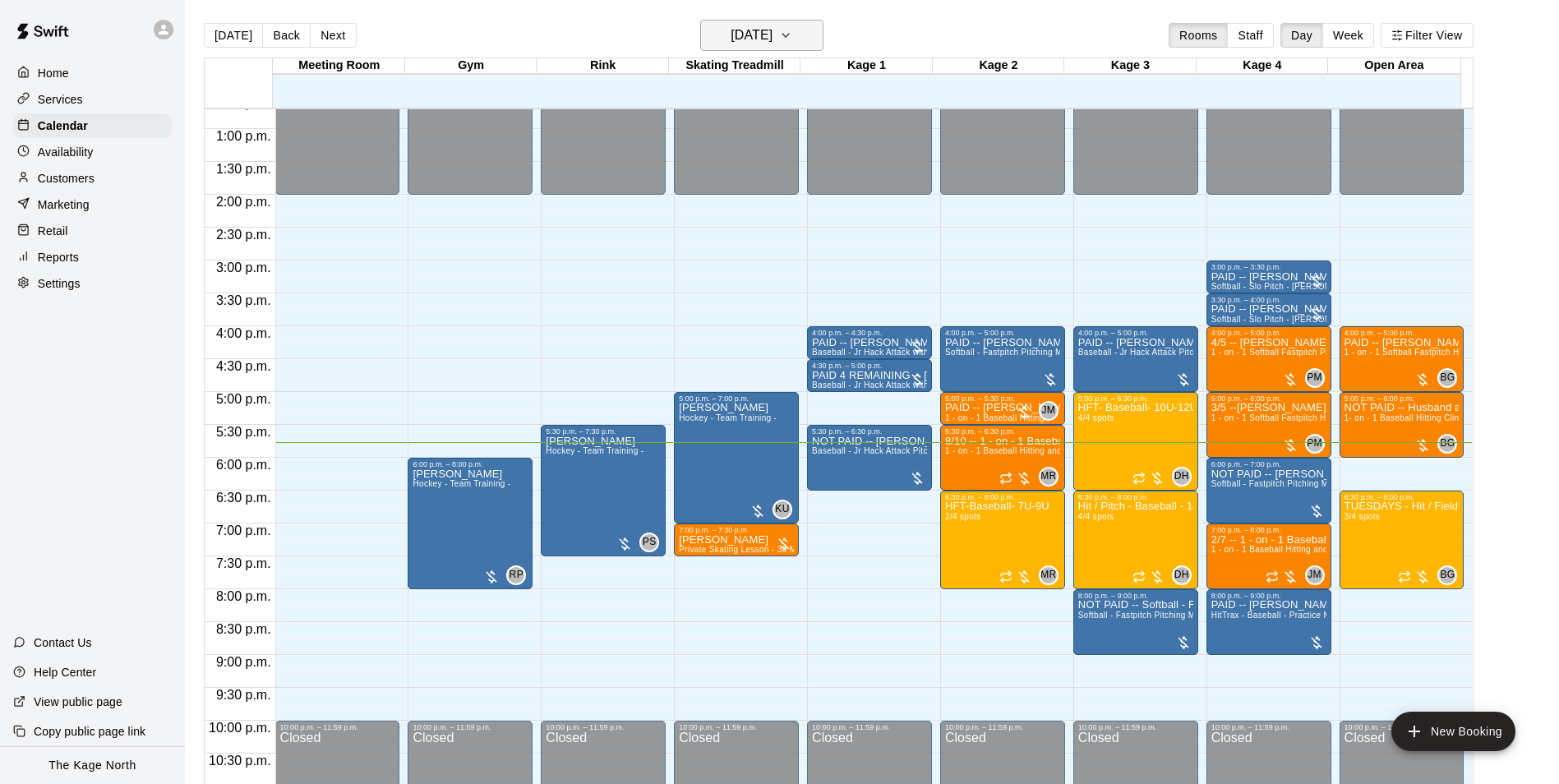
click at [766, 27] on h6 "[DATE]" at bounding box center [752, 35] width 42 height 23
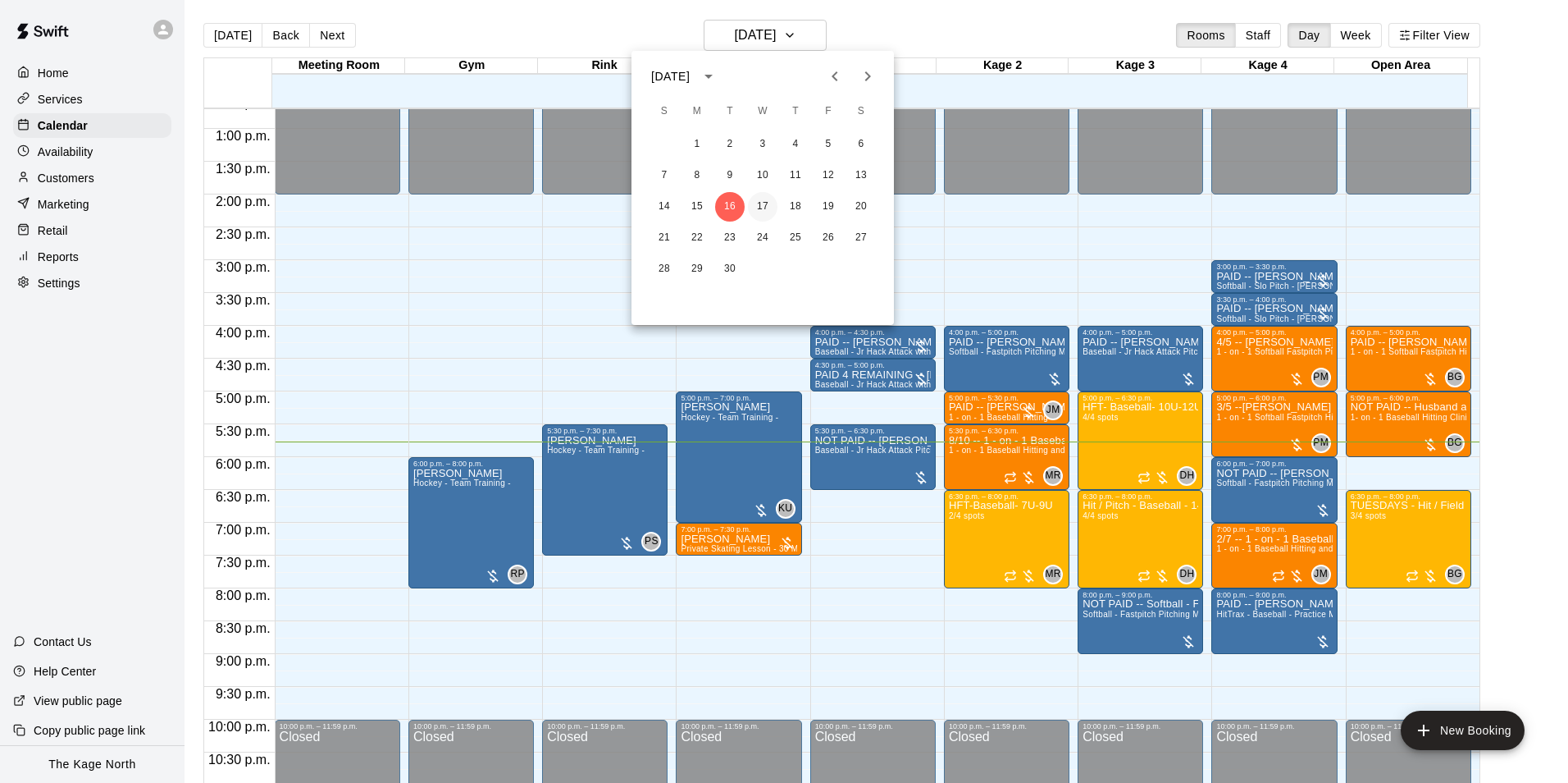
click at [767, 201] on button "17" at bounding box center [763, 207] width 30 height 30
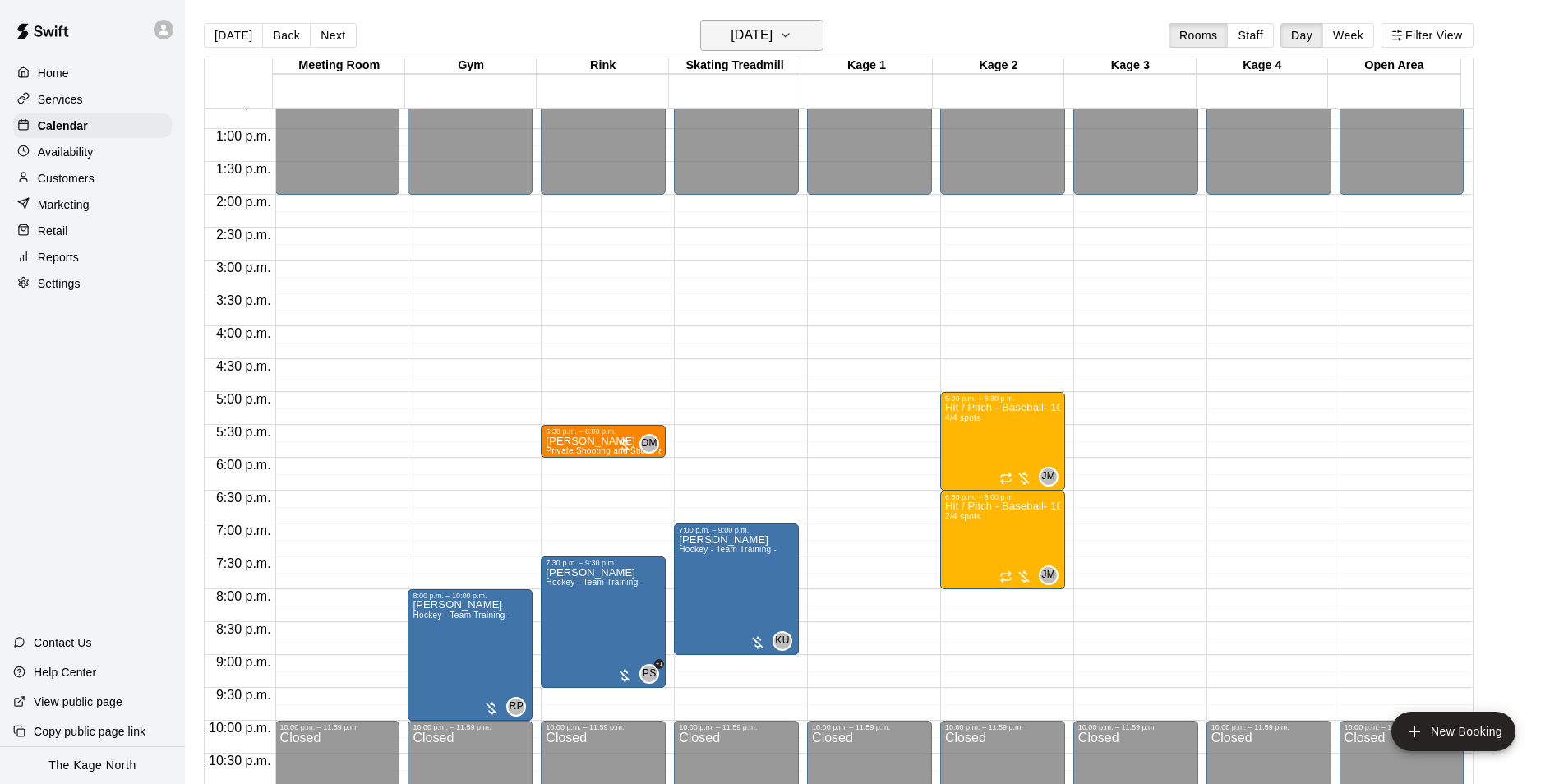
click at [773, 33] on h6 "[DATE]" at bounding box center [752, 35] width 42 height 23
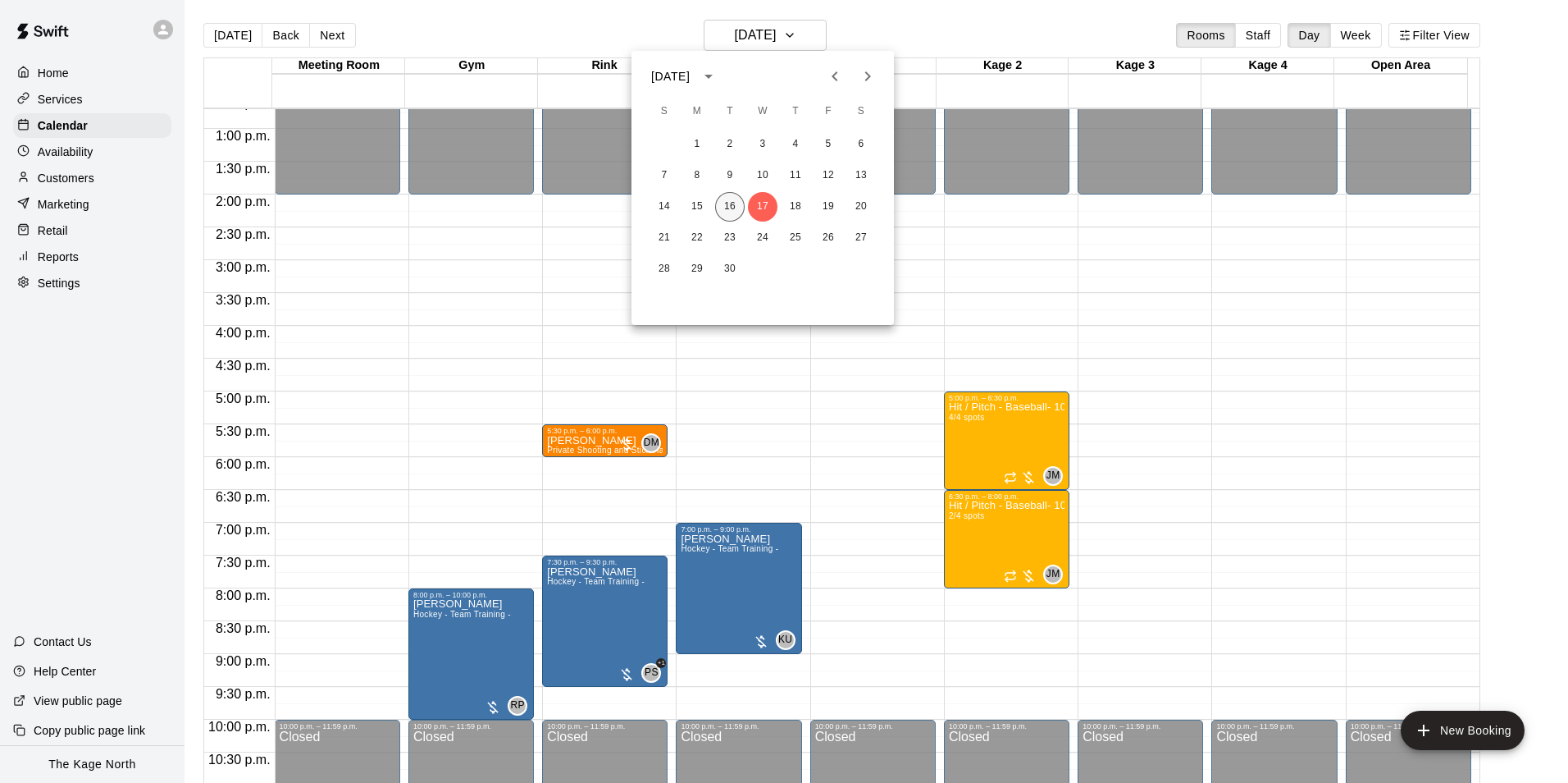
click at [733, 202] on button "16" at bounding box center [730, 207] width 30 height 30
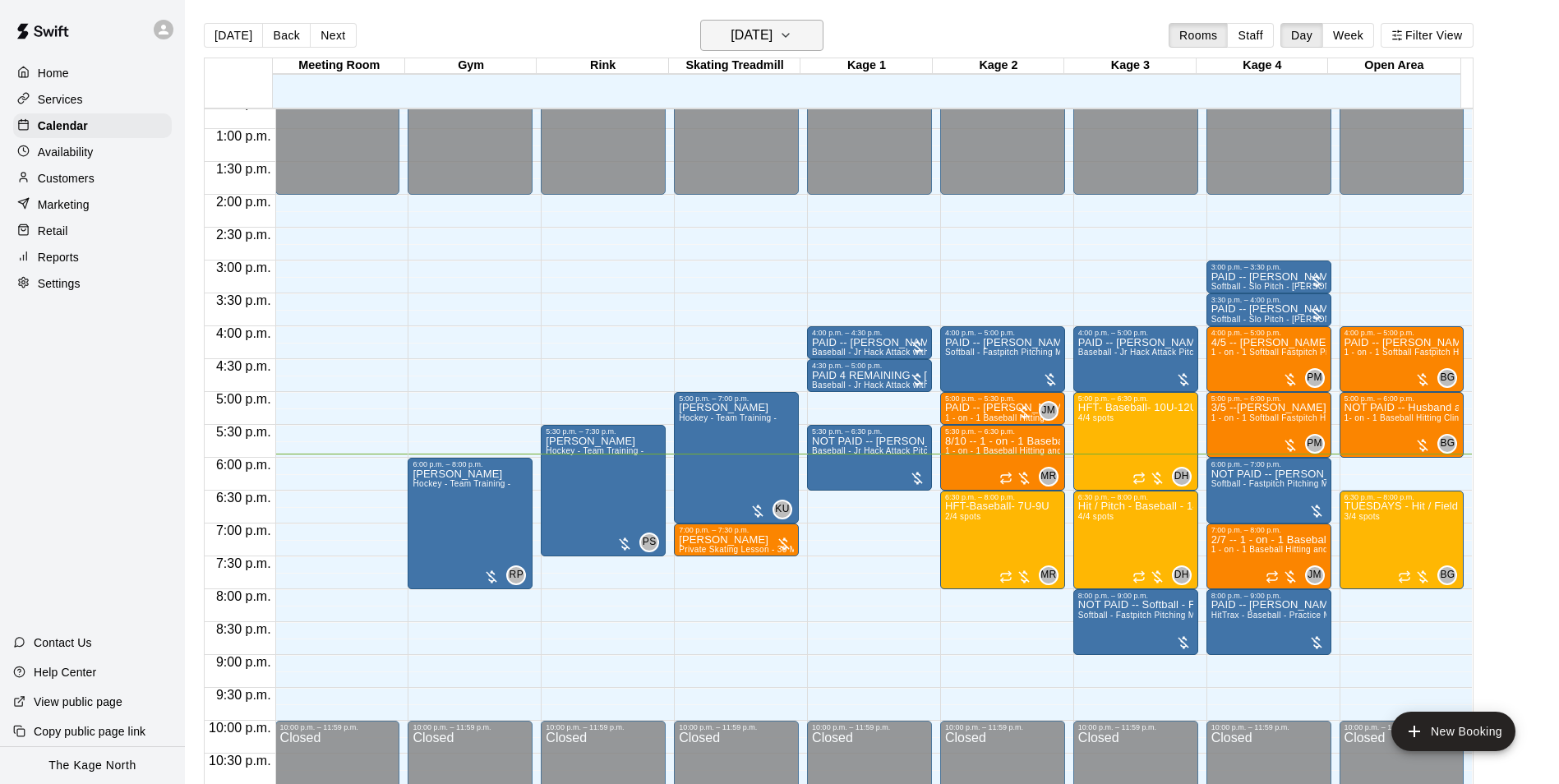
click at [772, 21] on button "[DATE]" at bounding box center [762, 34] width 123 height 31
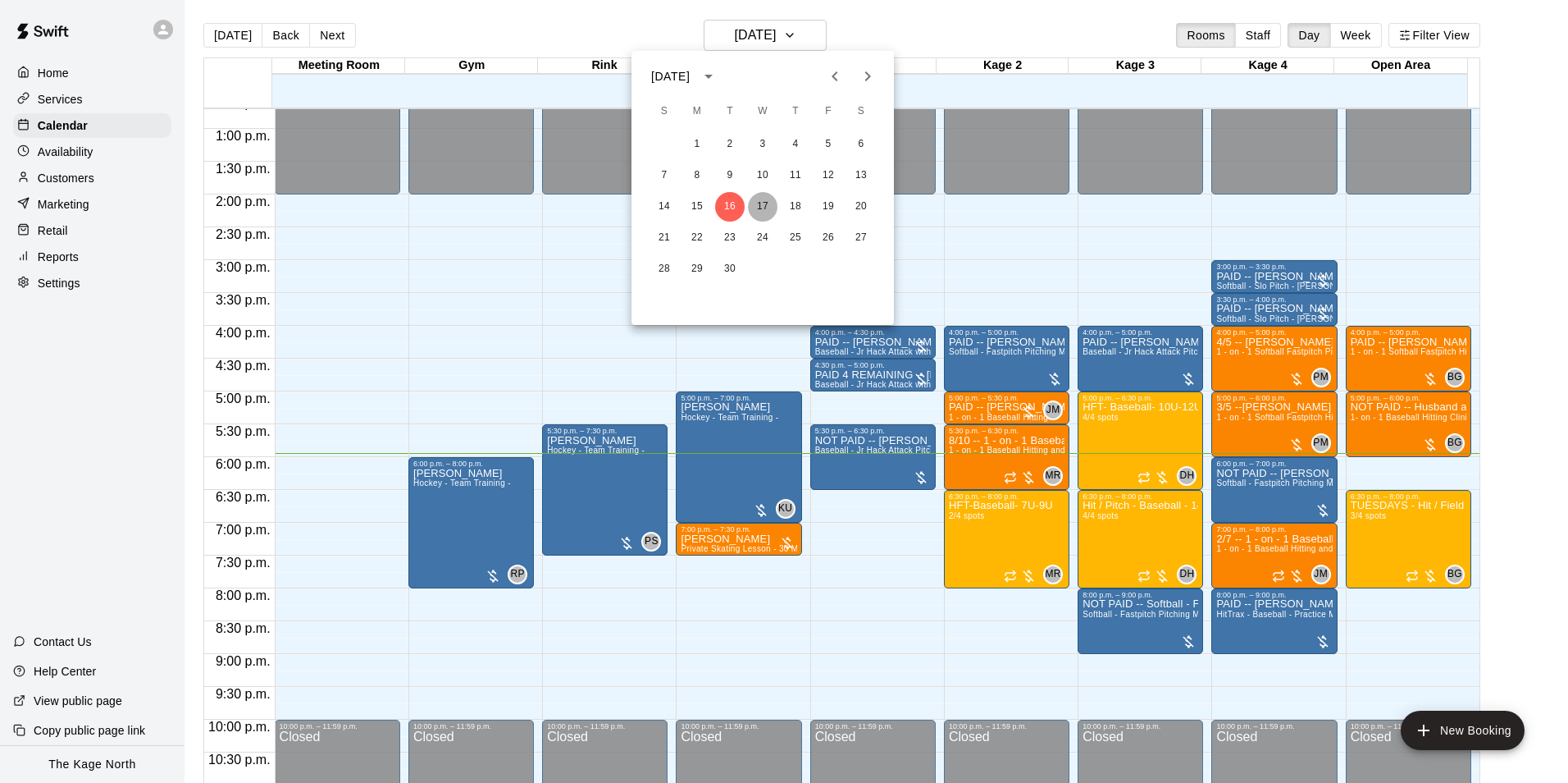
click at [762, 201] on button "17" at bounding box center [763, 207] width 30 height 30
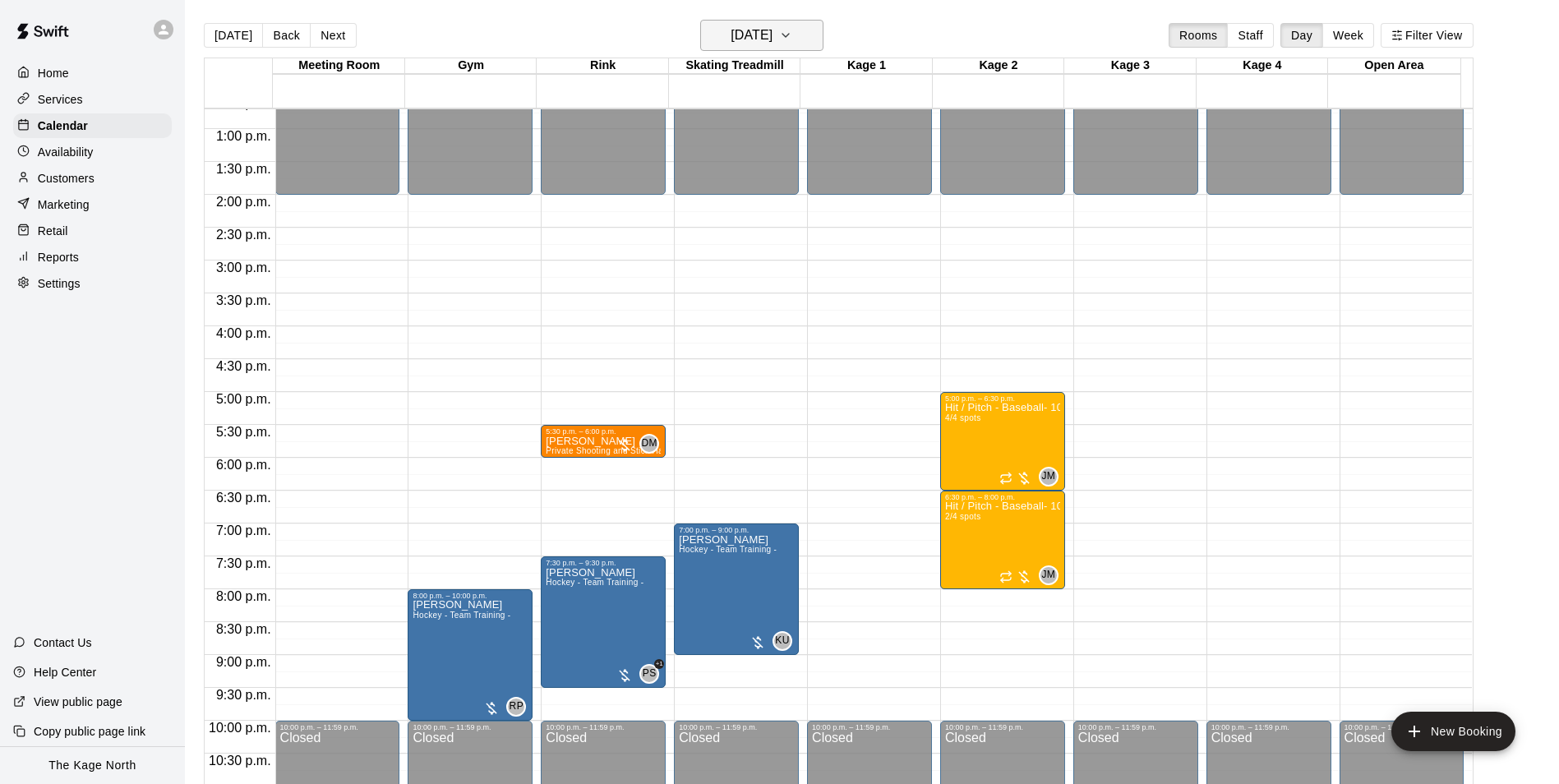
click at [773, 32] on h6 "[DATE]" at bounding box center [752, 35] width 42 height 23
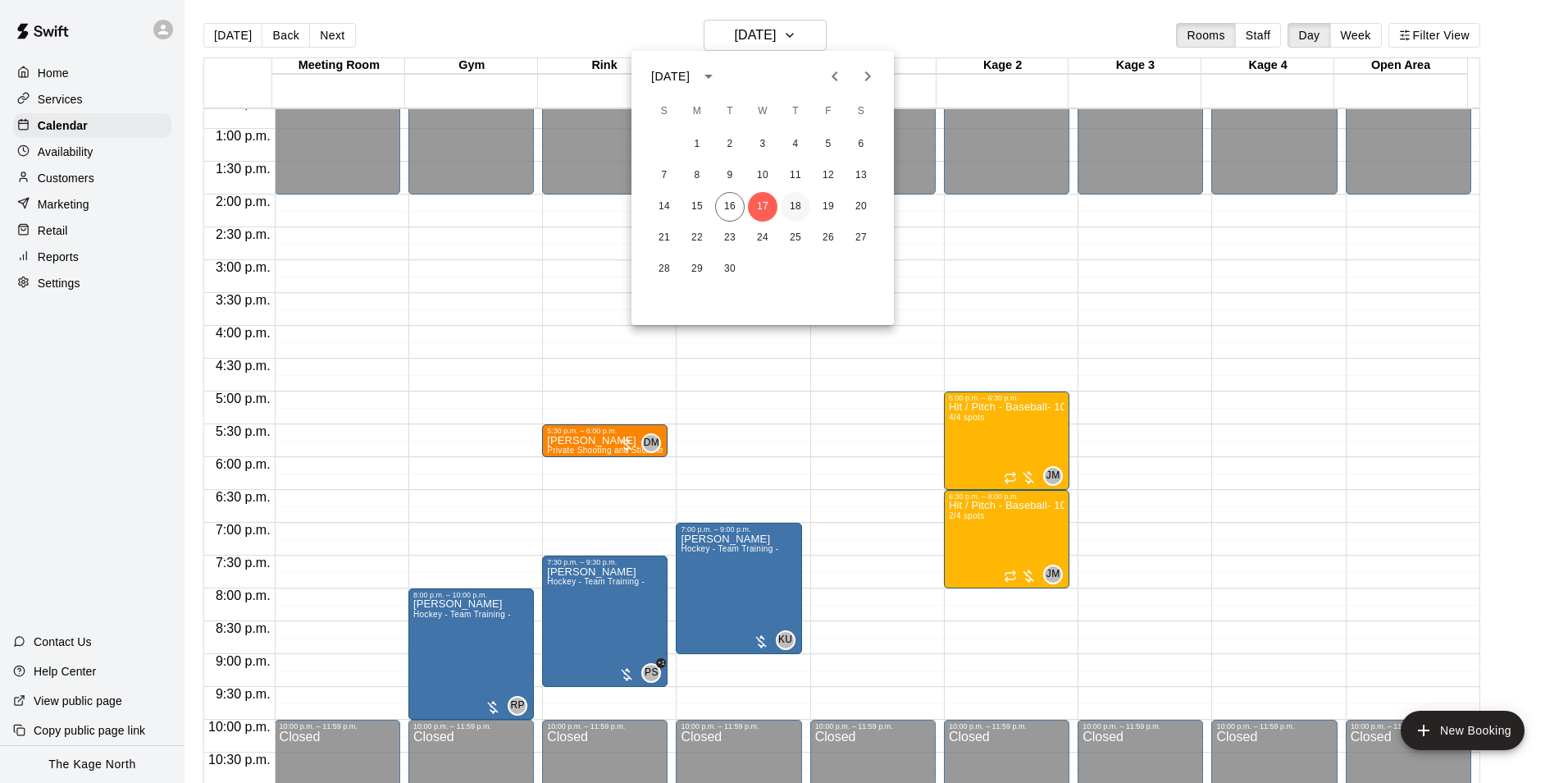
click at [796, 215] on button "18" at bounding box center [796, 207] width 30 height 30
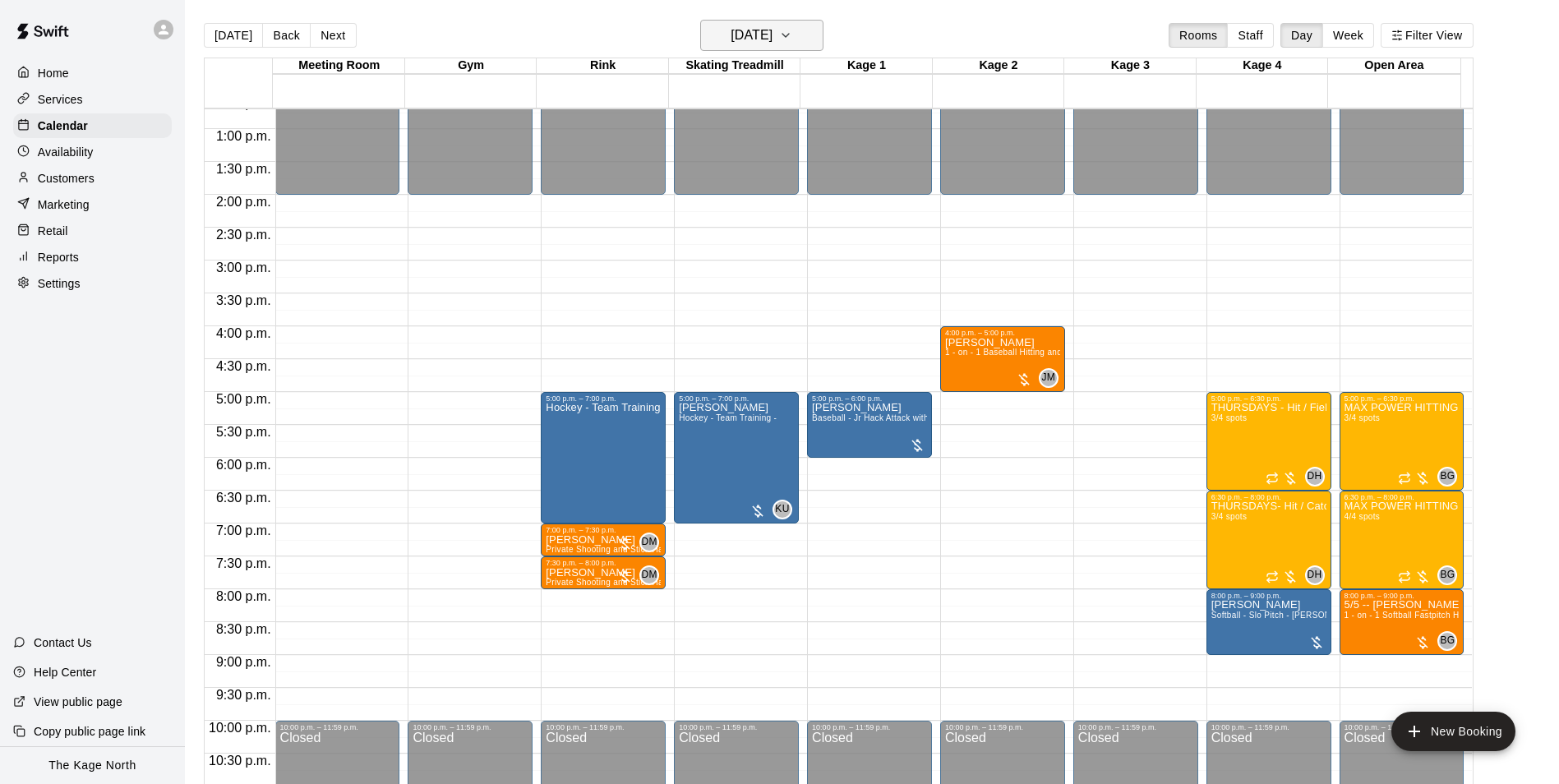
click at [763, 27] on h6 "[DATE]" at bounding box center [752, 35] width 42 height 23
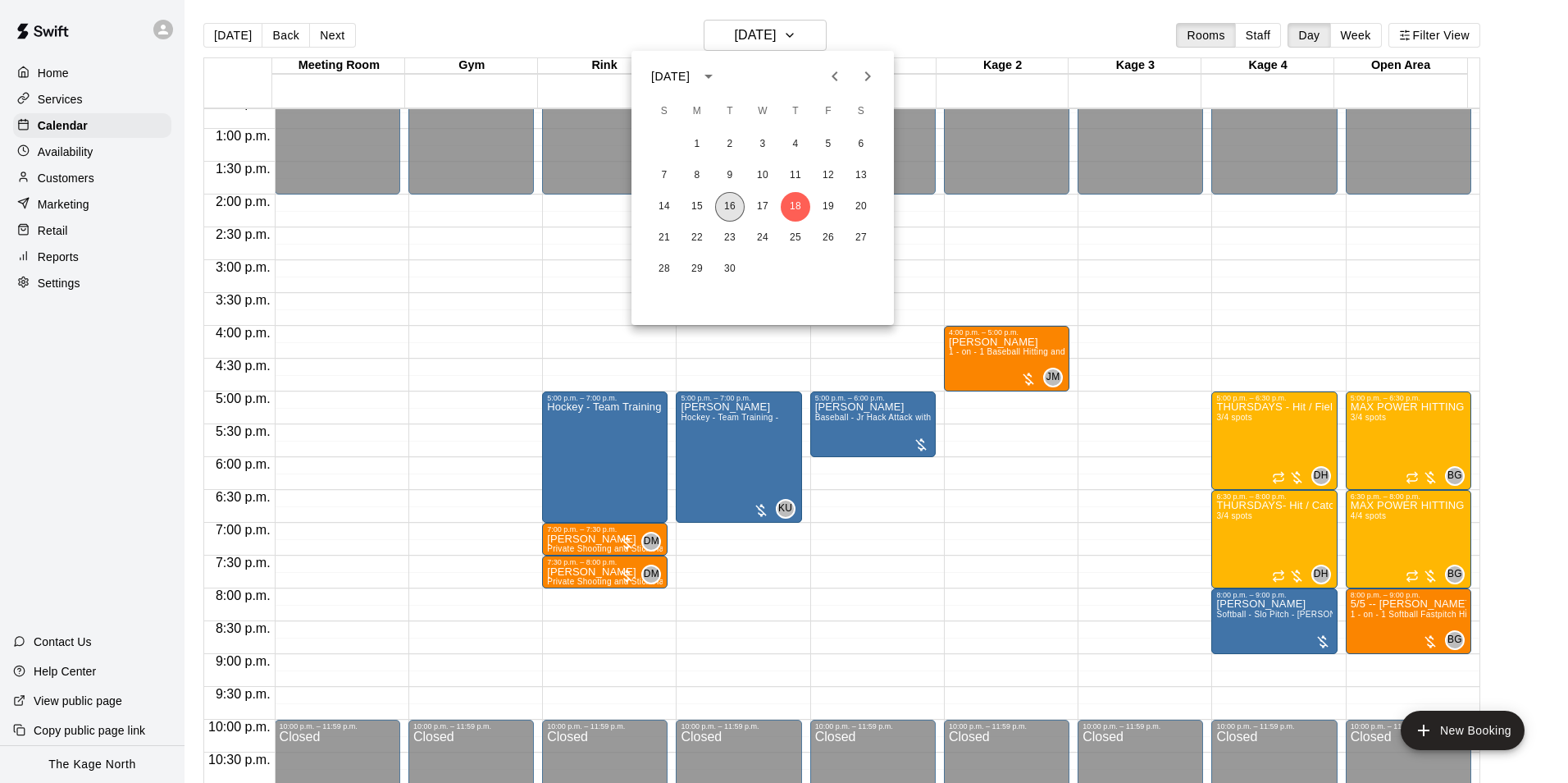
drag, startPoint x: 726, startPoint y: 209, endPoint x: 1294, endPoint y: 528, distance: 651.4
click at [726, 209] on button "16" at bounding box center [730, 207] width 30 height 30
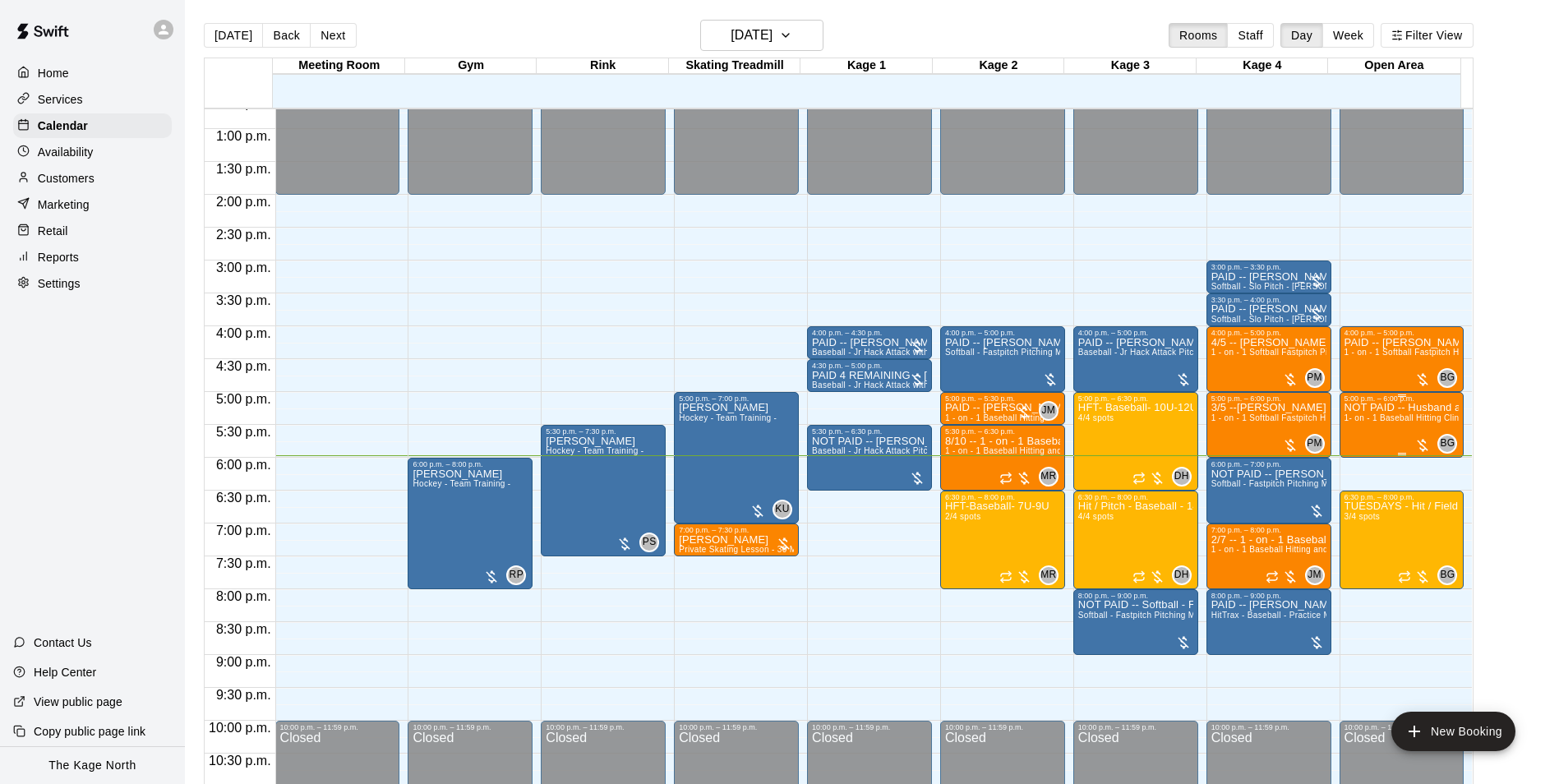
click at [1376, 444] on div "NOT PAID -- Husband and Wife ---Jon Bahen 1- on - 1 Baseball Hitting Clinic" at bounding box center [1402, 795] width 115 height 784
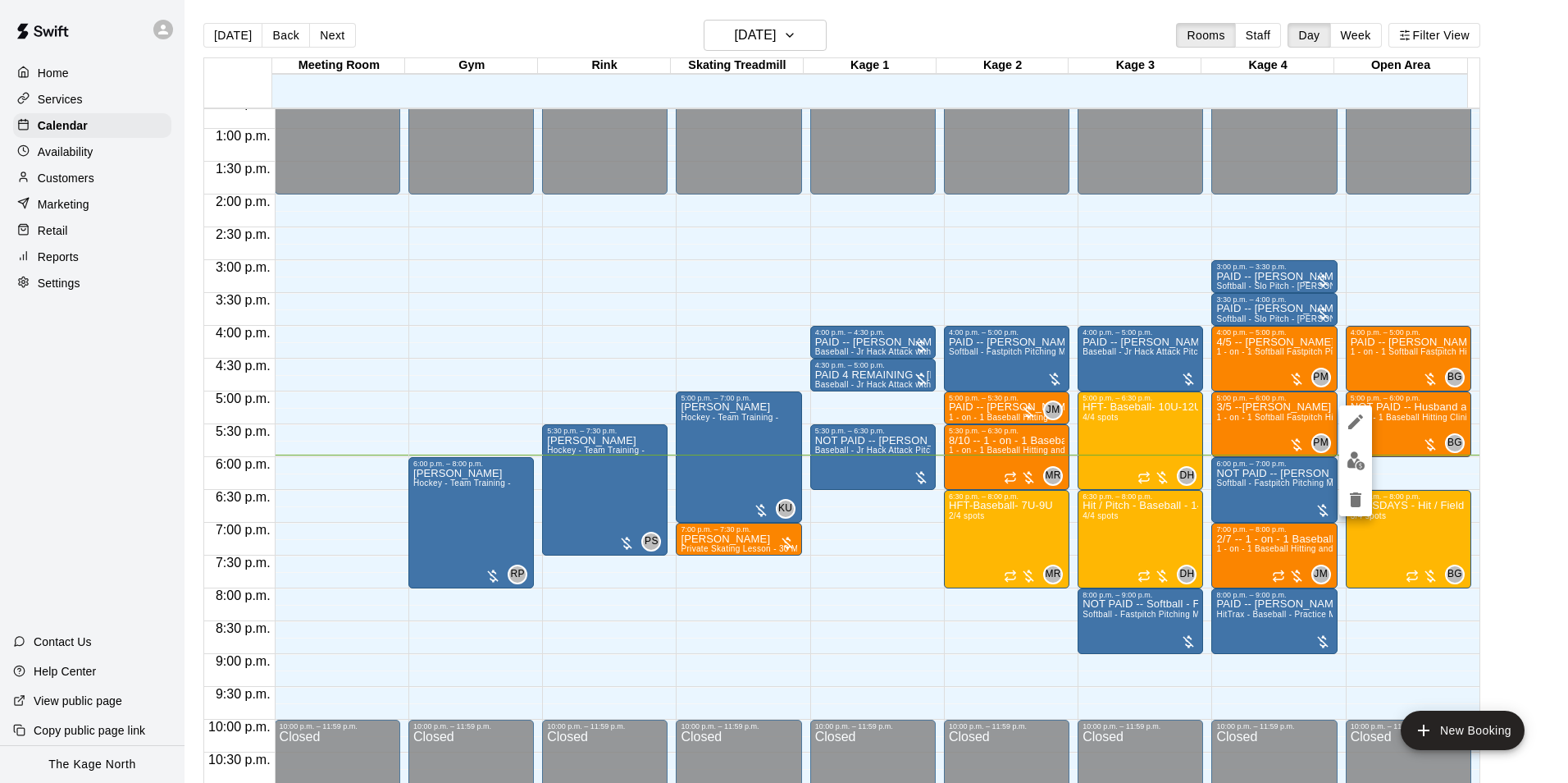
click at [1351, 419] on icon "edit" at bounding box center [1355, 422] width 19 height 19
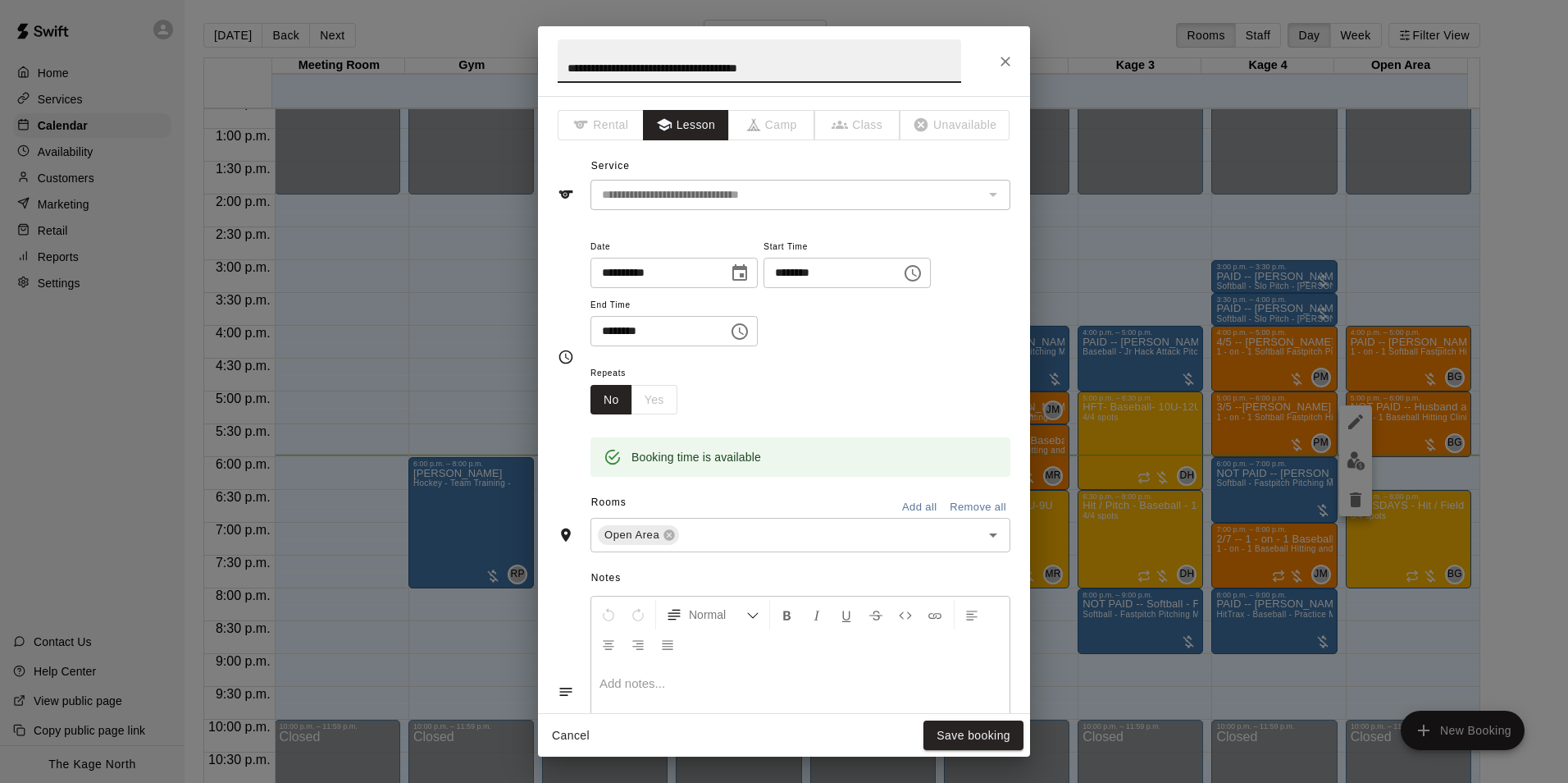
drag, startPoint x: 592, startPoint y: 63, endPoint x: 545, endPoint y: 63, distance: 47.0
click at [545, 63] on h2 "**********" at bounding box center [760, 61] width 443 height 69
type input "**********"
click at [981, 734] on button "Save booking" at bounding box center [973, 736] width 100 height 31
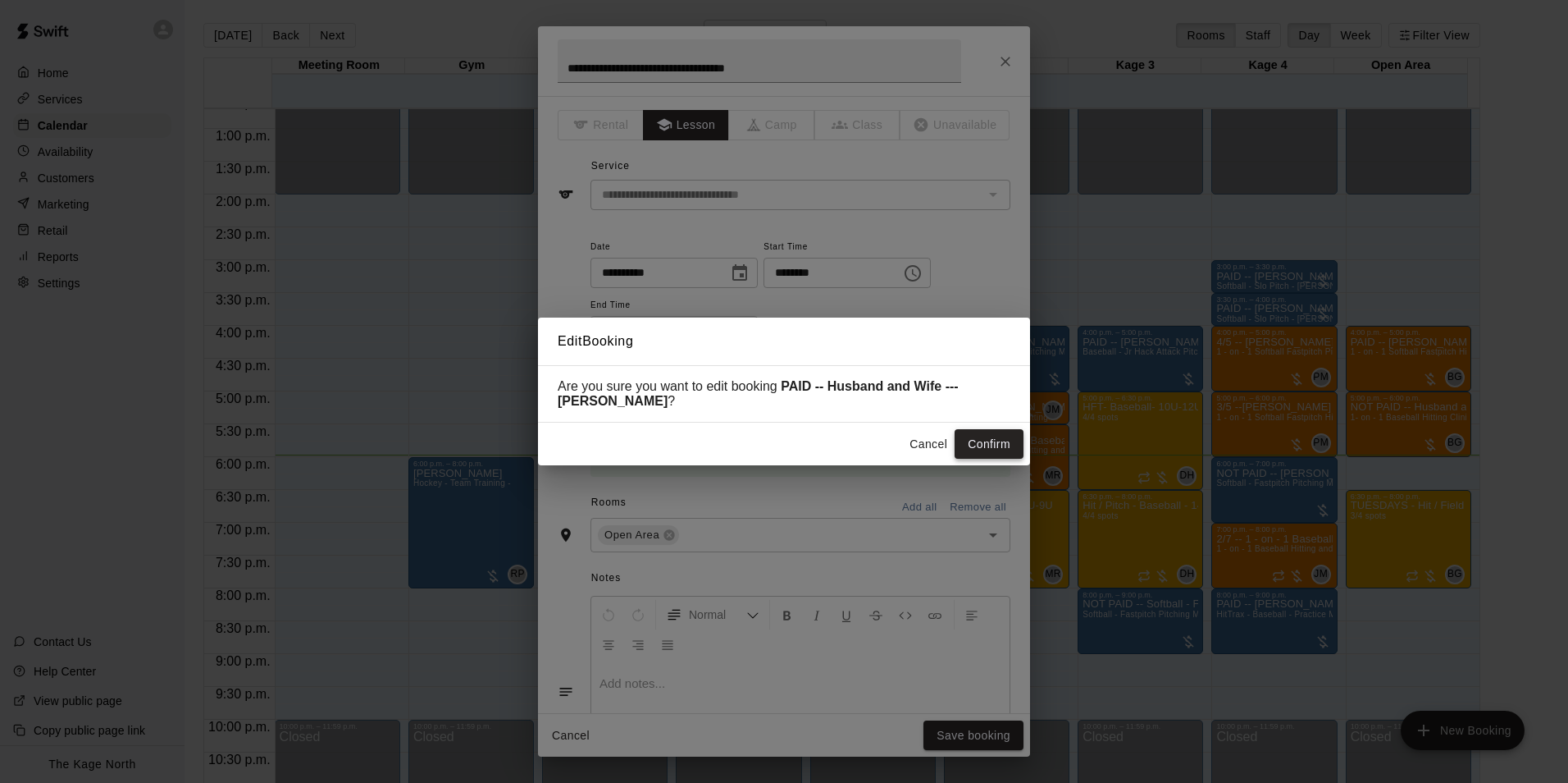
click at [986, 436] on button "Confirm" at bounding box center [989, 444] width 69 height 31
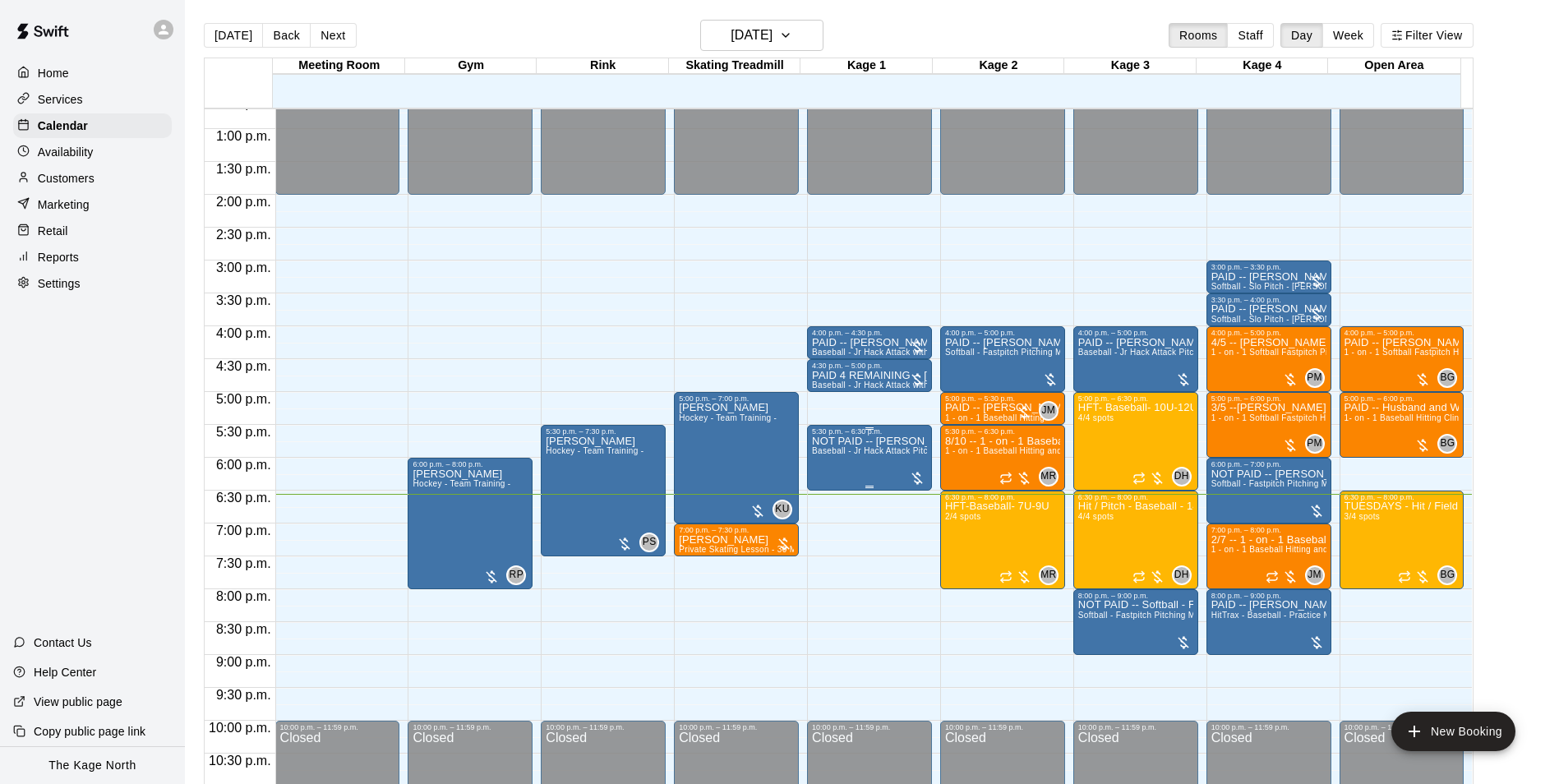
click at [853, 455] on span "Baseball - Jr Hack Attack Pitching Machine - Perfect for all ages and skill lev…" at bounding box center [968, 451] width 313 height 9
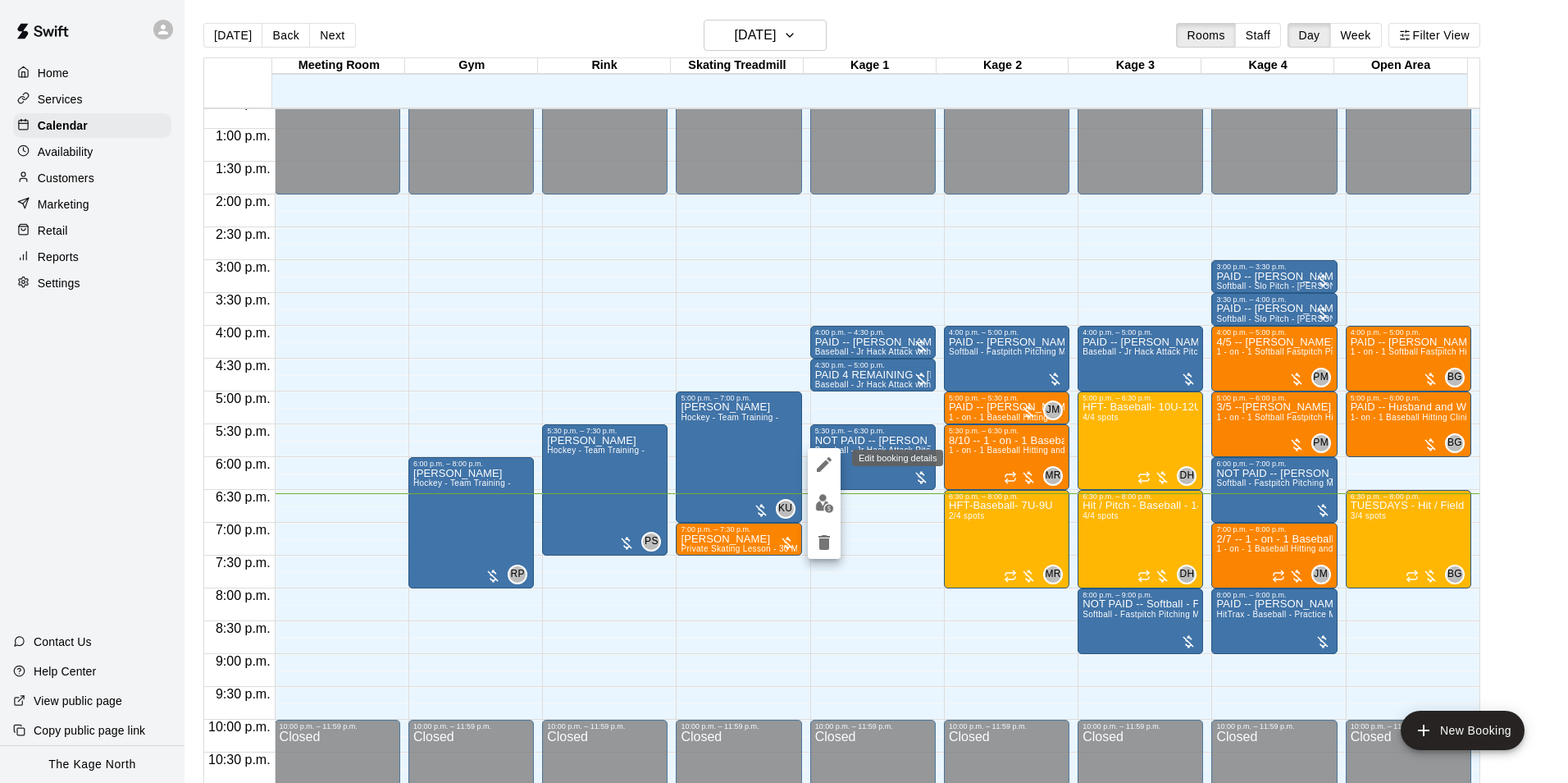
click at [827, 461] on icon "edit" at bounding box center [824, 464] width 19 height 19
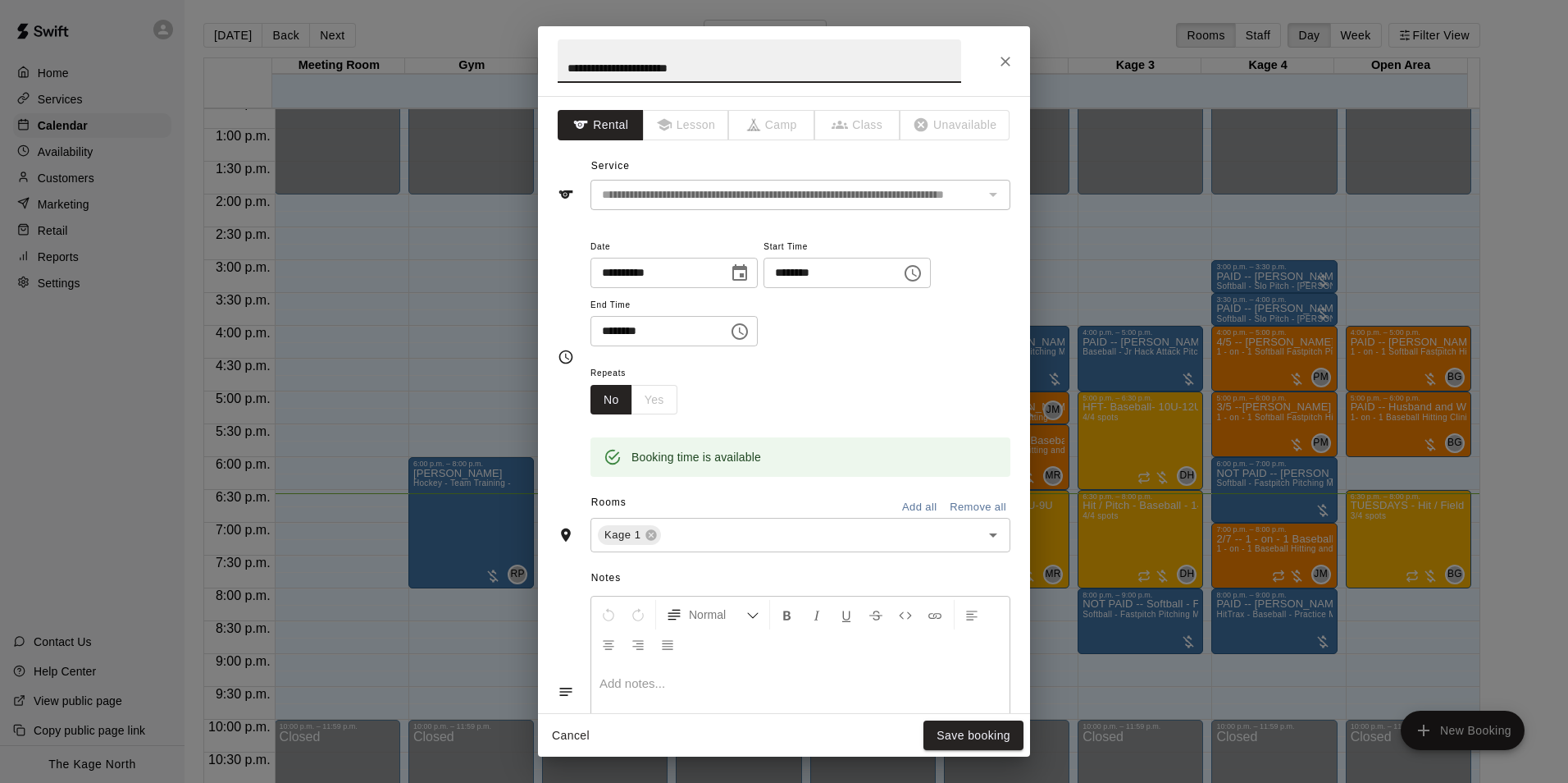
drag, startPoint x: 595, startPoint y: 57, endPoint x: 551, endPoint y: 57, distance: 44.0
click at [551, 57] on h2 "**********" at bounding box center [760, 61] width 443 height 69
type input "**********"
click at [968, 721] on button "Save booking" at bounding box center [973, 736] width 100 height 31
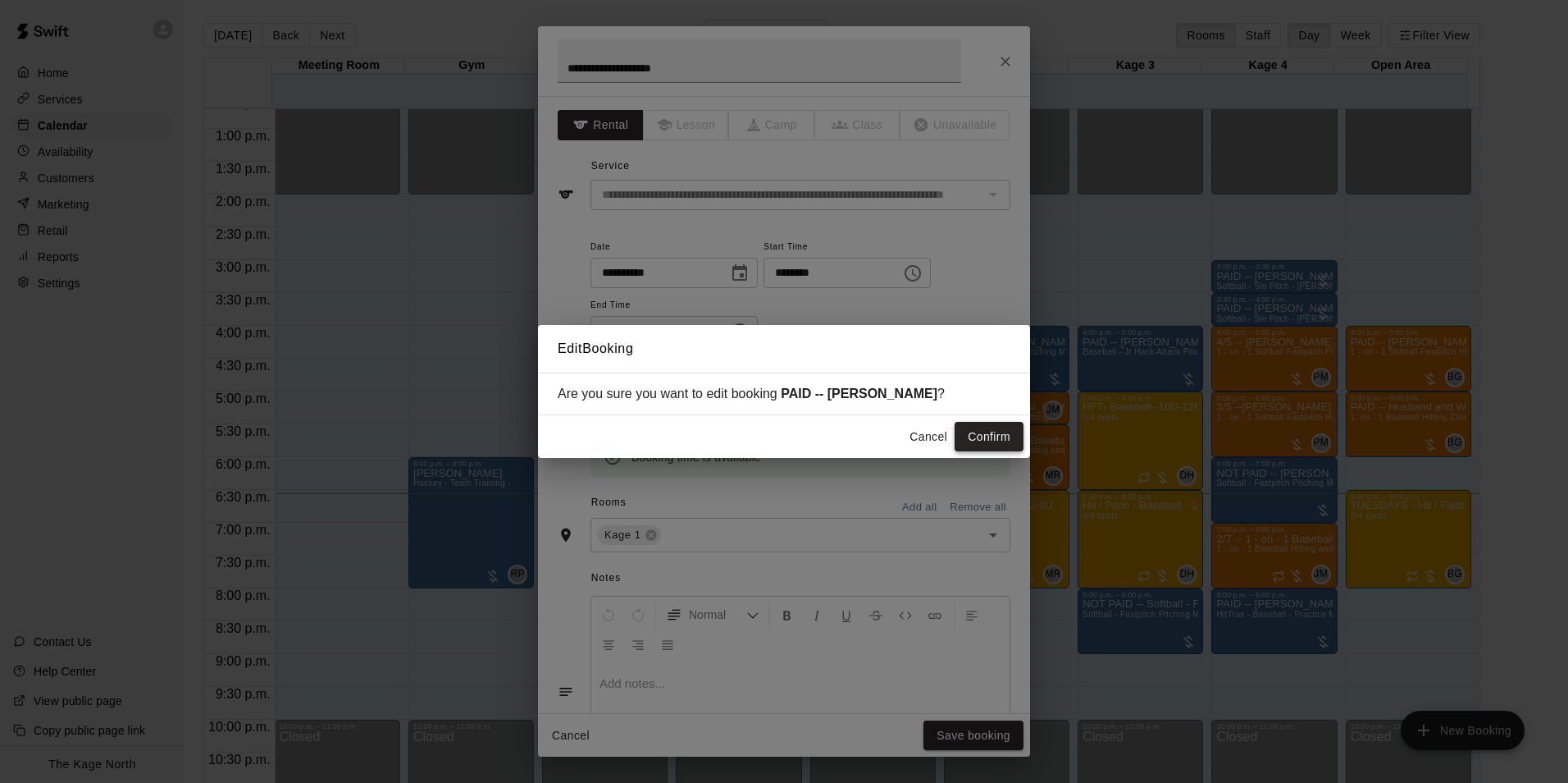
click at [1010, 440] on button "Confirm" at bounding box center [989, 437] width 69 height 31
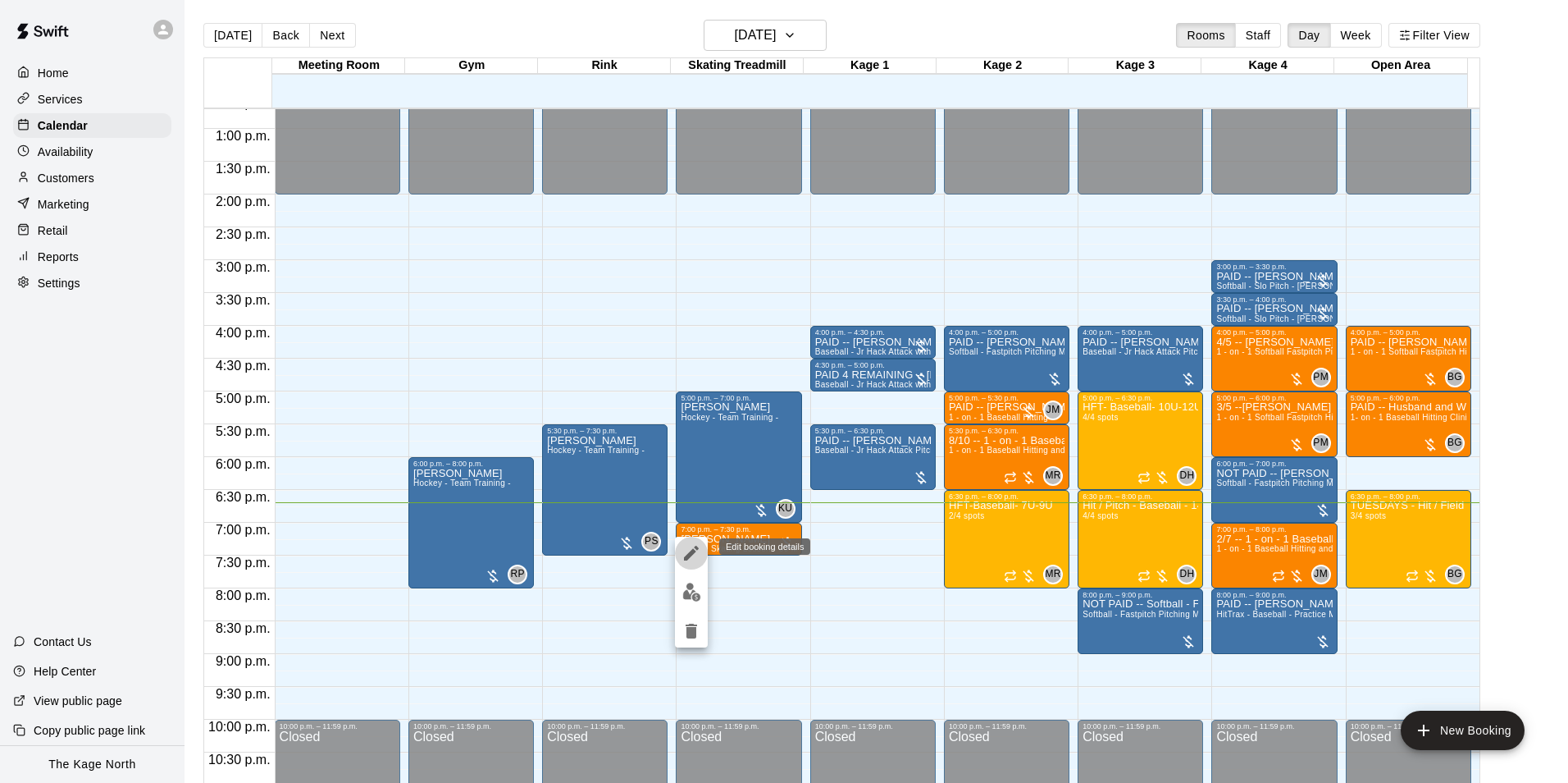
click at [699, 554] on icon "edit" at bounding box center [691, 553] width 19 height 19
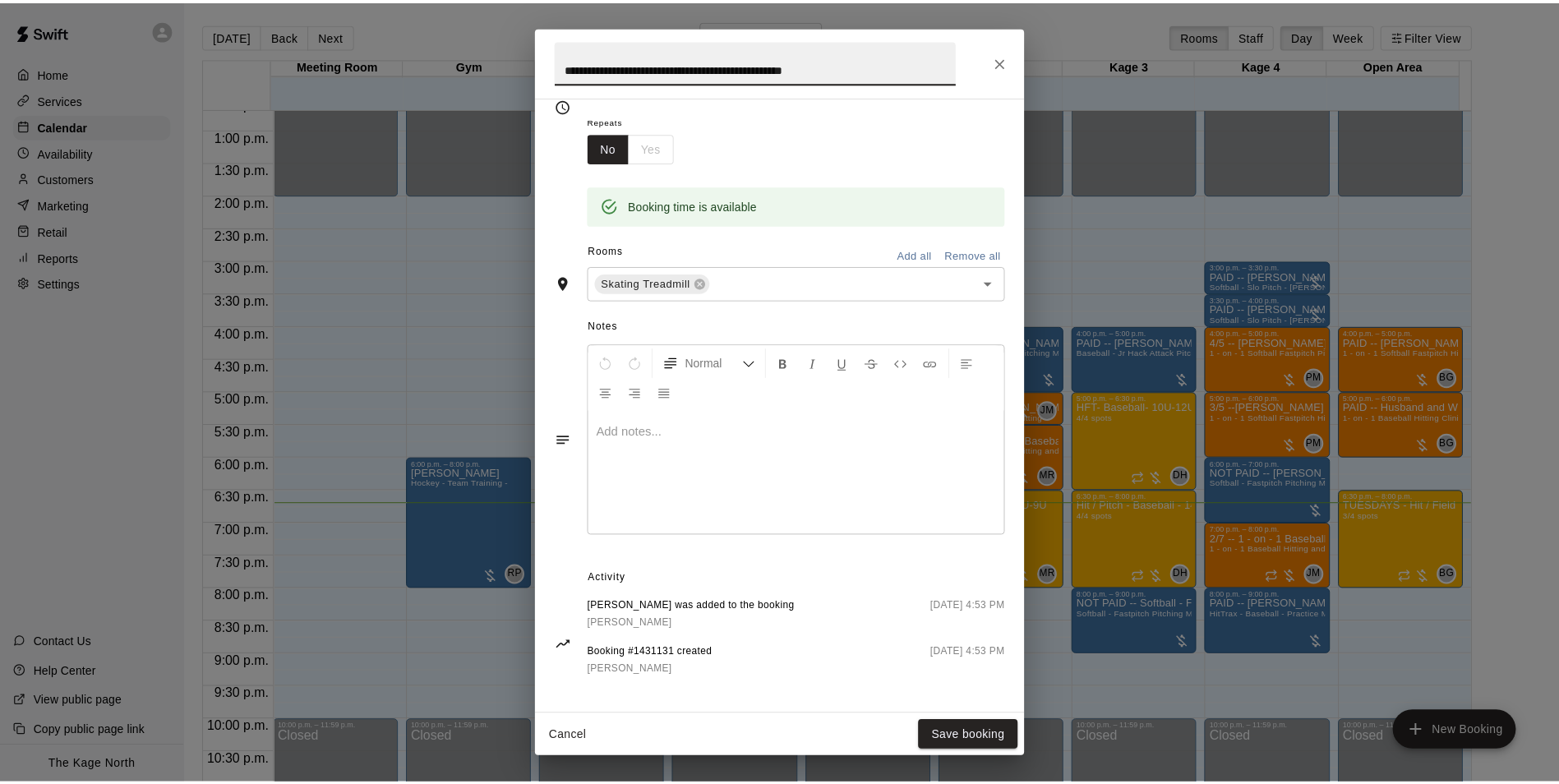
scroll to position [262, 0]
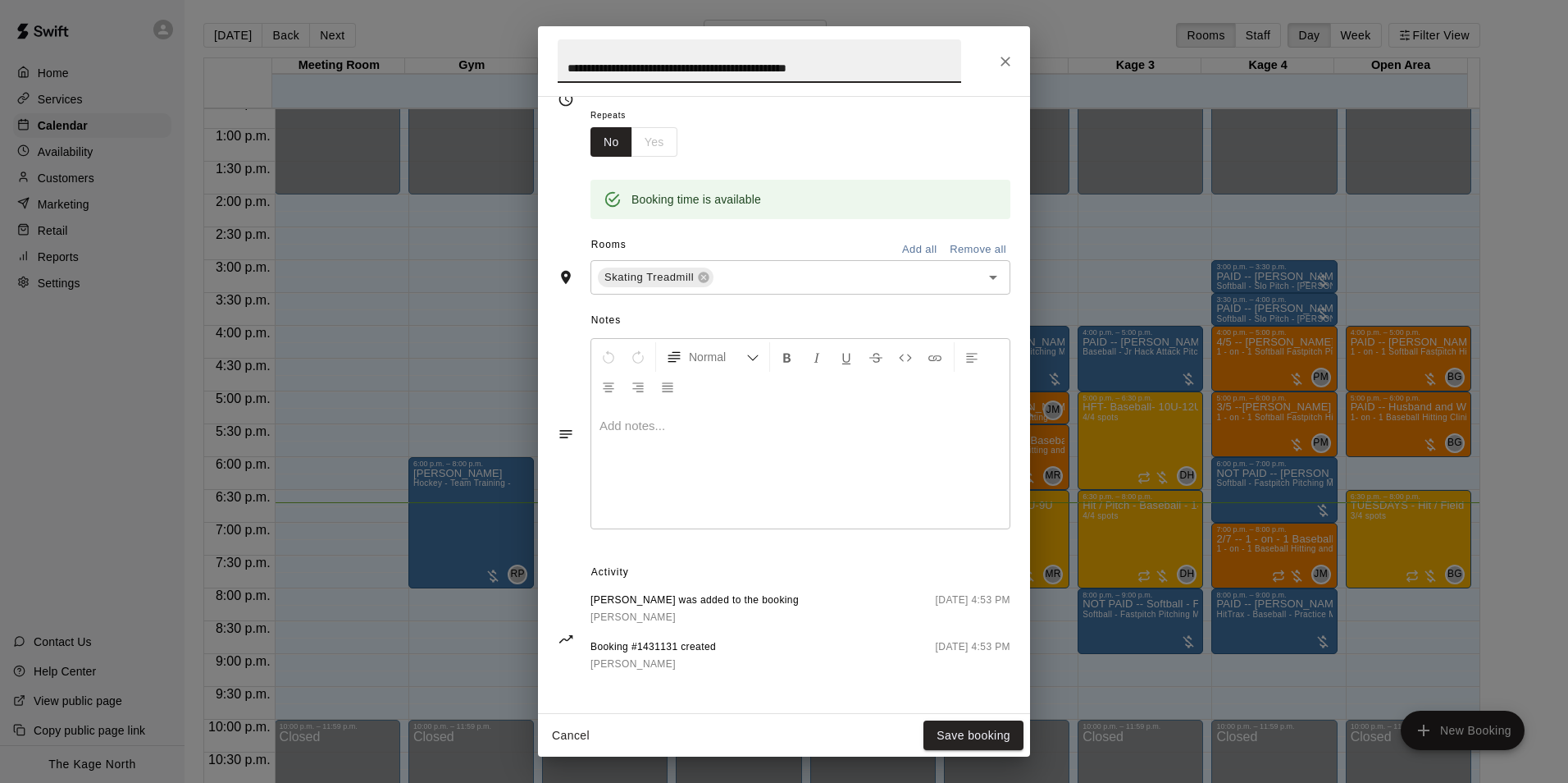
click at [1003, 57] on icon "Close" at bounding box center [1005, 62] width 17 height 17
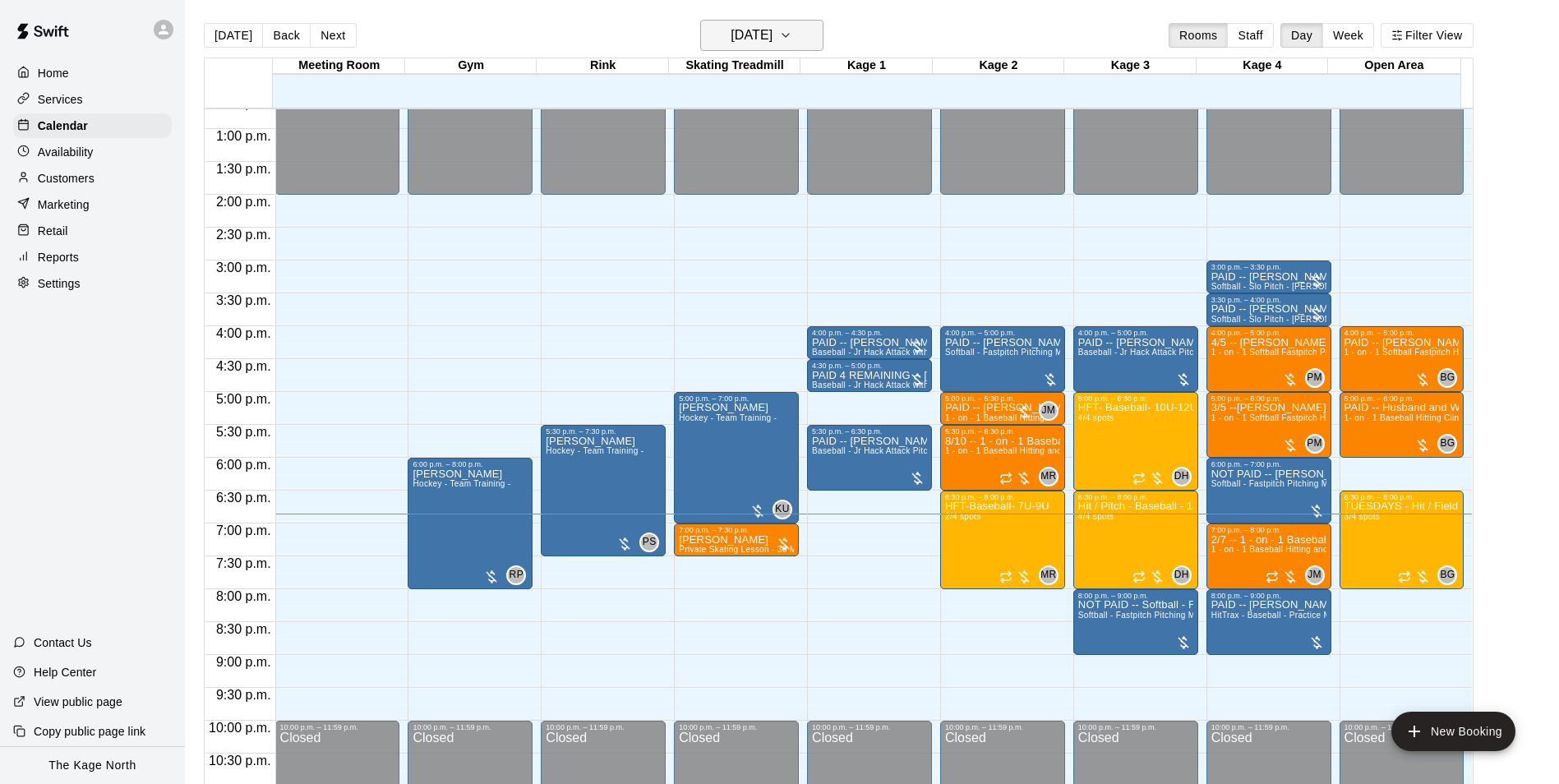
click at [761, 38] on h6 "[DATE]" at bounding box center [752, 35] width 42 height 23
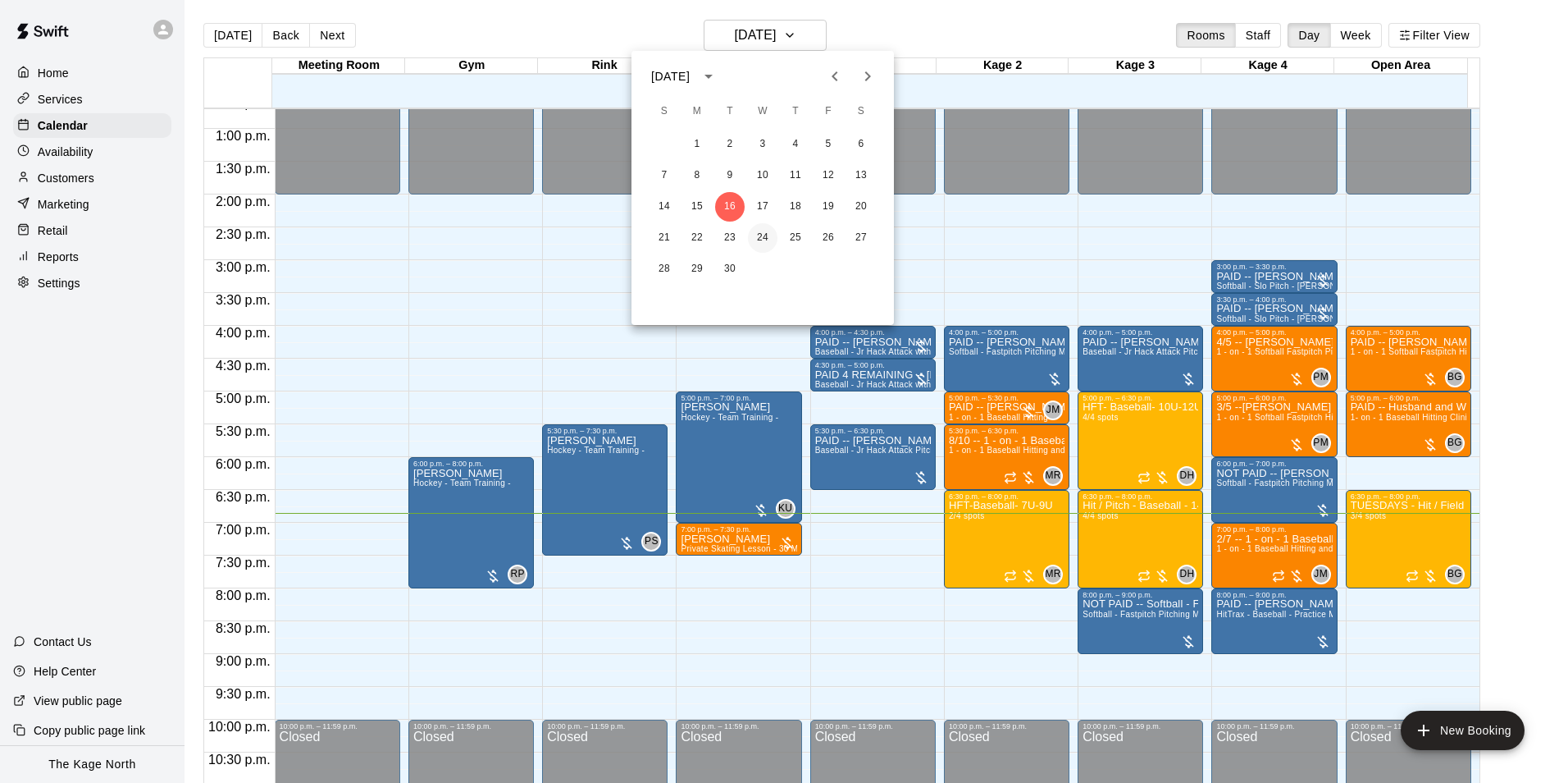
click at [762, 235] on button "24" at bounding box center [763, 238] width 30 height 30
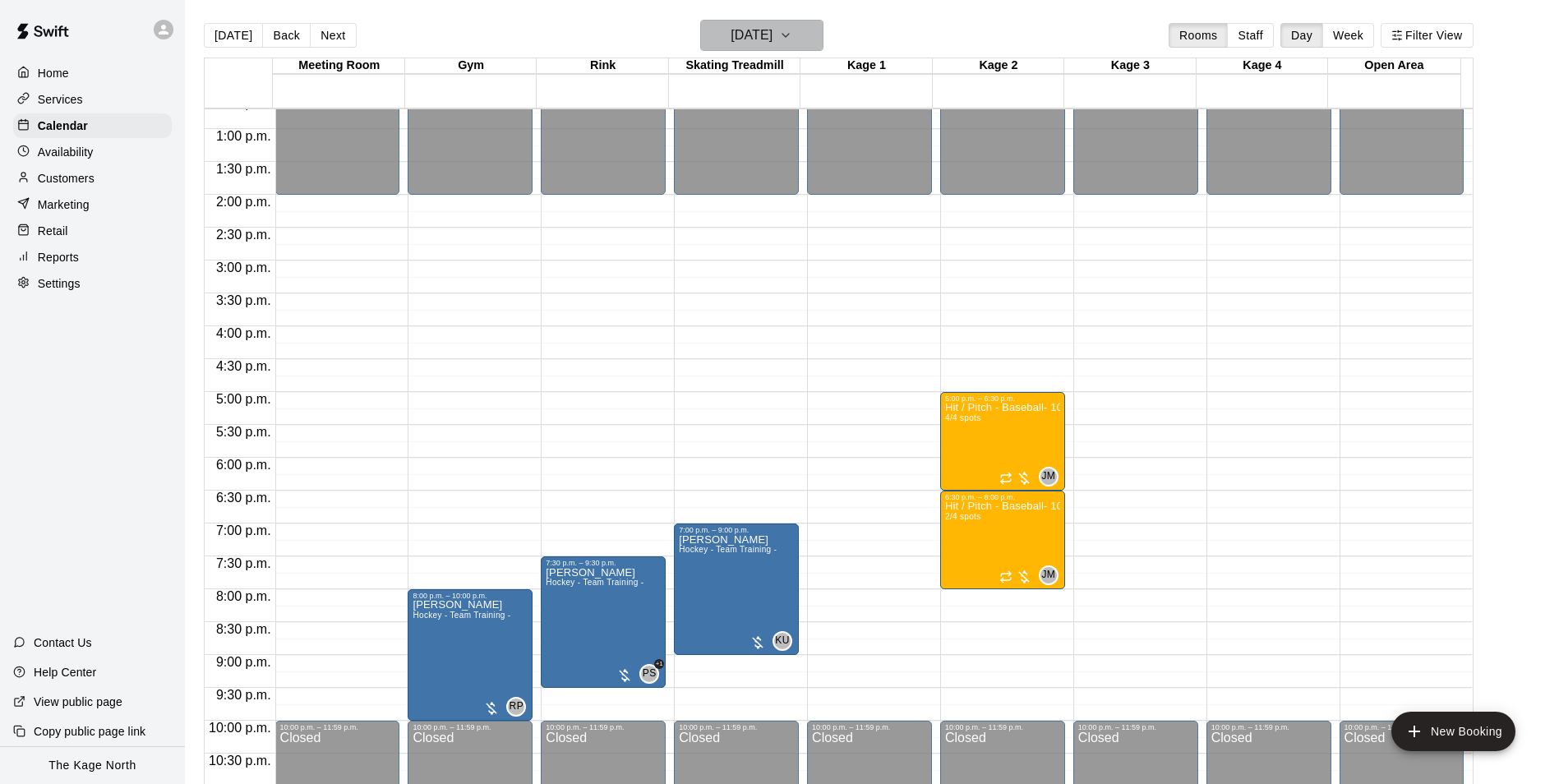
click at [773, 29] on h6 "[DATE]" at bounding box center [752, 35] width 42 height 23
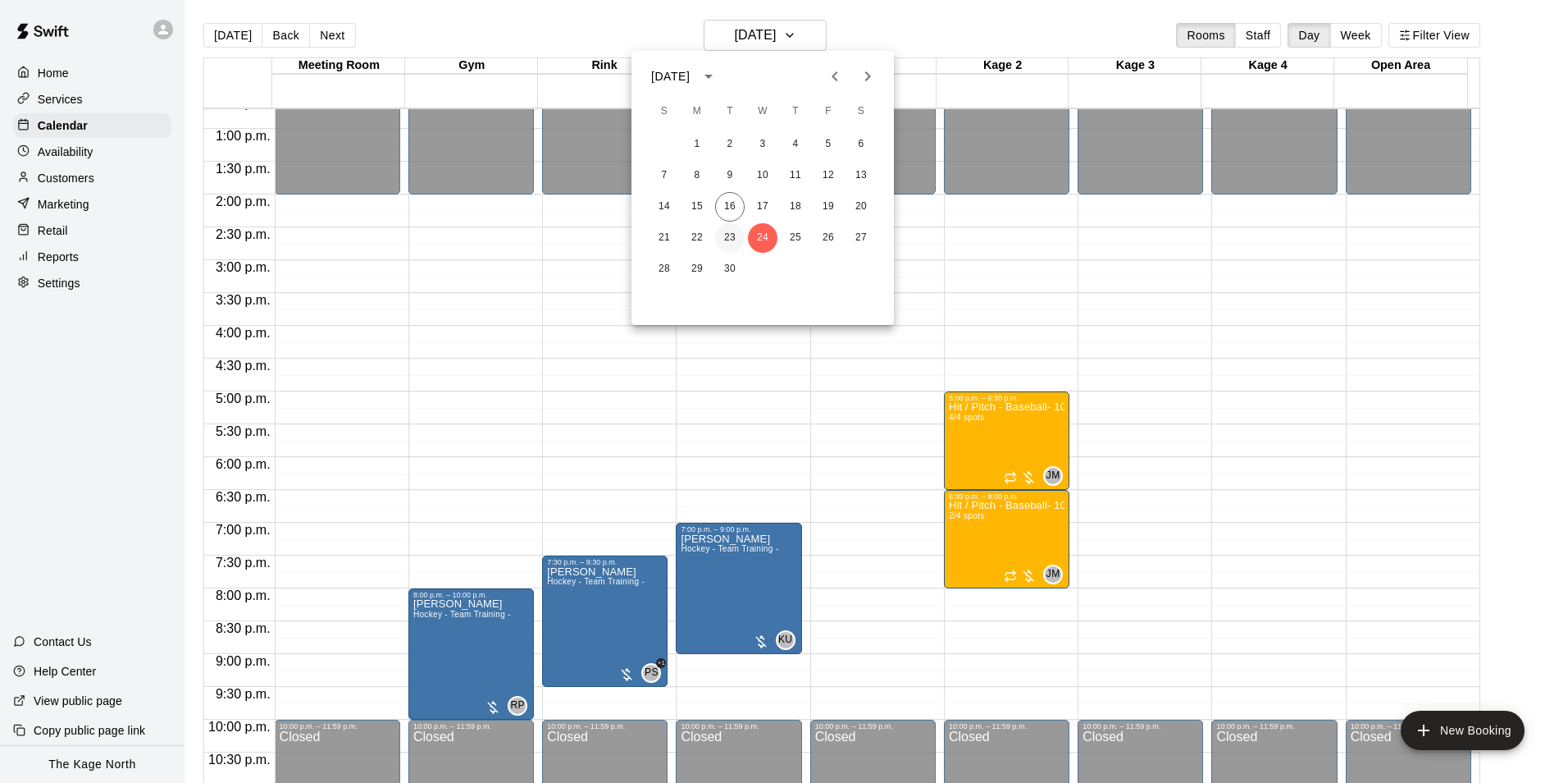
click at [726, 232] on button "23" at bounding box center [730, 238] width 30 height 30
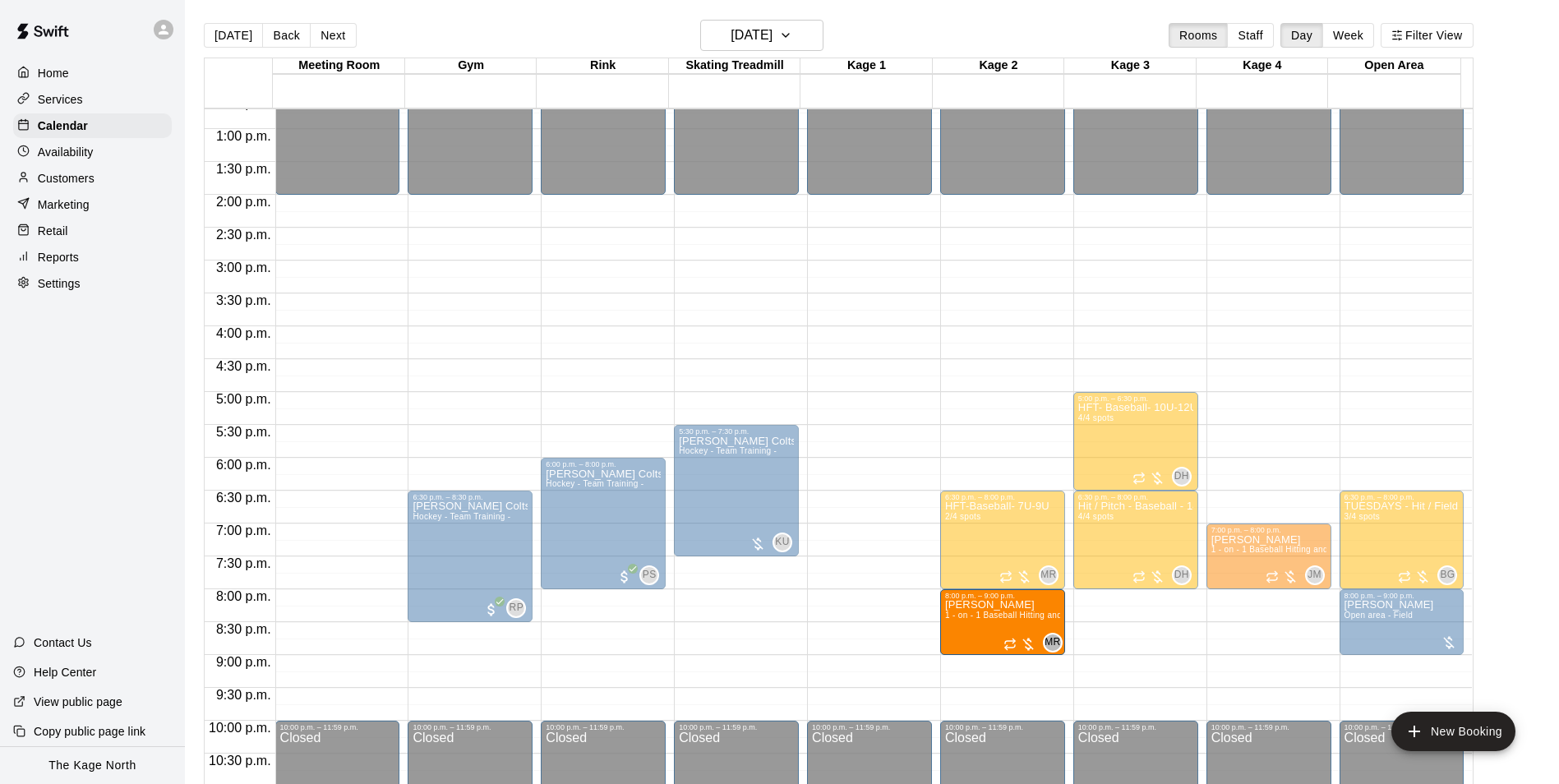
drag, startPoint x: 997, startPoint y: 449, endPoint x: 1013, endPoint y: 623, distance: 174.7
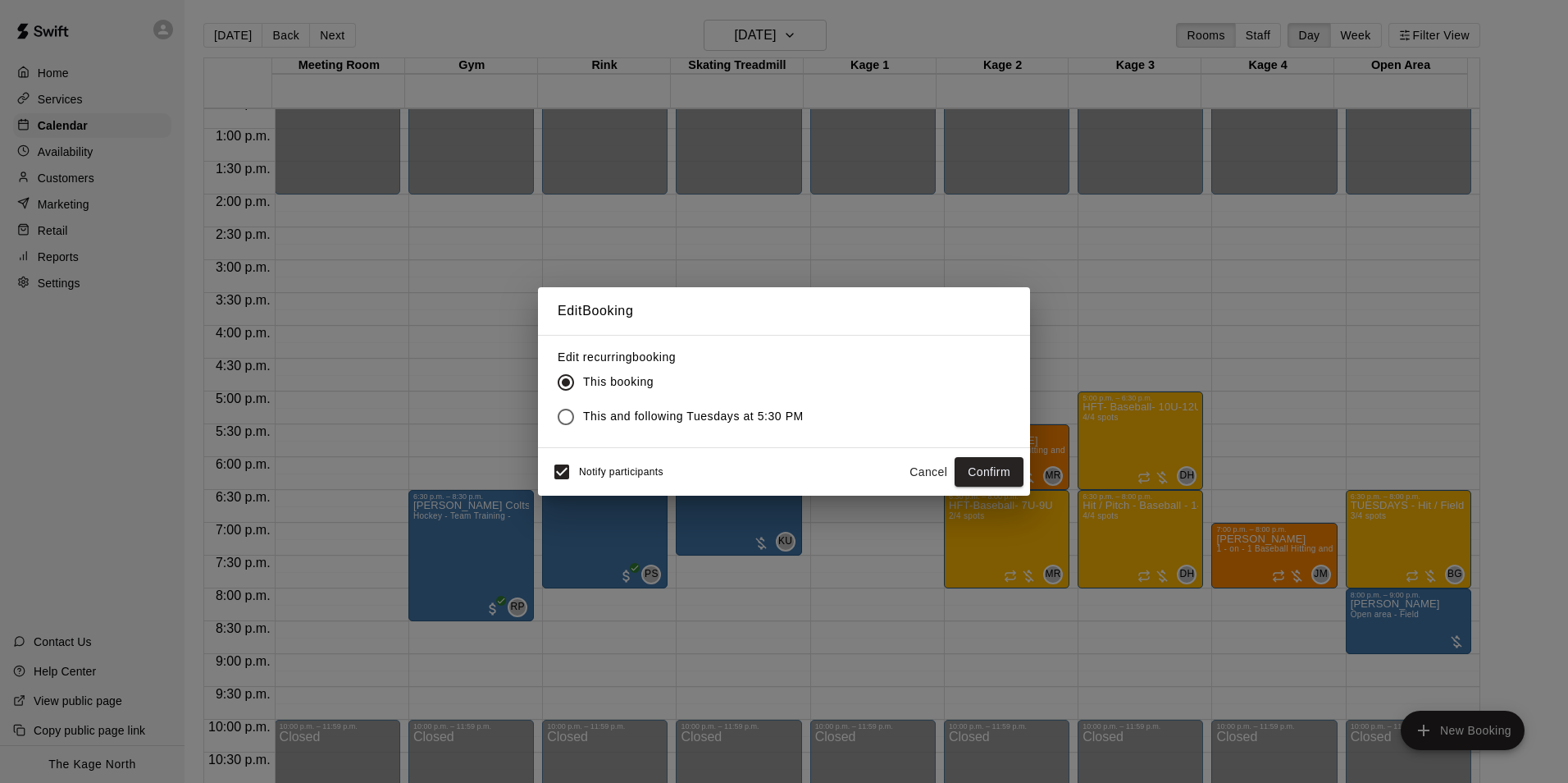
click at [666, 417] on span "This and following Tuesdays at 5:30 PM" at bounding box center [693, 417] width 220 height 18
click at [987, 475] on button "Confirm" at bounding box center [989, 472] width 69 height 31
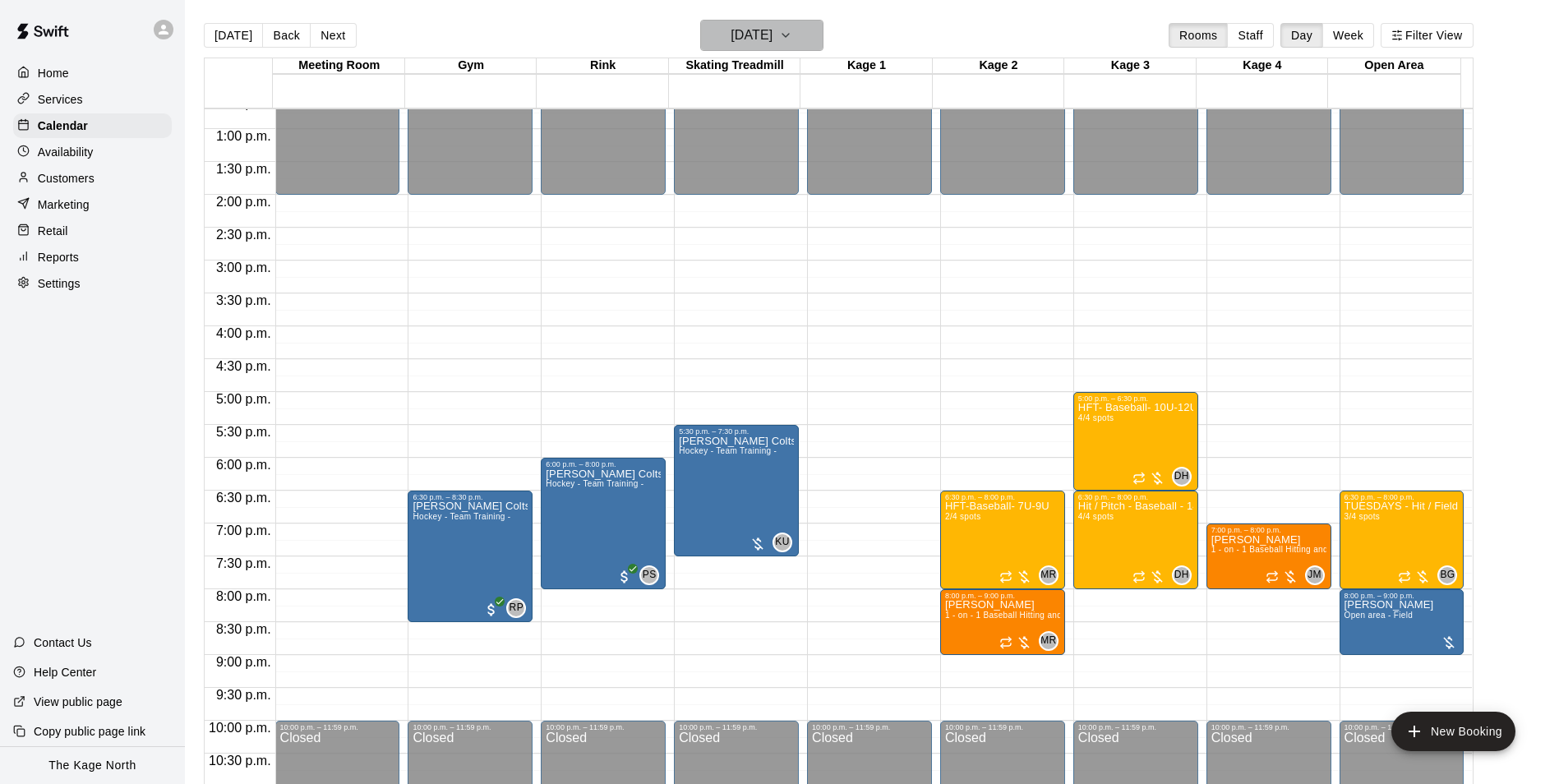
click at [773, 32] on h6 "[DATE]" at bounding box center [752, 35] width 42 height 23
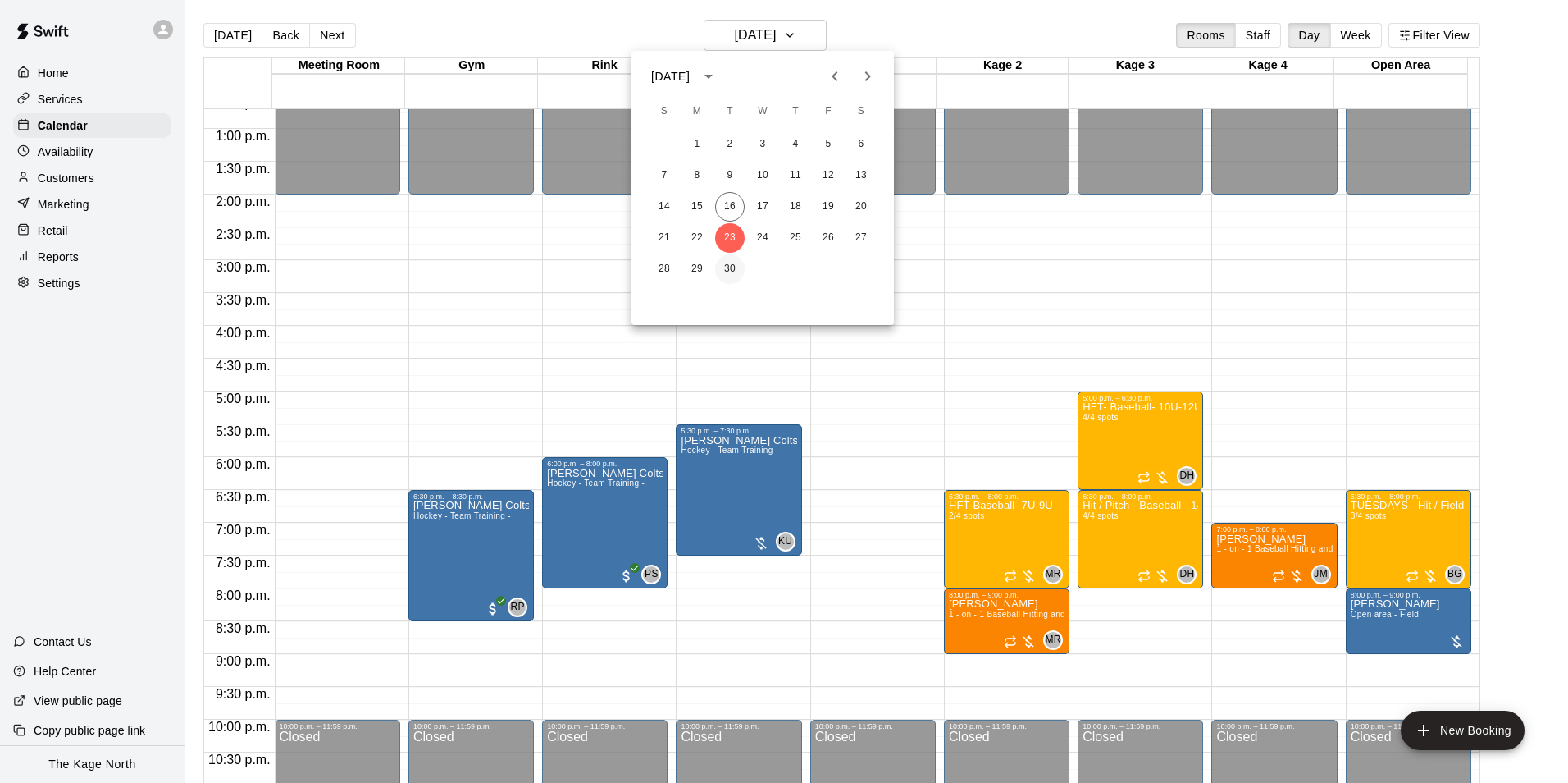
click at [732, 274] on button "30" at bounding box center [730, 269] width 30 height 30
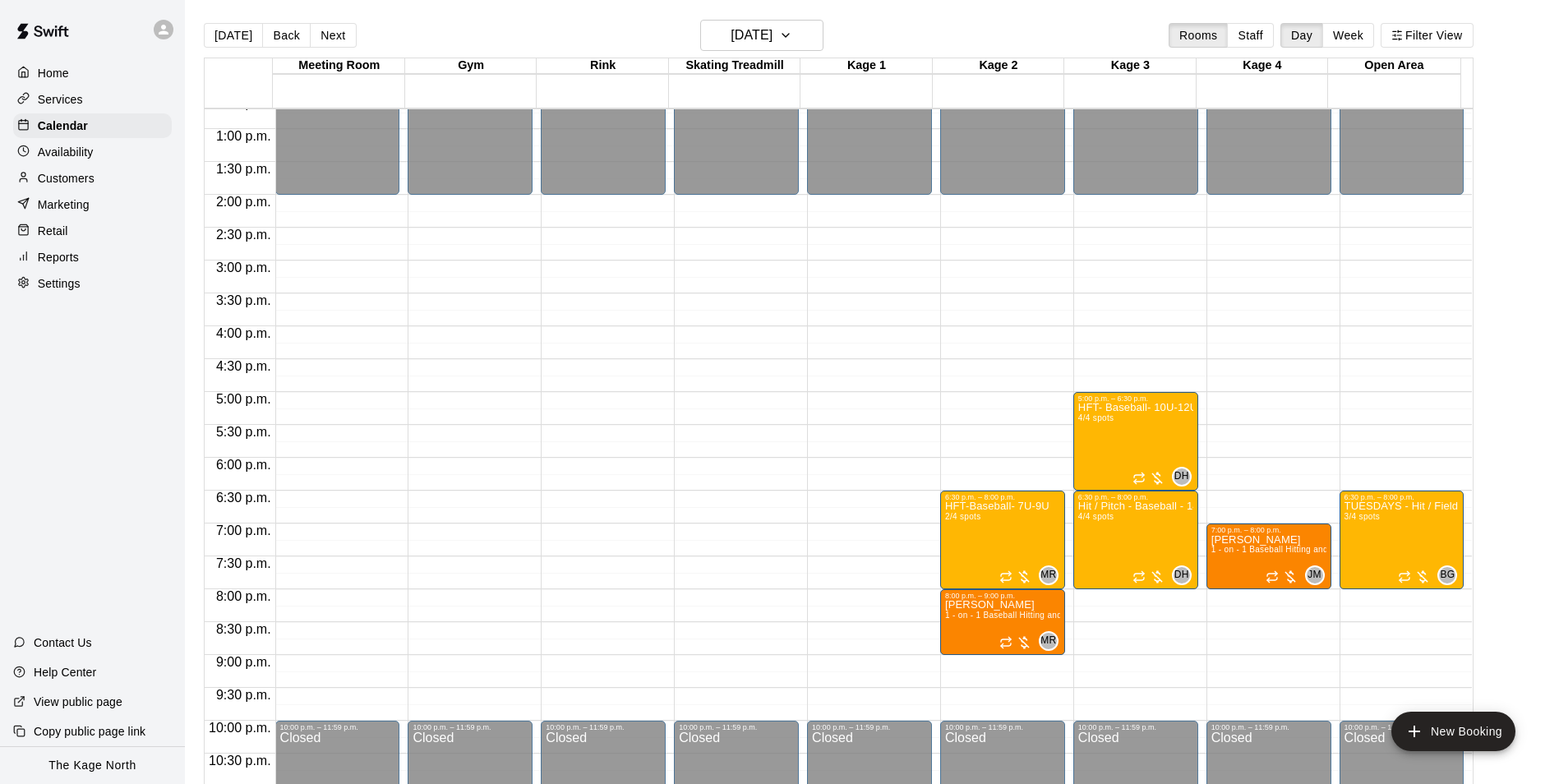
click at [753, 17] on main "Today Back Next Tuesday Sep 30 Rooms Staff Day Week Filter View Meeting Room 30…" at bounding box center [871, 405] width 1374 height 810
click at [755, 30] on h6 "Tuesday Sep 30" at bounding box center [752, 35] width 42 height 23
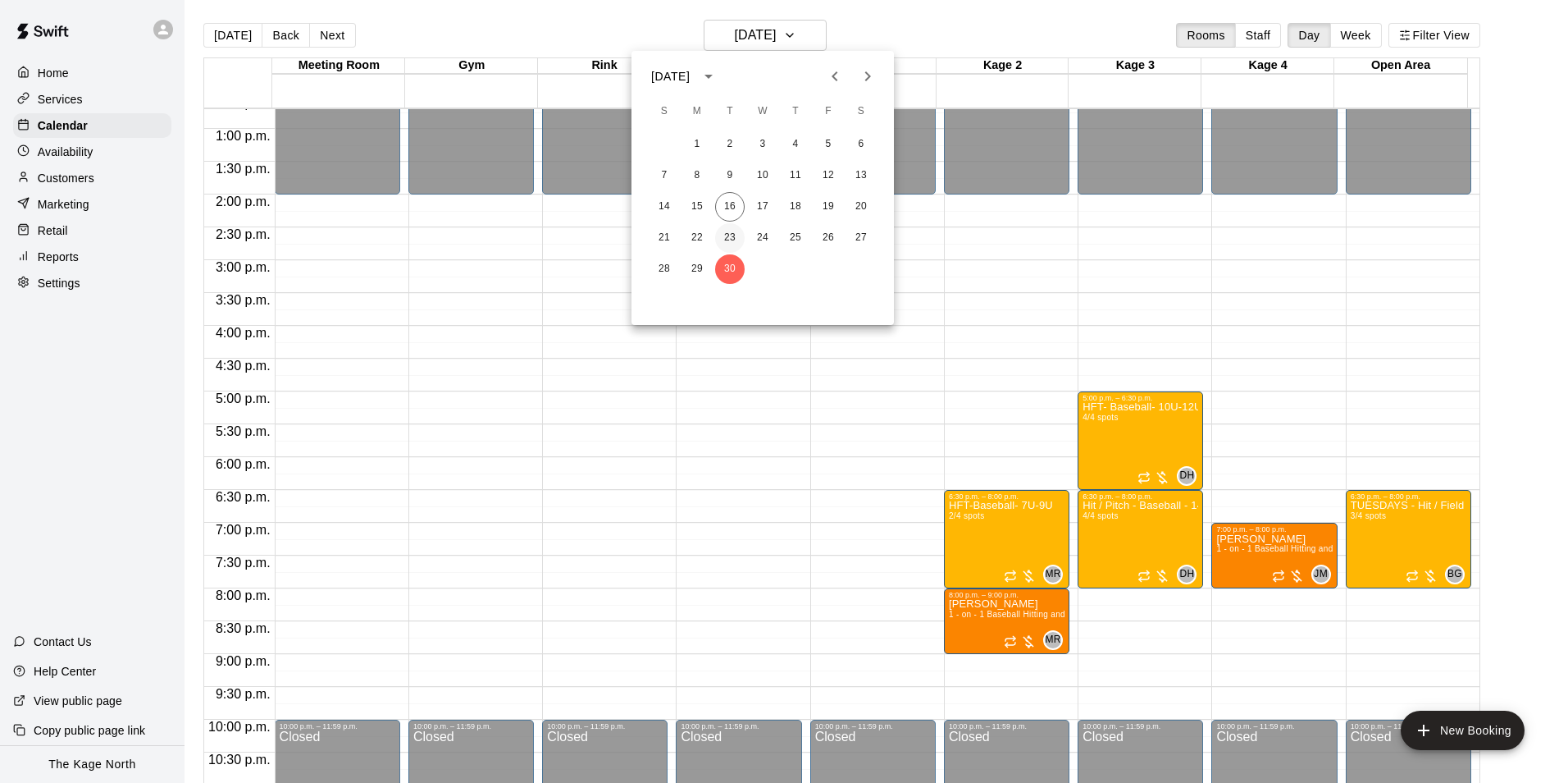
click at [734, 237] on button "23" at bounding box center [730, 238] width 30 height 30
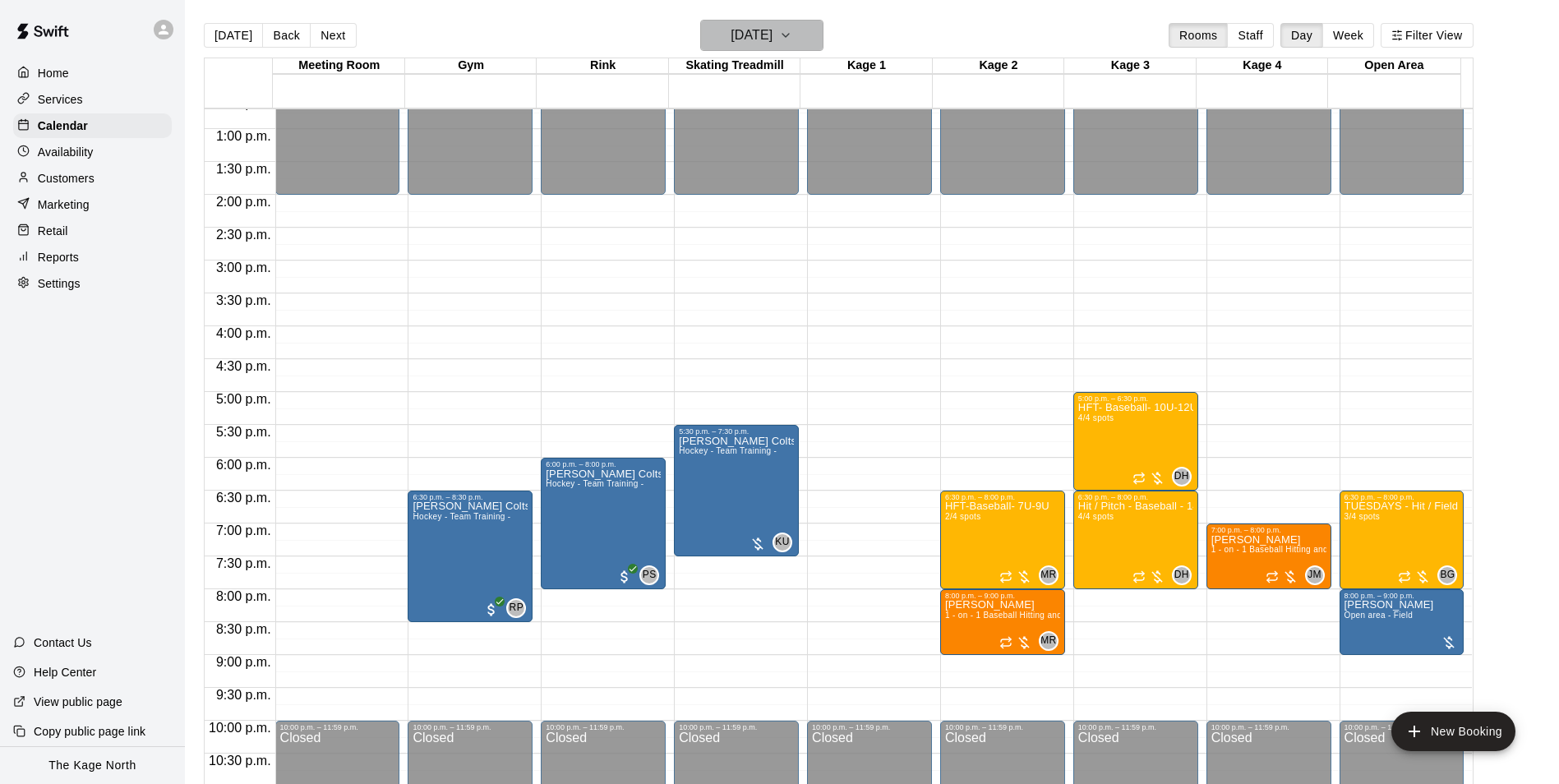
click at [806, 32] on button "[DATE]" at bounding box center [762, 34] width 123 height 31
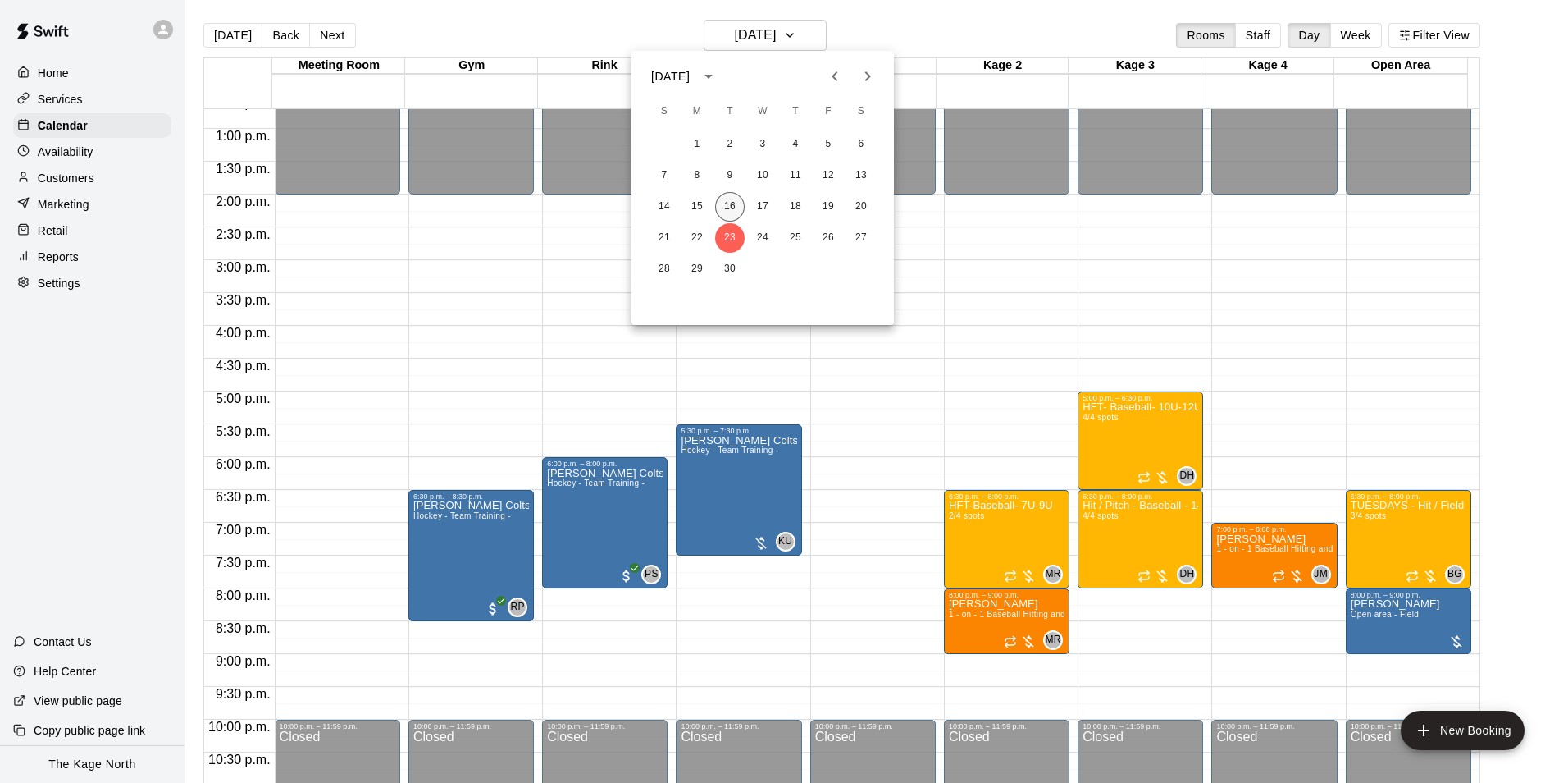
click at [734, 200] on button "16" at bounding box center [730, 207] width 30 height 30
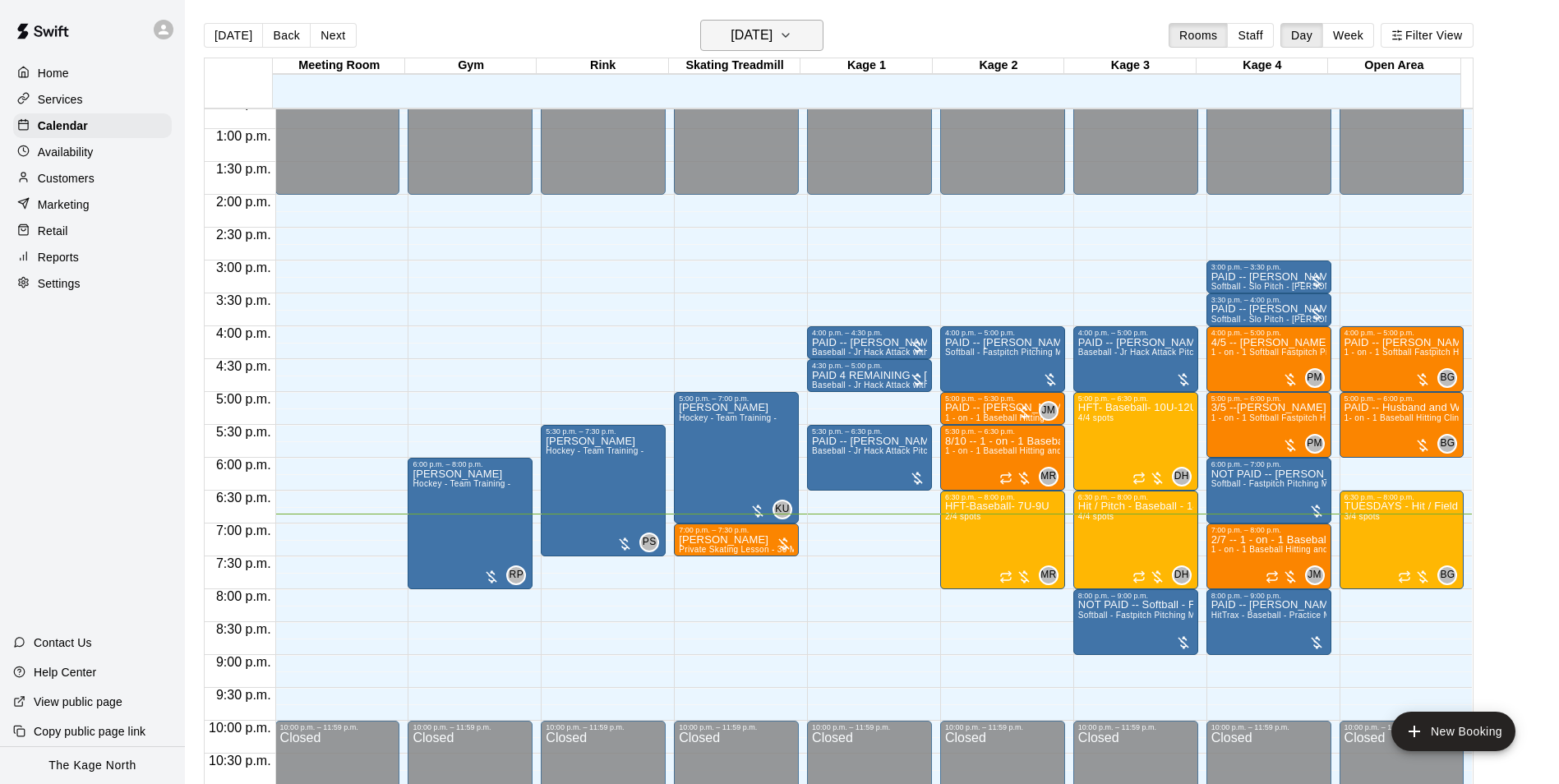
click at [807, 24] on button "[DATE]" at bounding box center [762, 34] width 123 height 31
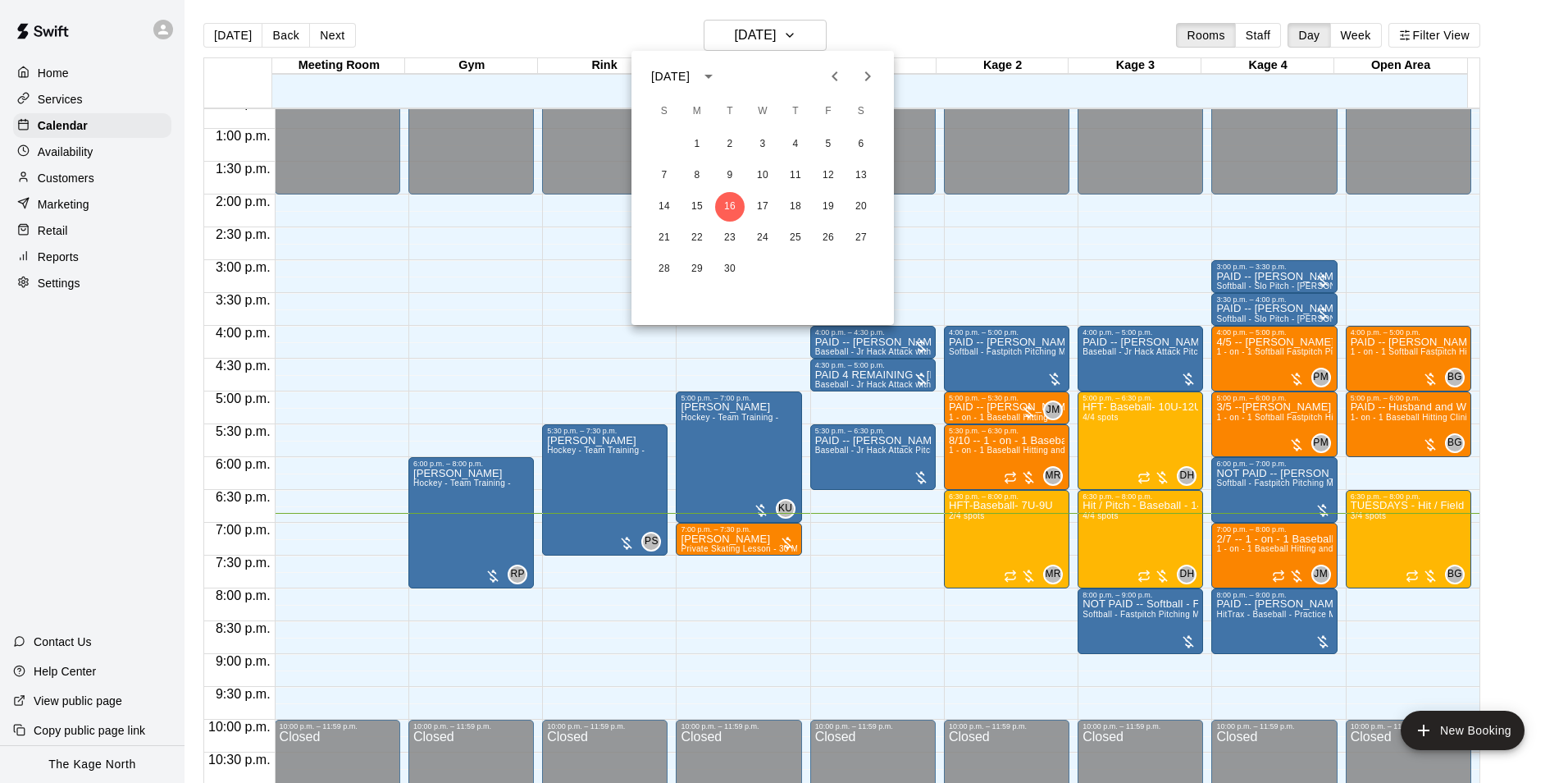
click at [909, 18] on div at bounding box center [784, 391] width 1568 height 783
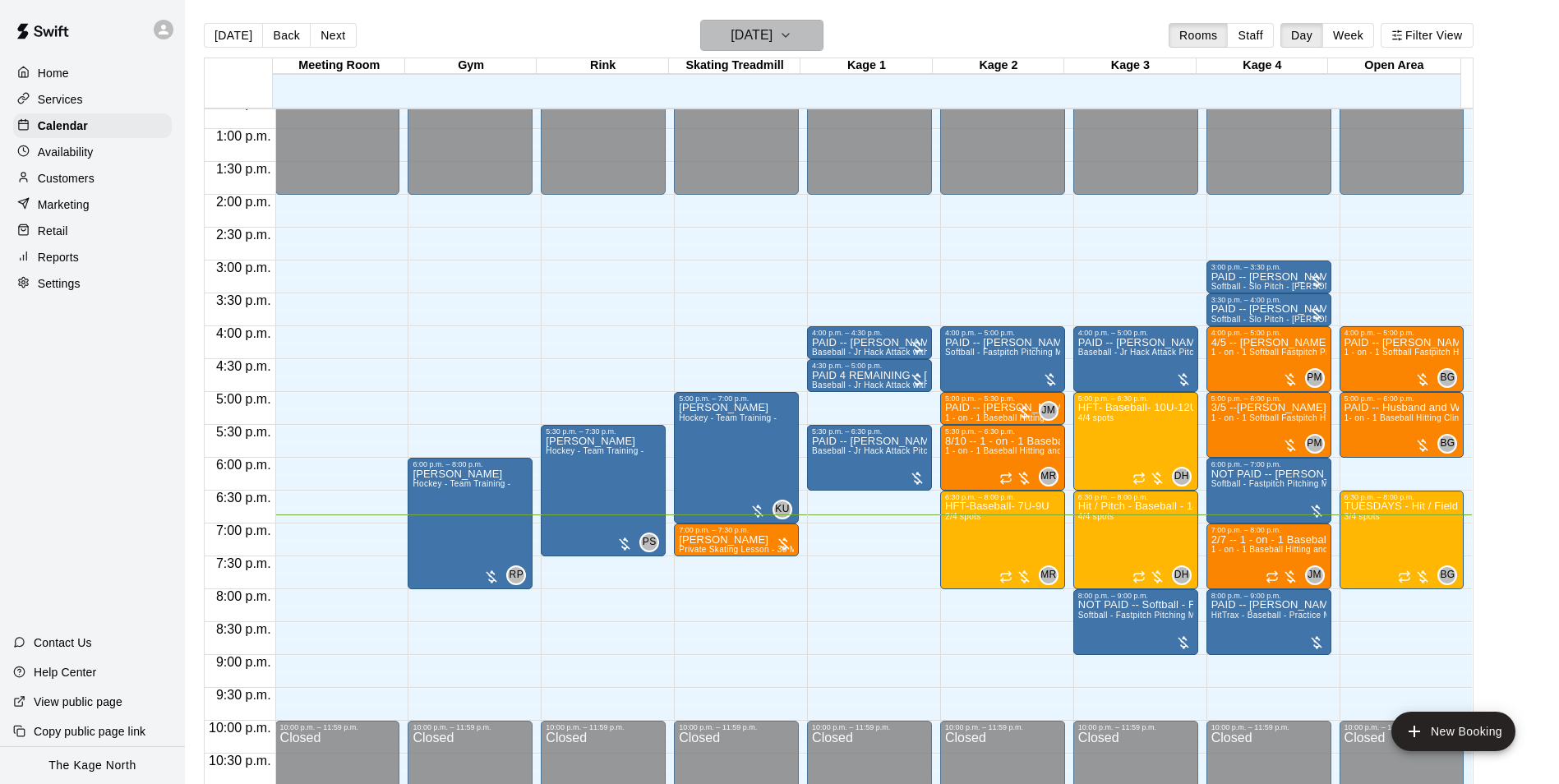
click at [767, 38] on h6 "[DATE]" at bounding box center [752, 35] width 42 height 23
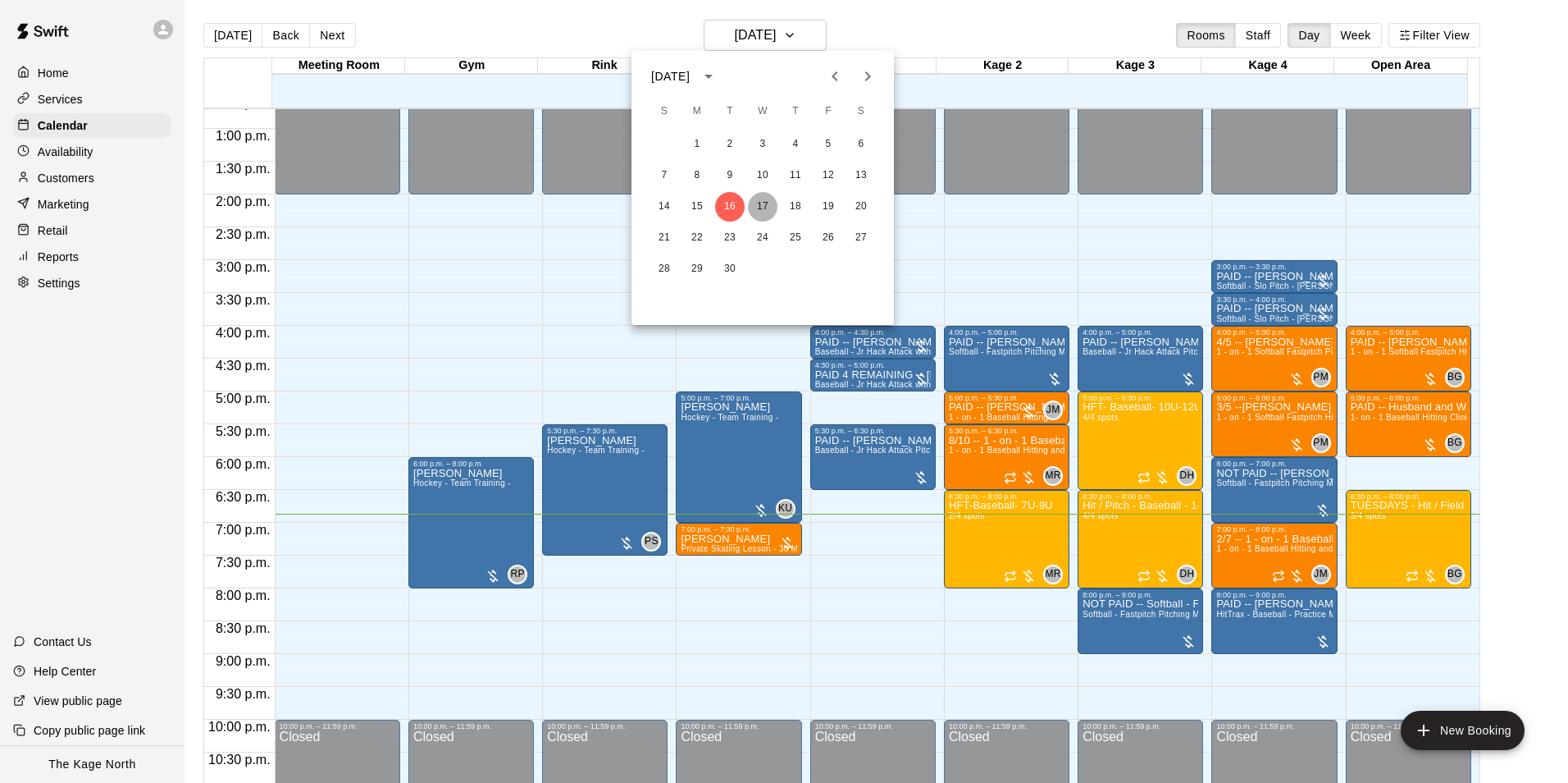
click at [765, 209] on button "17" at bounding box center [763, 207] width 30 height 30
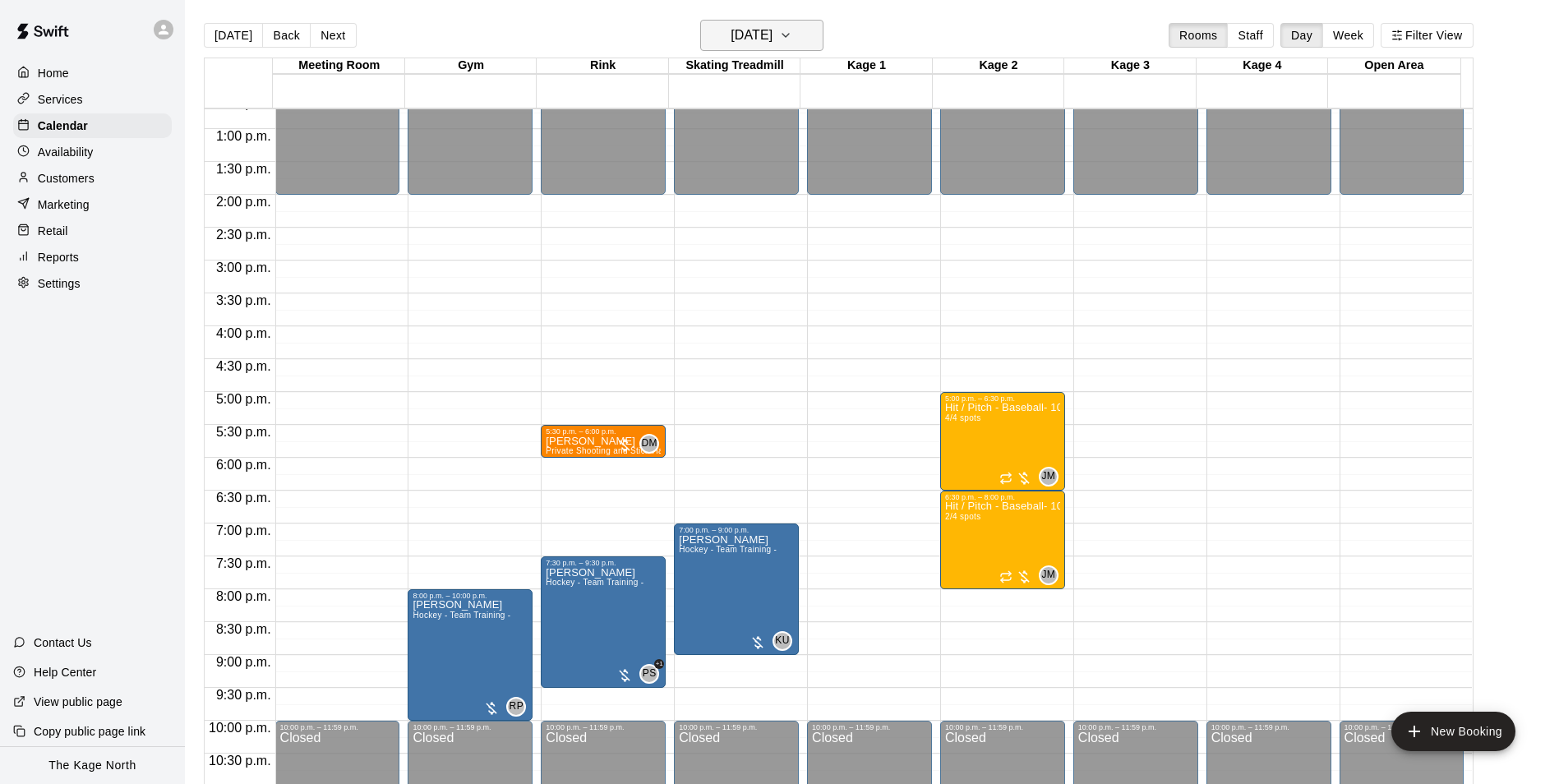
click at [773, 28] on h6 "[DATE]" at bounding box center [752, 35] width 42 height 23
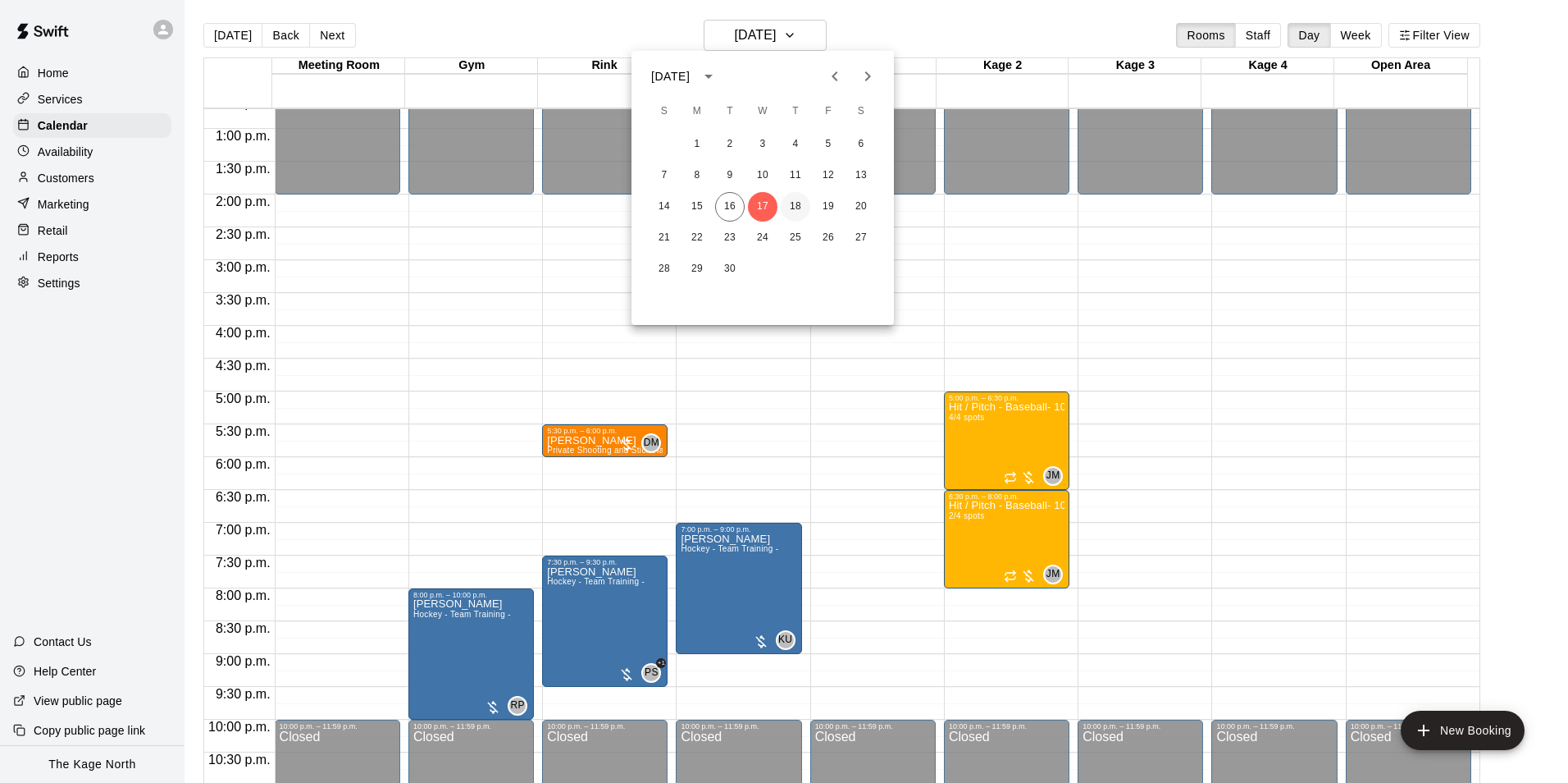
click at [794, 198] on button "18" at bounding box center [796, 207] width 30 height 30
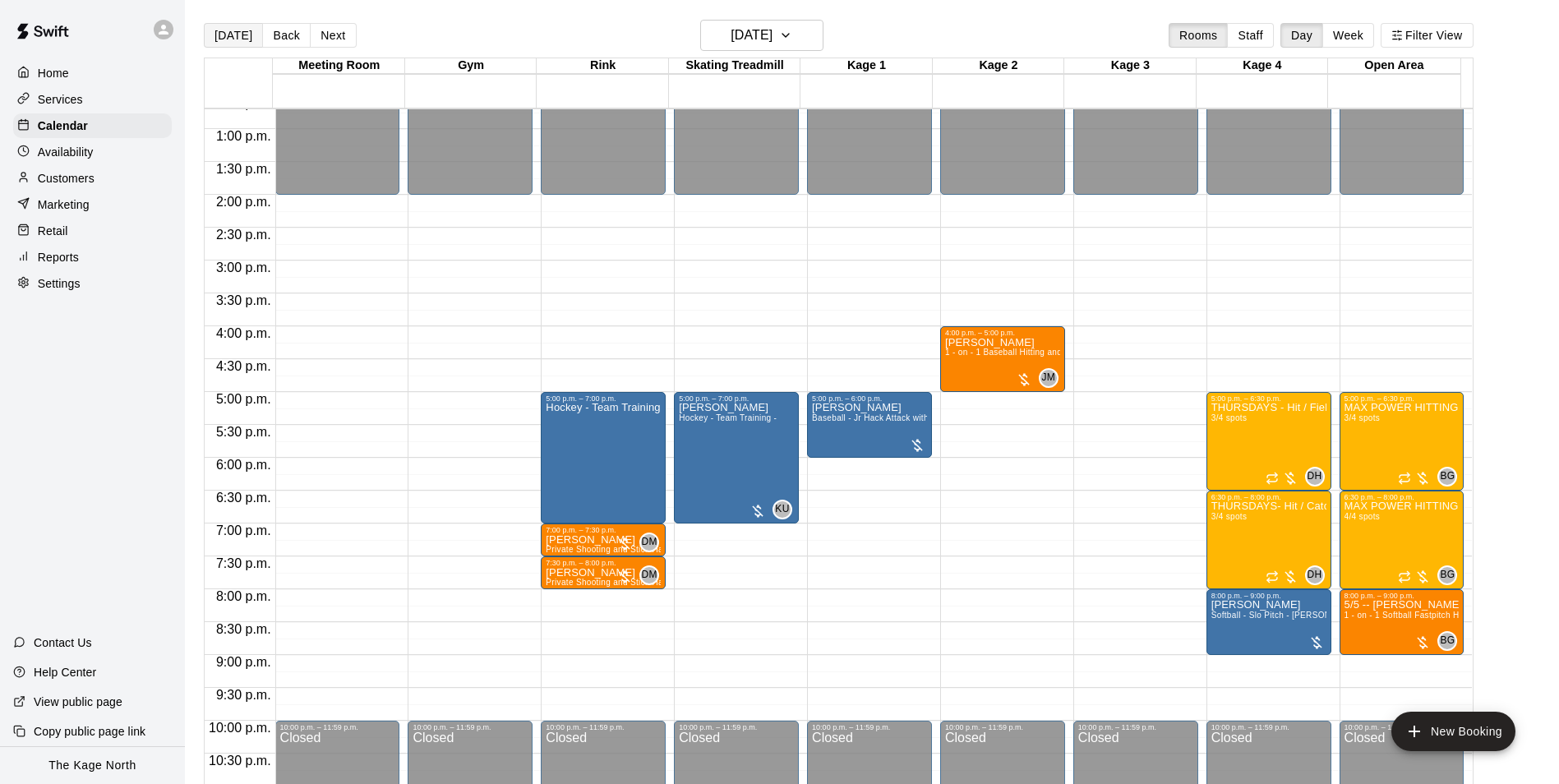
click at [234, 33] on button "[DATE]" at bounding box center [233, 35] width 59 height 25
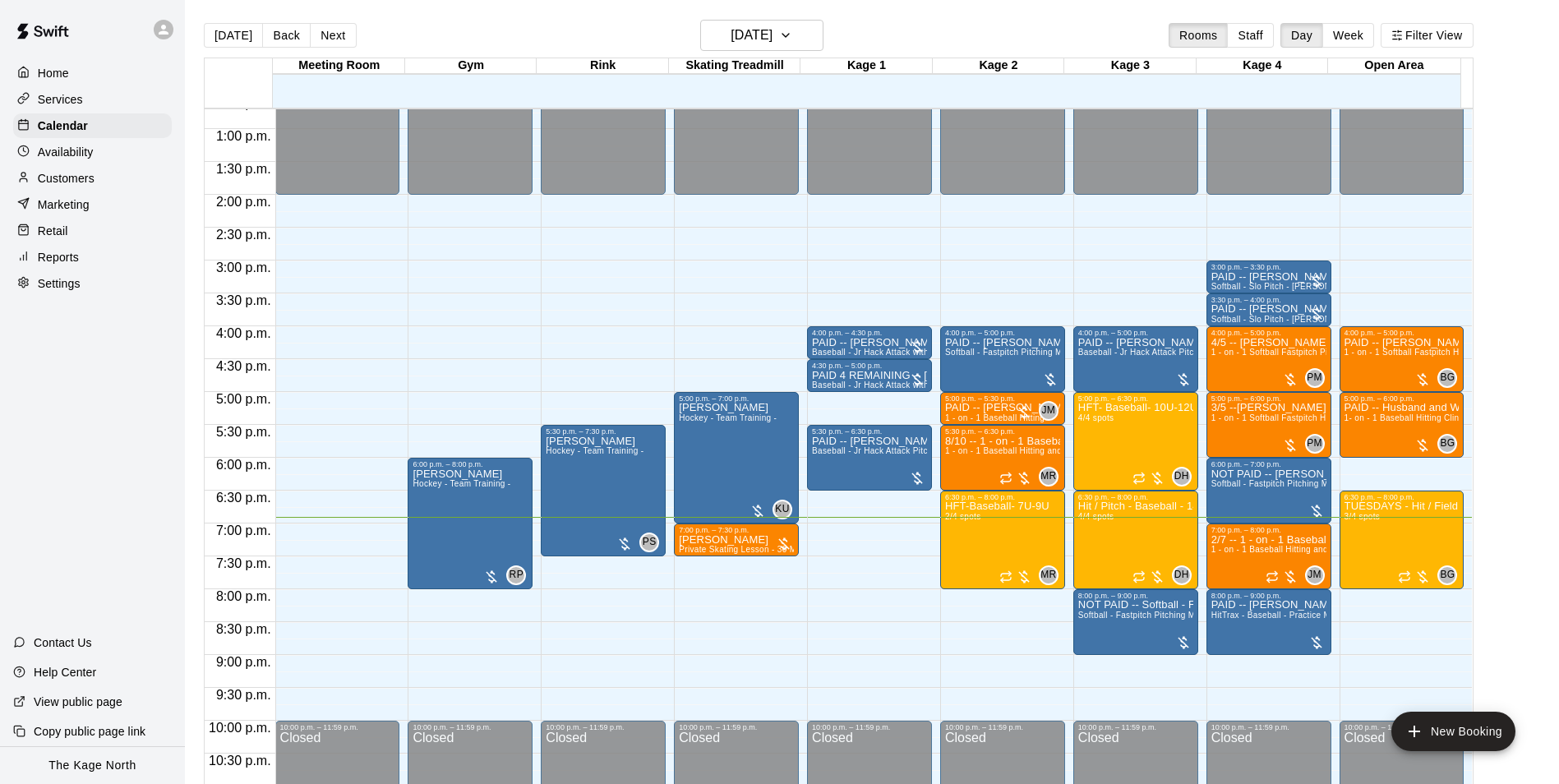
click at [900, 33] on div "Today Back Next Tuesday Sep 16 Rooms Staff Day Week Filter View" at bounding box center [839, 38] width 1270 height 38
click at [1003, 31] on div "Today Back Next Tuesday Sep 16 Rooms Staff Day Week Filter View" at bounding box center [839, 38] width 1270 height 38
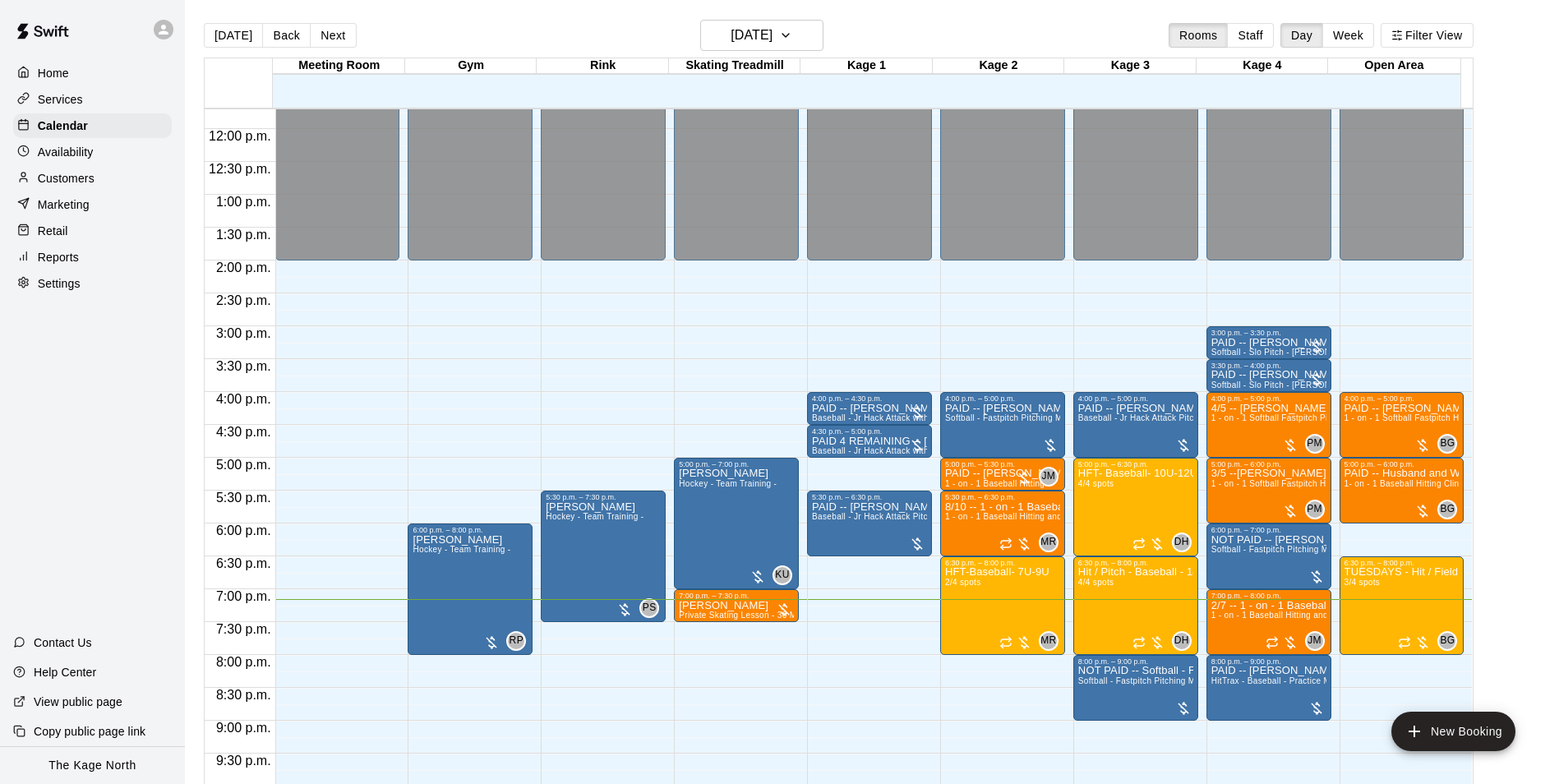
scroll to position [783, 0]
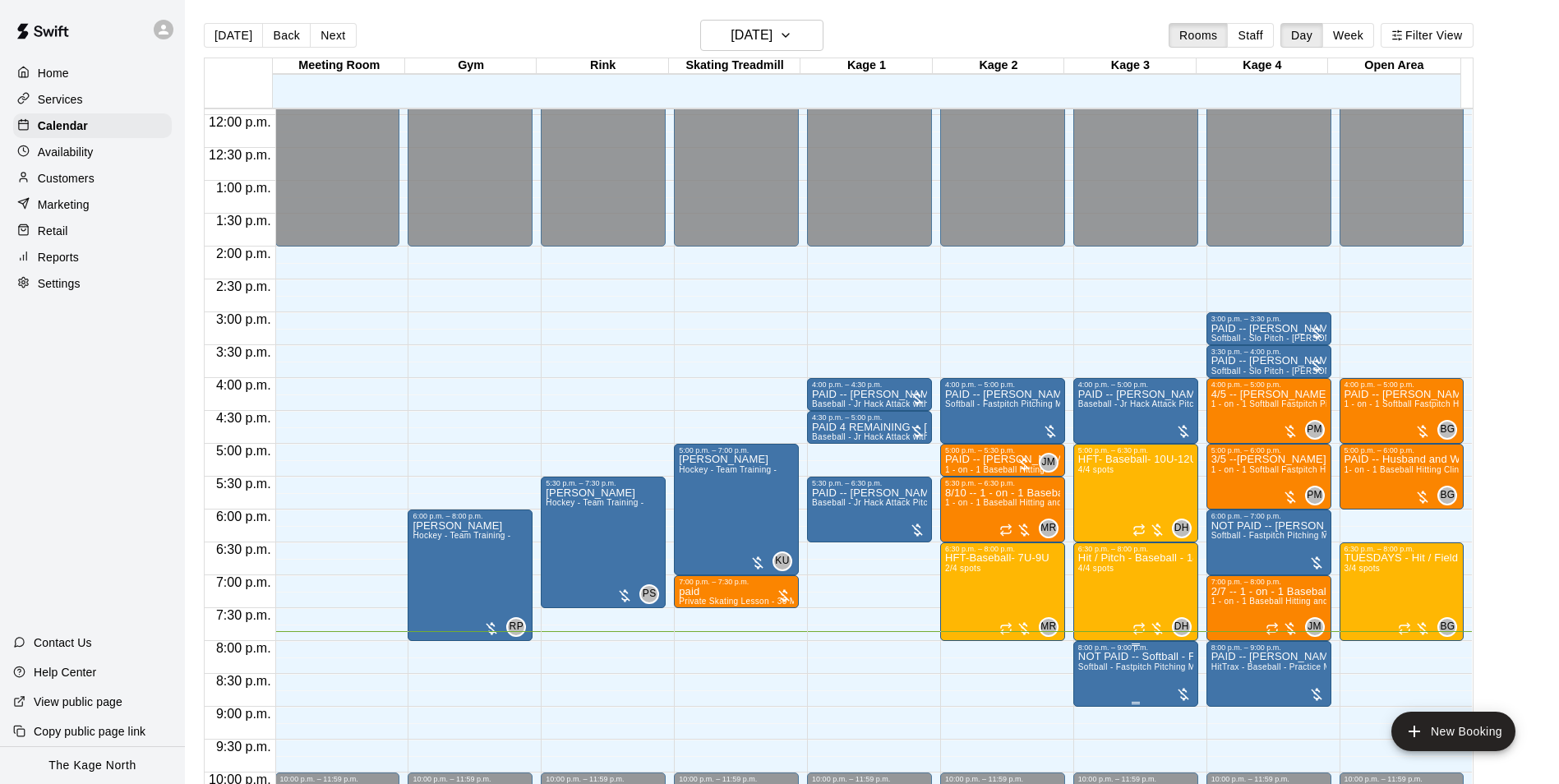
click at [1152, 656] on p "NOT PAID -- Softball - Fastpitch Pitching Machine - Requires second person to f…" at bounding box center [1136, 656] width 115 height 0
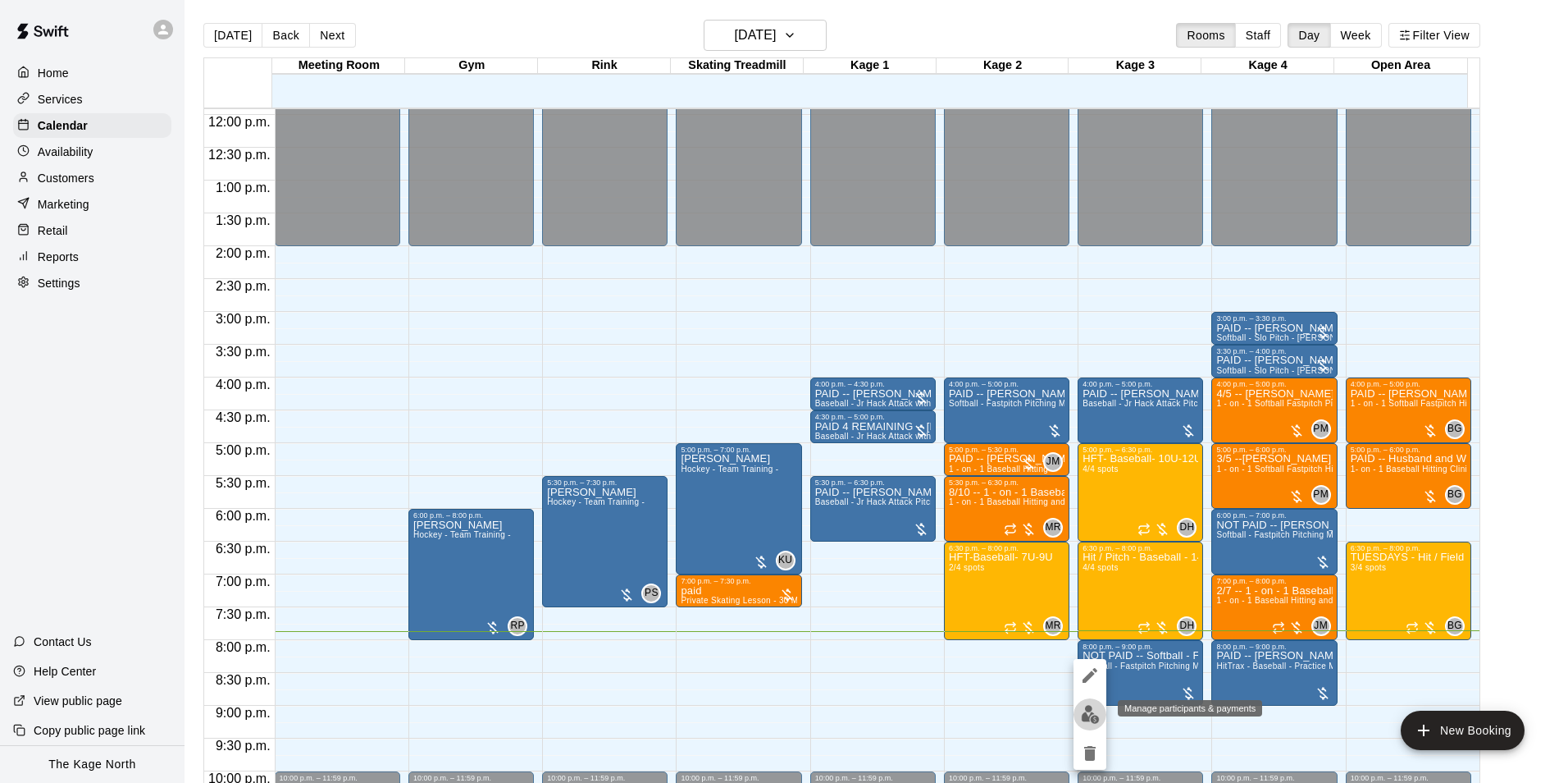
click at [1087, 712] on img "edit" at bounding box center [1090, 714] width 18 height 18
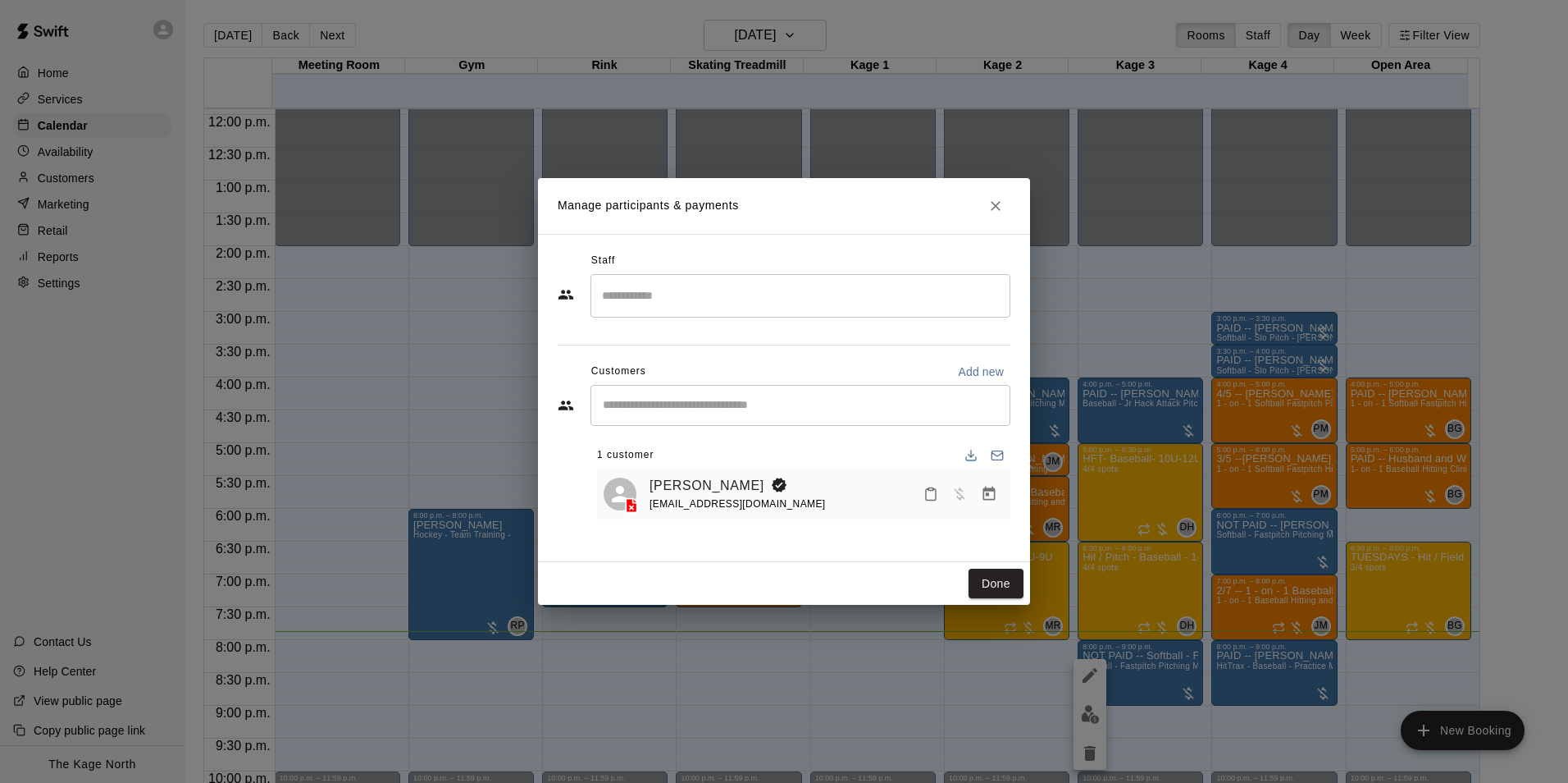
click at [994, 211] on icon "Close" at bounding box center [995, 206] width 17 height 17
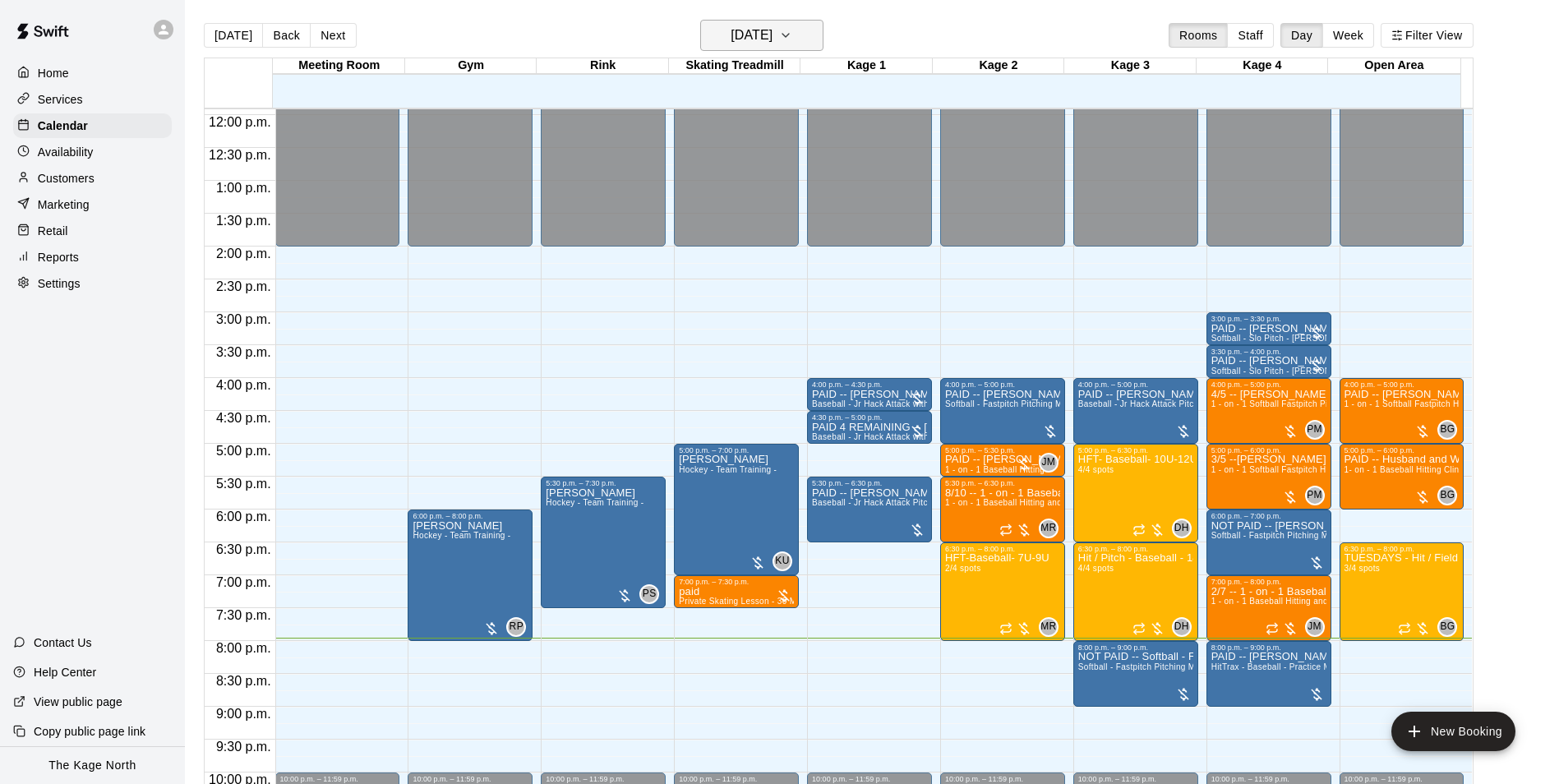
click at [792, 31] on icon "button" at bounding box center [785, 35] width 13 height 19
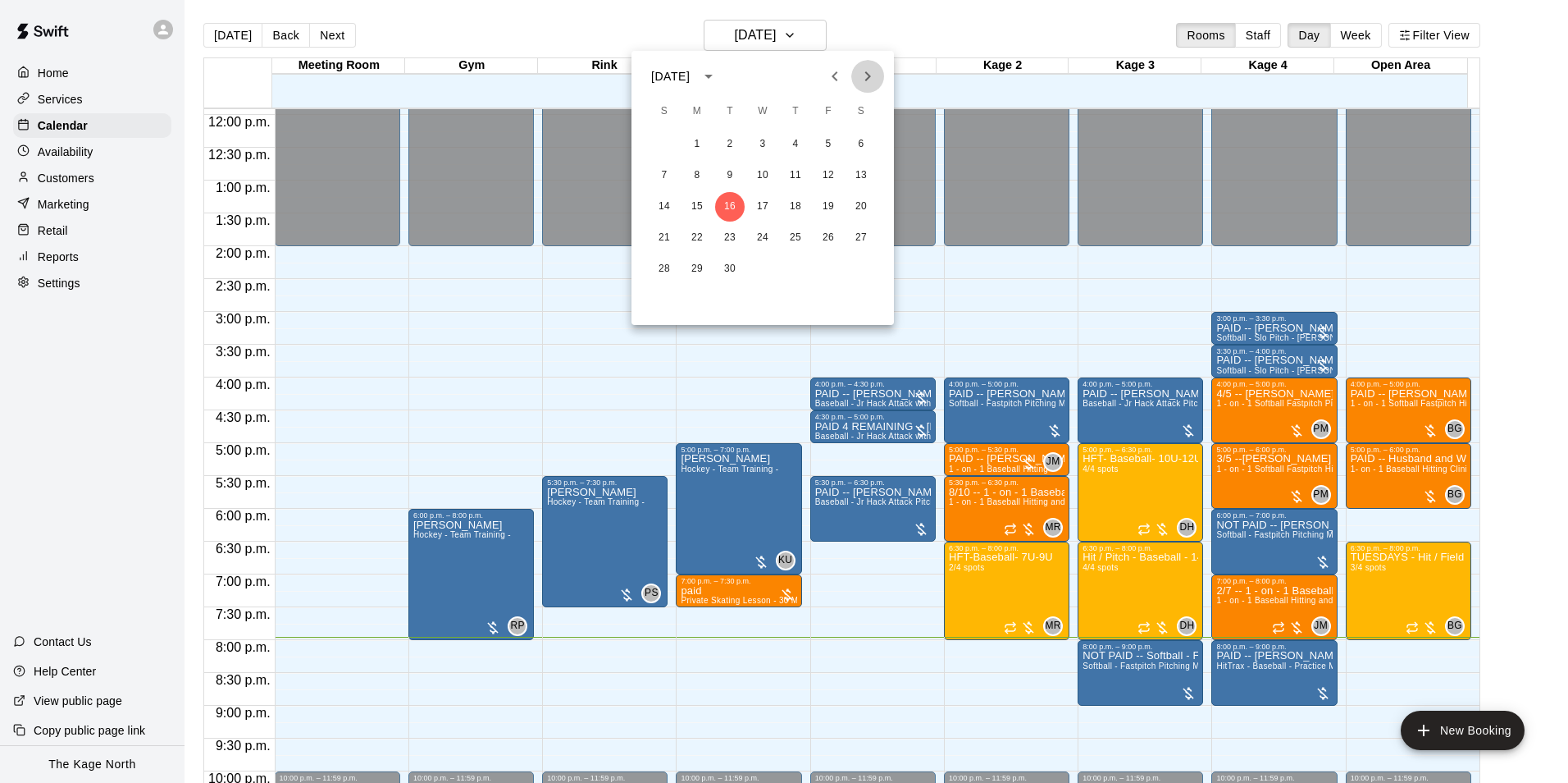
click at [878, 78] on button "Next month" at bounding box center [867, 76] width 33 height 33
click at [835, 69] on icon "Previous month" at bounding box center [835, 76] width 19 height 19
click at [900, 29] on div at bounding box center [784, 391] width 1568 height 783
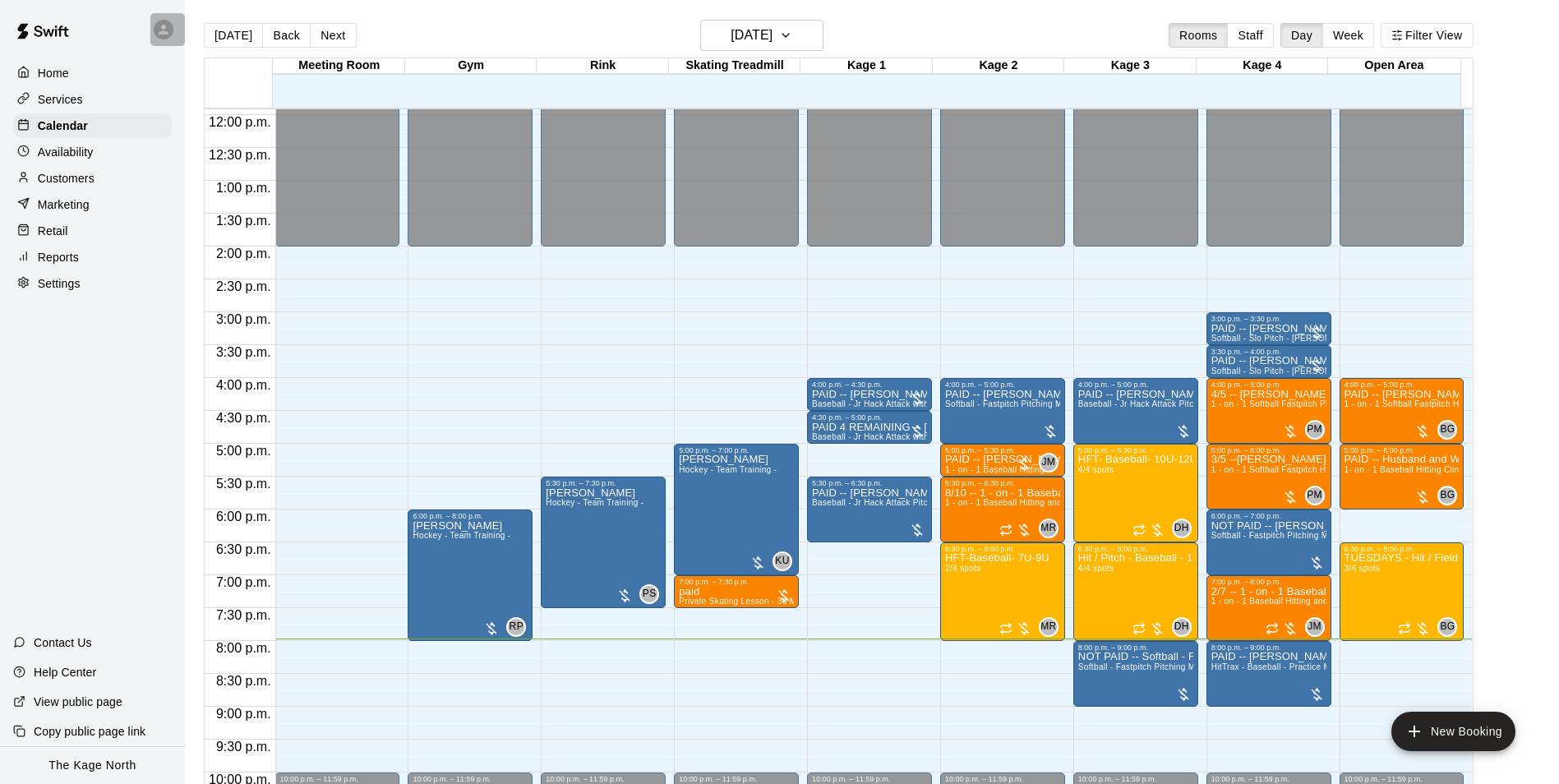
click at [164, 22] on icon at bounding box center [163, 29] width 15 height 15
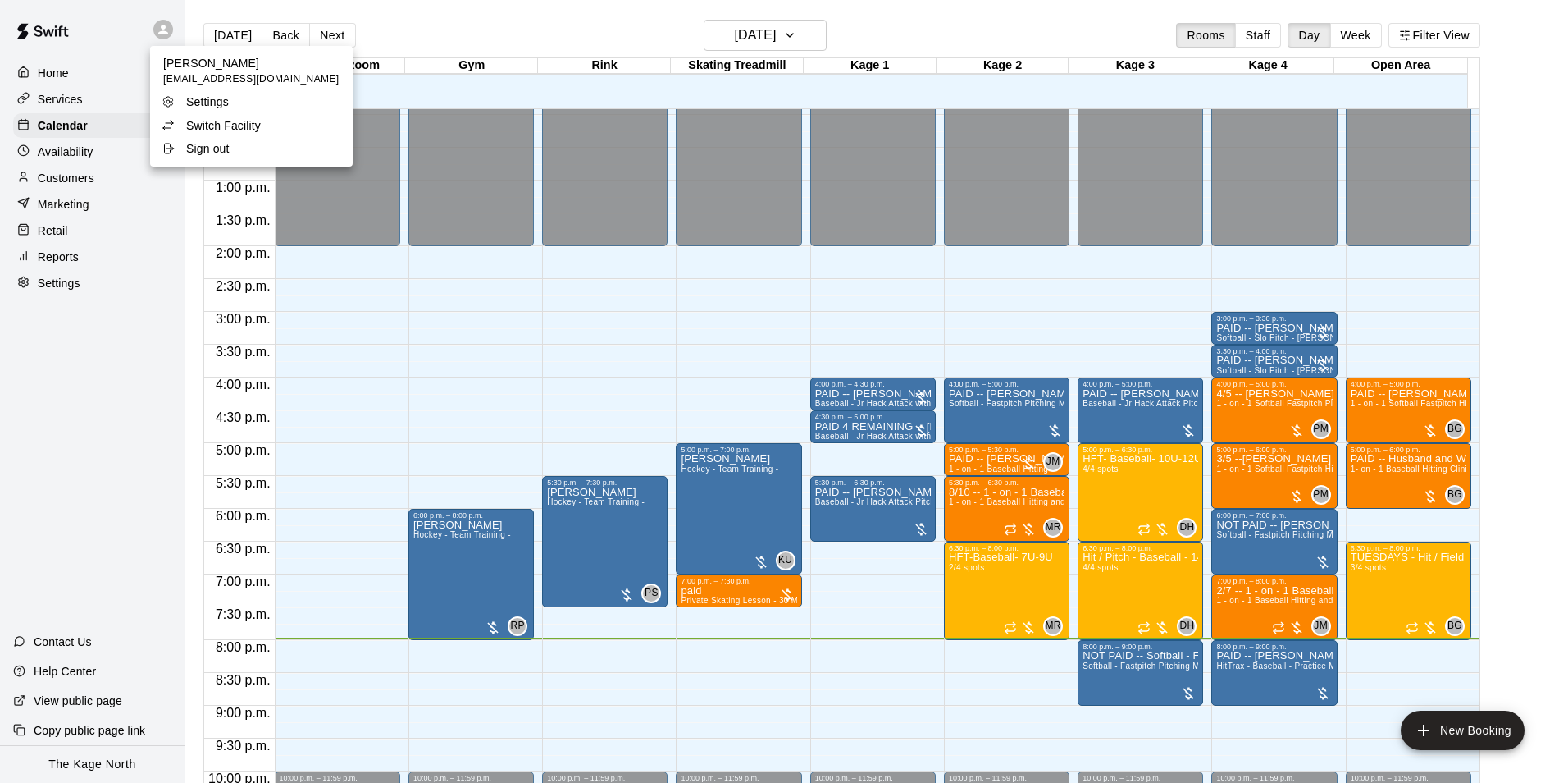
drag, startPoint x: 510, startPoint y: 37, endPoint x: 450, endPoint y: 53, distance: 62.1
click at [509, 37] on div at bounding box center [784, 391] width 1568 height 783
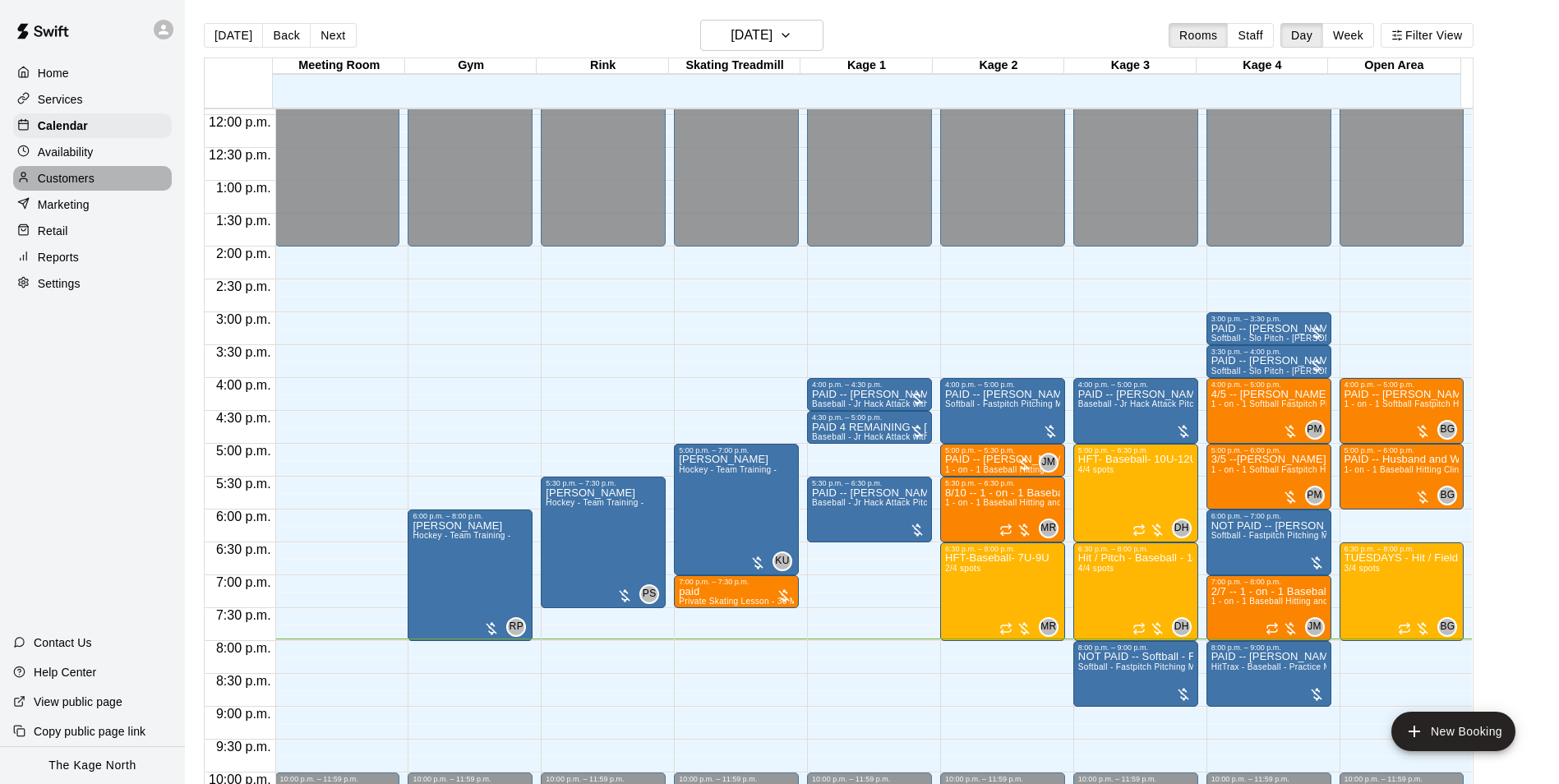
click at [76, 181] on p "Customers" at bounding box center [66, 178] width 56 height 17
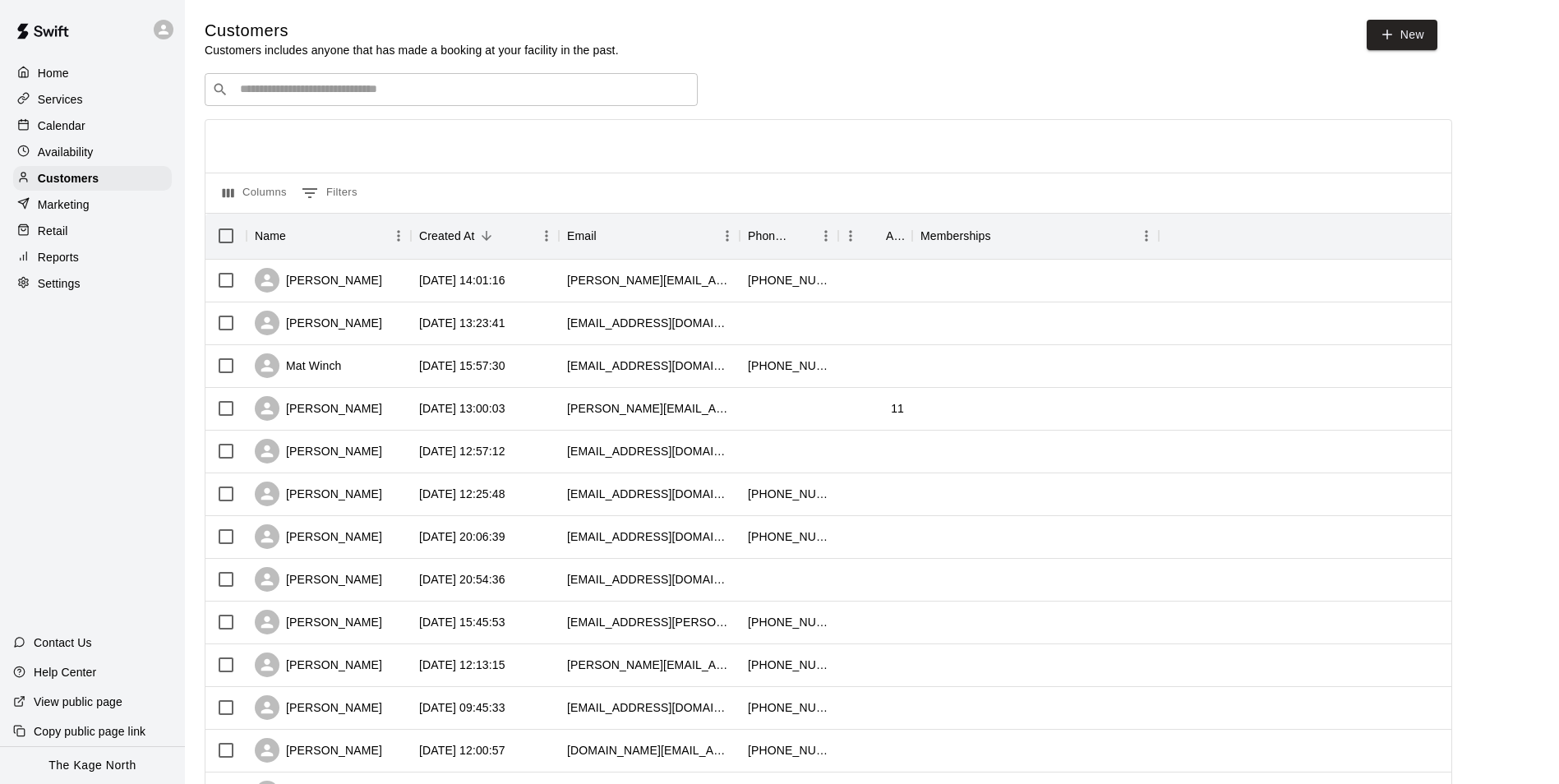
click at [369, 82] on div "​ ​" at bounding box center [452, 89] width 493 height 33
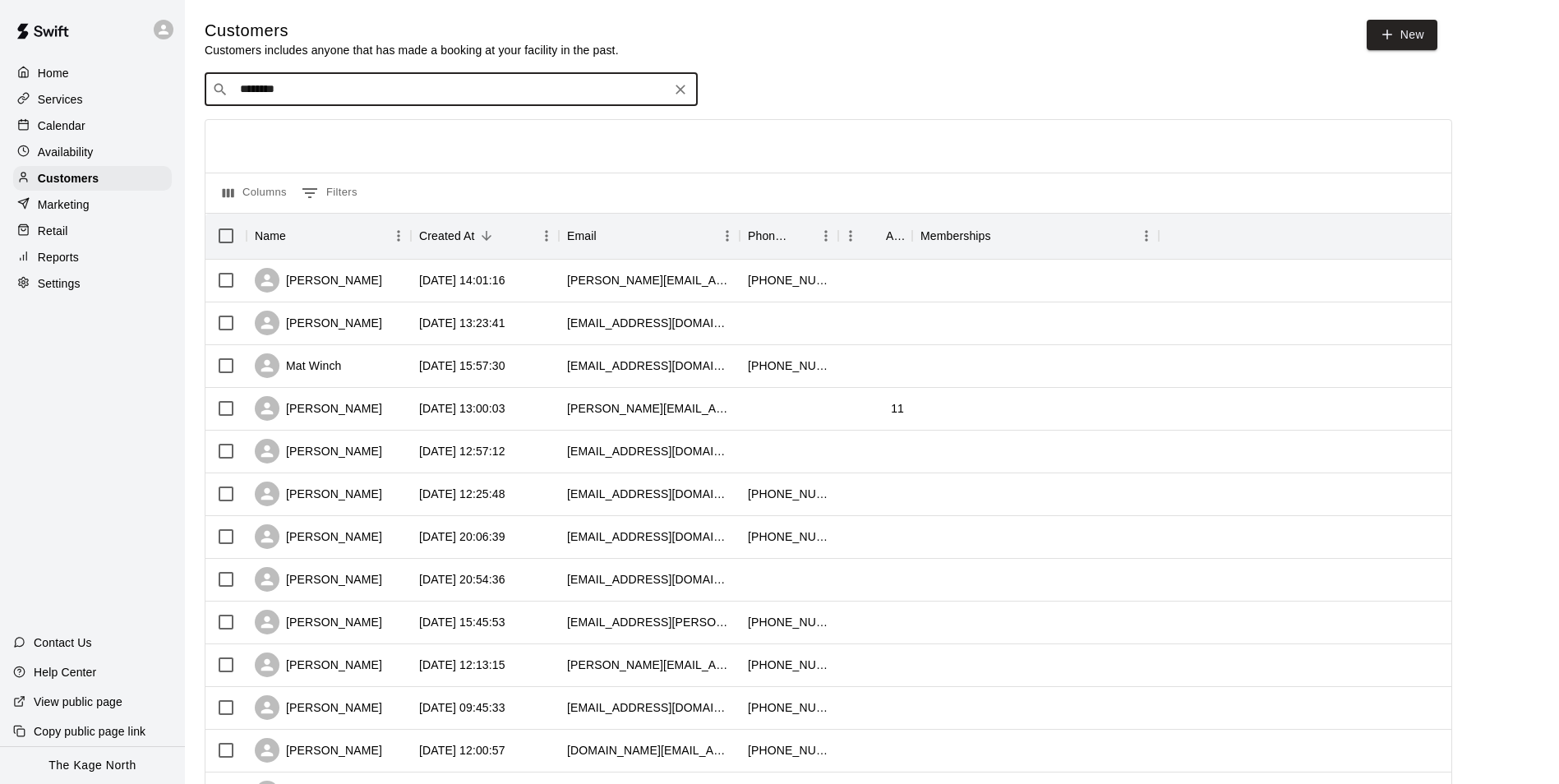
type input "*******"
click at [409, 138] on div "Nash Moody tammy.mclaven@gmail.com" at bounding box center [467, 136] width 434 height 35
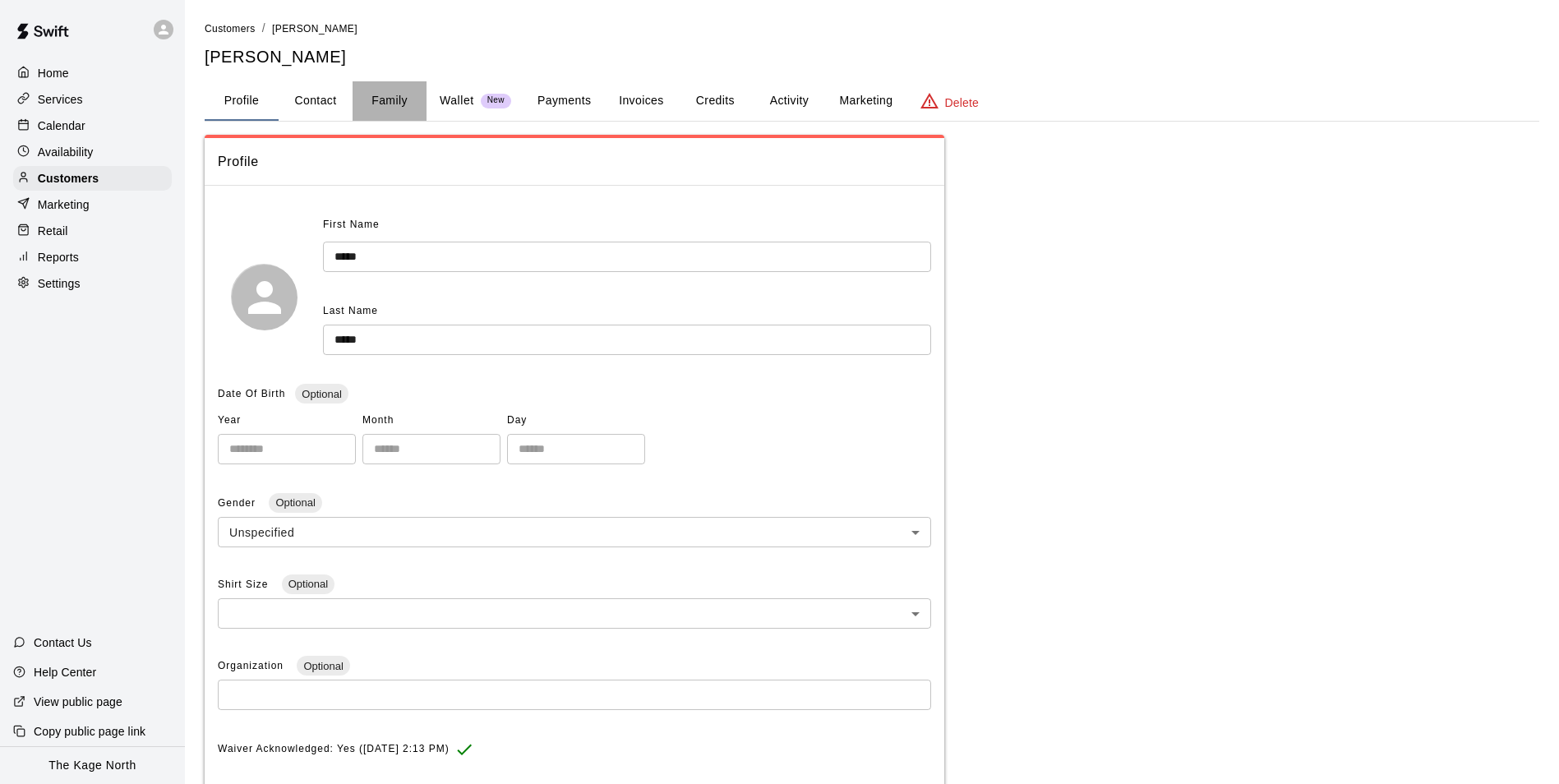
click at [386, 96] on button "Family" at bounding box center [390, 100] width 74 height 40
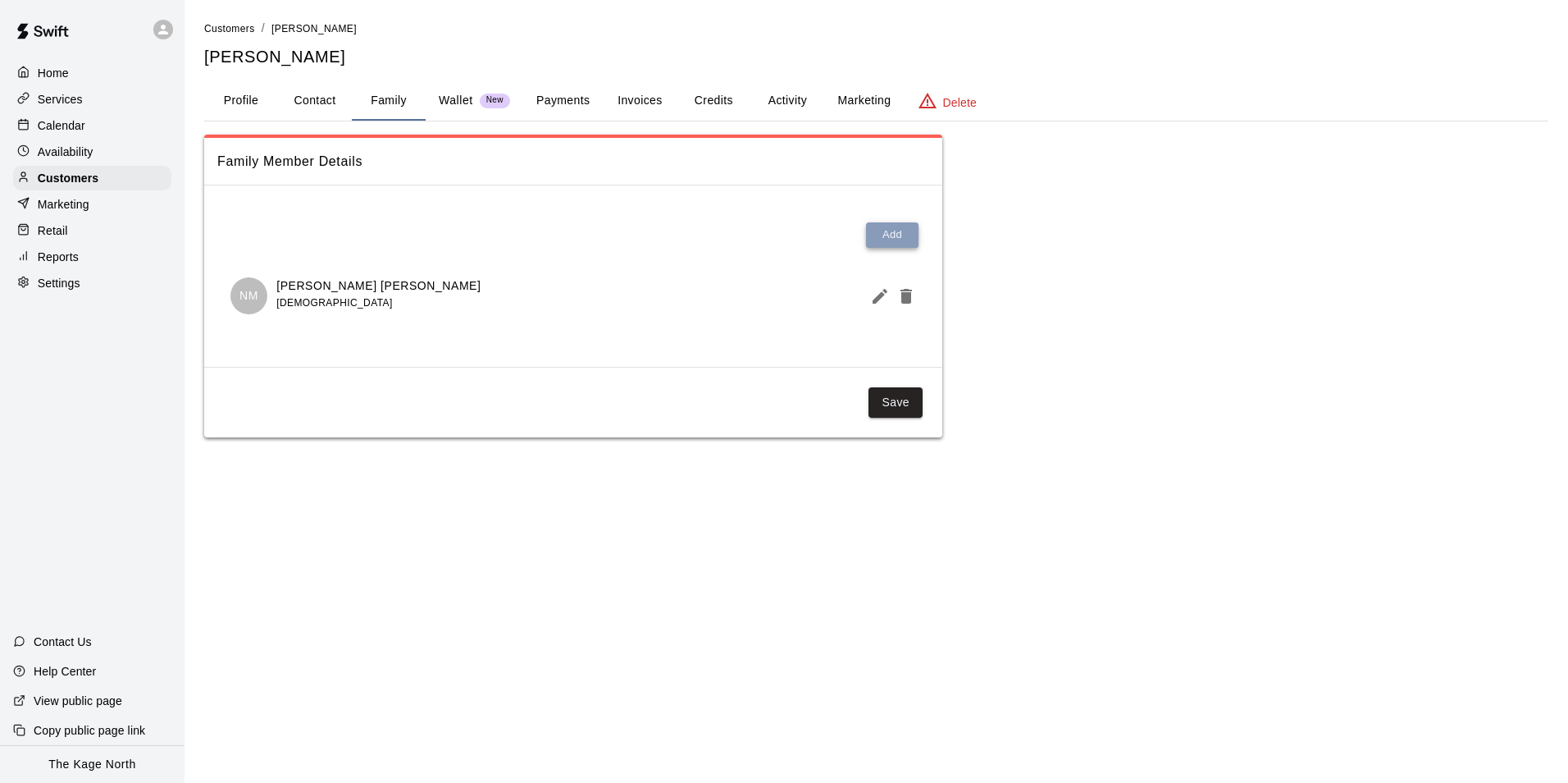
click at [899, 229] on button "Add" at bounding box center [892, 235] width 53 height 25
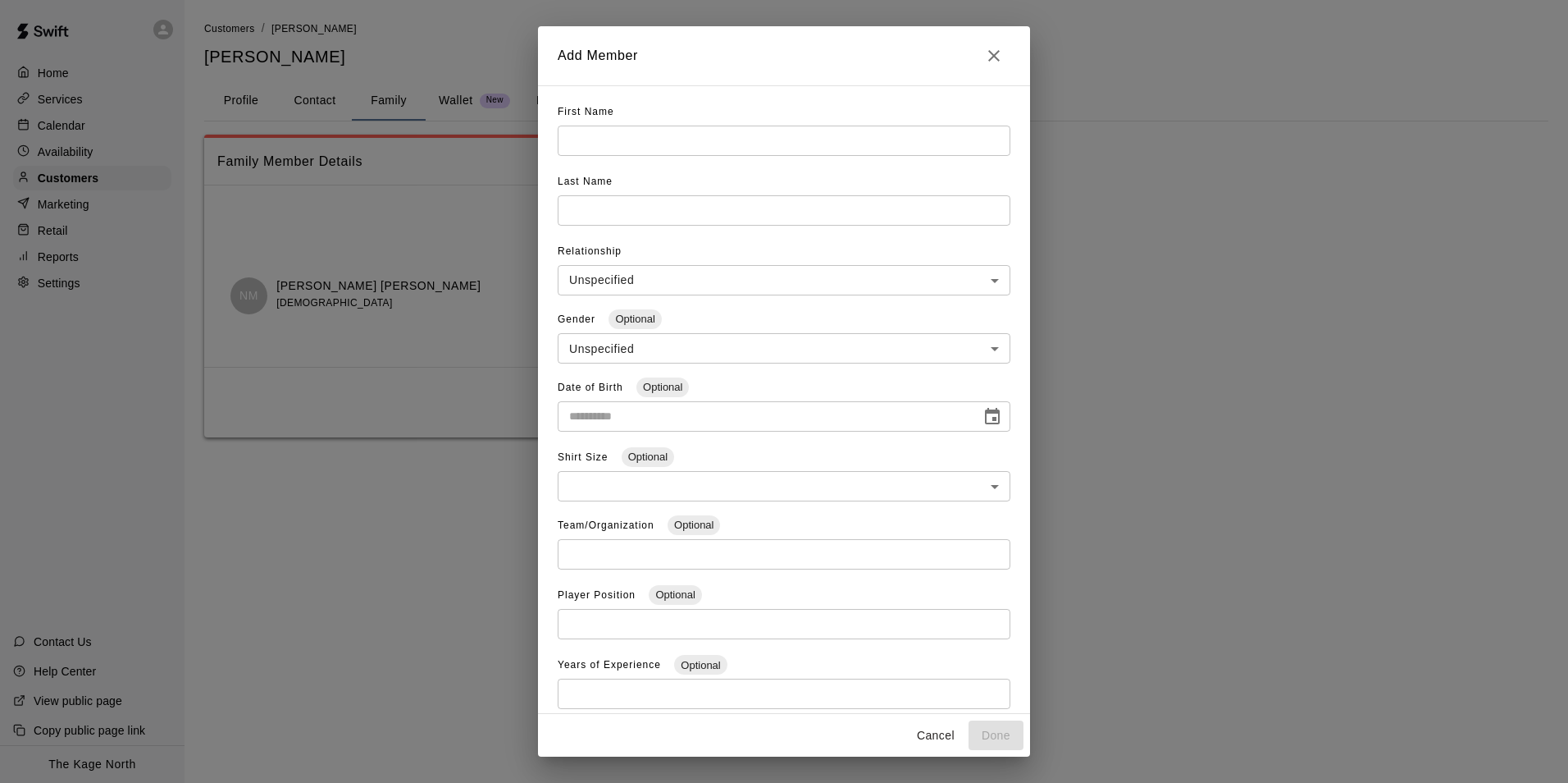
click at [999, 56] on icon "Close" at bounding box center [994, 55] width 19 height 19
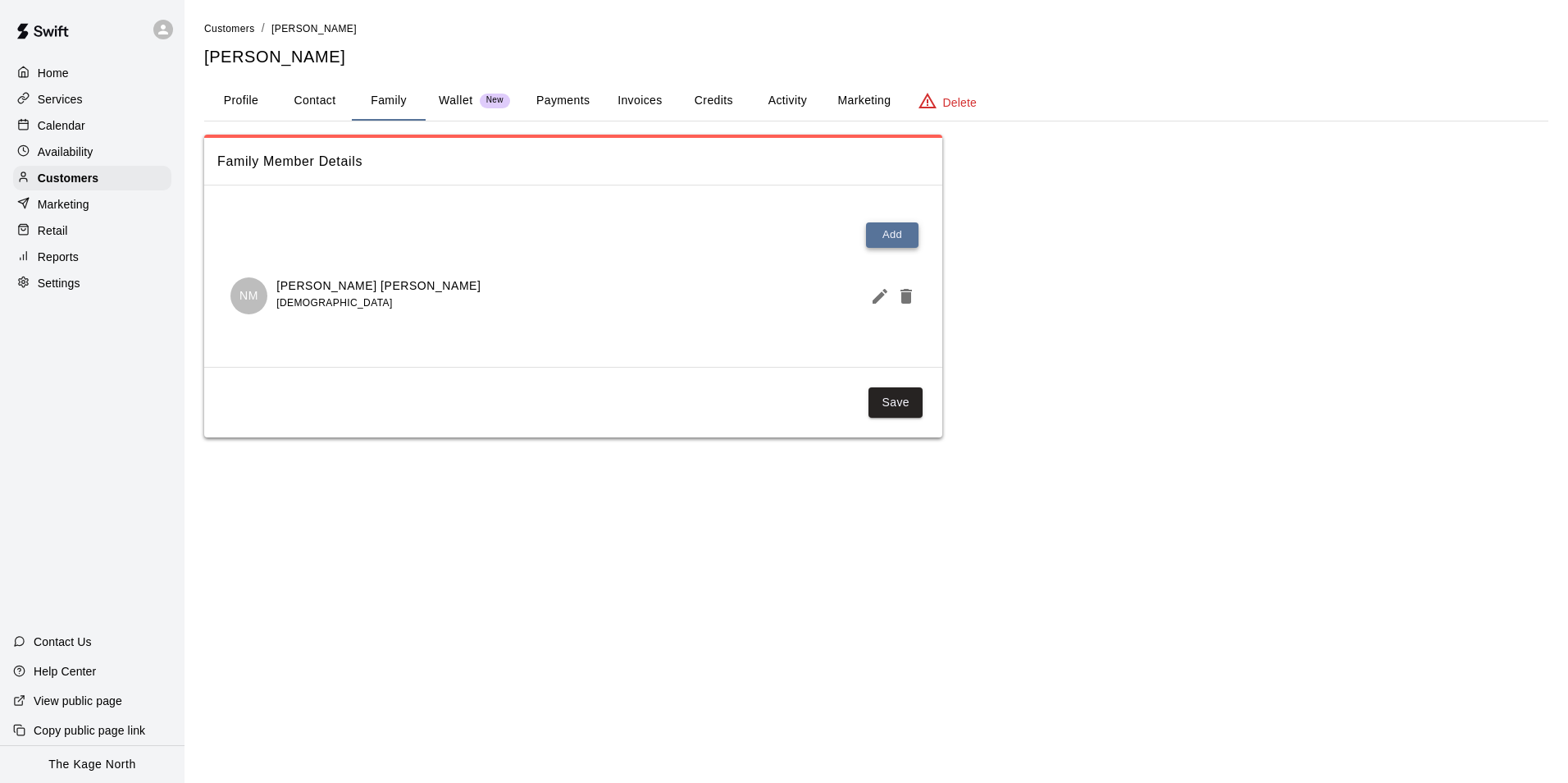
click at [904, 233] on button "Add" at bounding box center [892, 235] width 53 height 25
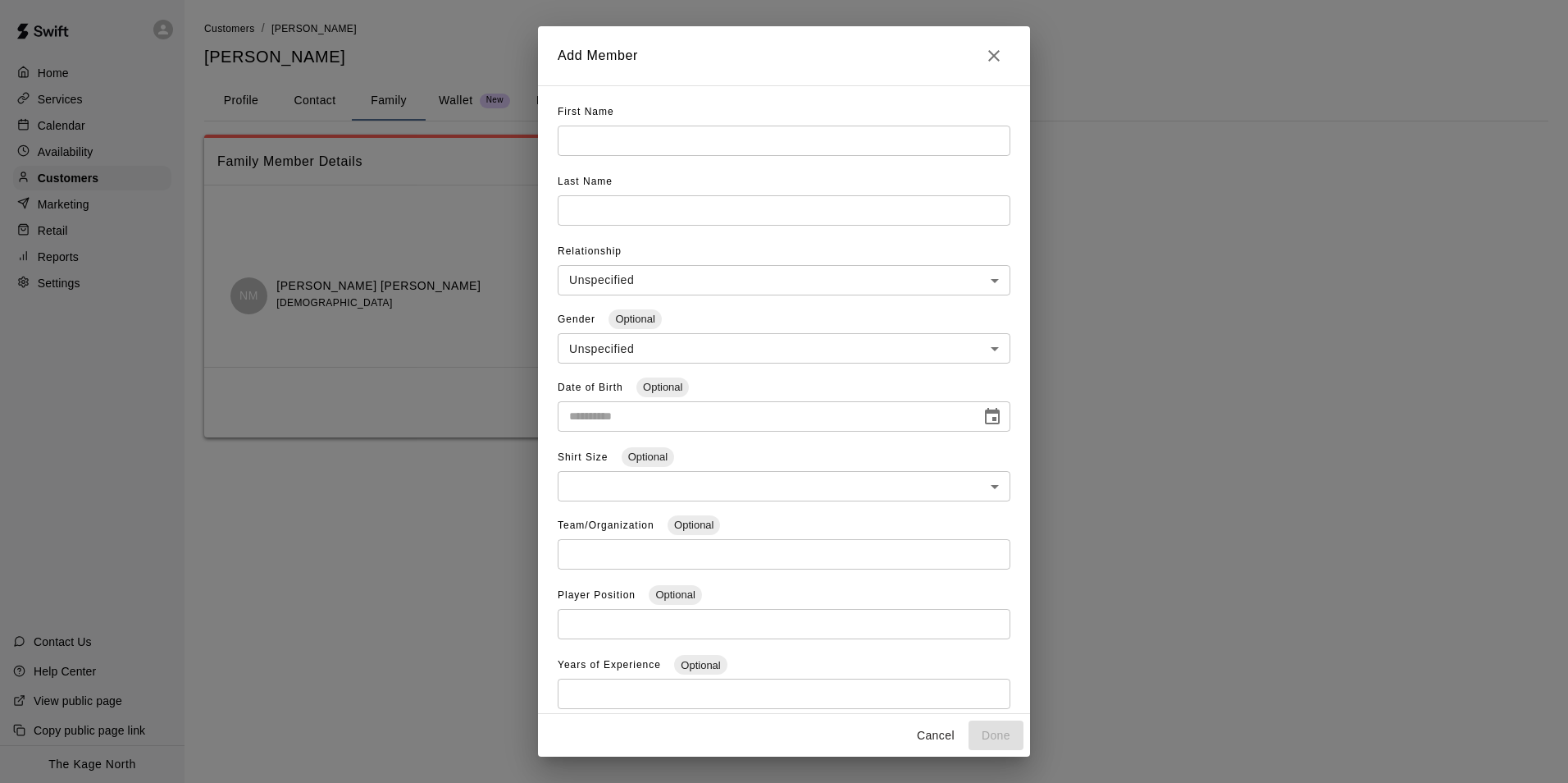
click at [620, 145] on input "text" at bounding box center [784, 141] width 452 height 31
type input "****"
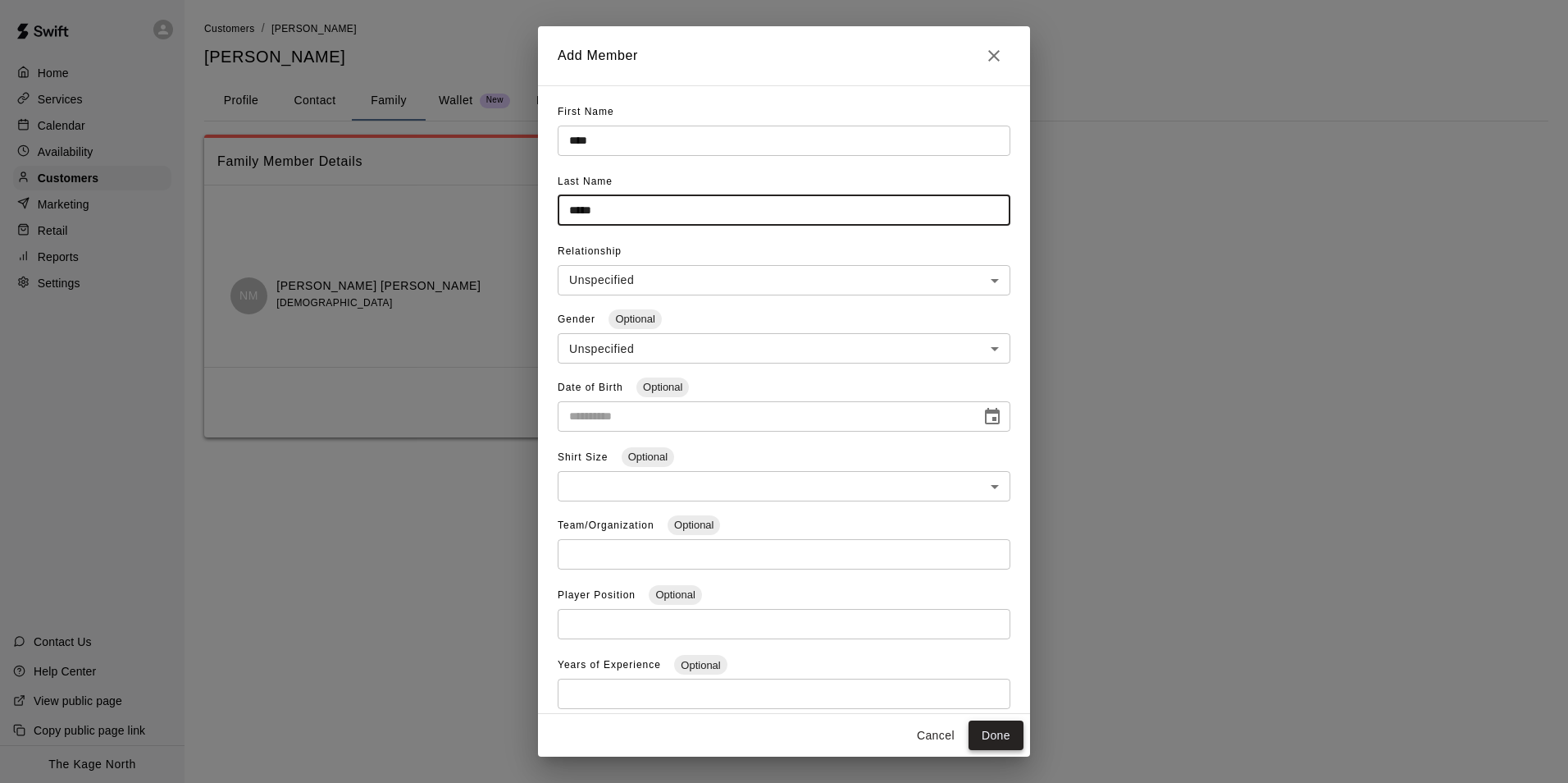
type input "*****"
click at [997, 734] on button "Done" at bounding box center [996, 736] width 55 height 31
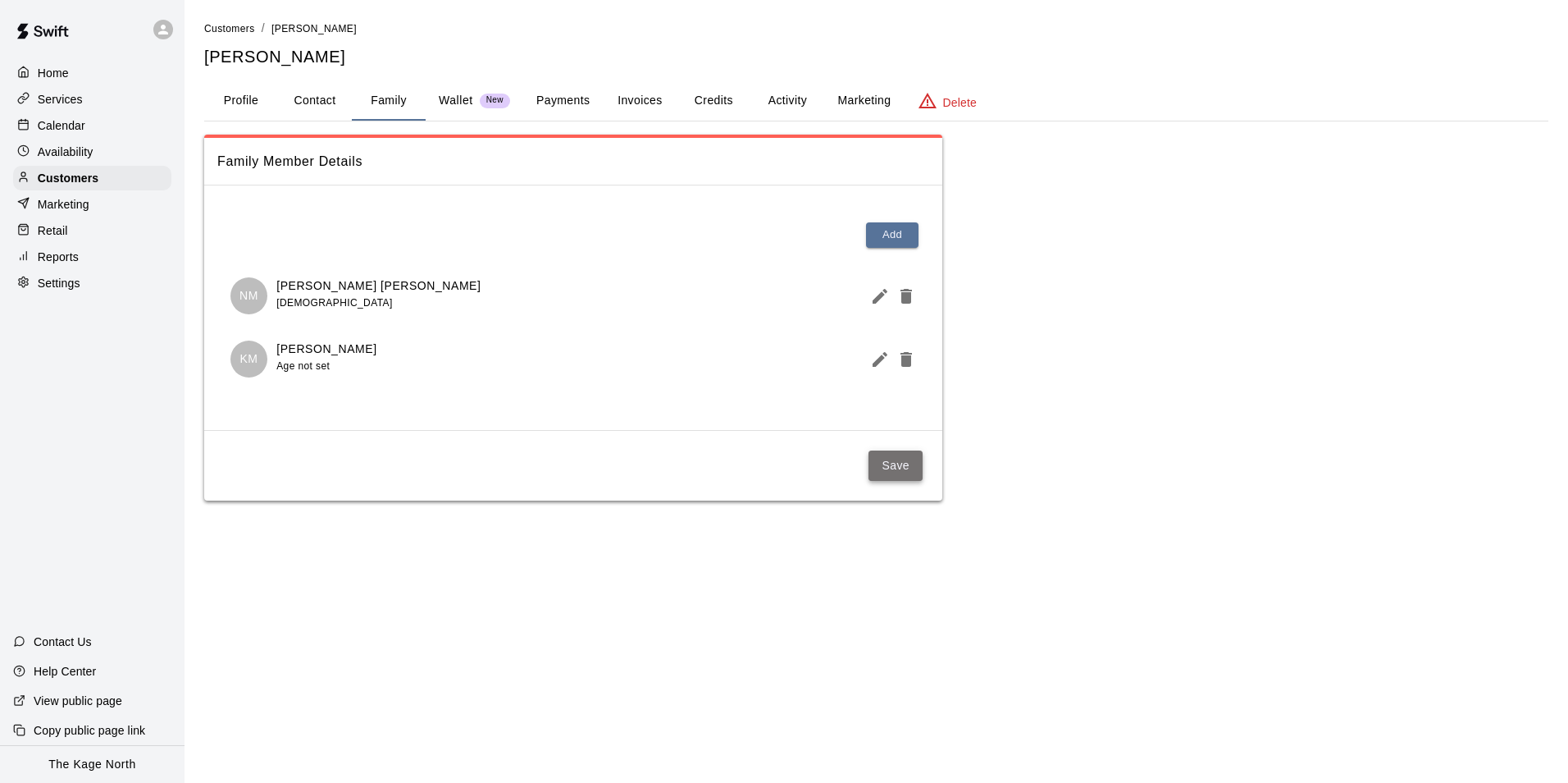
click at [917, 461] on button "Save" at bounding box center [896, 466] width 54 height 31
click at [45, 121] on p "Calendar" at bounding box center [61, 126] width 47 height 17
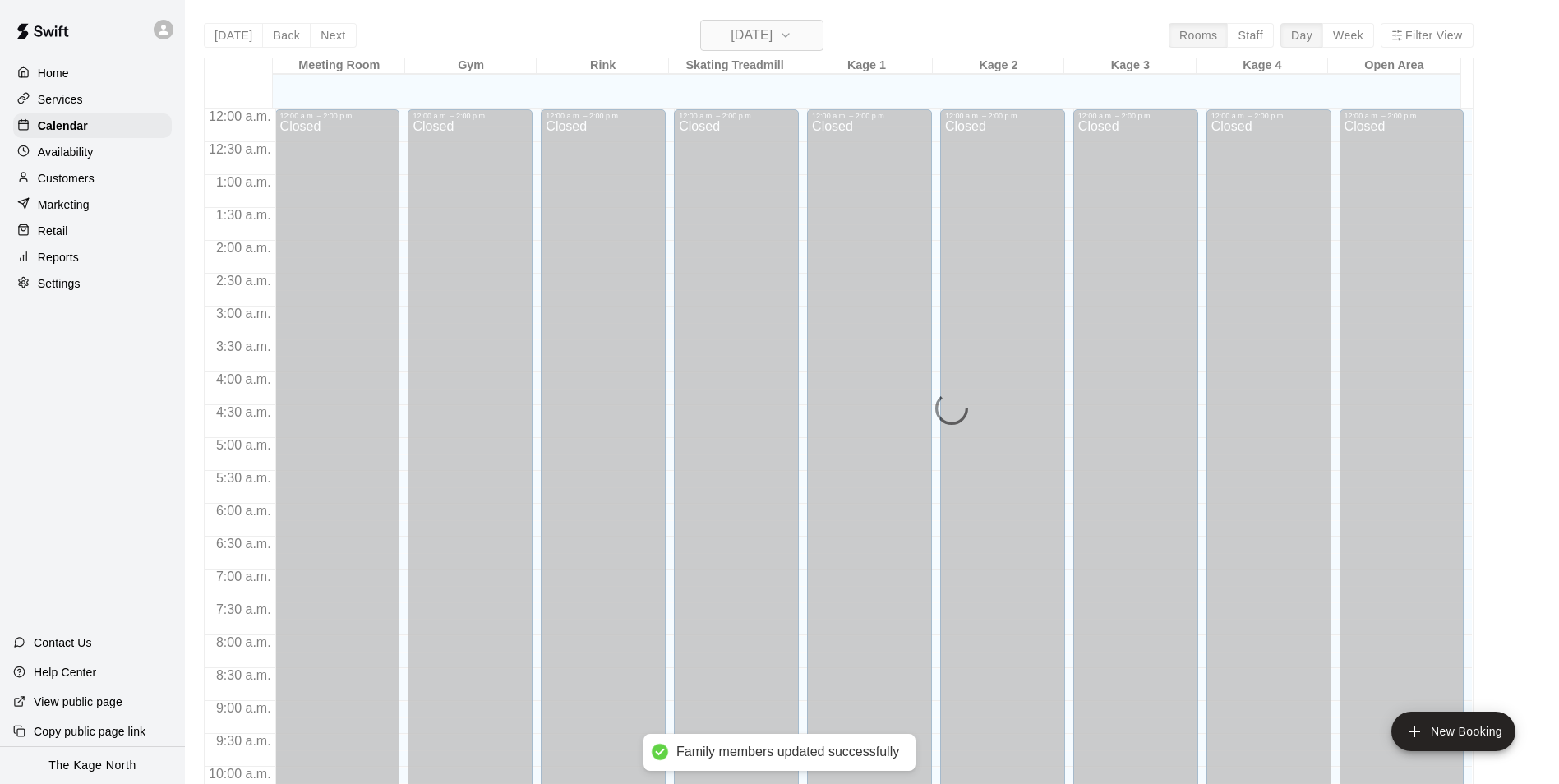
scroll to position [835, 0]
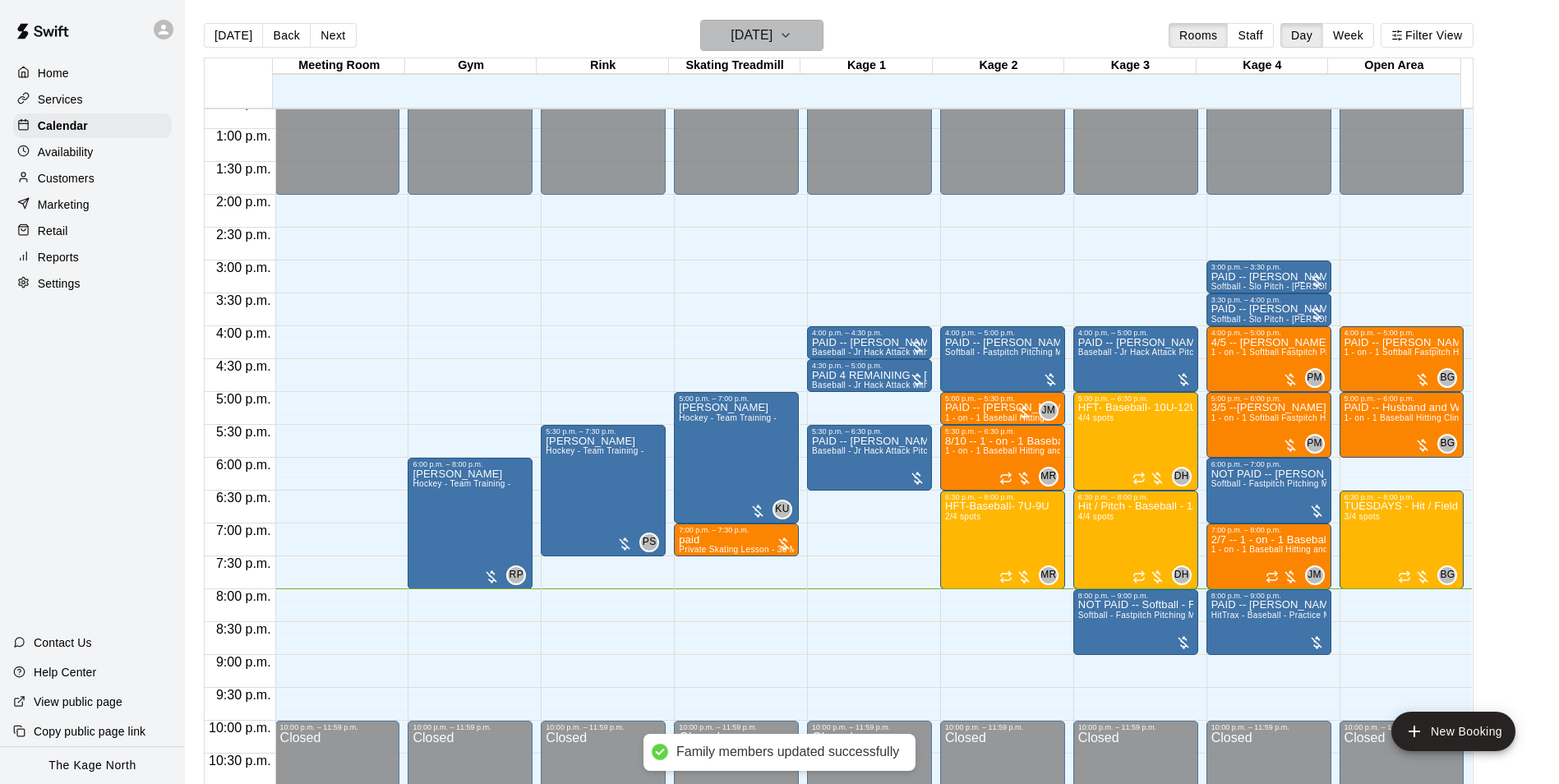
click at [773, 37] on h6 "[DATE]" at bounding box center [752, 35] width 42 height 23
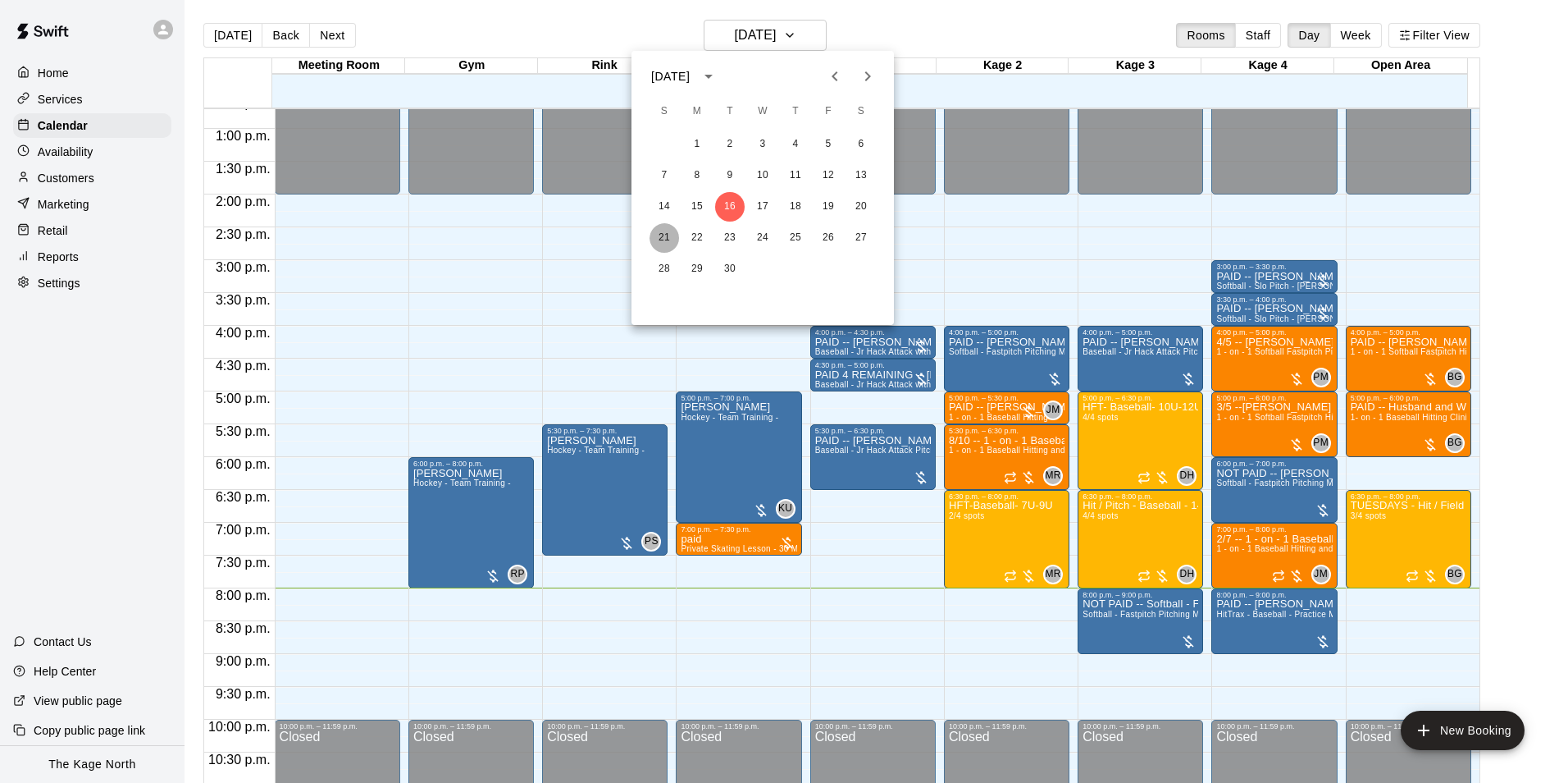
click at [668, 236] on button "21" at bounding box center [665, 238] width 30 height 30
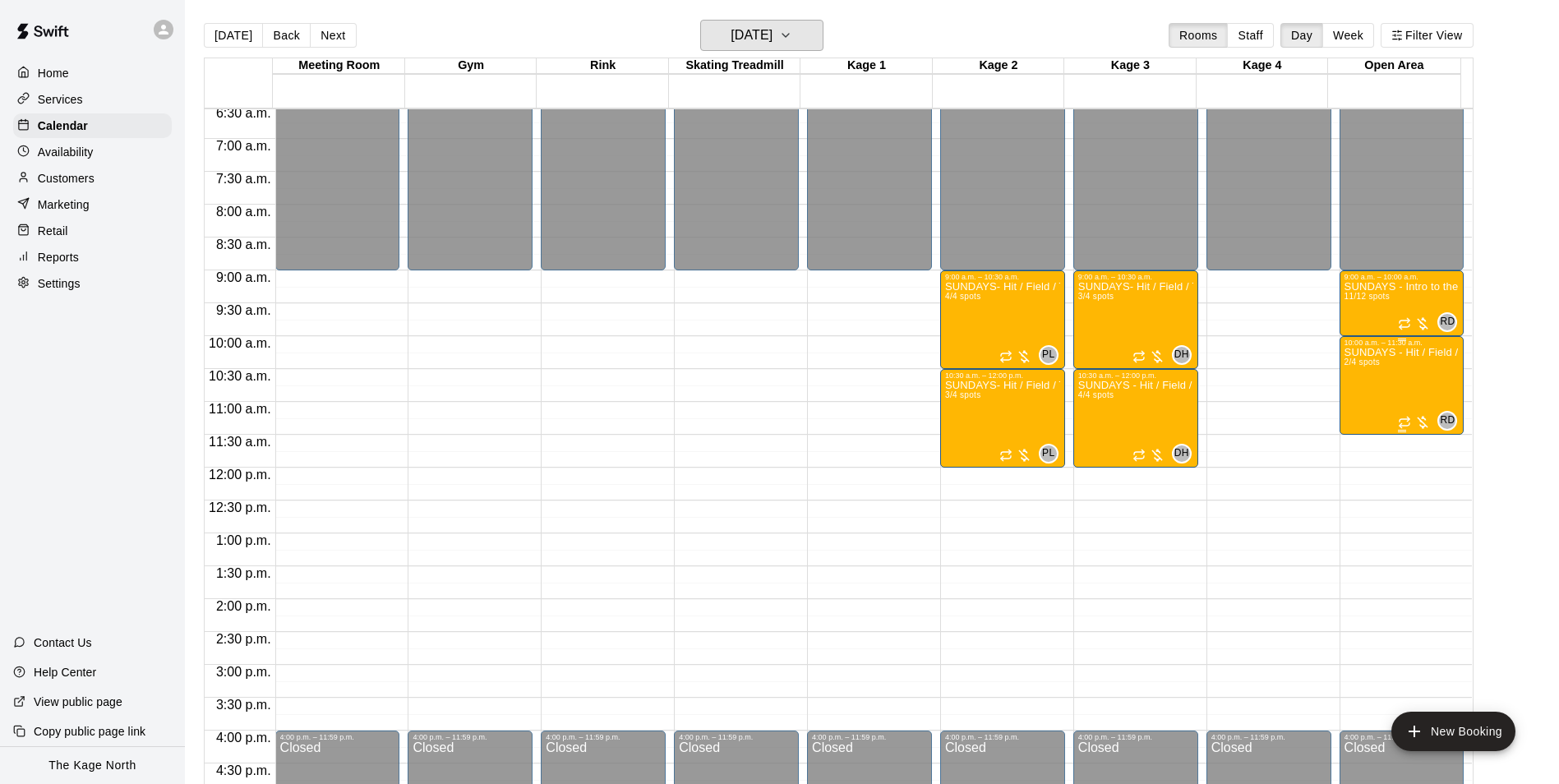
scroll to position [424, 0]
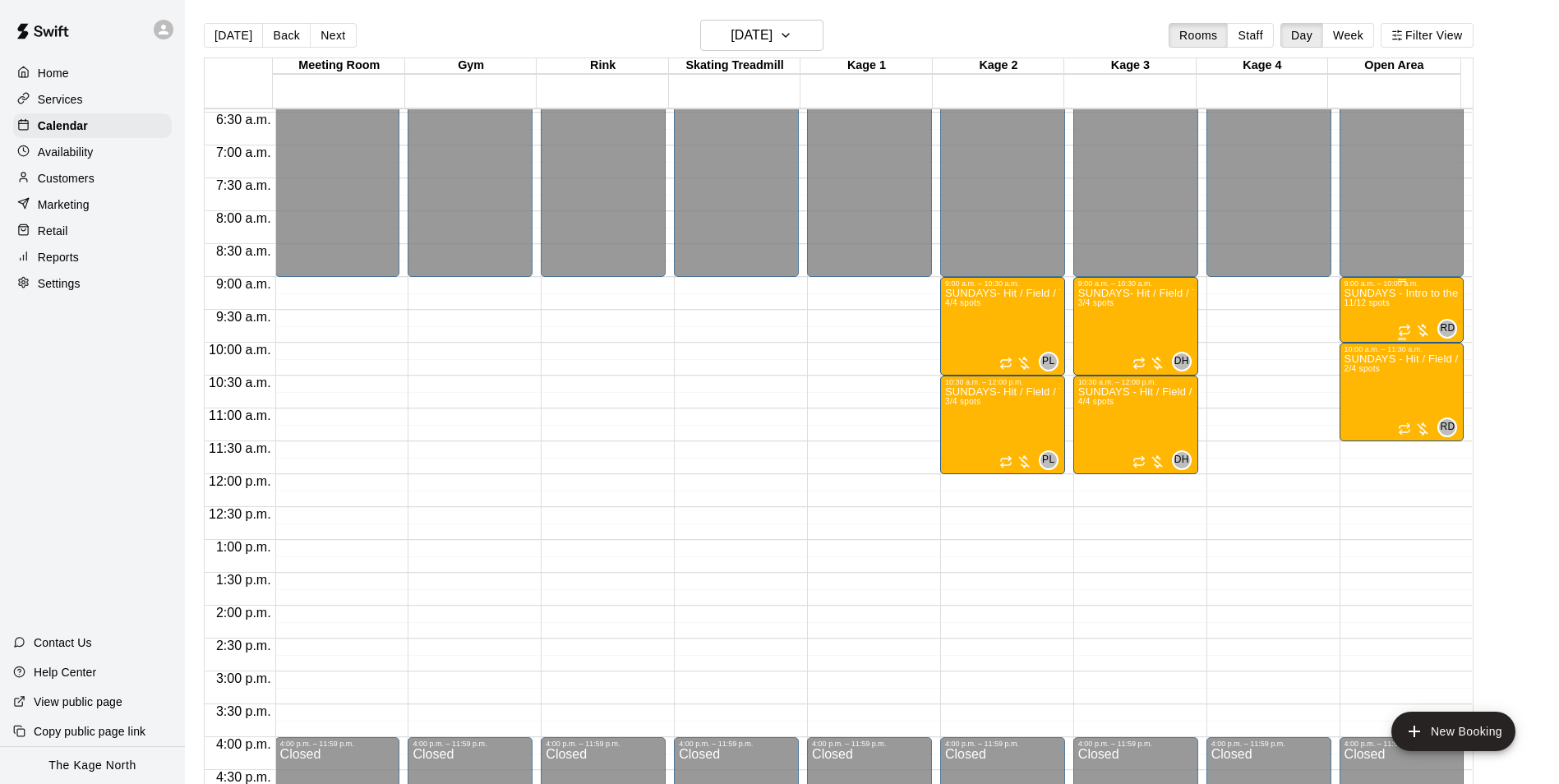
click at [1415, 293] on p "SUNDAYS - Intro to the Game - 4U - 6U - Baseball Program" at bounding box center [1402, 293] width 115 height 0
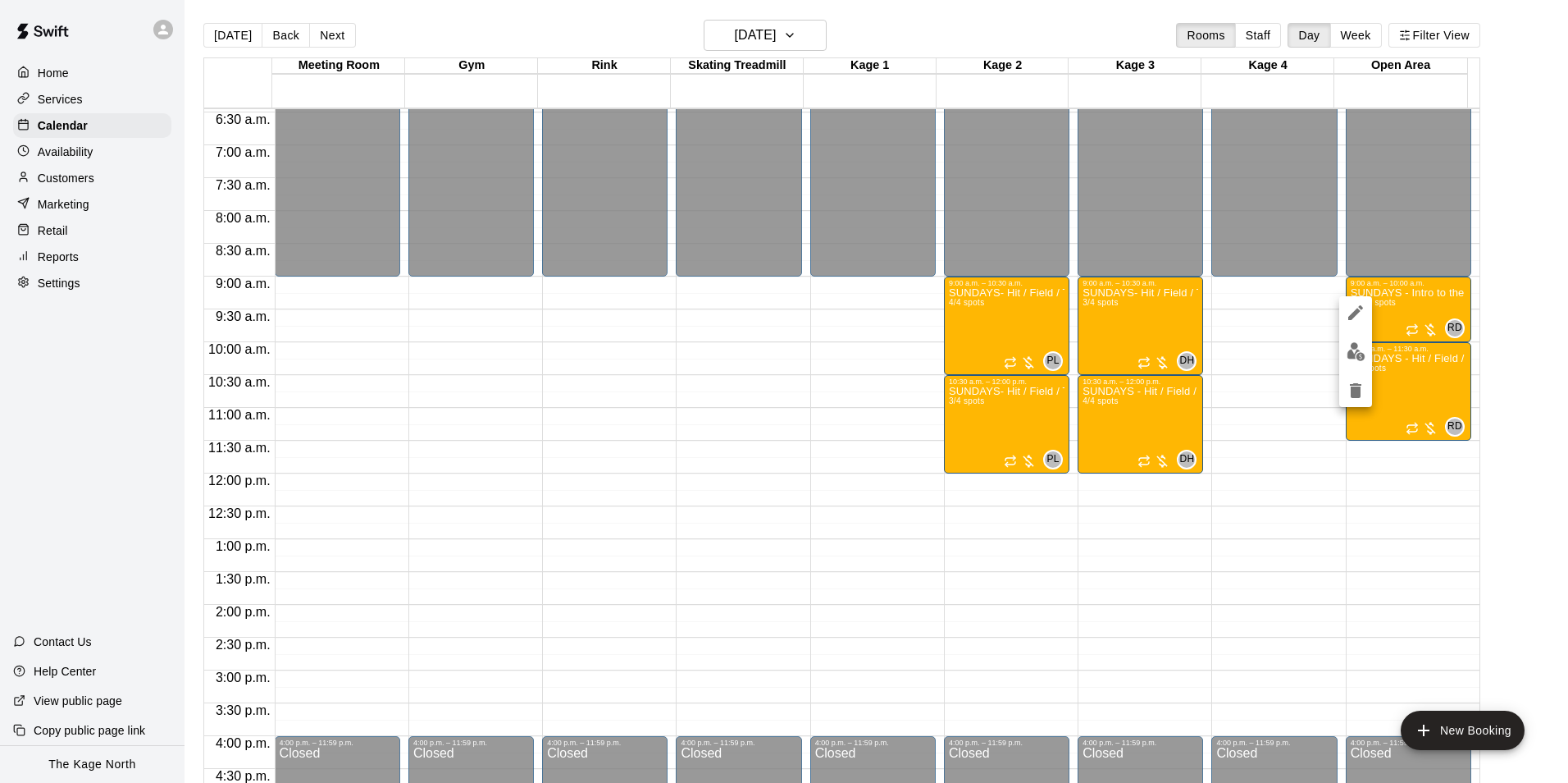
click at [1366, 352] on button "edit" at bounding box center [1355, 352] width 33 height 32
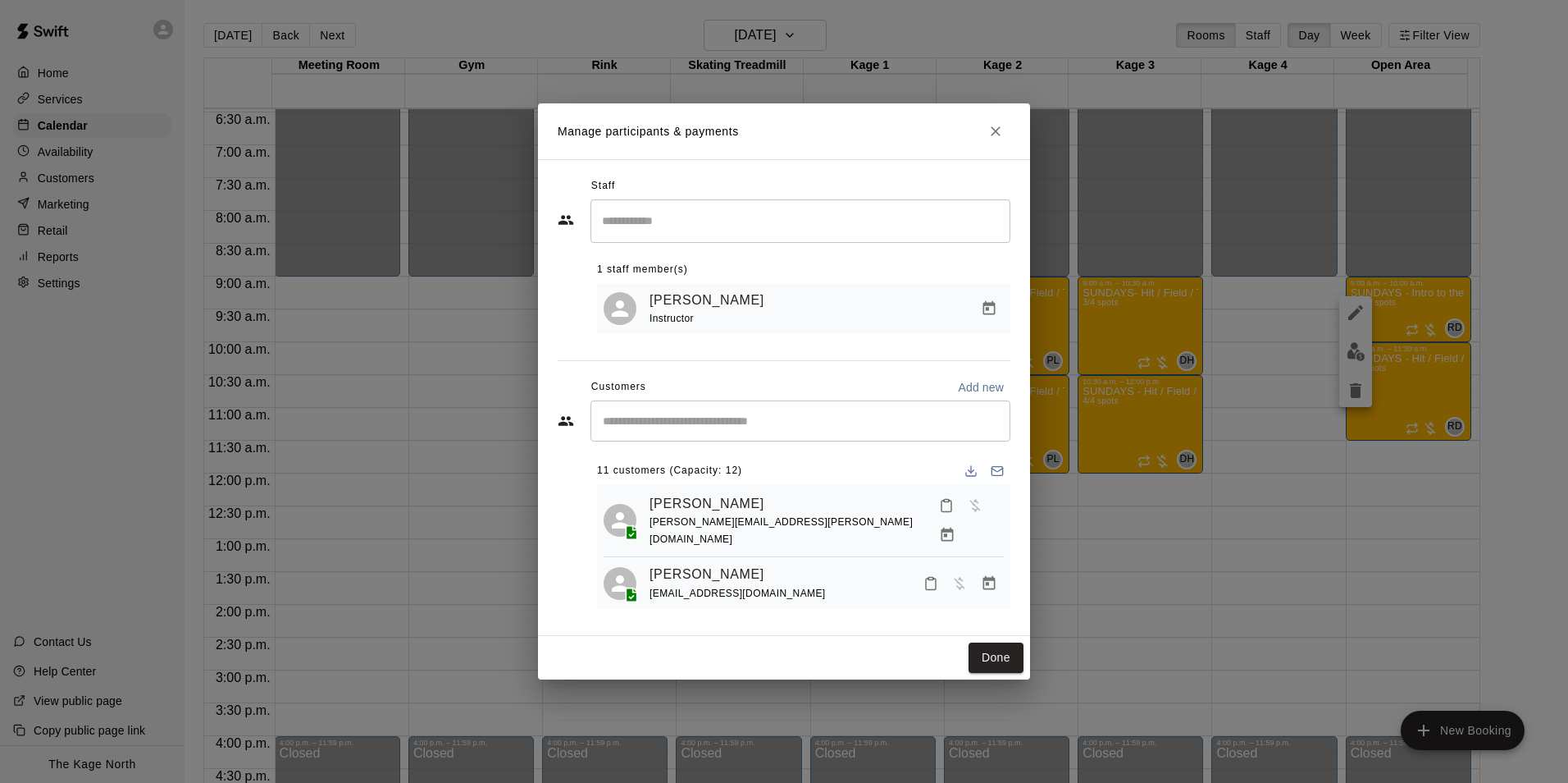
click at [723, 434] on div "​" at bounding box center [800, 421] width 420 height 41
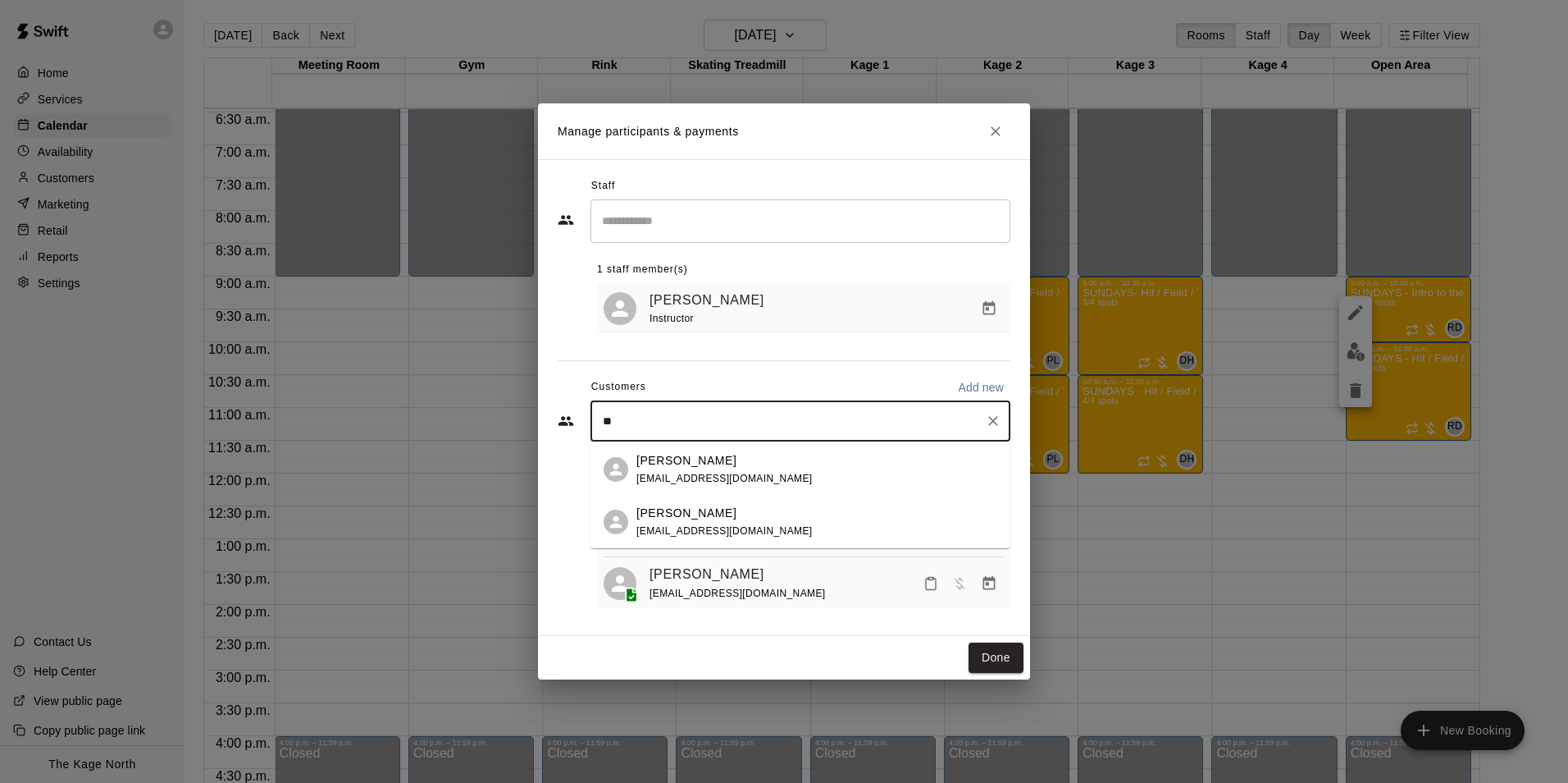
type input "*"
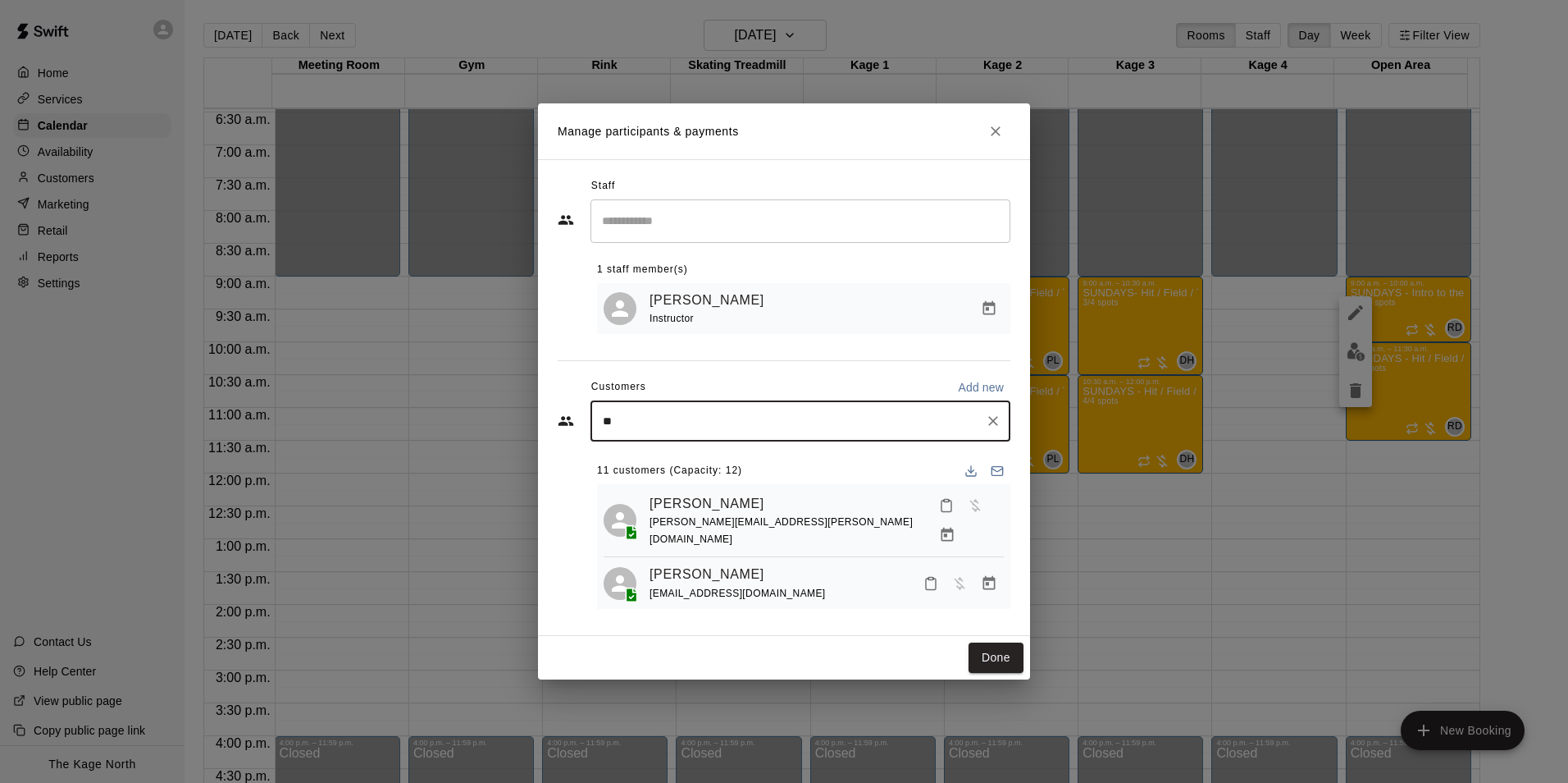
type input "*"
type input "*****"
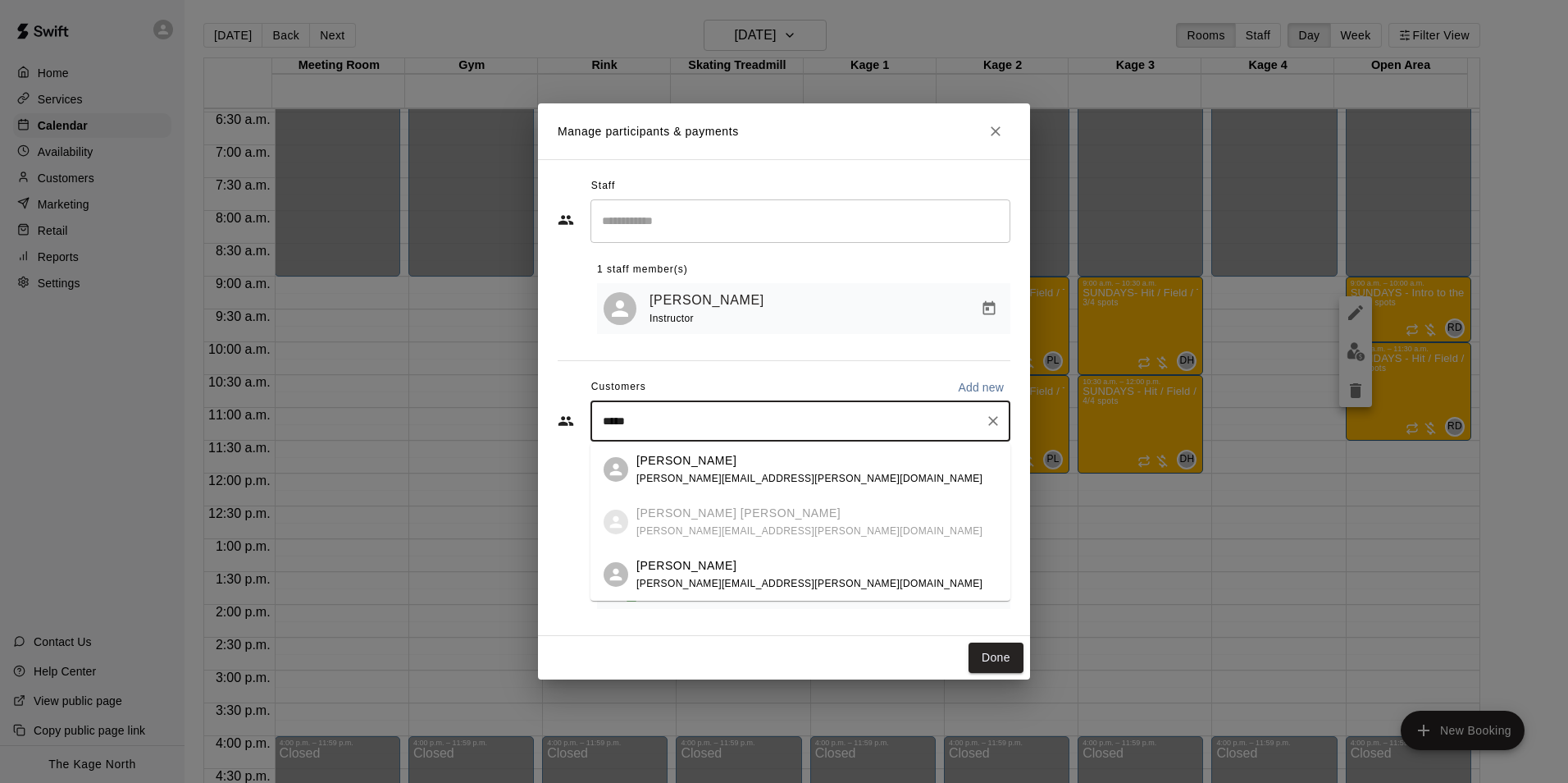
click at [743, 576] on div "Kory Moody tammy.mclaven@gmail.com" at bounding box center [810, 575] width 346 height 35
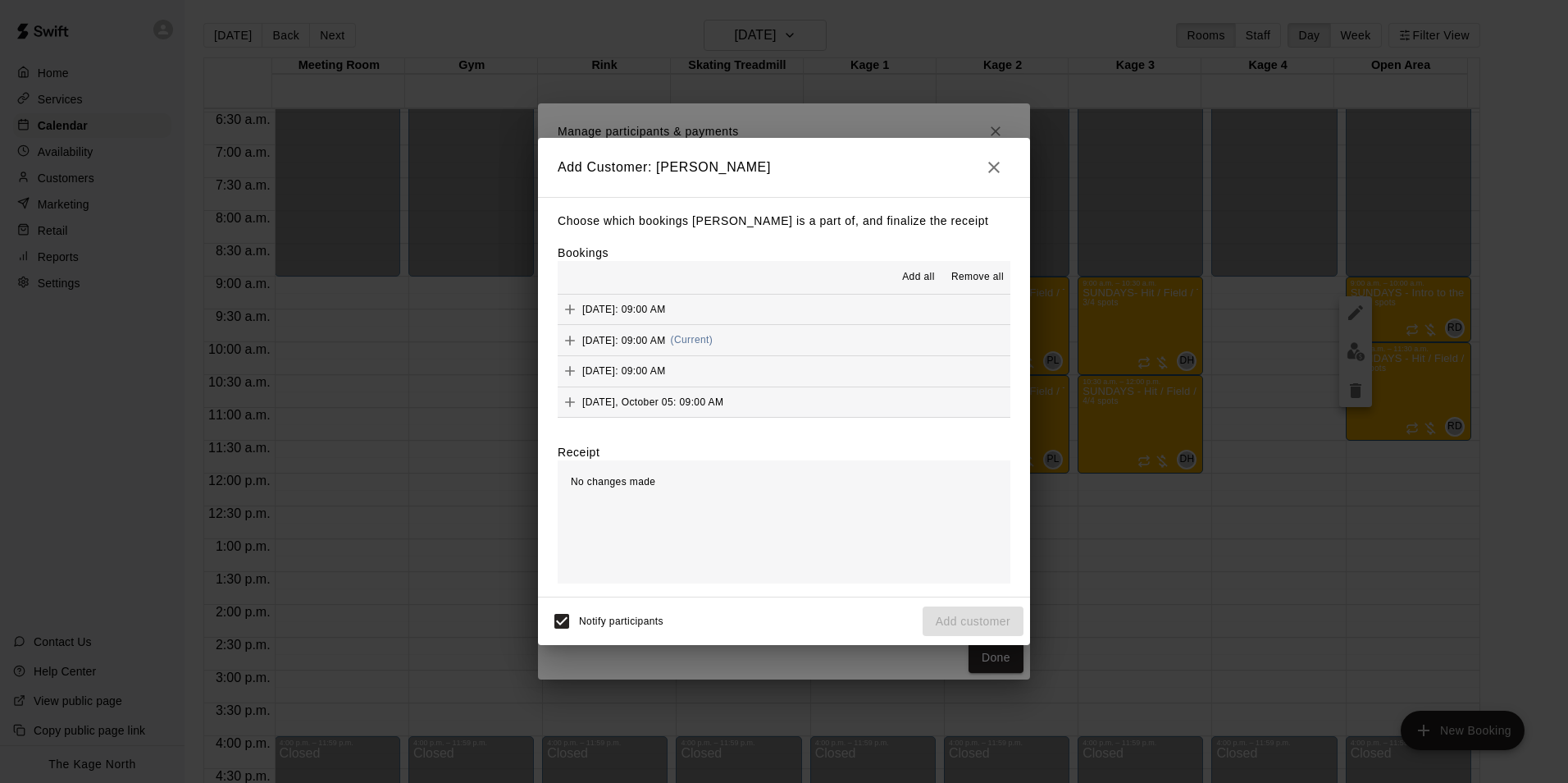
click at [921, 275] on span "Add all" at bounding box center [918, 277] width 33 height 17
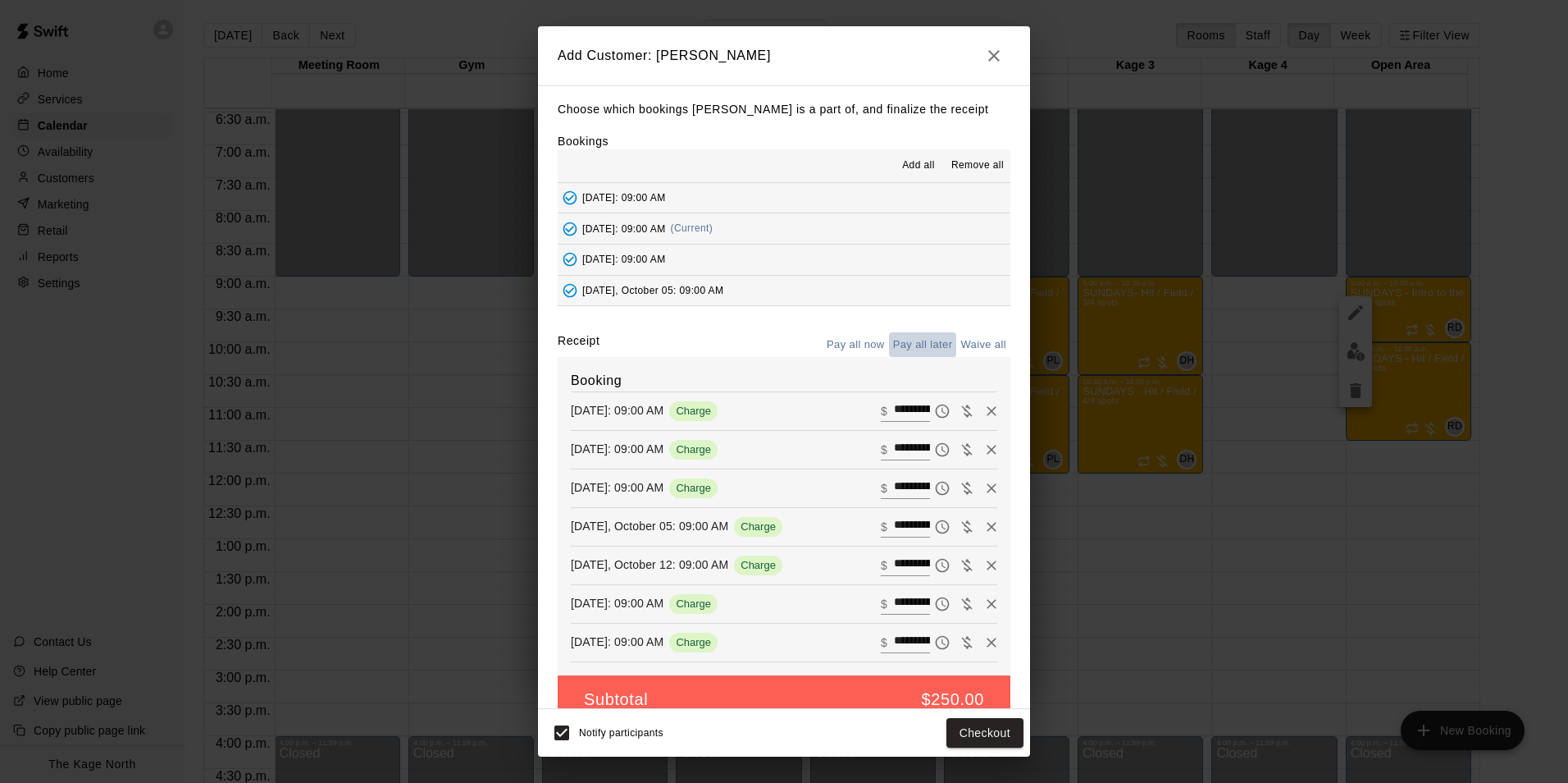
click at [914, 341] on button "Pay all later" at bounding box center [923, 344] width 69 height 25
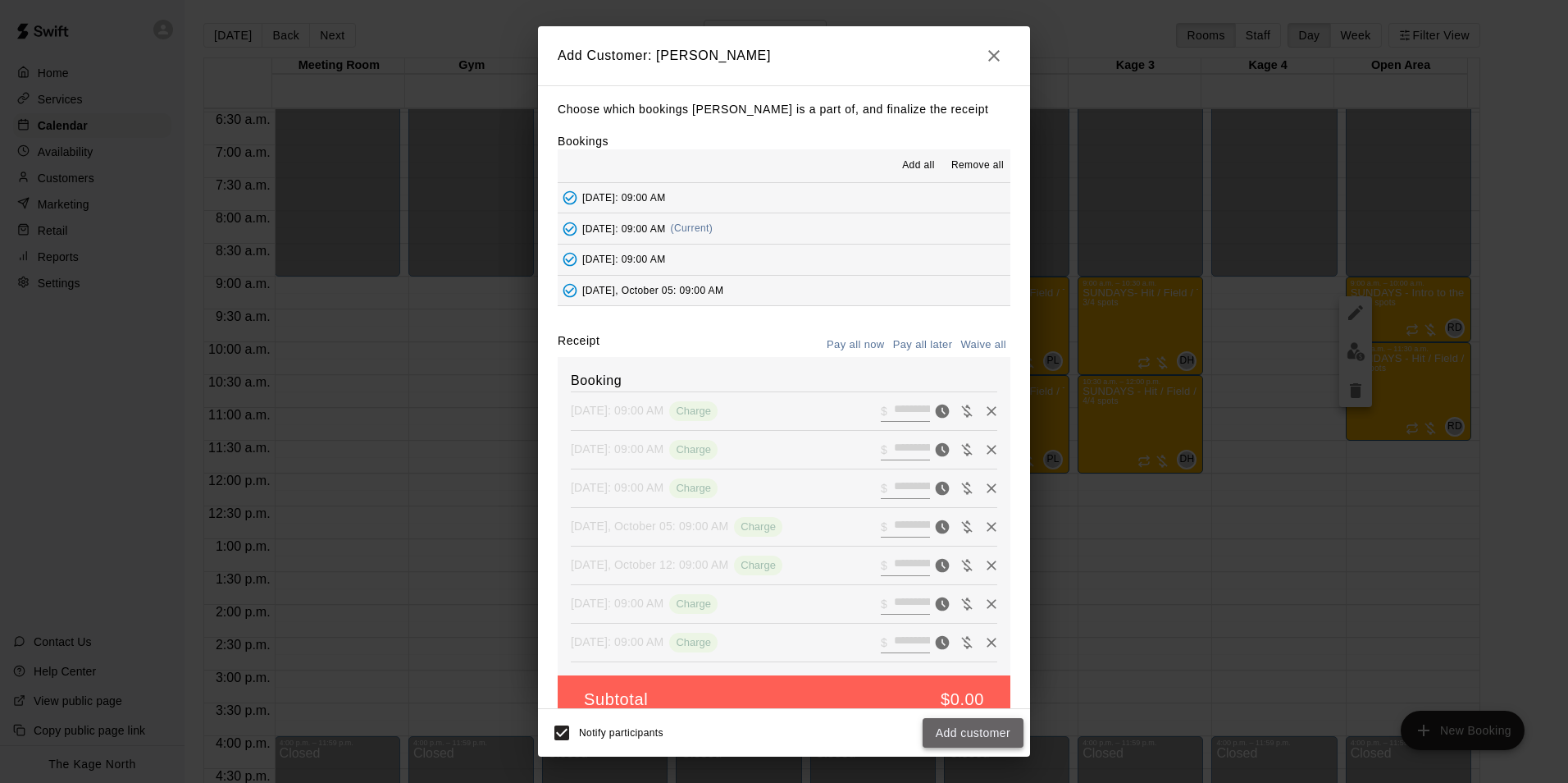
click at [982, 733] on button "Add customer" at bounding box center [972, 733] width 101 height 31
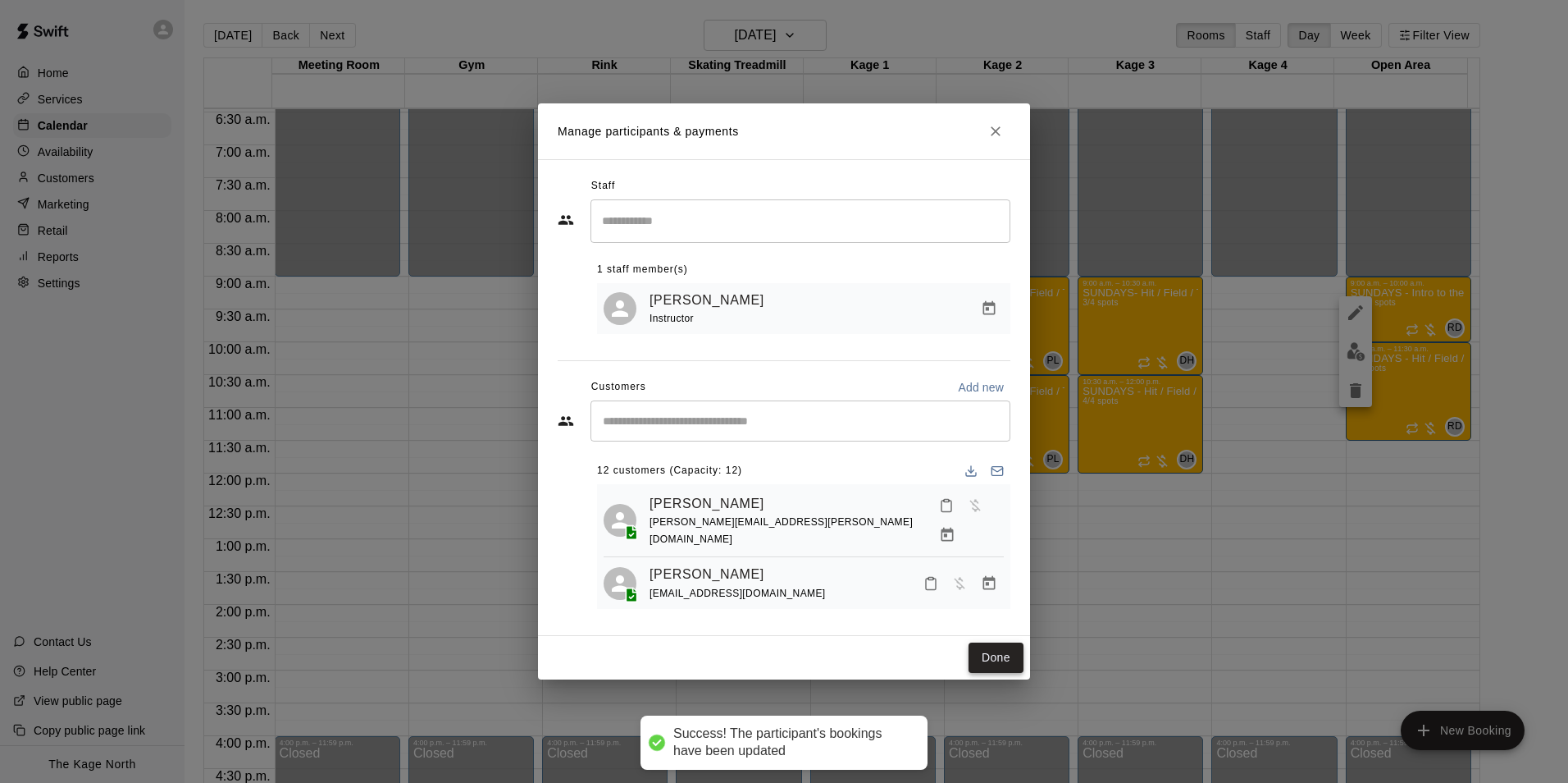
click at [983, 650] on button "Done" at bounding box center [996, 657] width 55 height 31
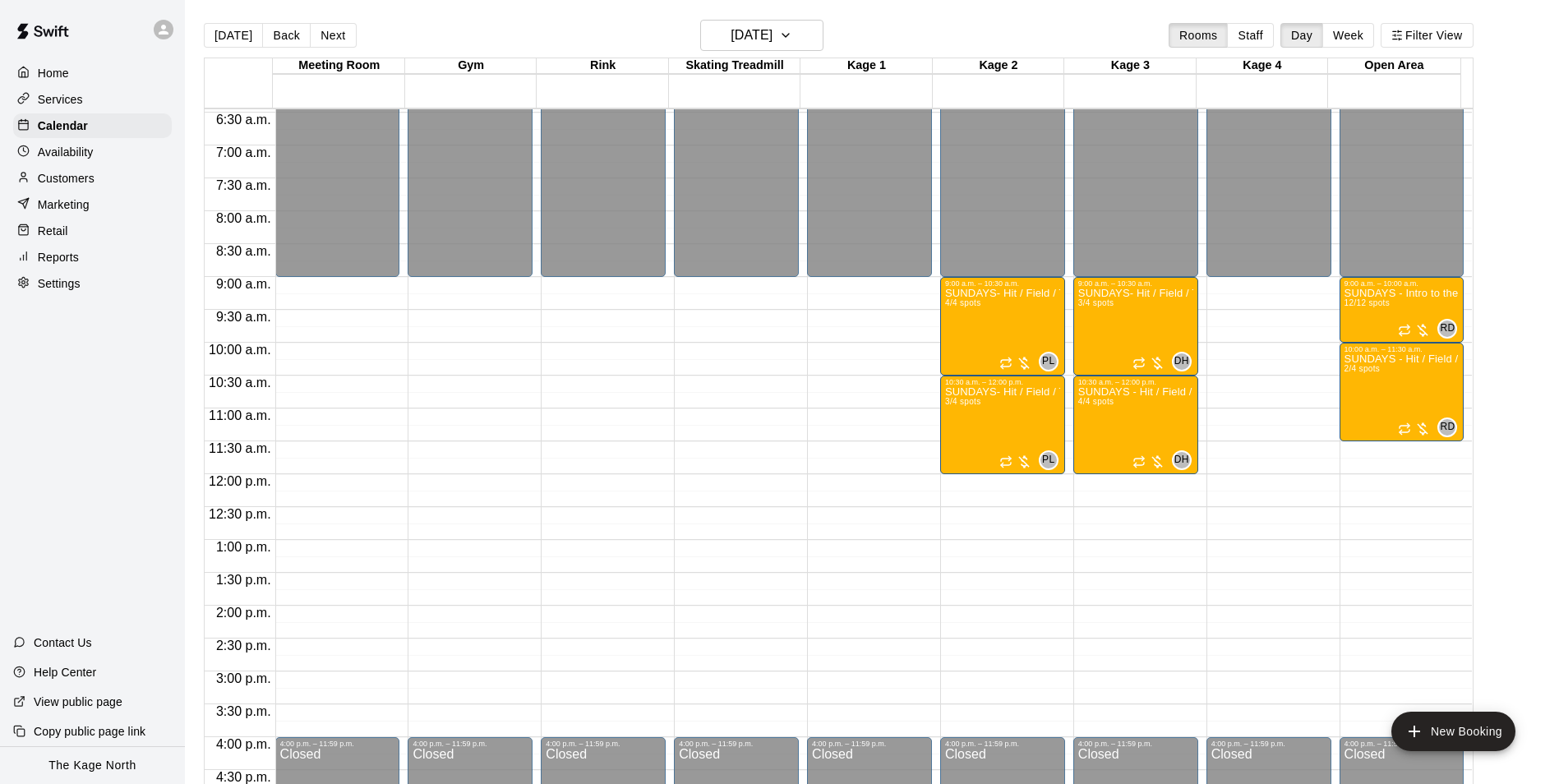
drag, startPoint x: 243, startPoint y: 37, endPoint x: 276, endPoint y: 51, distance: 35.8
click at [243, 37] on button "[DATE]" at bounding box center [233, 35] width 59 height 25
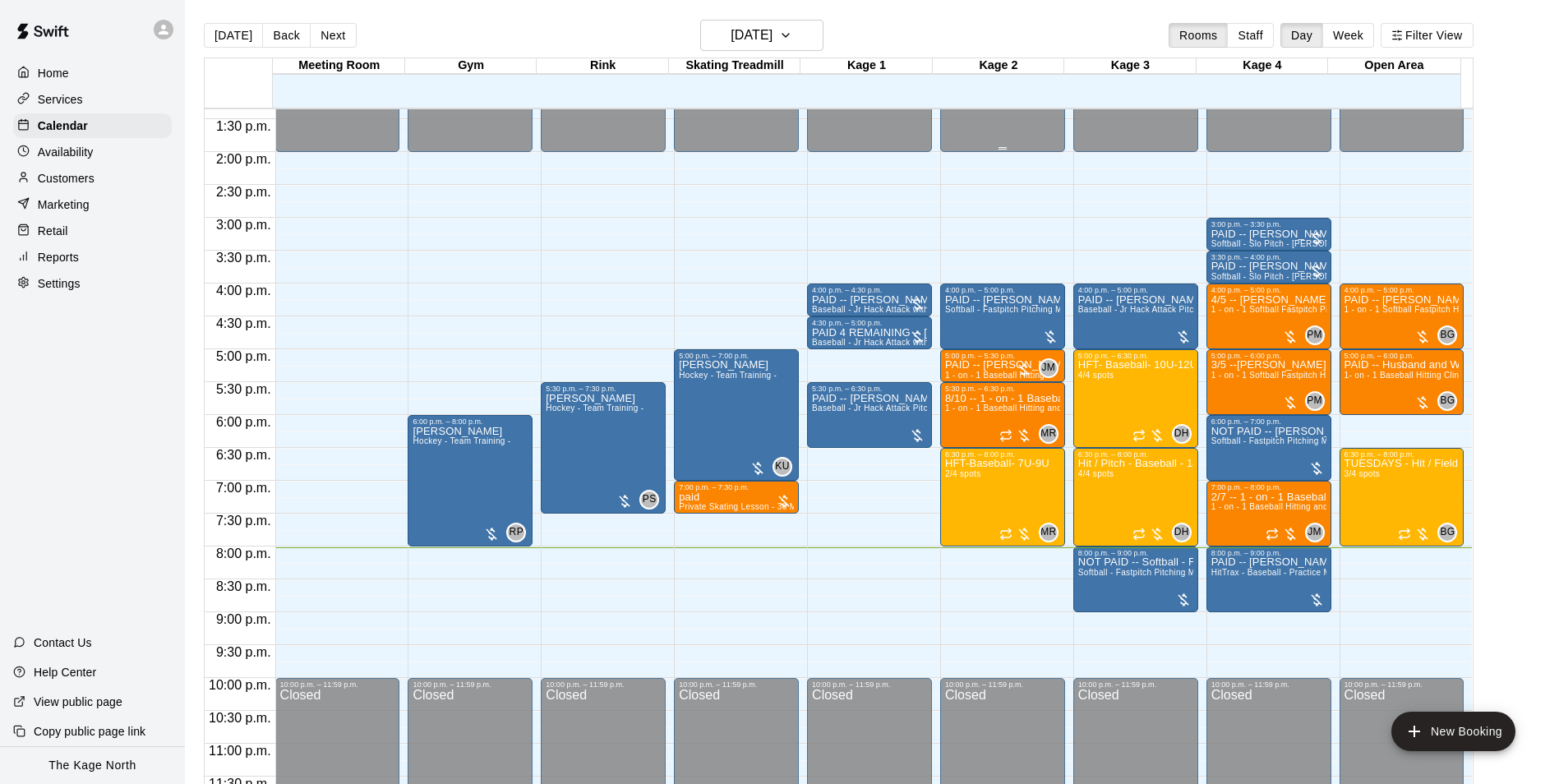
scroll to position [886, 0]
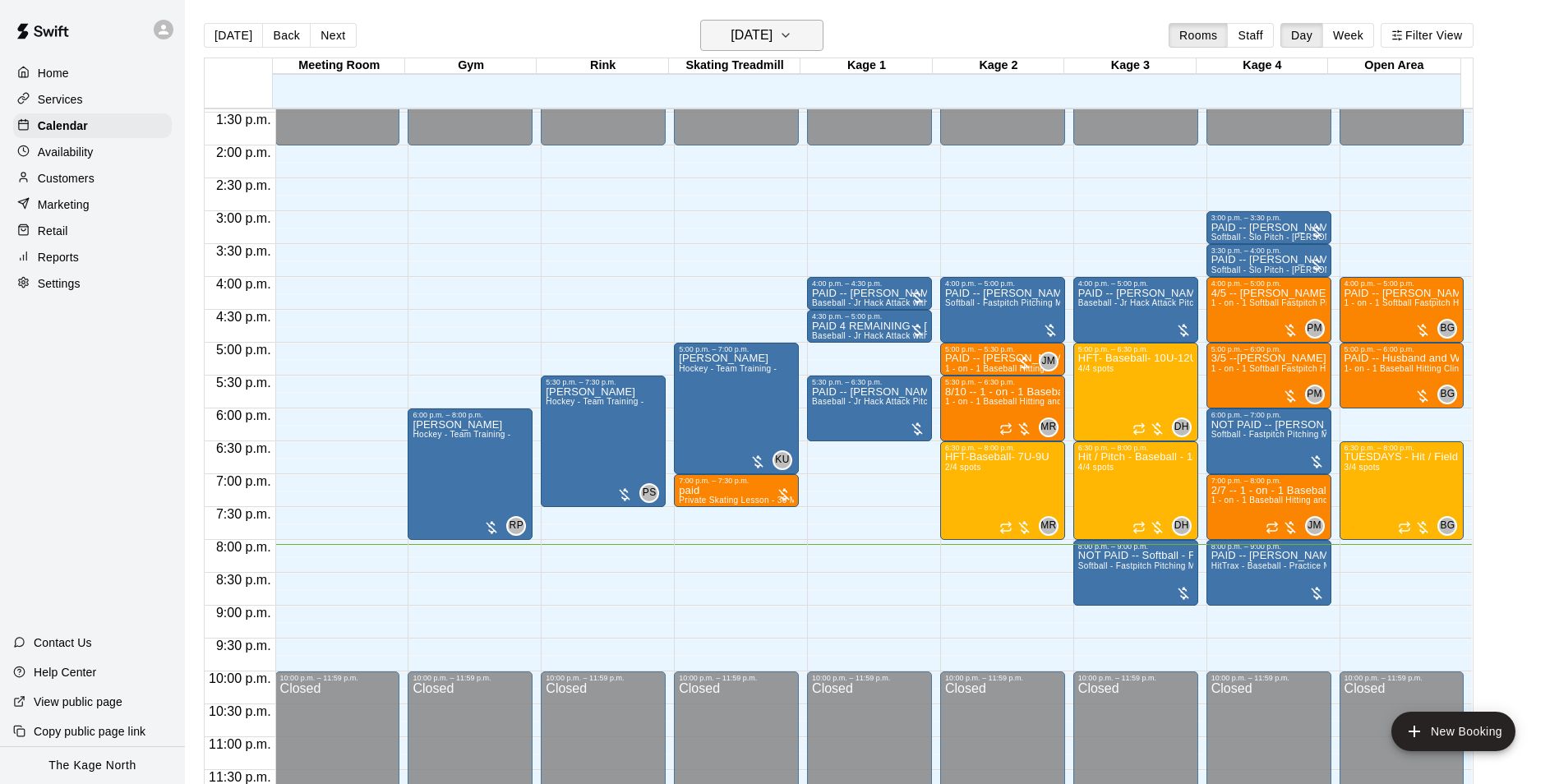
click at [773, 25] on h6 "[DATE]" at bounding box center [752, 35] width 42 height 23
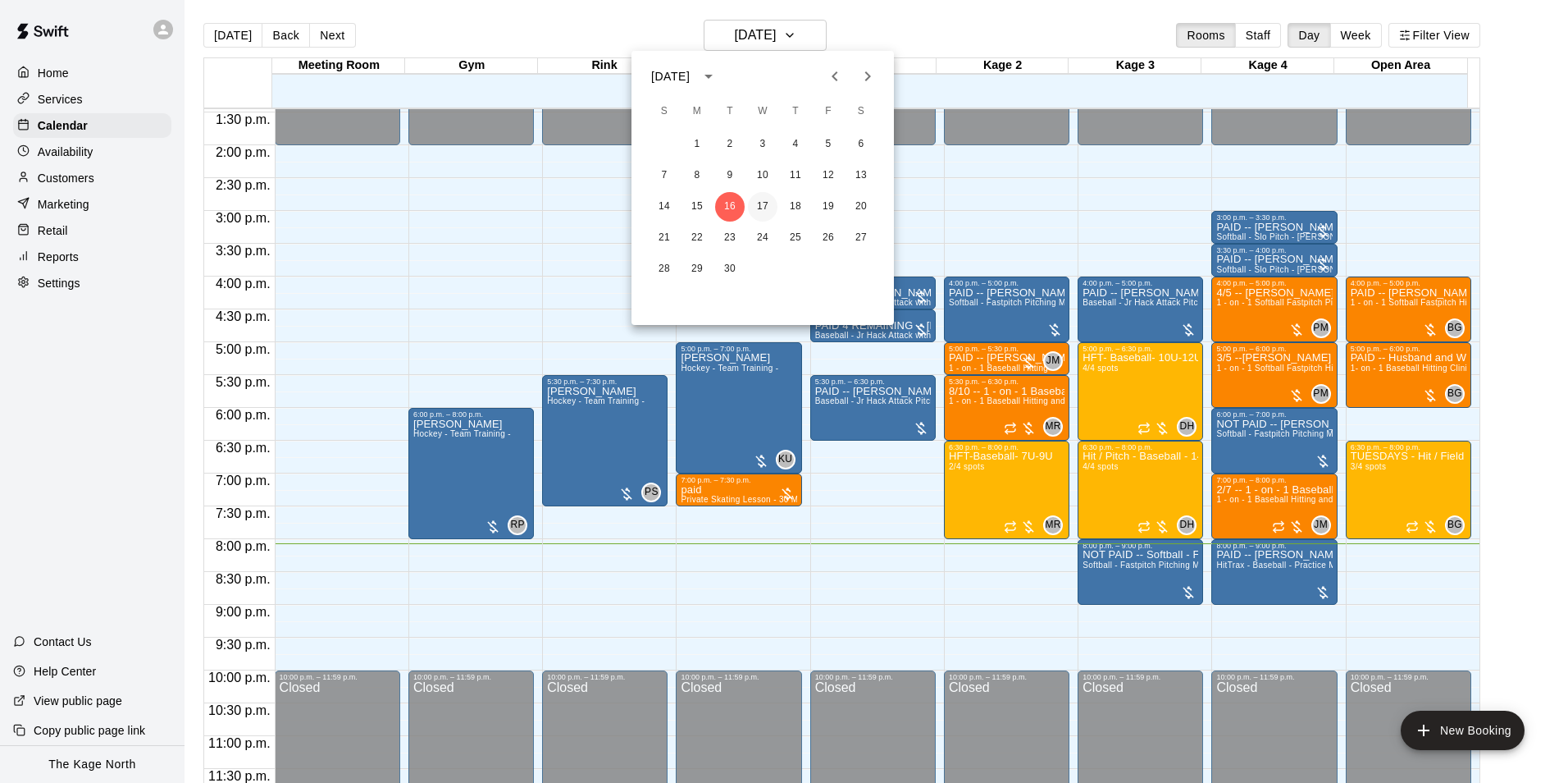
click at [760, 205] on button "17" at bounding box center [763, 207] width 30 height 30
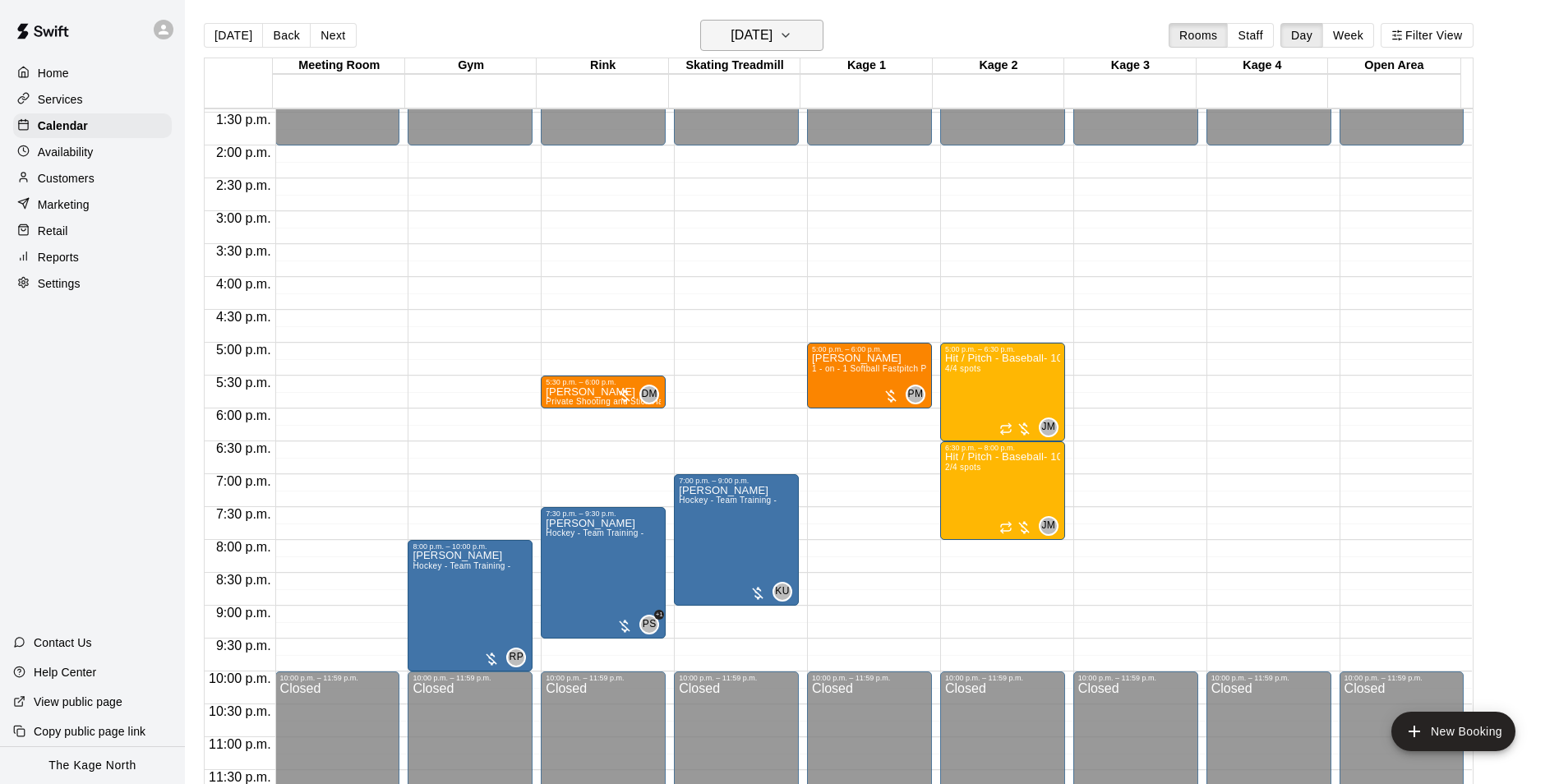
click at [773, 43] on h6 "[DATE]" at bounding box center [752, 35] width 42 height 23
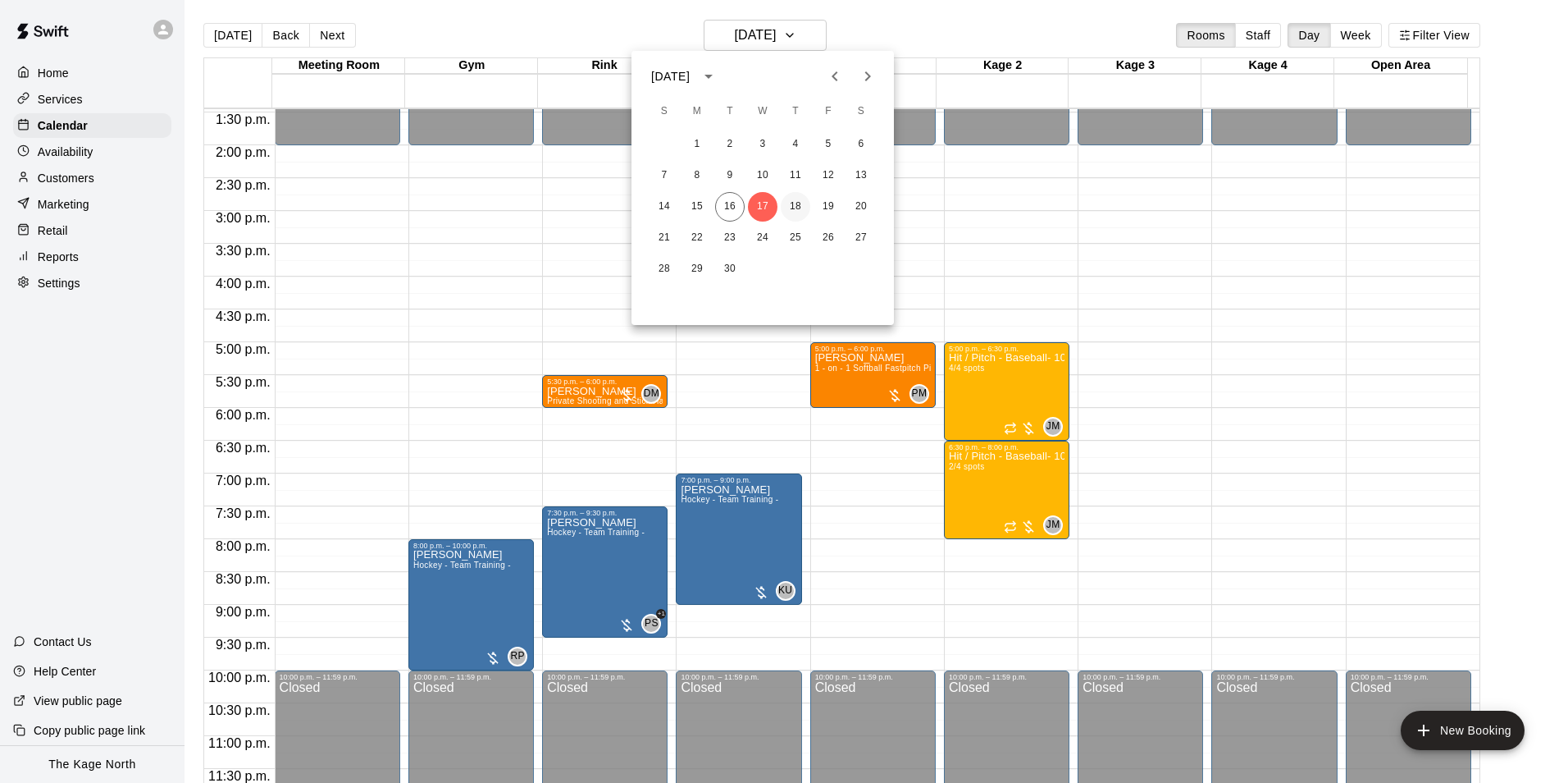
click at [805, 206] on button "18" at bounding box center [796, 207] width 30 height 30
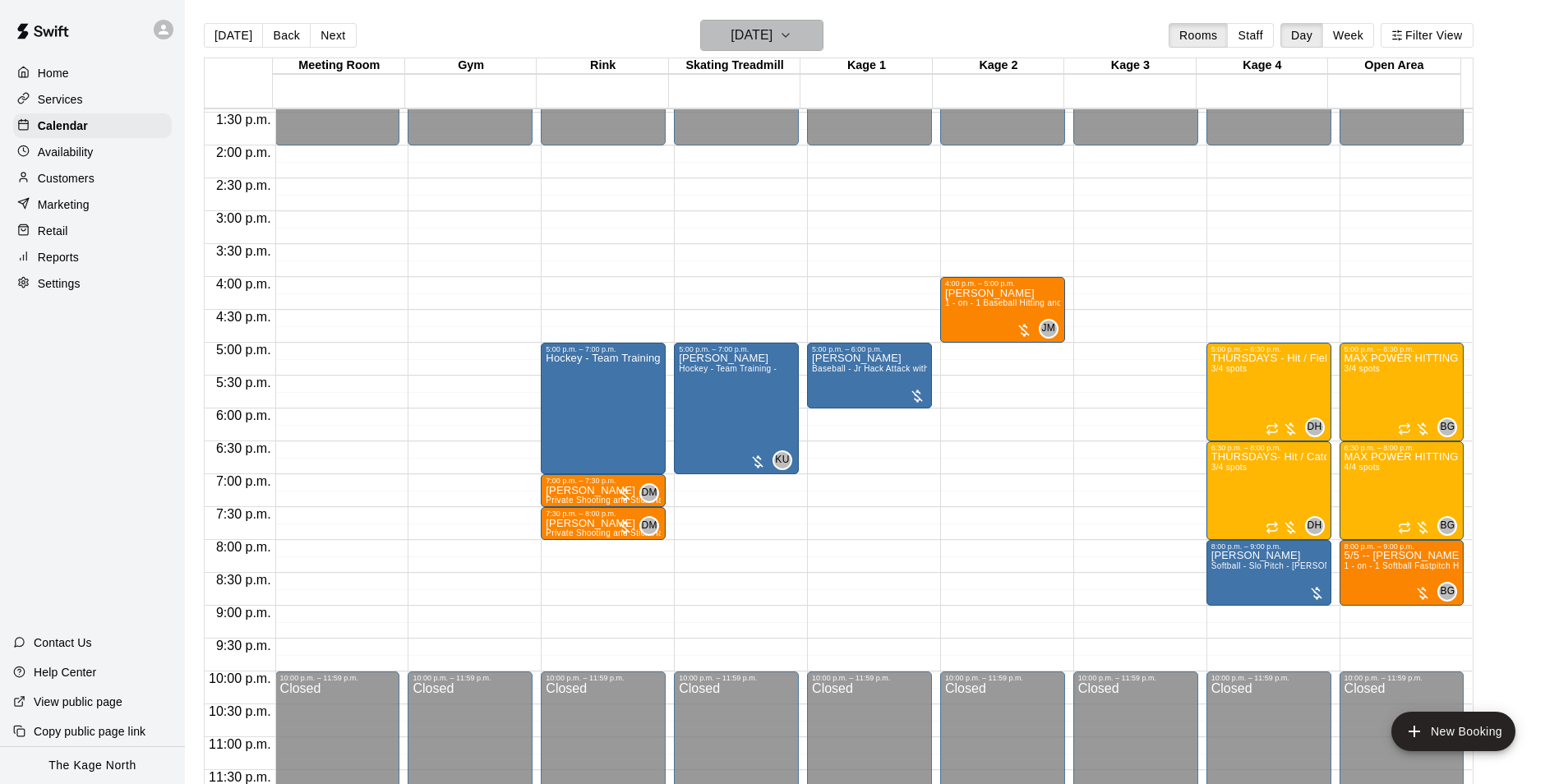
click at [773, 39] on h6 "[DATE]" at bounding box center [752, 35] width 42 height 23
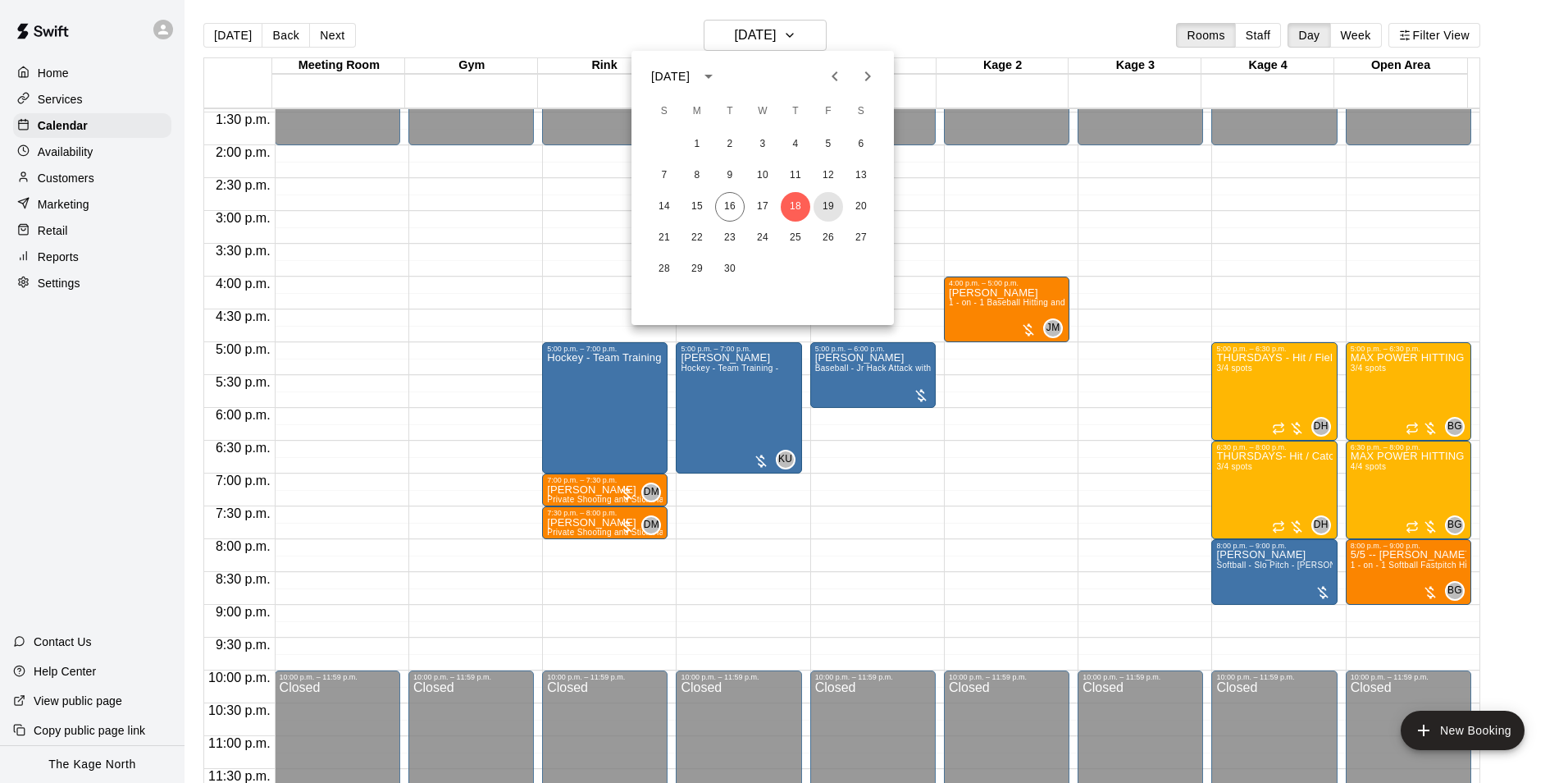
click at [825, 208] on button "19" at bounding box center [828, 207] width 30 height 30
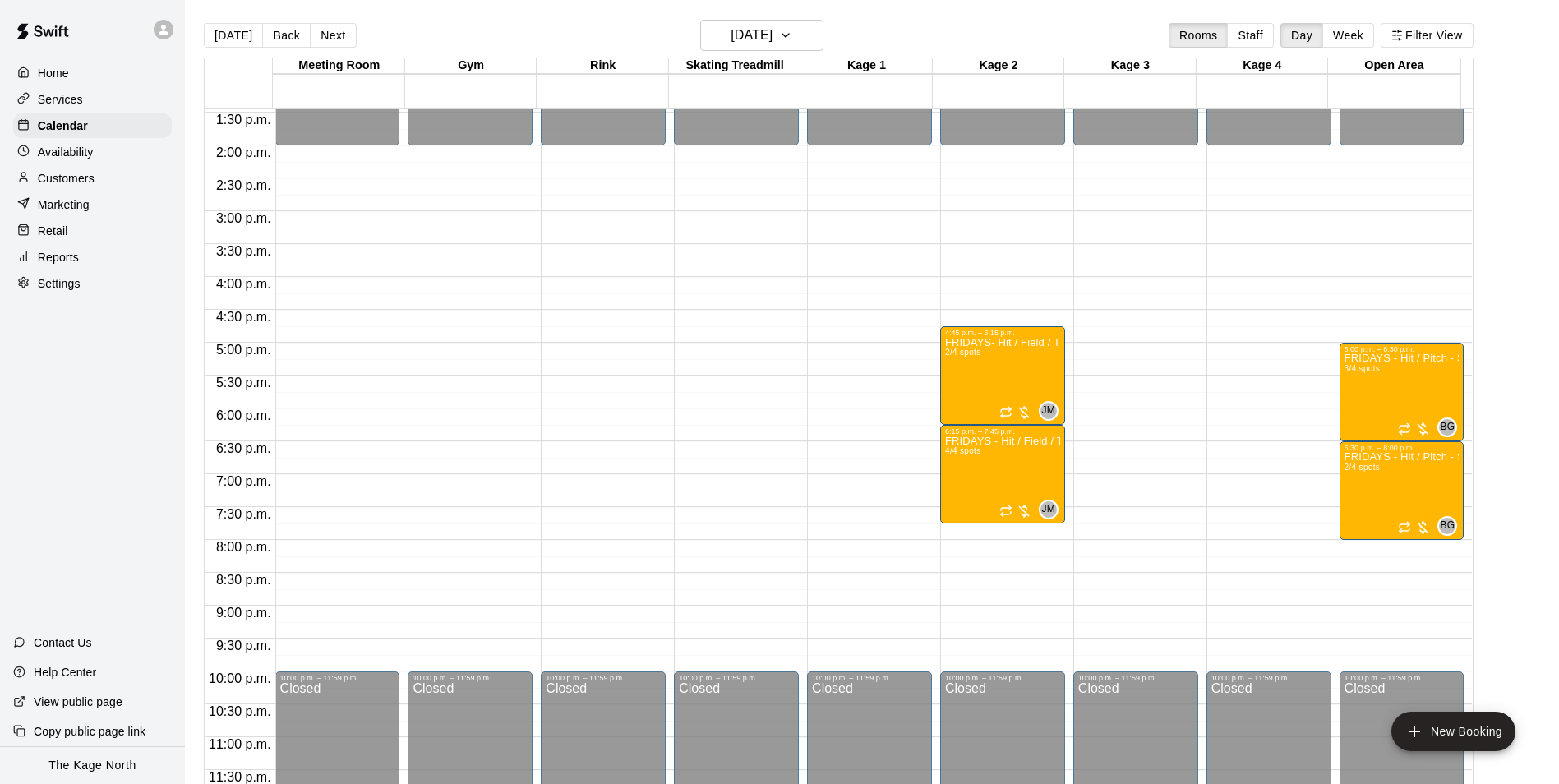
click at [767, 10] on main "[DATE] Back [DATE][DATE] Rooms Staff Day Week Filter View Meeting Room 19 Fri G…" at bounding box center [871, 405] width 1374 height 810
click at [773, 29] on h6 "[DATE]" at bounding box center [752, 35] width 42 height 23
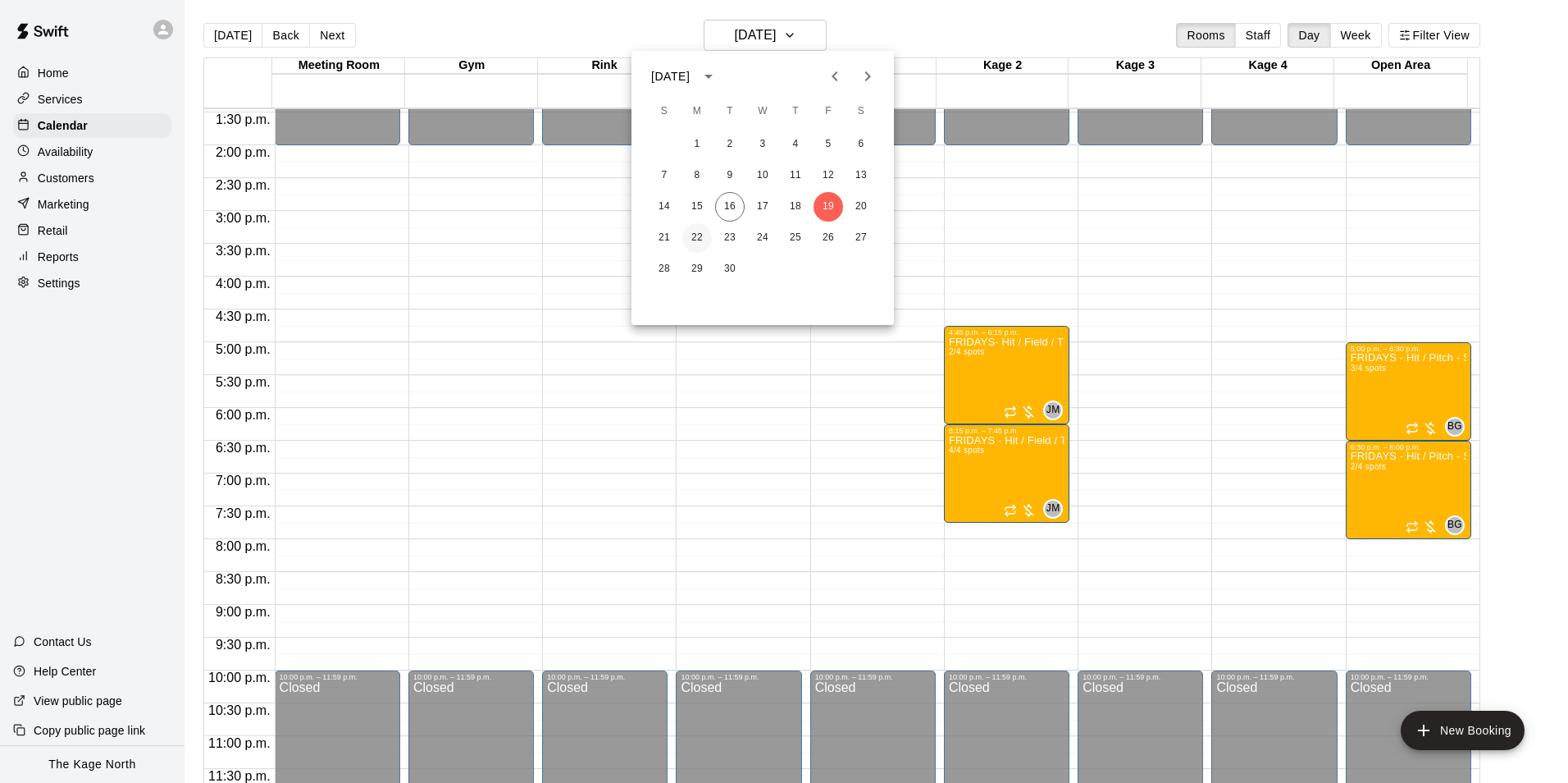
click at [692, 228] on button "22" at bounding box center [697, 238] width 30 height 30
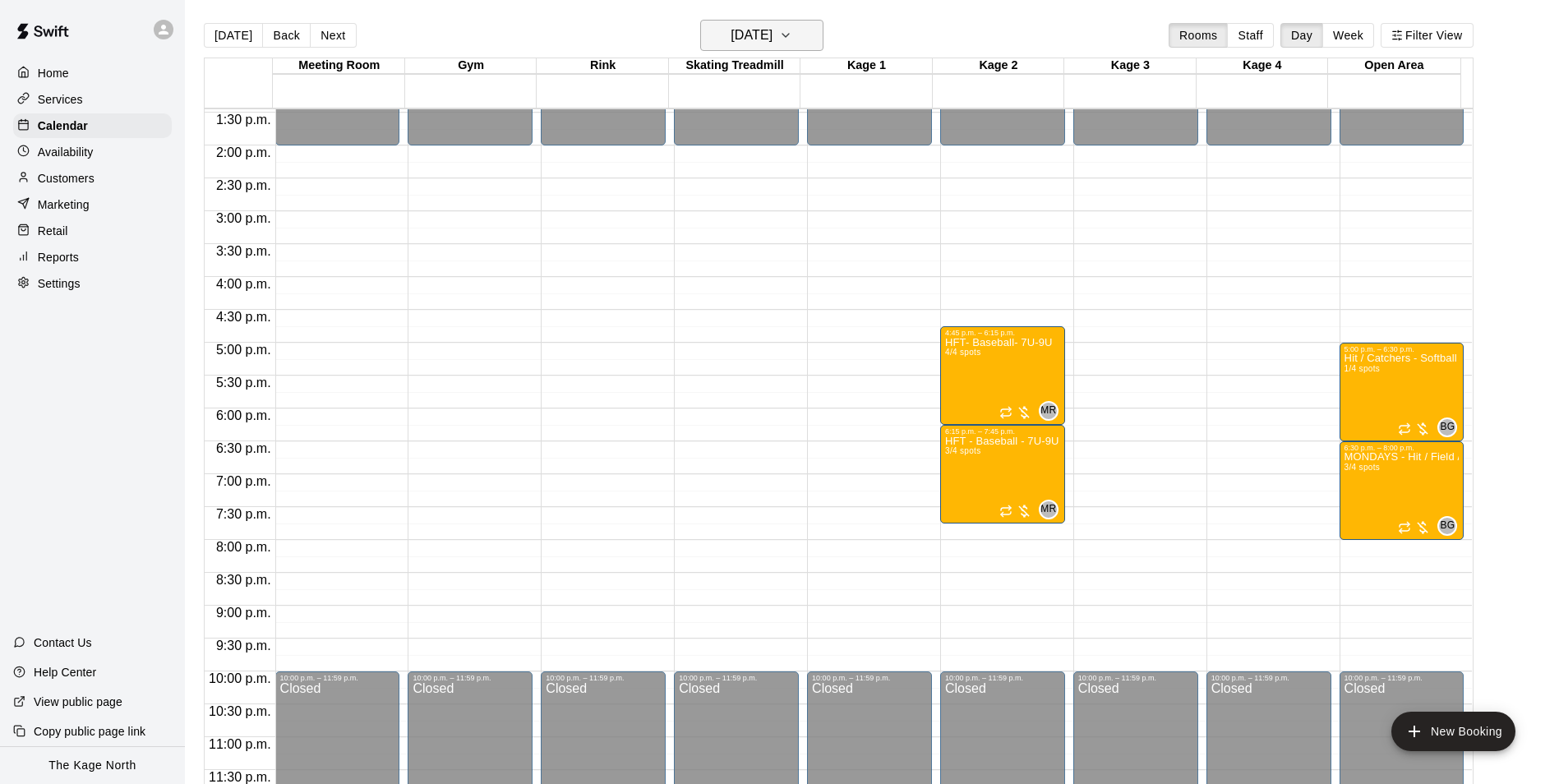
click at [754, 30] on h6 "[DATE]" at bounding box center [752, 35] width 42 height 23
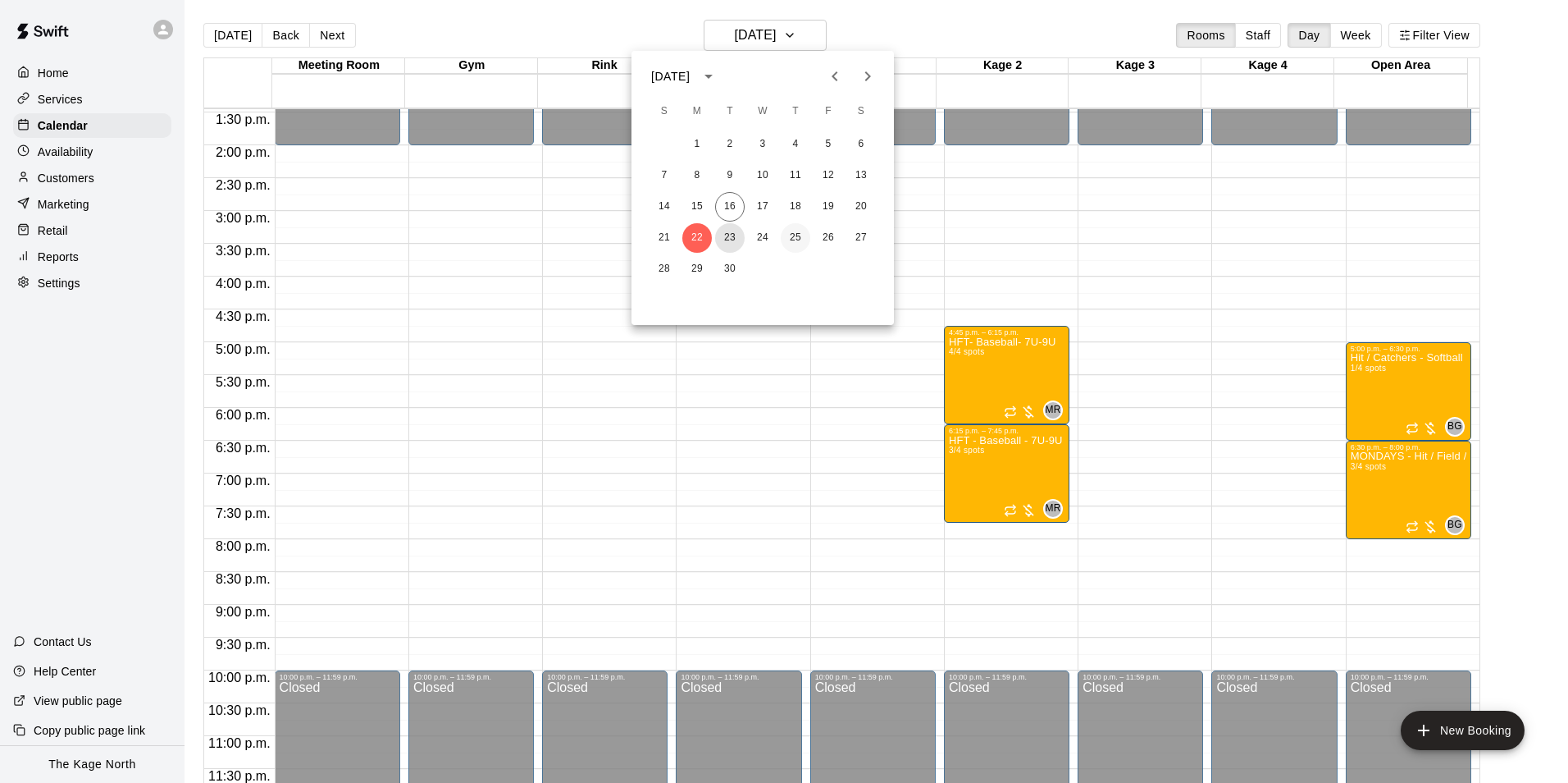
click at [736, 234] on button "23" at bounding box center [730, 238] width 30 height 30
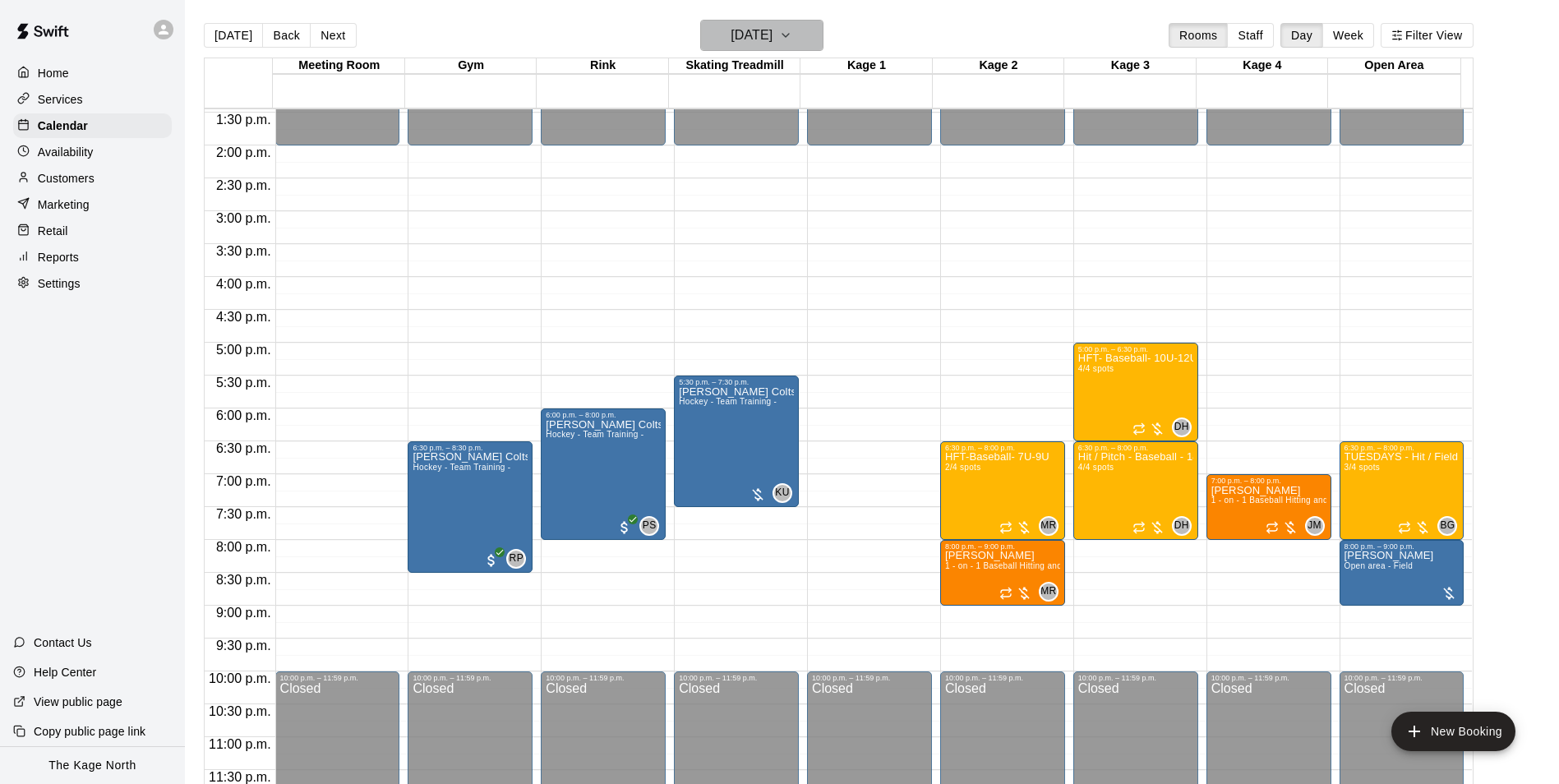
click at [773, 28] on h6 "[DATE]" at bounding box center [752, 35] width 42 height 23
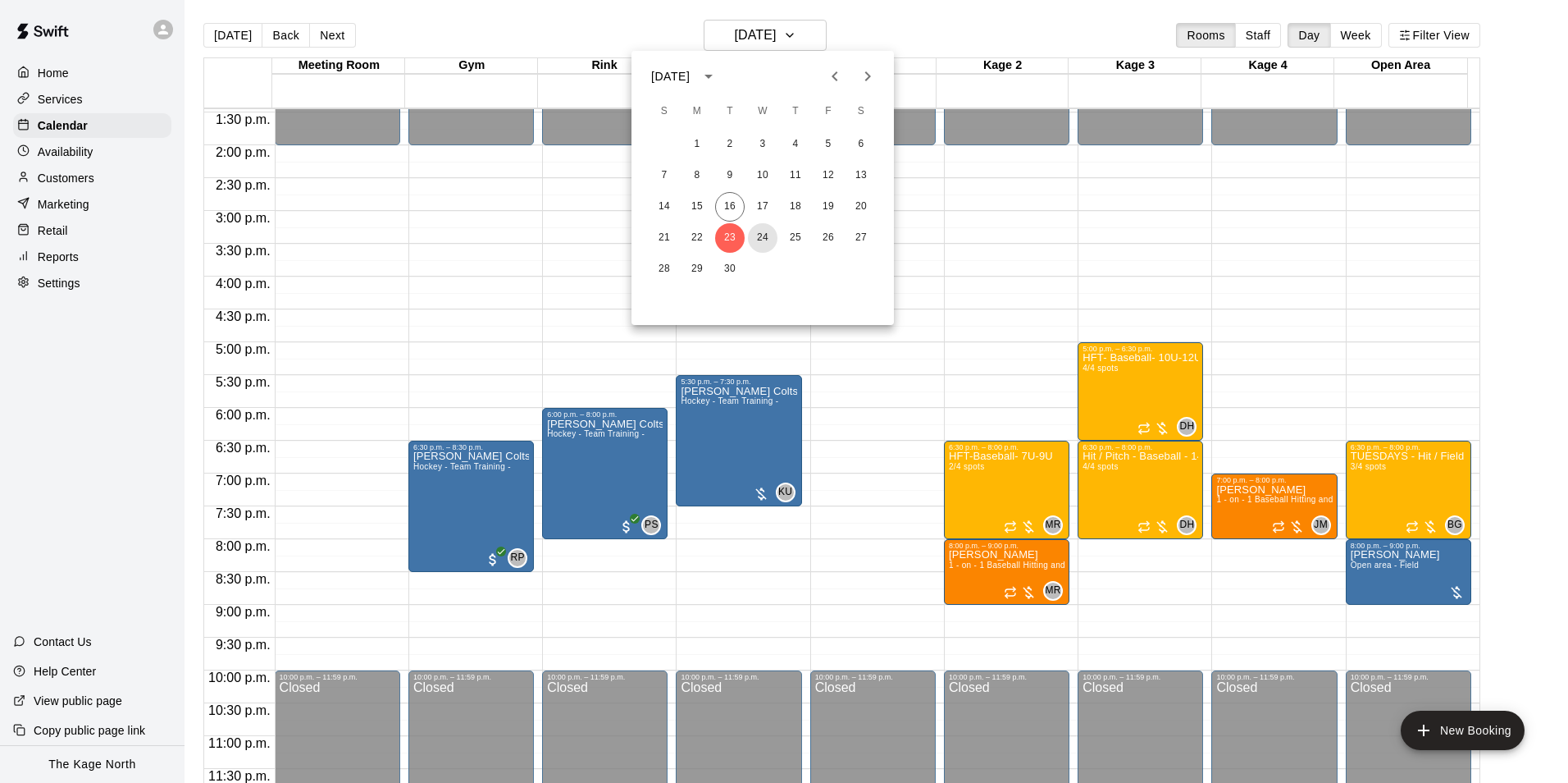
drag, startPoint x: 764, startPoint y: 238, endPoint x: 874, endPoint y: 275, distance: 116.1
click at [764, 238] on button "24" at bounding box center [763, 238] width 30 height 30
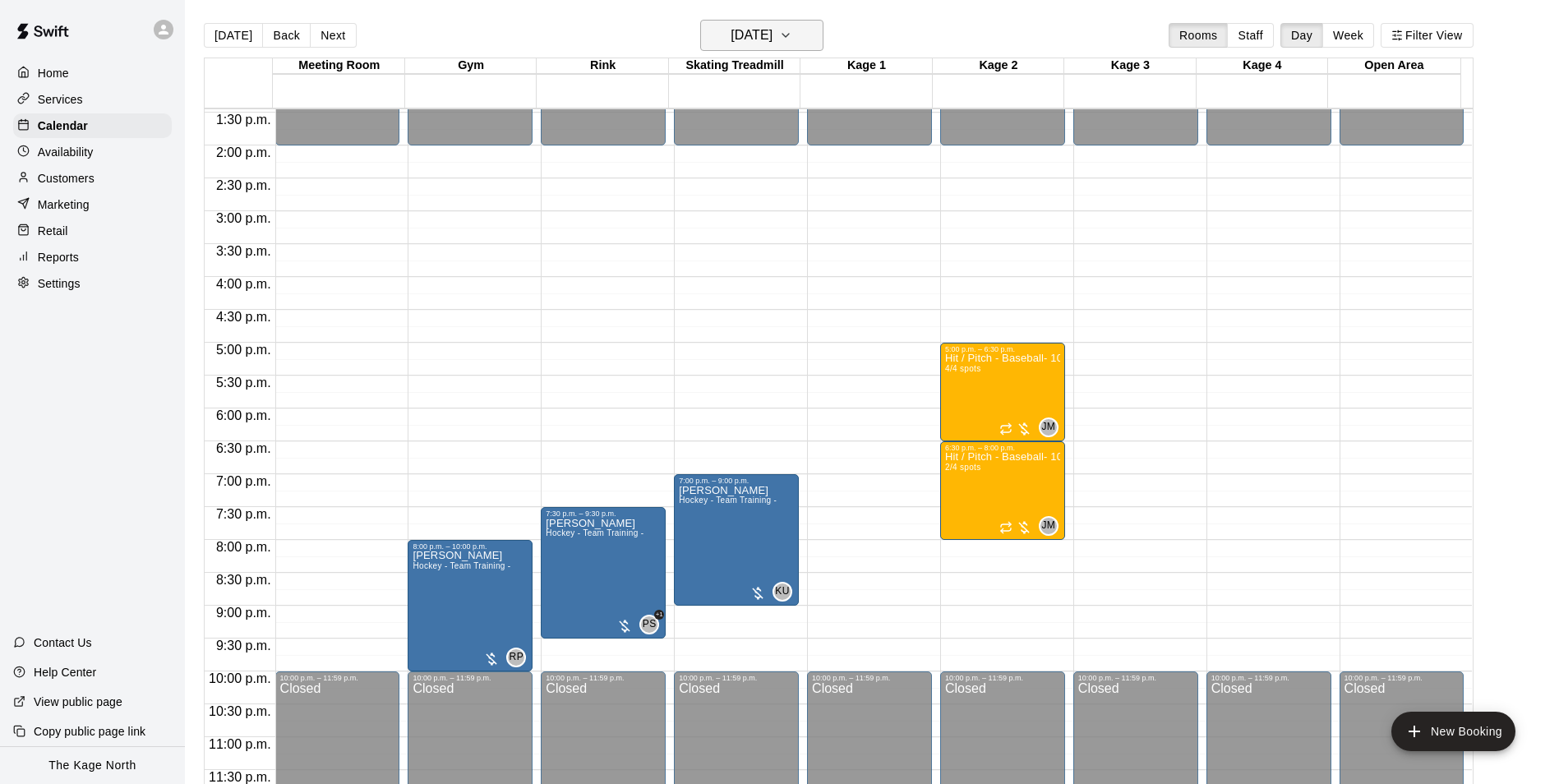
click at [773, 43] on h6 "[DATE]" at bounding box center [752, 35] width 42 height 23
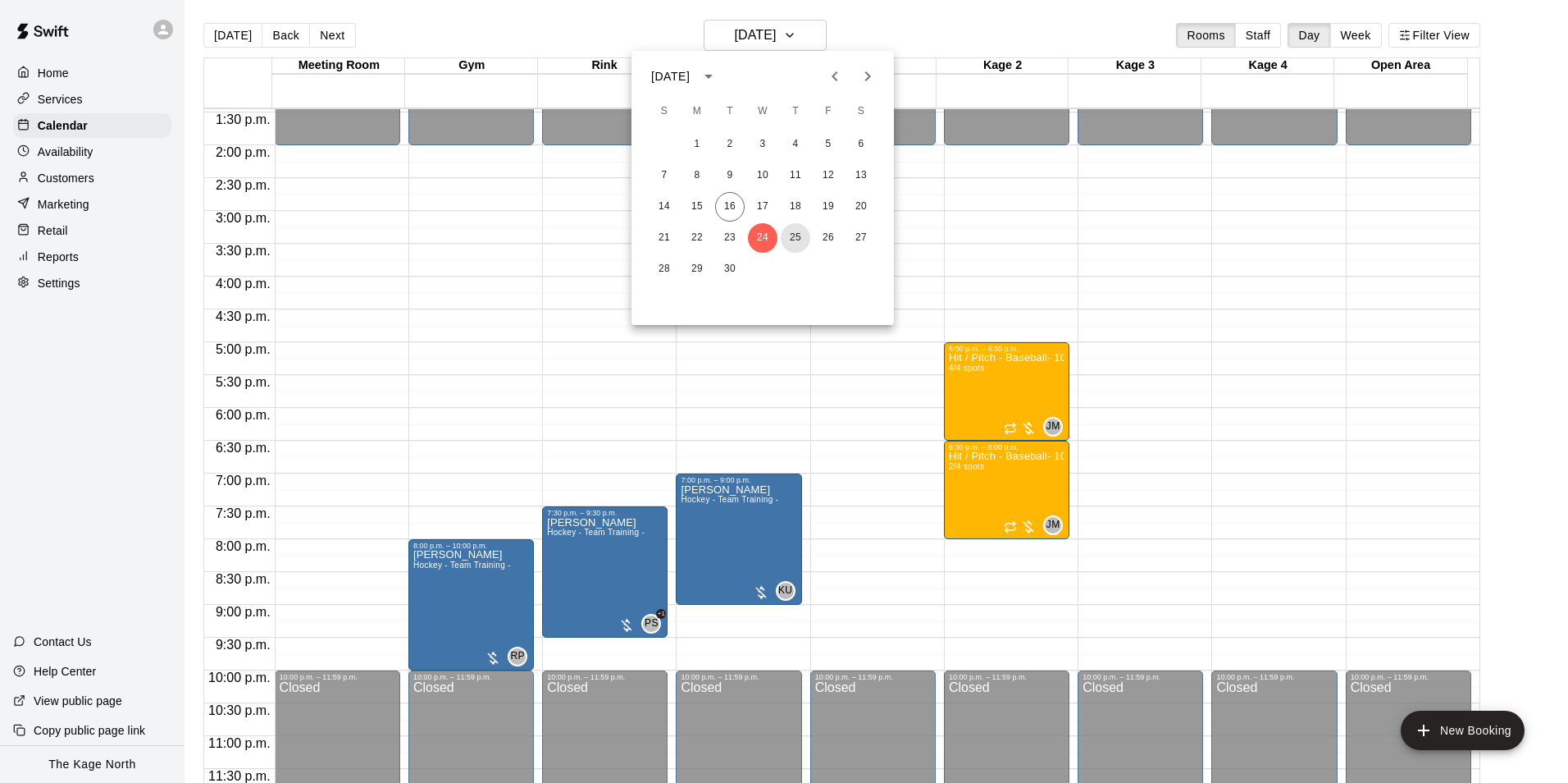
click at [798, 236] on button "25" at bounding box center [796, 238] width 30 height 30
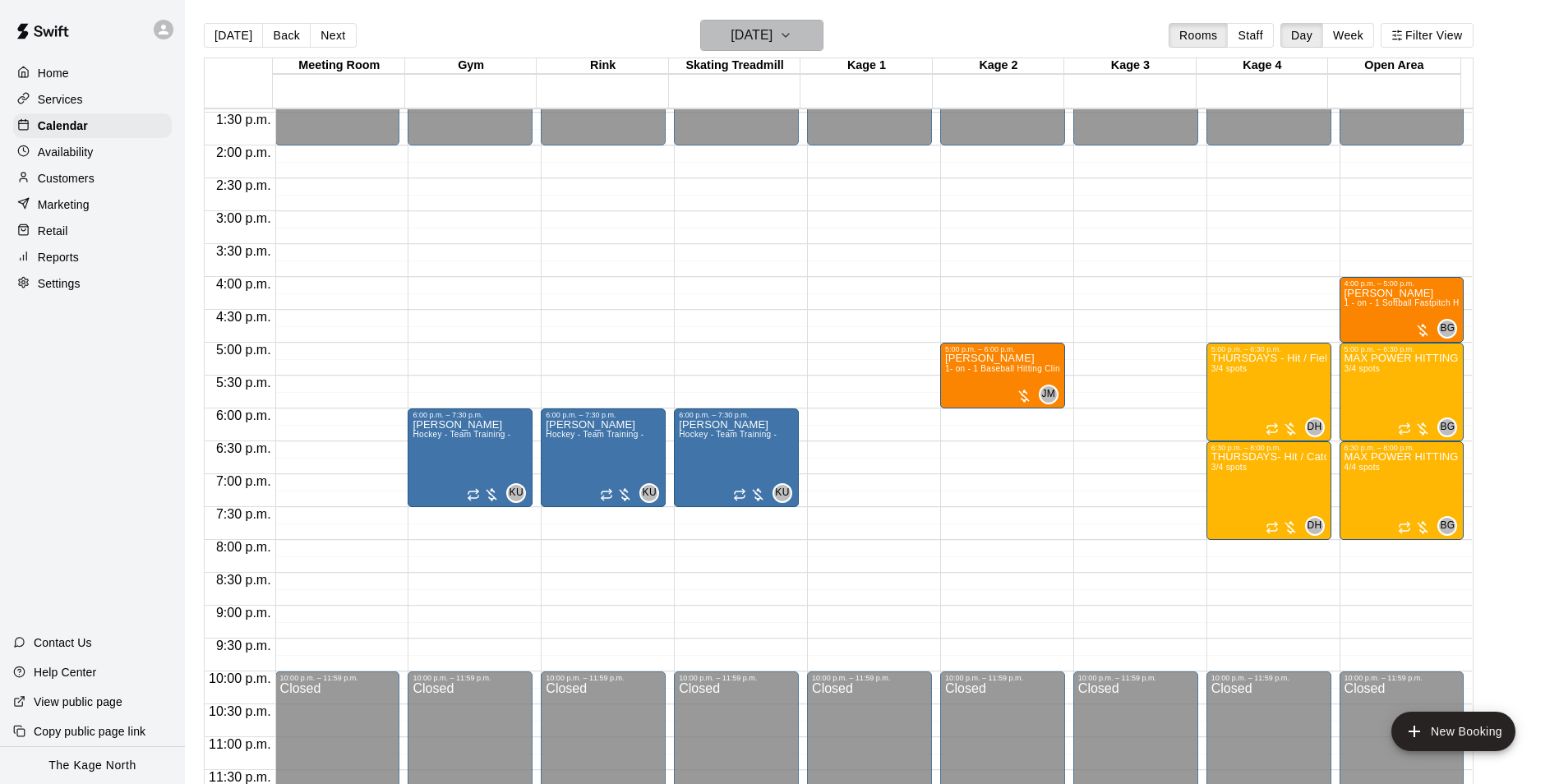
click at [770, 33] on h6 "[DATE]" at bounding box center [752, 35] width 42 height 23
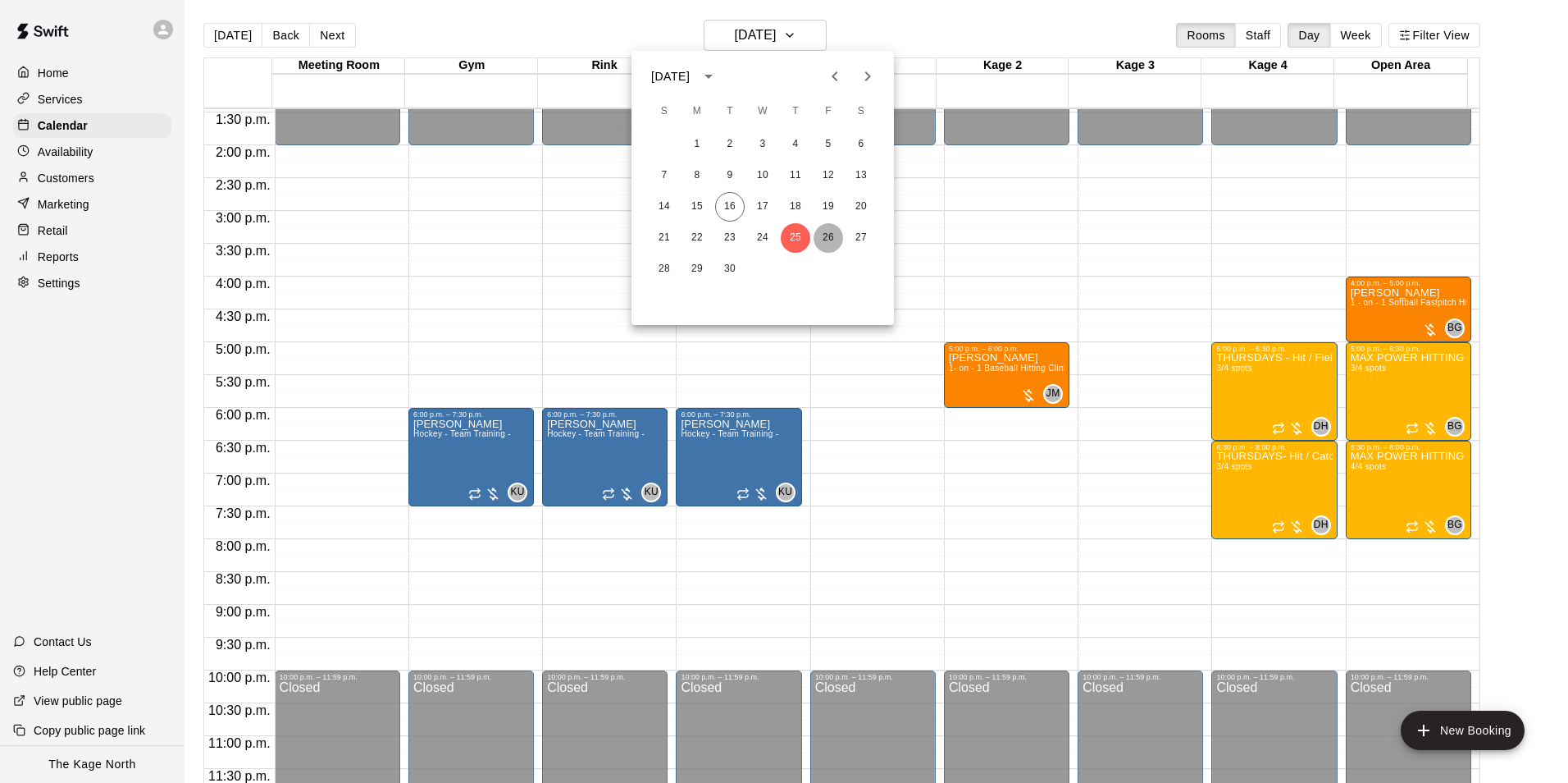
click at [834, 241] on button "26" at bounding box center [828, 238] width 30 height 30
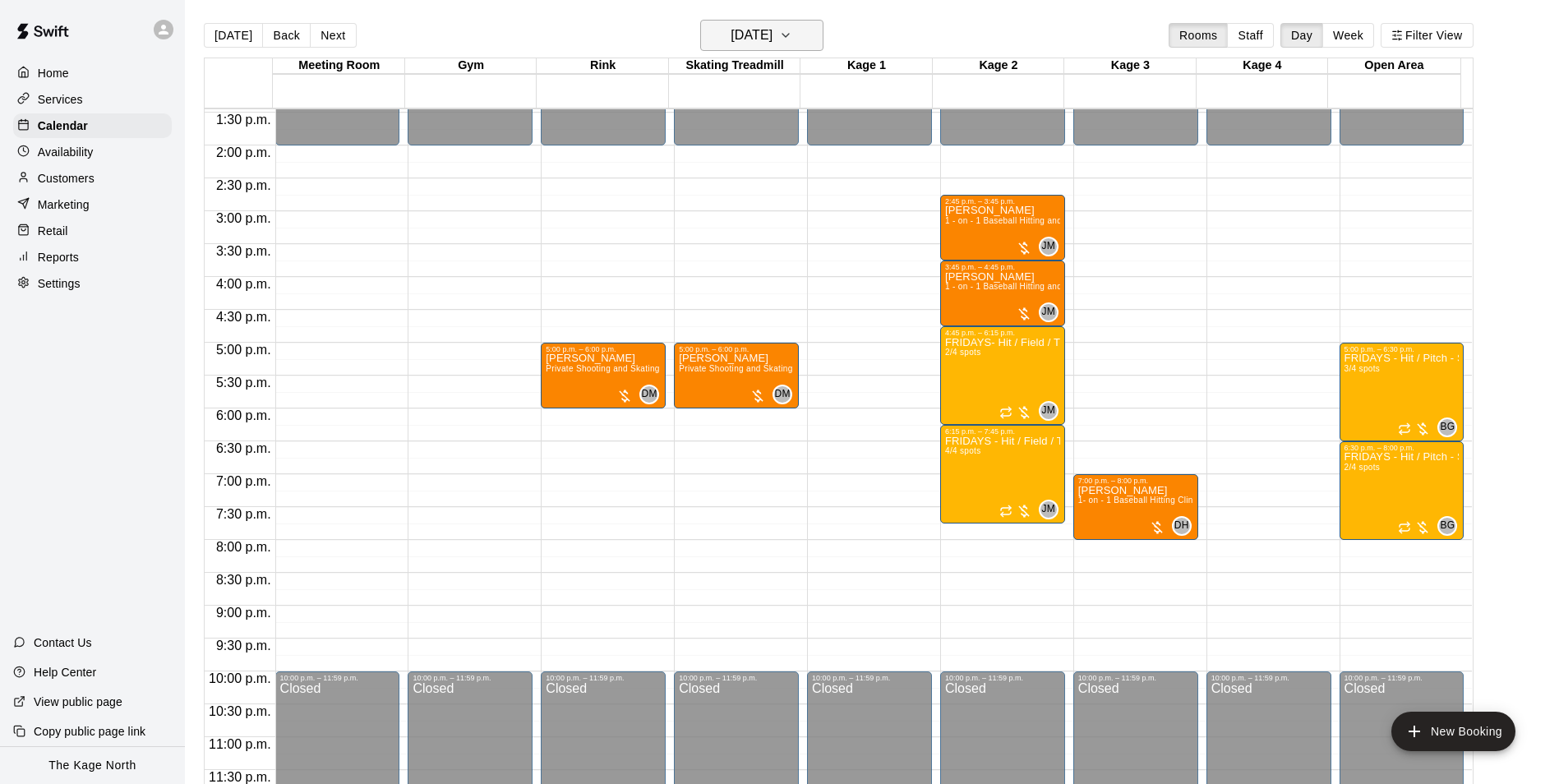
click at [773, 31] on h6 "[DATE]" at bounding box center [752, 35] width 42 height 23
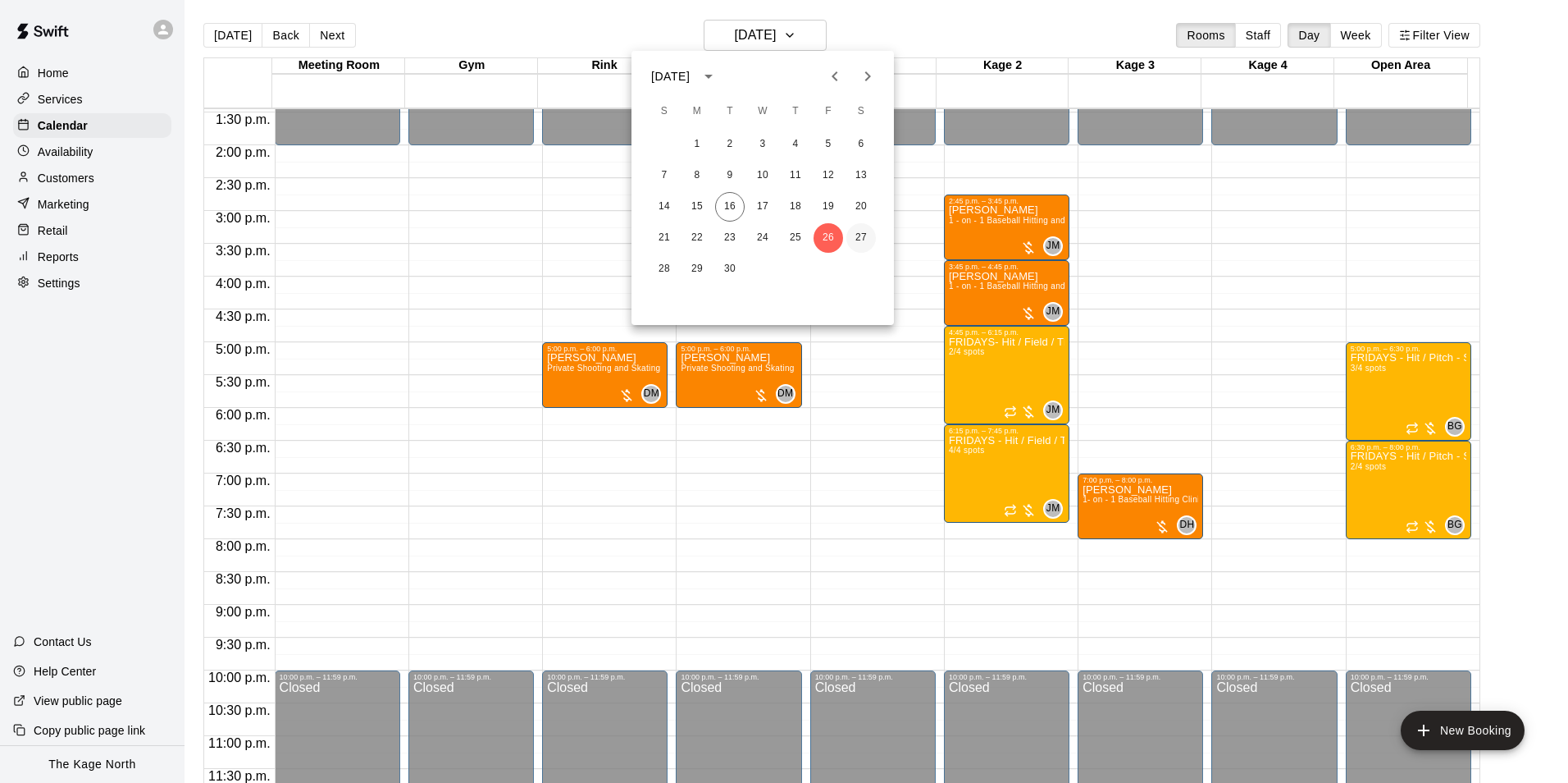
click at [863, 243] on button "27" at bounding box center [862, 238] width 30 height 30
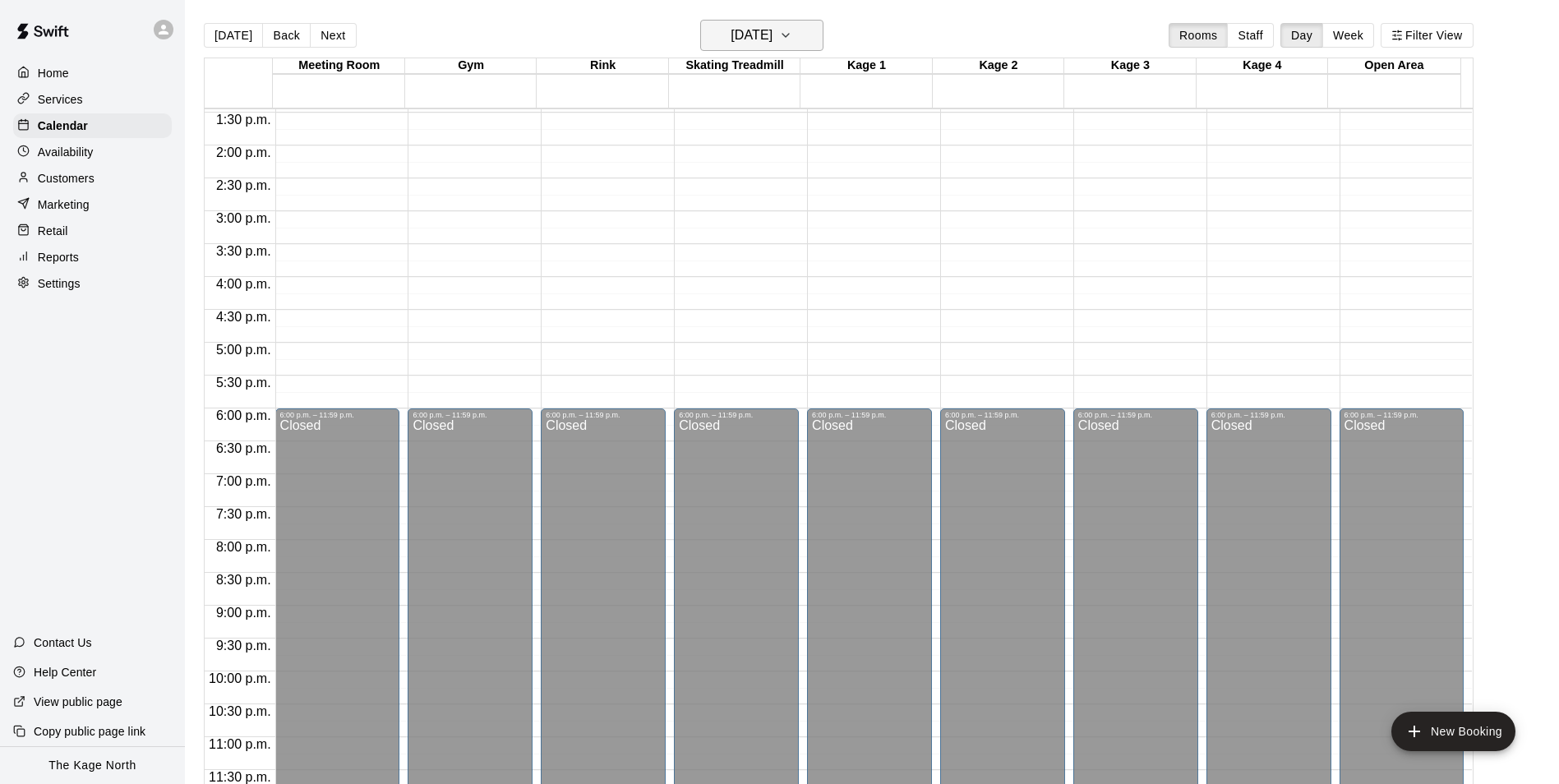
click at [773, 38] on h6 "[DATE]" at bounding box center [752, 35] width 42 height 23
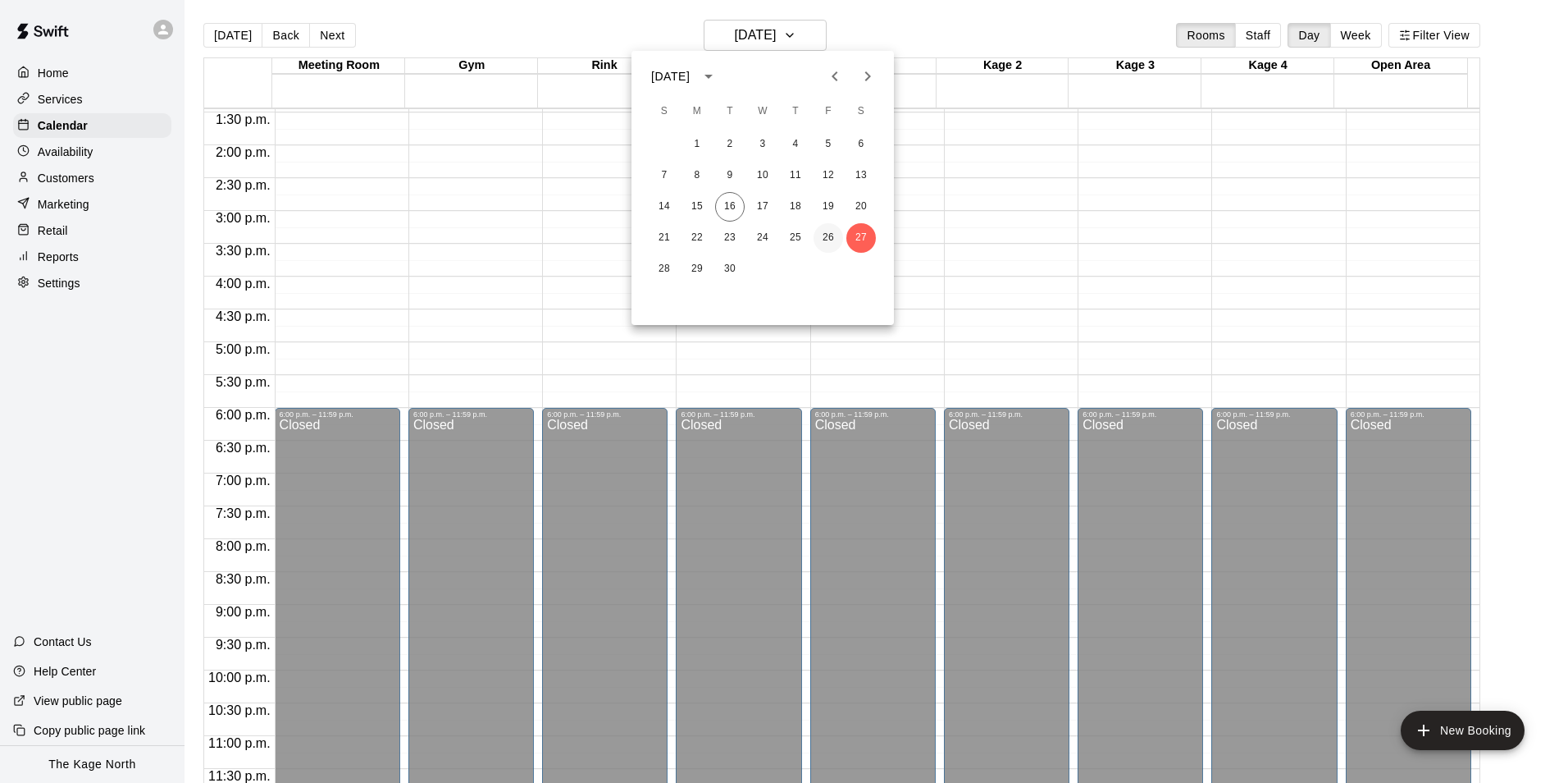
click at [826, 236] on button "26" at bounding box center [828, 238] width 30 height 30
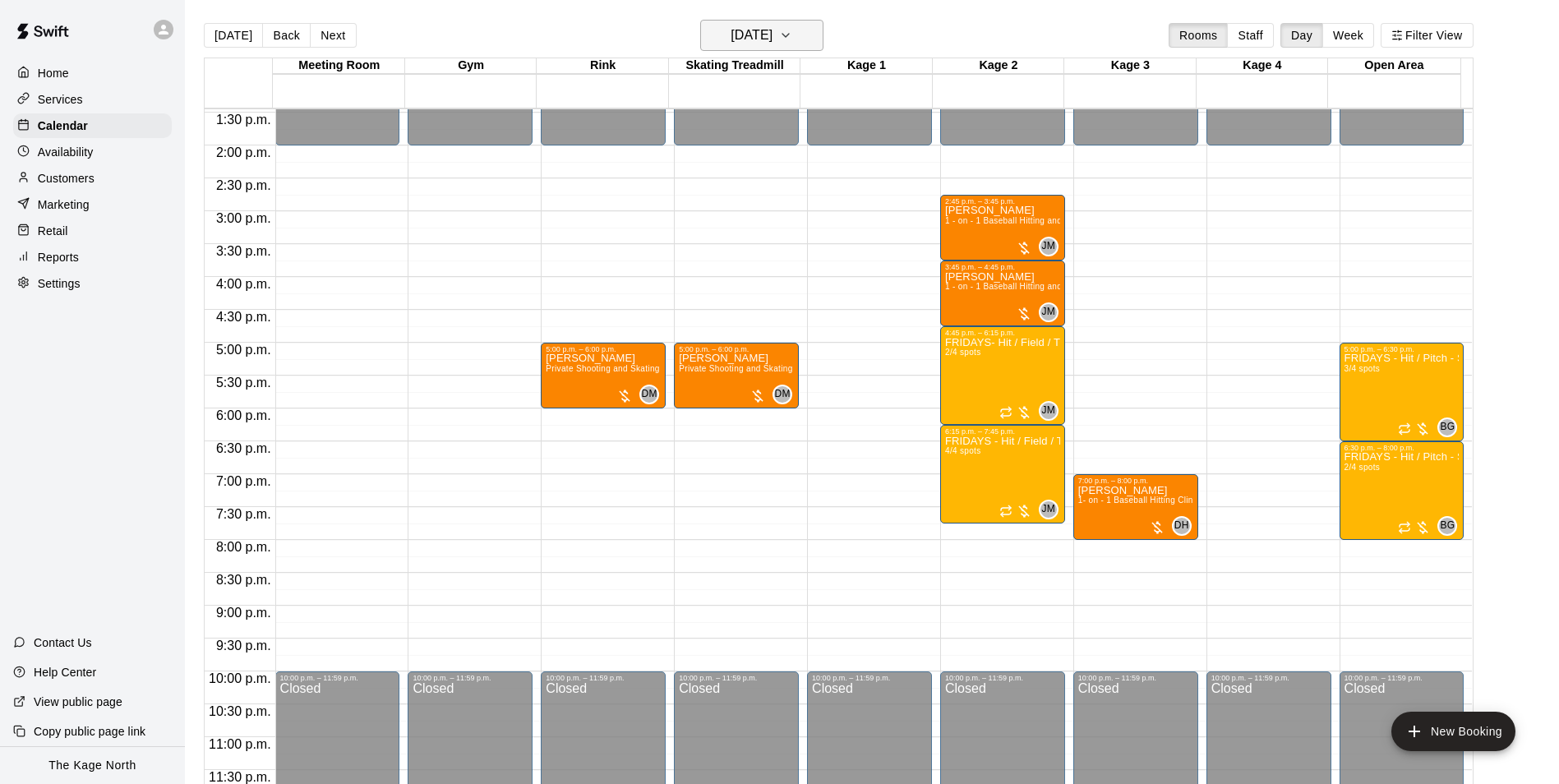
click at [800, 33] on button "[DATE]" at bounding box center [762, 34] width 123 height 31
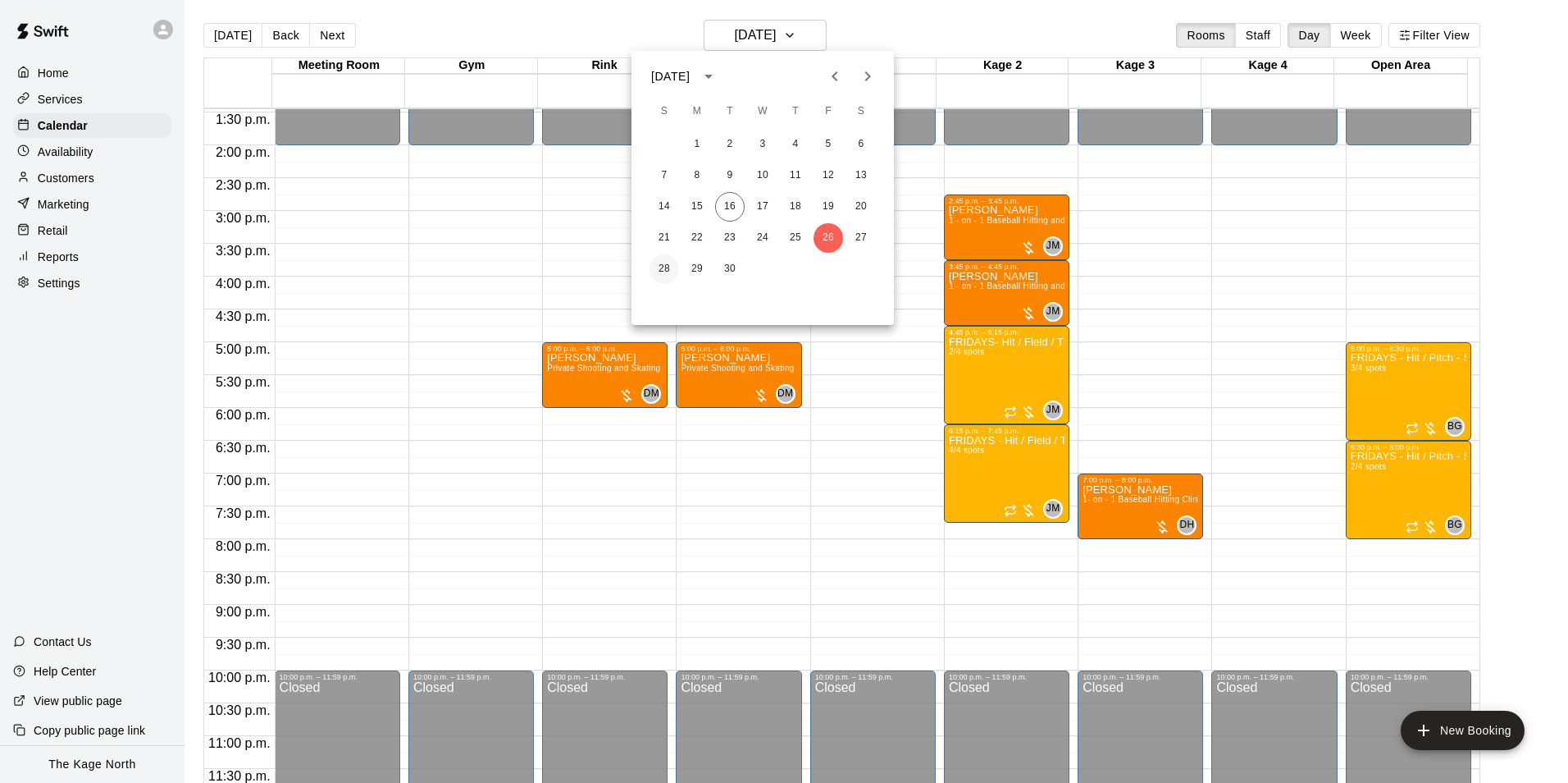
click at [665, 268] on button "28" at bounding box center [665, 269] width 30 height 30
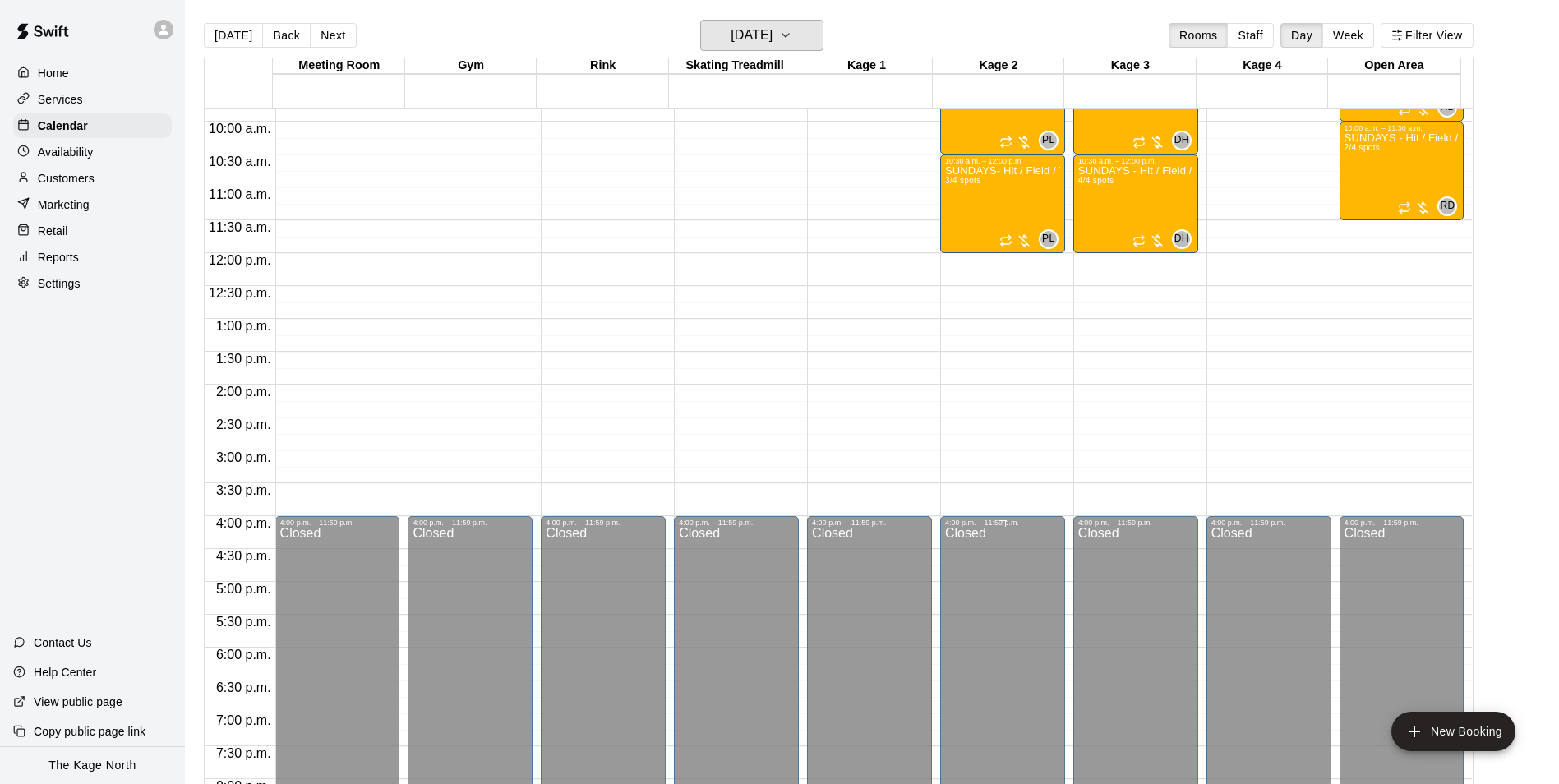
scroll to position [639, 0]
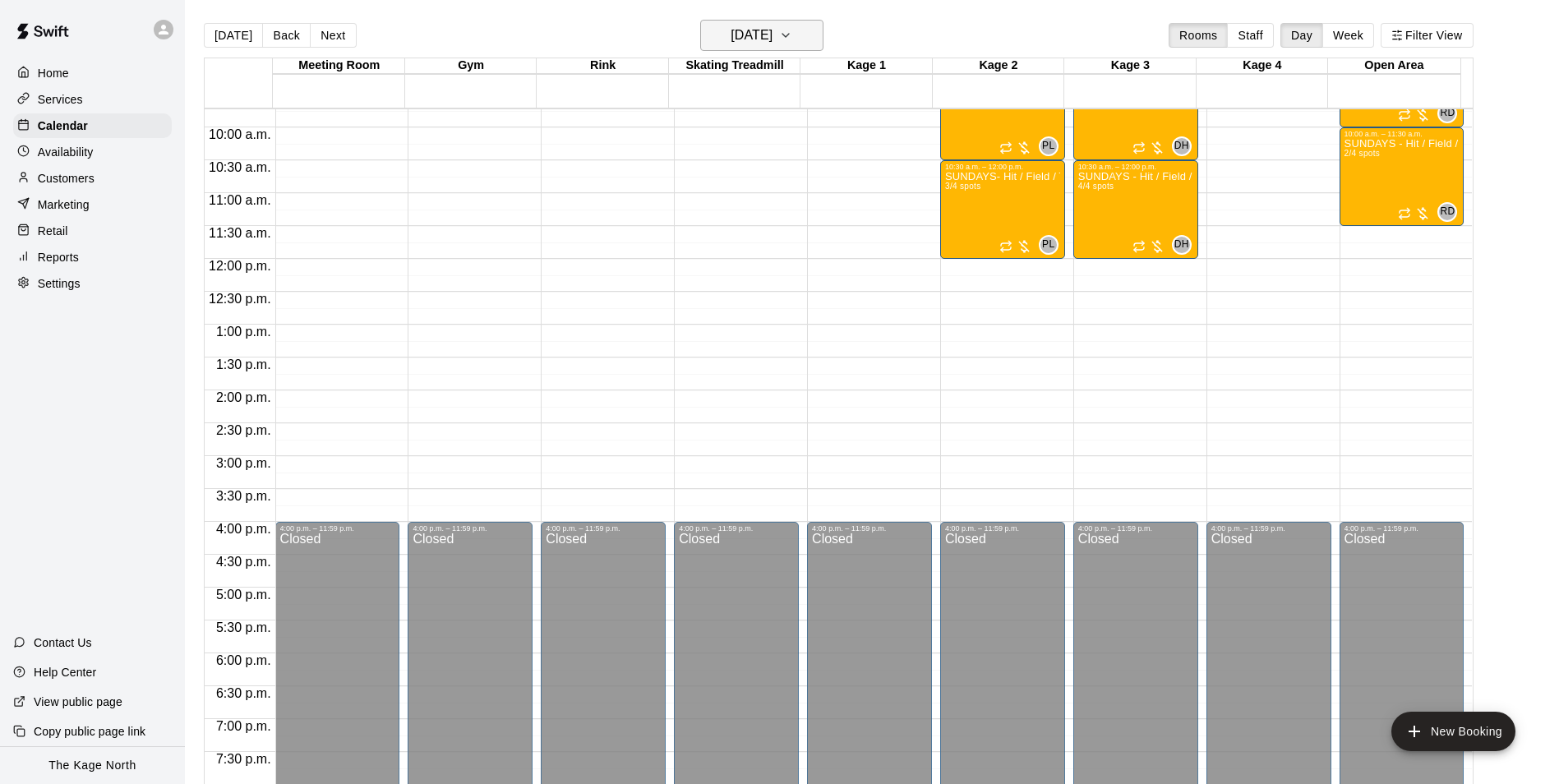
click at [773, 34] on h6 "[DATE]" at bounding box center [752, 35] width 42 height 23
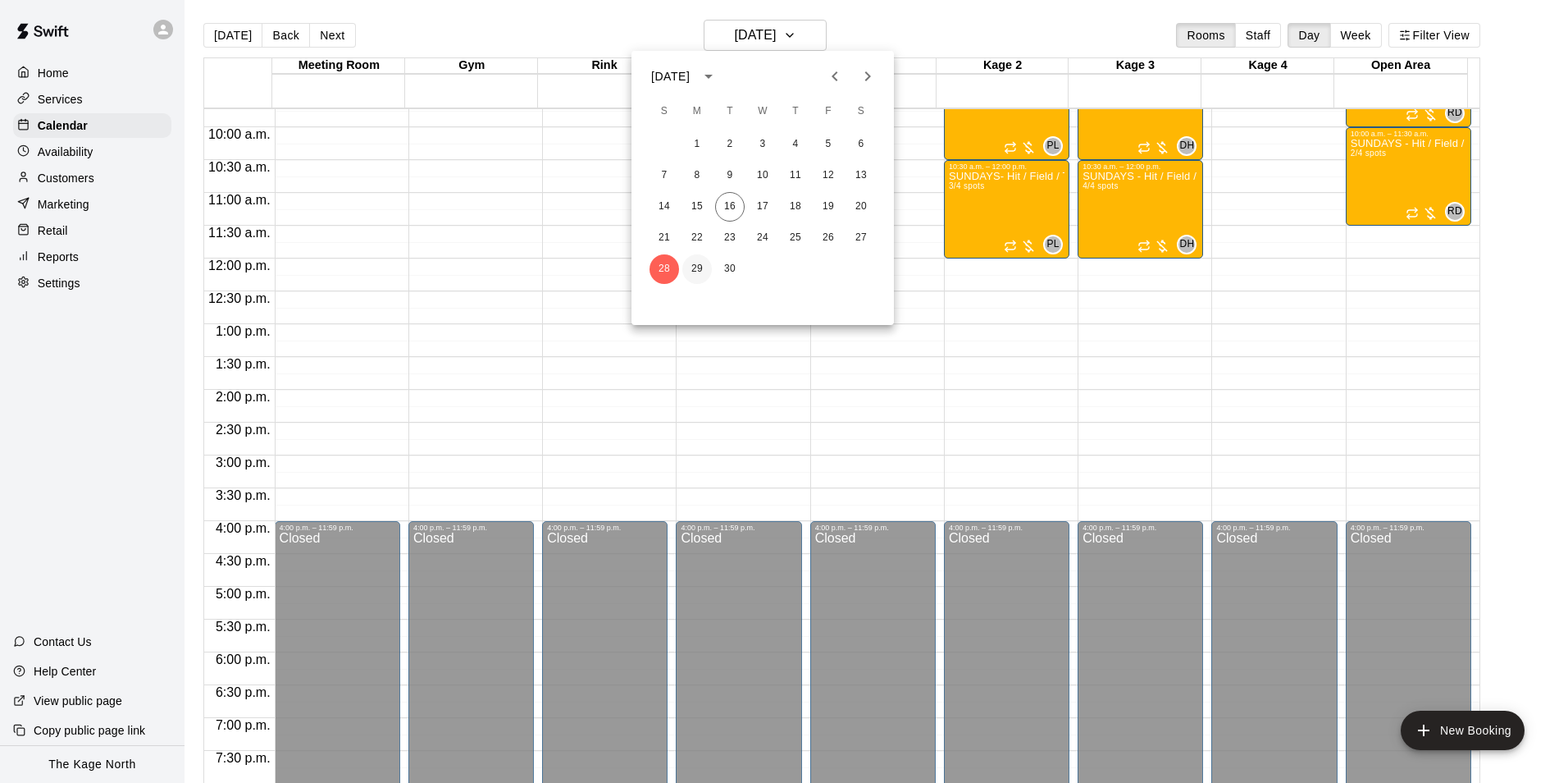
click at [703, 265] on button "29" at bounding box center [697, 269] width 30 height 30
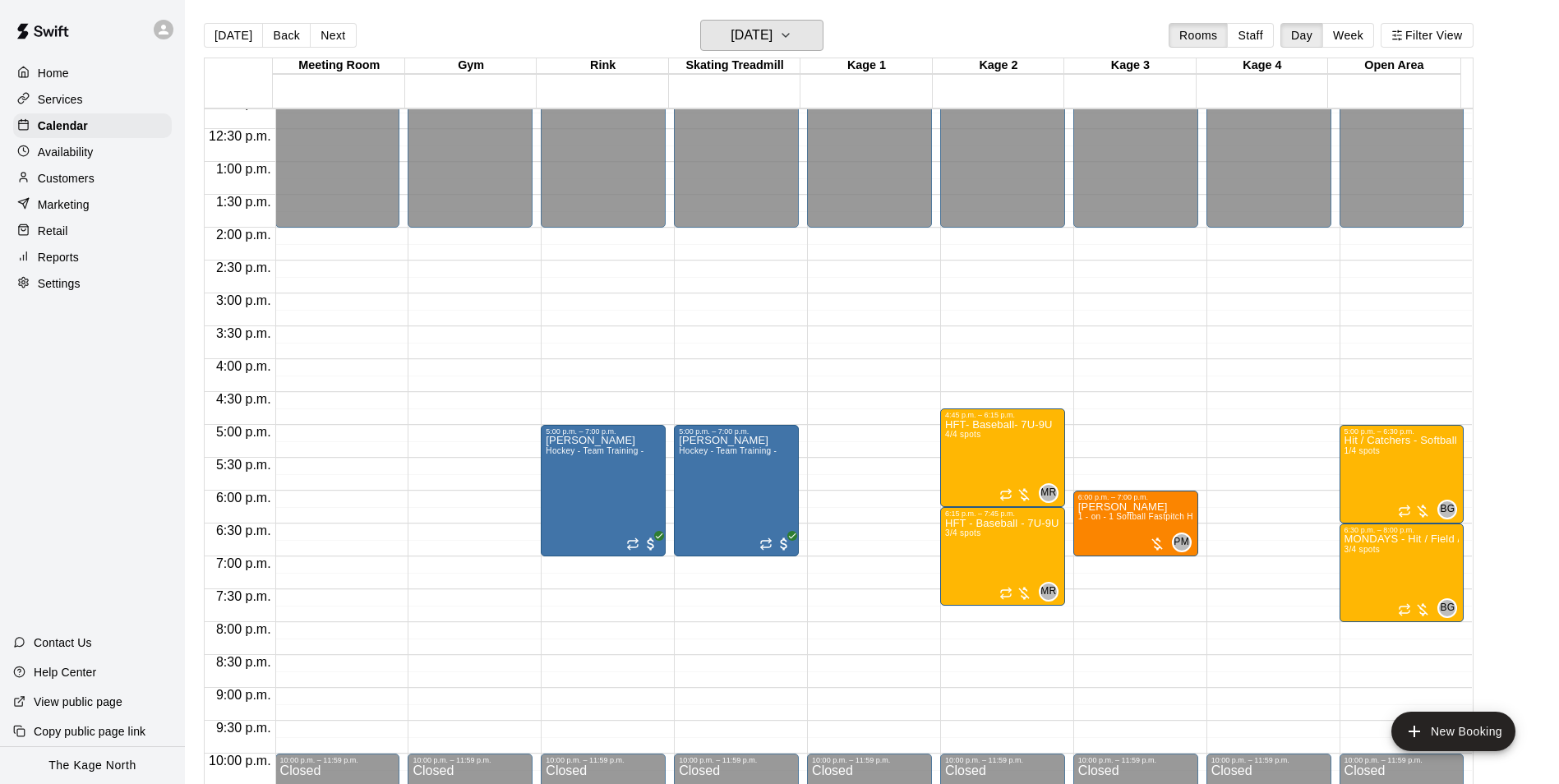
scroll to position [803, 0]
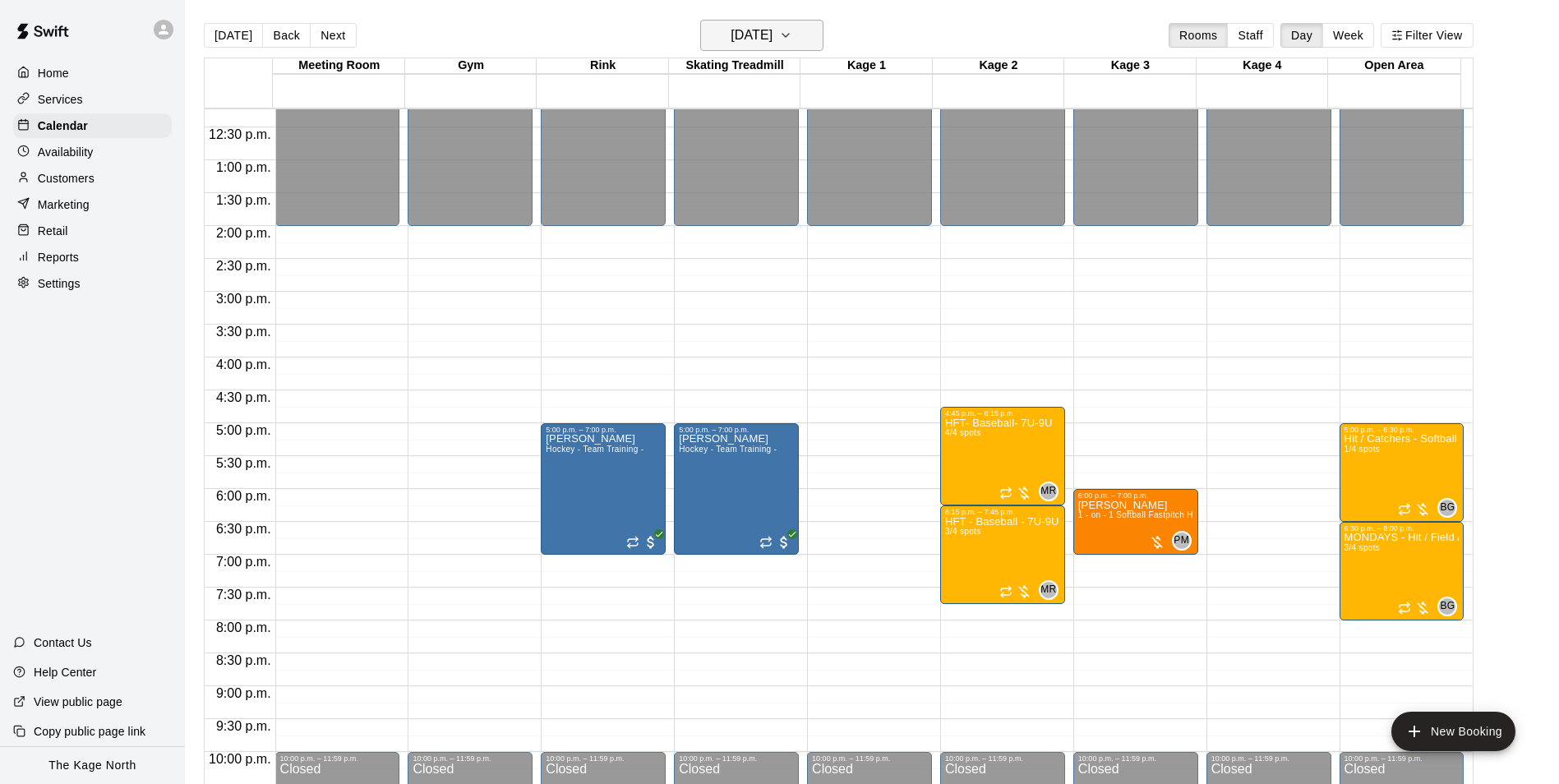
click at [773, 34] on h6 "[DATE]" at bounding box center [752, 35] width 42 height 23
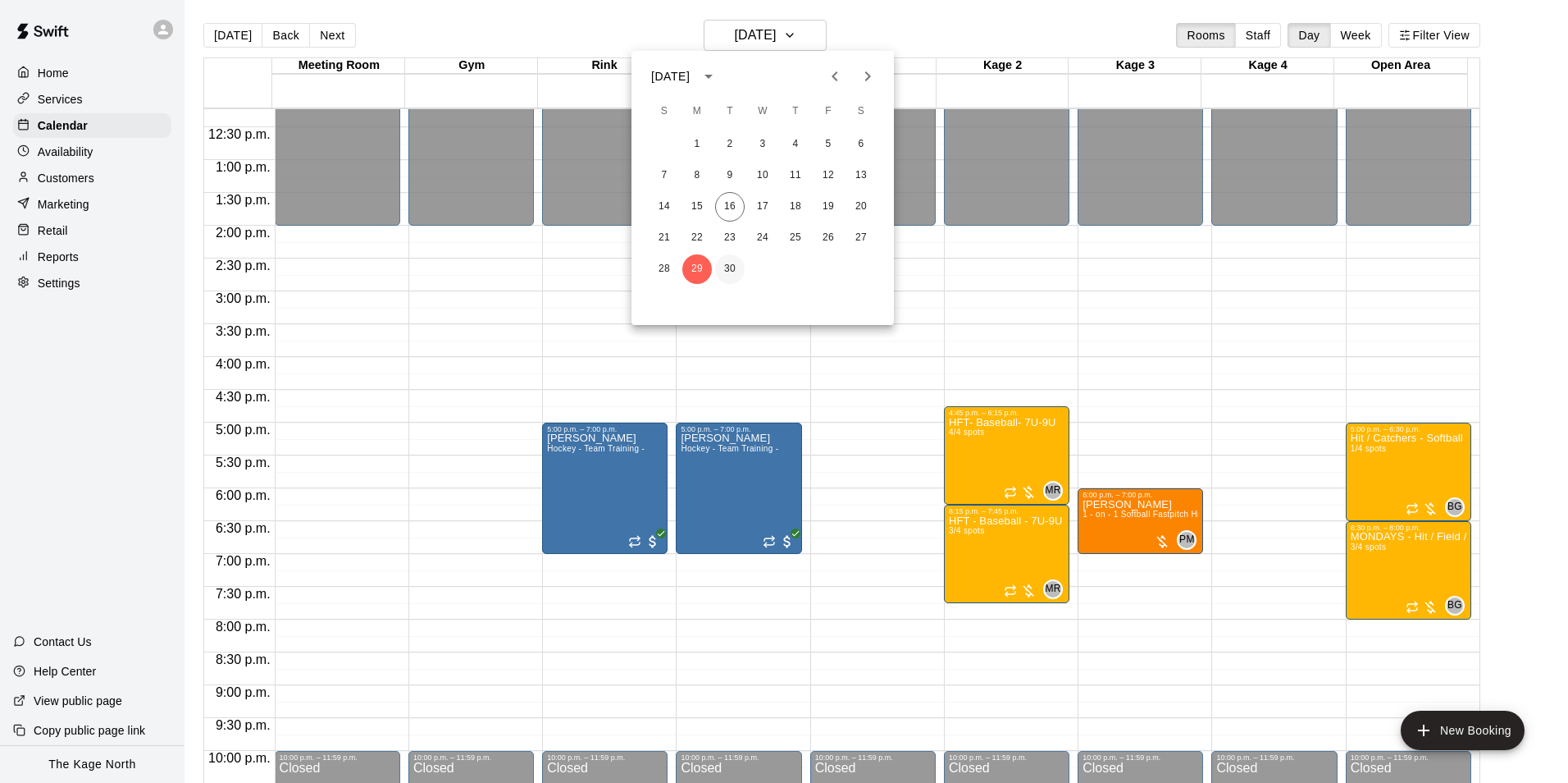
click at [730, 265] on button "30" at bounding box center [730, 269] width 30 height 30
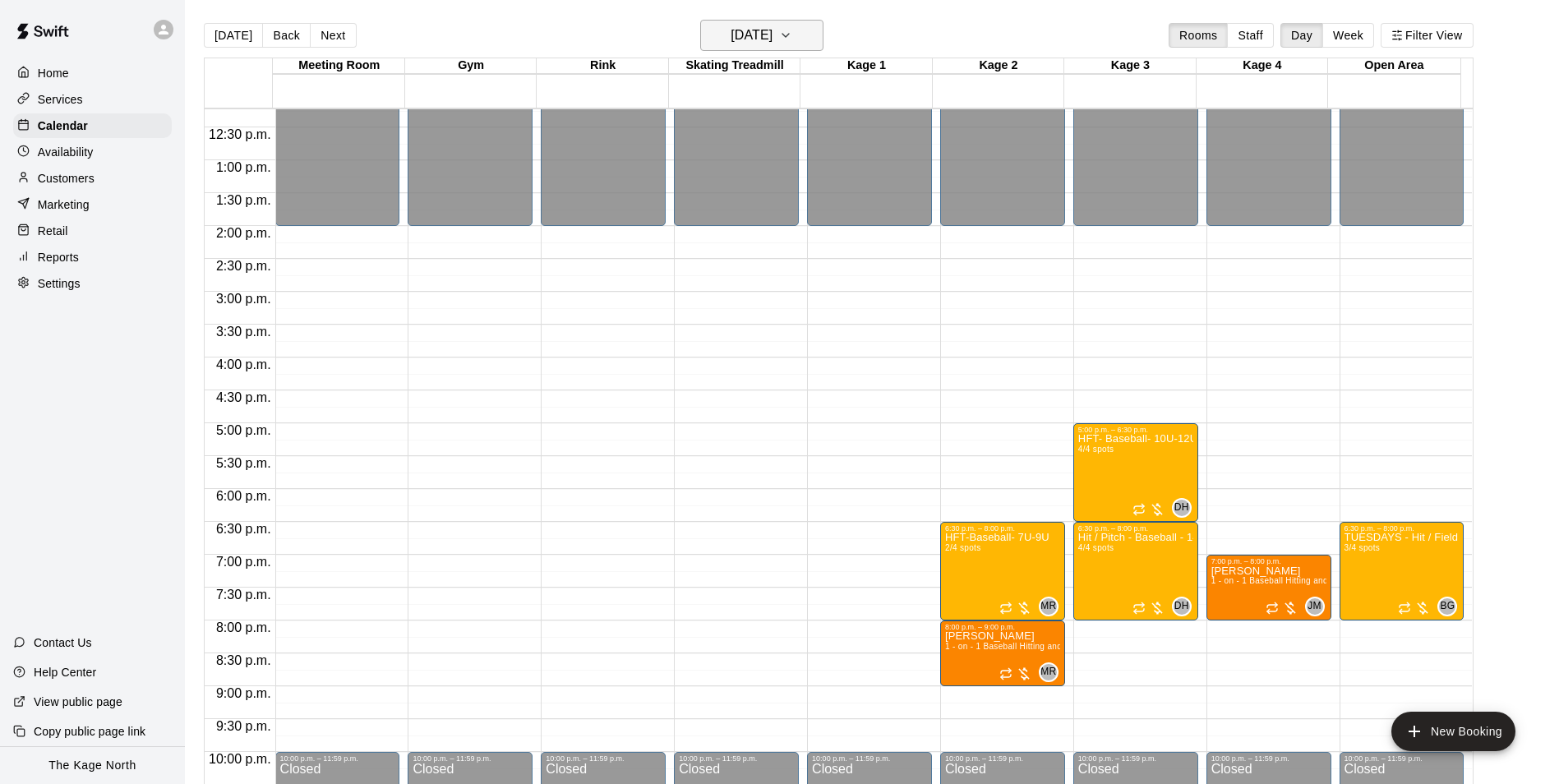
click at [773, 44] on h6 "Tuesday Sep 30" at bounding box center [752, 35] width 42 height 23
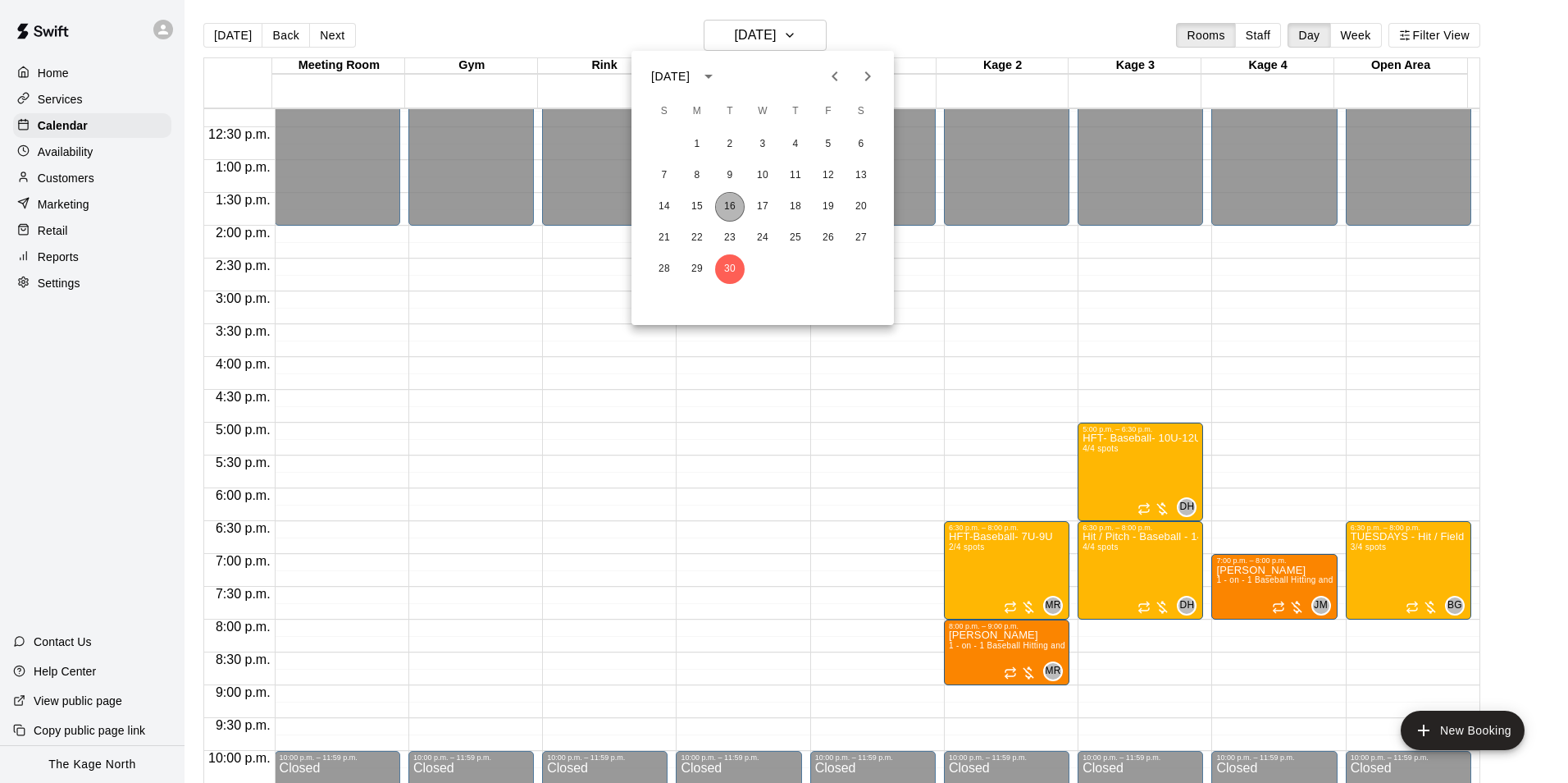
click at [727, 212] on button "16" at bounding box center [730, 207] width 30 height 30
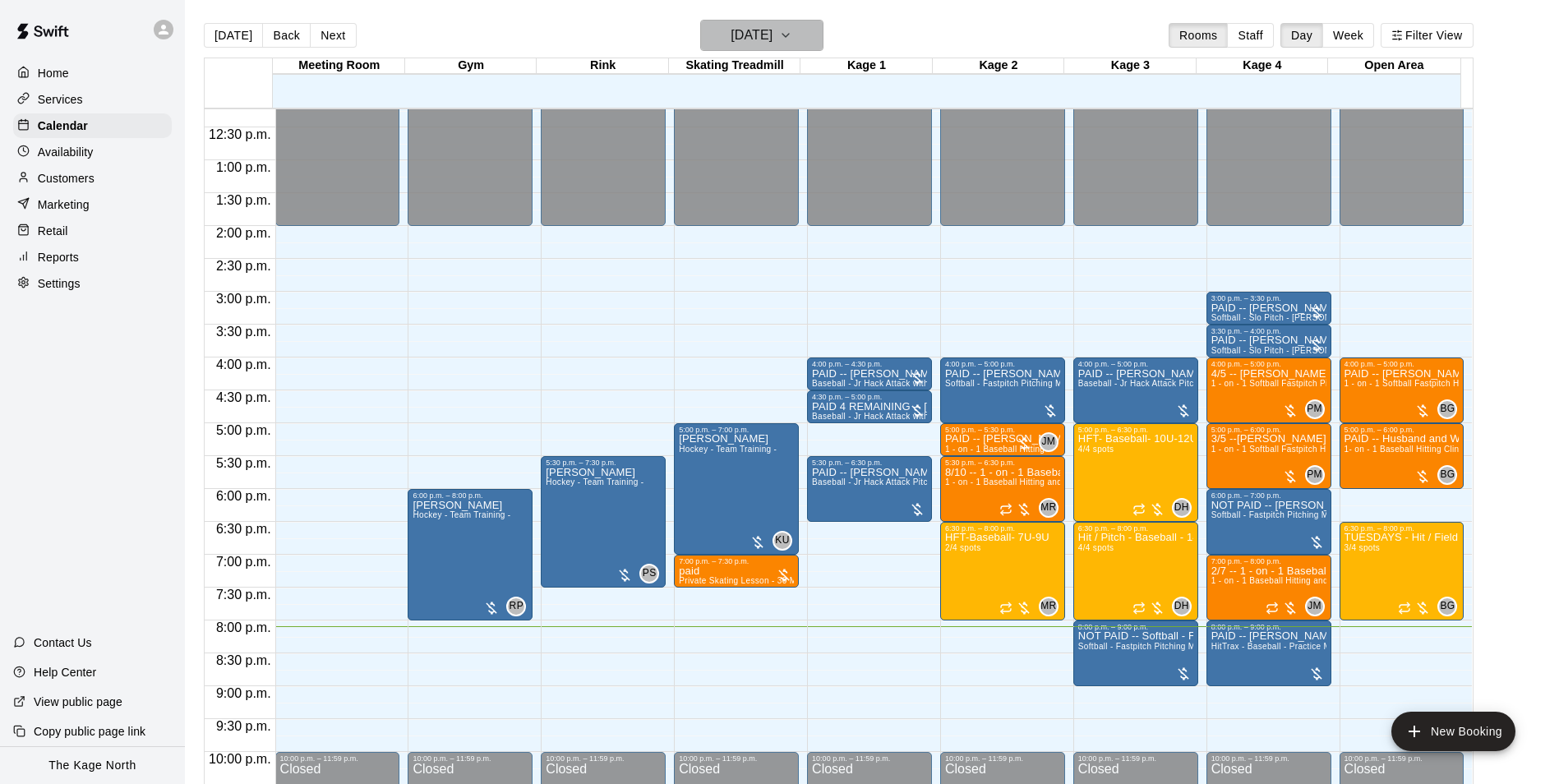
click at [773, 24] on h6 "[DATE]" at bounding box center [752, 35] width 42 height 23
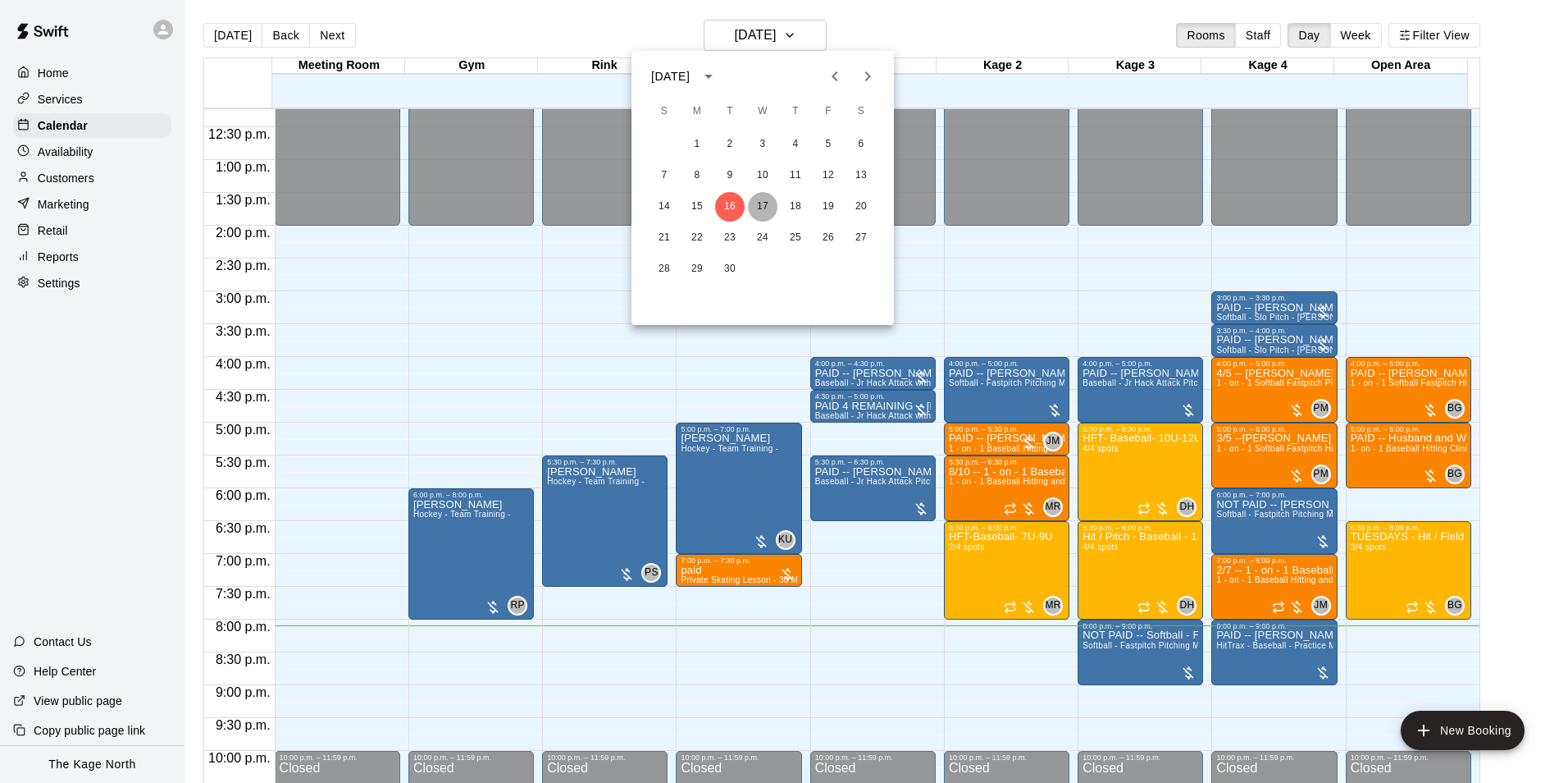
click at [759, 200] on button "17" at bounding box center [763, 207] width 30 height 30
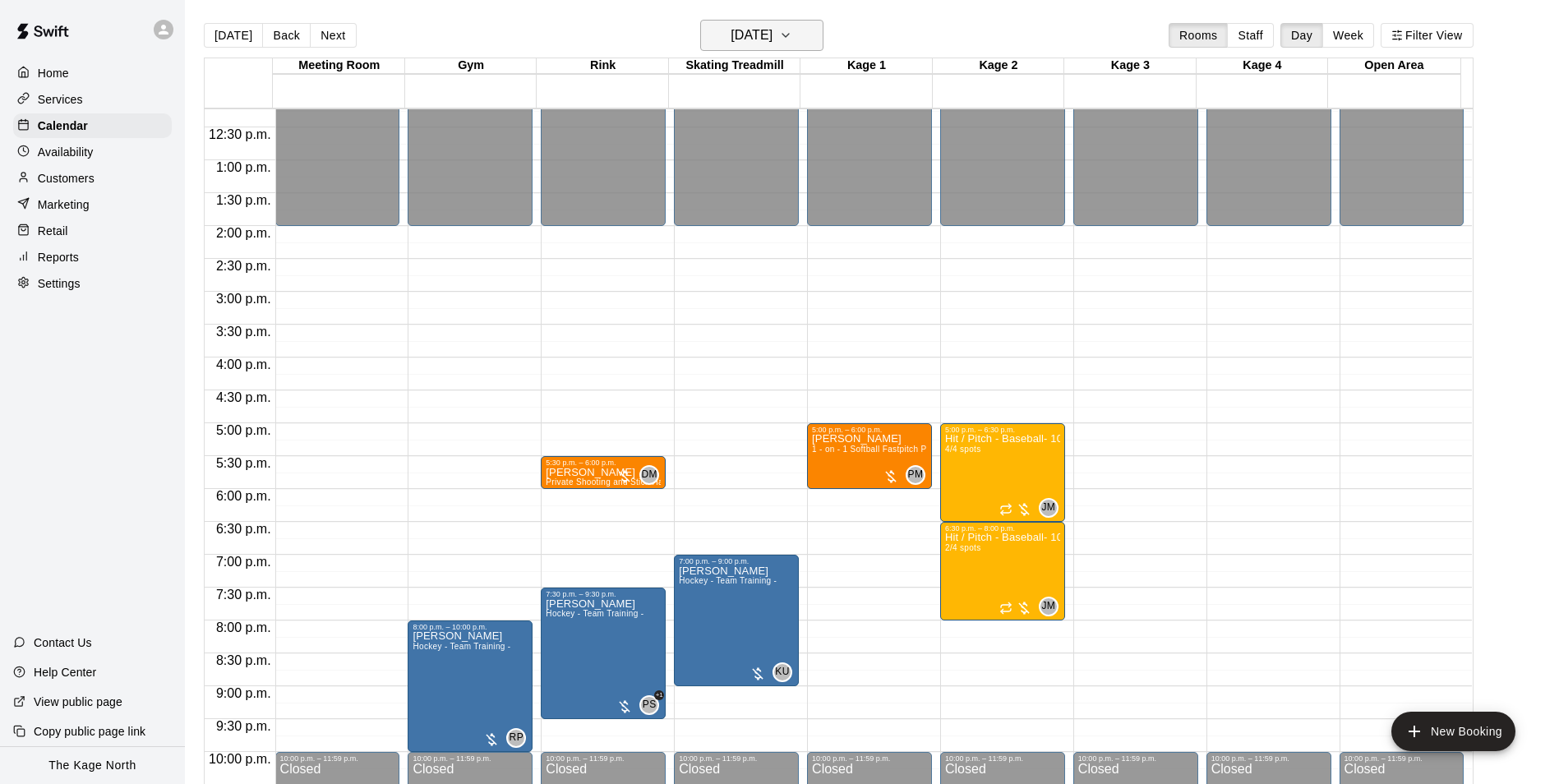
click at [773, 26] on h6 "[DATE]" at bounding box center [752, 35] width 42 height 23
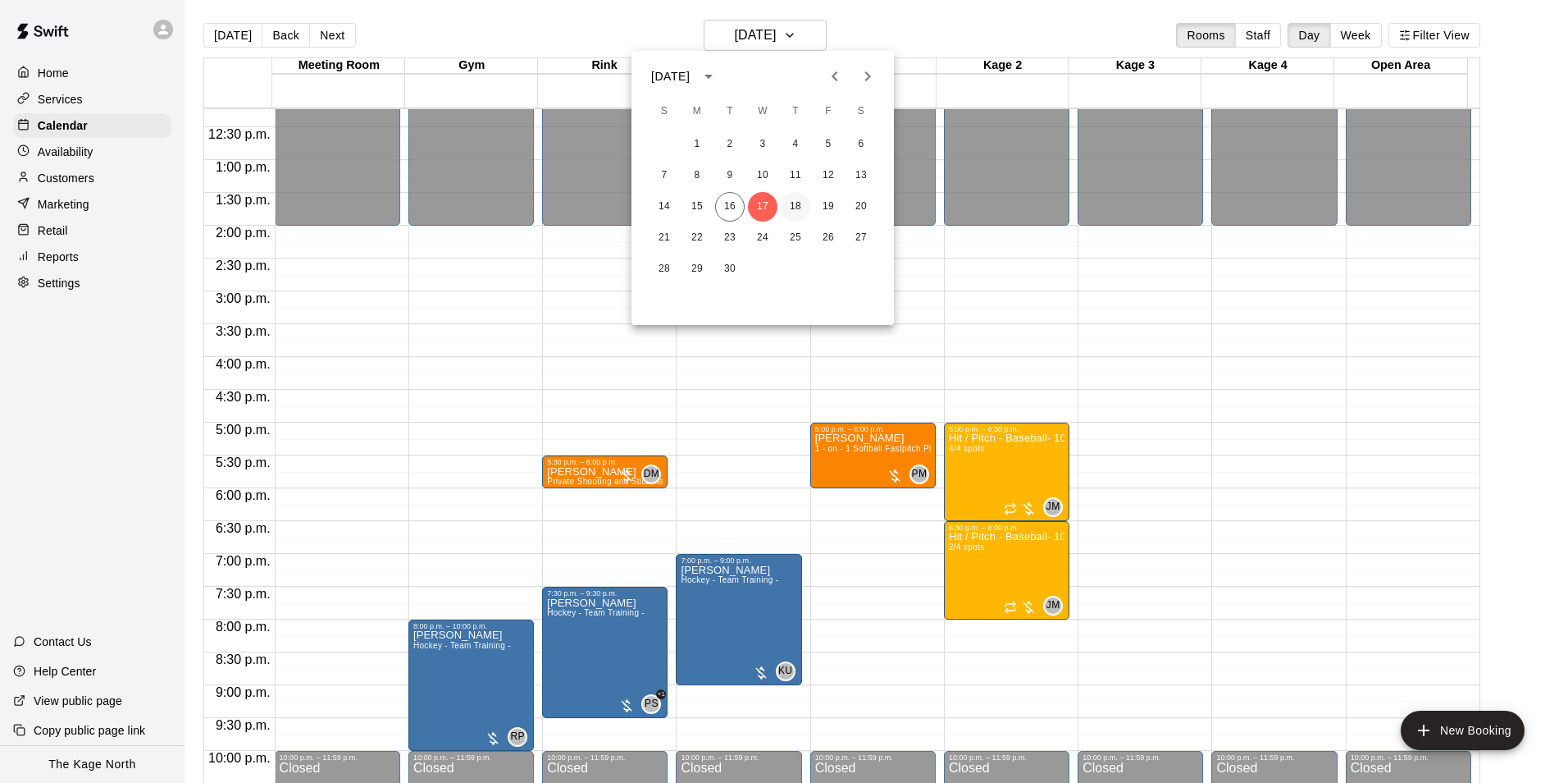
click at [802, 211] on button "18" at bounding box center [796, 207] width 30 height 30
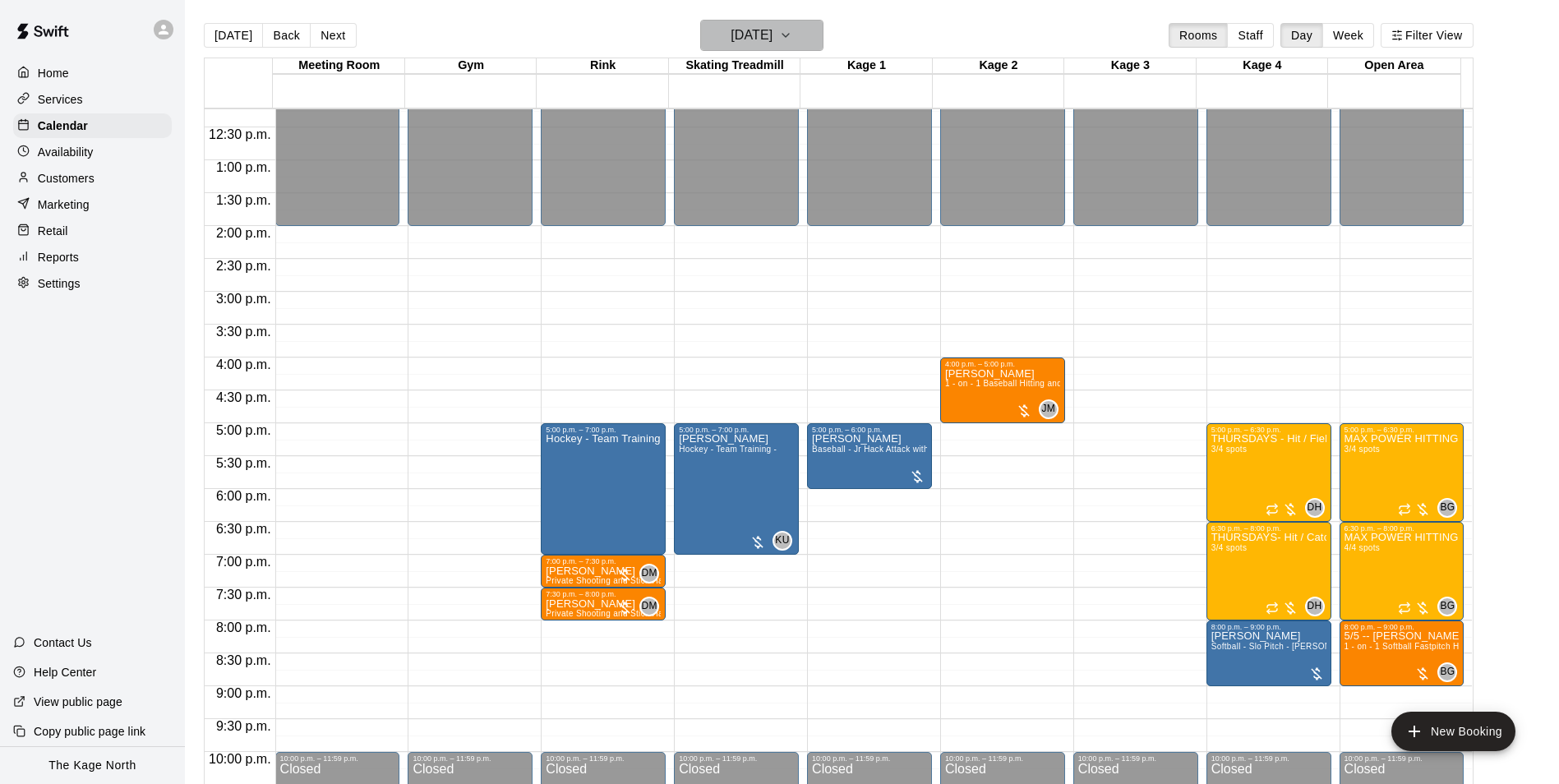
click at [773, 29] on h6 "[DATE]" at bounding box center [752, 35] width 42 height 23
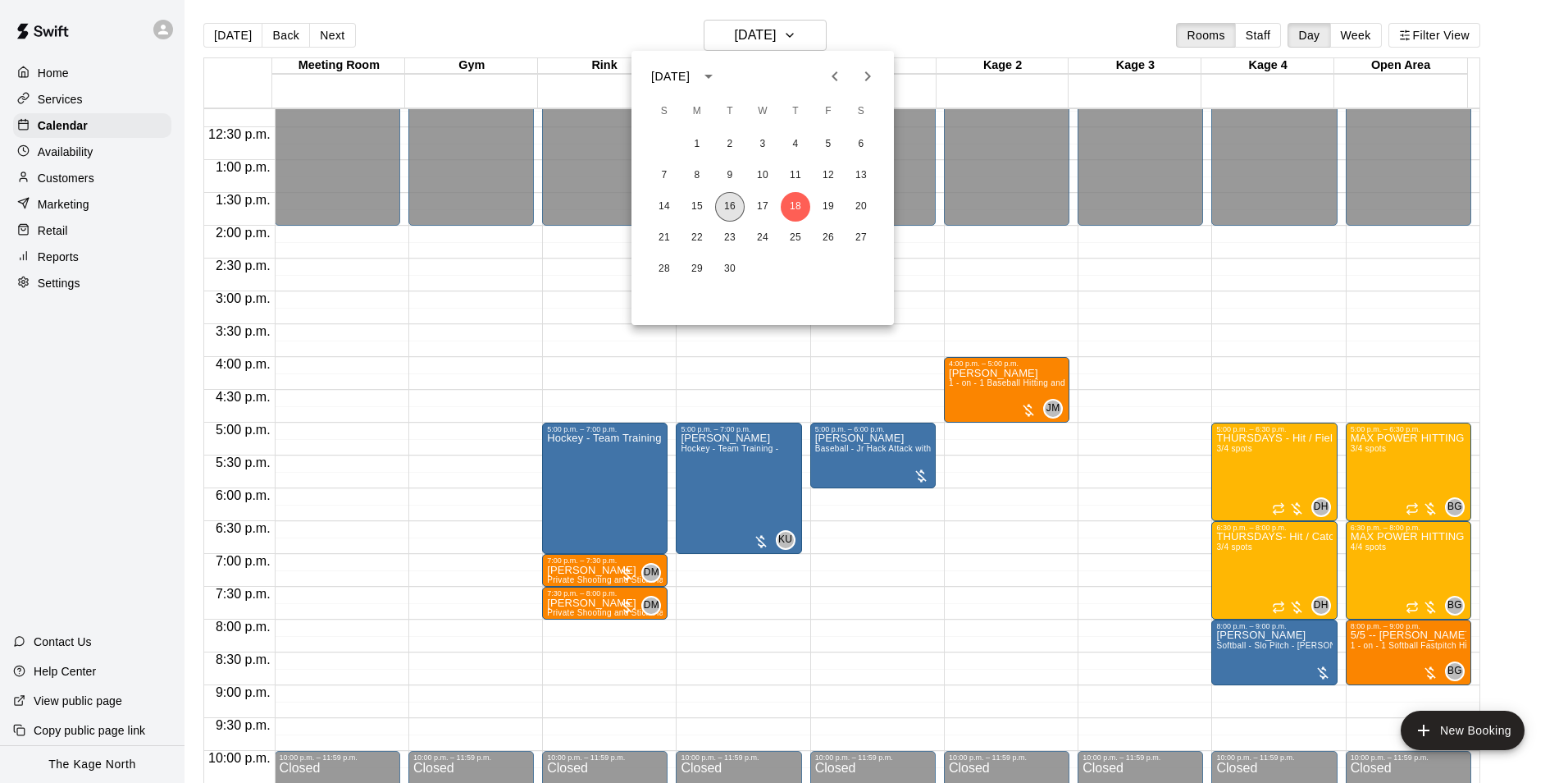
click at [723, 207] on button "16" at bounding box center [730, 207] width 30 height 30
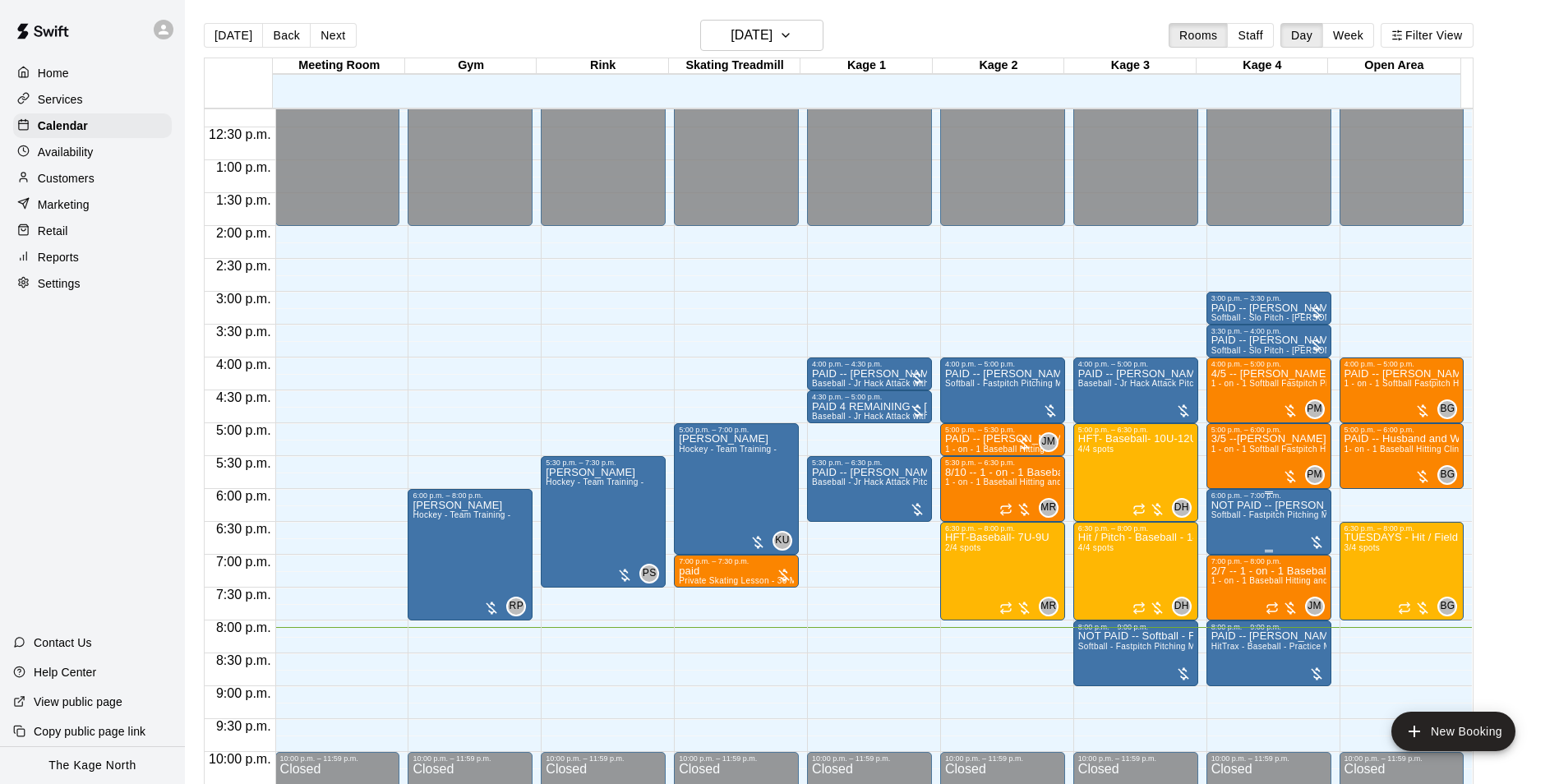
click at [1274, 515] on span "Softball - Fastpitch Pitching Machine - Requires second person to feed machine" at bounding box center [1367, 515] width 312 height 9
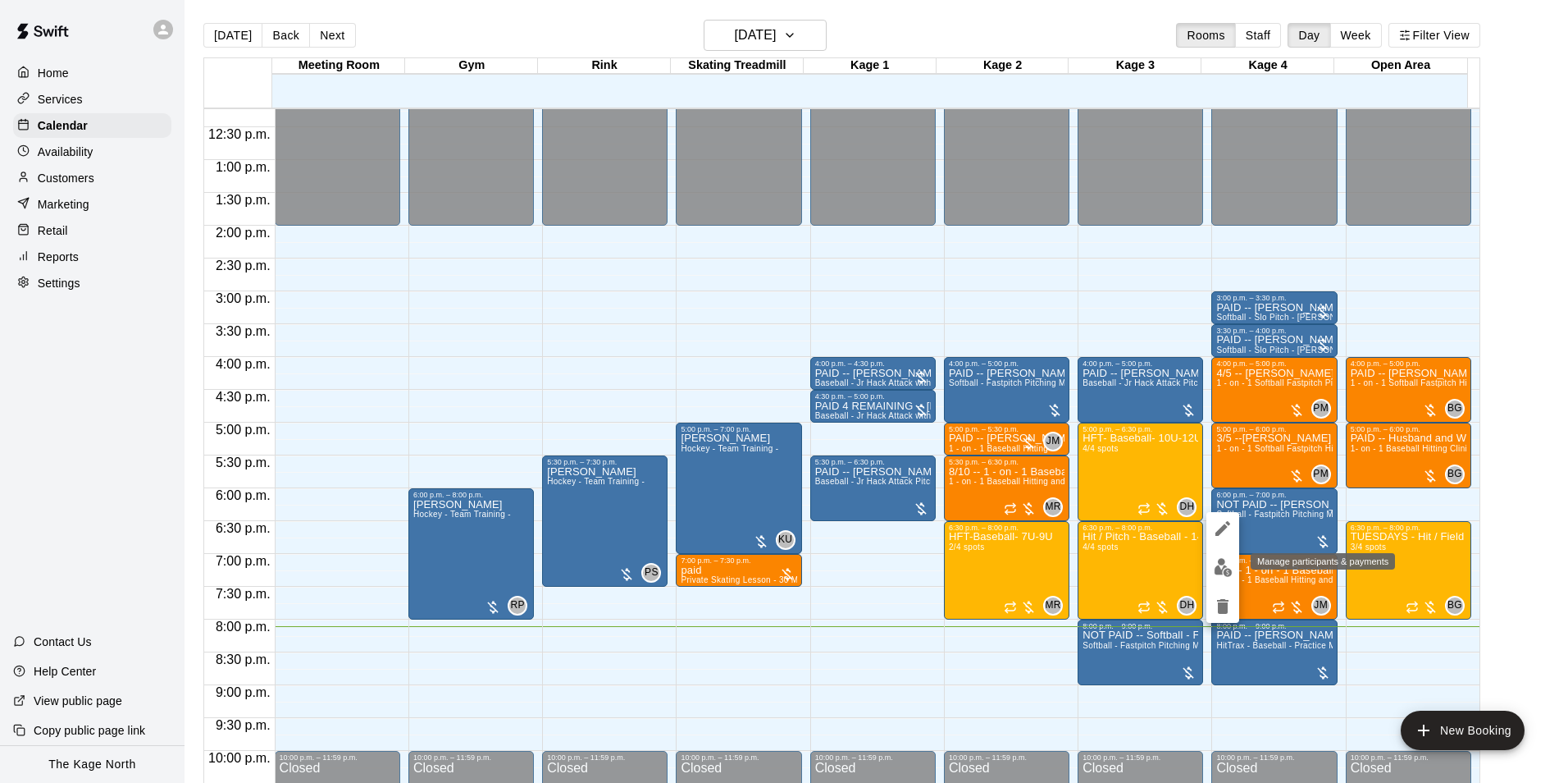
click at [1214, 568] on img "edit" at bounding box center [1223, 567] width 18 height 18
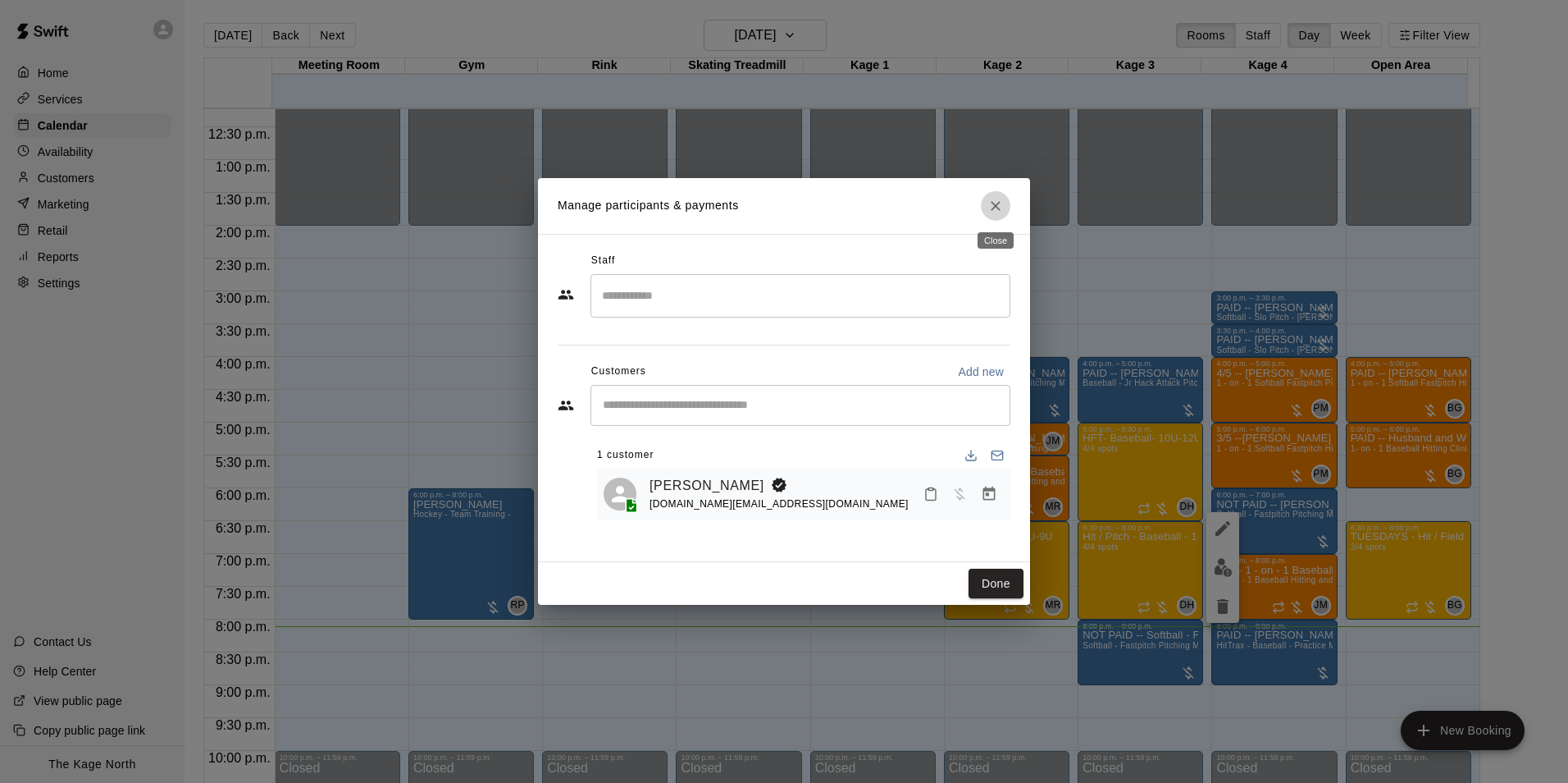
click at [986, 199] on button "Close" at bounding box center [996, 207] width 30 height 30
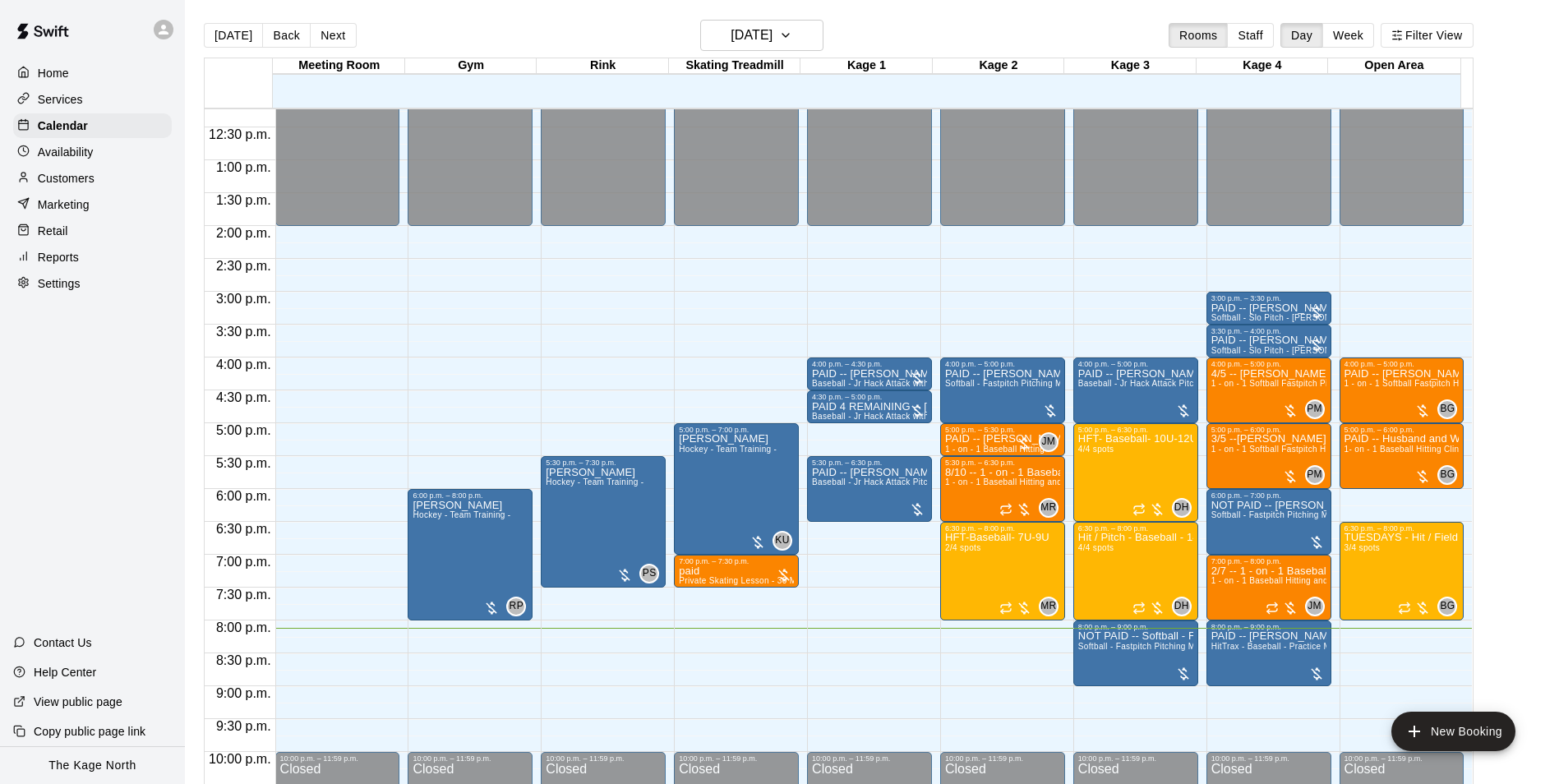
click at [489, 18] on main "Today Back Next Tuesday Sep 16 Rooms Staff Day Week Filter View Meeting Room 16…" at bounding box center [871, 405] width 1374 height 810
click at [773, 32] on h6 "[DATE]" at bounding box center [752, 35] width 42 height 23
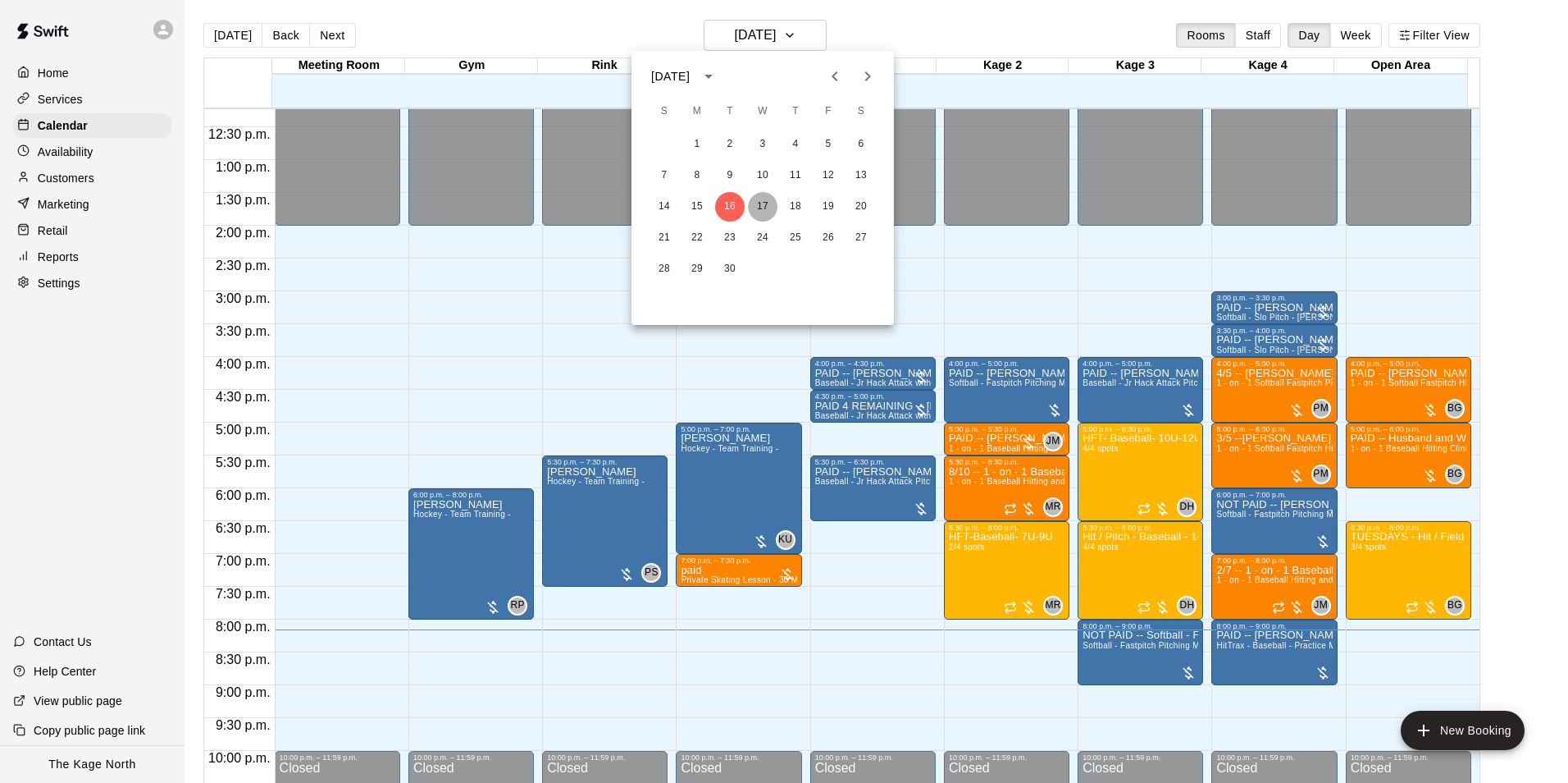
click at [769, 202] on button "17" at bounding box center [763, 207] width 30 height 30
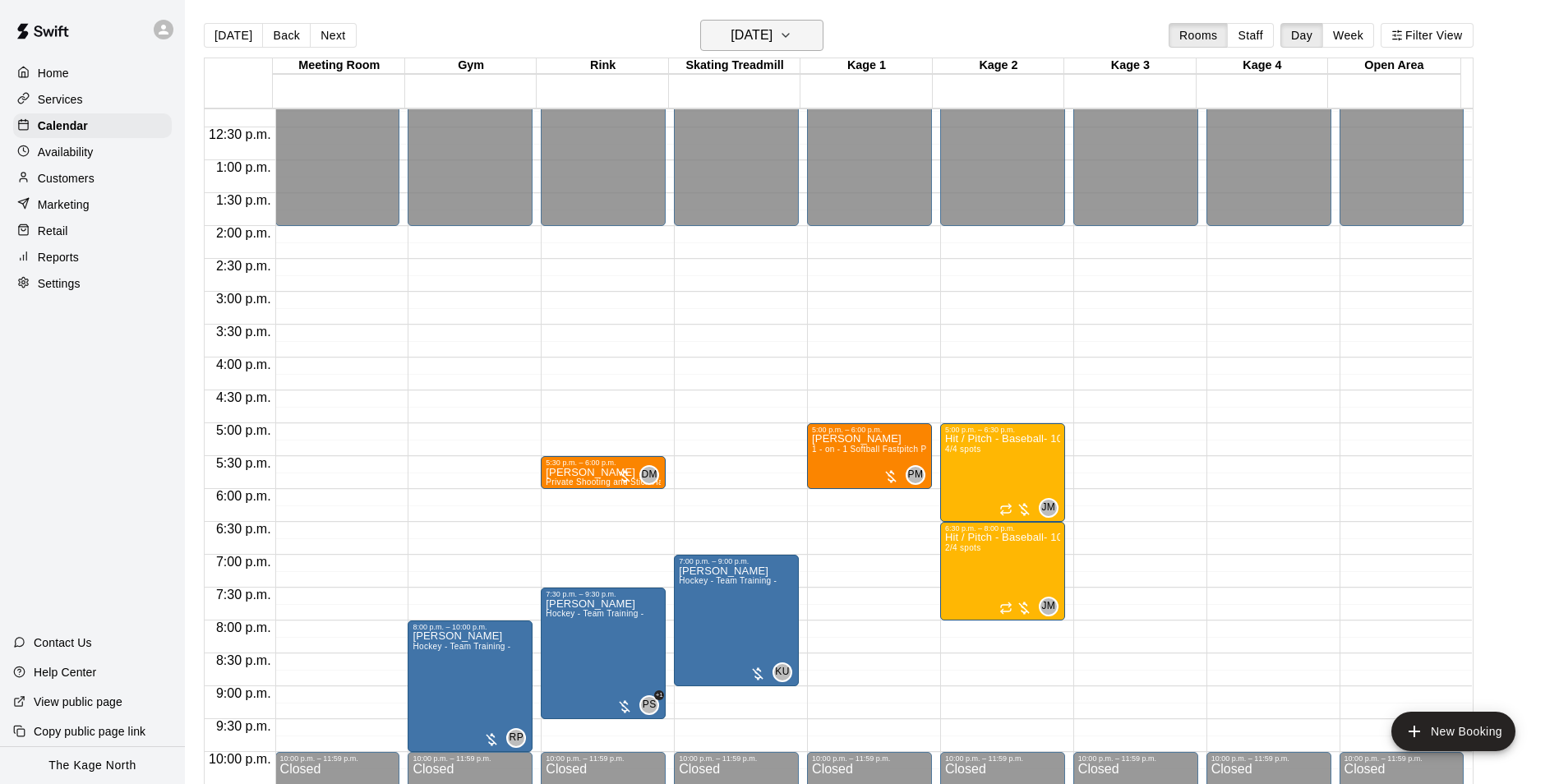
click at [814, 26] on button "[DATE]" at bounding box center [762, 34] width 123 height 31
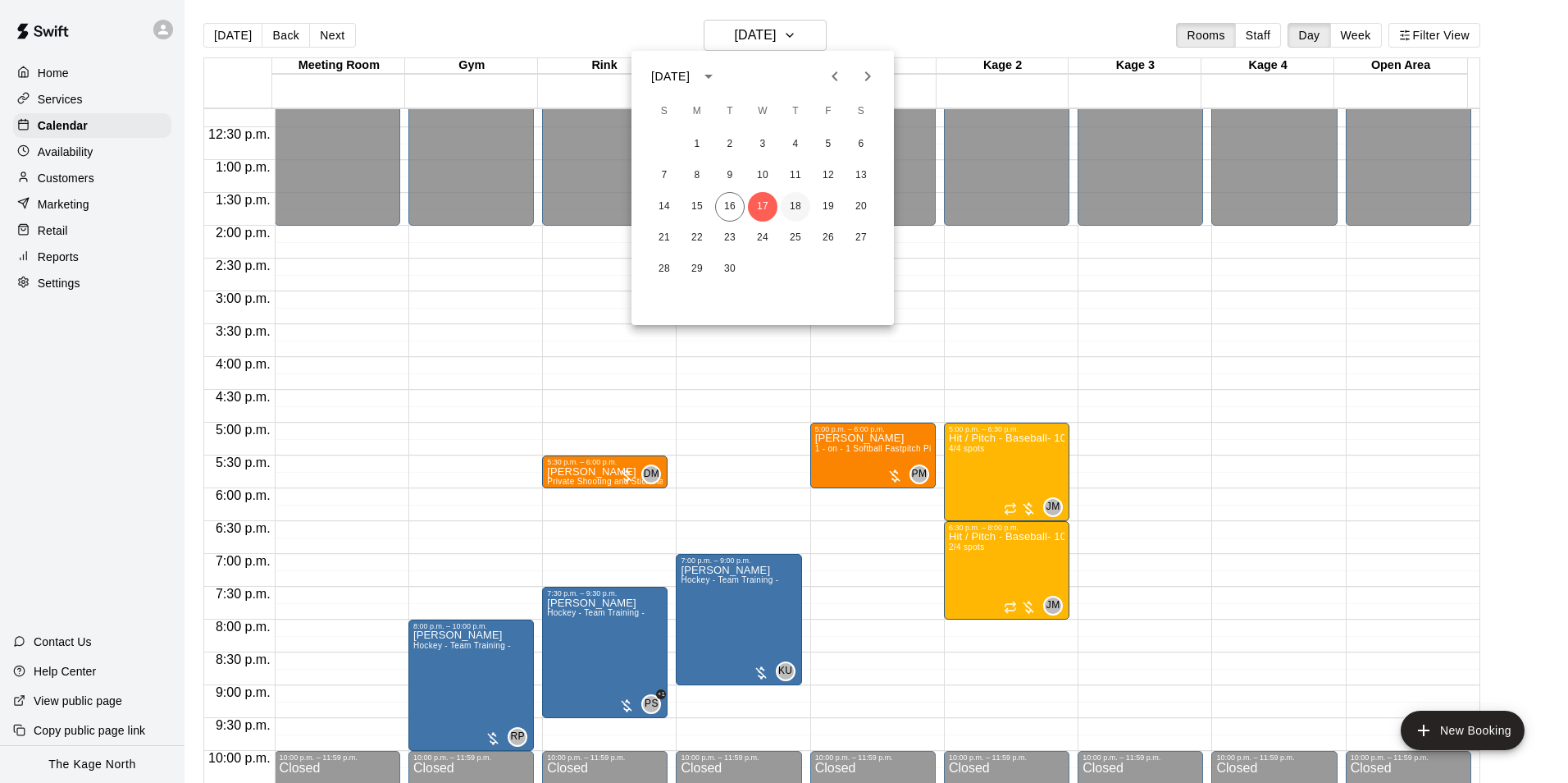
click at [798, 204] on button "18" at bounding box center [796, 207] width 30 height 30
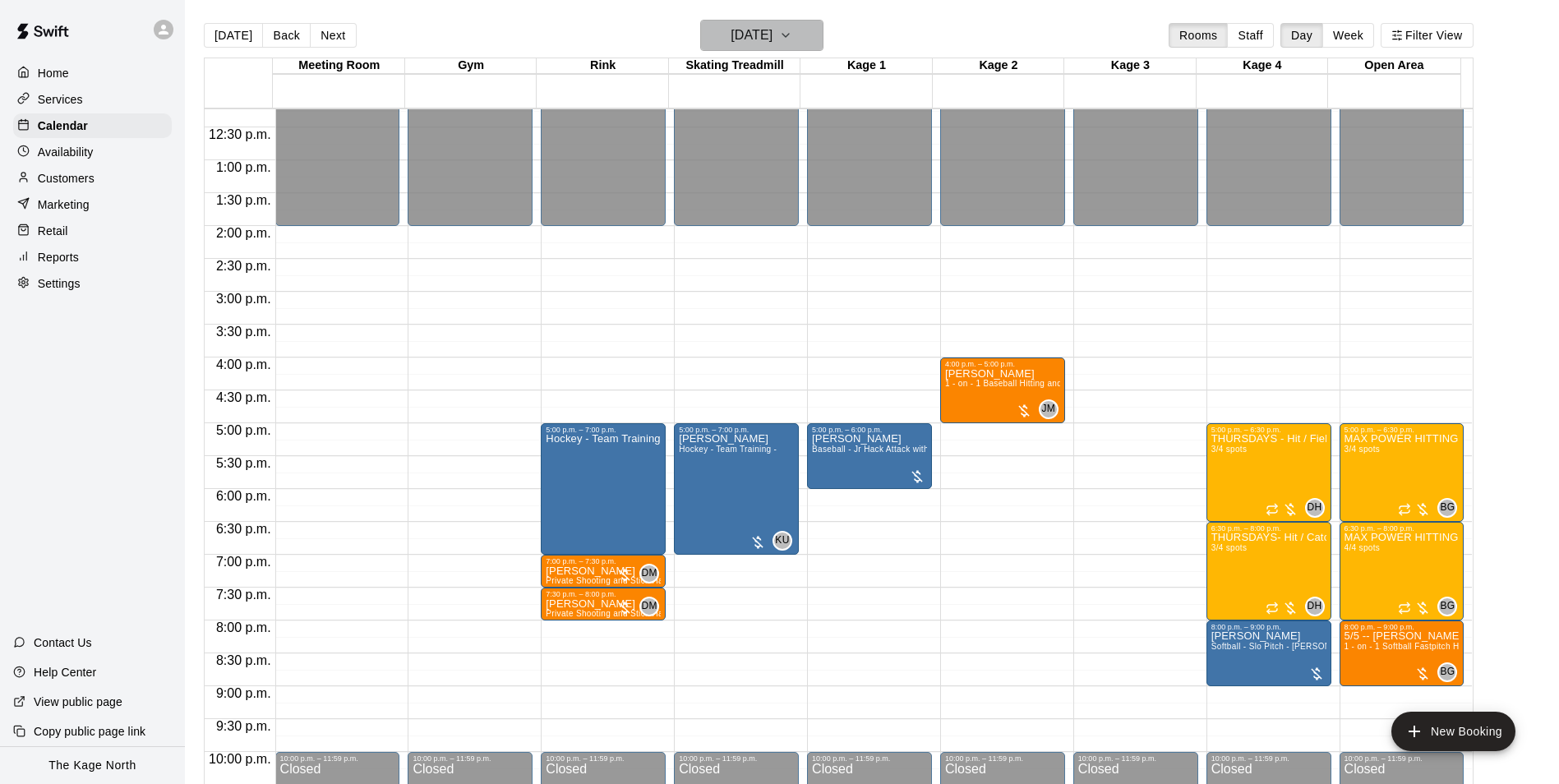
click at [773, 39] on h6 "[DATE]" at bounding box center [752, 35] width 42 height 23
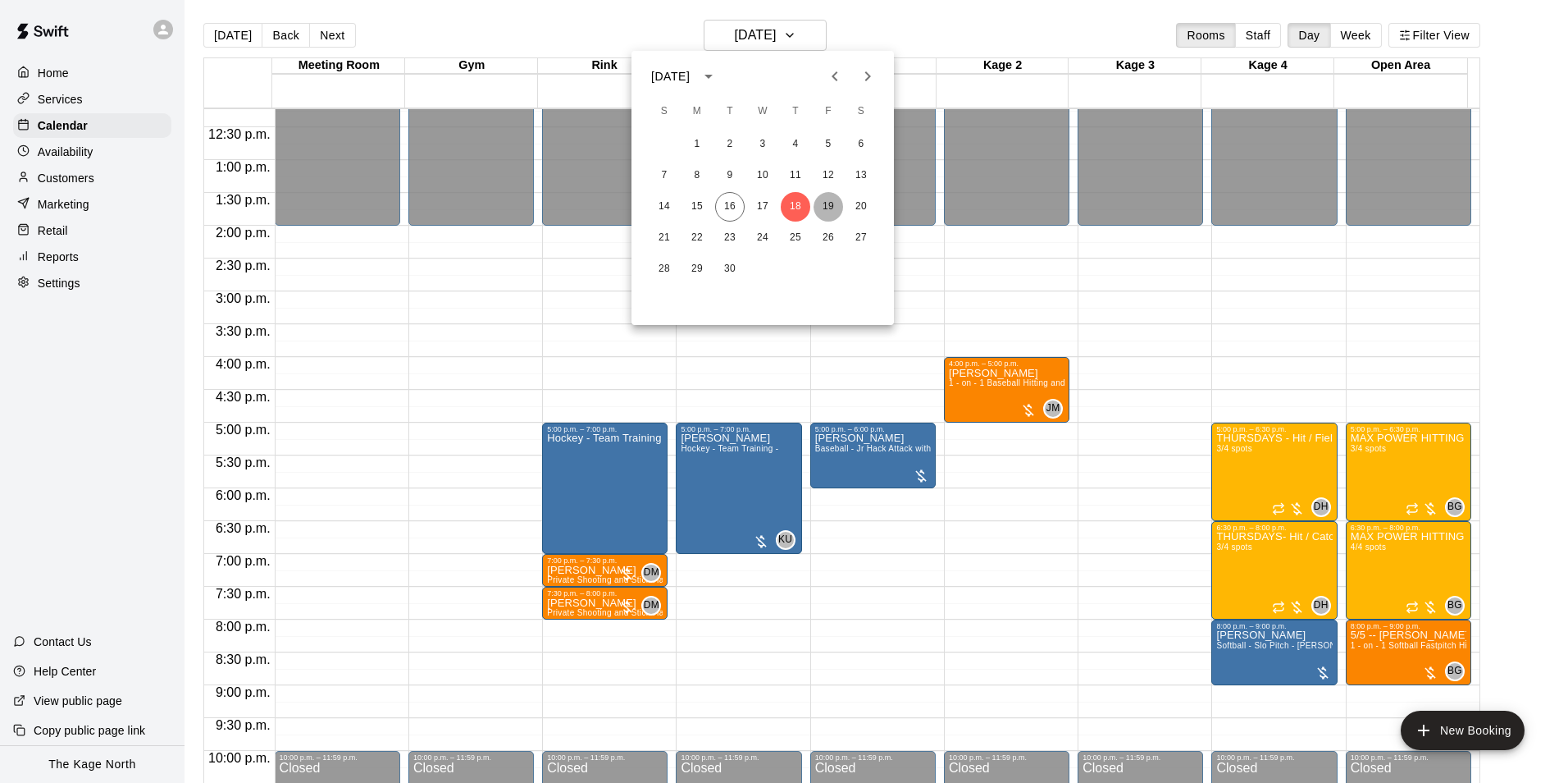
click at [829, 206] on button "19" at bounding box center [828, 207] width 30 height 30
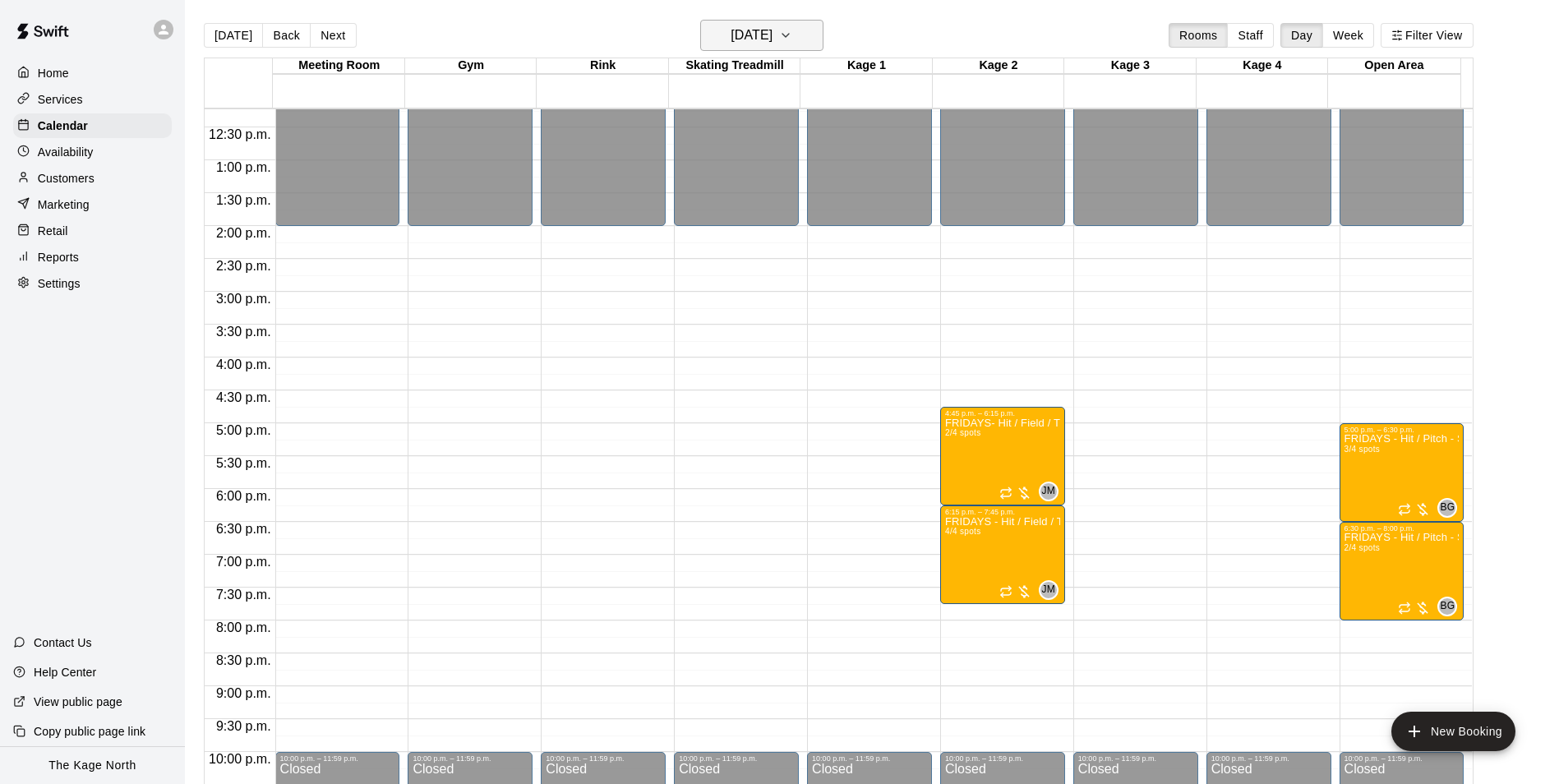
click at [760, 40] on h6 "[DATE]" at bounding box center [752, 35] width 42 height 23
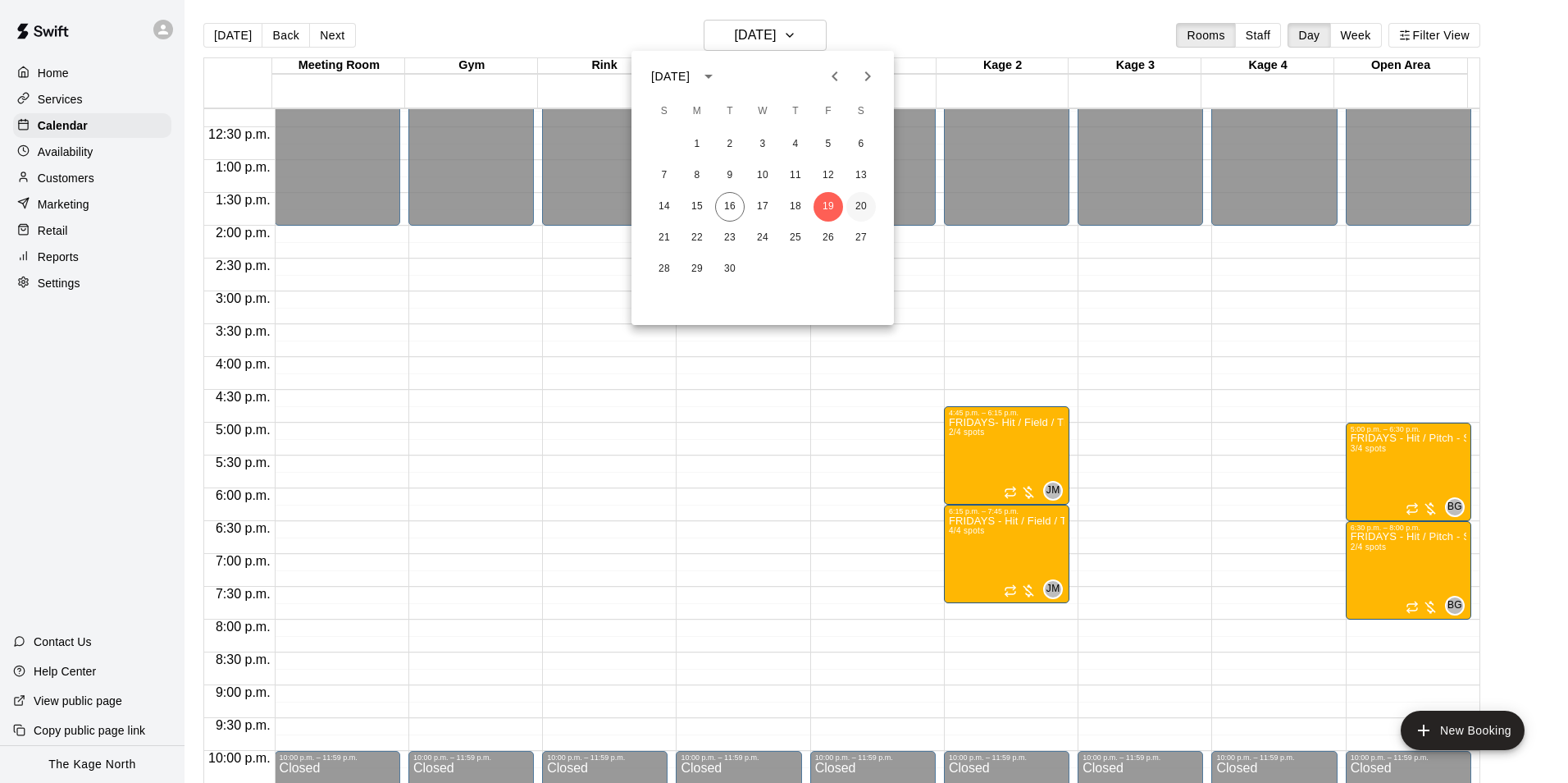
click at [867, 205] on button "20" at bounding box center [862, 207] width 30 height 30
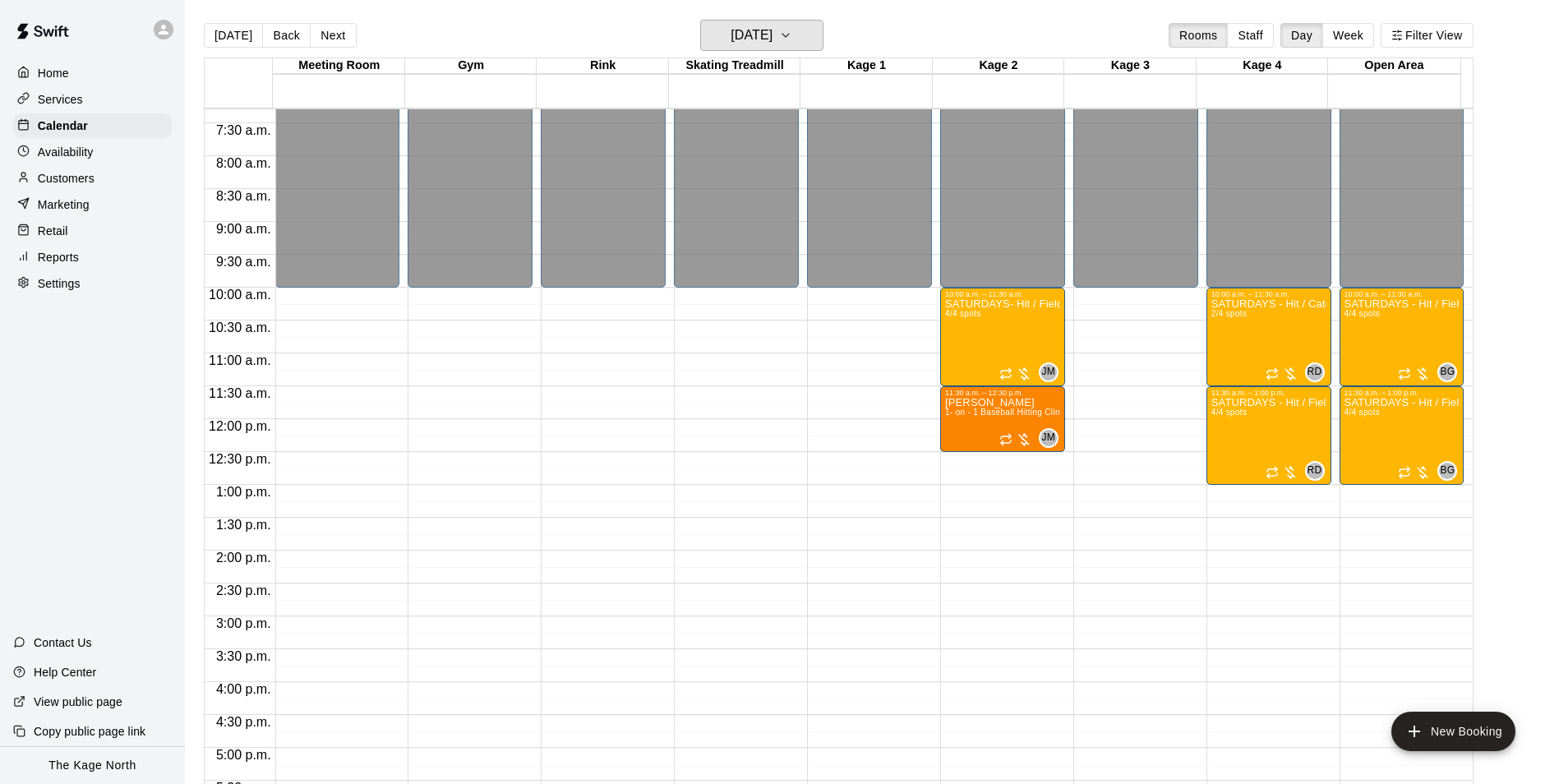
scroll to position [475, 0]
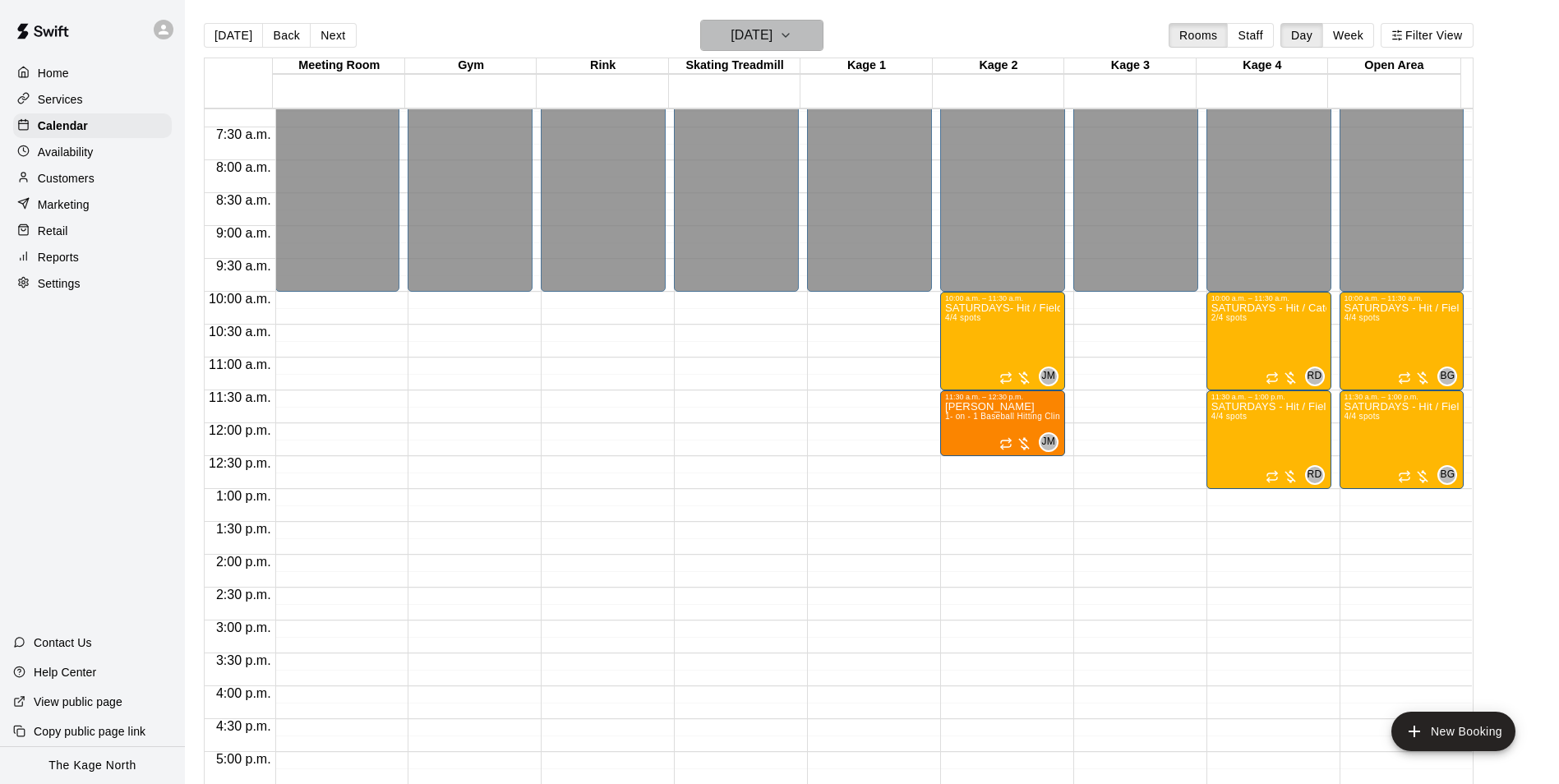
click at [773, 40] on h6 "[DATE]" at bounding box center [752, 35] width 42 height 23
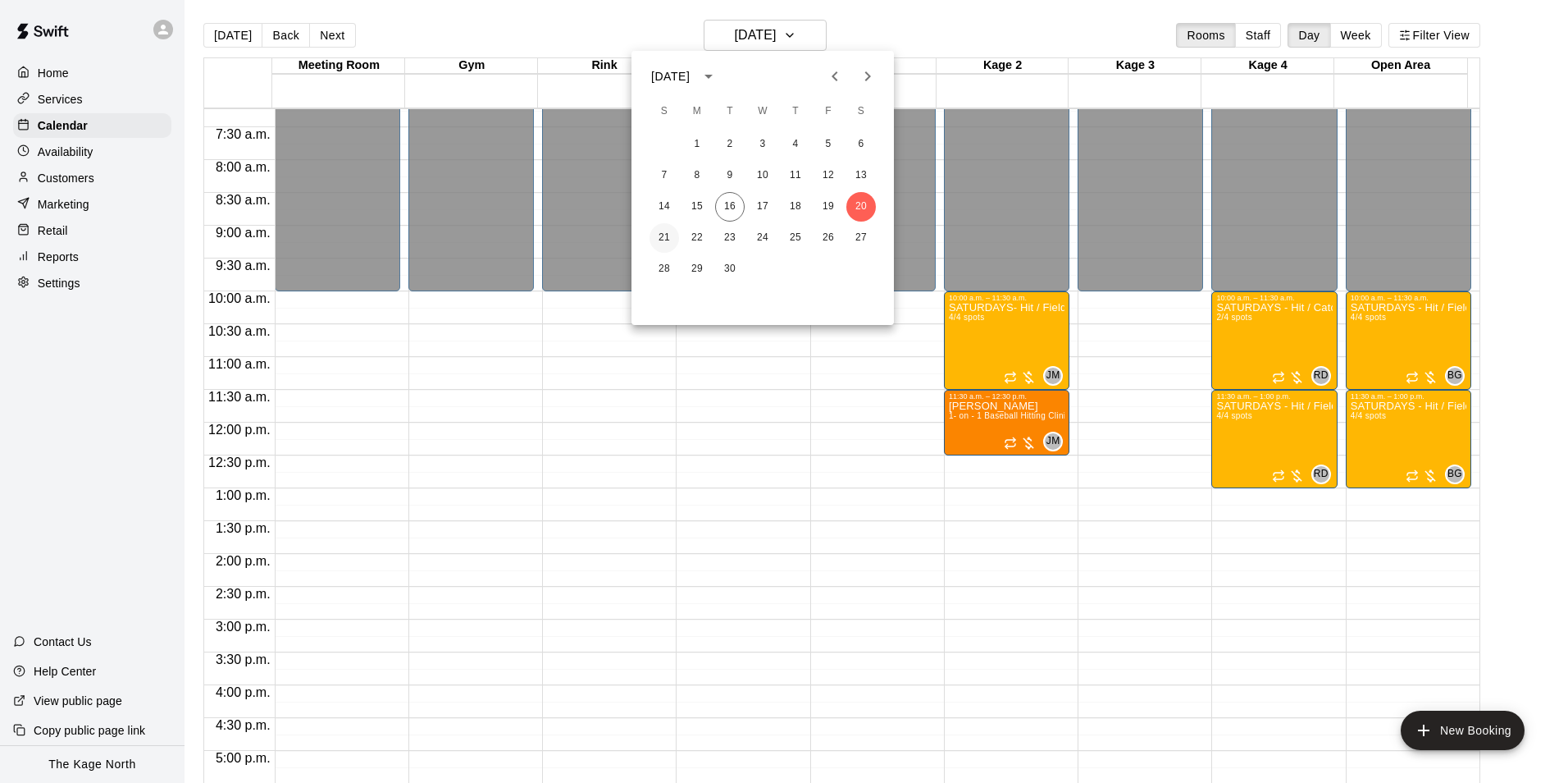
click at [665, 239] on button "21" at bounding box center [665, 238] width 30 height 30
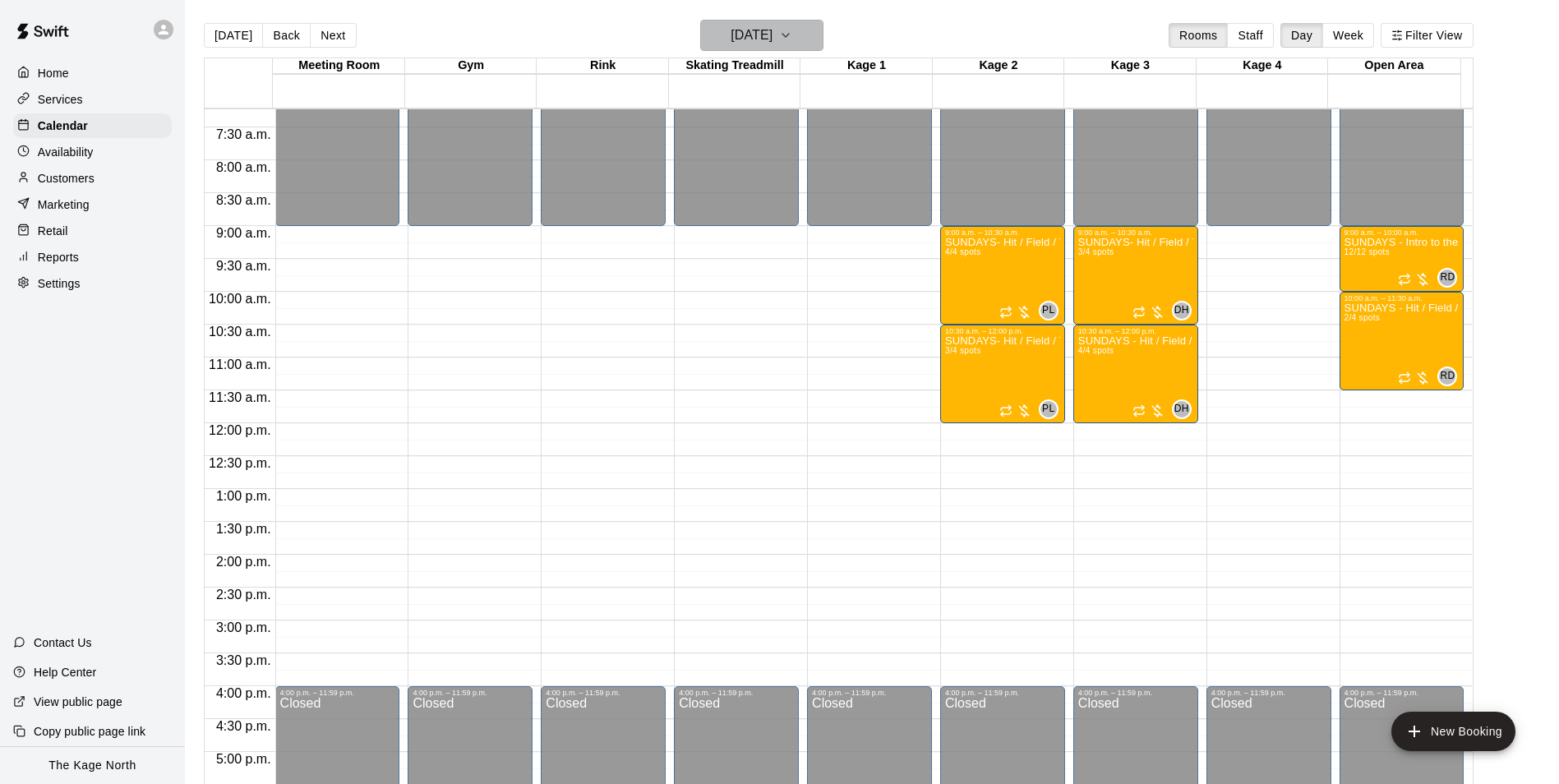
click at [736, 31] on h6 "[DATE]" at bounding box center [752, 35] width 42 height 23
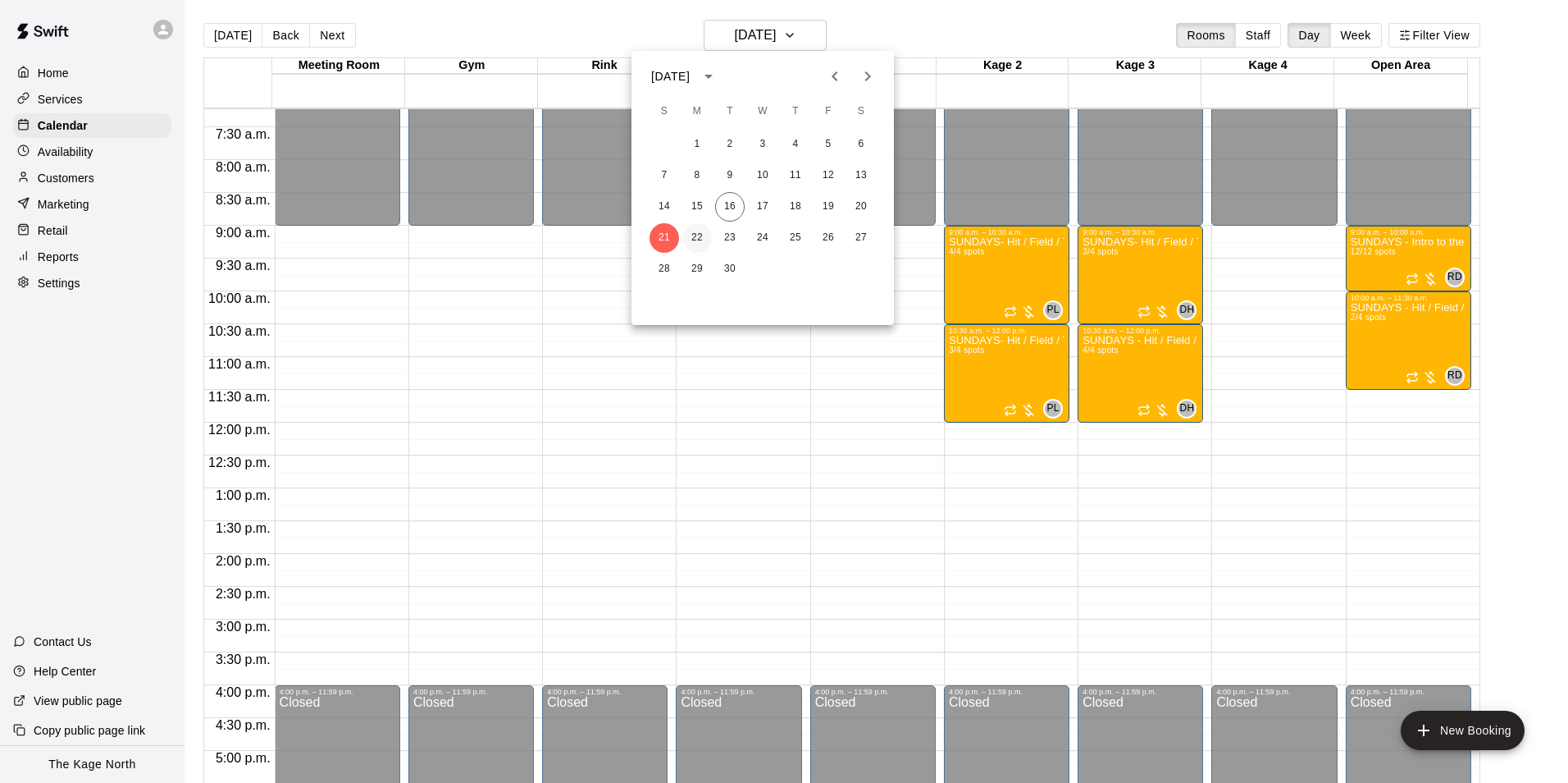
click at [704, 234] on button "22" at bounding box center [697, 238] width 30 height 30
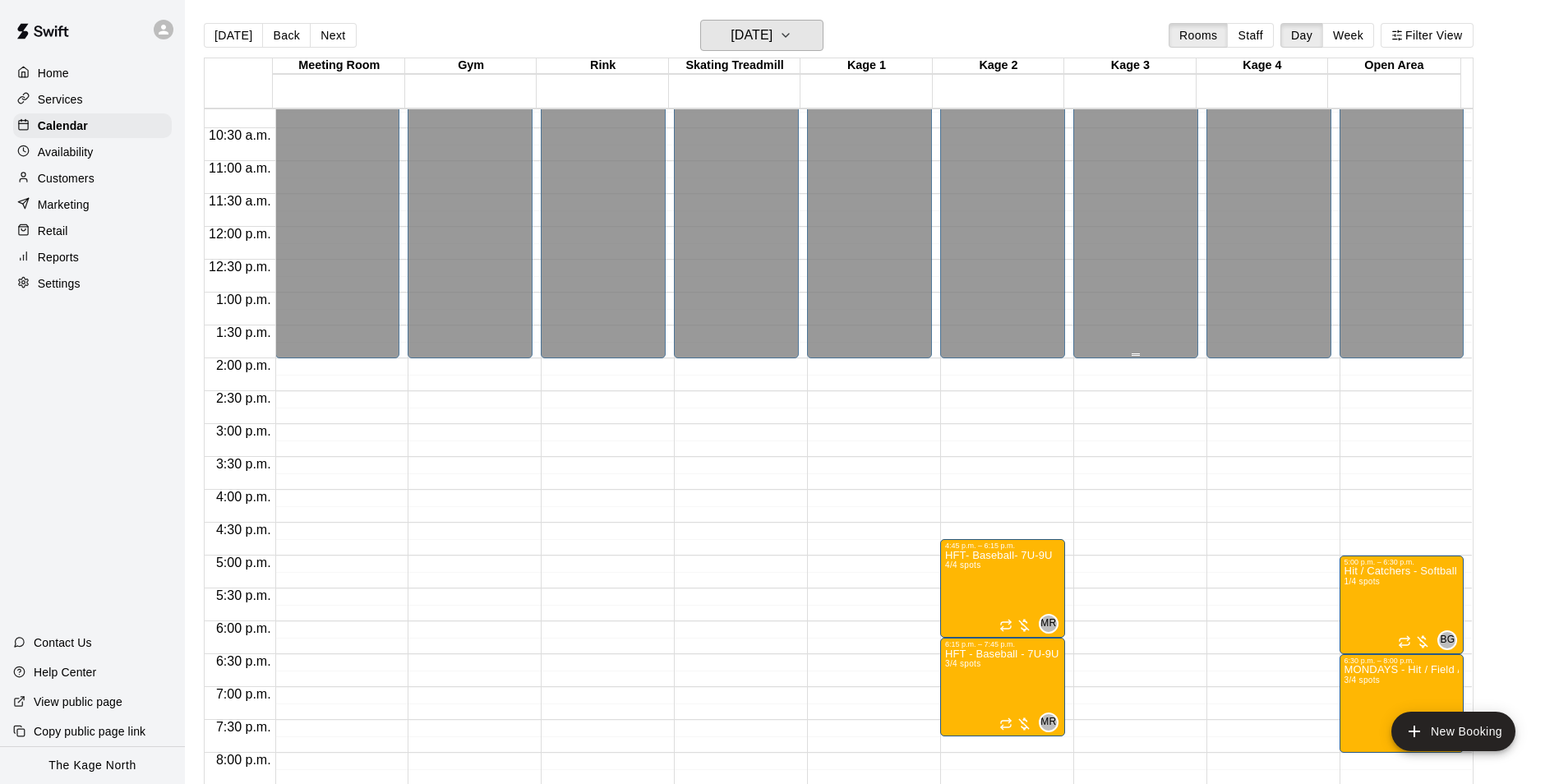
scroll to position [886, 0]
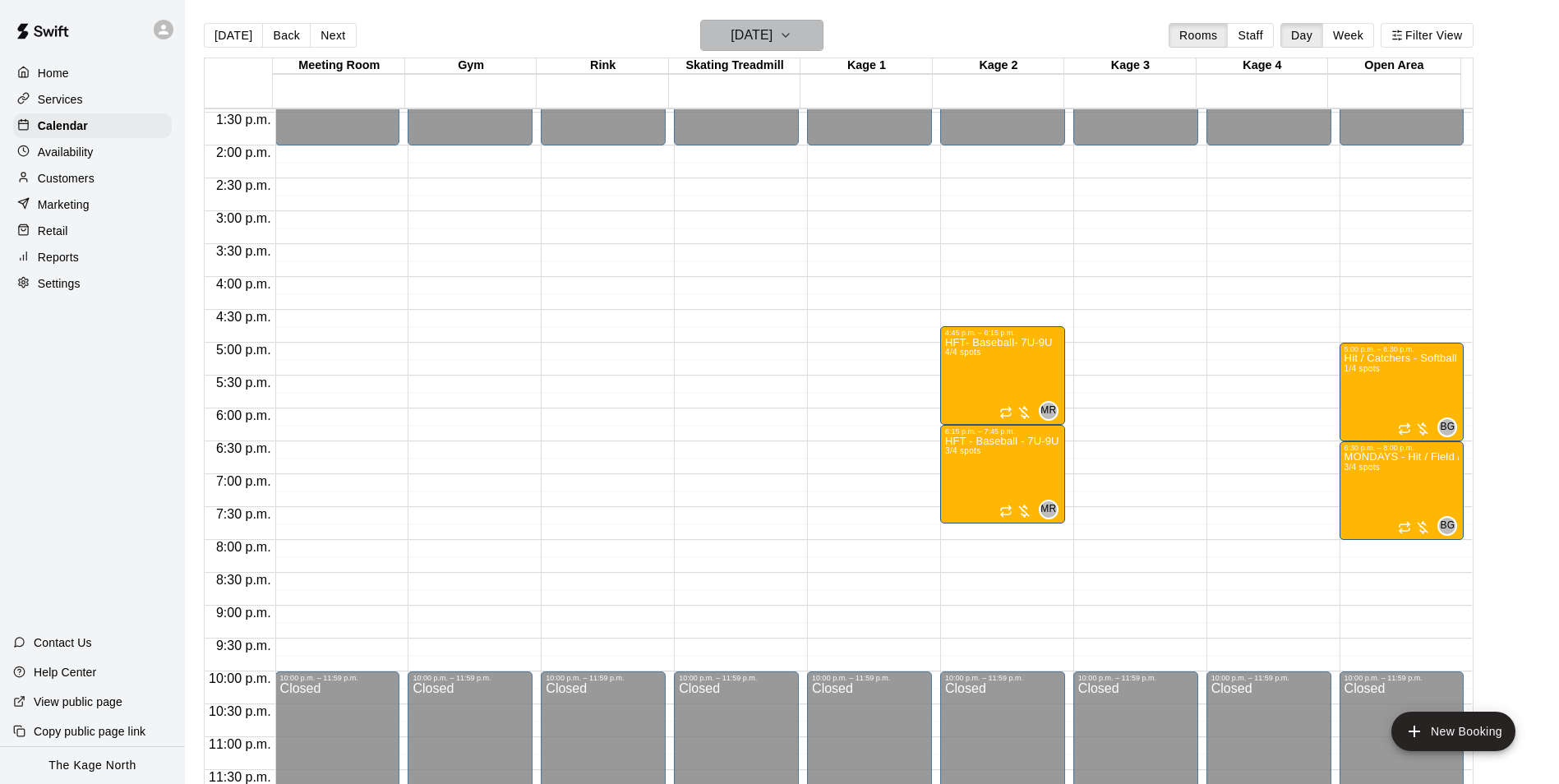
click at [763, 36] on h6 "[DATE]" at bounding box center [752, 35] width 42 height 23
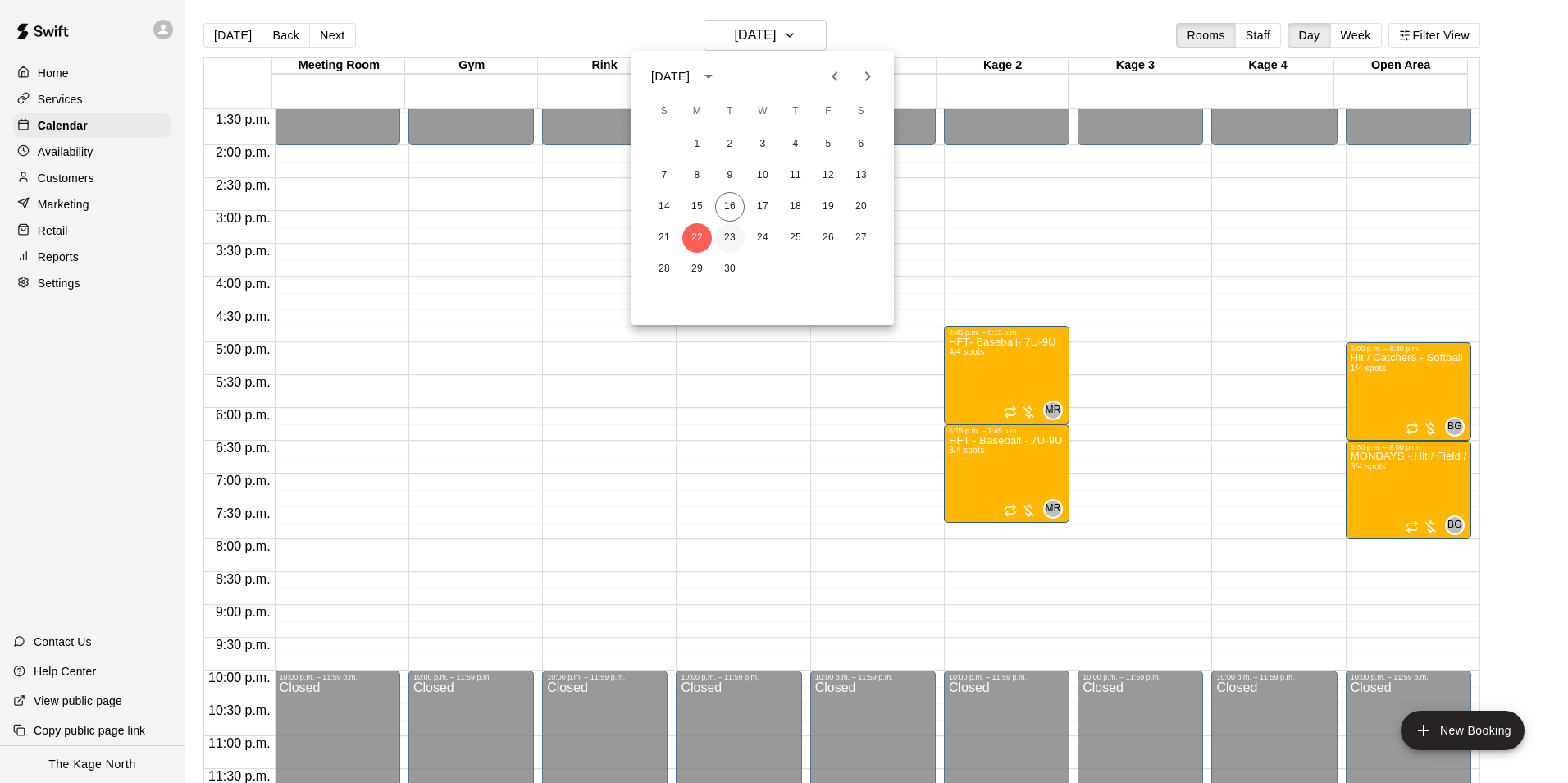
click at [724, 230] on button "23" at bounding box center [730, 238] width 30 height 30
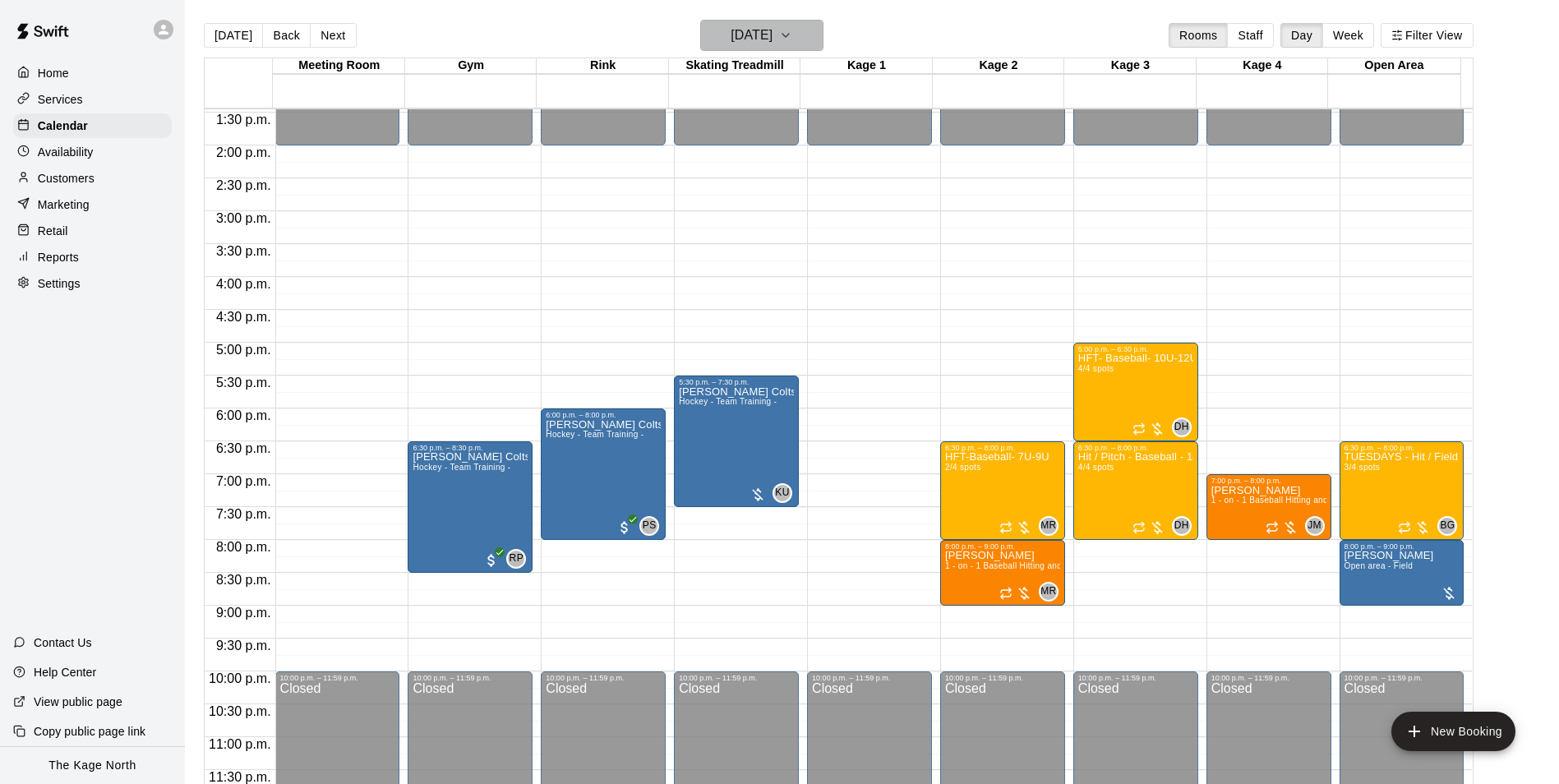
click at [773, 38] on h6 "[DATE]" at bounding box center [752, 35] width 42 height 23
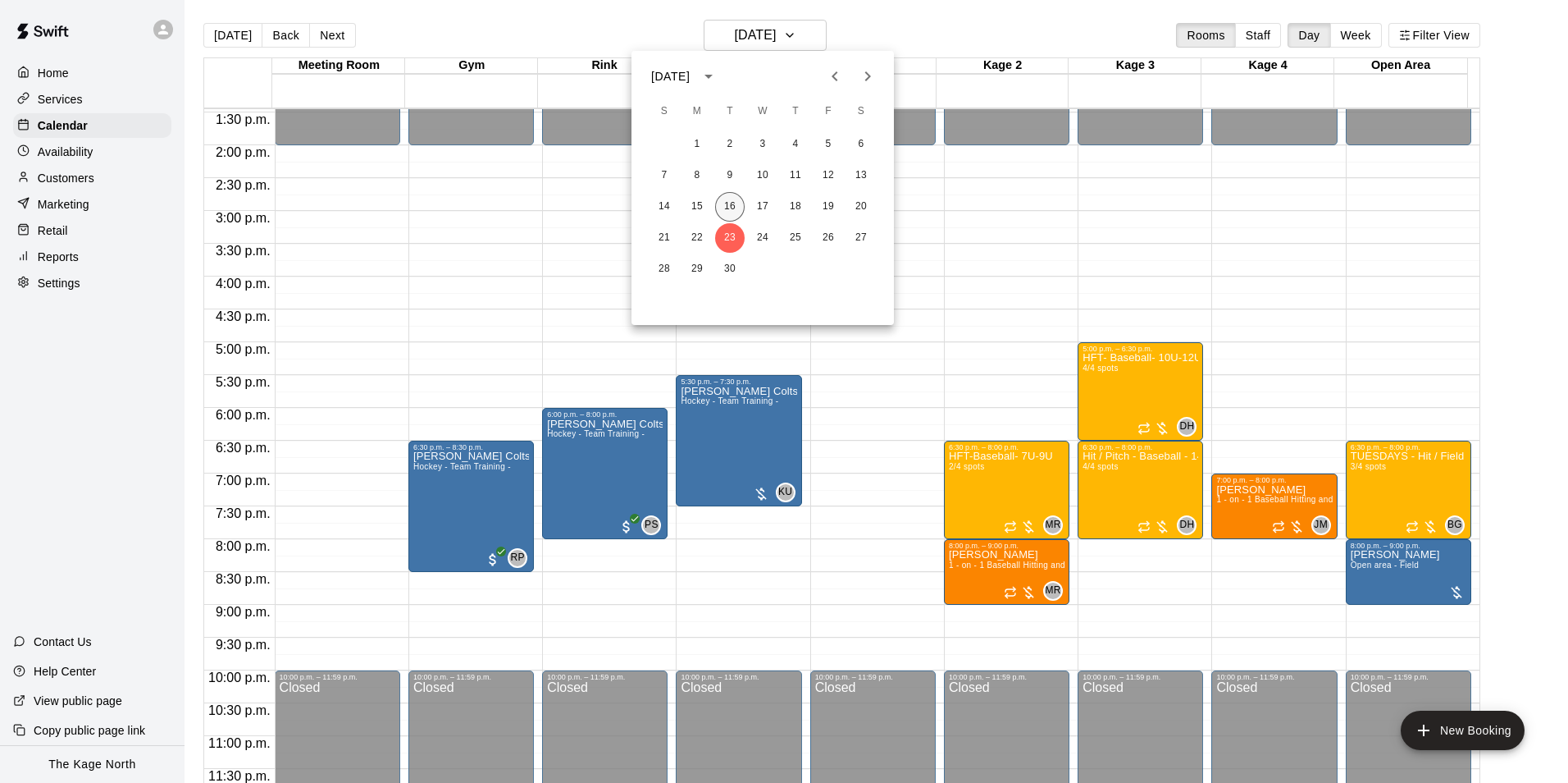
click at [726, 205] on button "16" at bounding box center [730, 207] width 30 height 30
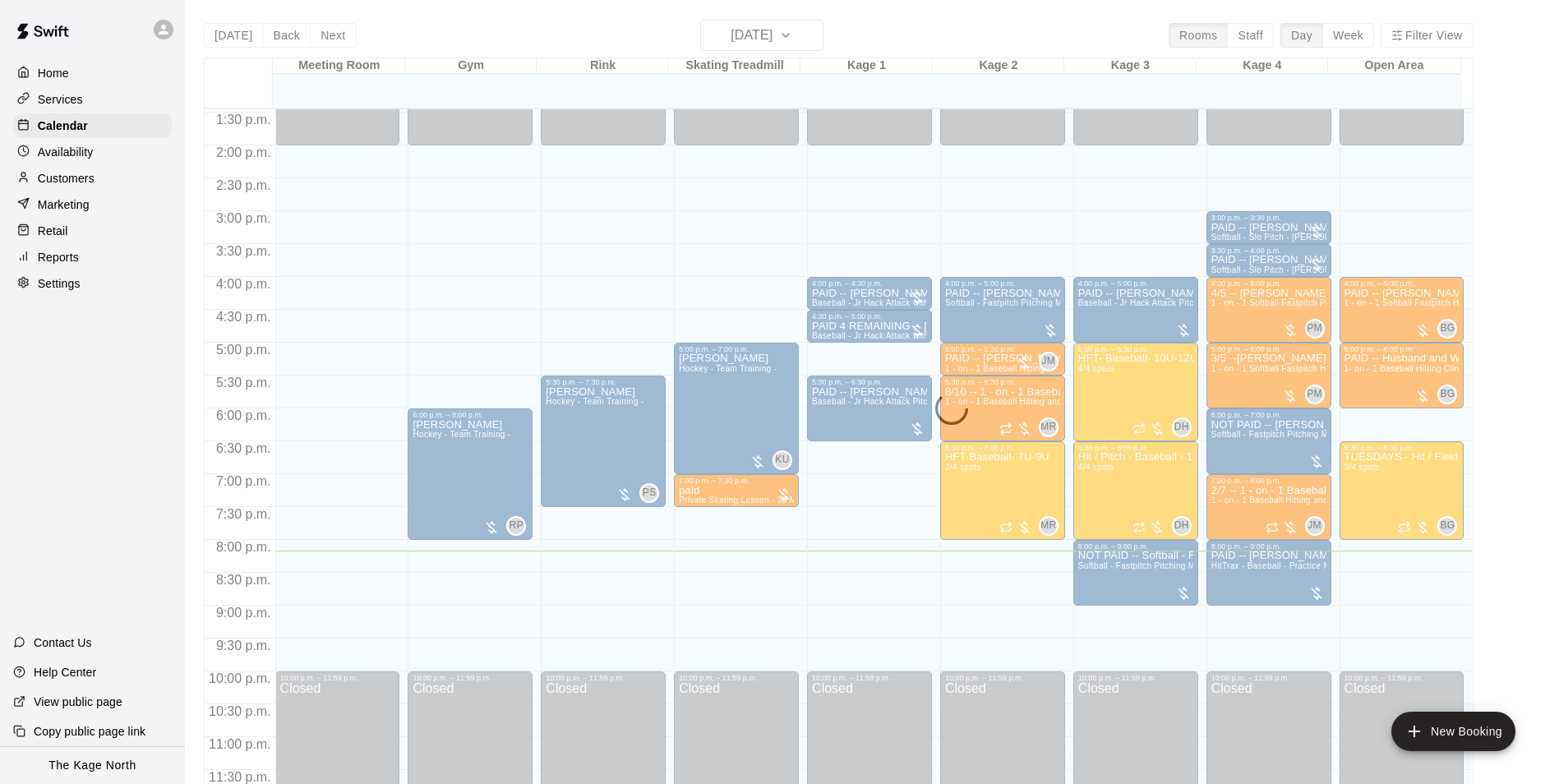
click at [921, 25] on div "Today Back Next Tuesday Sep 16 Rooms Staff Day Week Filter View Meeting Room 16…" at bounding box center [839, 411] width 1270 height 784
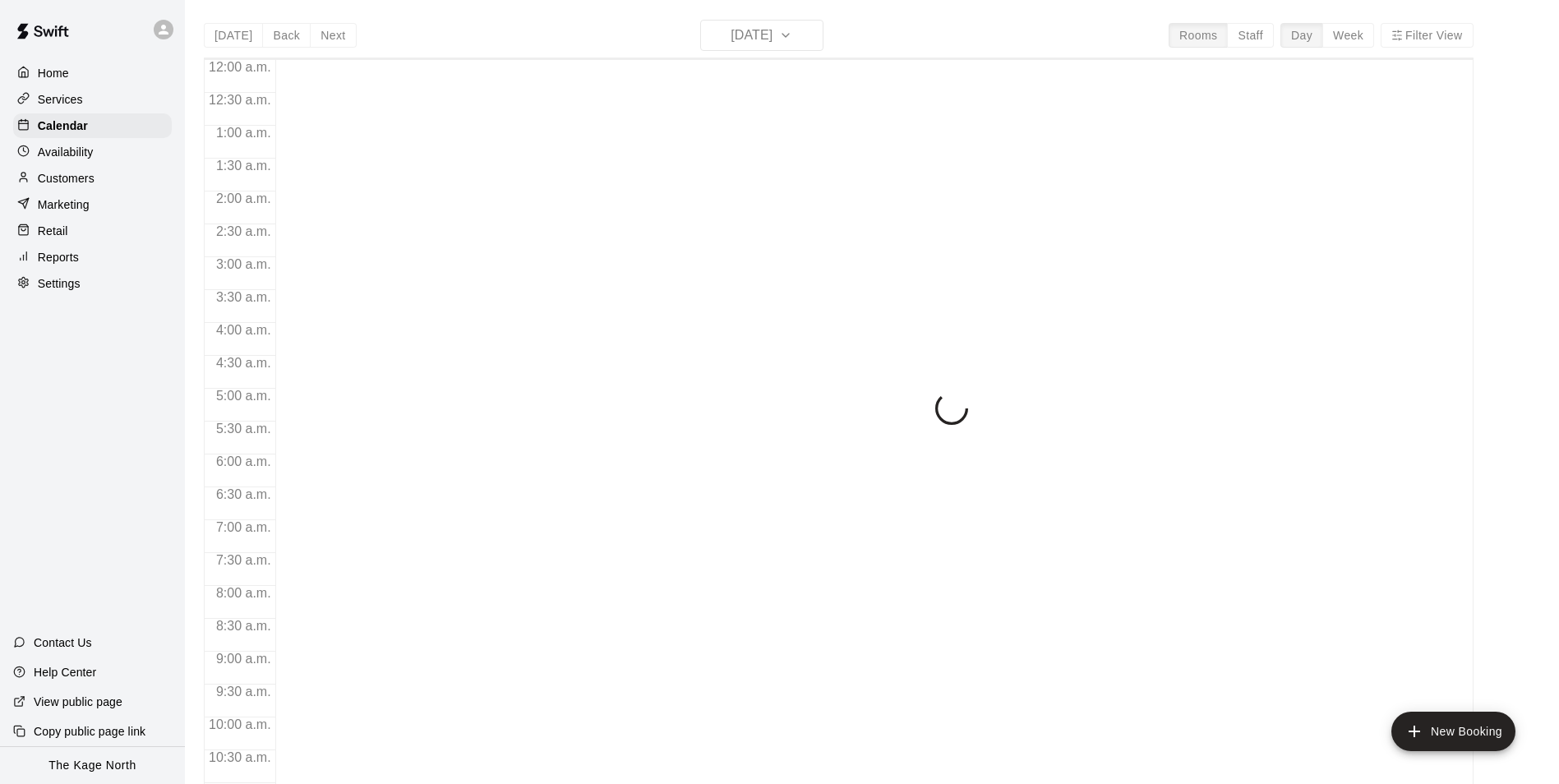
scroll to position [835, 0]
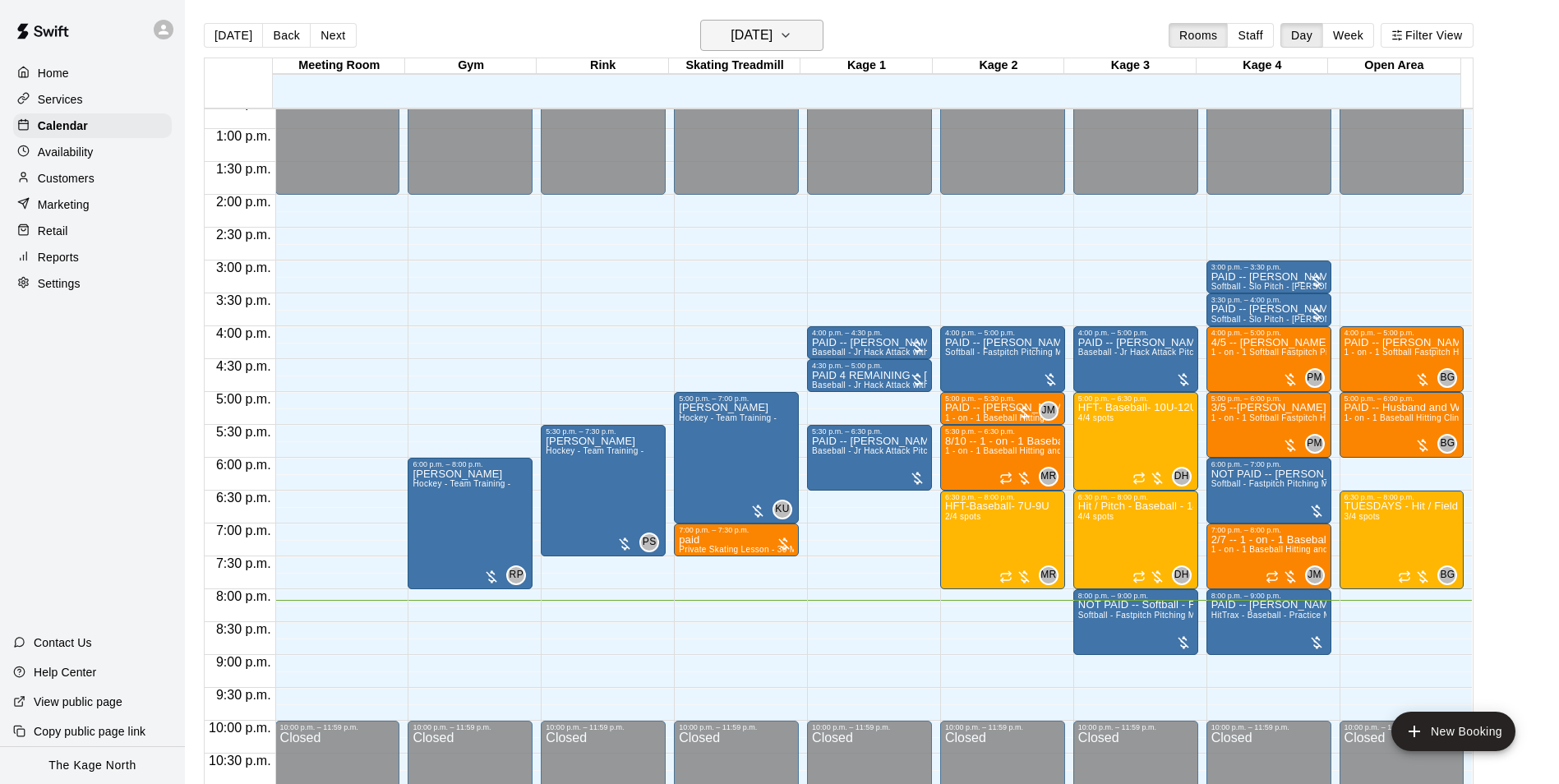
click at [739, 29] on h6 "[DATE]" at bounding box center [752, 35] width 42 height 23
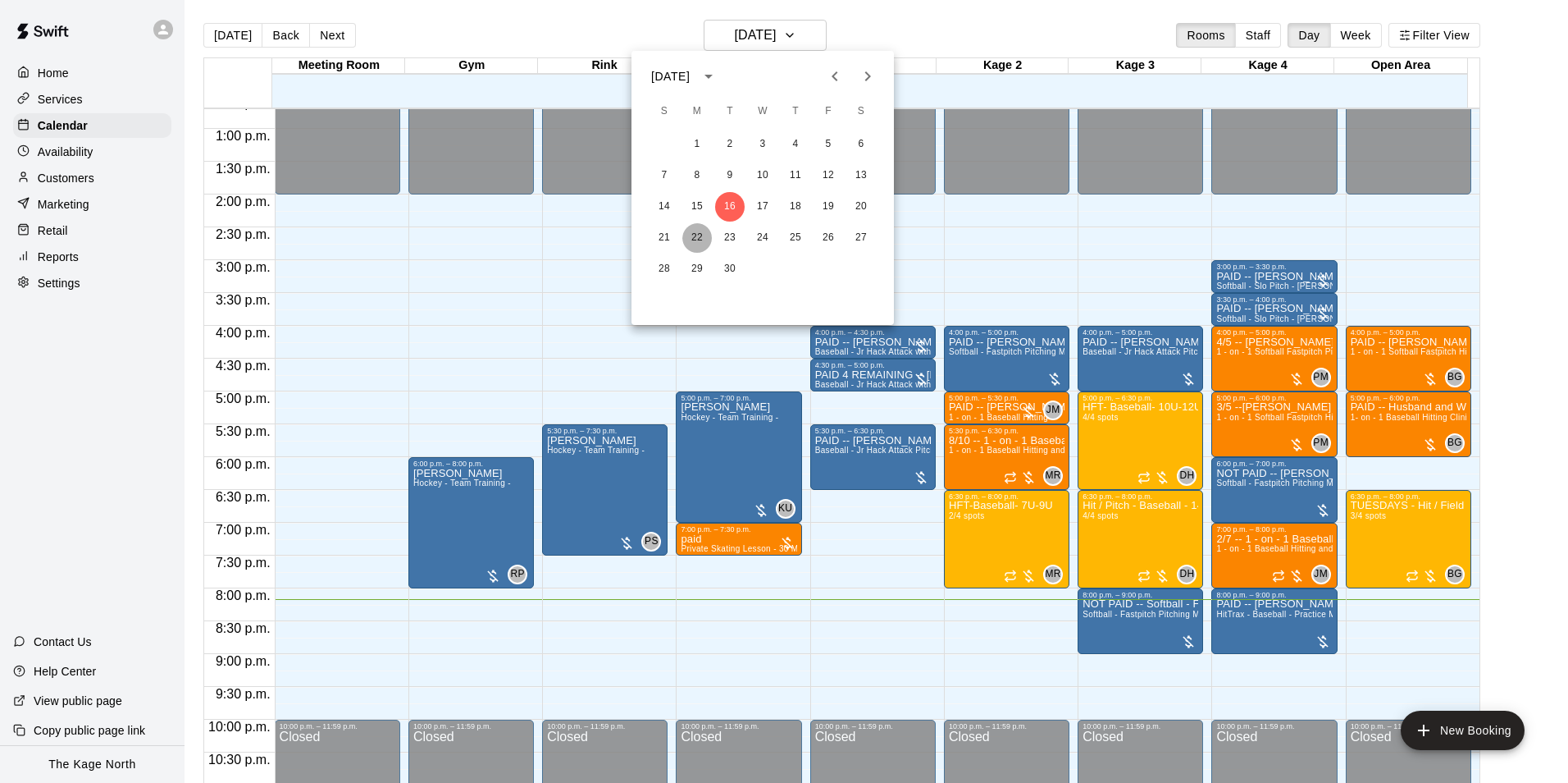
click at [700, 232] on button "22" at bounding box center [697, 238] width 30 height 30
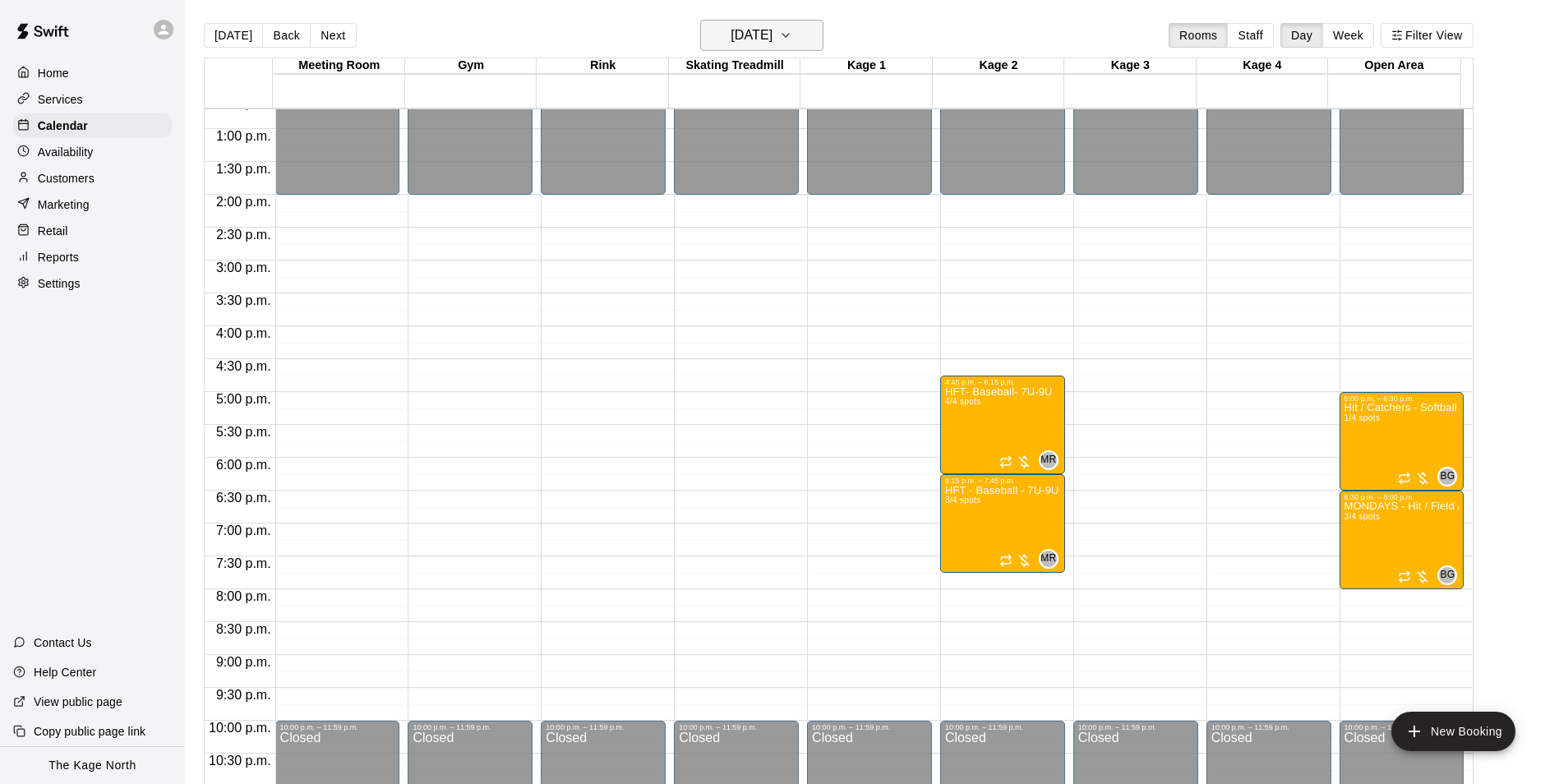
click at [773, 30] on h6 "[DATE]" at bounding box center [752, 35] width 42 height 23
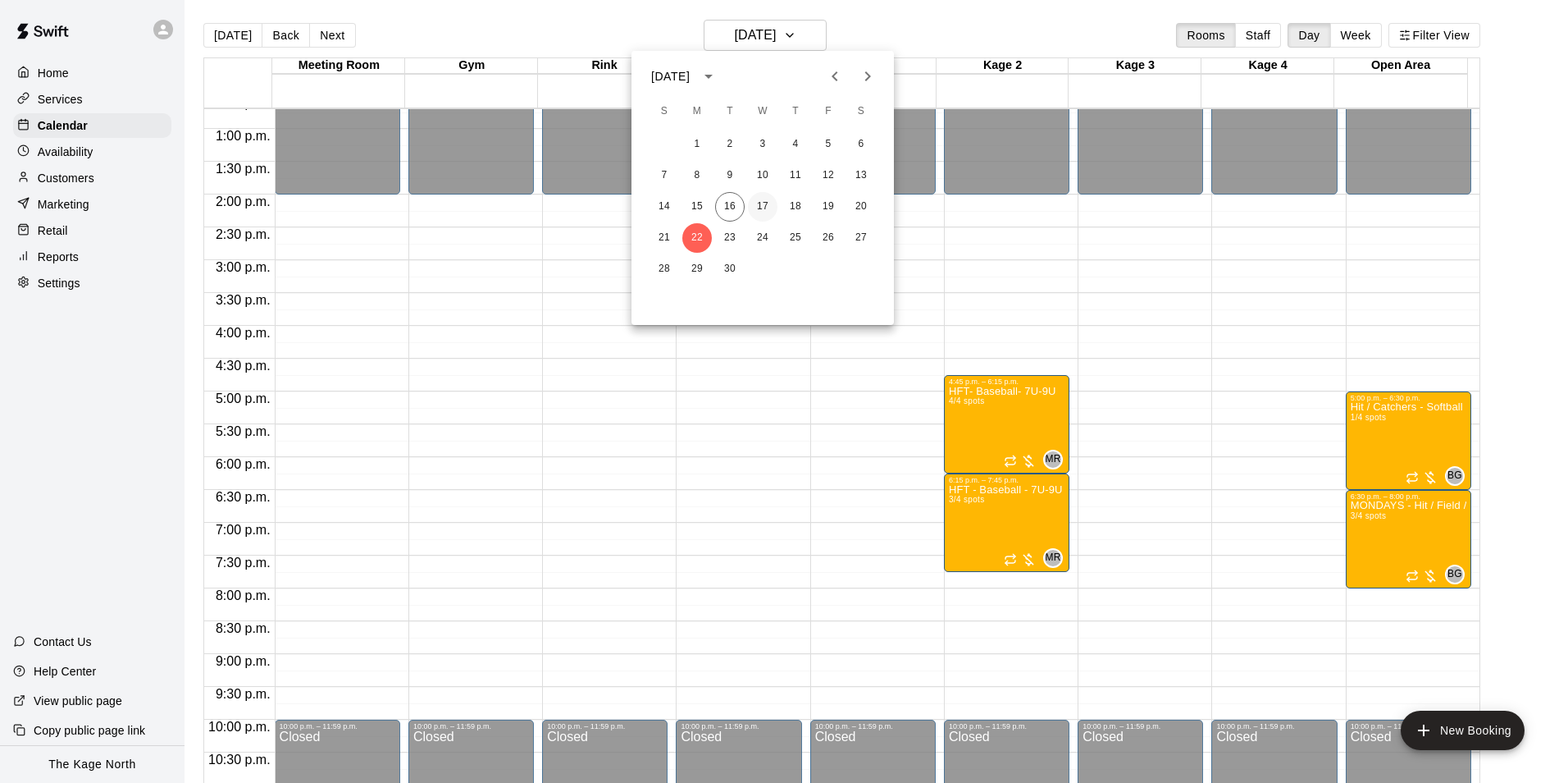
click at [758, 203] on button "17" at bounding box center [763, 207] width 30 height 30
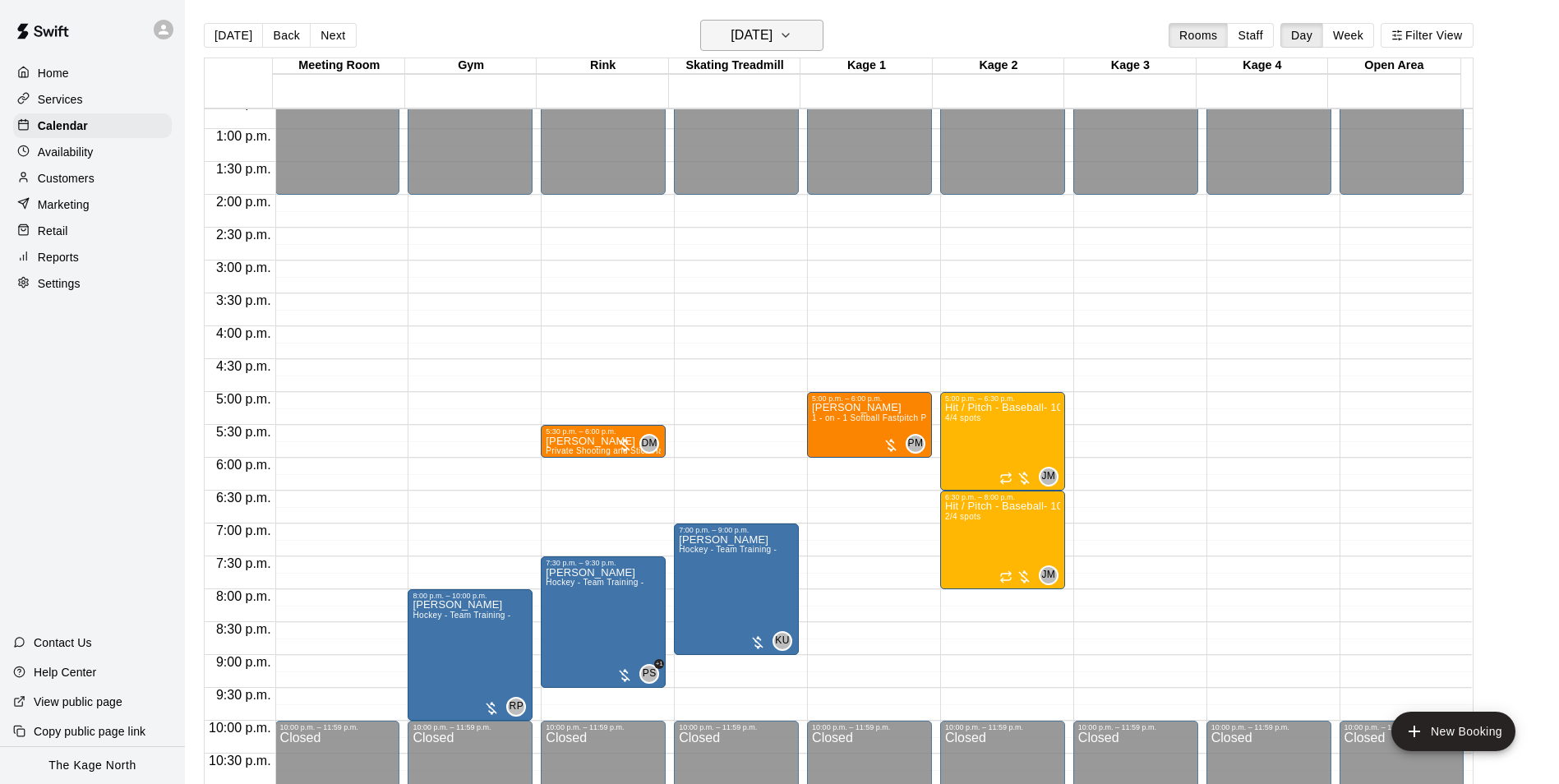
click at [773, 35] on h6 "[DATE]" at bounding box center [752, 35] width 42 height 23
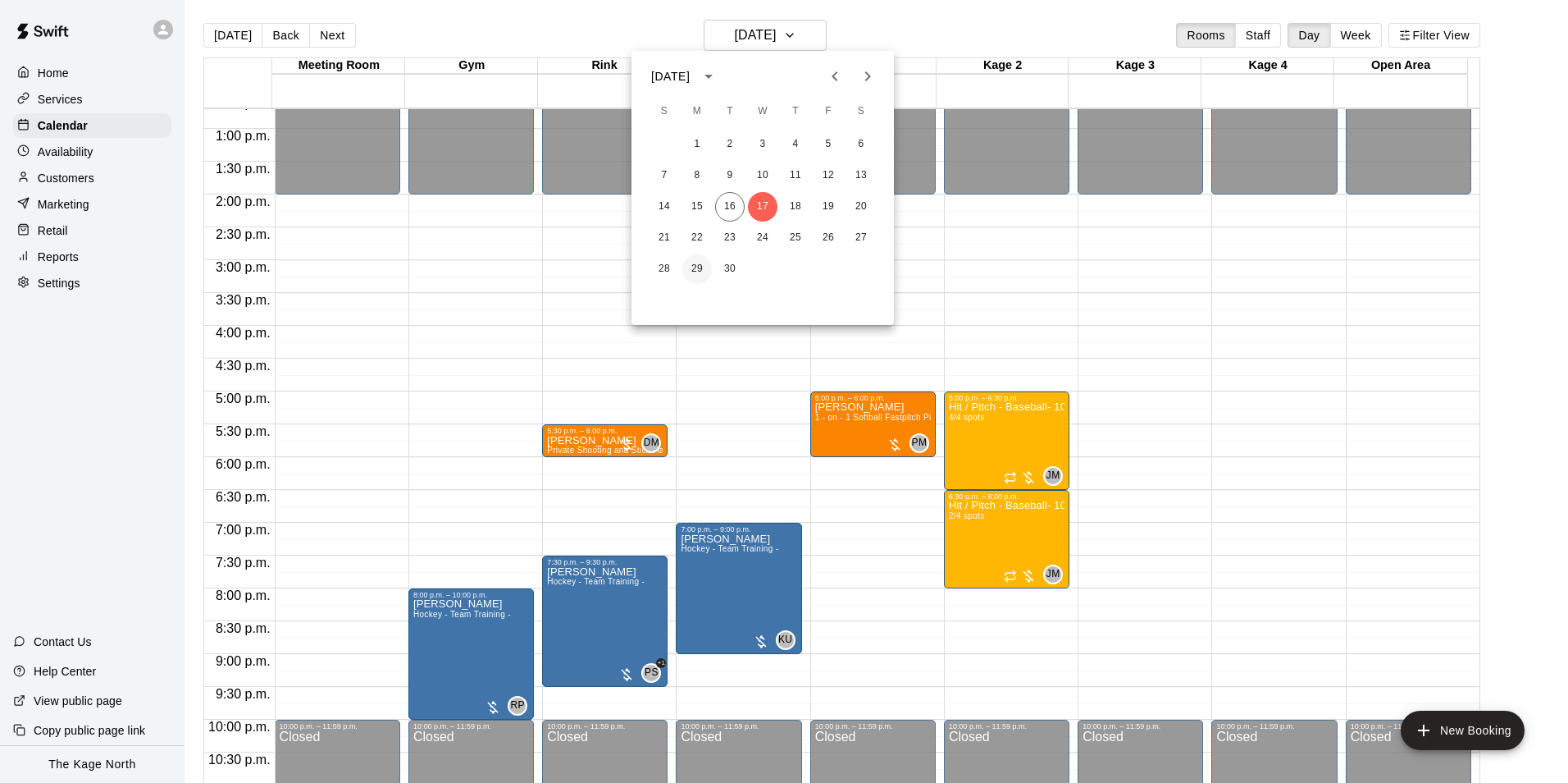
click at [691, 267] on button "29" at bounding box center [697, 269] width 30 height 30
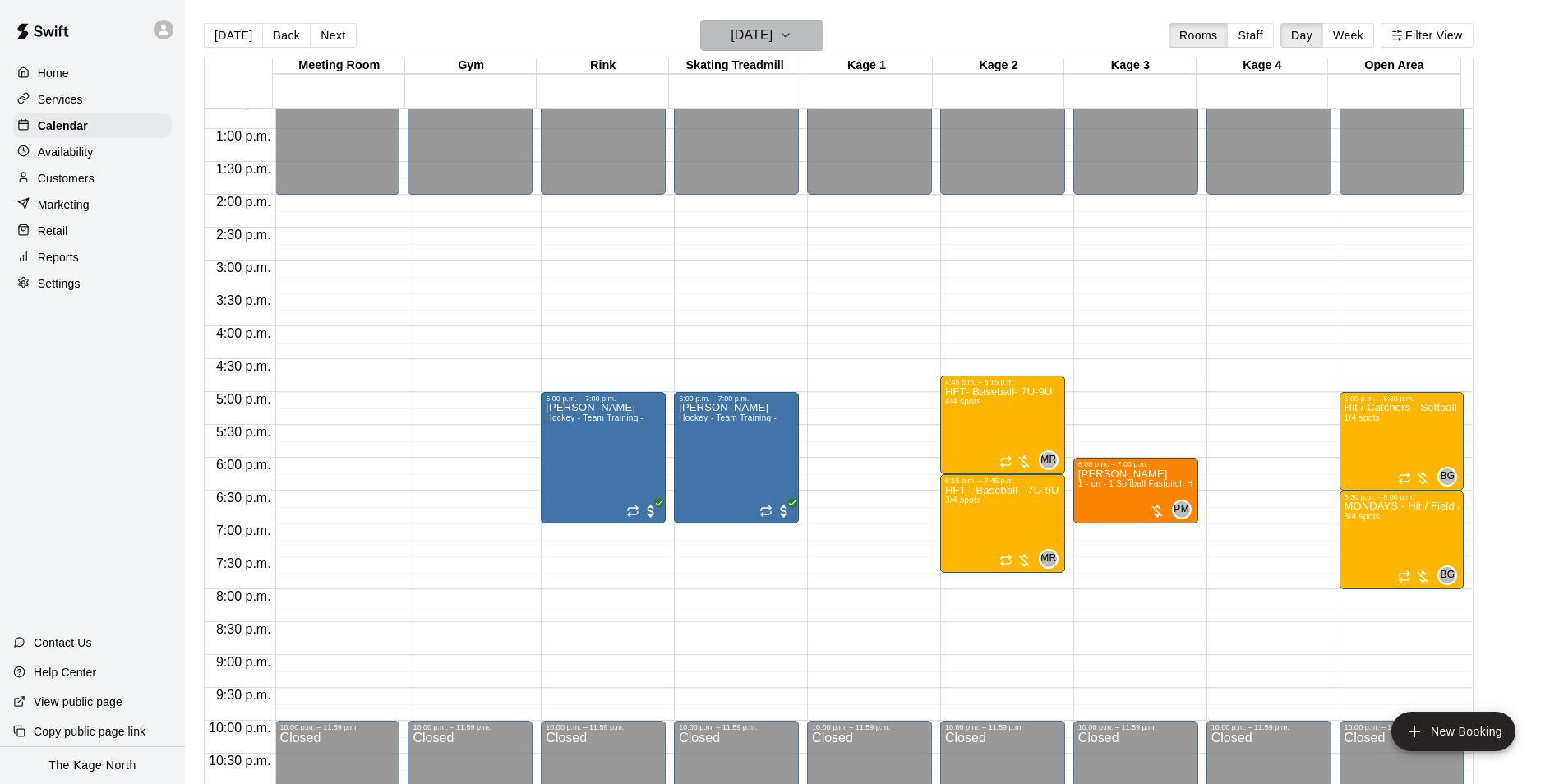
click at [740, 39] on h6 "[DATE]" at bounding box center [752, 35] width 42 height 23
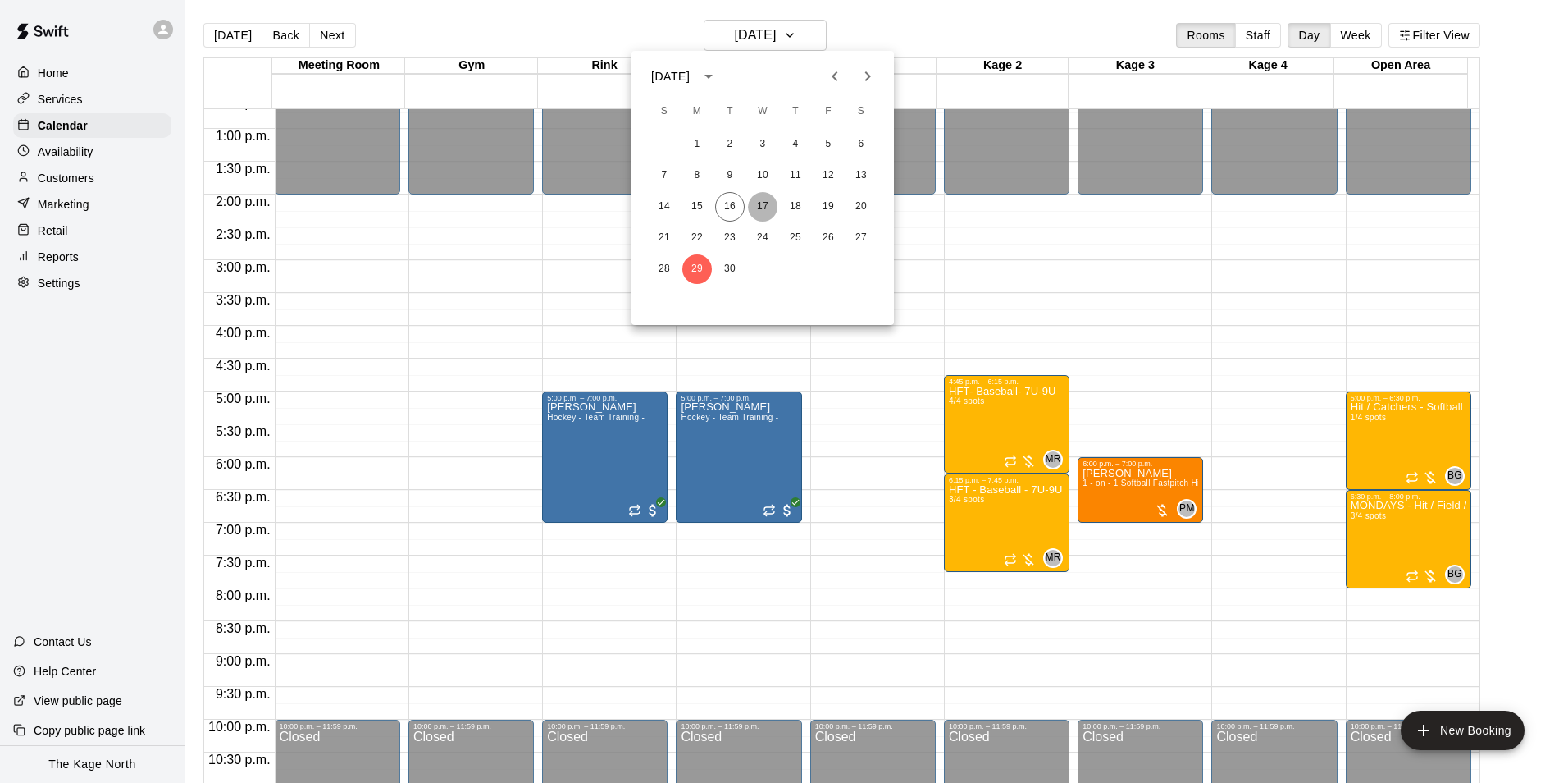
click at [756, 203] on button "17" at bounding box center [763, 207] width 30 height 30
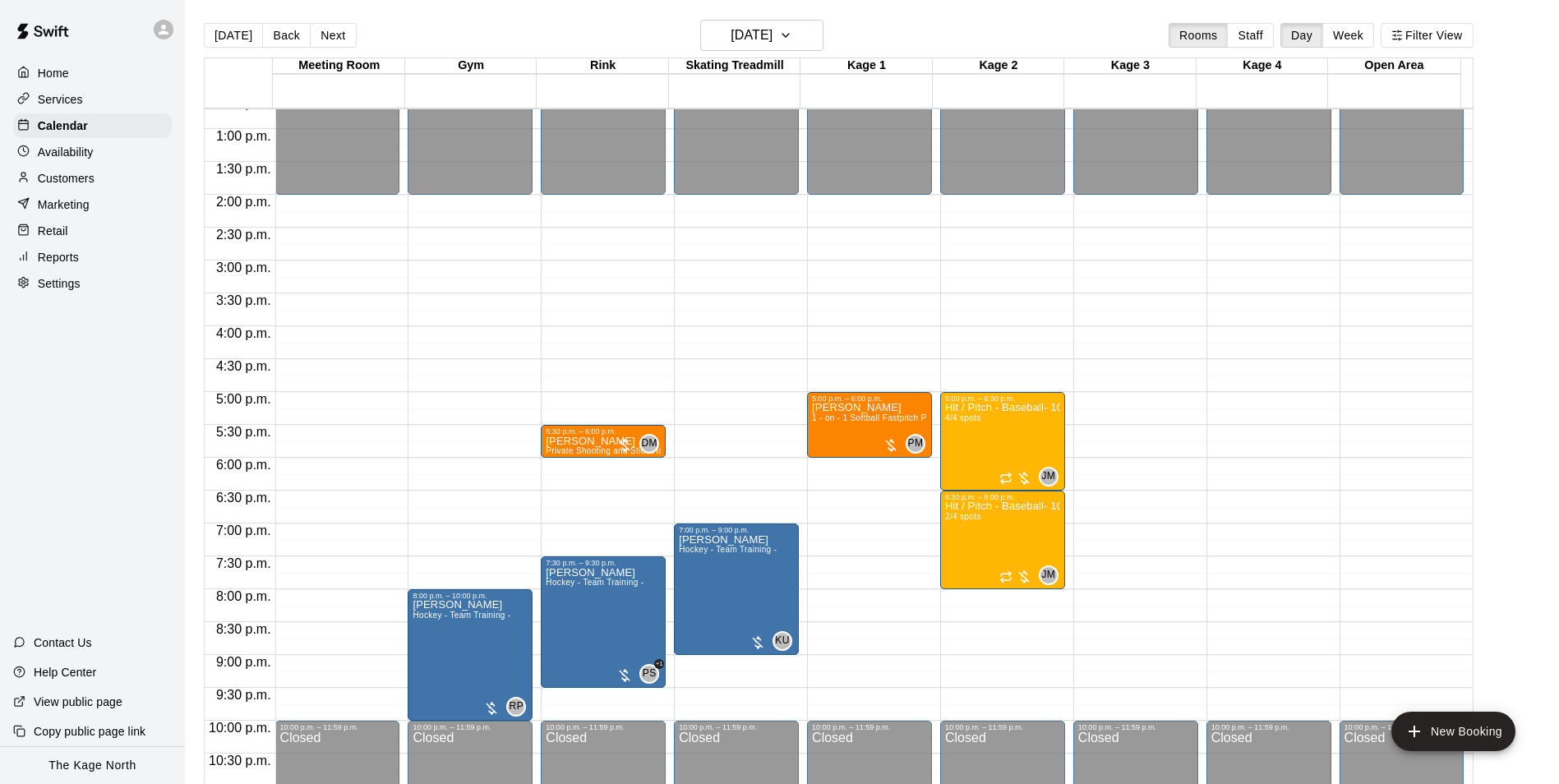
click at [778, 18] on main "[DATE] Back [DATE][DATE] Rooms Staff Day Week Filter View Meeting Room 17 Wed G…" at bounding box center [871, 405] width 1374 height 810
click at [773, 26] on h6 "[DATE]" at bounding box center [752, 35] width 42 height 23
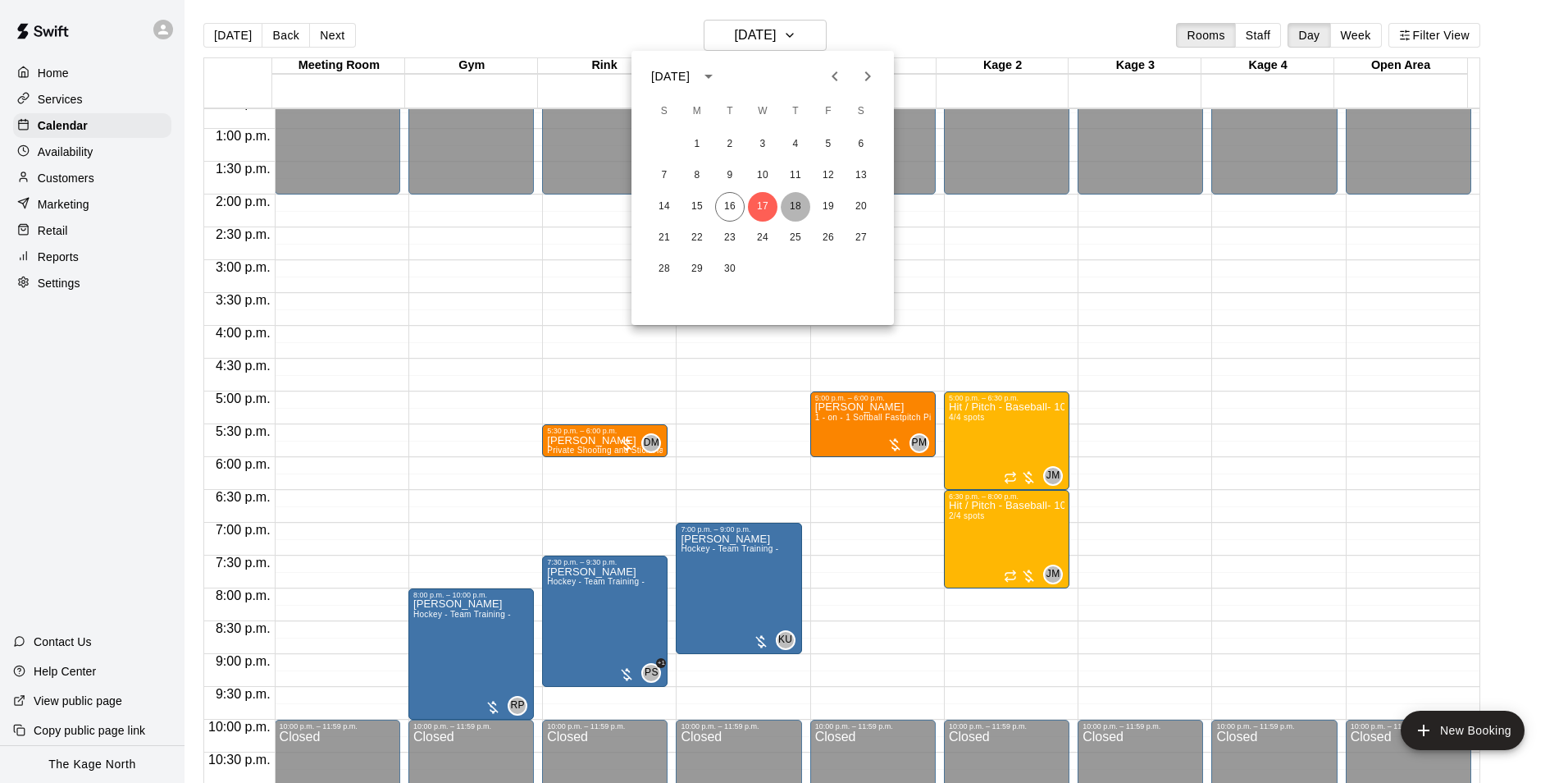
click at [800, 209] on button "18" at bounding box center [796, 207] width 30 height 30
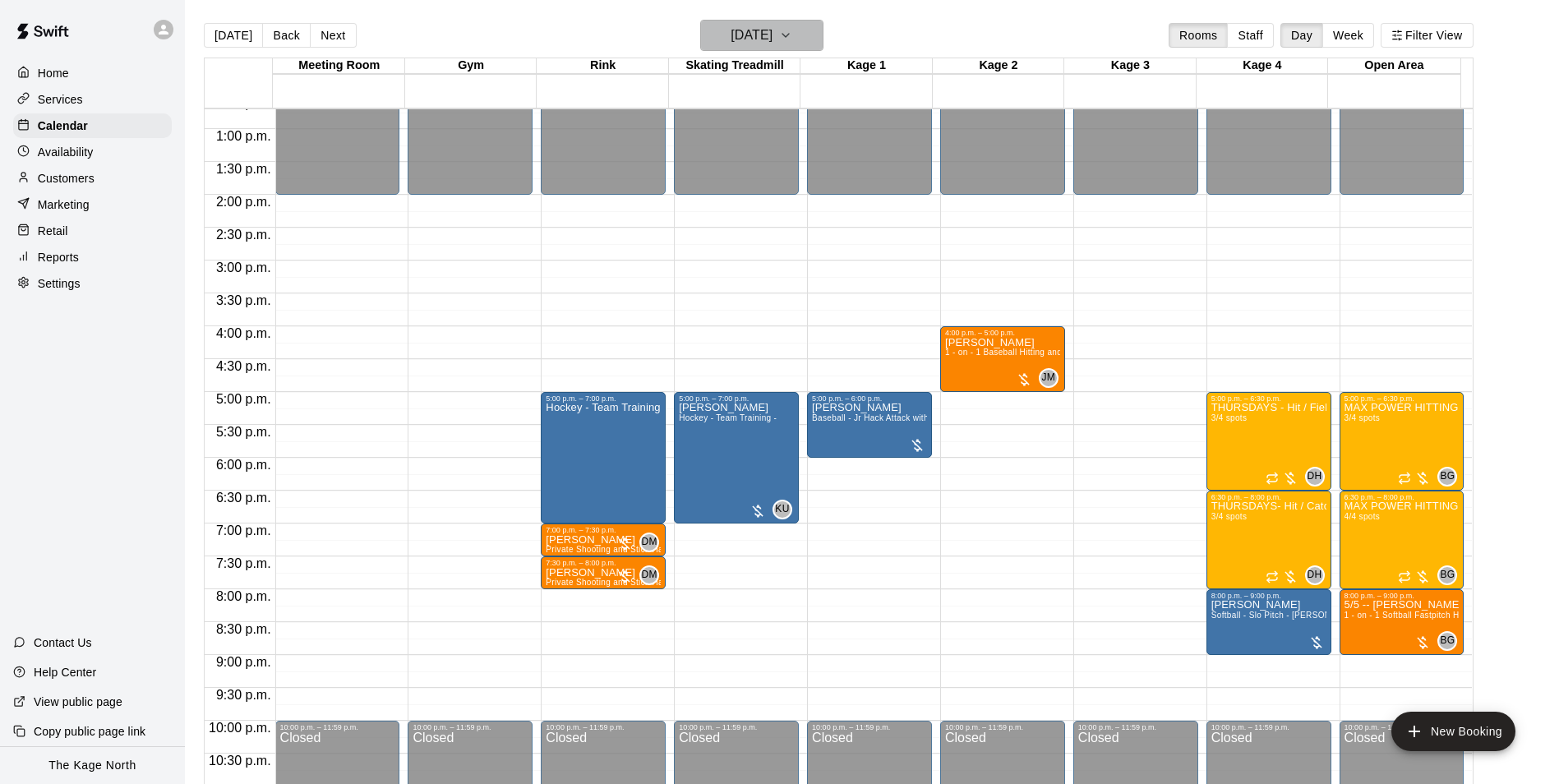
click at [773, 32] on h6 "[DATE]" at bounding box center [752, 35] width 42 height 23
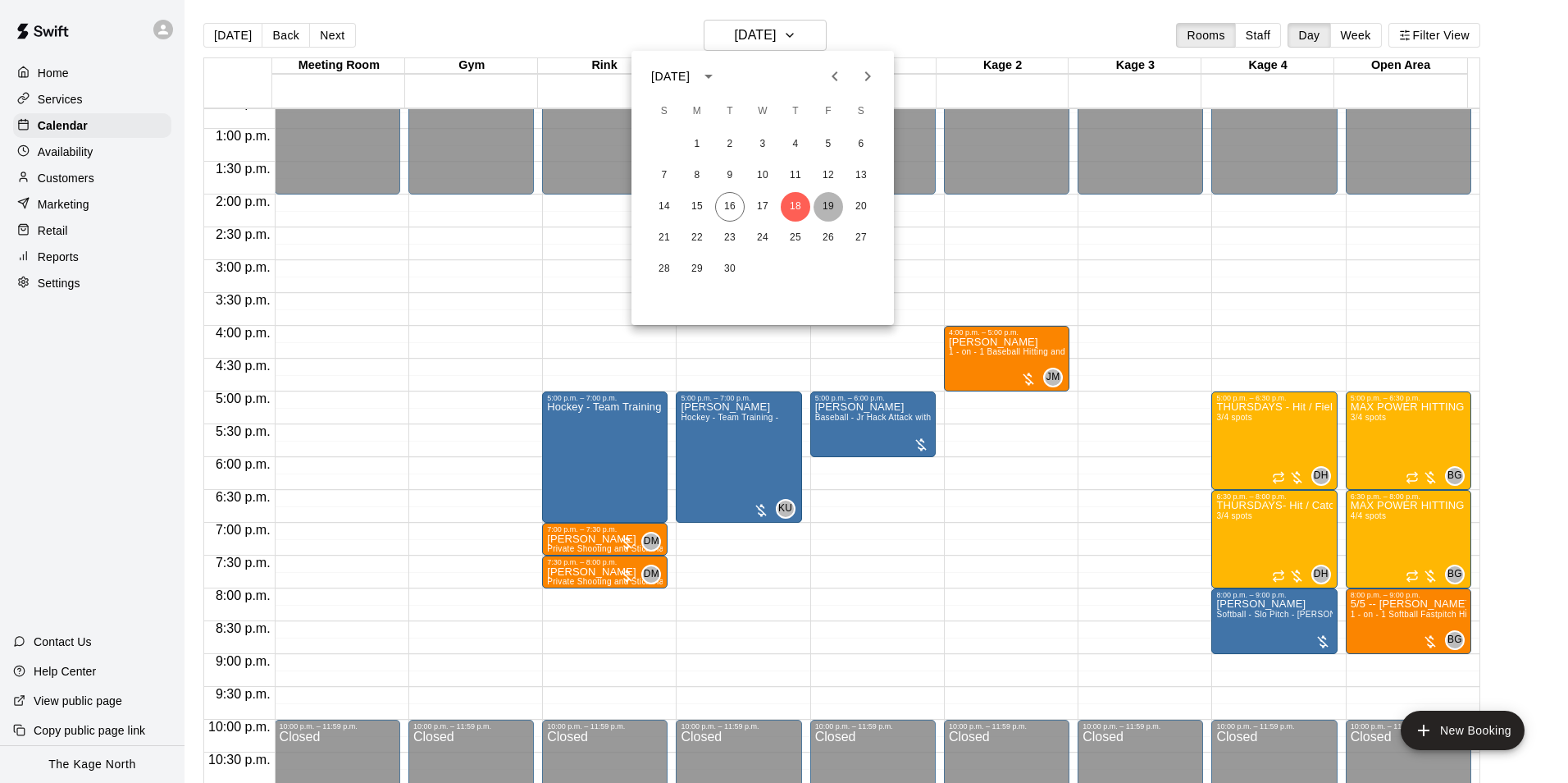
click at [827, 207] on button "19" at bounding box center [828, 207] width 30 height 30
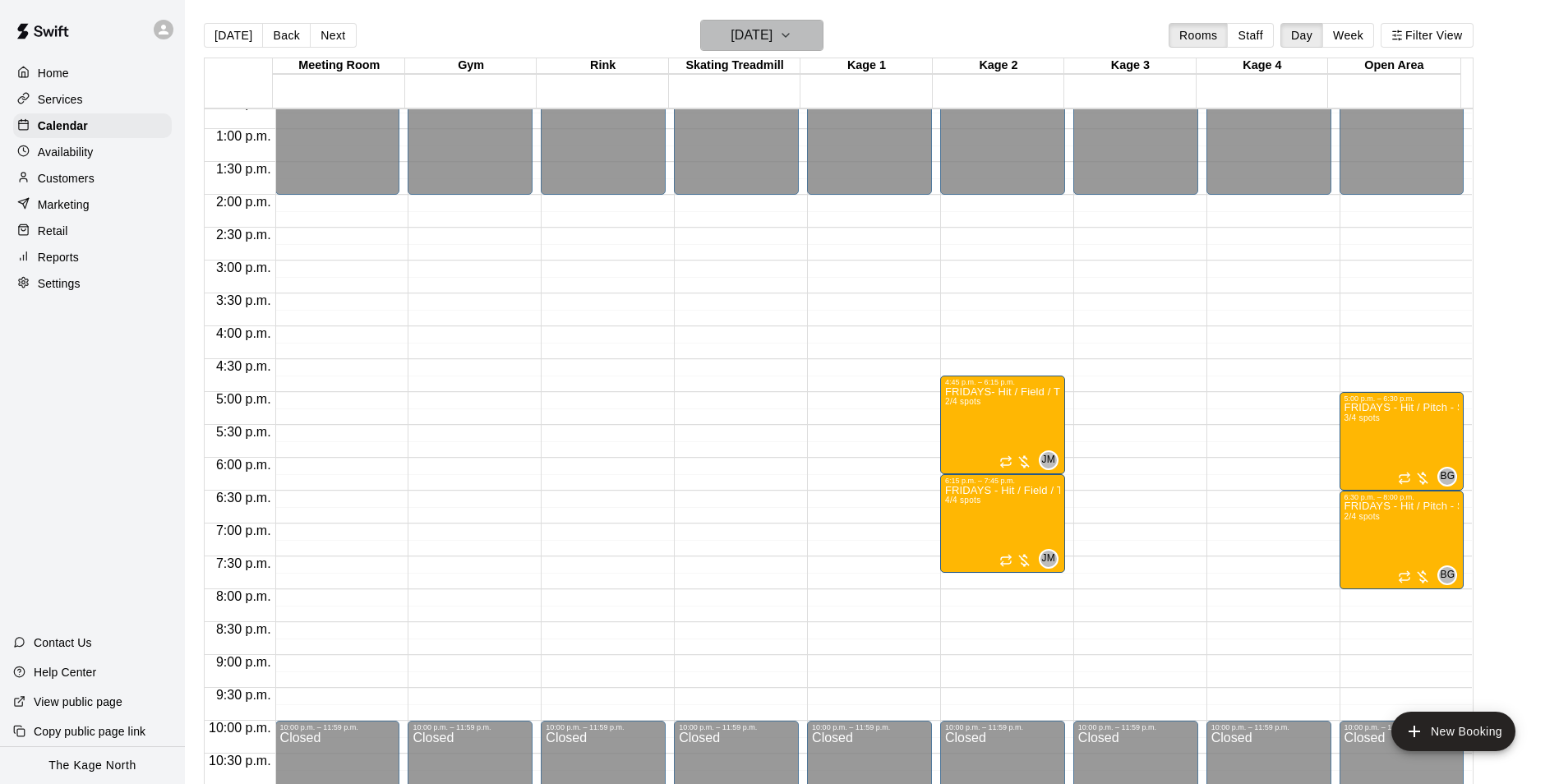
click at [773, 28] on h6 "[DATE]" at bounding box center [752, 35] width 42 height 23
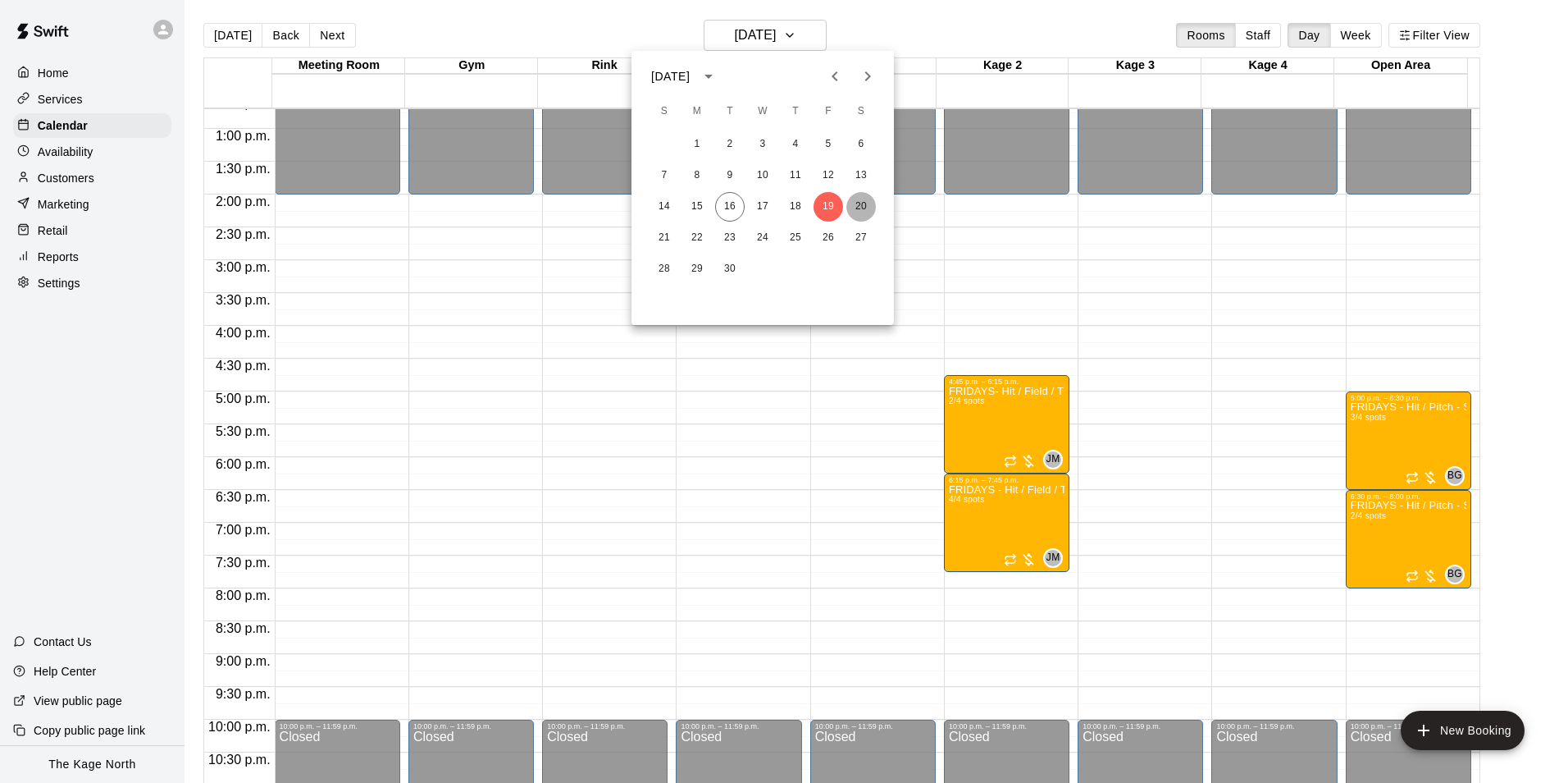
click at [862, 205] on button "20" at bounding box center [862, 207] width 30 height 30
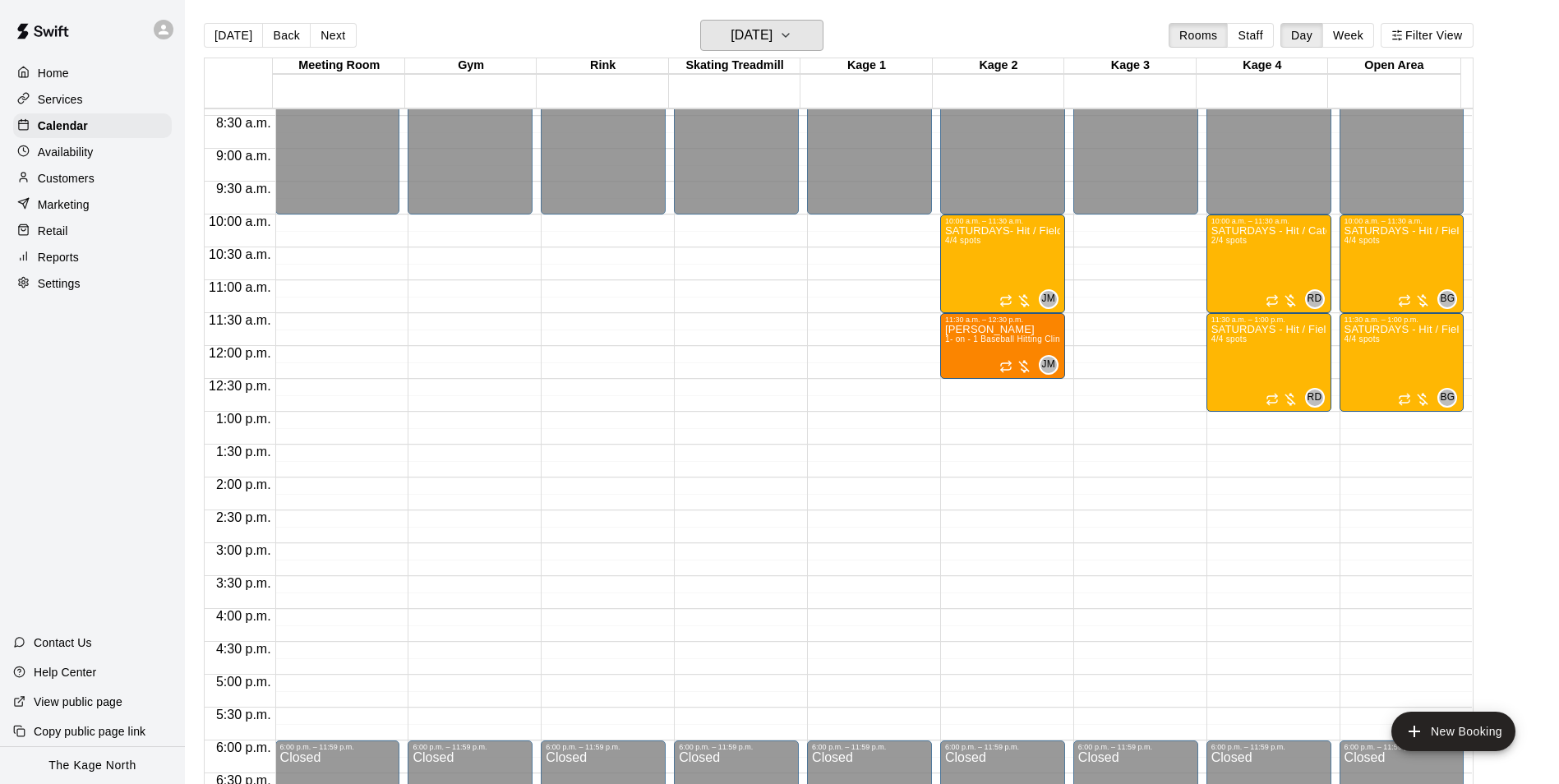
scroll to position [506, 0]
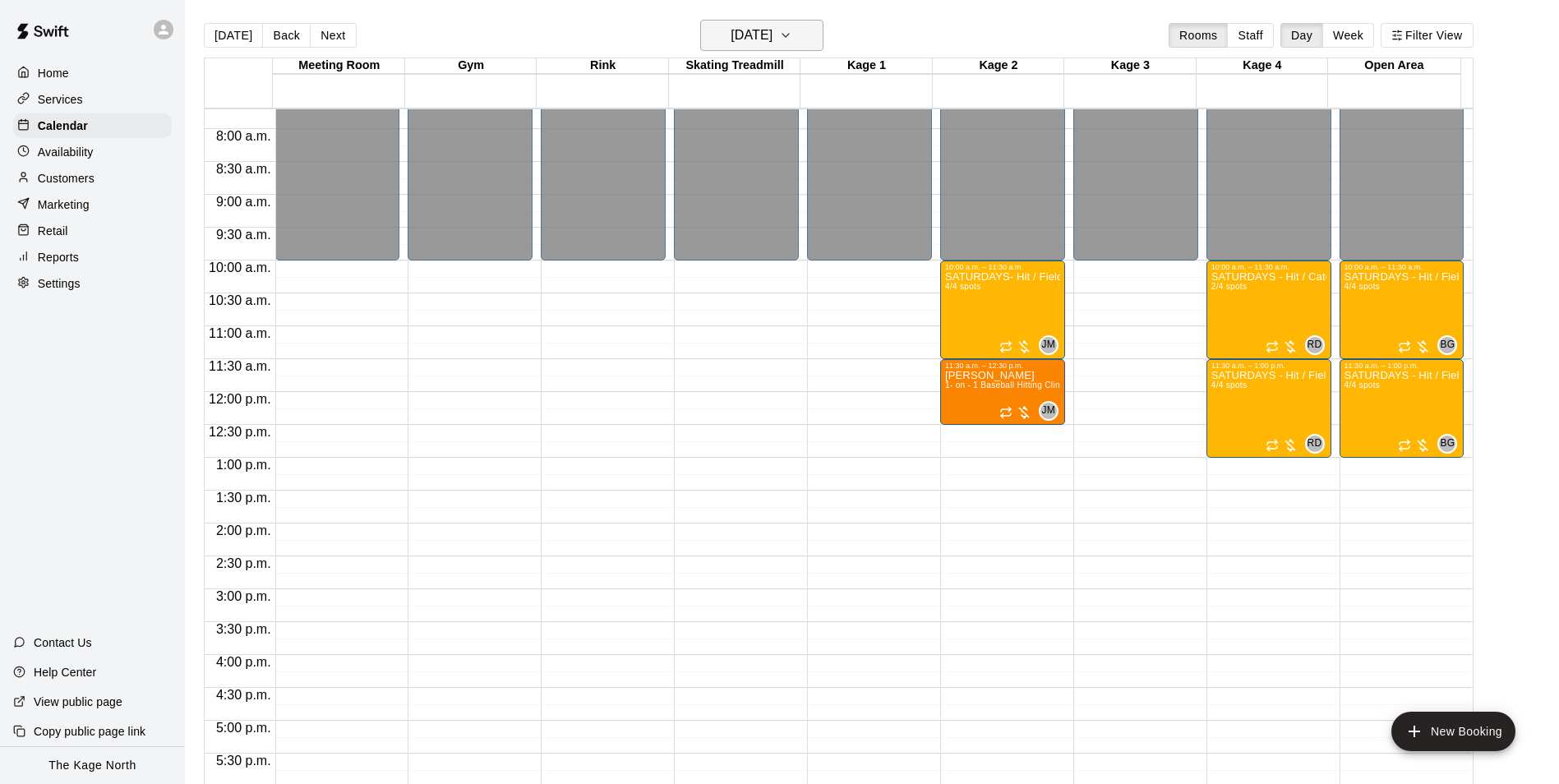
click at [773, 37] on h6 "[DATE]" at bounding box center [752, 35] width 42 height 23
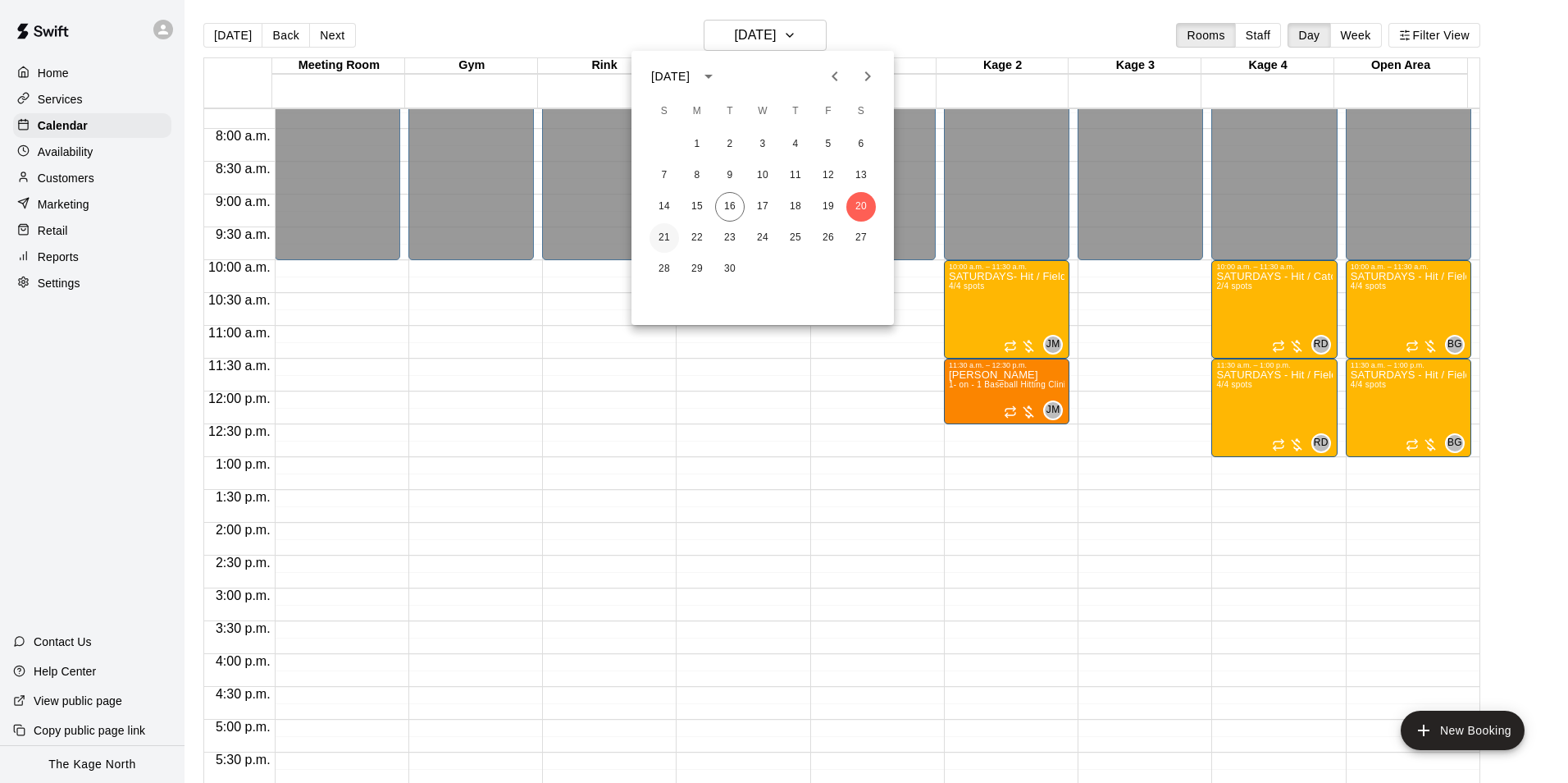
click at [666, 238] on button "21" at bounding box center [665, 238] width 30 height 30
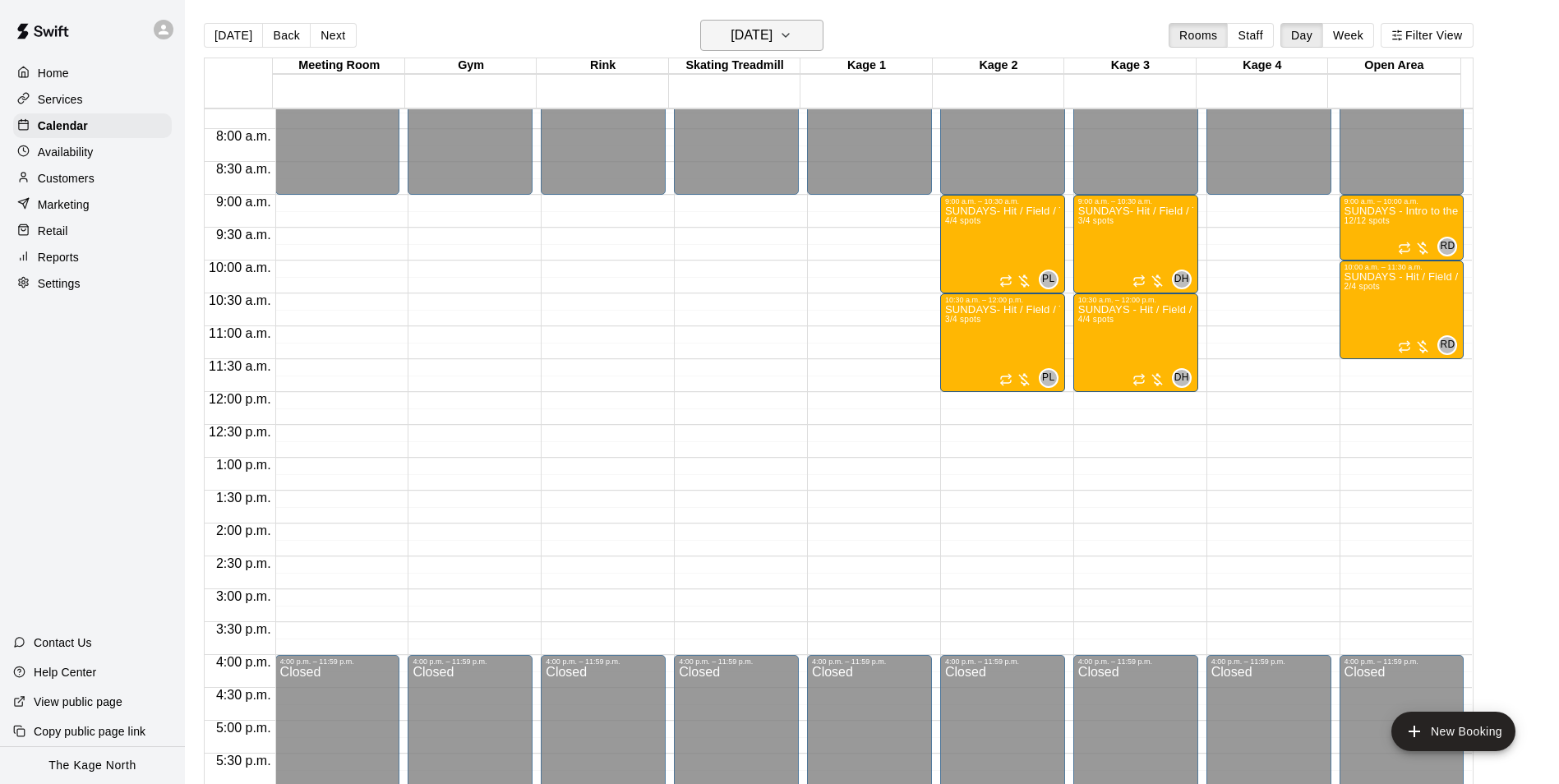
click at [754, 46] on h6 "[DATE]" at bounding box center [752, 35] width 42 height 23
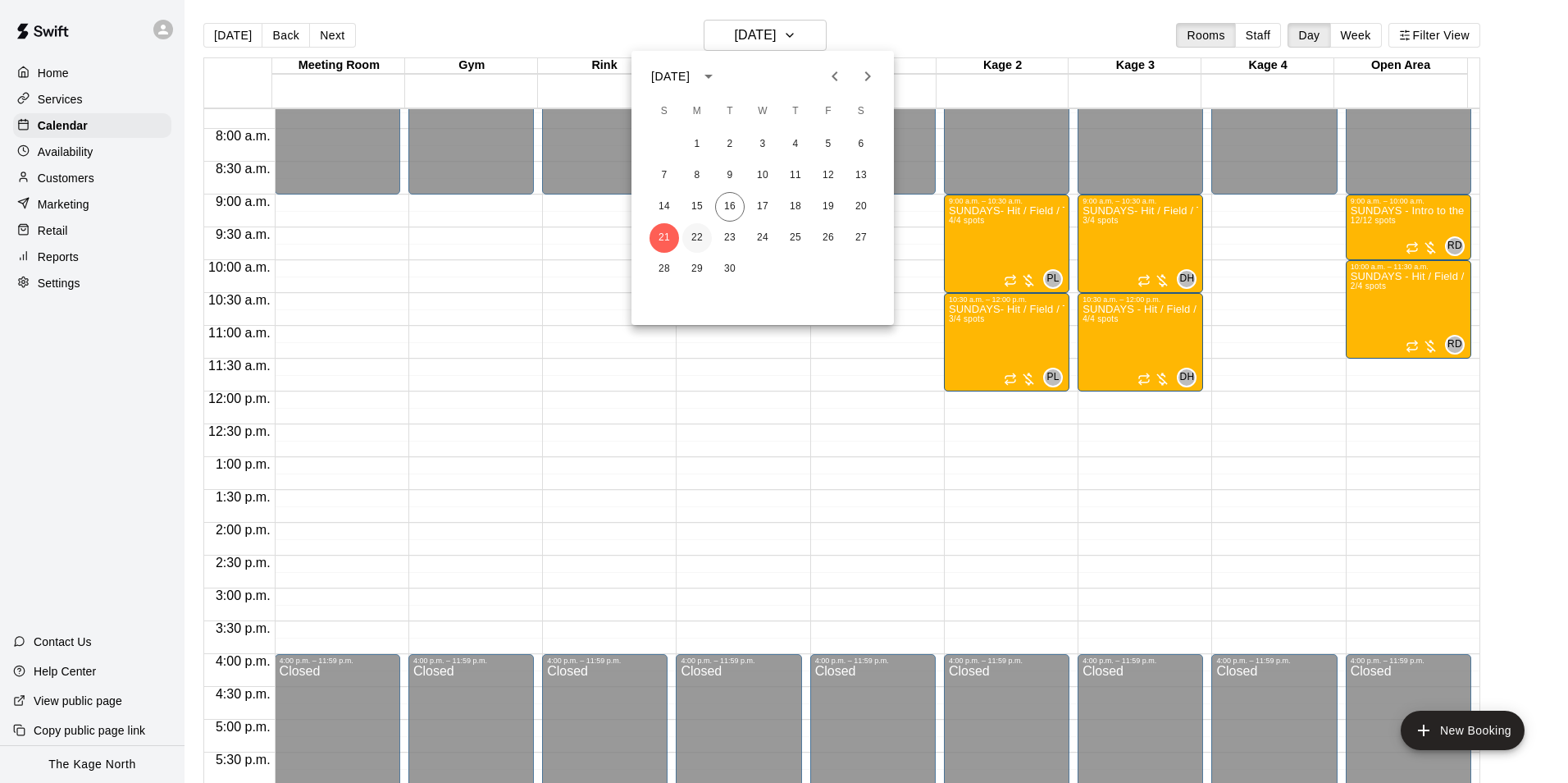
click at [692, 234] on button "22" at bounding box center [697, 238] width 30 height 30
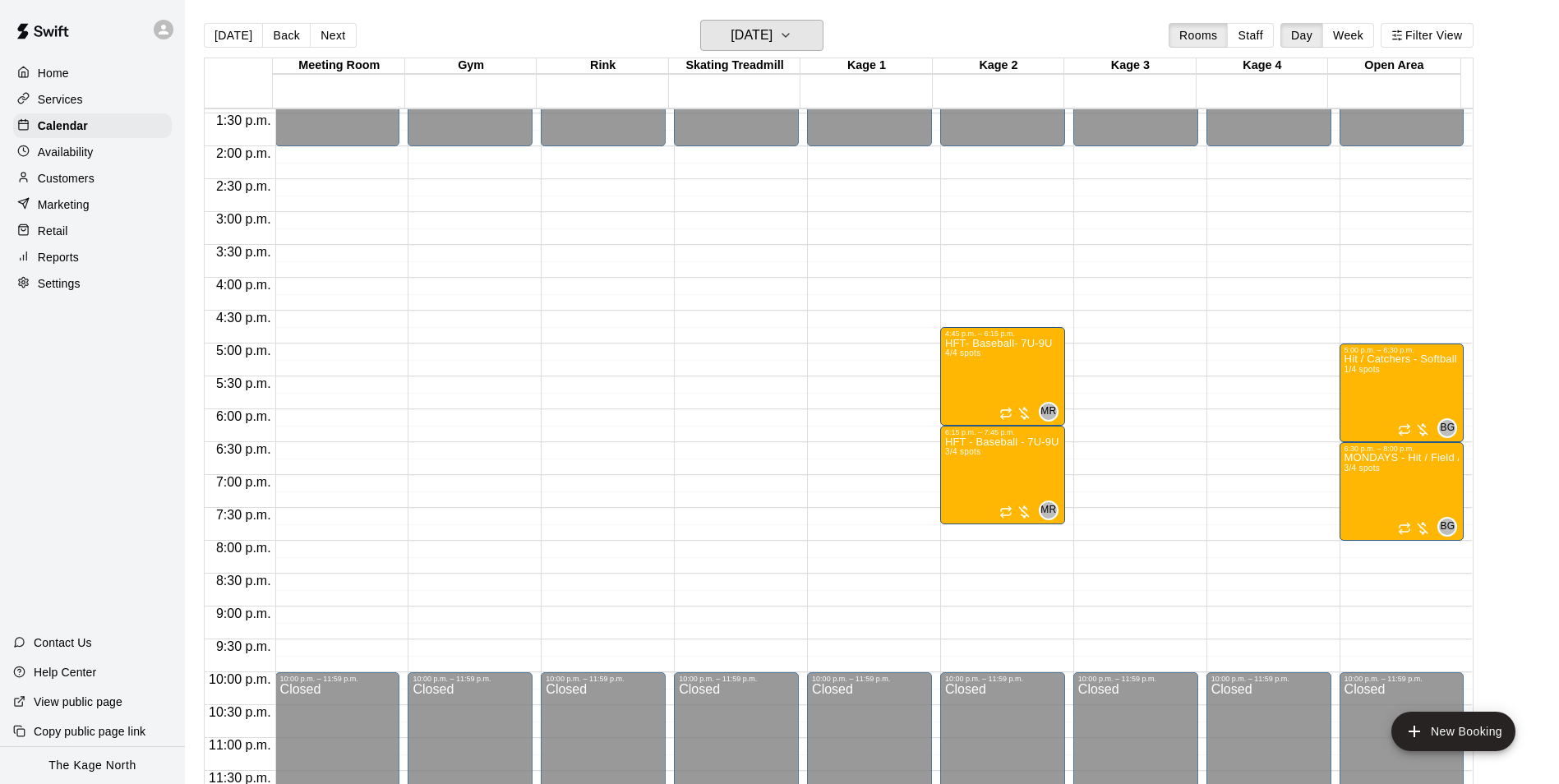
scroll to position [886, 0]
click at [798, 23] on button "[DATE]" at bounding box center [762, 34] width 123 height 31
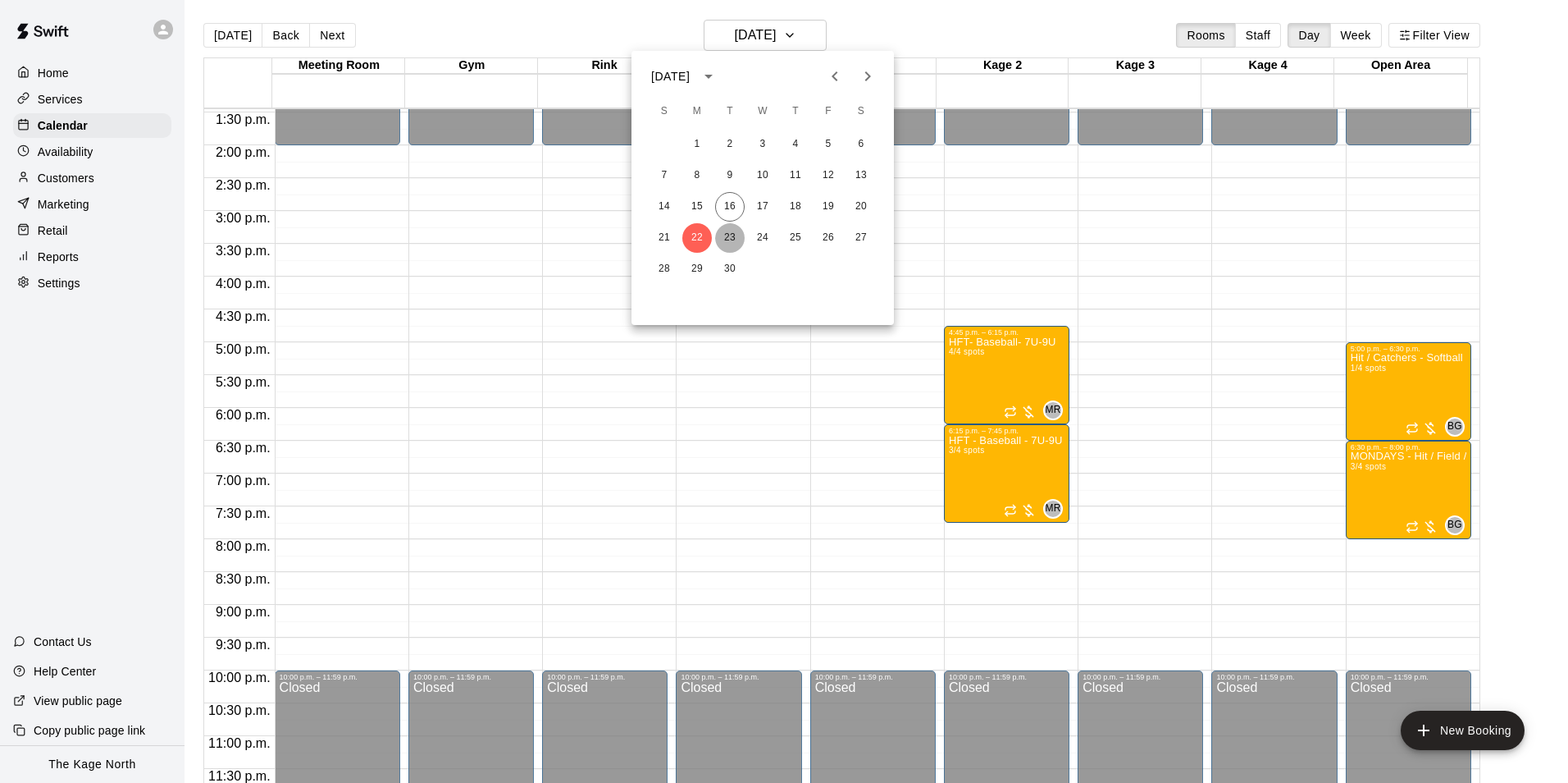
click at [726, 240] on button "23" at bounding box center [730, 238] width 30 height 30
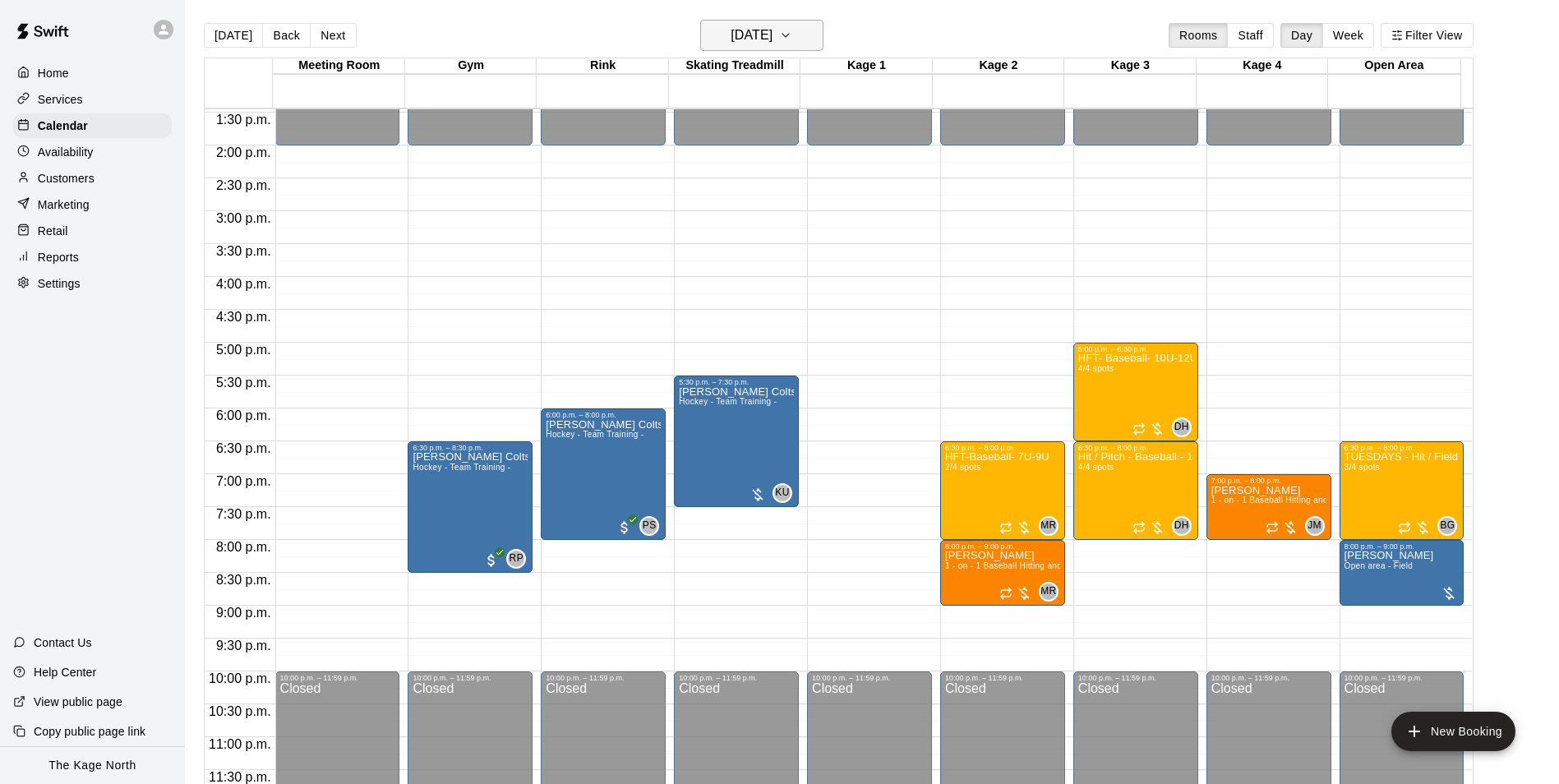
click at [789, 33] on icon "button" at bounding box center [785, 35] width 6 height 4
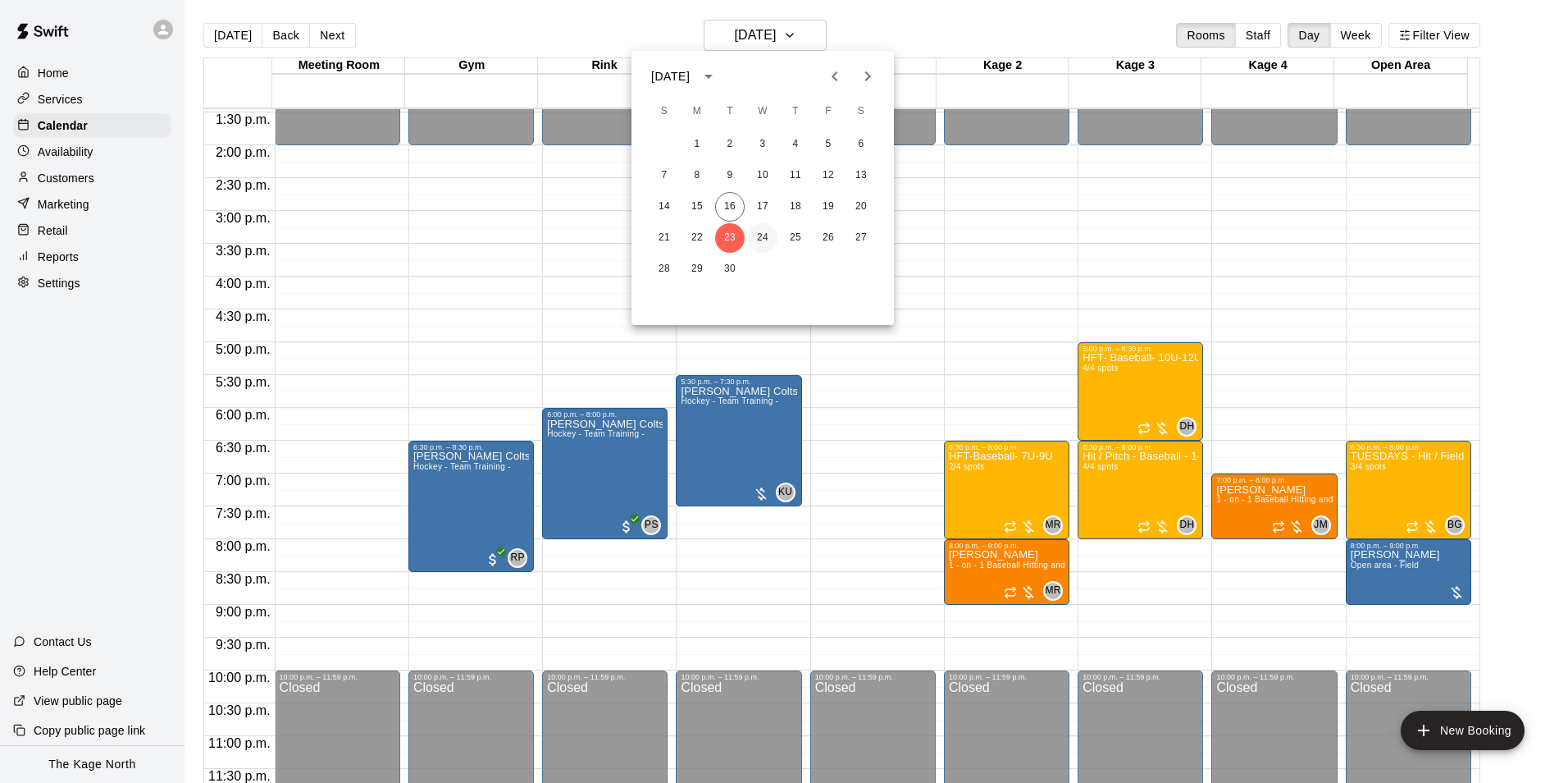
click at [757, 232] on button "24" at bounding box center [763, 238] width 30 height 30
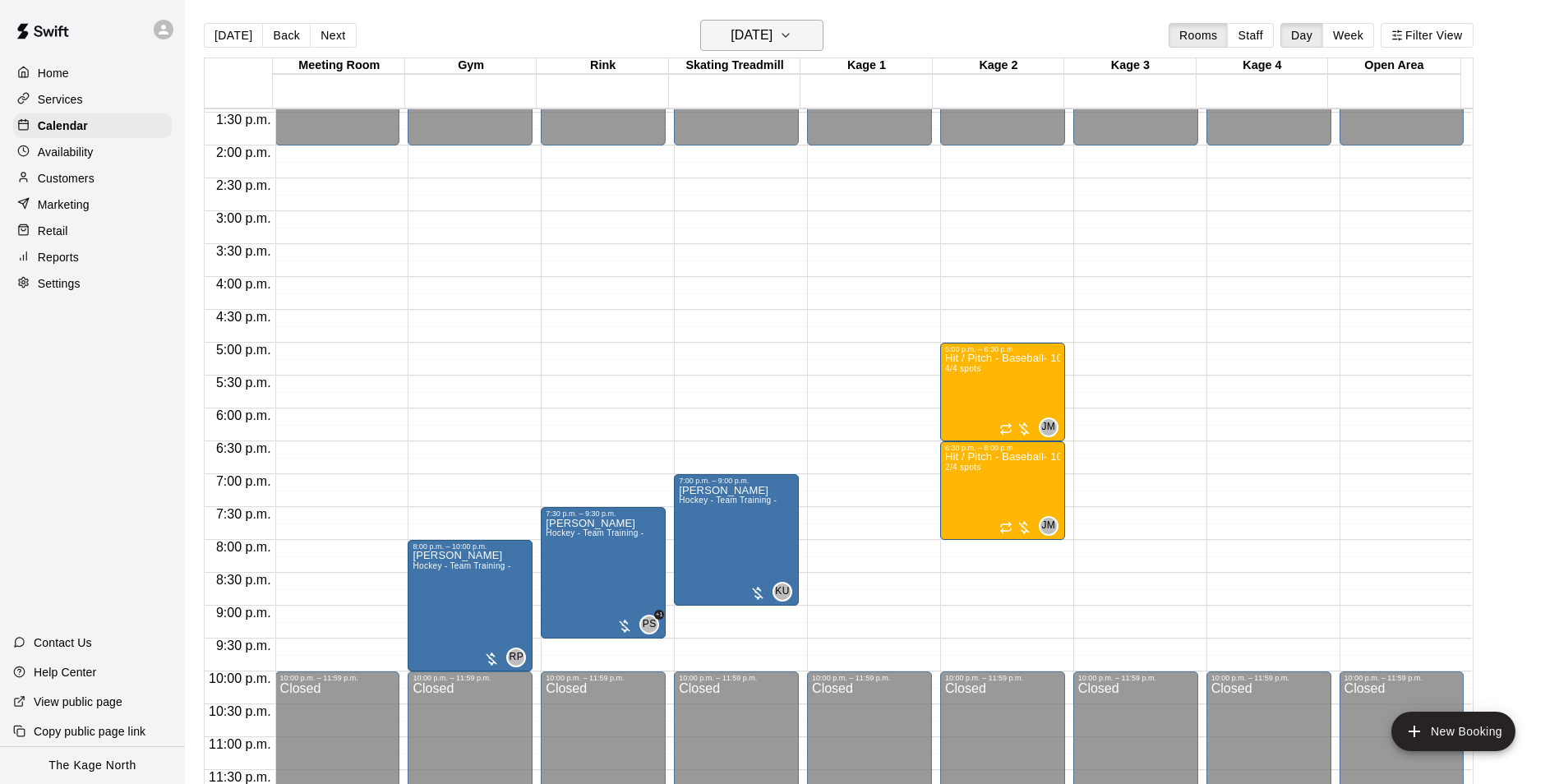
click at [773, 40] on h6 "[DATE]" at bounding box center [752, 35] width 42 height 23
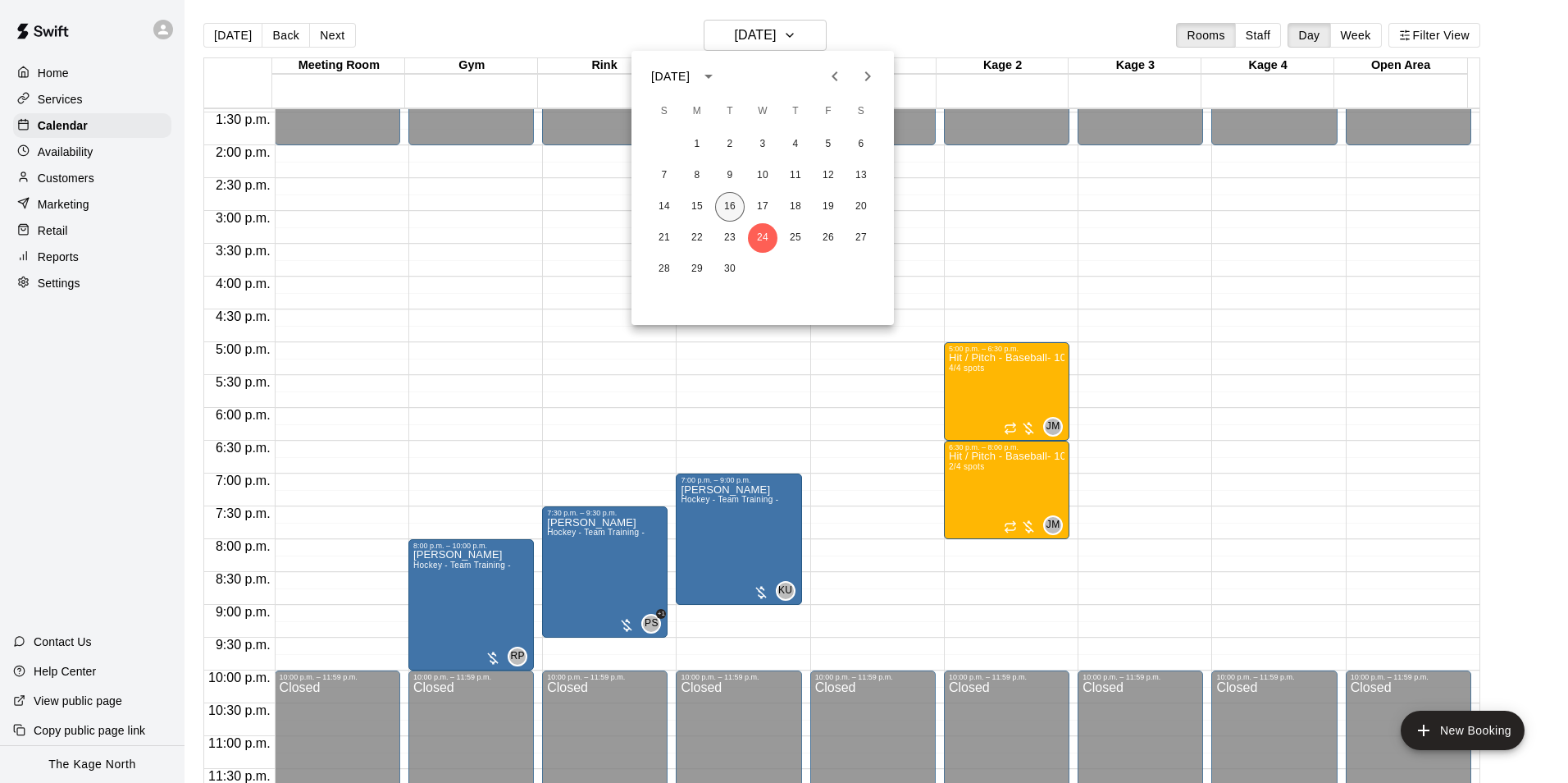
click at [733, 200] on button "16" at bounding box center [730, 207] width 30 height 30
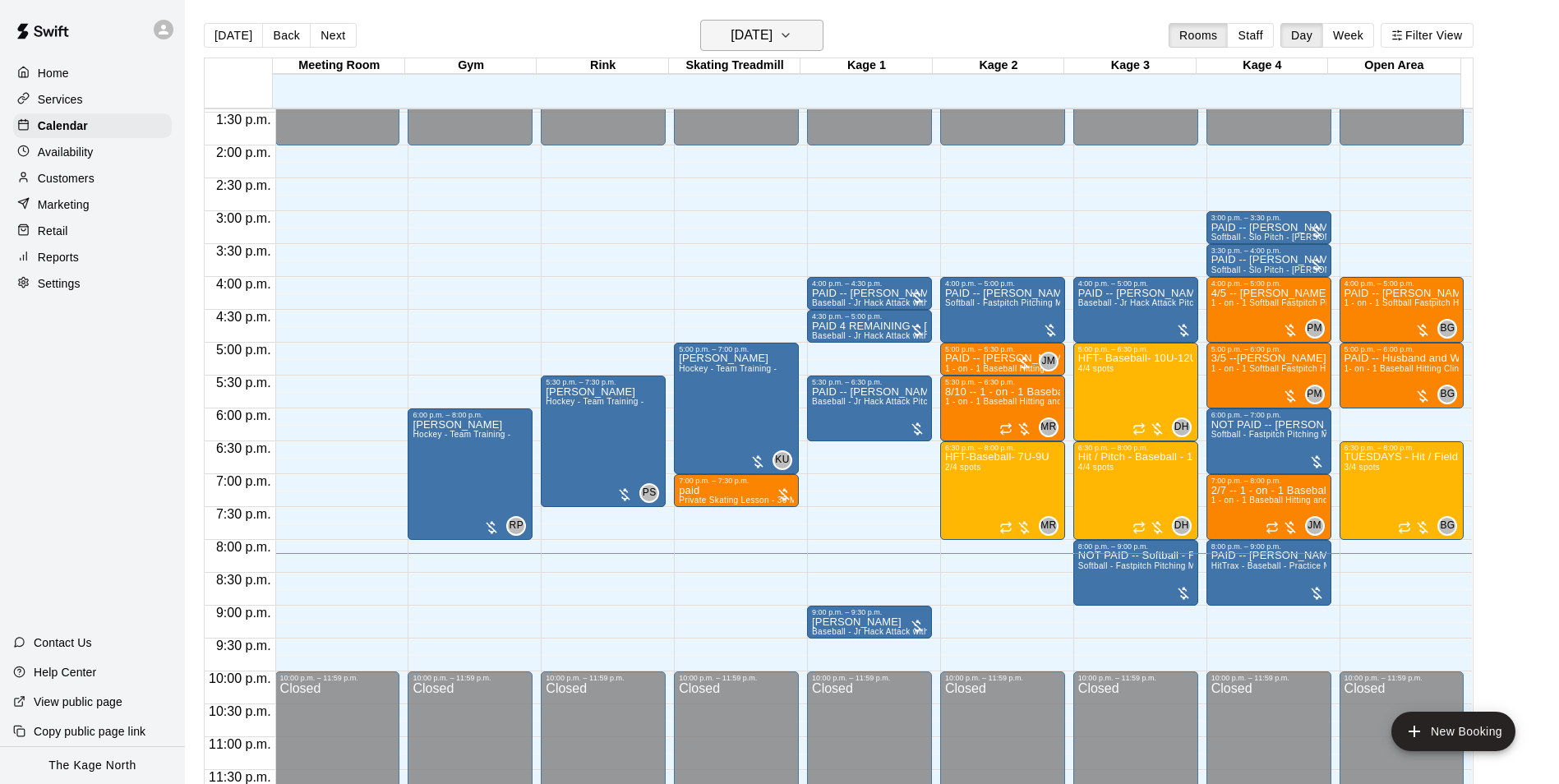
click at [807, 33] on button "[DATE]" at bounding box center [762, 34] width 123 height 31
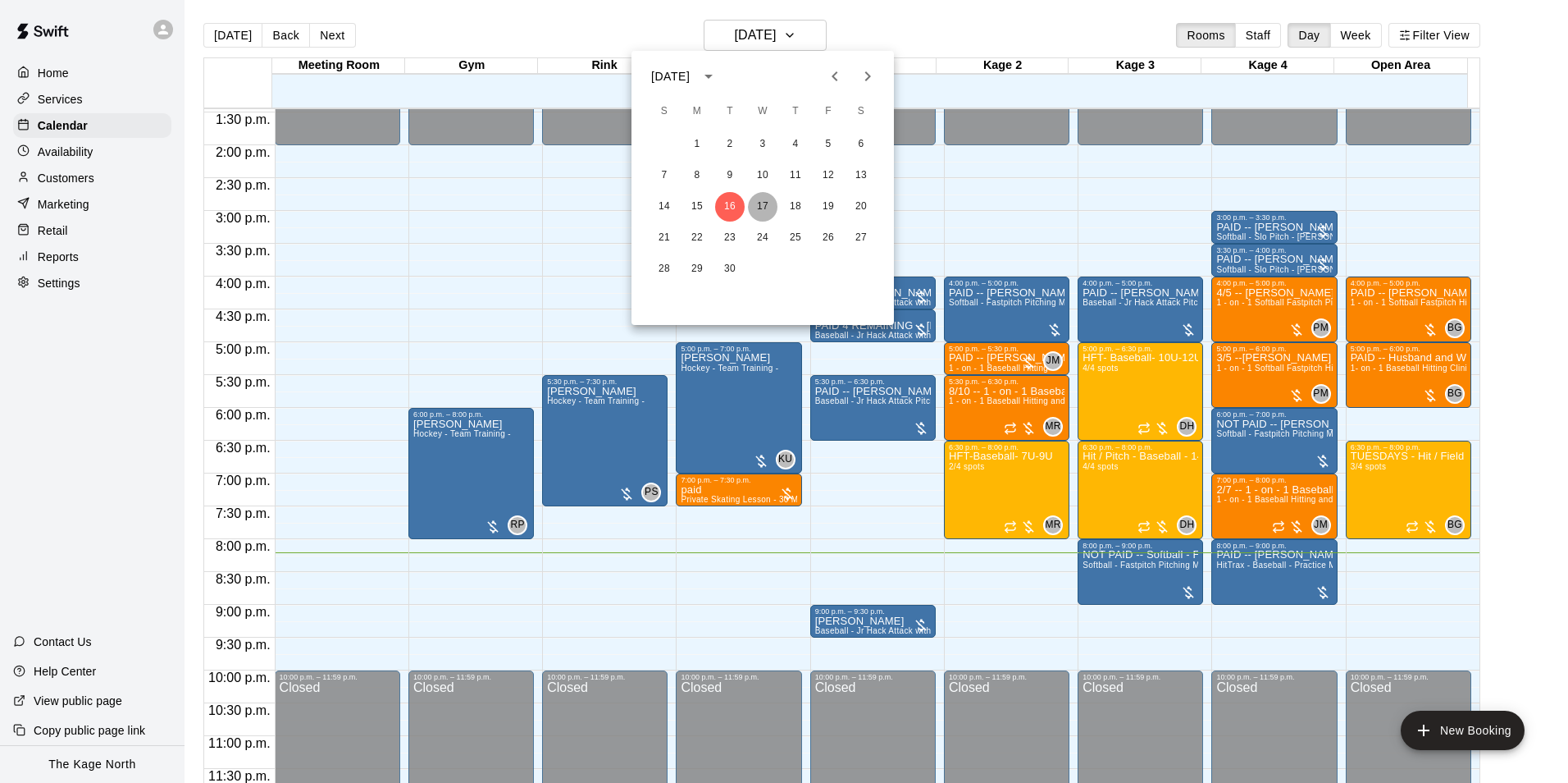
click at [767, 204] on button "17" at bounding box center [763, 207] width 30 height 30
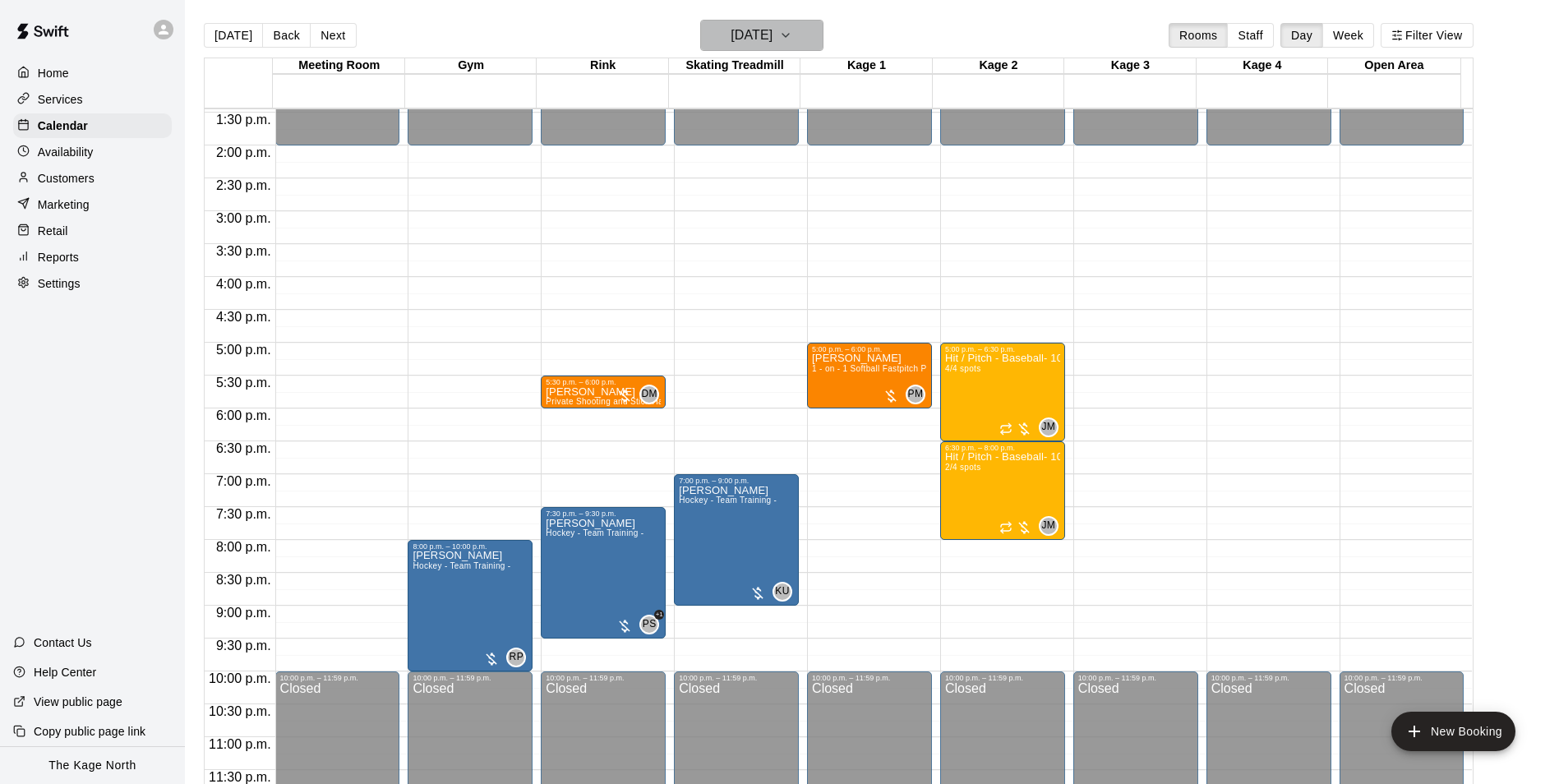
click at [773, 30] on h6 "[DATE]" at bounding box center [752, 35] width 42 height 23
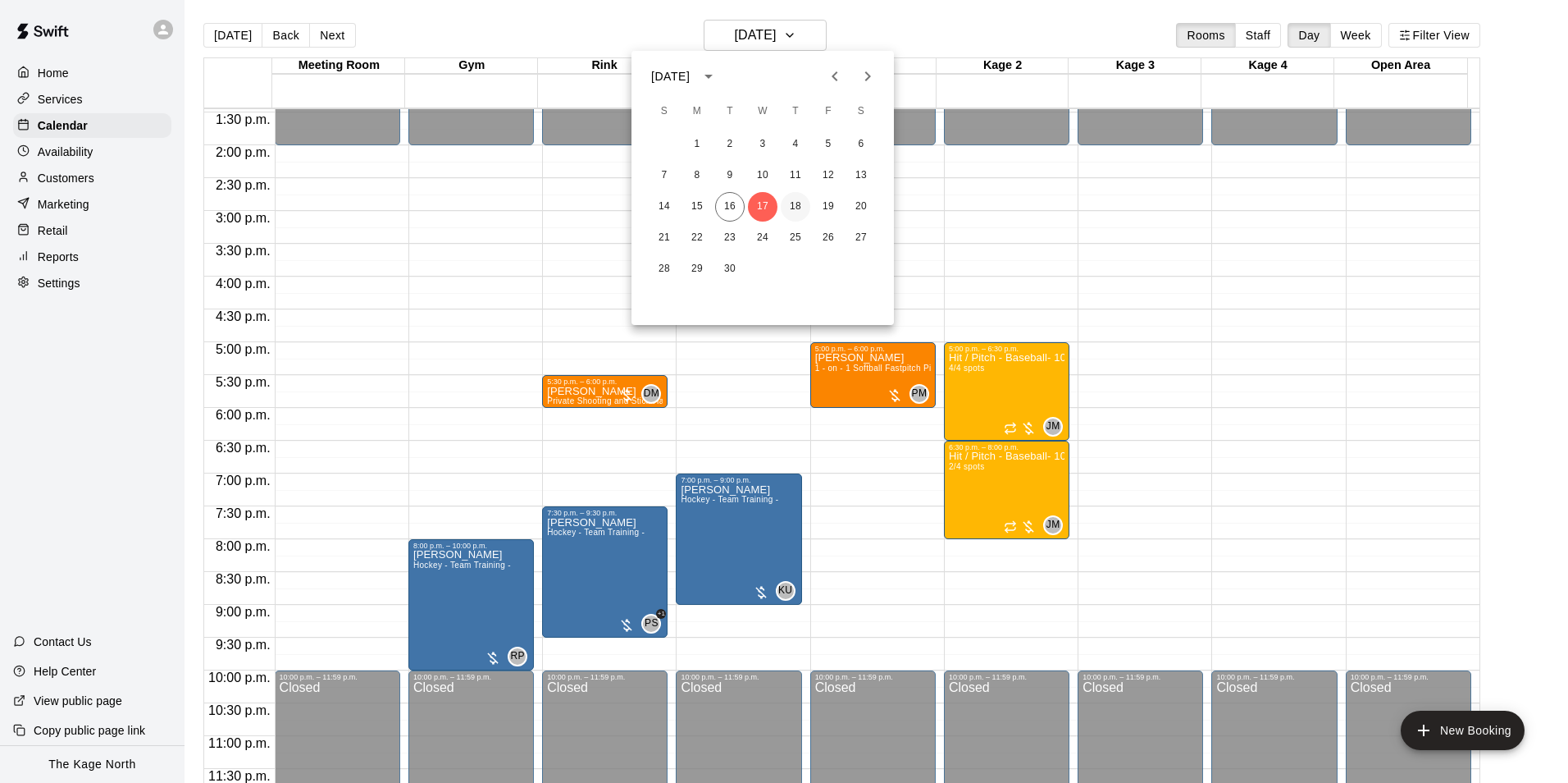
click at [798, 201] on button "18" at bounding box center [796, 207] width 30 height 30
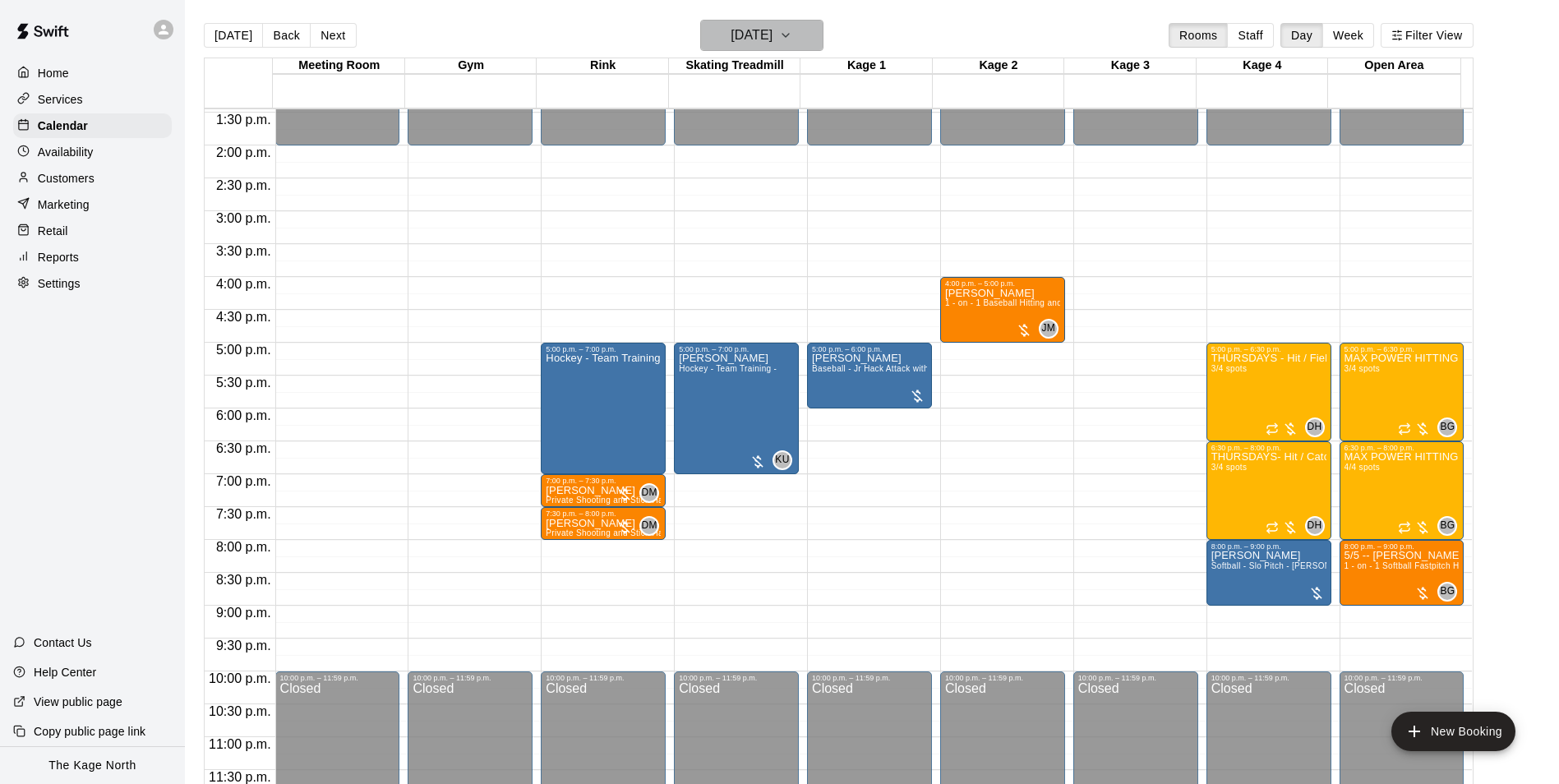
click at [773, 32] on h6 "[DATE]" at bounding box center [752, 35] width 42 height 23
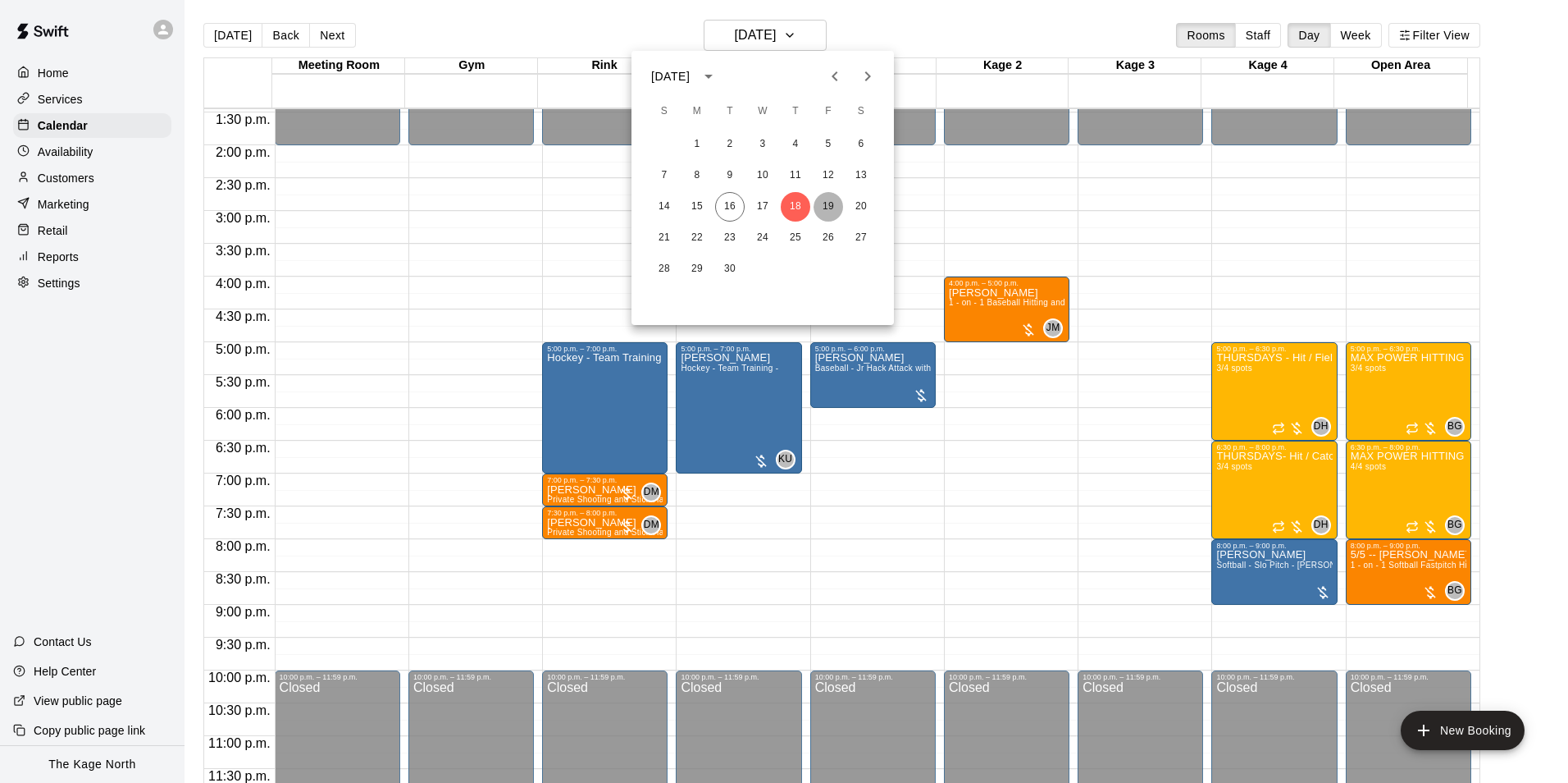
click at [826, 205] on button "19" at bounding box center [828, 207] width 30 height 30
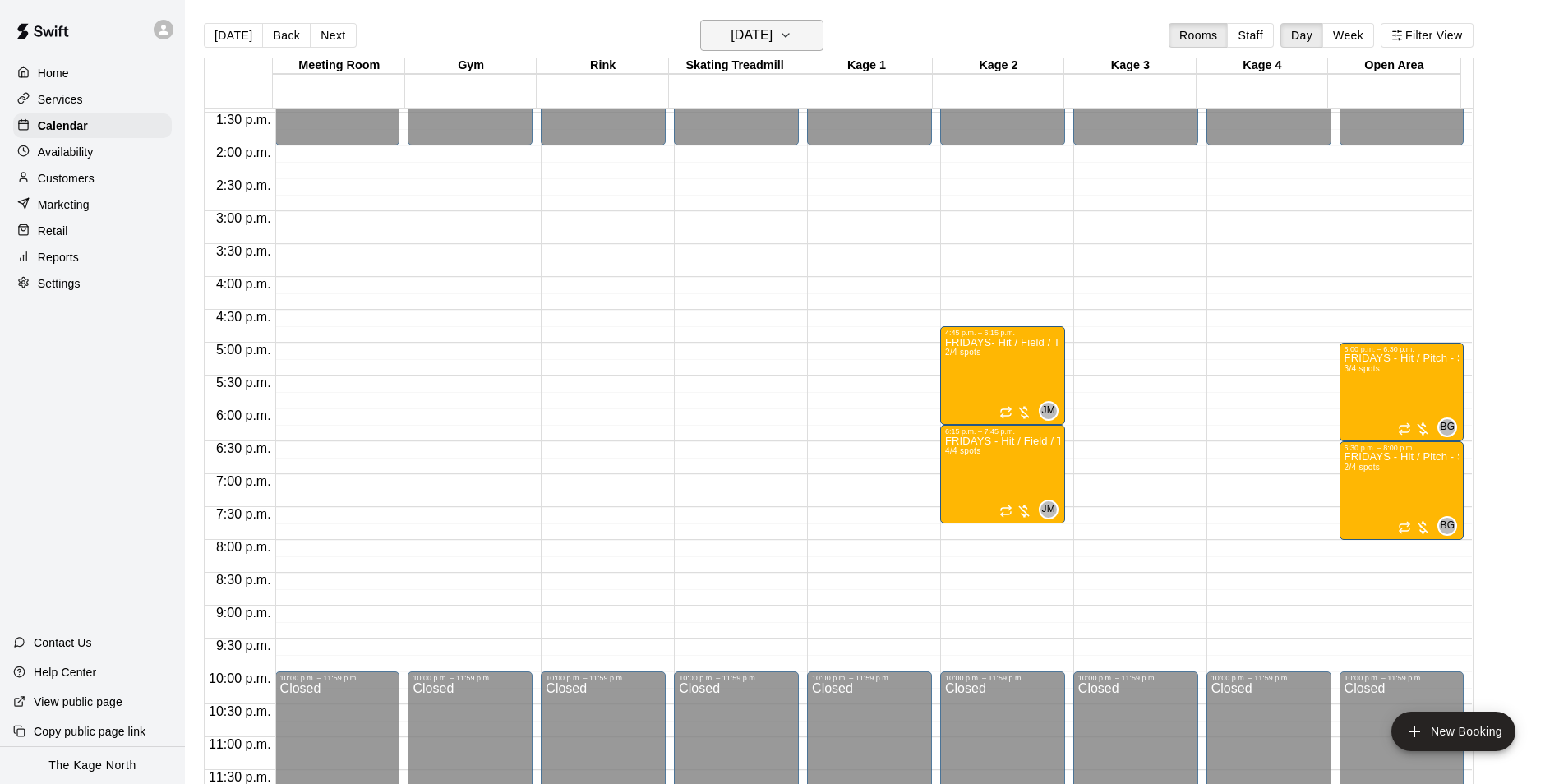
click at [753, 26] on h6 "[DATE]" at bounding box center [752, 35] width 42 height 23
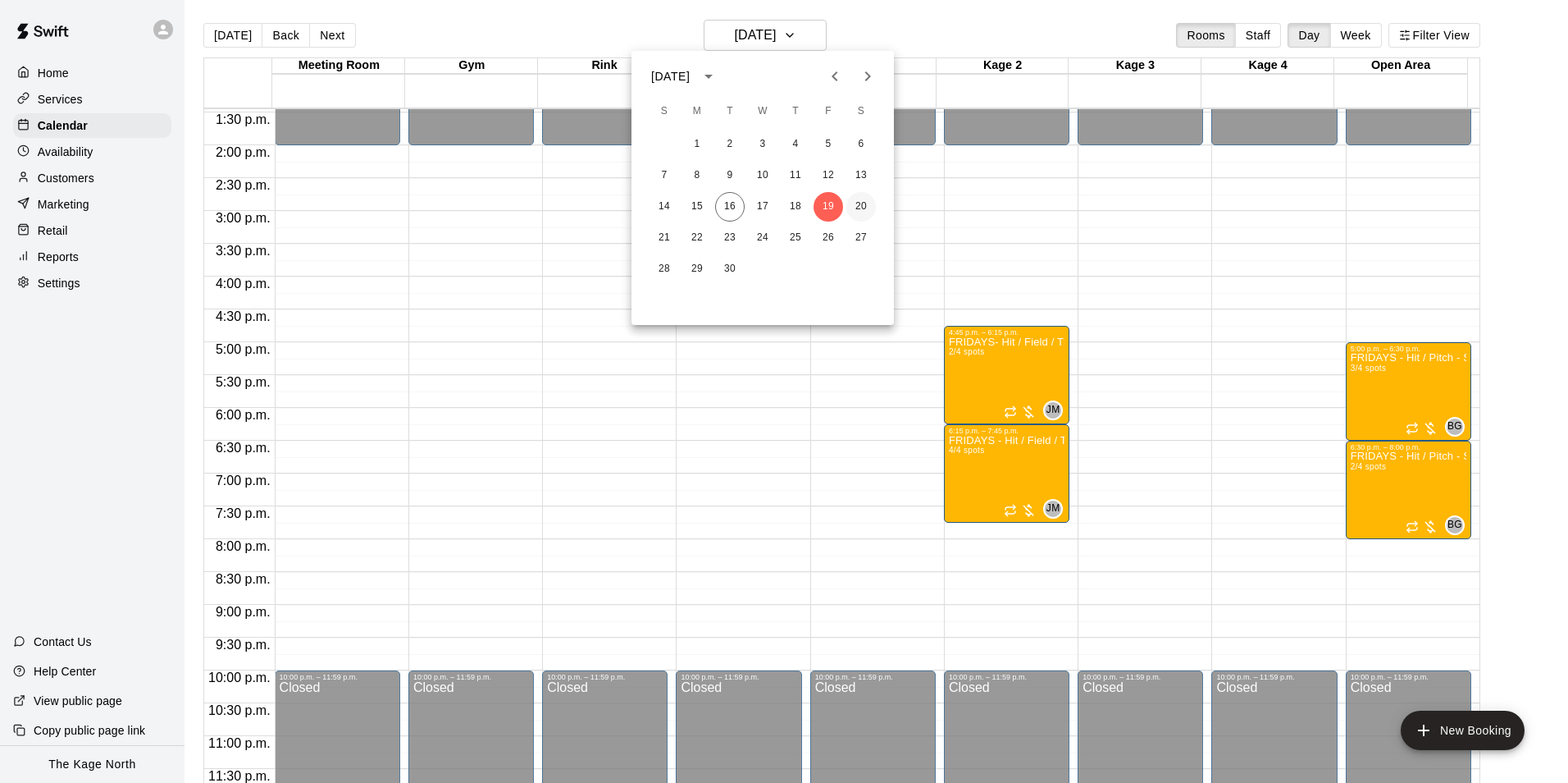
click at [857, 209] on button "20" at bounding box center [862, 207] width 30 height 30
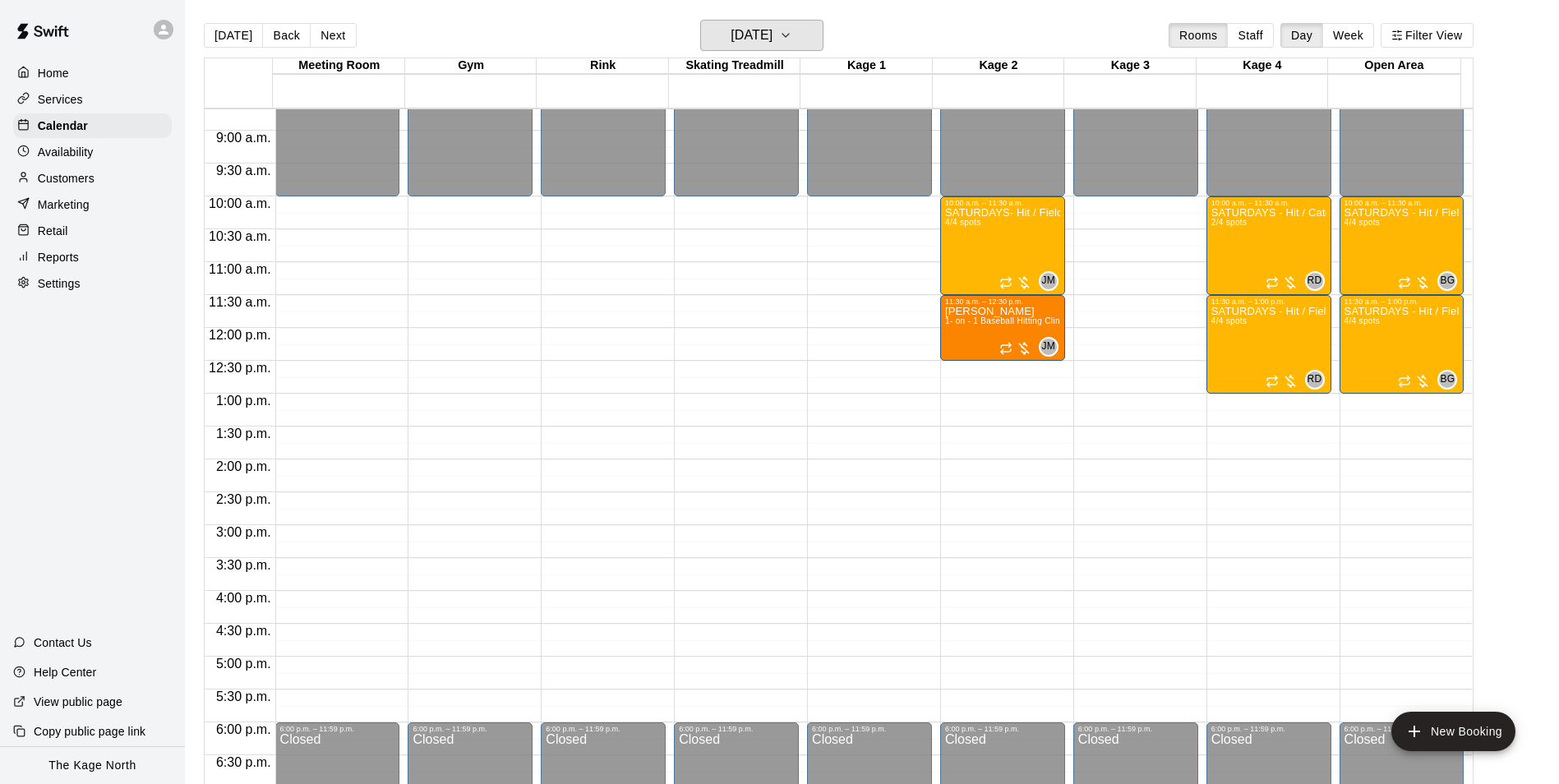
scroll to position [557, 0]
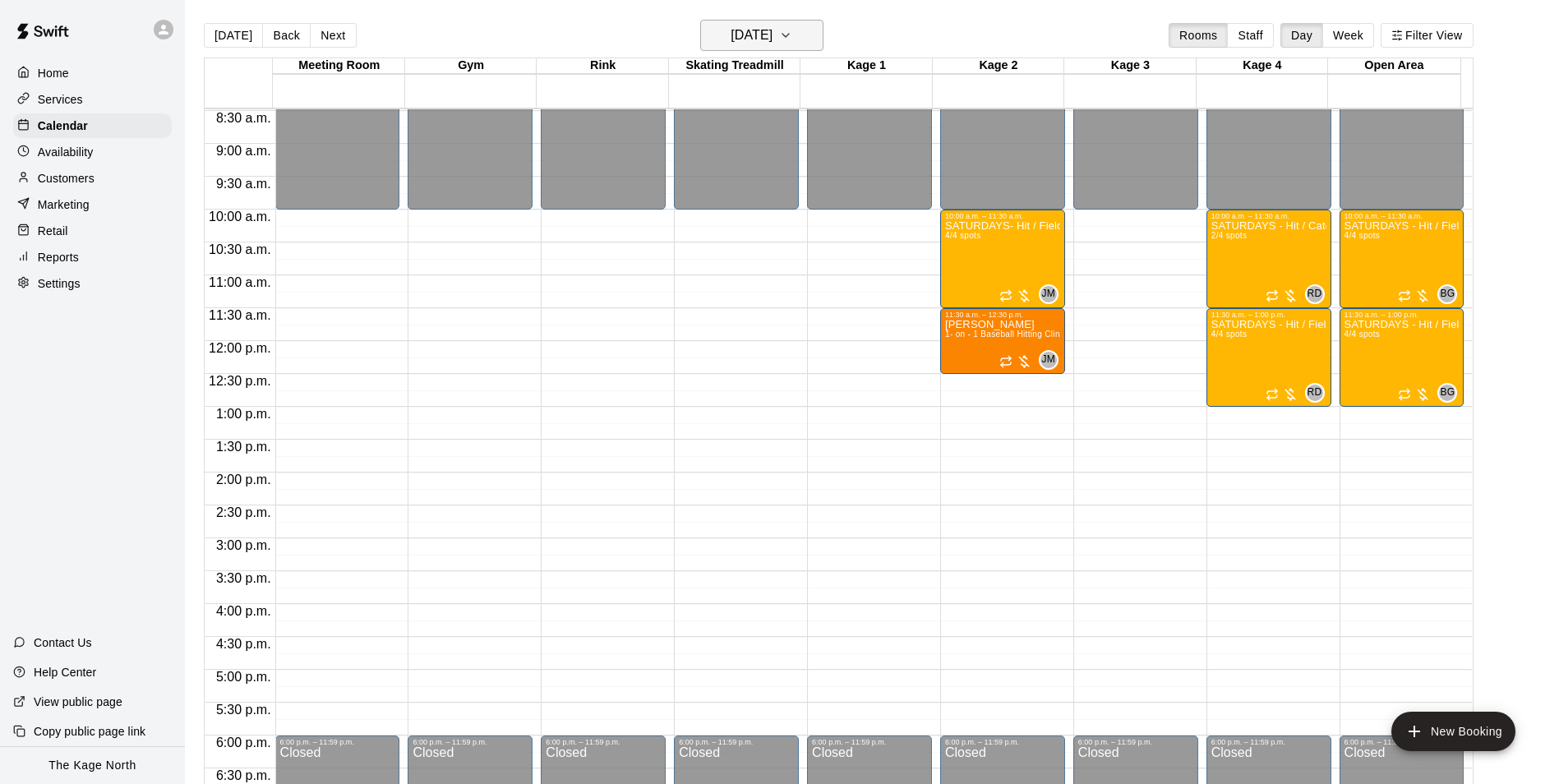
click at [773, 44] on h6 "[DATE]" at bounding box center [752, 35] width 42 height 23
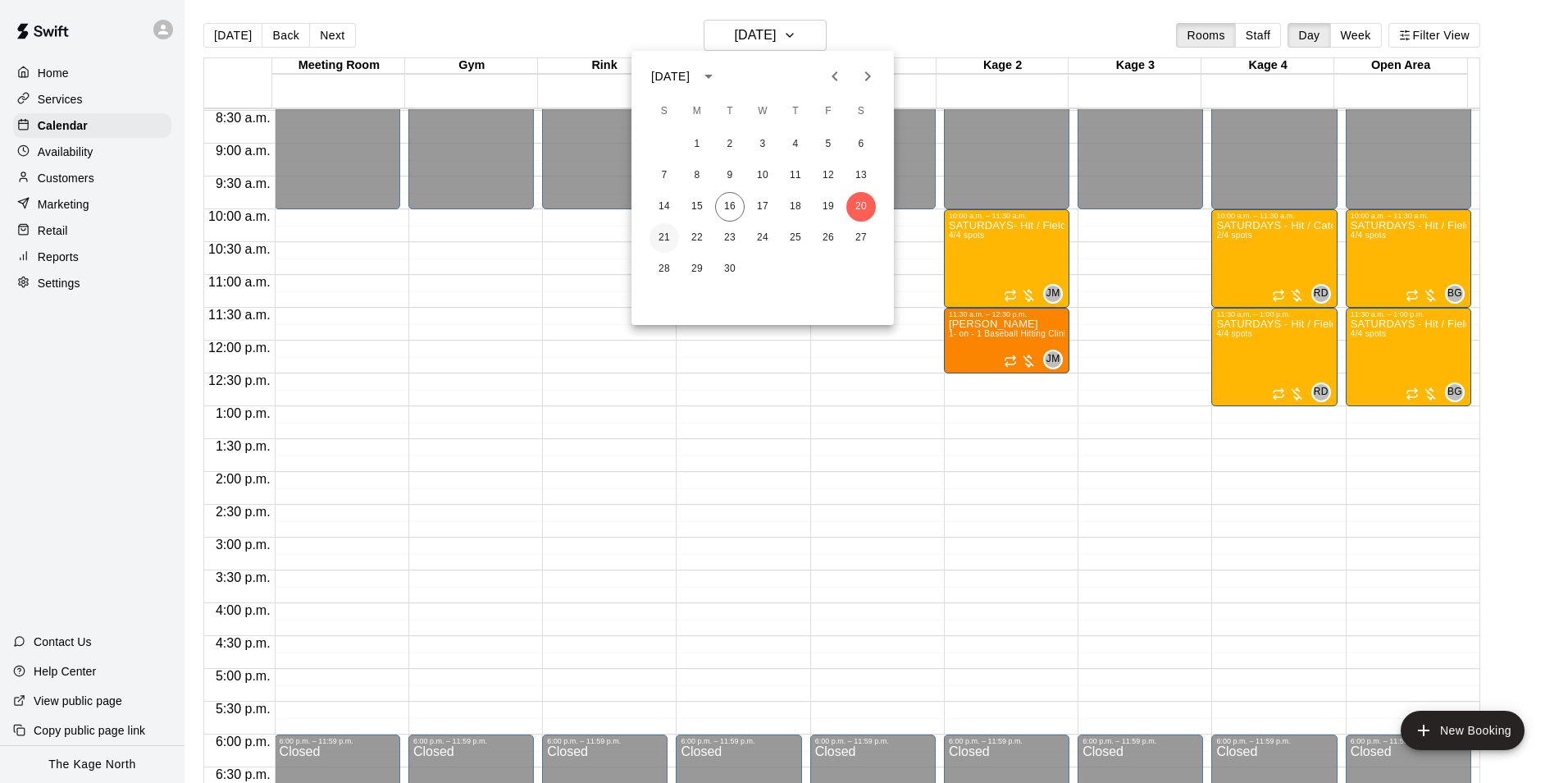
click at [672, 226] on button "21" at bounding box center [665, 238] width 30 height 30
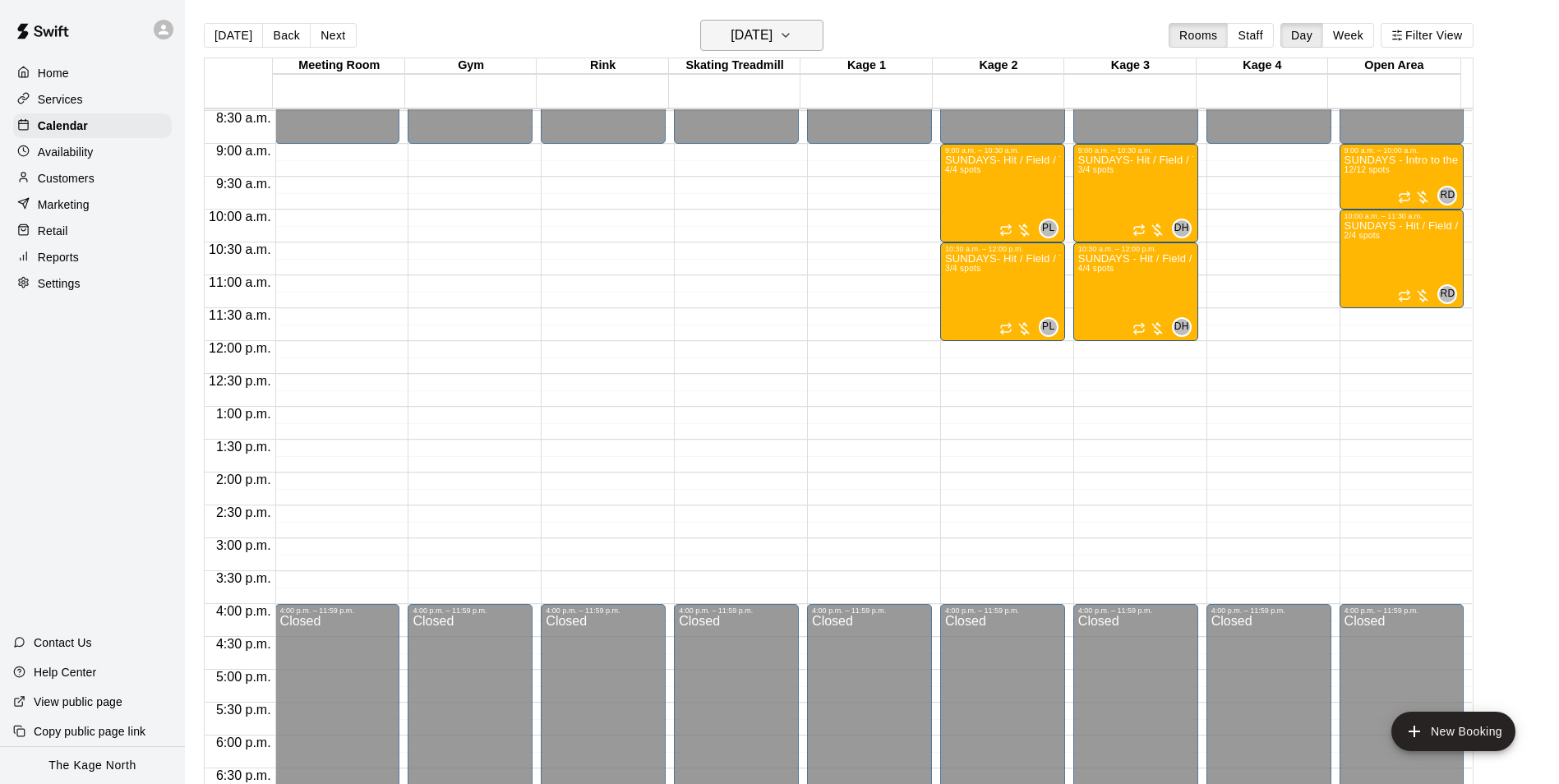
click at [773, 35] on h6 "[DATE]" at bounding box center [752, 35] width 42 height 23
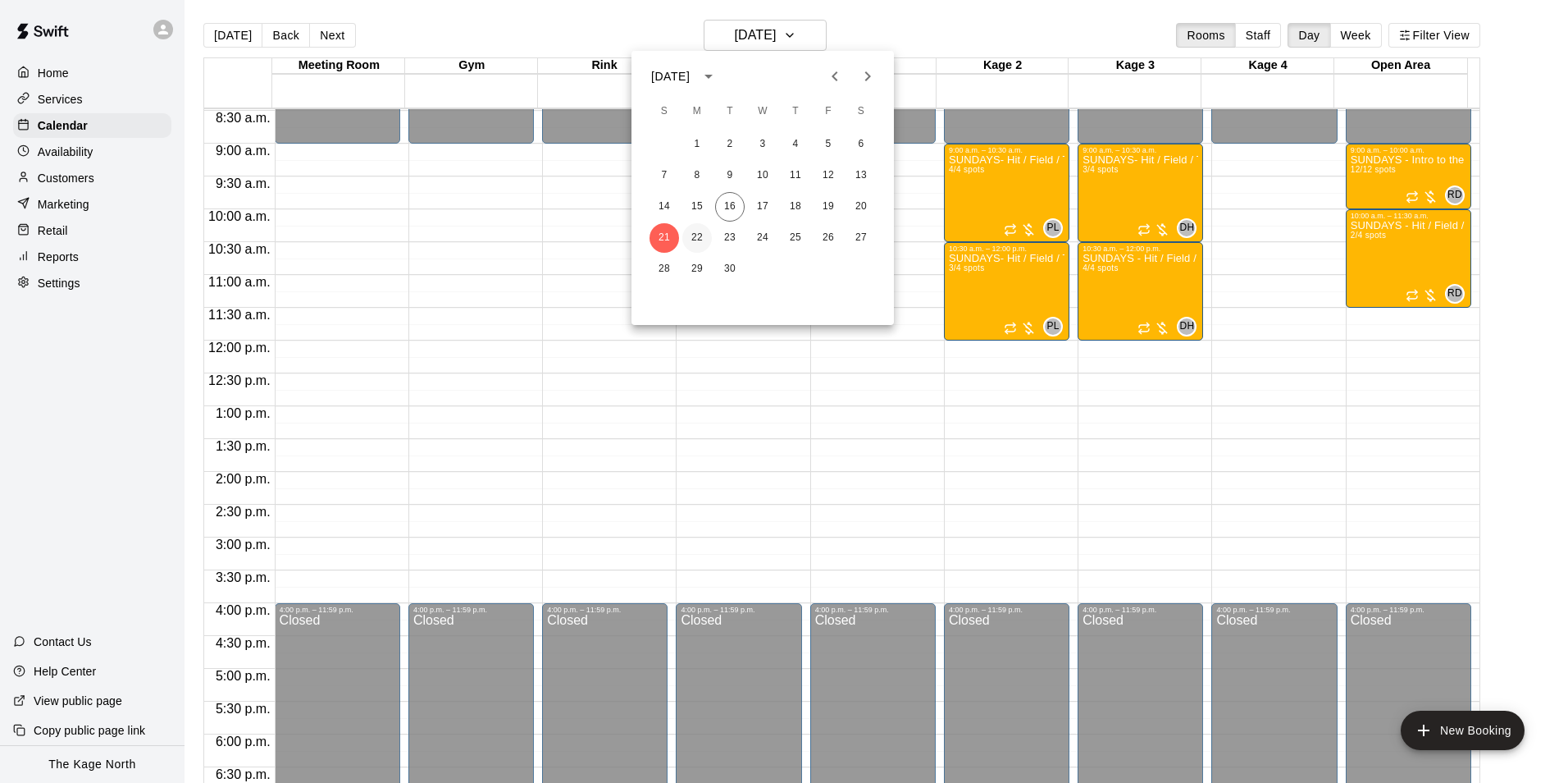
click at [693, 239] on button "22" at bounding box center [697, 238] width 30 height 30
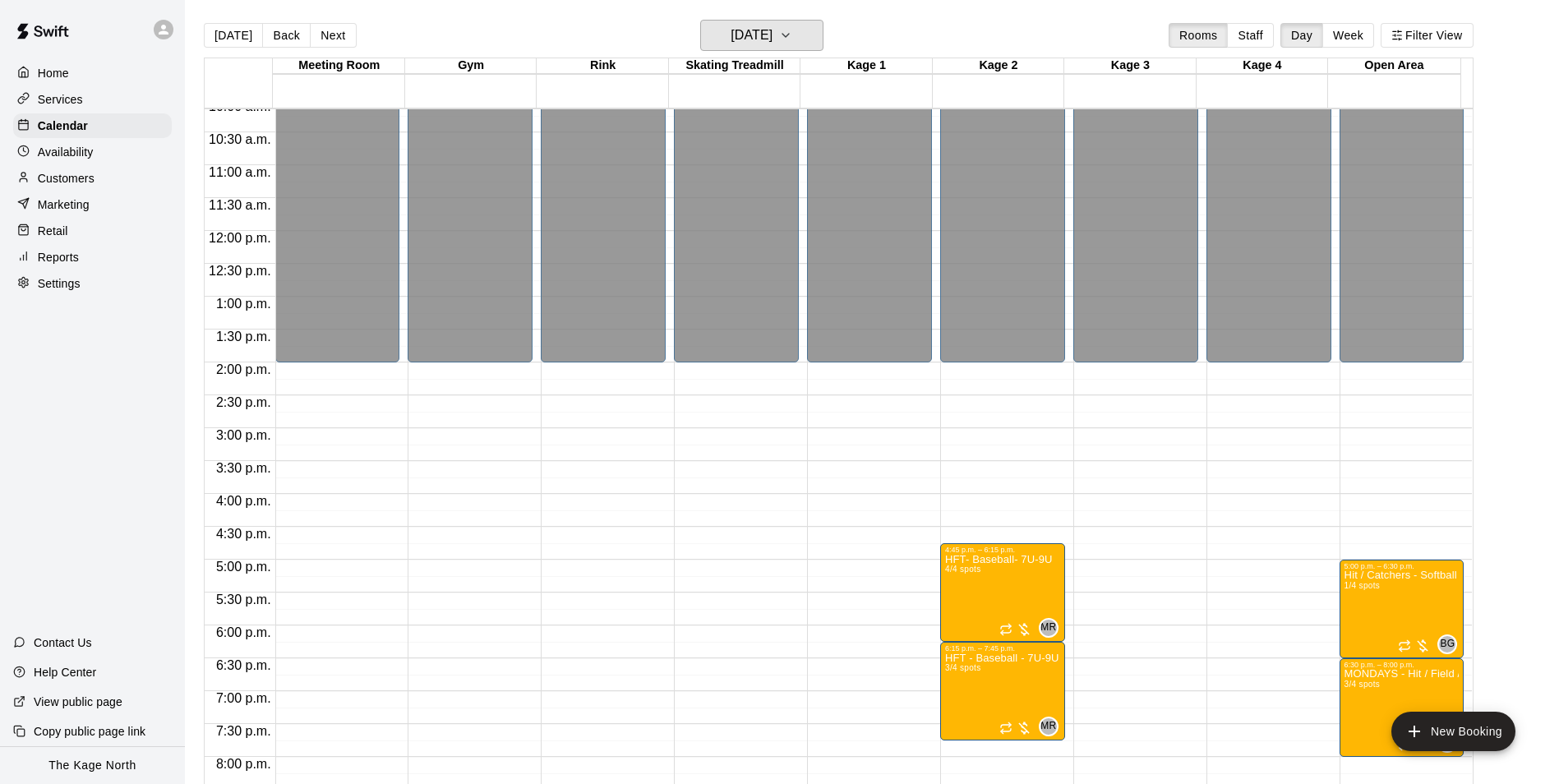
scroll to position [886, 0]
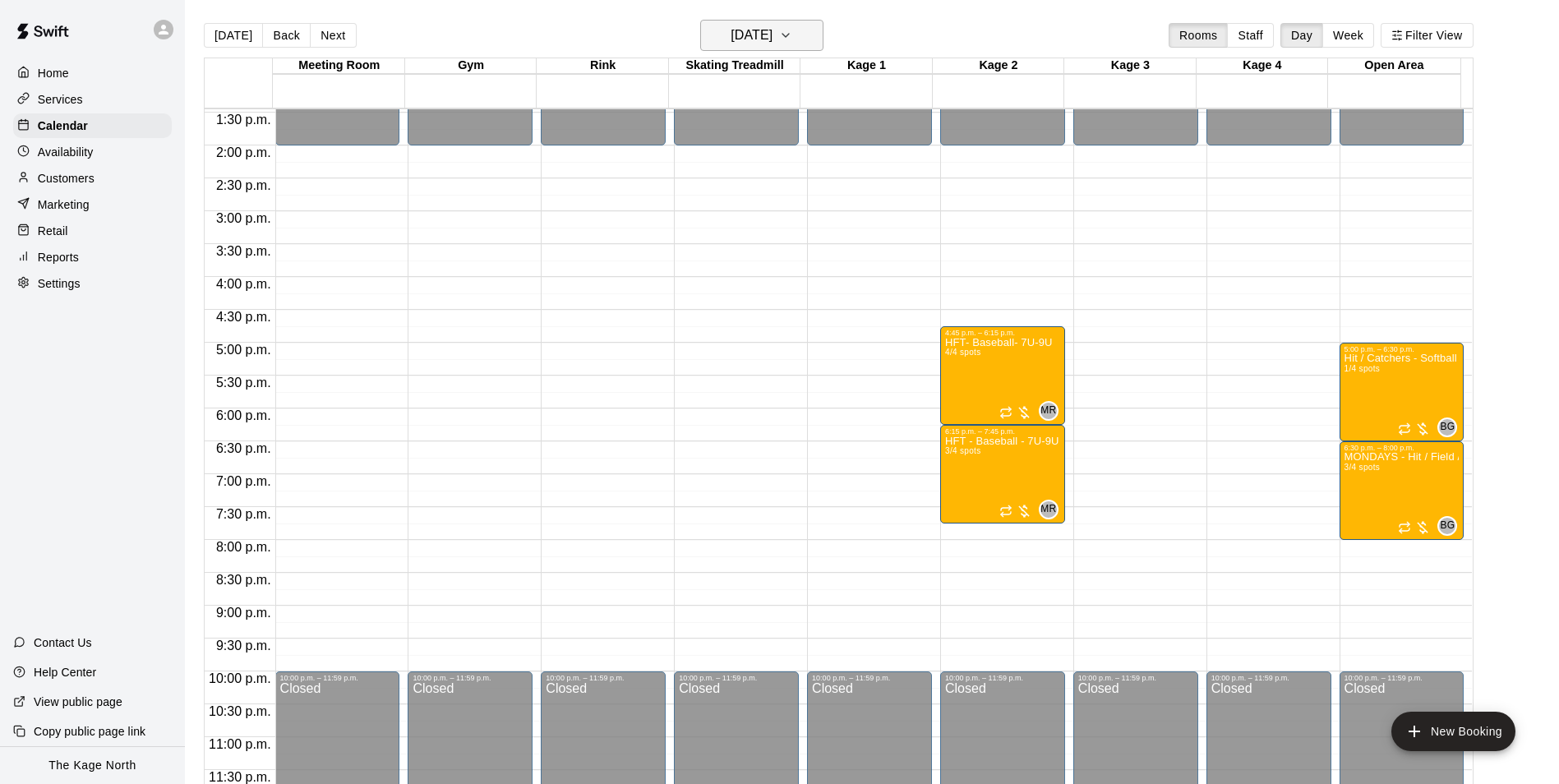
click at [763, 41] on h6 "[DATE]" at bounding box center [752, 35] width 42 height 23
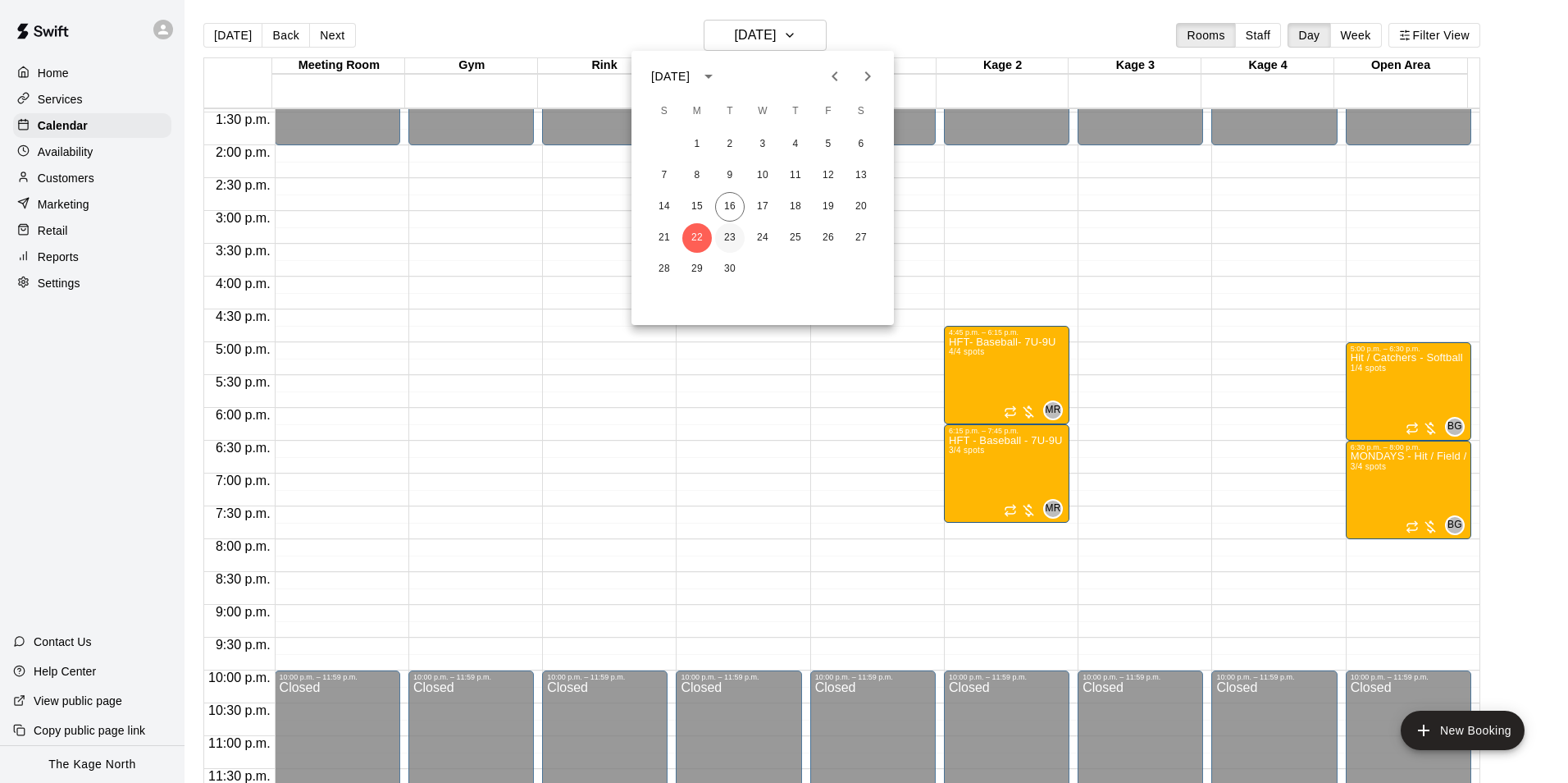
click at [733, 237] on button "23" at bounding box center [730, 238] width 30 height 30
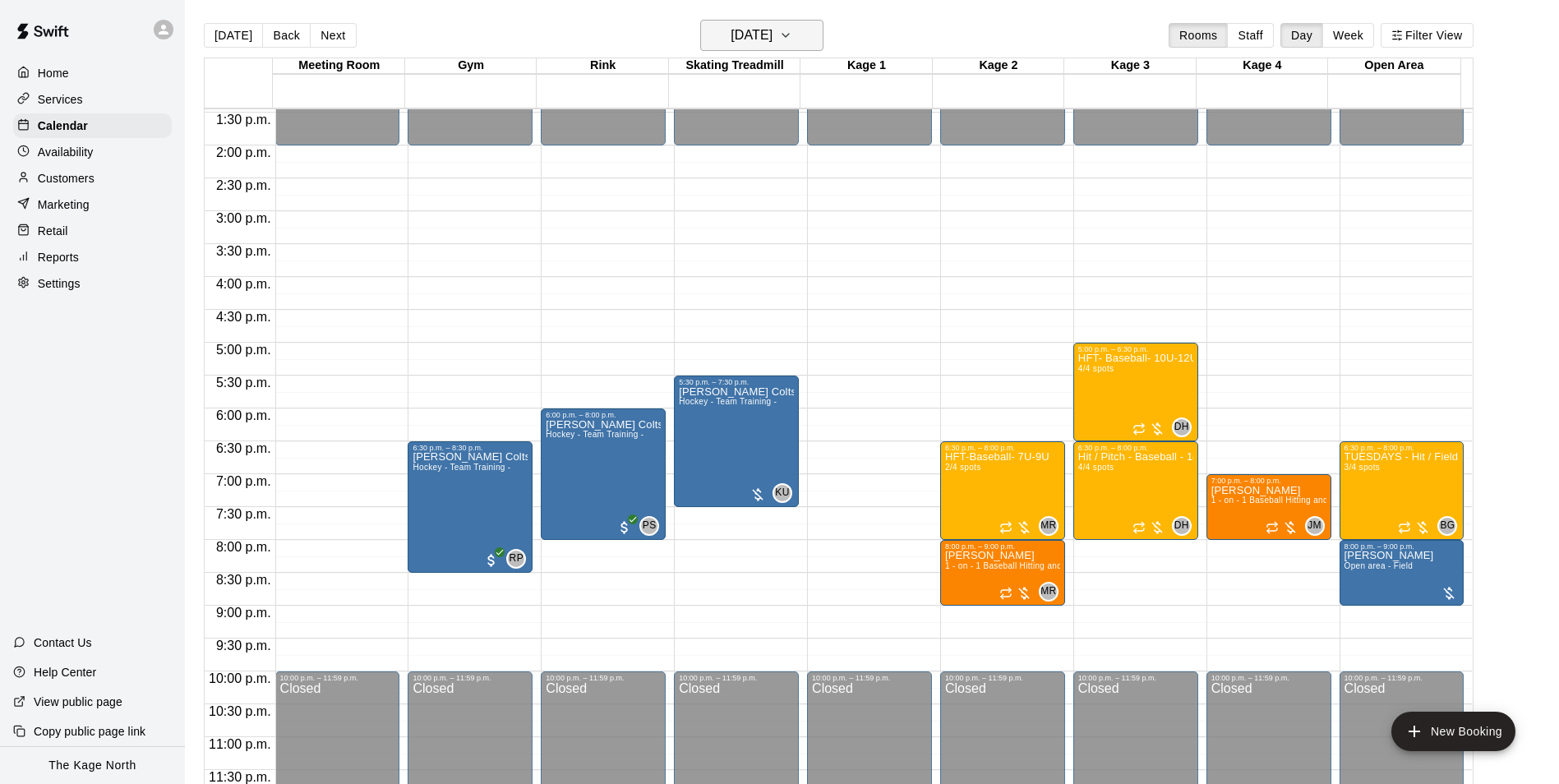
click at [773, 33] on h6 "[DATE]" at bounding box center [752, 35] width 42 height 23
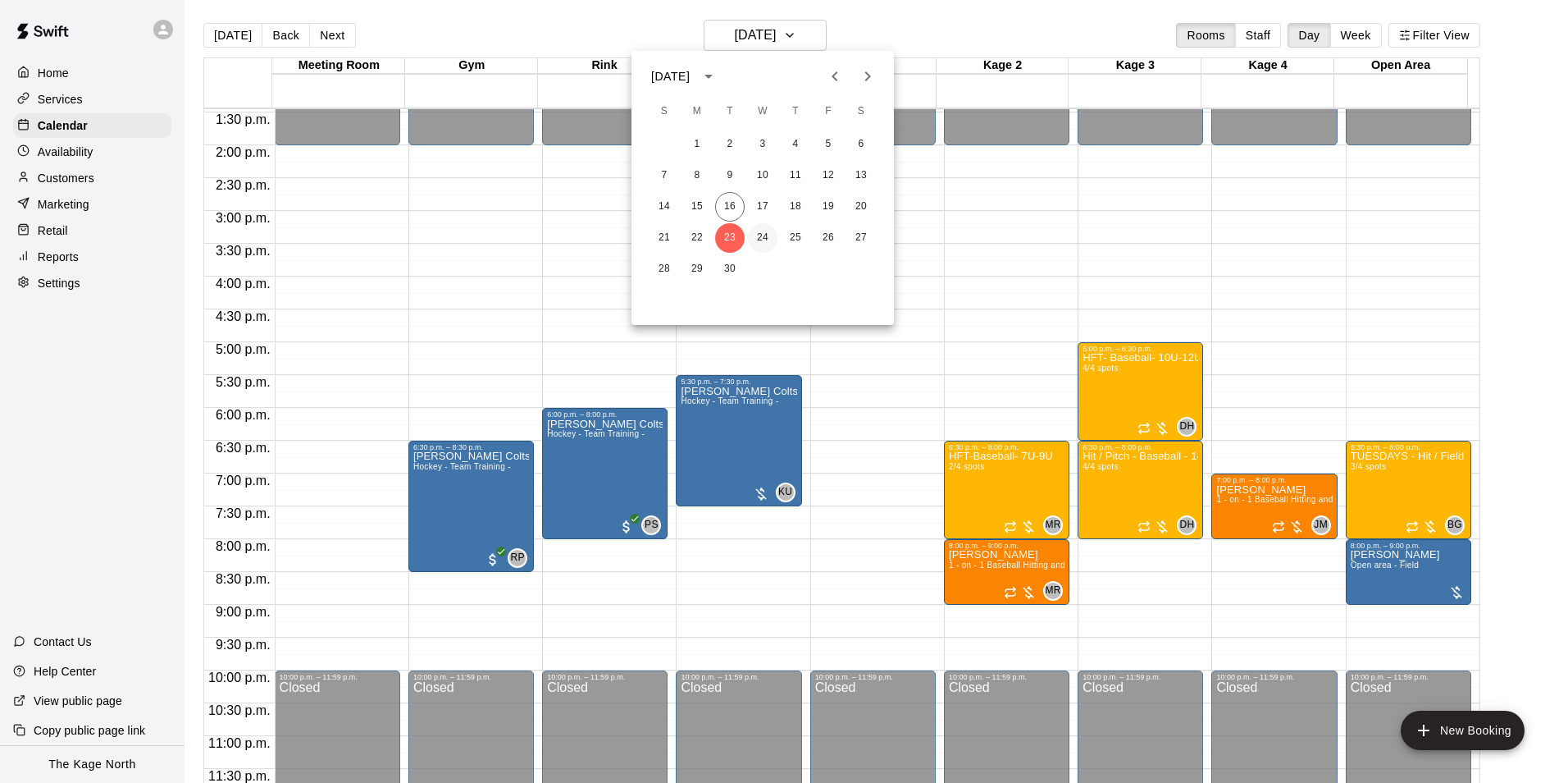
click at [755, 232] on button "24" at bounding box center [763, 238] width 30 height 30
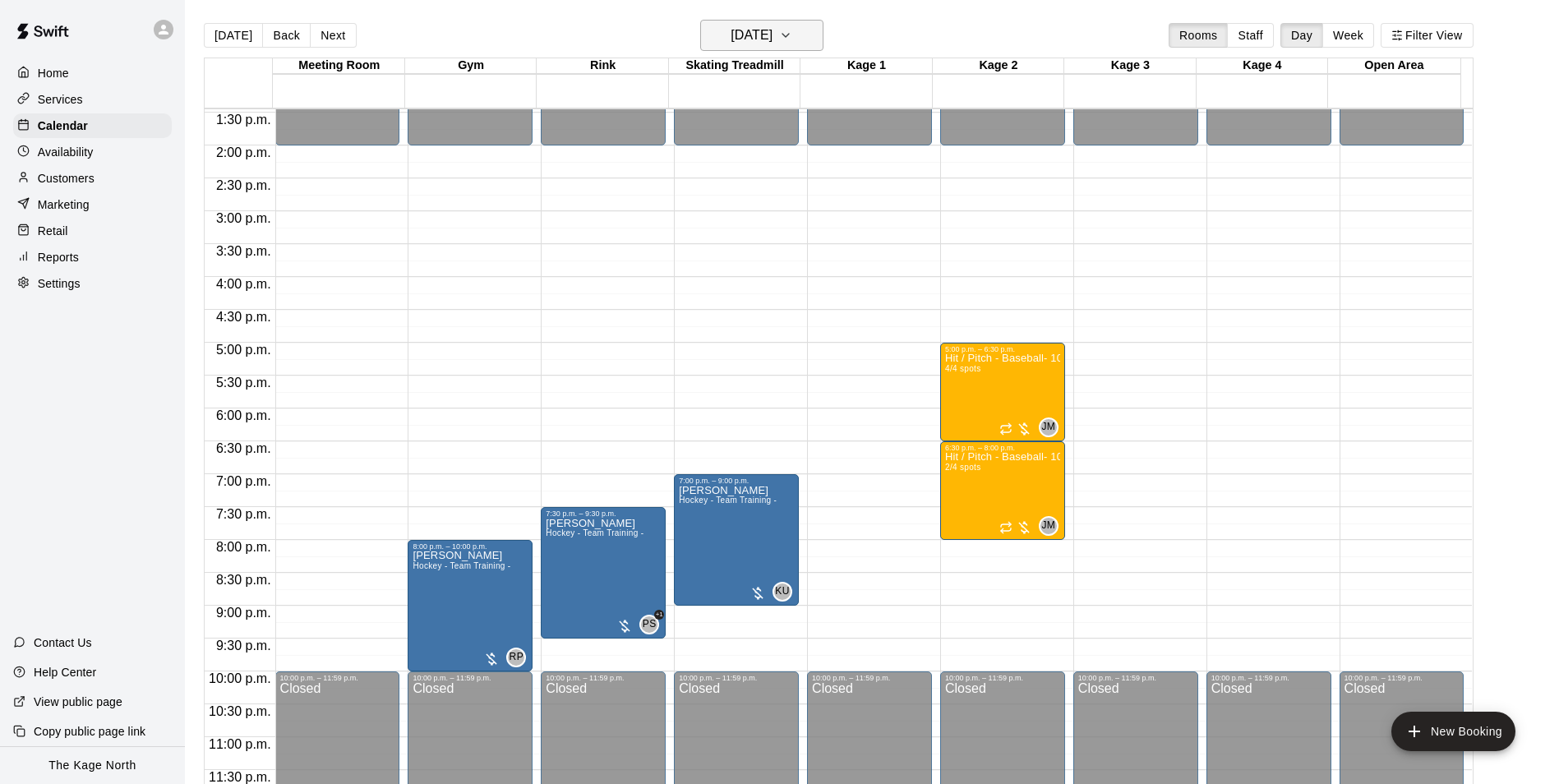
click at [765, 36] on h6 "[DATE]" at bounding box center [752, 35] width 42 height 23
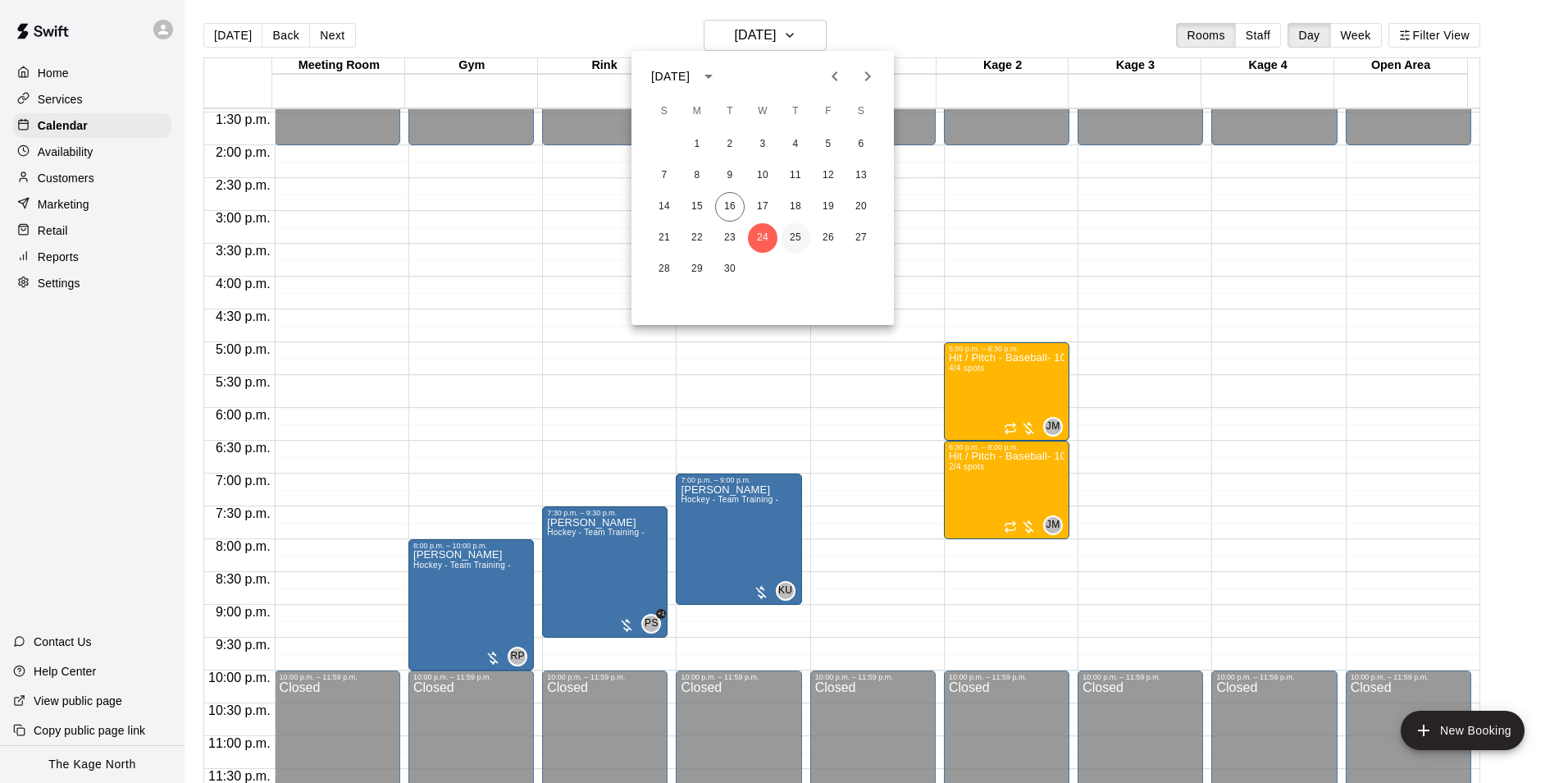
click at [797, 236] on button "25" at bounding box center [796, 238] width 30 height 30
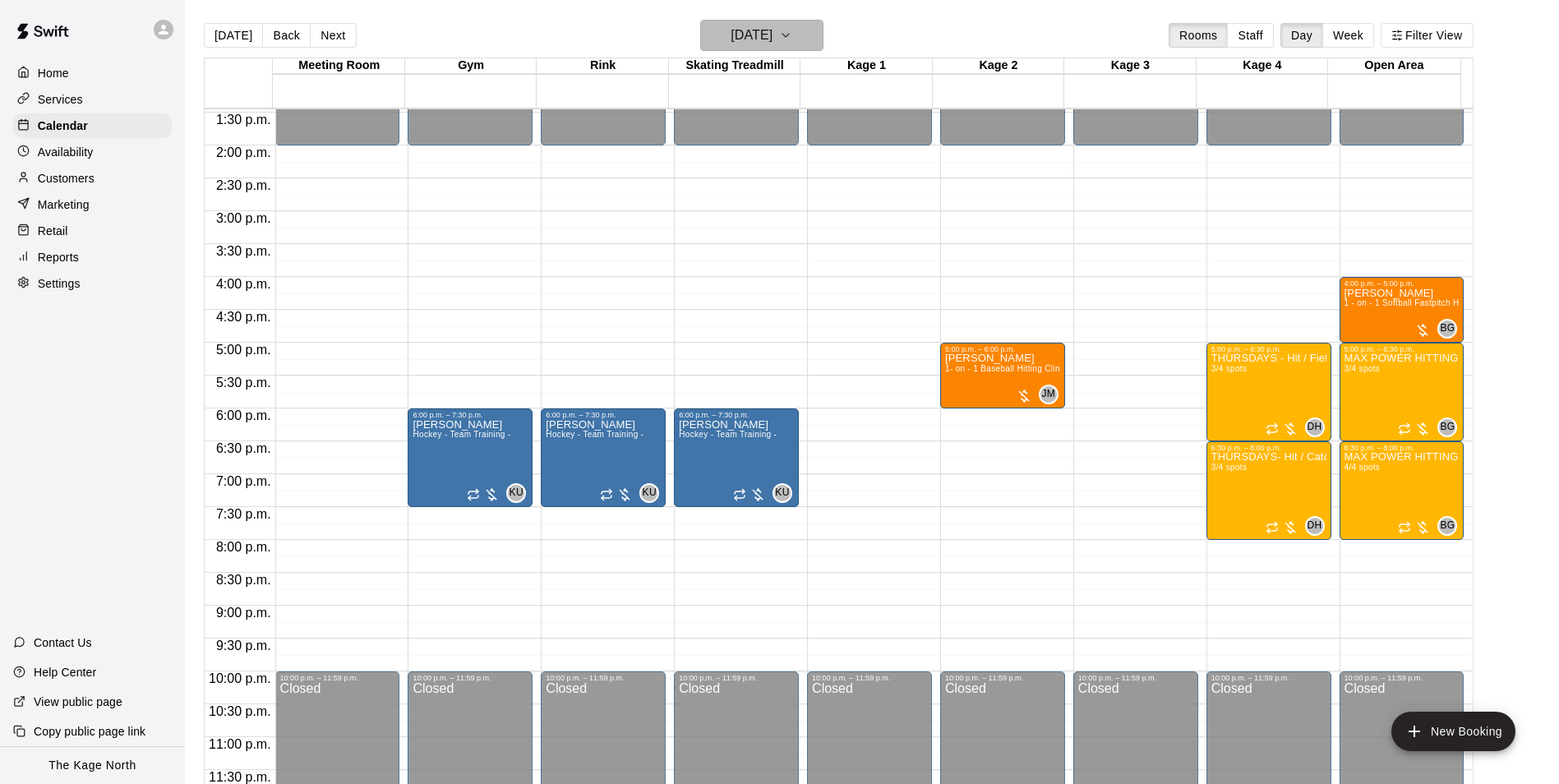
click at [792, 30] on icon "button" at bounding box center [785, 35] width 13 height 19
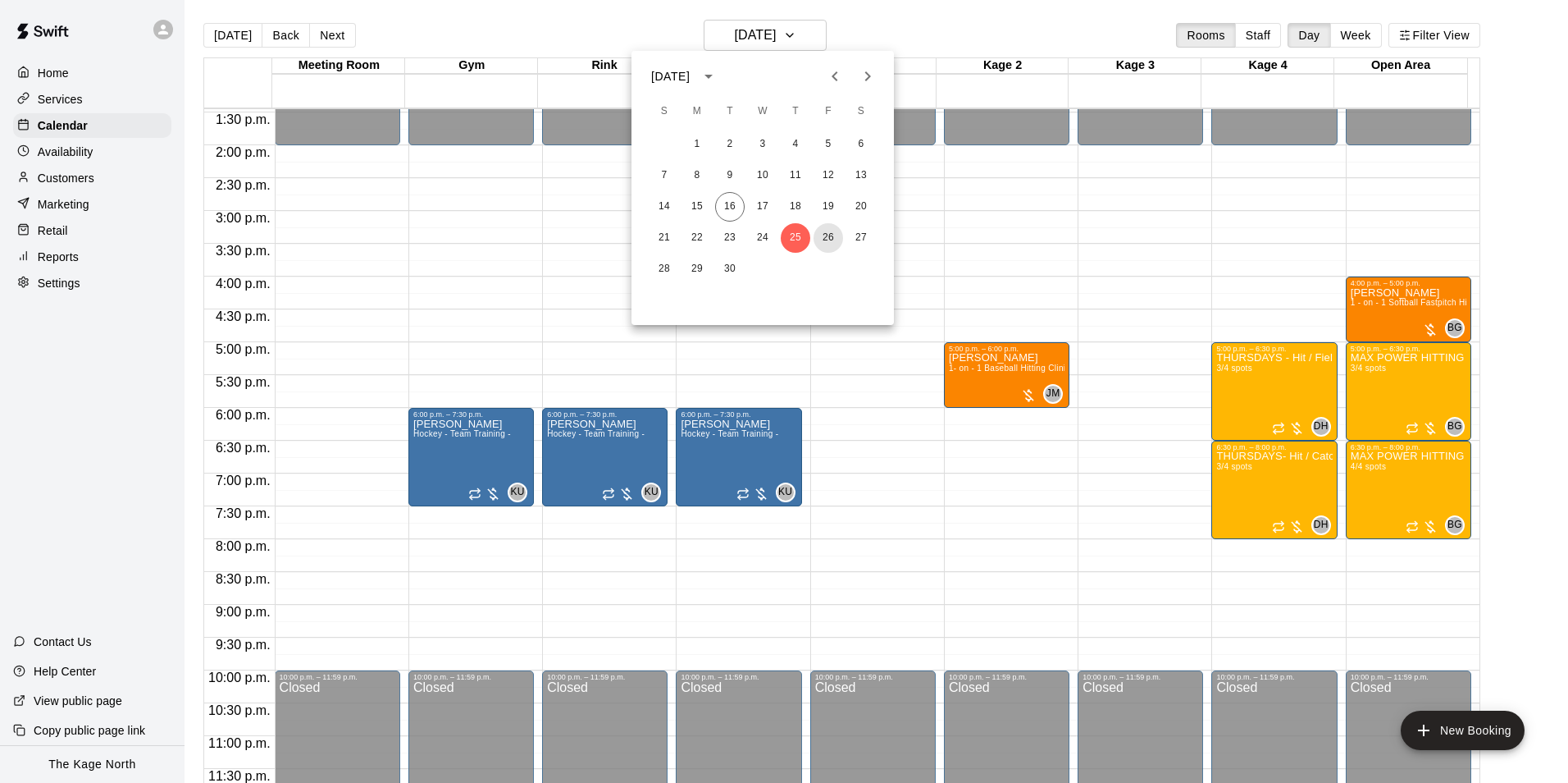
drag, startPoint x: 824, startPoint y: 236, endPoint x: 1025, endPoint y: 385, distance: 250.2
click at [824, 236] on button "26" at bounding box center [828, 238] width 30 height 30
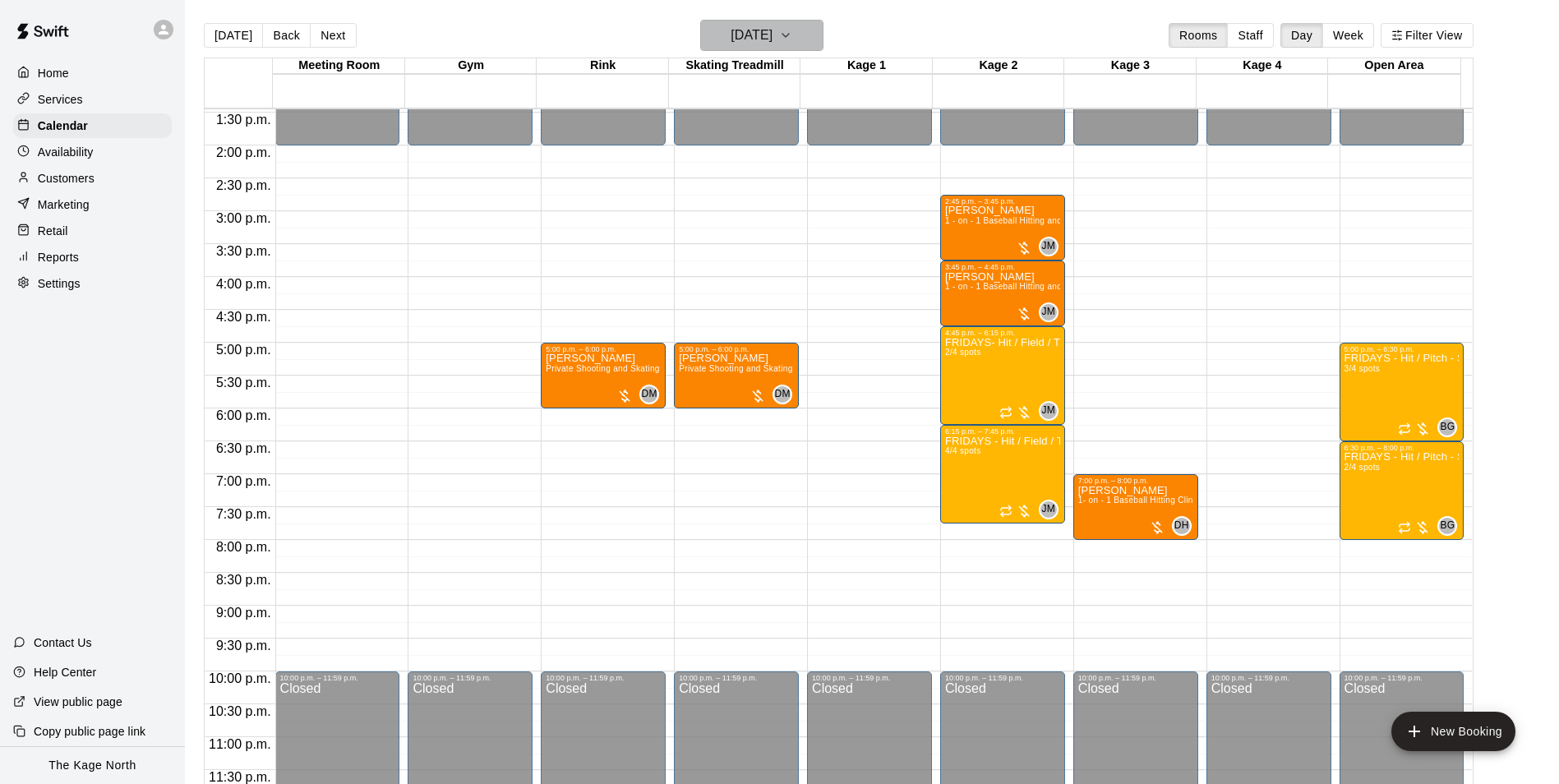
click at [796, 31] on button "[DATE]" at bounding box center [762, 34] width 123 height 31
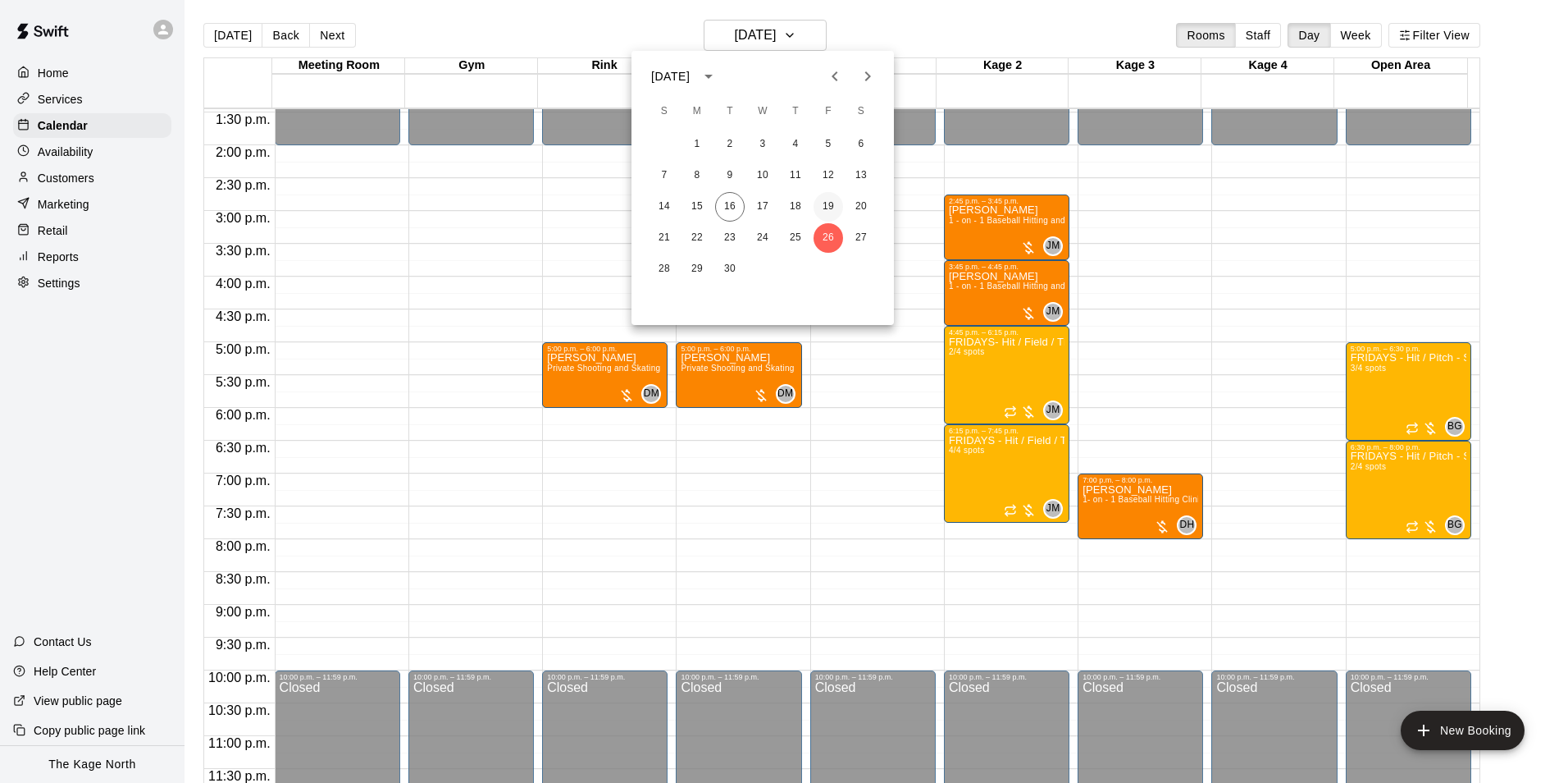
click at [831, 207] on button "19" at bounding box center [828, 207] width 30 height 30
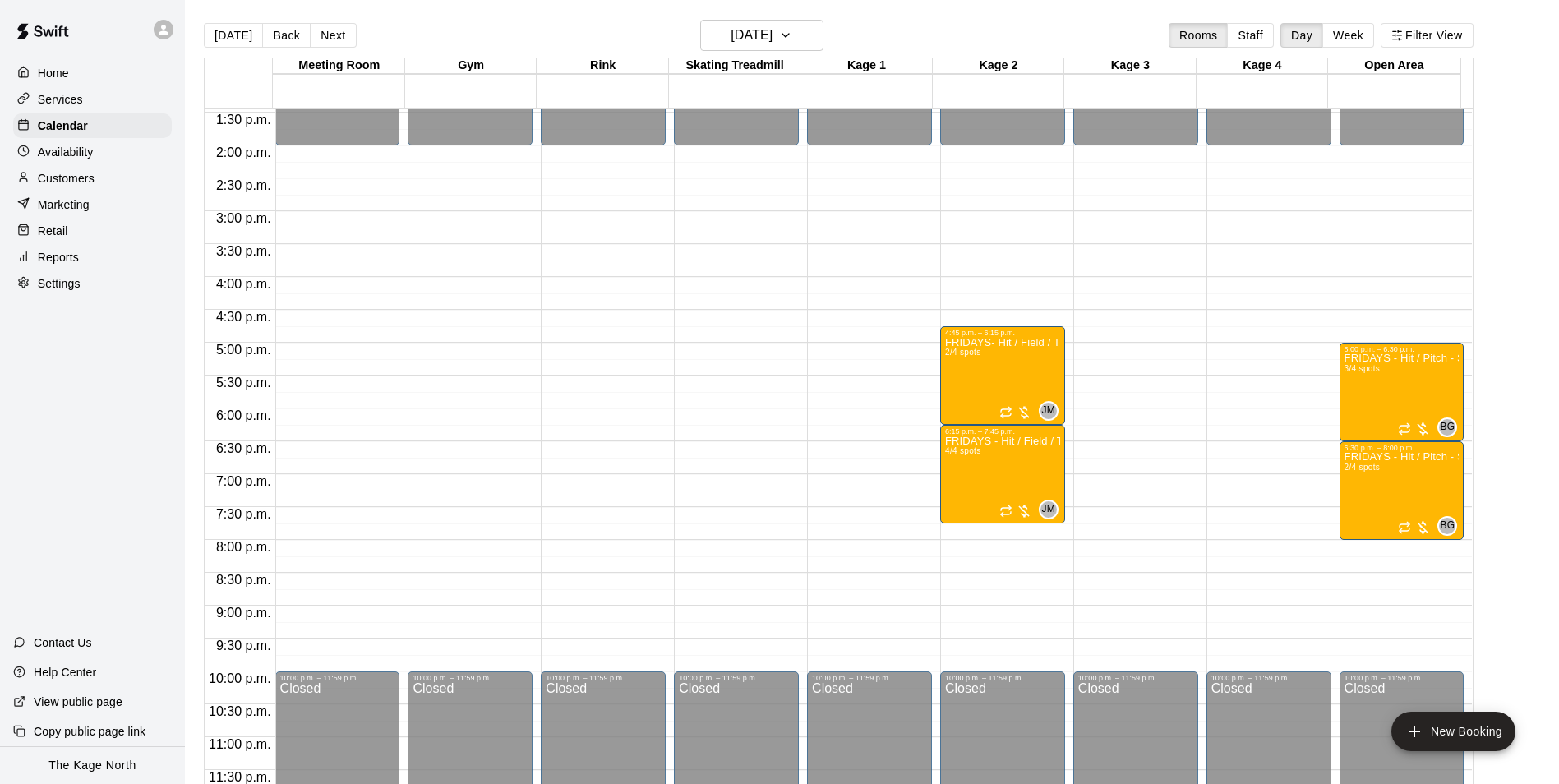
click at [764, 18] on main "[DATE] Back [DATE][DATE] Rooms Staff Day Week Filter View Meeting Room 19 Fri G…" at bounding box center [871, 405] width 1374 height 810
click at [773, 34] on h6 "[DATE]" at bounding box center [752, 35] width 42 height 23
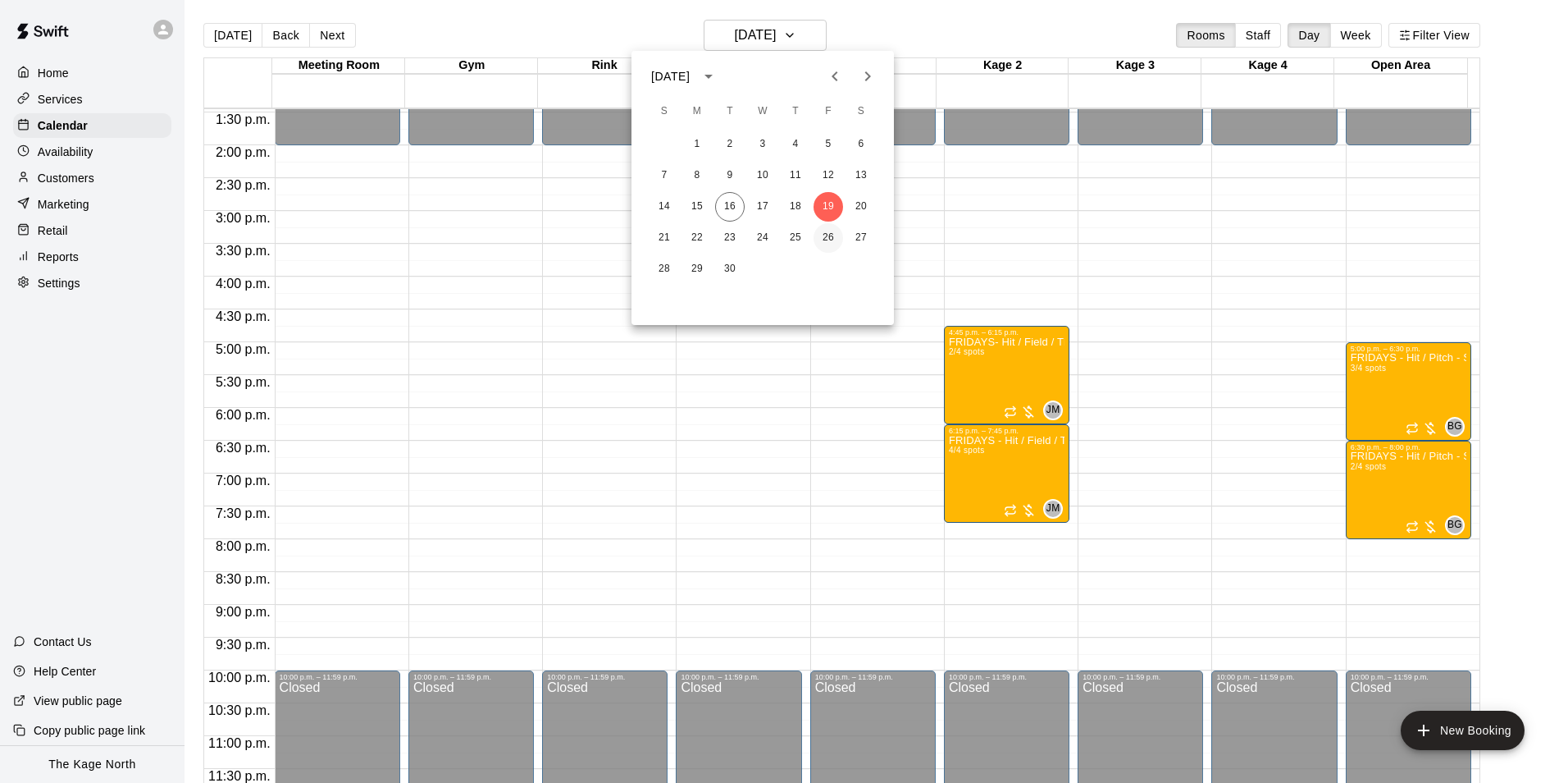
click at [825, 232] on button "26" at bounding box center [828, 238] width 30 height 30
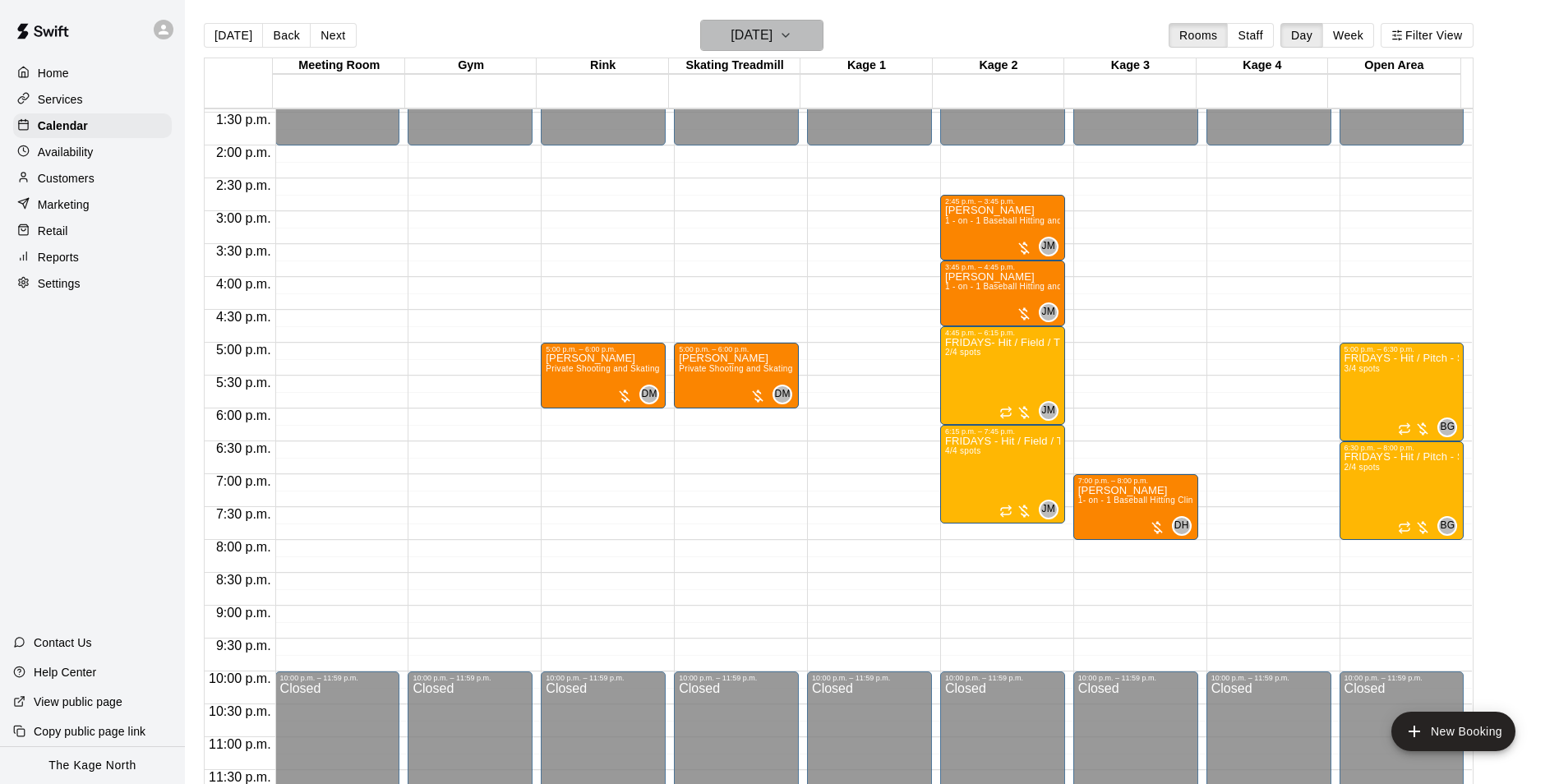
click at [773, 31] on h6 "[DATE]" at bounding box center [752, 35] width 42 height 23
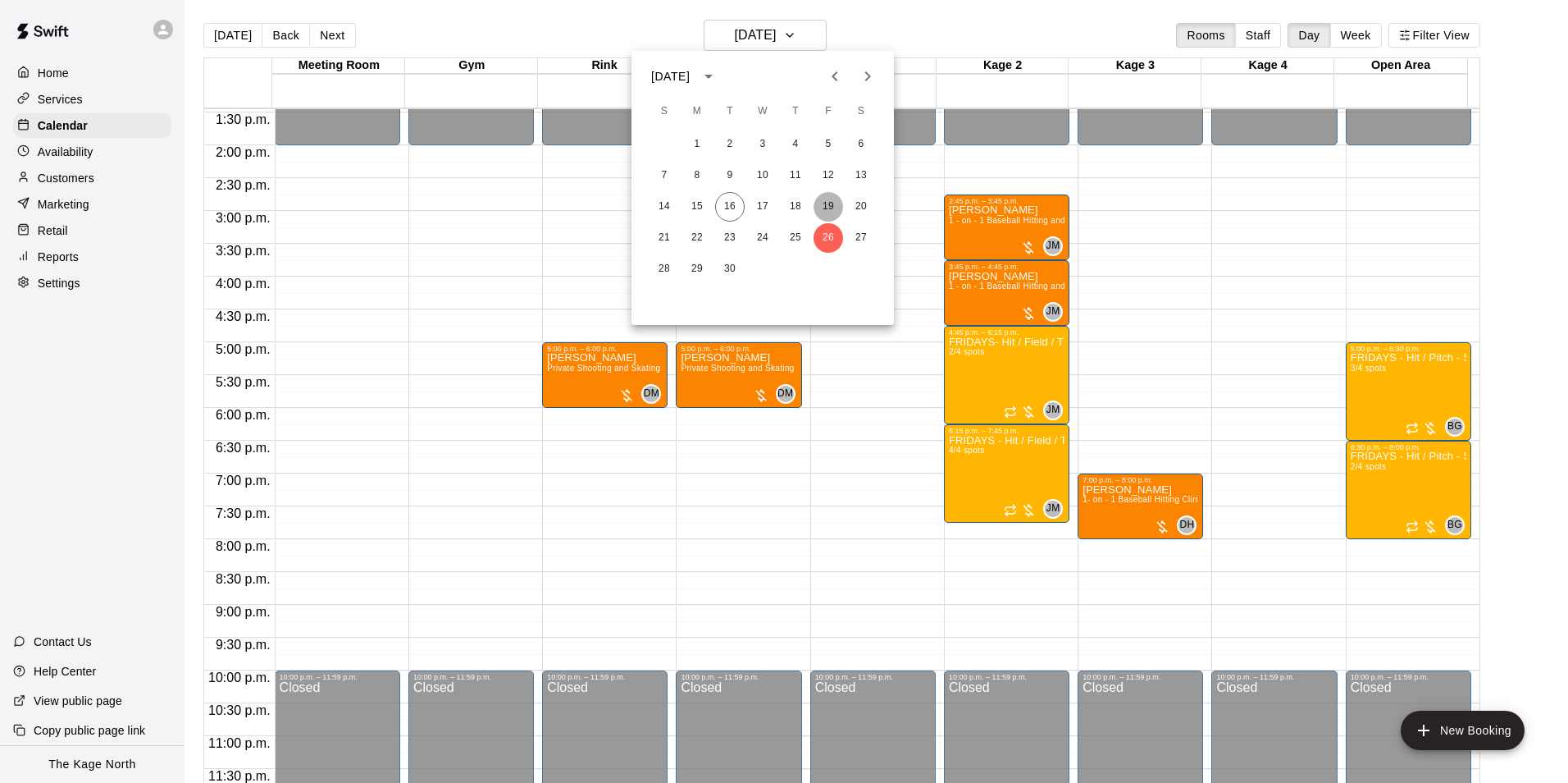
click at [834, 204] on button "19" at bounding box center [828, 207] width 30 height 30
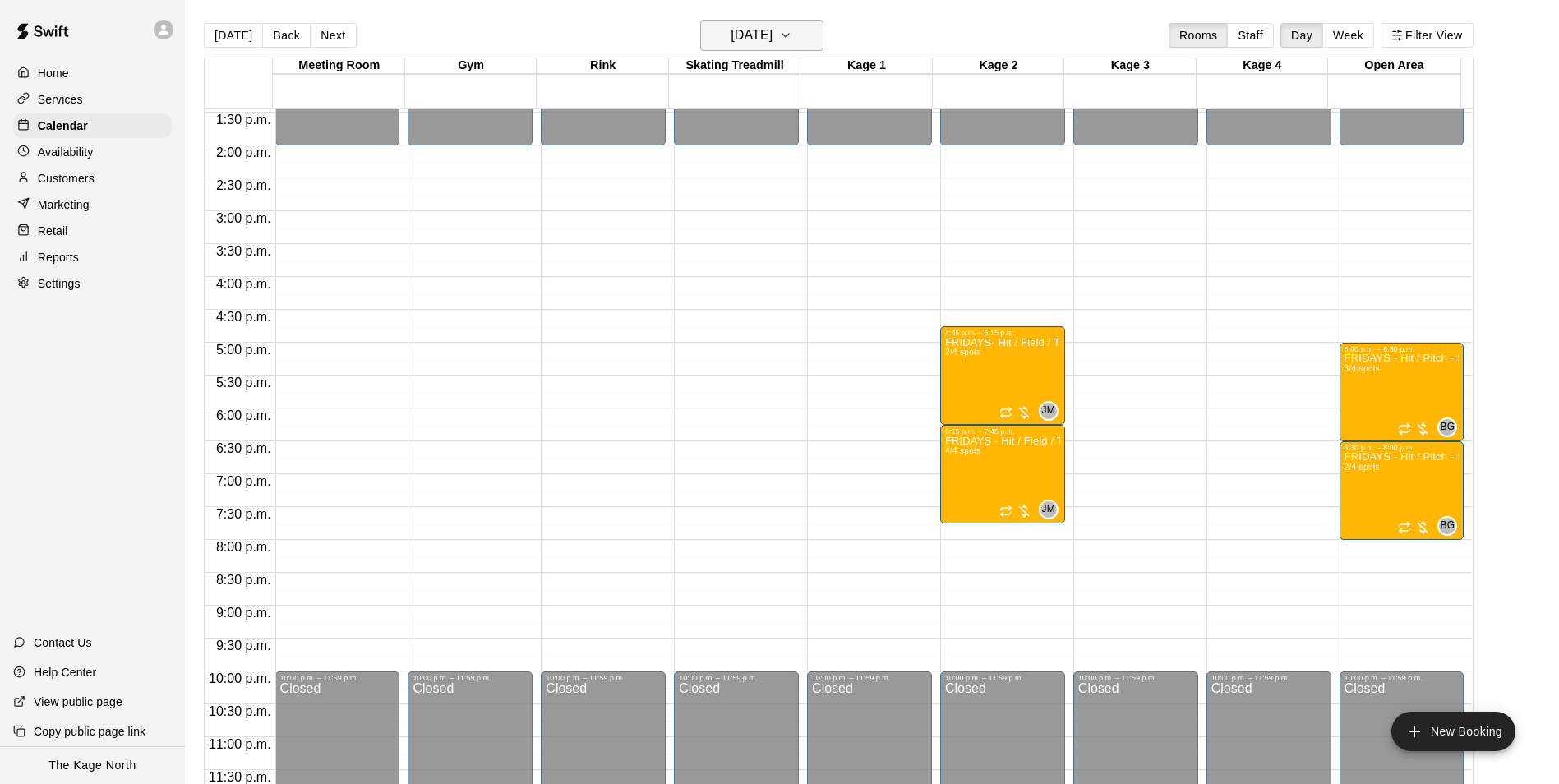
click at [800, 44] on button "[DATE]" at bounding box center [762, 34] width 123 height 31
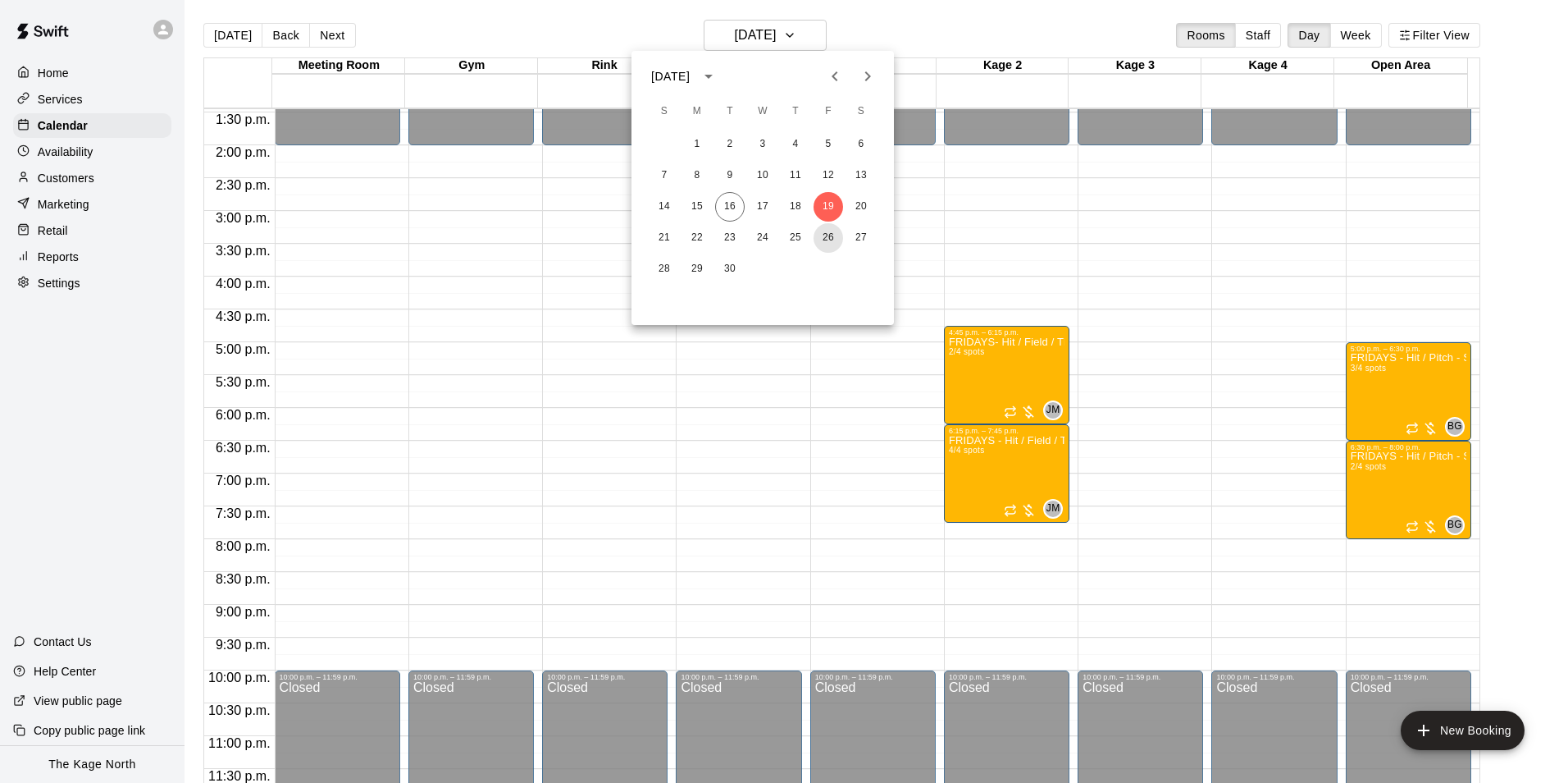
click at [820, 228] on button "26" at bounding box center [828, 238] width 30 height 30
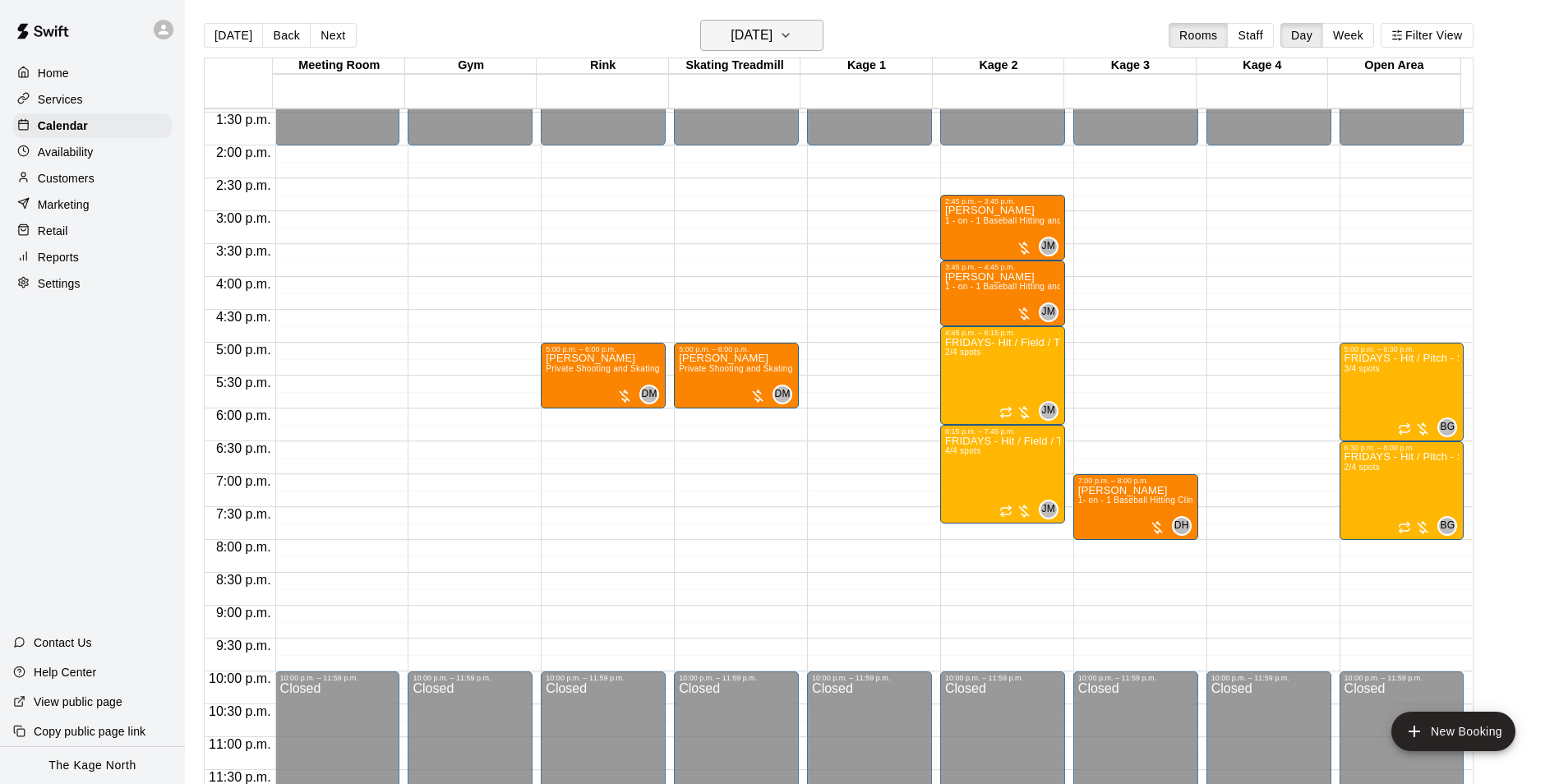
click at [773, 28] on h6 "[DATE]" at bounding box center [752, 35] width 42 height 23
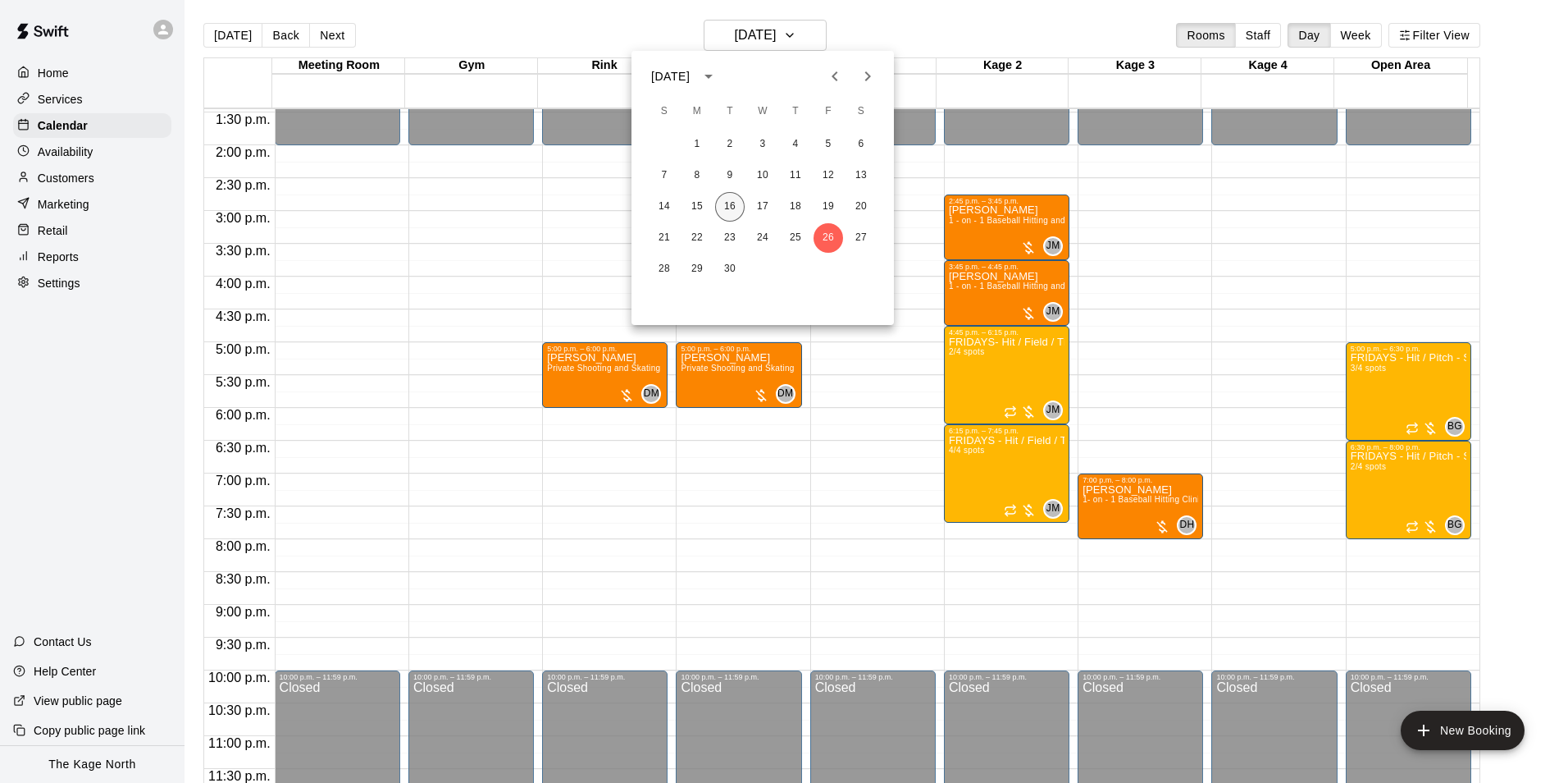
click at [733, 202] on button "16" at bounding box center [730, 207] width 30 height 30
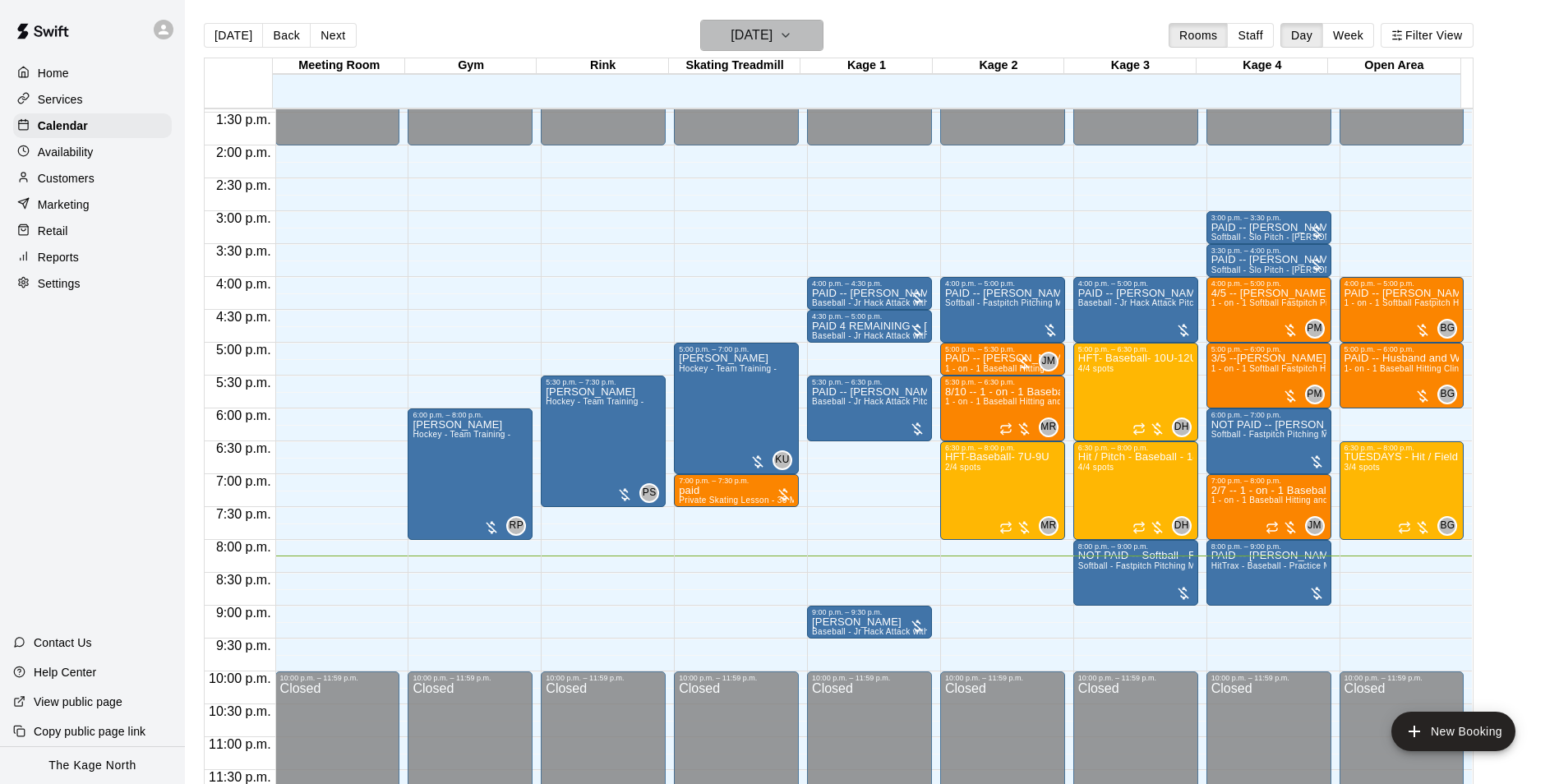
click at [762, 33] on h6 "[DATE]" at bounding box center [752, 35] width 42 height 23
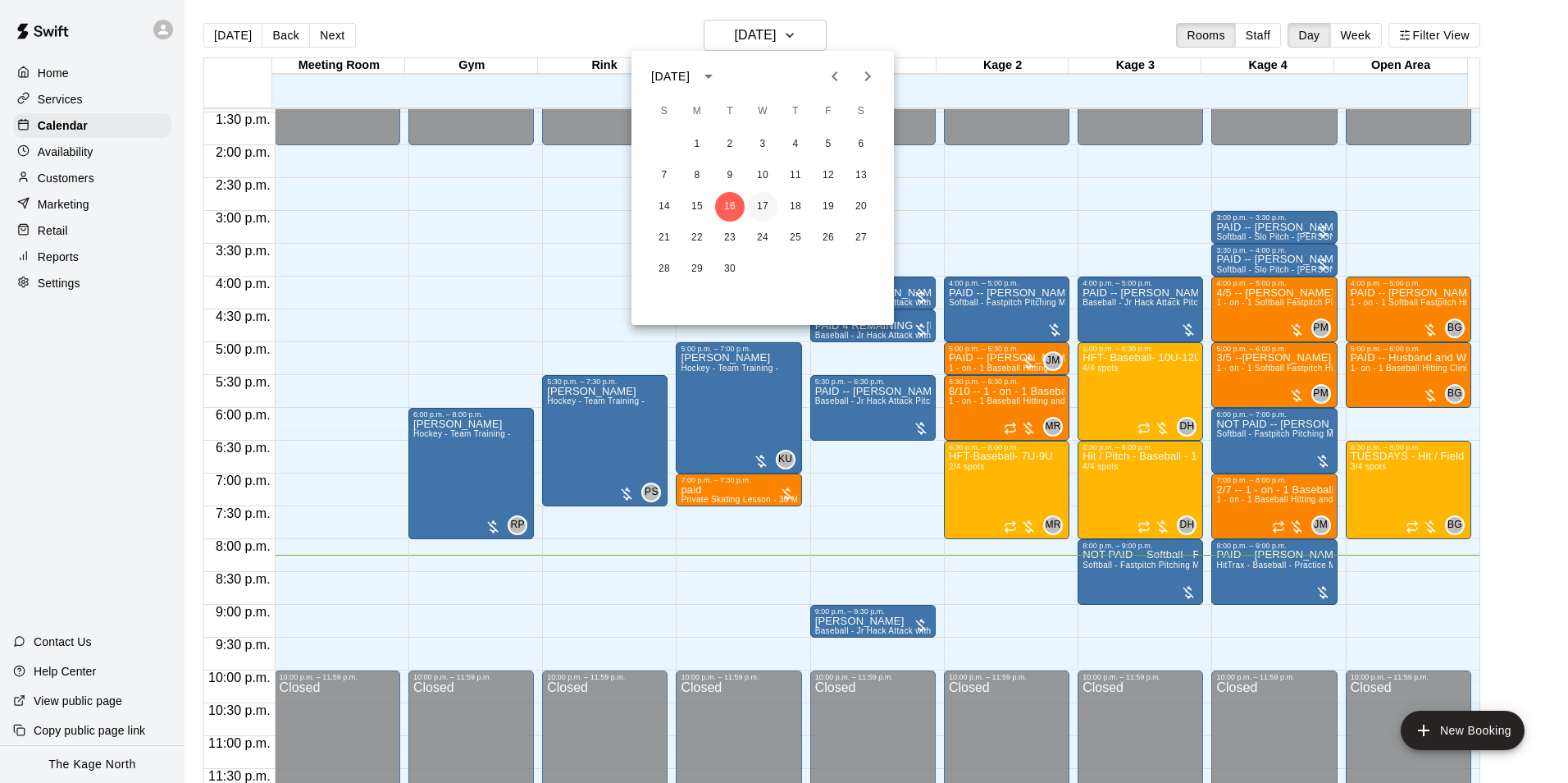
click at [762, 207] on button "17" at bounding box center [763, 207] width 30 height 30
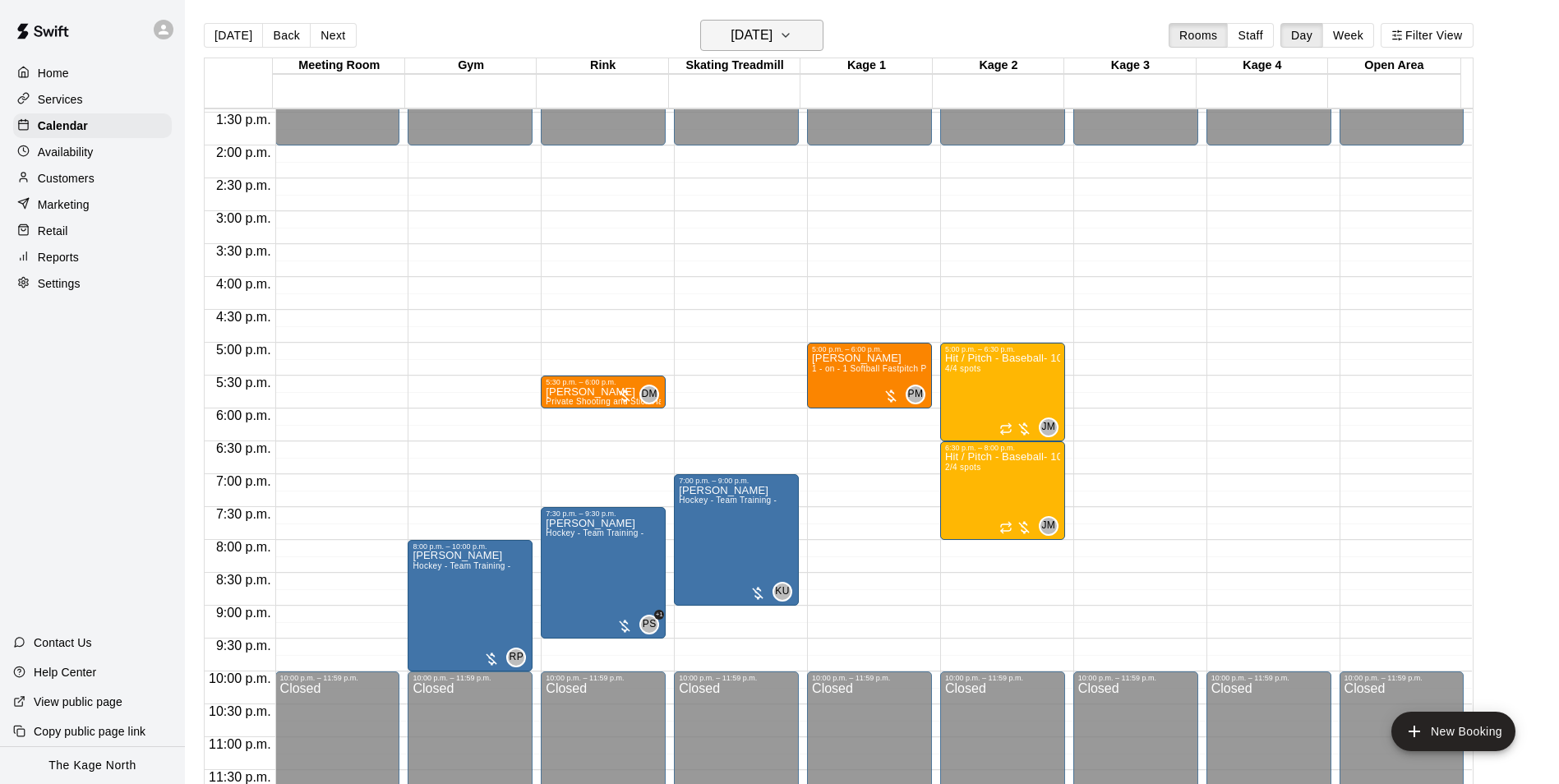
click at [773, 41] on h6 "[DATE]" at bounding box center [752, 35] width 42 height 23
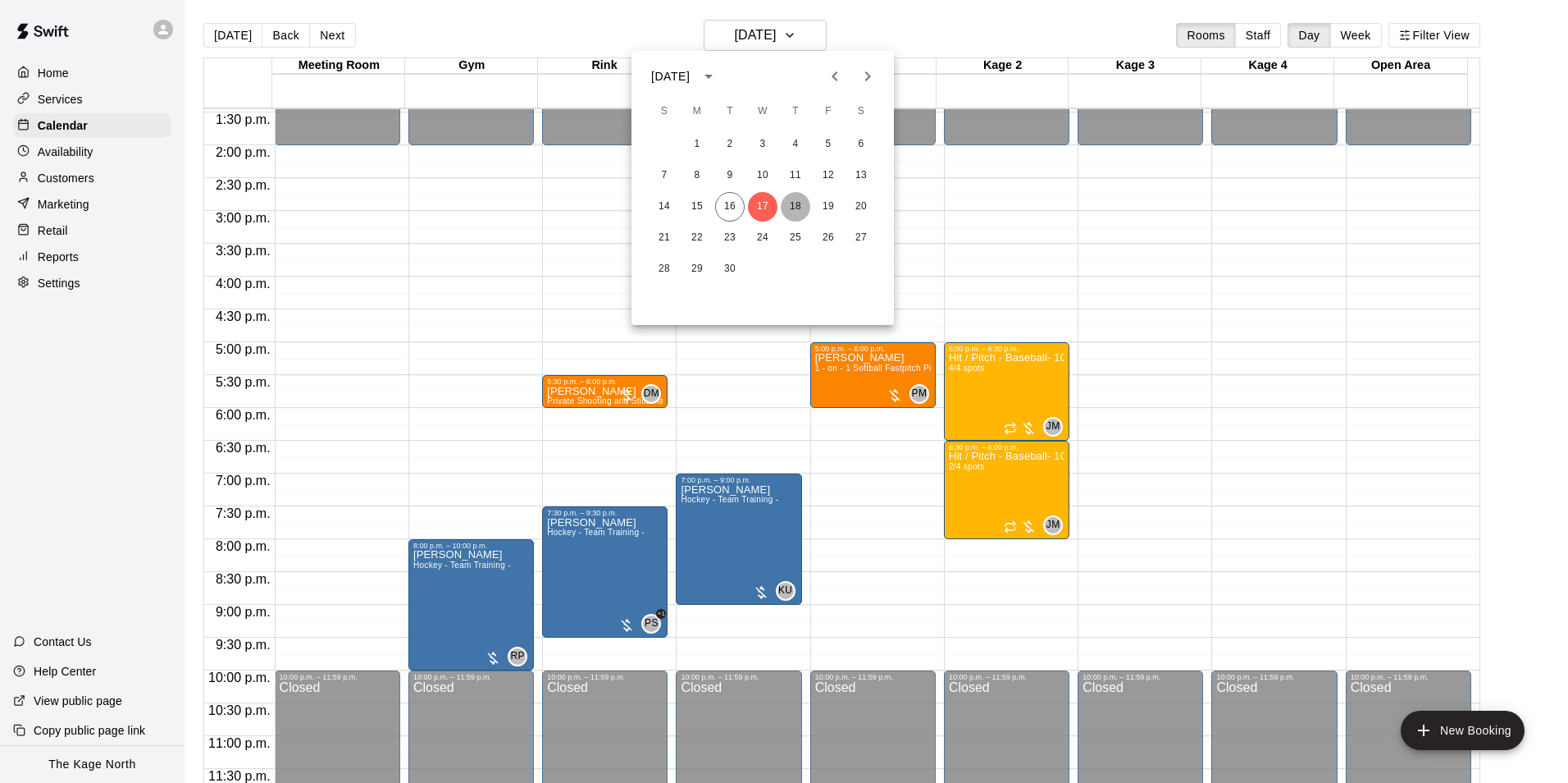
click at [799, 193] on button "18" at bounding box center [796, 207] width 30 height 30
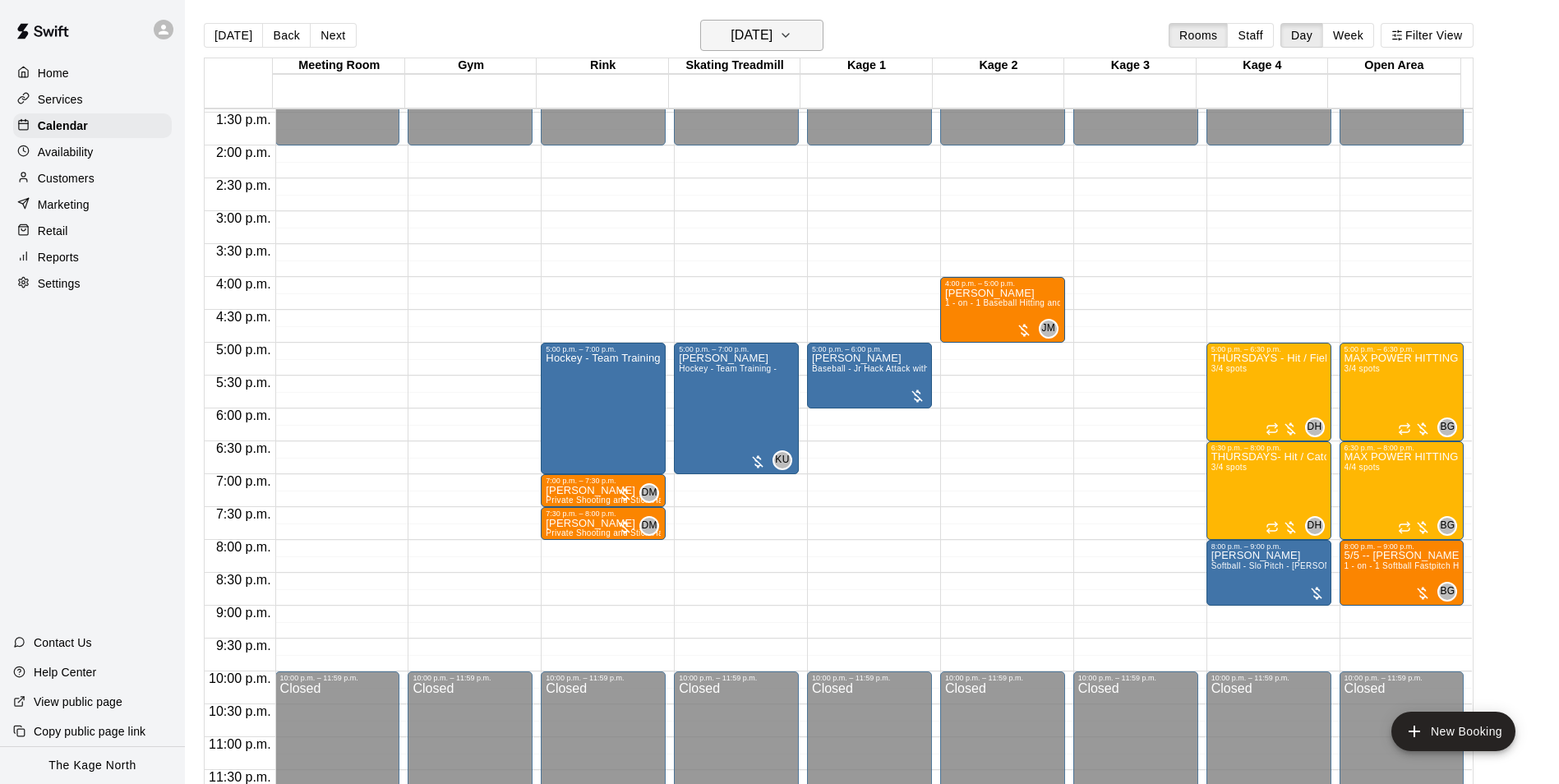
click at [773, 26] on h6 "[DATE]" at bounding box center [752, 35] width 42 height 23
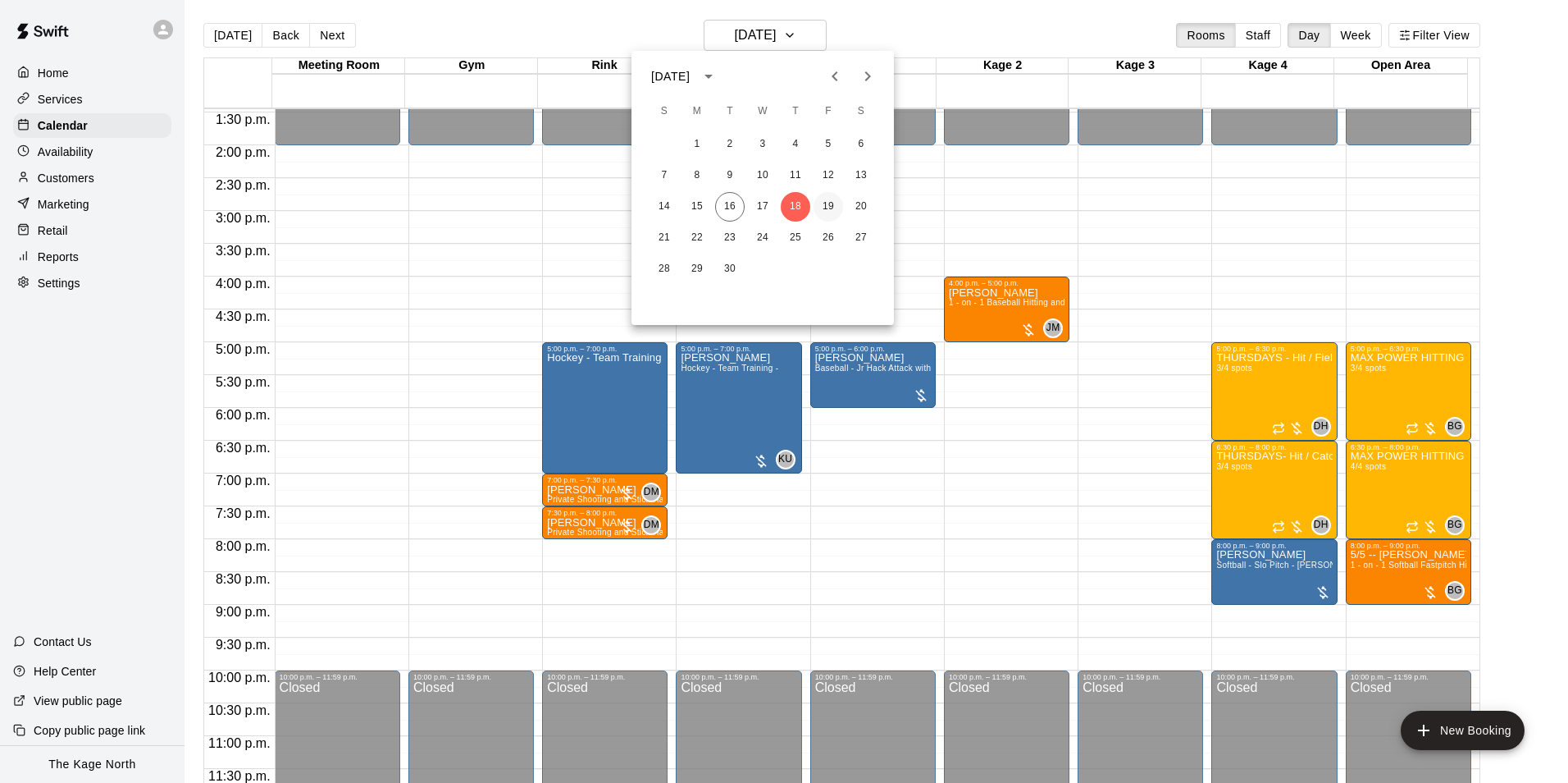
click at [829, 194] on button "19" at bounding box center [828, 207] width 30 height 30
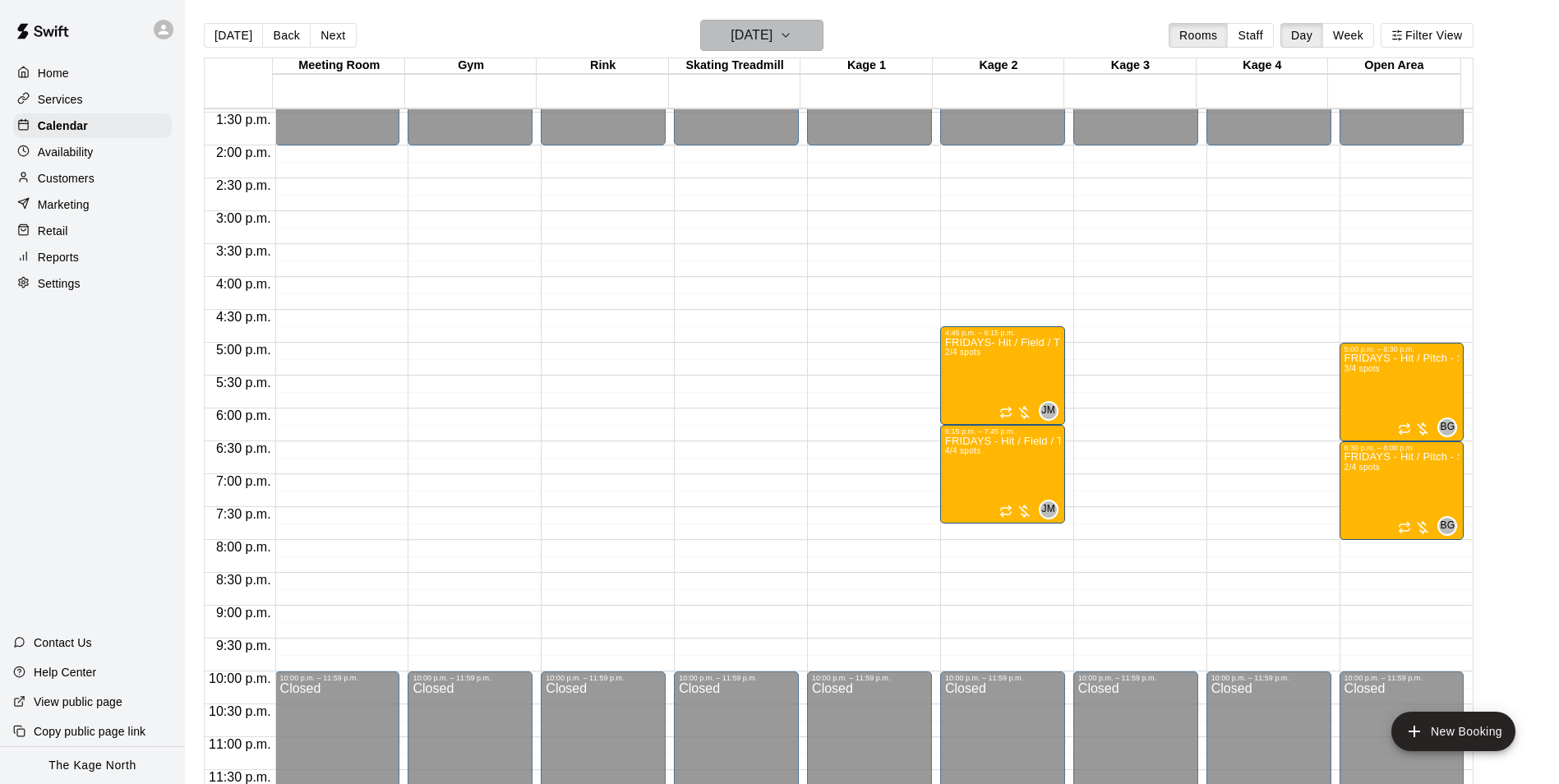
click at [800, 24] on button "[DATE]" at bounding box center [762, 34] width 123 height 31
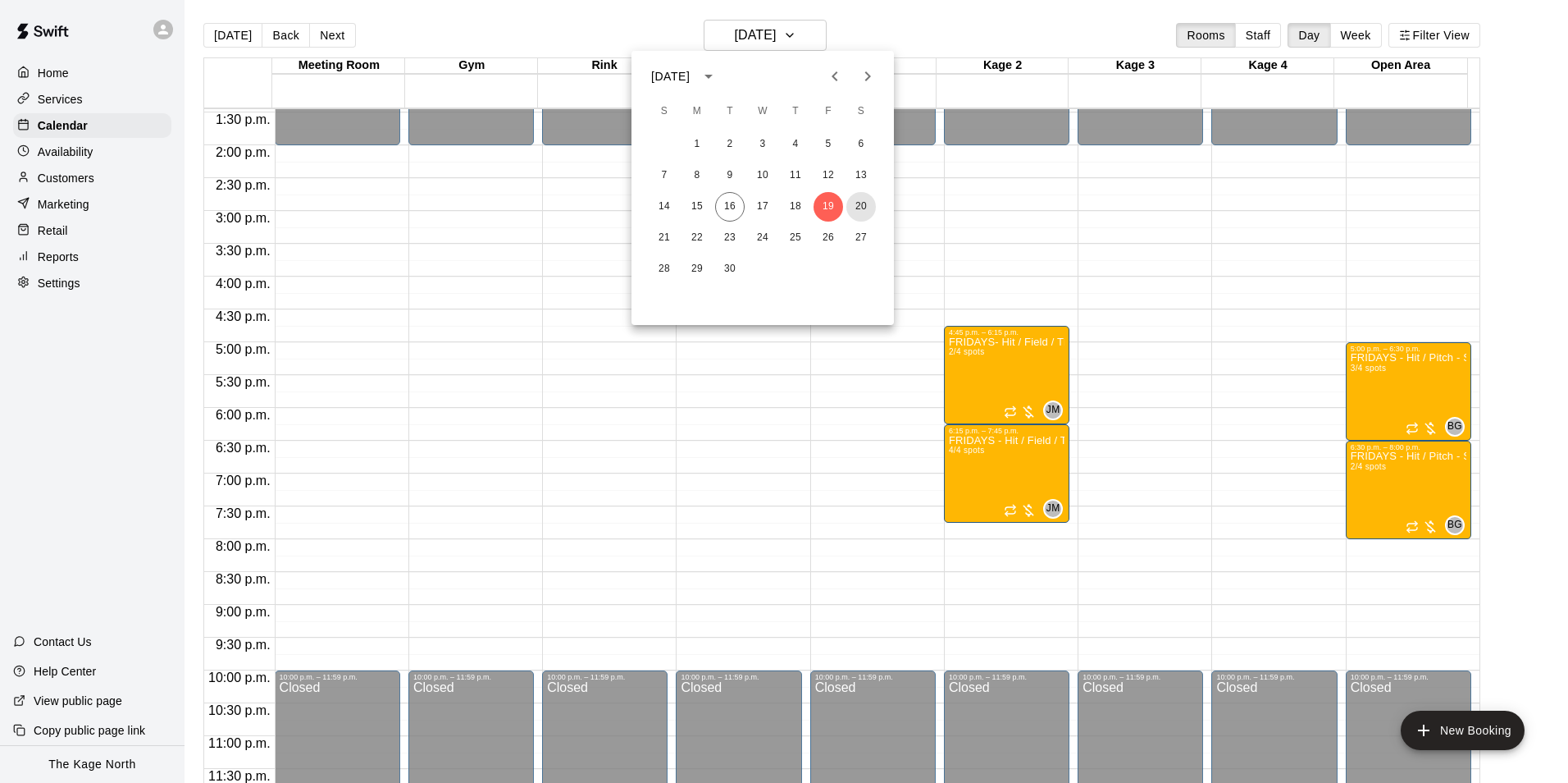
drag, startPoint x: 860, startPoint y: 210, endPoint x: 998, endPoint y: 223, distance: 138.6
click at [860, 210] on button "20" at bounding box center [862, 207] width 30 height 30
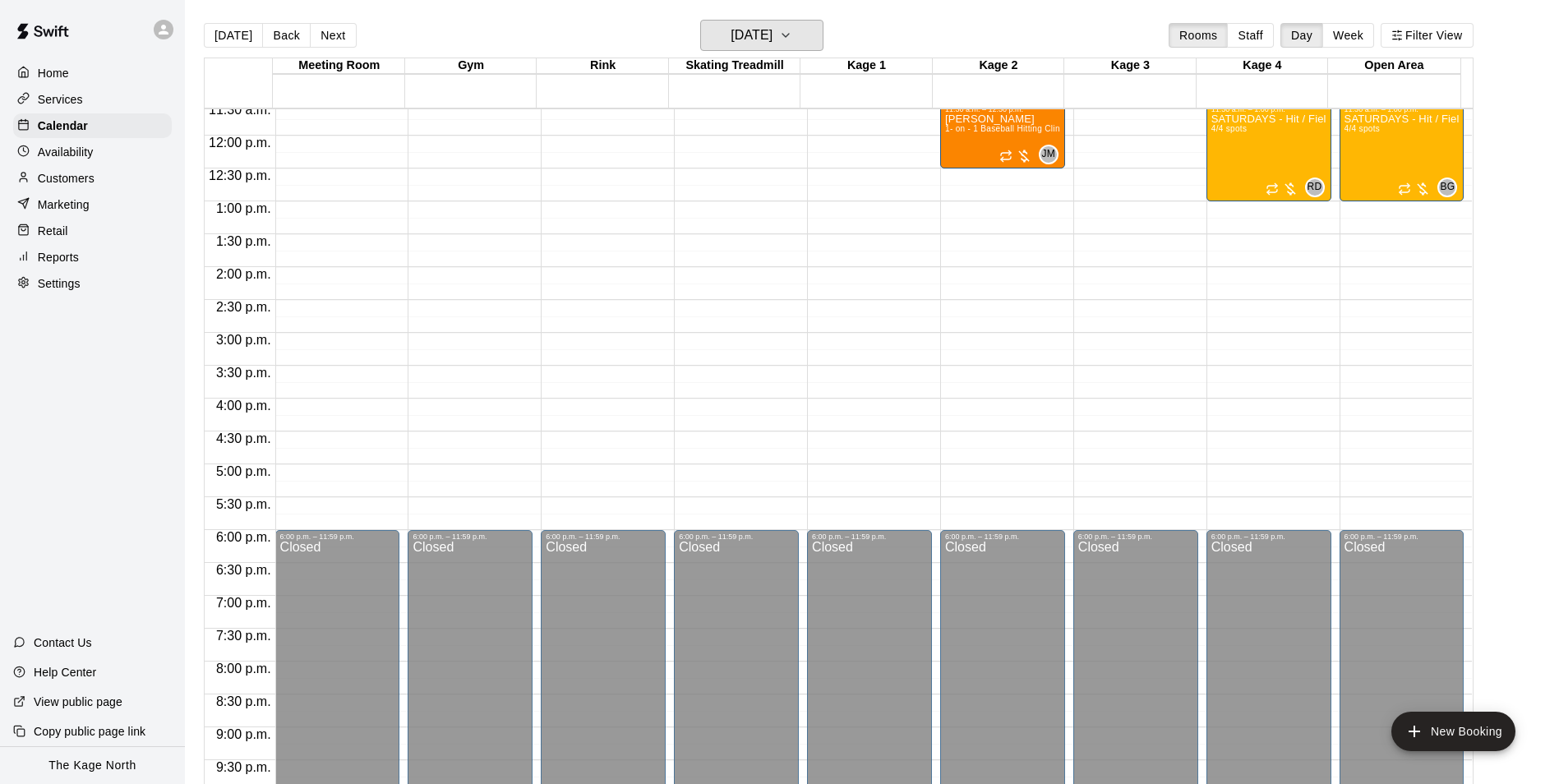
scroll to position [639, 0]
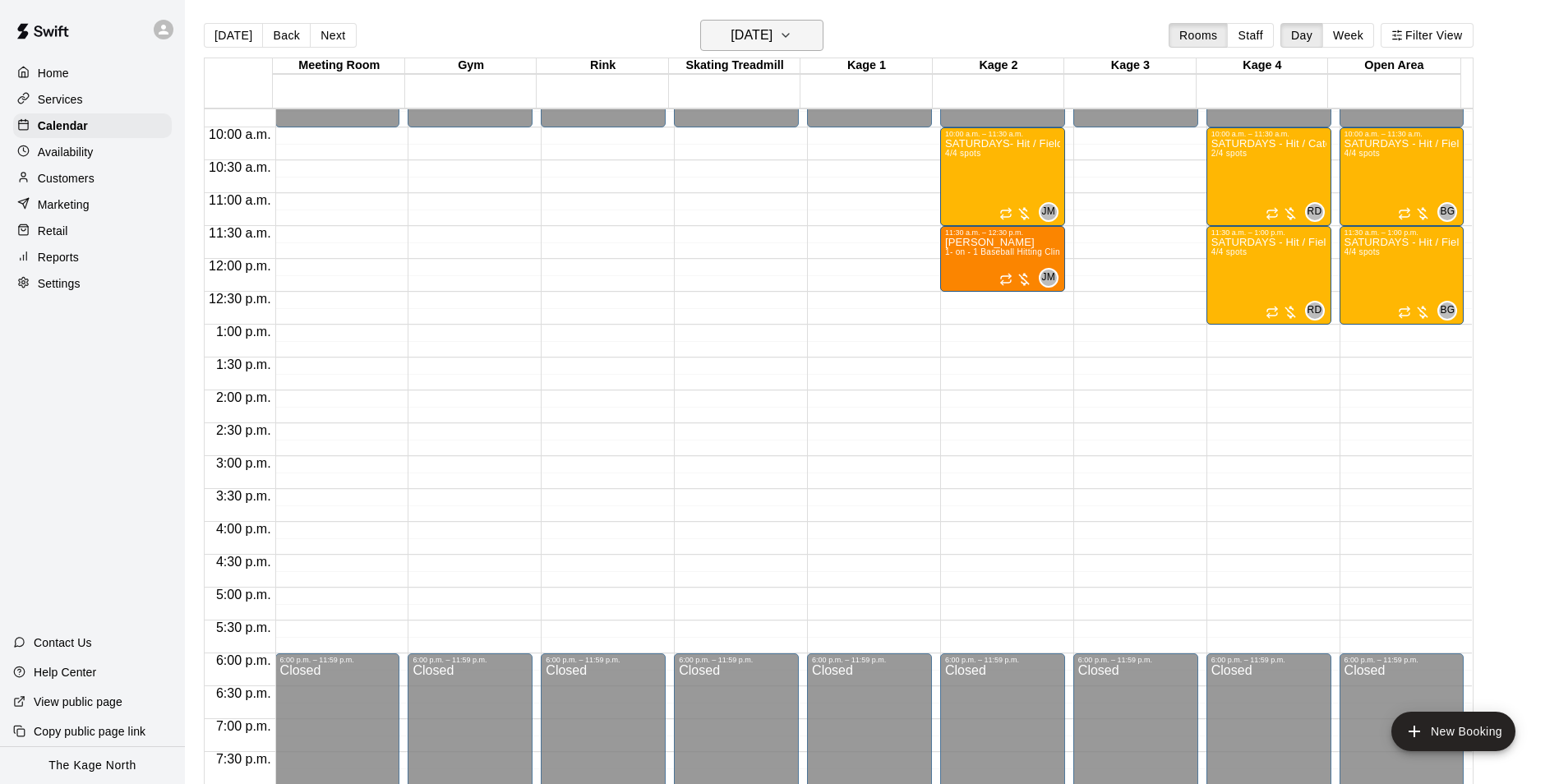
click at [806, 34] on button "[DATE]" at bounding box center [762, 34] width 123 height 31
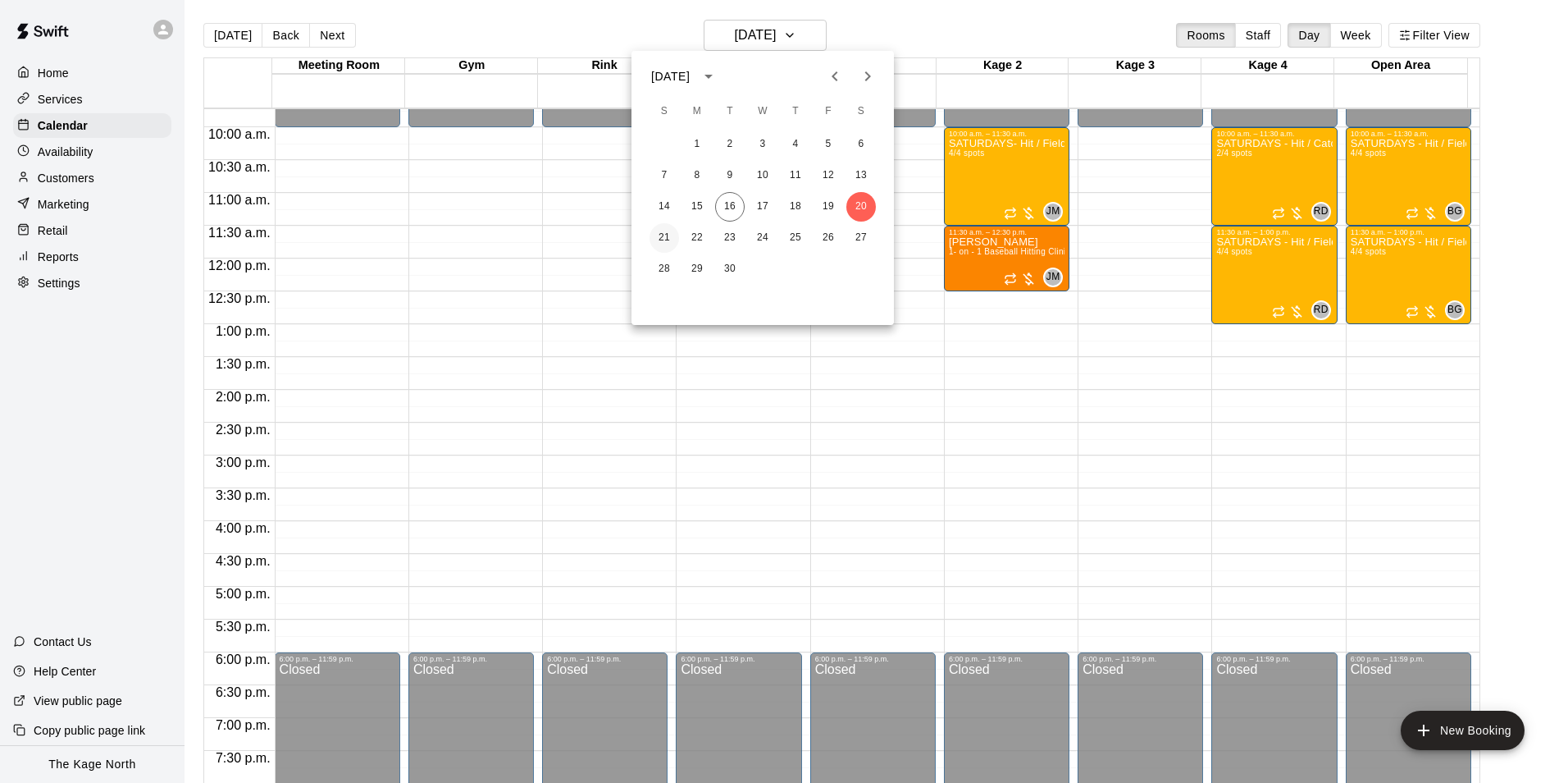
click at [662, 236] on button "21" at bounding box center [665, 238] width 30 height 30
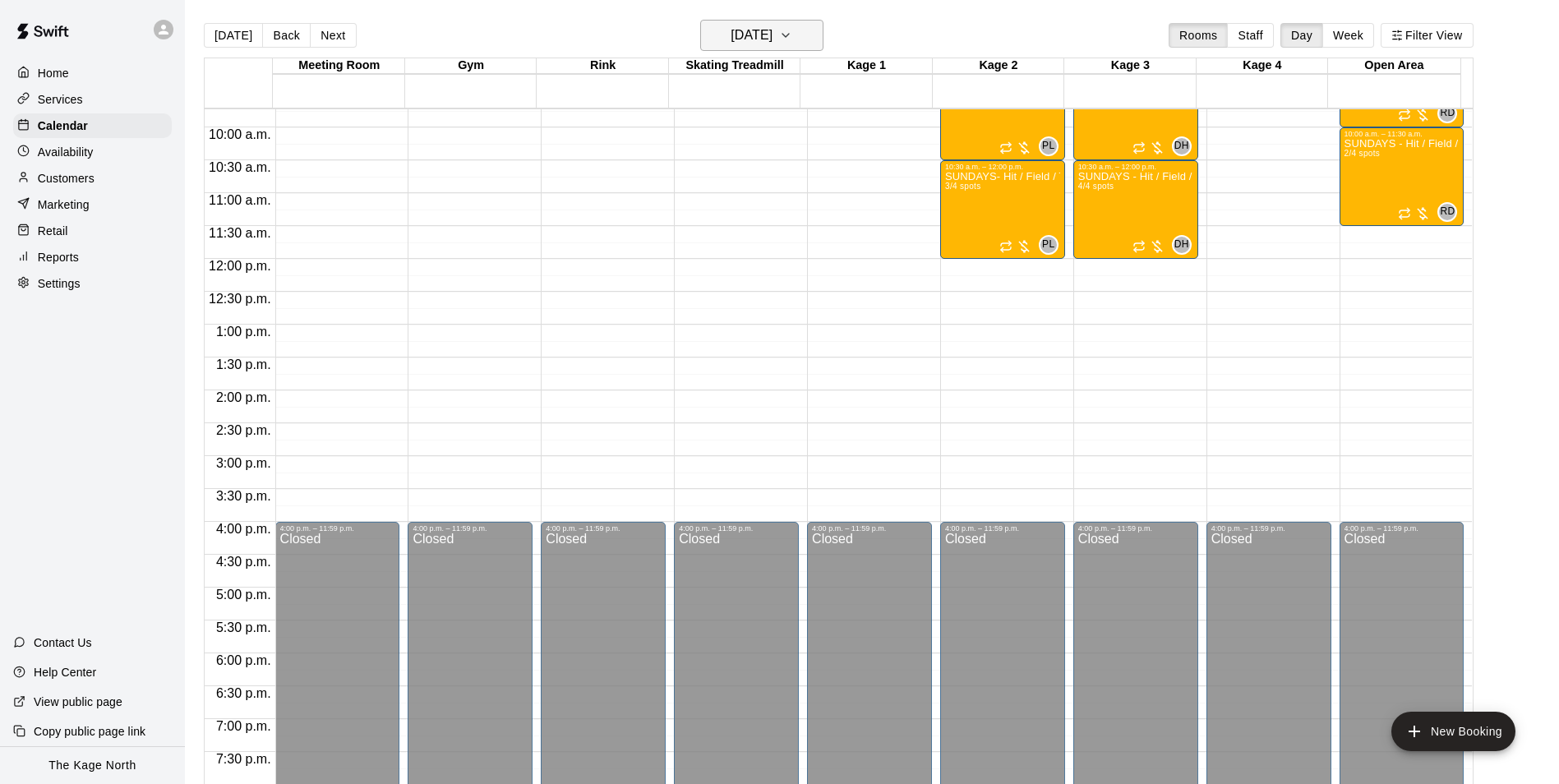
click at [773, 33] on h6 "[DATE]" at bounding box center [752, 35] width 42 height 23
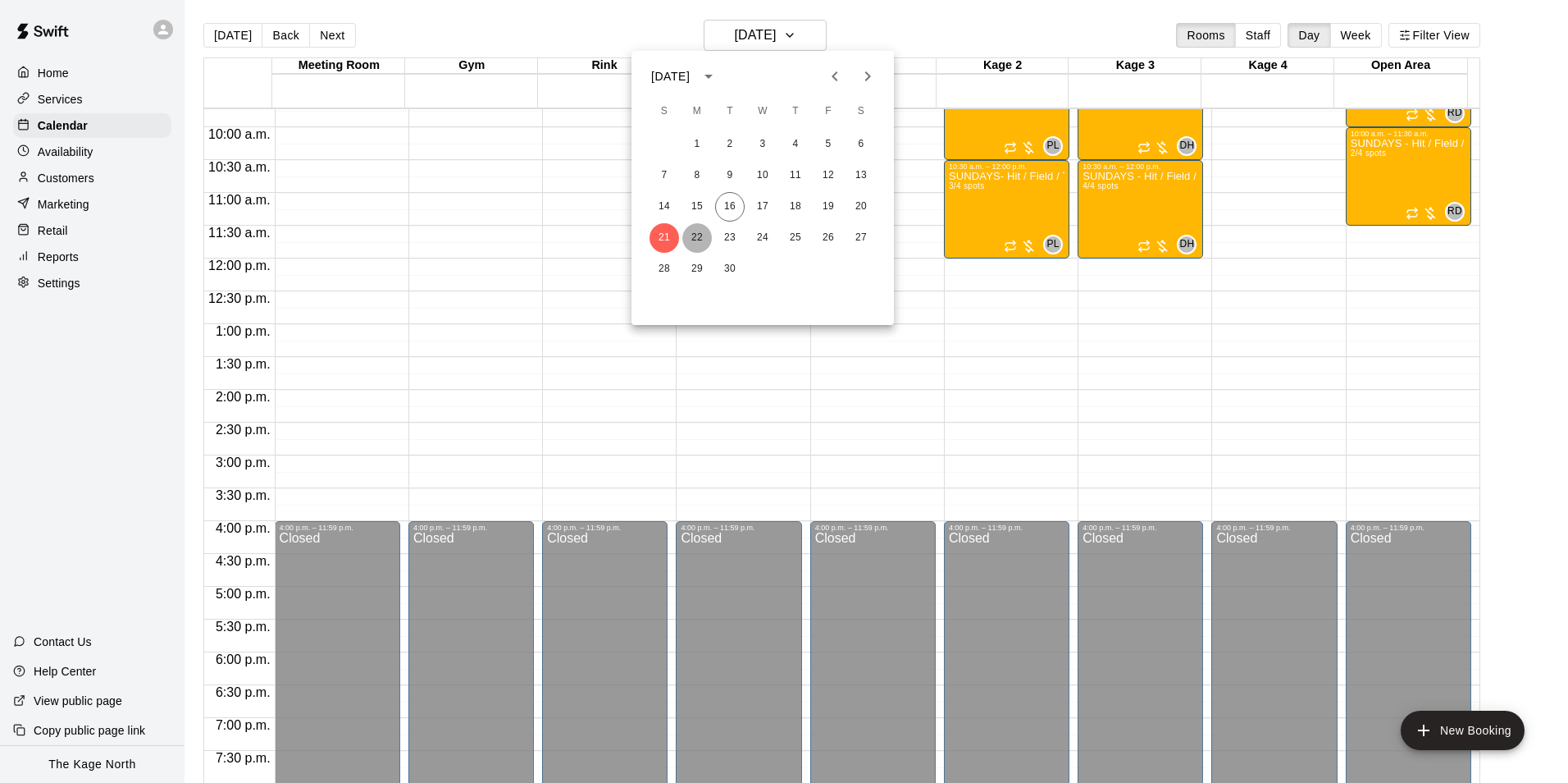
click at [699, 236] on button "22" at bounding box center [697, 238] width 30 height 30
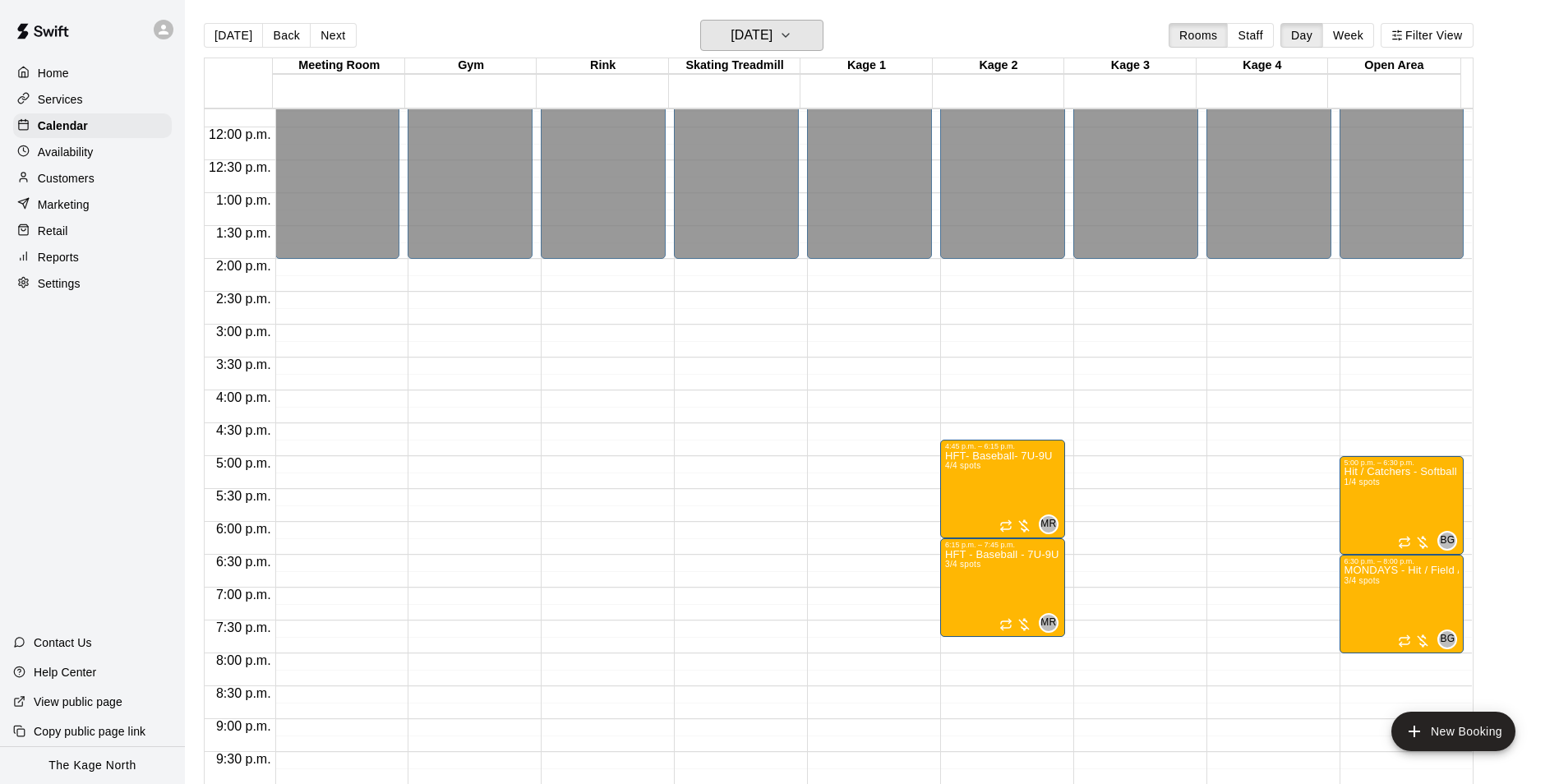
scroll to position [886, 0]
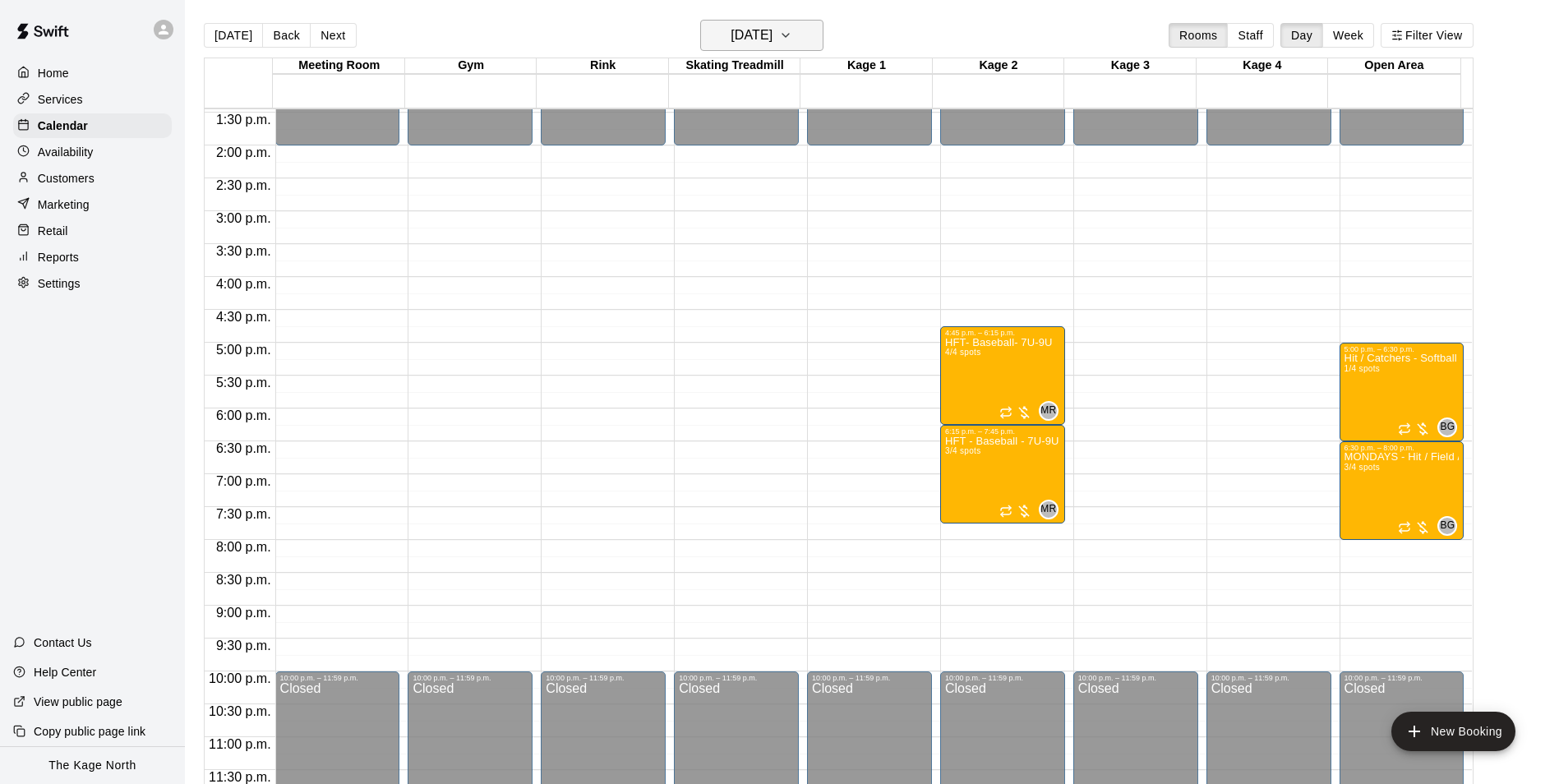
click at [773, 33] on h6 "[DATE]" at bounding box center [752, 35] width 42 height 23
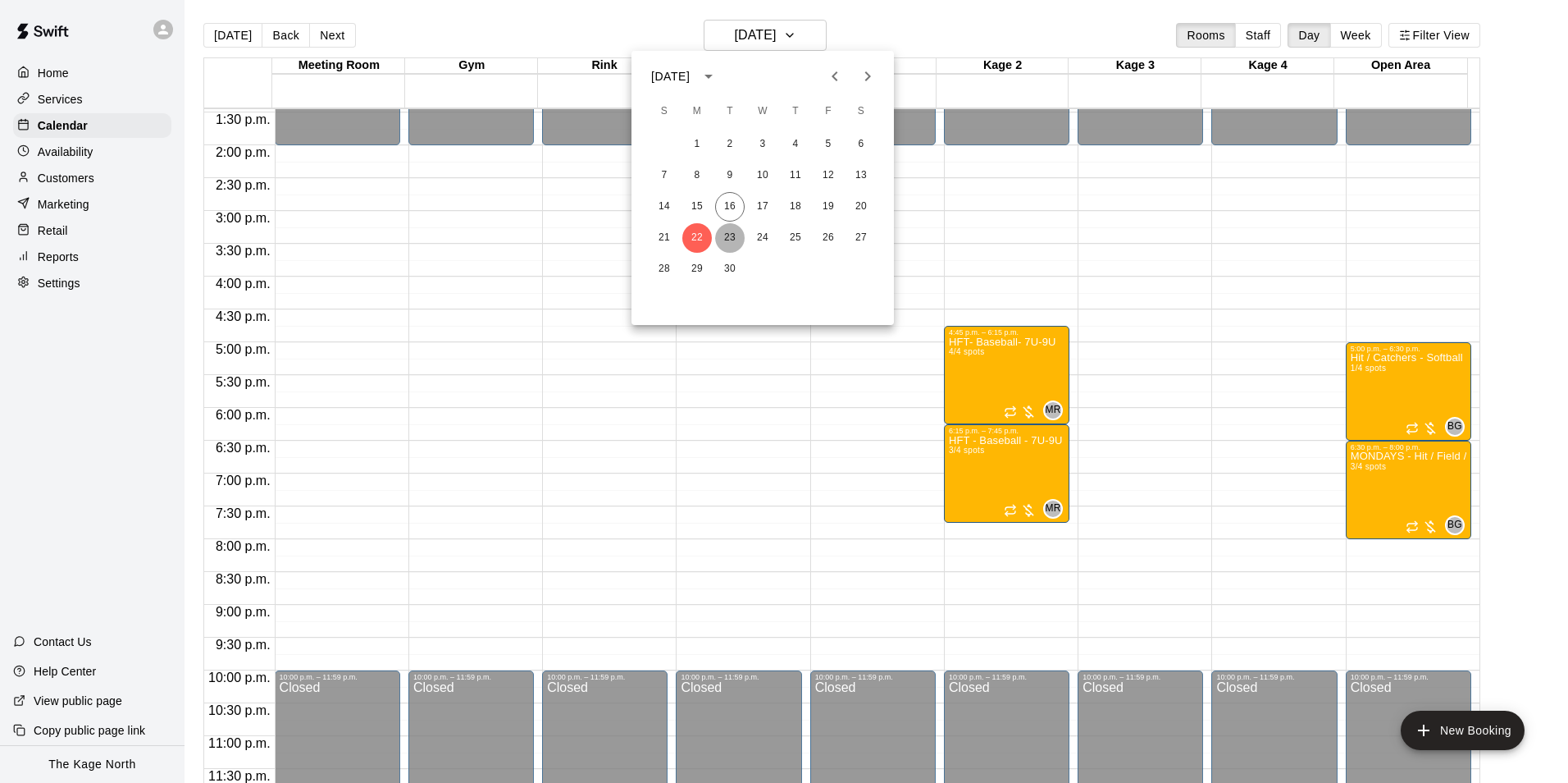
click at [725, 232] on button "23" at bounding box center [730, 238] width 30 height 30
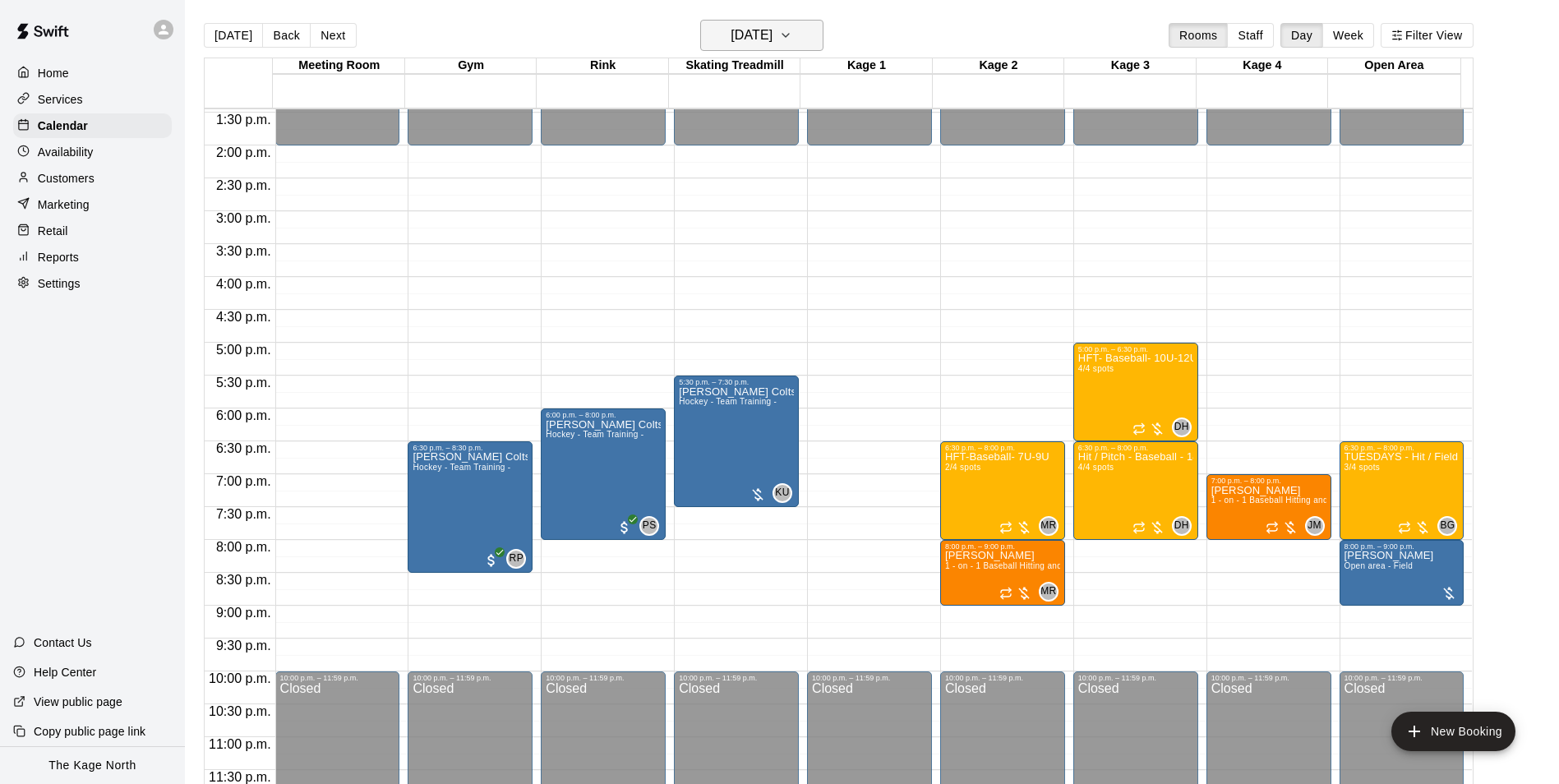
click at [802, 33] on button "[DATE]" at bounding box center [762, 34] width 123 height 31
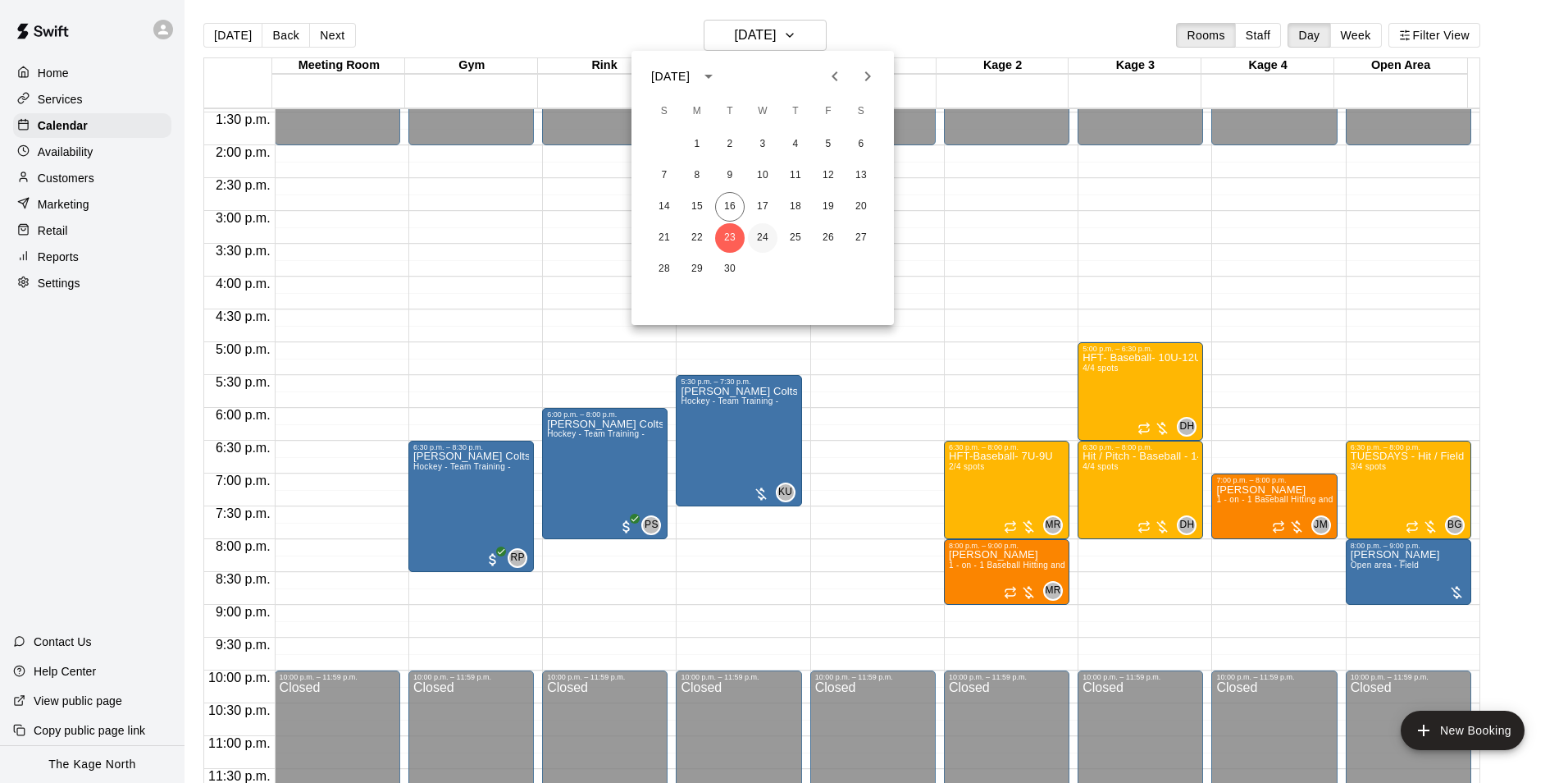
click at [753, 242] on button "24" at bounding box center [763, 238] width 30 height 30
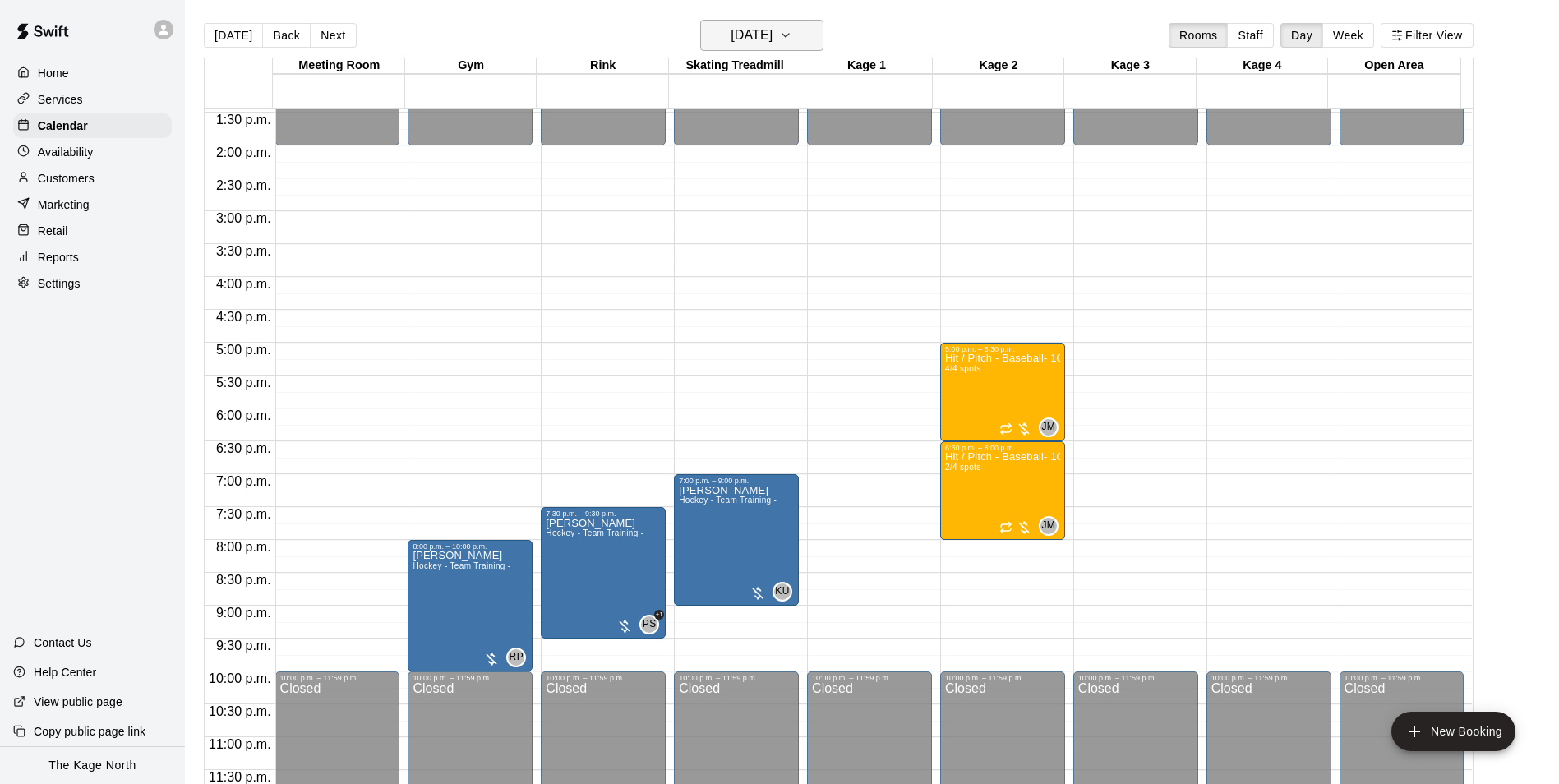
click at [813, 33] on button "[DATE]" at bounding box center [762, 34] width 123 height 31
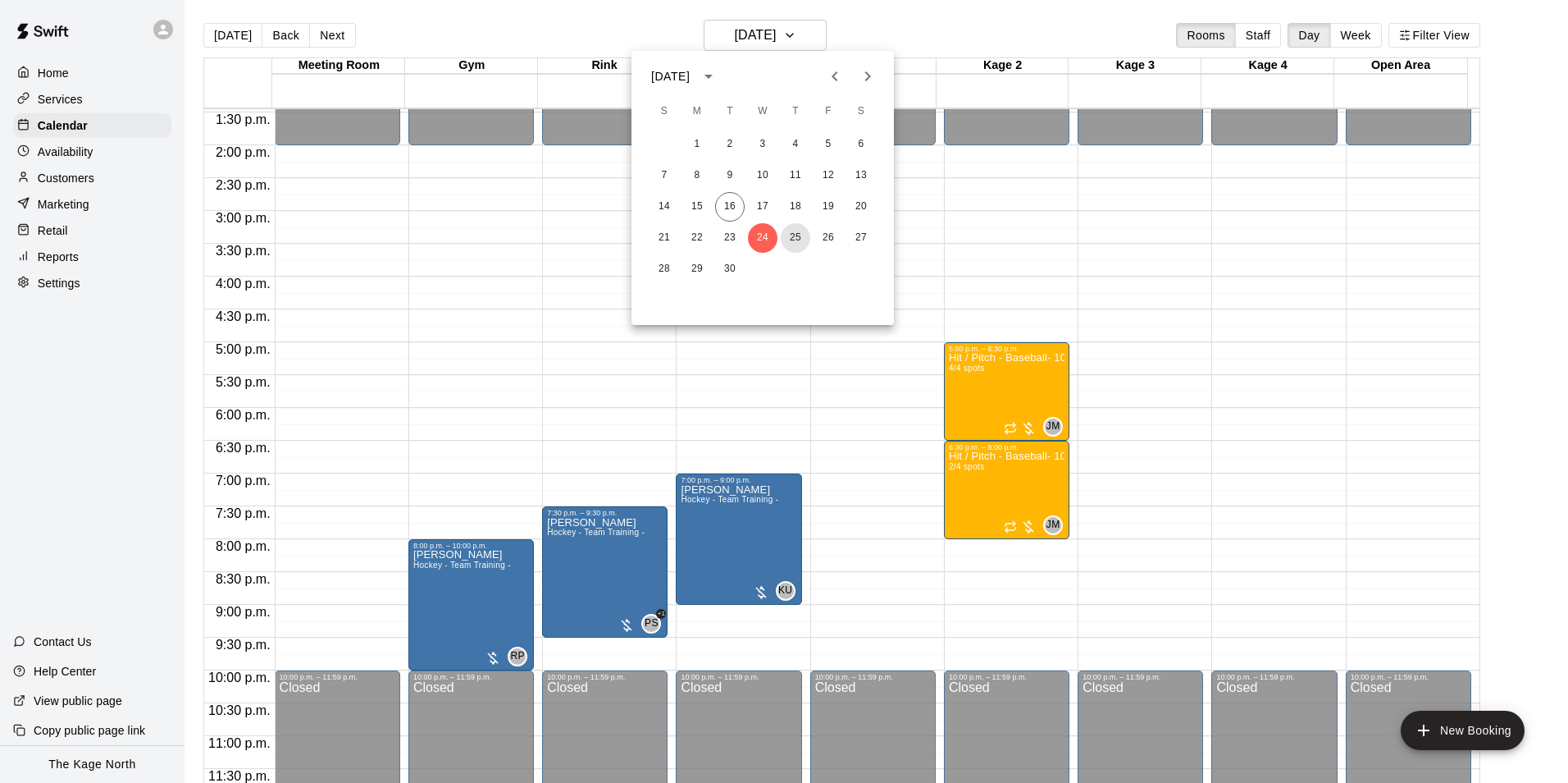
drag, startPoint x: 786, startPoint y: 229, endPoint x: 1083, endPoint y: 415, distance: 350.4
click at [786, 229] on button "25" at bounding box center [796, 238] width 30 height 30
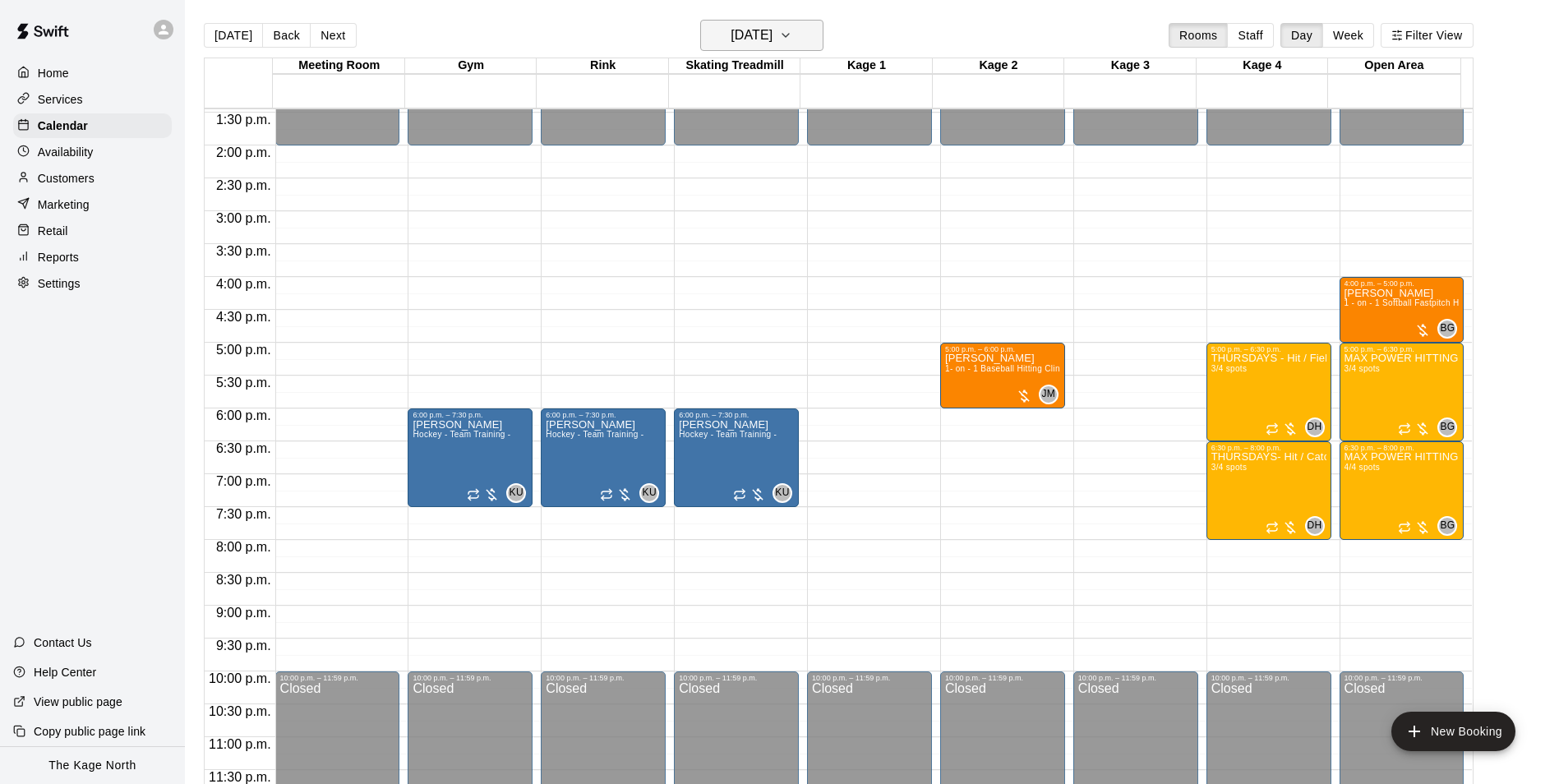
click at [773, 31] on h6 "[DATE]" at bounding box center [752, 35] width 42 height 23
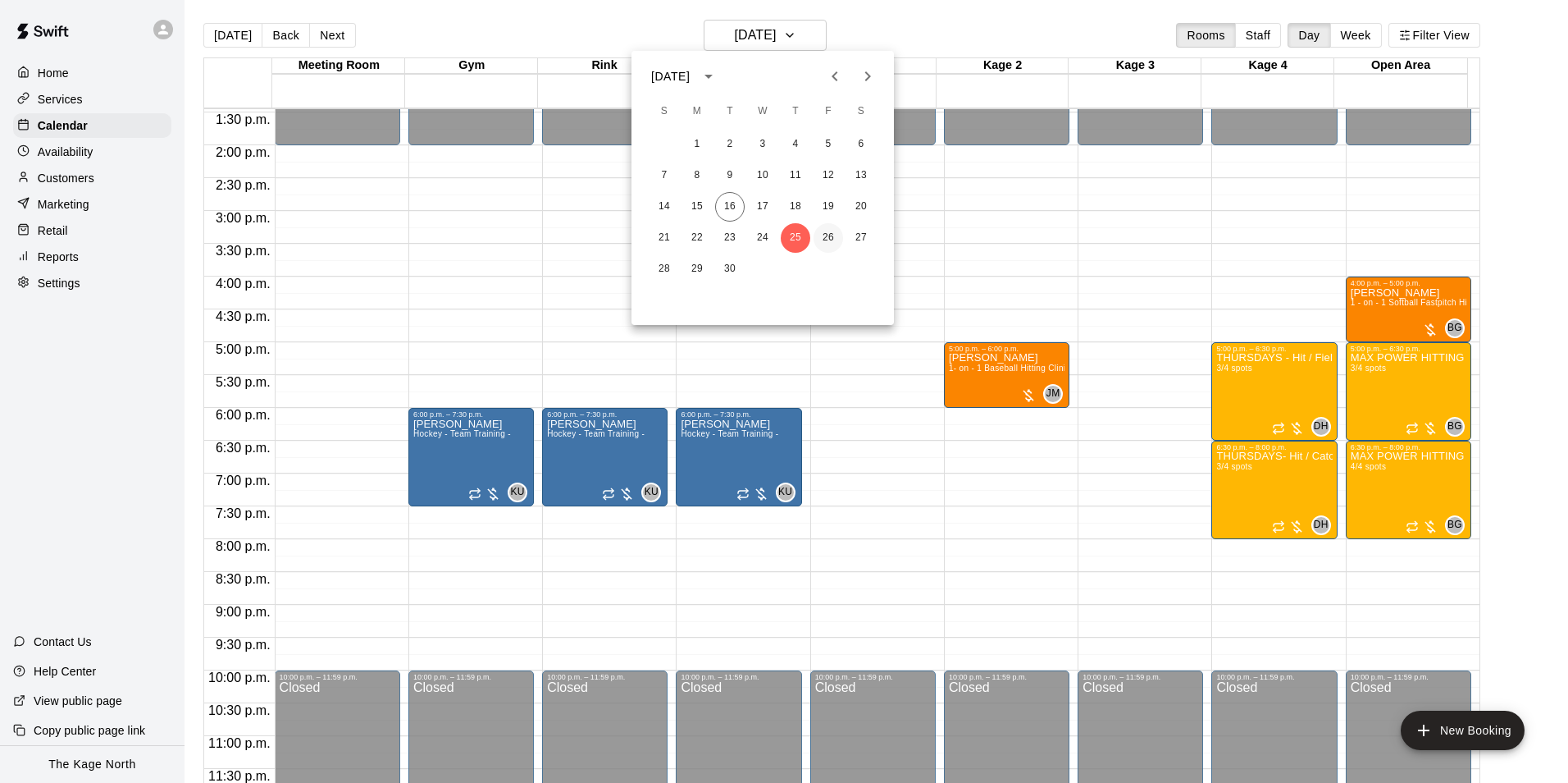
click at [821, 239] on button "26" at bounding box center [828, 238] width 30 height 30
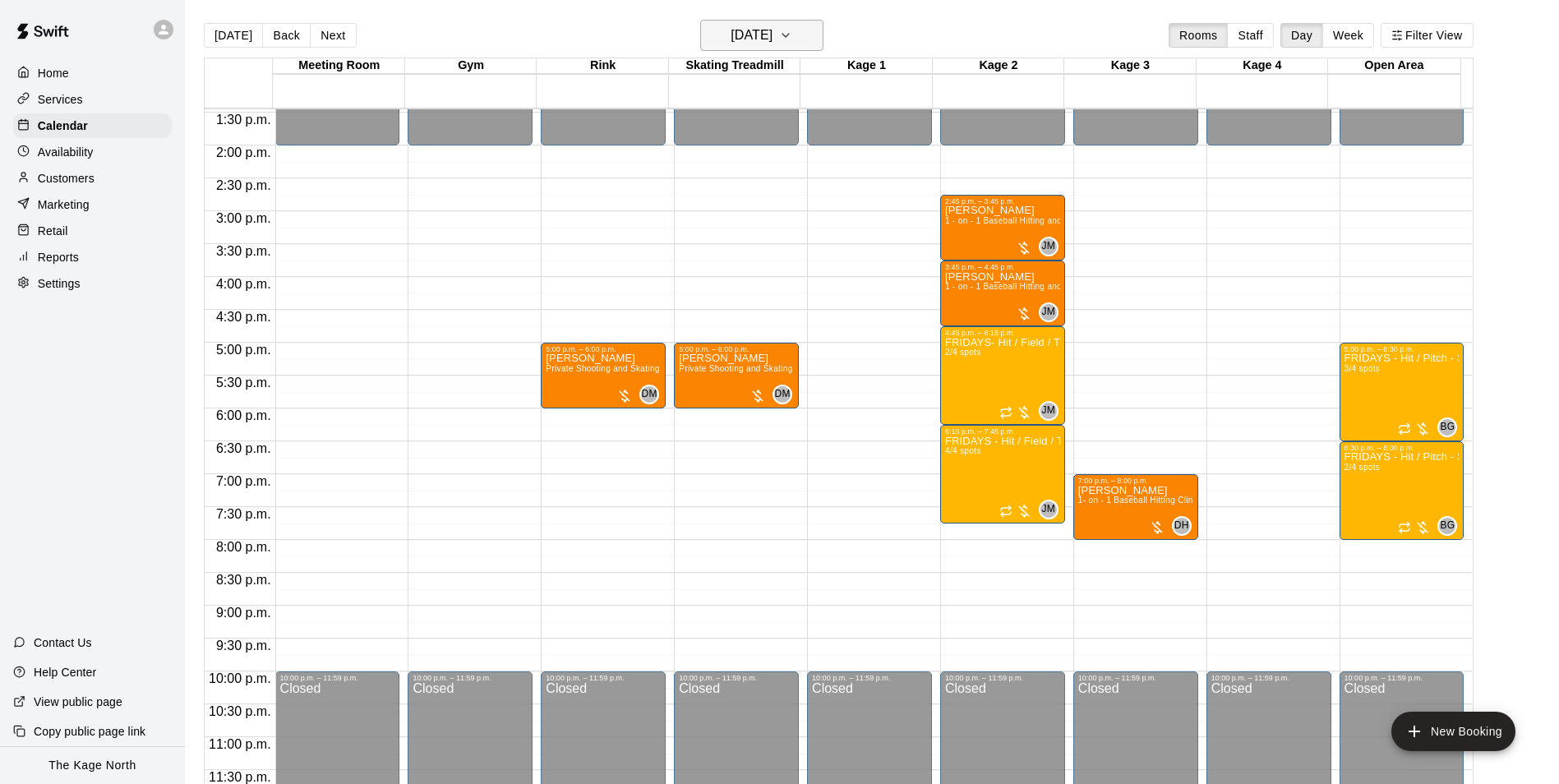
click at [797, 32] on button "[DATE]" at bounding box center [762, 34] width 123 height 31
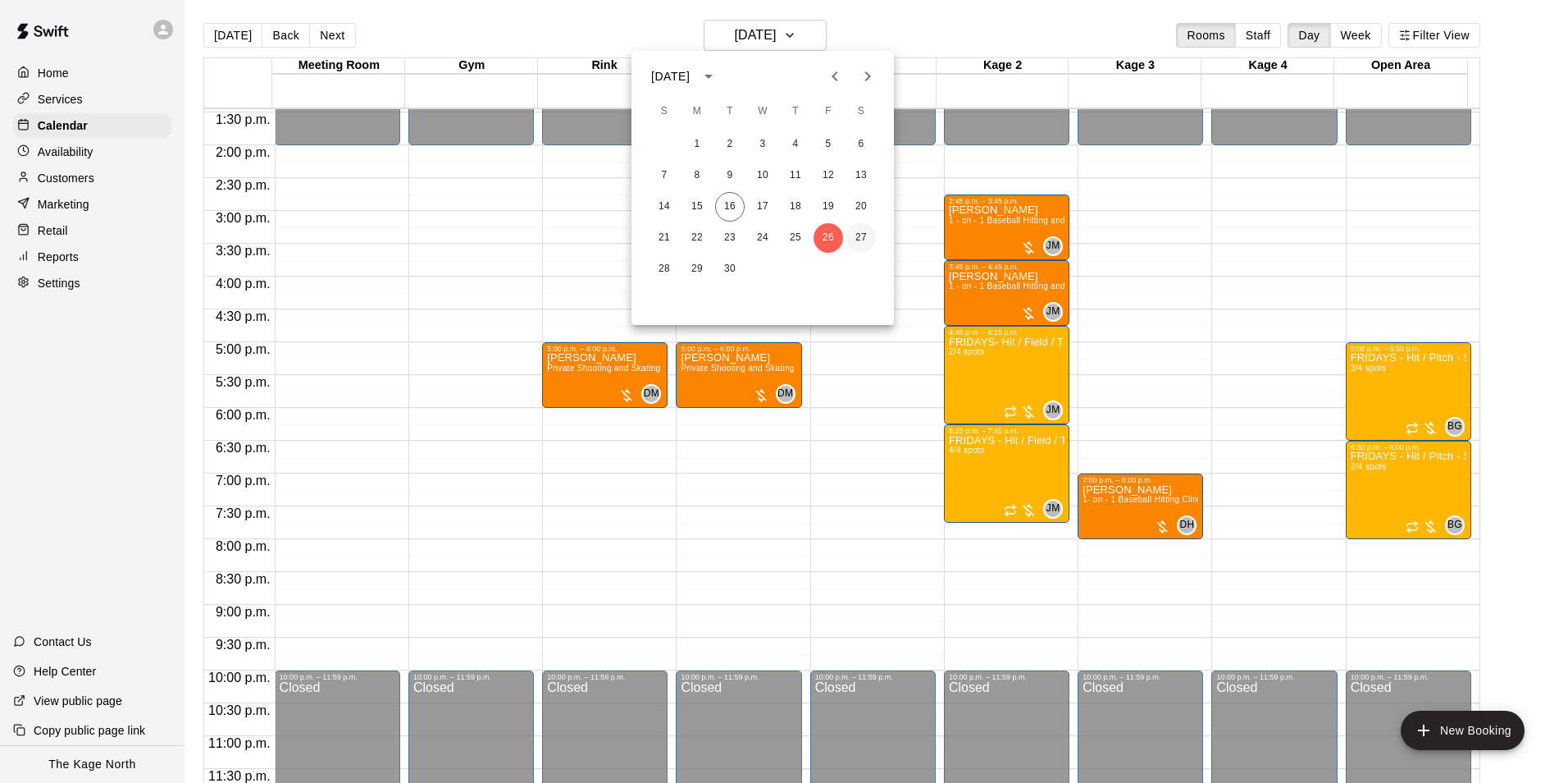
click at [853, 232] on button "27" at bounding box center [862, 238] width 30 height 30
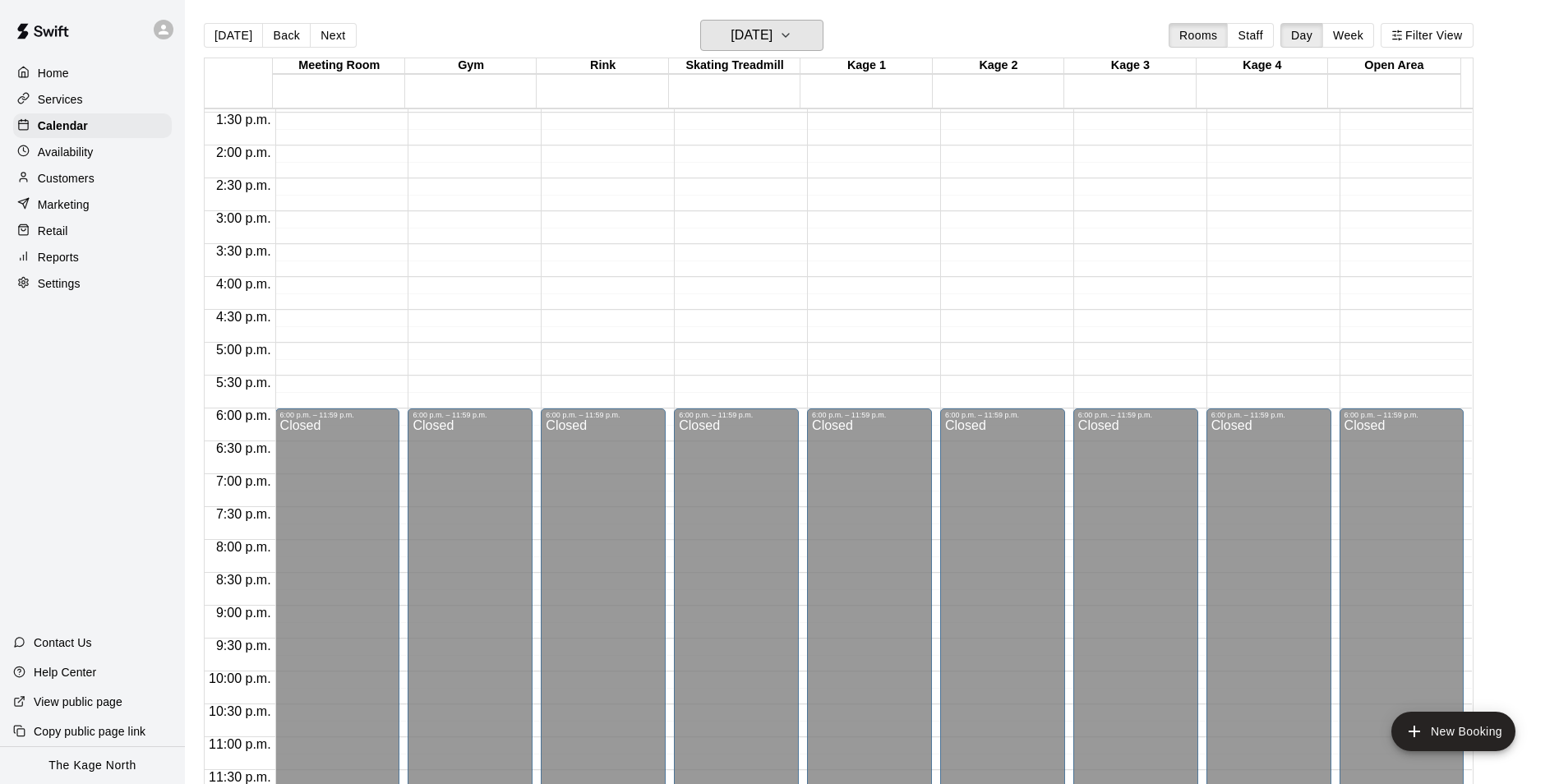
scroll to position [557, 0]
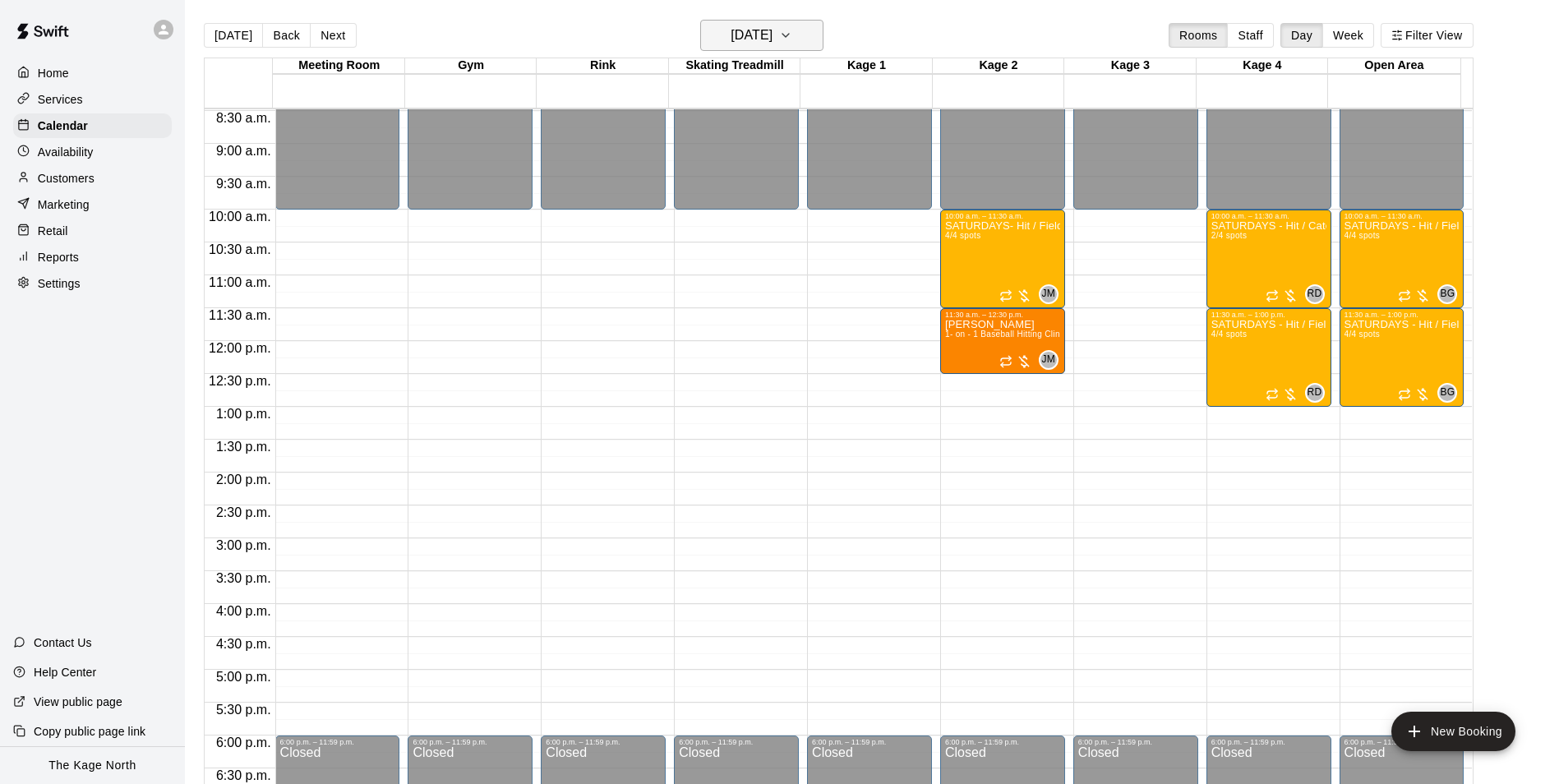
click at [773, 36] on h6 "[DATE]" at bounding box center [752, 35] width 42 height 23
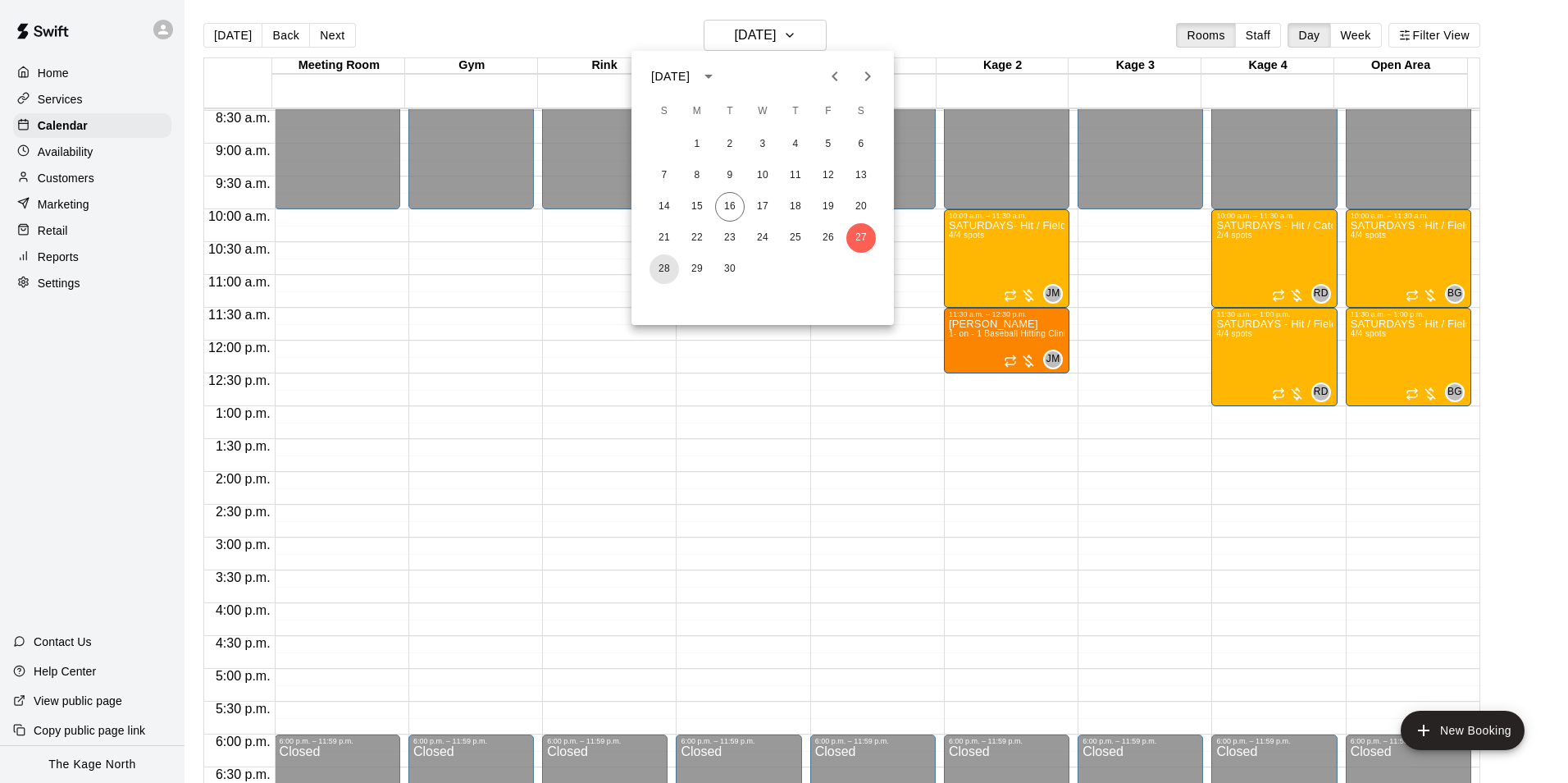
drag, startPoint x: 669, startPoint y: 276, endPoint x: 749, endPoint y: 306, distance: 85.4
click at [669, 276] on button "28" at bounding box center [665, 269] width 30 height 30
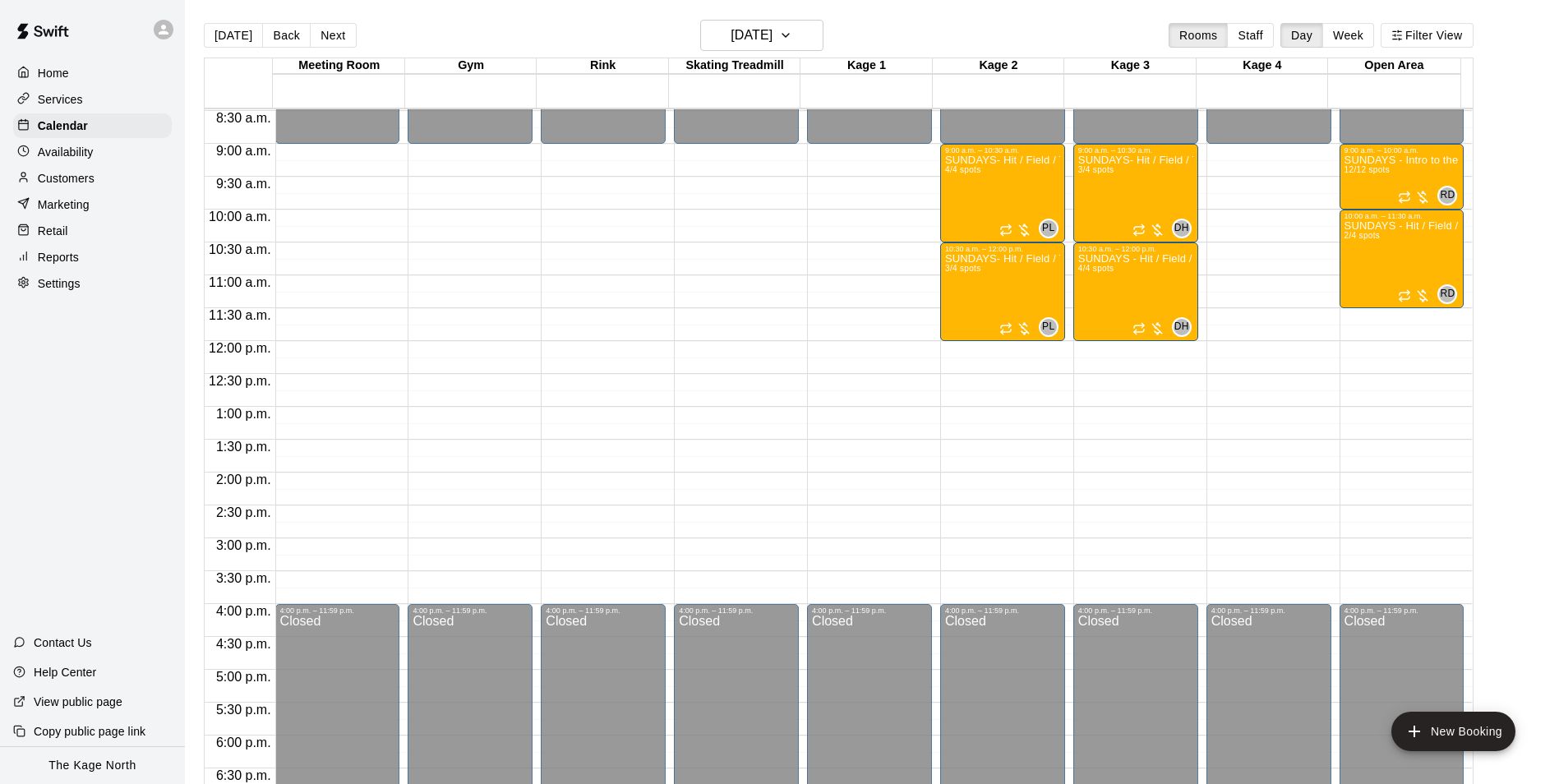
click at [793, 6] on main "[DATE] Back [DATE][DATE] Rooms Staff Day Week Filter View Meeting Room 28 Sun G…" at bounding box center [871, 405] width 1374 height 810
click at [773, 38] on h6 "[DATE]" at bounding box center [752, 35] width 42 height 23
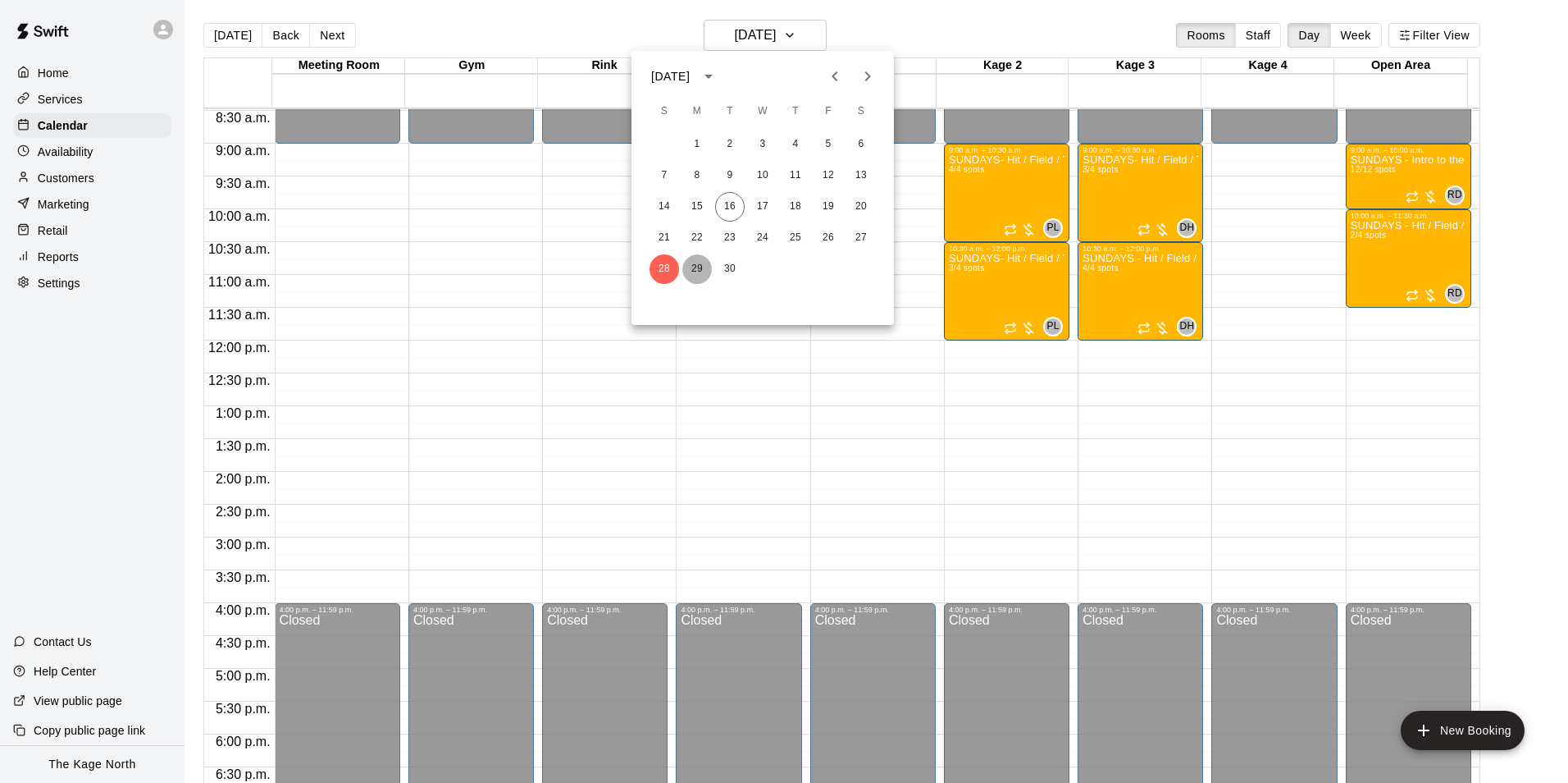
click at [693, 270] on button "29" at bounding box center [697, 269] width 30 height 30
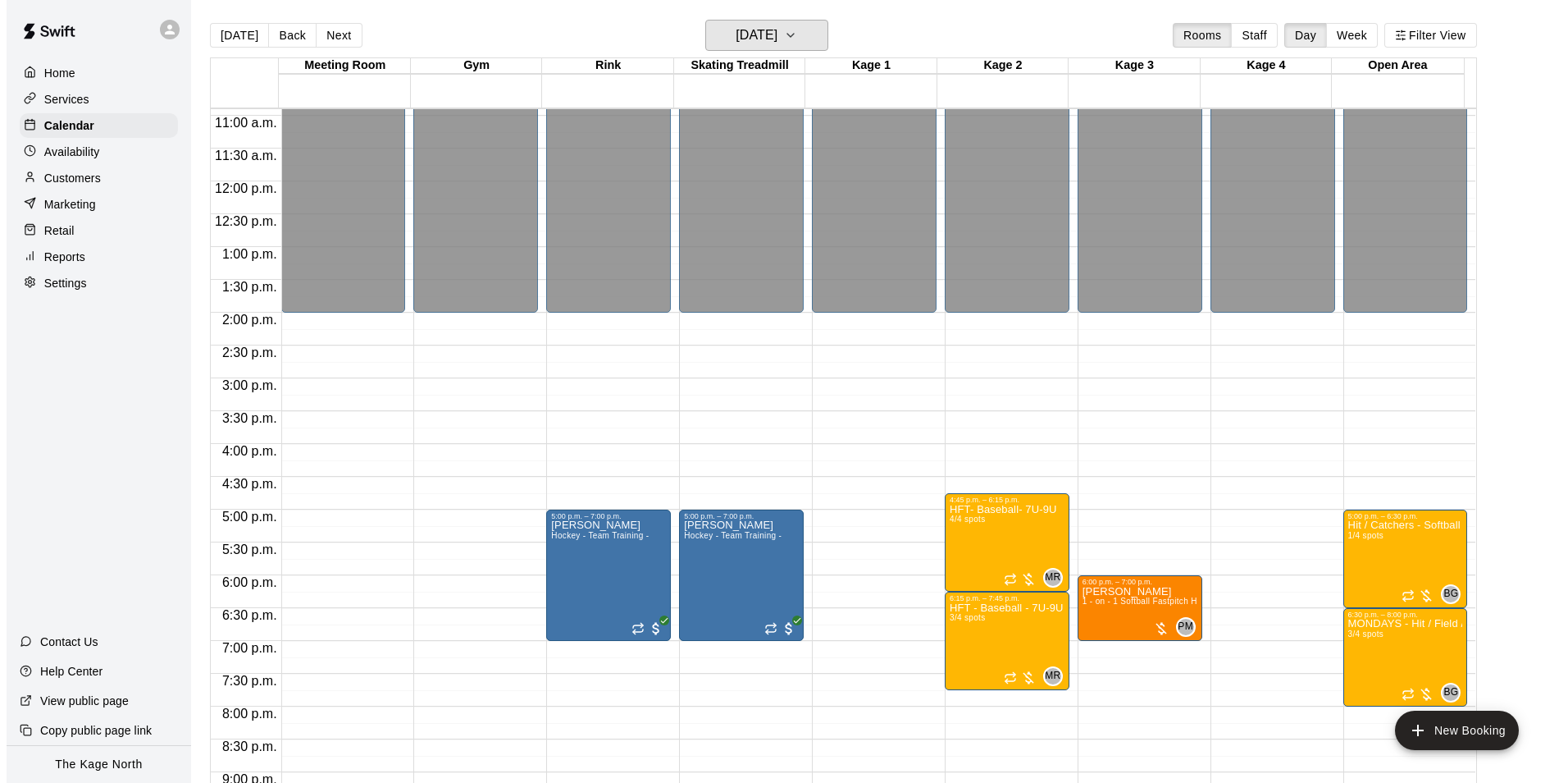
scroll to position [885, 0]
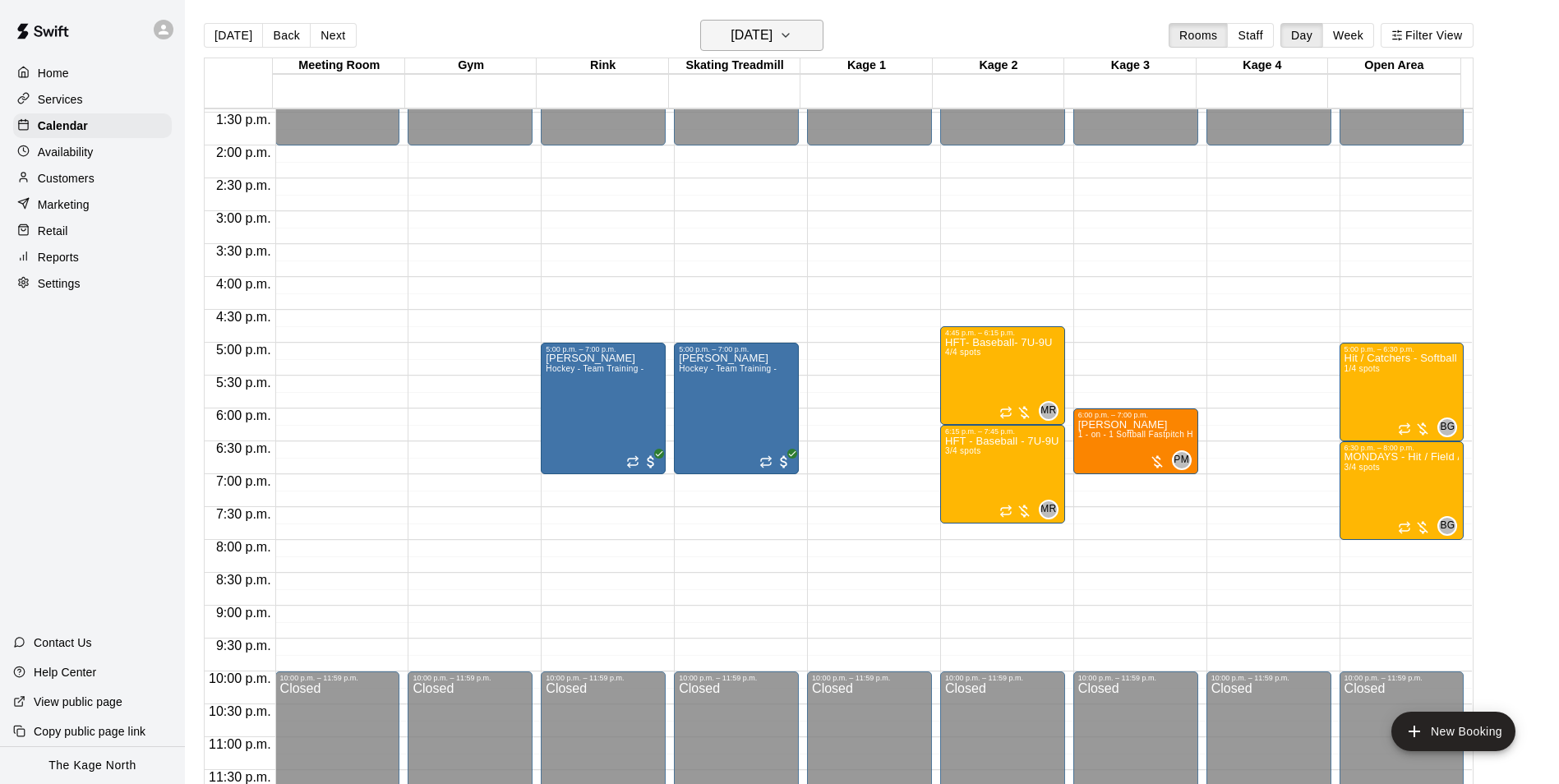
click at [773, 37] on h6 "[DATE]" at bounding box center [752, 35] width 42 height 23
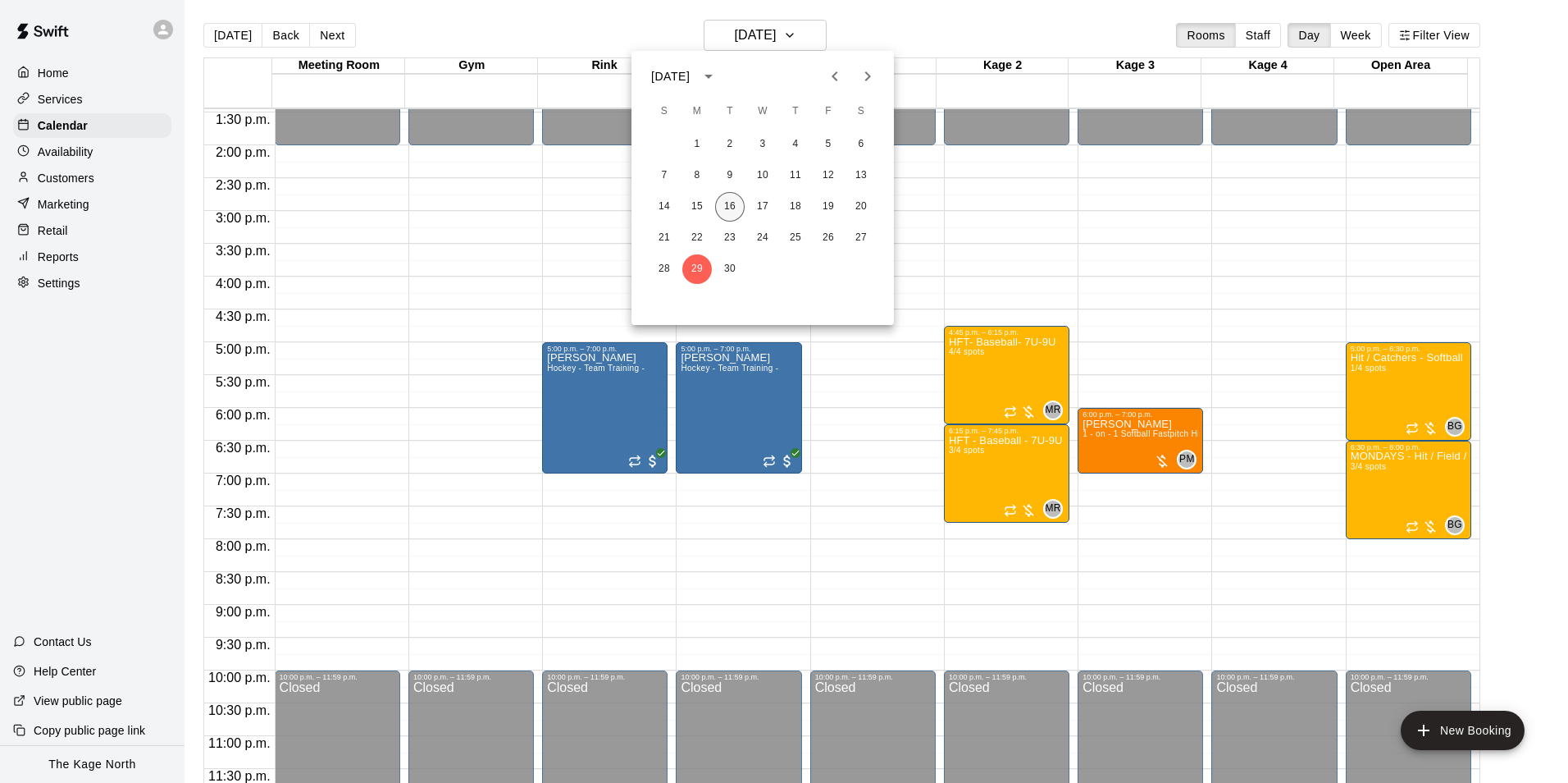
click at [733, 199] on button "16" at bounding box center [730, 207] width 30 height 30
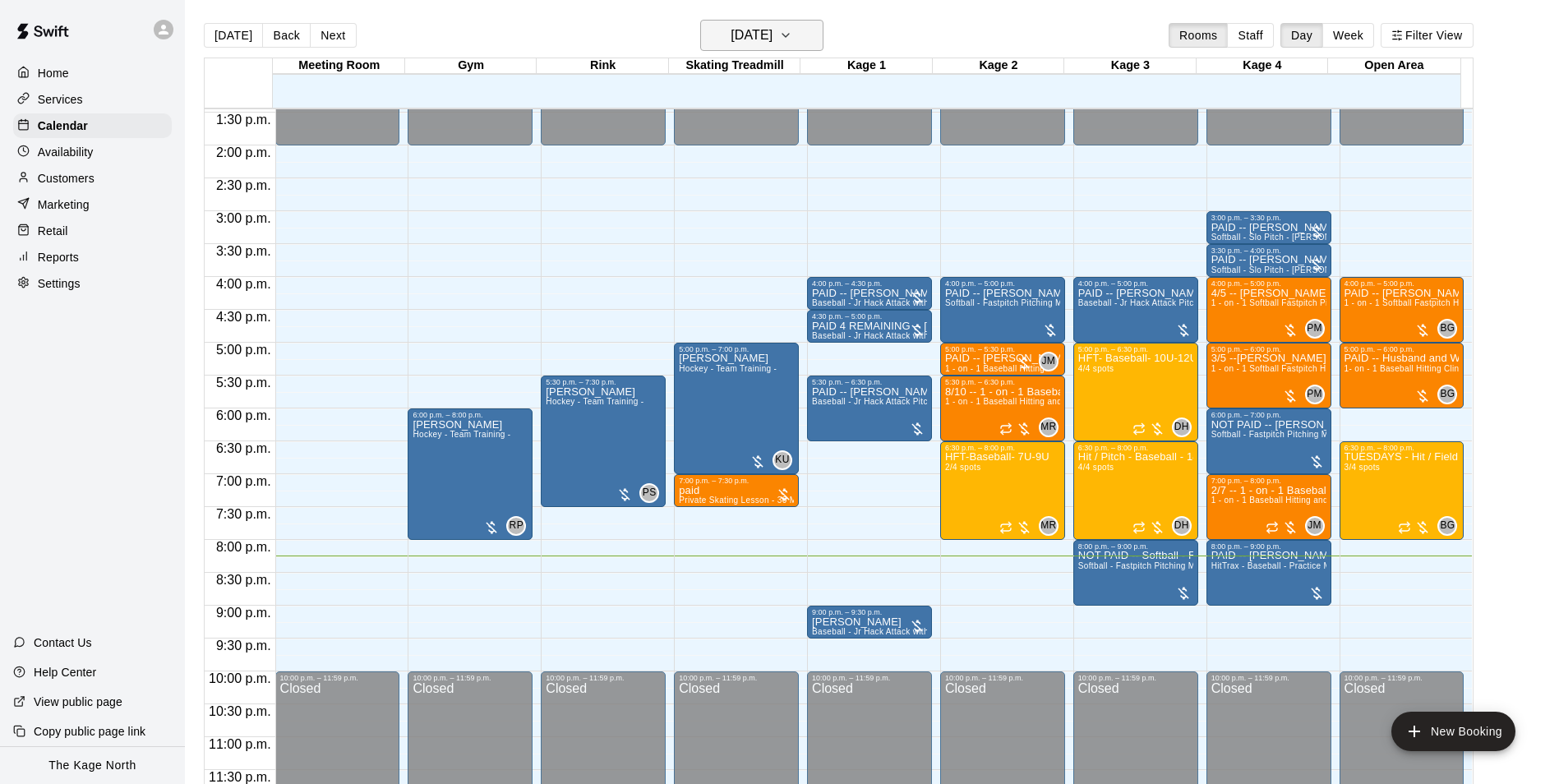
click at [773, 37] on h6 "[DATE]" at bounding box center [752, 35] width 42 height 23
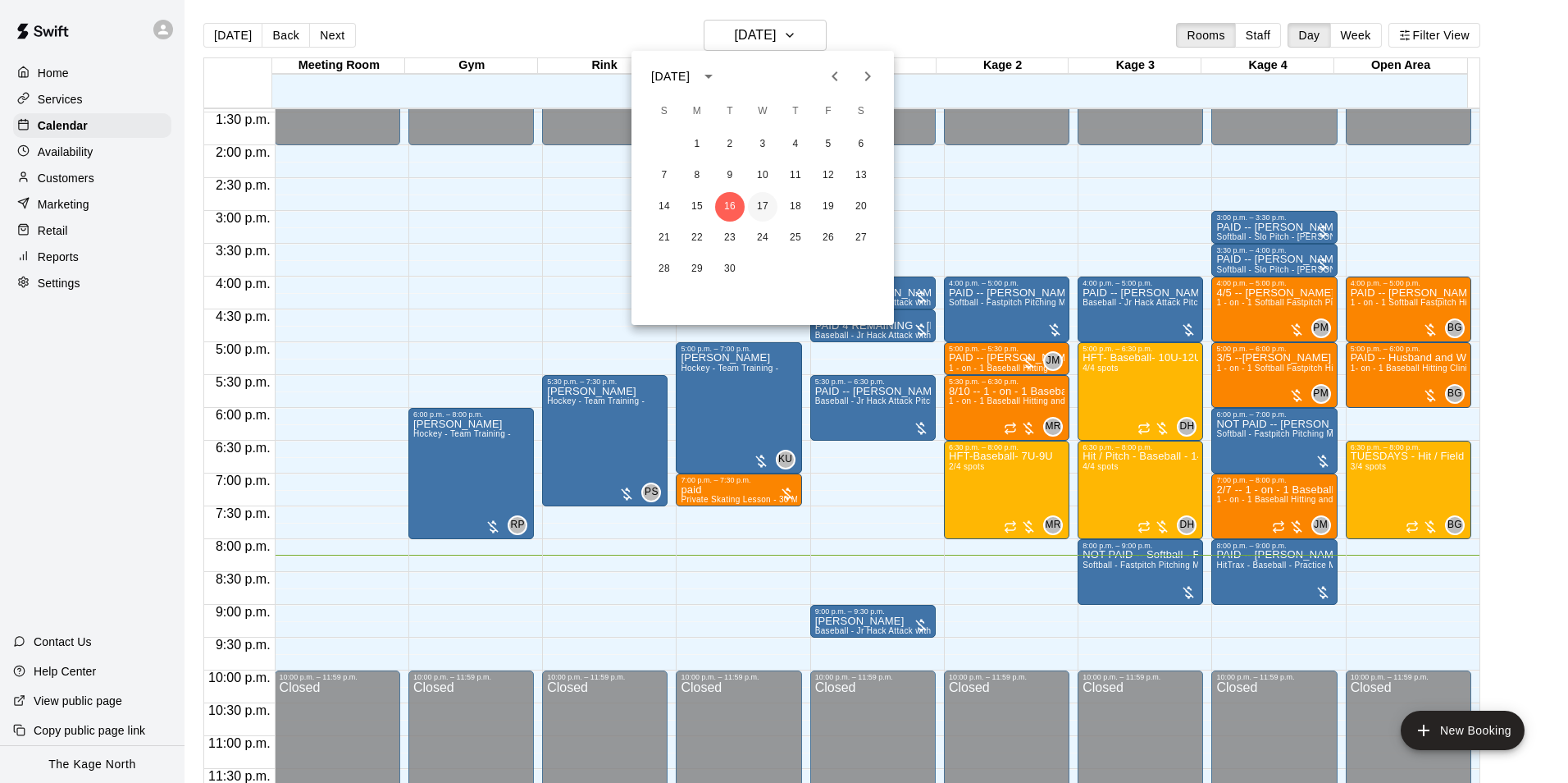
click at [770, 201] on button "17" at bounding box center [763, 207] width 30 height 30
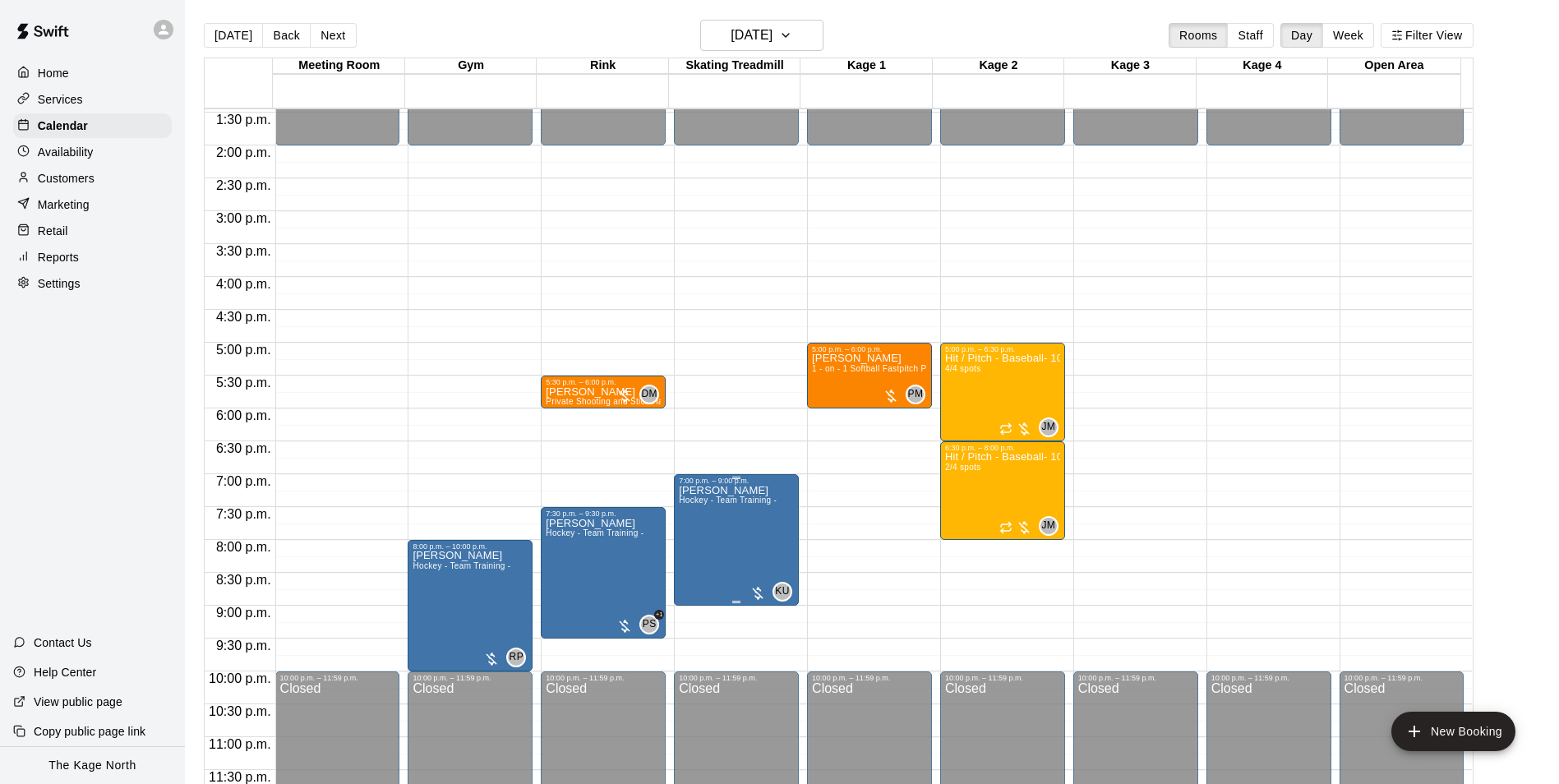
click at [781, 590] on span "KU" at bounding box center [783, 591] width 14 height 17
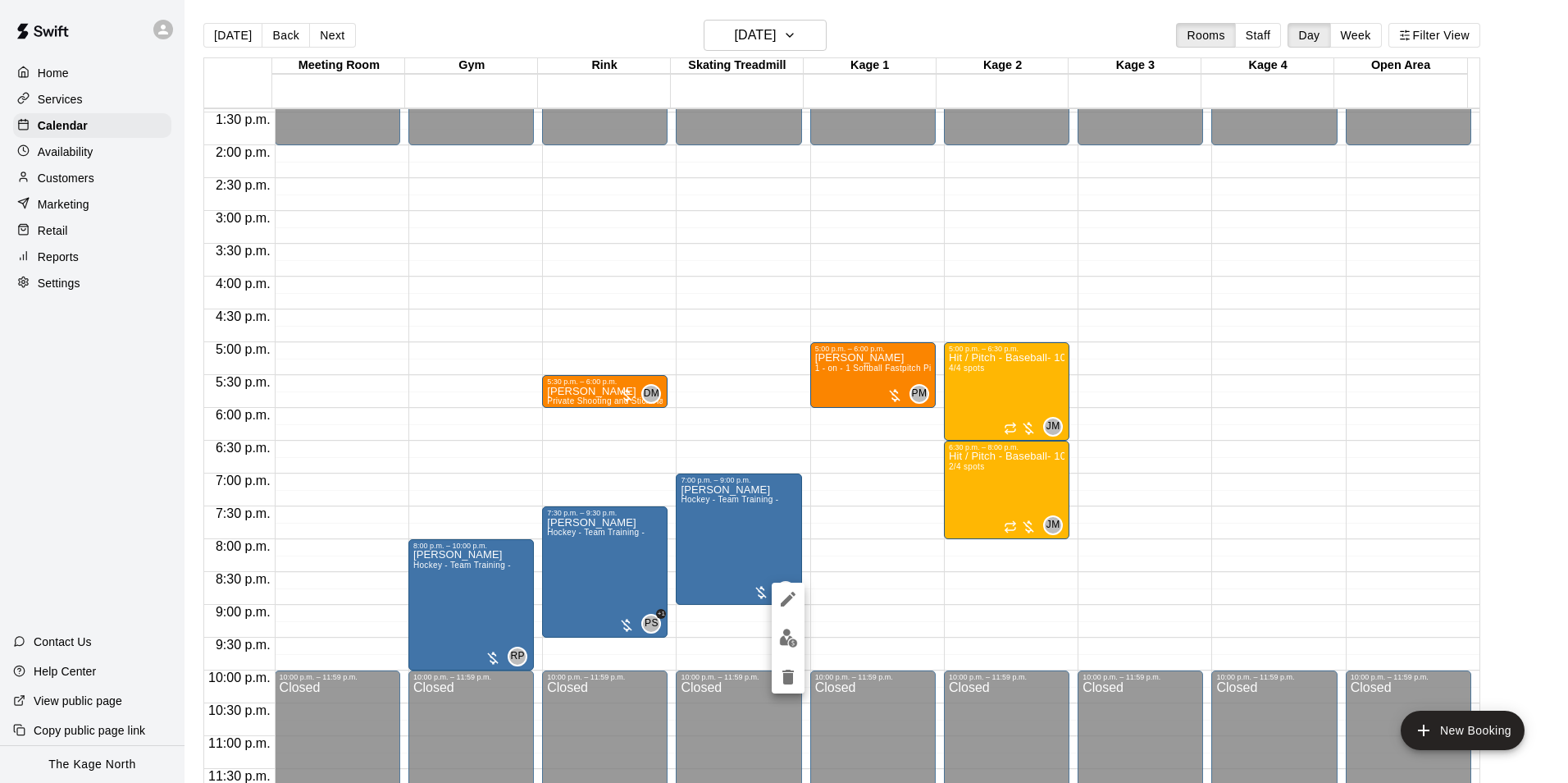
click at [901, 33] on div at bounding box center [784, 391] width 1568 height 783
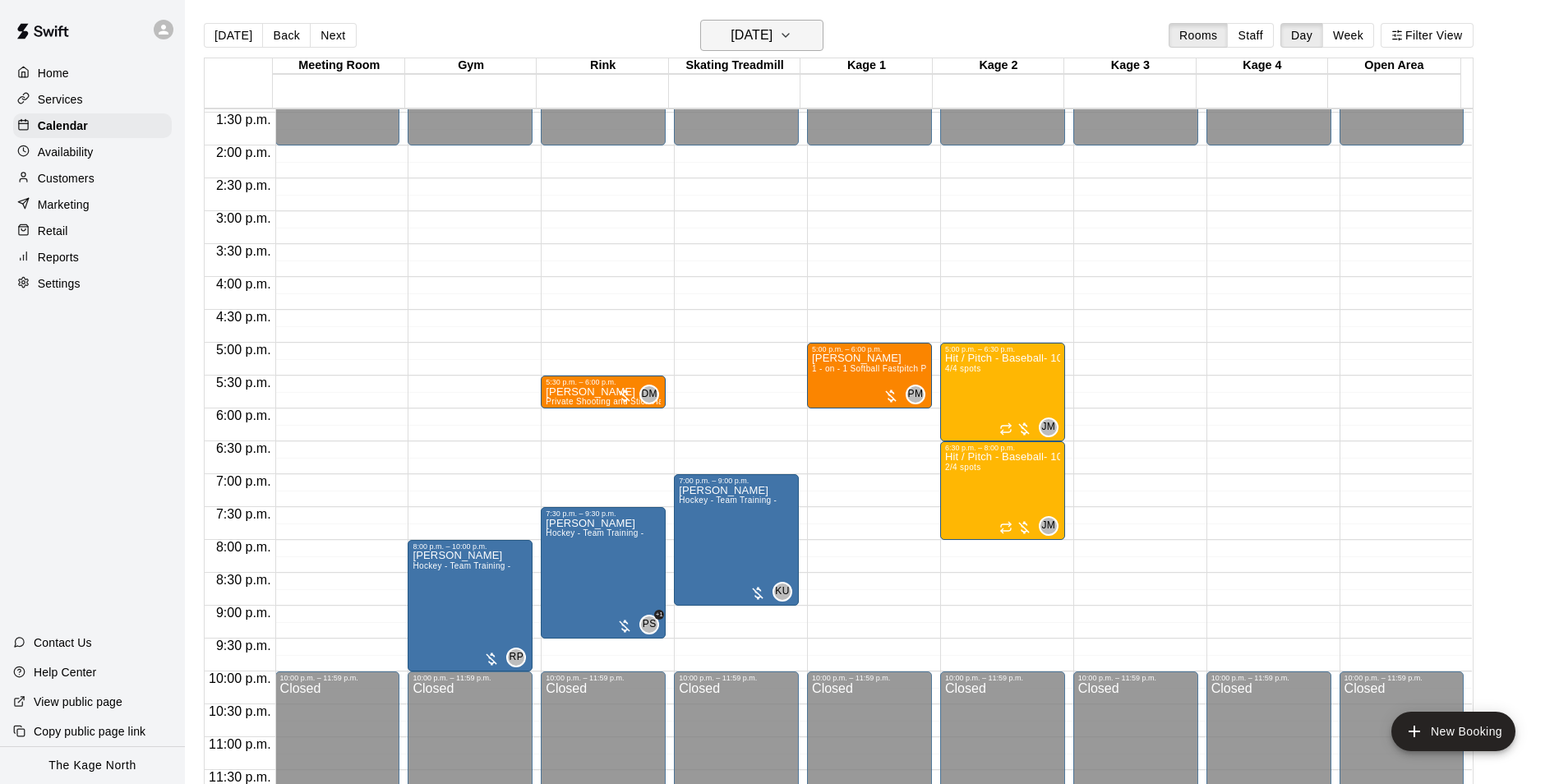
click at [792, 34] on icon "button" at bounding box center [785, 35] width 13 height 19
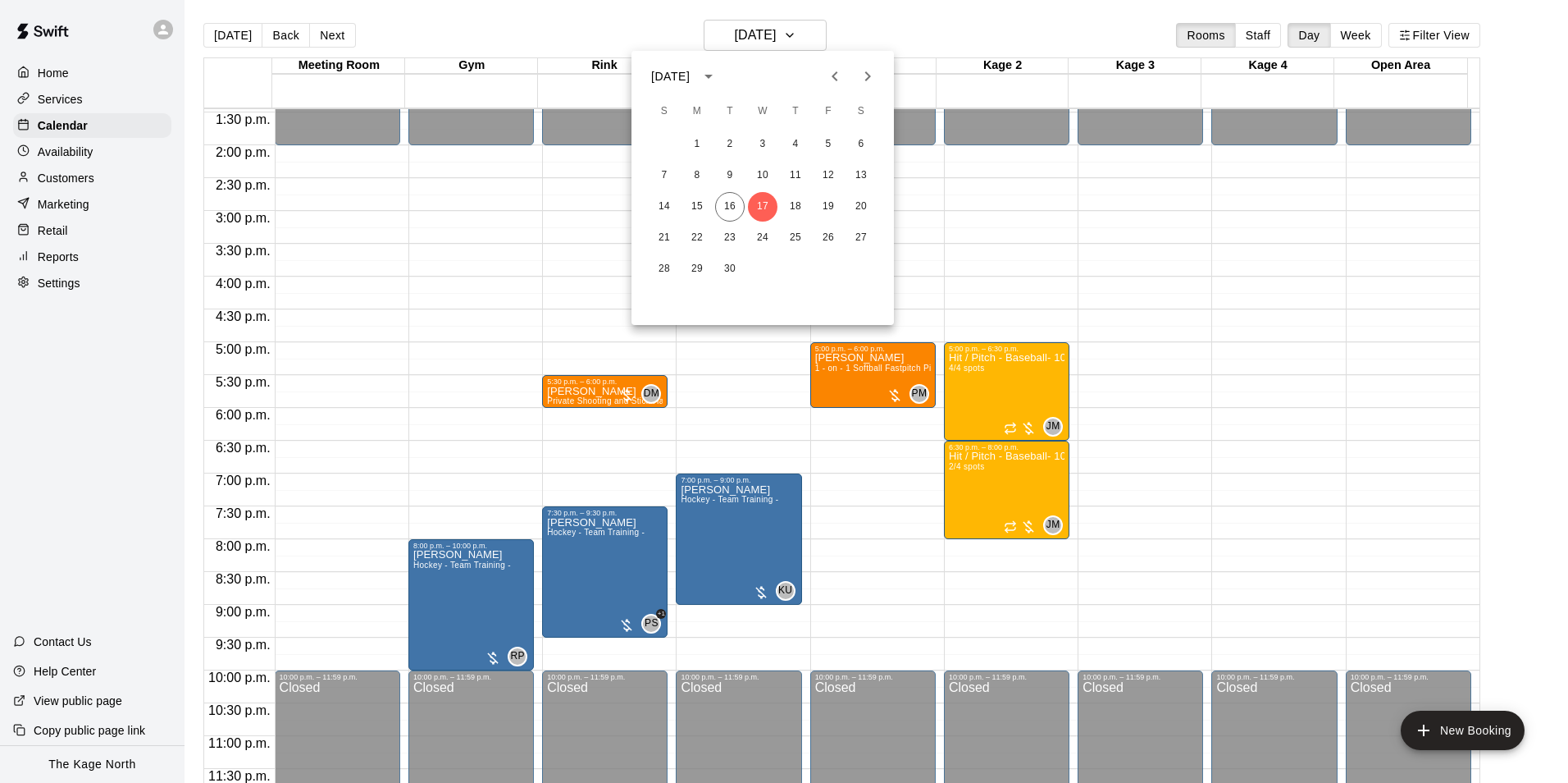
drag, startPoint x: 774, startPoint y: 625, endPoint x: 774, endPoint y: 605, distance: 20.0
click at [774, 625] on div at bounding box center [784, 391] width 1568 height 783
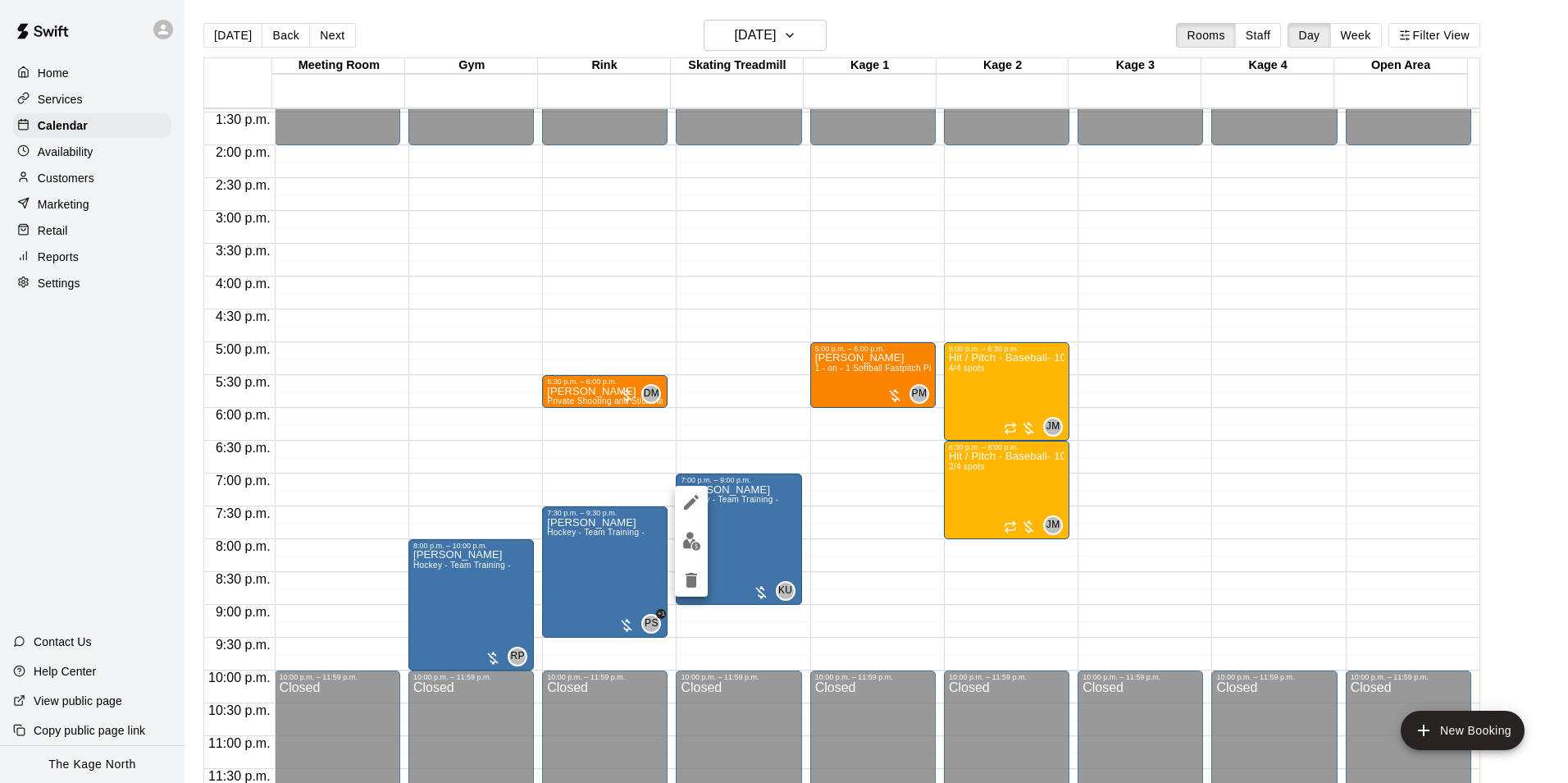
click at [690, 540] on img "edit" at bounding box center [691, 540] width 18 height 18
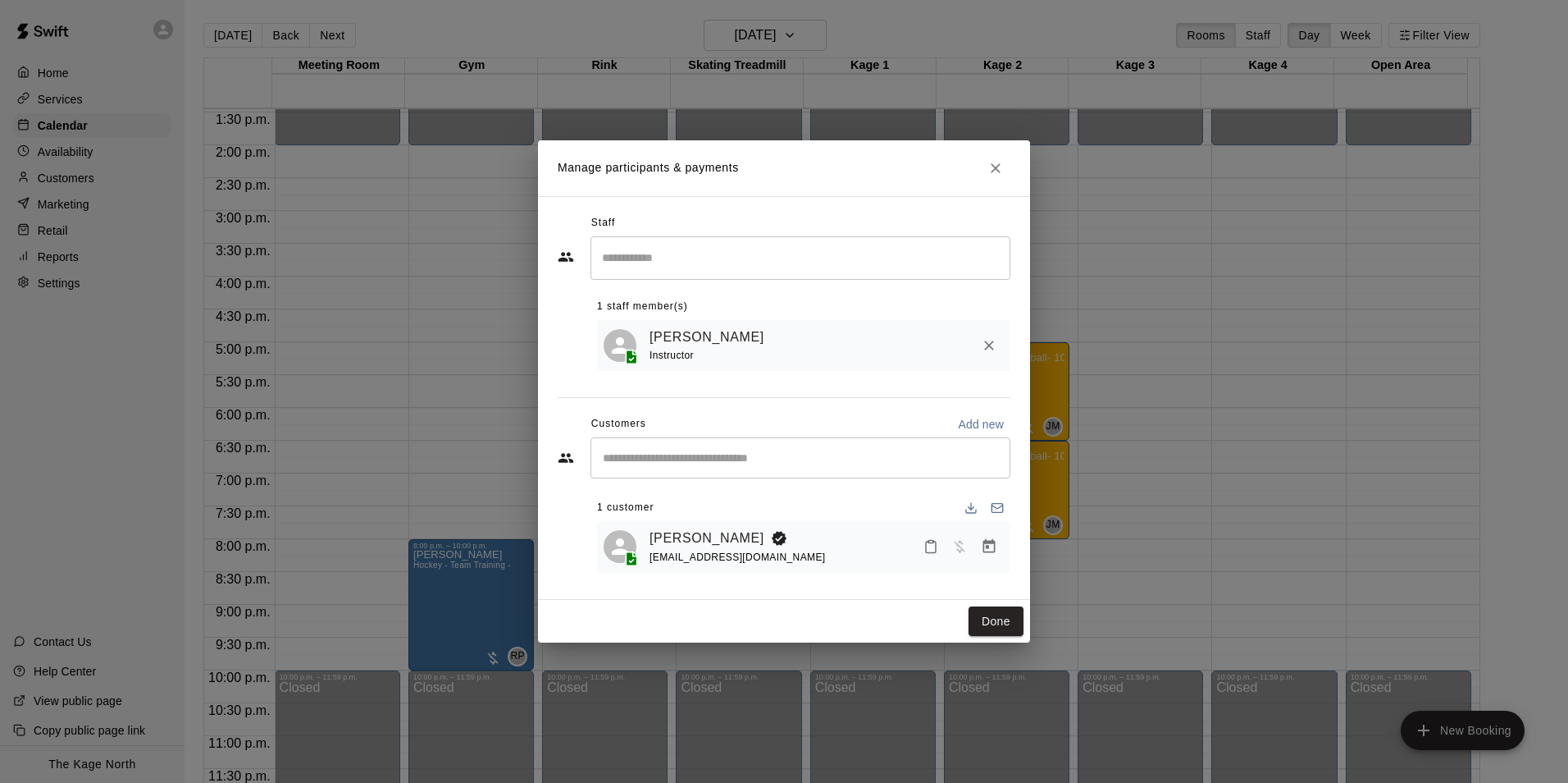
click at [986, 348] on icon "Remove" at bounding box center [989, 345] width 10 height 10
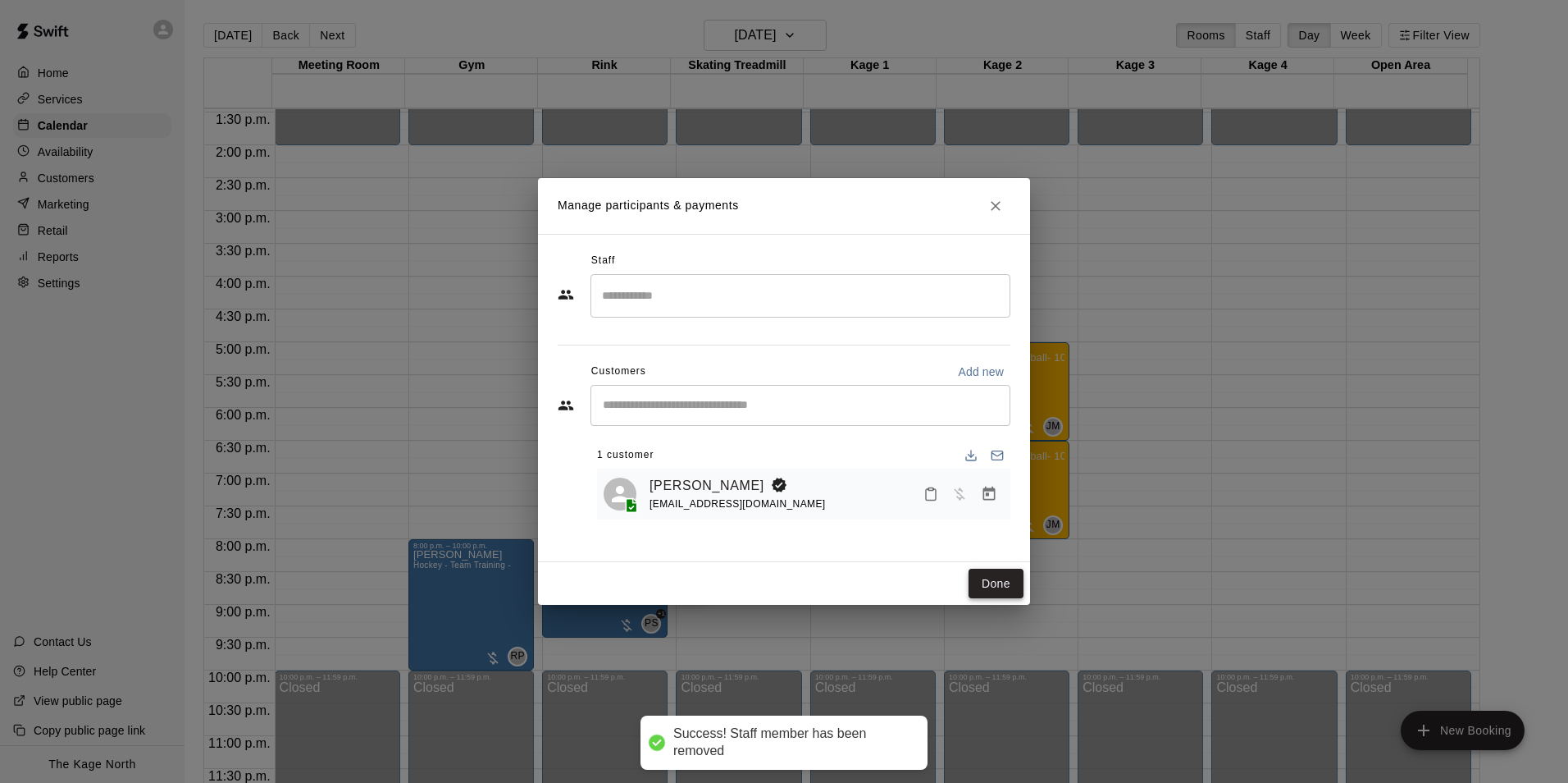
click at [987, 575] on button "Done" at bounding box center [996, 584] width 55 height 31
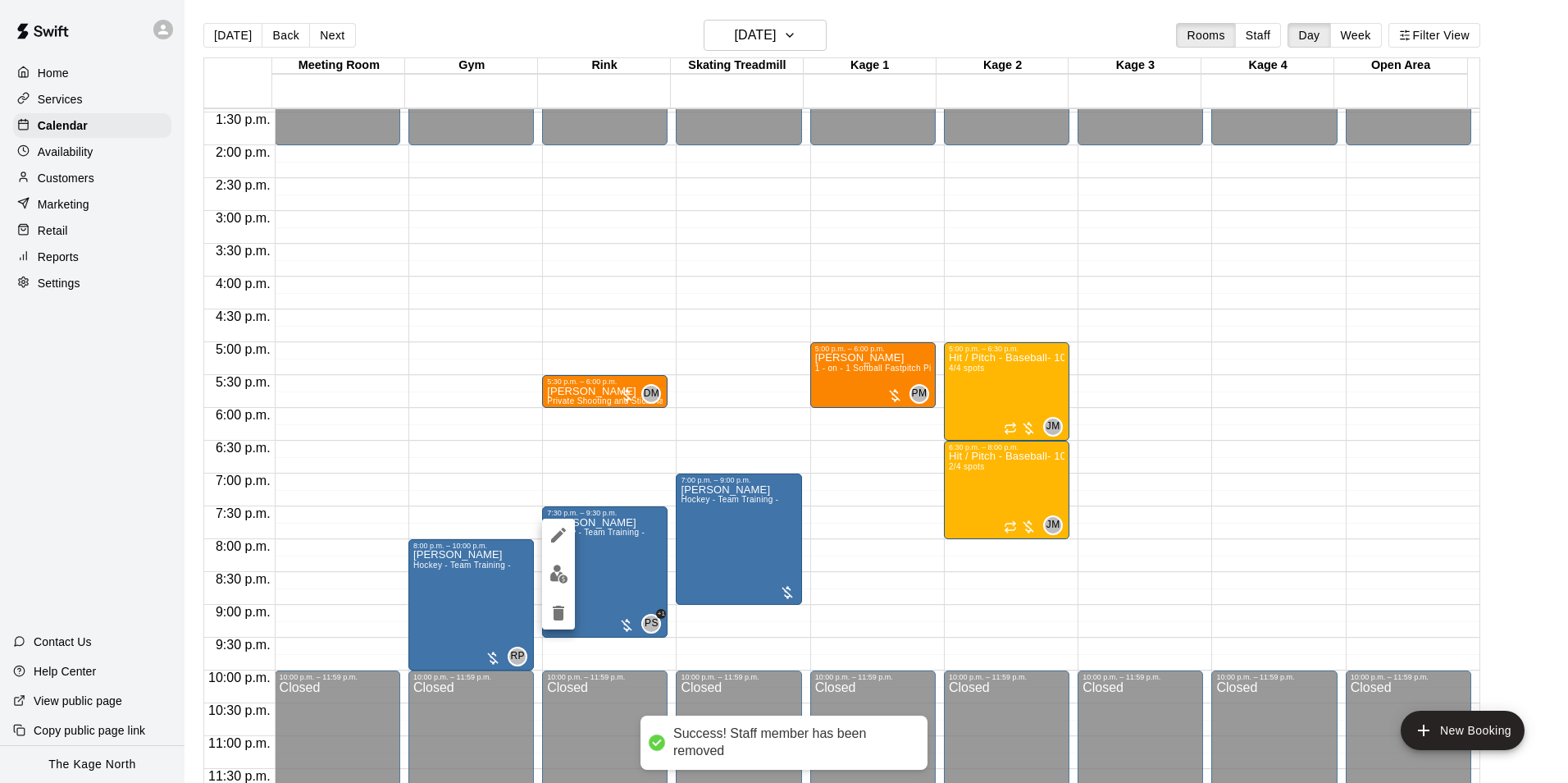
click at [559, 573] on img "edit" at bounding box center [559, 573] width 18 height 18
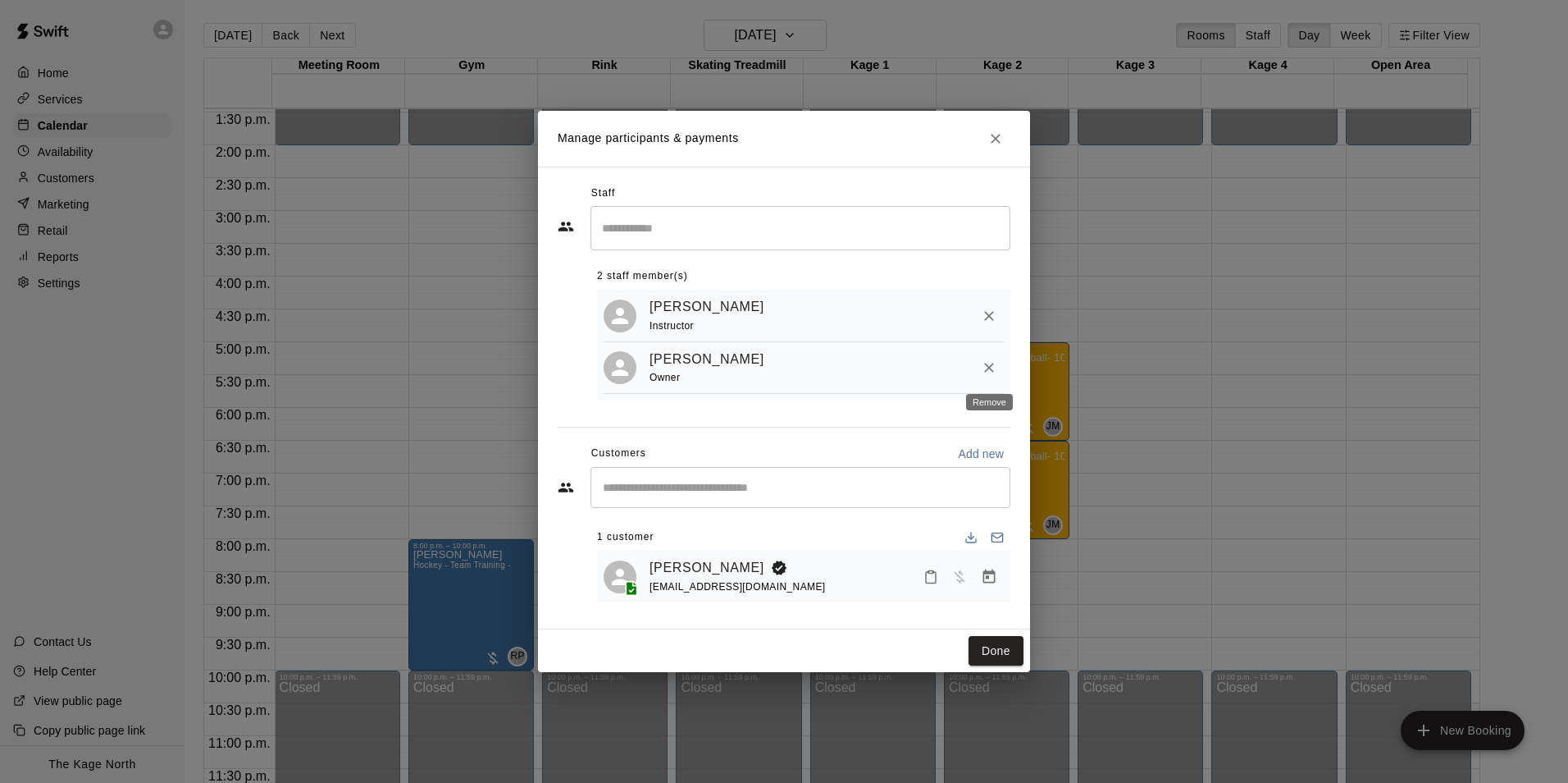
click at [991, 358] on button "Remove" at bounding box center [989, 368] width 30 height 30
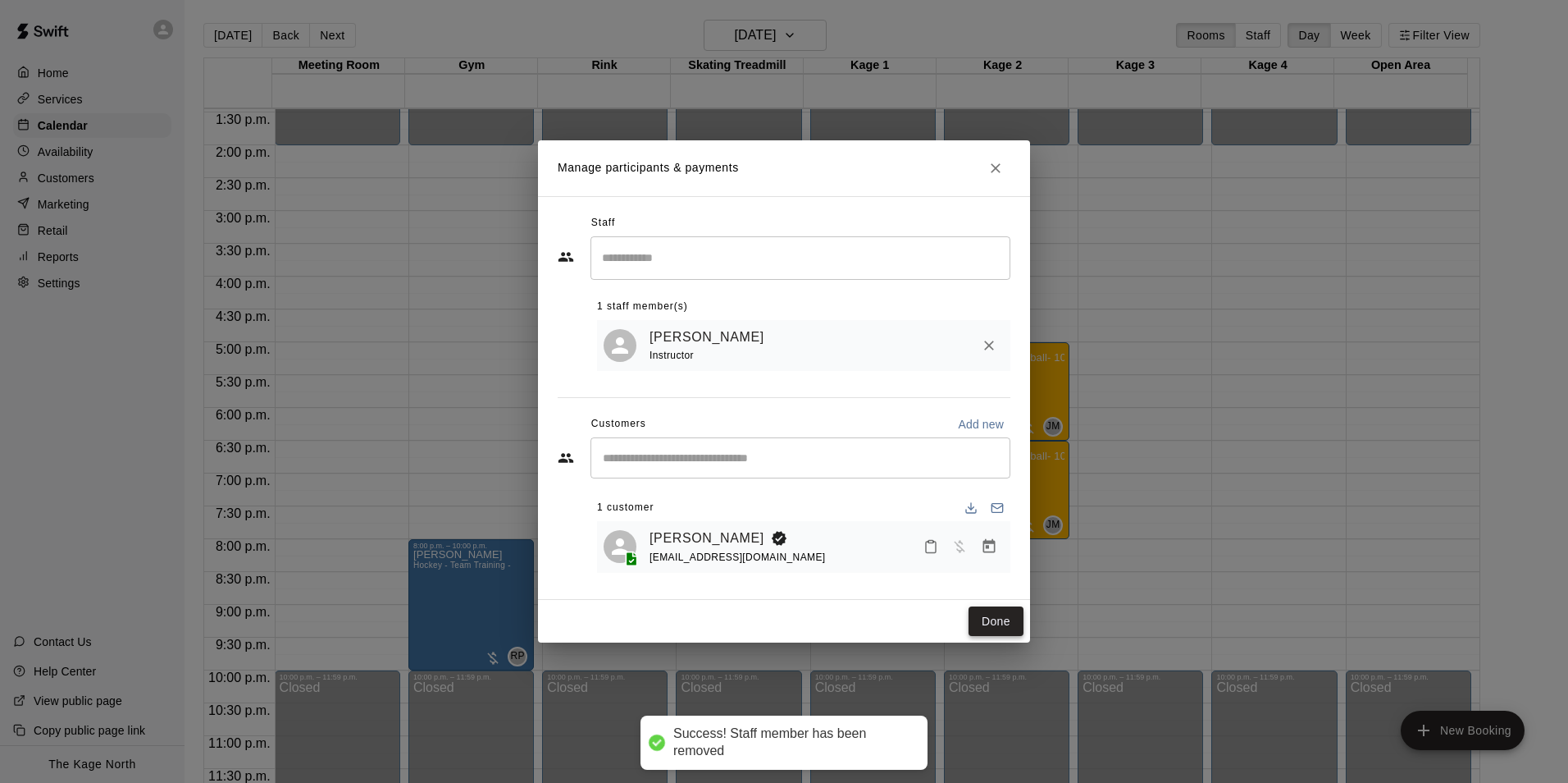
click at [999, 614] on button "Done" at bounding box center [996, 621] width 55 height 31
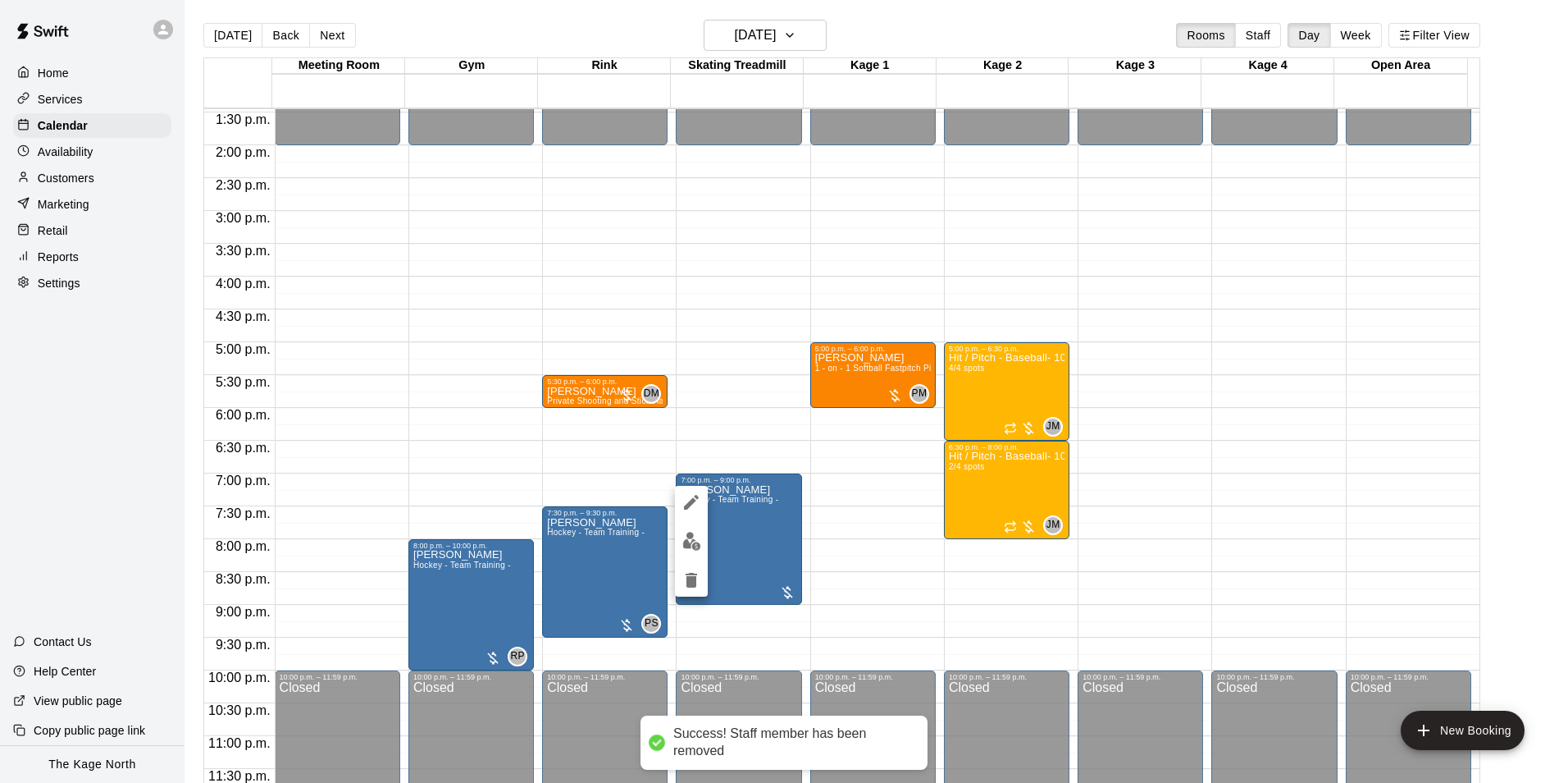
click at [683, 543] on img "edit" at bounding box center [691, 540] width 18 height 18
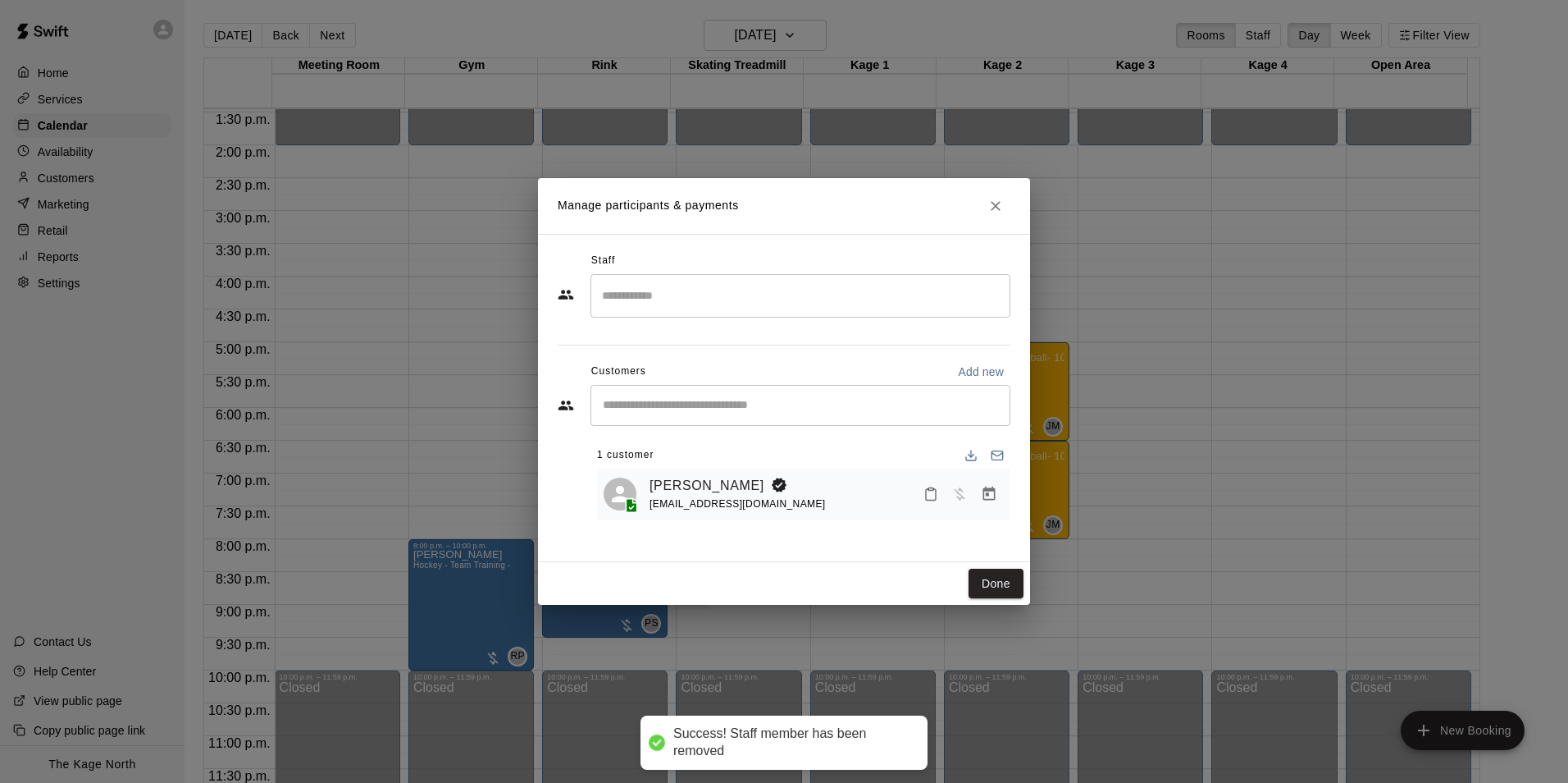
click at [667, 309] on input "Search staff" at bounding box center [800, 295] width 405 height 29
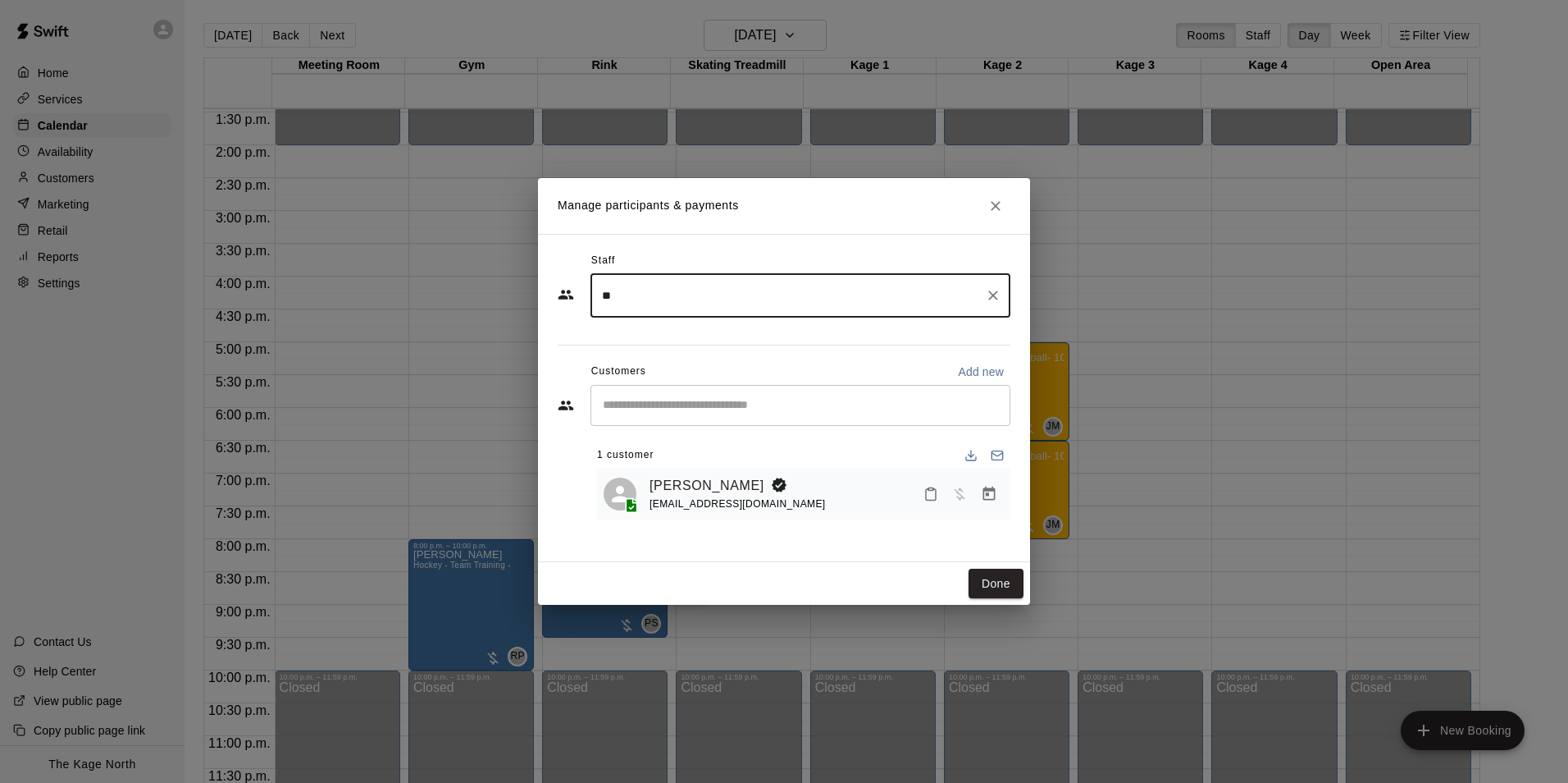
type input "*"
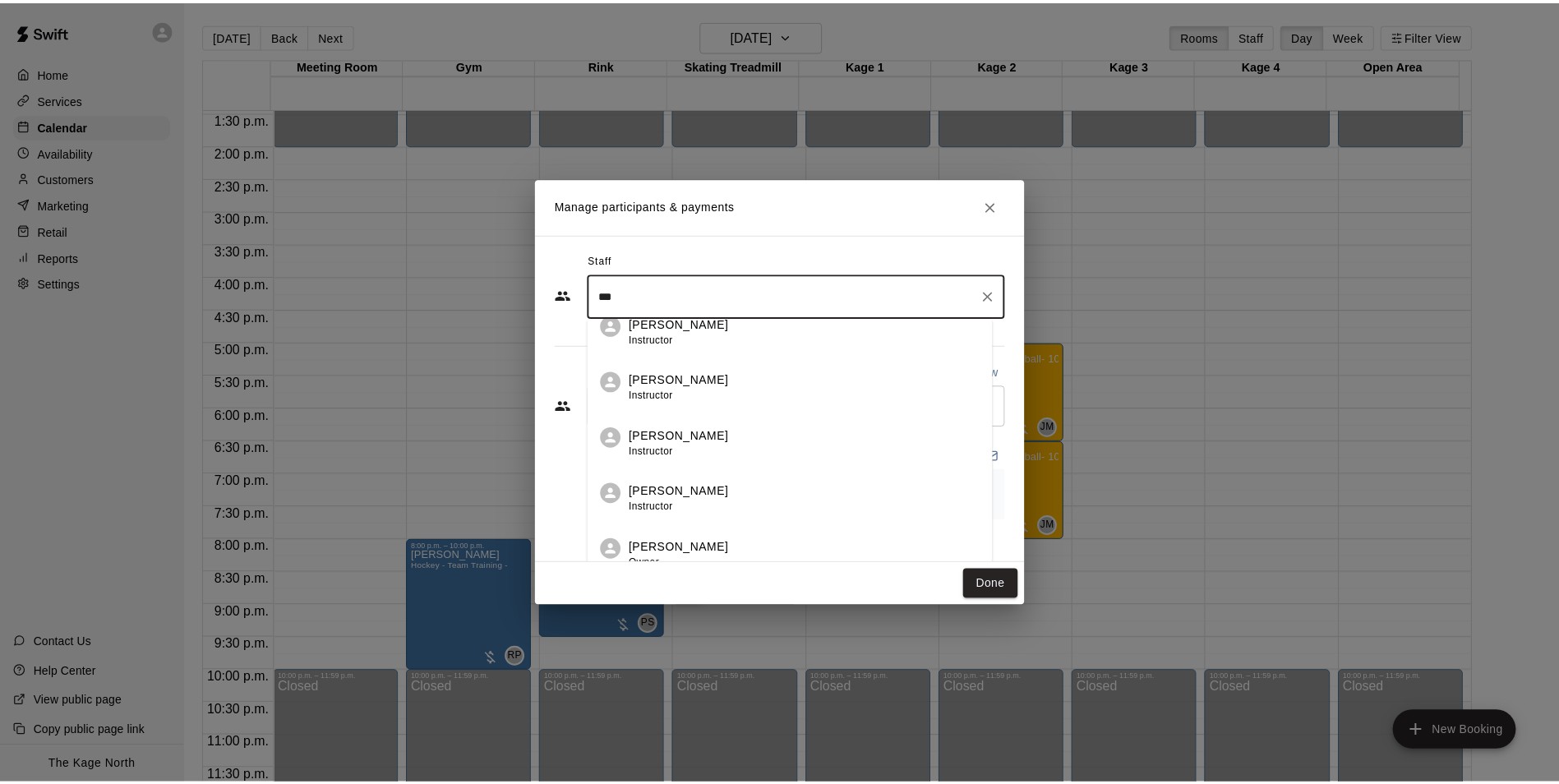
scroll to position [29, 0]
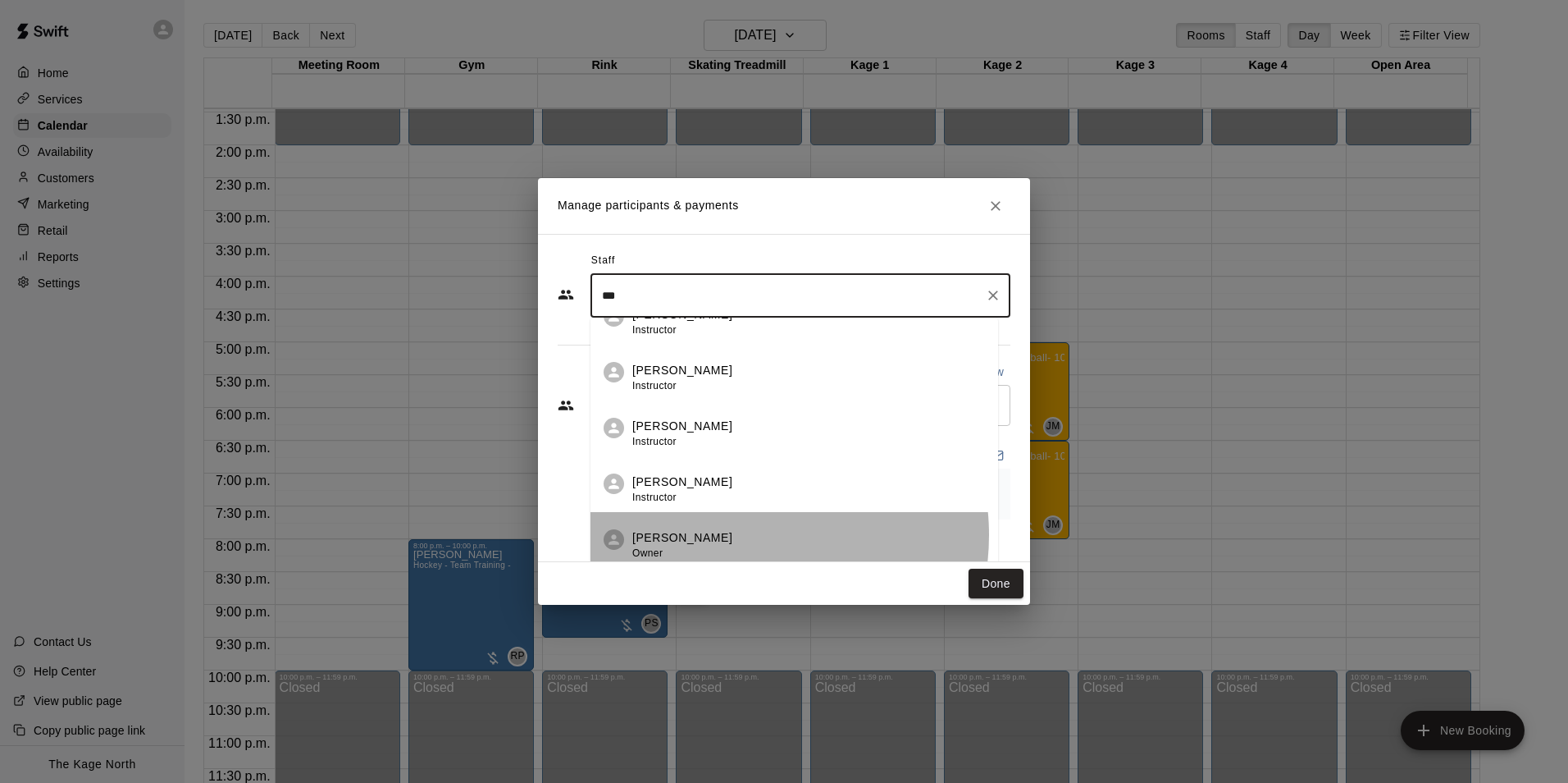
click at [744, 535] on div "[PERSON_NAME] Owner" at bounding box center [809, 545] width 353 height 32
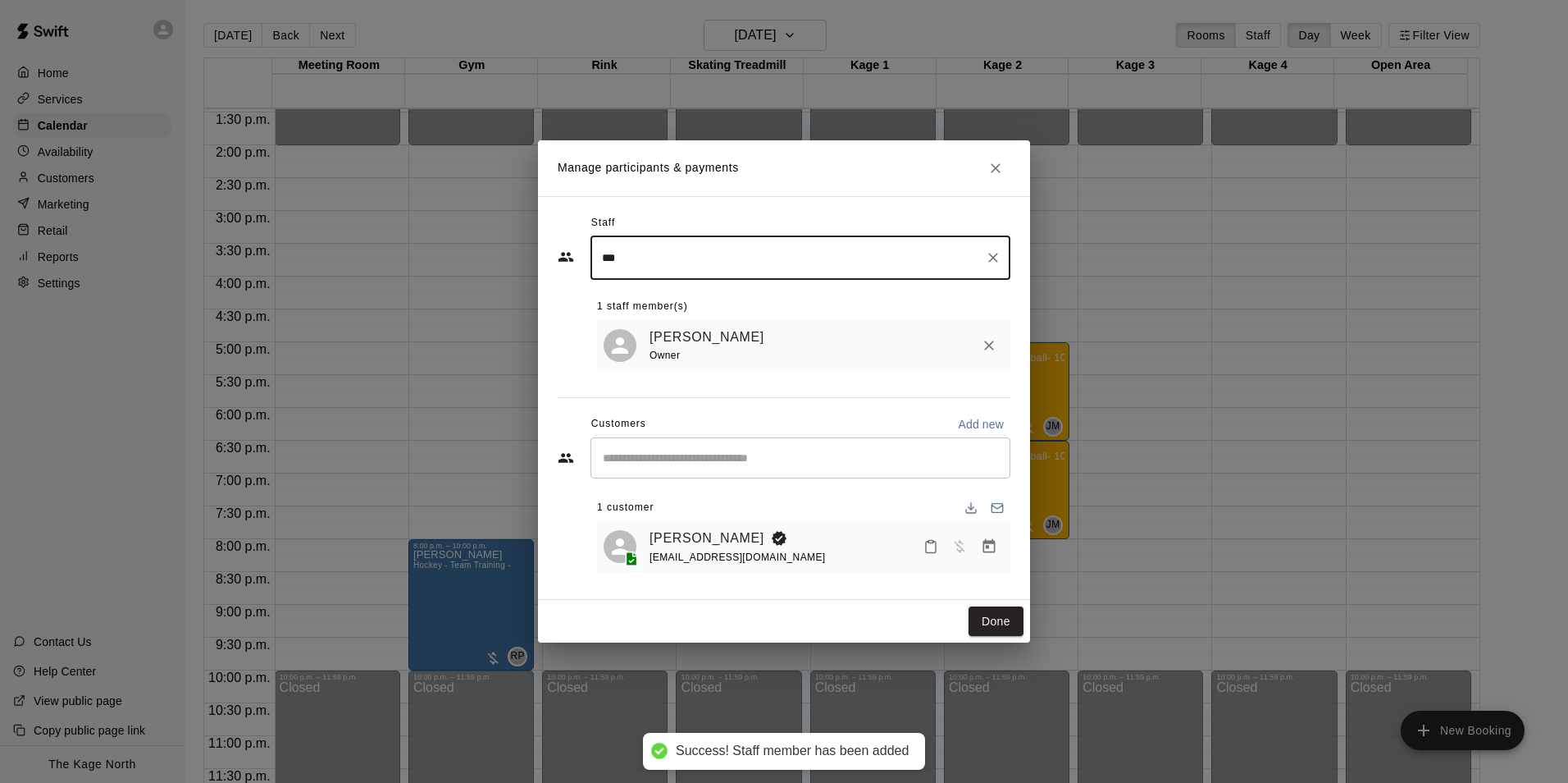
type input "***"
click at [1004, 632] on button "Done" at bounding box center [996, 621] width 55 height 31
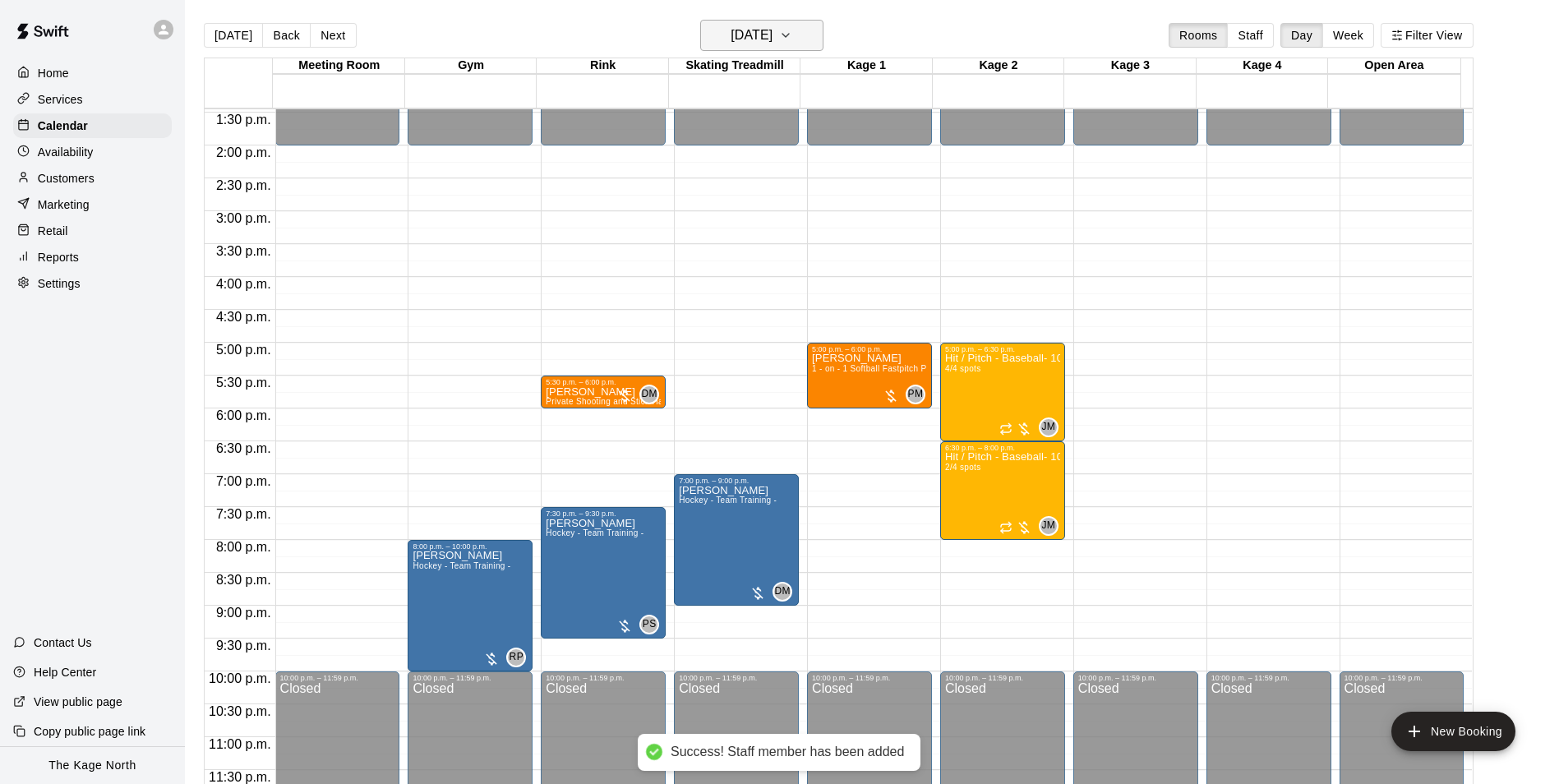
click at [773, 35] on h6 "[DATE]" at bounding box center [752, 35] width 42 height 23
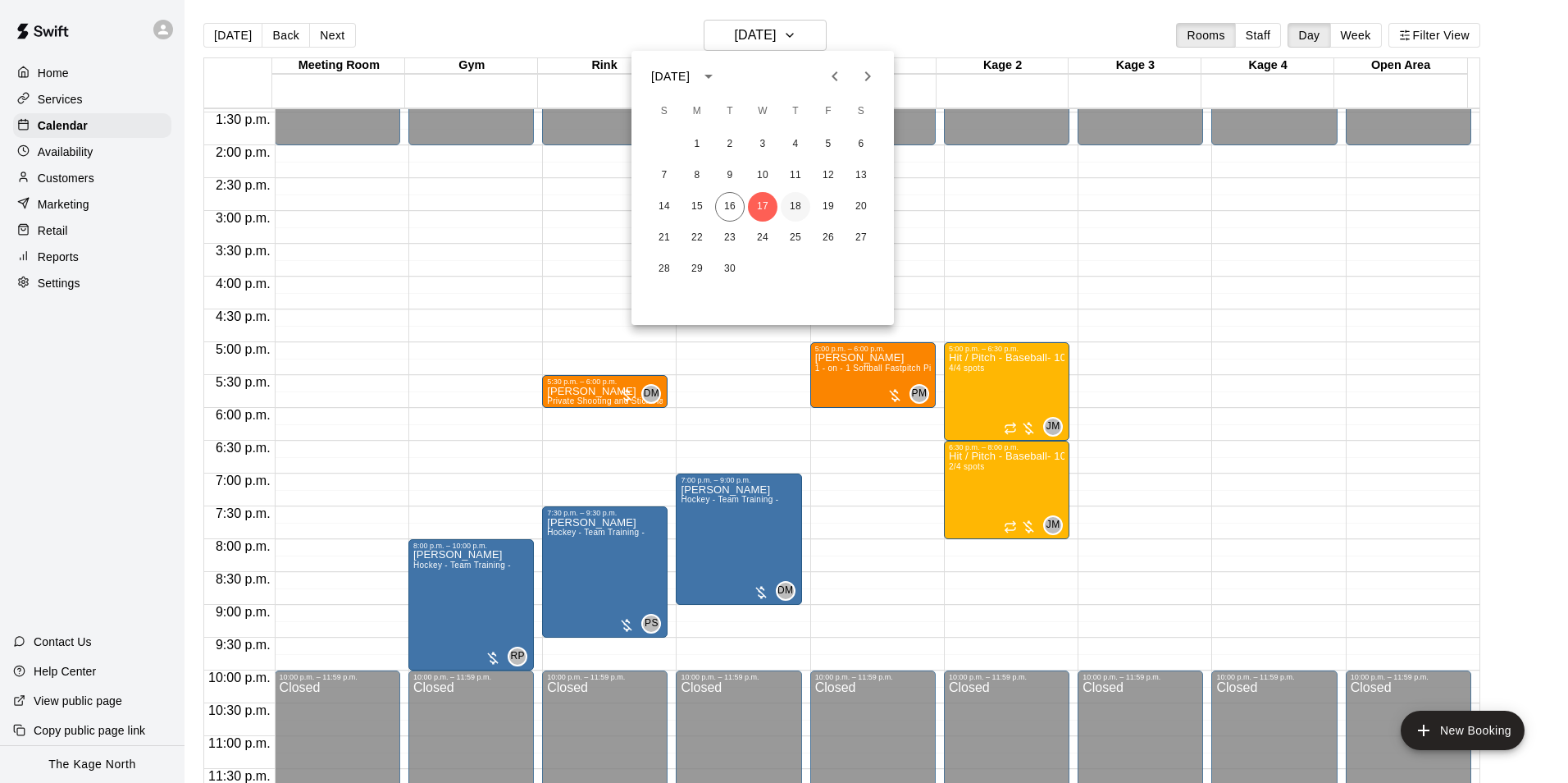
click at [798, 203] on button "18" at bounding box center [796, 207] width 30 height 30
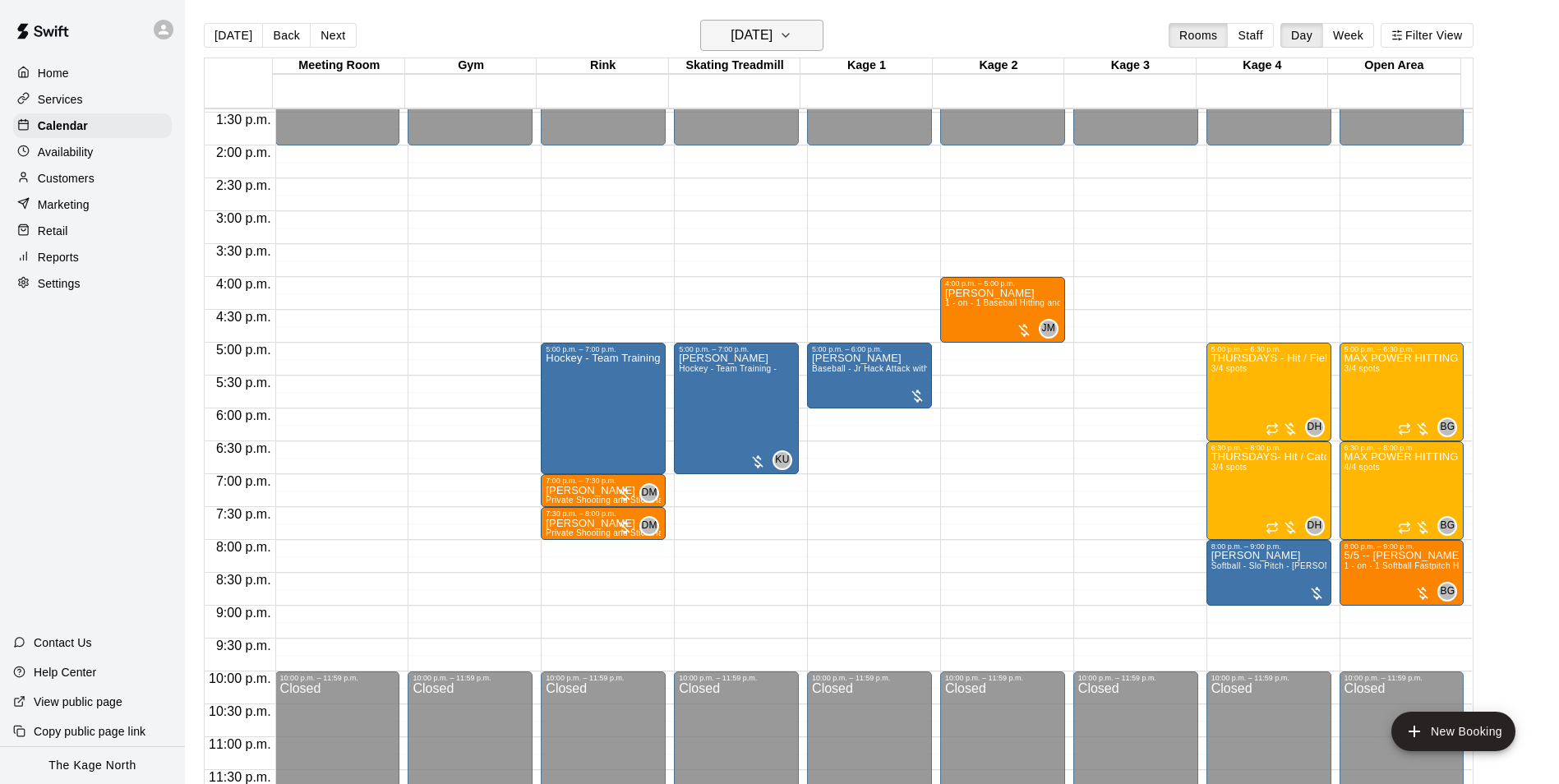
click at [769, 35] on h6 "[DATE]" at bounding box center [752, 35] width 42 height 23
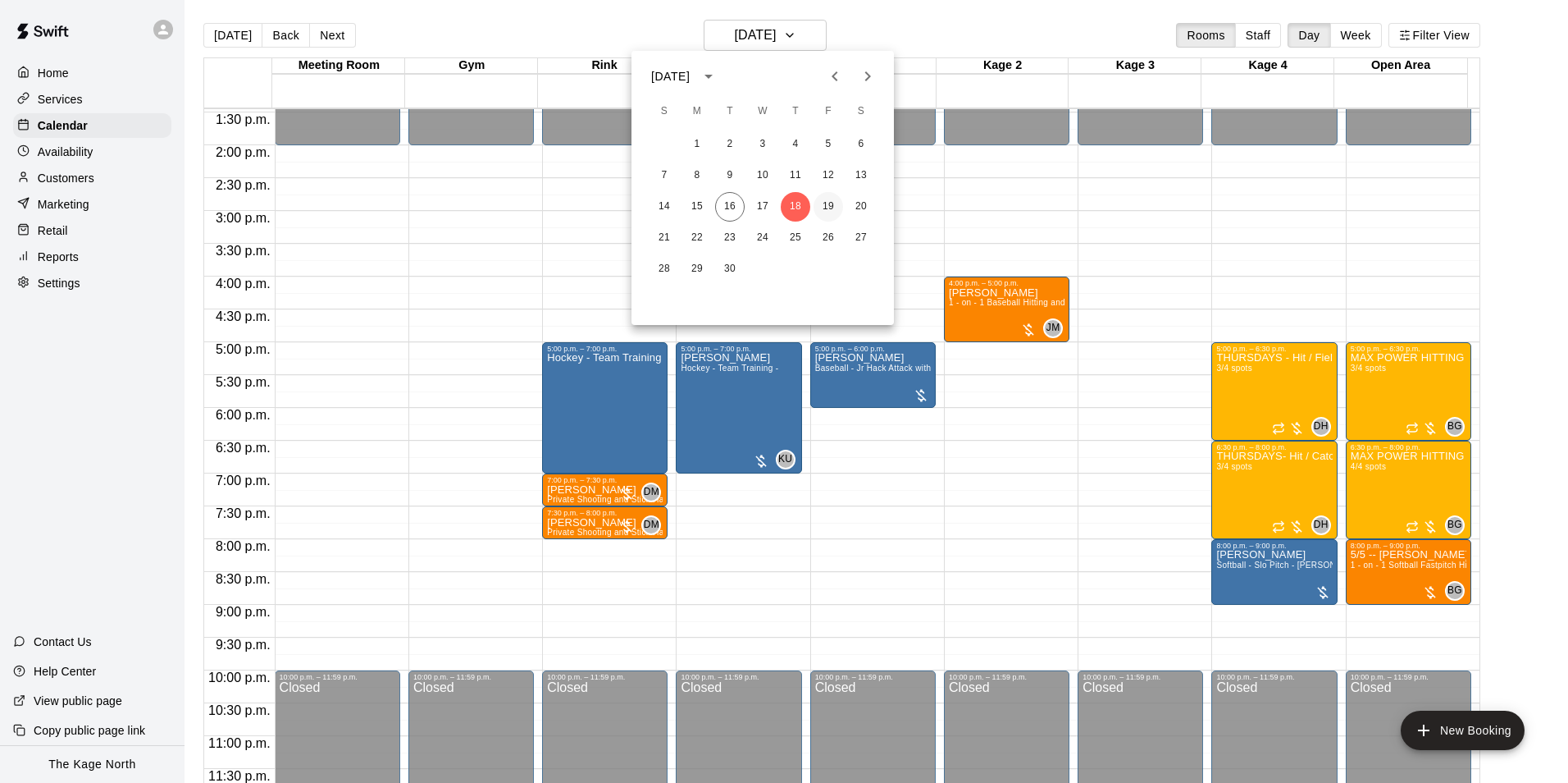
click at [828, 204] on button "19" at bounding box center [828, 207] width 30 height 30
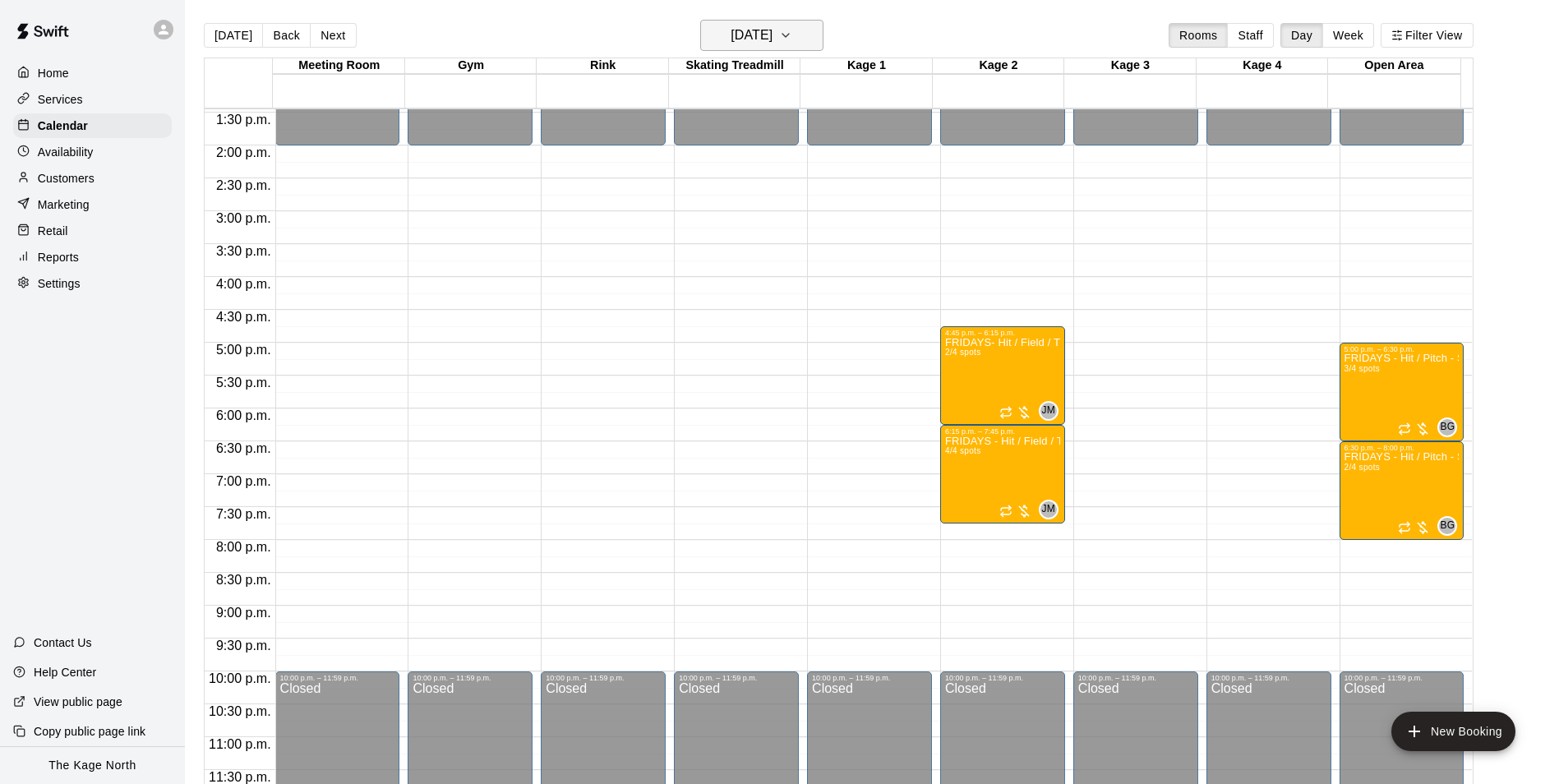
click at [773, 30] on h6 "[DATE]" at bounding box center [752, 35] width 42 height 23
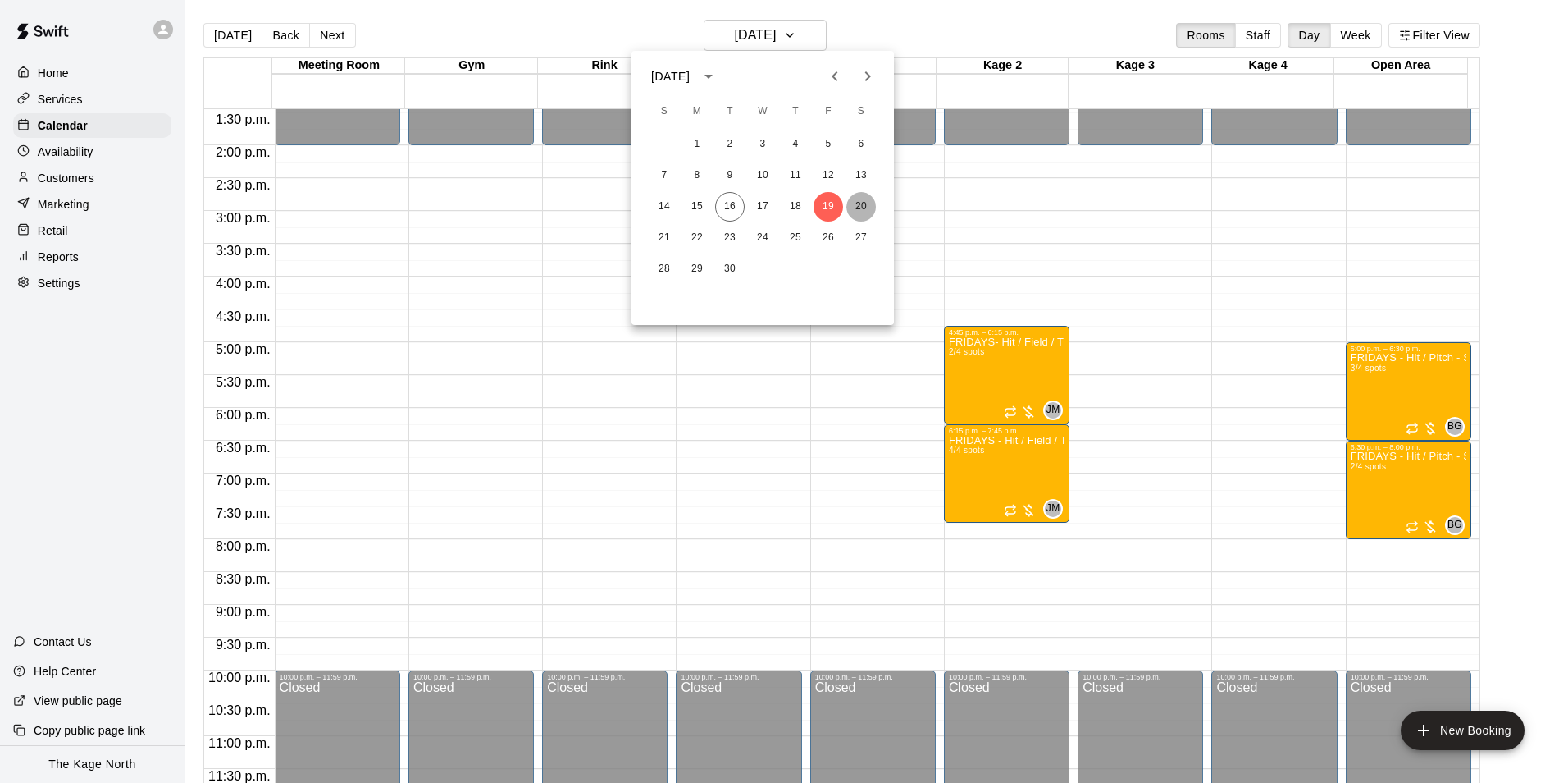
click at [865, 199] on button "20" at bounding box center [862, 207] width 30 height 30
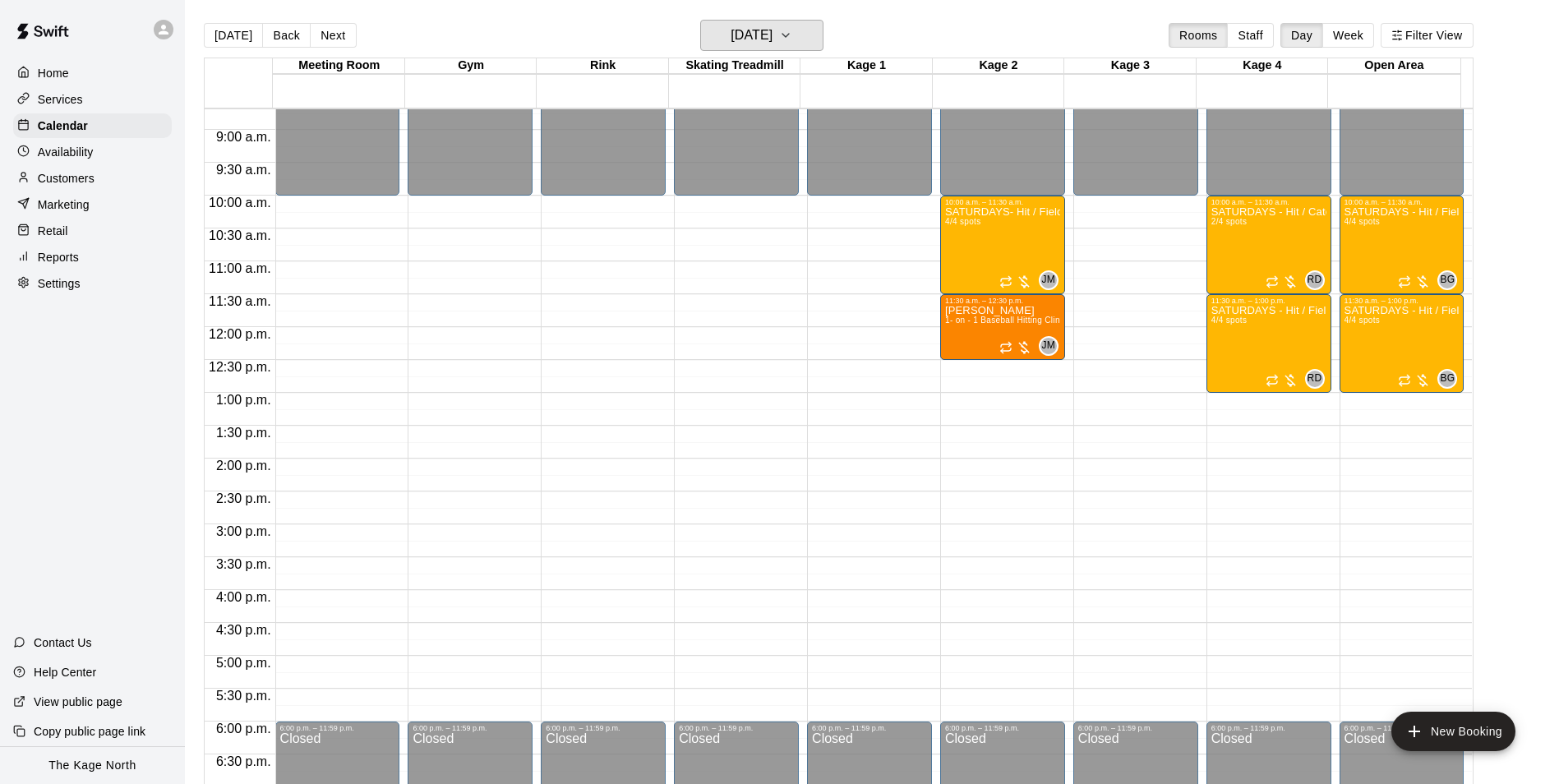
scroll to position [557, 0]
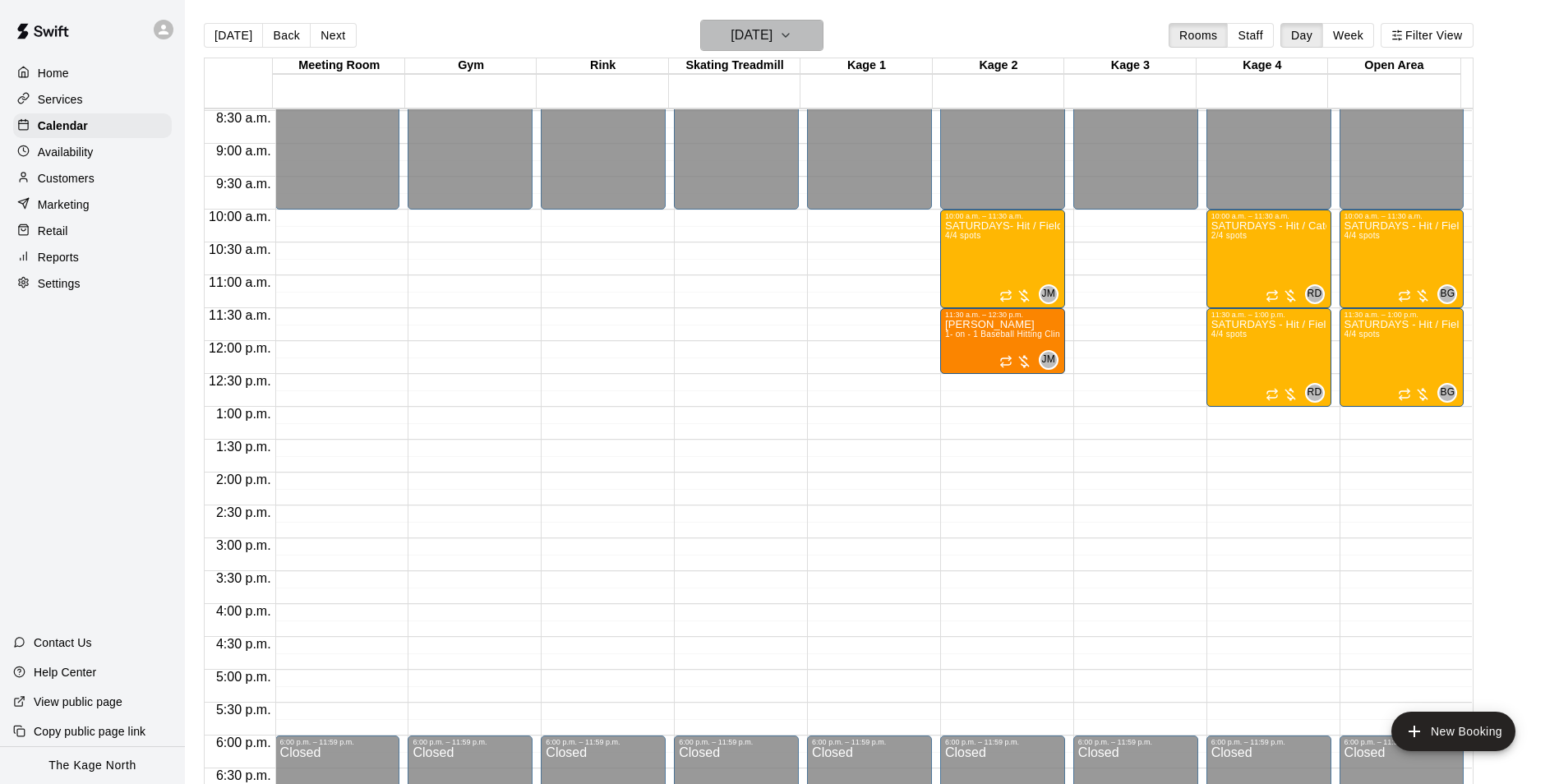
click at [773, 31] on h6 "[DATE]" at bounding box center [752, 35] width 42 height 23
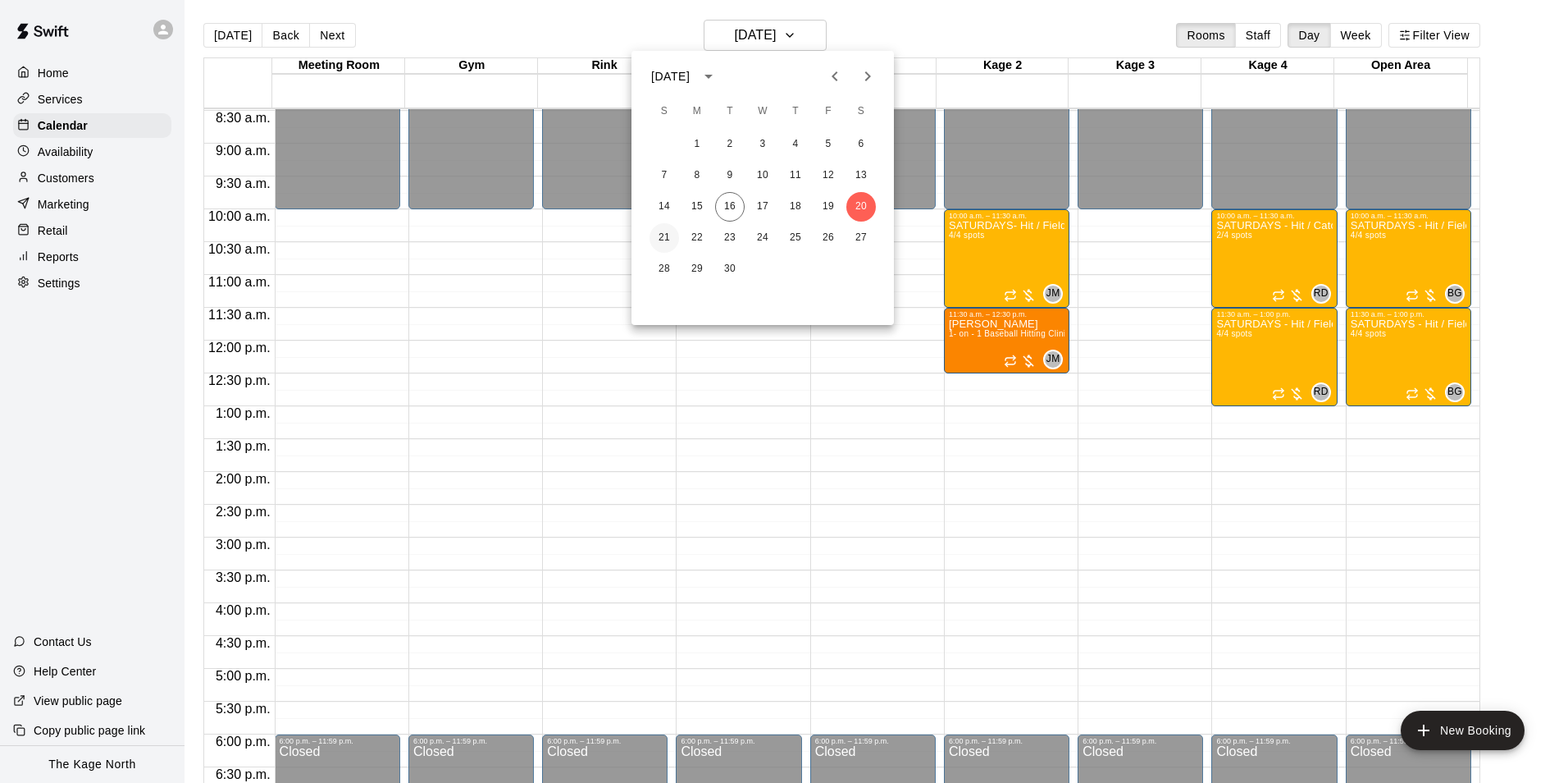
click at [675, 234] on button "21" at bounding box center [665, 238] width 30 height 30
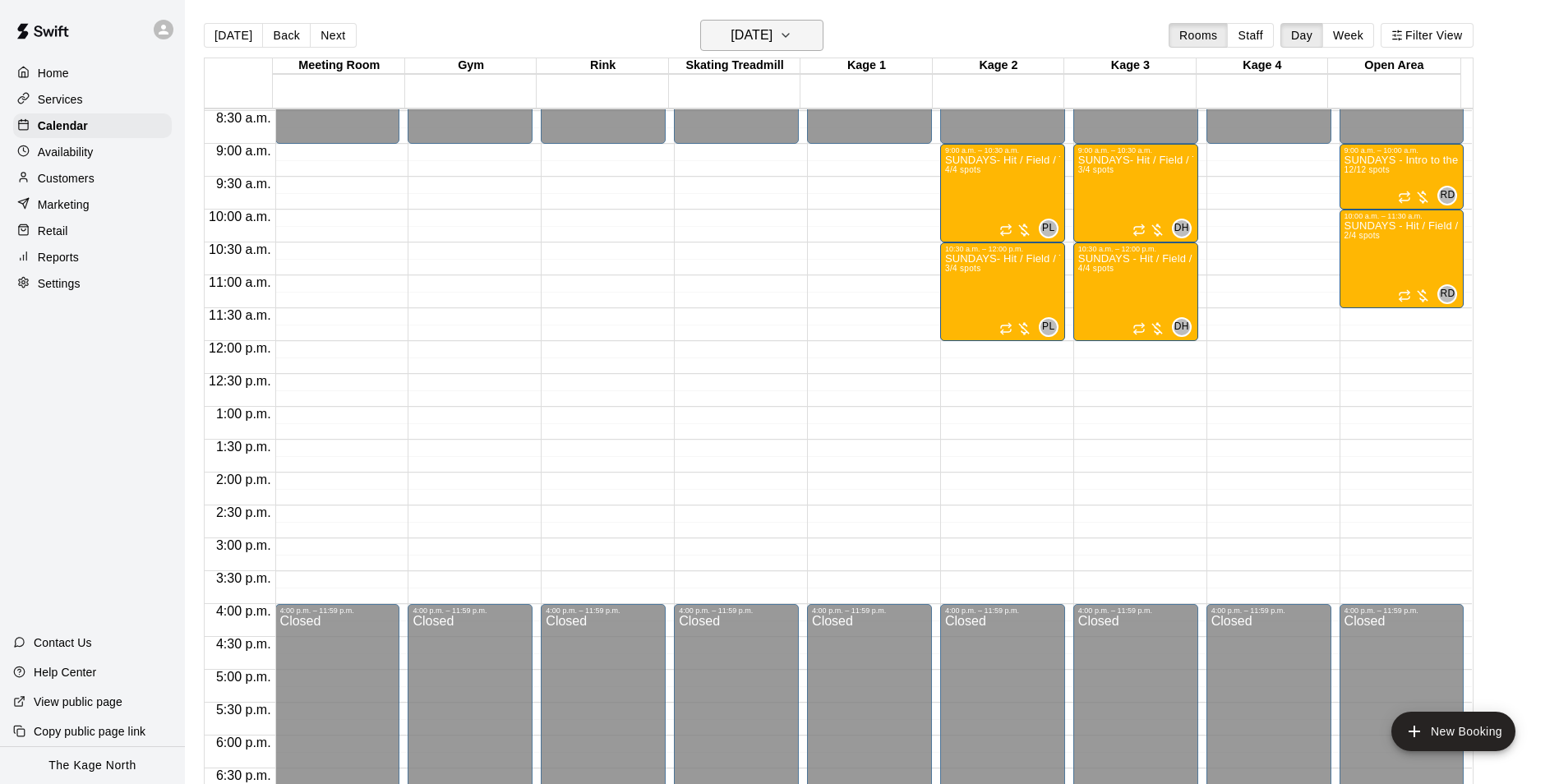
click at [772, 23] on button "[DATE]" at bounding box center [762, 34] width 123 height 31
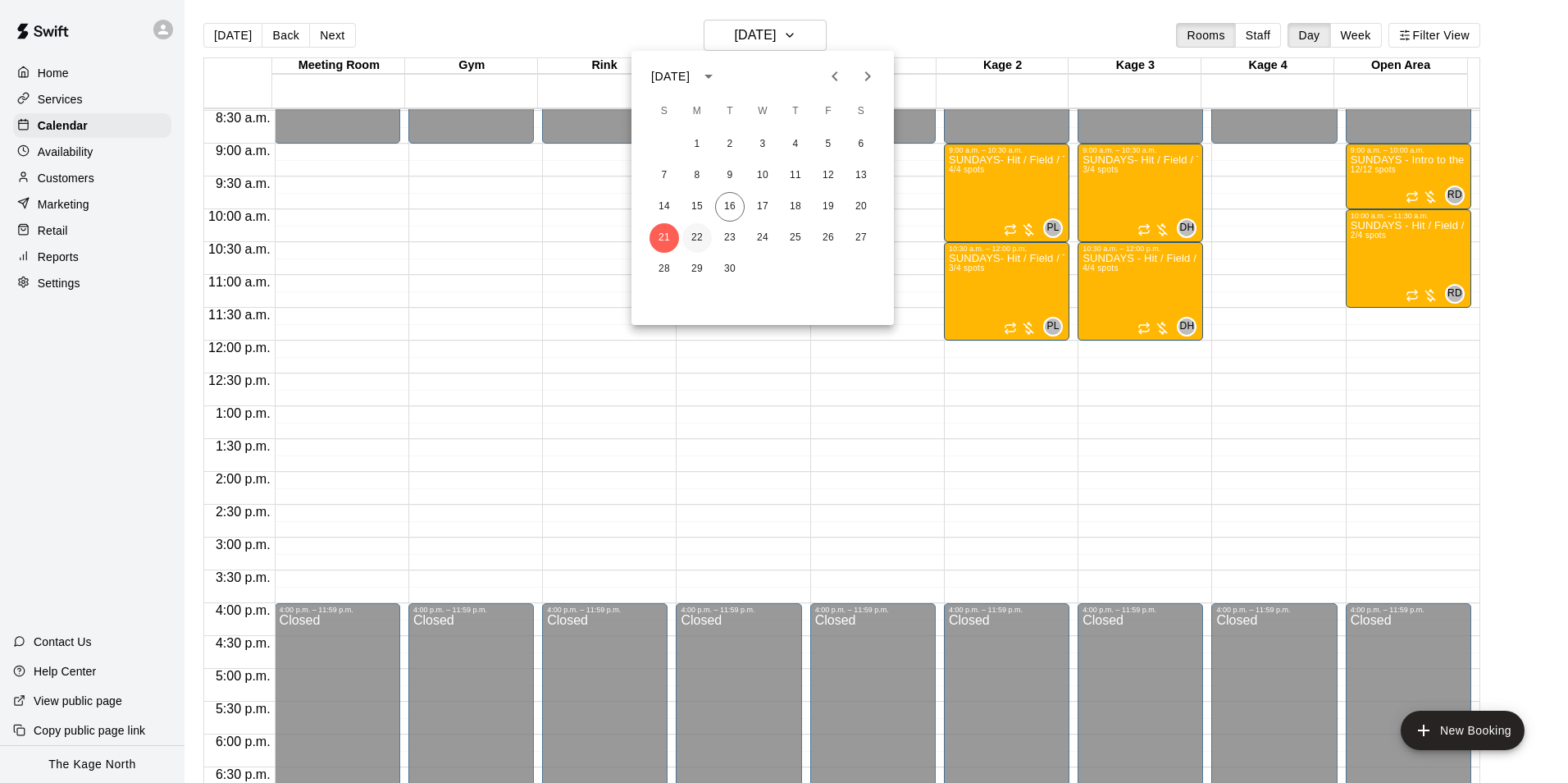
click at [699, 236] on button "22" at bounding box center [697, 238] width 30 height 30
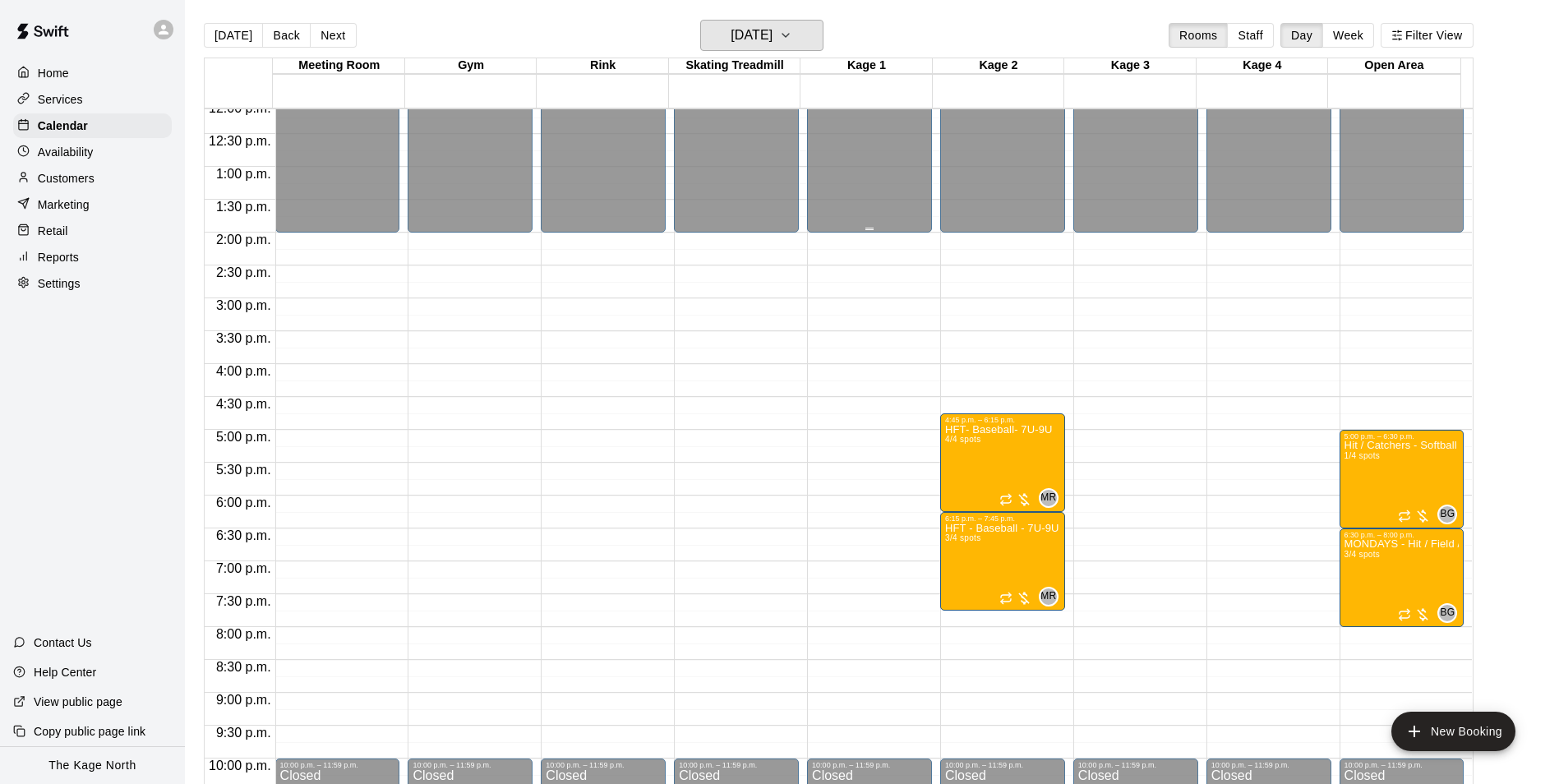
scroll to position [803, 0]
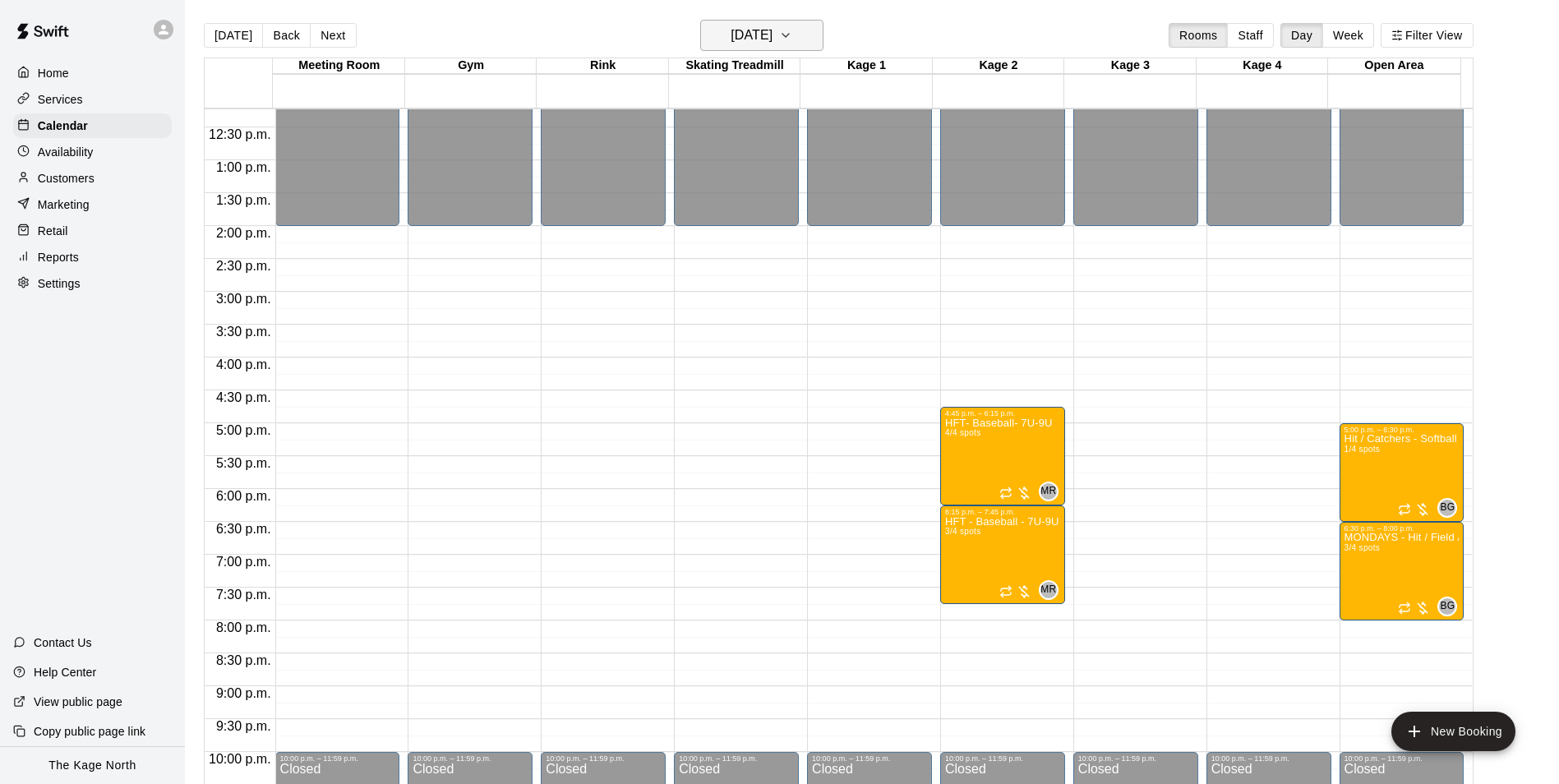
click at [785, 23] on button "[DATE]" at bounding box center [762, 34] width 123 height 31
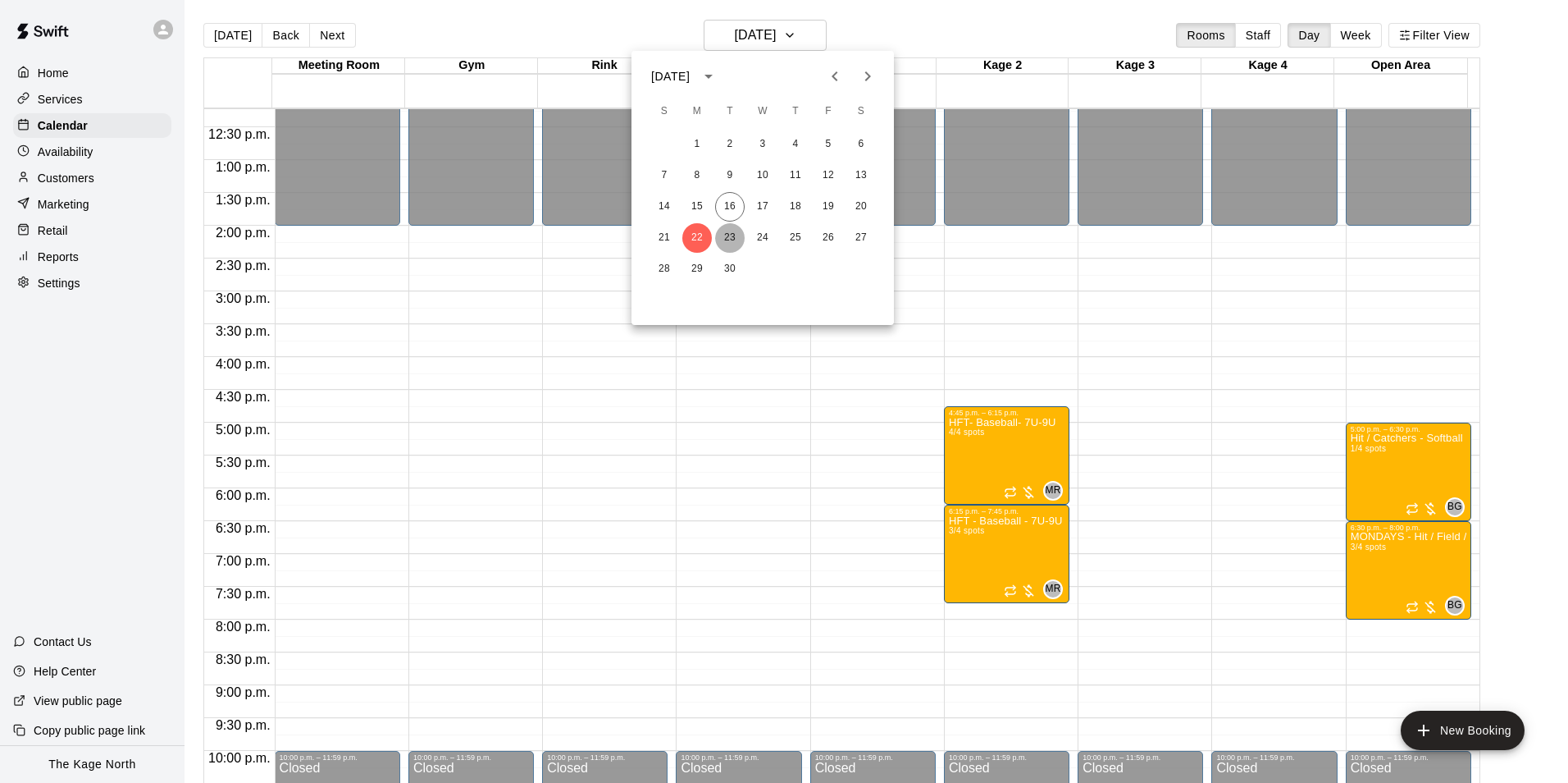
click at [732, 237] on button "23" at bounding box center [730, 238] width 30 height 30
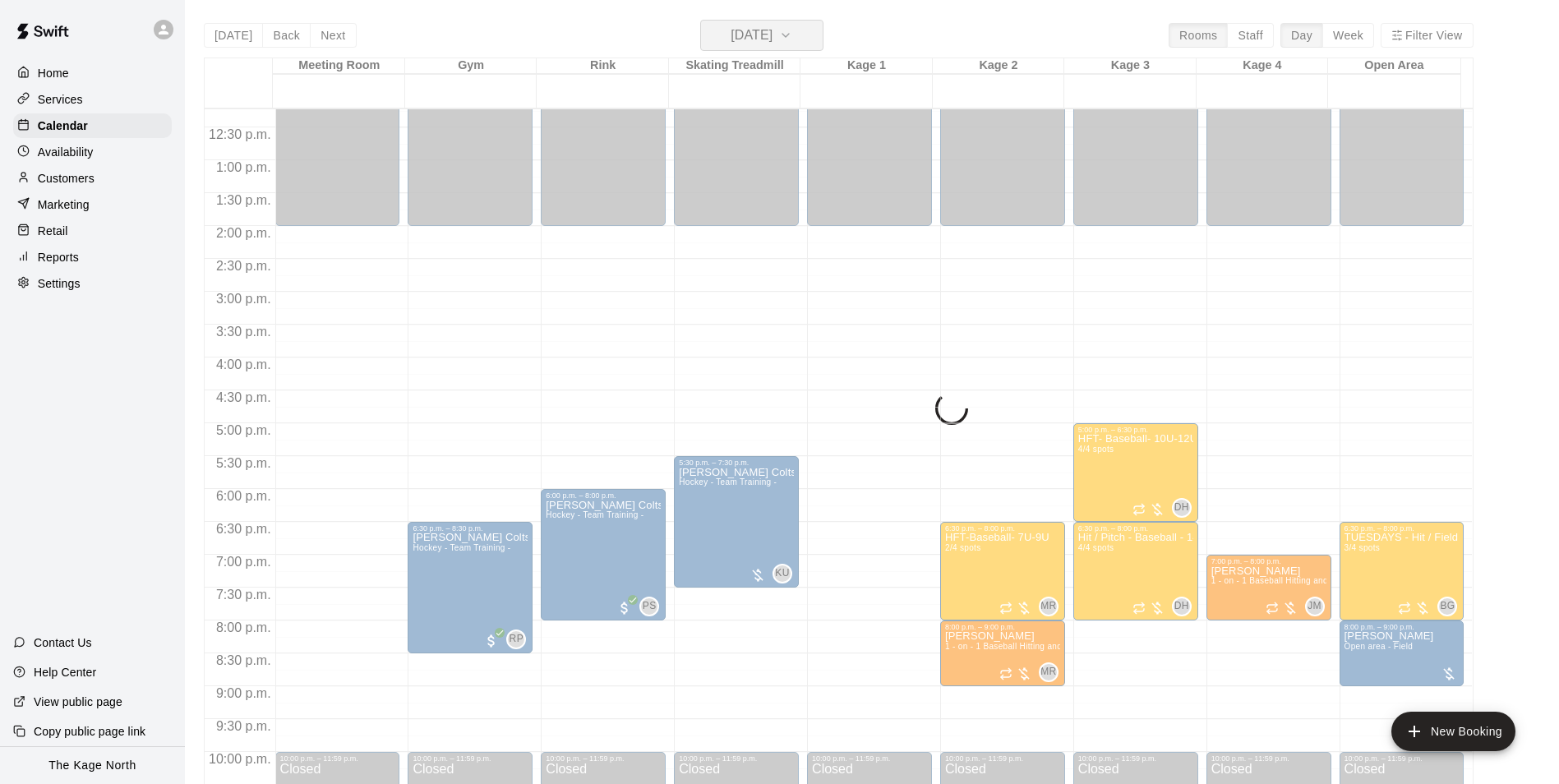
click at [773, 40] on h6 "[DATE]" at bounding box center [752, 35] width 42 height 23
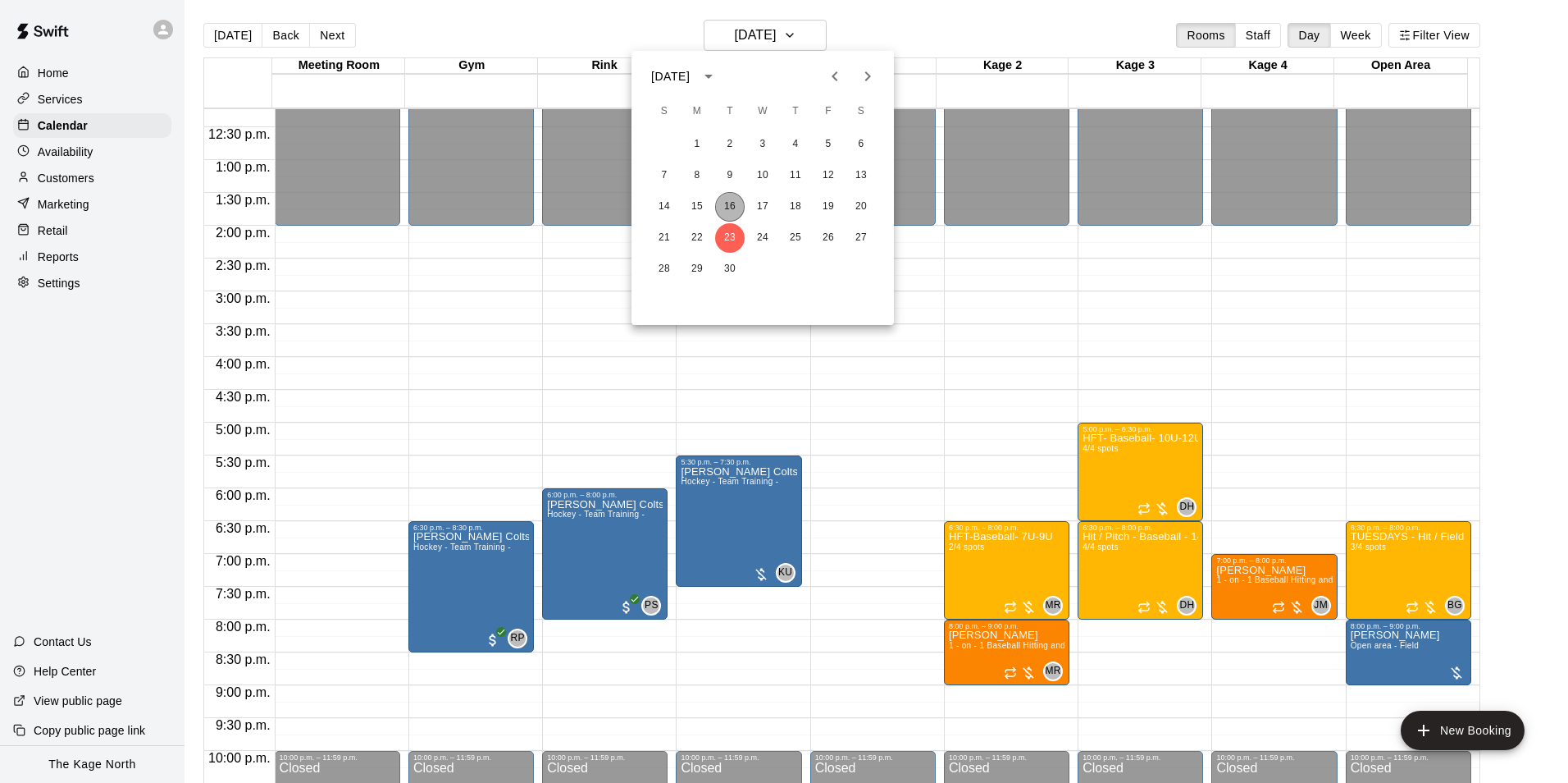
click at [731, 193] on button "16" at bounding box center [730, 207] width 30 height 30
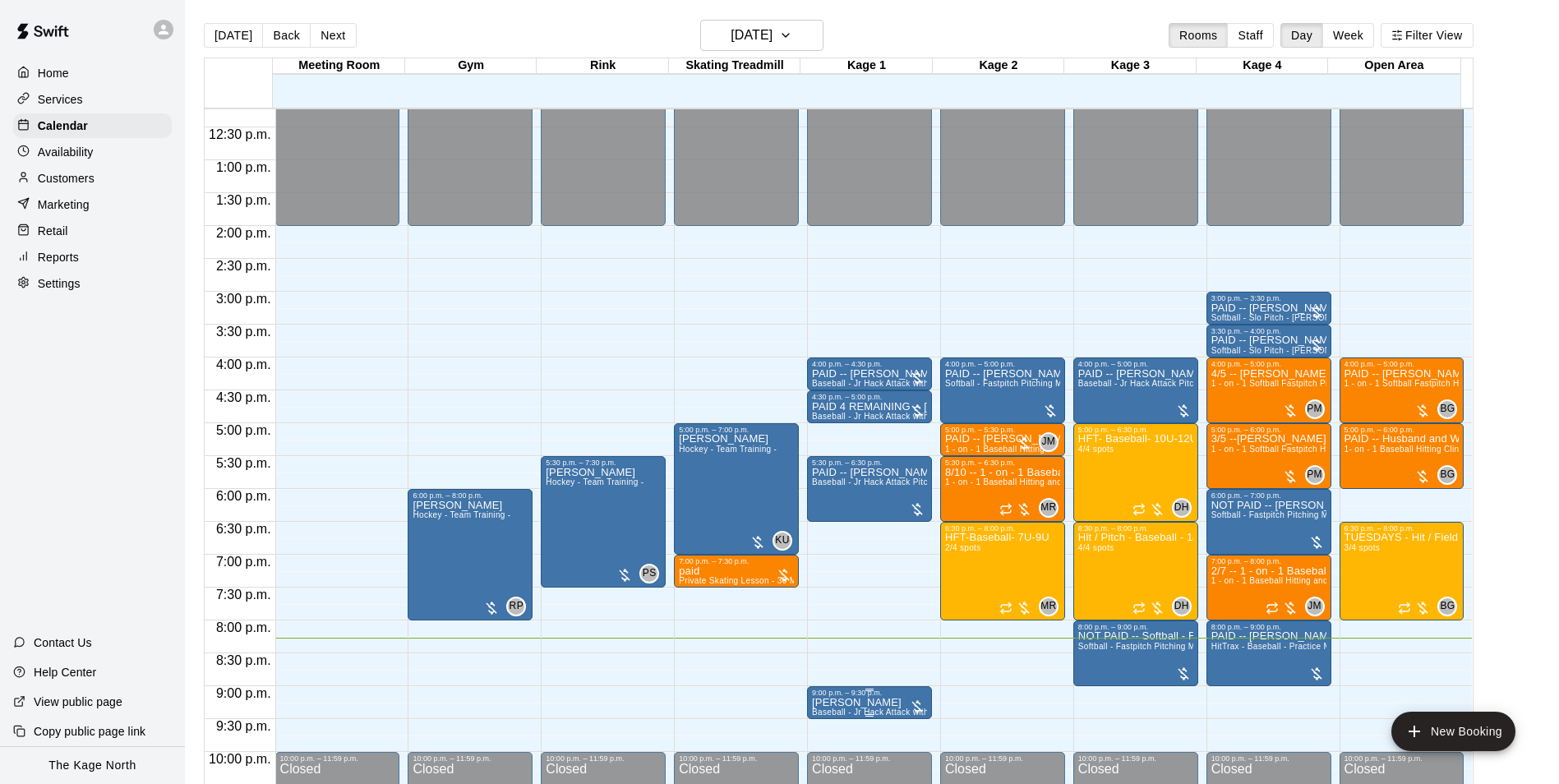
click at [871, 702] on p "[PERSON_NAME]" at bounding box center [870, 702] width 115 height 0
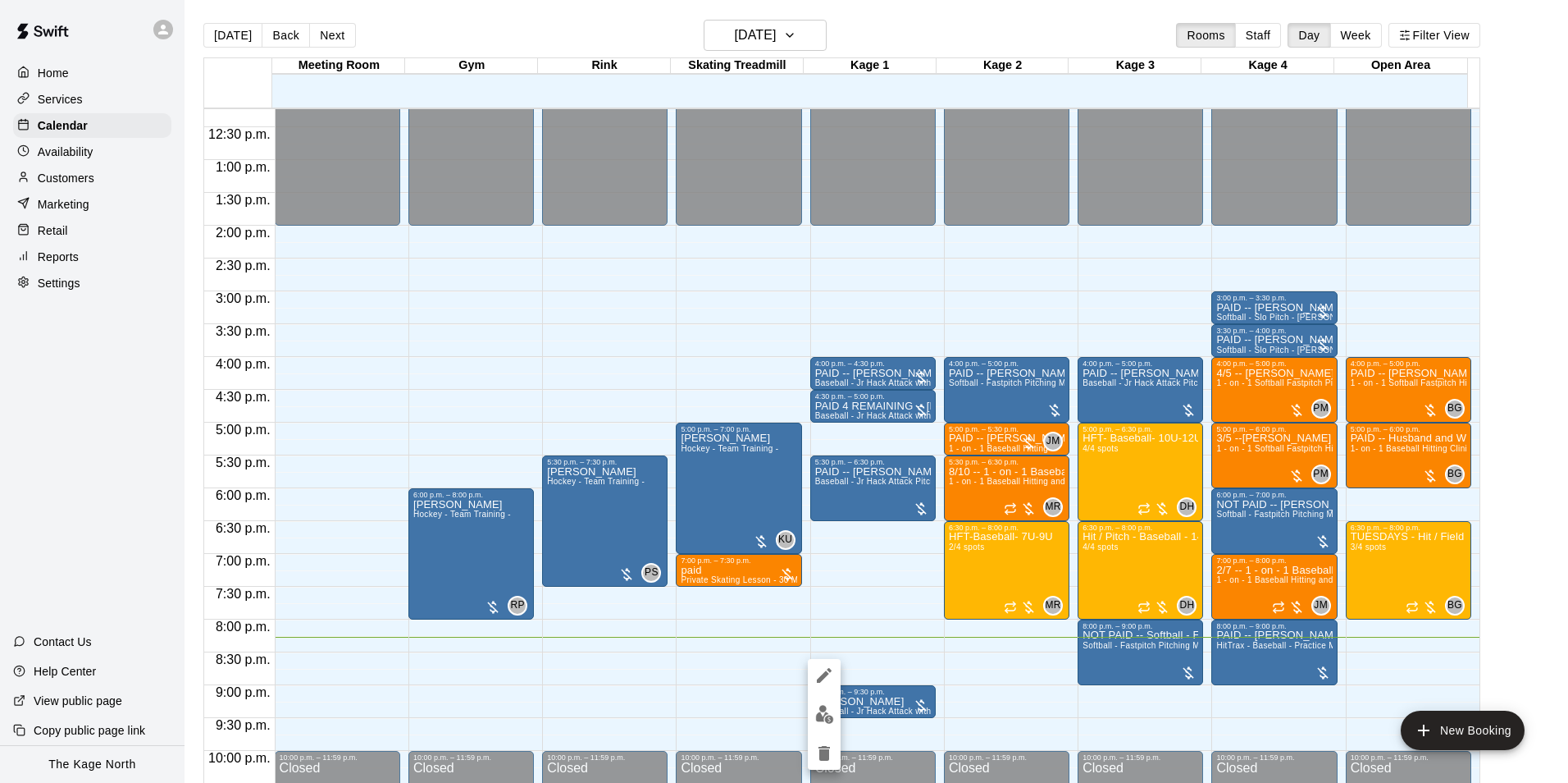
click at [825, 716] on img "edit" at bounding box center [824, 714] width 18 height 18
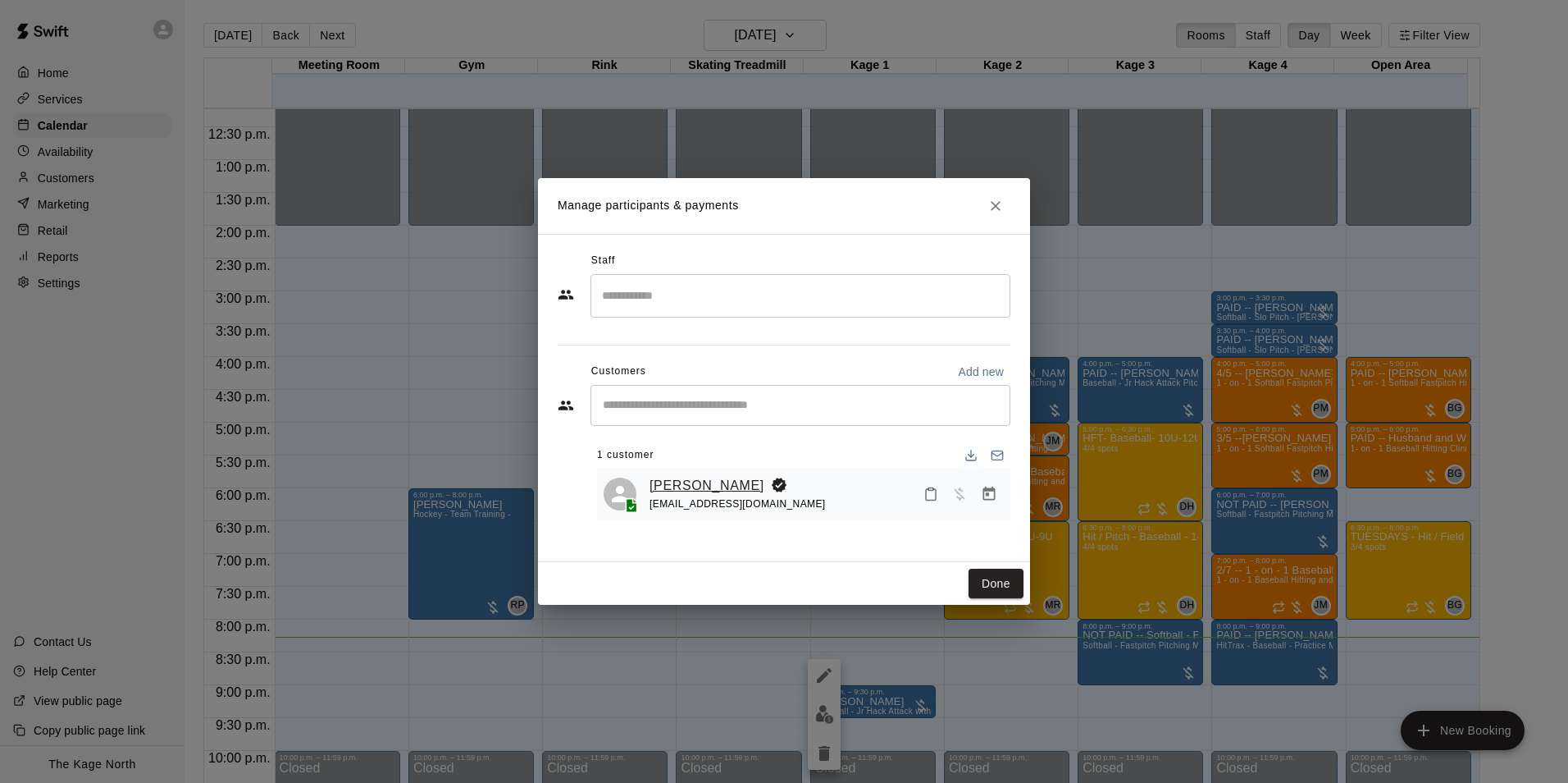
click at [684, 488] on link "[PERSON_NAME]" at bounding box center [707, 486] width 115 height 21
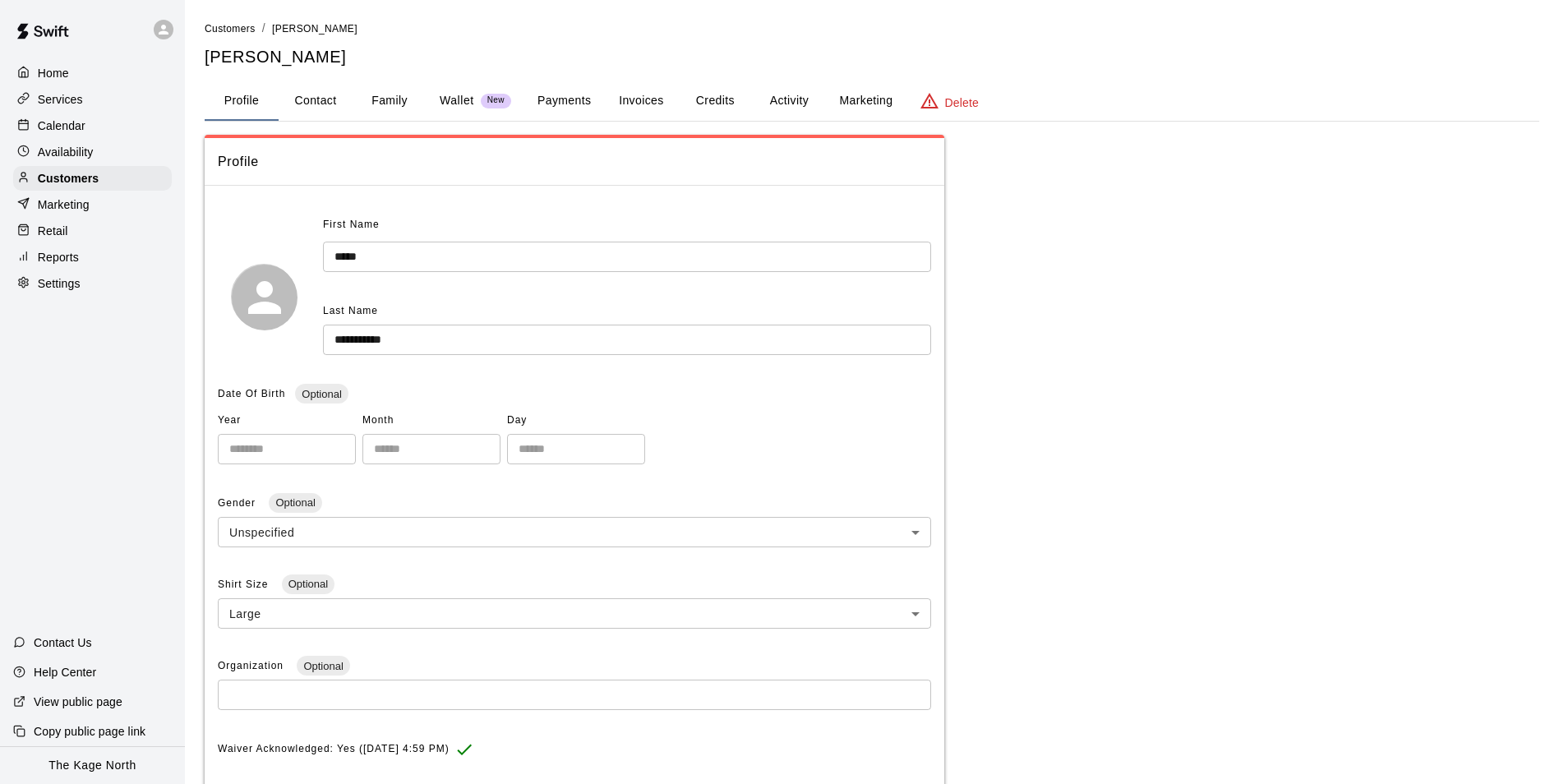
click at [779, 93] on button "Activity" at bounding box center [789, 100] width 74 height 40
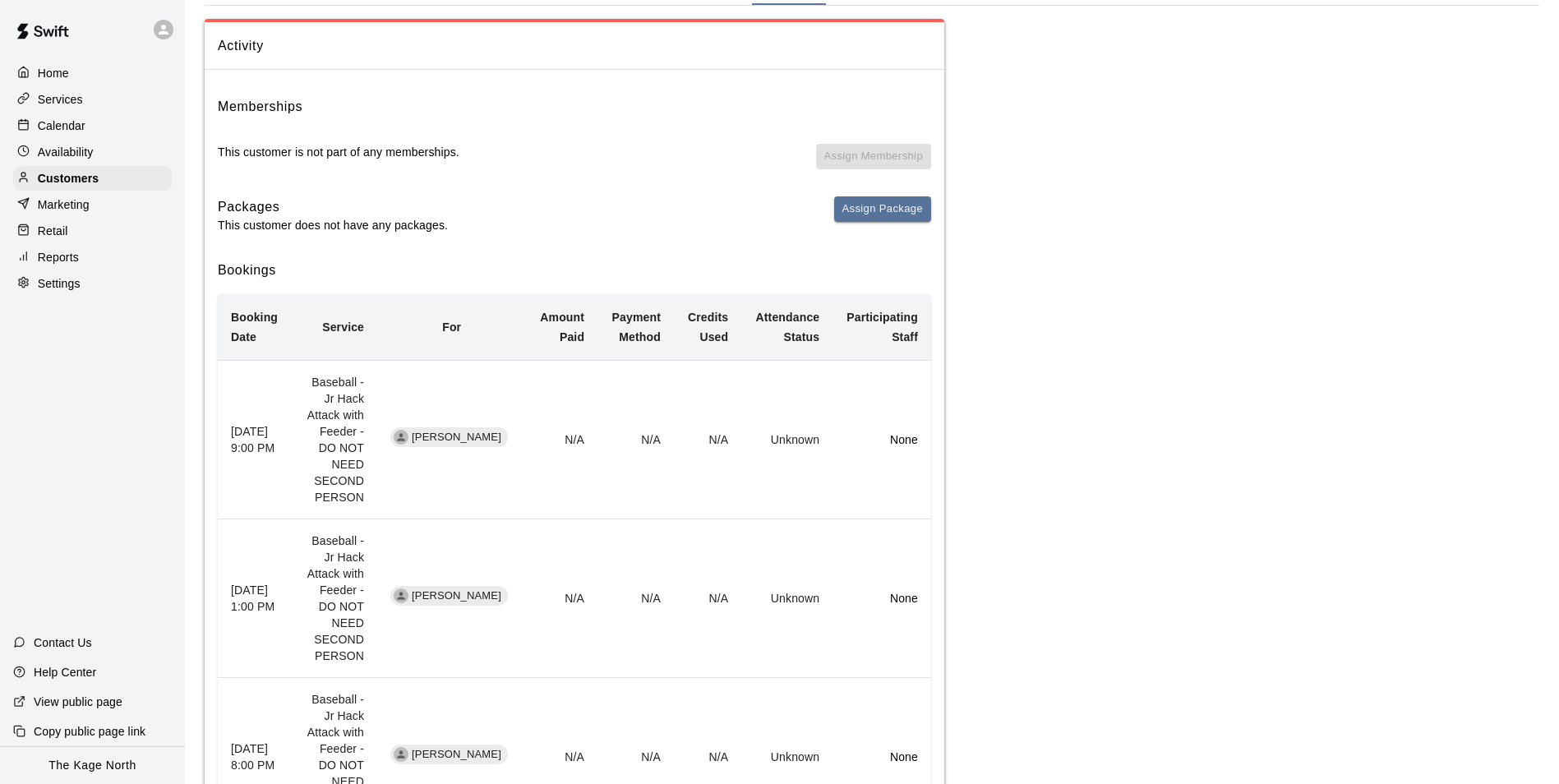
scroll to position [263, 0]
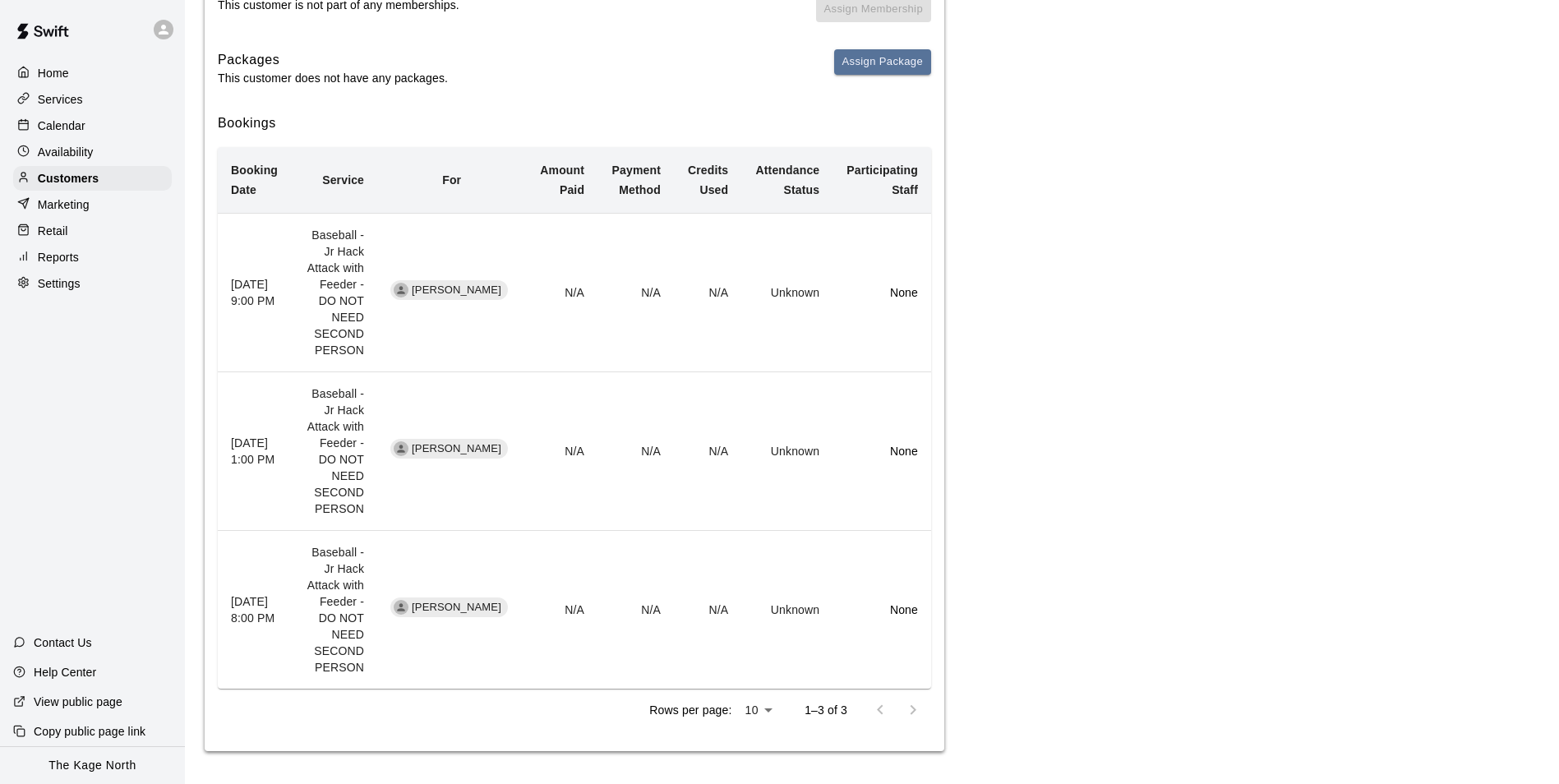
click at [59, 128] on p "Calendar" at bounding box center [62, 126] width 48 height 17
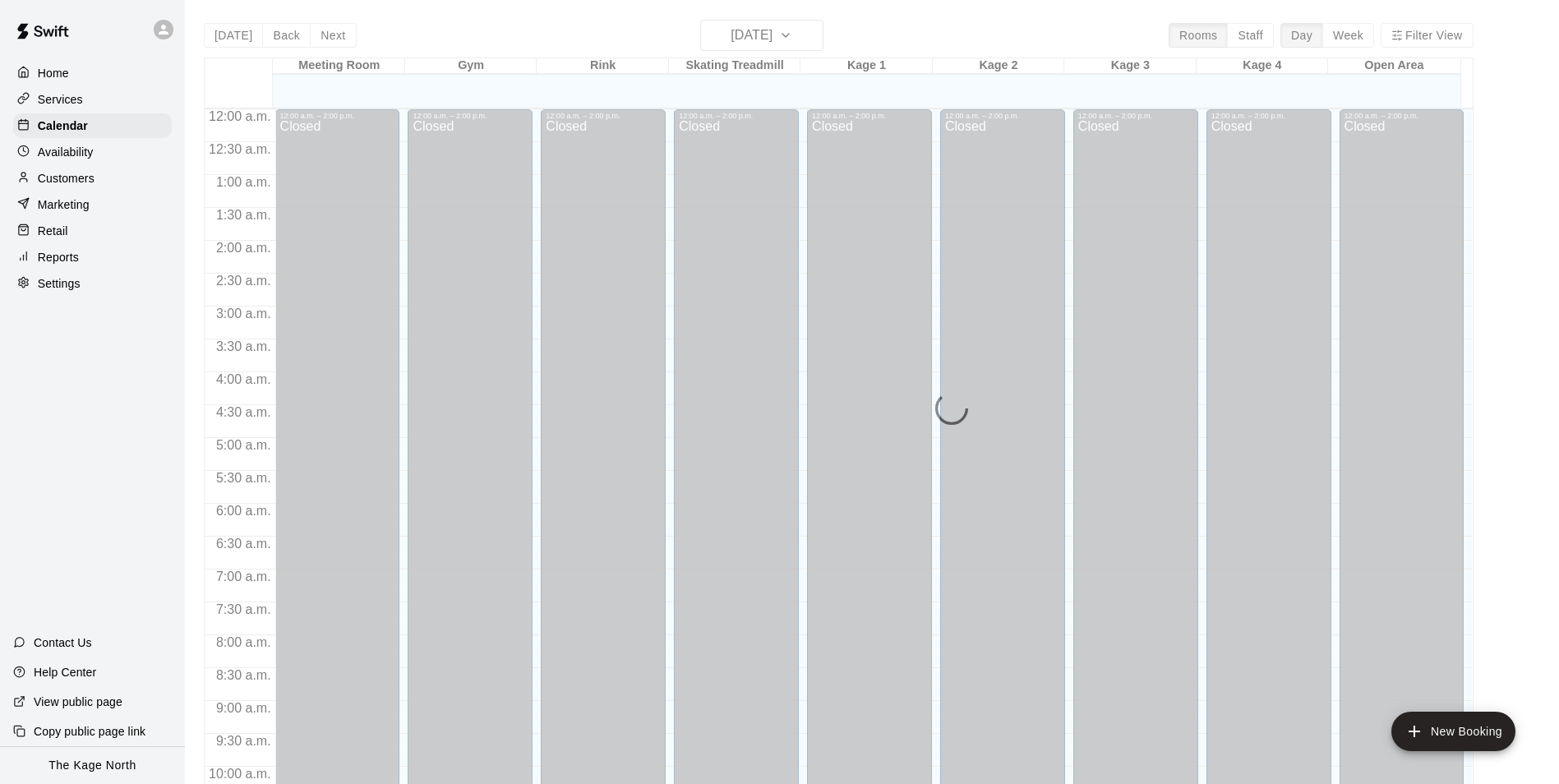
scroll to position [835, 0]
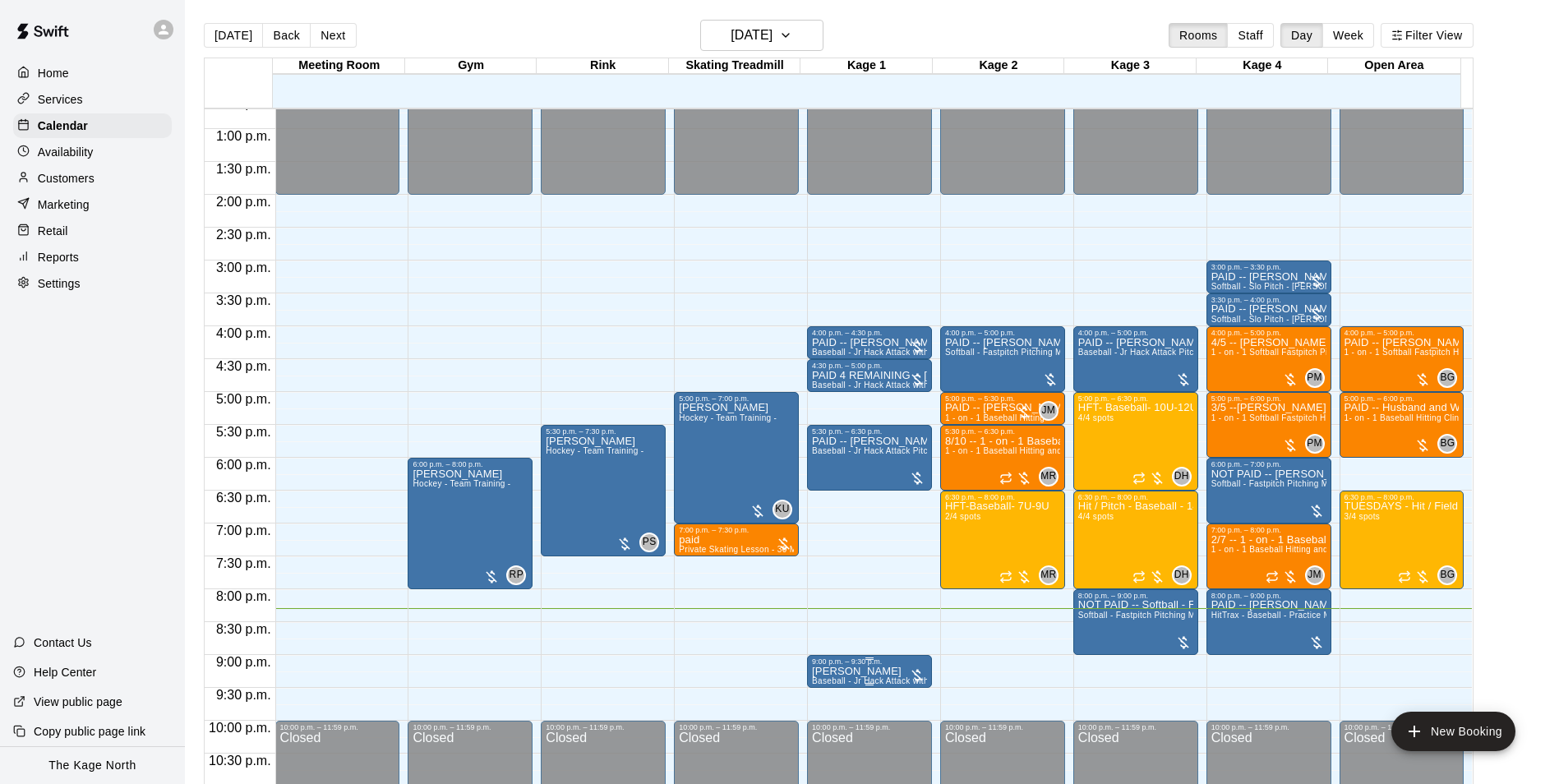
click at [842, 683] on span "Baseball - Jr Hack Attack with Feeder - DO NOT NEED SECOND PERSON" at bounding box center [959, 680] width 293 height 9
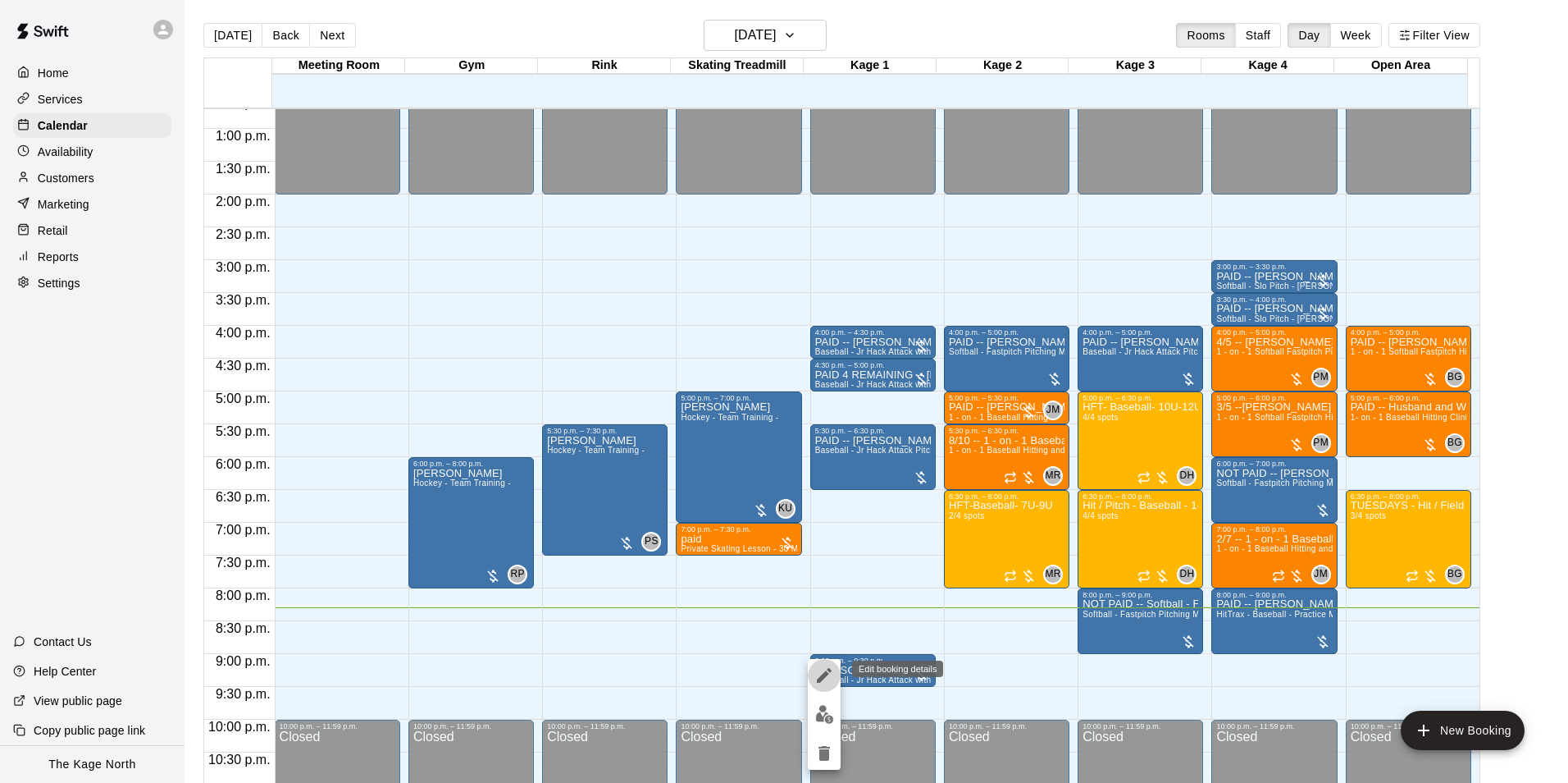
click at [822, 672] on icon "edit" at bounding box center [824, 675] width 19 height 19
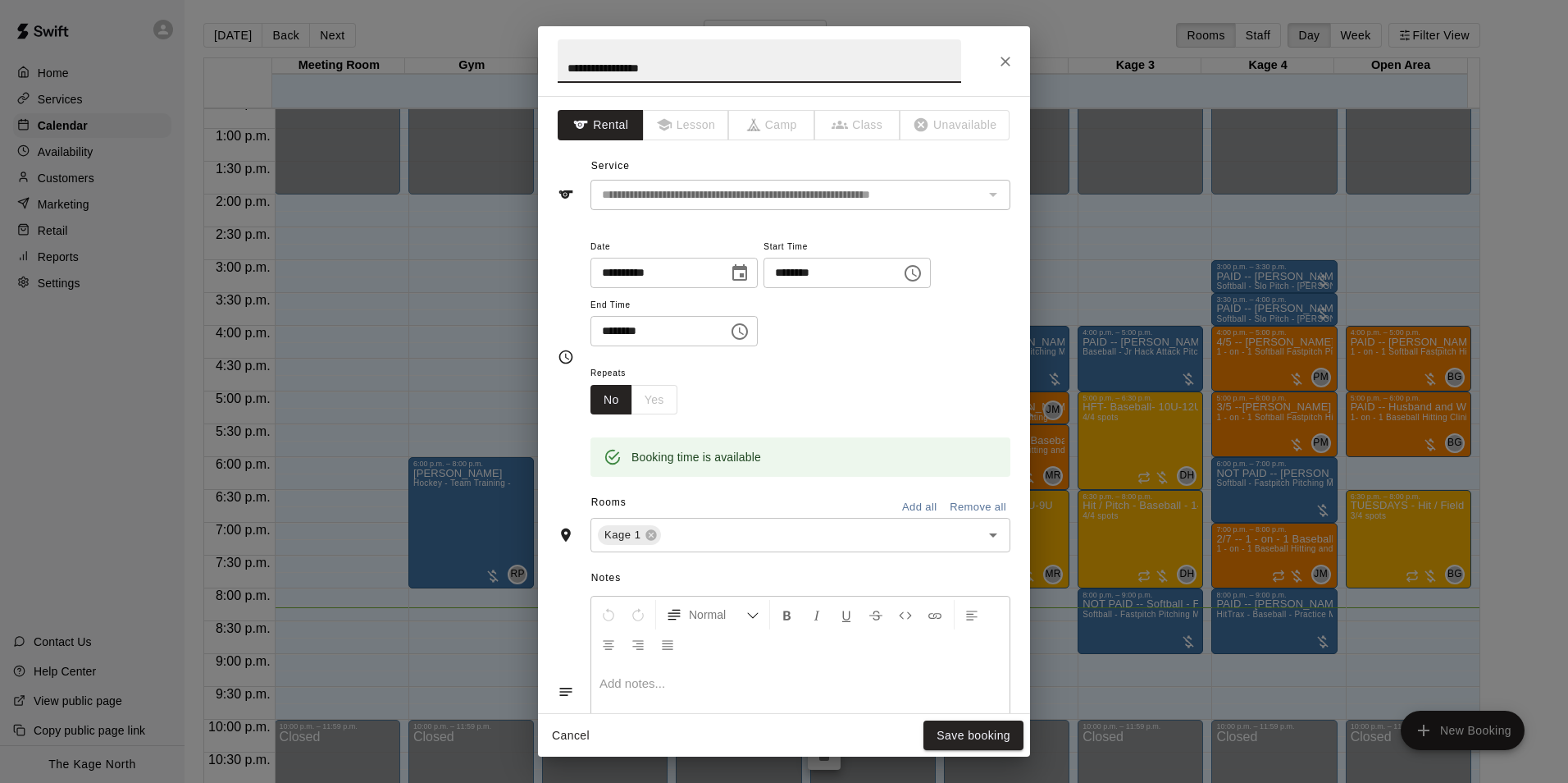
click at [562, 62] on input "**********" at bounding box center [759, 61] width 403 height 43
type input "**********"
click at [977, 722] on button "Save booking" at bounding box center [973, 736] width 100 height 31
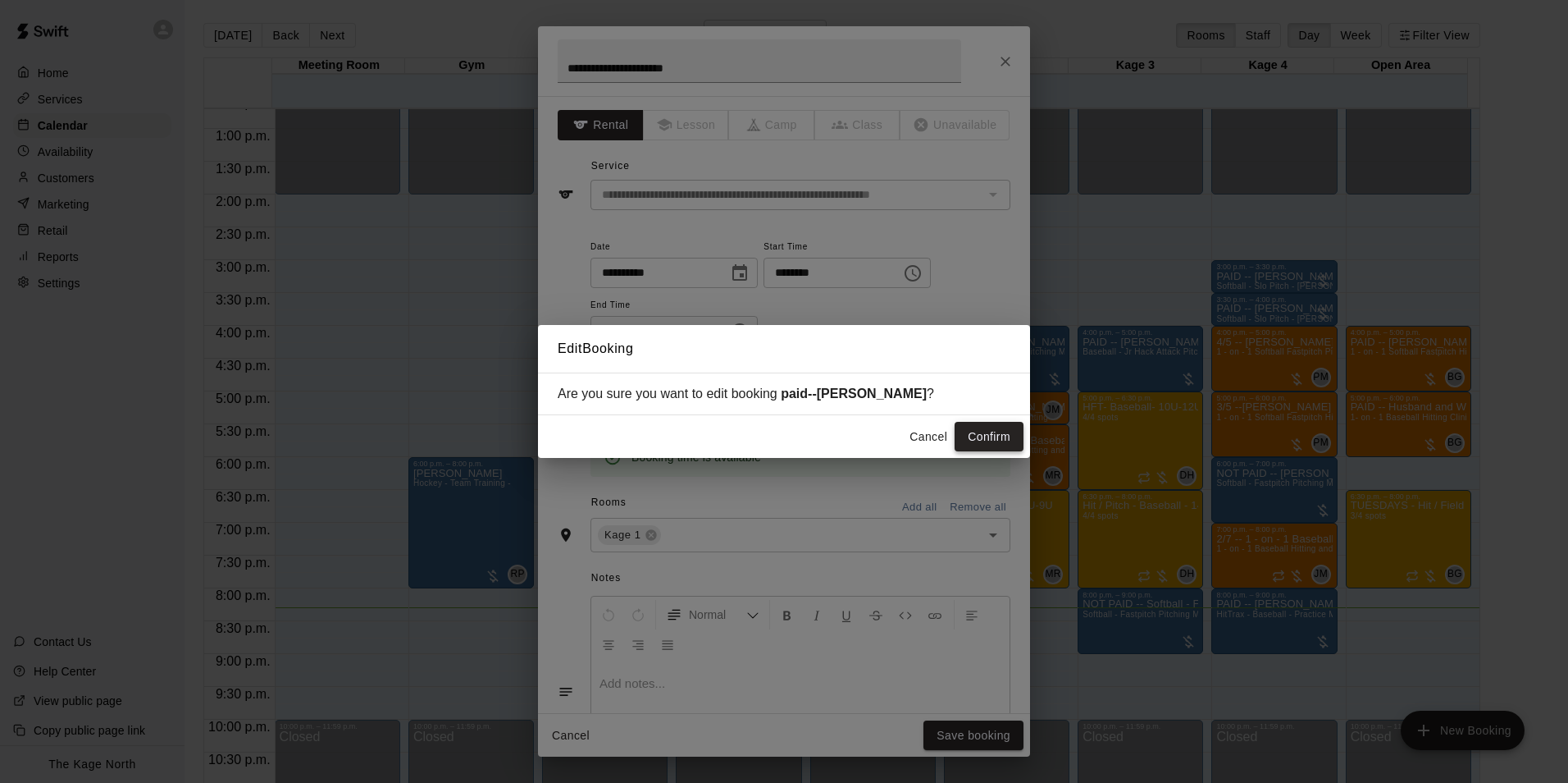
click at [994, 427] on button "Confirm" at bounding box center [989, 437] width 69 height 31
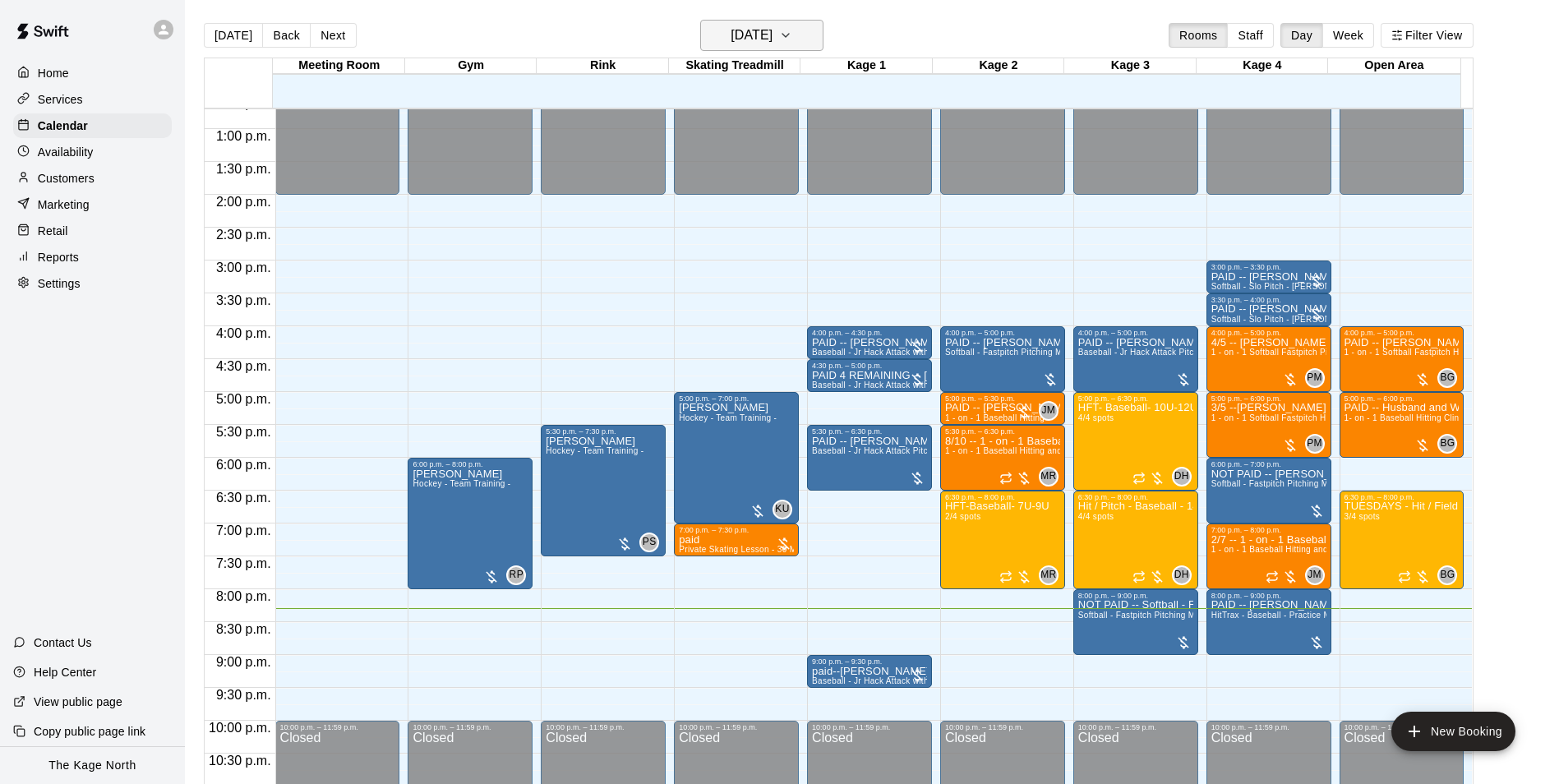
click at [773, 34] on h6 "[DATE]" at bounding box center [752, 35] width 42 height 23
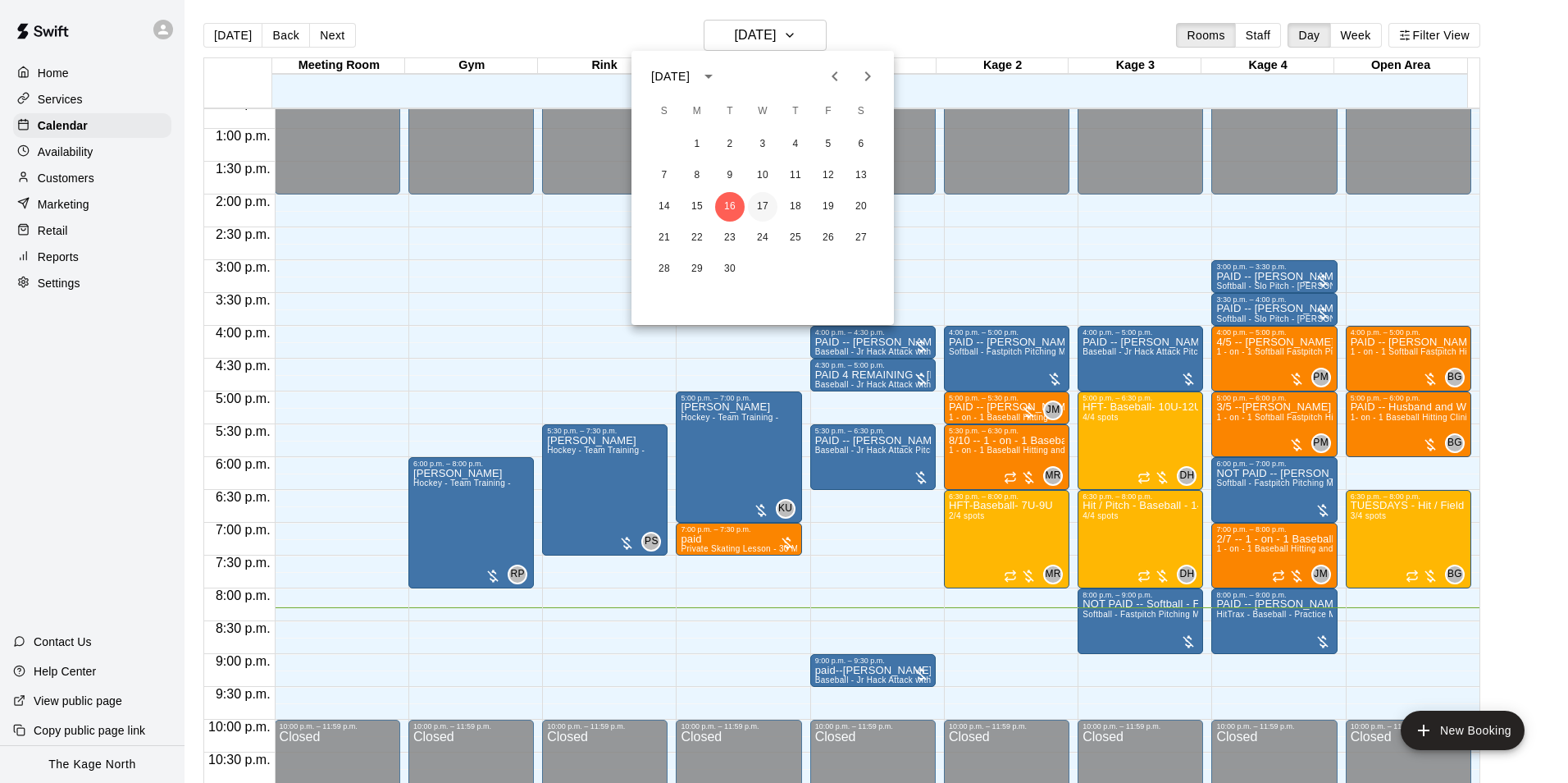
click at [762, 199] on button "17" at bounding box center [763, 207] width 30 height 30
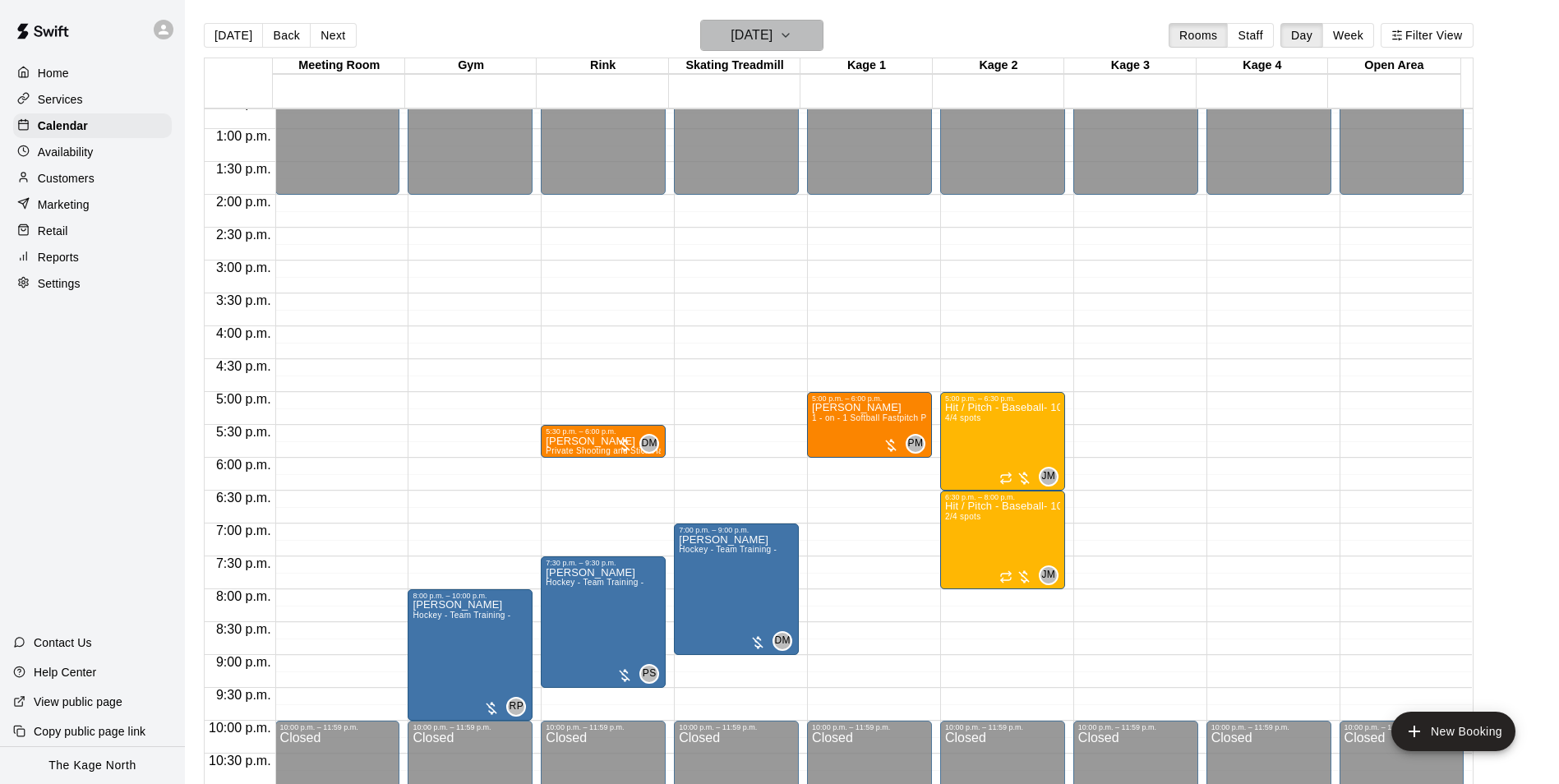
click at [773, 40] on h6 "[DATE]" at bounding box center [752, 35] width 42 height 23
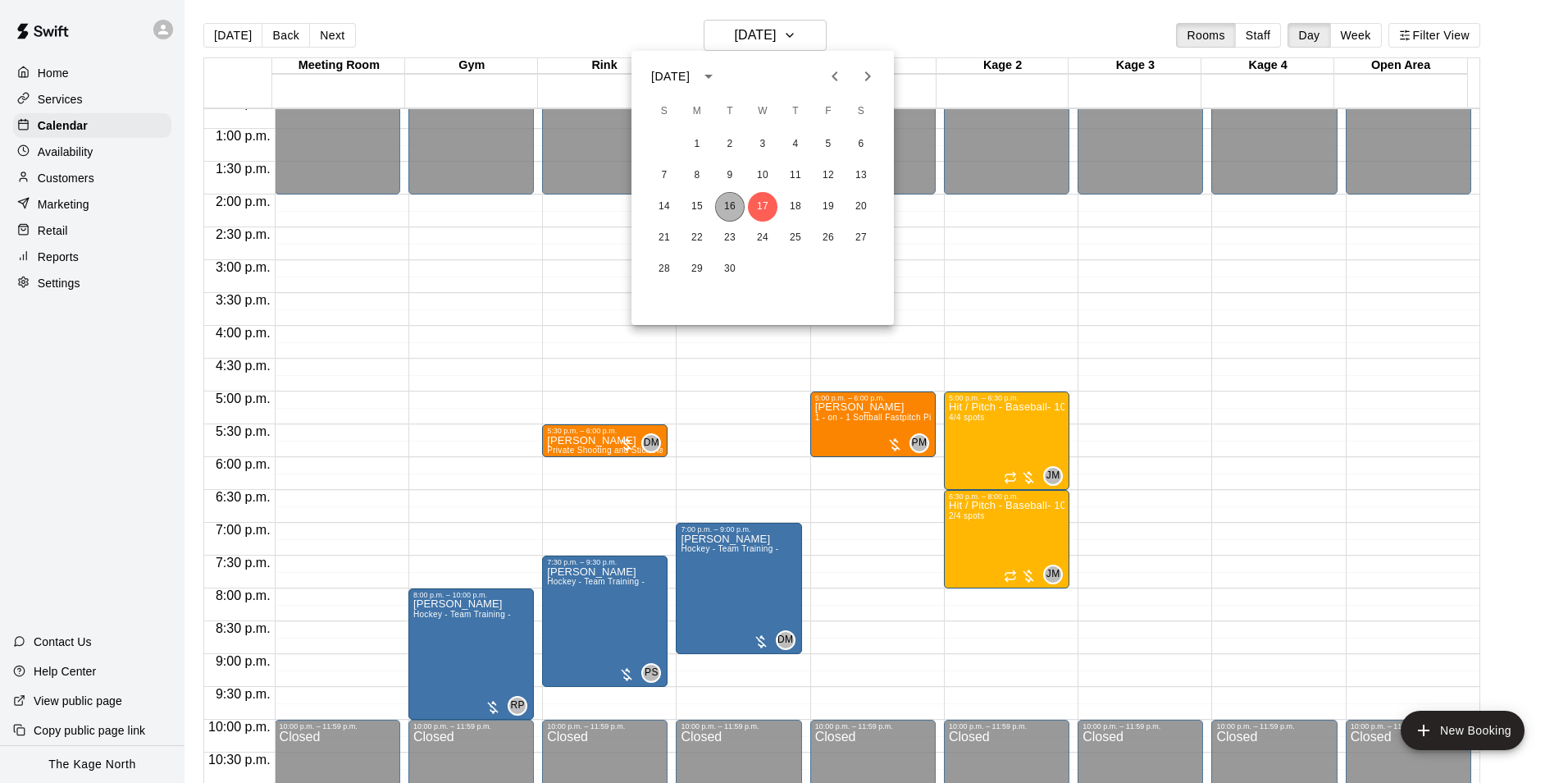
click at [730, 204] on button "16" at bounding box center [730, 207] width 30 height 30
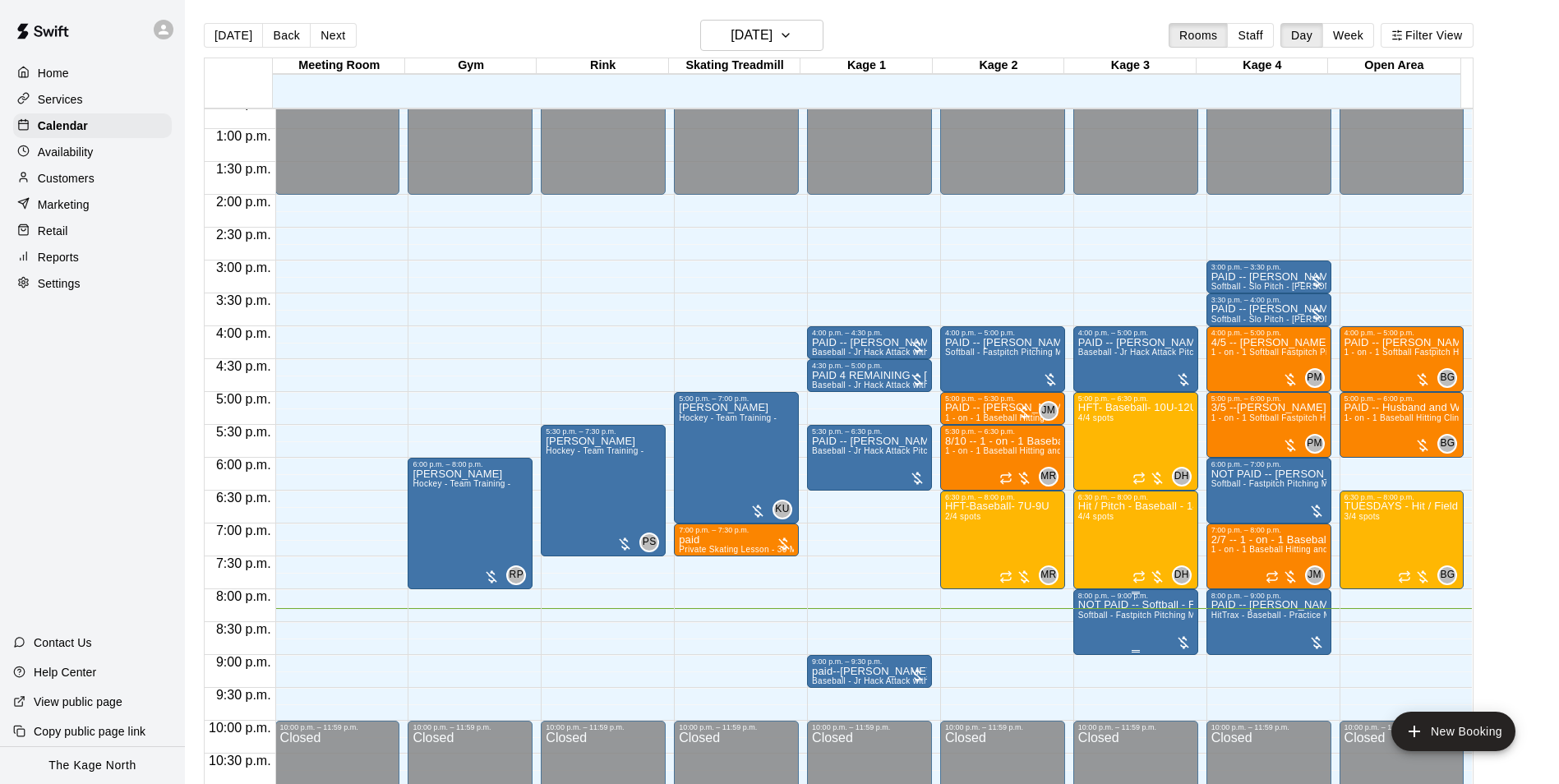
click at [1120, 604] on p "NOT PAID -- Softball - Fastpitch Pitching Machine - Requires second person to f…" at bounding box center [1136, 604] width 115 height 0
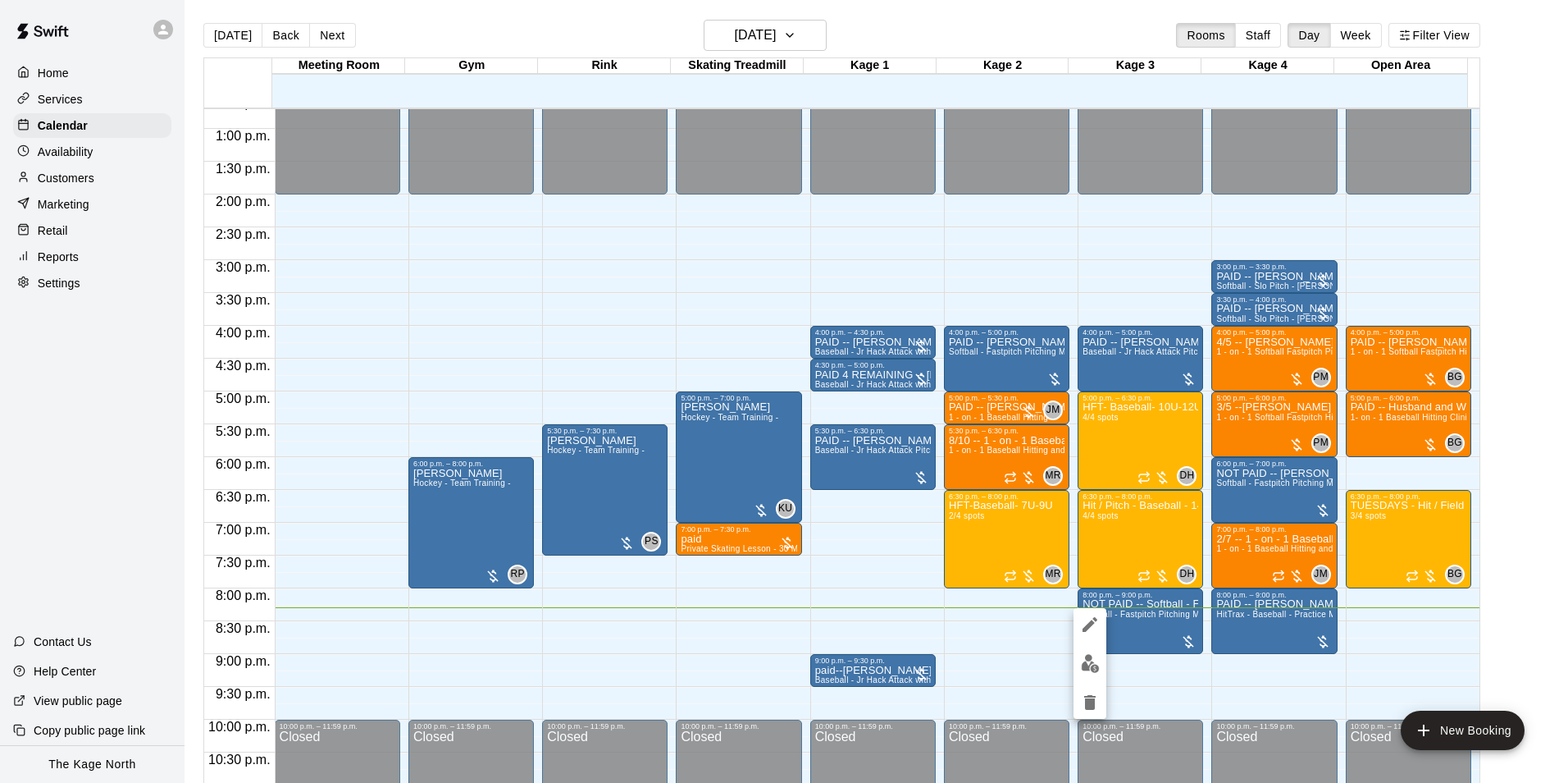
click at [1082, 664] on img "edit" at bounding box center [1090, 663] width 18 height 18
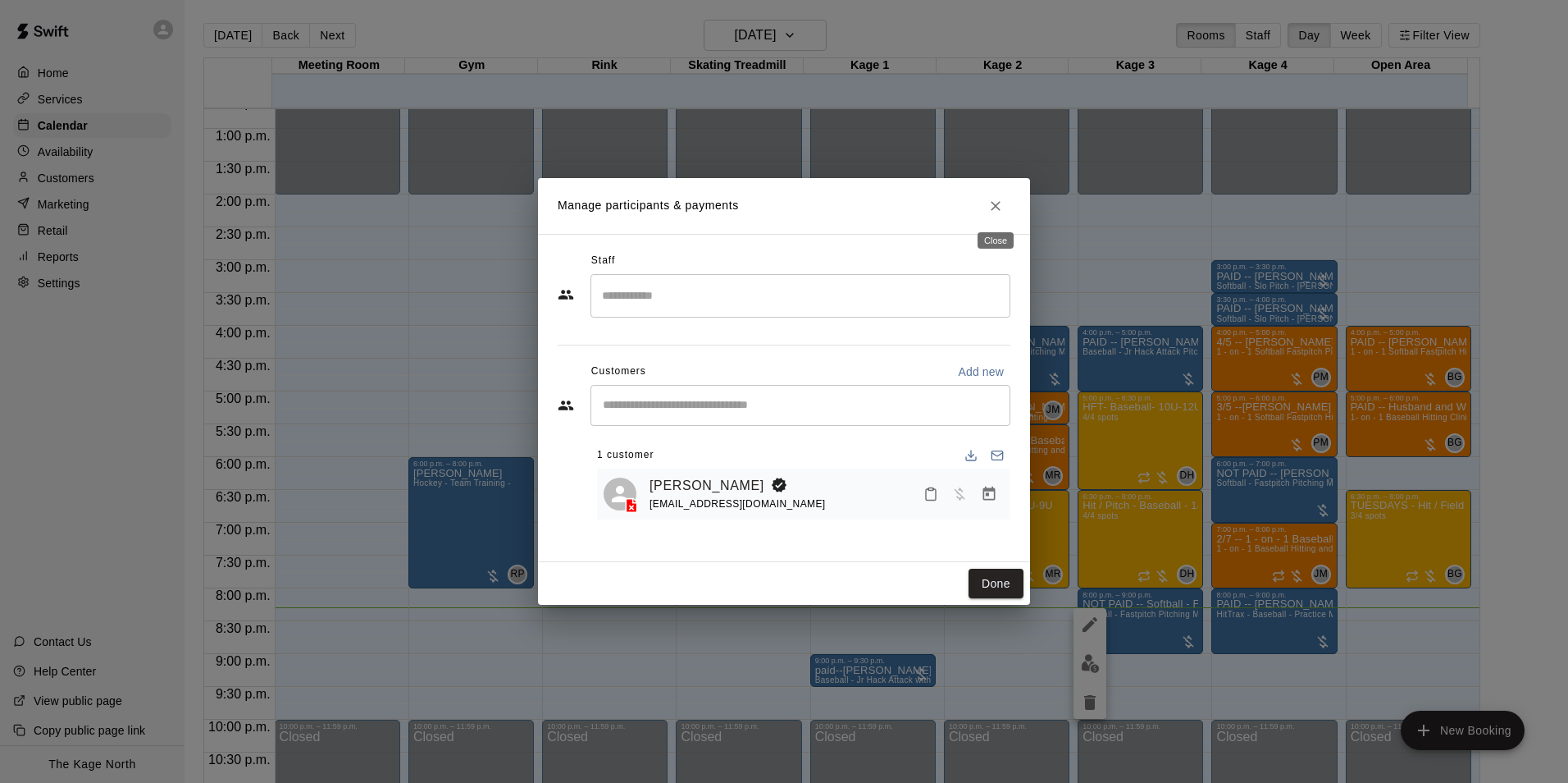
click at [986, 196] on button "Close" at bounding box center [996, 207] width 30 height 30
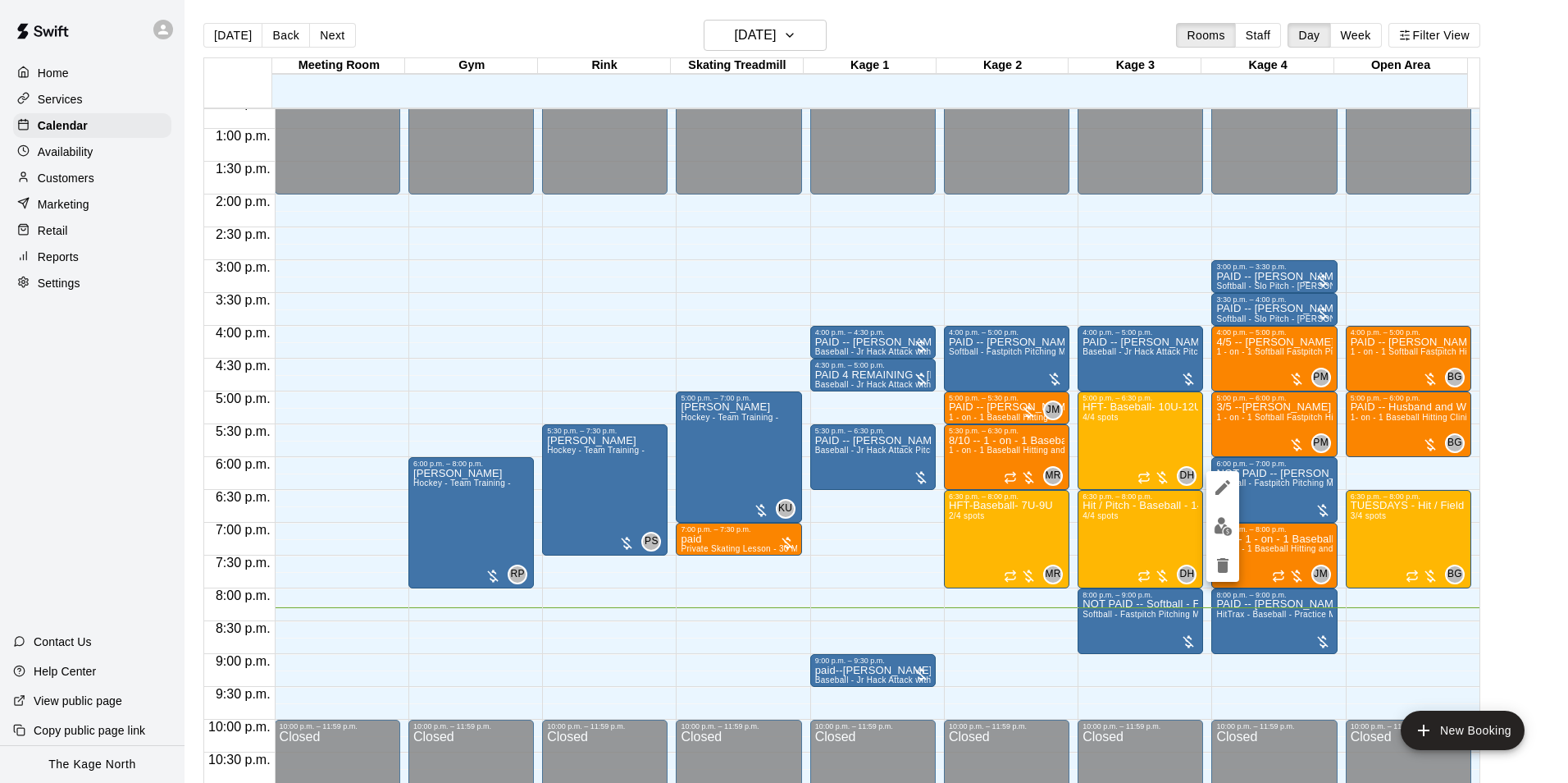
click at [1226, 526] on img "edit" at bounding box center [1223, 526] width 18 height 18
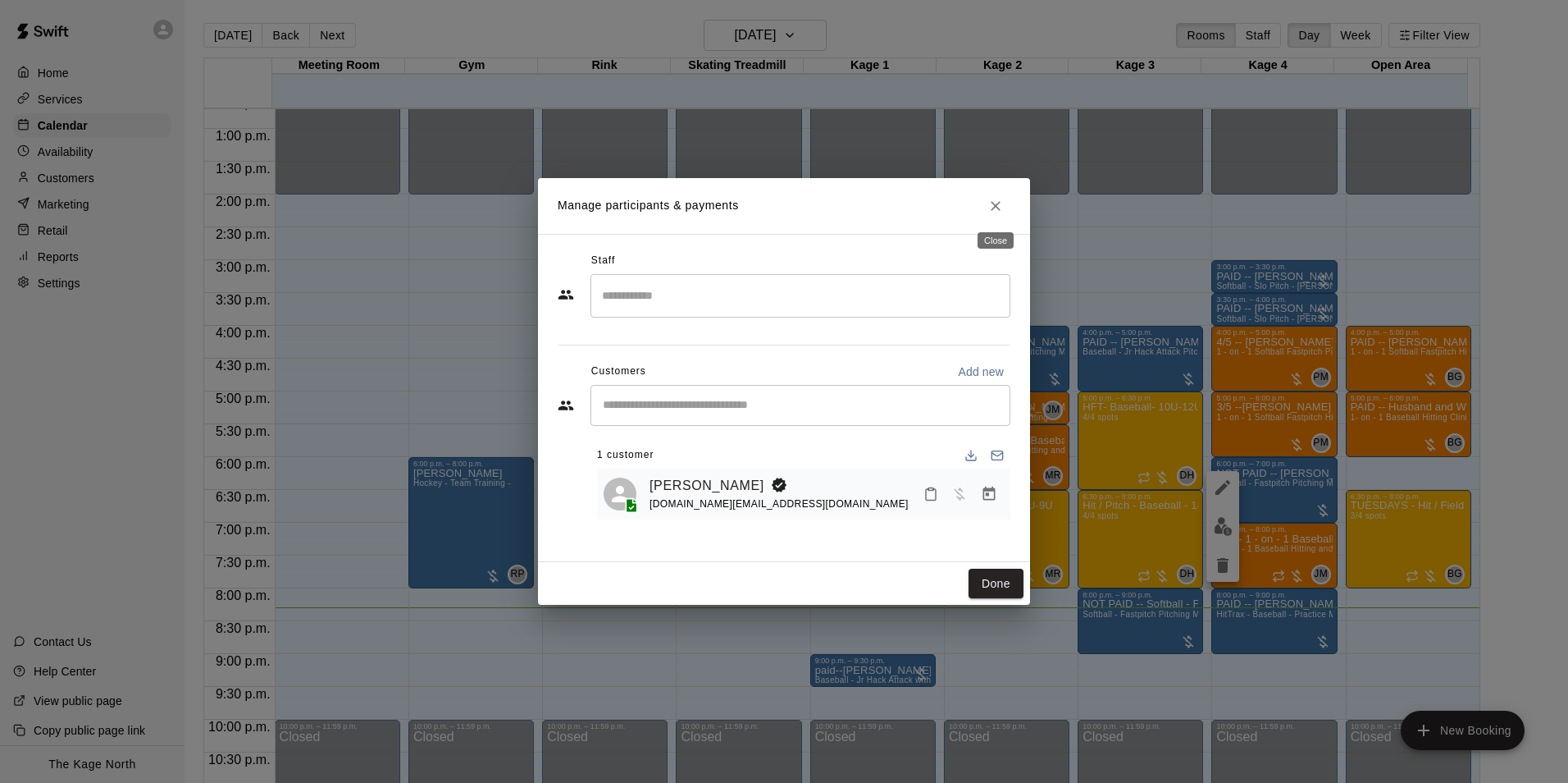
click at [989, 199] on icon "Close" at bounding box center [995, 206] width 17 height 17
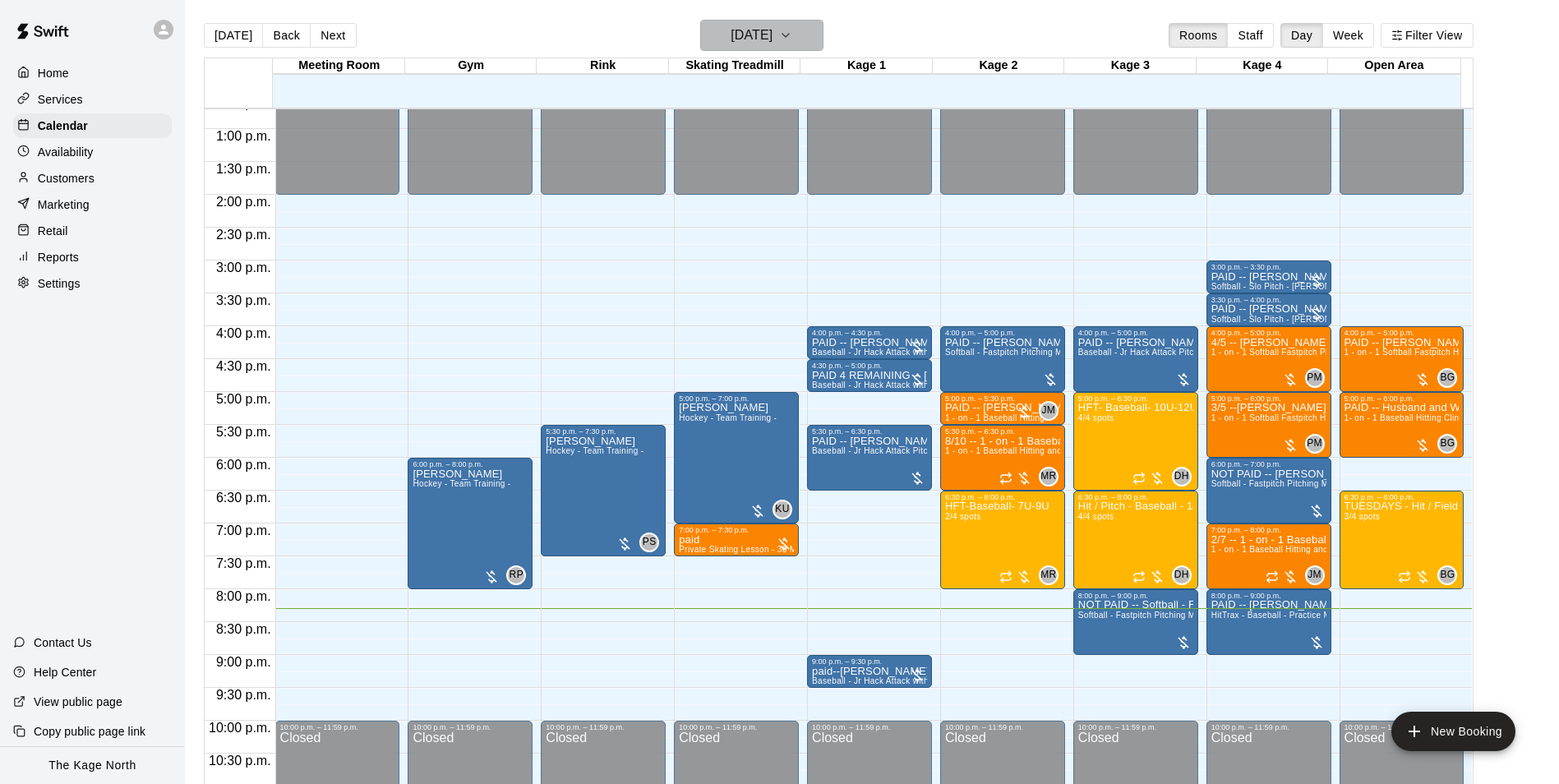
click at [763, 41] on h6 "[DATE]" at bounding box center [752, 35] width 42 height 23
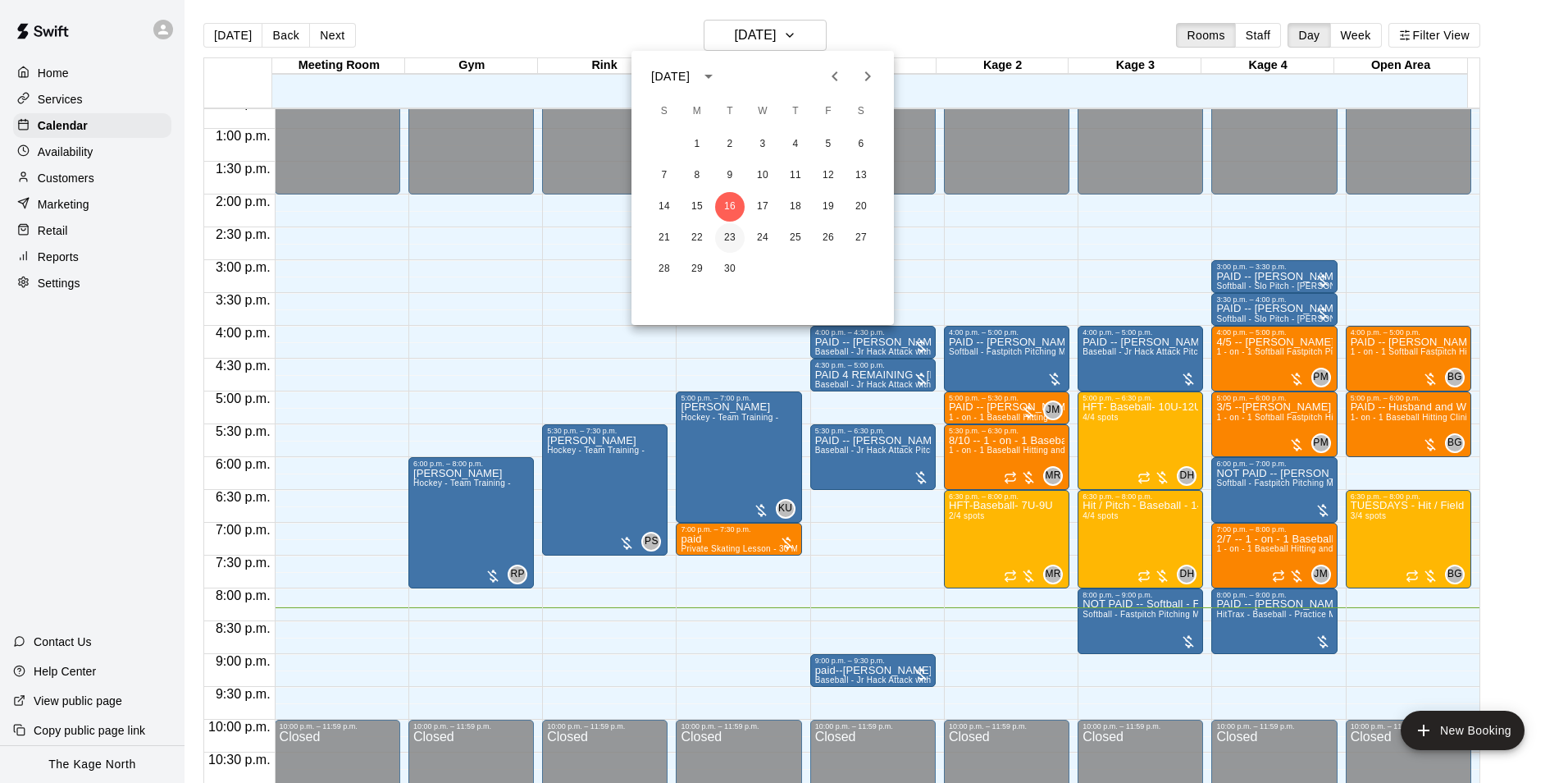
click at [737, 235] on button "23" at bounding box center [730, 238] width 30 height 30
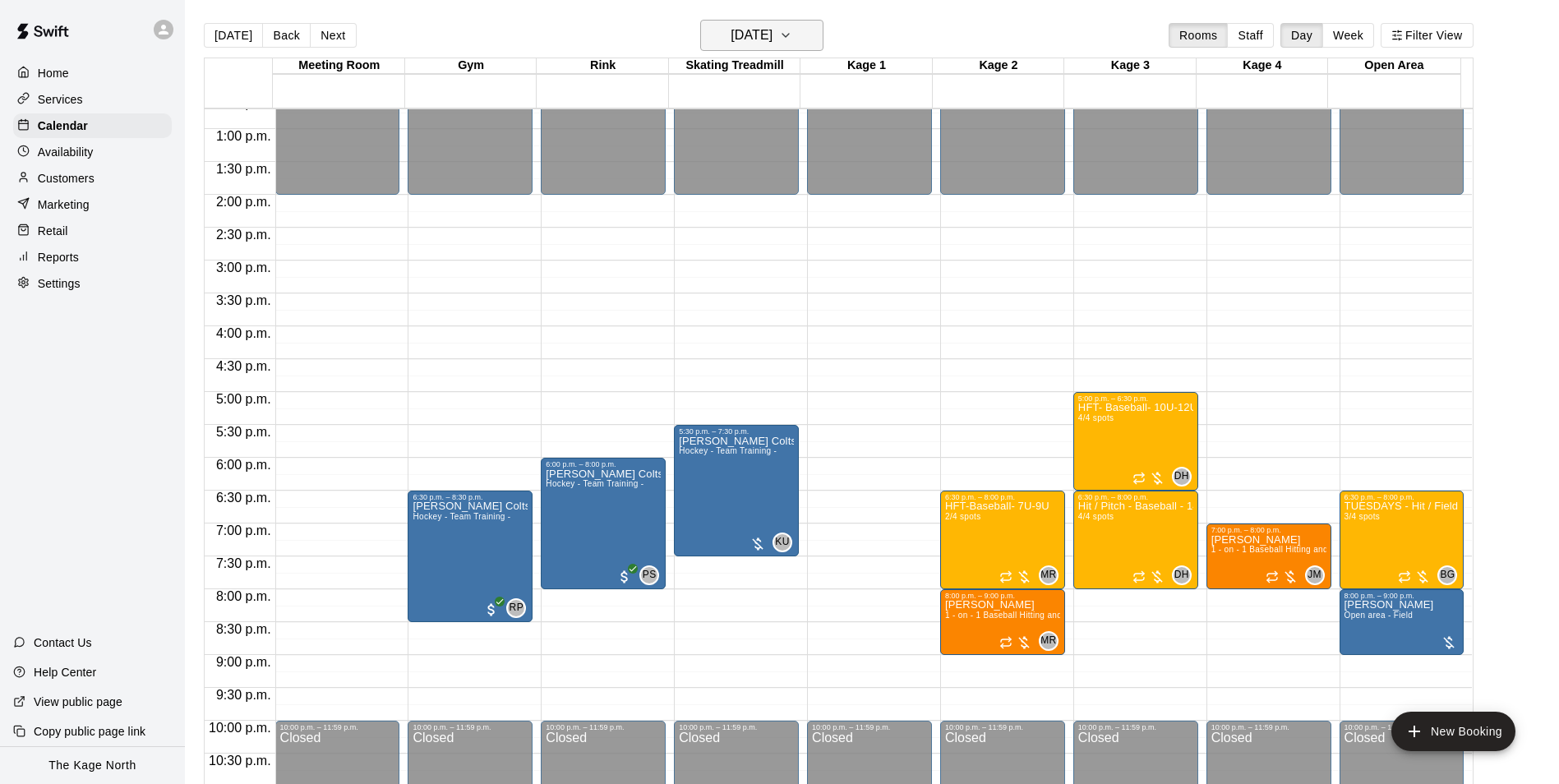
click at [758, 42] on h6 "[DATE]" at bounding box center [752, 35] width 42 height 23
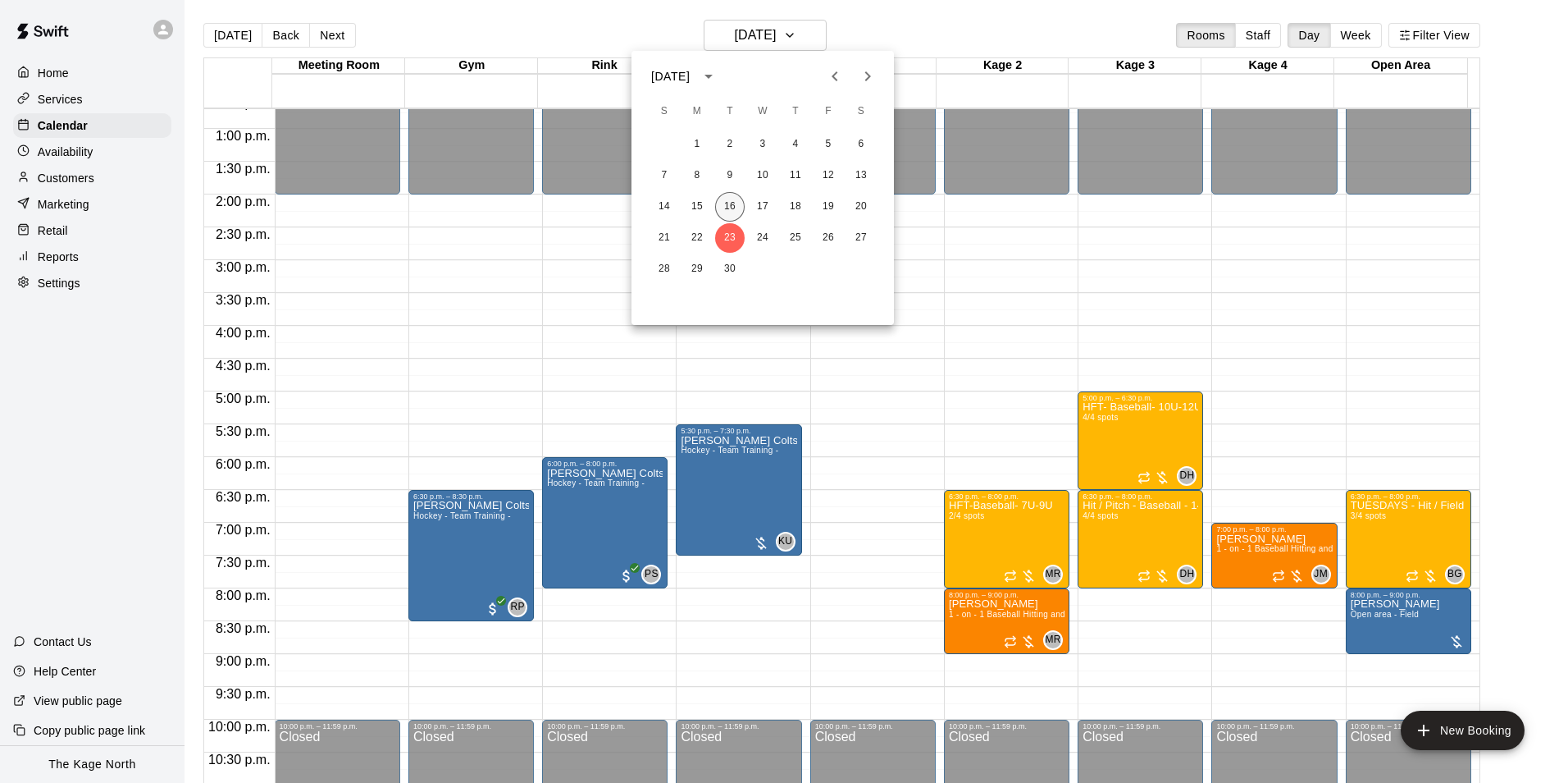
click at [725, 205] on button "16" at bounding box center [730, 207] width 30 height 30
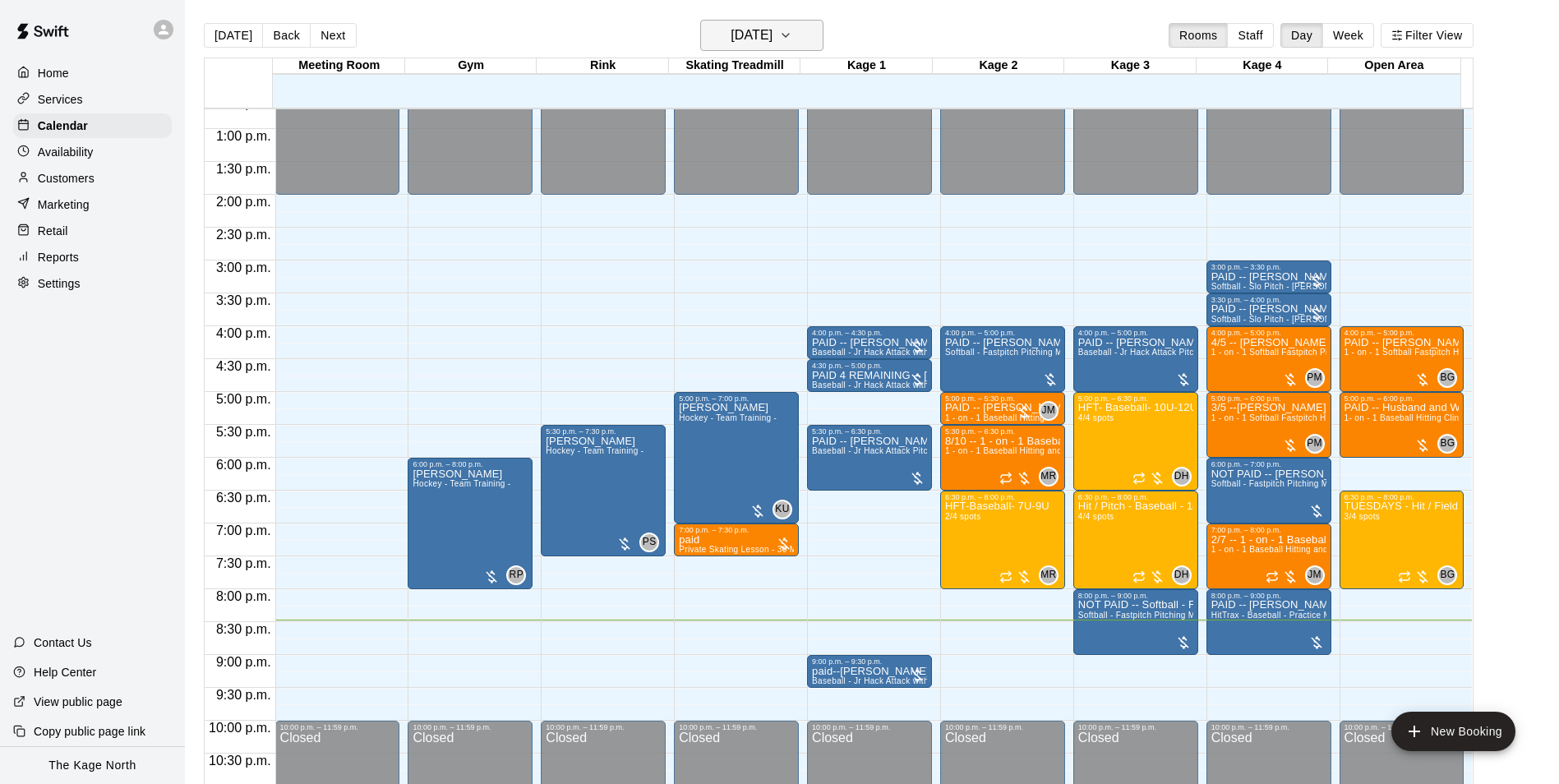
click at [773, 42] on h6 "[DATE]" at bounding box center [752, 35] width 42 height 23
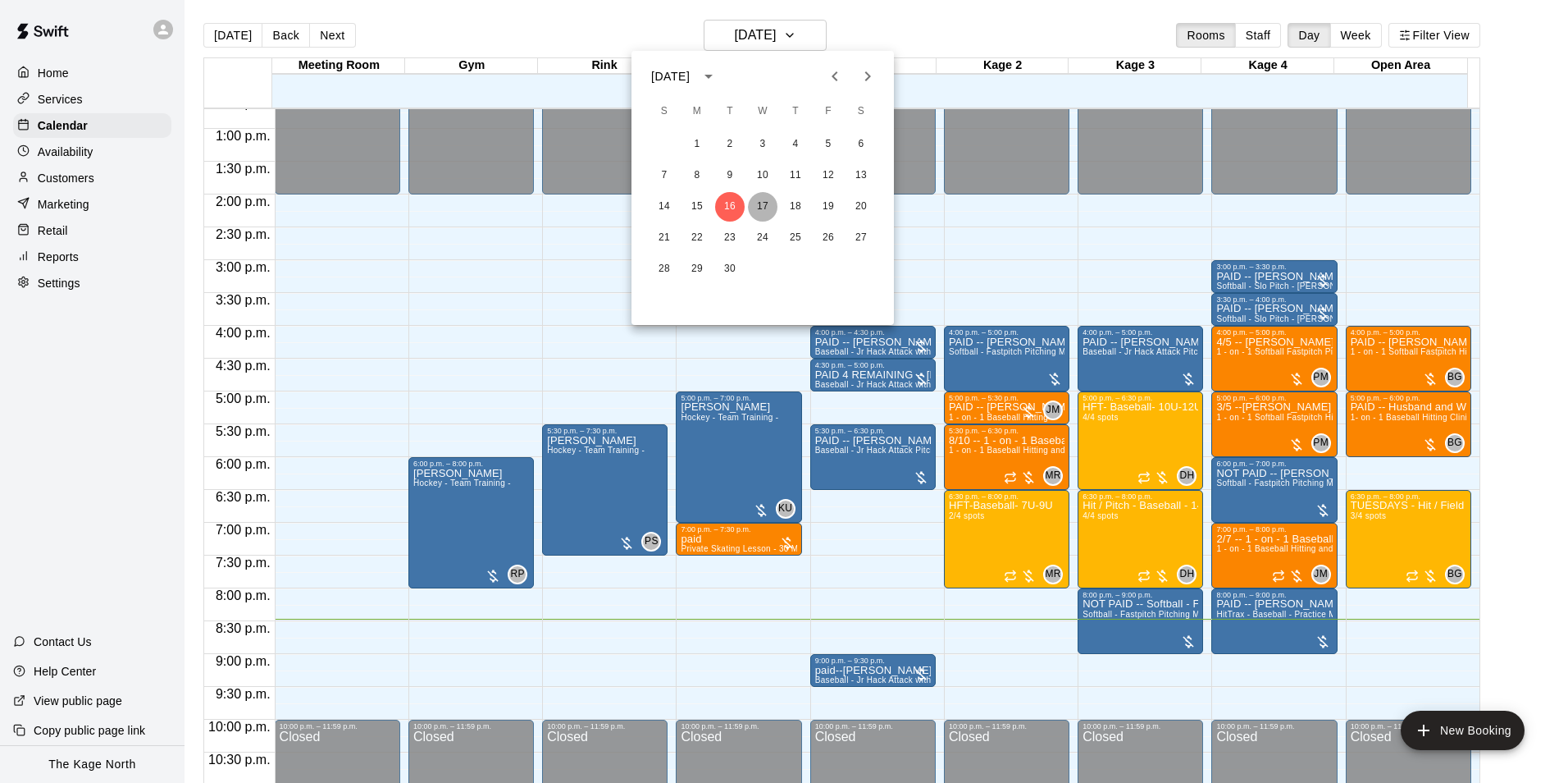
click at [766, 203] on button "17" at bounding box center [763, 207] width 30 height 30
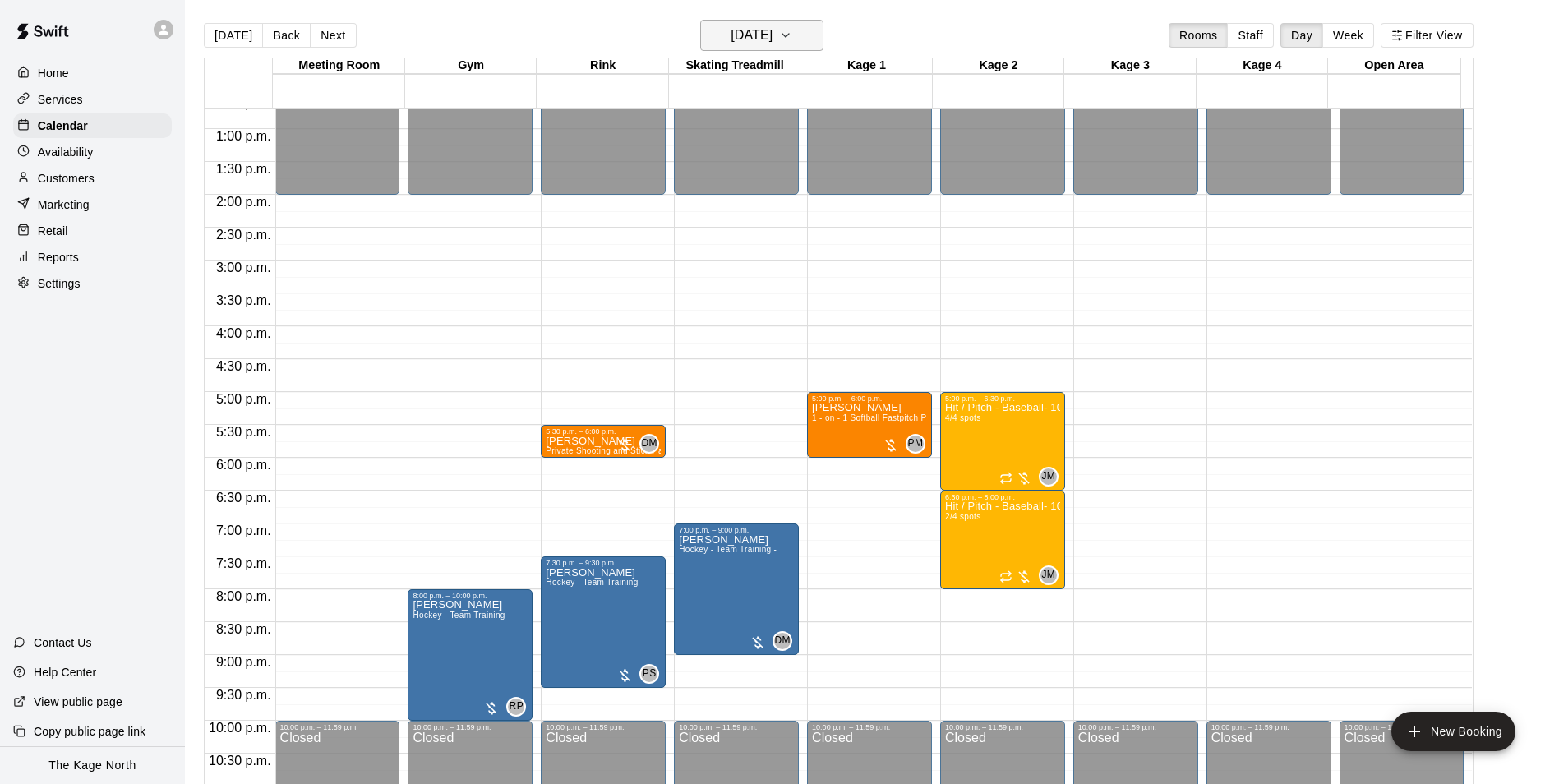
click at [774, 46] on button "[DATE]" at bounding box center [762, 34] width 123 height 31
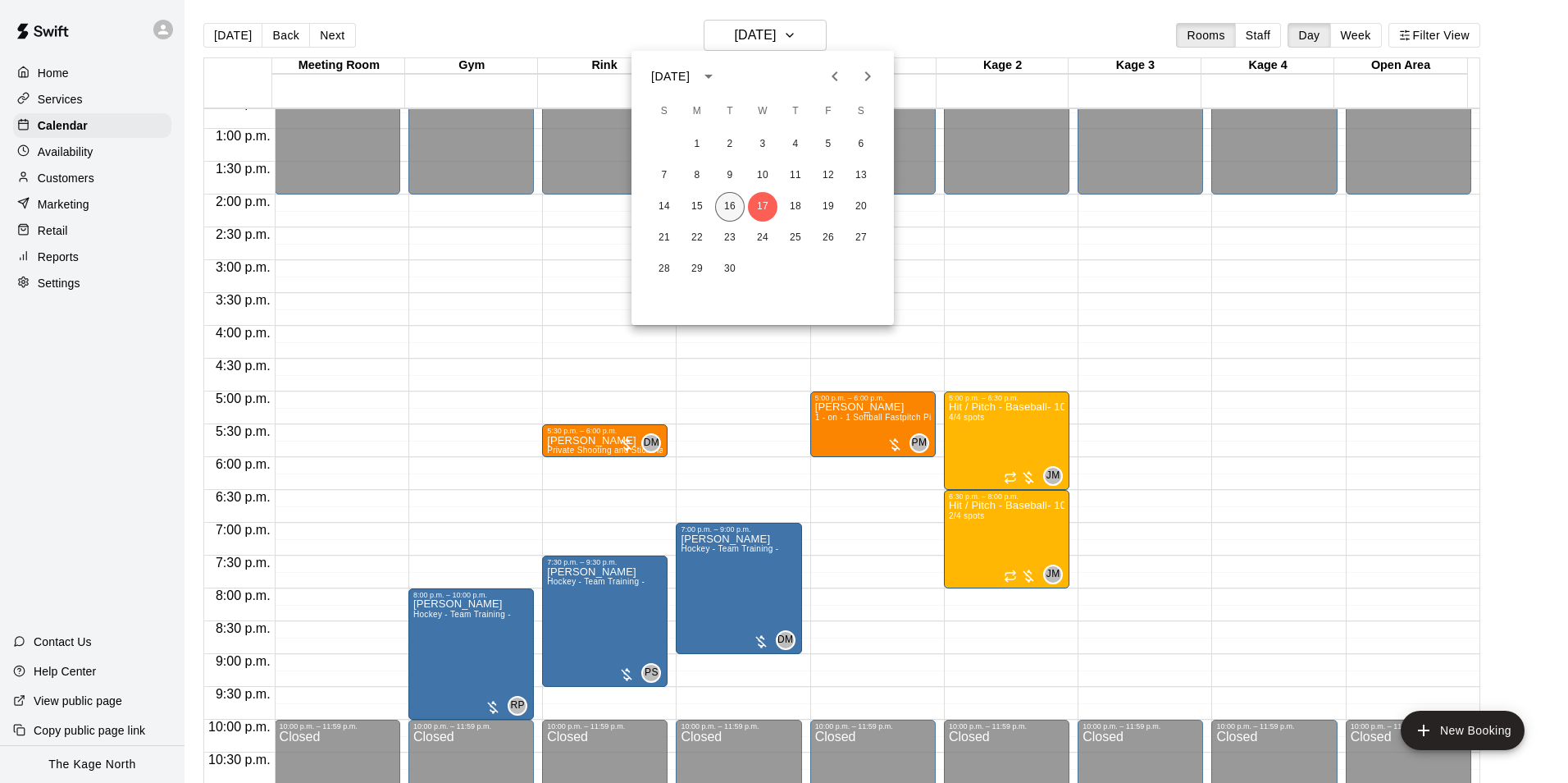
click at [738, 205] on button "16" at bounding box center [730, 207] width 30 height 30
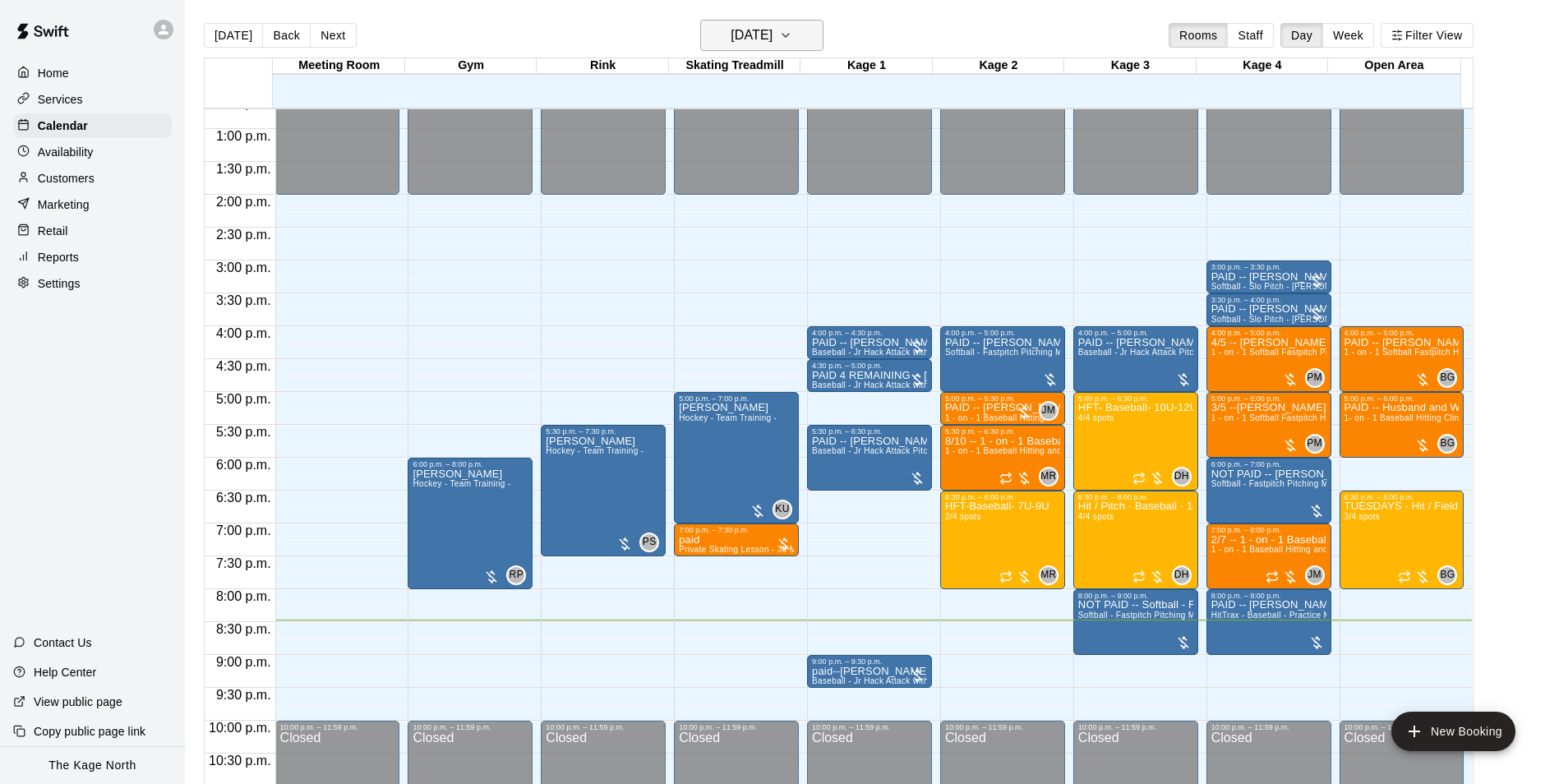
click at [773, 44] on h6 "[DATE]" at bounding box center [752, 35] width 42 height 23
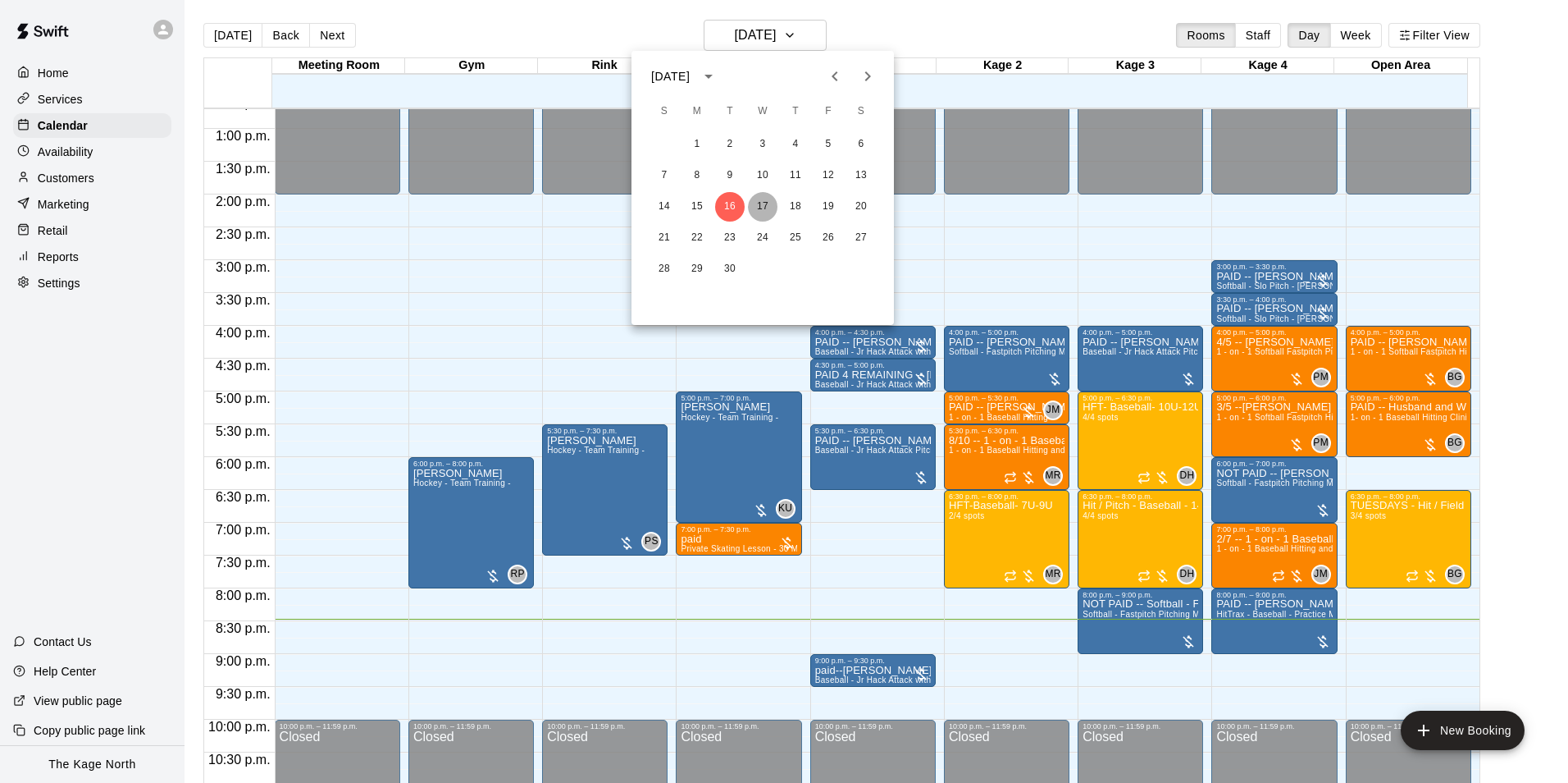
click at [749, 205] on button "17" at bounding box center [763, 207] width 30 height 30
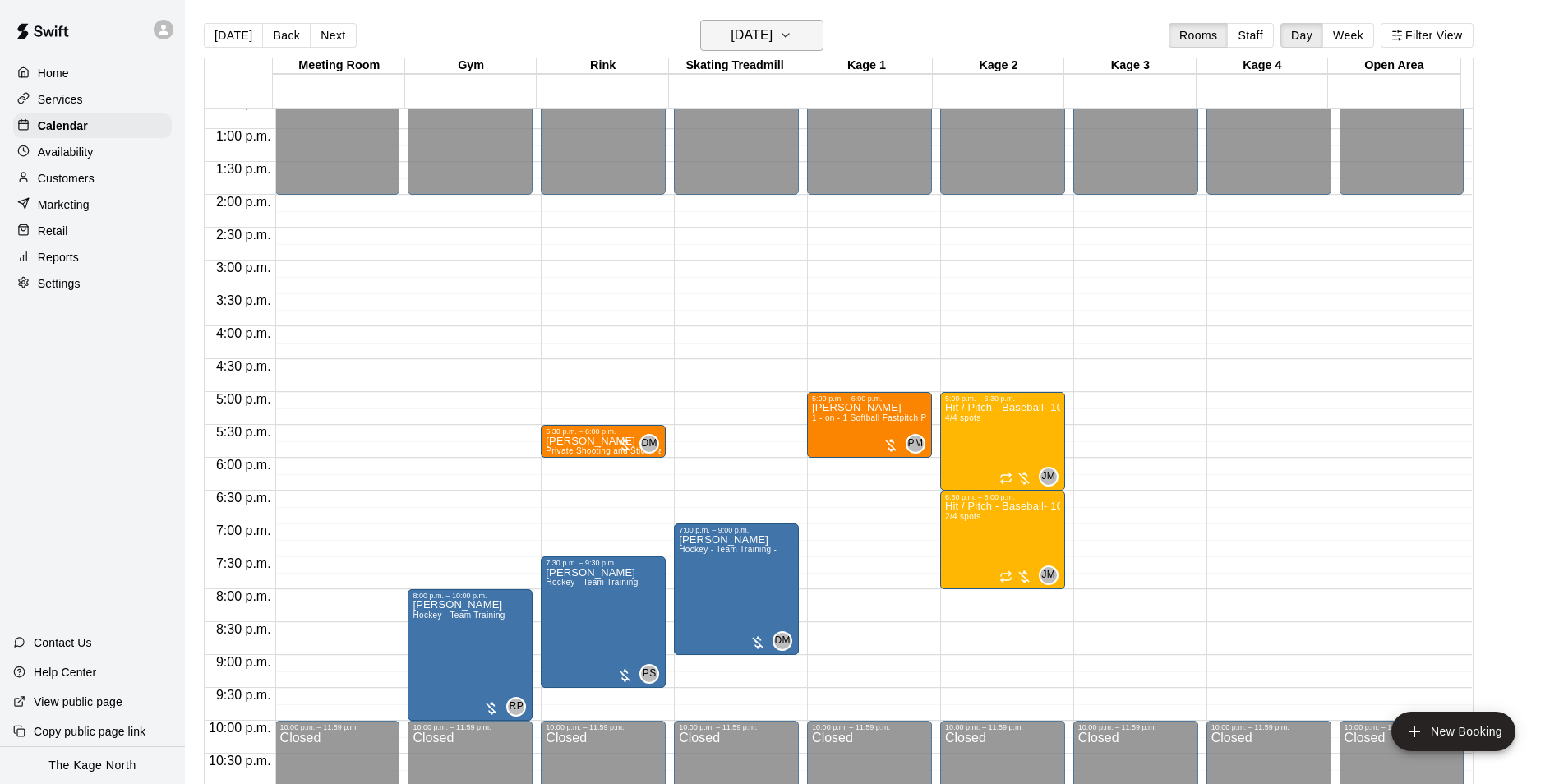
click at [773, 32] on h6 "[DATE]" at bounding box center [752, 35] width 42 height 23
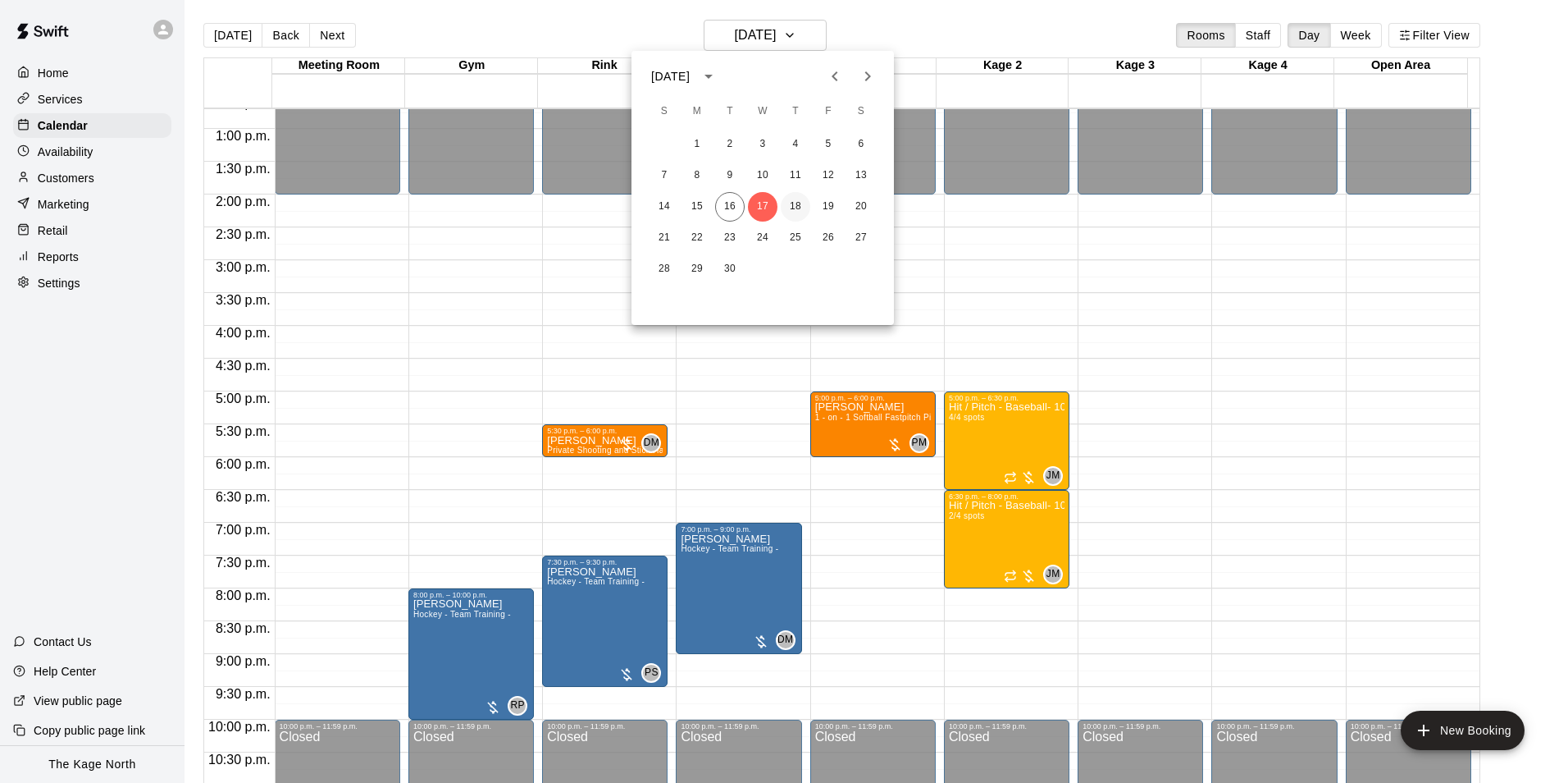
click at [795, 207] on button "18" at bounding box center [796, 207] width 30 height 30
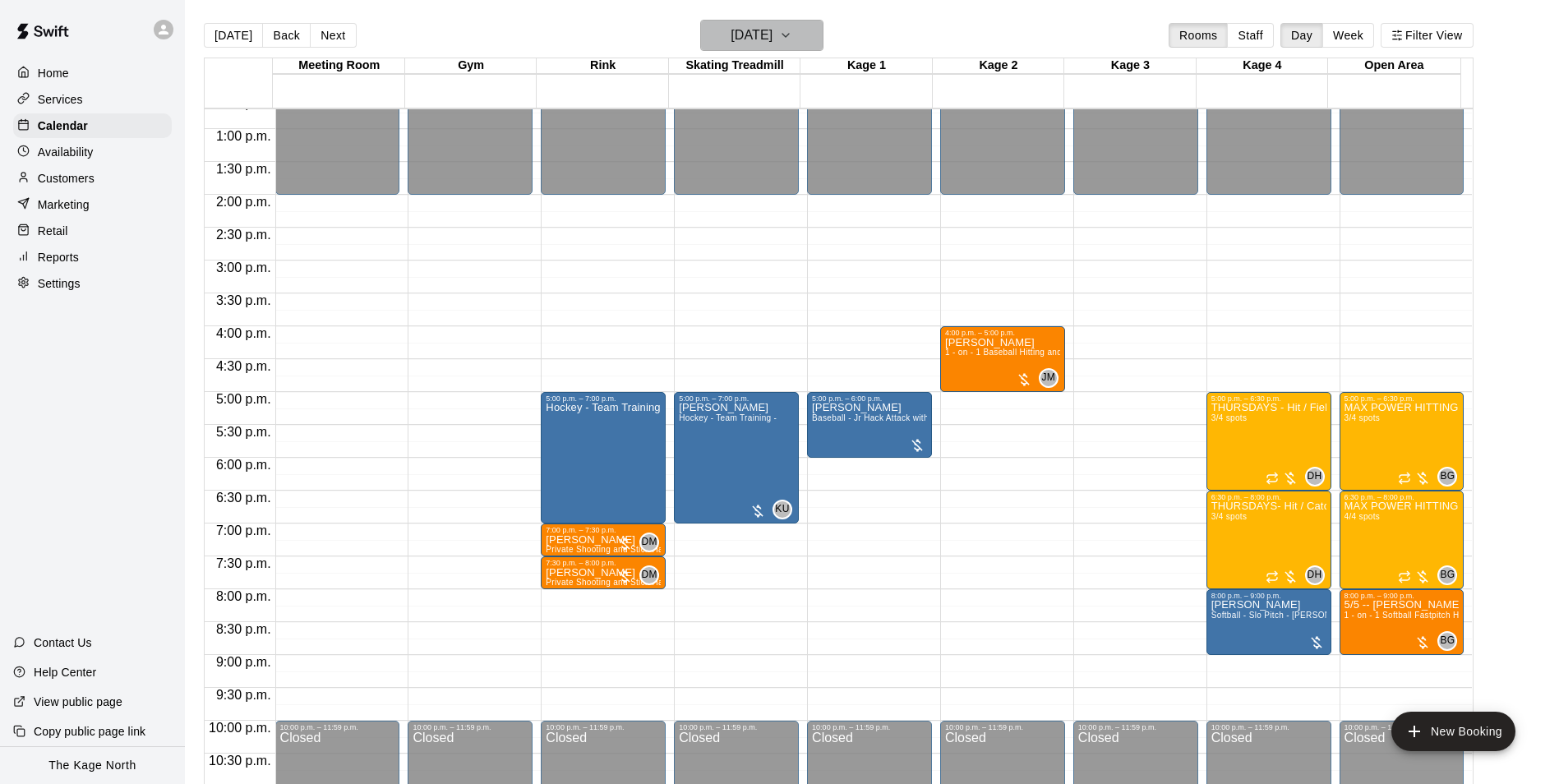
click at [769, 24] on h6 "[DATE]" at bounding box center [752, 35] width 42 height 23
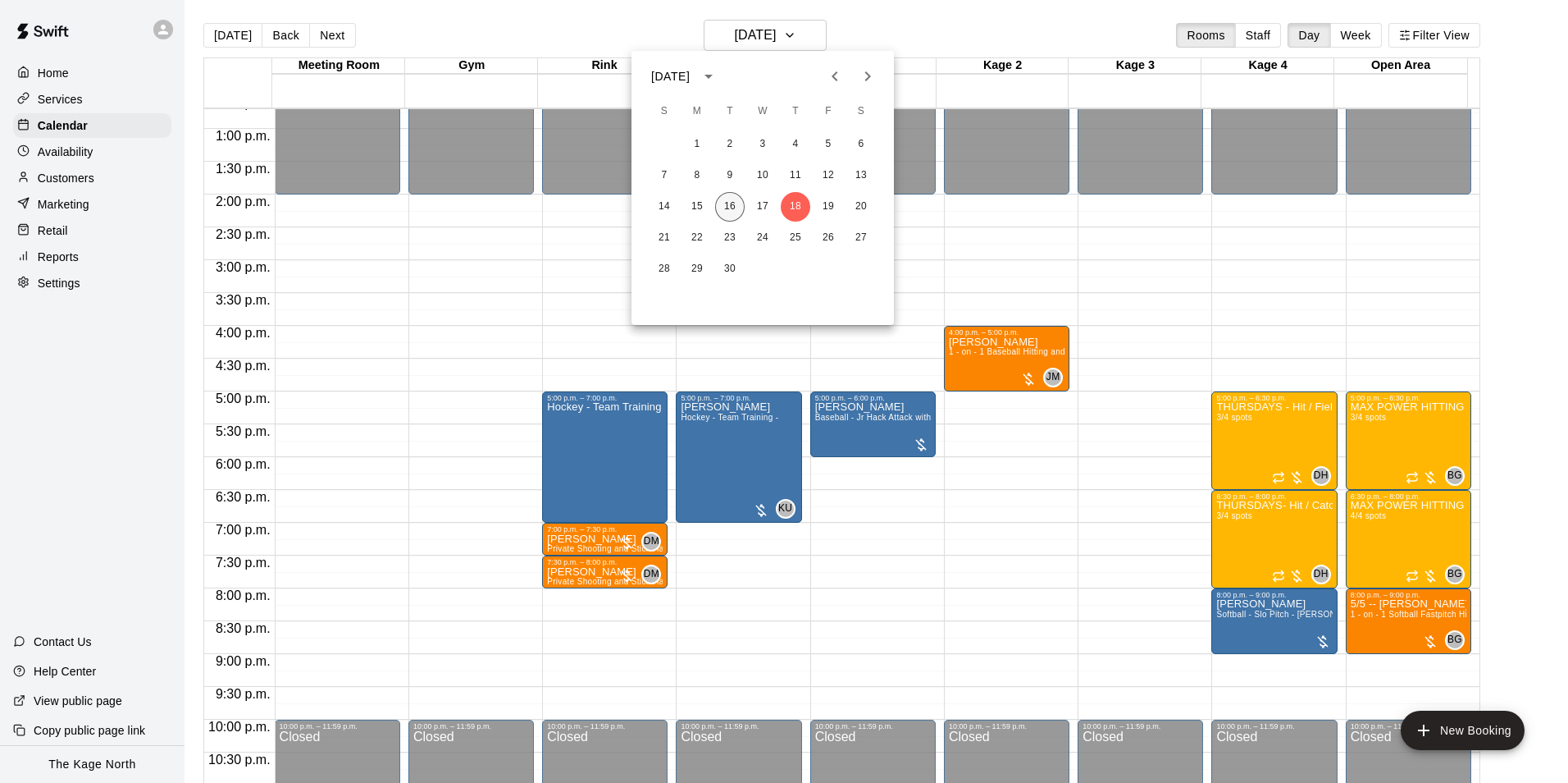
click at [737, 207] on button "16" at bounding box center [730, 207] width 30 height 30
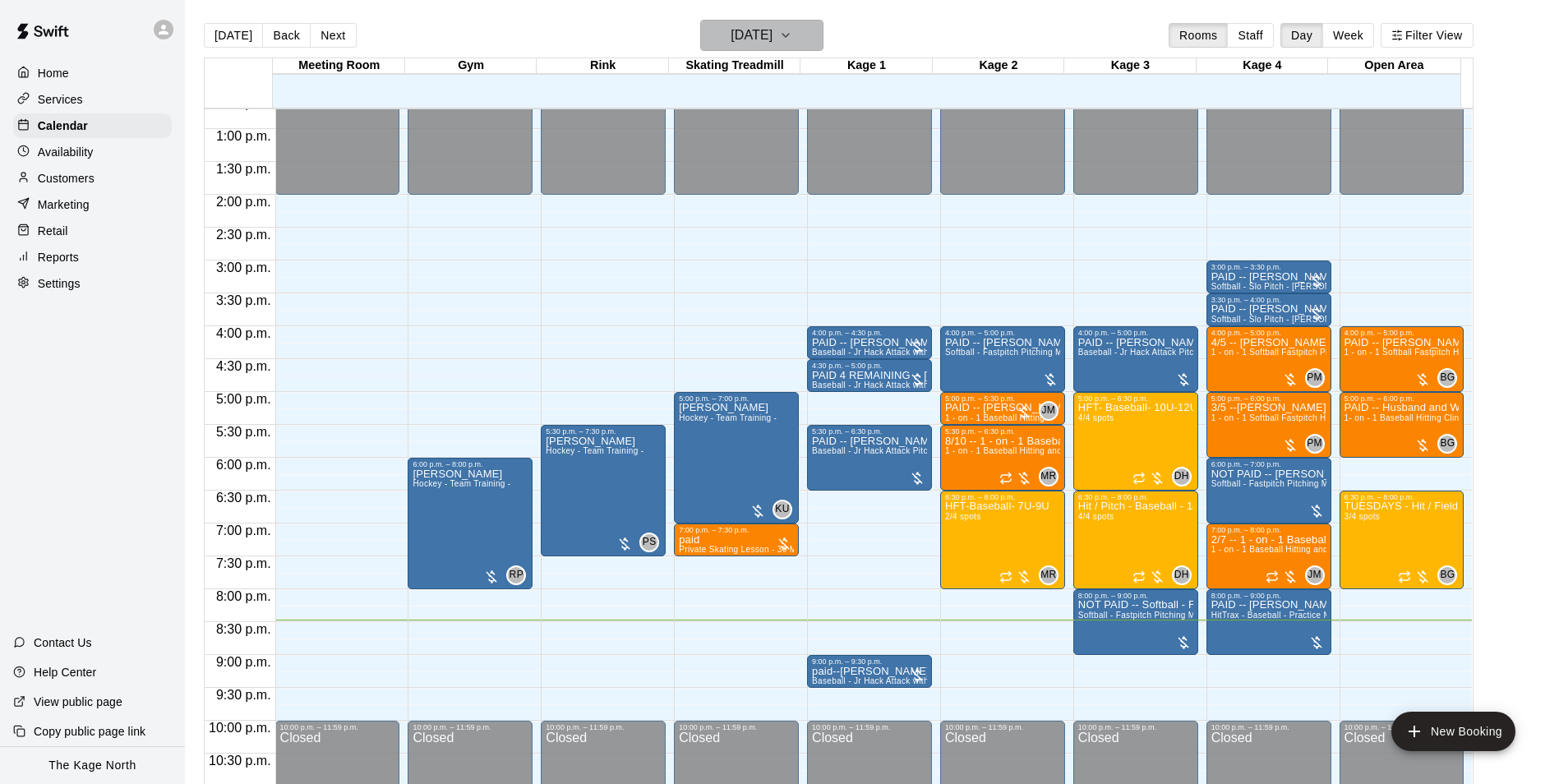
click at [773, 36] on h6 "[DATE]" at bounding box center [752, 35] width 42 height 23
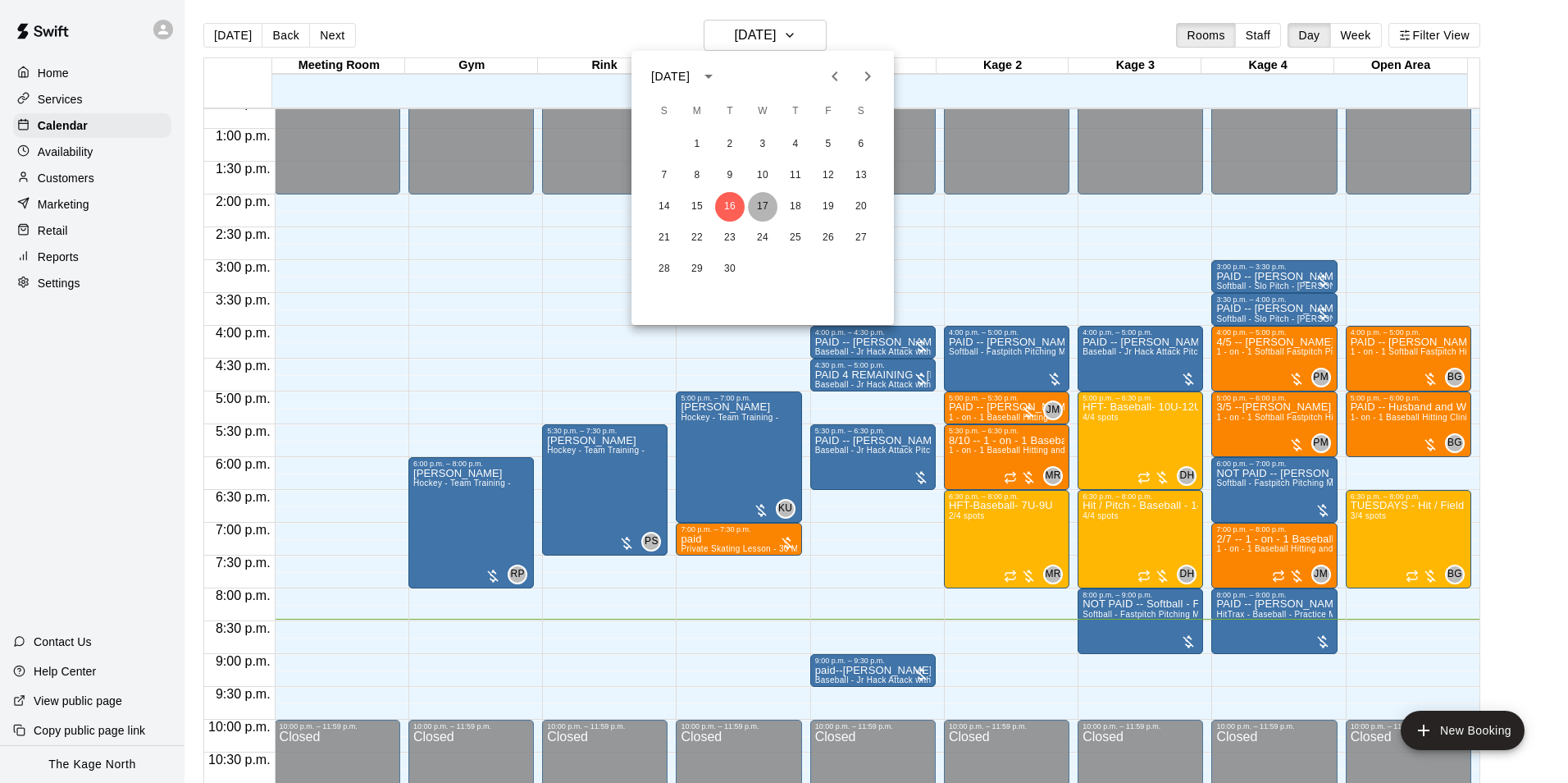
click at [759, 205] on button "17" at bounding box center [763, 207] width 30 height 30
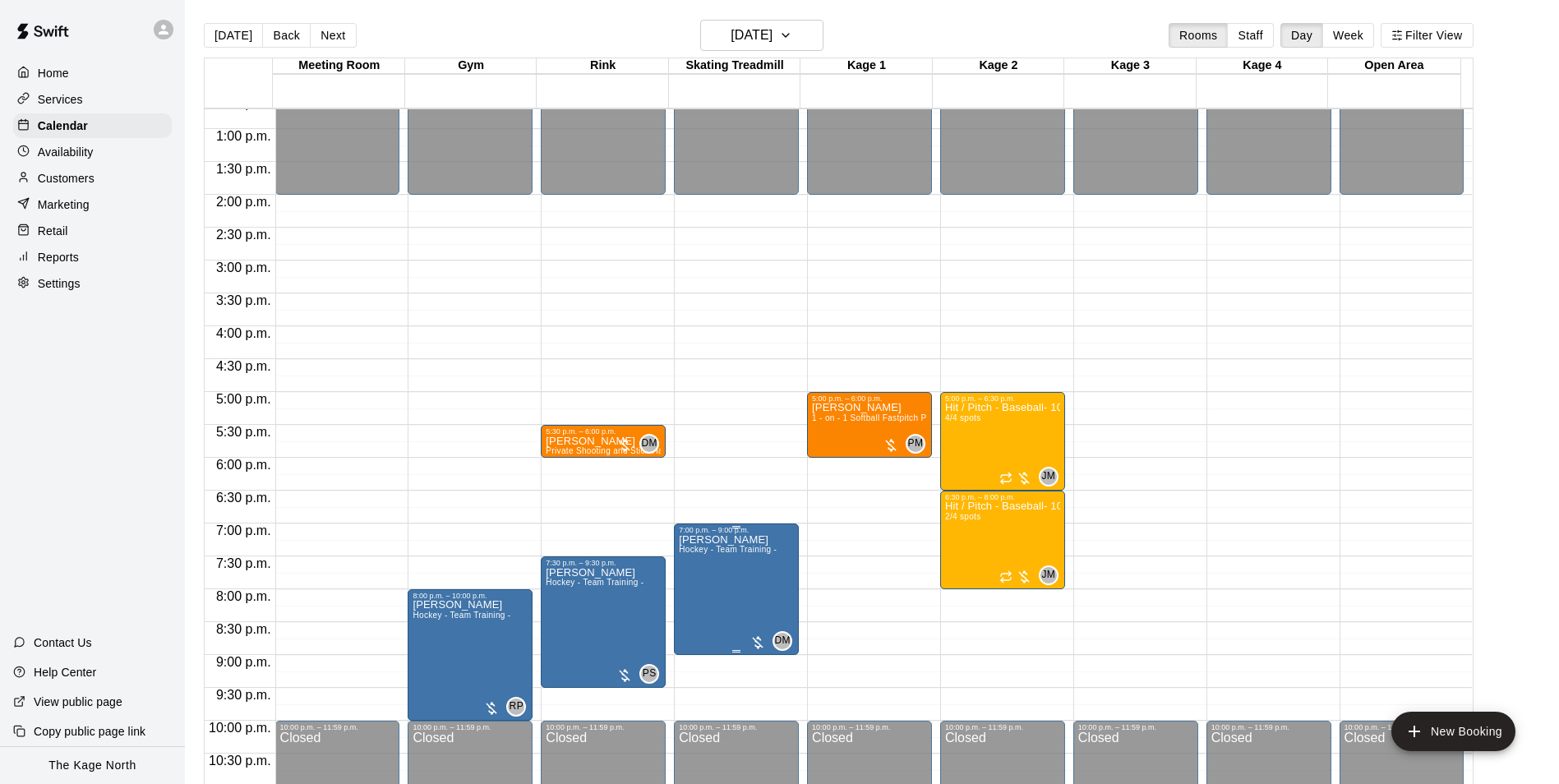
click at [781, 639] on span "DM" at bounding box center [783, 641] width 16 height 17
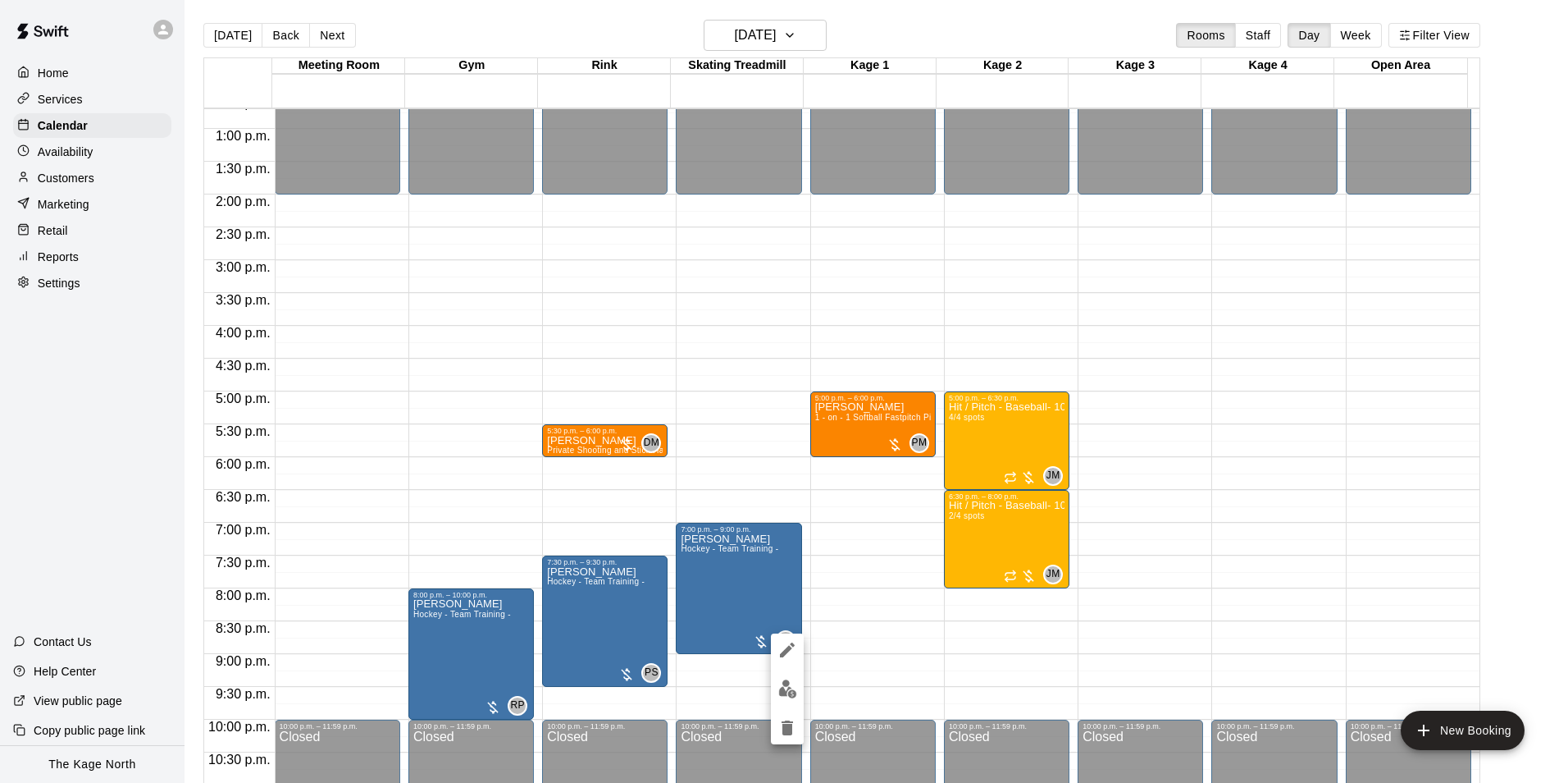
click at [873, 45] on div at bounding box center [784, 391] width 1568 height 783
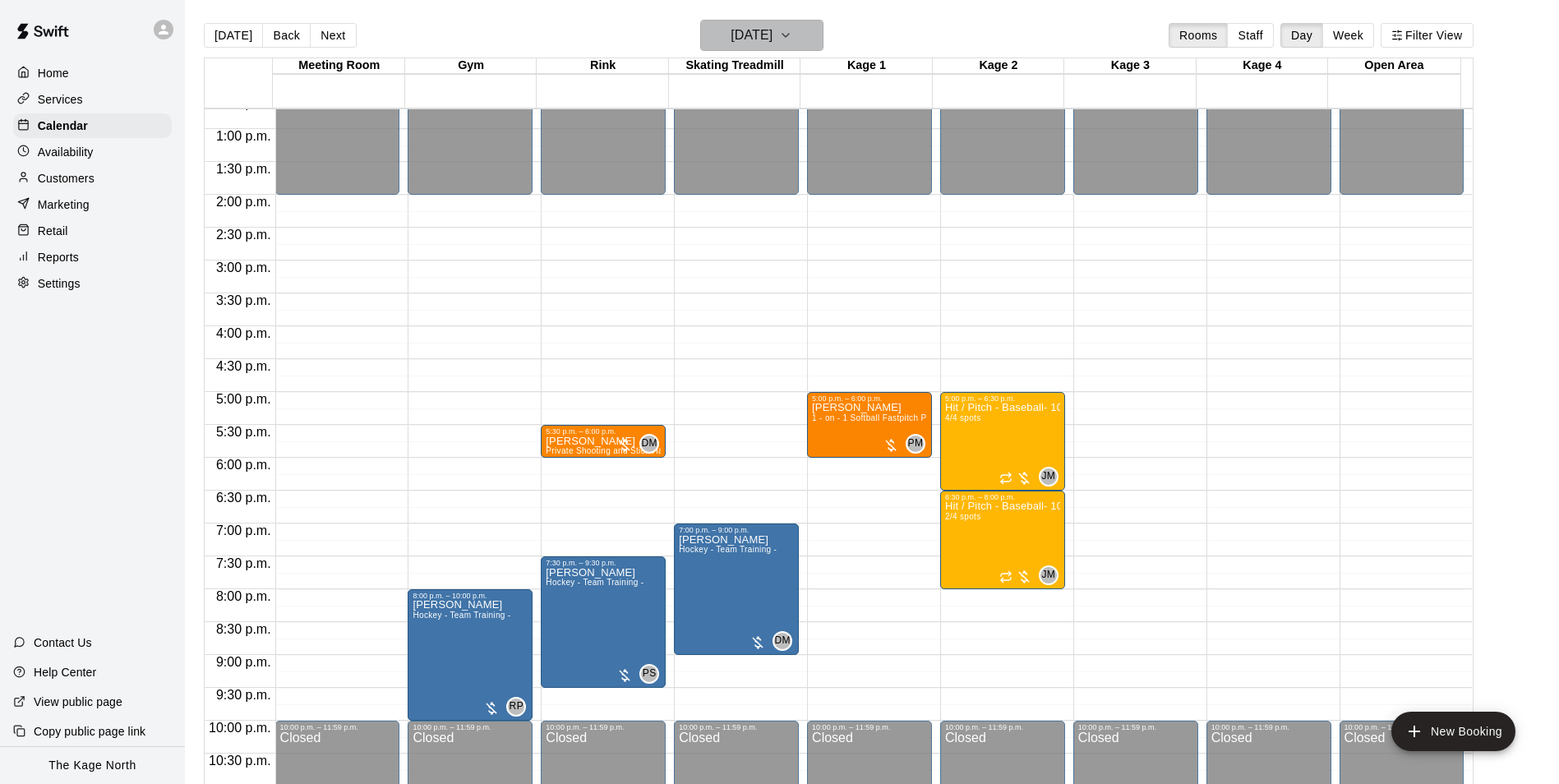
click at [773, 38] on h6 "[DATE]" at bounding box center [752, 35] width 42 height 23
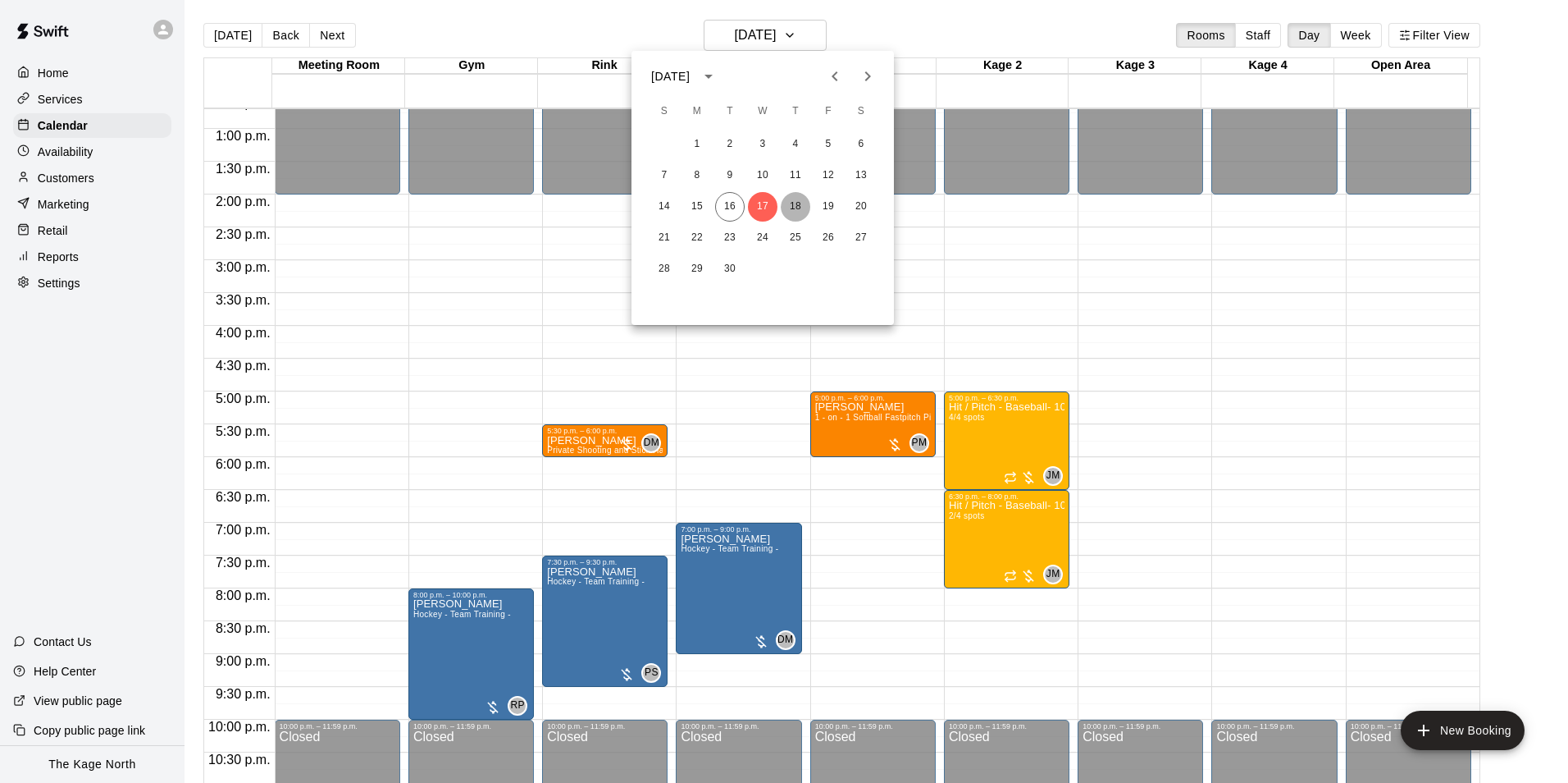
click at [800, 205] on button "18" at bounding box center [796, 207] width 30 height 30
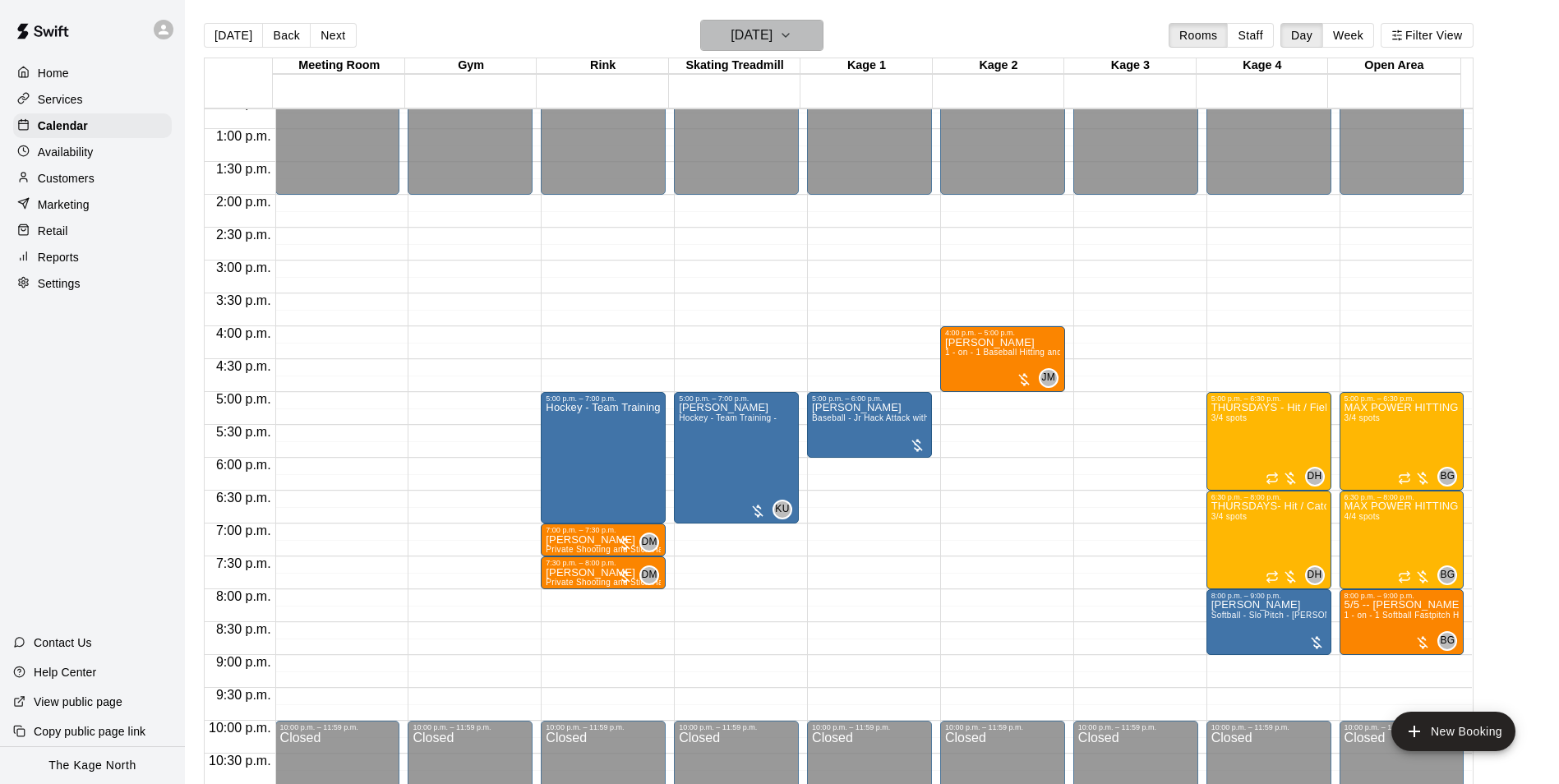
click at [773, 25] on h6 "[DATE]" at bounding box center [752, 35] width 42 height 23
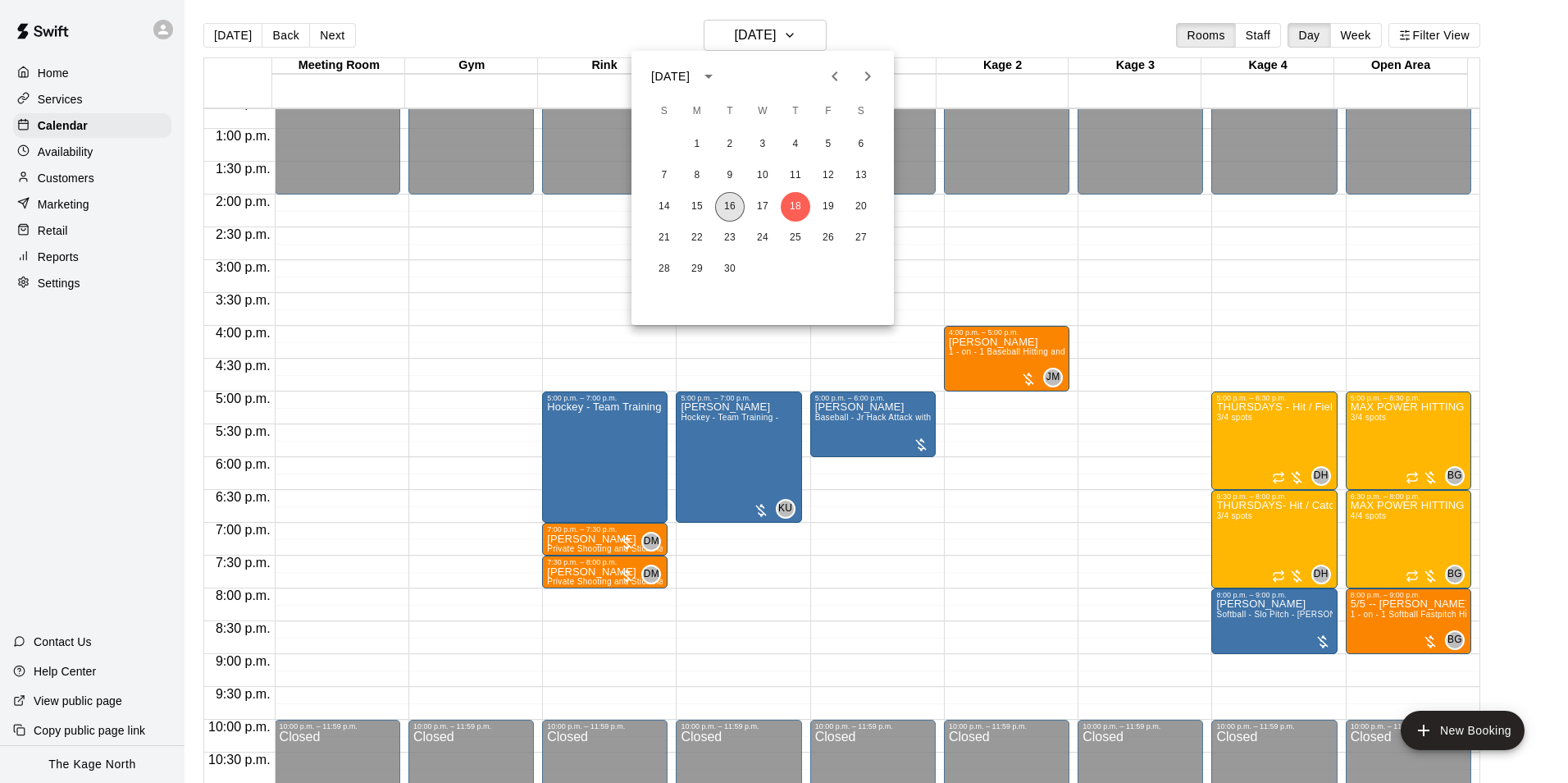
click at [740, 208] on button "16" at bounding box center [730, 207] width 30 height 30
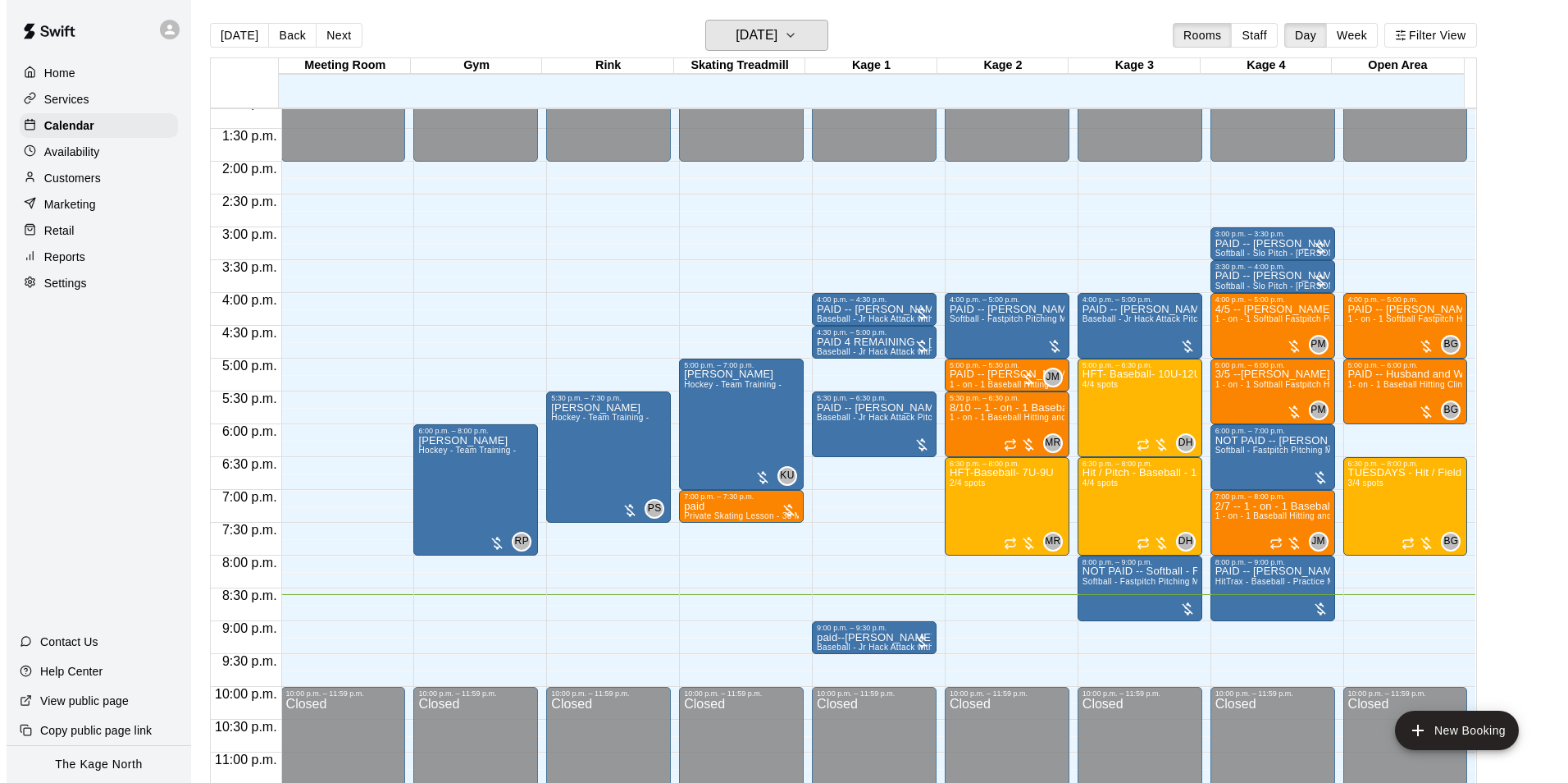
scroll to position [885, 0]
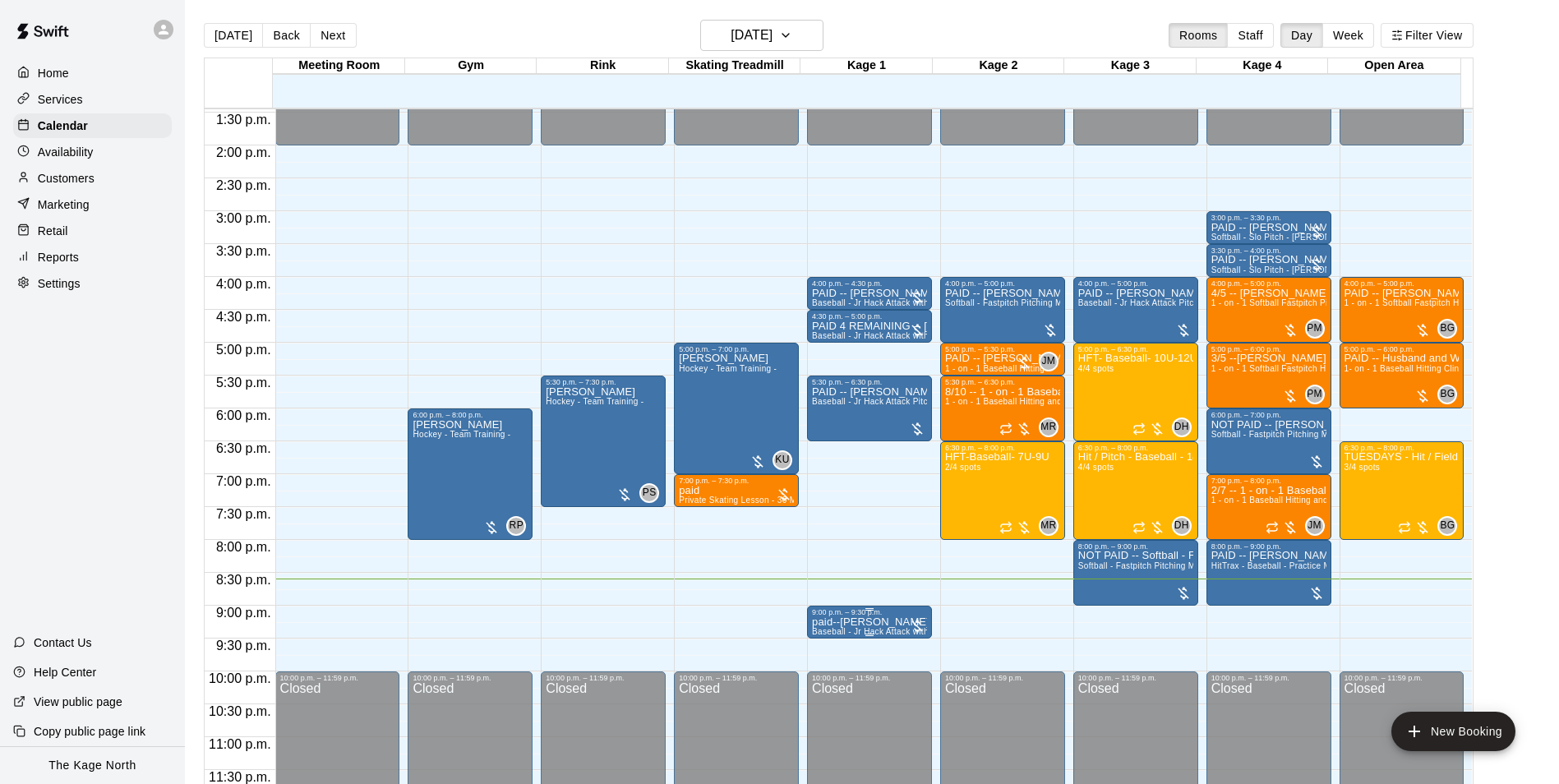
click at [848, 622] on p "paid--[PERSON_NAME]" at bounding box center [870, 622] width 115 height 0
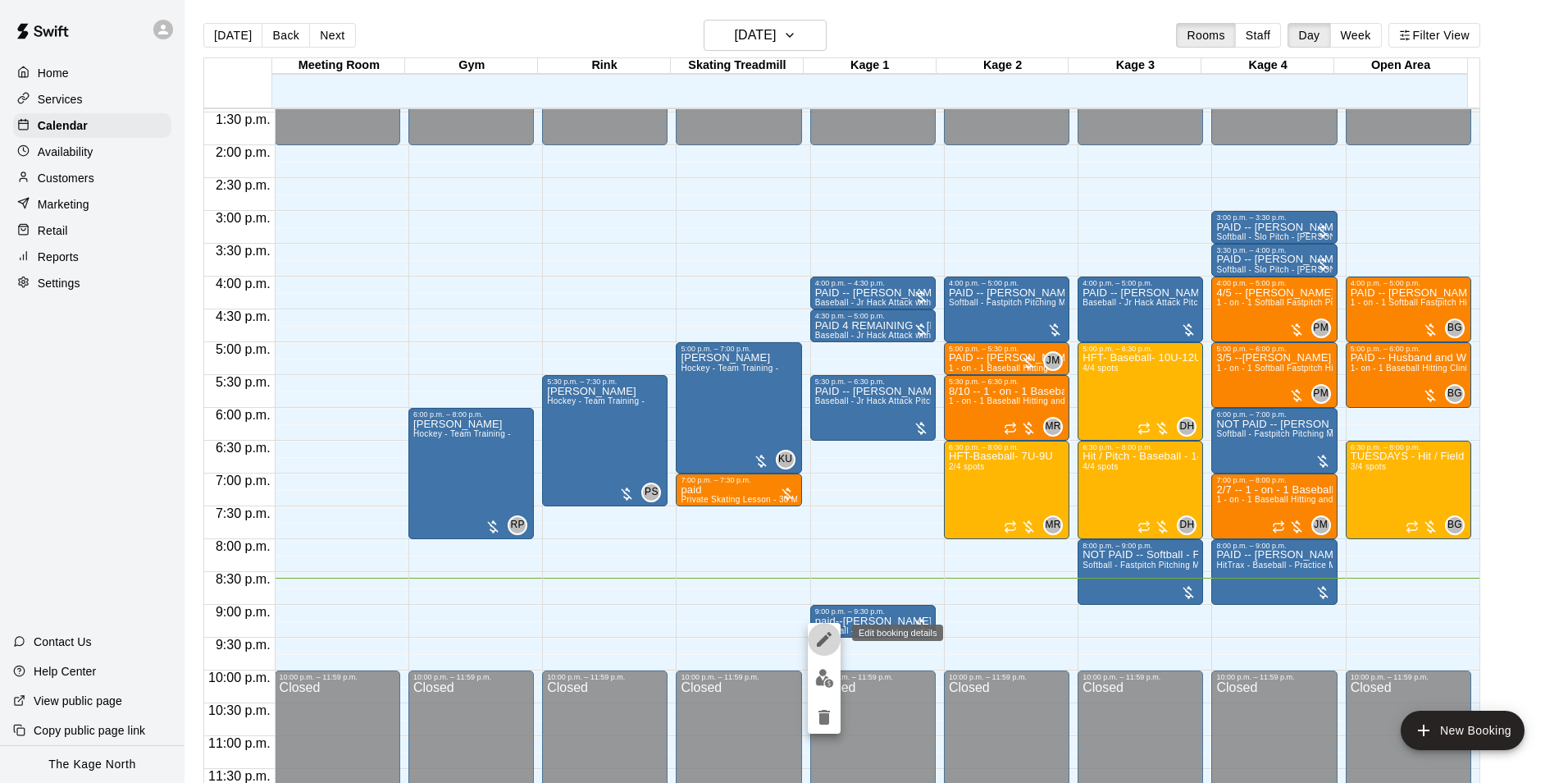
click at [822, 634] on icon "edit" at bounding box center [824, 639] width 19 height 19
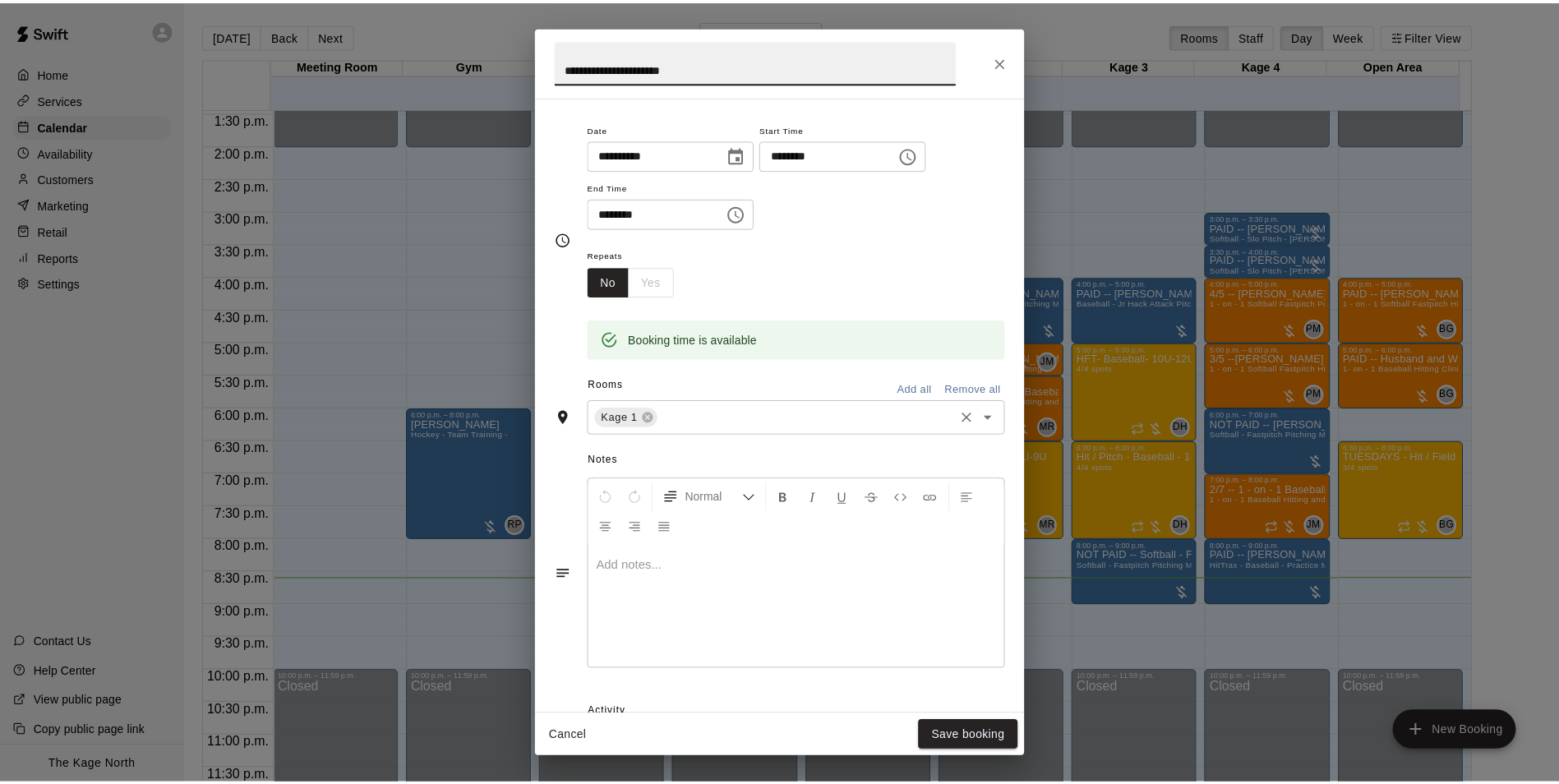
scroll to position [262, 0]
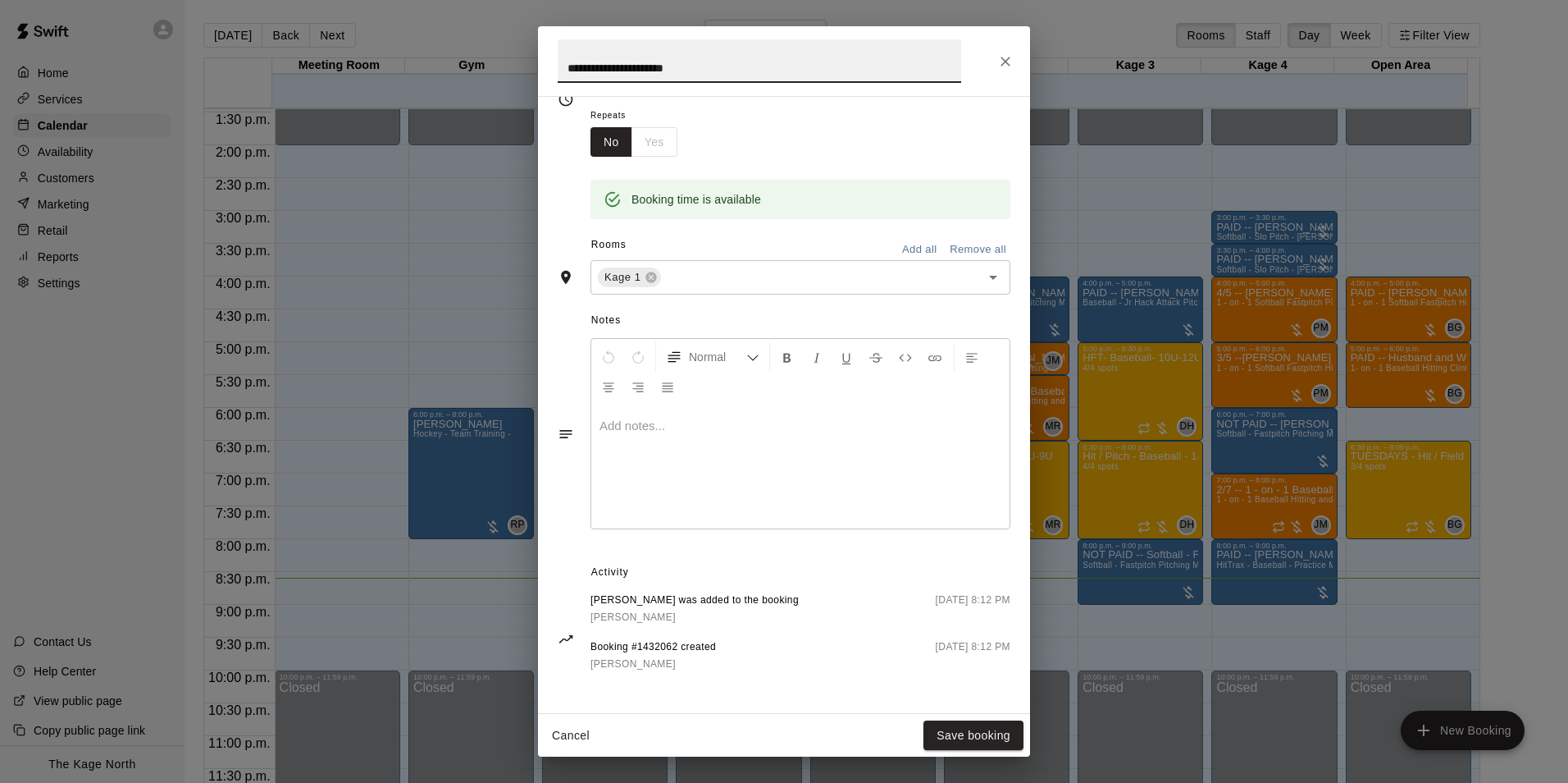
click at [1006, 59] on icon "Close" at bounding box center [1005, 62] width 17 height 17
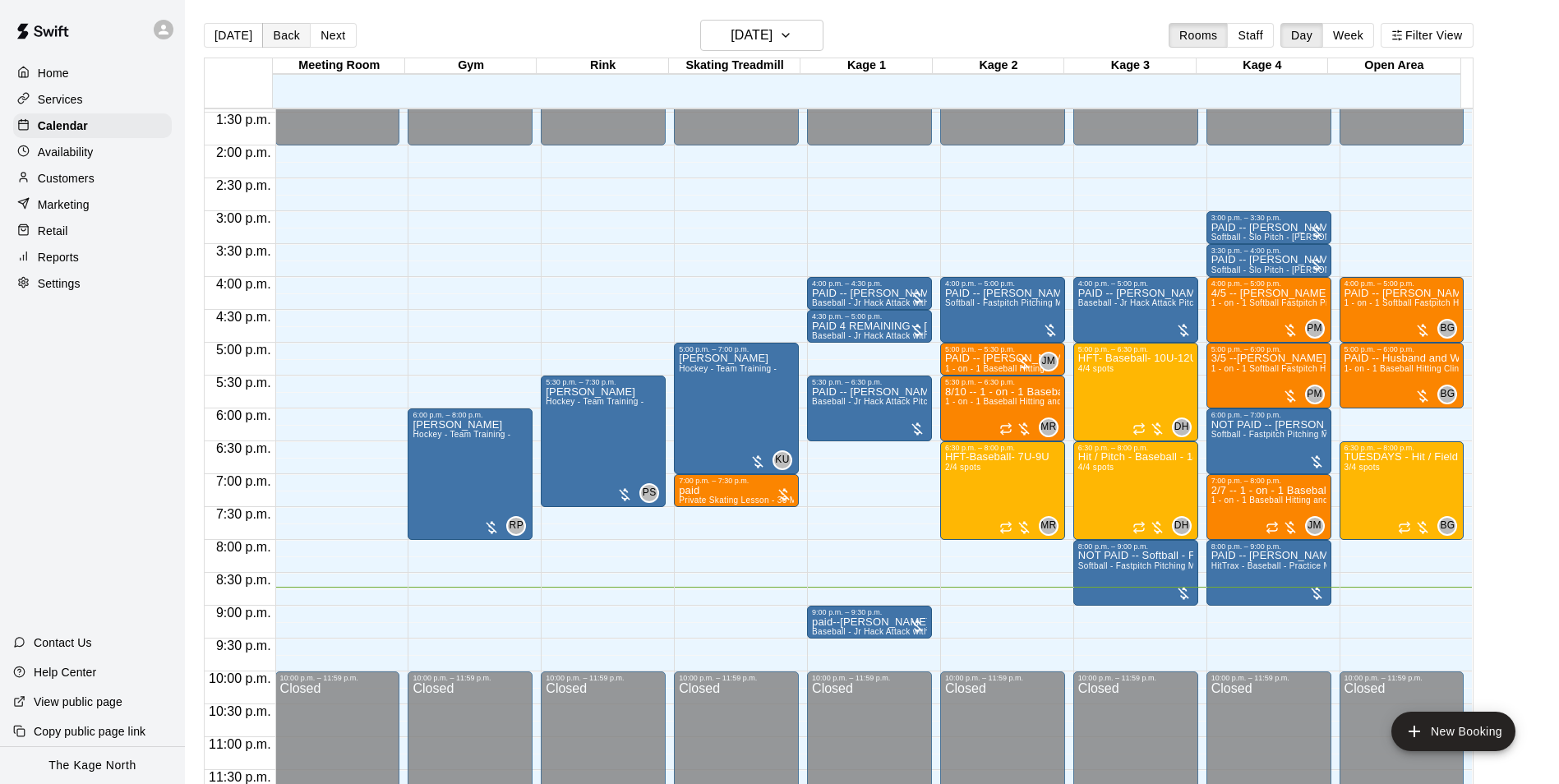
click at [270, 29] on button "Back" at bounding box center [286, 35] width 48 height 25
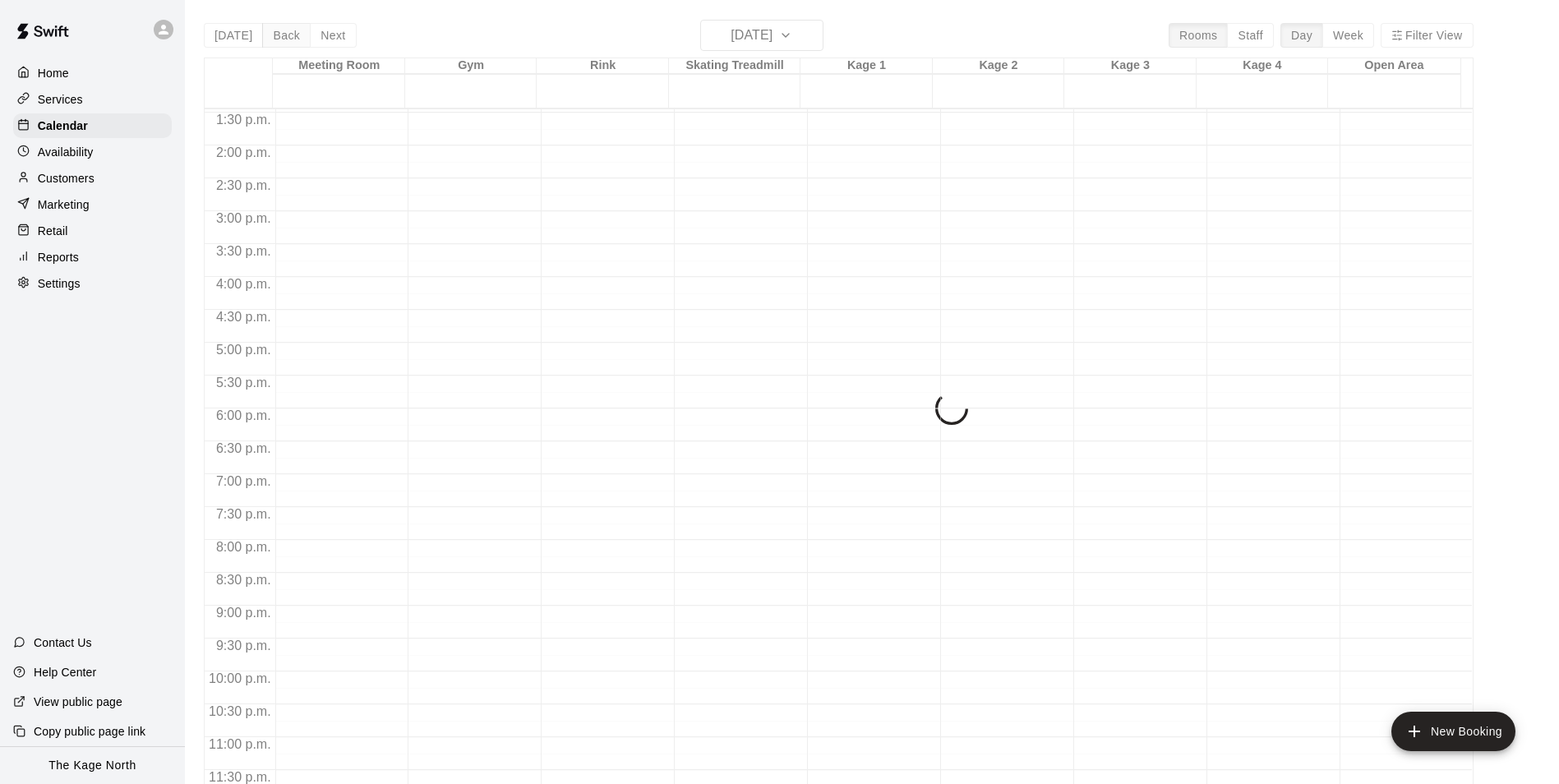
click at [270, 29] on div "[DATE] Back [DATE][DATE] Rooms Staff Day Week Filter View Meeting Room [GEOGRAP…" at bounding box center [839, 411] width 1270 height 784
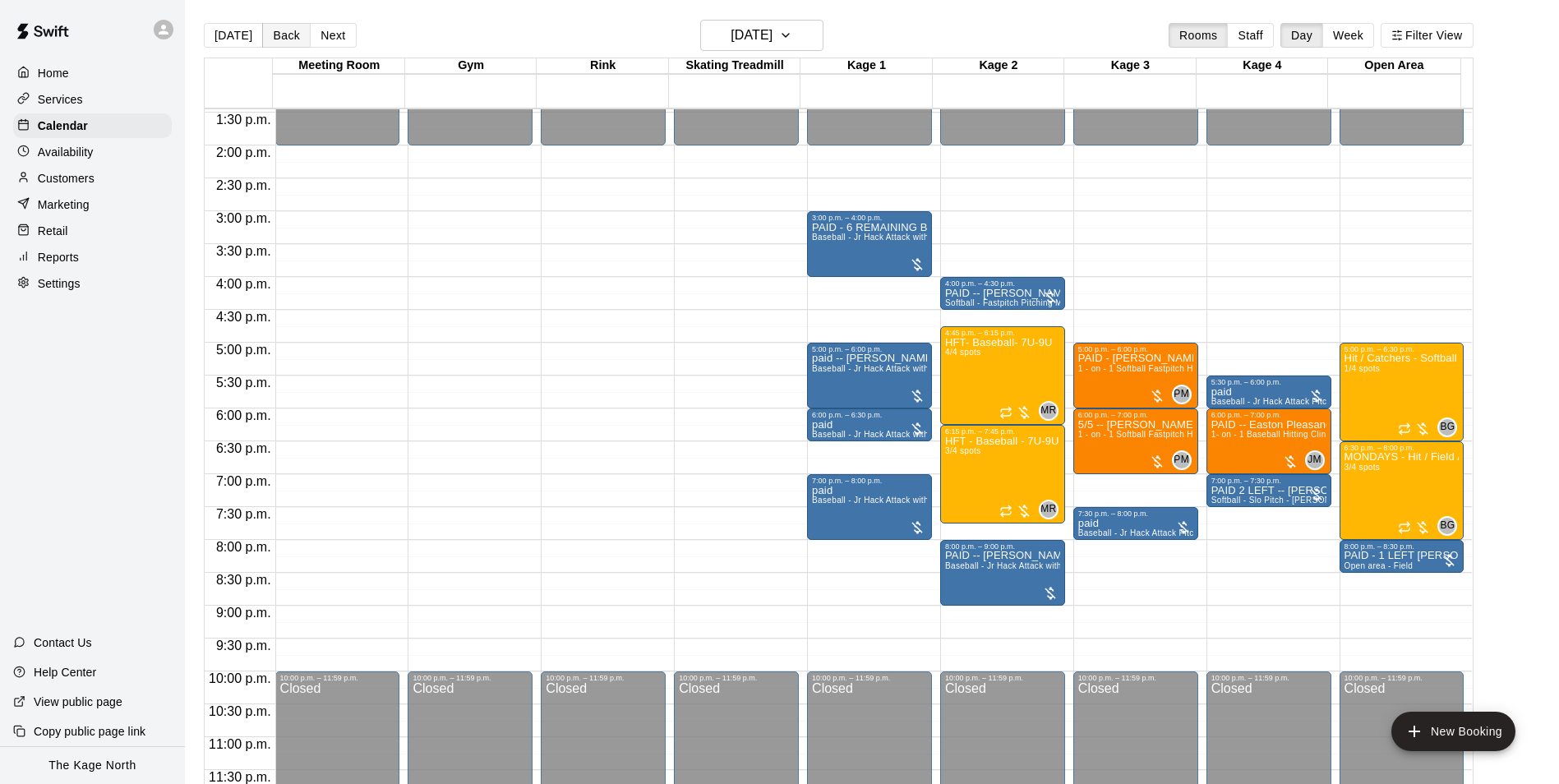
click at [279, 31] on button "Back" at bounding box center [286, 35] width 48 height 25
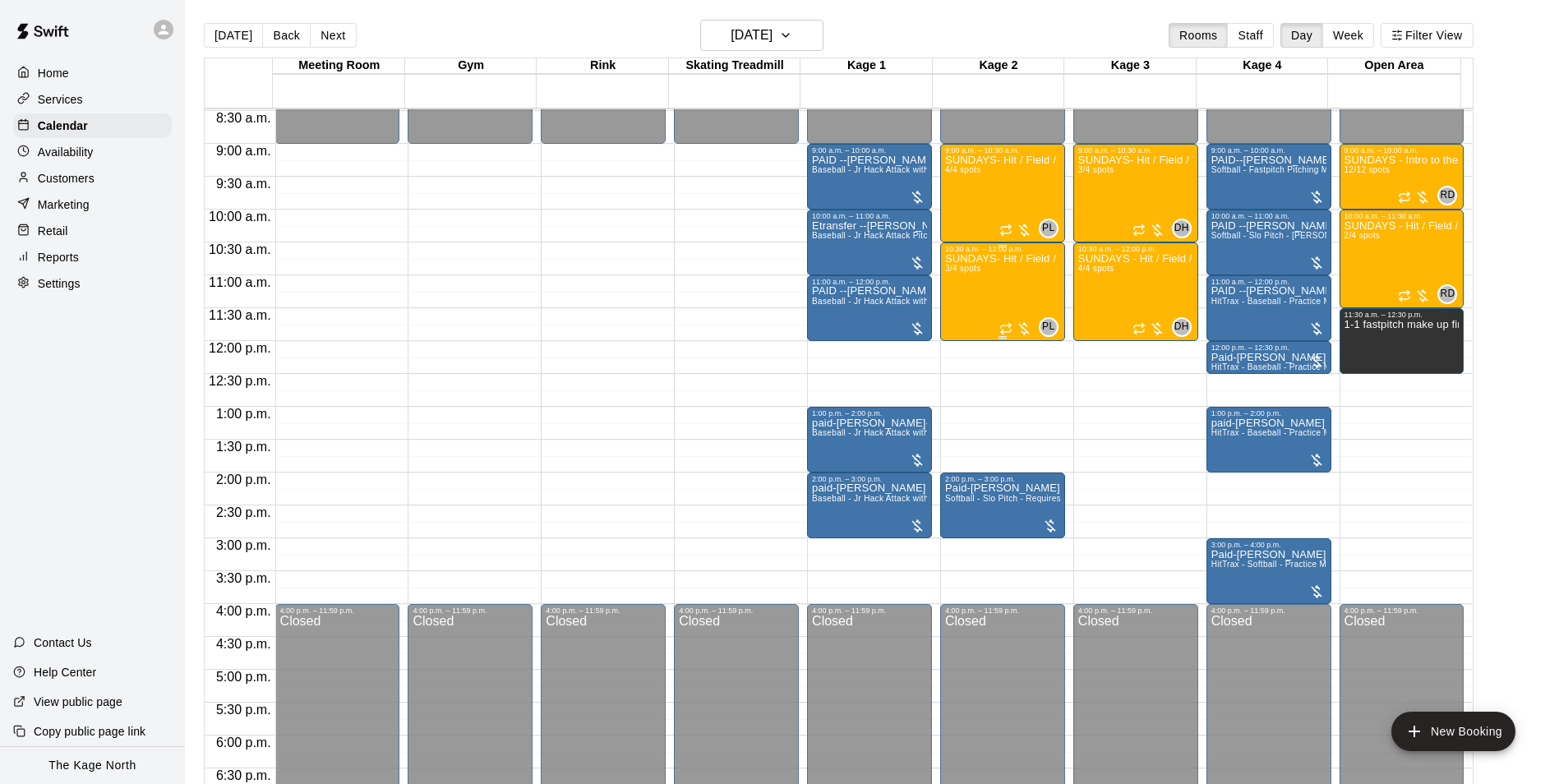
scroll to position [475, 0]
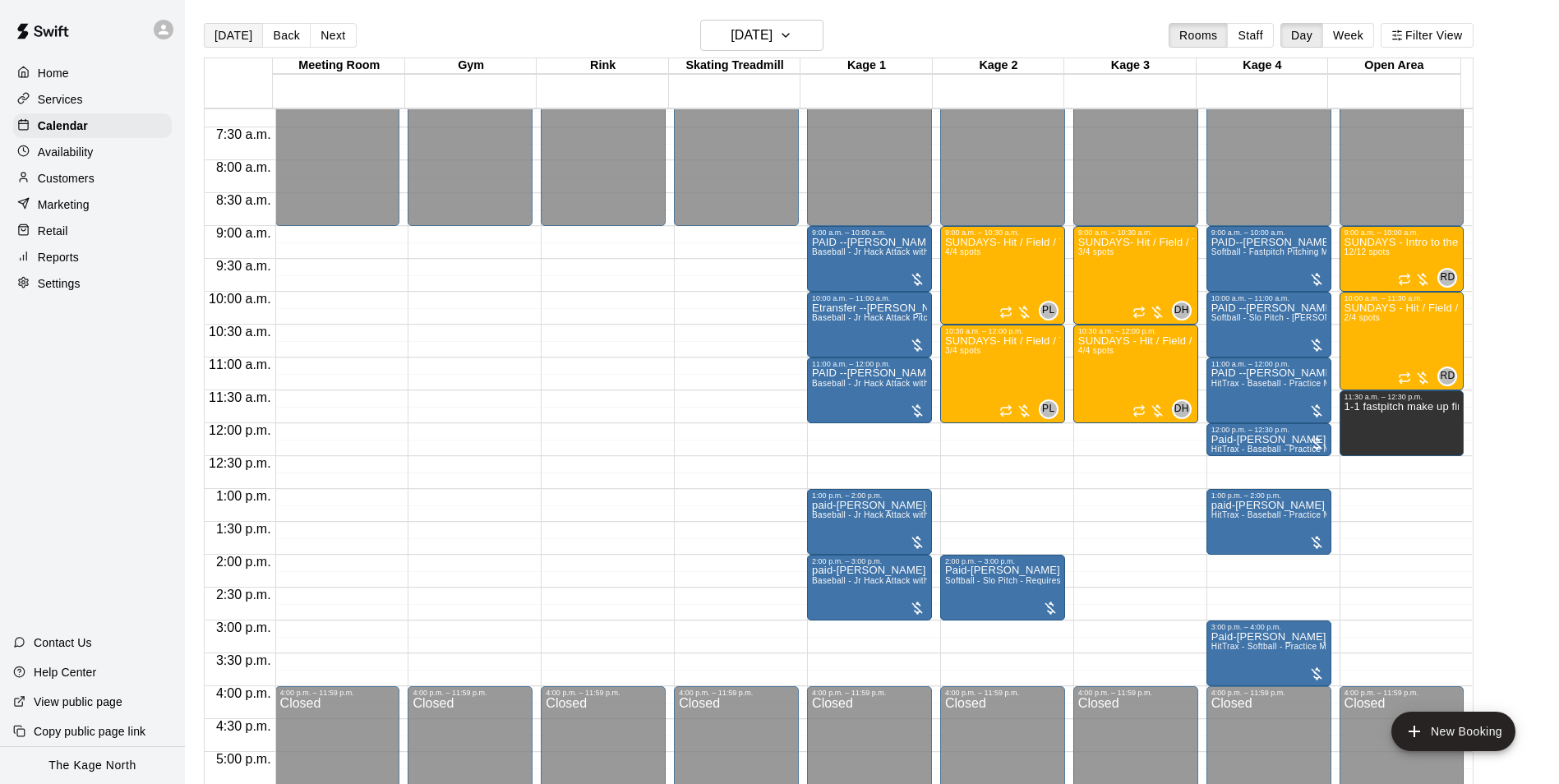
click at [230, 33] on button "[DATE]" at bounding box center [233, 35] width 59 height 25
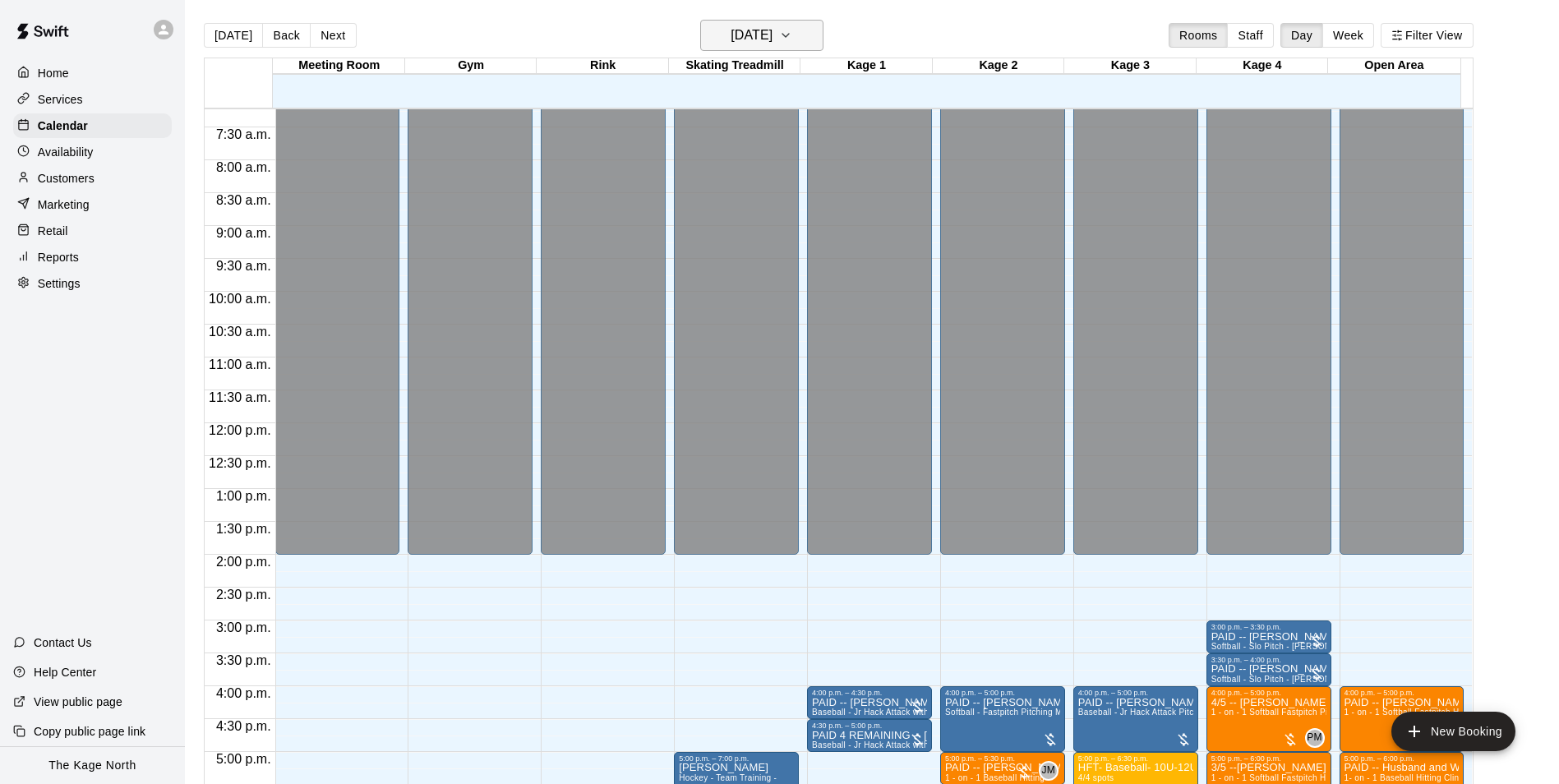
click at [731, 22] on button "[DATE]" at bounding box center [762, 34] width 123 height 31
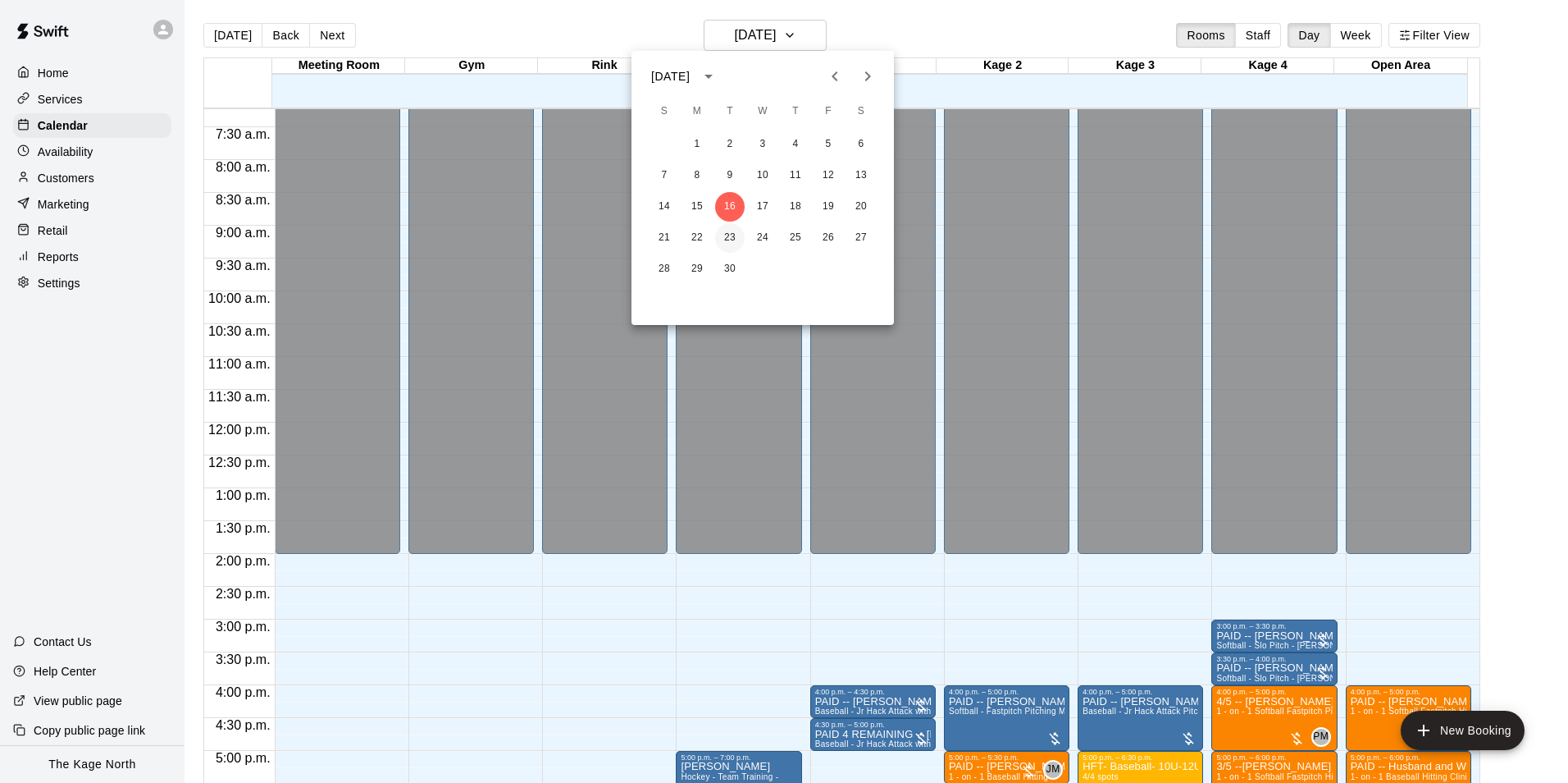
click at [724, 229] on button "23" at bounding box center [730, 238] width 30 height 30
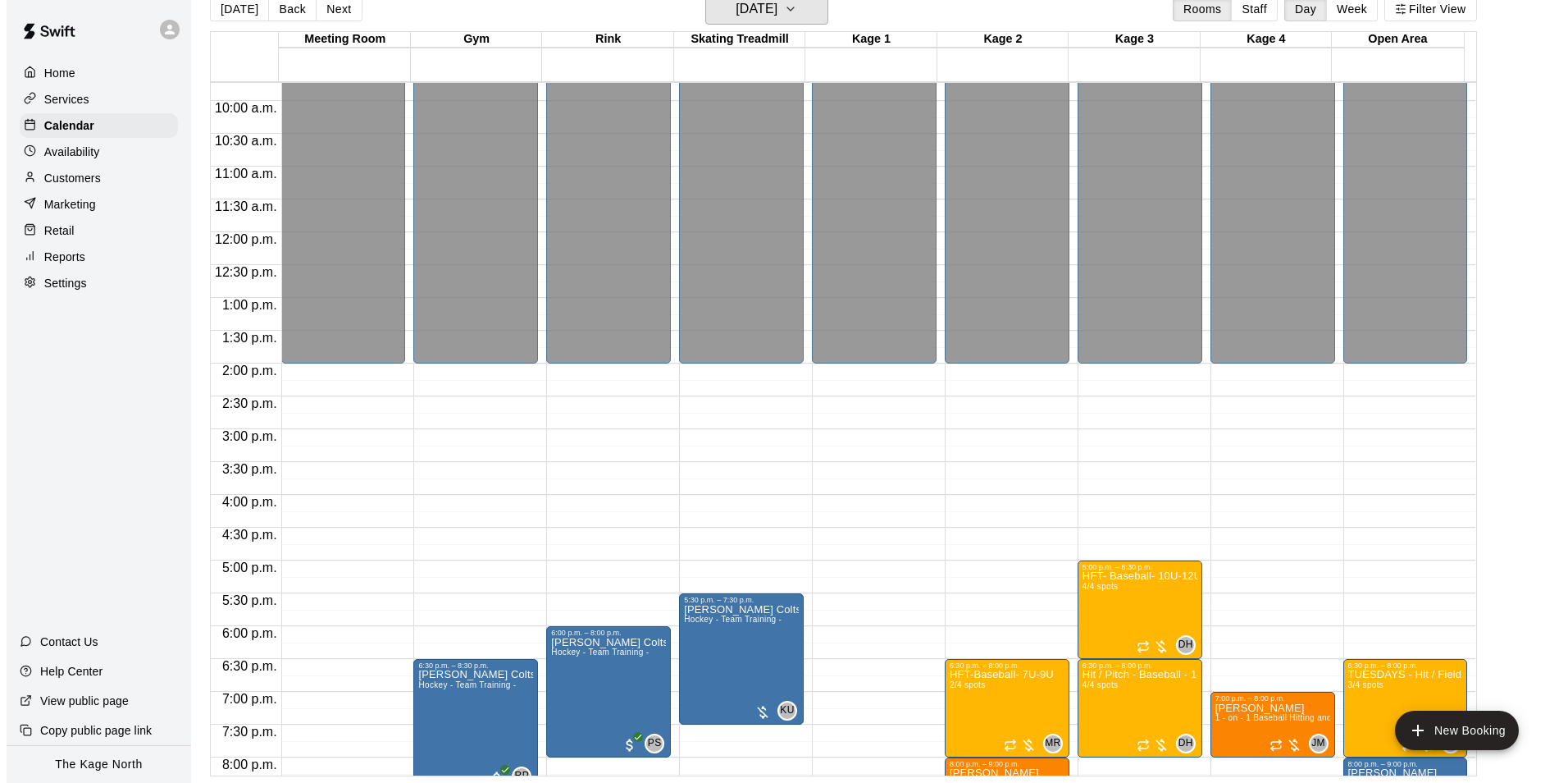
scroll to position [802, 0]
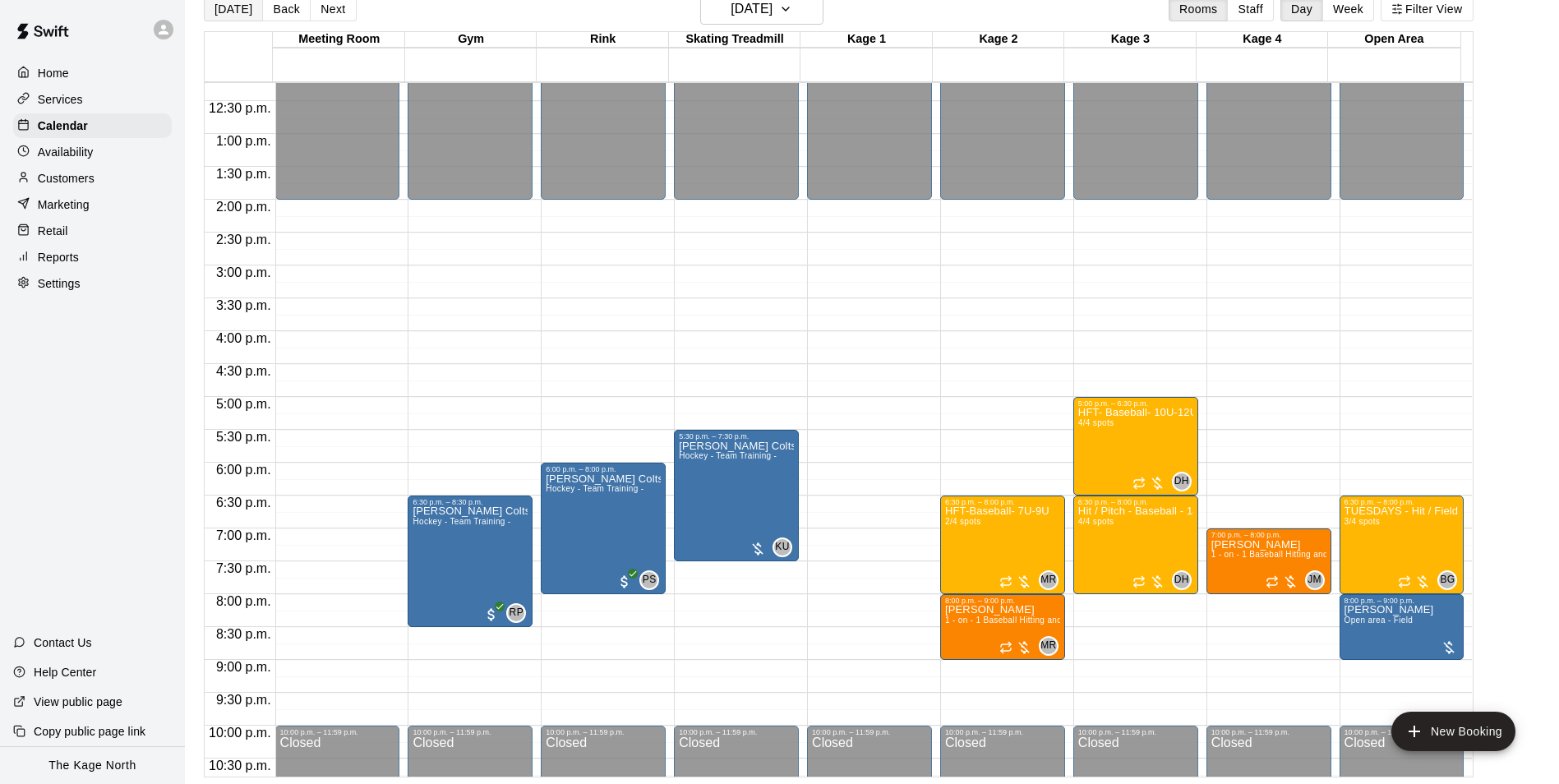
click at [239, 6] on button "[DATE]" at bounding box center [233, 9] width 59 height 25
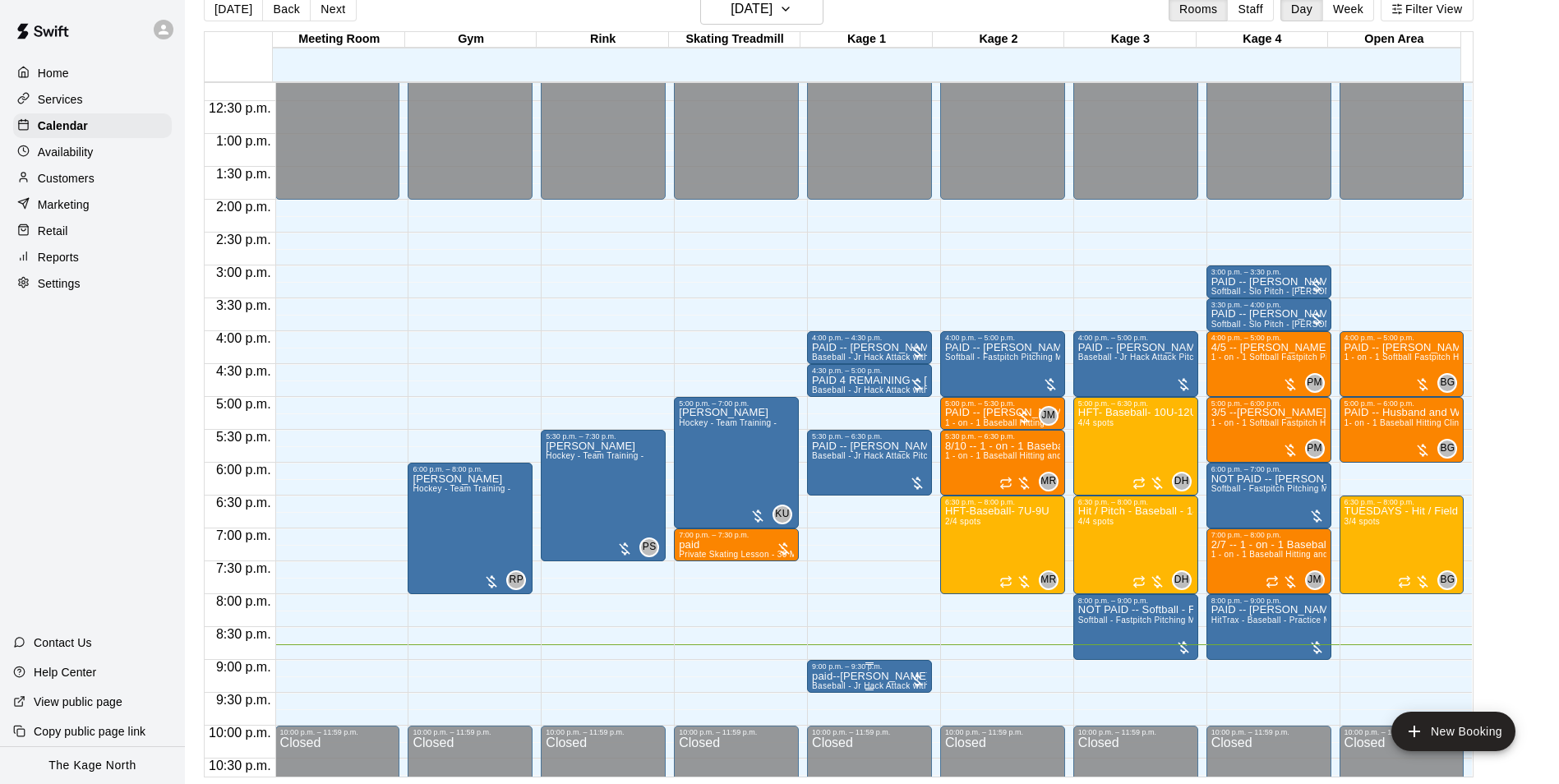
click at [873, 676] on p "paid--[PERSON_NAME]" at bounding box center [870, 676] width 115 height 0
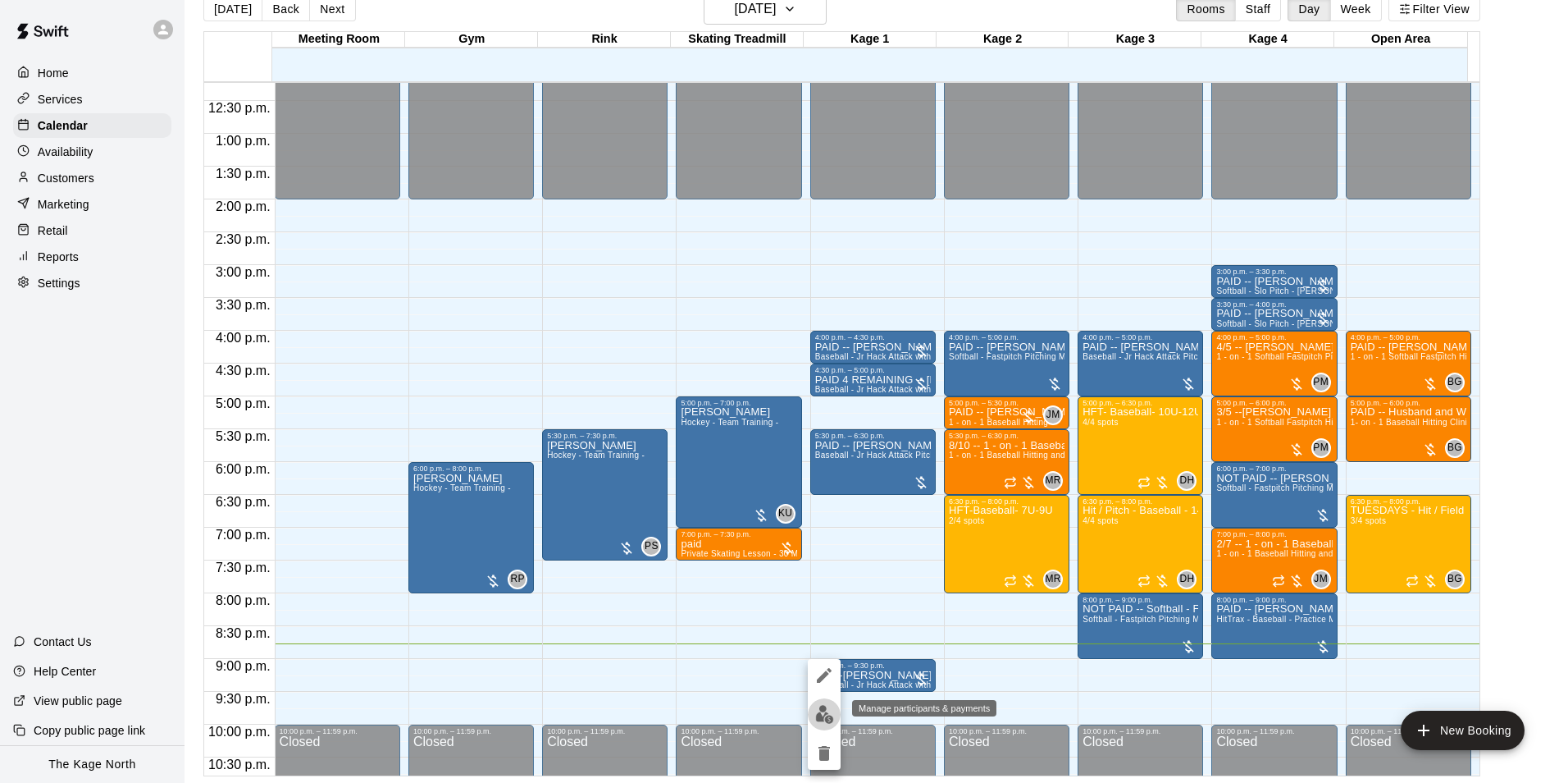
click at [836, 709] on button "edit" at bounding box center [824, 714] width 33 height 32
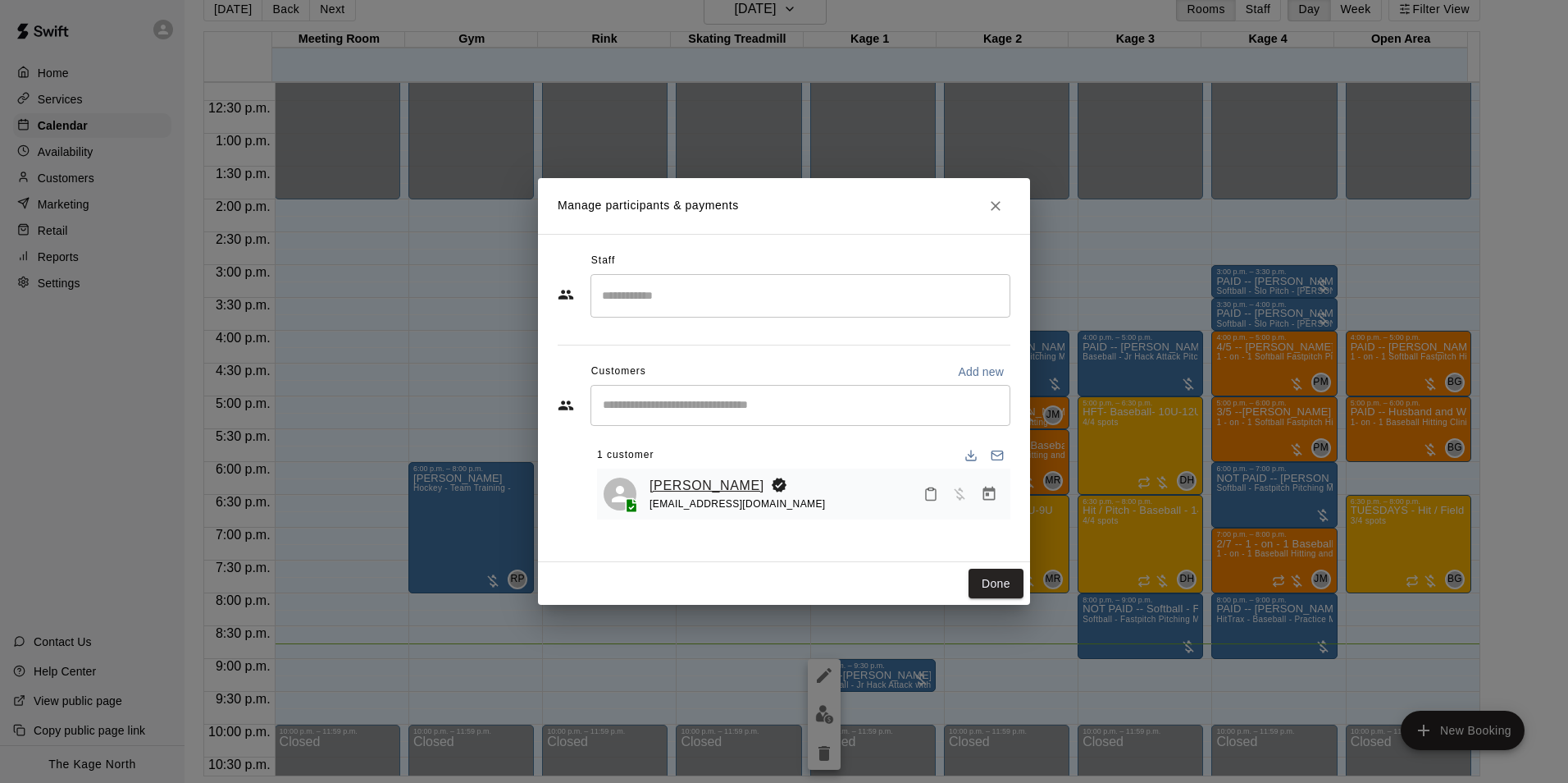
click at [690, 480] on link "[PERSON_NAME]" at bounding box center [707, 486] width 115 height 21
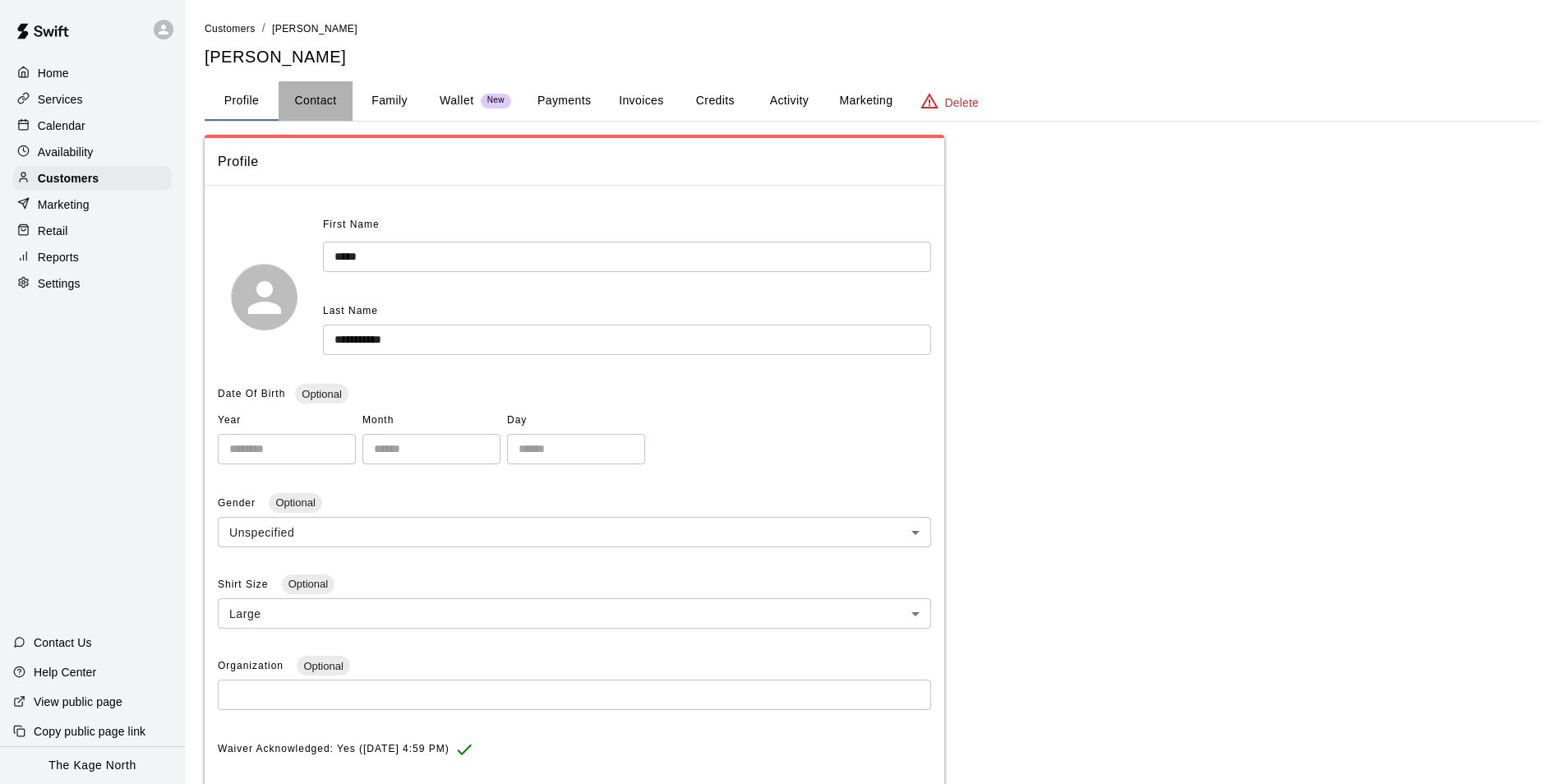
click at [351, 110] on button "Contact" at bounding box center [316, 100] width 74 height 40
select select "**"
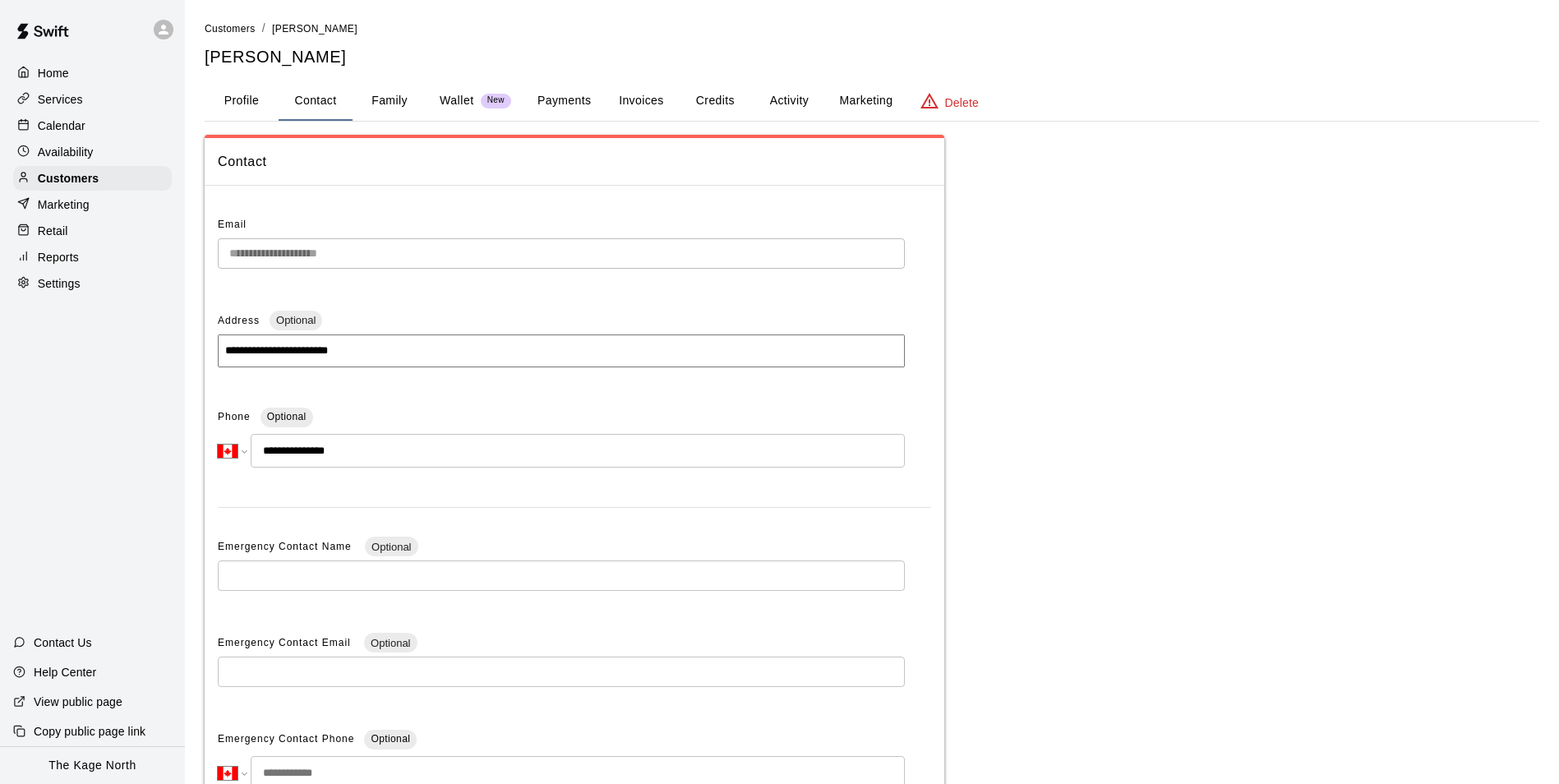
click at [373, 107] on button "Family" at bounding box center [390, 100] width 74 height 40
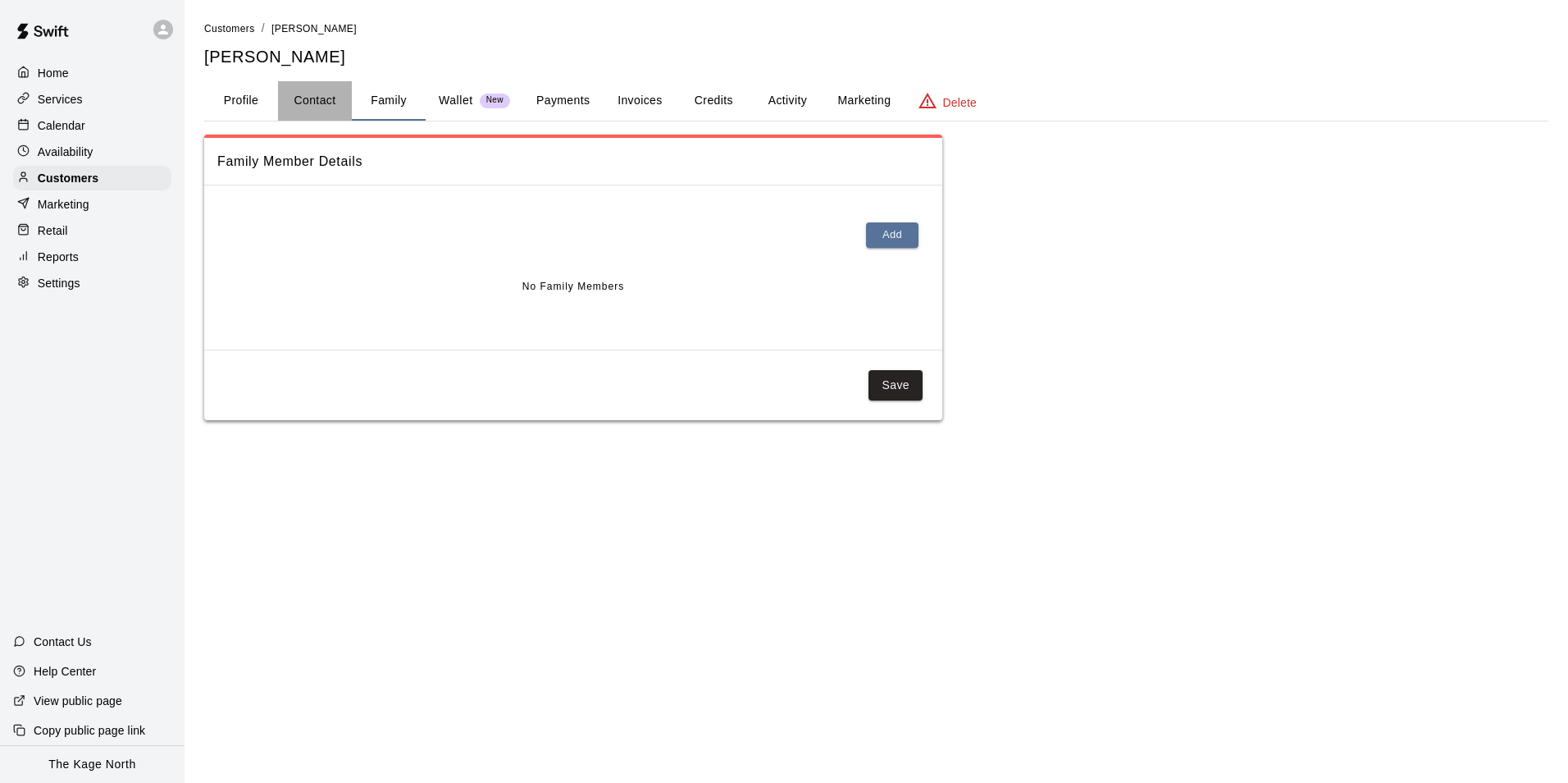
click at [329, 109] on button "Contact" at bounding box center [315, 100] width 74 height 40
select select "**"
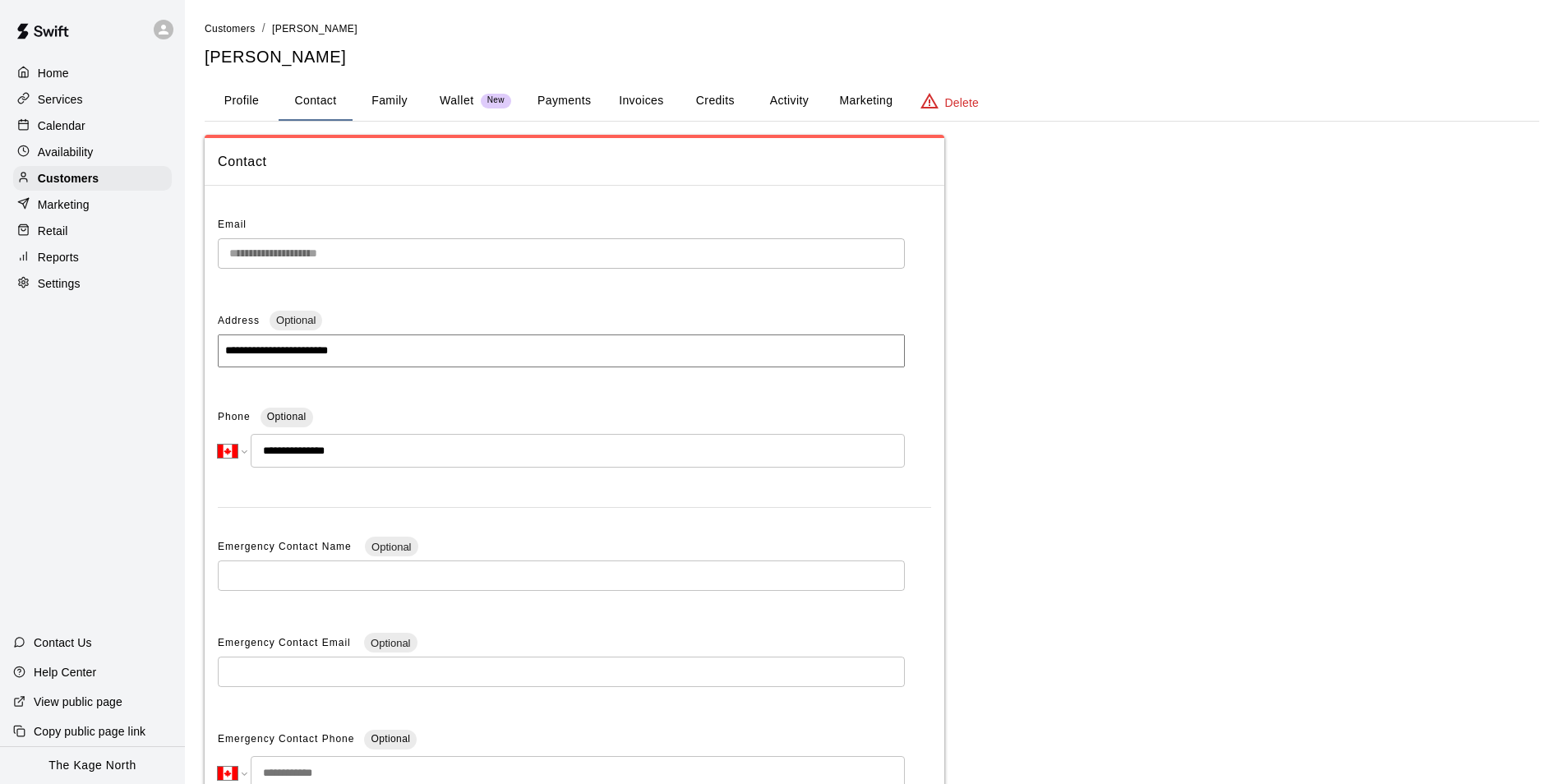
click at [103, 81] on div "Home" at bounding box center [92, 73] width 158 height 25
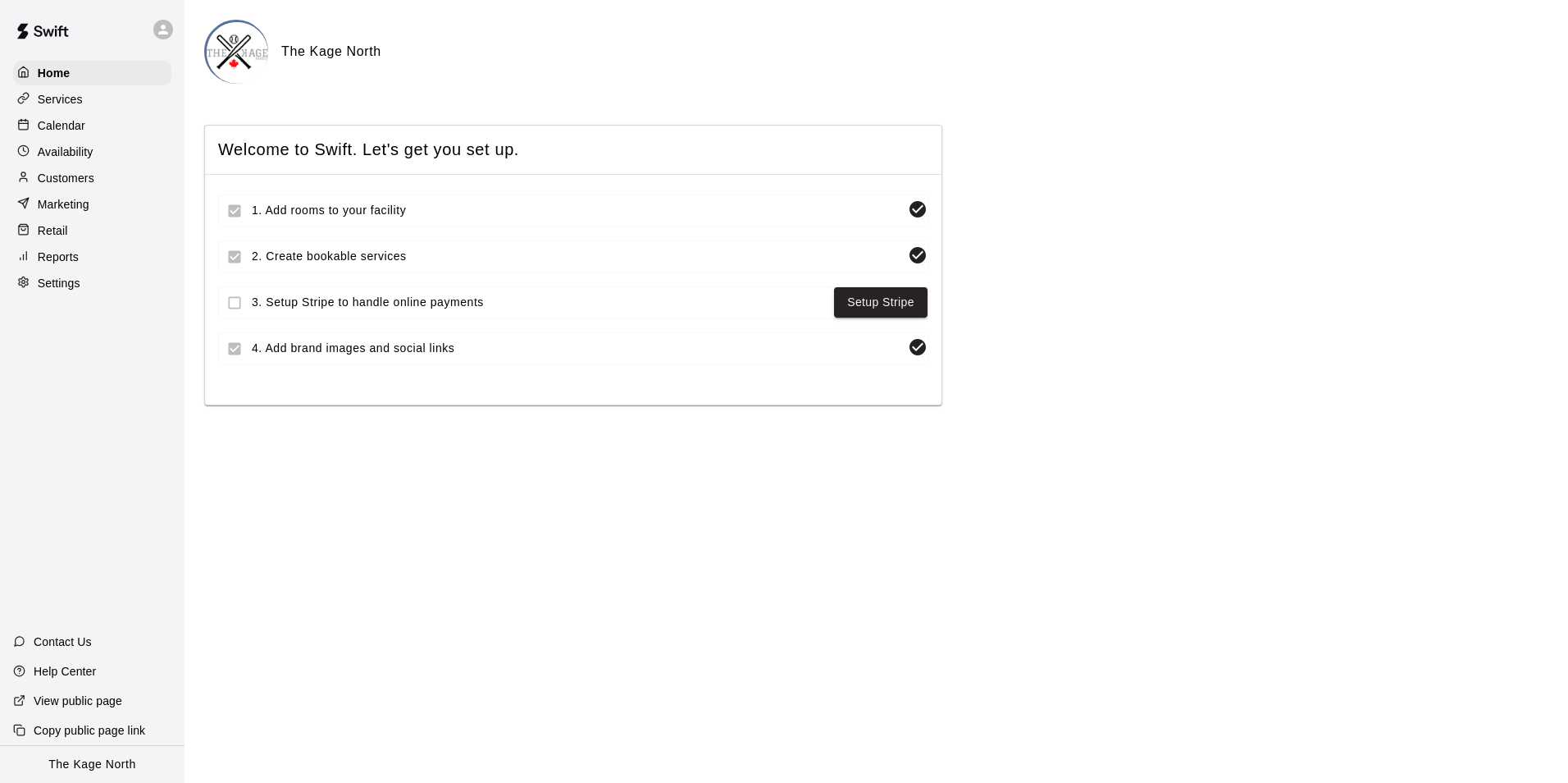
click at [103, 108] on div "Services" at bounding box center [92, 99] width 158 height 25
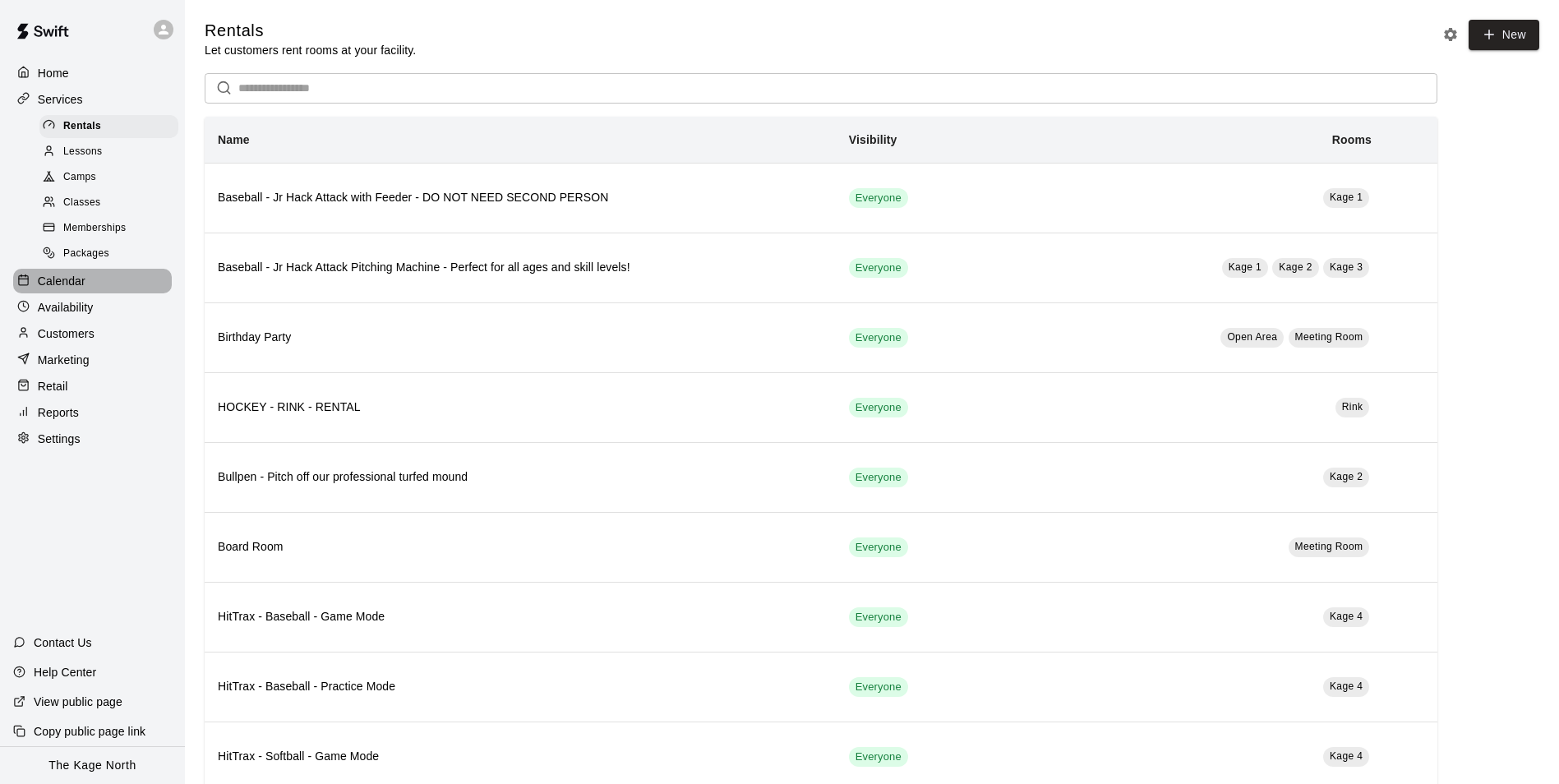
click at [81, 293] on div "Calendar" at bounding box center [92, 281] width 158 height 25
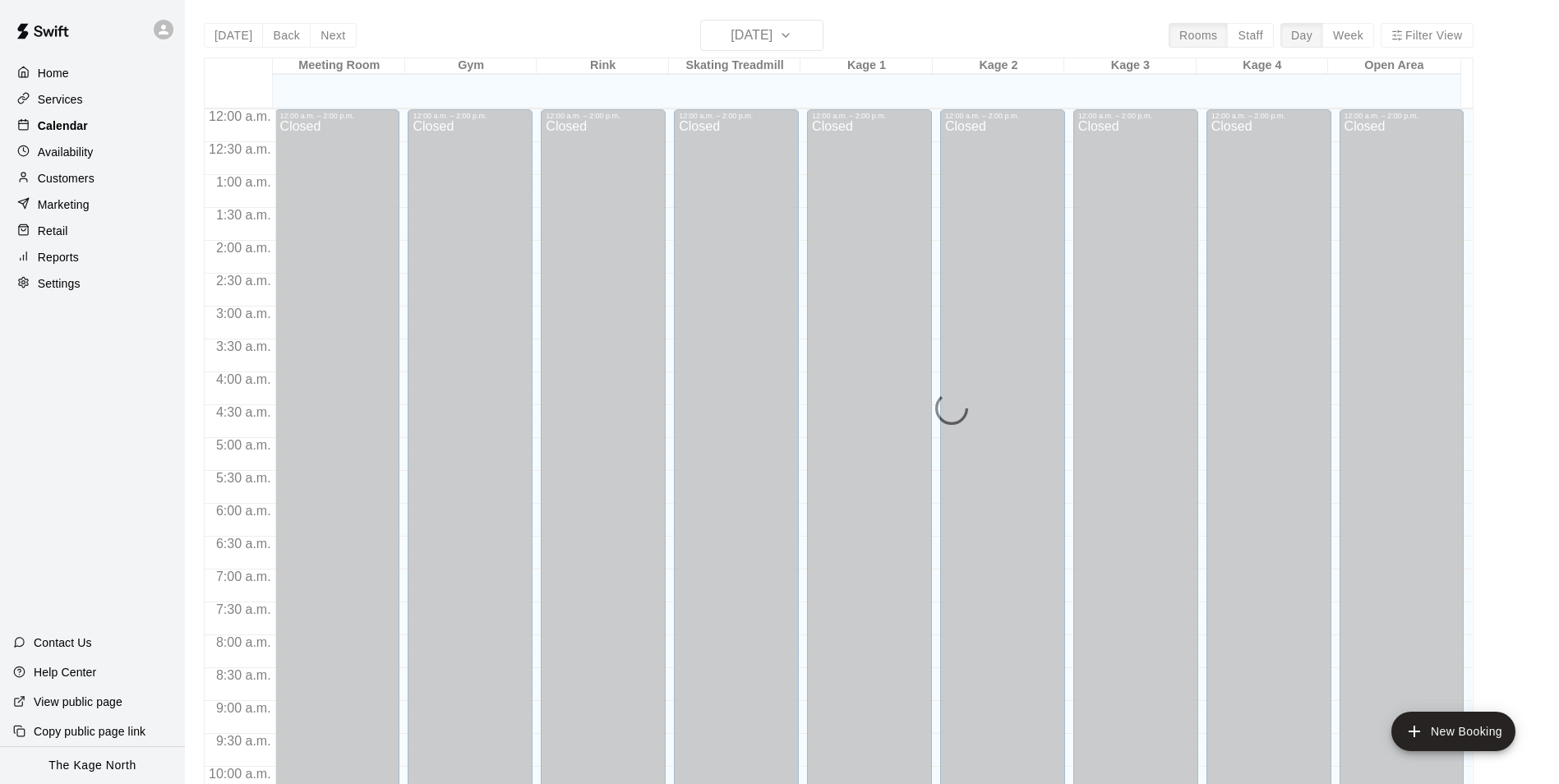
scroll to position [835, 0]
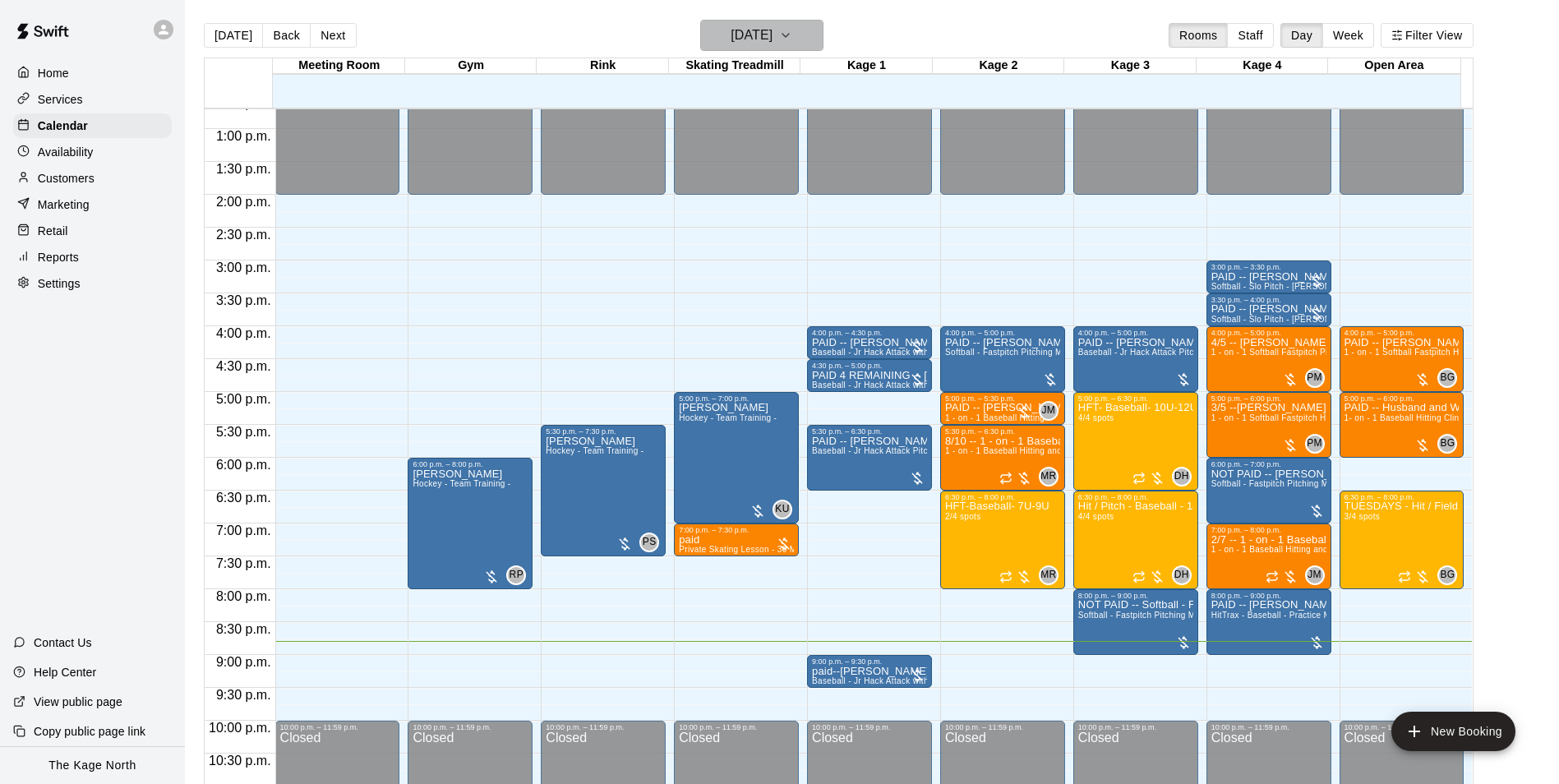
click at [737, 47] on button "[DATE]" at bounding box center [762, 34] width 123 height 31
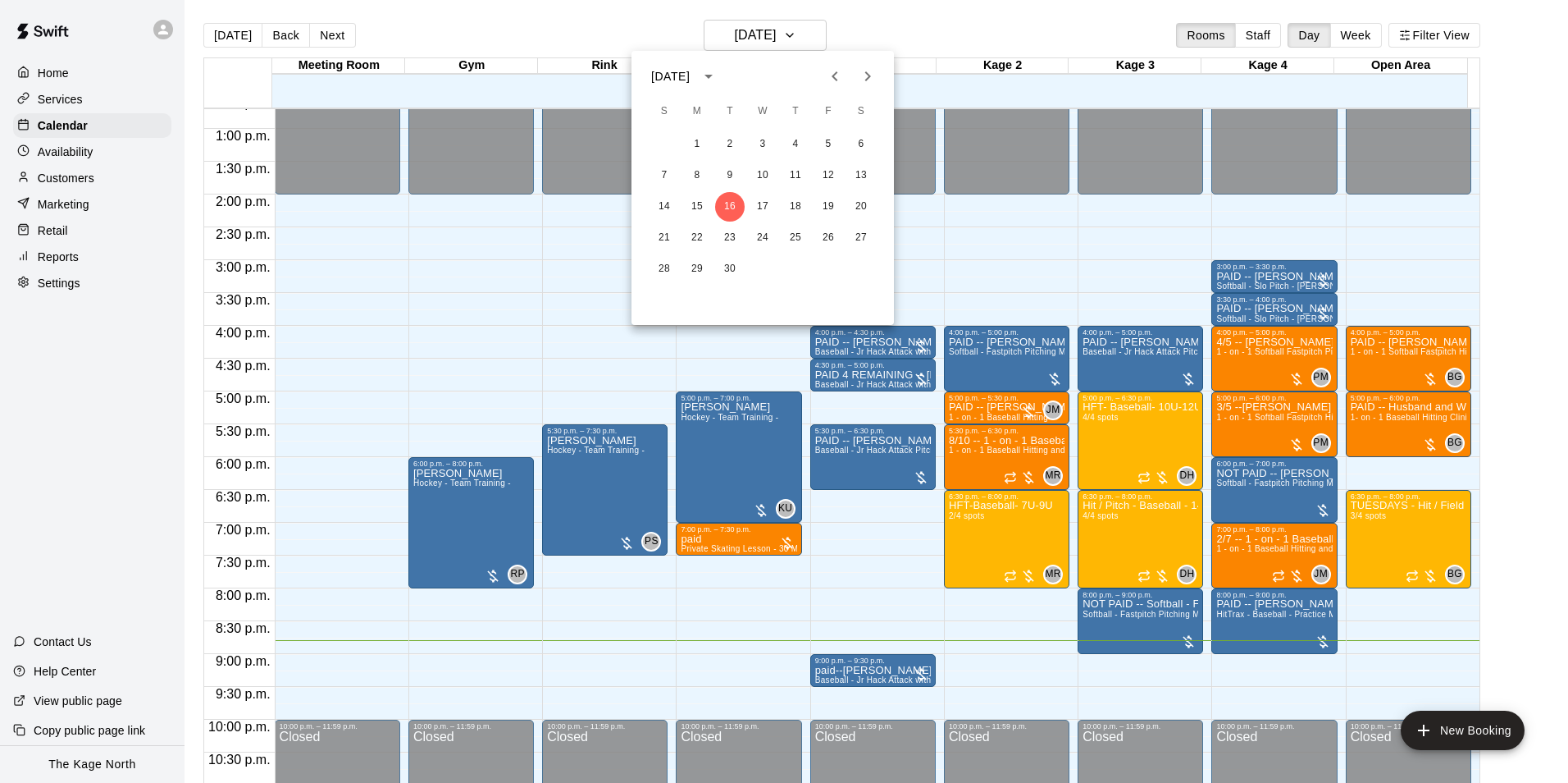
click at [861, 79] on icon "Next month" at bounding box center [868, 76] width 19 height 19
click at [800, 180] on button "9" at bounding box center [796, 176] width 30 height 30
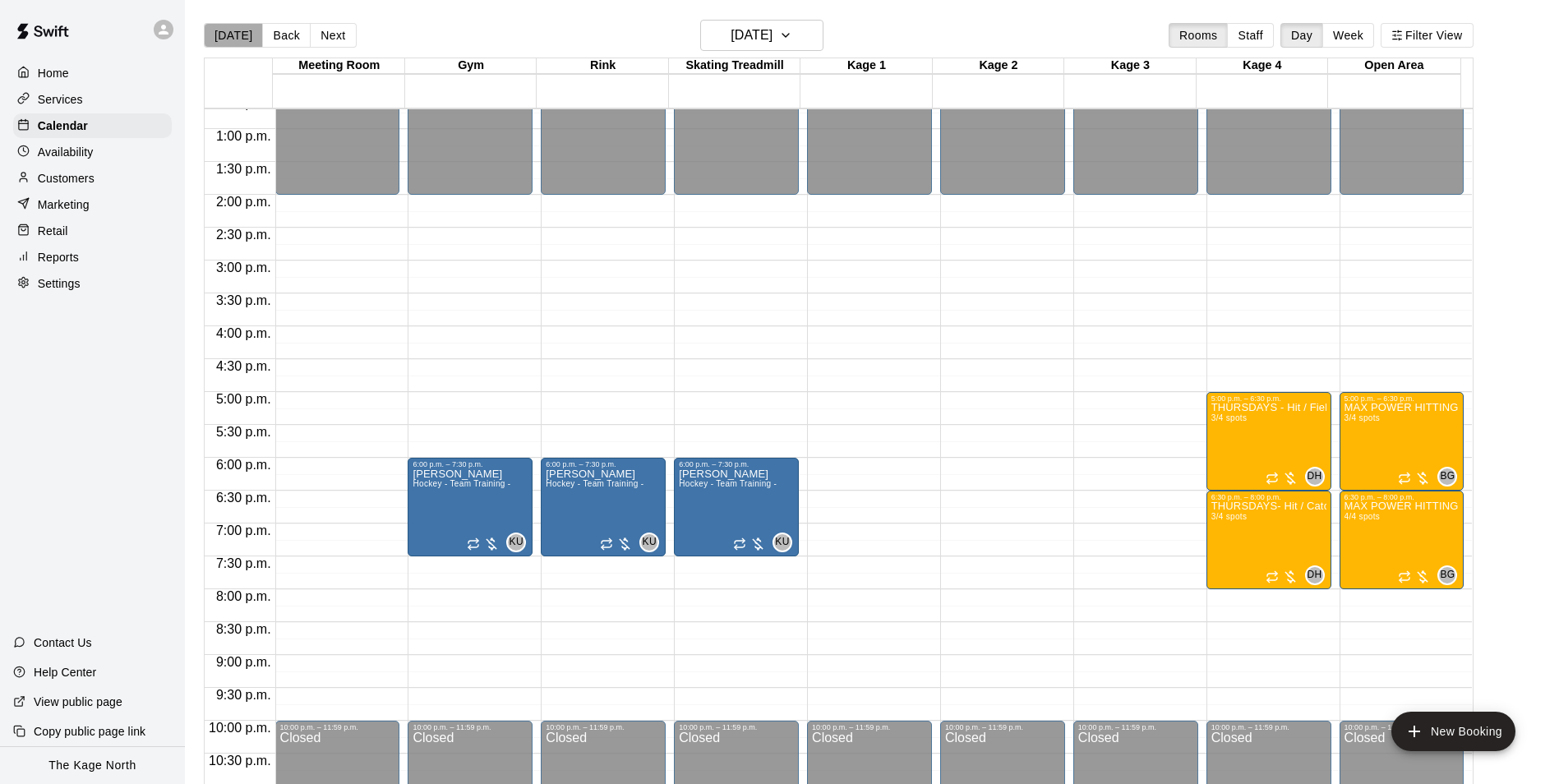
click at [245, 35] on button "[DATE]" at bounding box center [233, 35] width 59 height 25
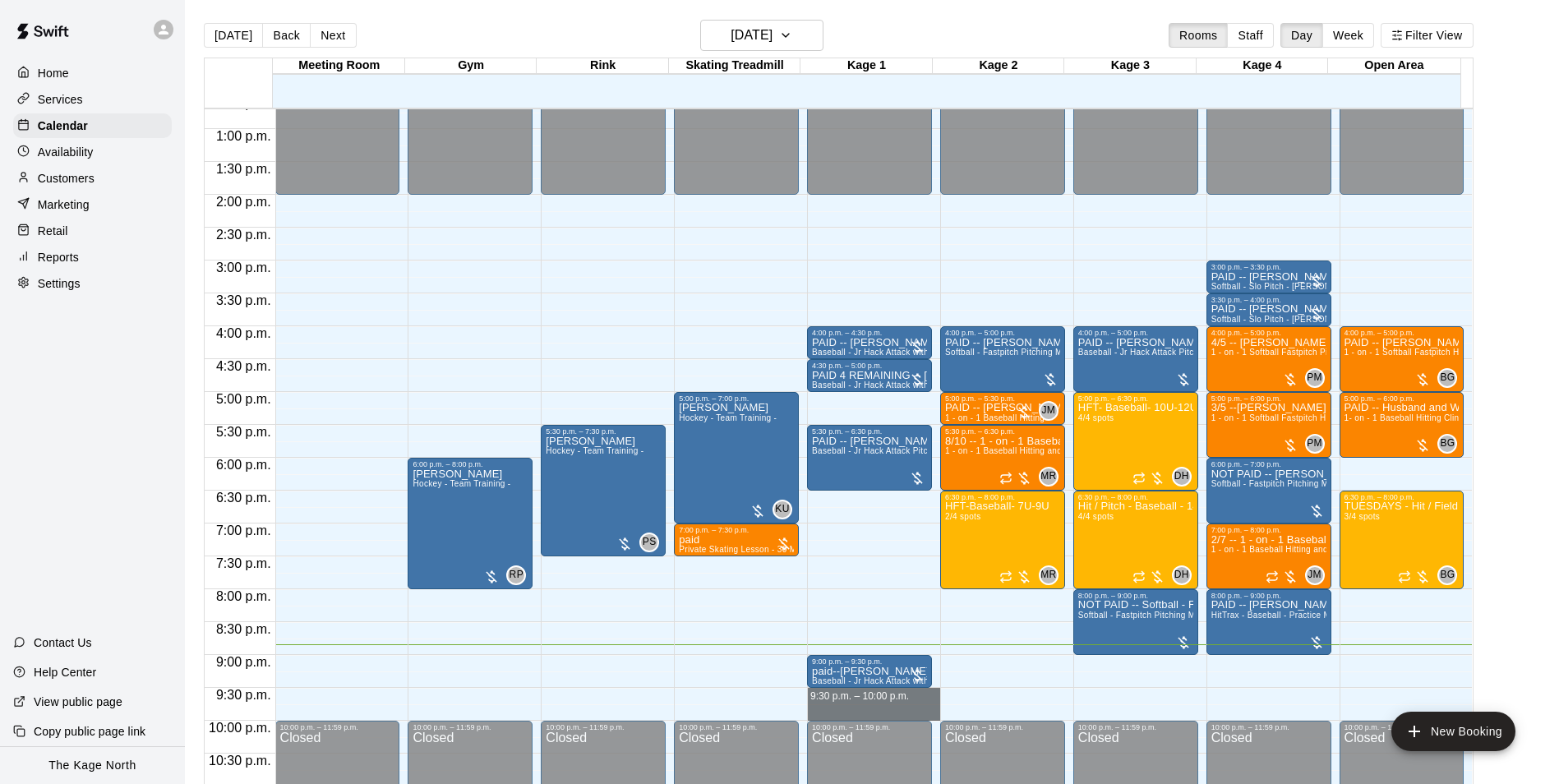
drag, startPoint x: 899, startPoint y: 691, endPoint x: 897, endPoint y: 717, distance: 26.1
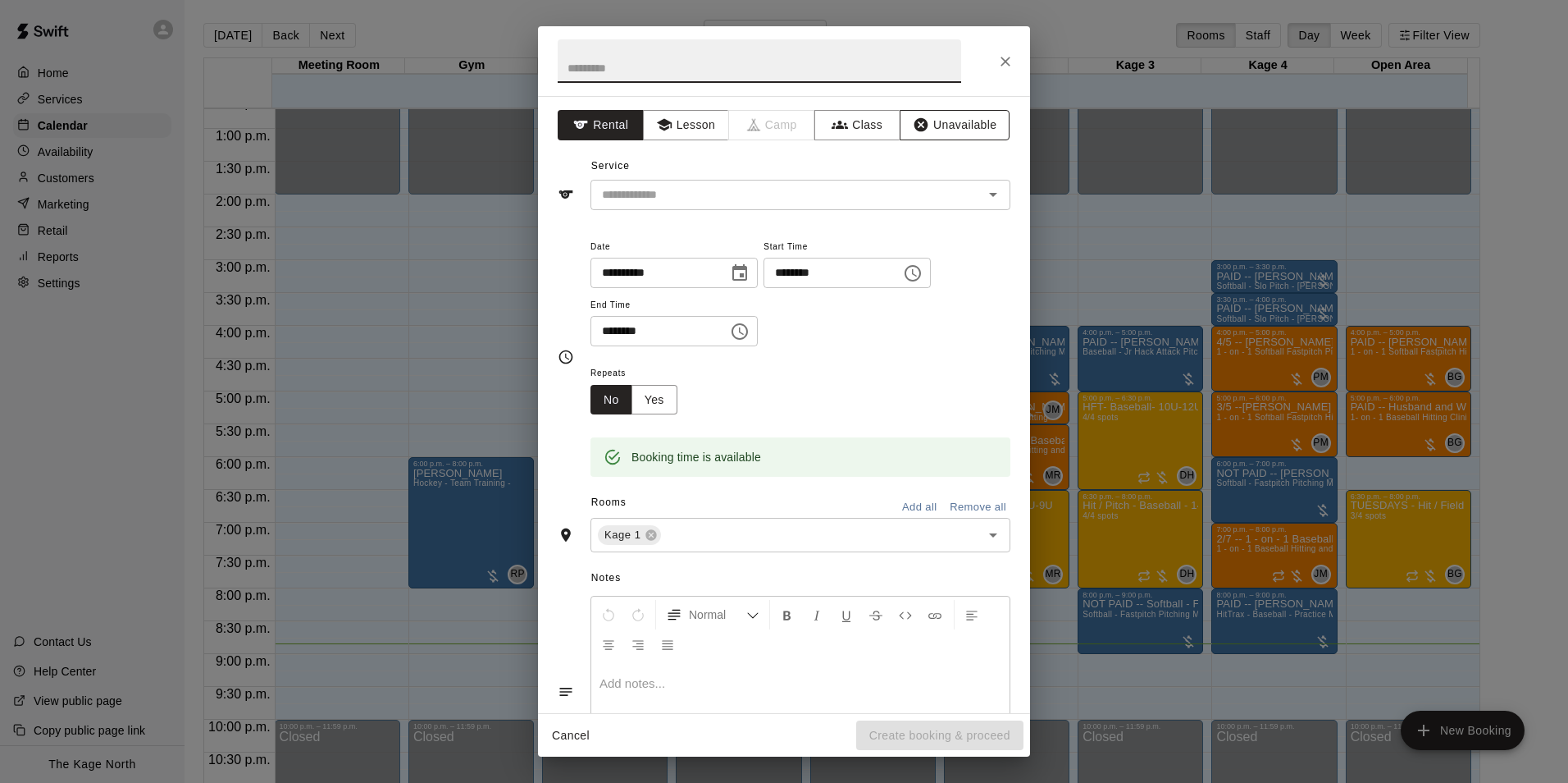
click at [931, 128] on button "Unavailable" at bounding box center [954, 125] width 110 height 31
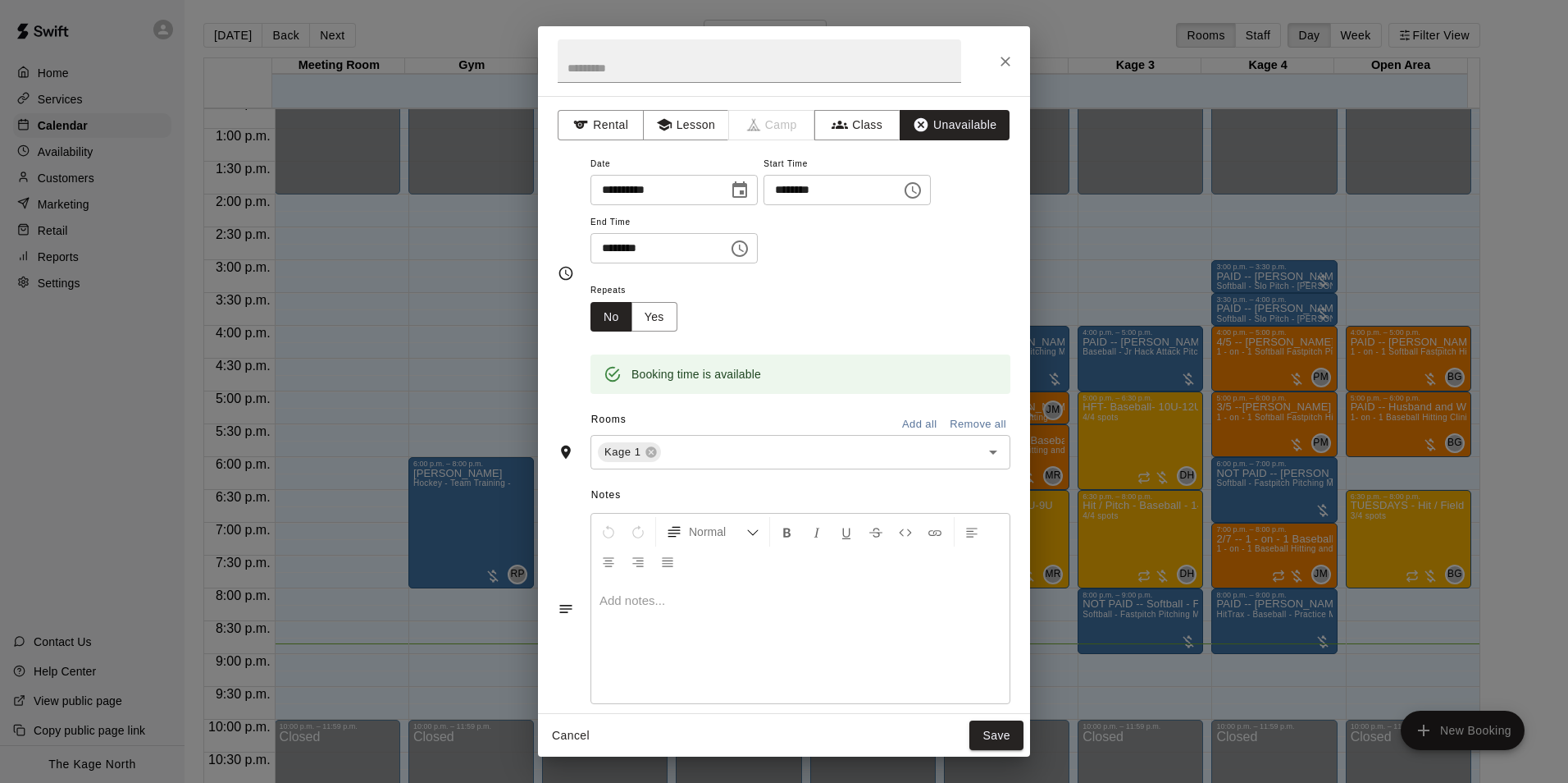
click at [900, 425] on button "Add all" at bounding box center [920, 424] width 53 height 25
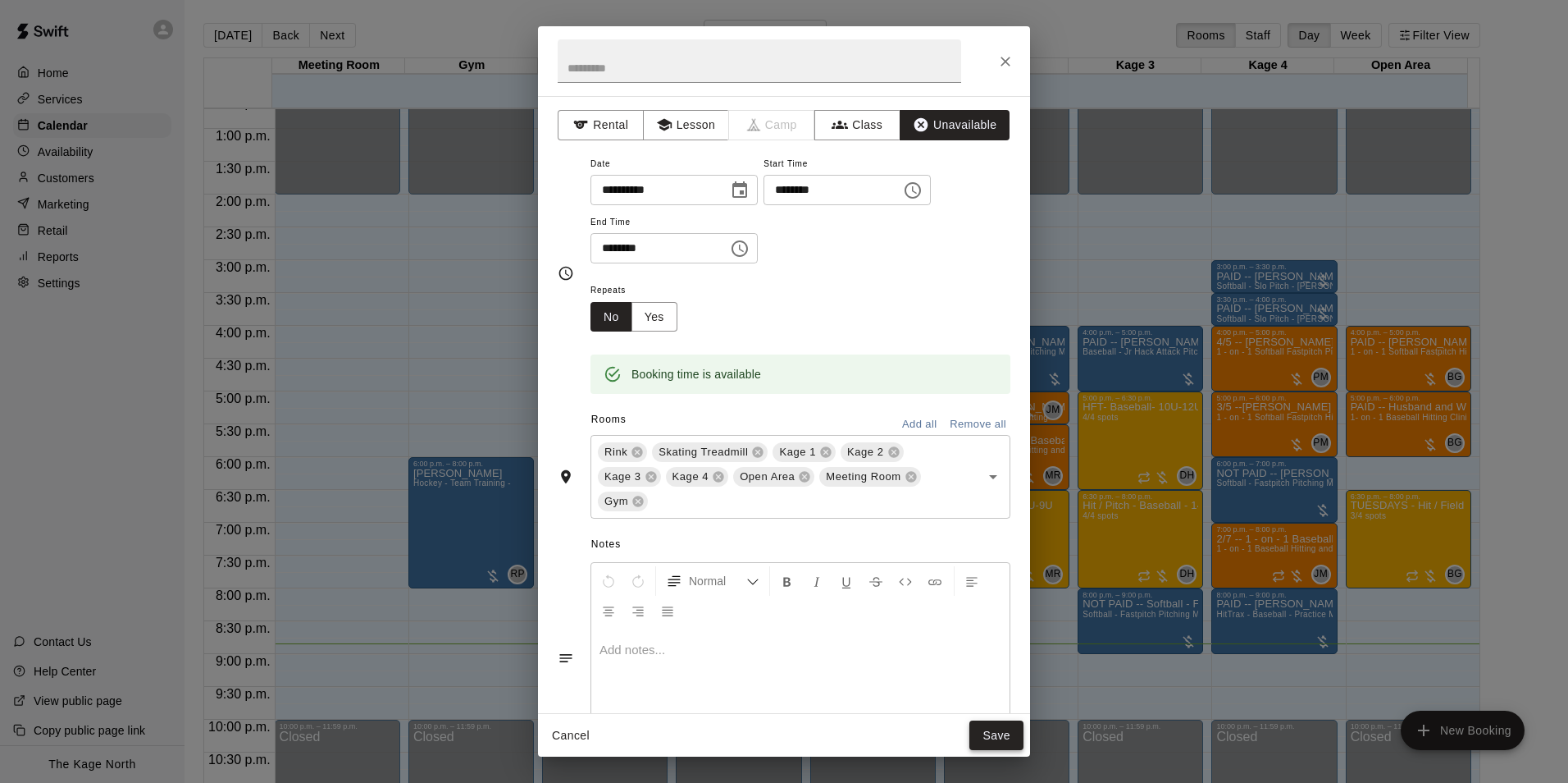
click at [997, 737] on button "Save" at bounding box center [997, 736] width 54 height 31
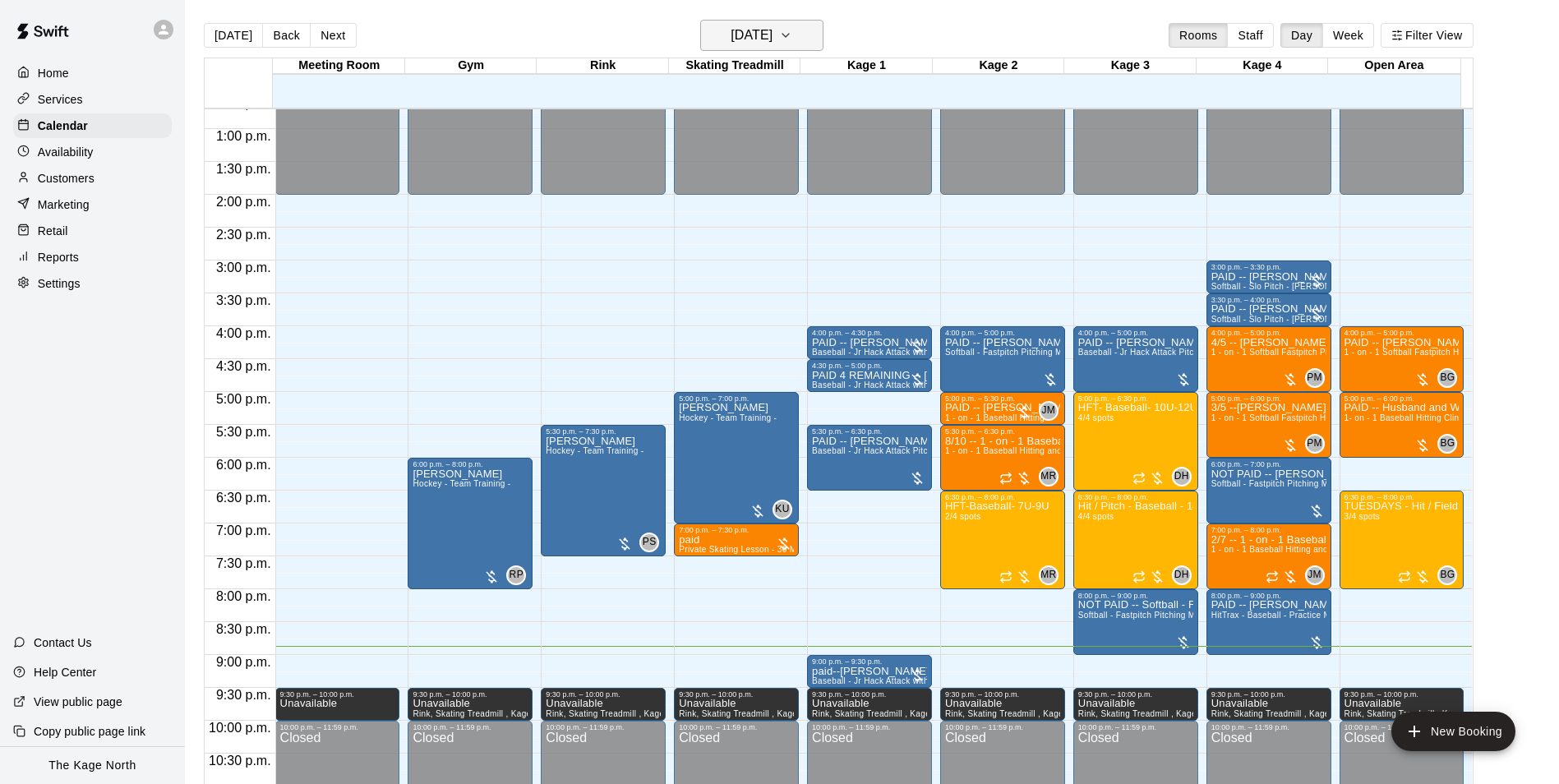
click at [792, 38] on icon "button" at bounding box center [785, 35] width 13 height 19
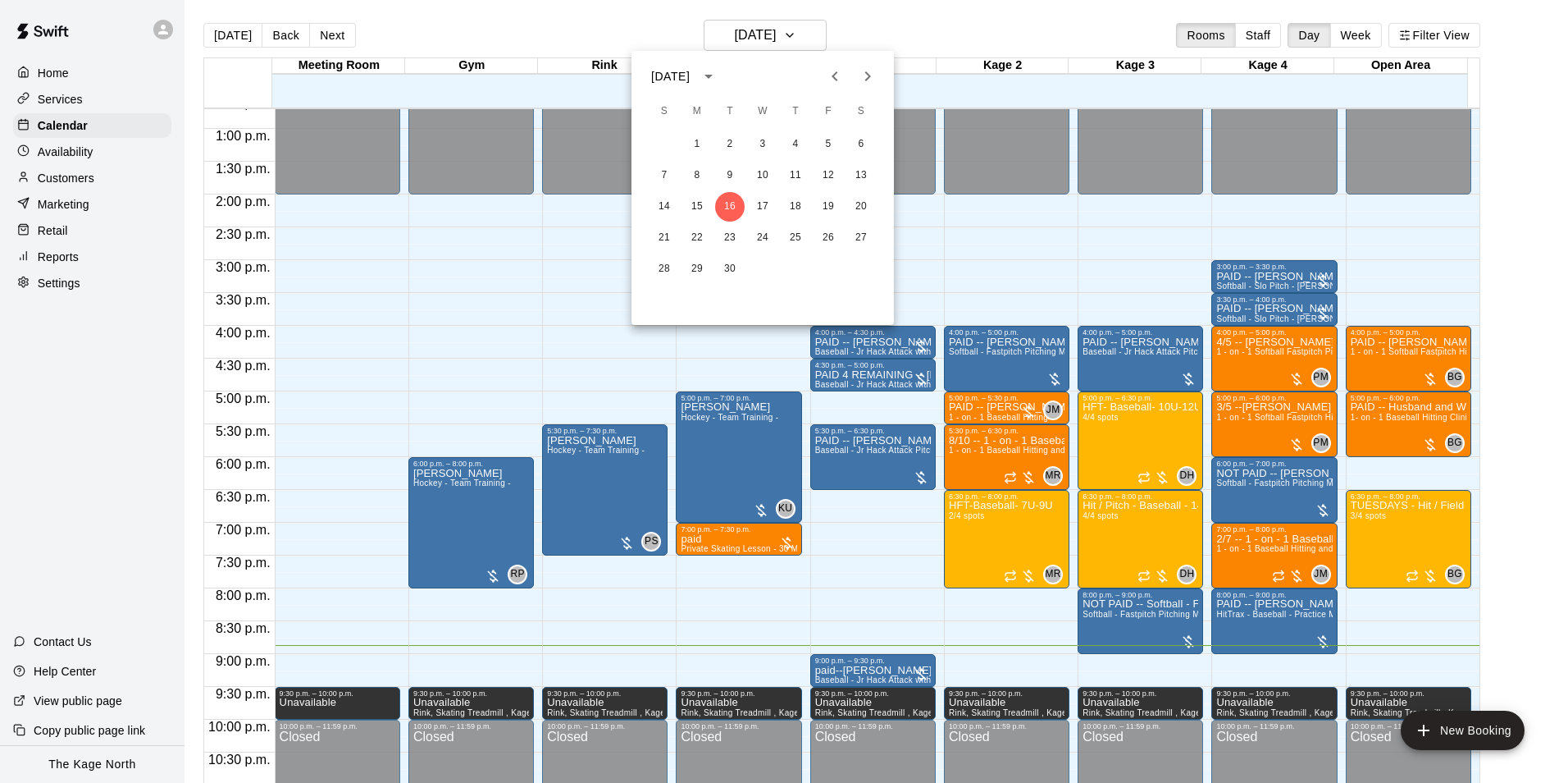
click at [869, 79] on icon "Next month" at bounding box center [868, 76] width 6 height 10
click at [842, 83] on icon "Previous month" at bounding box center [835, 76] width 19 height 19
click at [867, 242] on button "25" at bounding box center [862, 238] width 30 height 30
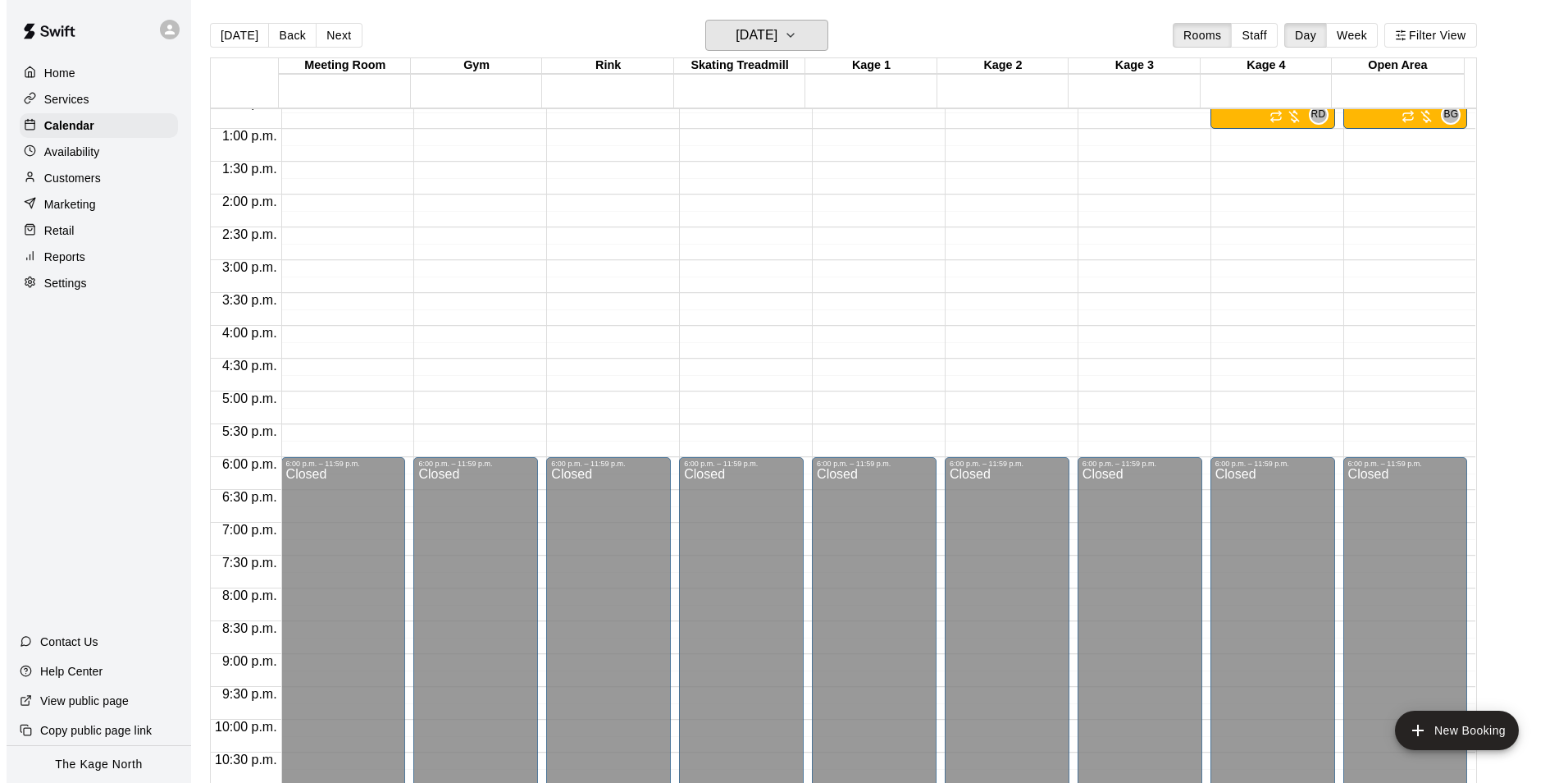
scroll to position [424, 0]
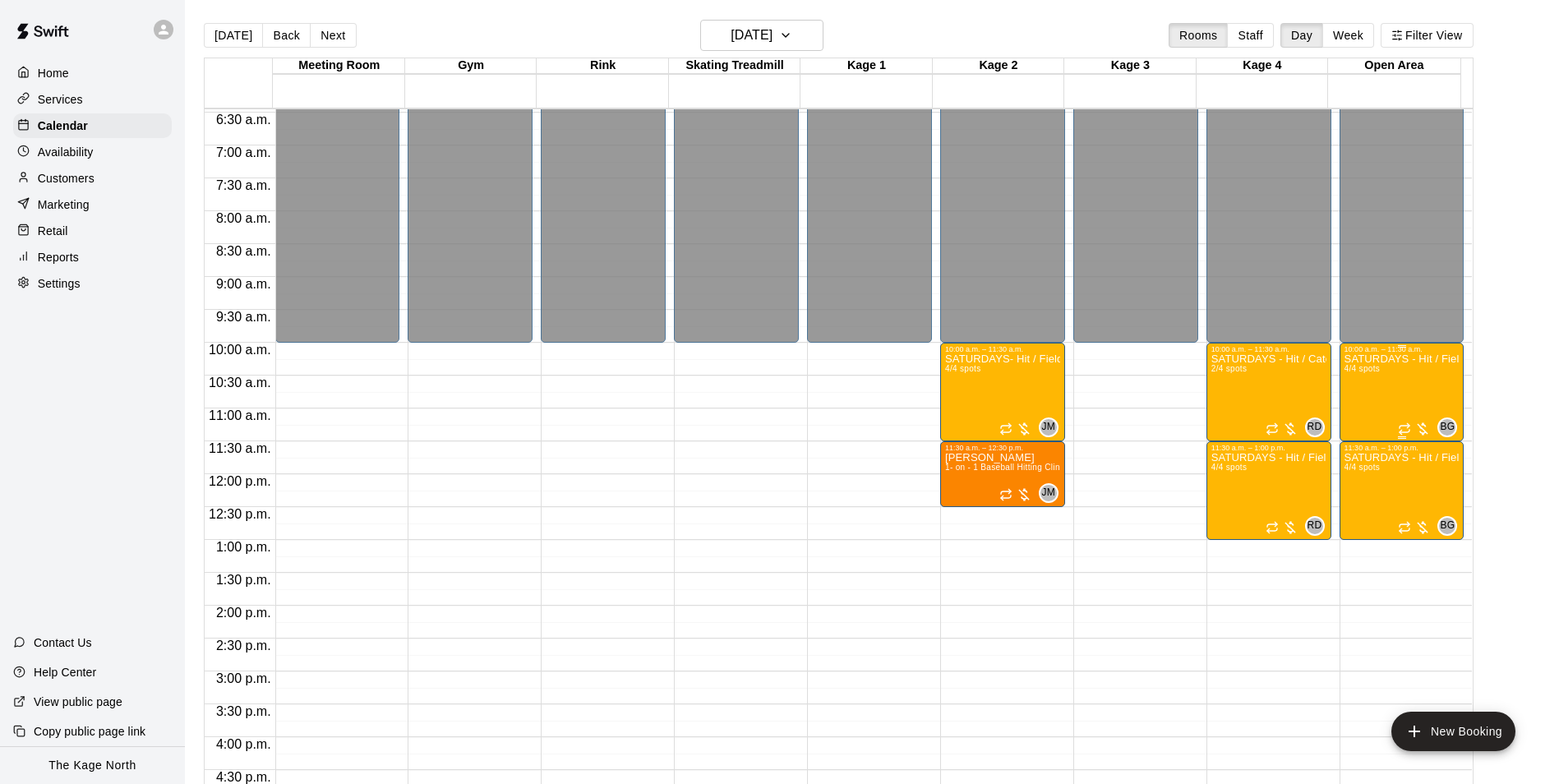
click at [1377, 391] on div "SATURDAYS - Hit / Field / Throw - Softball Program - [PERSON_NAME] 4/4 spots" at bounding box center [1402, 745] width 115 height 784
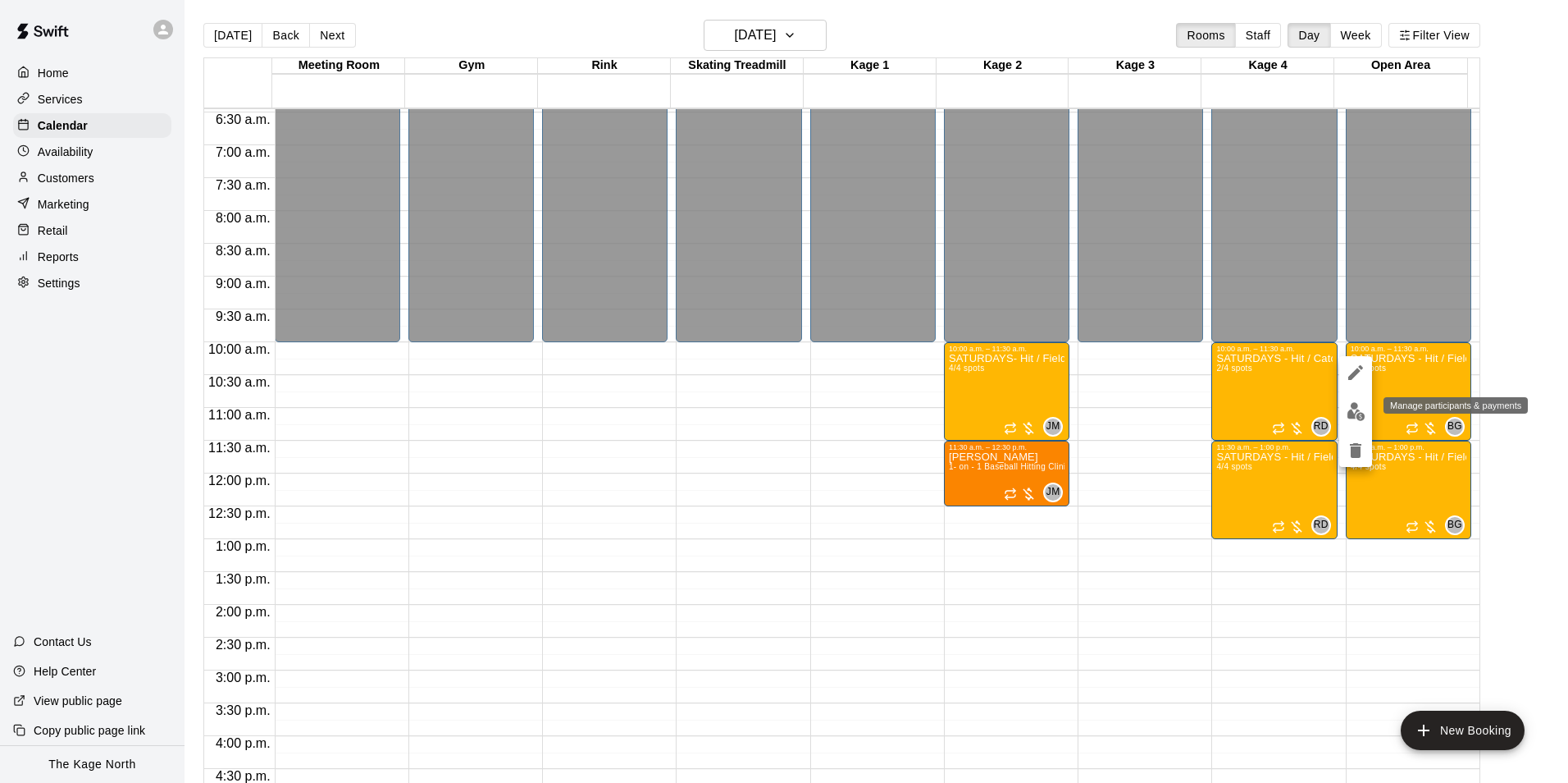
click at [1357, 410] on img "edit" at bounding box center [1355, 411] width 18 height 18
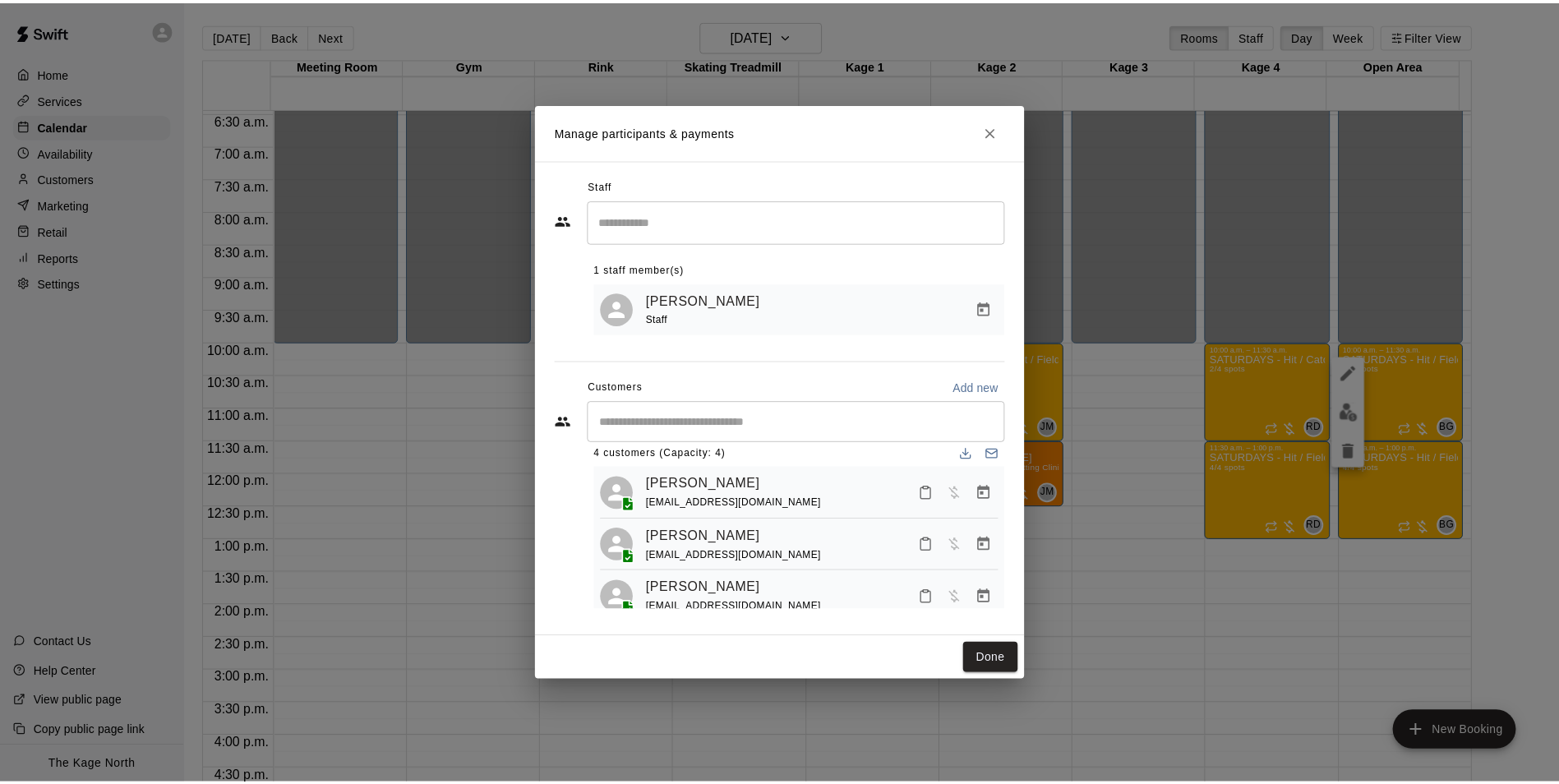
scroll to position [0, 0]
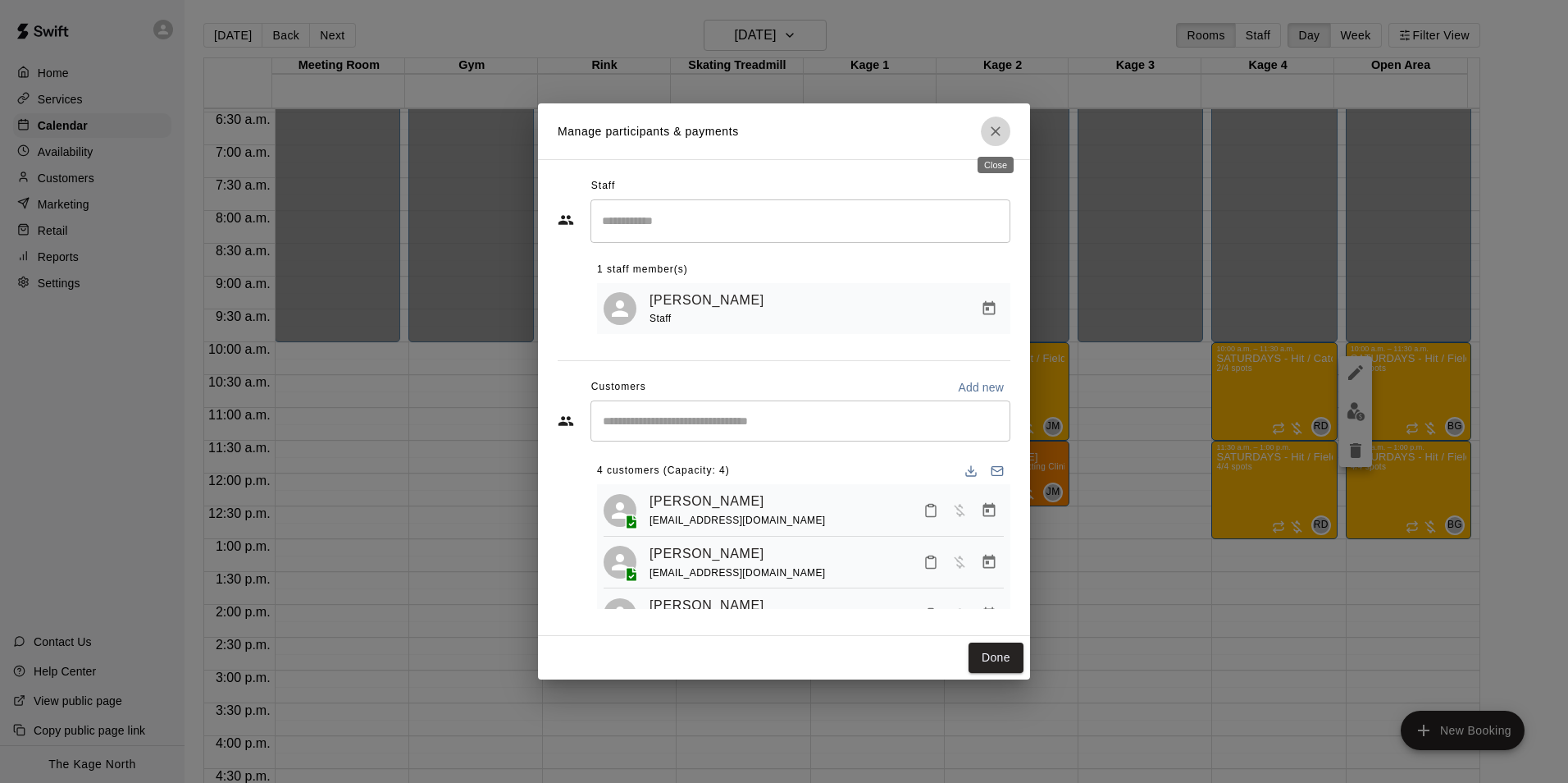
click at [1002, 129] on icon "Close" at bounding box center [995, 131] width 17 height 17
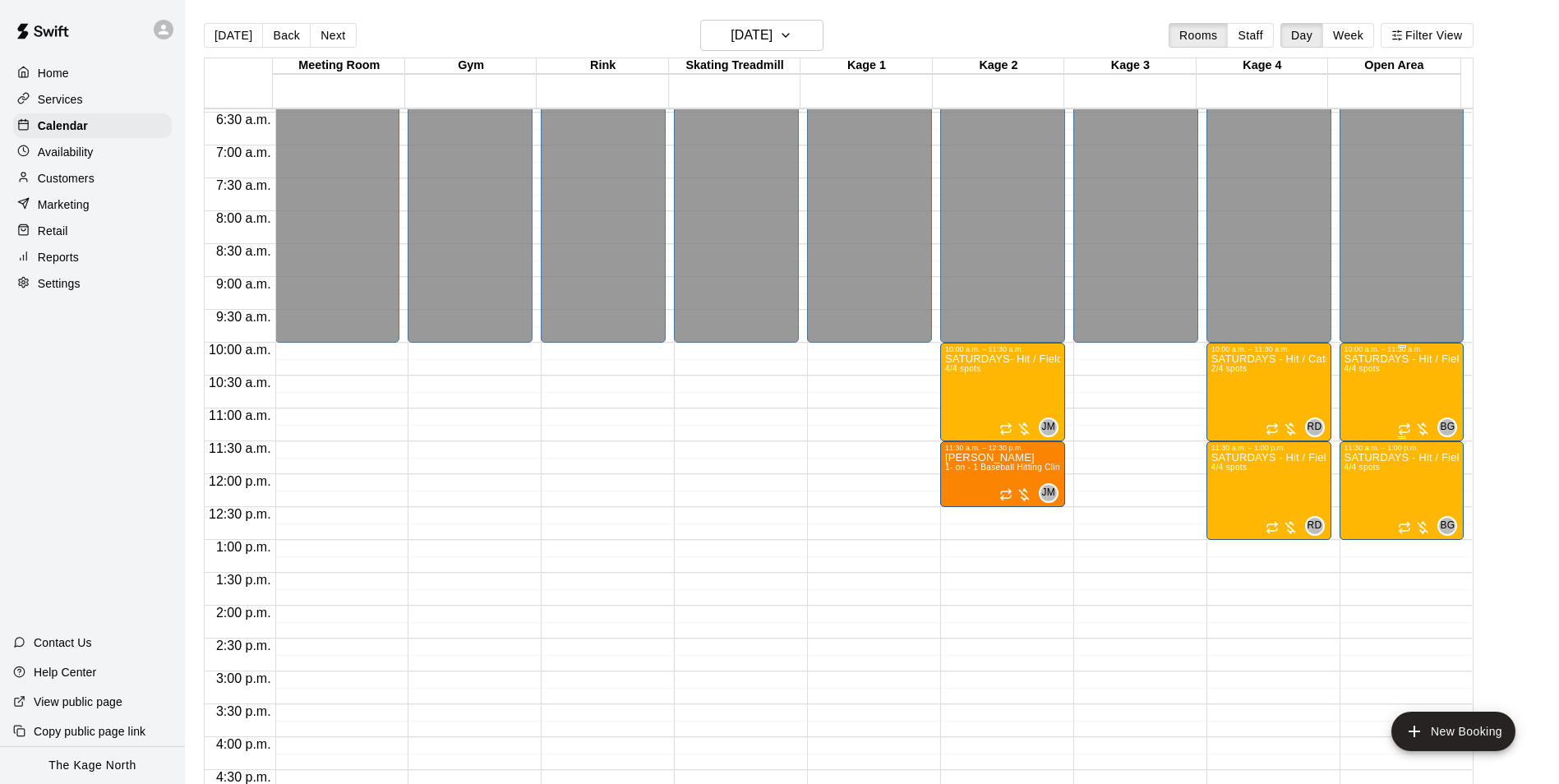
click at [1361, 404] on div "SATURDAYS - Hit / Field / Throw - Softball Program - [PERSON_NAME] 4/4 spots" at bounding box center [1402, 745] width 115 height 784
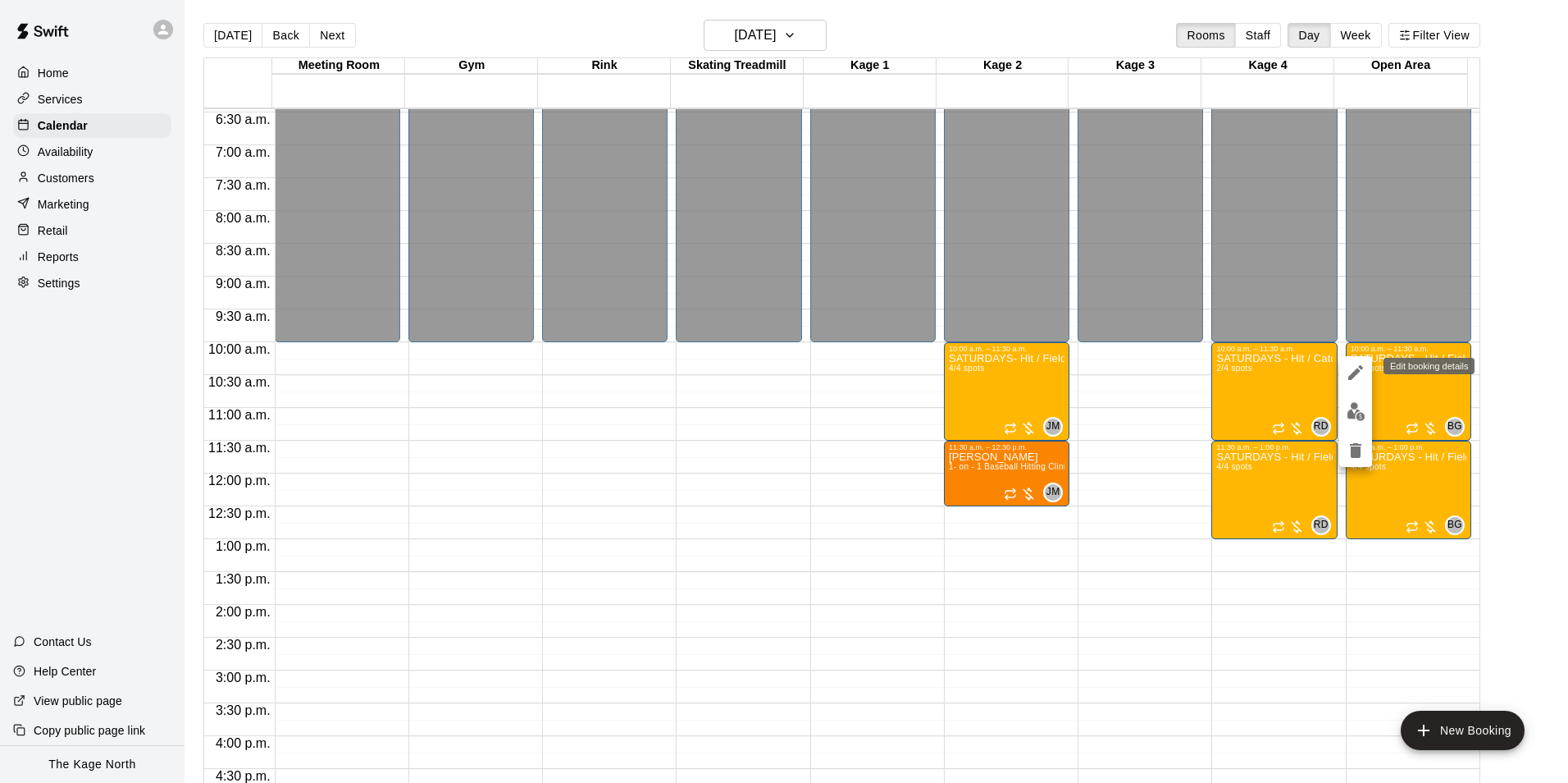
click at [1357, 372] on icon "edit" at bounding box center [1355, 373] width 15 height 15
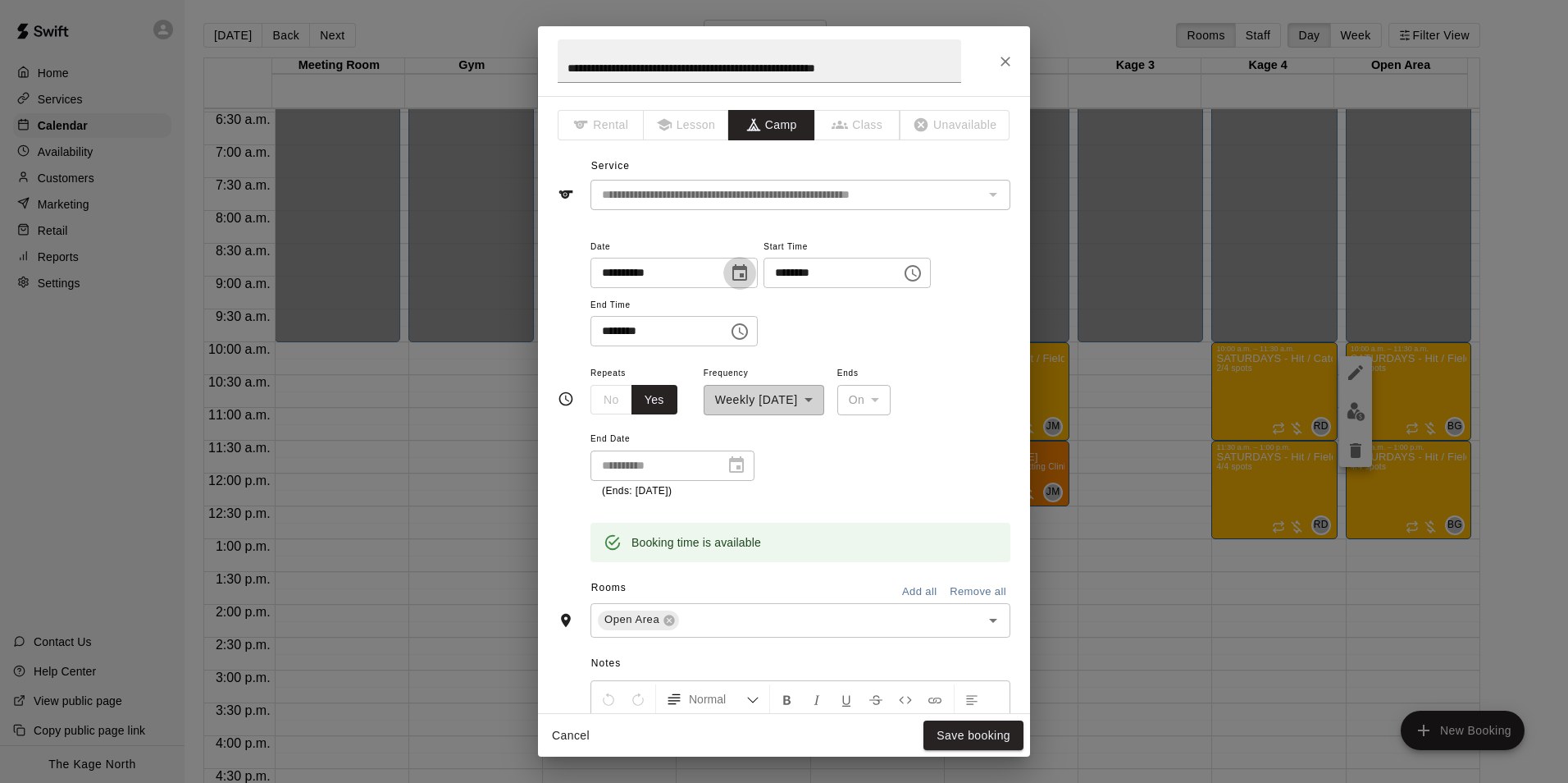
click at [748, 266] on icon "Choose date, selected date is Oct 25, 2025" at bounding box center [740, 272] width 15 height 17
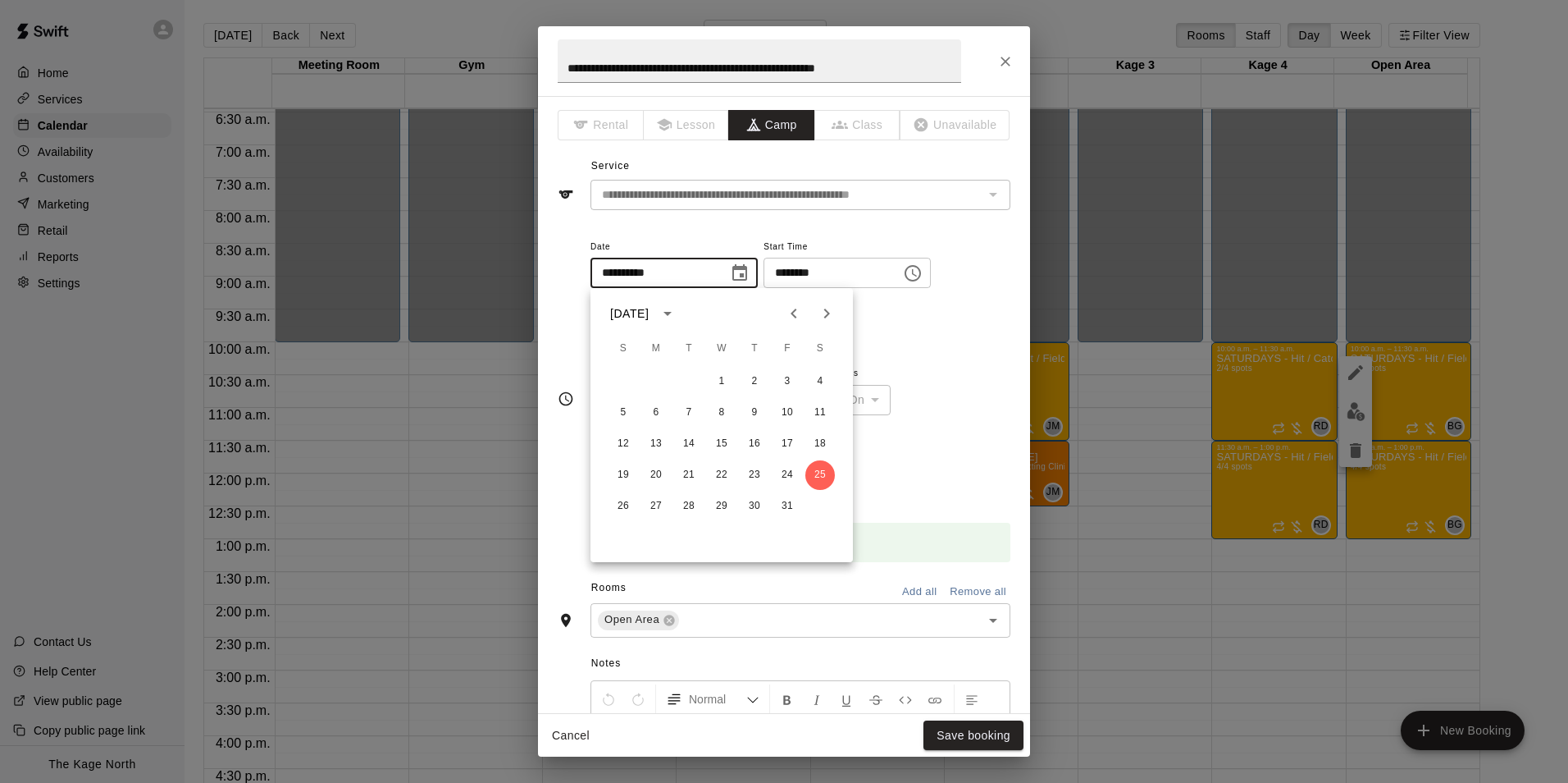
click at [826, 311] on icon "Next month" at bounding box center [827, 313] width 6 height 10
click at [817, 381] on button "1" at bounding box center [820, 381] width 30 height 30
type input "**********"
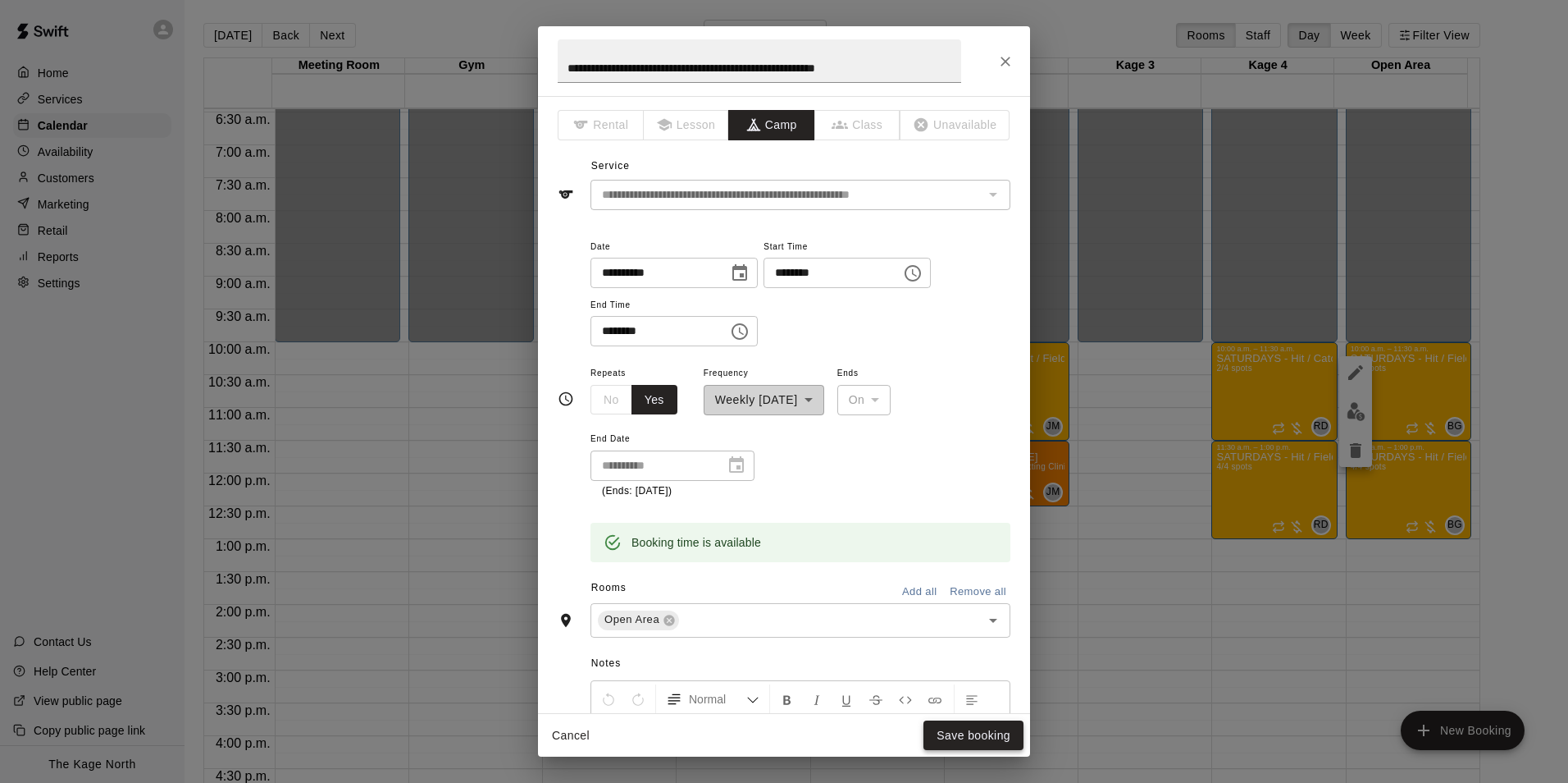
click at [982, 737] on button "Save booking" at bounding box center [973, 736] width 100 height 31
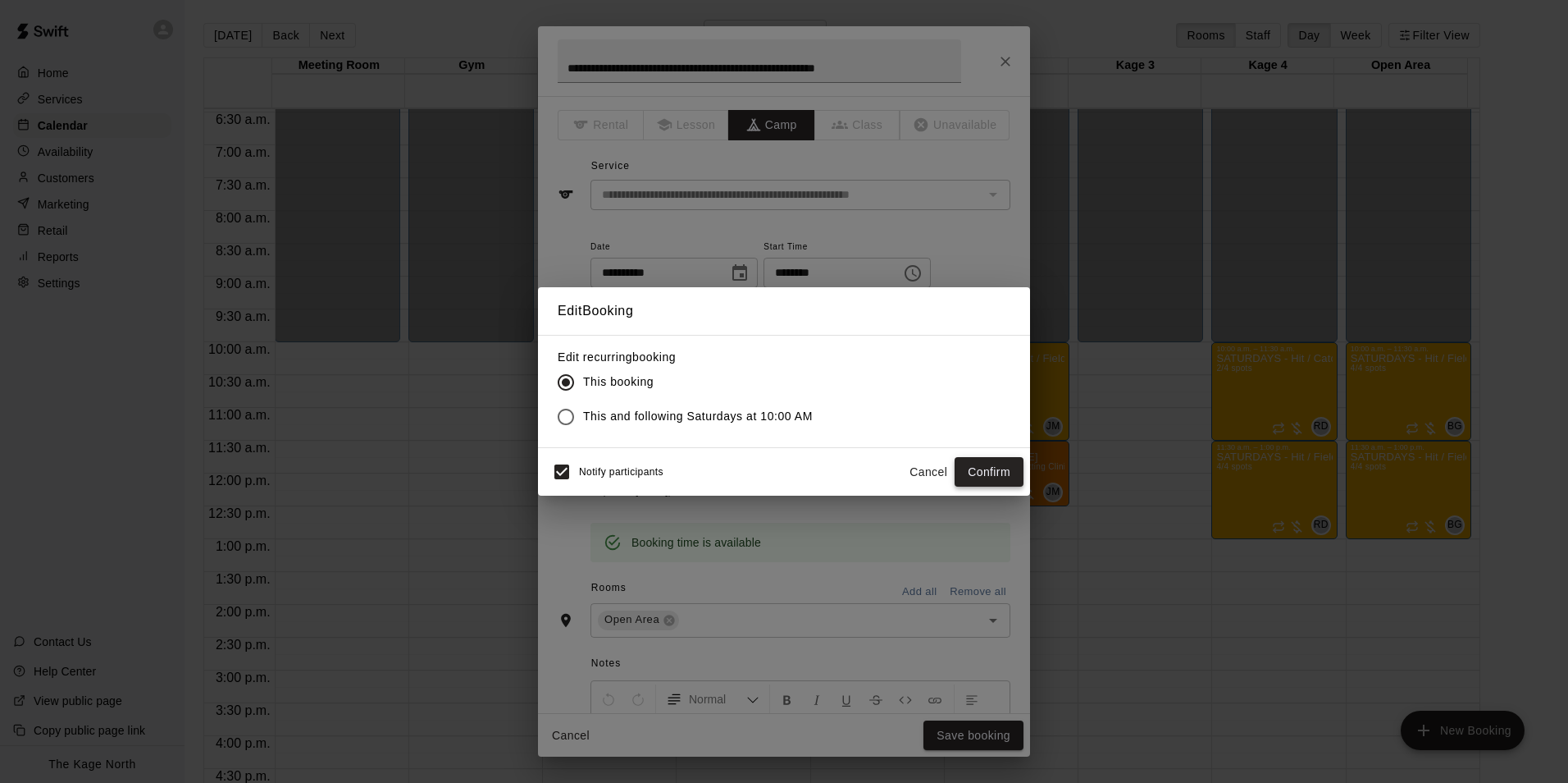
click at [988, 470] on button "Confirm" at bounding box center [989, 472] width 69 height 31
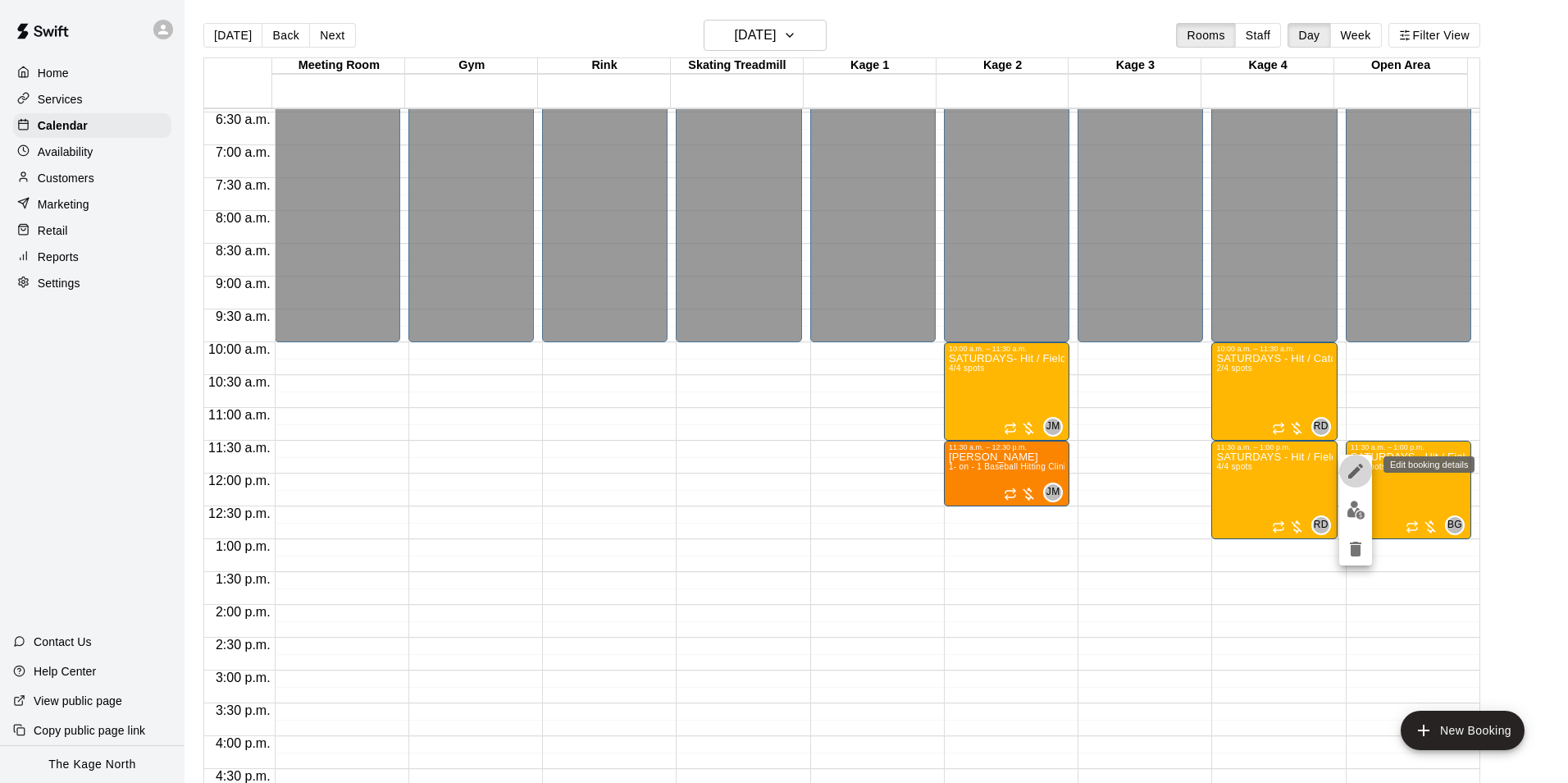
click at [1355, 470] on icon "edit" at bounding box center [1355, 471] width 15 height 15
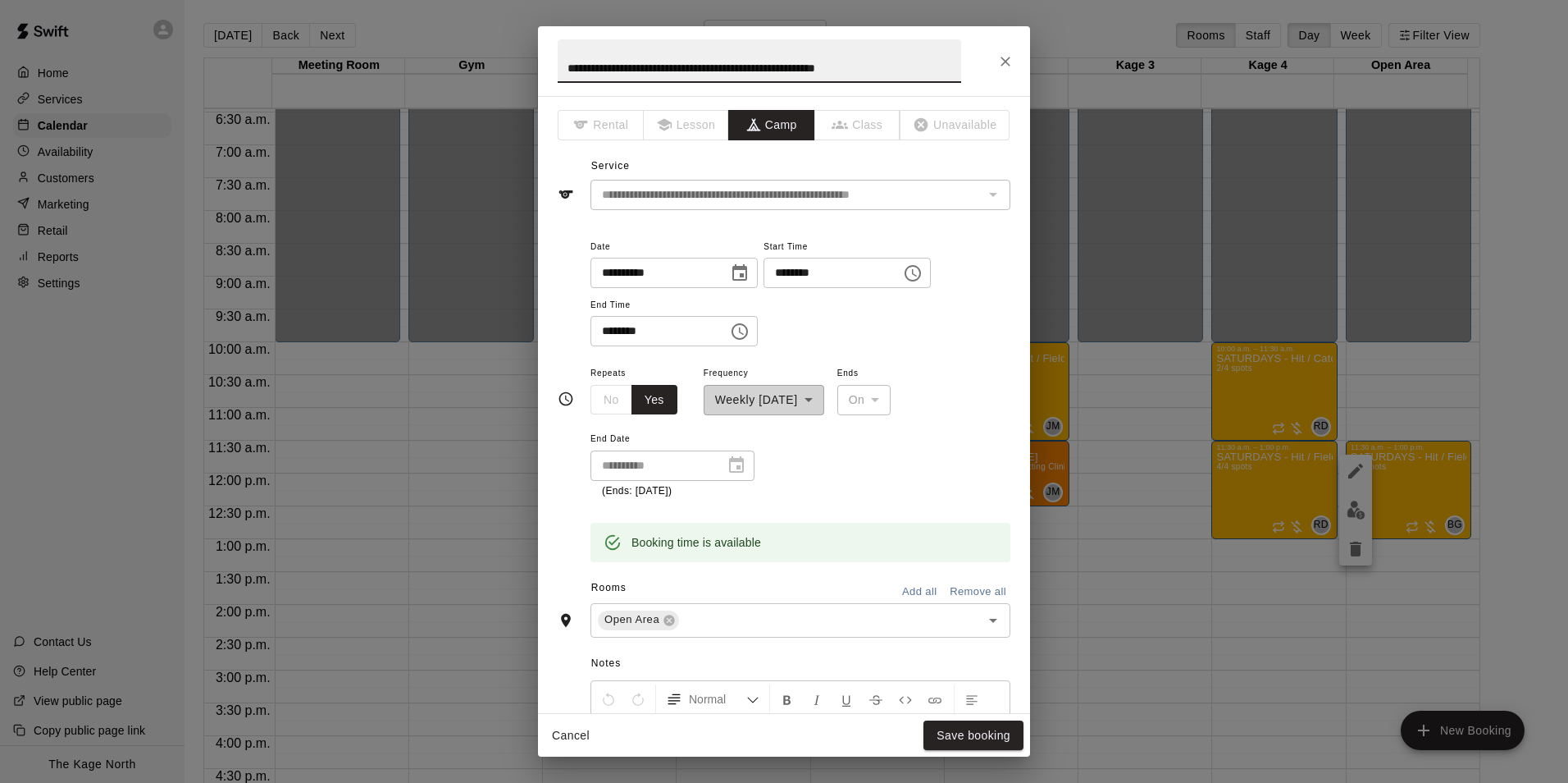
click at [748, 274] on icon "Choose date, selected date is Oct 25, 2025" at bounding box center [740, 272] width 15 height 17
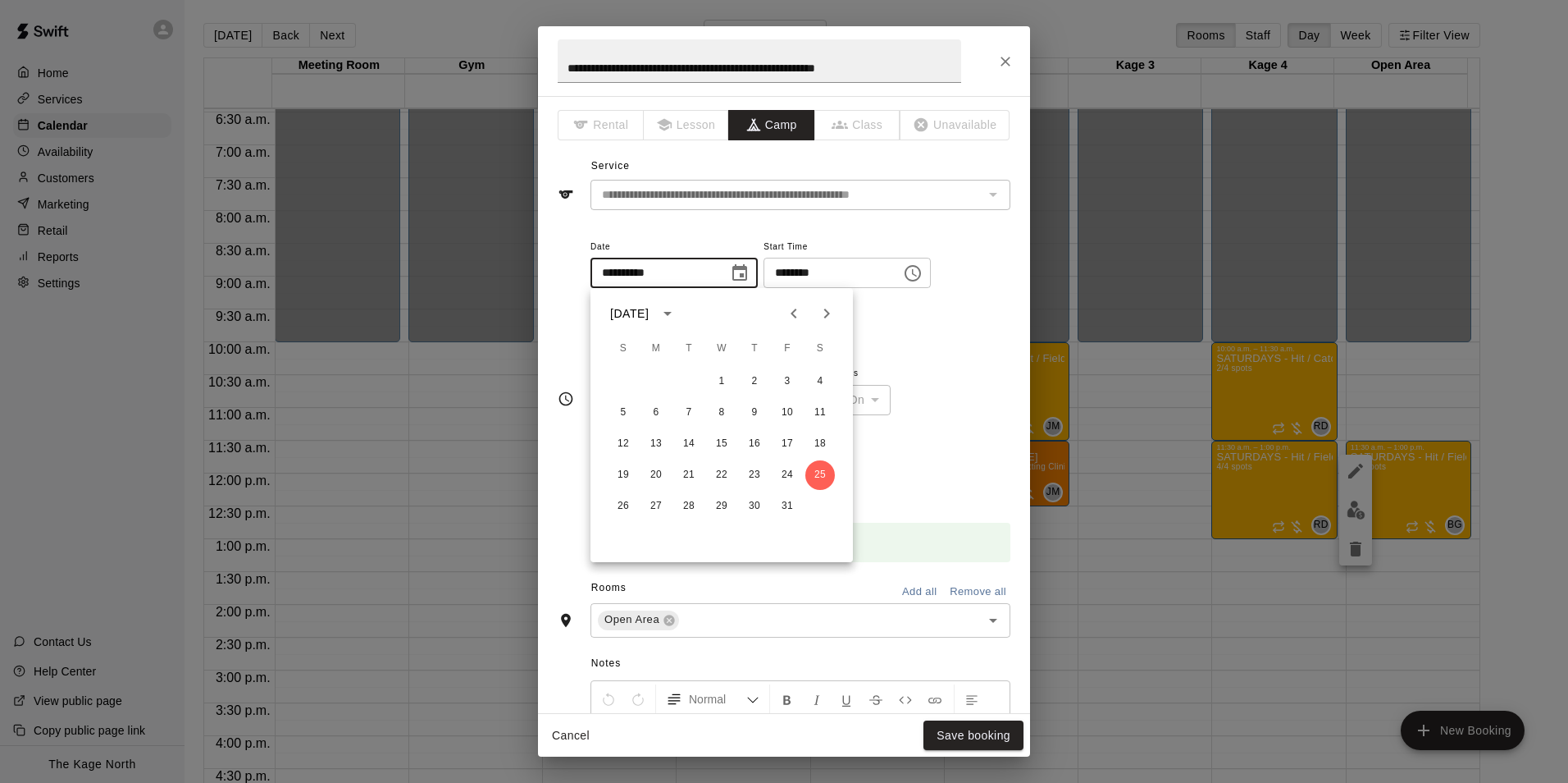
click at [820, 315] on icon "Next month" at bounding box center [827, 313] width 19 height 19
click at [823, 383] on button "1" at bounding box center [820, 381] width 30 height 30
type input "**********"
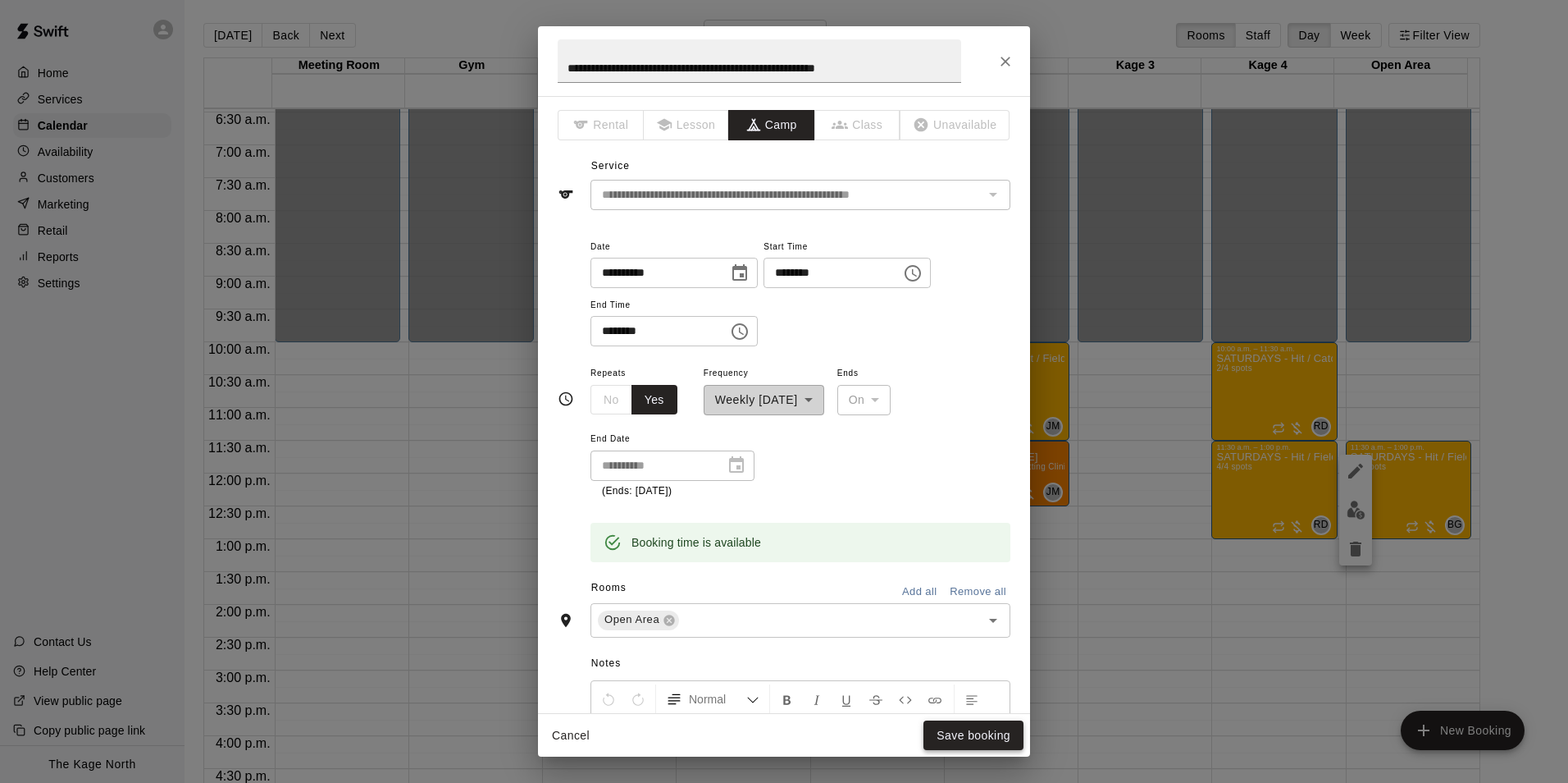
click at [957, 730] on button "Save booking" at bounding box center [973, 736] width 100 height 31
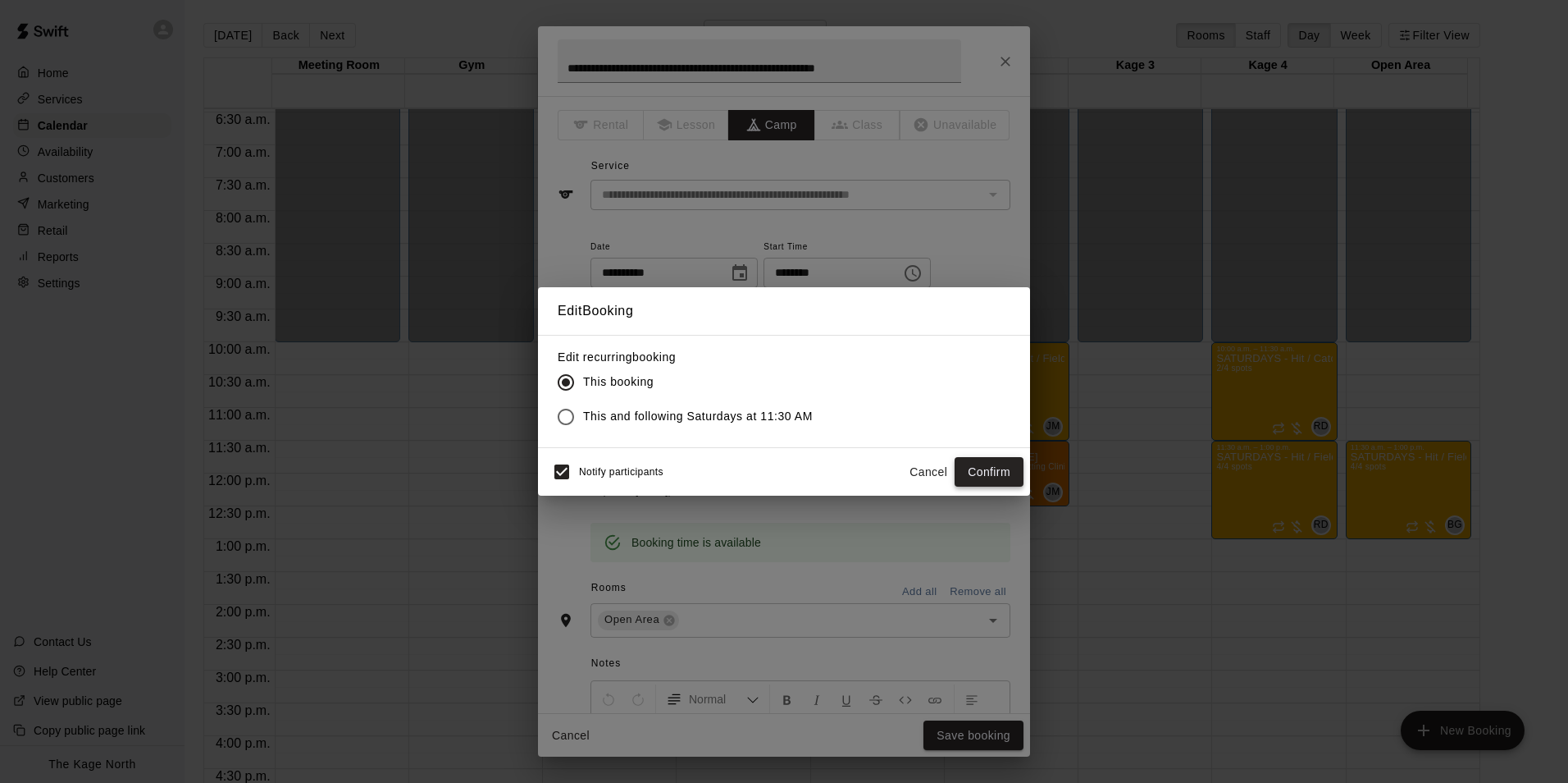
click at [991, 468] on button "Confirm" at bounding box center [989, 472] width 69 height 31
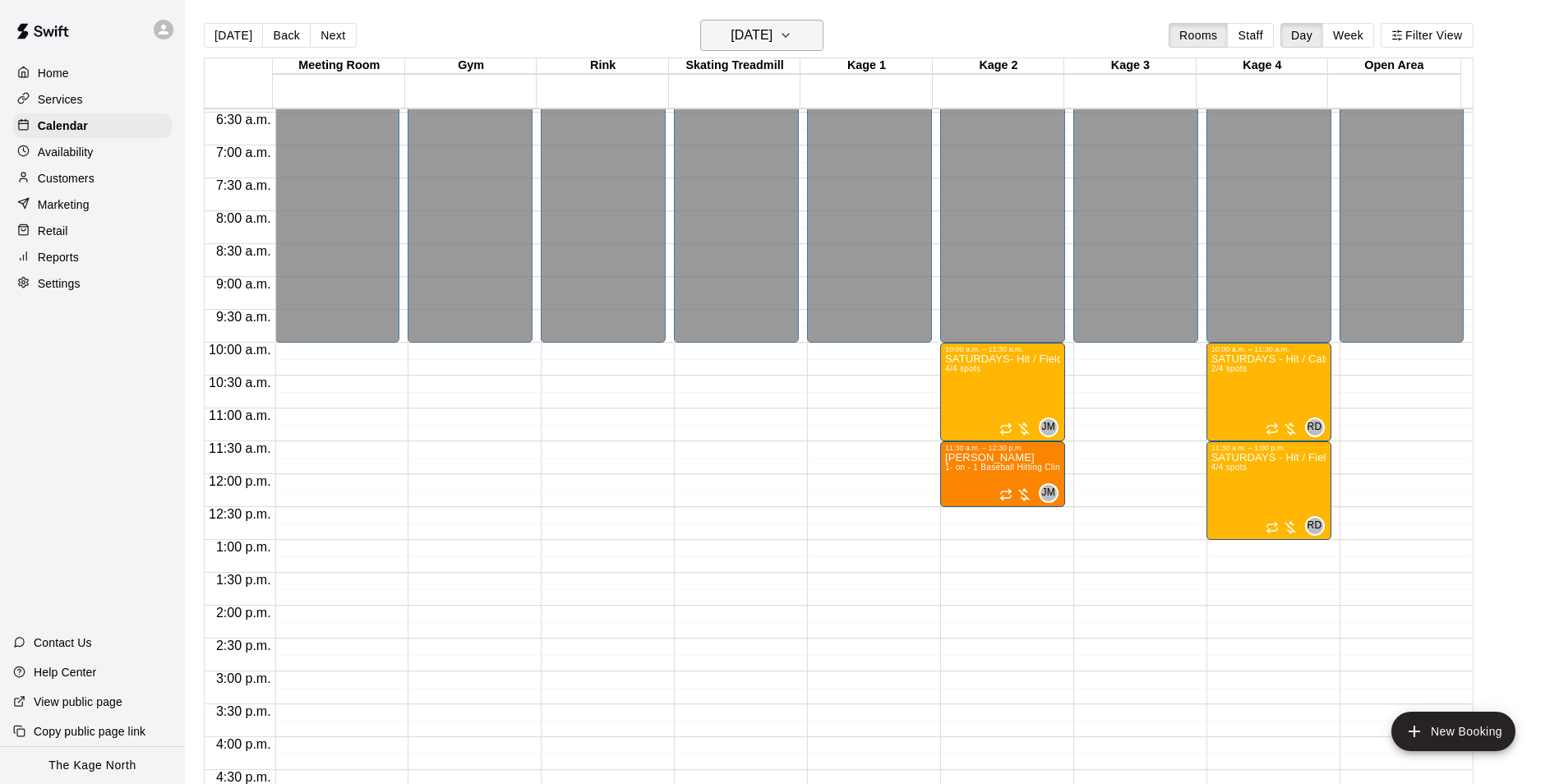
click at [802, 47] on button "[DATE]" at bounding box center [762, 34] width 123 height 31
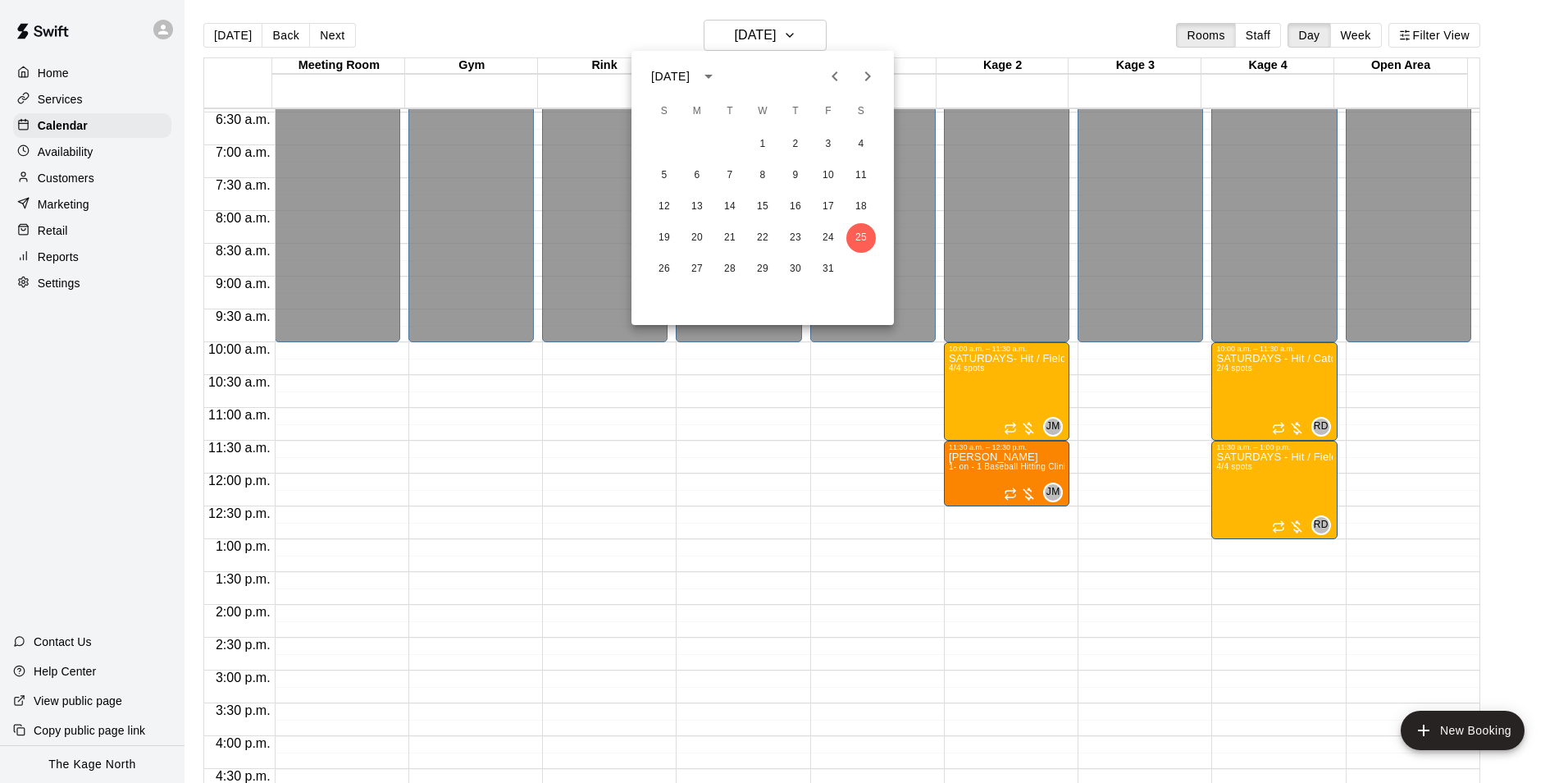
click at [865, 71] on icon "Next month" at bounding box center [868, 76] width 19 height 19
click at [864, 148] on button "1" at bounding box center [862, 145] width 30 height 30
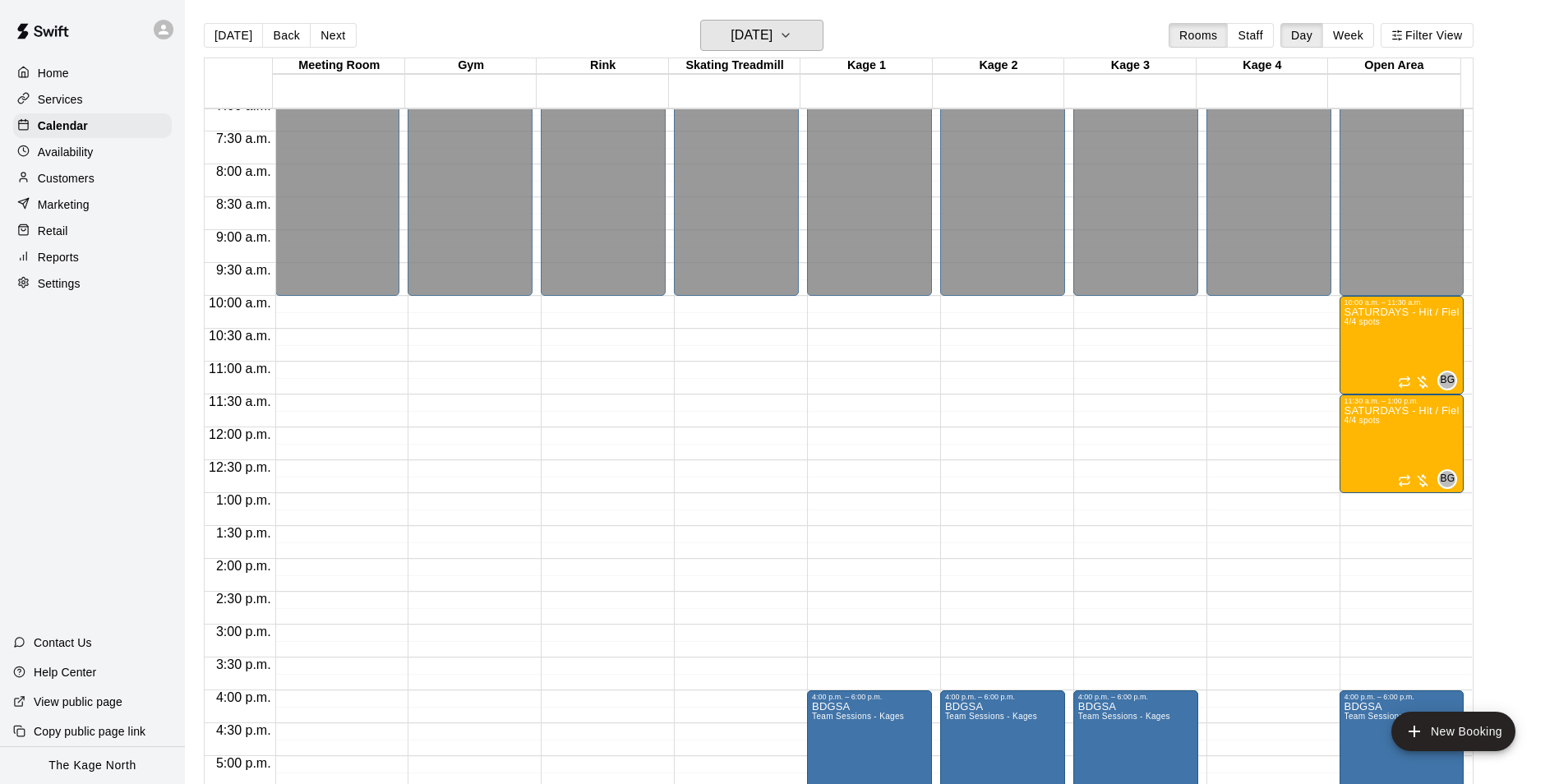
scroll to position [424, 0]
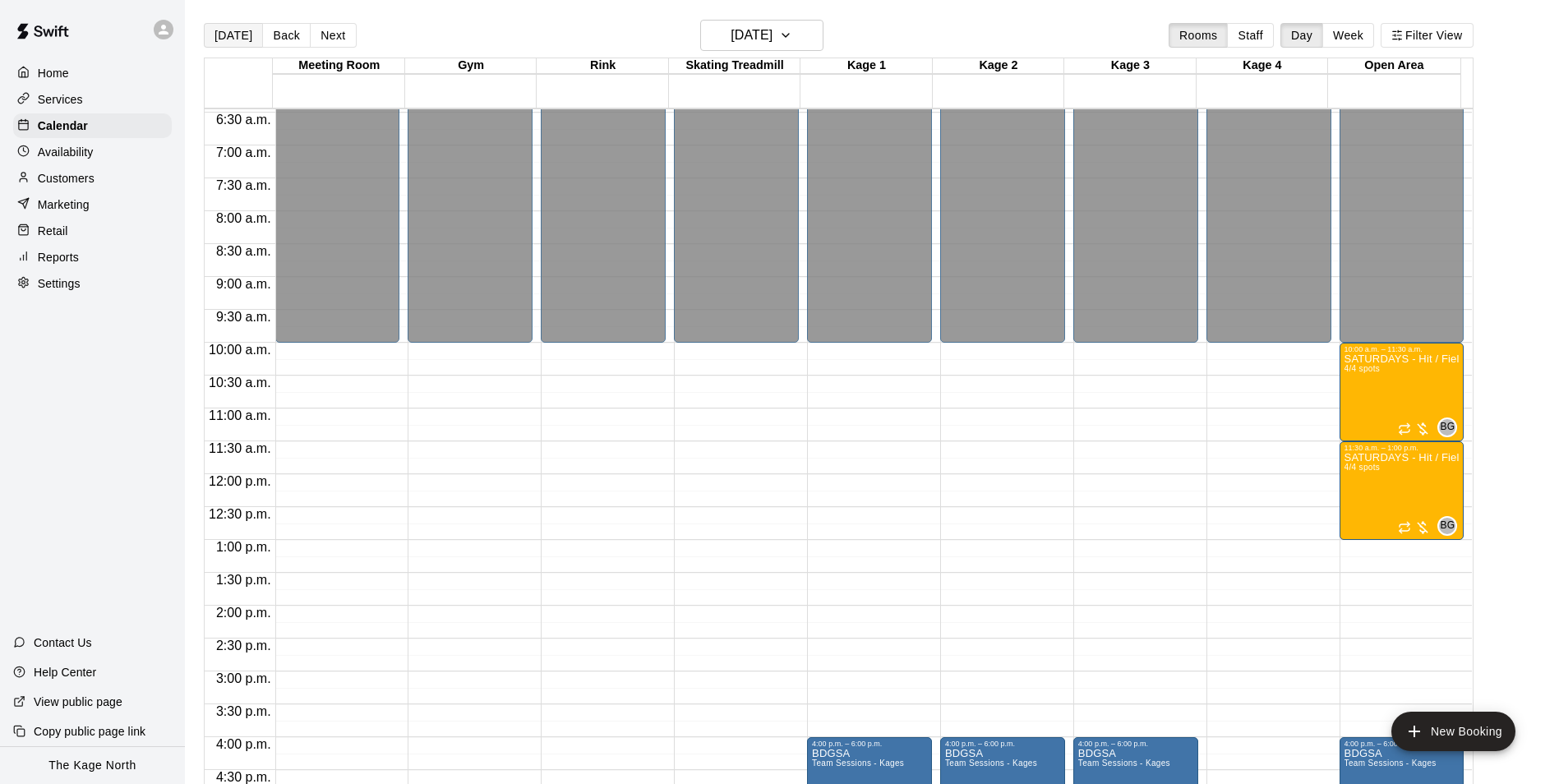
click at [232, 33] on button "[DATE]" at bounding box center [233, 35] width 59 height 25
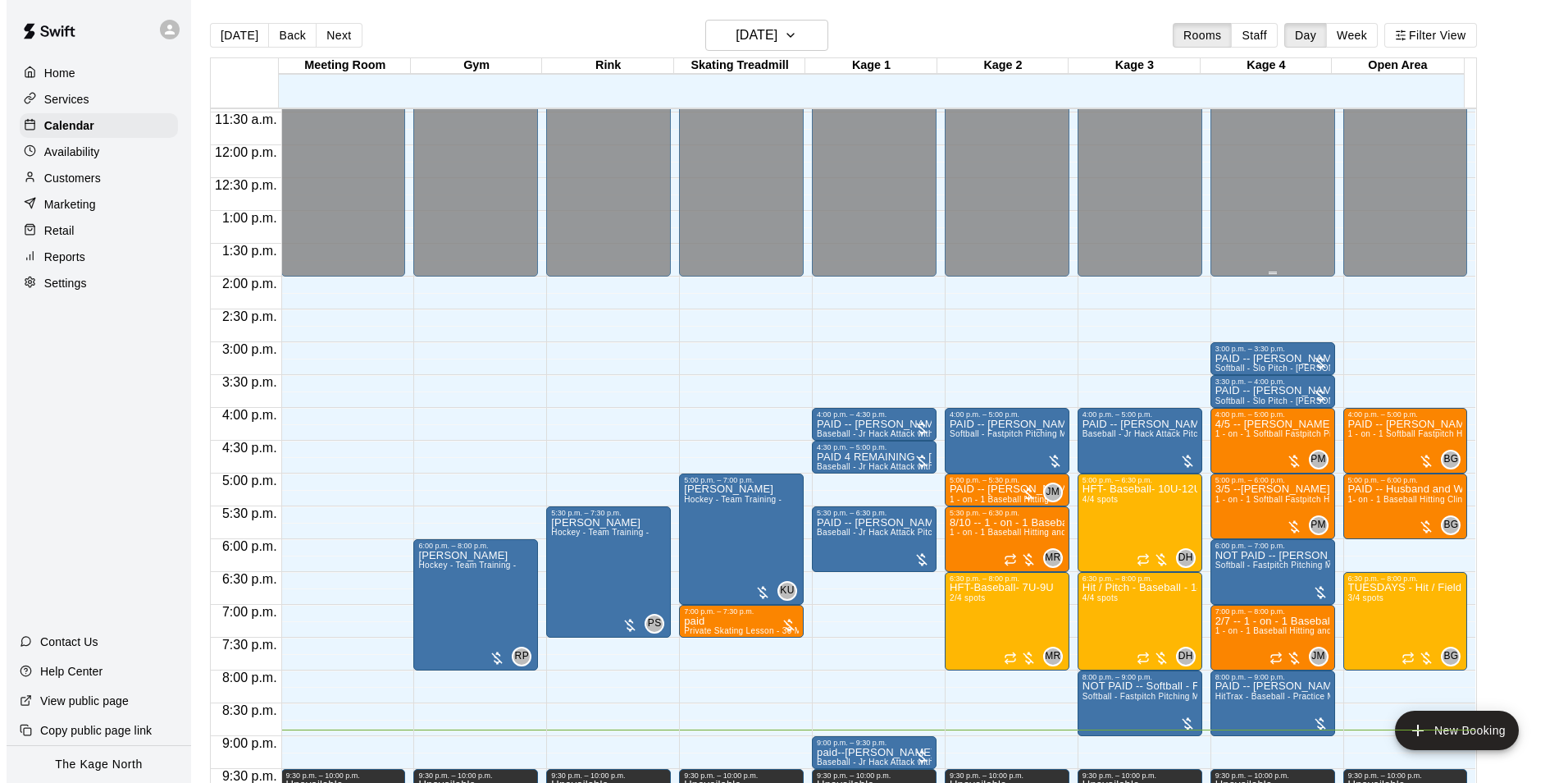
scroll to position [885, 0]
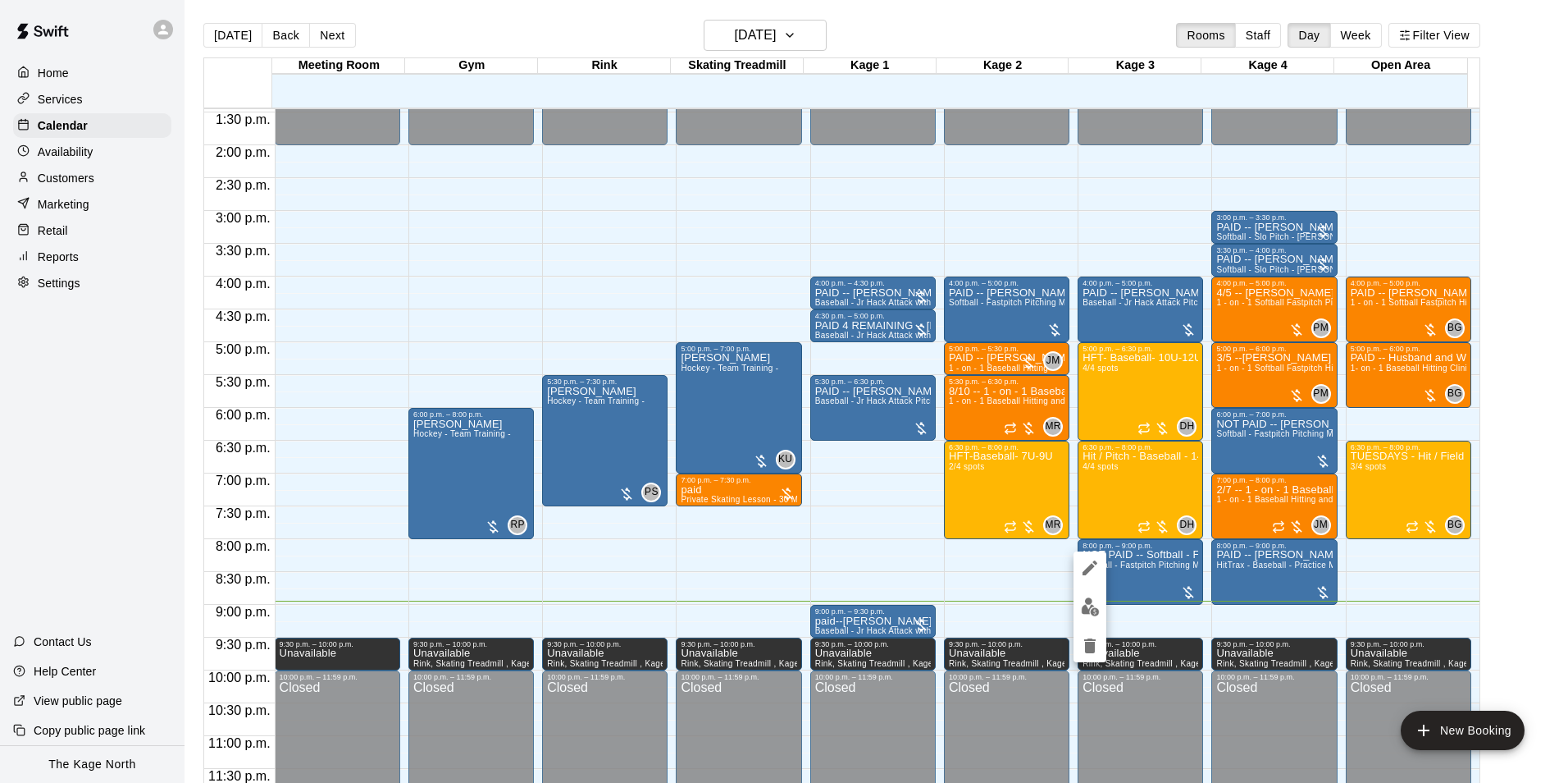
click at [1083, 564] on icon "edit" at bounding box center [1090, 568] width 19 height 19
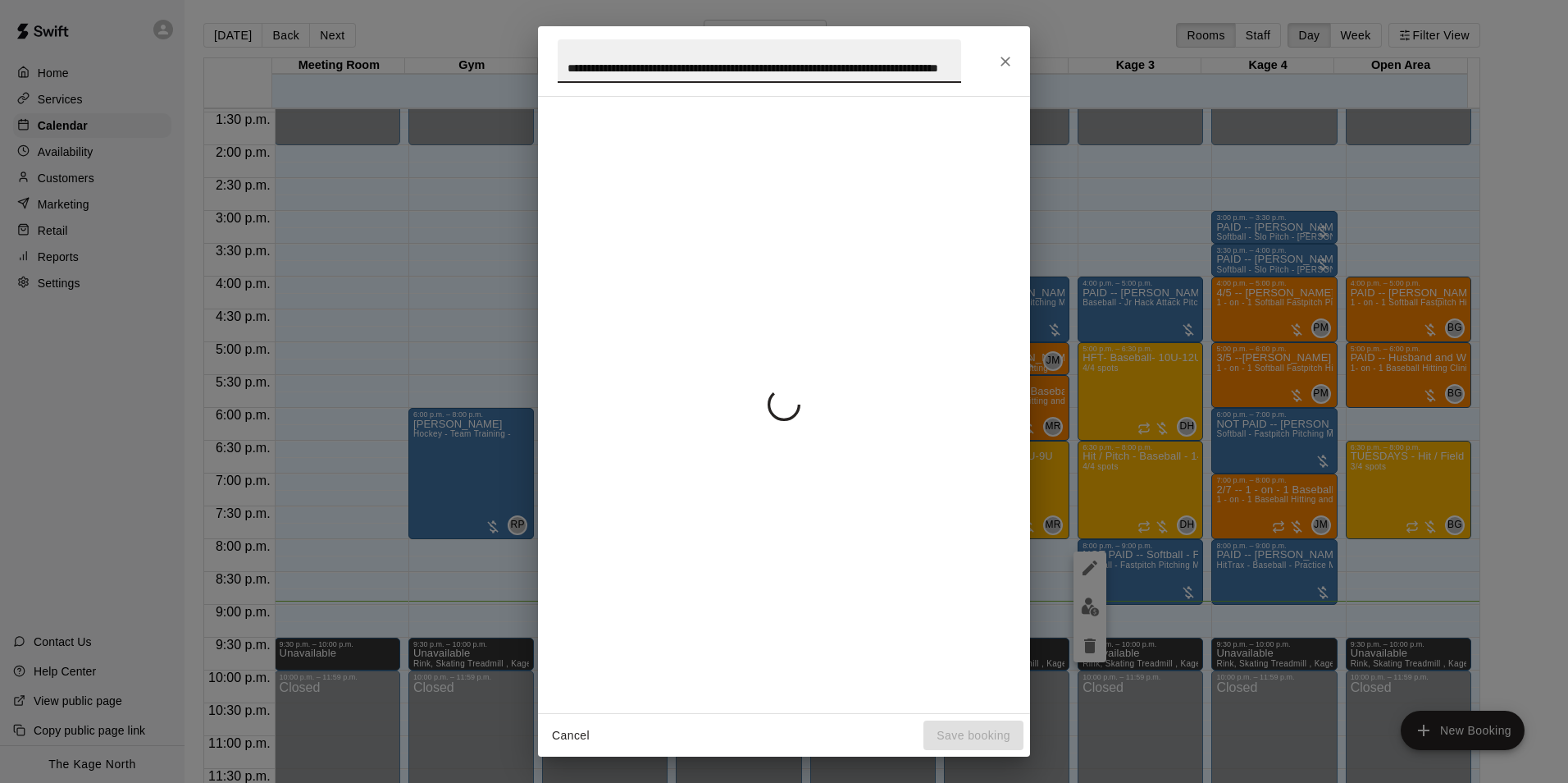
scroll to position [0, 123]
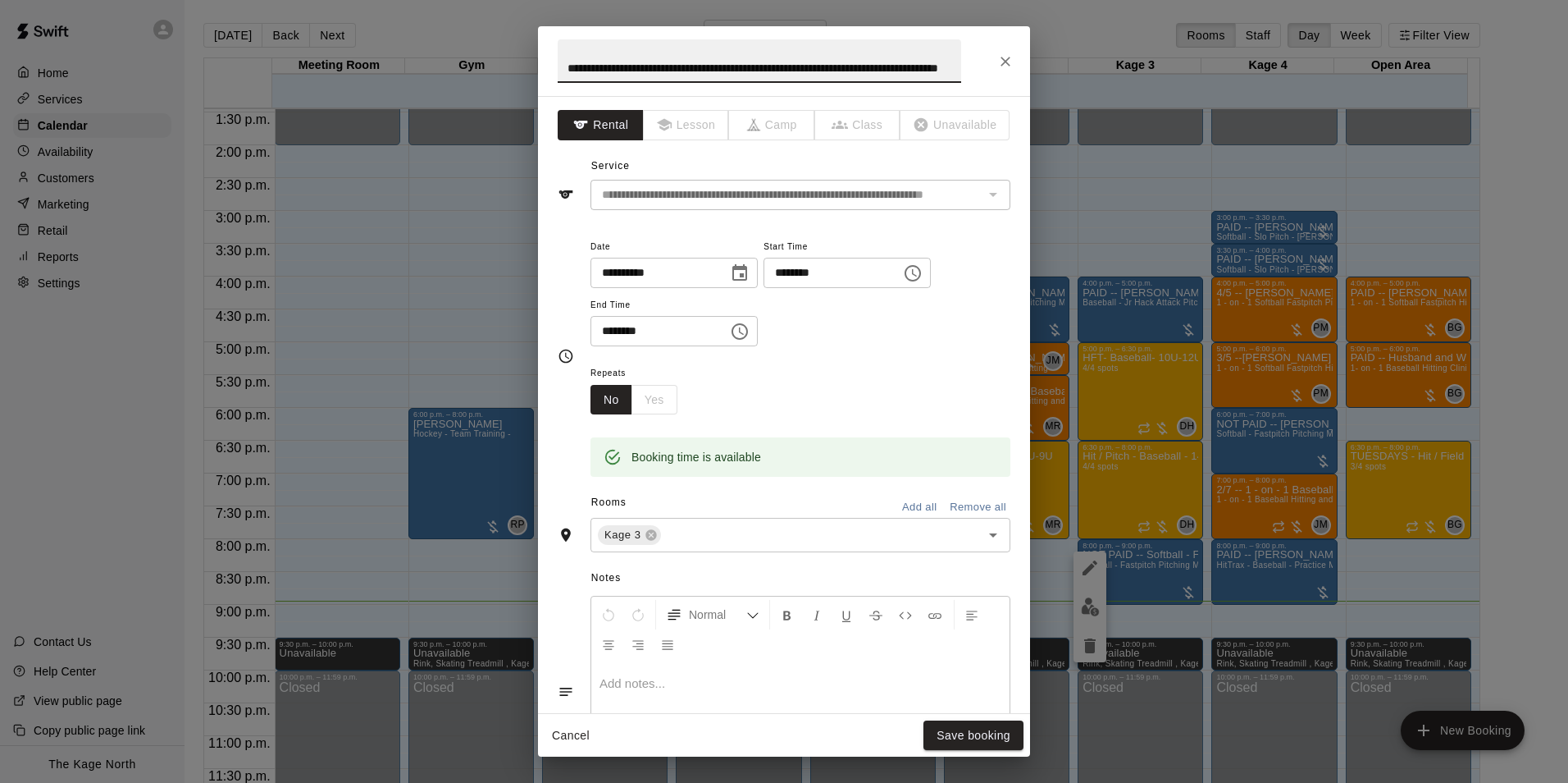
click at [628, 69] on input "**********" at bounding box center [759, 61] width 403 height 43
type input "**********"
click at [985, 734] on button "Save booking" at bounding box center [973, 736] width 100 height 31
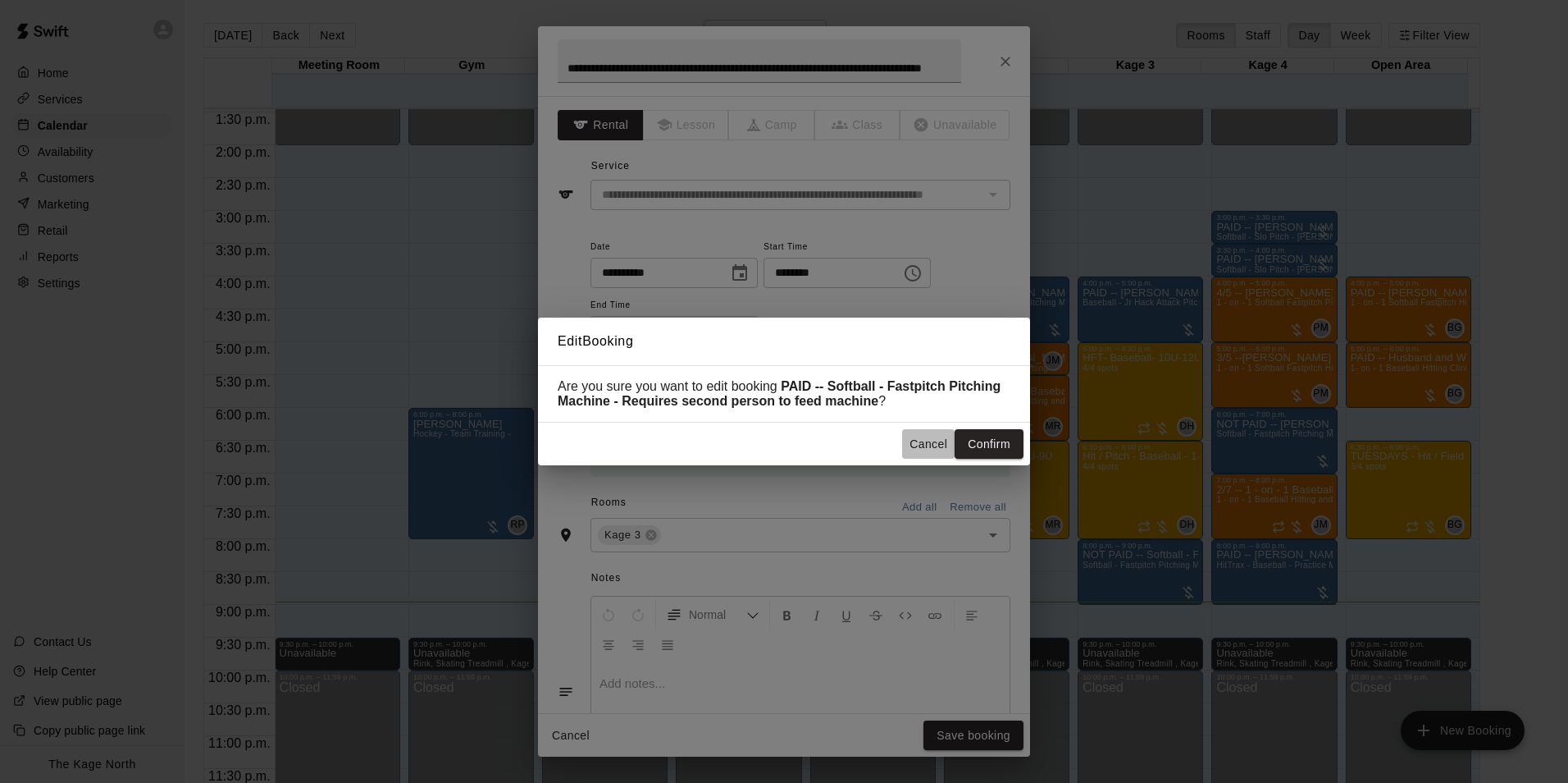
click at [918, 449] on button "Cancel" at bounding box center [929, 444] width 53 height 31
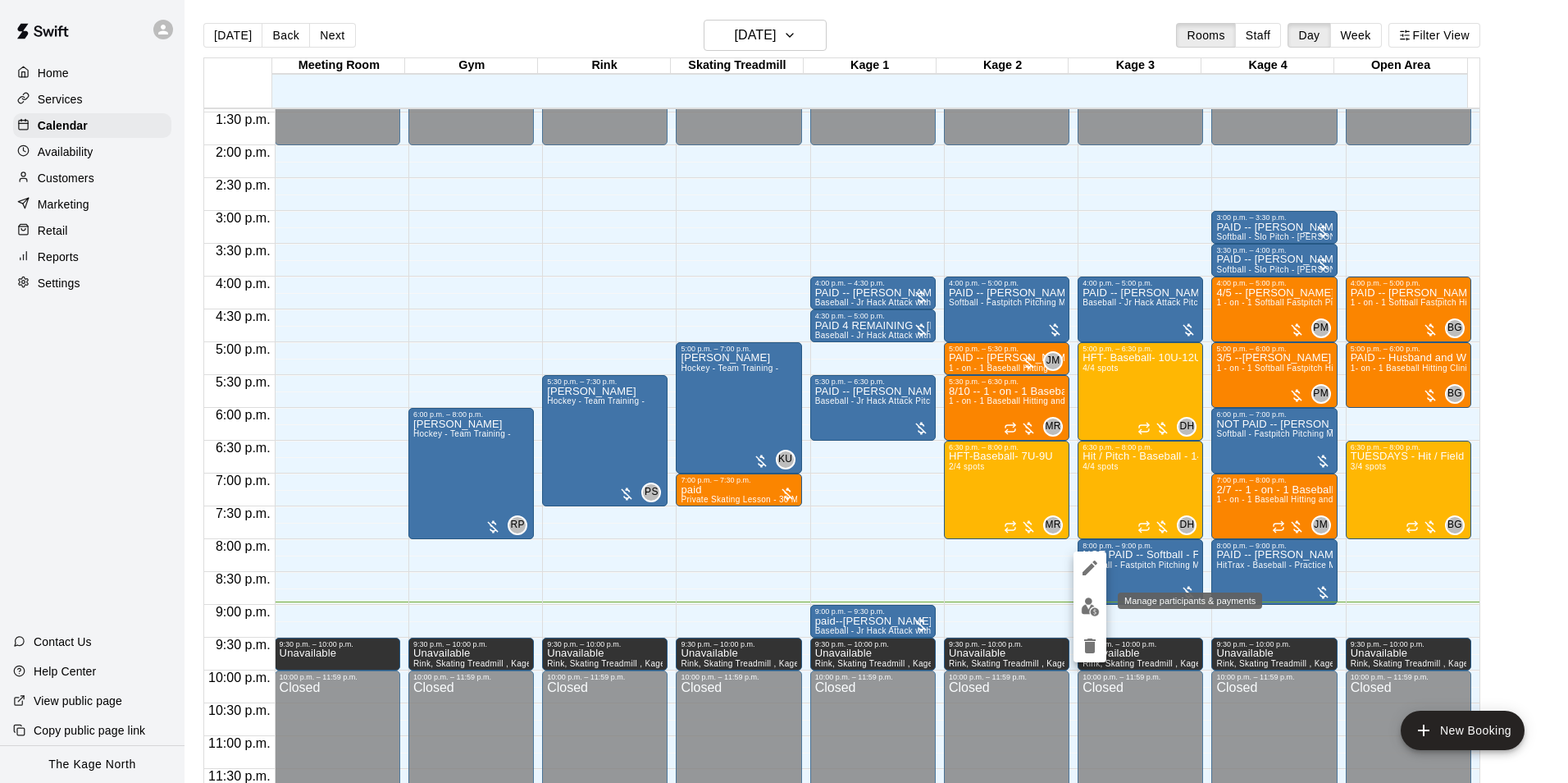
click at [1091, 607] on img "edit" at bounding box center [1090, 606] width 18 height 18
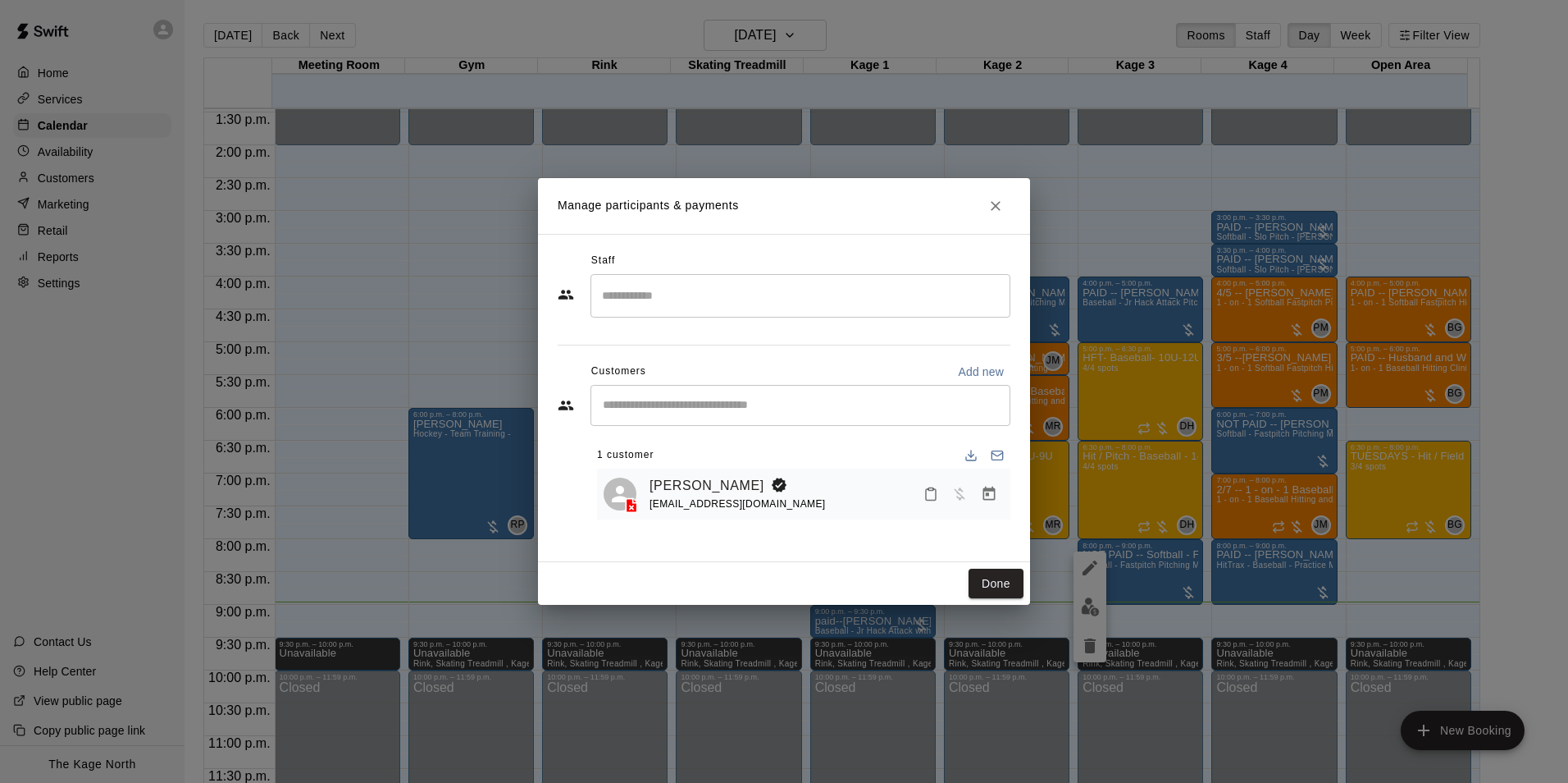
click at [993, 207] on icon "Close" at bounding box center [995, 206] width 17 height 17
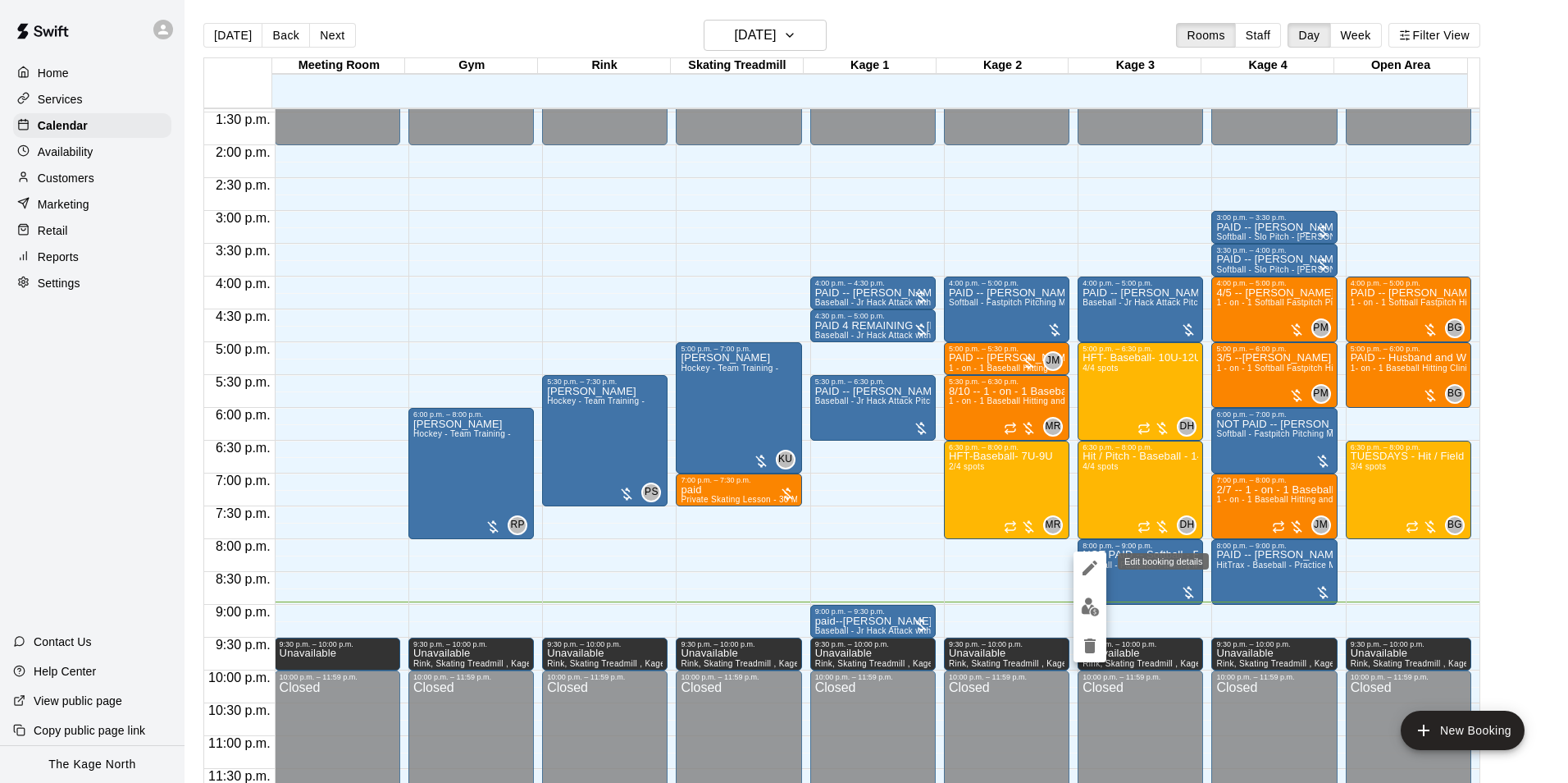
click at [1084, 567] on icon "edit" at bounding box center [1090, 568] width 19 height 19
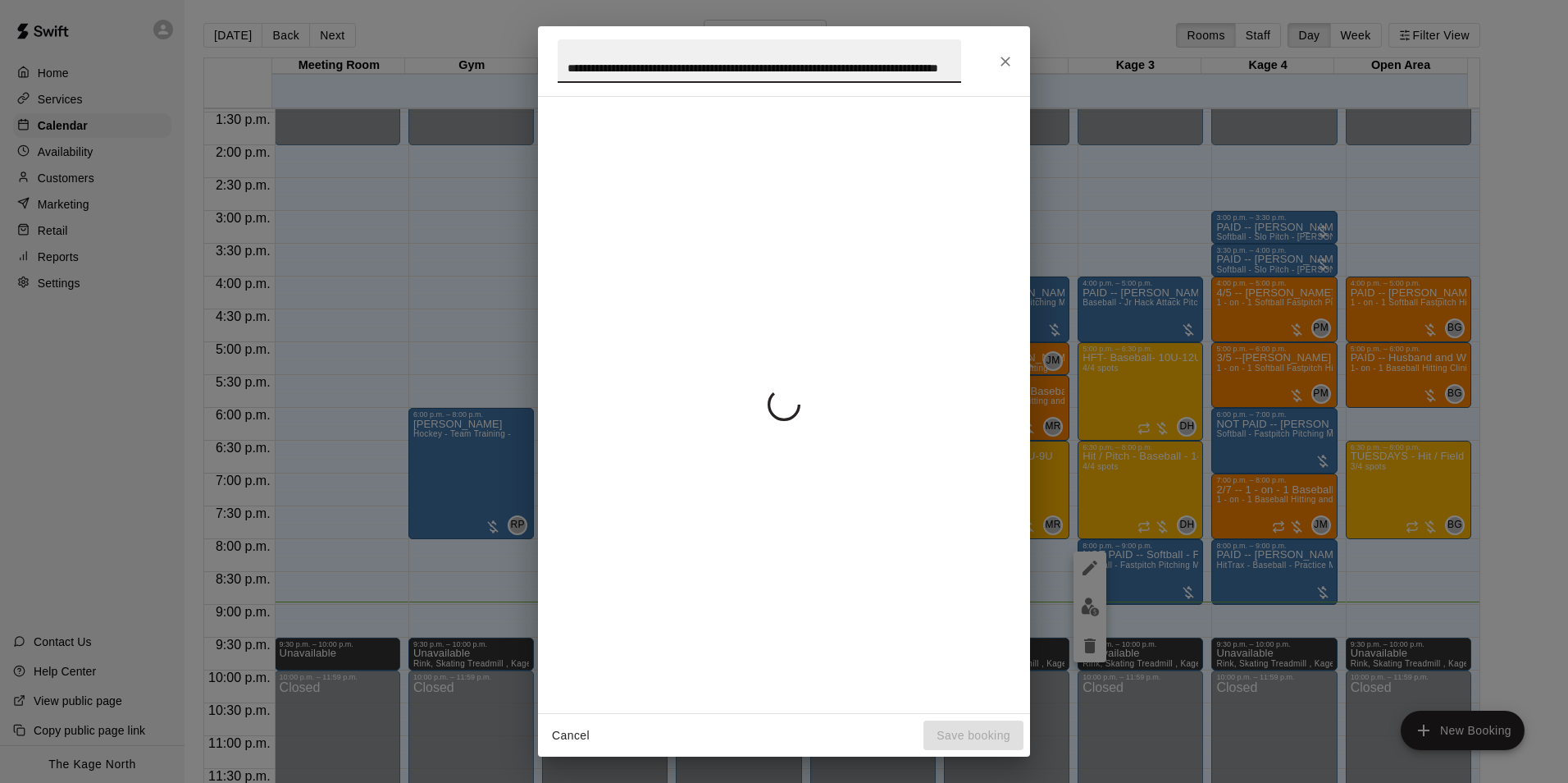
scroll to position [0, 123]
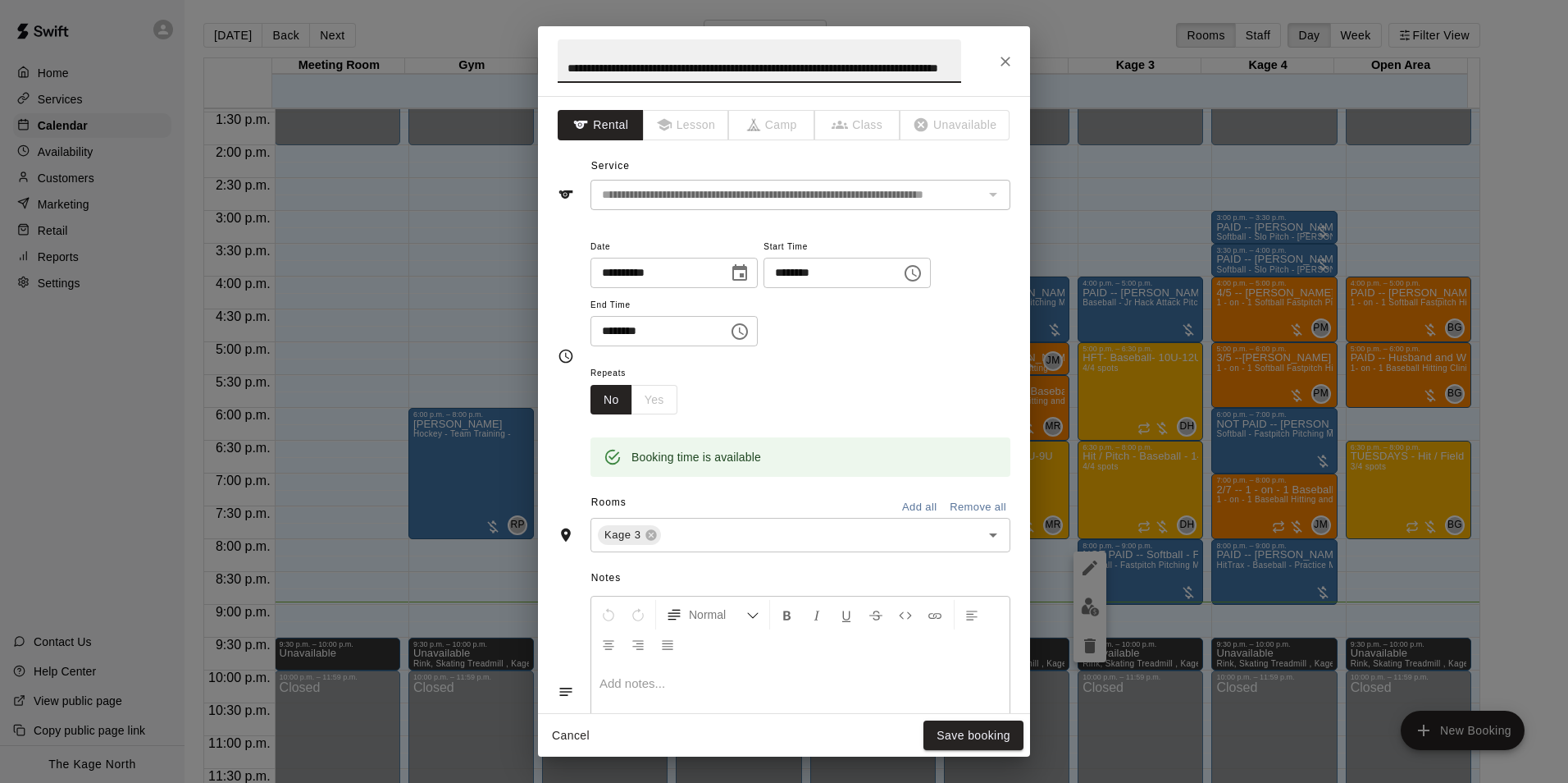
click at [597, 65] on input "**********" at bounding box center [759, 61] width 403 height 43
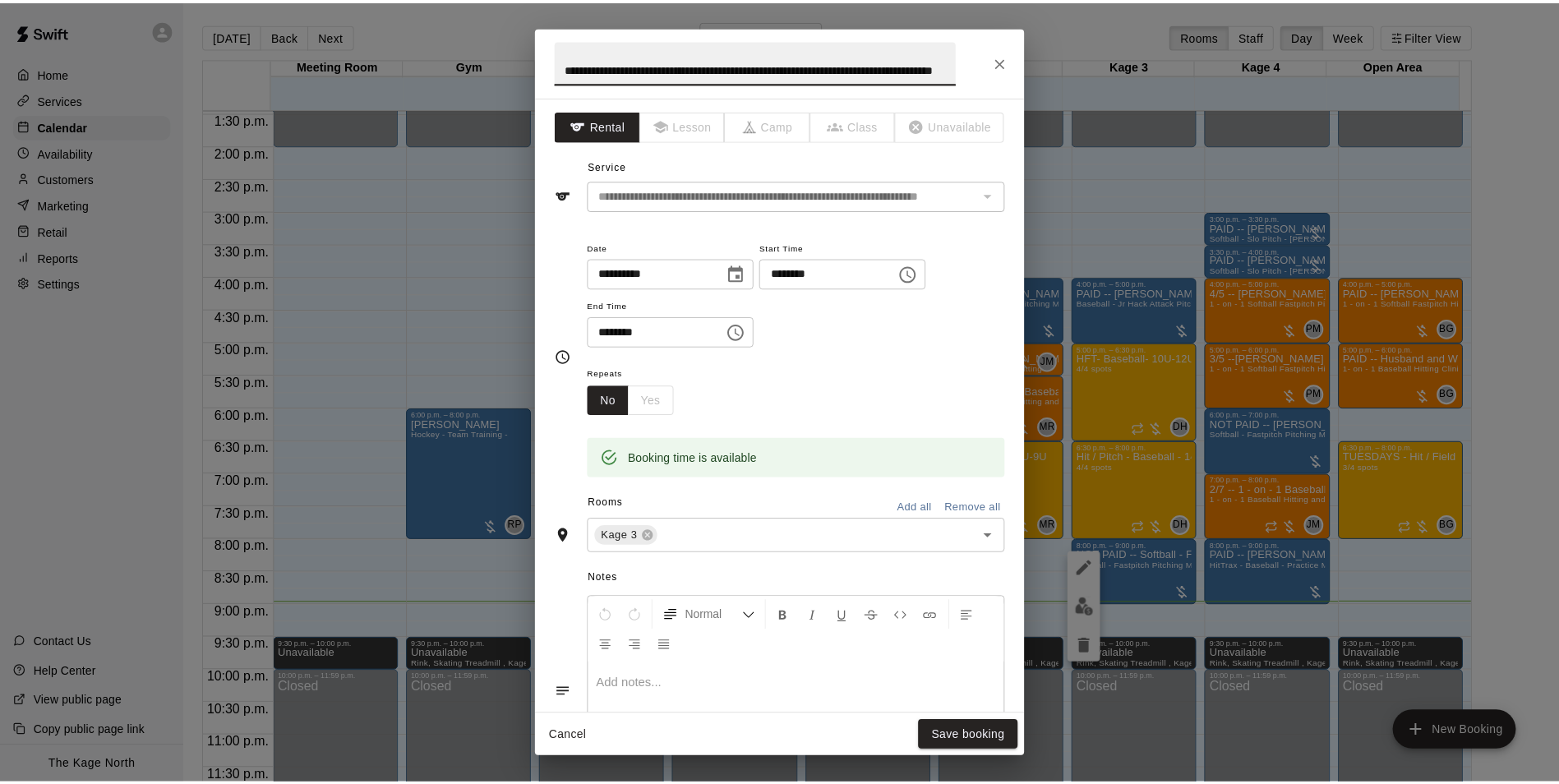
scroll to position [0, 0]
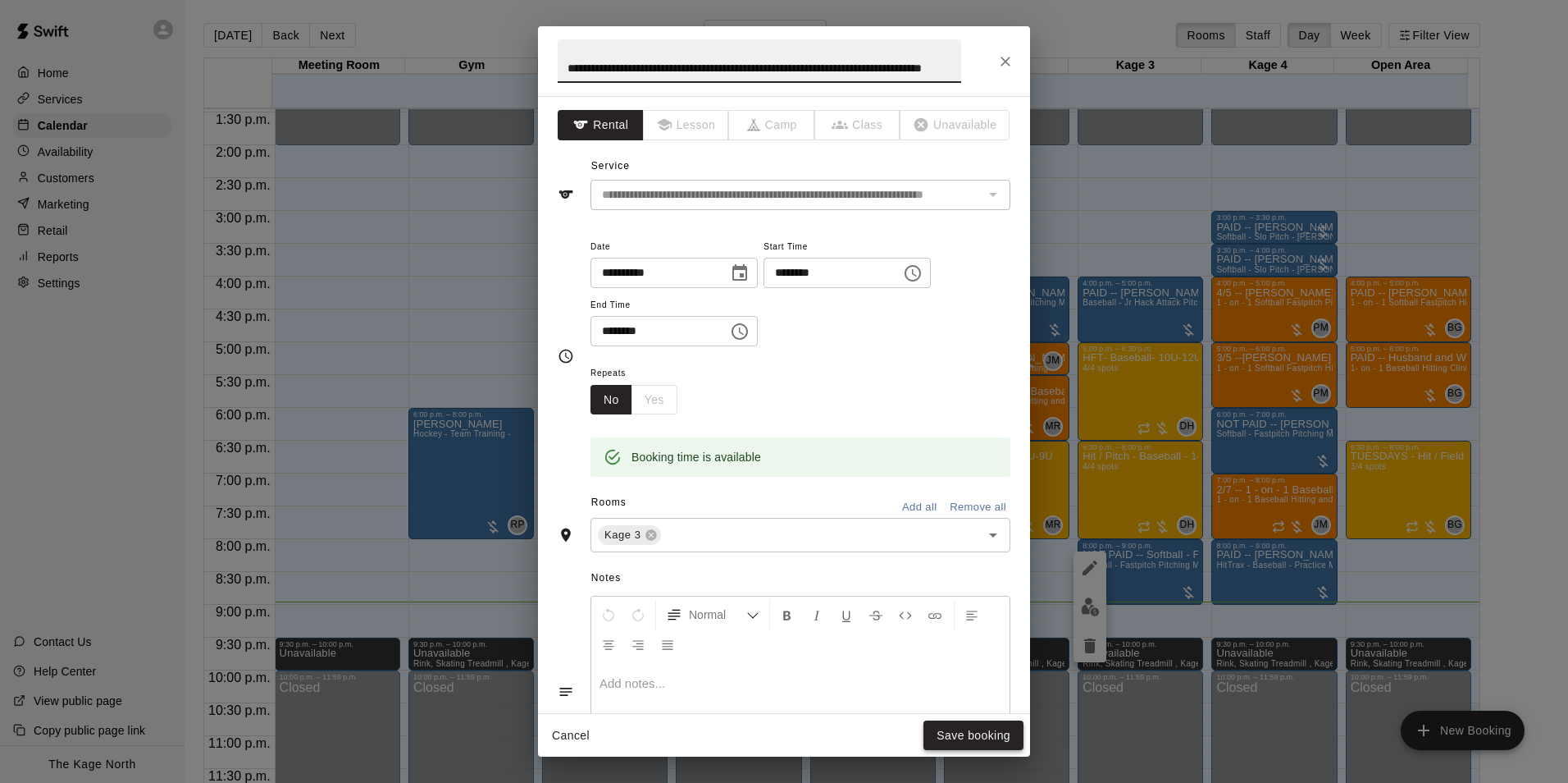
type input "**********"
click at [985, 732] on button "Save booking" at bounding box center [973, 736] width 100 height 31
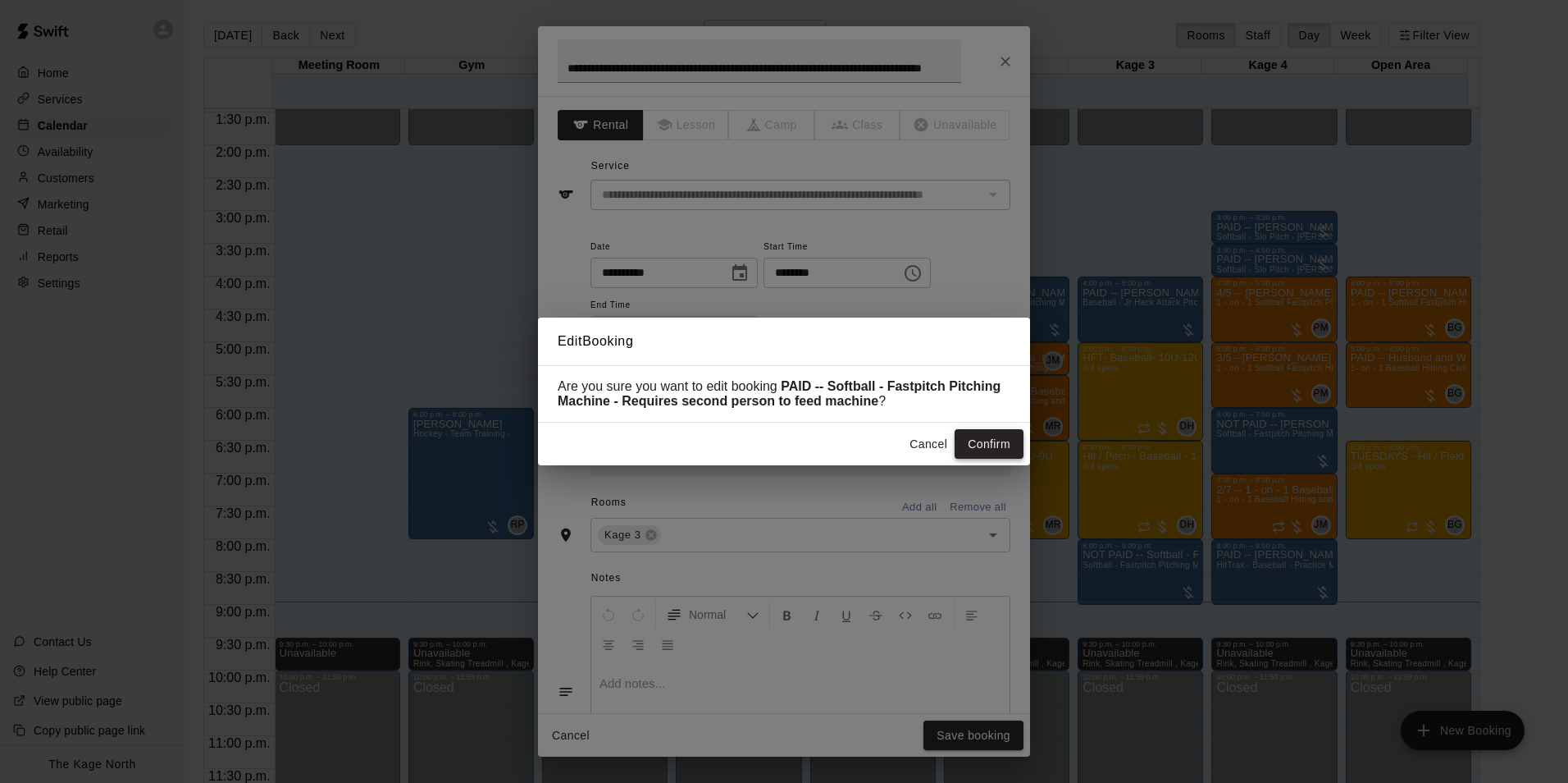
click at [989, 445] on button "Confirm" at bounding box center [989, 444] width 69 height 31
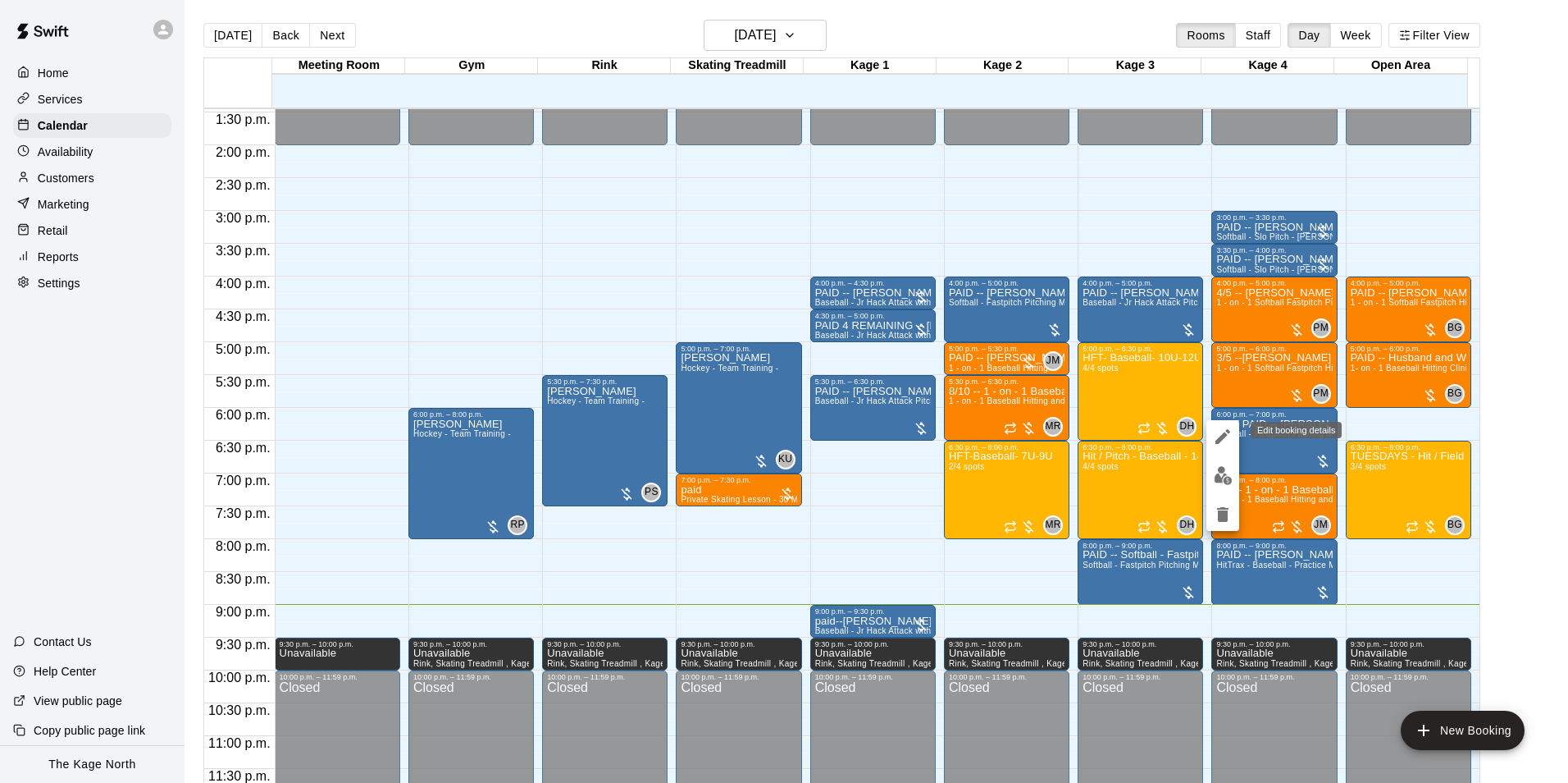
click at [1221, 434] on icon "edit" at bounding box center [1223, 437] width 19 height 19
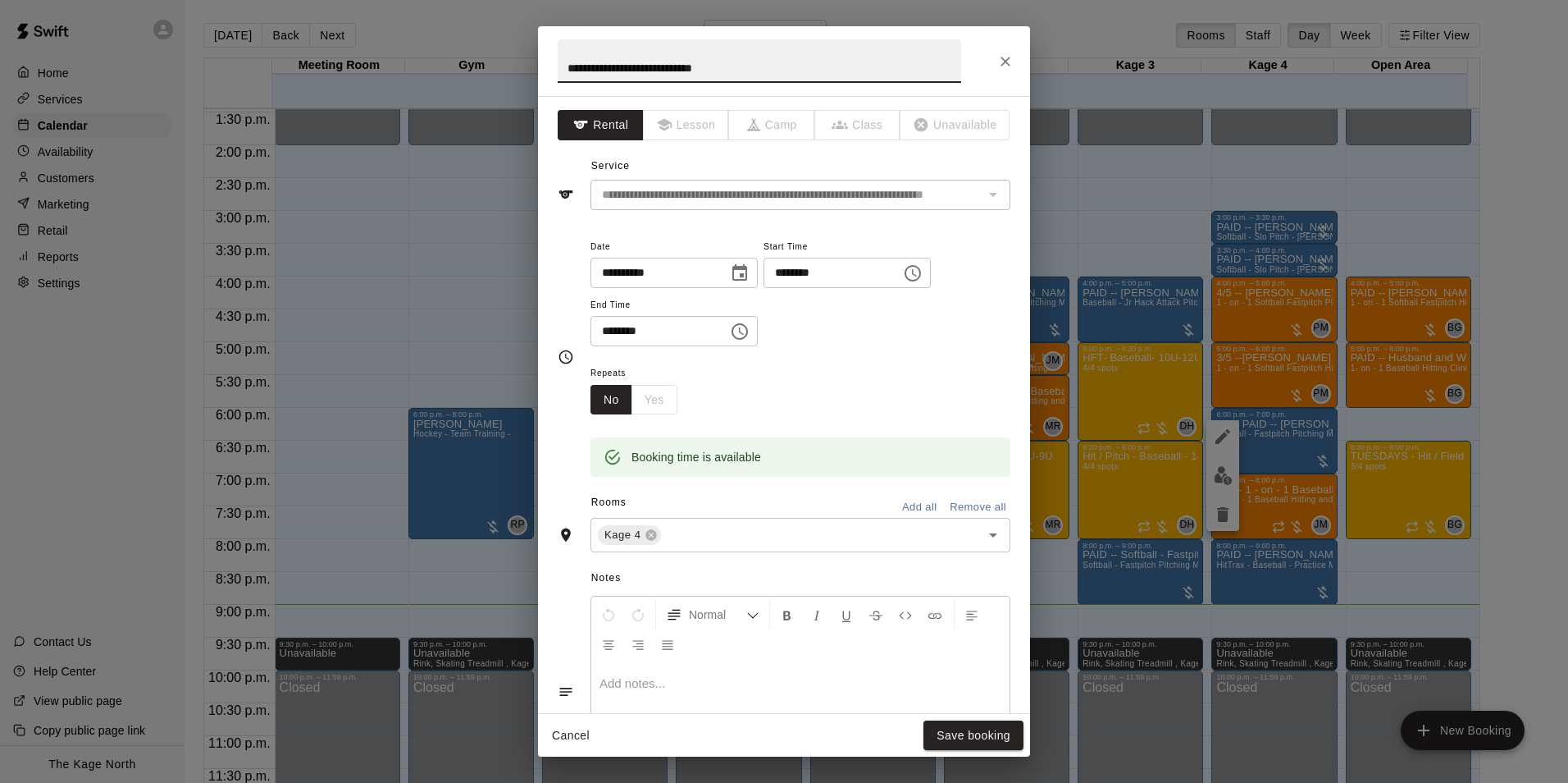
click at [618, 66] on input "**********" at bounding box center [759, 61] width 403 height 43
type input "**********"
click at [985, 739] on button "Save booking" at bounding box center [973, 736] width 100 height 31
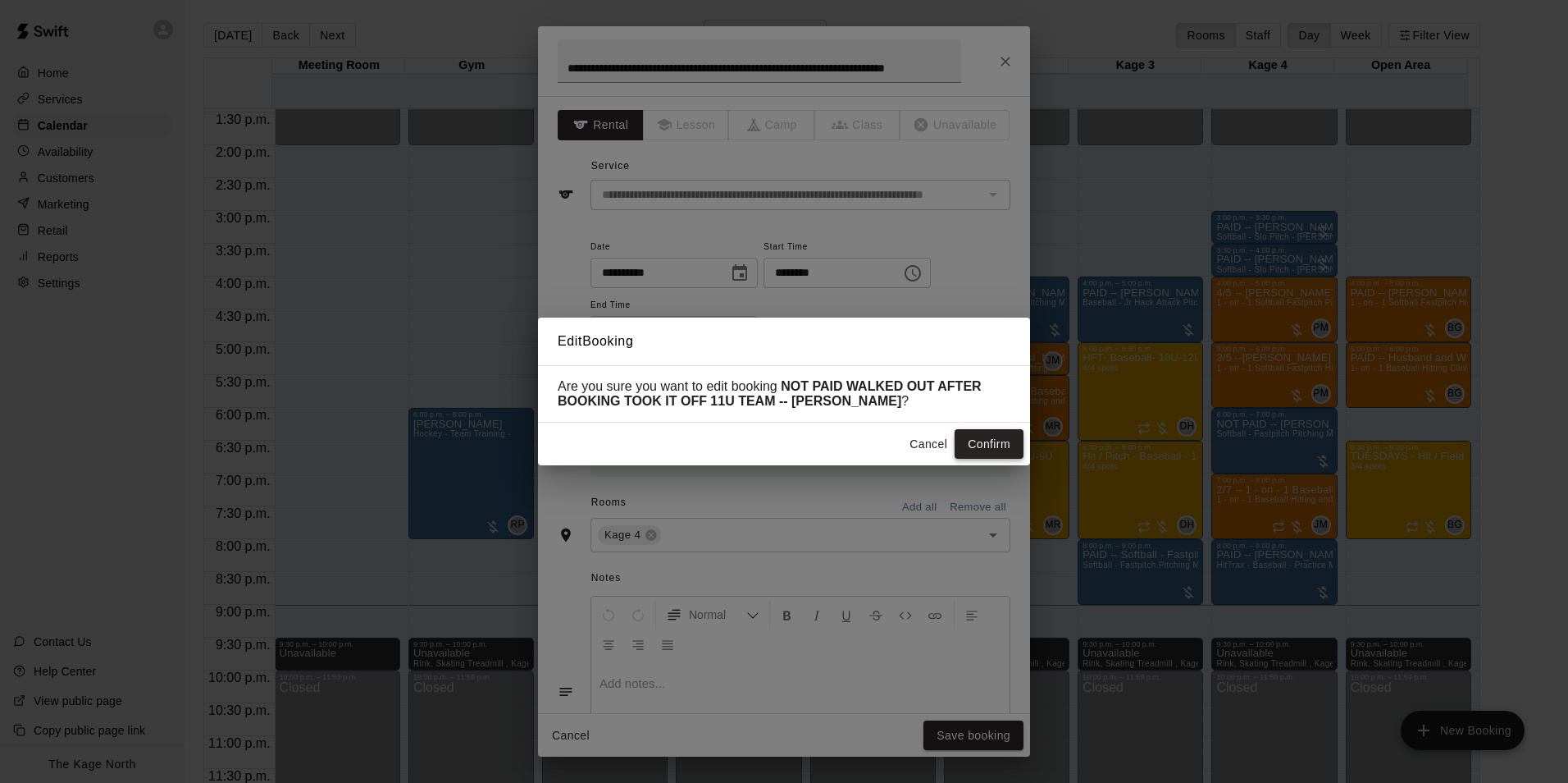
click at [986, 440] on button "Confirm" at bounding box center [989, 444] width 69 height 31
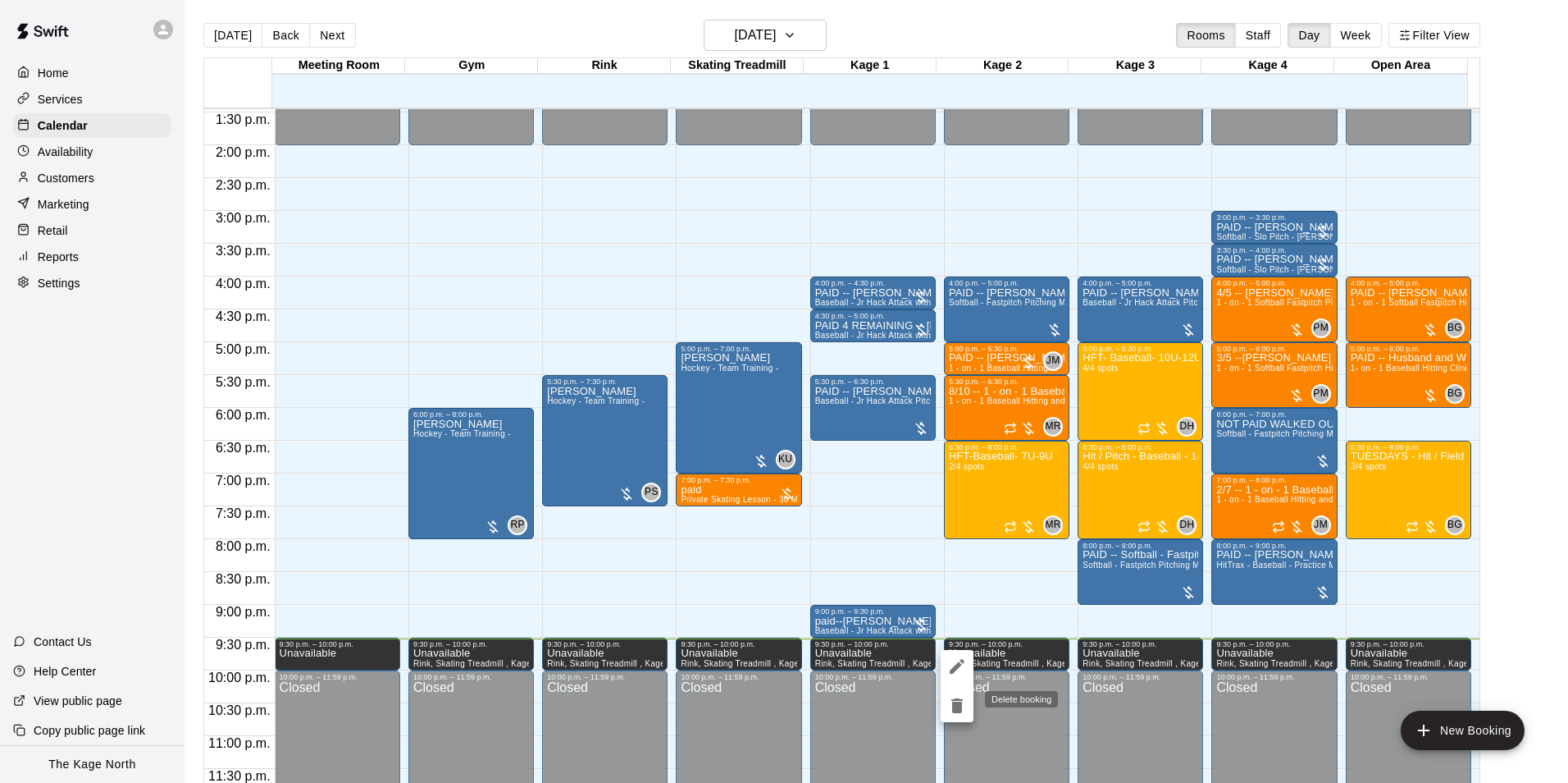
click at [957, 700] on icon "delete" at bounding box center [957, 706] width 11 height 15
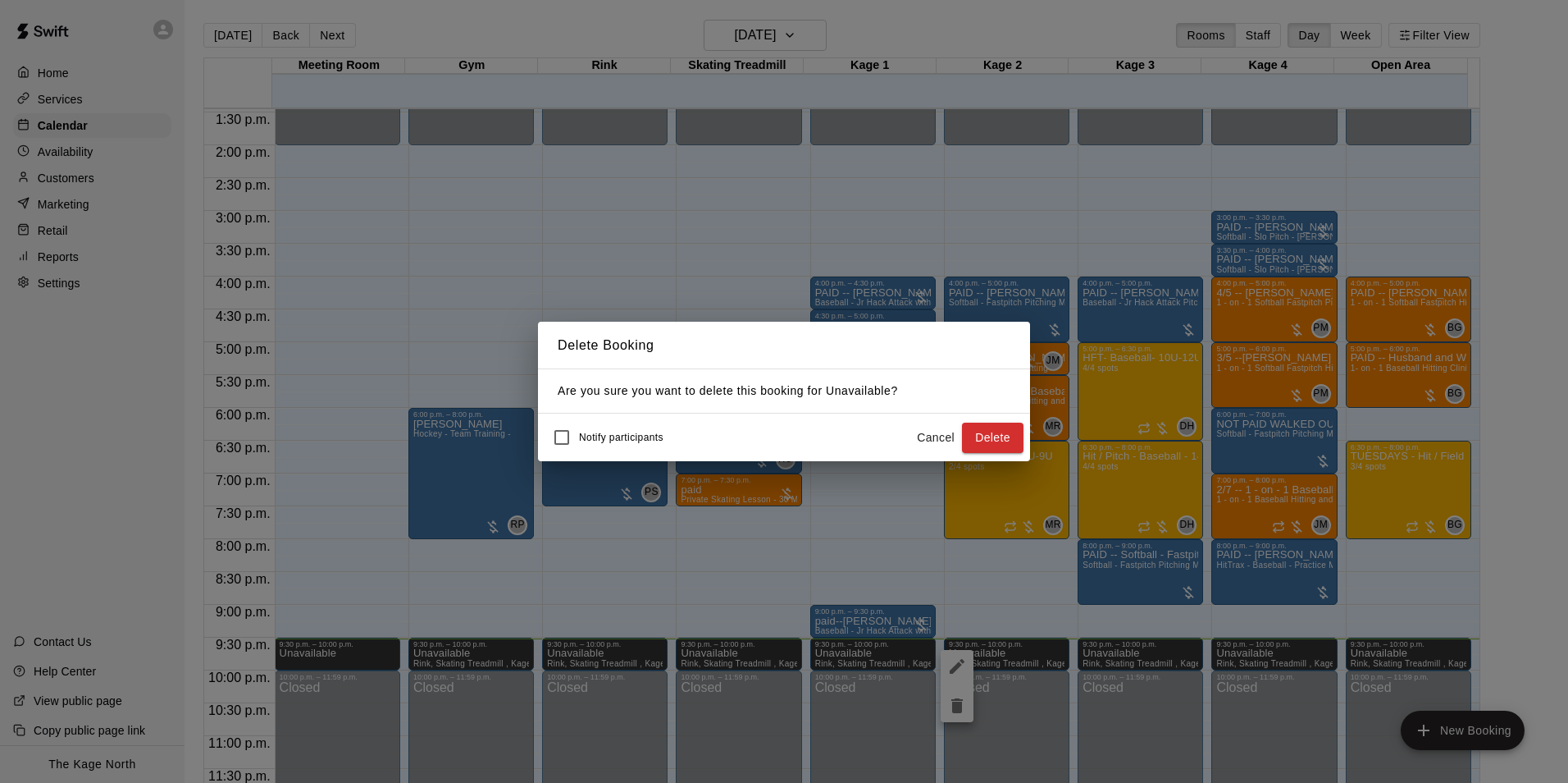
click at [991, 435] on button "Delete" at bounding box center [993, 438] width 61 height 31
